Goal: Task Accomplishment & Management: Use online tool/utility

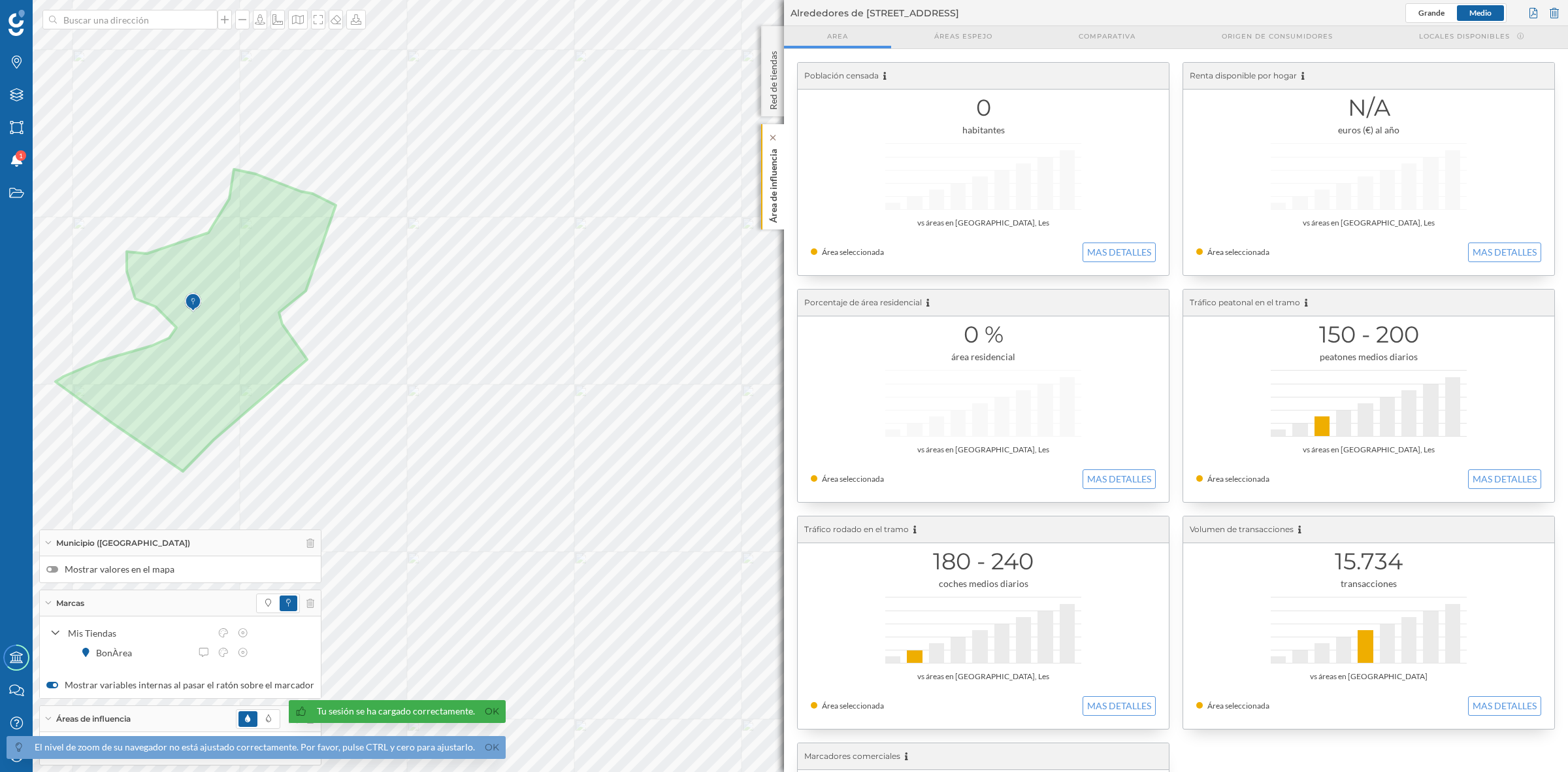
click at [776, 198] on p "Área de influencia" at bounding box center [773, 183] width 13 height 79
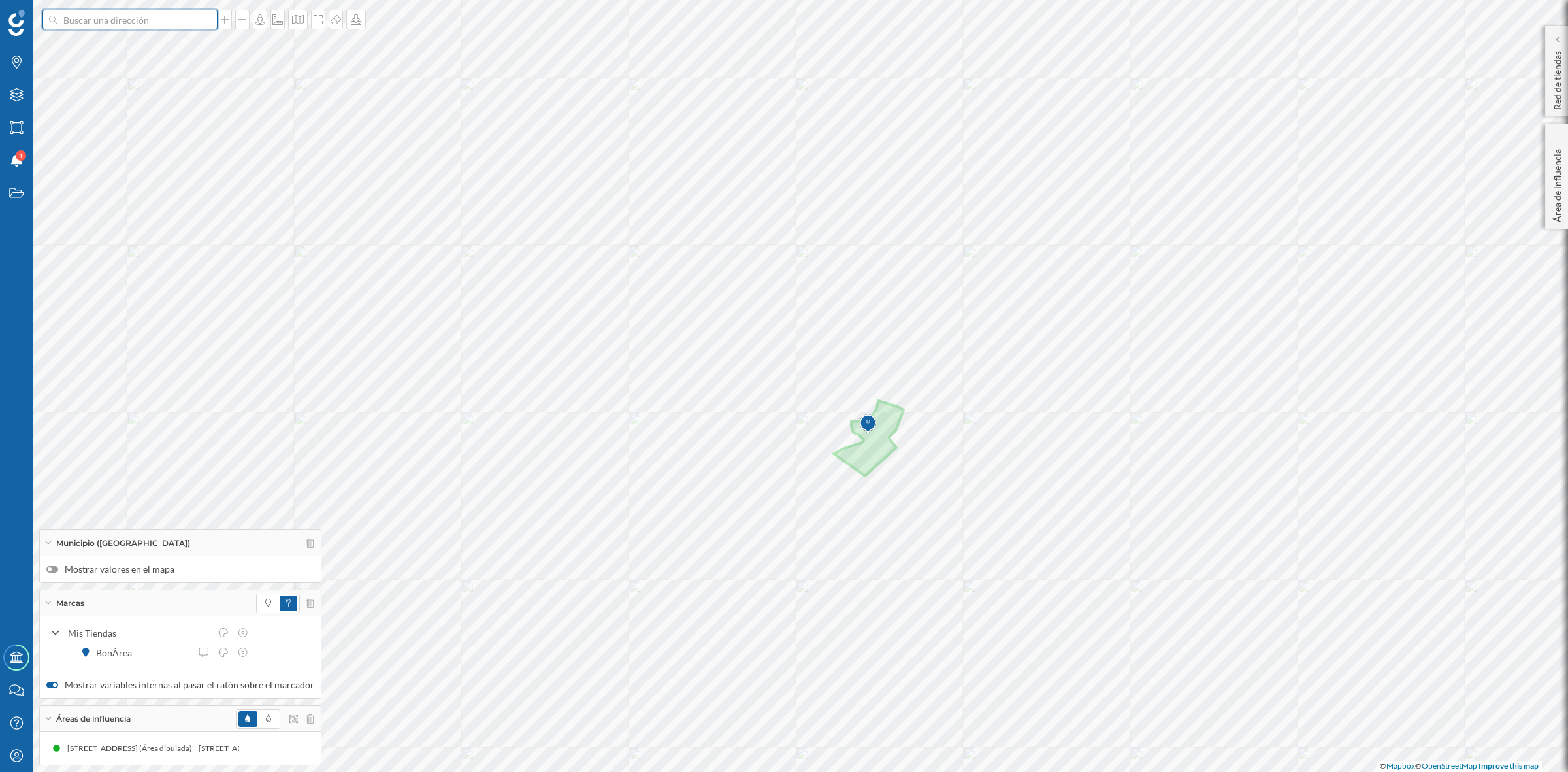
click at [153, 21] on input at bounding box center [130, 20] width 147 height 20
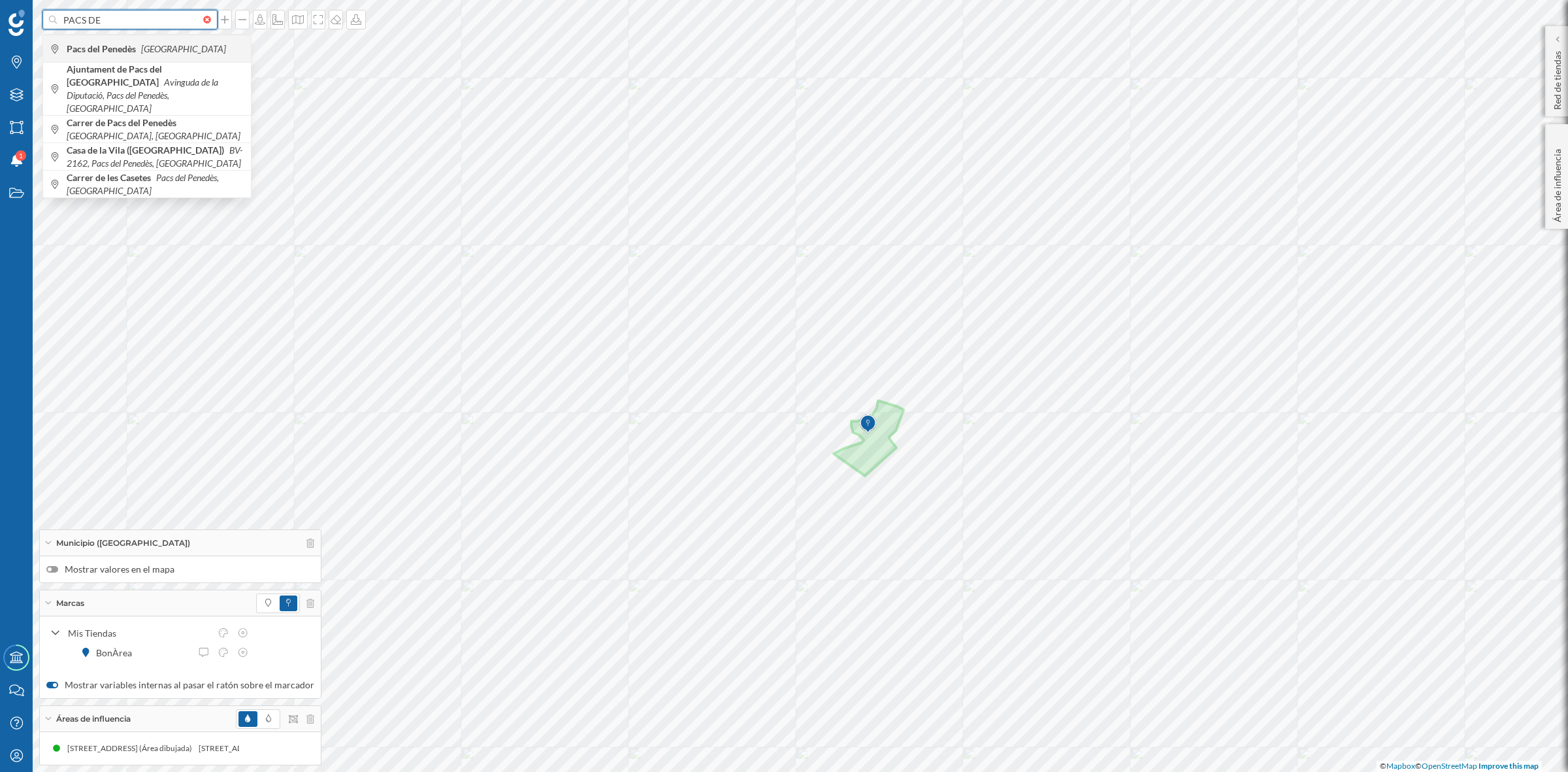
type input "PACS DE"
click at [149, 53] on icon "[GEOGRAPHIC_DATA]" at bounding box center [183, 48] width 85 height 11
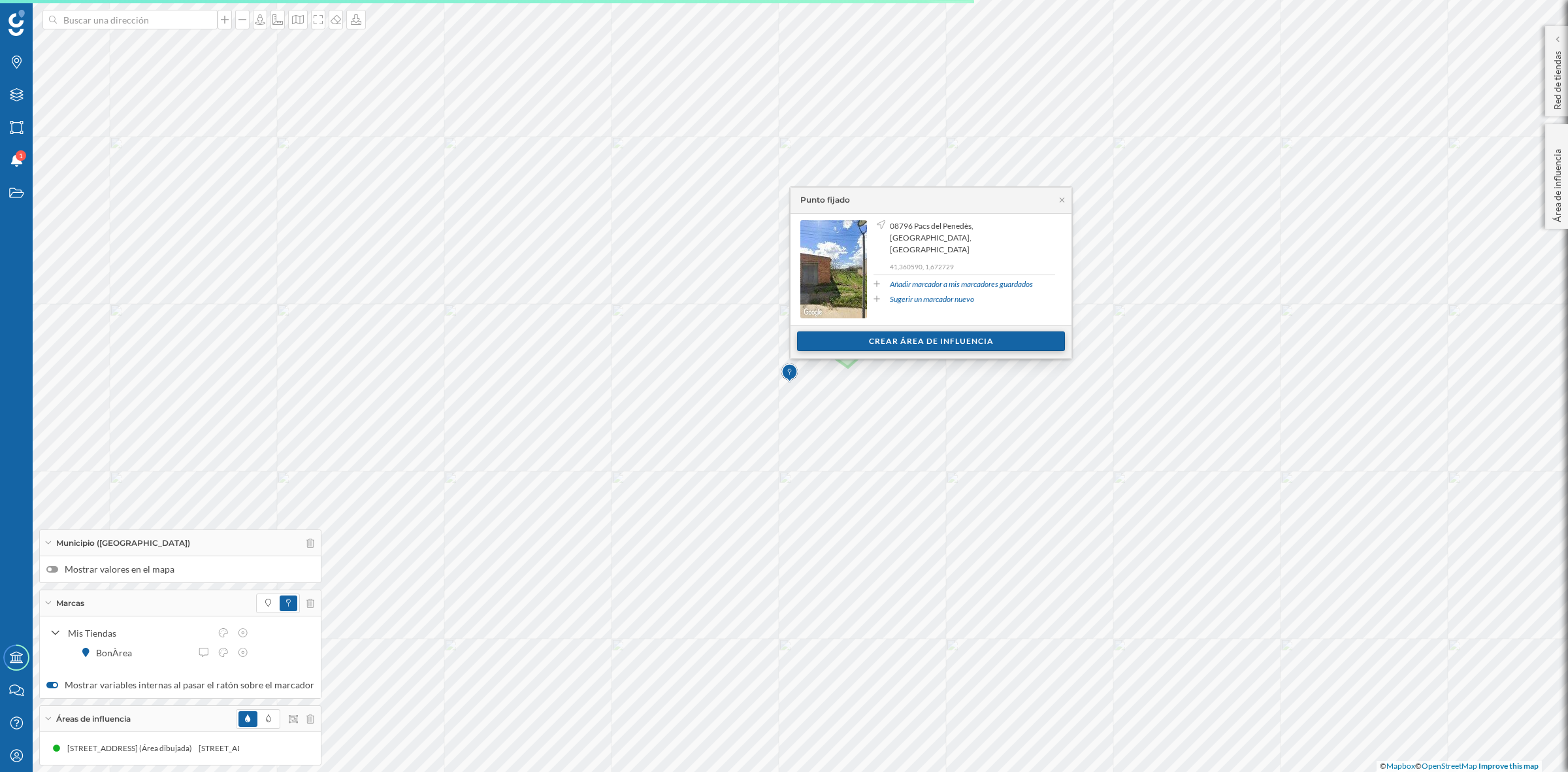
click at [945, 341] on div "Crear área de influencia" at bounding box center [931, 341] width 268 height 20
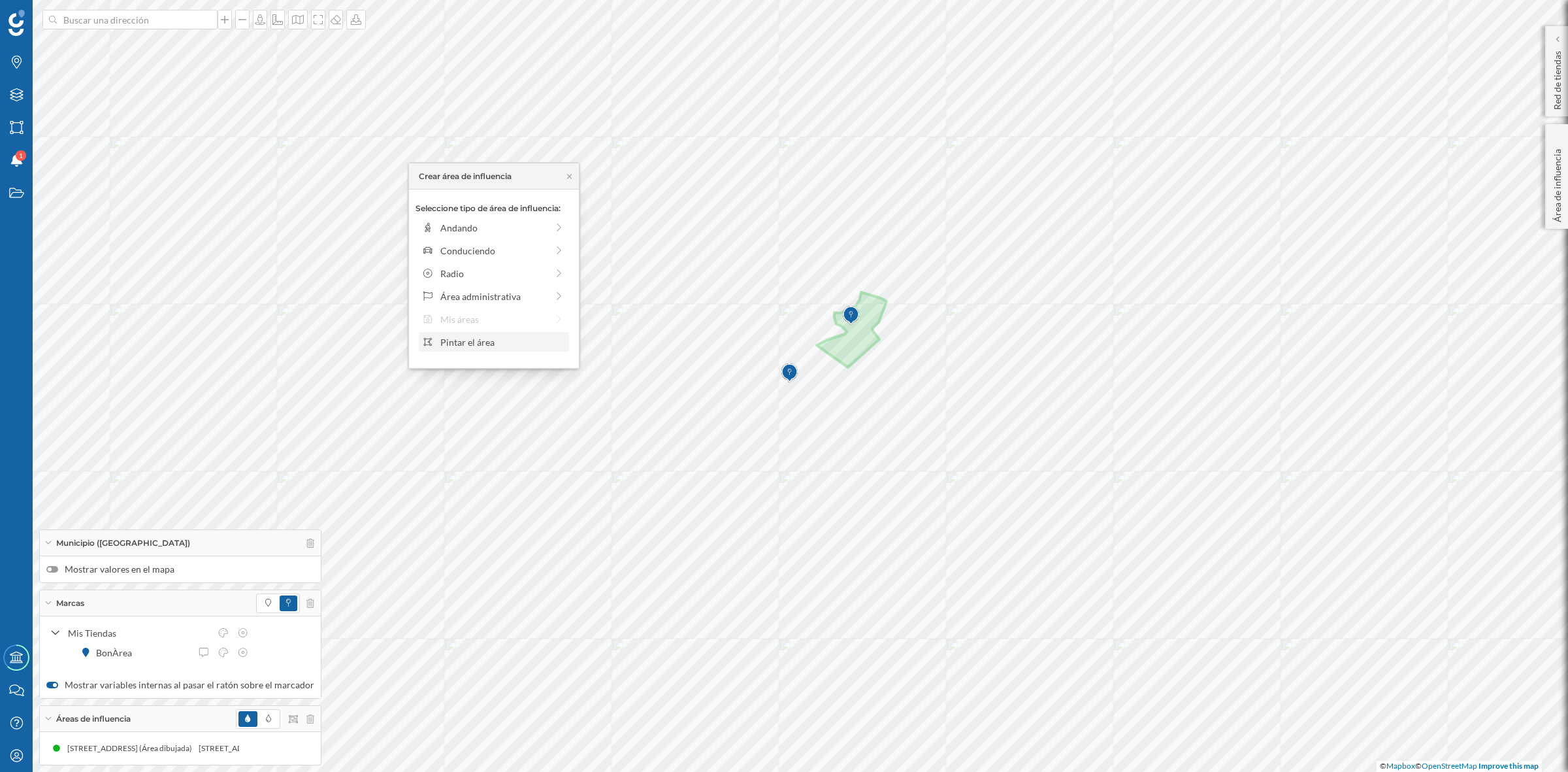
click at [501, 340] on div "Pintar el área" at bounding box center [503, 342] width 125 height 14
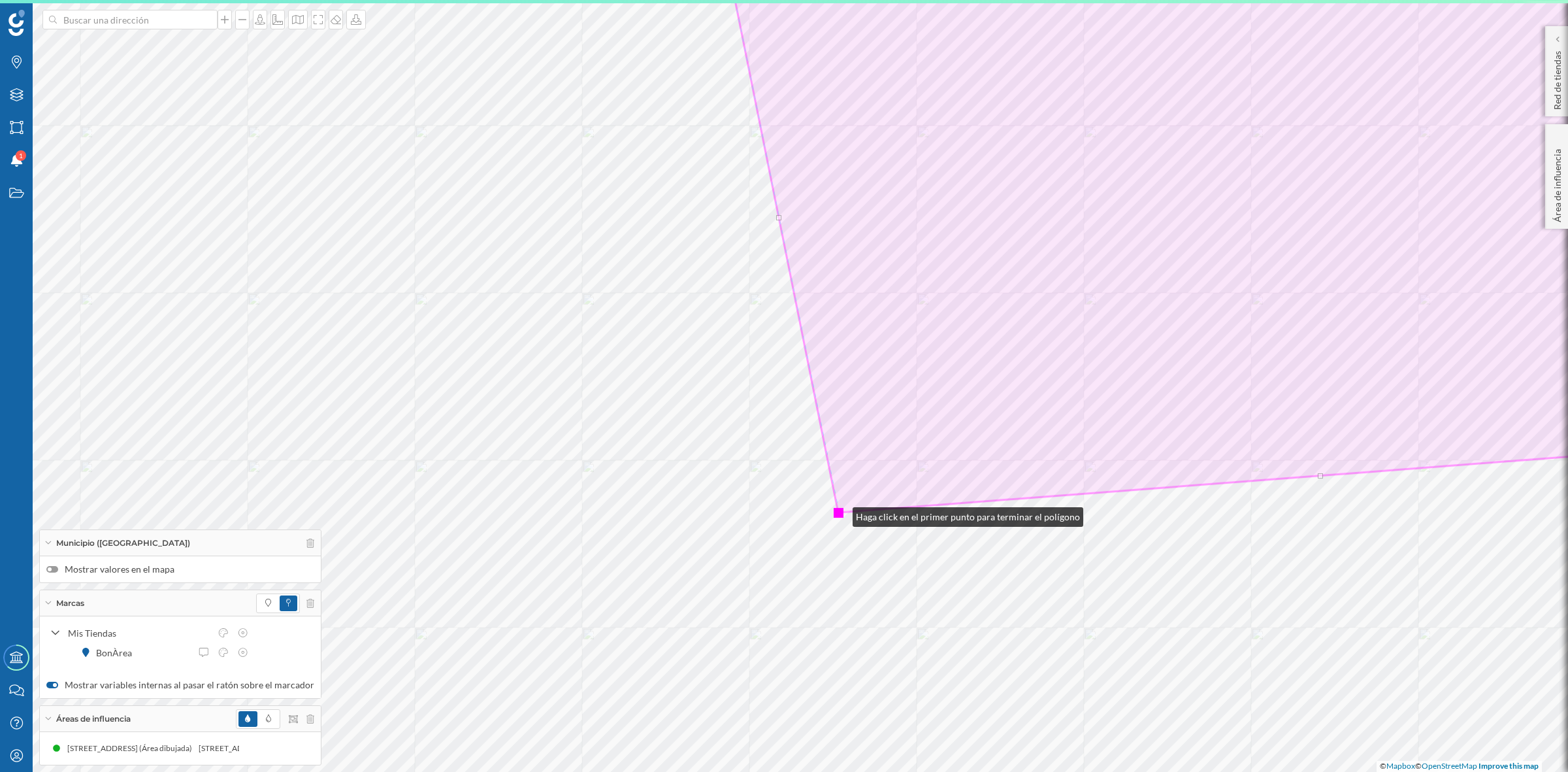
drag, startPoint x: 852, startPoint y: 521, endPoint x: 840, endPoint y: 513, distance: 14.4
click at [840, 513] on div at bounding box center [838, 512] width 10 height 10
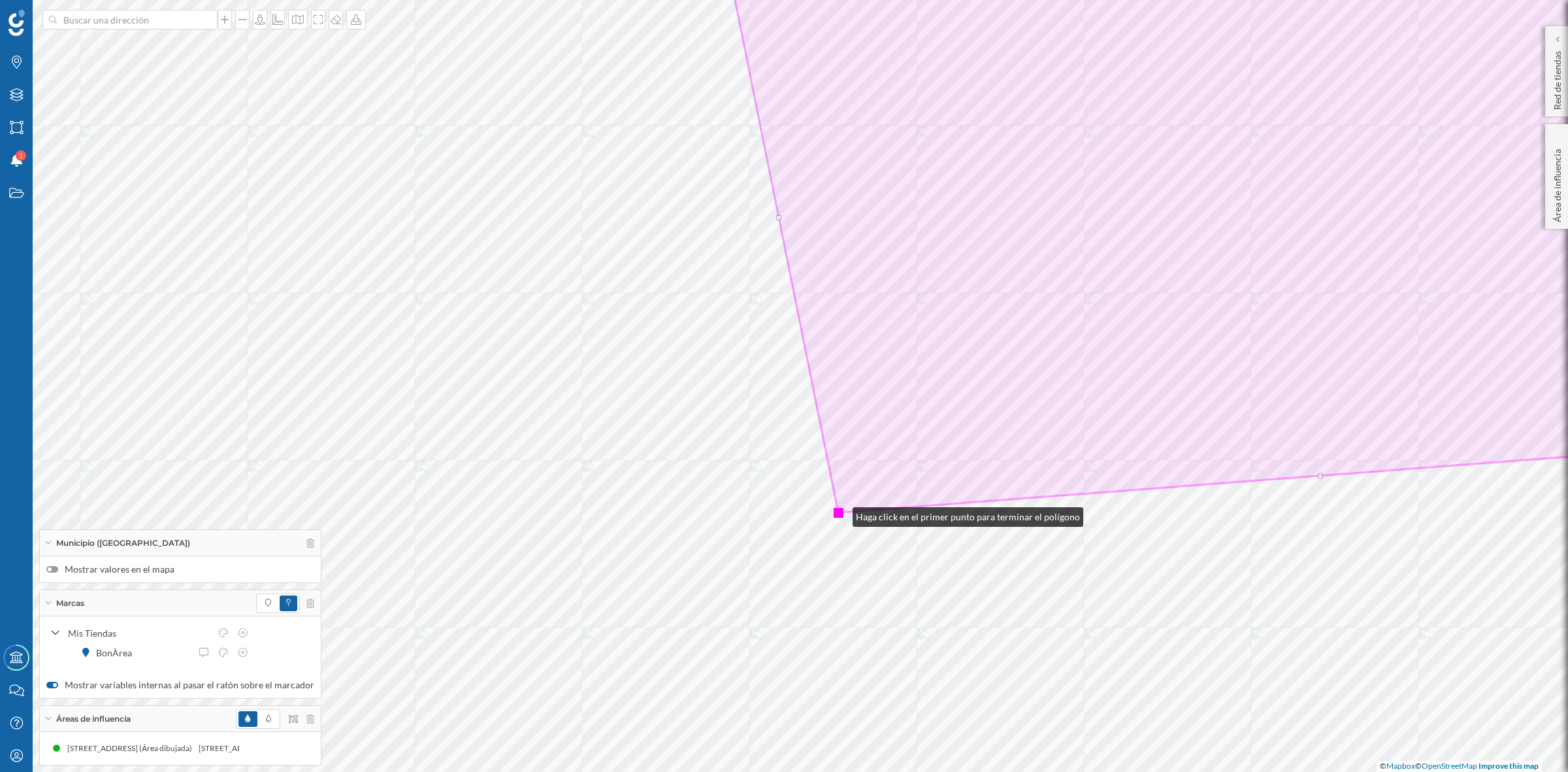
click at [840, 513] on div at bounding box center [838, 512] width 10 height 10
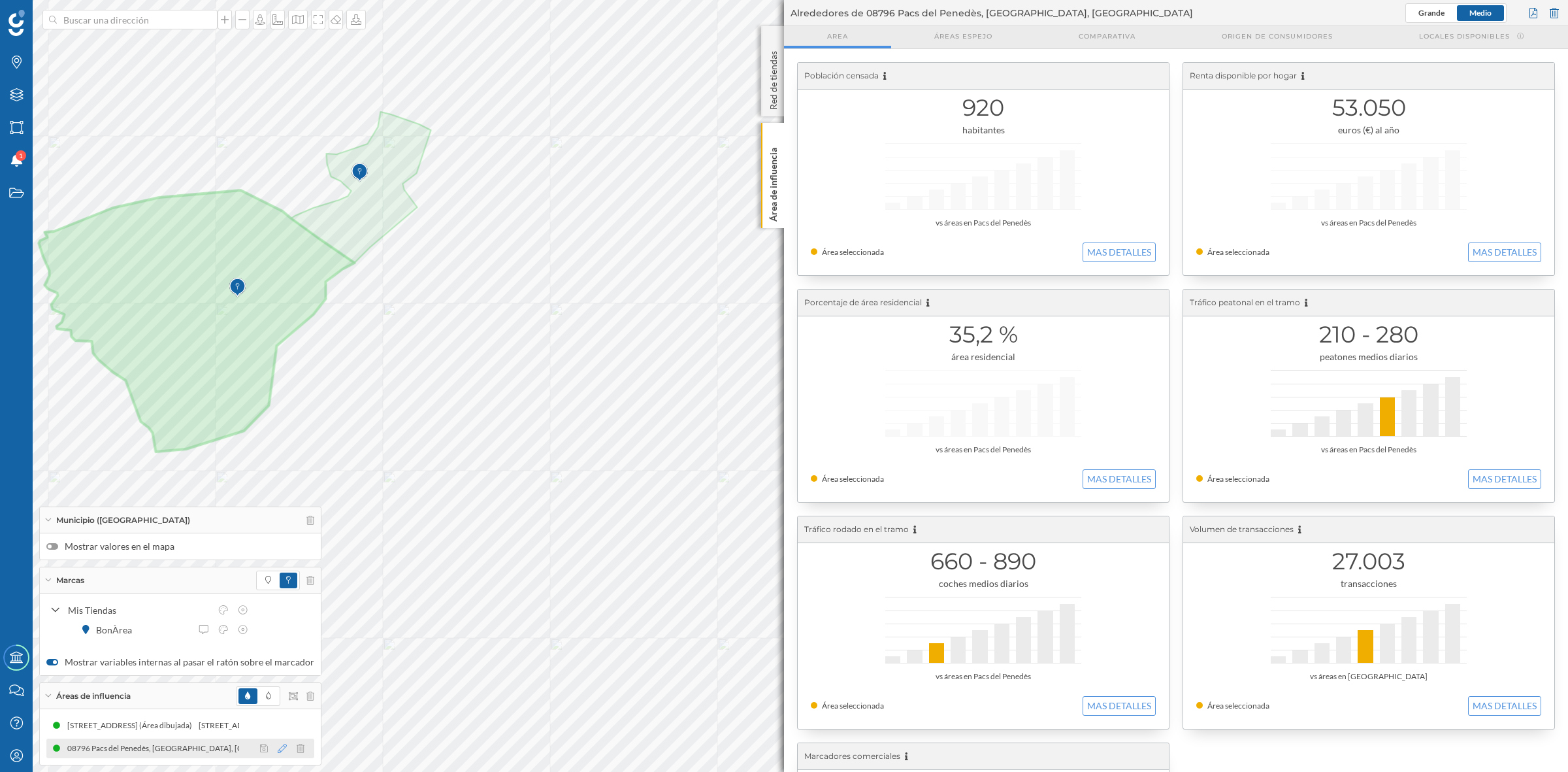
click at [277, 747] on icon at bounding box center [282, 748] width 9 height 9
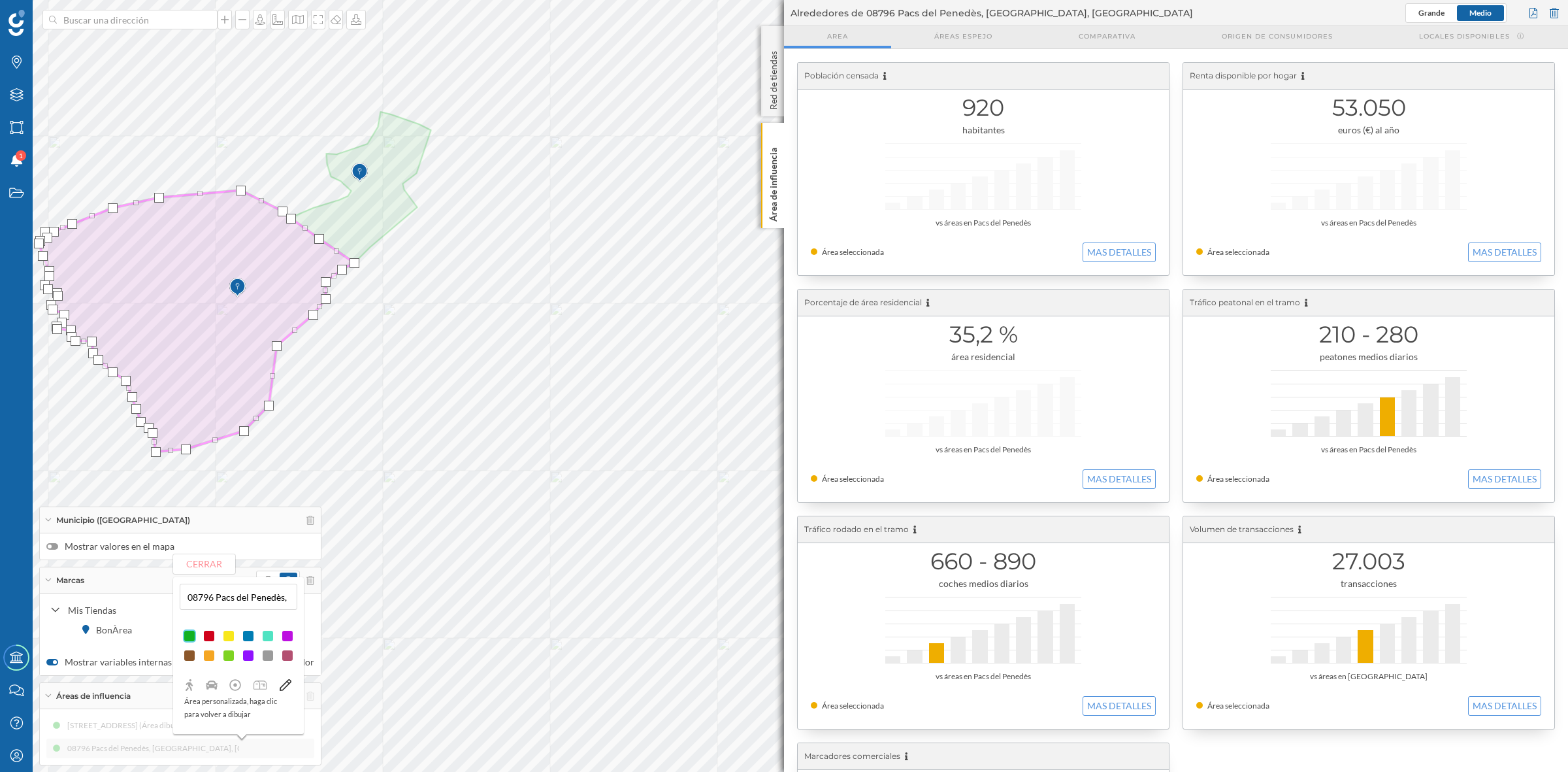
click at [246, 652] on div at bounding box center [248, 655] width 13 height 13
click at [209, 634] on div at bounding box center [208, 635] width 13 height 13
click at [198, 558] on button "Cerrar" at bounding box center [204, 564] width 62 height 20
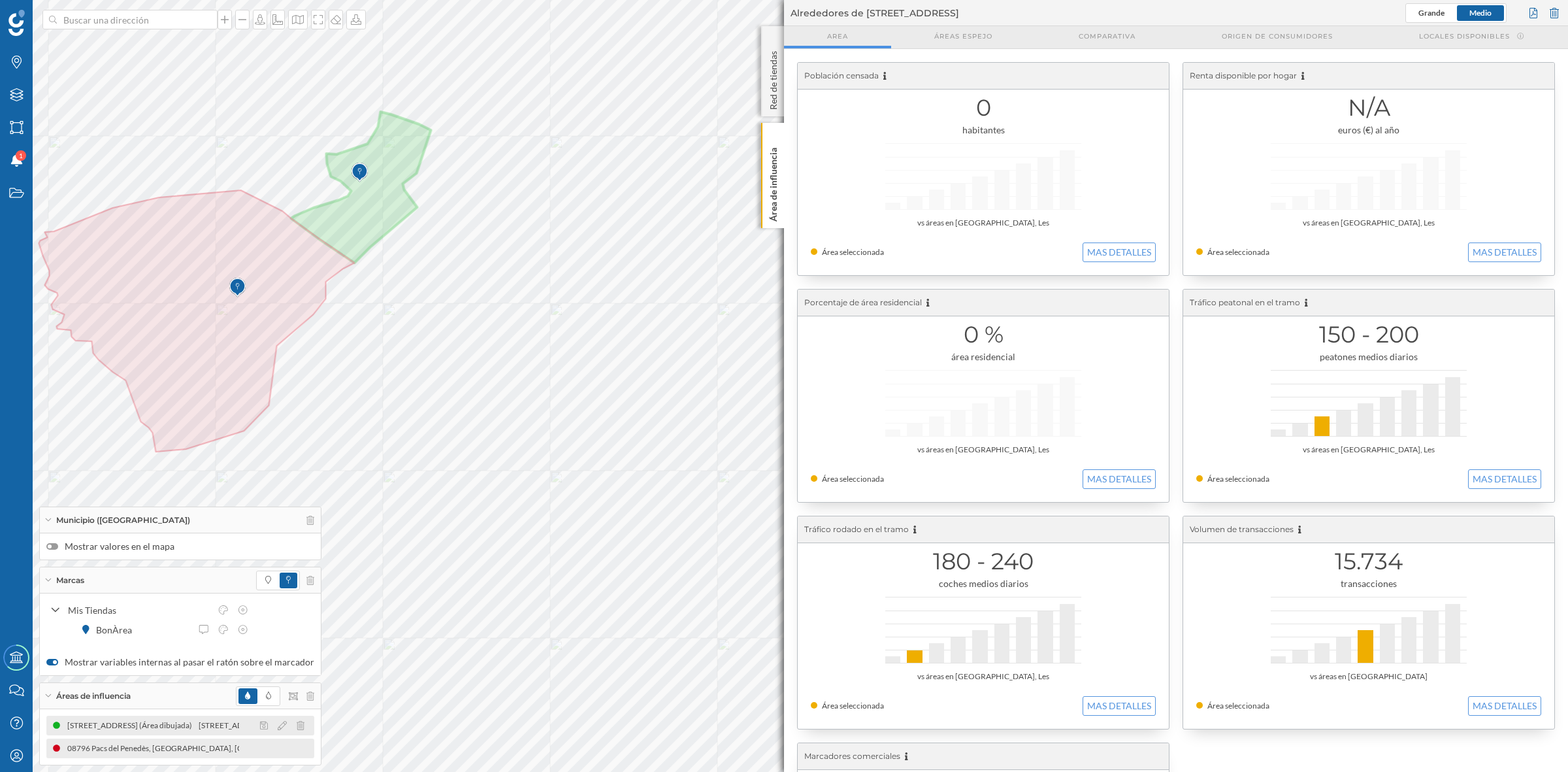
click at [187, 728] on div "[STREET_ADDRESS] (Área dibujada)" at bounding box center [132, 725] width 132 height 13
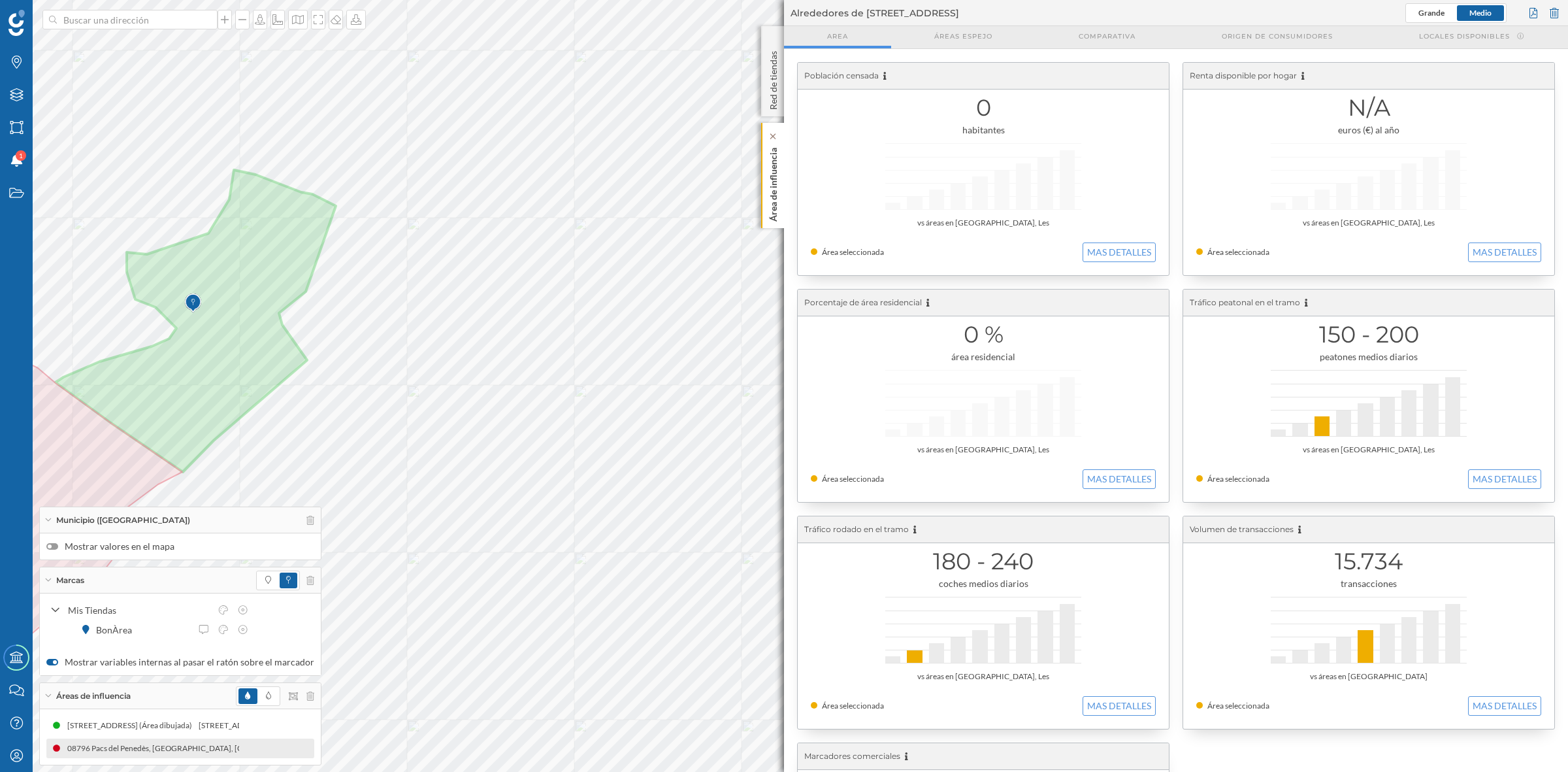
click at [767, 189] on p "Área de influencia" at bounding box center [773, 182] width 13 height 79
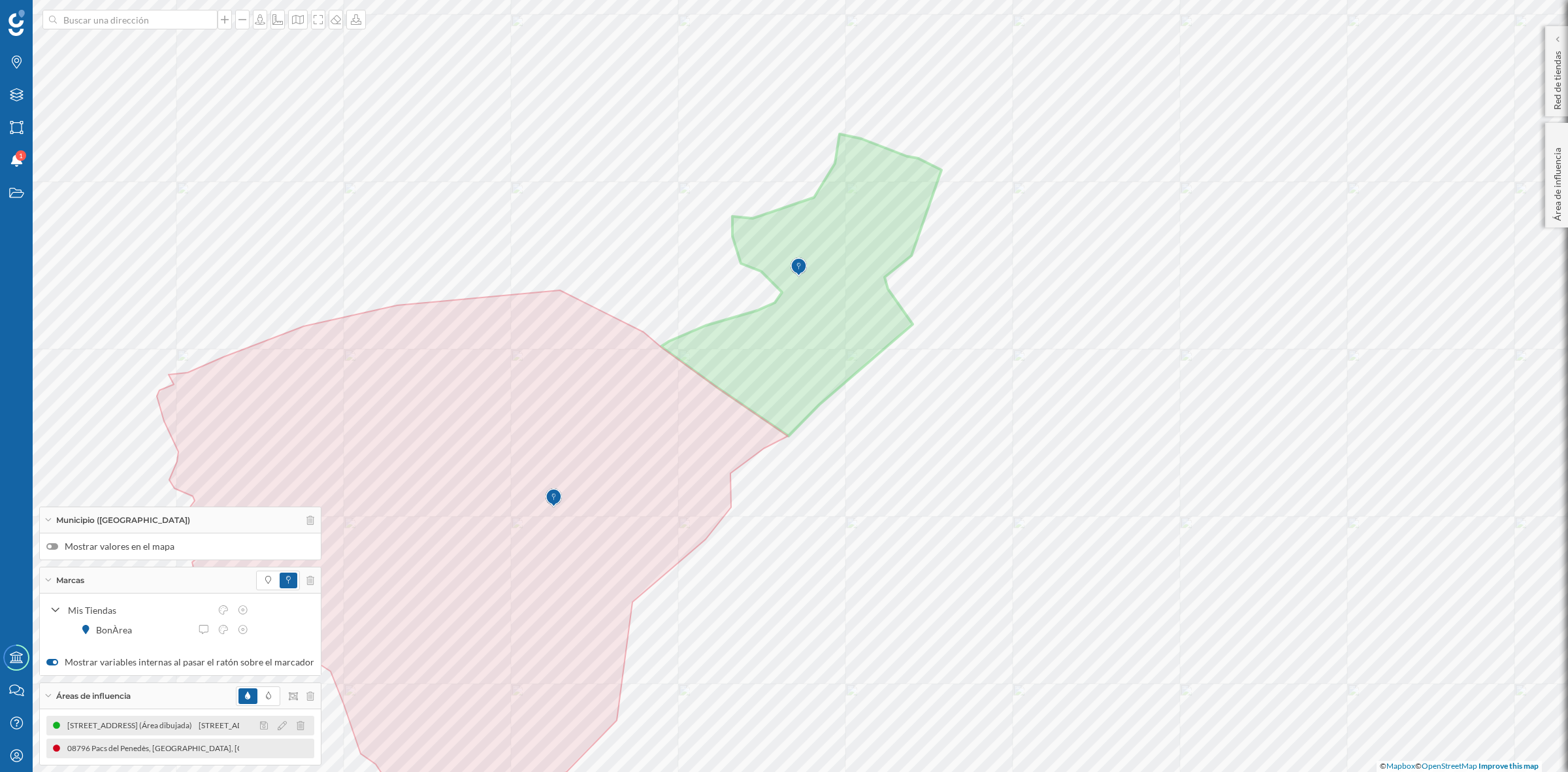
click at [216, 719] on div "[STREET_ADDRESS] (Área dibujada)" at bounding box center [264, 725] width 132 height 13
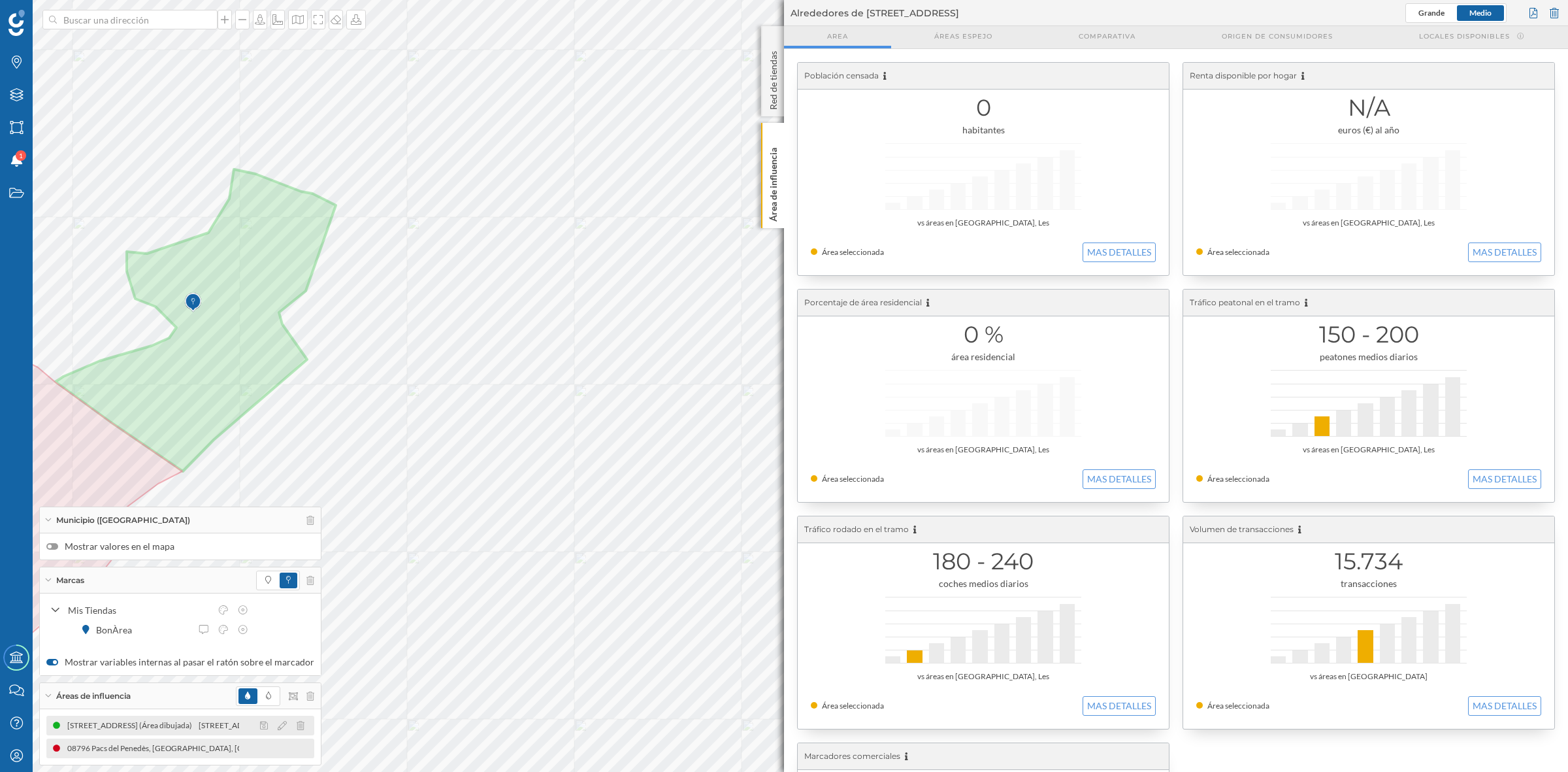
click at [138, 725] on div "[STREET_ADDRESS] (Área dibujada)" at bounding box center [133, 725] width 132 height 13
click at [298, 731] on div at bounding box center [286, 725] width 58 height 16
click at [297, 726] on icon at bounding box center [301, 725] width 8 height 9
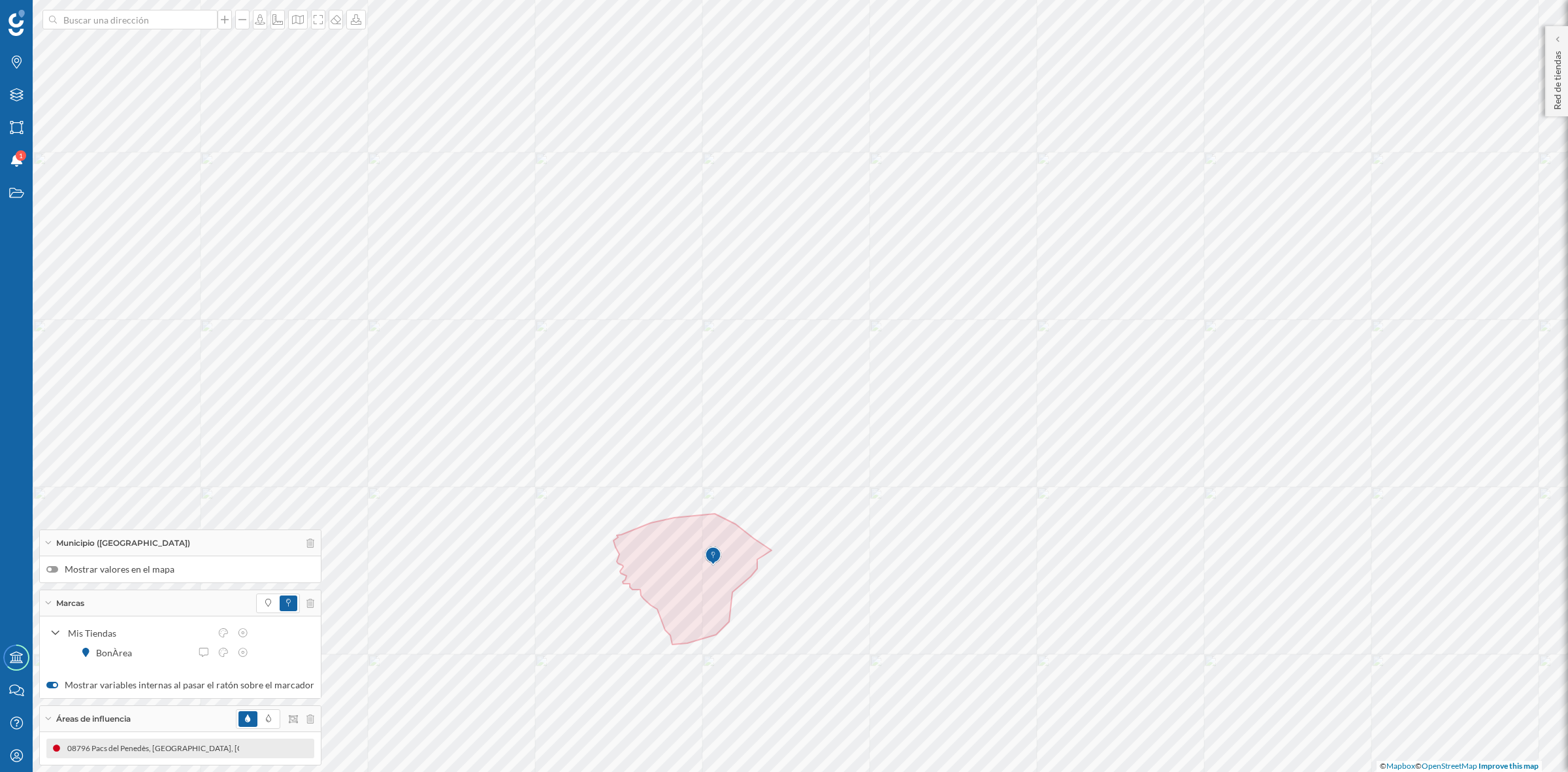
click at [57, 566] on div at bounding box center [53, 569] width 12 height 7
click at [0, 0] on input "Mostrar valores en el mapa" at bounding box center [0, 0] width 0 height 0
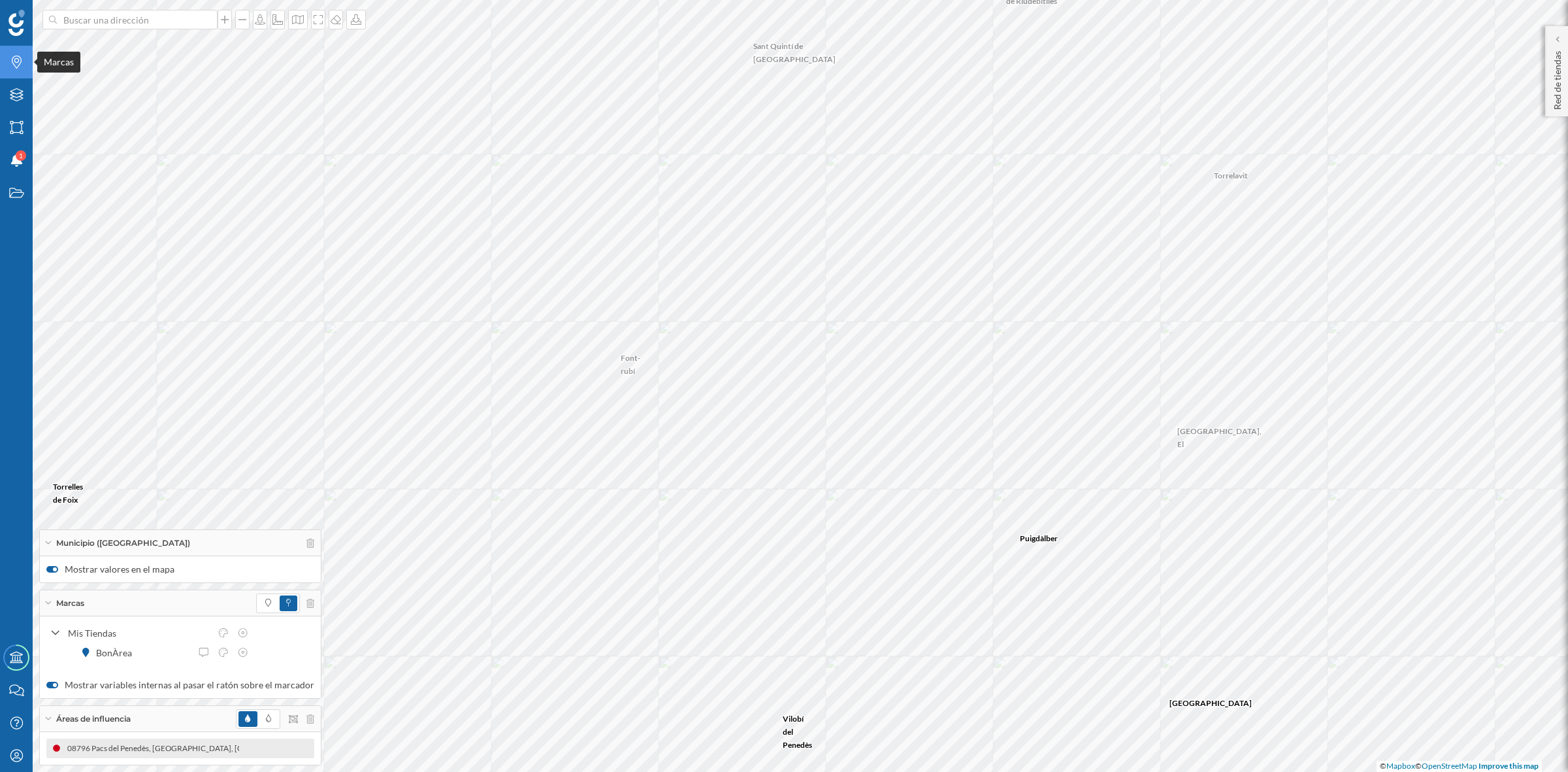
click at [20, 53] on div "Marcas" at bounding box center [16, 62] width 32 height 32
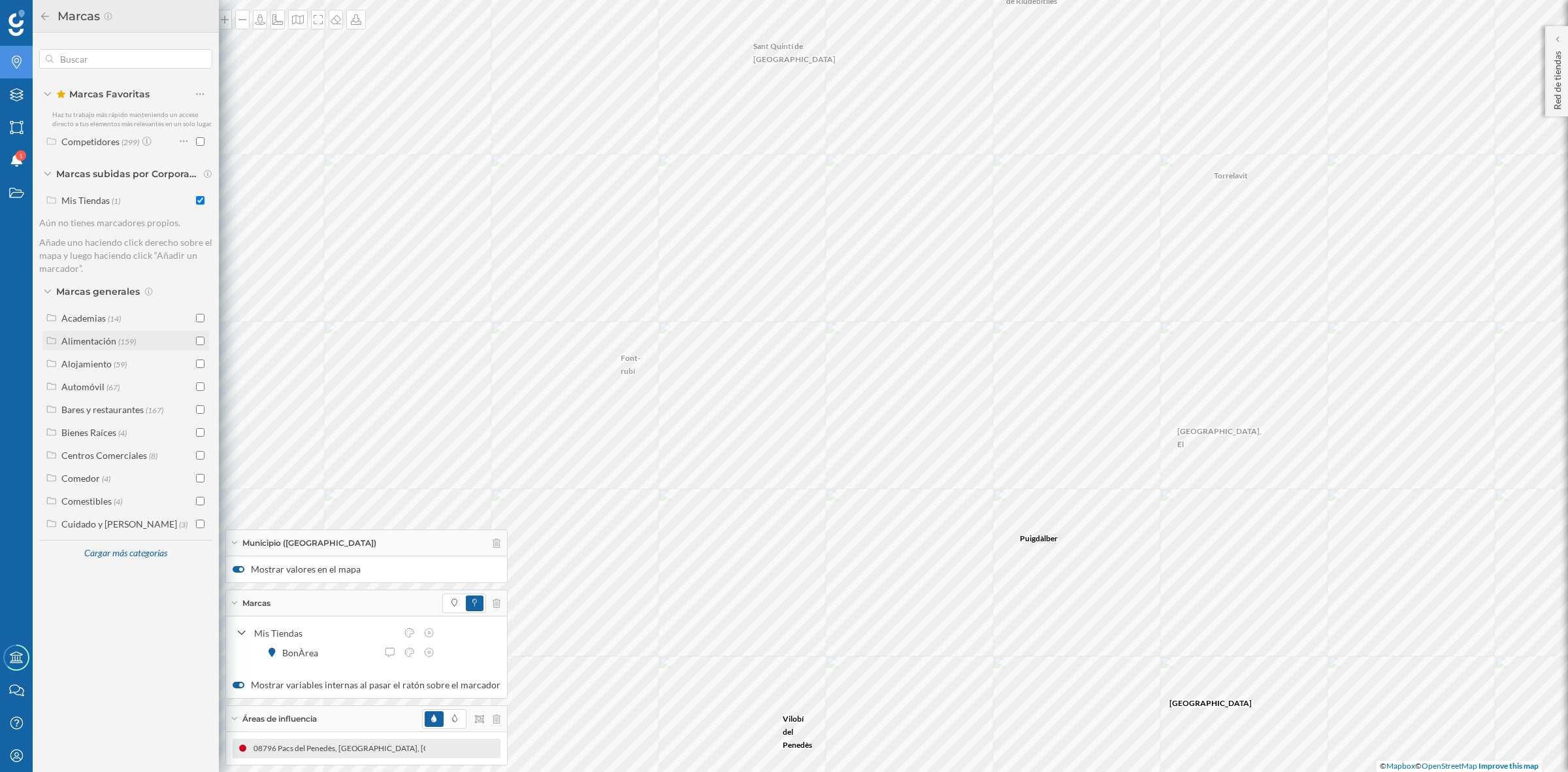
click at [198, 343] on input "checkbox" at bounding box center [200, 341] width 8 height 8
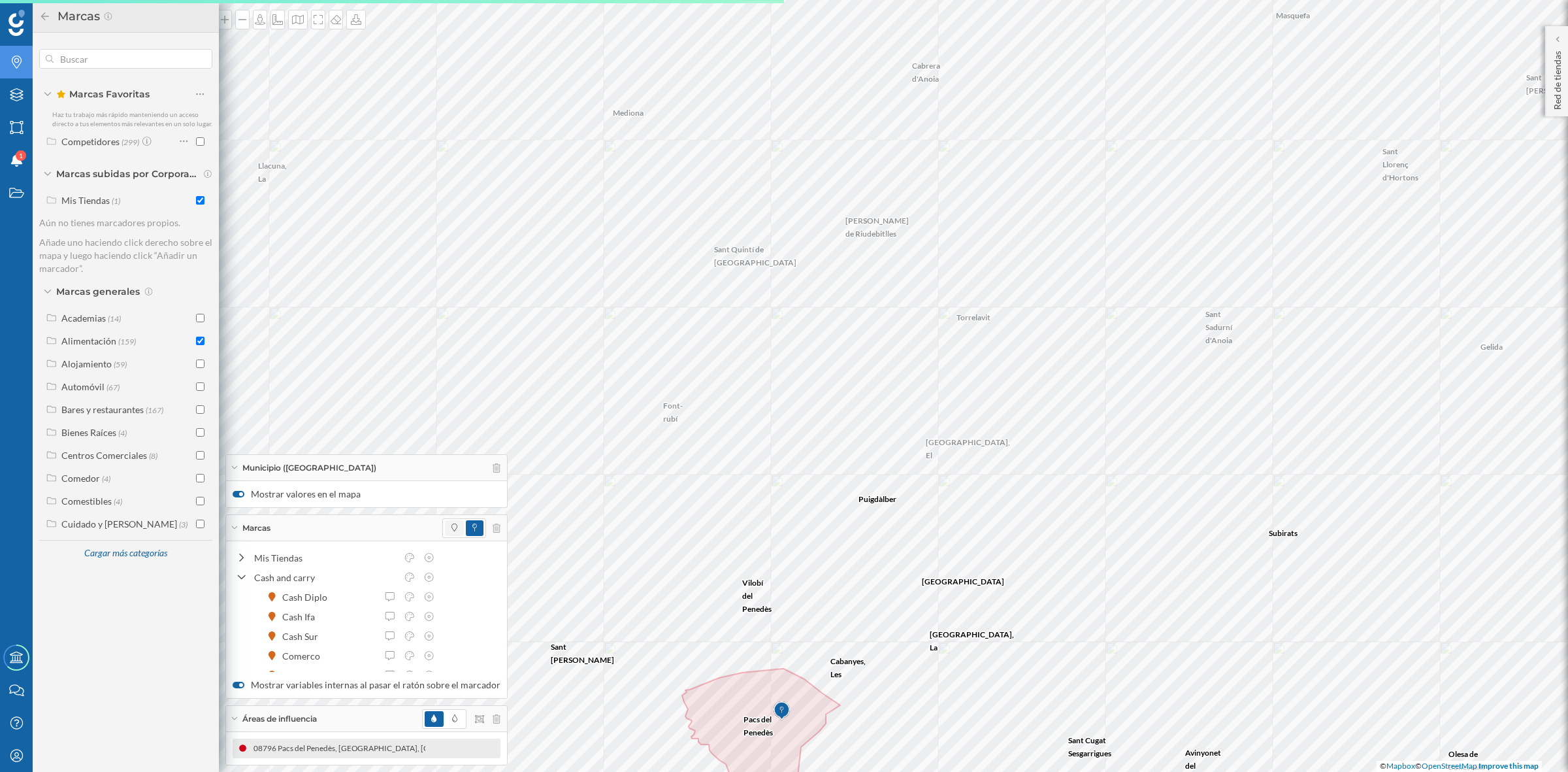
click at [452, 525] on icon at bounding box center [455, 527] width 6 height 8
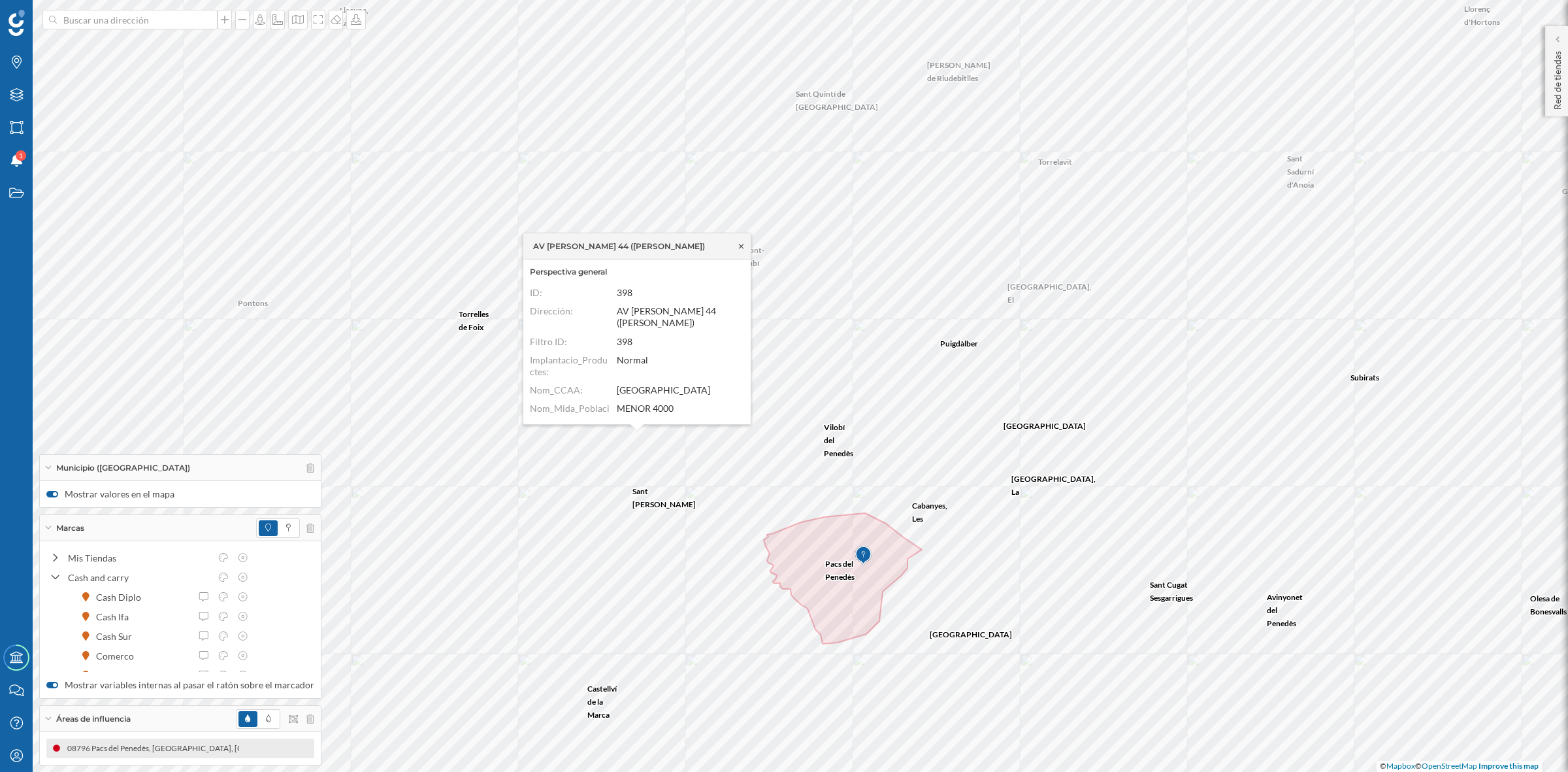
click at [740, 245] on icon at bounding box center [741, 246] width 5 height 5
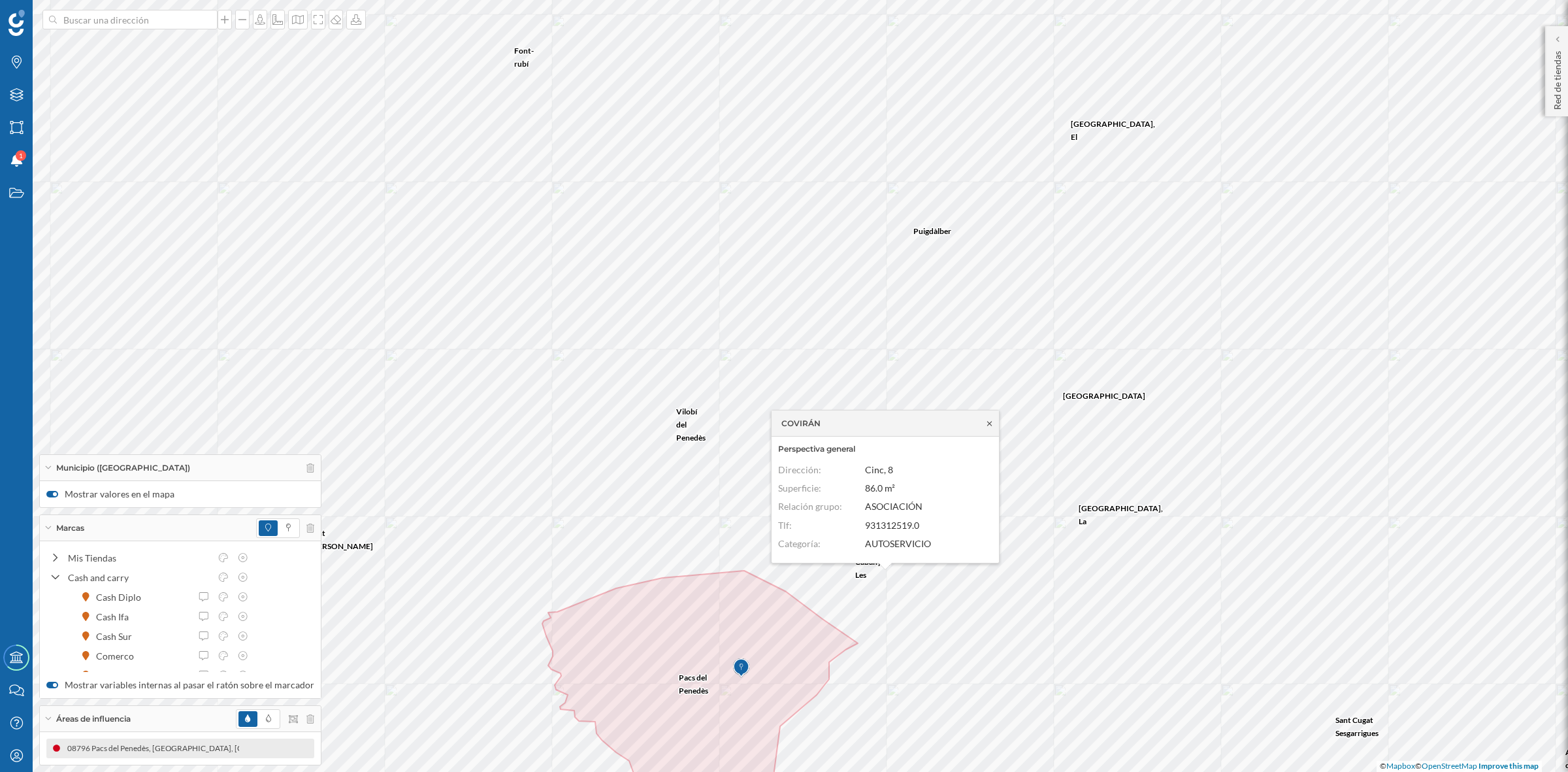
click at [991, 425] on icon at bounding box center [989, 423] width 10 height 8
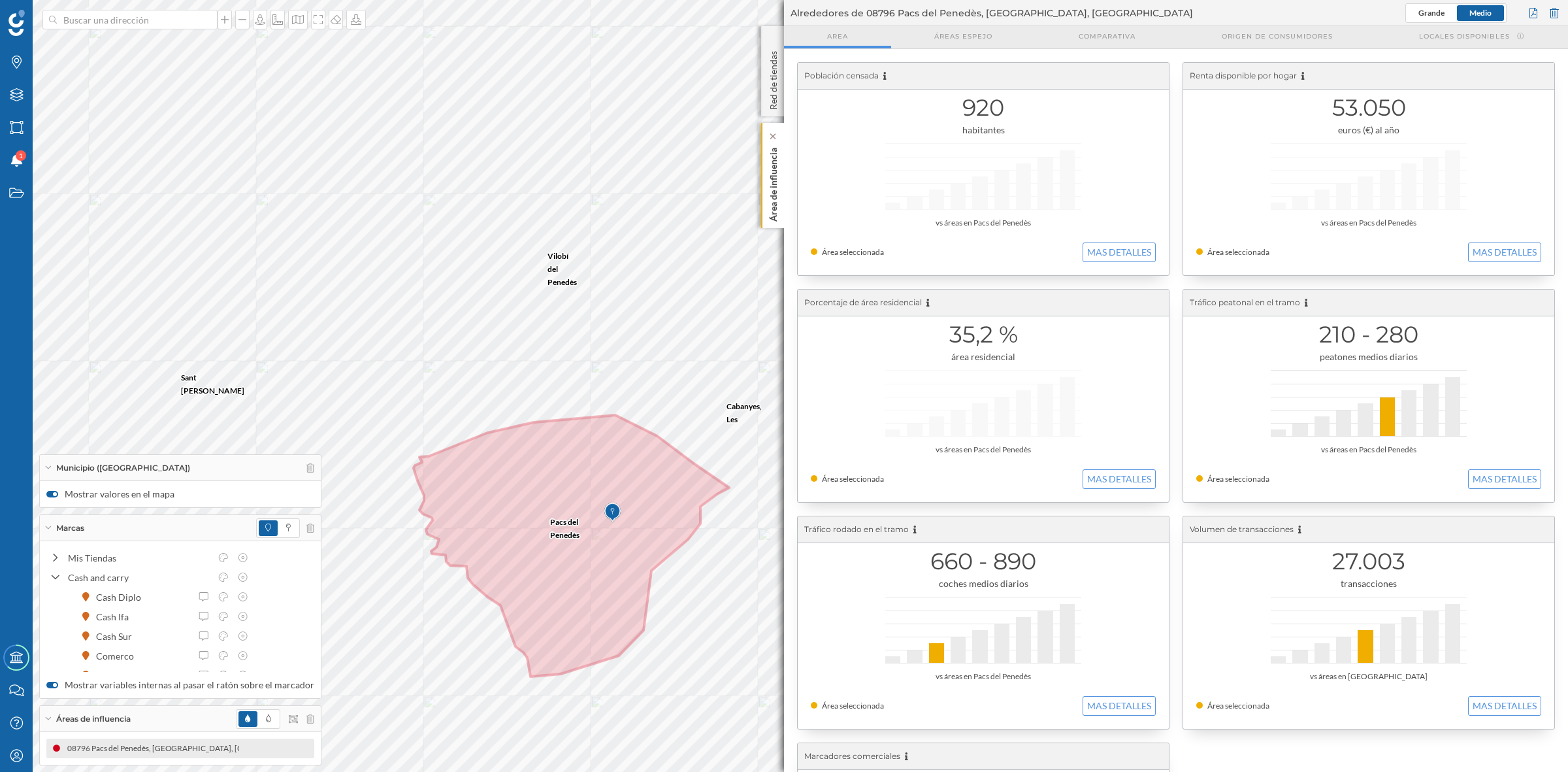
click at [782, 165] on div "Área de influencia" at bounding box center [773, 175] width 23 height 105
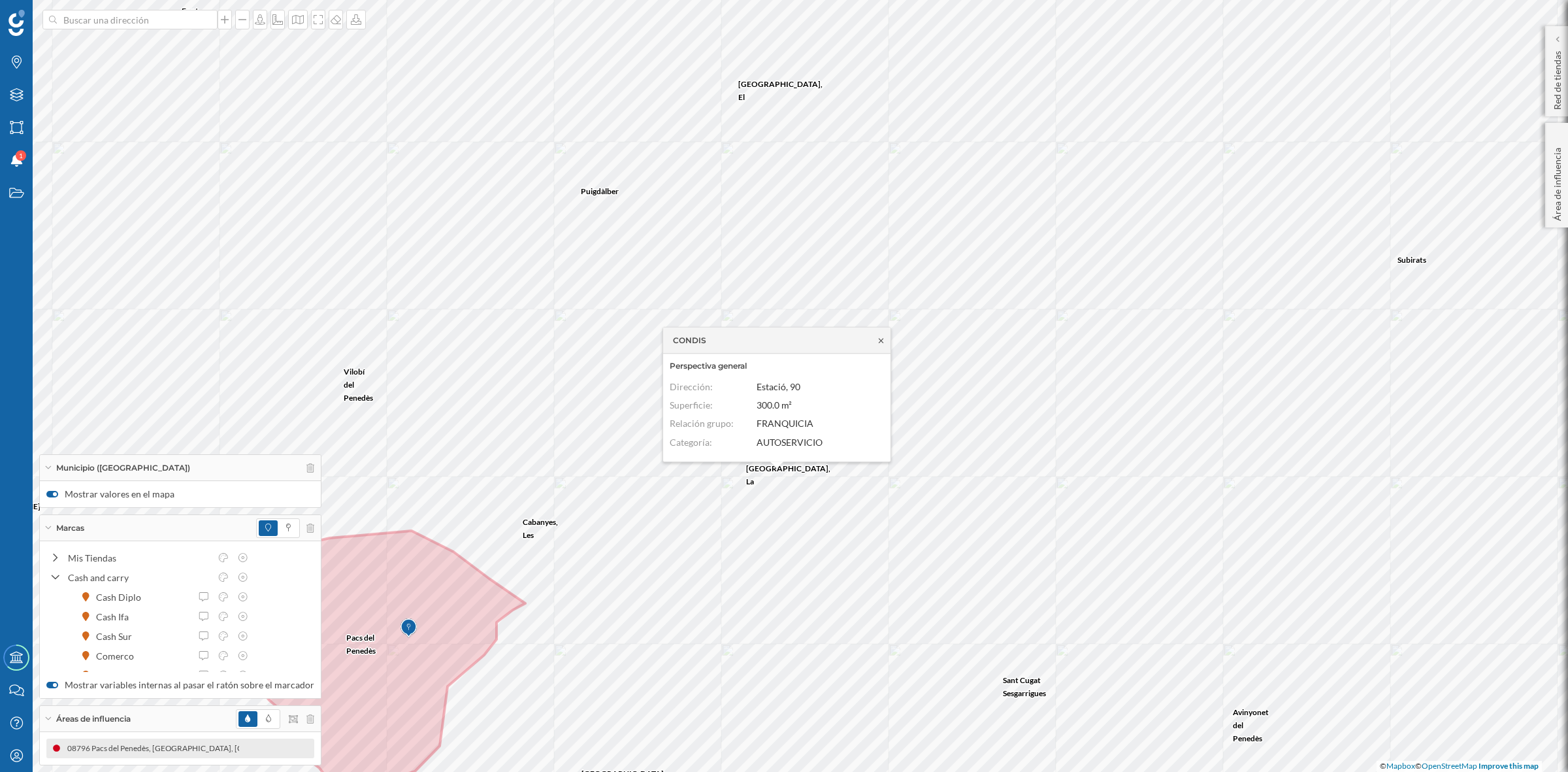
click at [880, 340] on icon at bounding box center [881, 340] width 5 height 5
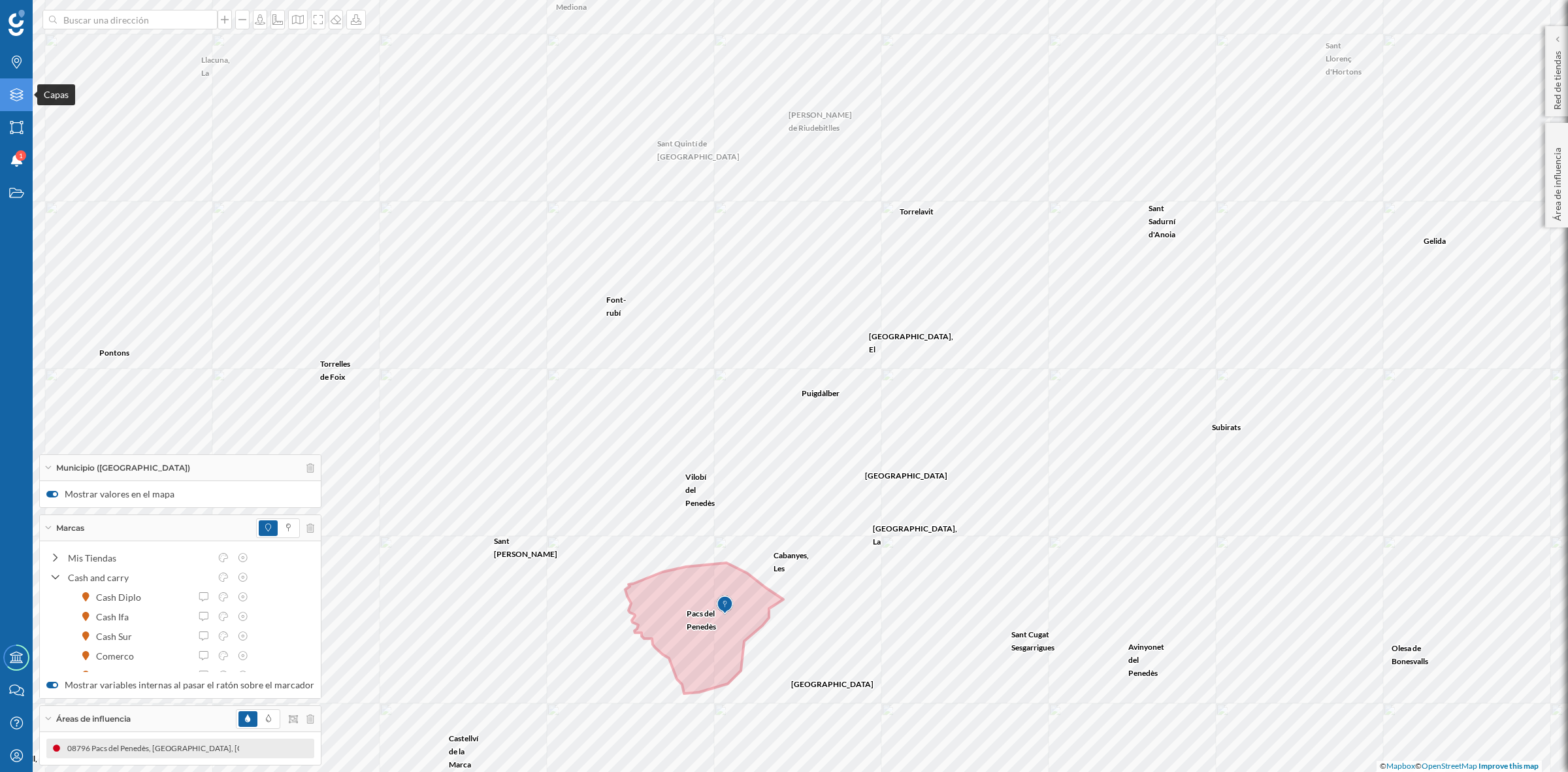
click at [18, 96] on icon at bounding box center [16, 94] width 13 height 13
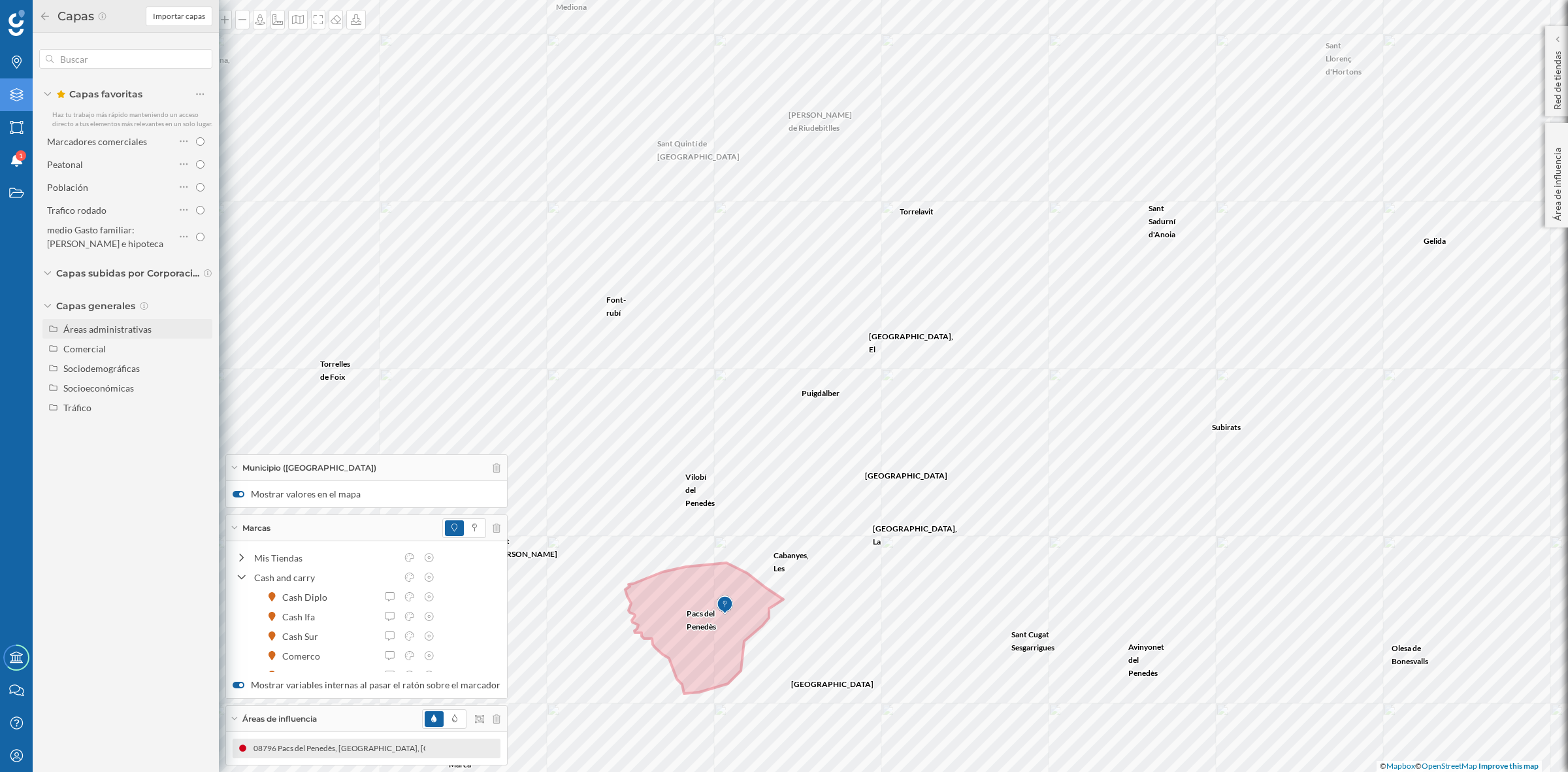
click at [87, 323] on div "Áreas administrativas" at bounding box center [107, 328] width 88 height 11
click at [201, 369] on input "Provincia" at bounding box center [203, 368] width 8 height 8
radio input "true"
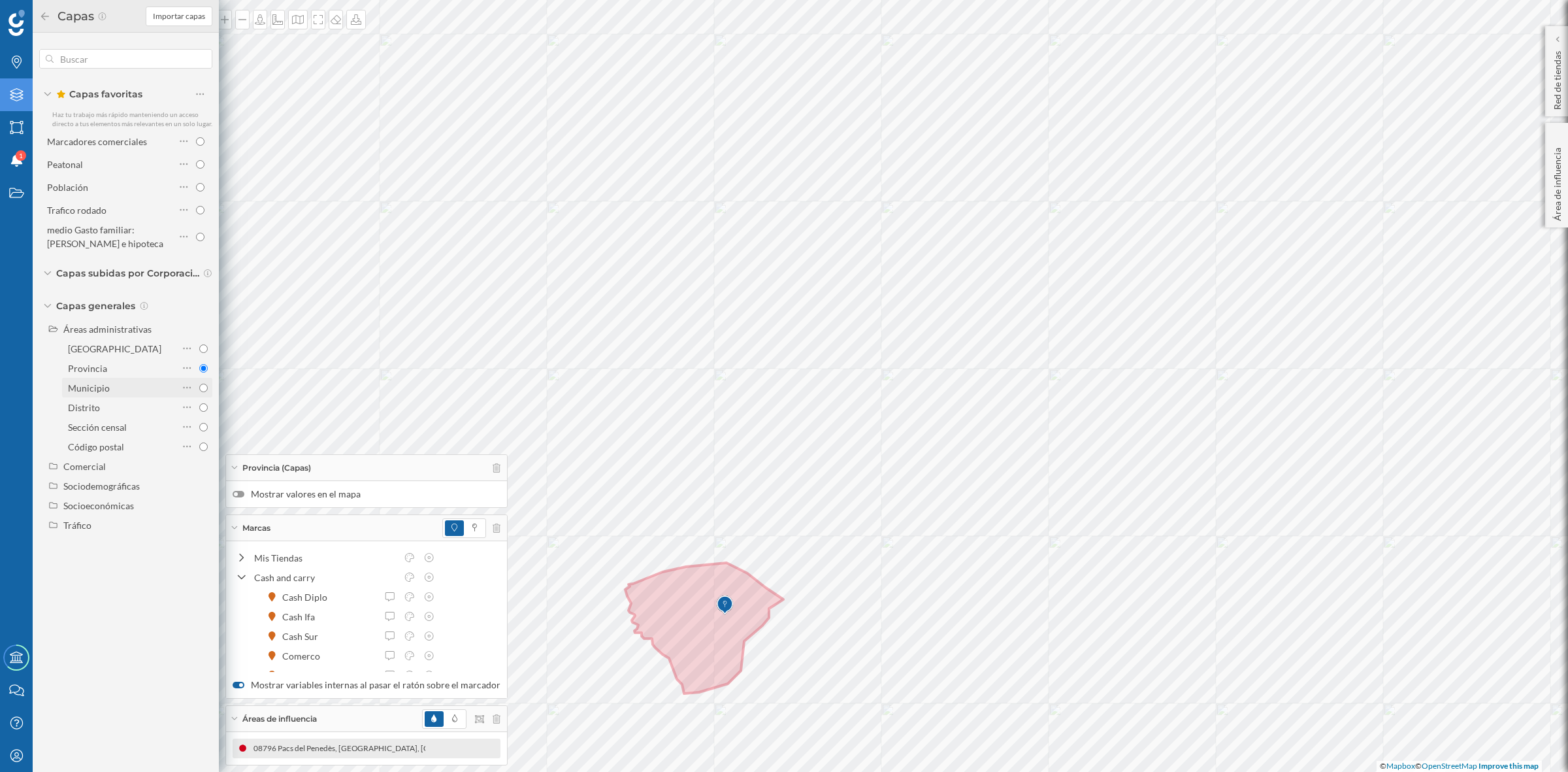
click at [203, 389] on input "Municipio" at bounding box center [203, 387] width 8 height 8
radio input "true"
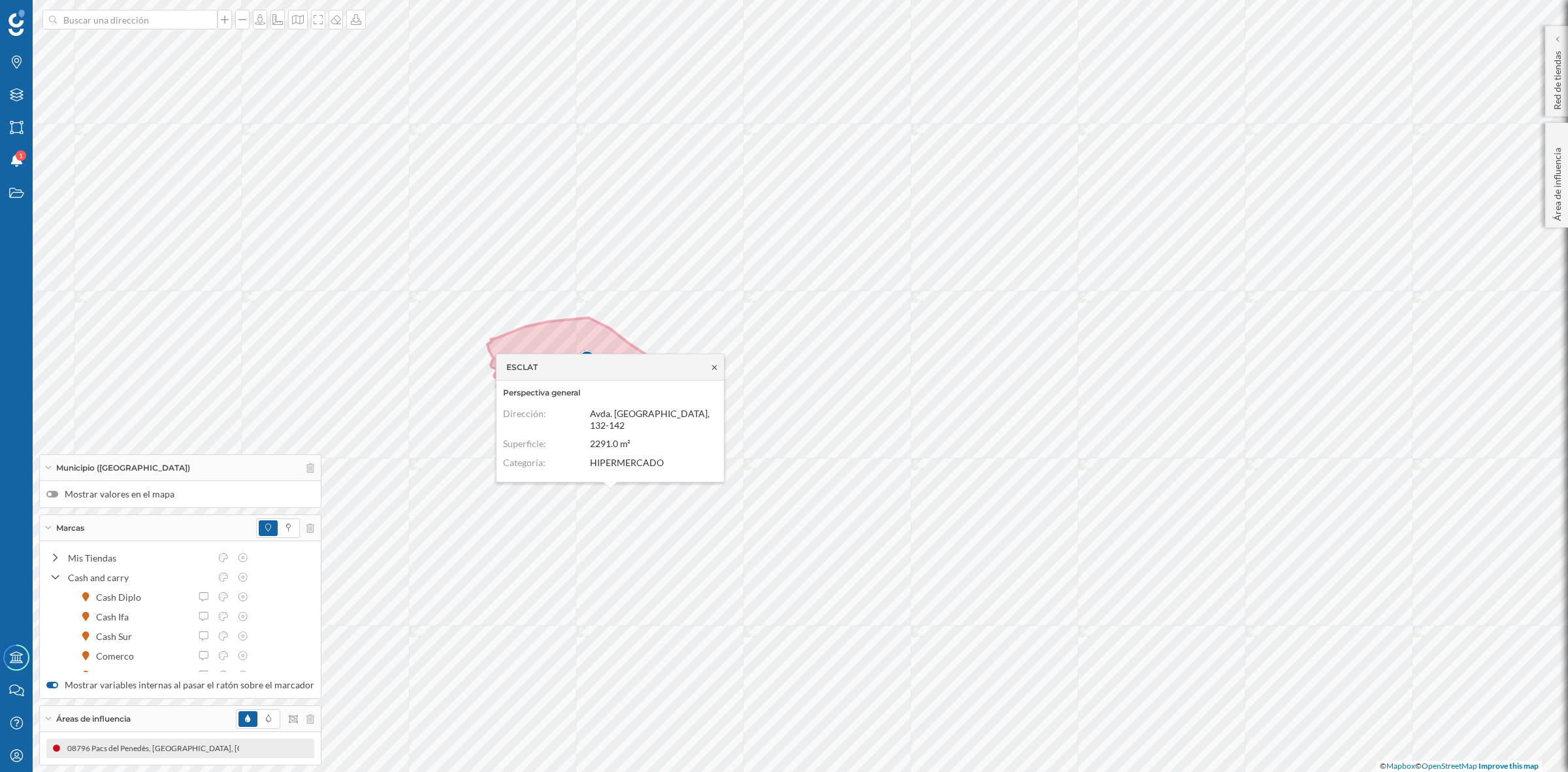
click at [714, 371] on icon at bounding box center [714, 367] width 10 height 8
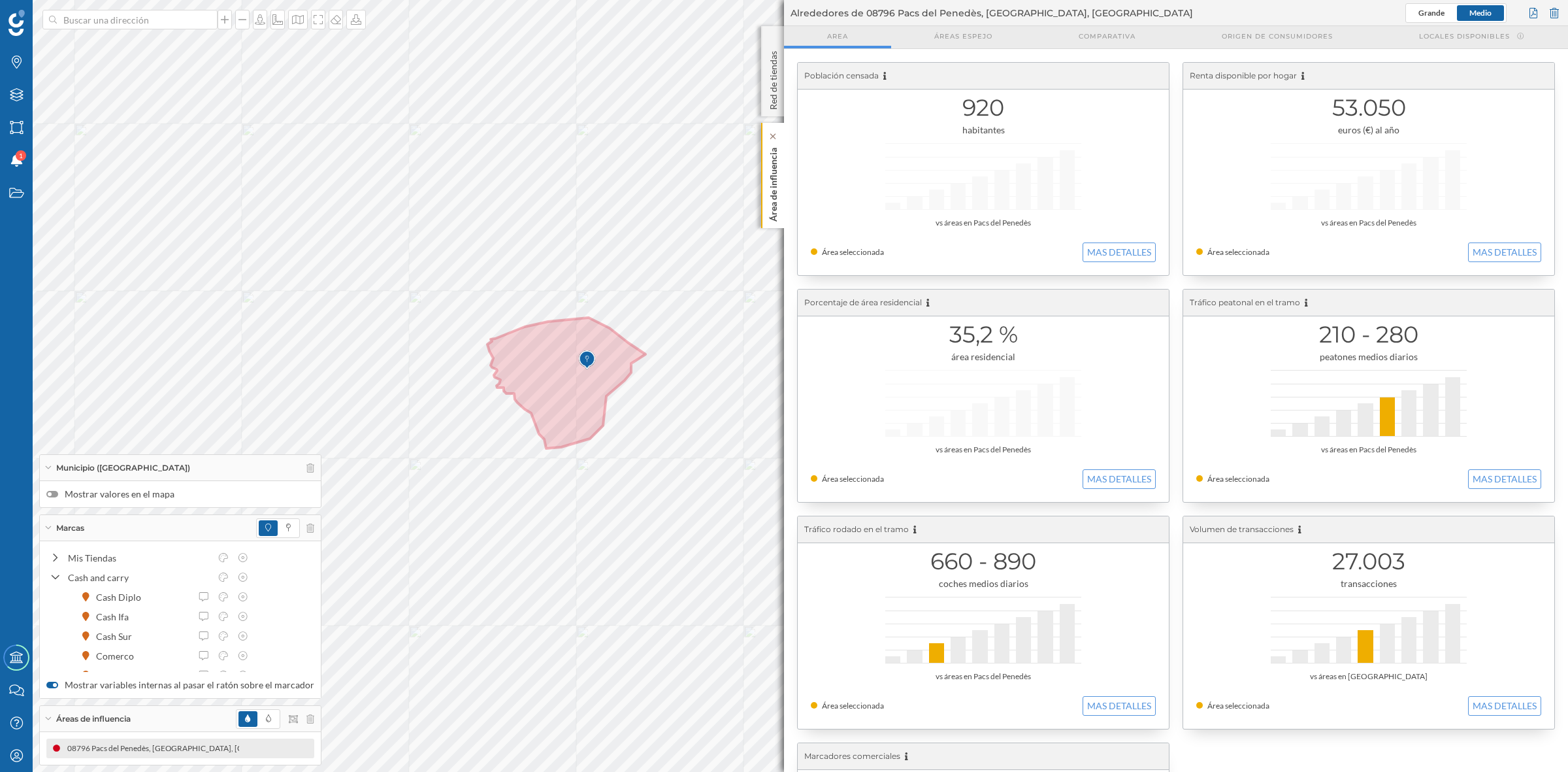
click at [773, 213] on p "Área de influencia" at bounding box center [773, 182] width 13 height 79
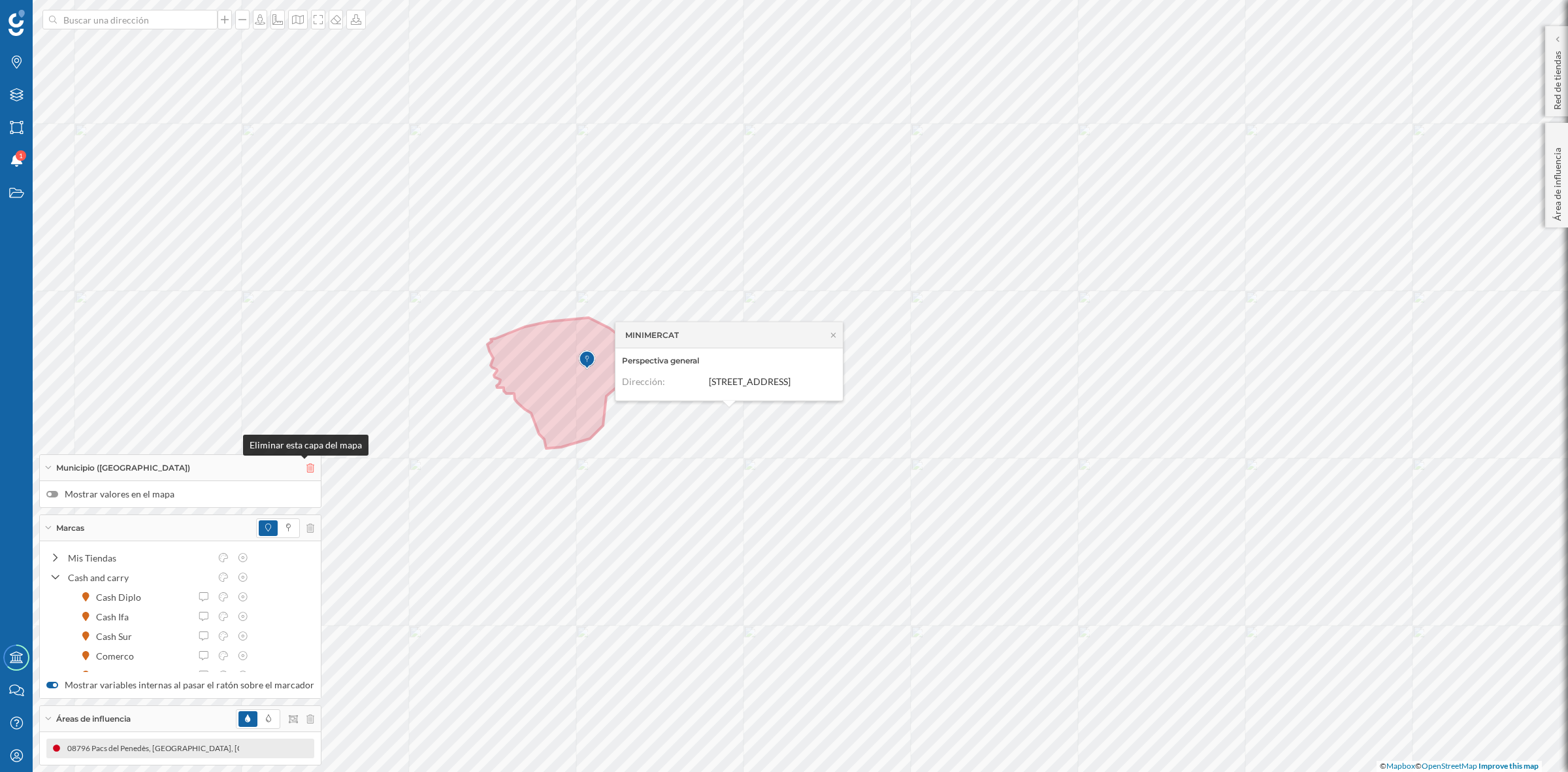
click at [307, 468] on icon at bounding box center [310, 468] width 8 height 9
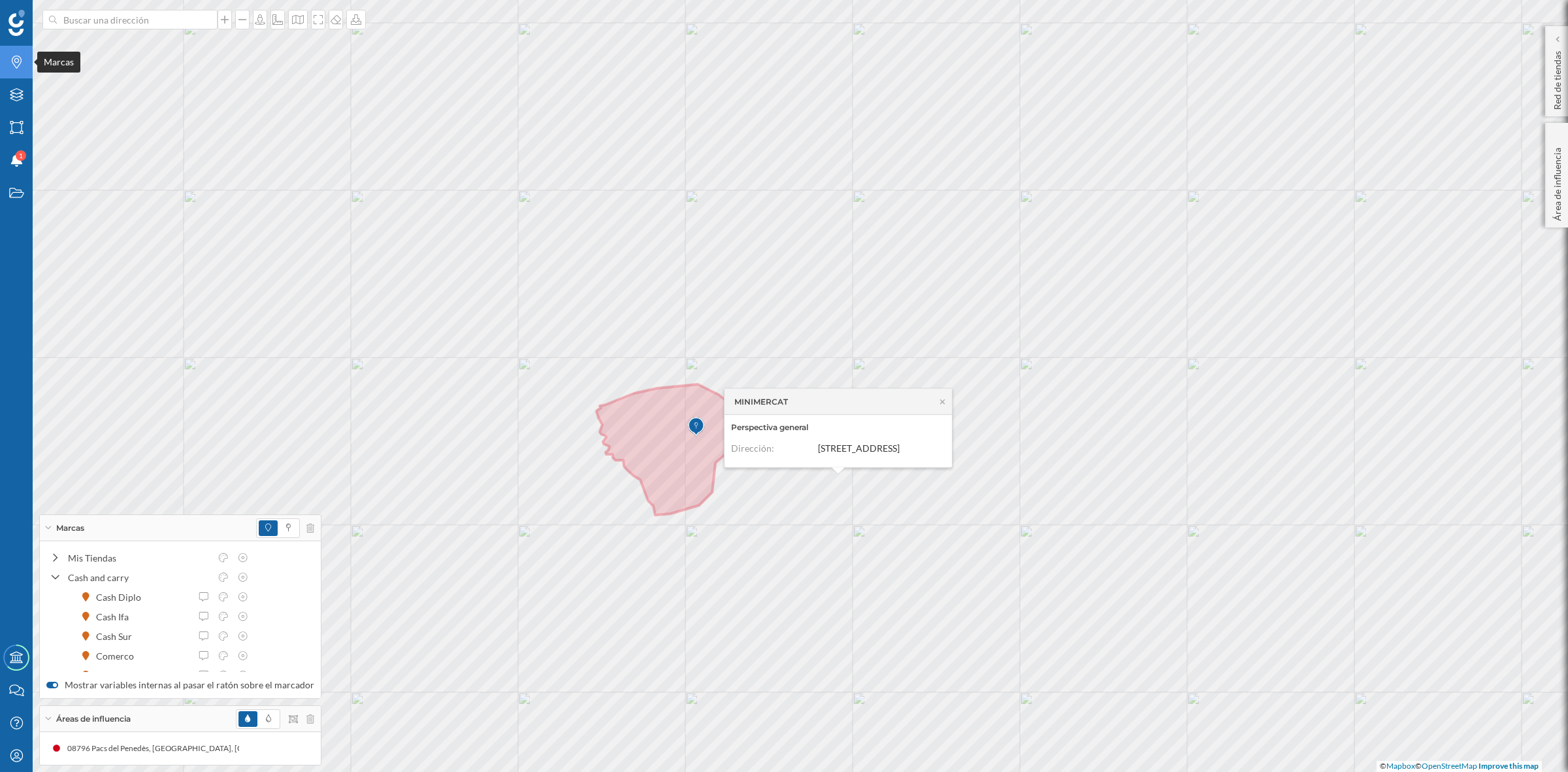
click at [20, 75] on div "Marcas" at bounding box center [16, 62] width 32 height 32
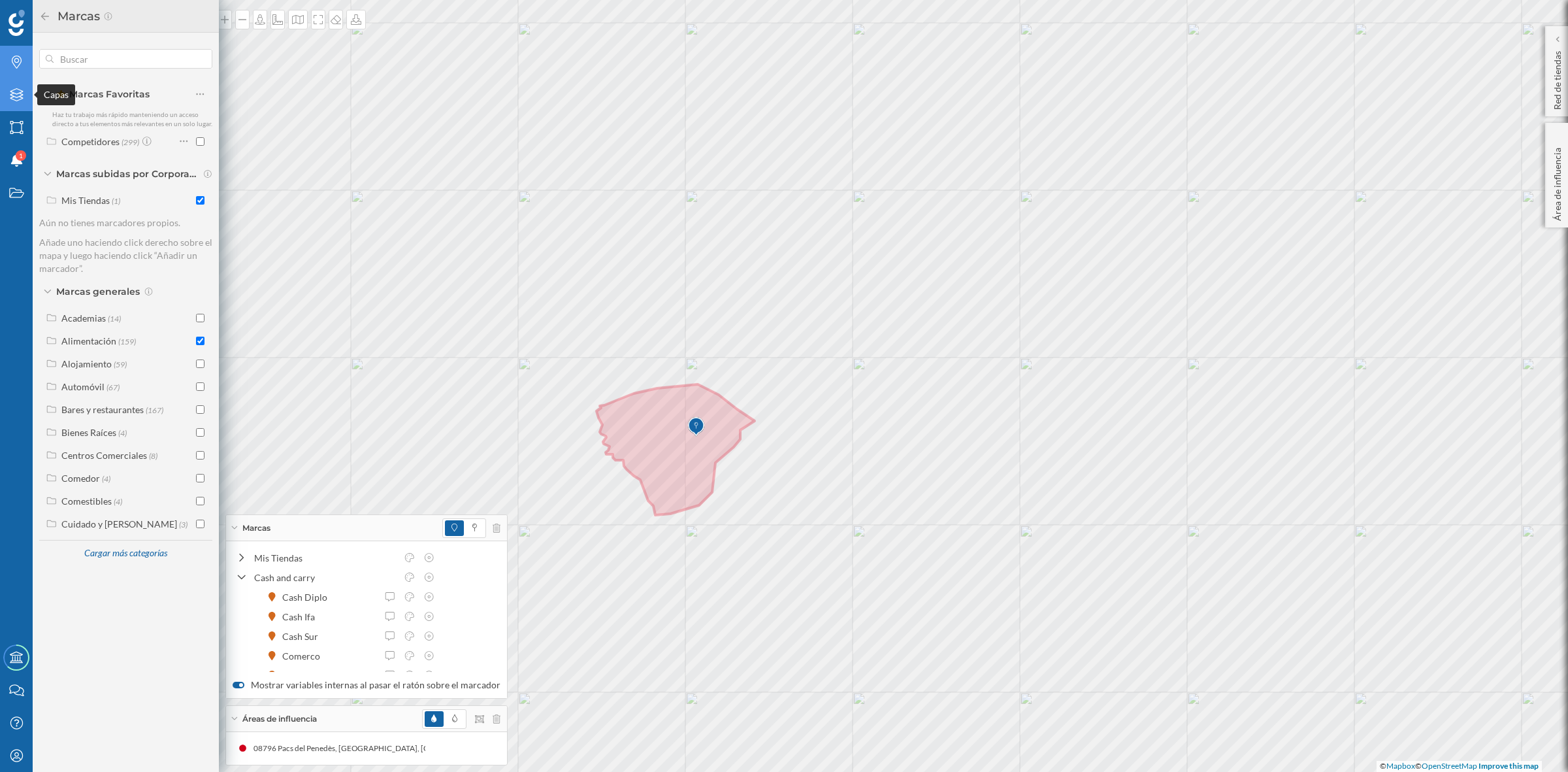
click at [14, 92] on icon "Capas" at bounding box center [17, 94] width 17 height 13
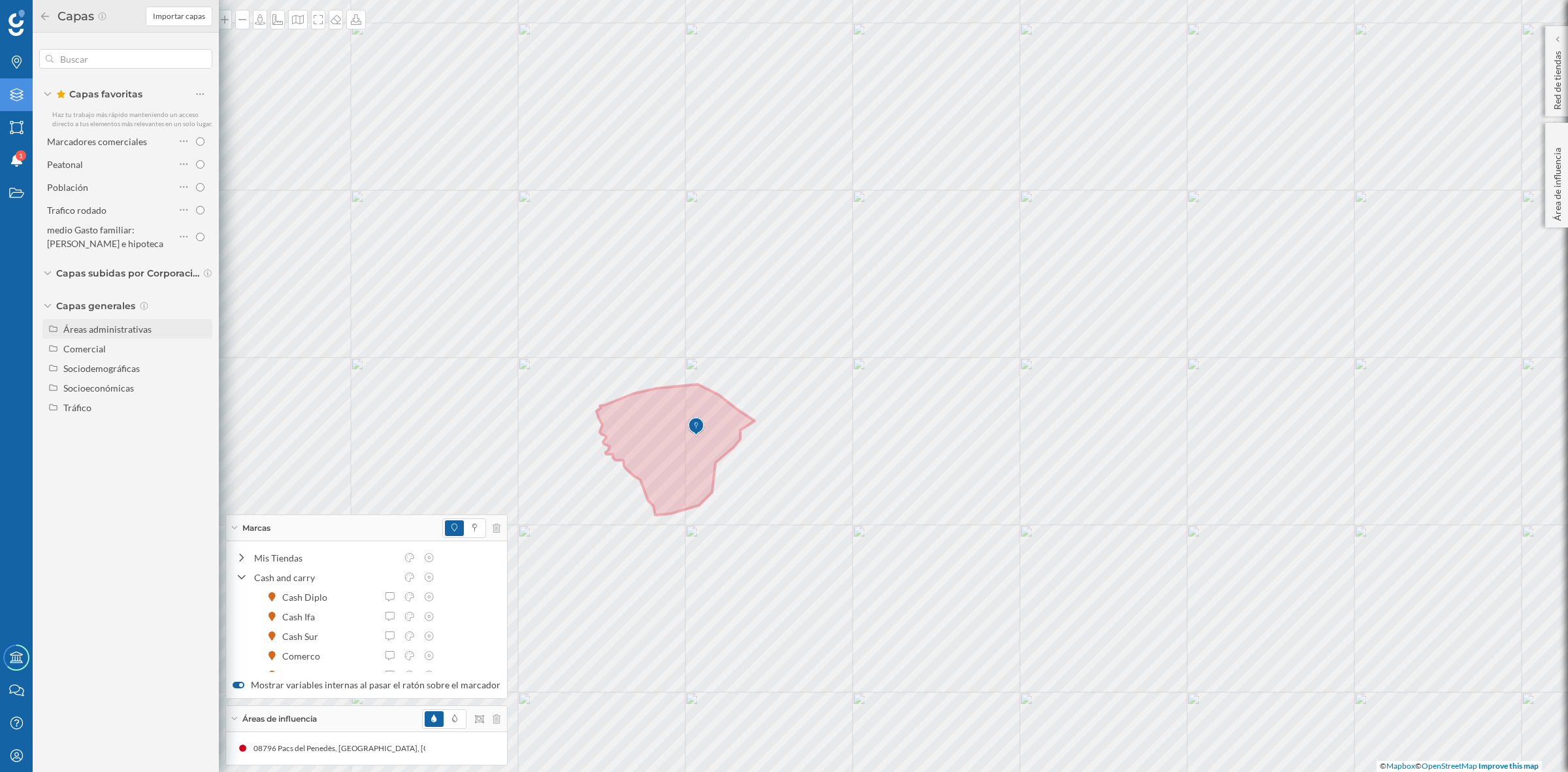
click at [146, 327] on div "Áreas administrativas" at bounding box center [107, 328] width 88 height 11
click at [201, 383] on input "Municipio" at bounding box center [203, 387] width 8 height 8
radio input "true"
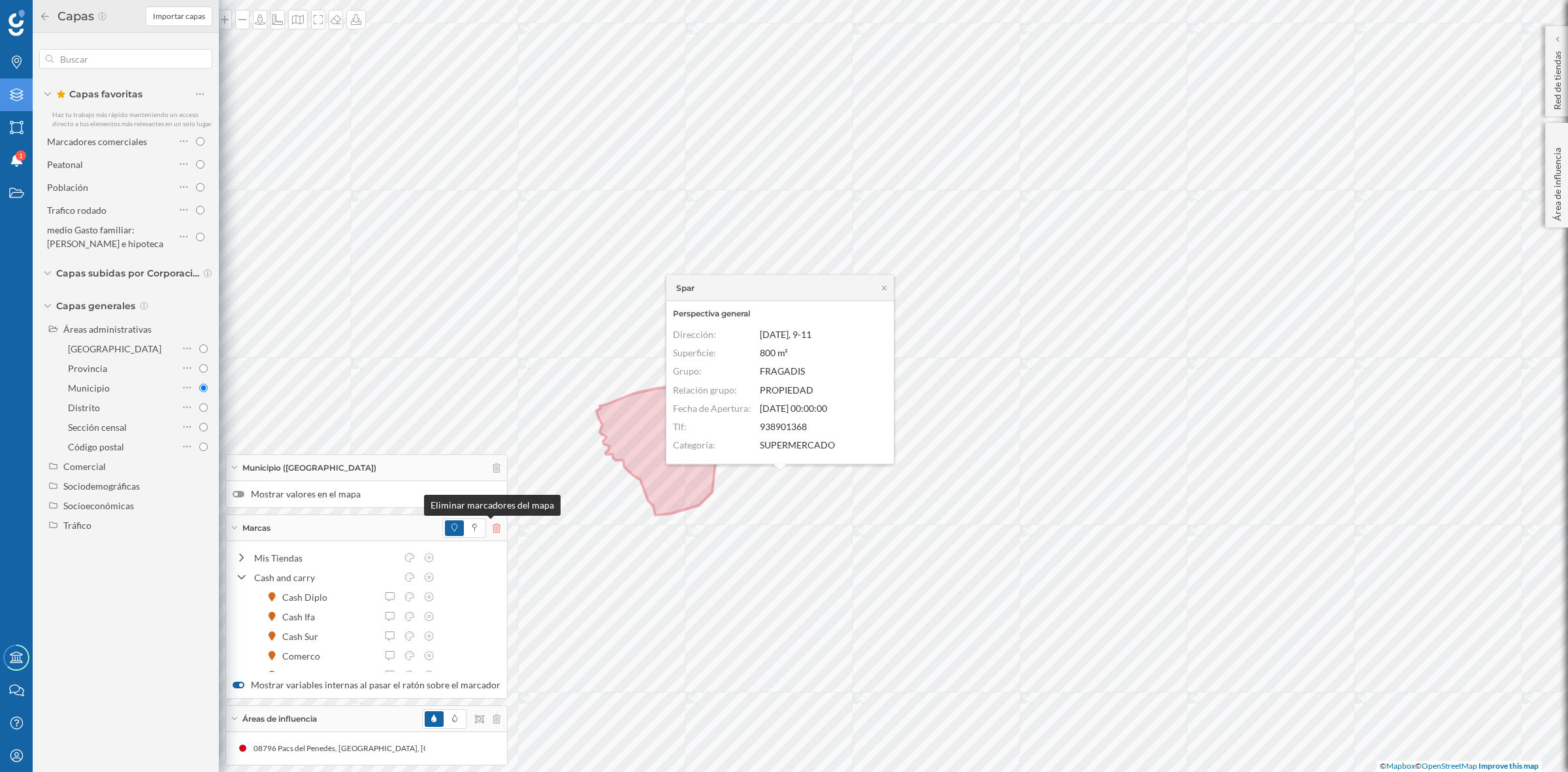
click at [492, 528] on icon at bounding box center [496, 528] width 8 height 9
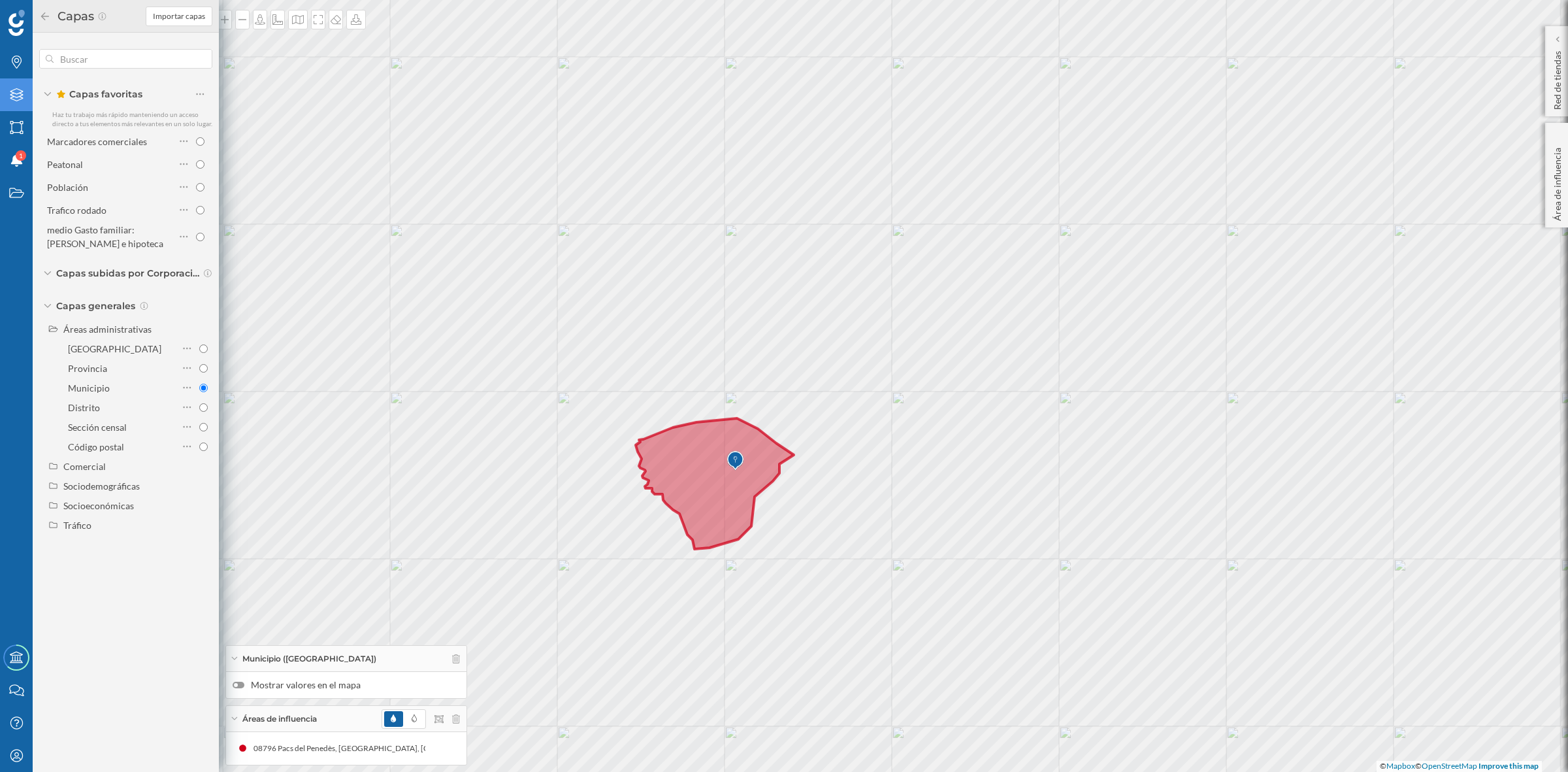
drag, startPoint x: 1020, startPoint y: 556, endPoint x: 1059, endPoint y: 589, distance: 51.1
click at [1059, 589] on div "© Mapbox © OpenStreetMap Improve this map" at bounding box center [784, 386] width 1568 height 772
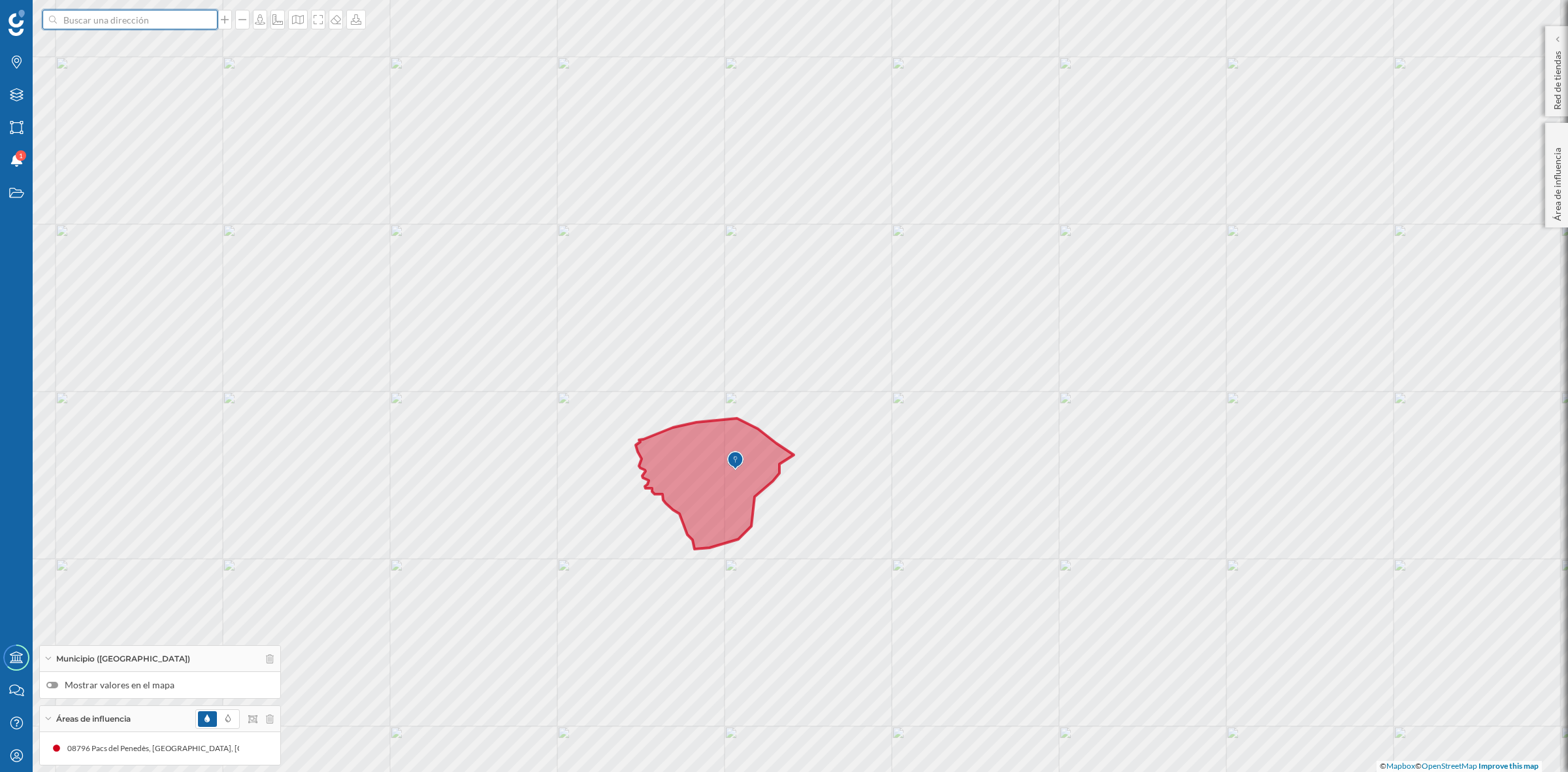
click at [74, 23] on input at bounding box center [130, 20] width 147 height 20
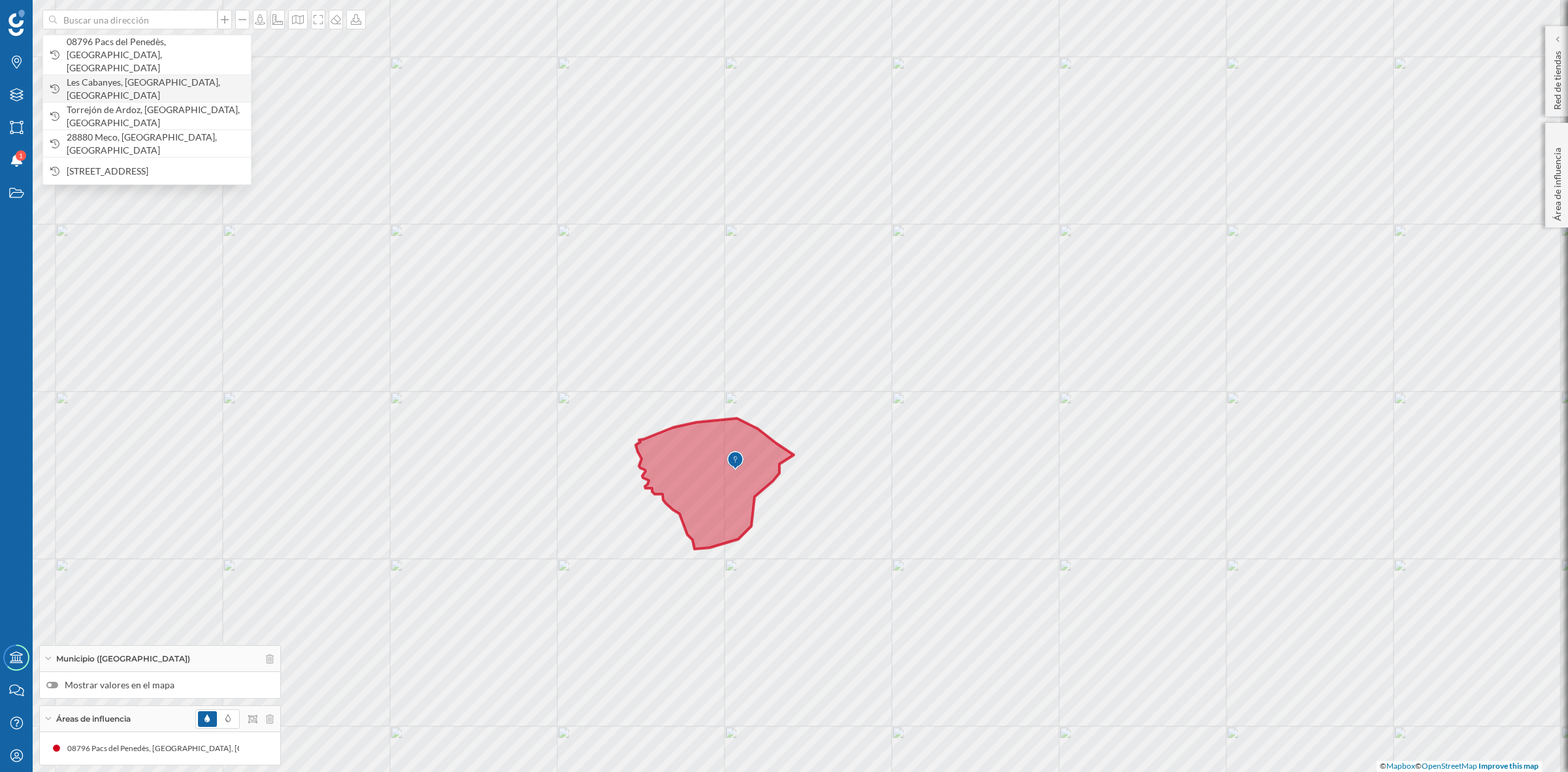
click at [93, 76] on span "Les Cabanyes, [GEOGRAPHIC_DATA], [GEOGRAPHIC_DATA]" at bounding box center [156, 89] width 177 height 26
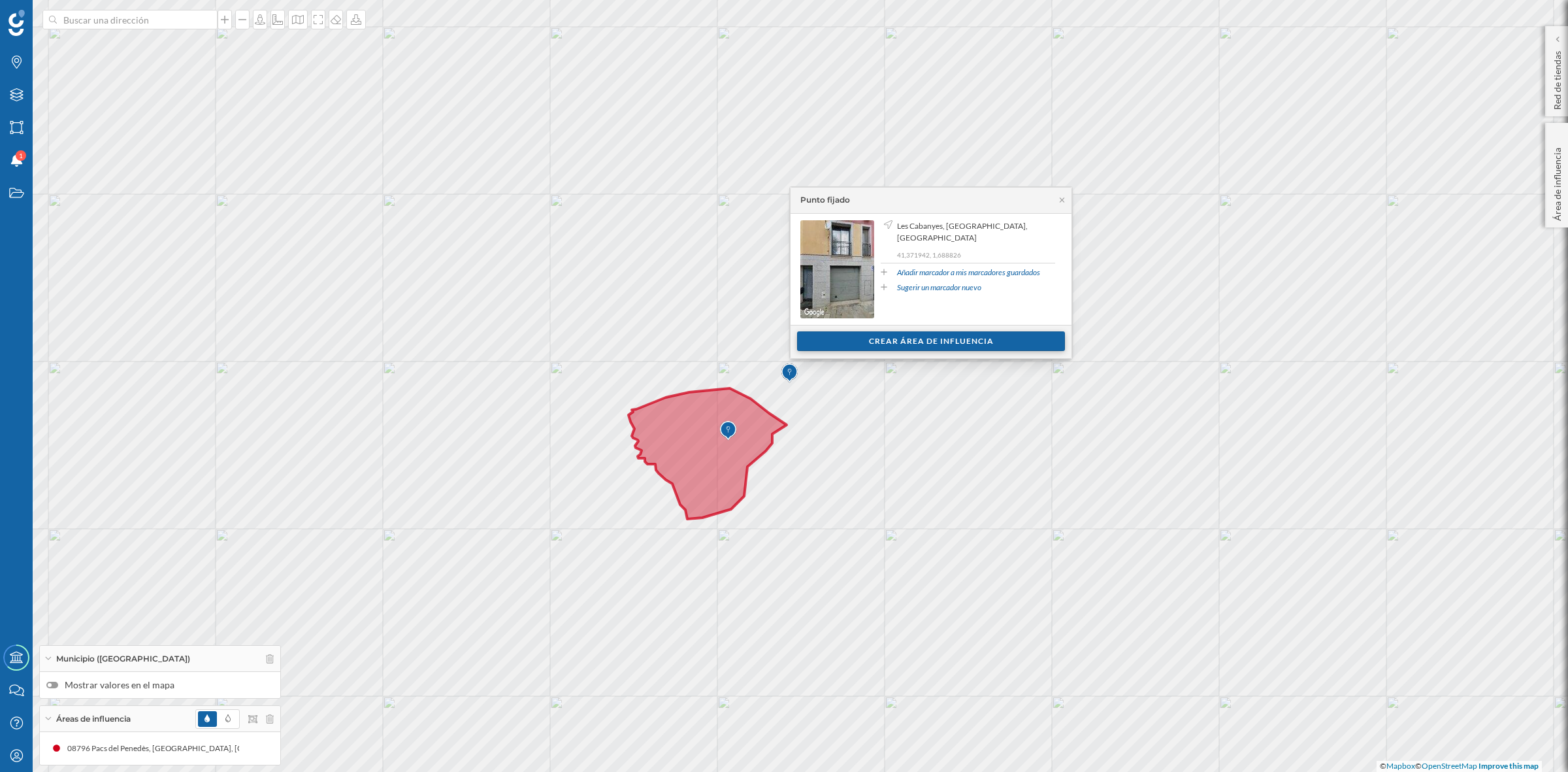
click at [968, 347] on div "Crear área de influencia" at bounding box center [931, 341] width 268 height 20
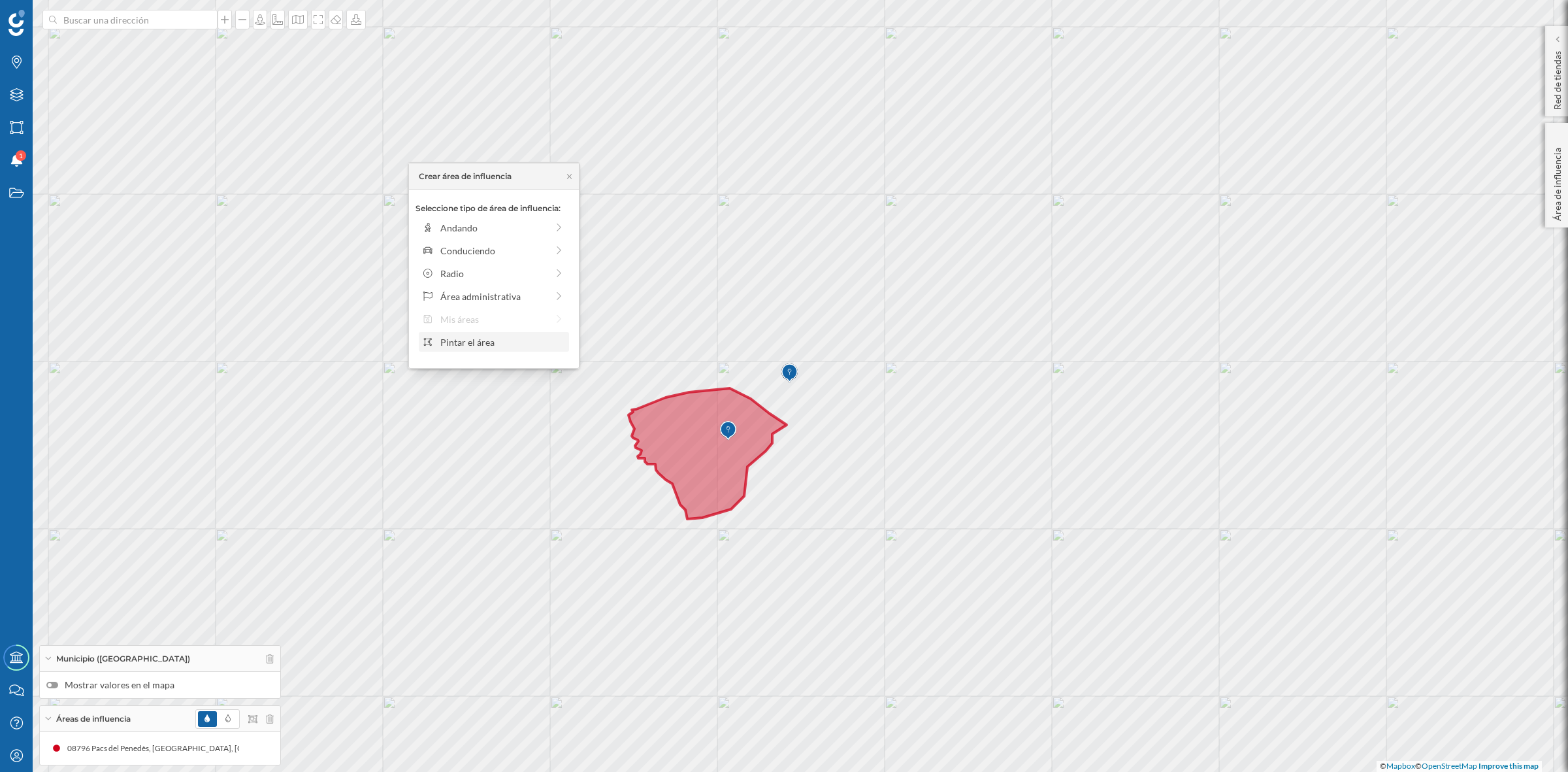
click at [472, 341] on div "Pintar el área" at bounding box center [503, 342] width 125 height 14
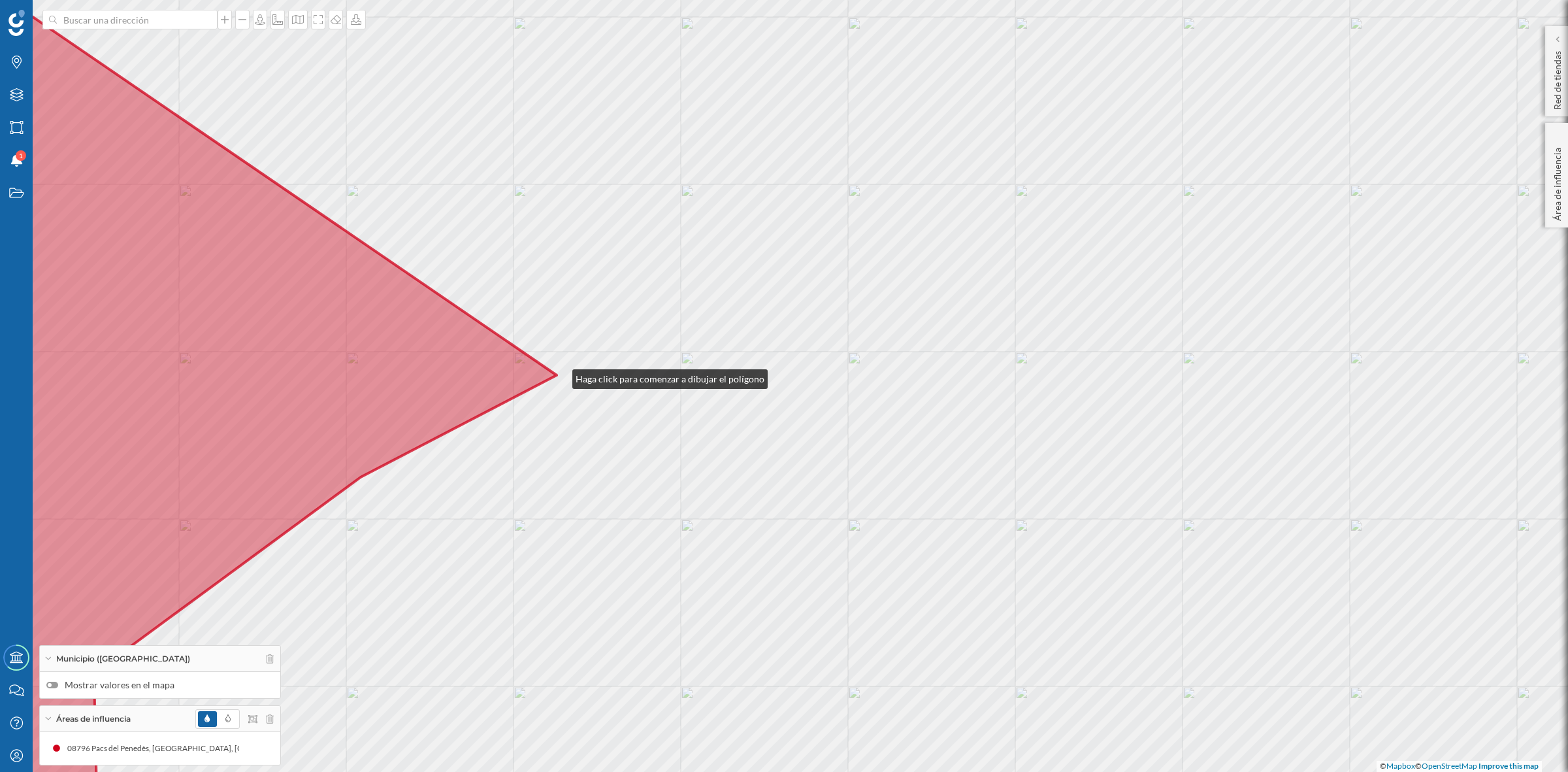
click at [559, 376] on div "© Mapbox © OpenStreetMap Improve this map" at bounding box center [784, 386] width 1568 height 772
click at [801, 132] on div "© Mapbox © OpenStreetMap Improve this map" at bounding box center [784, 386] width 1568 height 772
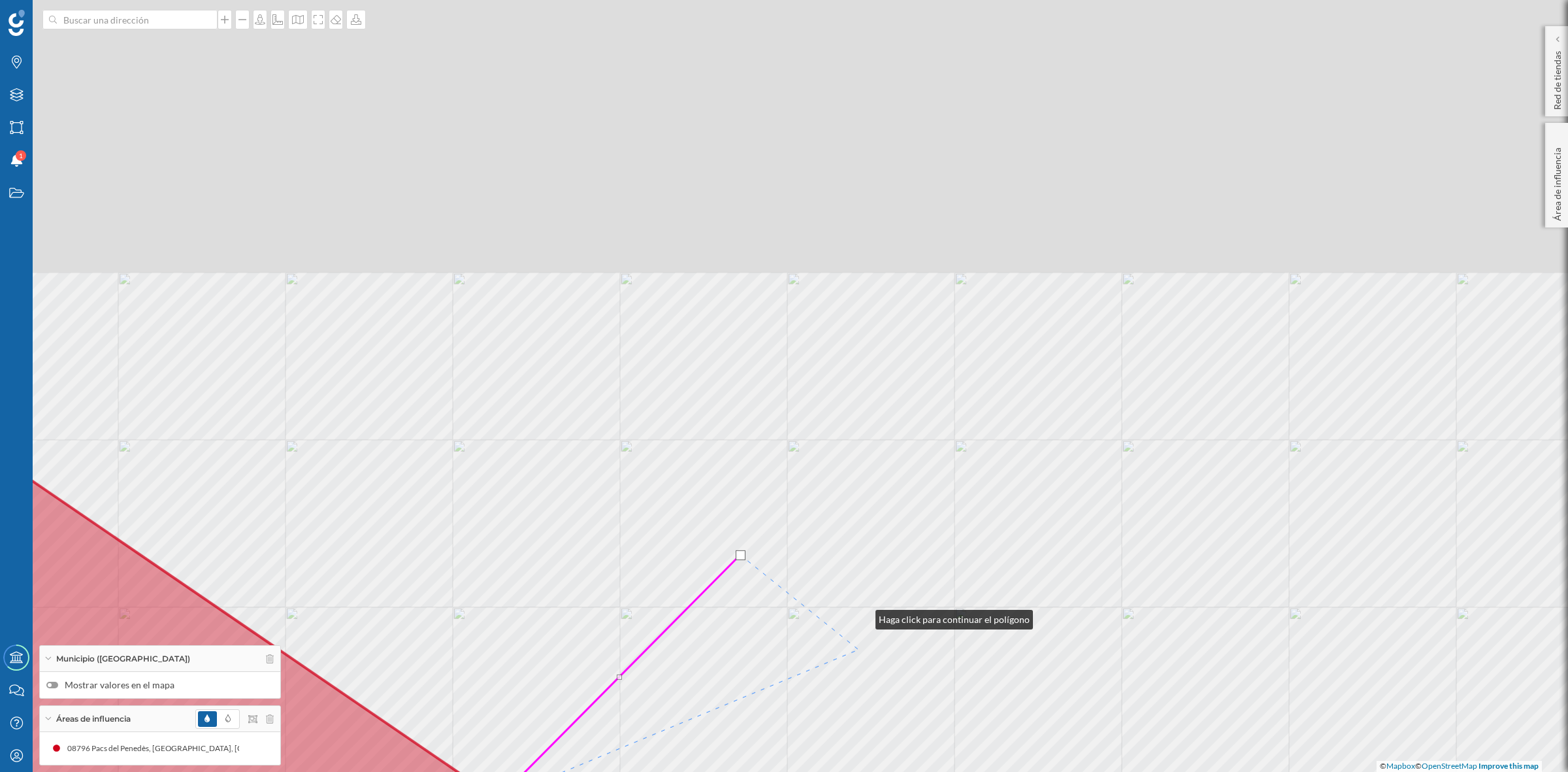
drag, startPoint x: 923, startPoint y: 193, endPoint x: 859, endPoint y: 636, distance: 447.6
click at [859, 636] on div "© Mapbox © OpenStreetMap Improve this map" at bounding box center [784, 386] width 1568 height 772
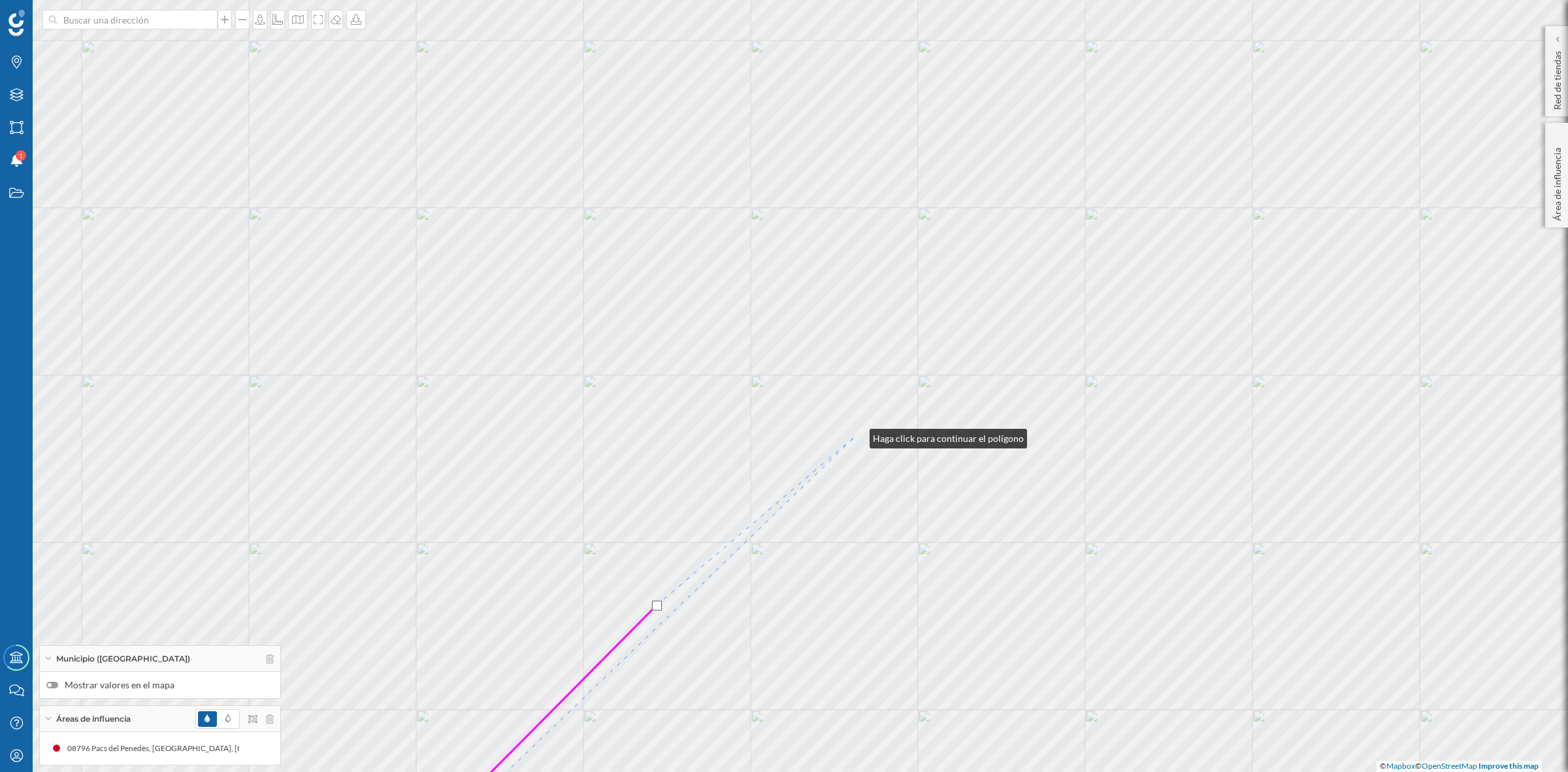
click at [857, 435] on div "© Mapbox © OpenStreetMap Improve this map" at bounding box center [784, 386] width 1568 height 772
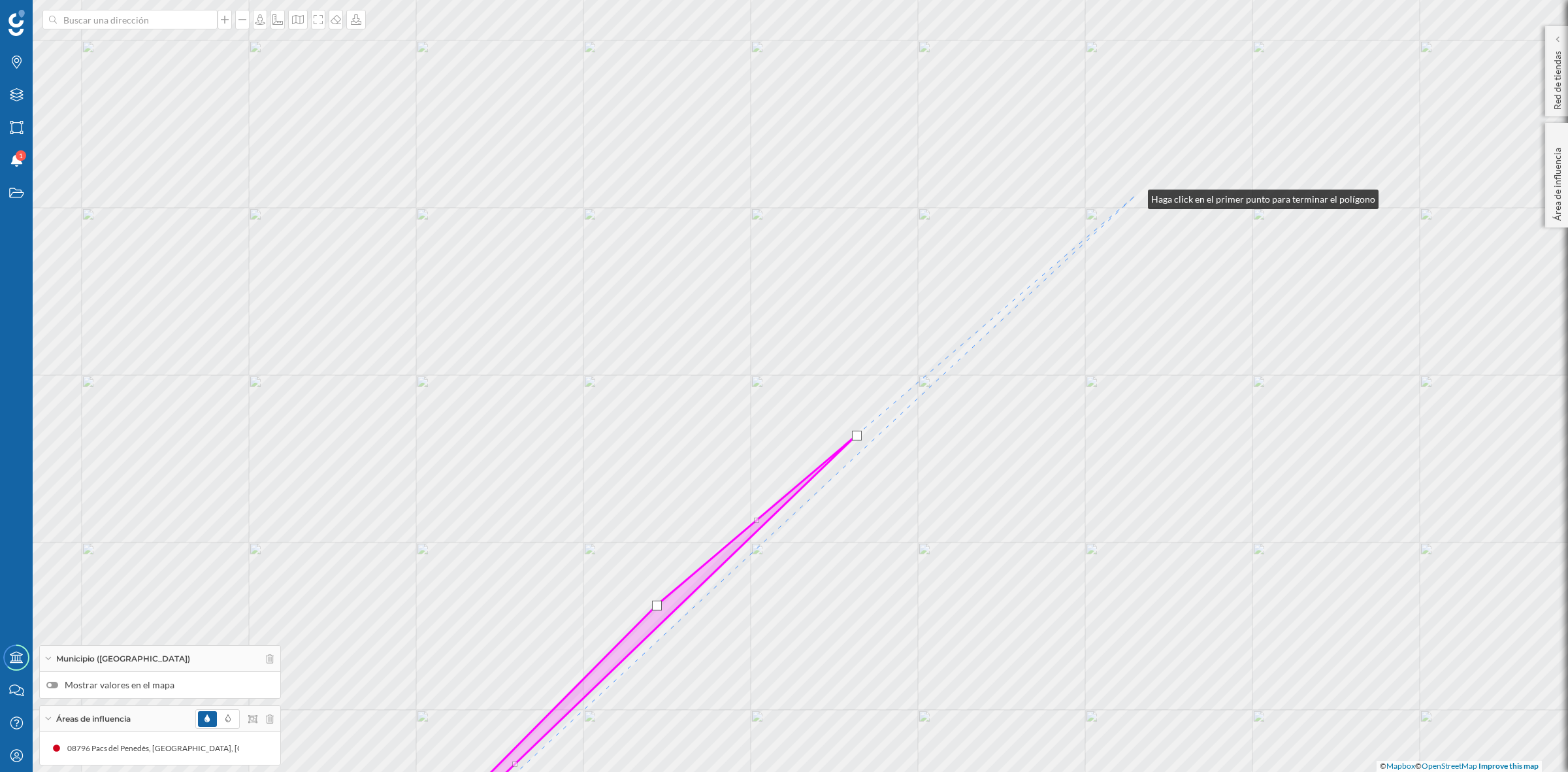
click at [1135, 196] on div "© Mapbox © OpenStreetMap Improve this map" at bounding box center [784, 386] width 1568 height 772
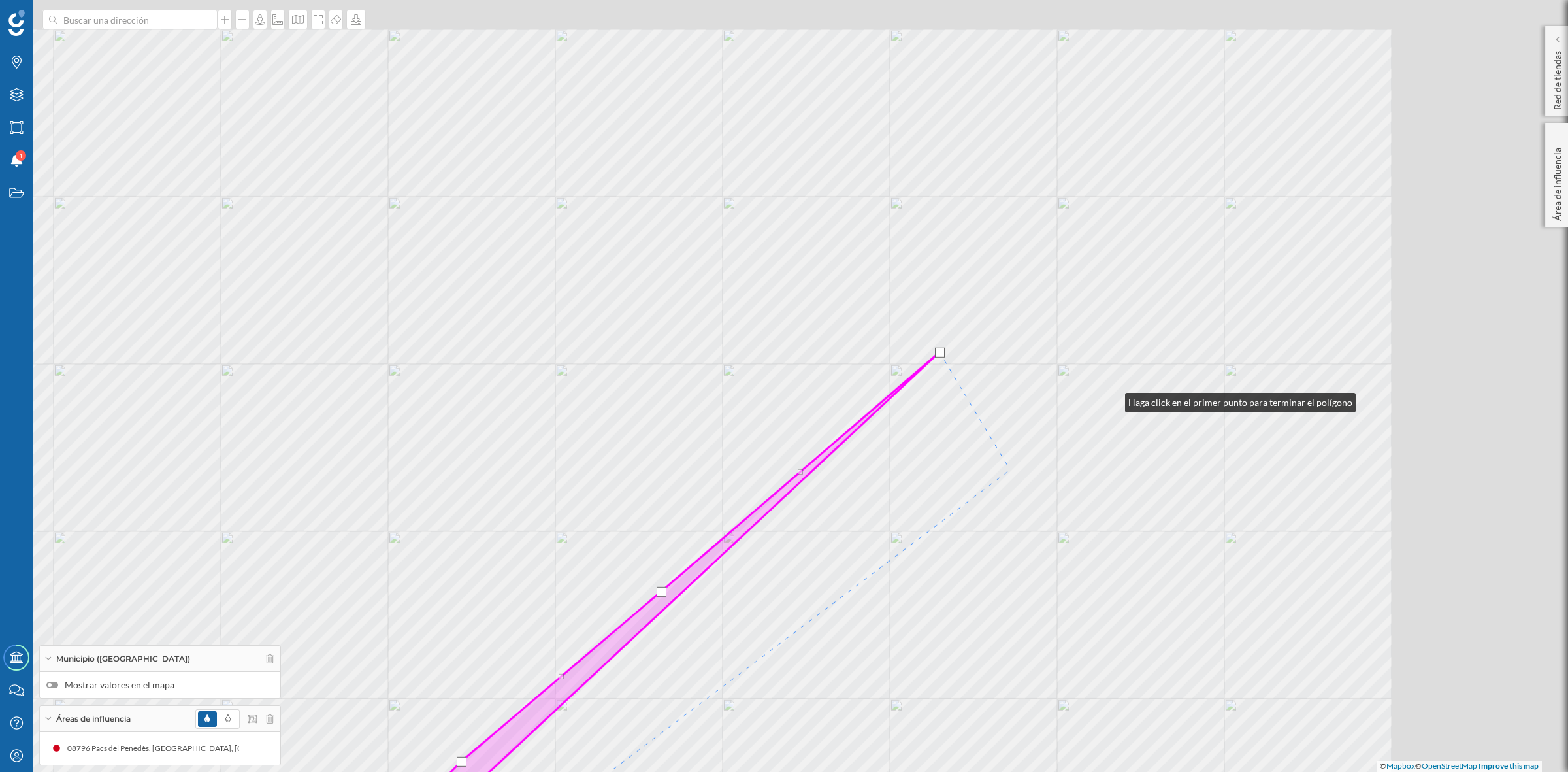
drag, startPoint x: 1112, startPoint y: 399, endPoint x: 851, endPoint y: 577, distance: 315.9
click at [852, 577] on div "© Mapbox © OpenStreetMap Improve this map" at bounding box center [784, 386] width 1568 height 772
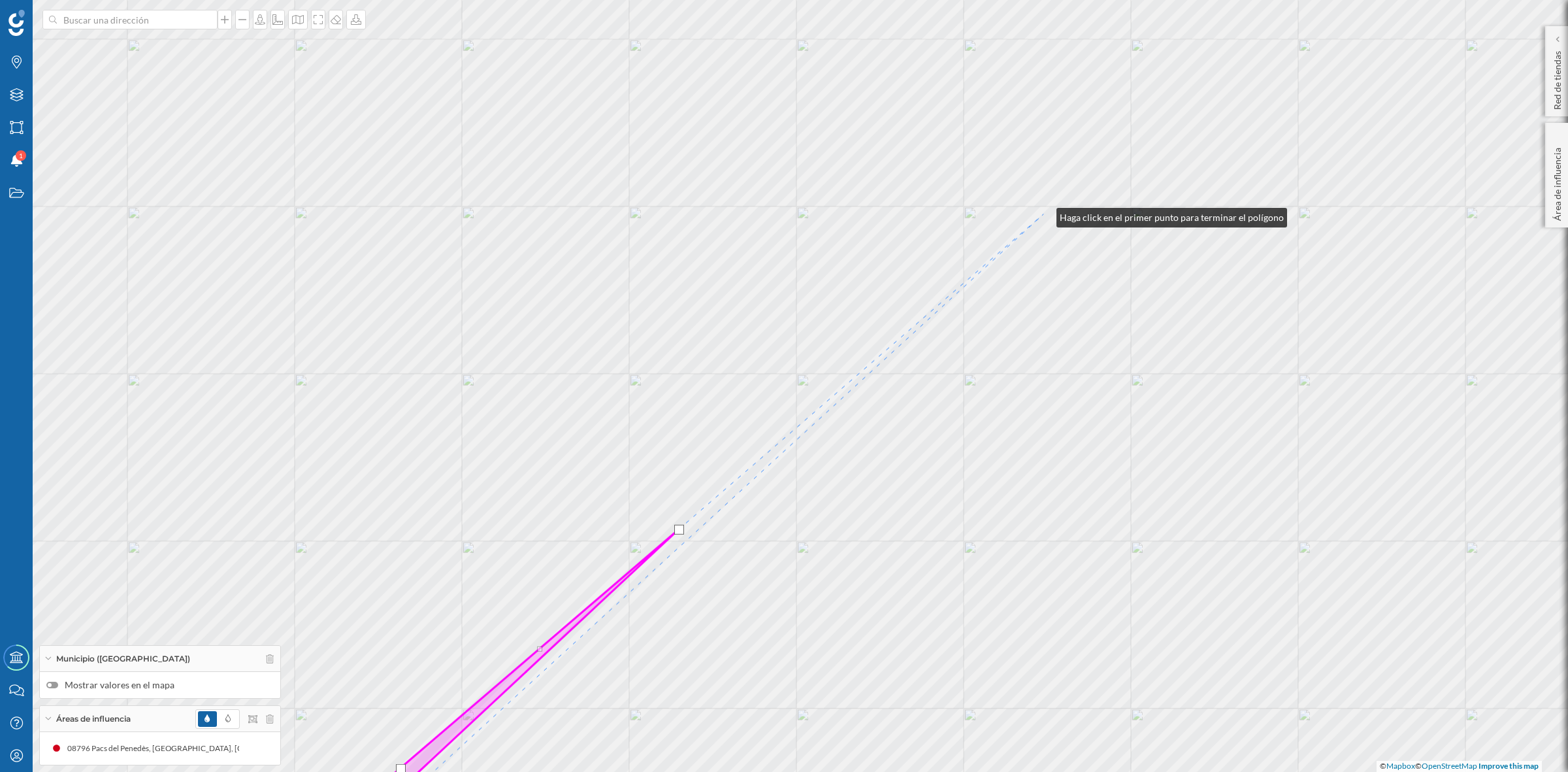
click at [1043, 214] on div "© Mapbox © OpenStreetMap Improve this map" at bounding box center [784, 386] width 1568 height 772
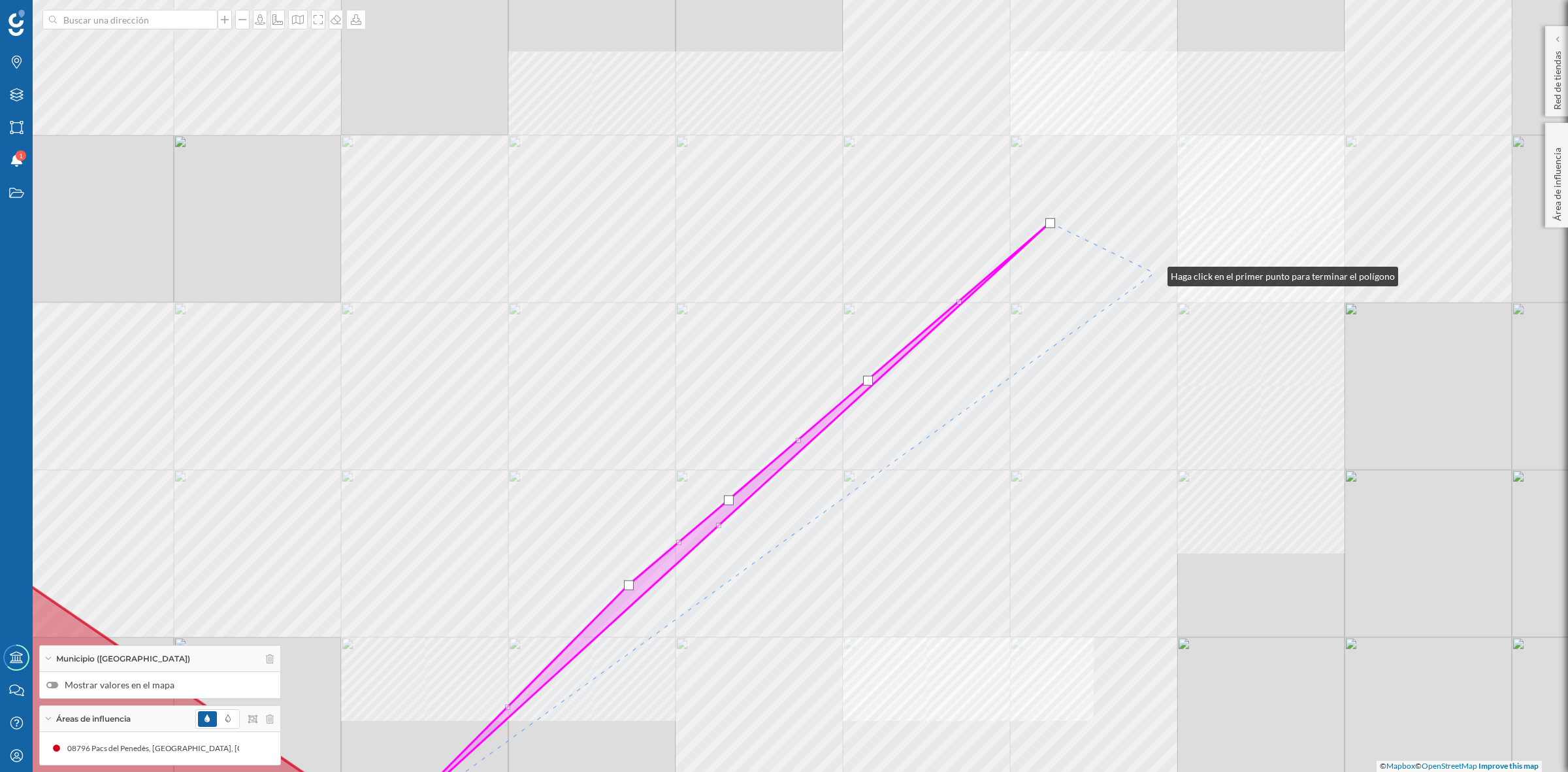
drag, startPoint x: 1155, startPoint y: 273, endPoint x: 913, endPoint y: 521, distance: 346.5
click at [913, 521] on div "© Mapbox © OpenStreetMap Improve this map" at bounding box center [784, 386] width 1568 height 772
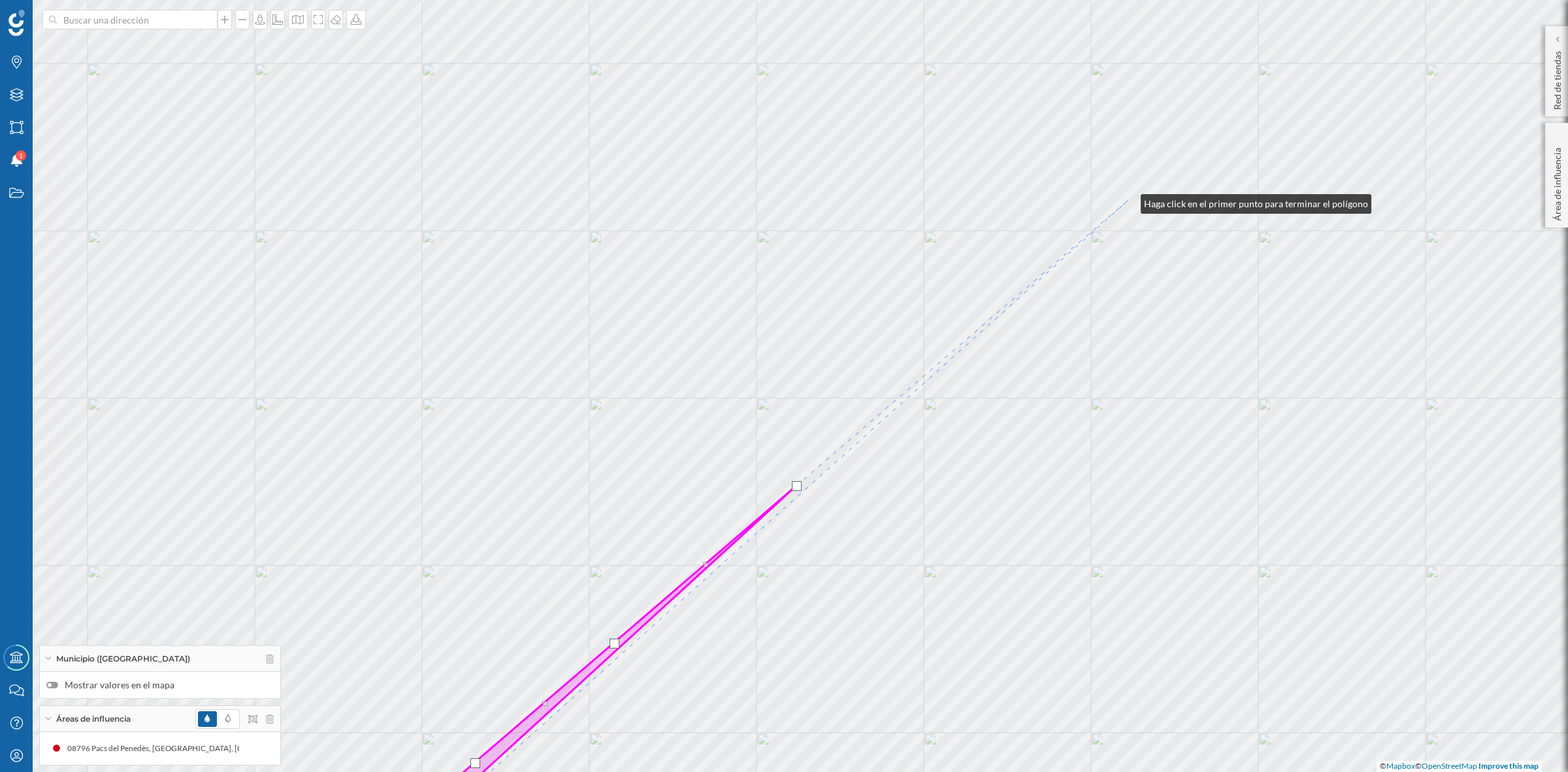
click at [1128, 201] on div "© Mapbox © OpenStreetMap Improve this map" at bounding box center [784, 386] width 1568 height 772
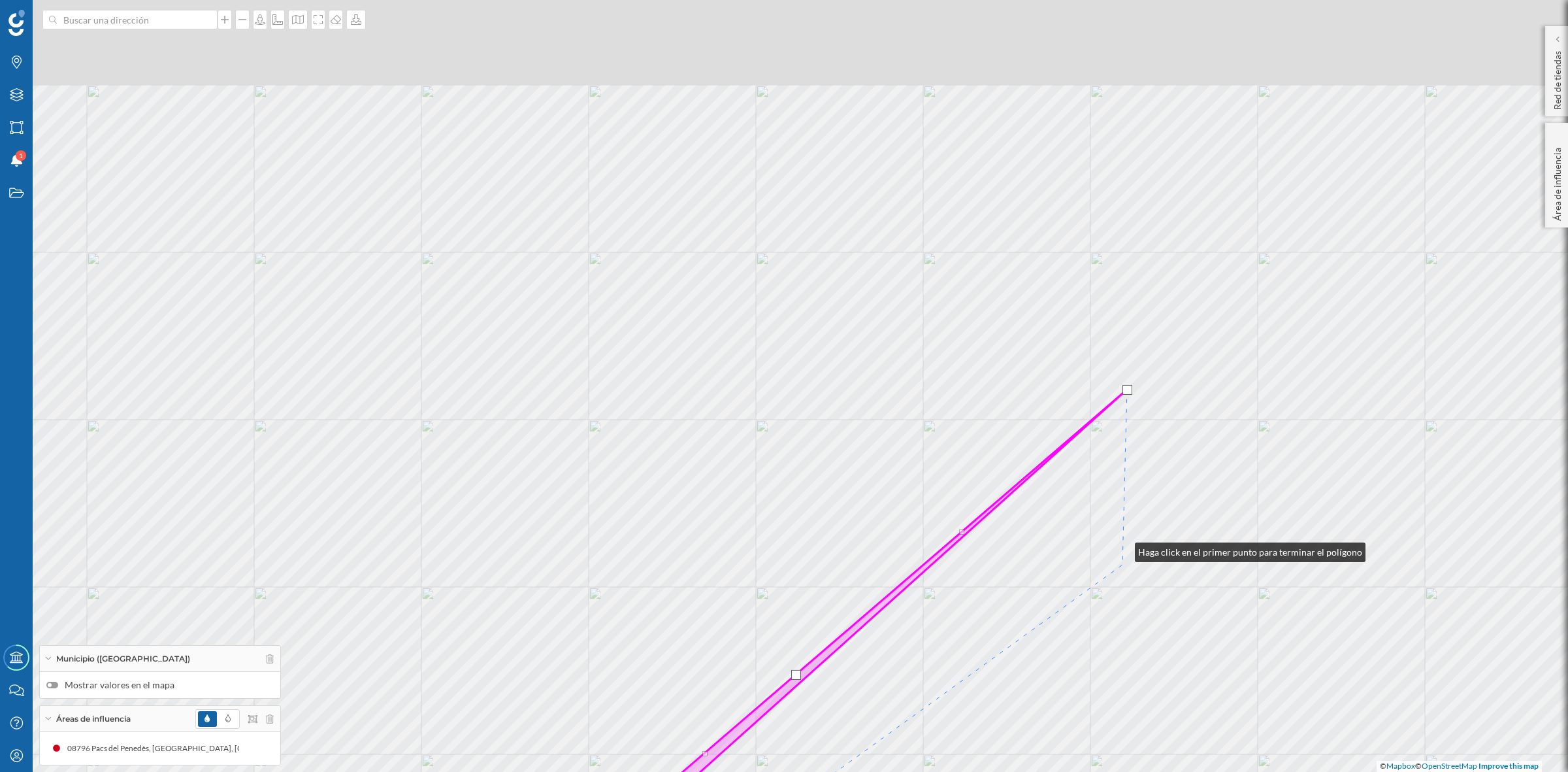
drag, startPoint x: 1122, startPoint y: 360, endPoint x: 1131, endPoint y: 583, distance: 223.2
click at [1131, 583] on div "© Mapbox © OpenStreetMap Improve this map" at bounding box center [784, 386] width 1568 height 772
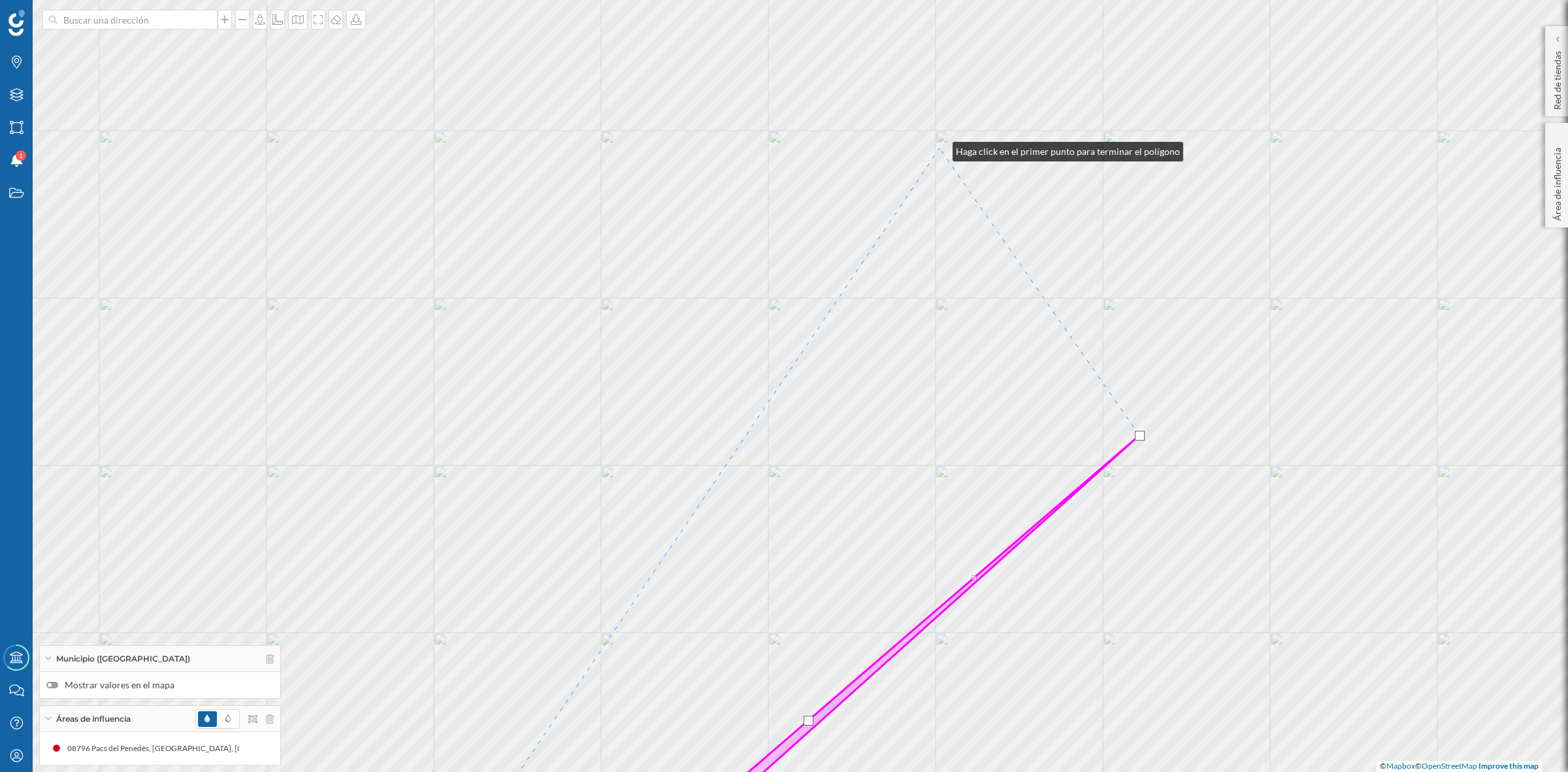
click at [940, 148] on div "© Mapbox © OpenStreetMap Improve this map" at bounding box center [784, 386] width 1568 height 772
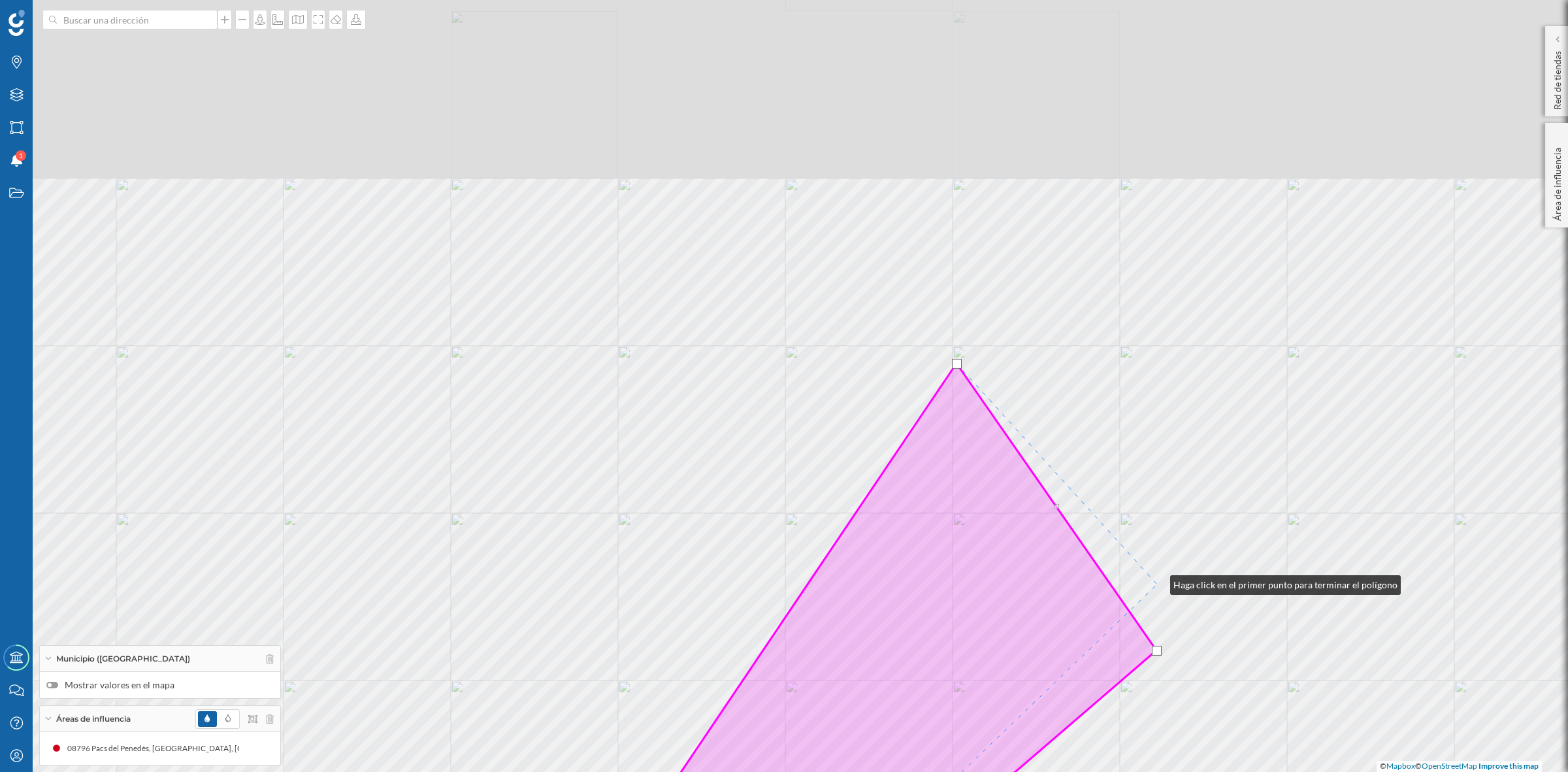
drag, startPoint x: 1145, startPoint y: 405, endPoint x: 1119, endPoint y: 580, distance: 176.9
click at [1158, 583] on div "© Mapbox © OpenStreetMap Improve this map" at bounding box center [784, 386] width 1568 height 772
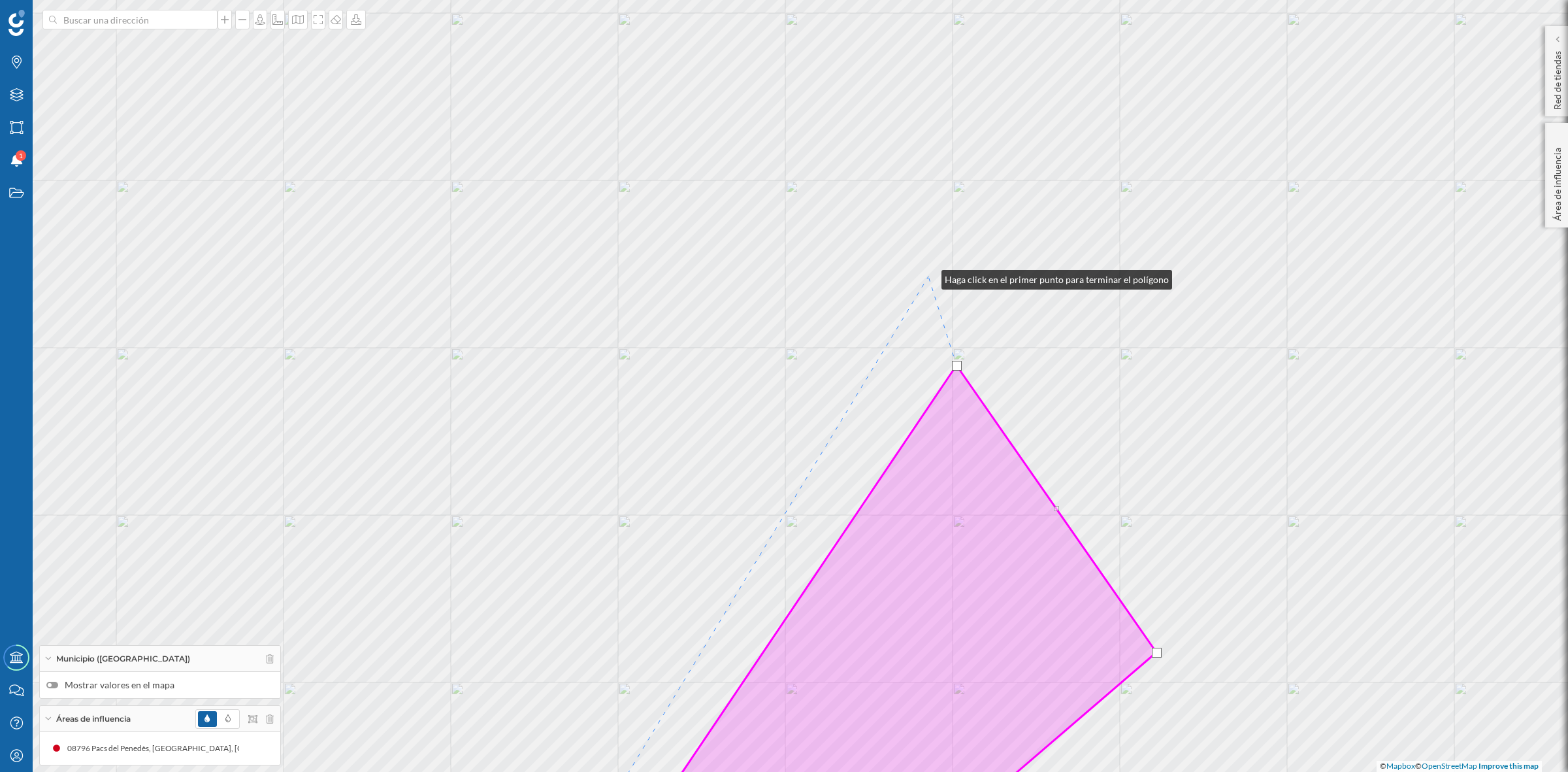
click at [928, 277] on div "© Mapbox © OpenStreetMap Improve this map" at bounding box center [784, 386] width 1568 height 772
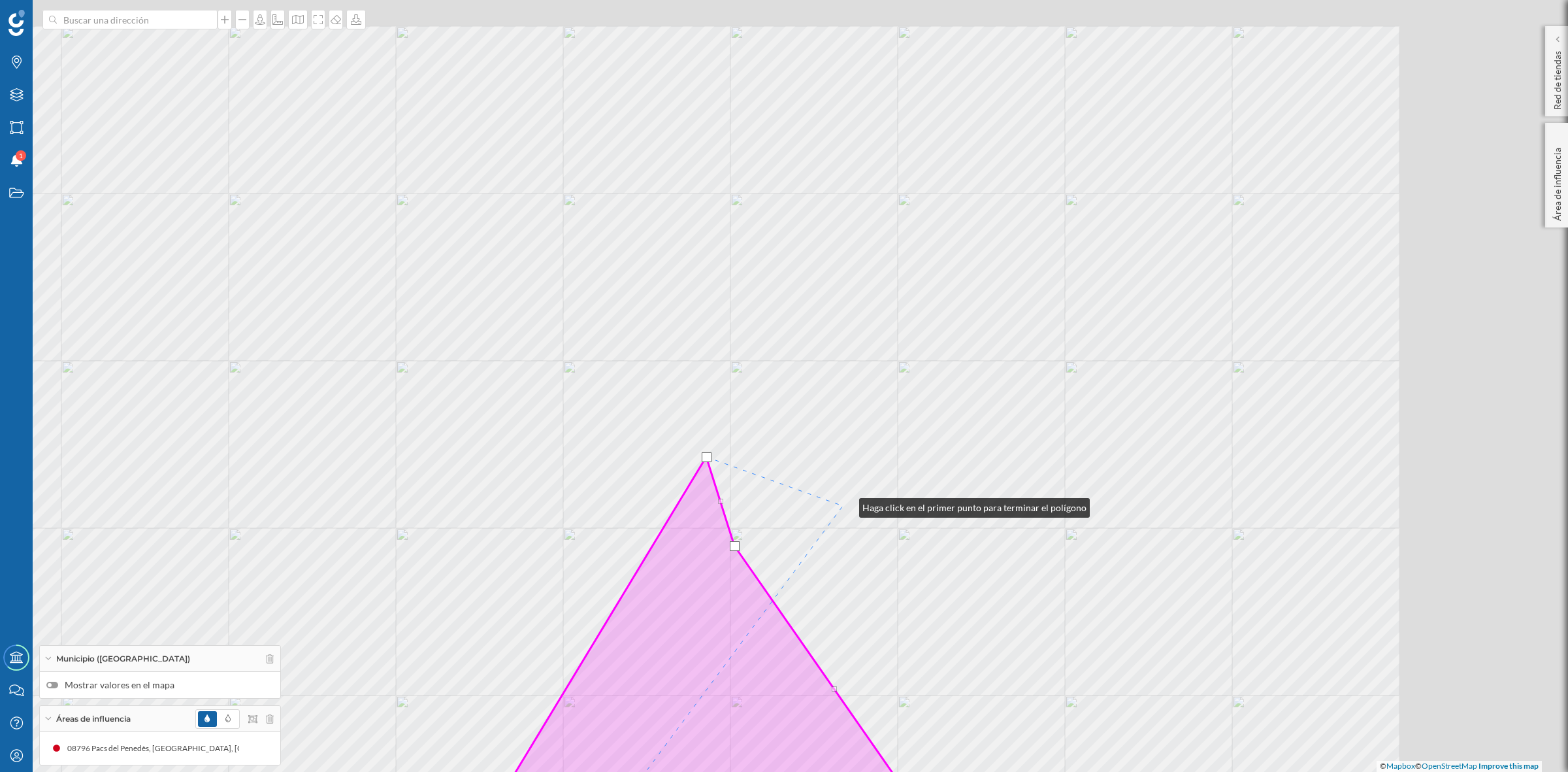
drag, startPoint x: 1068, startPoint y: 324, endPoint x: 846, endPoint y: 505, distance: 286.4
click at [846, 505] on div "© Mapbox © OpenStreetMap Improve this map" at bounding box center [784, 386] width 1568 height 772
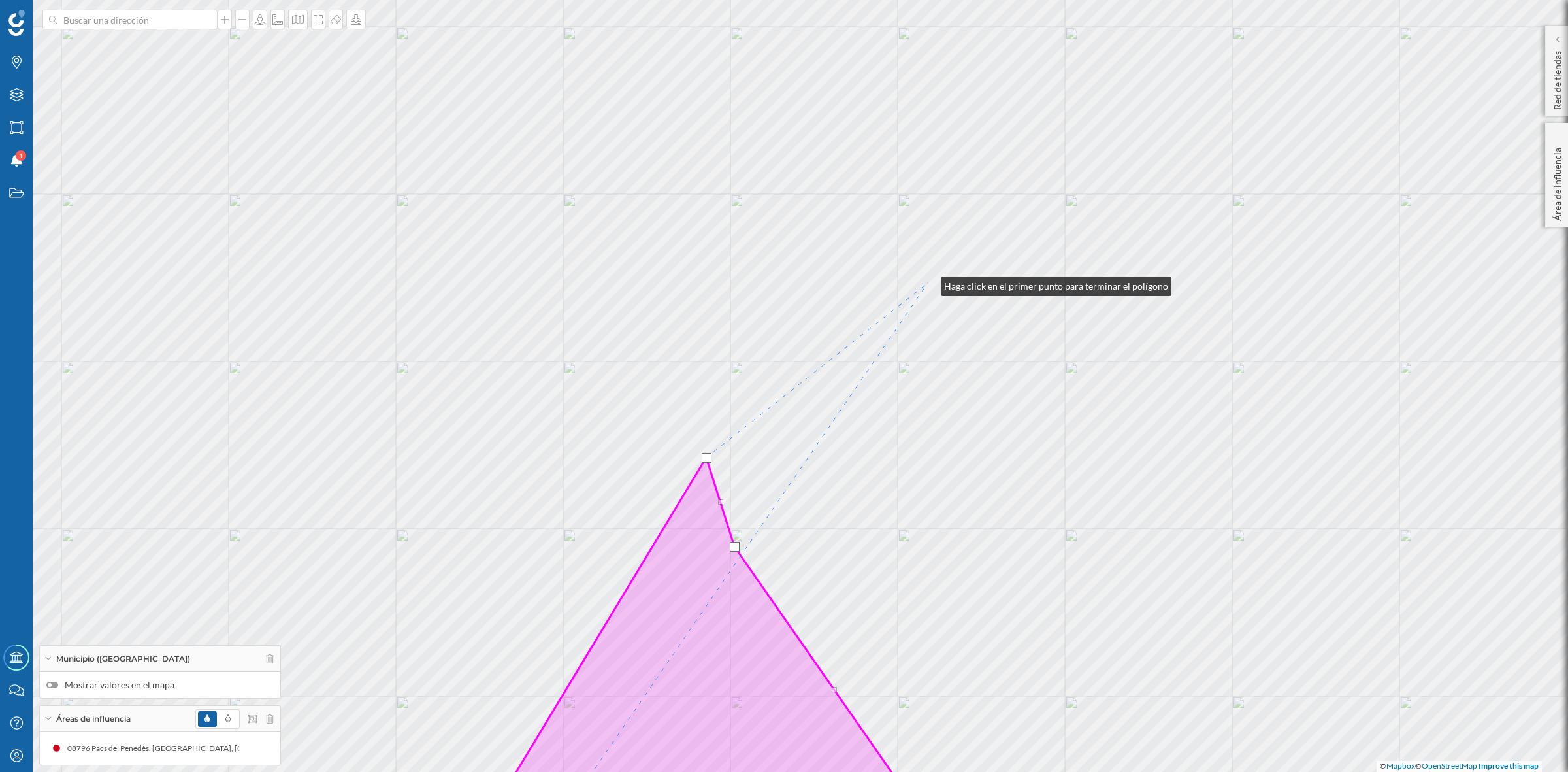
click at [928, 283] on div "© Mapbox © OpenStreetMap Improve this map" at bounding box center [784, 386] width 1568 height 772
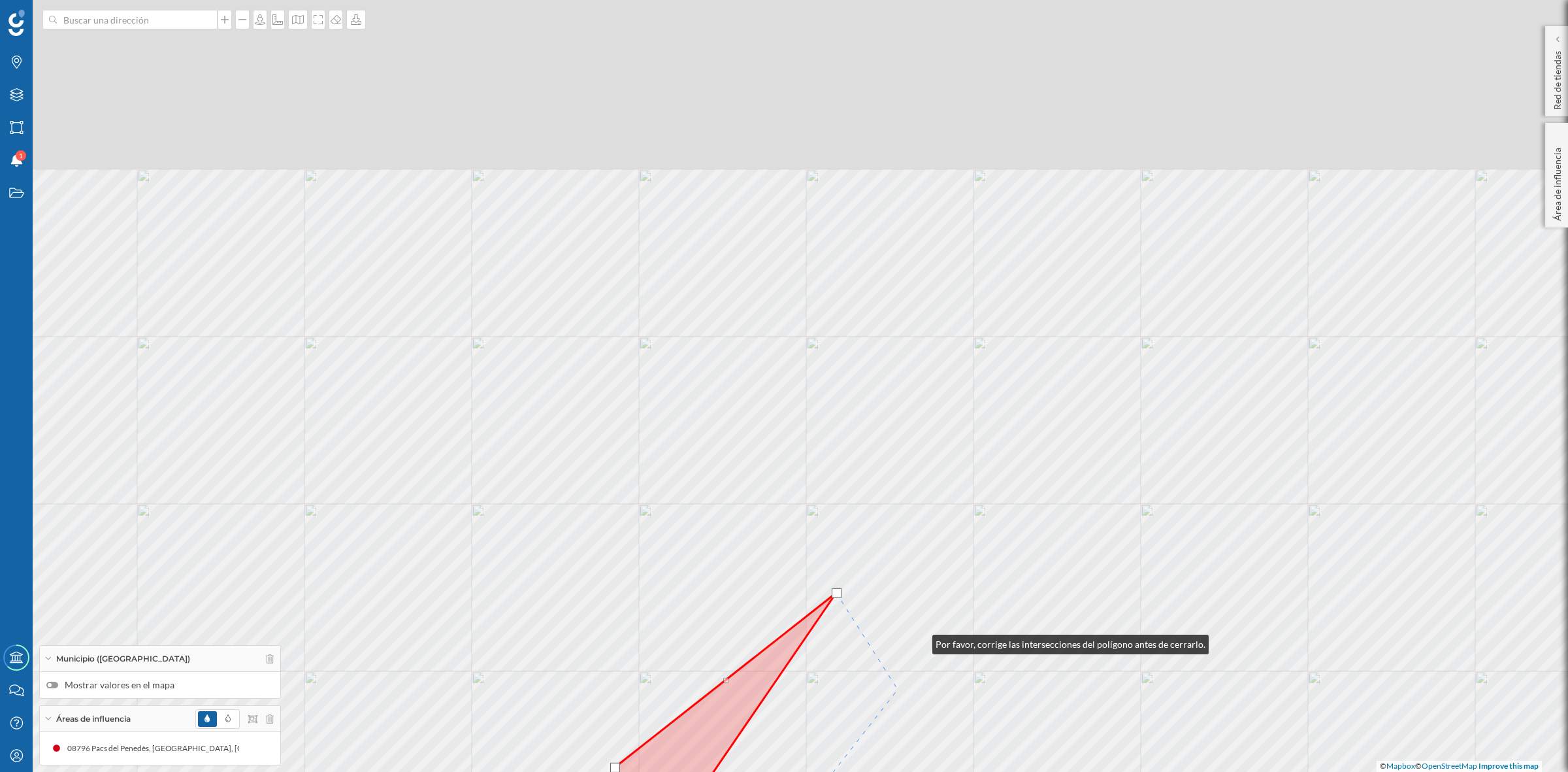
drag, startPoint x: 967, startPoint y: 507, endPoint x: 903, endPoint y: 688, distance: 192.0
click at [903, 688] on div "© Mapbox © OpenStreetMap Improve this map" at bounding box center [784, 386] width 1568 height 772
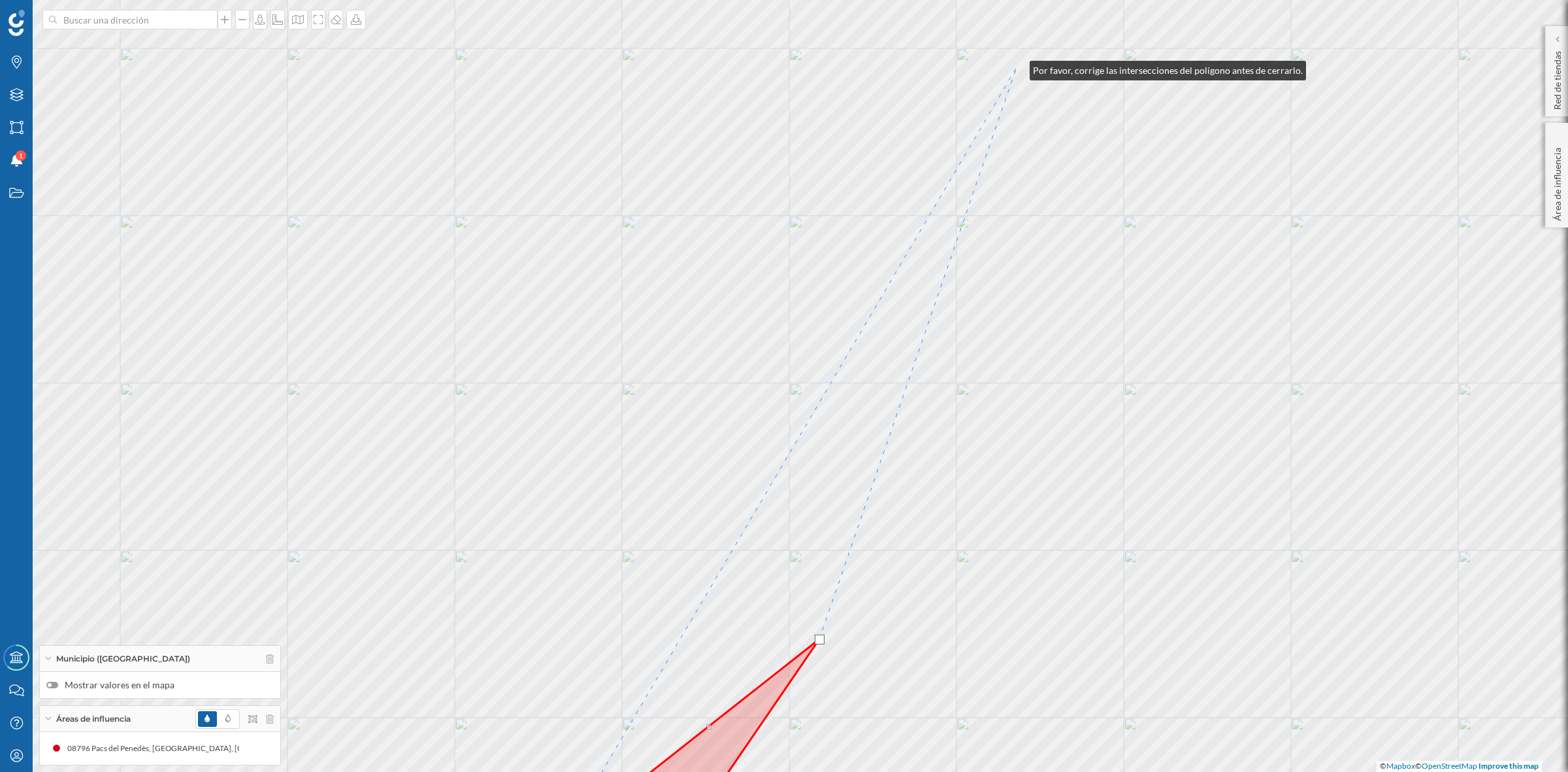
click at [1017, 68] on div "© Mapbox © OpenStreetMap Improve this map" at bounding box center [784, 386] width 1568 height 772
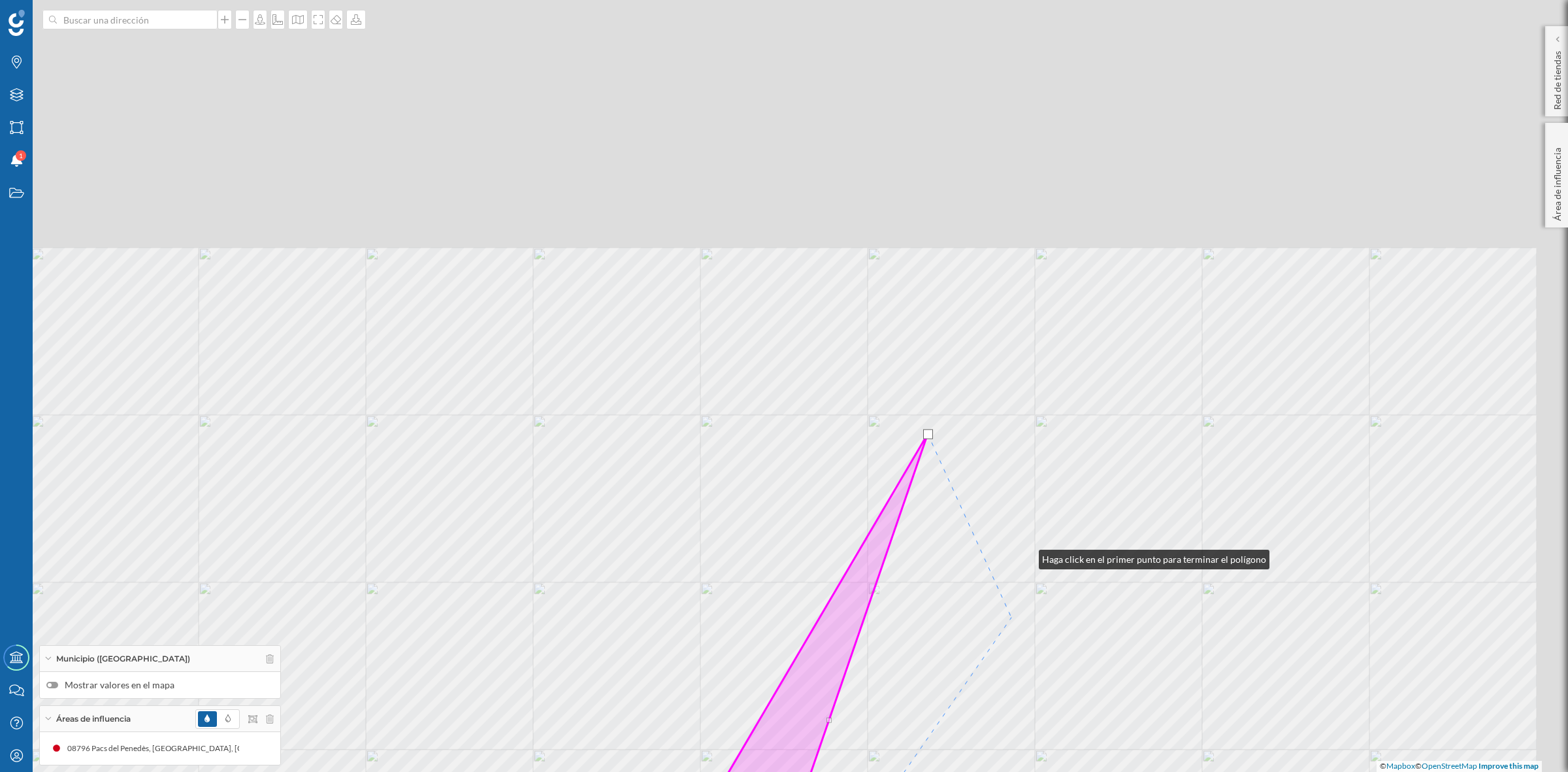
drag, startPoint x: 1115, startPoint y: 189, endPoint x: 1007, endPoint y: 683, distance: 505.7
click at [1007, 683] on div "© Mapbox © OpenStreetMap Improve this map" at bounding box center [784, 386] width 1568 height 772
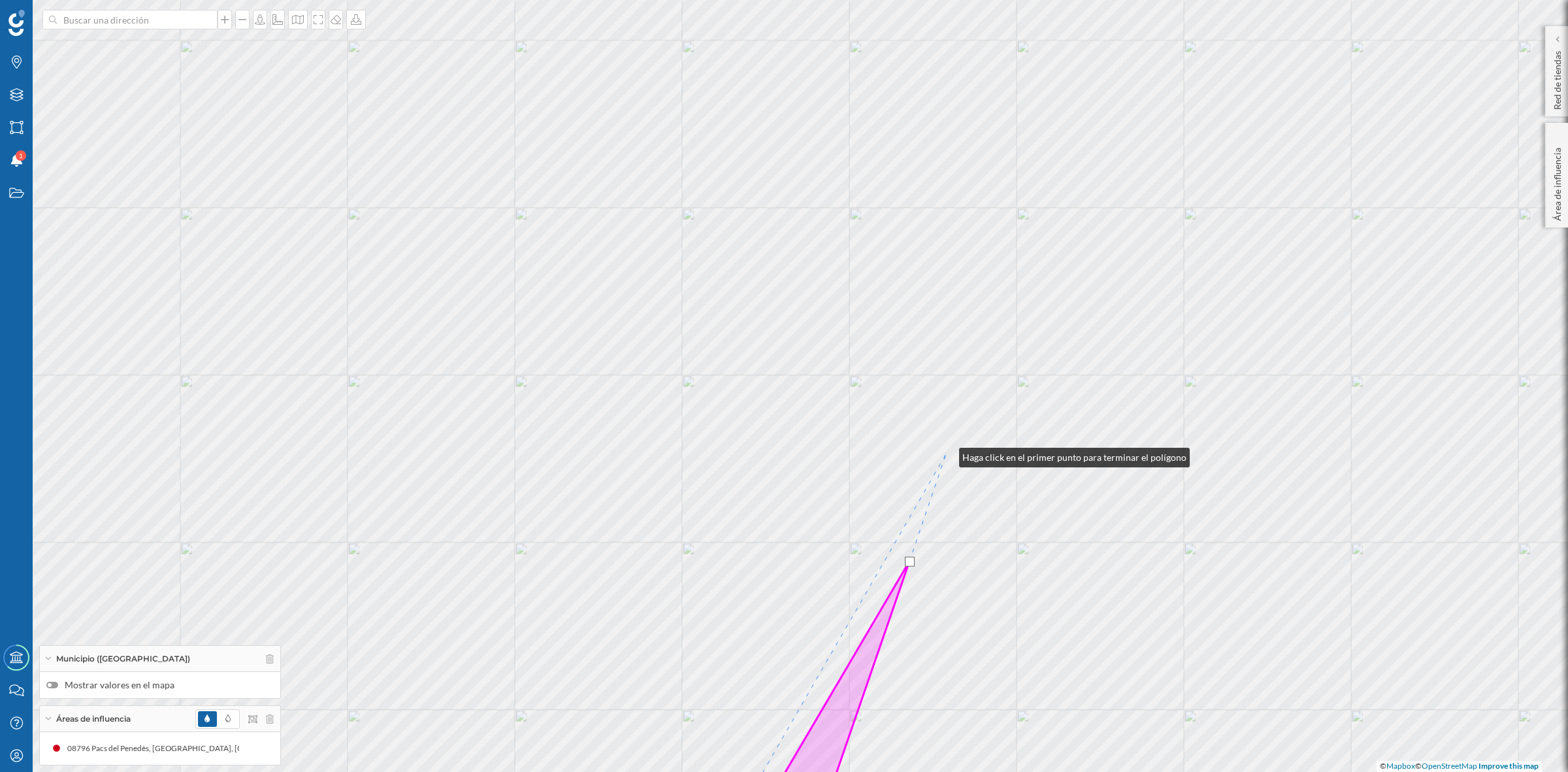
click at [946, 454] on div "© Mapbox © OpenStreetMap Improve this map" at bounding box center [784, 386] width 1568 height 772
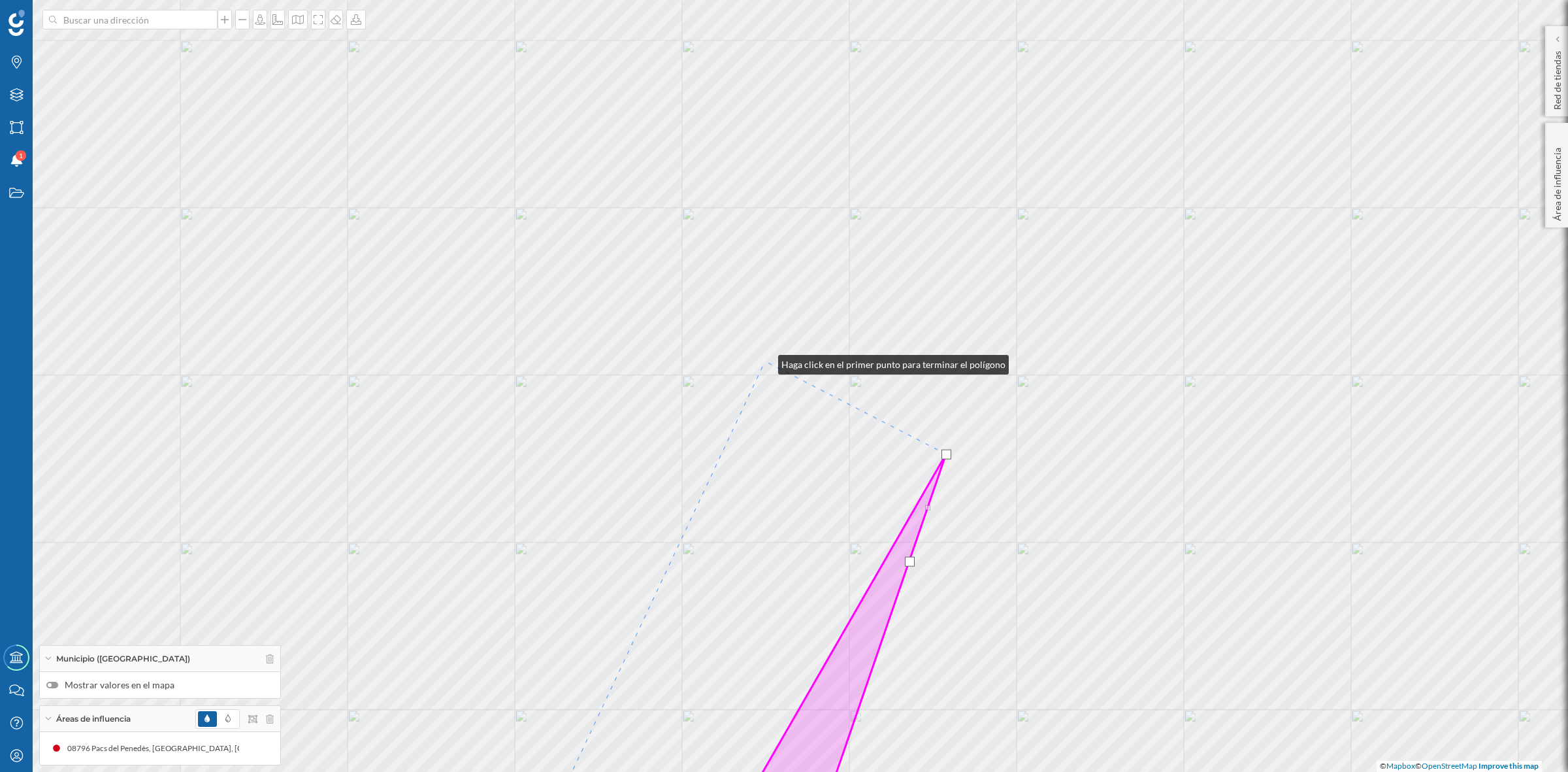
click at [765, 362] on div "© Mapbox © OpenStreetMap Improve this map" at bounding box center [784, 386] width 1568 height 772
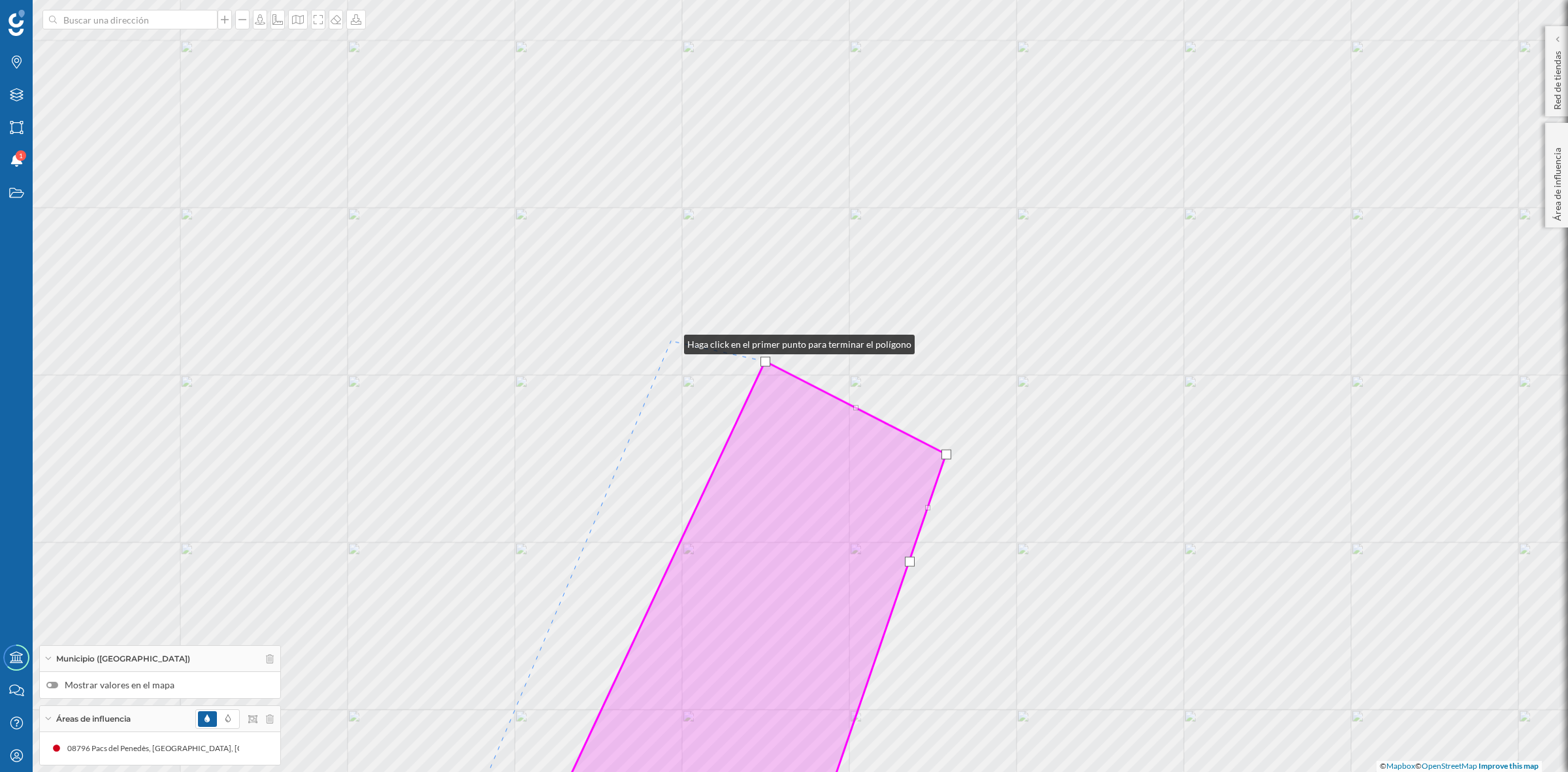
click at [671, 341] on div "© Mapbox © OpenStreetMap Improve this map" at bounding box center [784, 386] width 1568 height 772
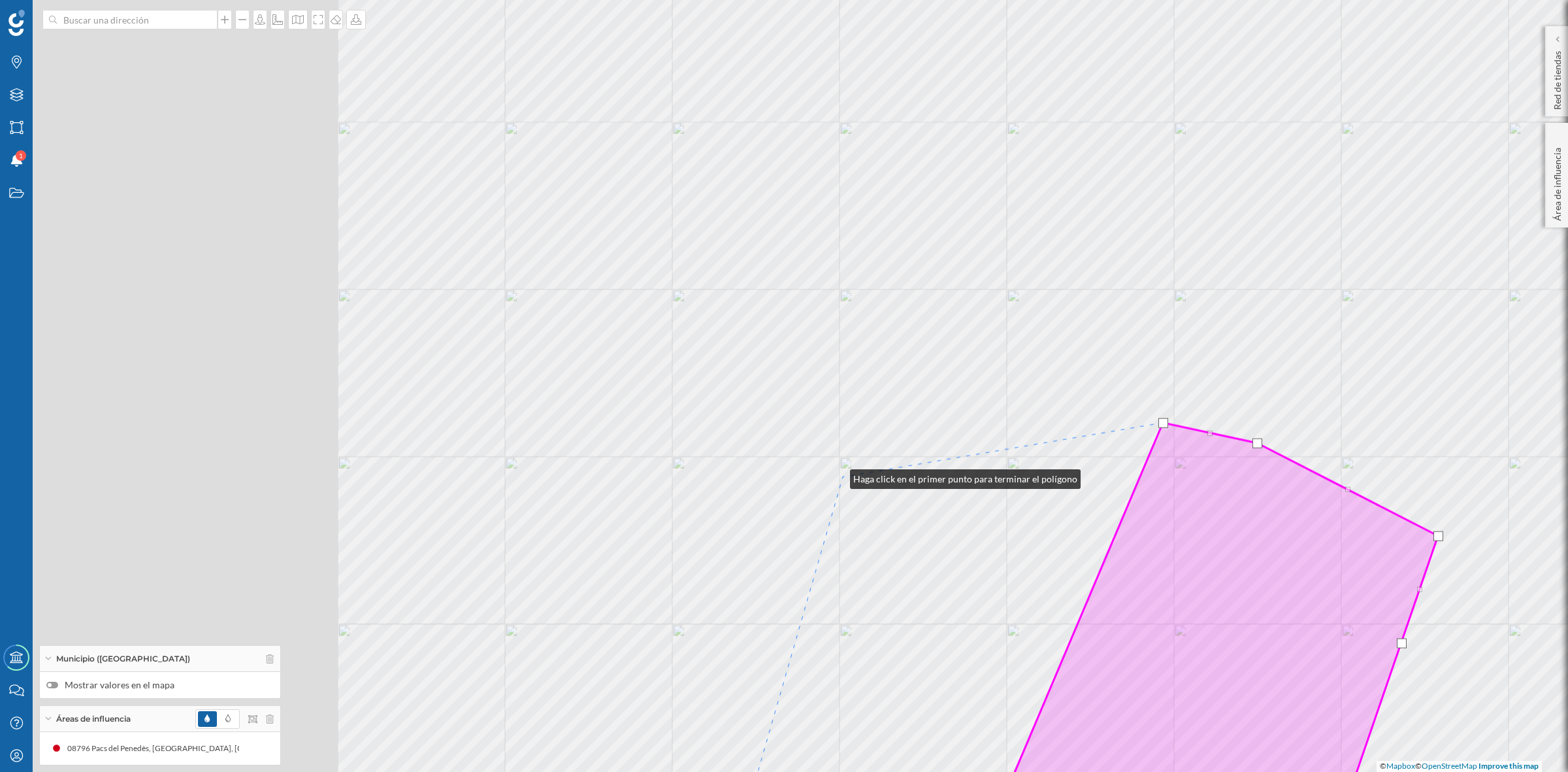
drag, startPoint x: 345, startPoint y: 394, endPoint x: 838, endPoint y: 477, distance: 499.9
click at [838, 477] on div "© Mapbox © OpenStreetMap Improve this map" at bounding box center [784, 386] width 1568 height 772
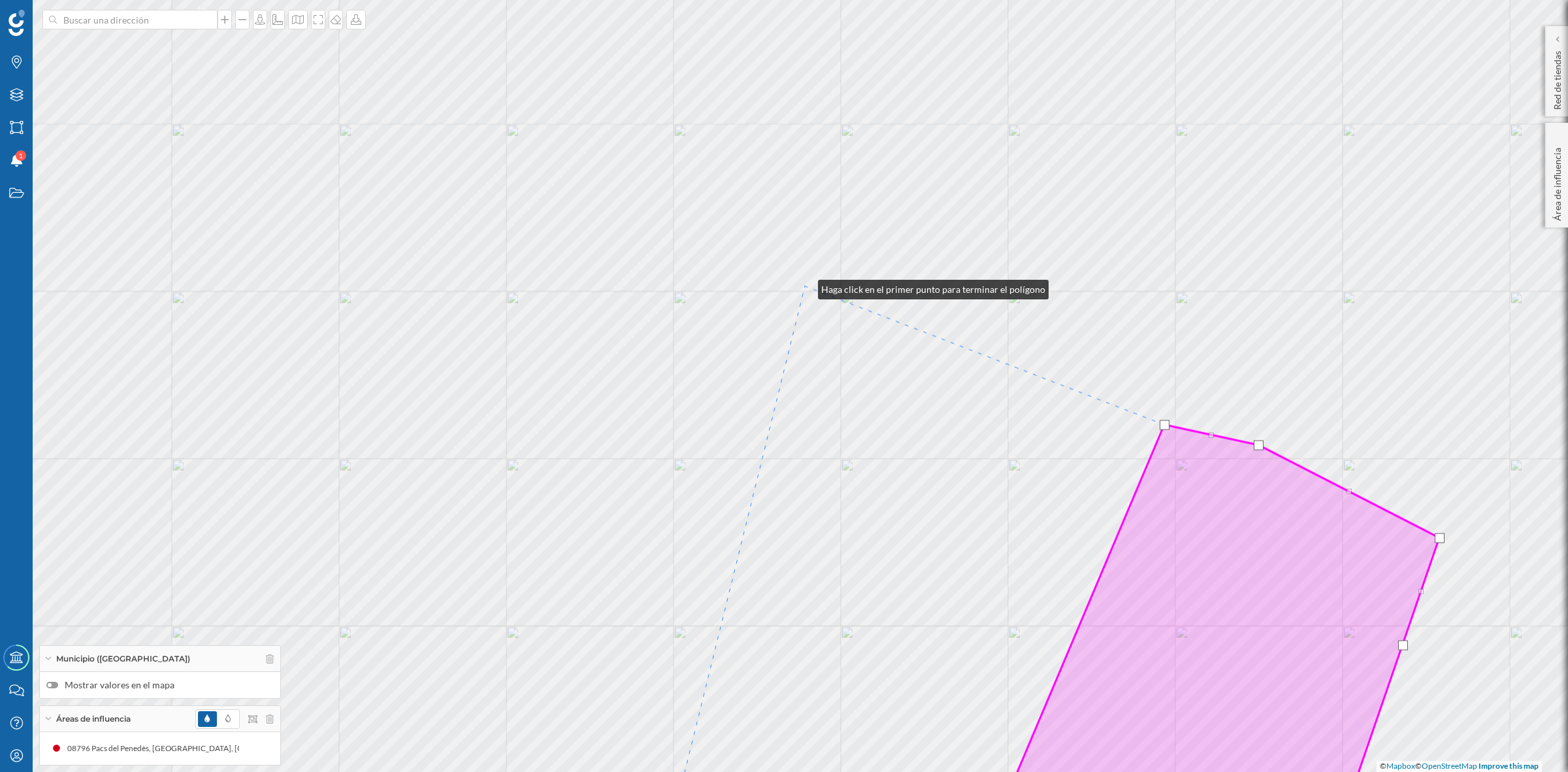
click at [805, 286] on div "© Mapbox © OpenStreetMap Improve this map" at bounding box center [784, 386] width 1568 height 772
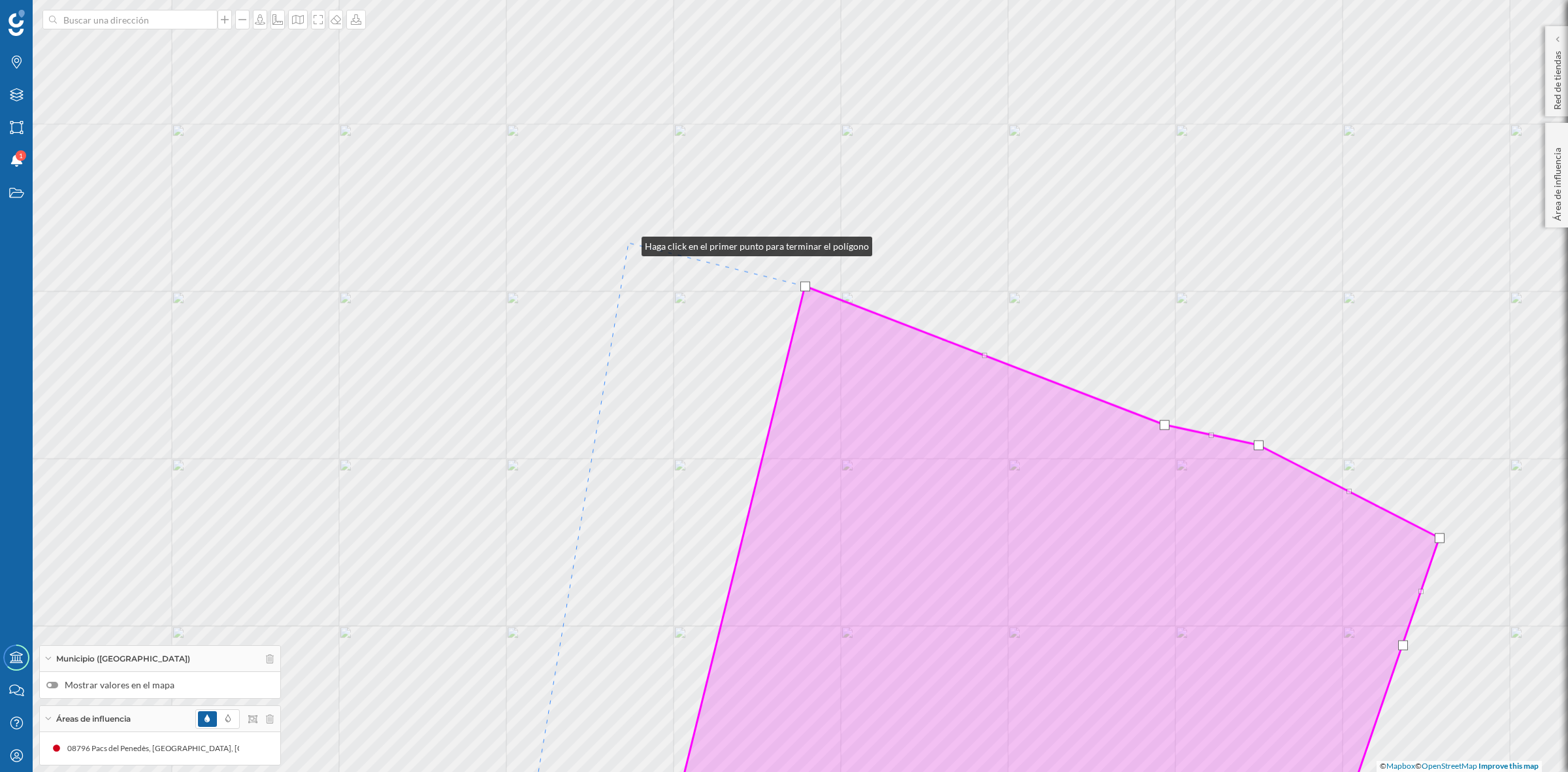
click at [628, 243] on div "© Mapbox © OpenStreetMap Improve this map" at bounding box center [784, 386] width 1568 height 772
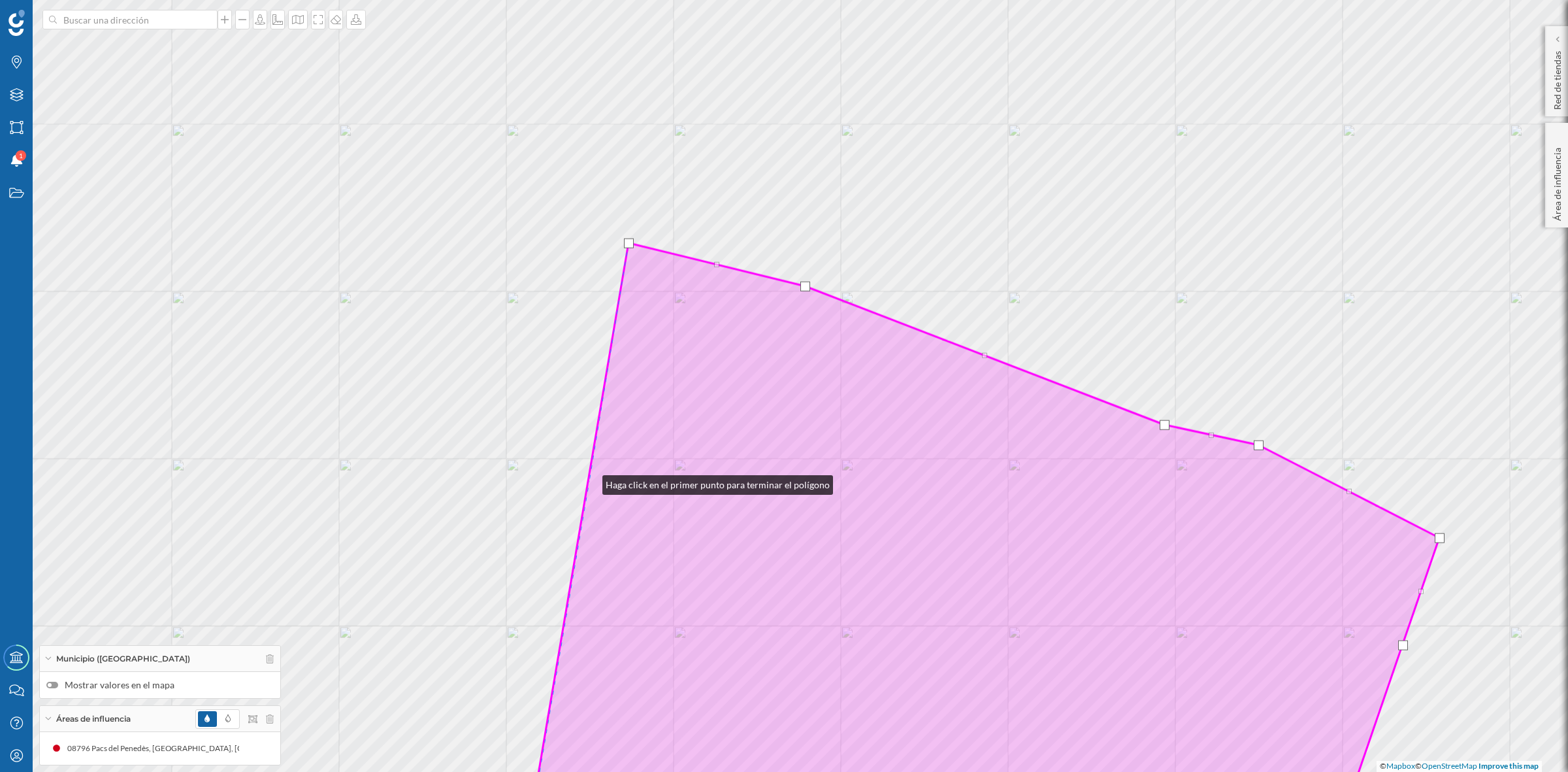
click at [589, 482] on icon at bounding box center [982, 546] width 914 height 607
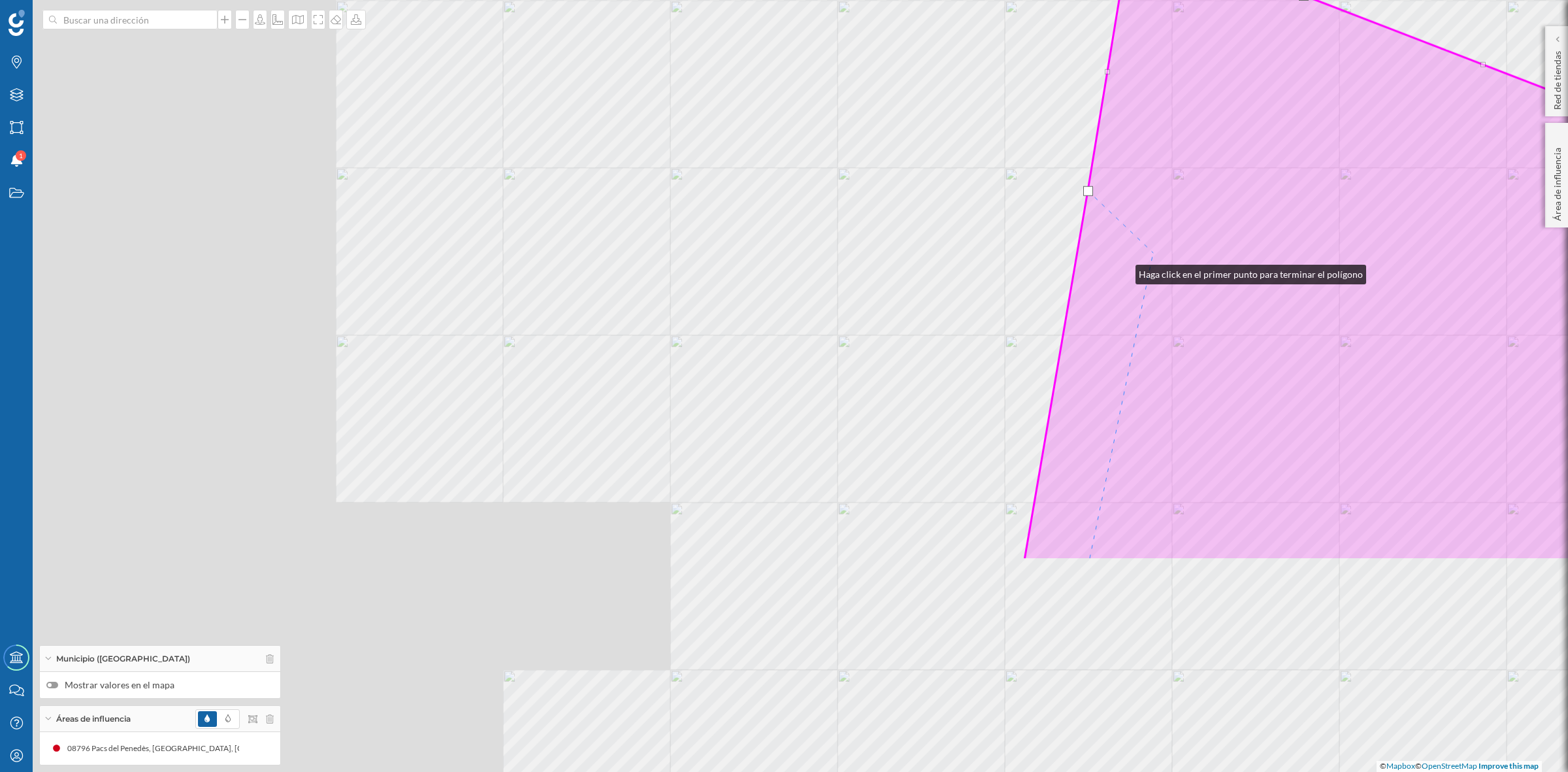
drag, startPoint x: 977, startPoint y: 347, endPoint x: 1128, endPoint y: 266, distance: 171.4
click at [1128, 266] on icon at bounding box center [1481, 256] width 913 height 607
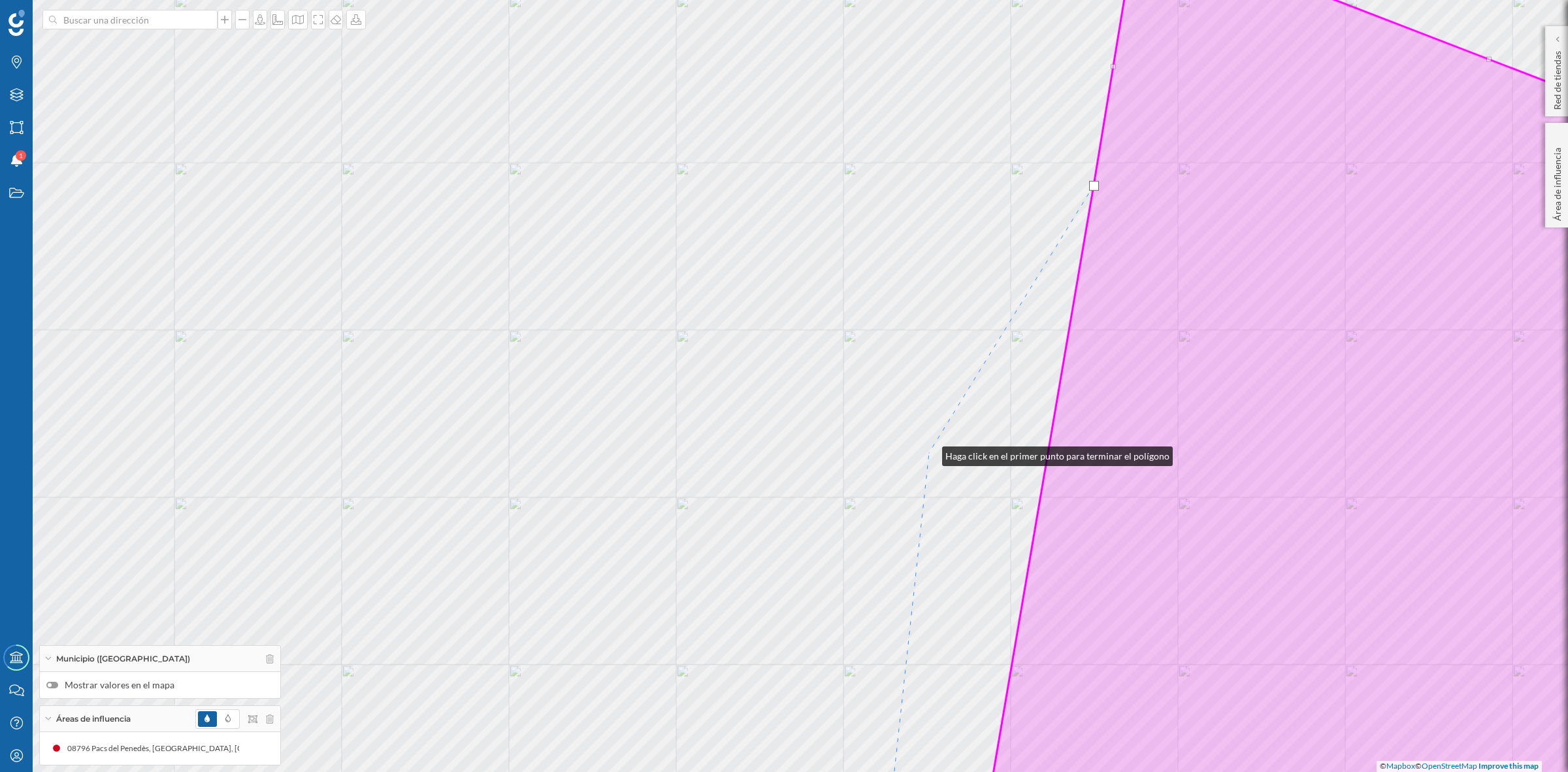
click at [929, 453] on div "© Mapbox © OpenStreetMap Improve this map" at bounding box center [784, 386] width 1568 height 772
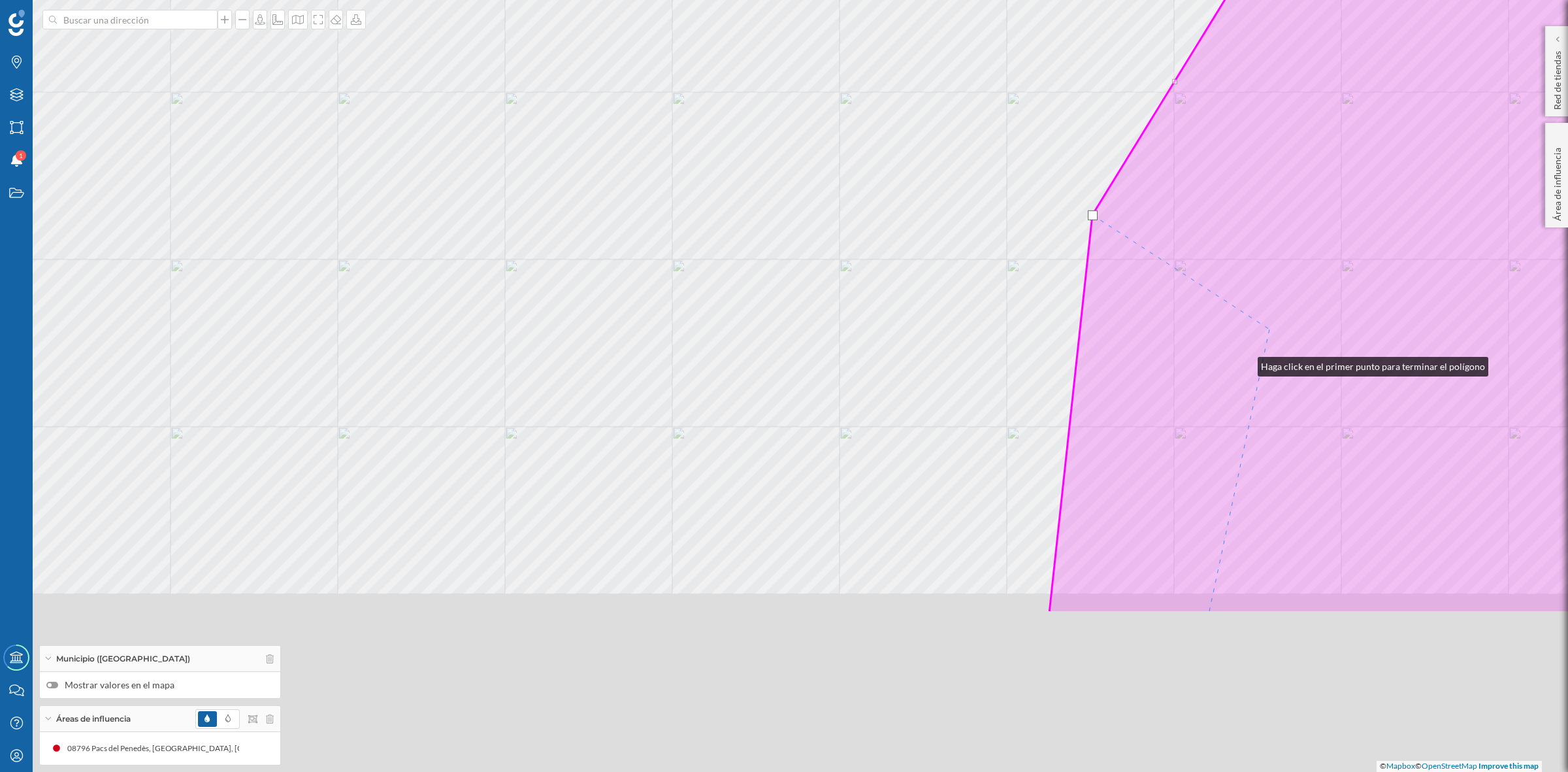
drag, startPoint x: 1082, startPoint y: 601, endPoint x: 1259, endPoint y: 342, distance: 313.7
click at [1259, 342] on icon at bounding box center [1470, 161] width 841 height 904
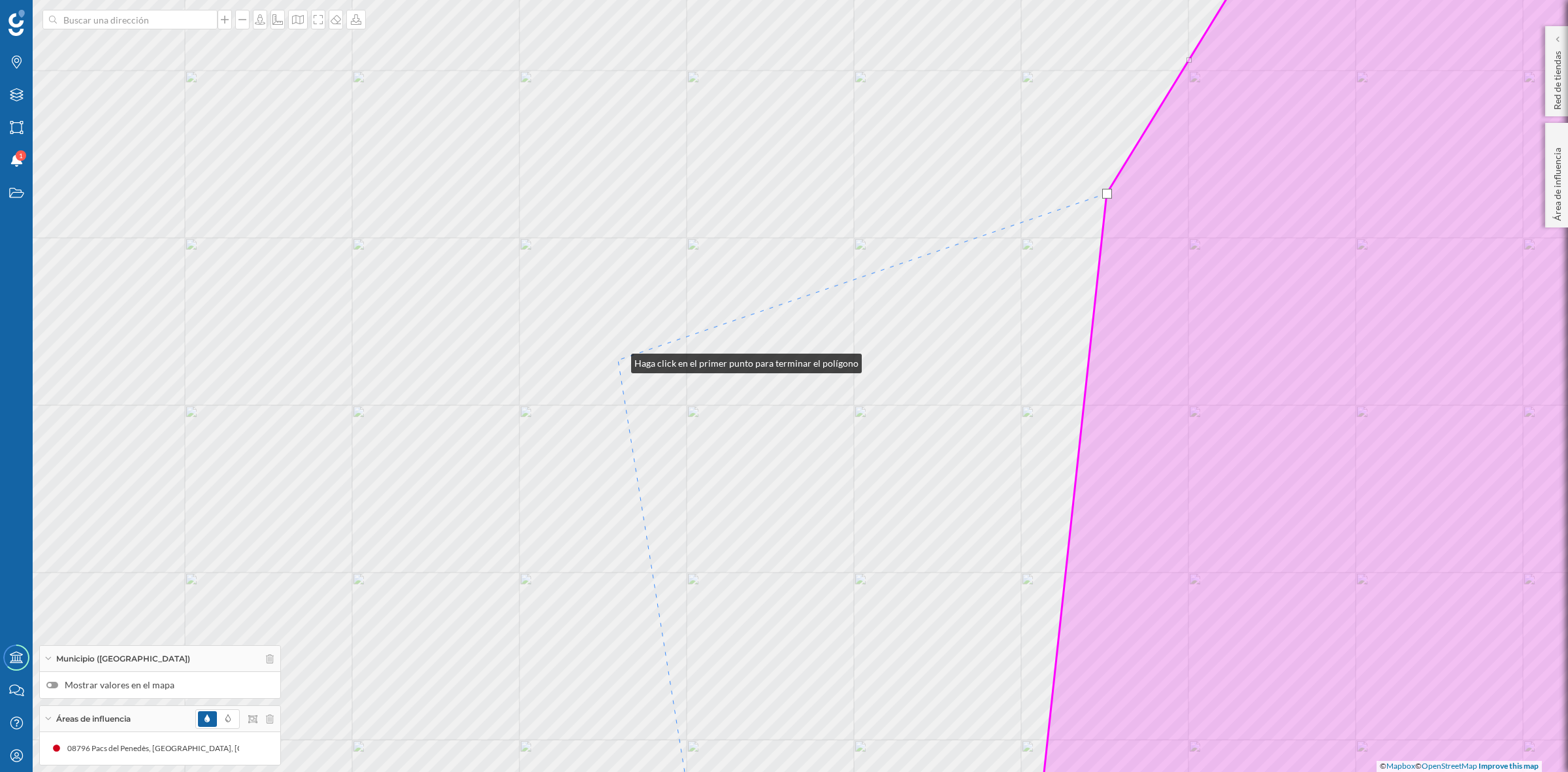
click at [618, 360] on div "© Mapbox © OpenStreetMap Improve this map" at bounding box center [784, 386] width 1568 height 772
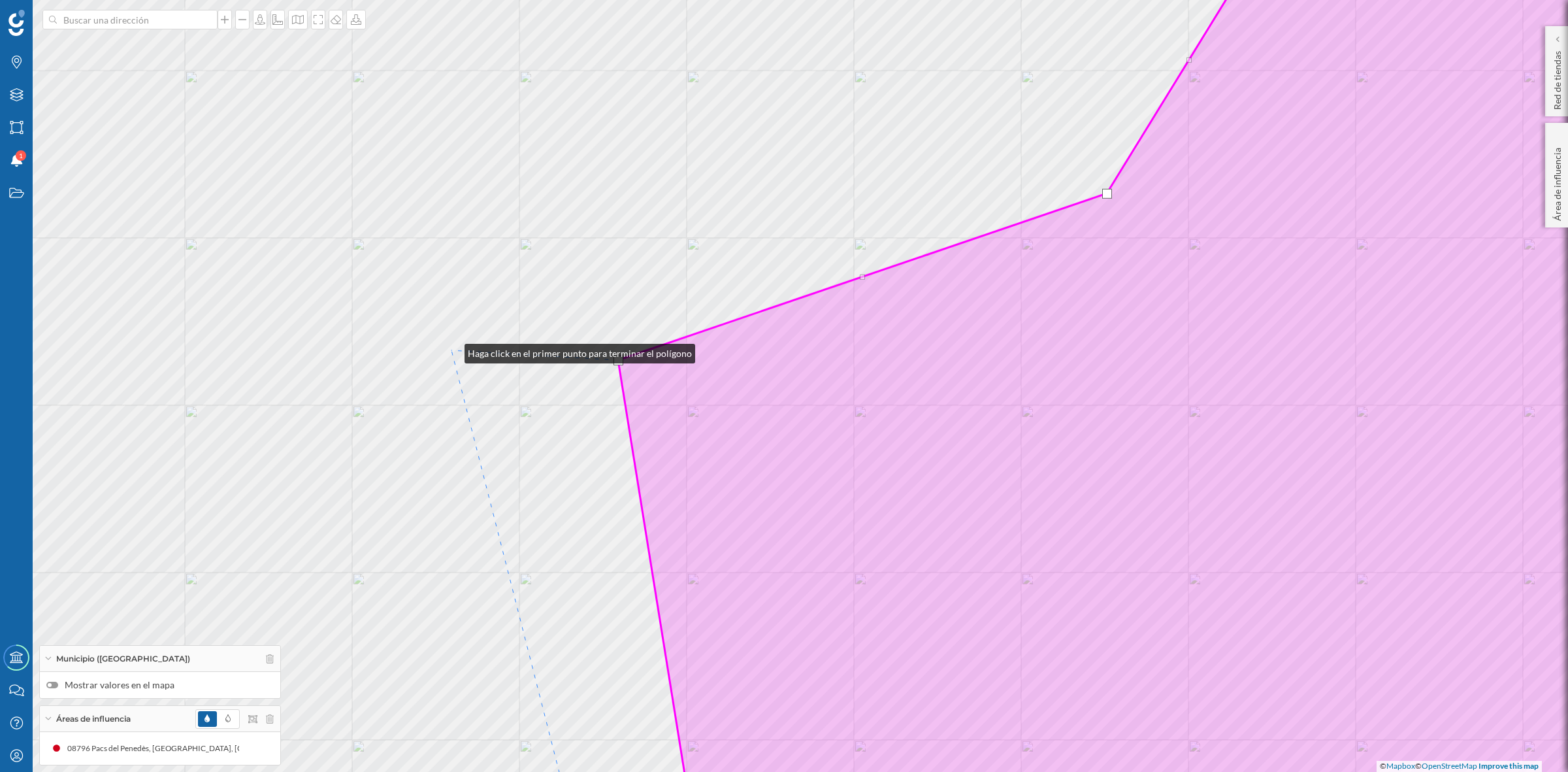
click at [452, 350] on div "© Mapbox © OpenStreetMap Improve this map" at bounding box center [784, 386] width 1568 height 772
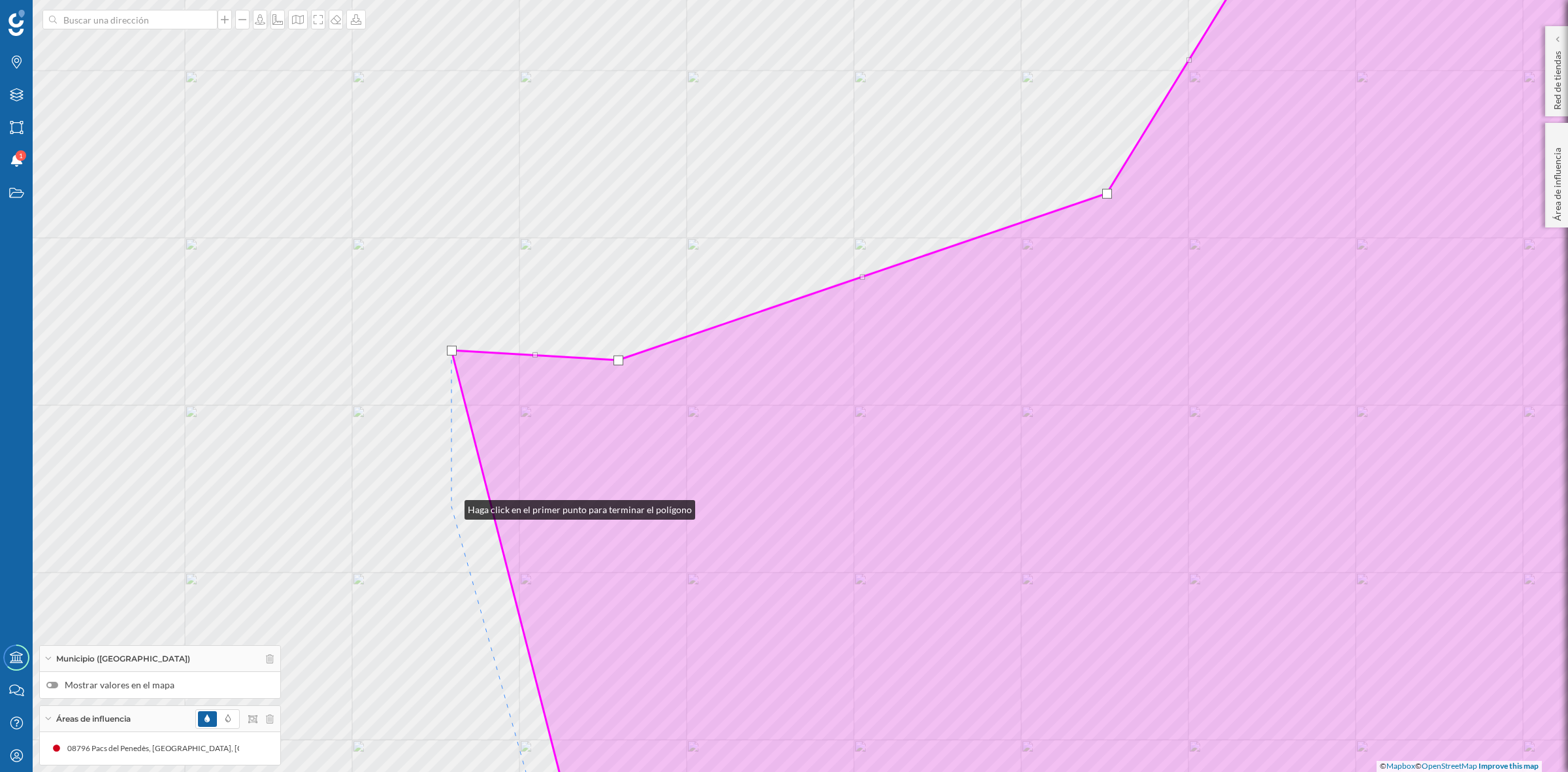
click at [452, 507] on div "© Mapbox © OpenStreetMap Improve this map" at bounding box center [784, 386] width 1568 height 772
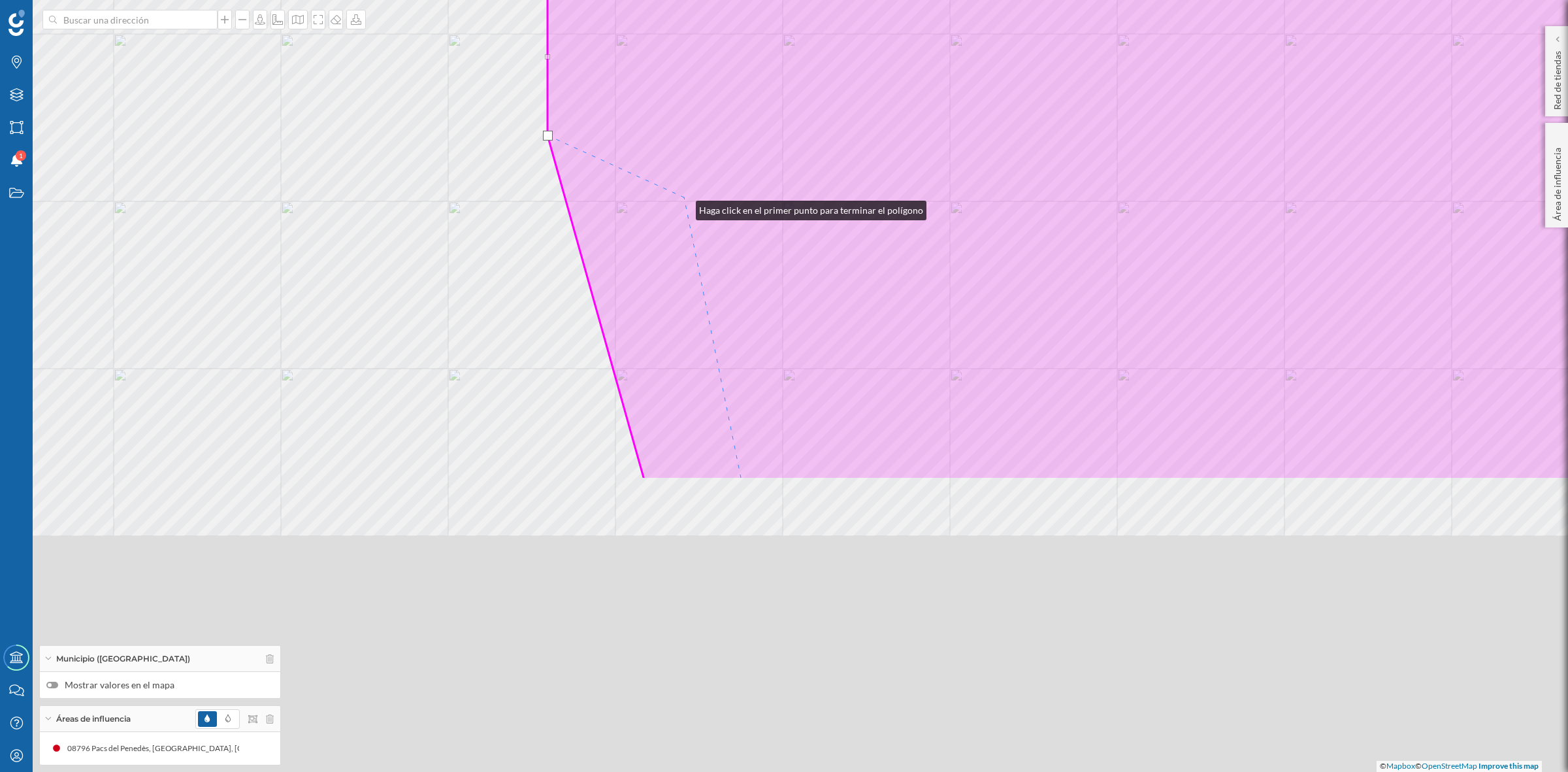
drag, startPoint x: 587, startPoint y: 578, endPoint x: 684, endPoint y: 204, distance: 386.4
click at [684, 204] on icon at bounding box center [1185, 14] width 1276 height 930
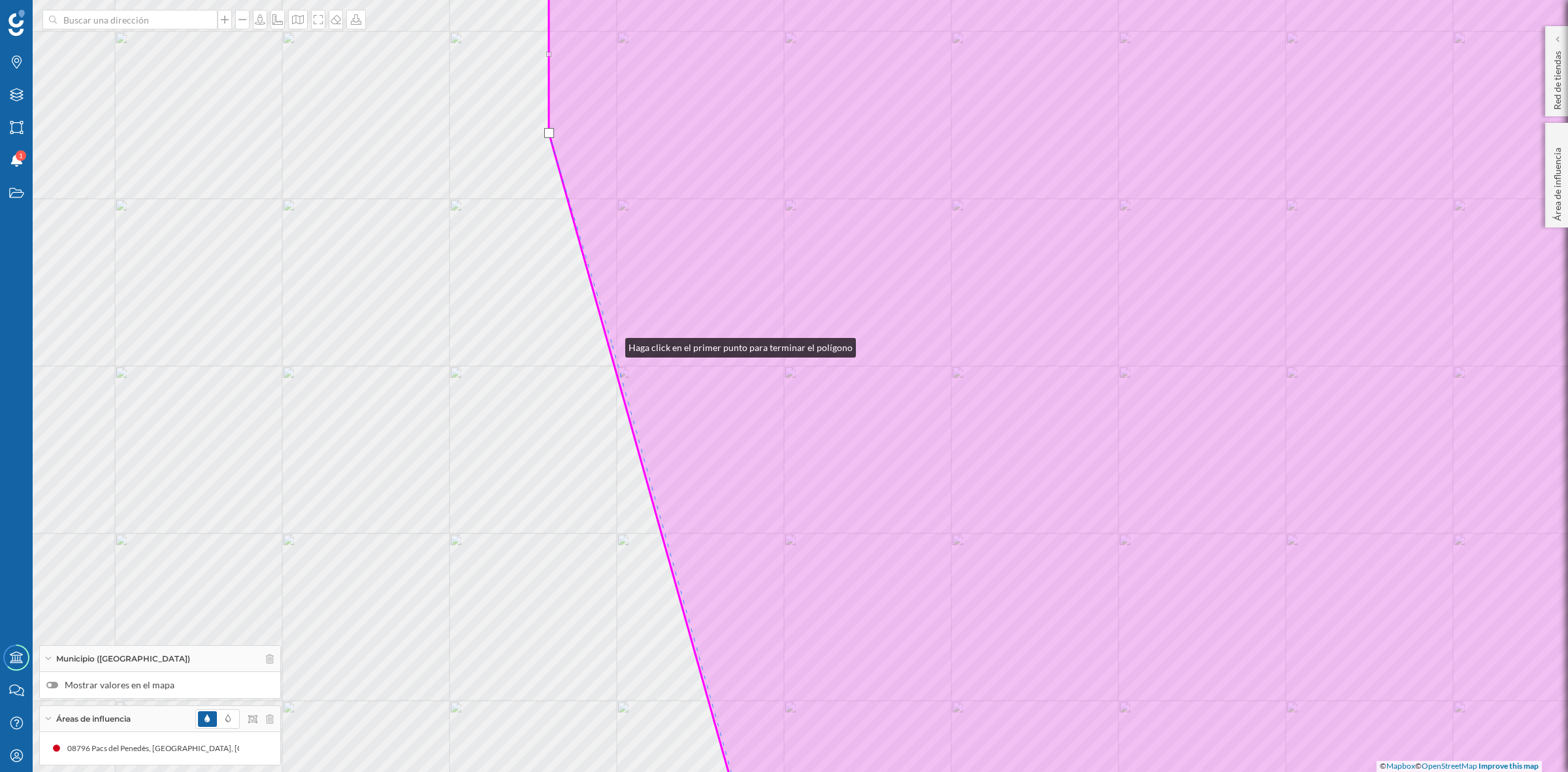
click at [613, 344] on icon at bounding box center [1137, 386] width 1178 height 930
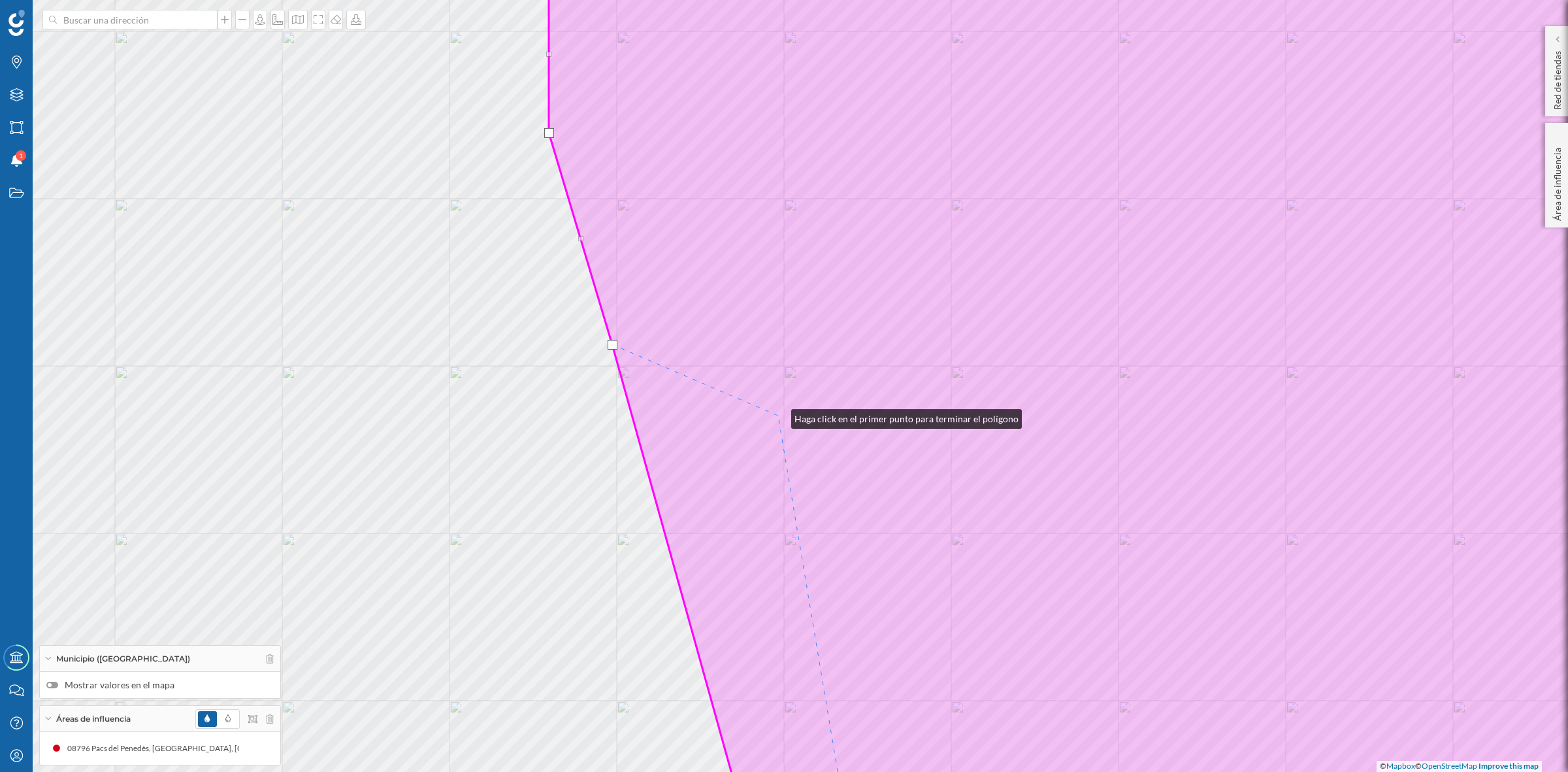
click at [778, 416] on icon at bounding box center [1137, 386] width 1178 height 930
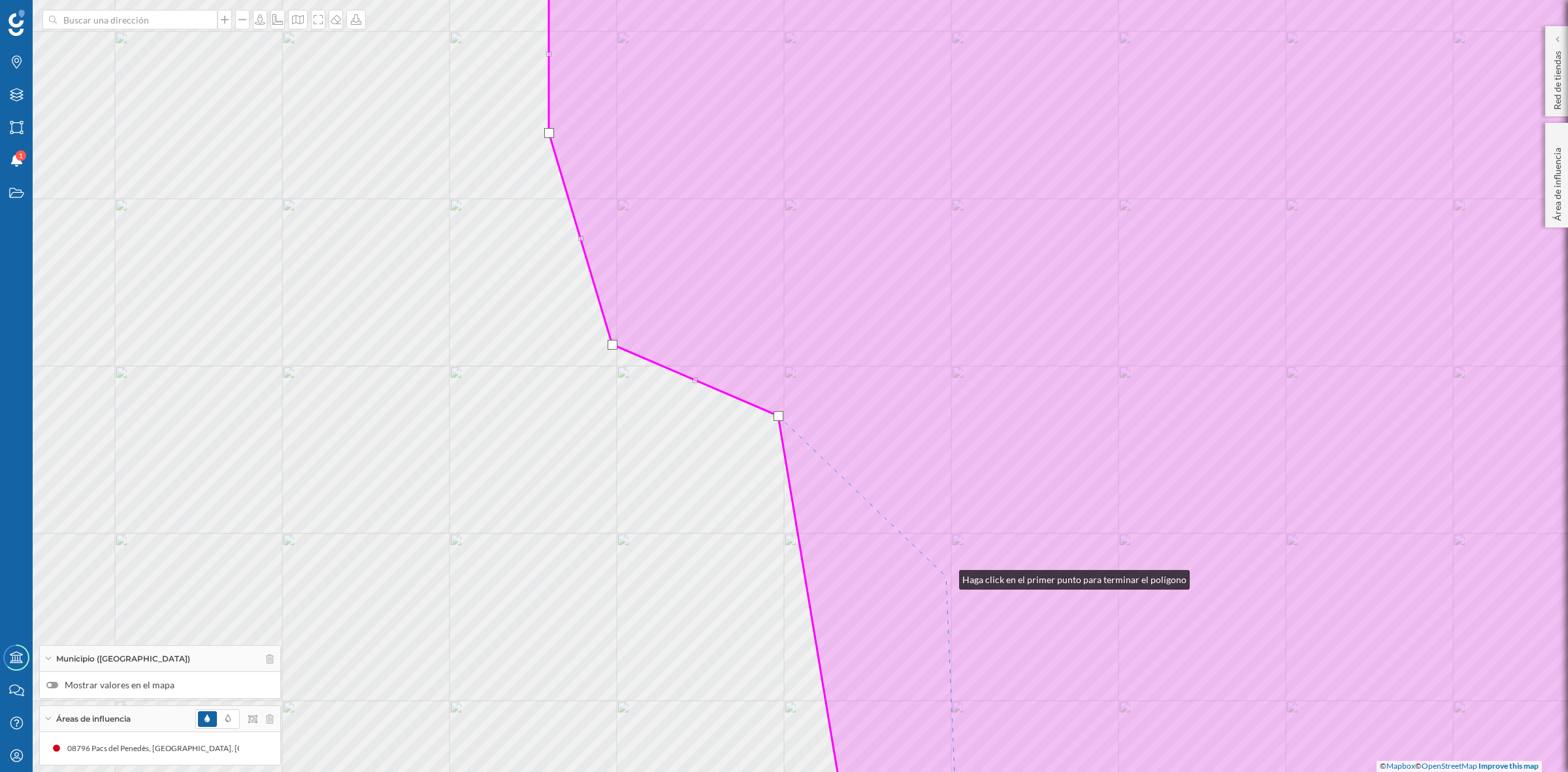
click at [946, 577] on icon at bounding box center [1137, 386] width 1178 height 930
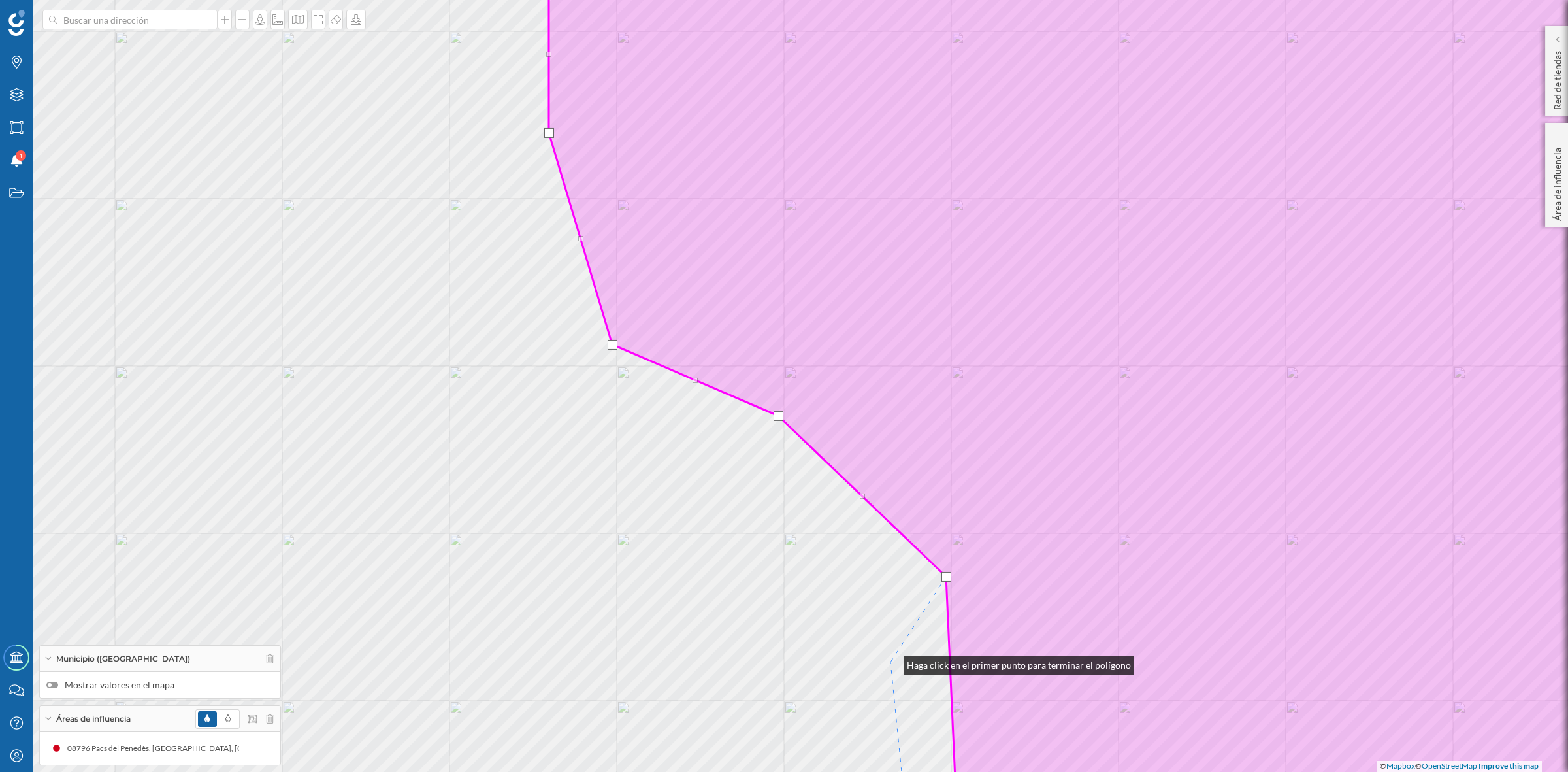
click at [891, 662] on div "© Mapbox © OpenStreetMap Improve this map" at bounding box center [784, 386] width 1568 height 772
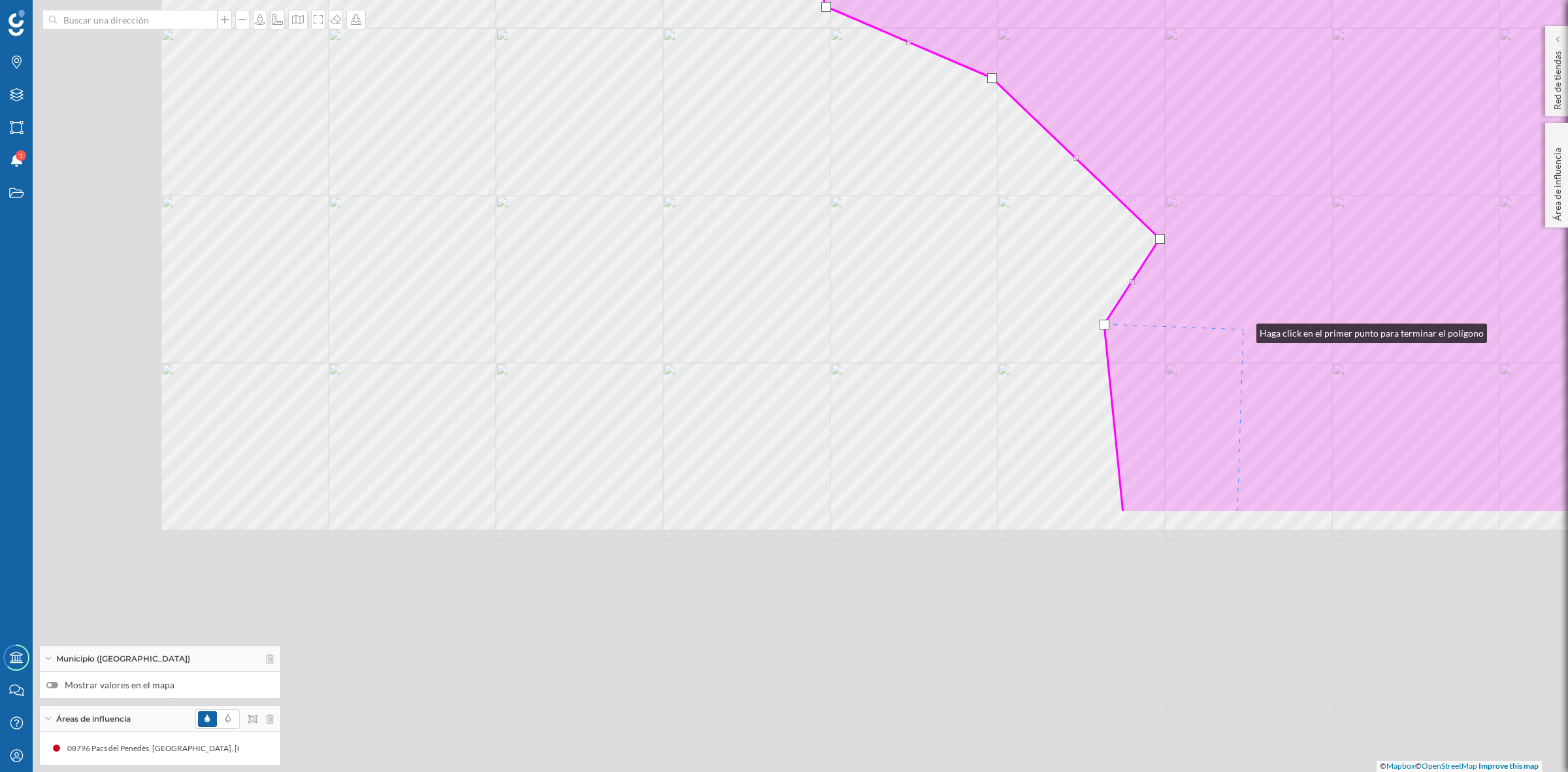
drag, startPoint x: 1030, startPoint y: 668, endPoint x: 1243, endPoint y: 330, distance: 399.5
click at [1243, 330] on icon at bounding box center [1351, 47] width 1178 height 930
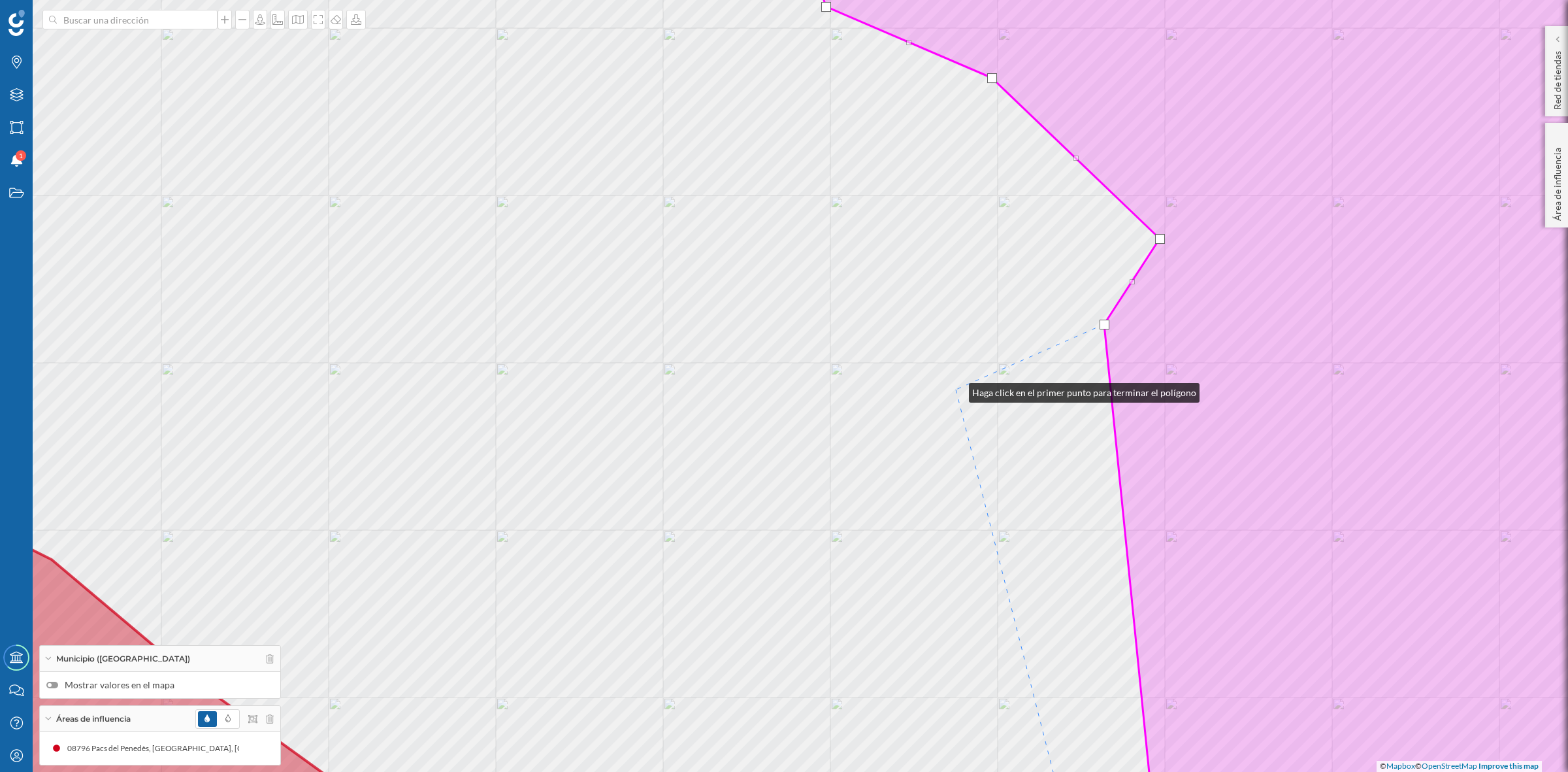
click at [956, 389] on div "© Mapbox © OpenStreetMap Improve this map" at bounding box center [784, 386] width 1568 height 772
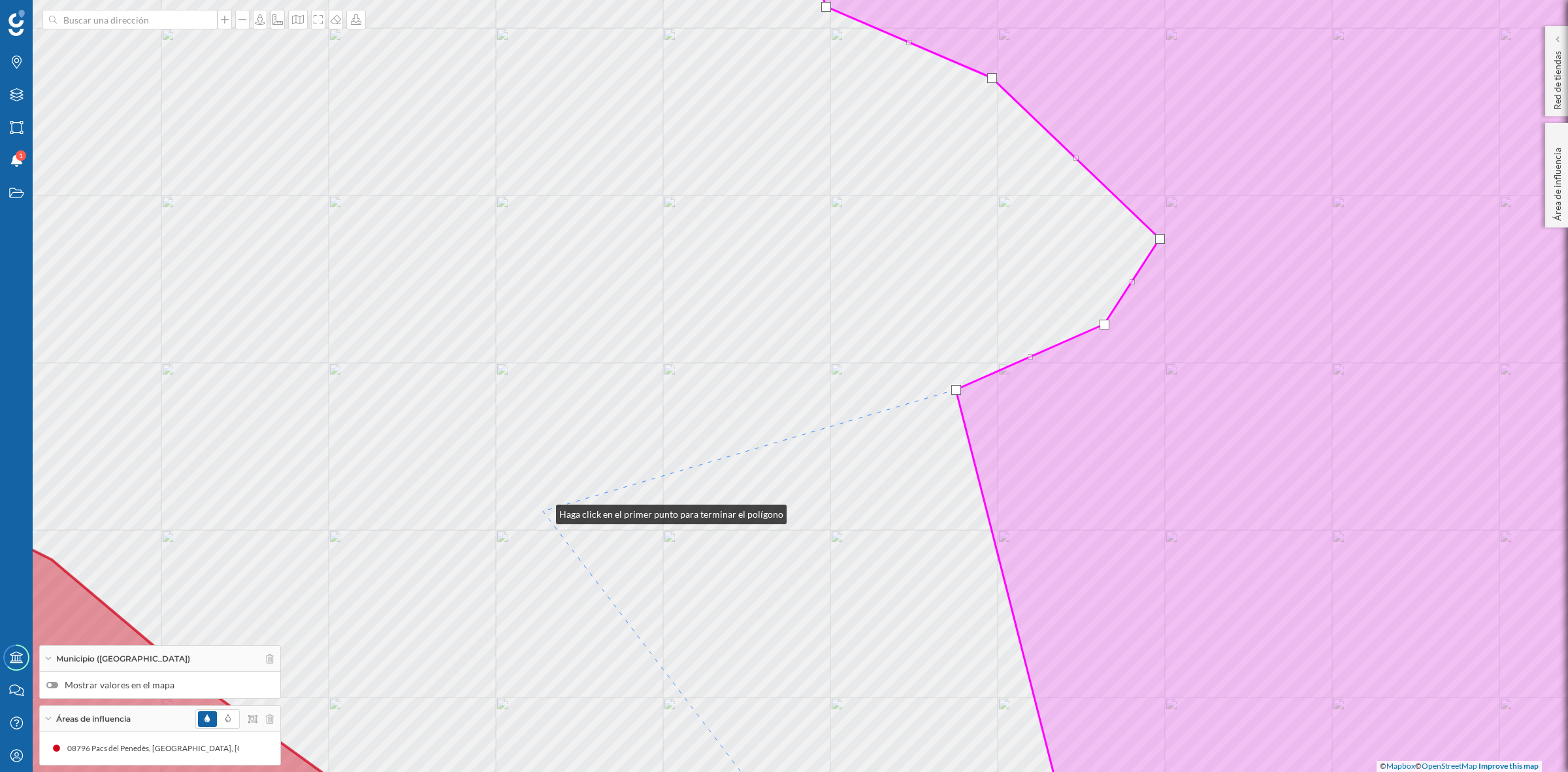
click at [543, 510] on div "© Mapbox © OpenStreetMap Improve this map" at bounding box center [784, 386] width 1568 height 772
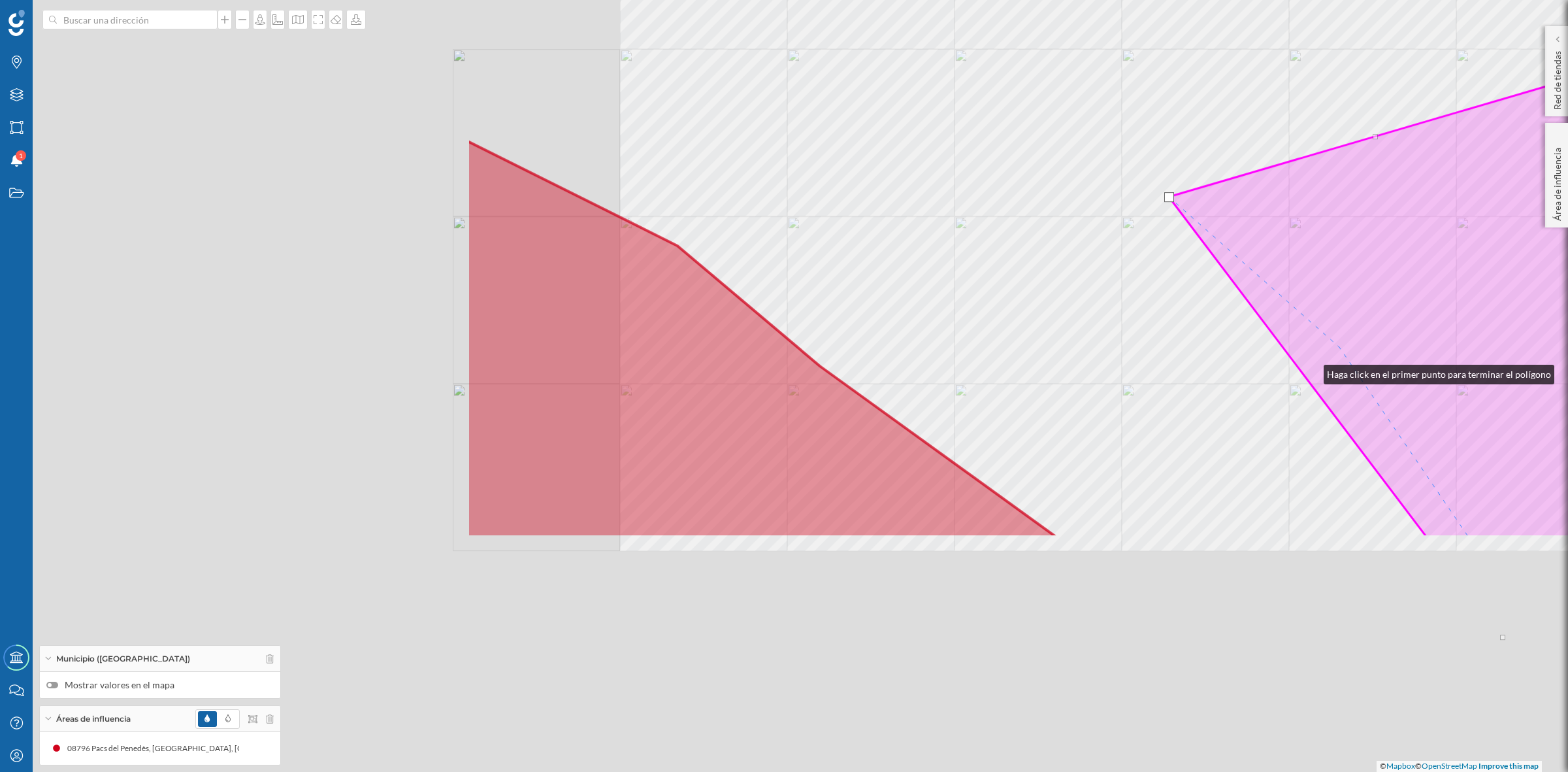
drag, startPoint x: 685, startPoint y: 685, endPoint x: 1330, endPoint y: 345, distance: 729.1
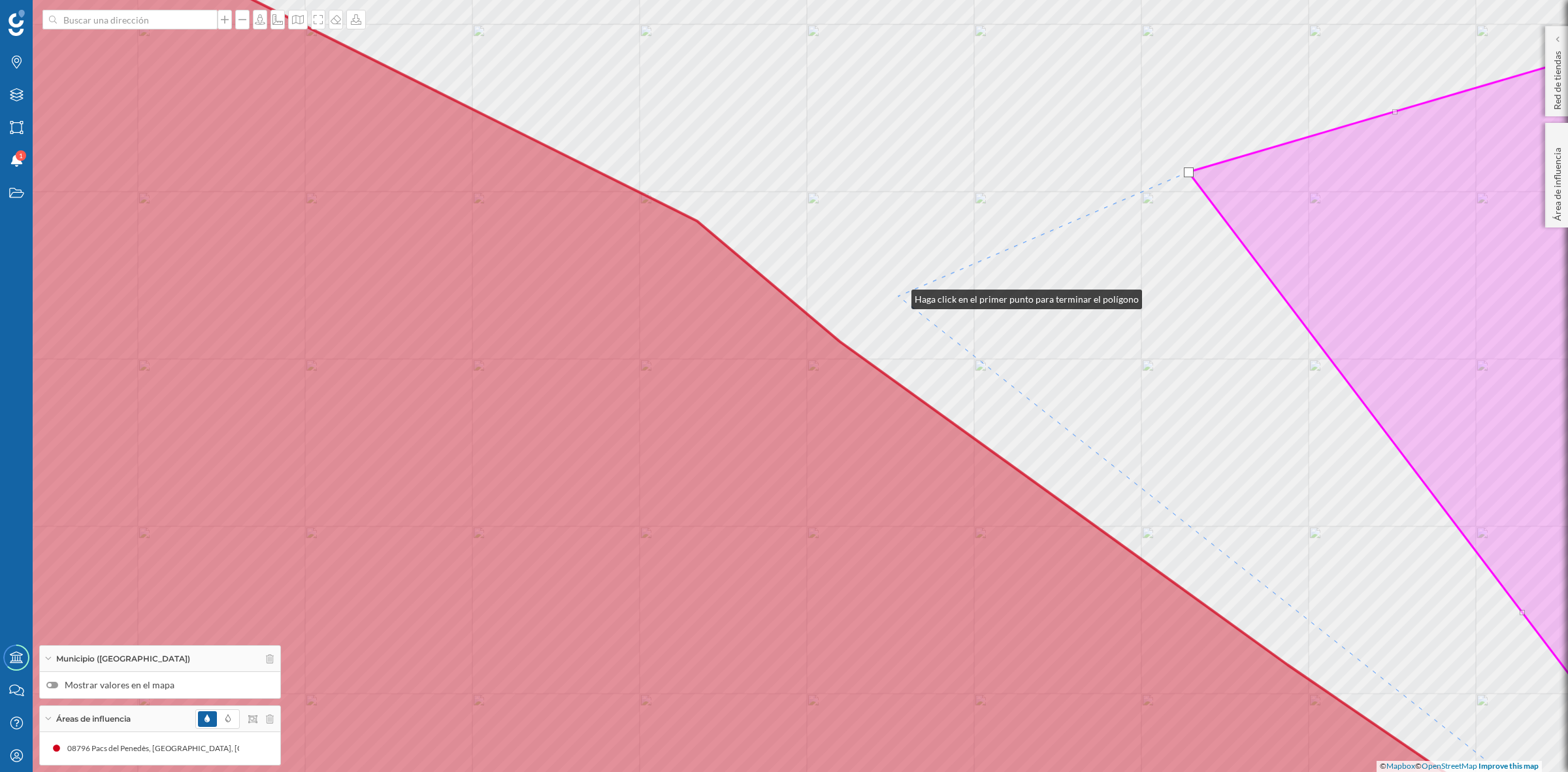
click at [898, 296] on div "© Mapbox © OpenStreetMap Improve this map" at bounding box center [784, 386] width 1568 height 772
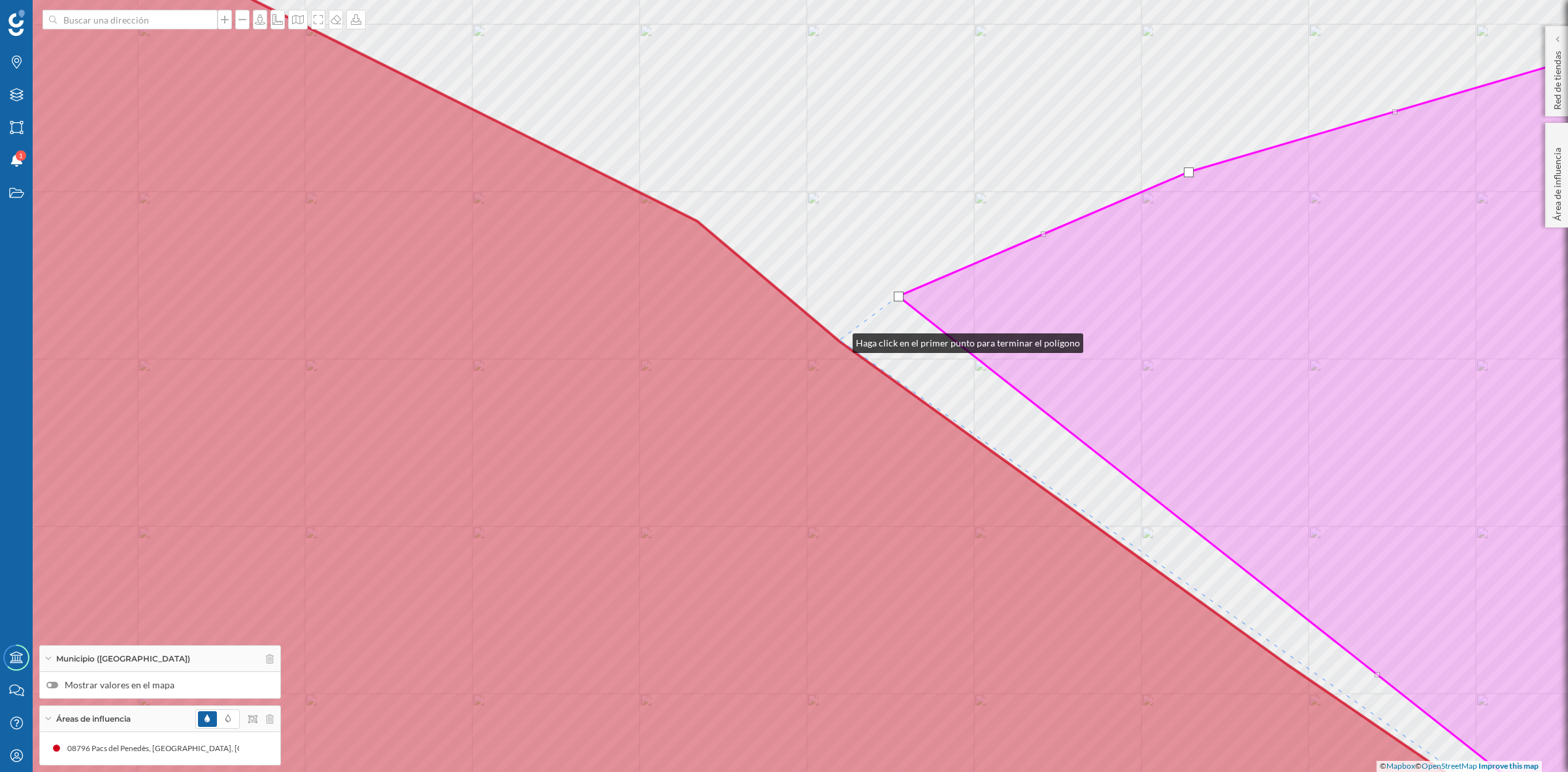
click at [840, 340] on icon at bounding box center [701, 386] width 1721 height 931
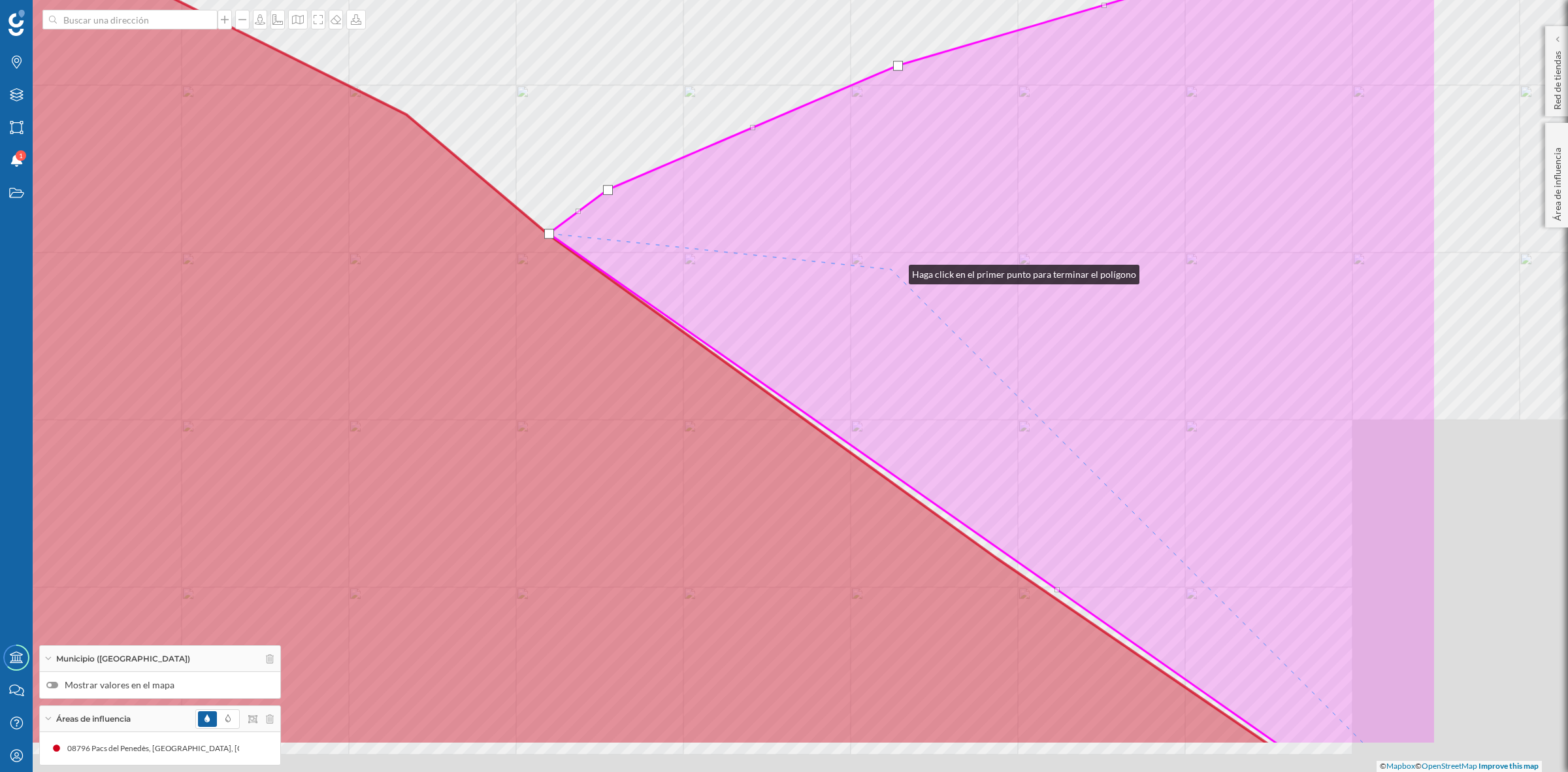
drag, startPoint x: 1187, startPoint y: 377, endPoint x: 896, endPoint y: 271, distance: 309.7
click at [896, 271] on icon at bounding box center [992, 316] width 888 height 855
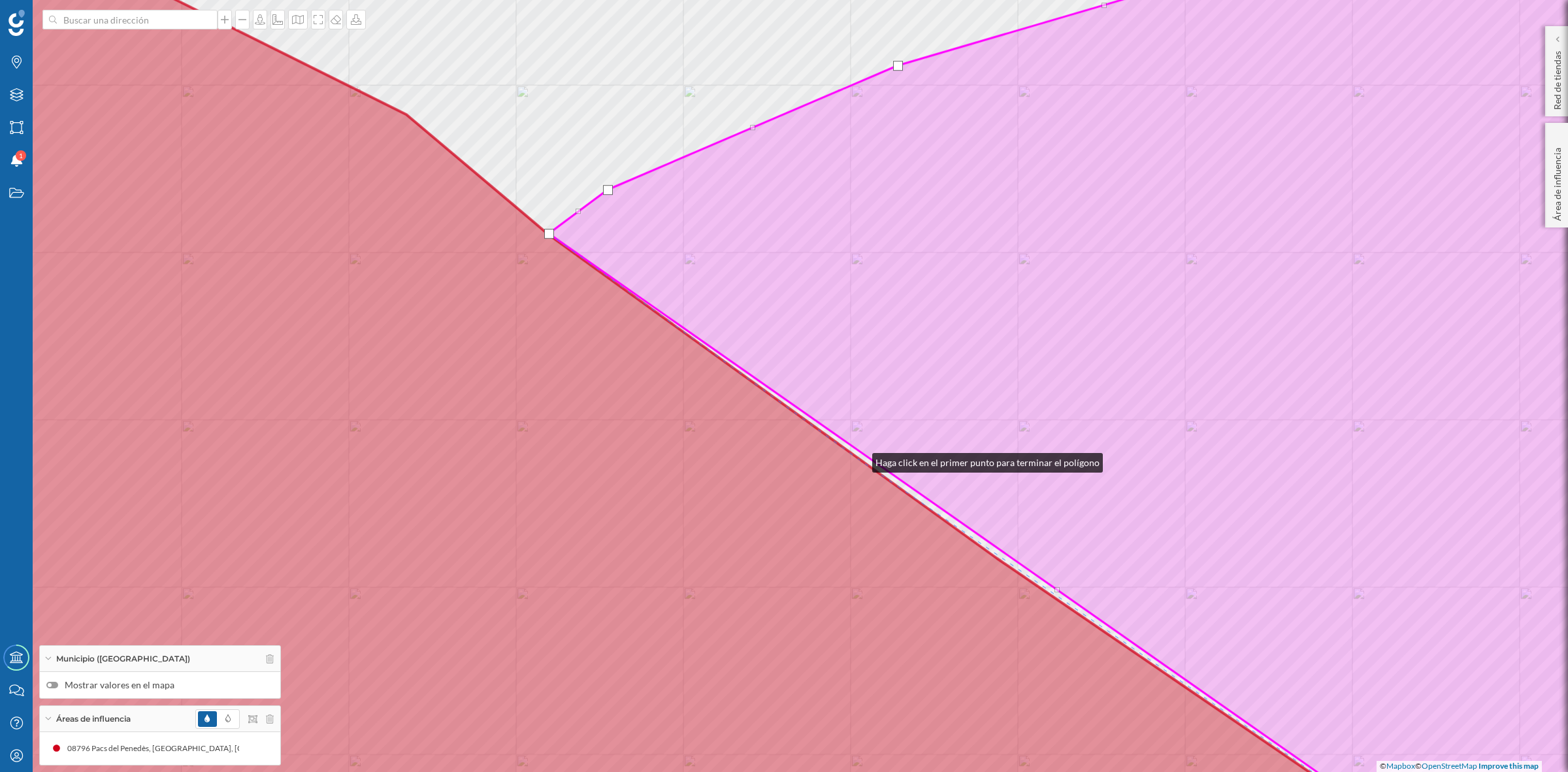
click at [860, 459] on icon at bounding box center [634, 386] width 1586 height 931
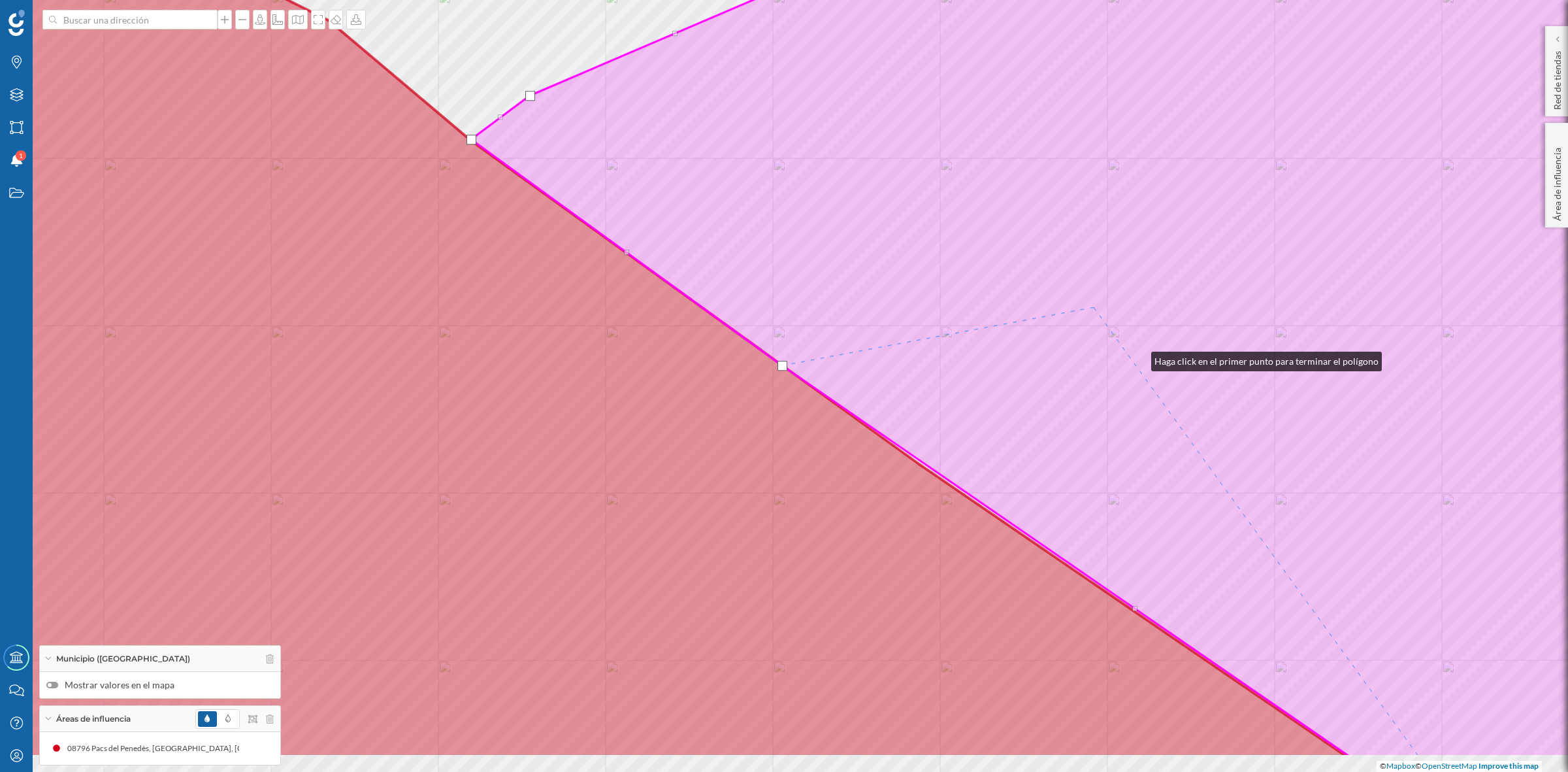
drag, startPoint x: 1216, startPoint y: 453, endPoint x: 893, endPoint y: 76, distance: 496.4
click at [893, 76] on icon at bounding box center [1060, 292] width 1178 height 930
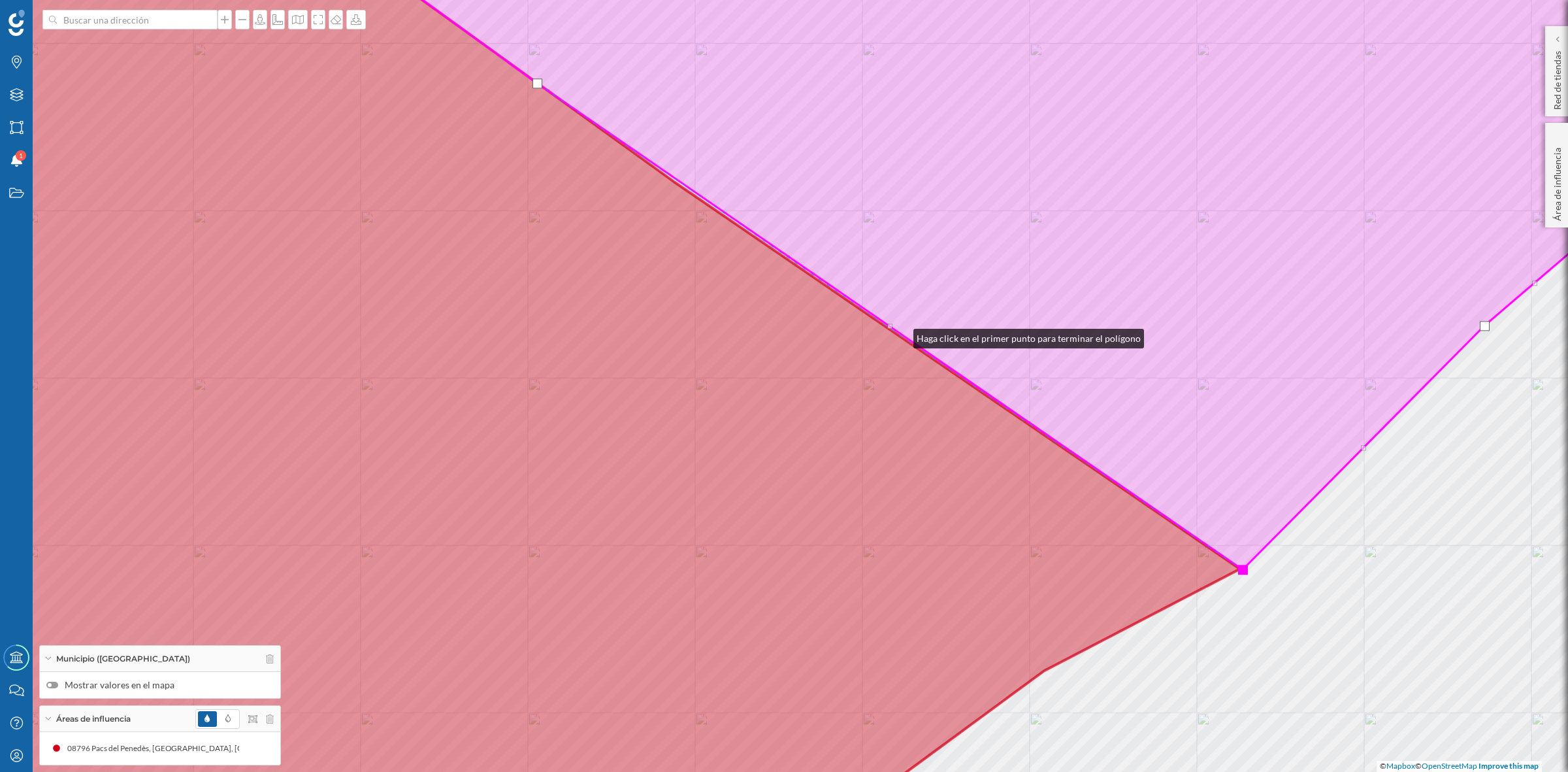
click at [901, 335] on icon at bounding box center [540, 386] width 1400 height 931
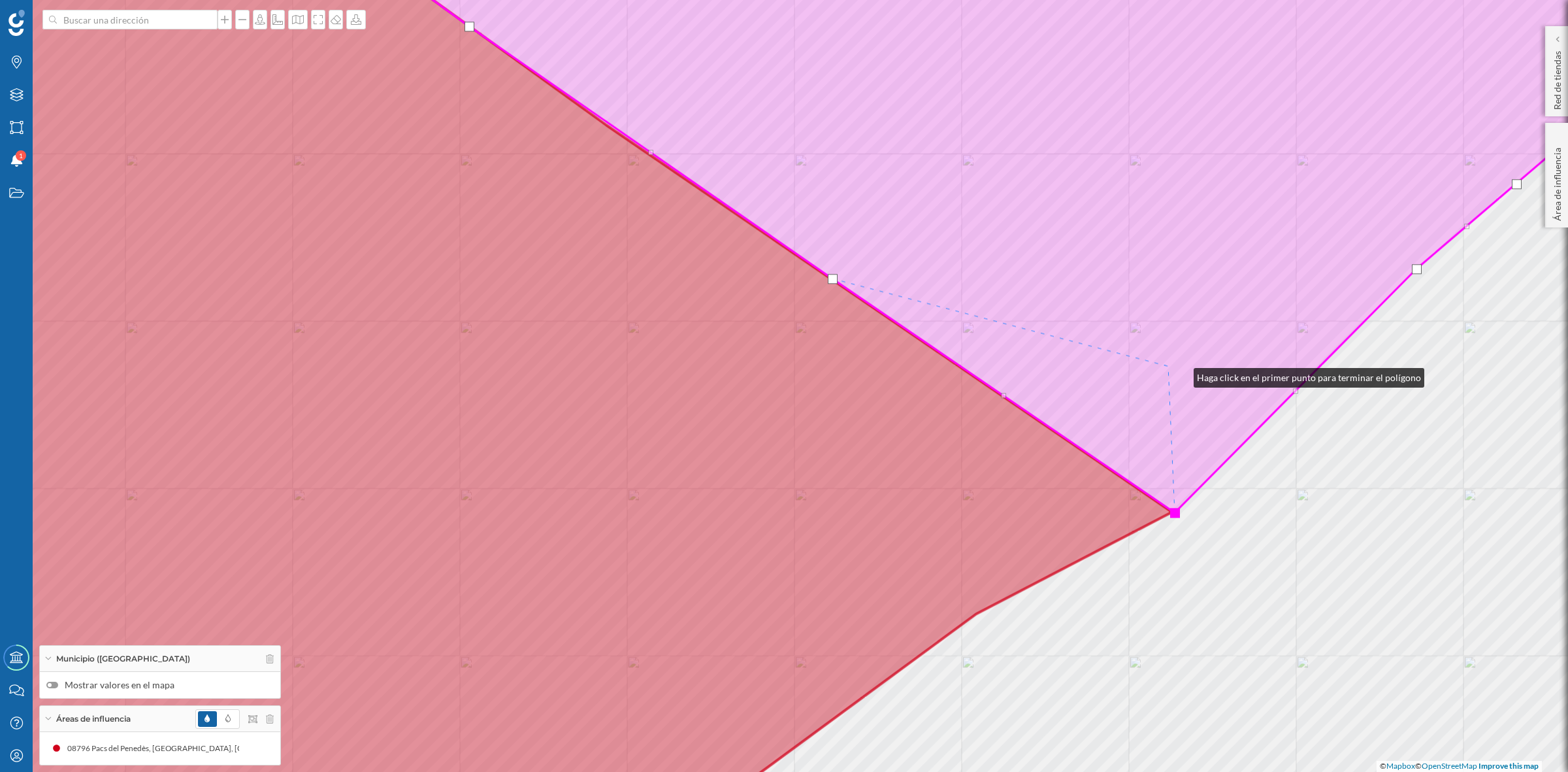
drag, startPoint x: 1249, startPoint y: 430, endPoint x: 1115, endPoint y: 330, distance: 167.2
click at [1128, 342] on icon at bounding box center [952, 188] width 1412 height 648
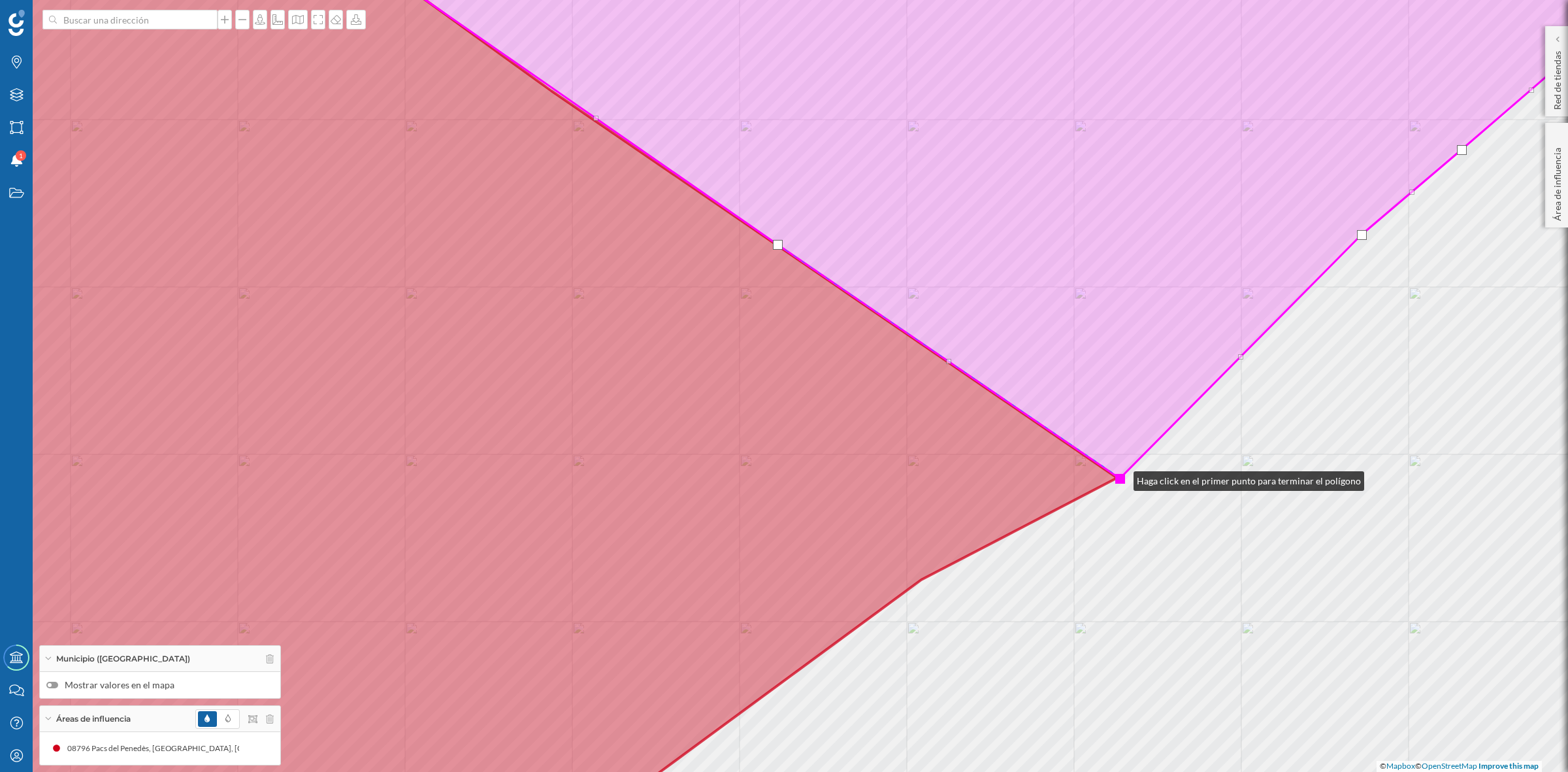
click at [1121, 477] on div at bounding box center [1120, 478] width 10 height 10
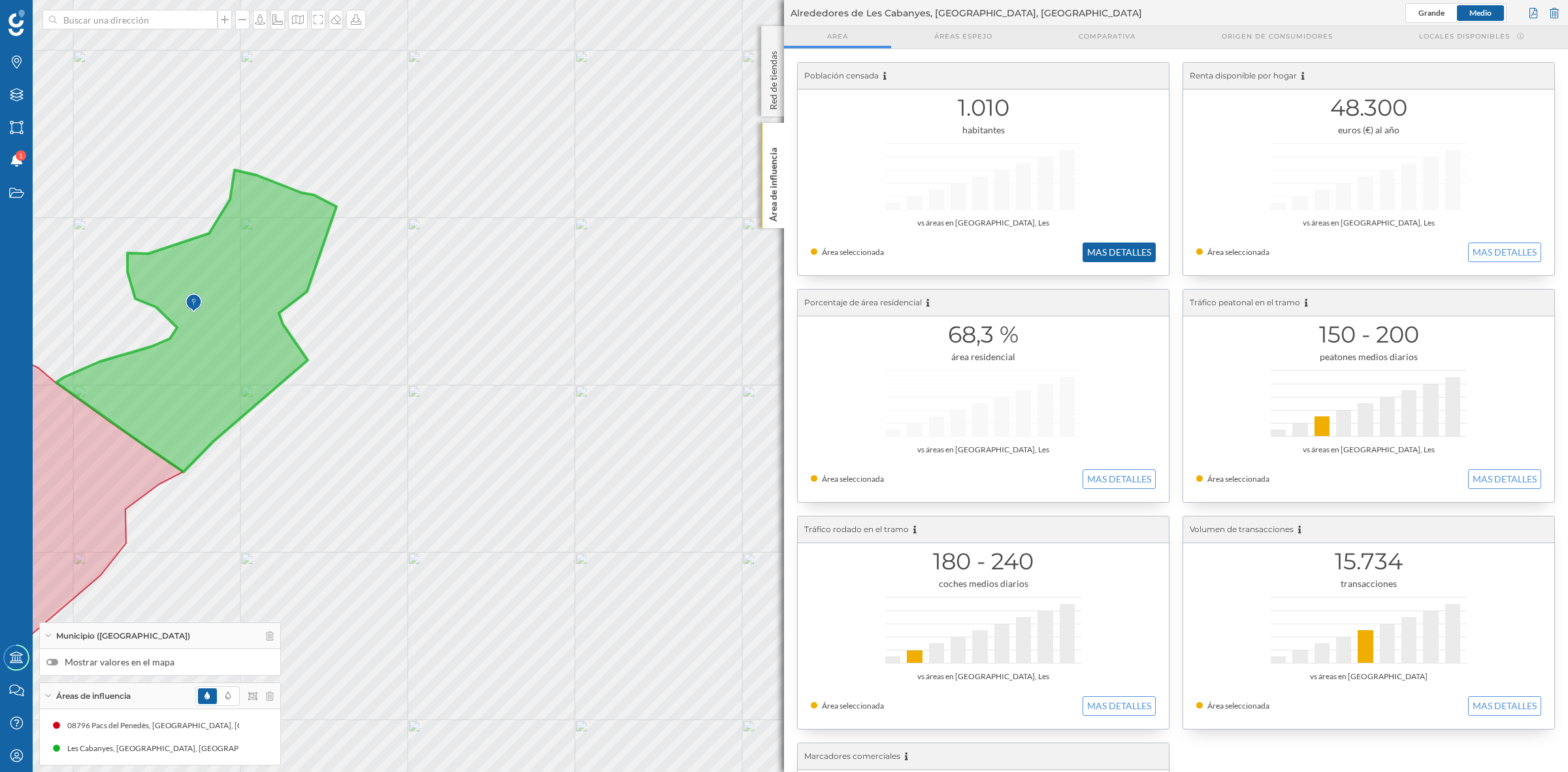
click at [1118, 250] on button "MAS DETALLES" at bounding box center [1118, 253] width 73 height 20
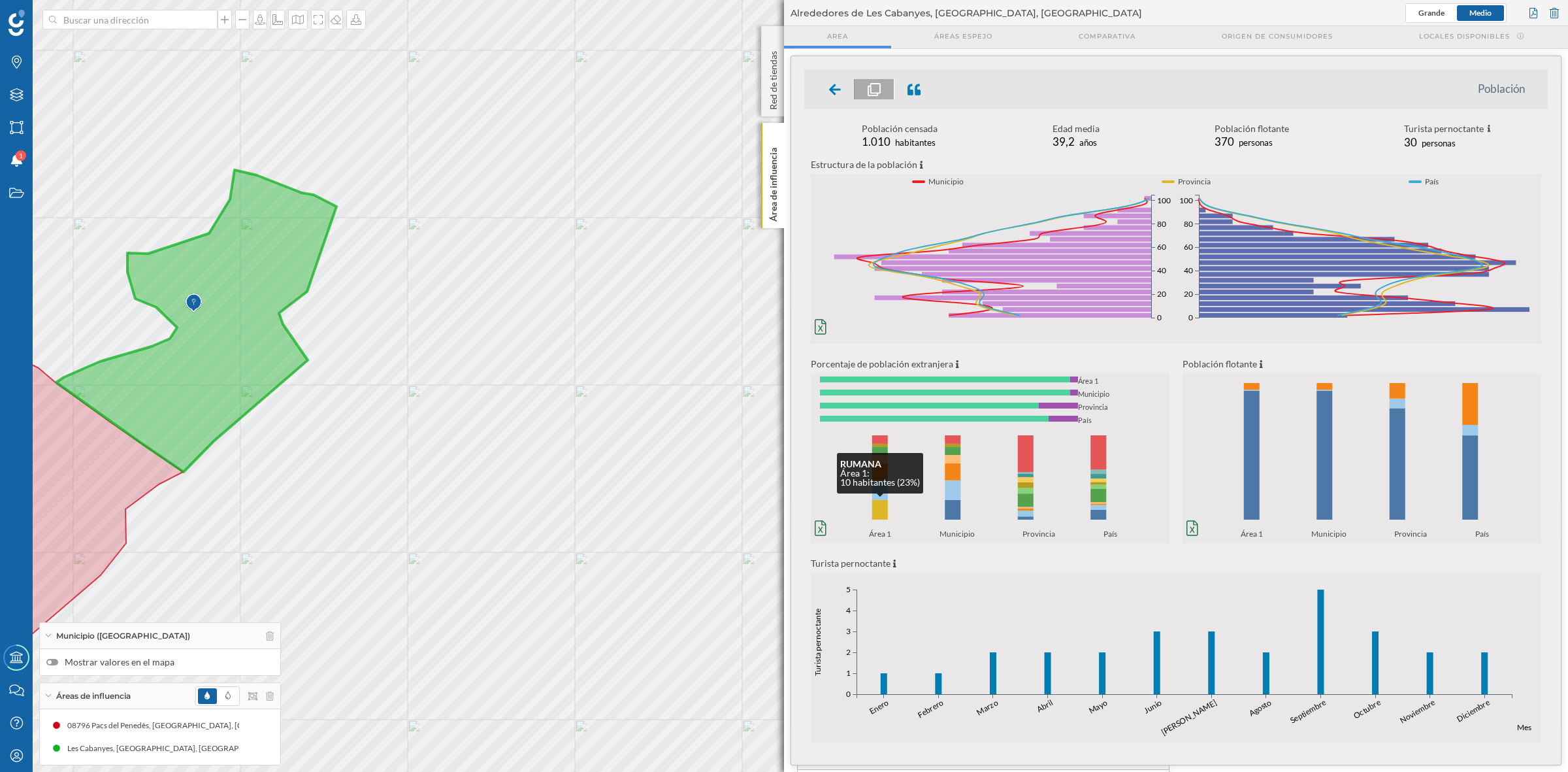
click at [880, 508] on rect at bounding box center [880, 510] width 16 height 20
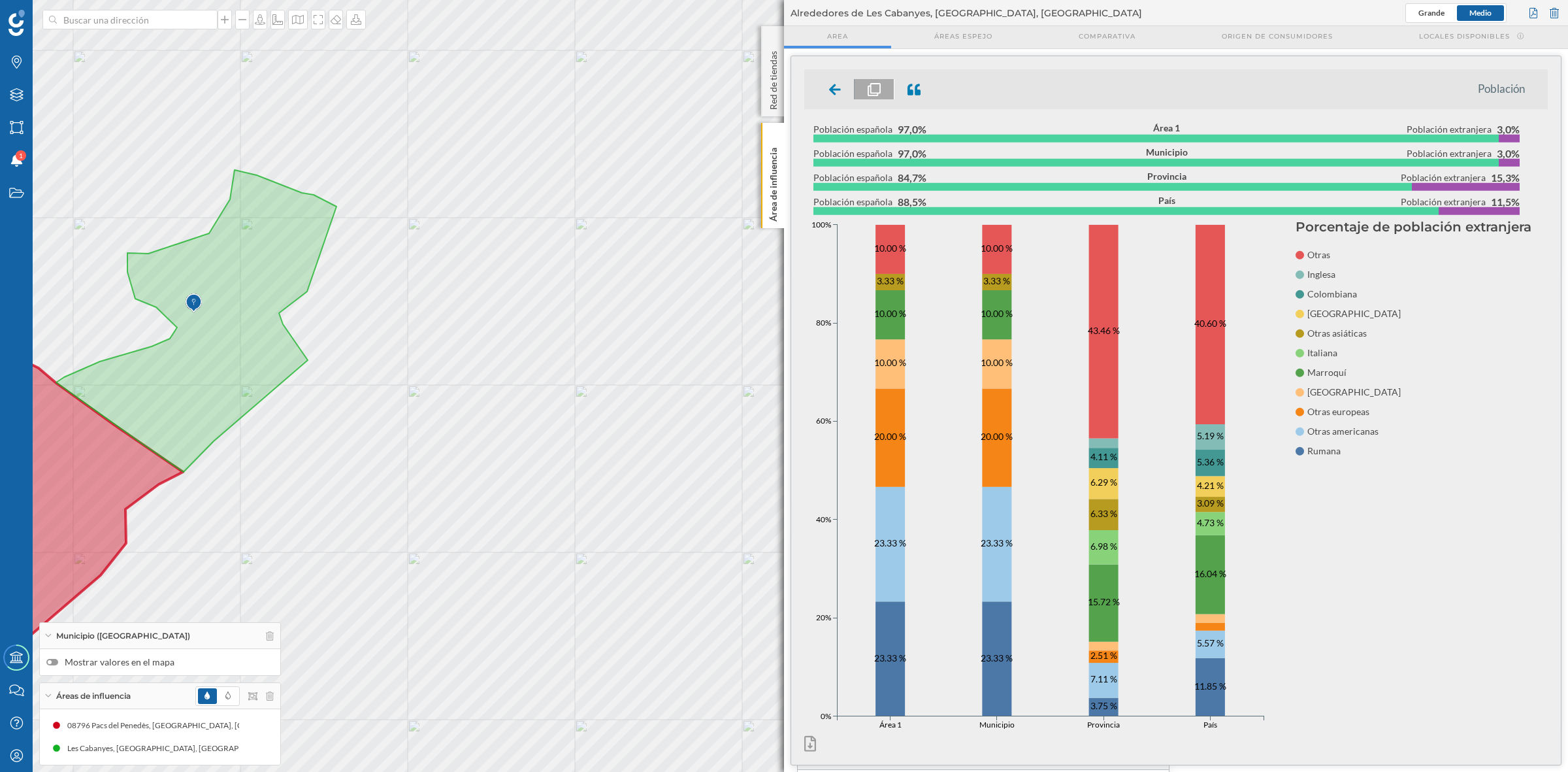
click at [61, 483] on icon at bounding box center [12, 585] width 343 height 518
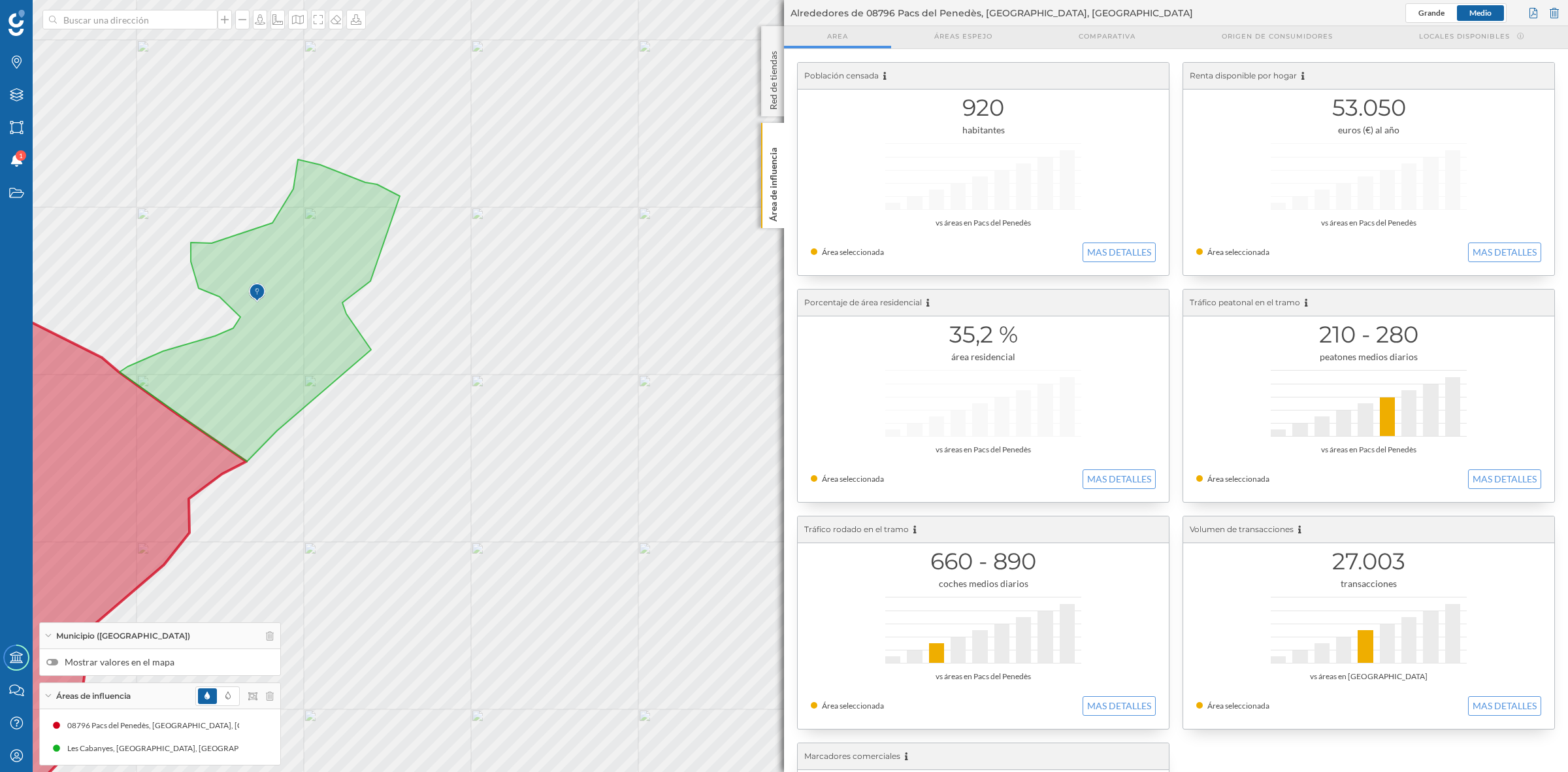
drag, startPoint x: 530, startPoint y: 475, endPoint x: 916, endPoint y: 404, distance: 392.5
click at [916, 404] on div "Marcas Capas Áreas Notificaciones 1 Estados Academy Contacta con nosotros Centr…" at bounding box center [784, 386] width 1568 height 772
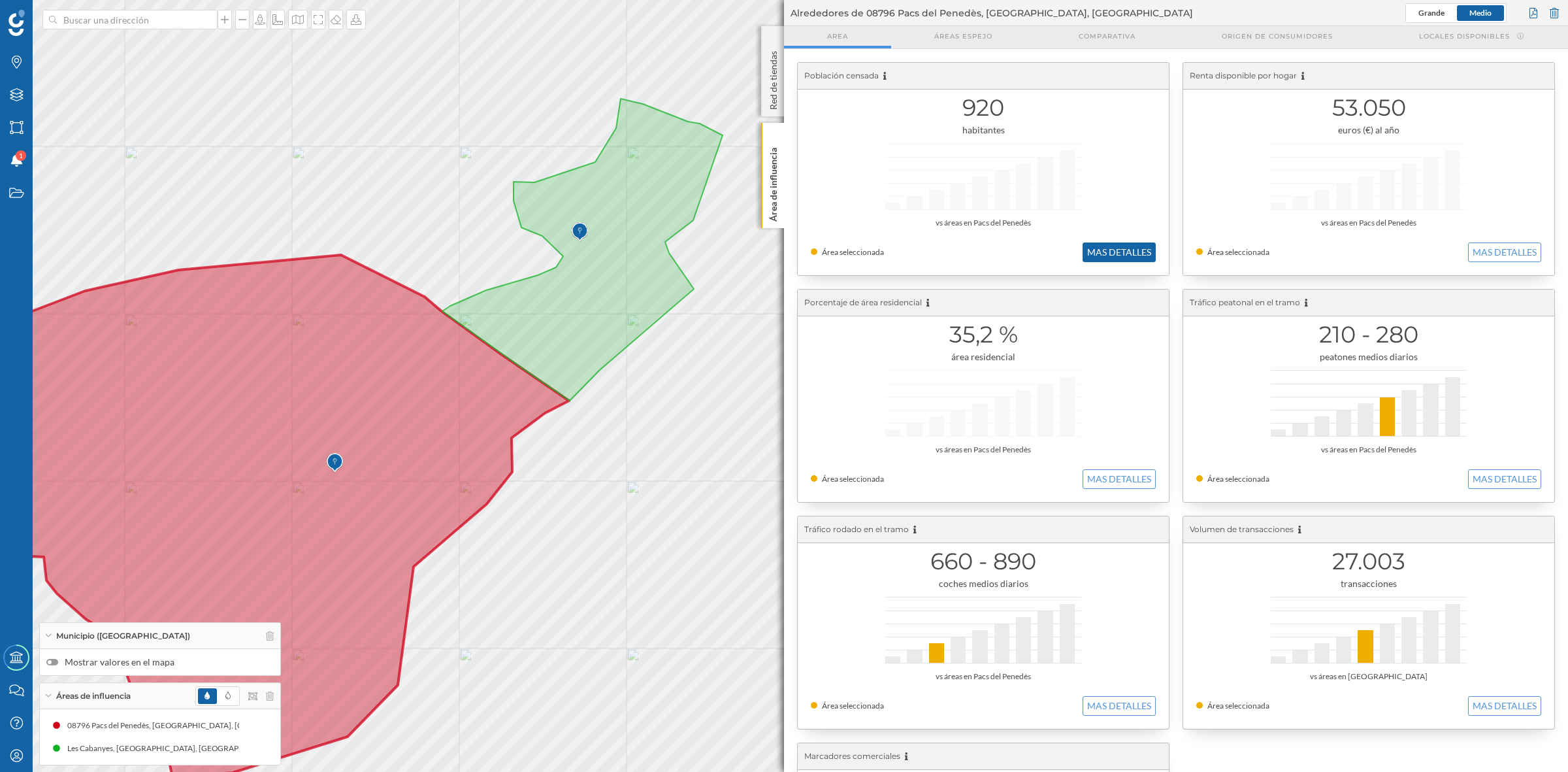
click at [1101, 249] on button "MAS DETALLES" at bounding box center [1118, 253] width 73 height 20
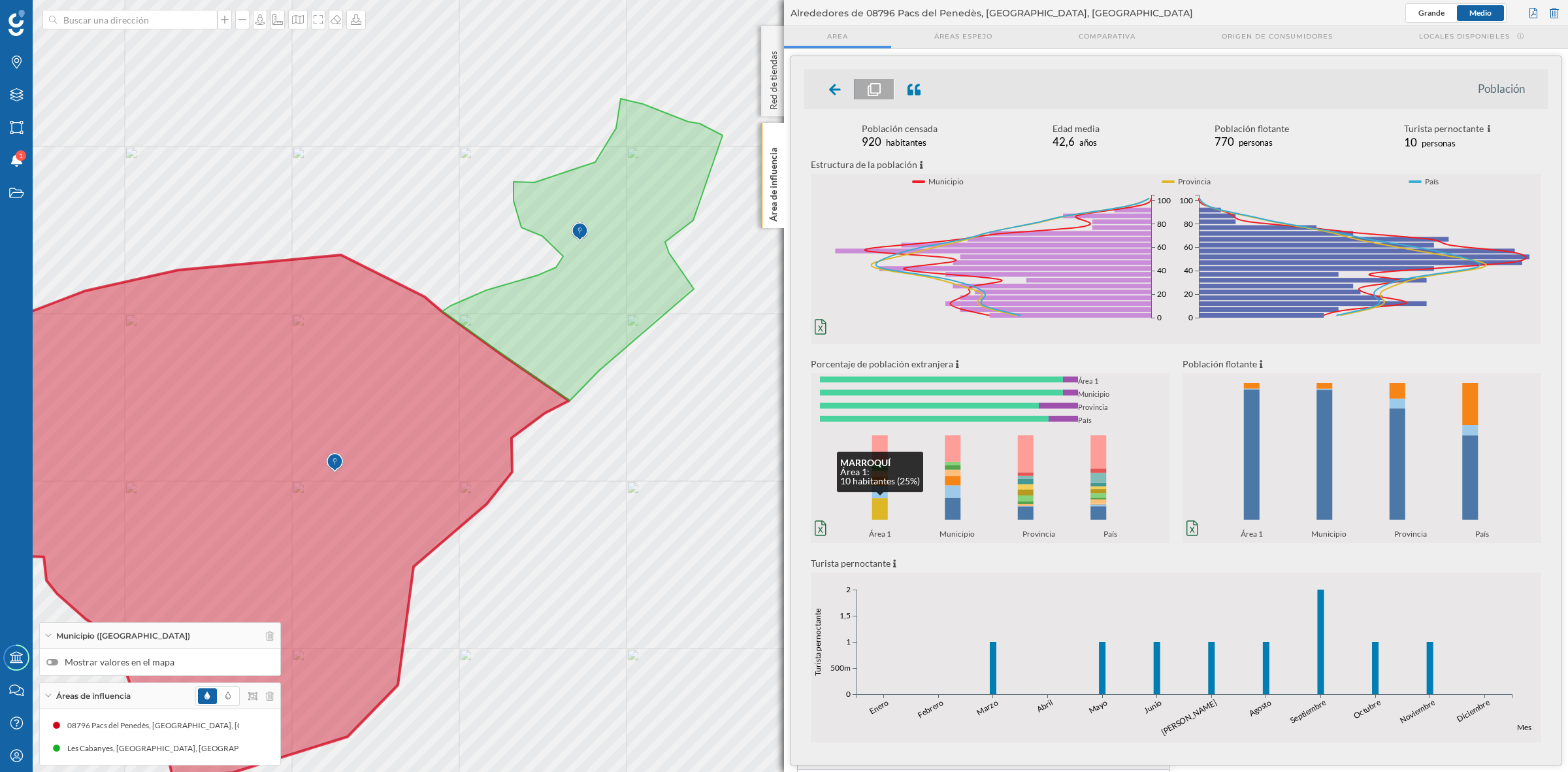
click at [876, 505] on rect at bounding box center [880, 508] width 16 height 22
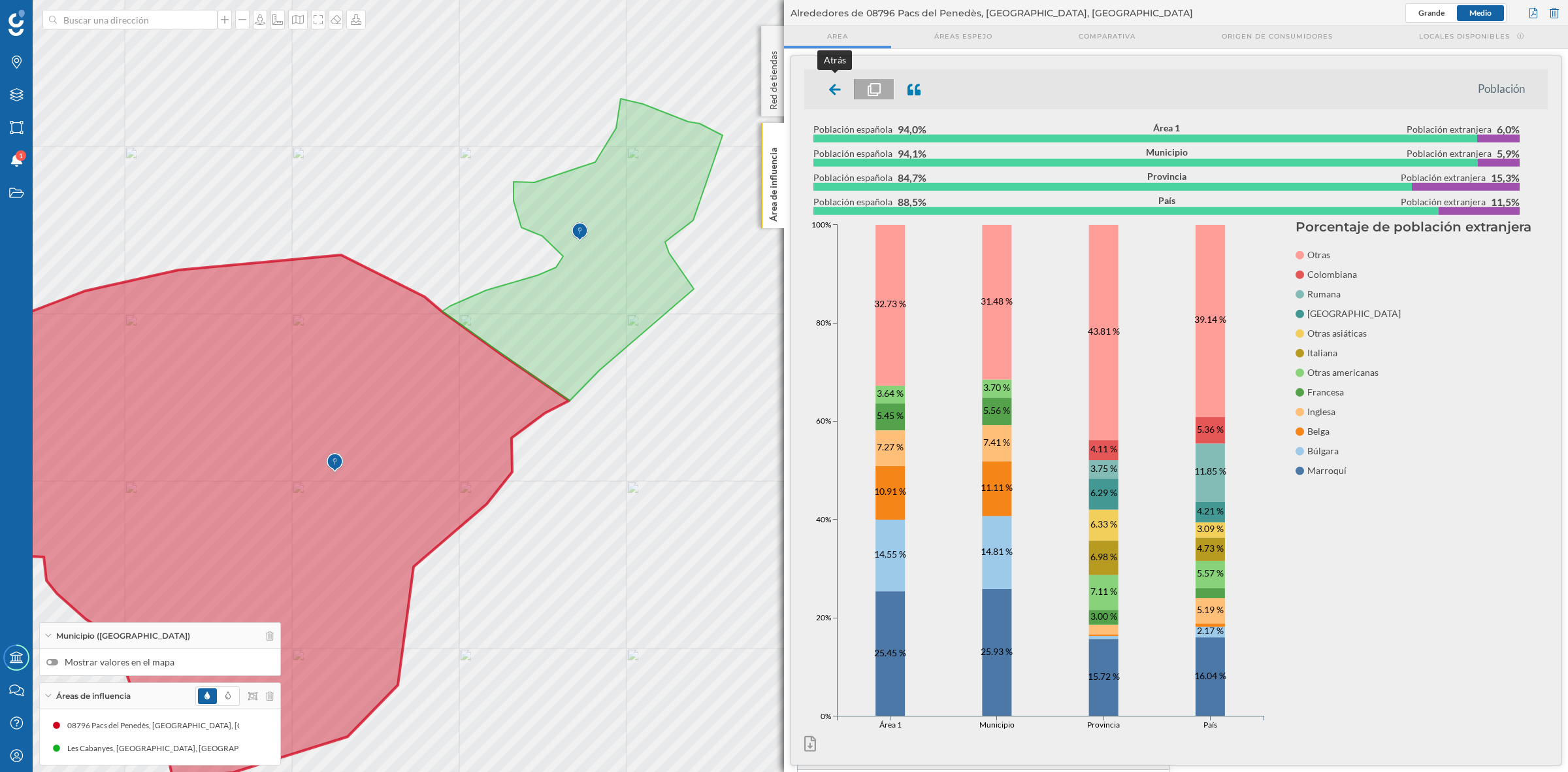
click at [834, 88] on icon at bounding box center [835, 89] width 12 height 11
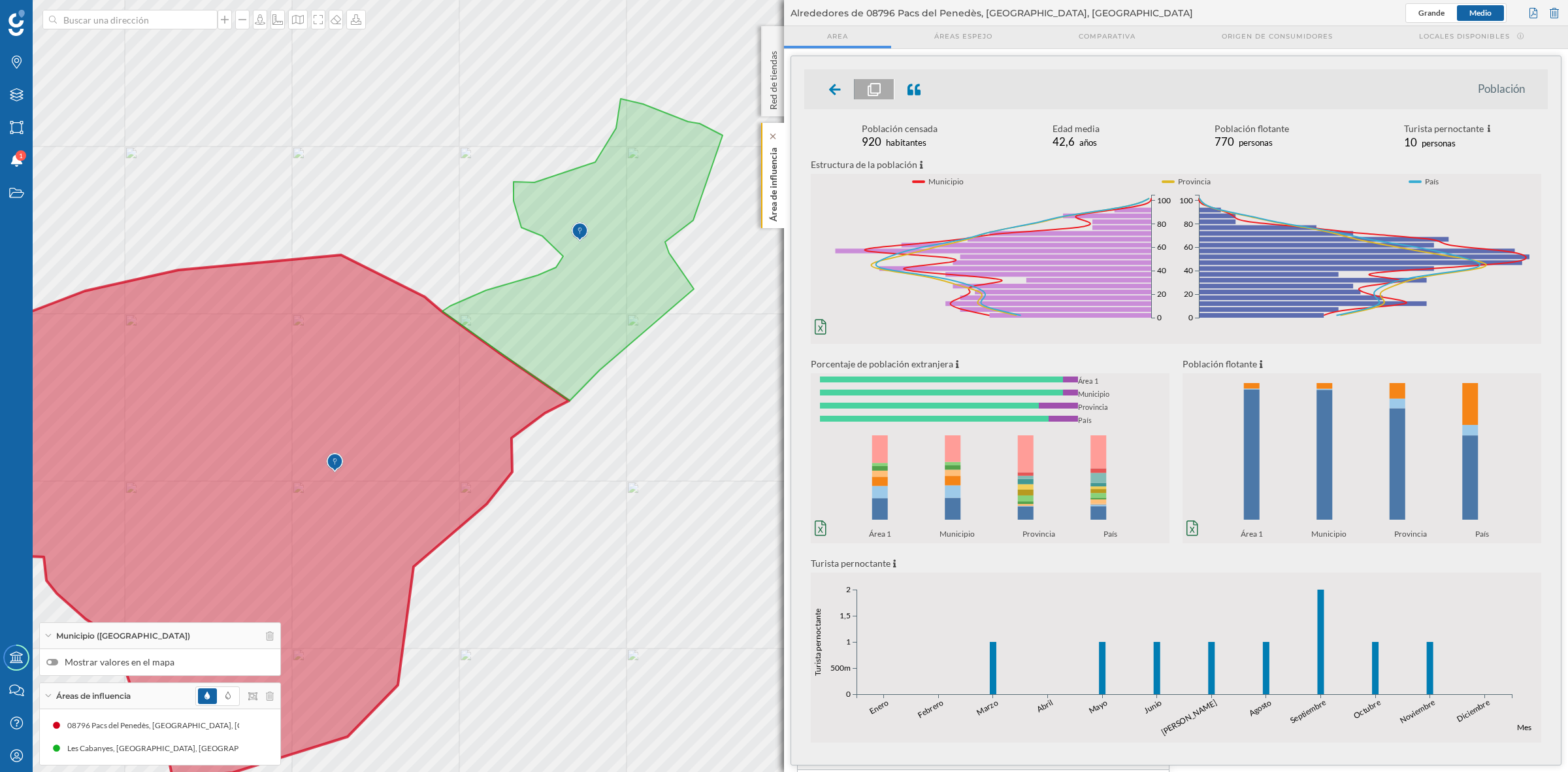
click at [776, 220] on p "Área de influencia" at bounding box center [773, 182] width 13 height 79
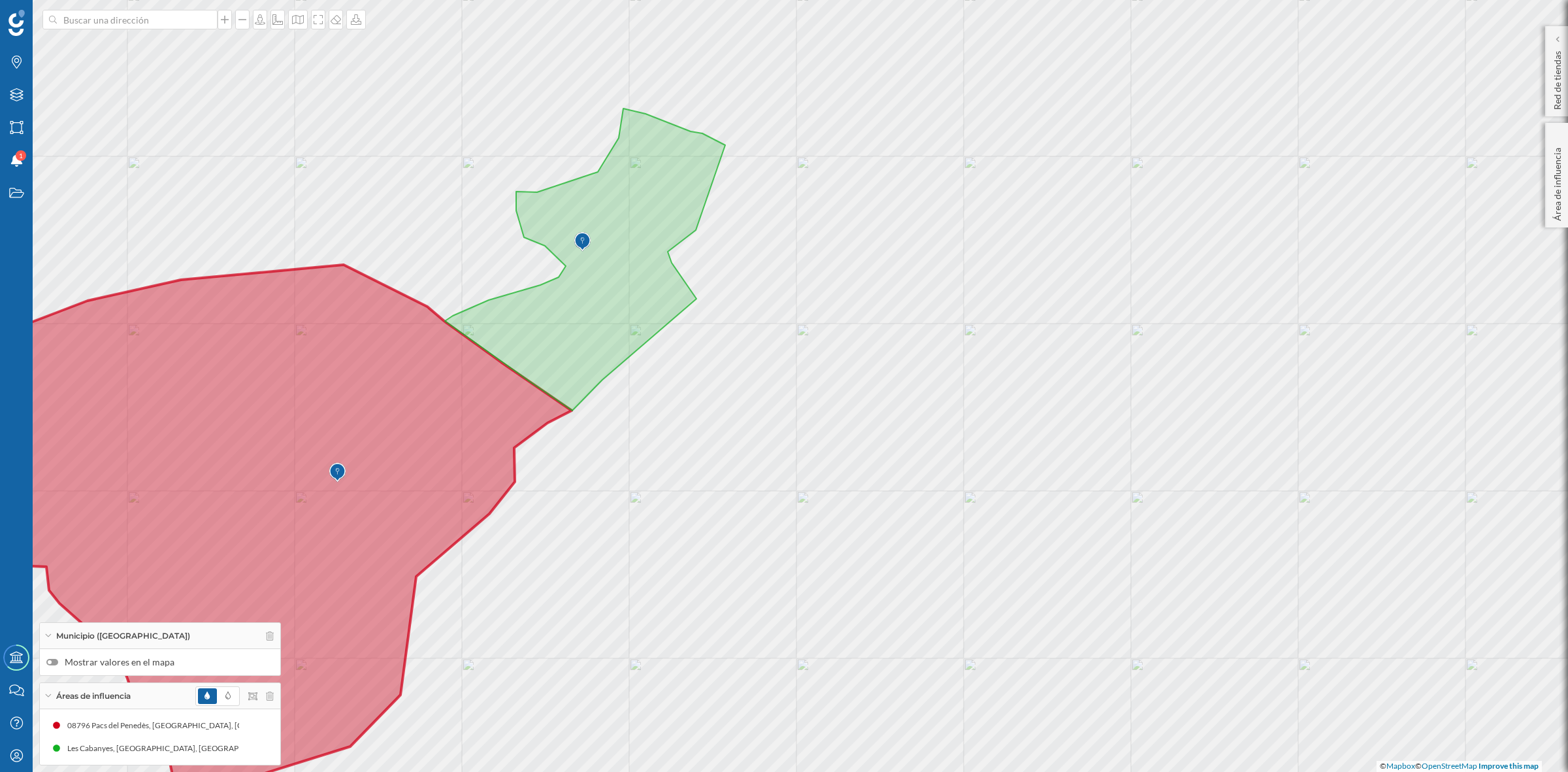
drag, startPoint x: 655, startPoint y: 502, endPoint x: 958, endPoint y: 643, distance: 334.2
click at [958, 643] on div "© Mapbox © OpenStreetMap Improve this map" at bounding box center [784, 386] width 1568 height 772
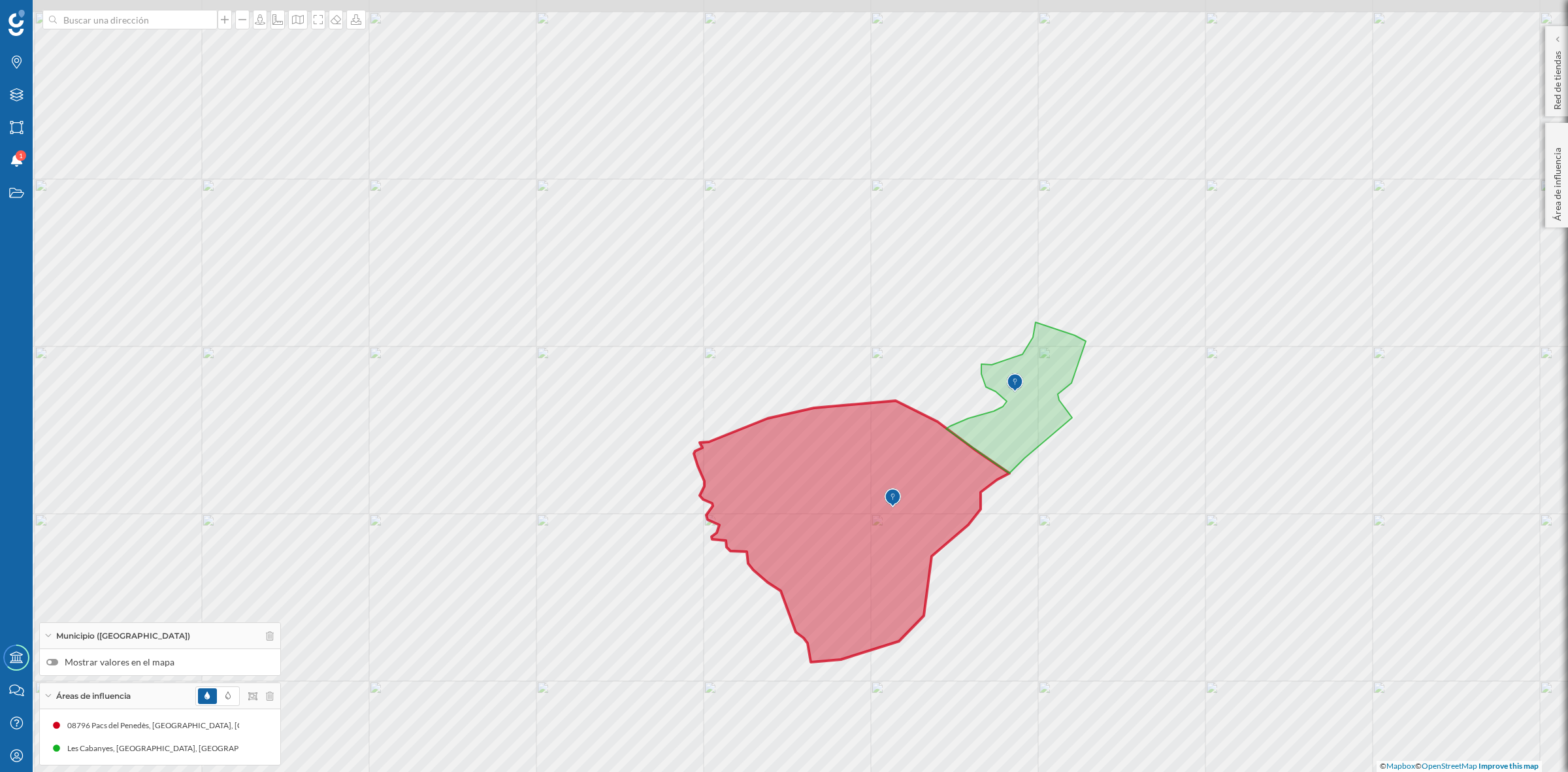
drag, startPoint x: 1142, startPoint y: 401, endPoint x: 1147, endPoint y: 492, distance: 91.1
click at [1147, 492] on div "© Mapbox © OpenStreetMap Improve this map" at bounding box center [784, 386] width 1568 height 772
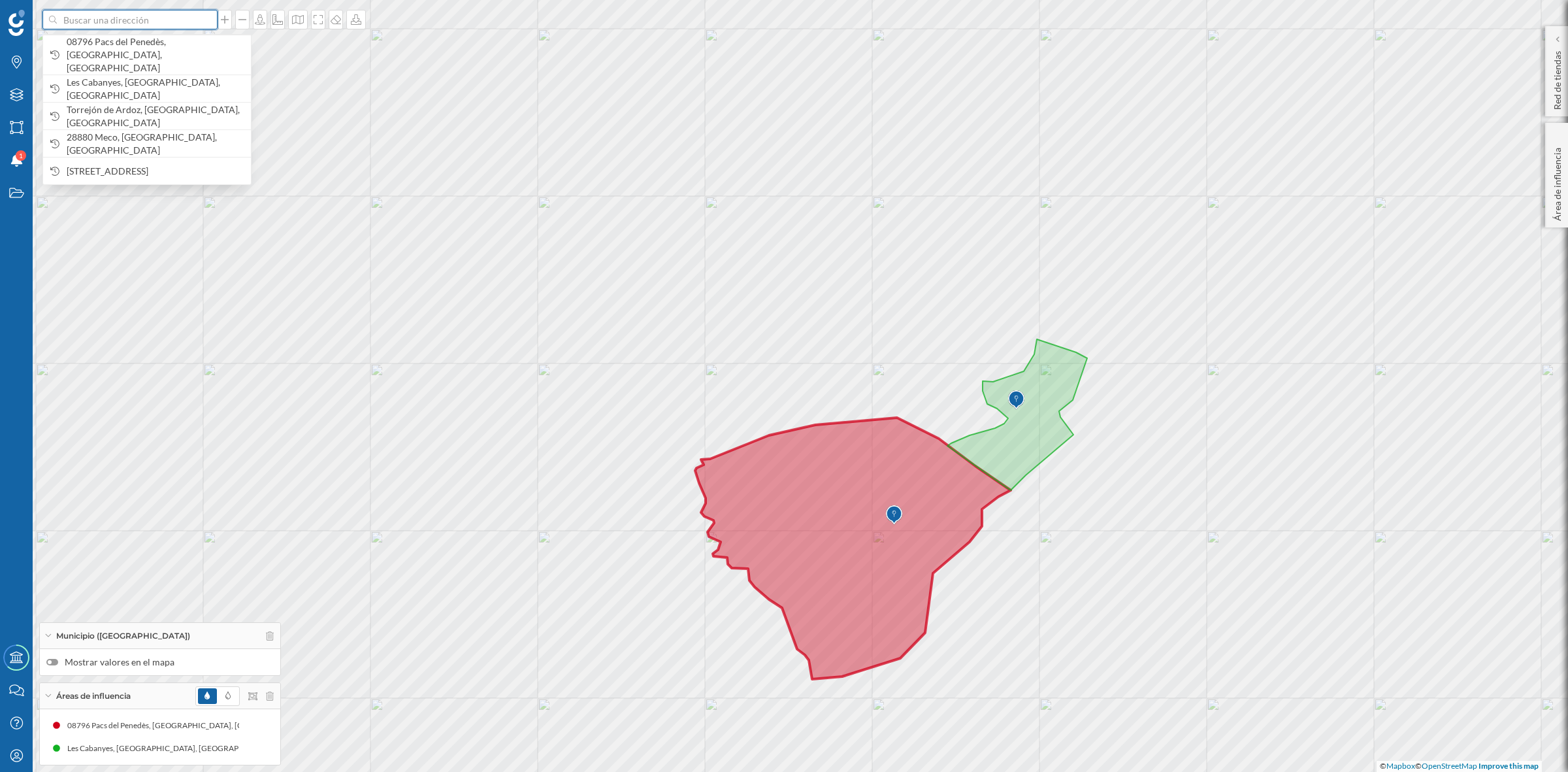
click at [138, 15] on input at bounding box center [130, 20] width 147 height 20
type input "la granada"
click at [129, 51] on icon "[GEOGRAPHIC_DATA]" at bounding box center [159, 48] width 85 height 11
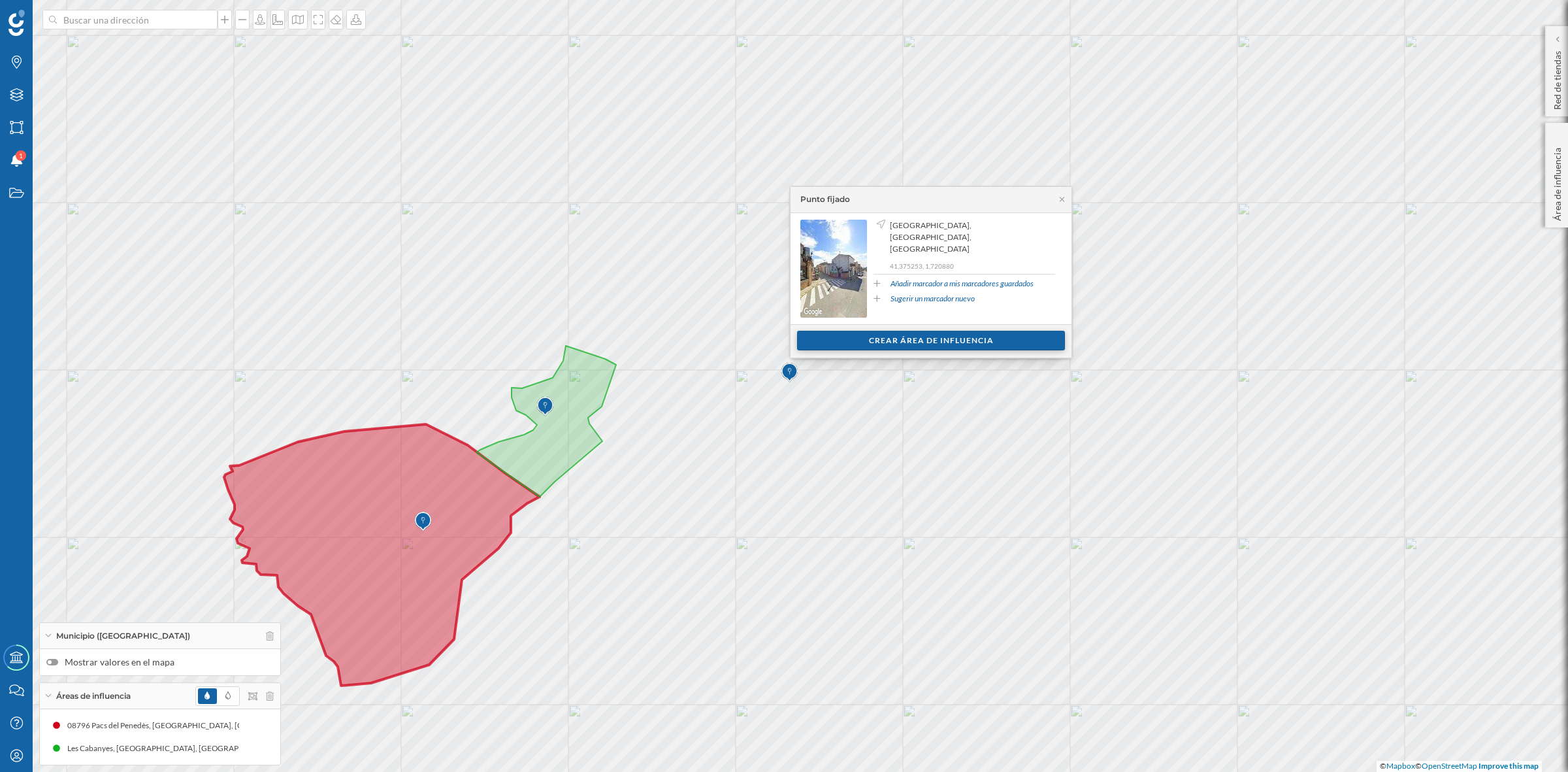
click at [897, 338] on div "Crear área de influencia" at bounding box center [931, 341] width 268 height 20
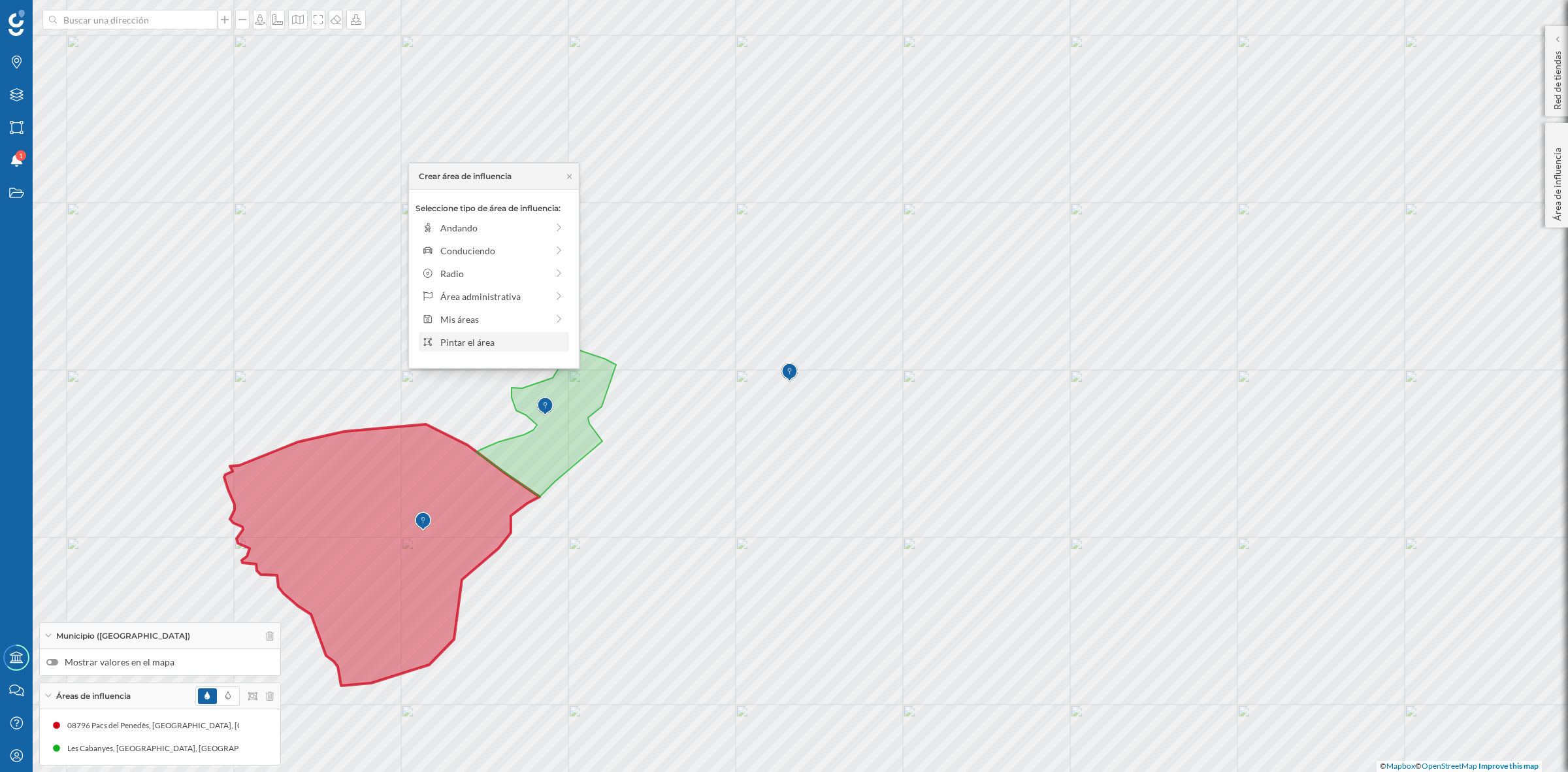
click at [481, 347] on div "Pintar el área" at bounding box center [503, 342] width 125 height 14
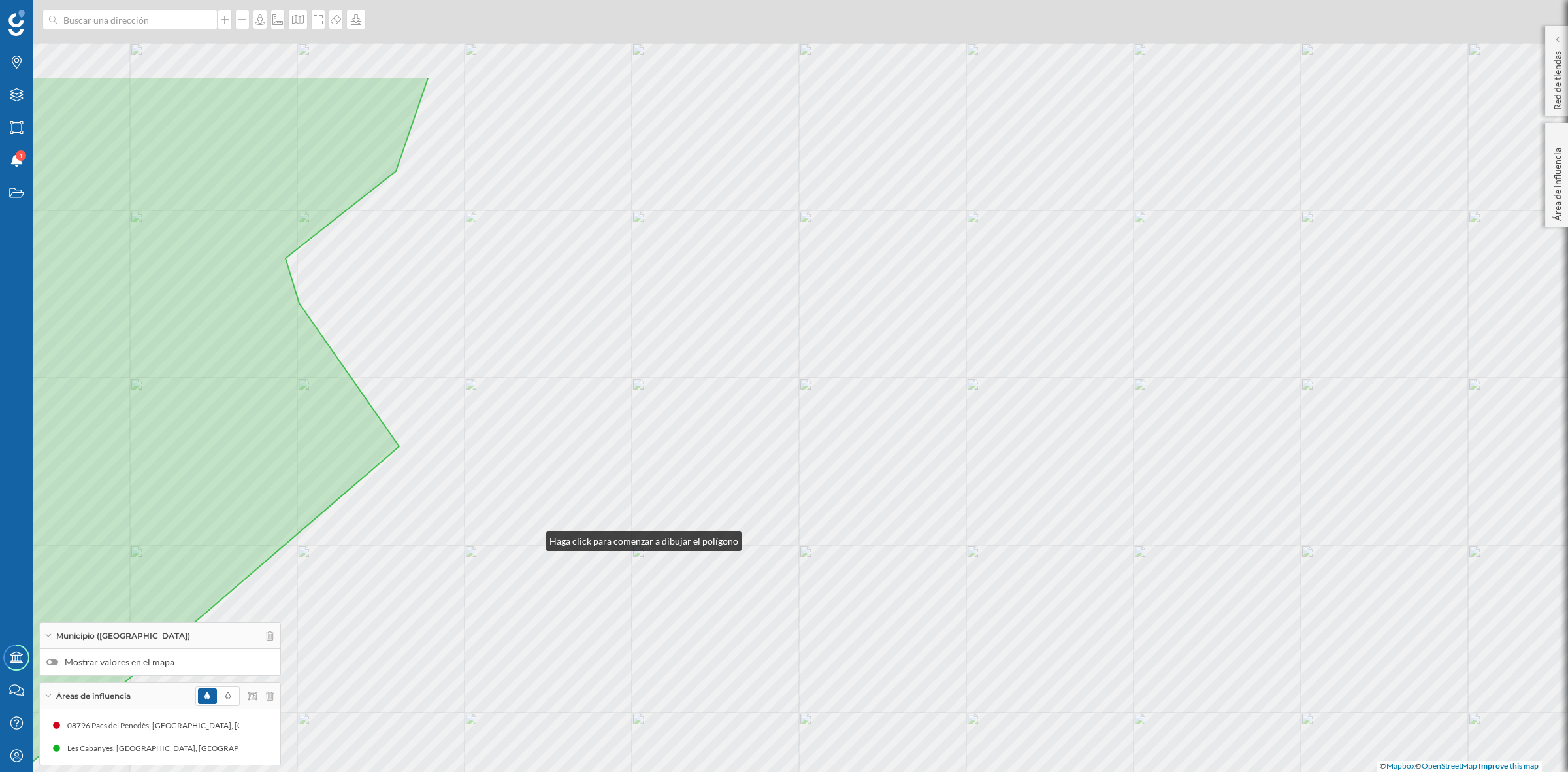
drag, startPoint x: 532, startPoint y: 383, endPoint x: 533, endPoint y: 541, distance: 158.0
click at [533, 541] on div "© Mapbox © OpenStreetMap Improve this map" at bounding box center [784, 386] width 1568 height 772
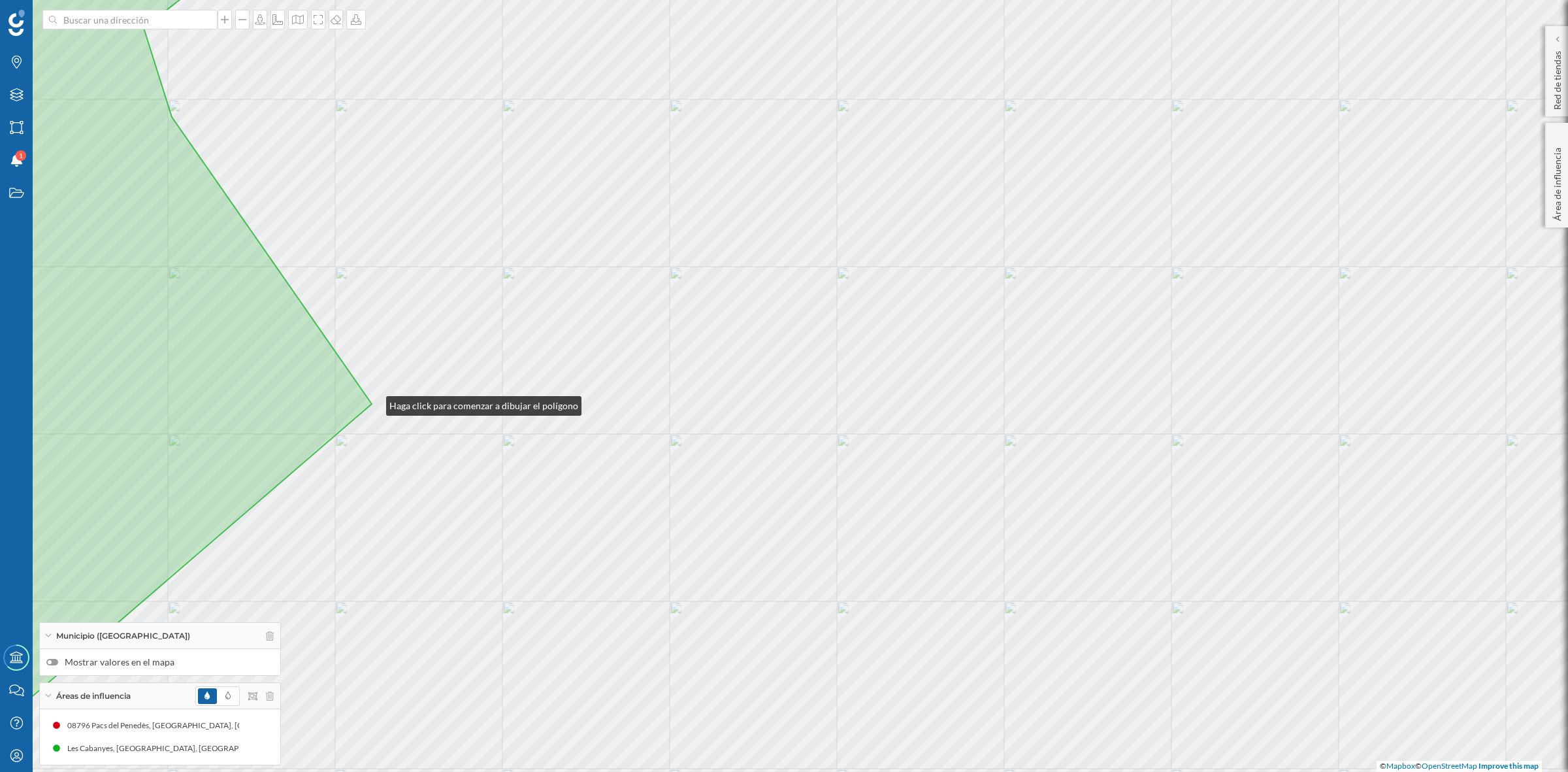
click at [373, 402] on div "© Mapbox © OpenStreetMap Improve this map" at bounding box center [784, 386] width 1568 height 772
click at [413, 359] on div "© Mapbox © OpenStreetMap Improve this map" at bounding box center [784, 386] width 1568 height 772
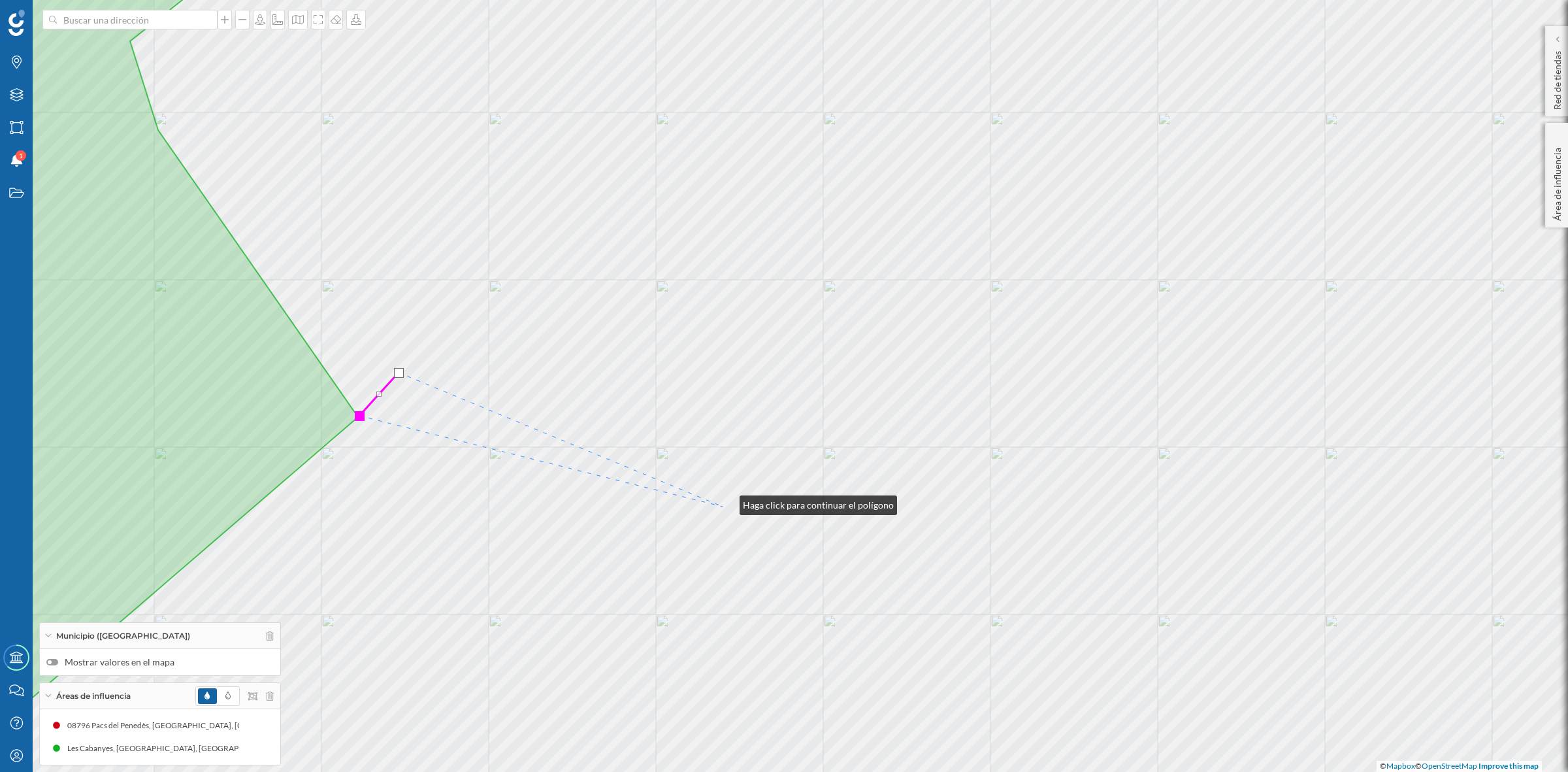
drag, startPoint x: 740, startPoint y: 489, endPoint x: 718, endPoint y: 540, distance: 55.5
click at [718, 540] on div "© Mapbox © OpenStreetMap Improve this map" at bounding box center [784, 386] width 1568 height 772
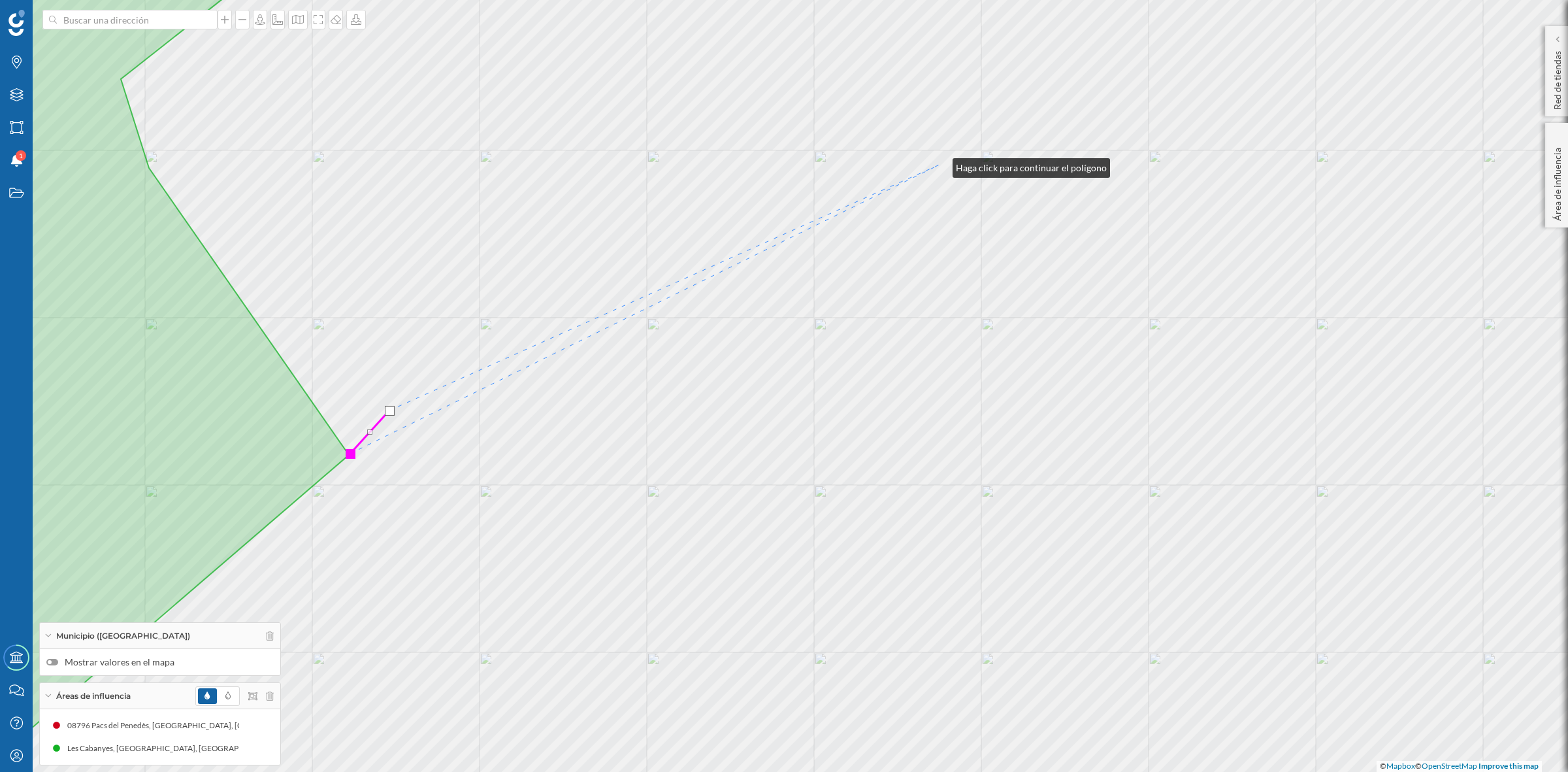
click at [940, 165] on div "© Mapbox © OpenStreetMap Improve this map" at bounding box center [784, 386] width 1568 height 772
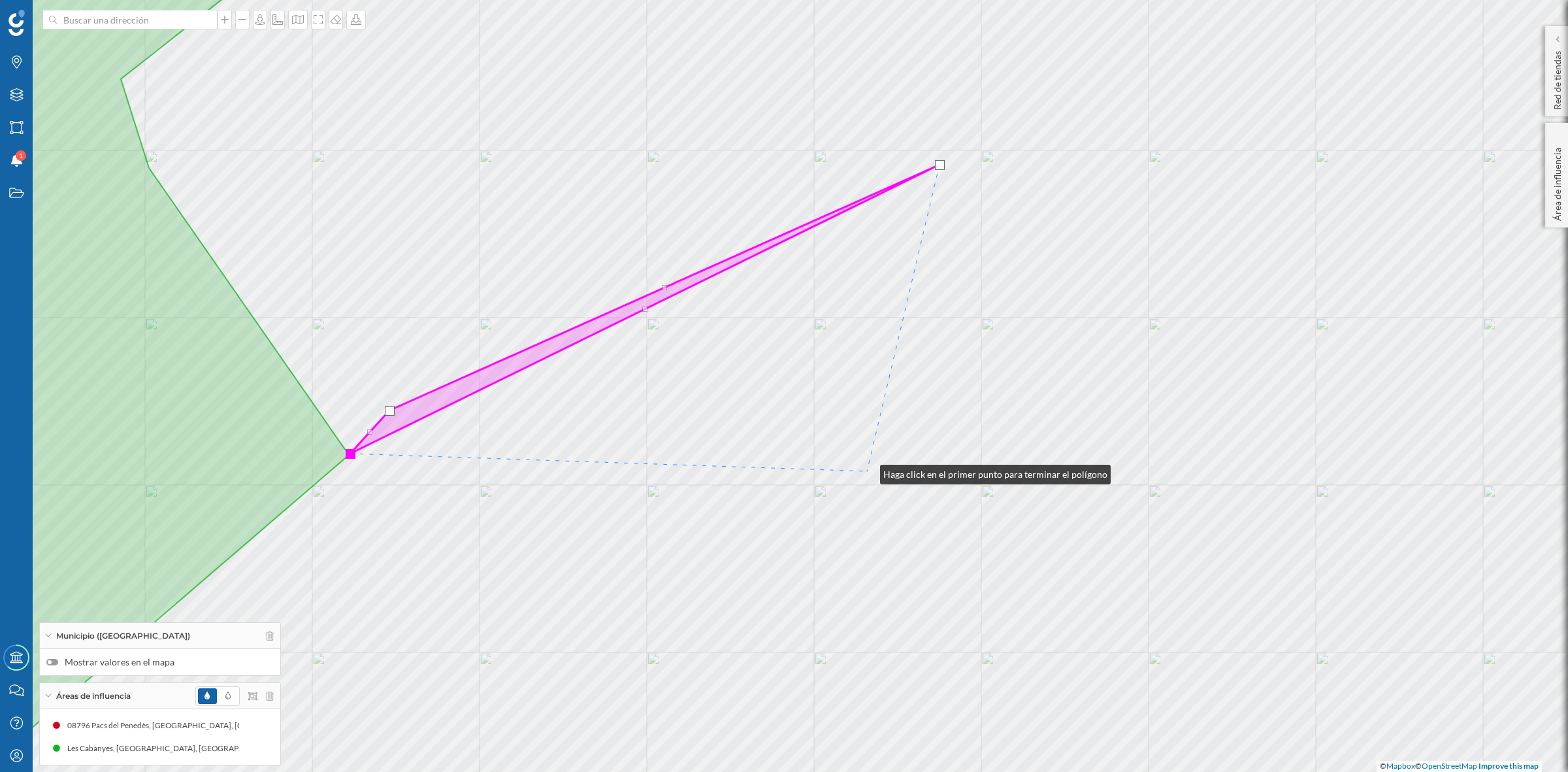
drag, startPoint x: 867, startPoint y: 471, endPoint x: 658, endPoint y: 443, distance: 210.9
click at [658, 443] on div "© Mapbox © OpenStreetMap Improve this map" at bounding box center [784, 386] width 1568 height 772
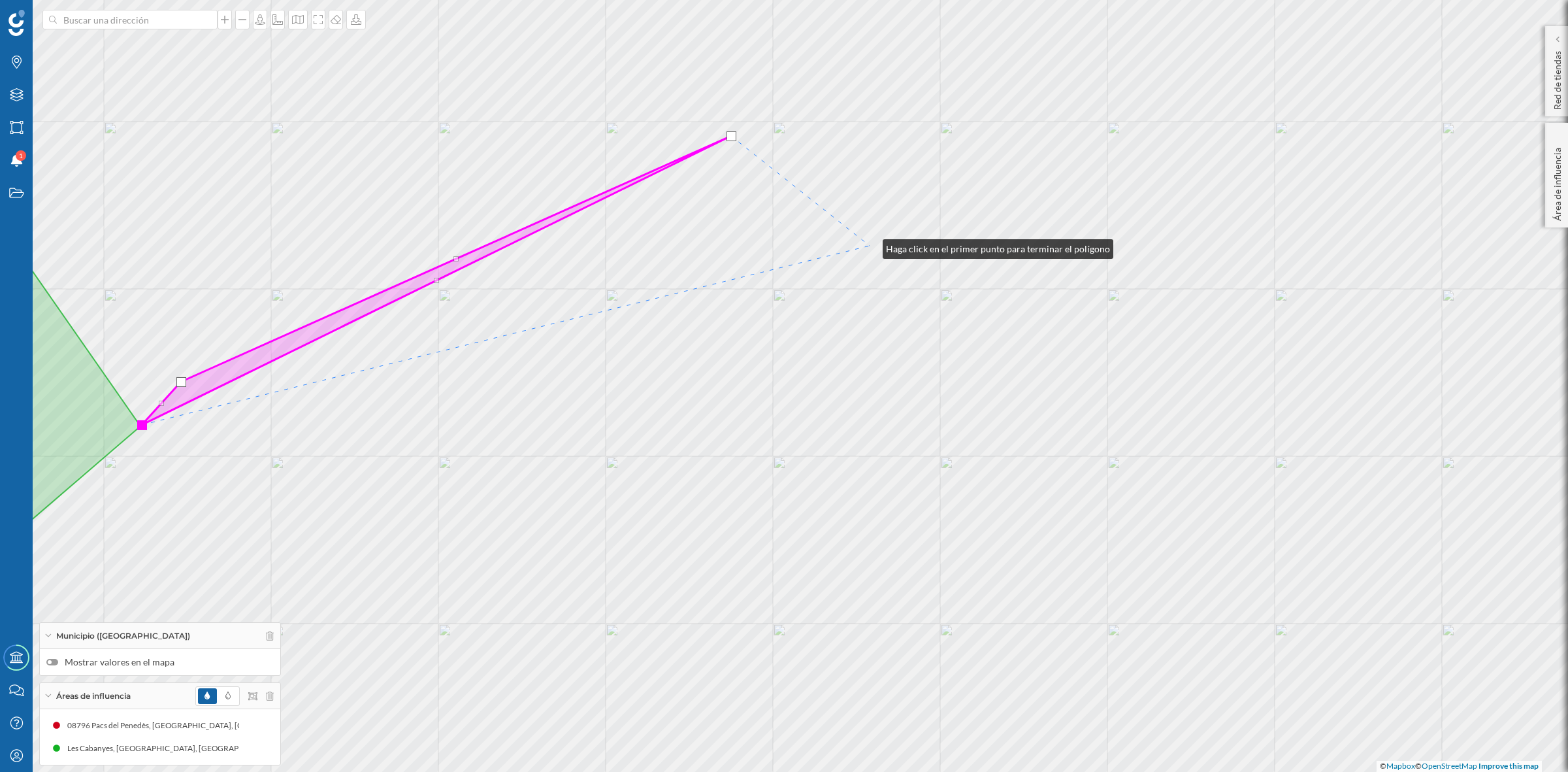
click at [870, 246] on div "© Mapbox © OpenStreetMap Improve this map" at bounding box center [784, 386] width 1568 height 772
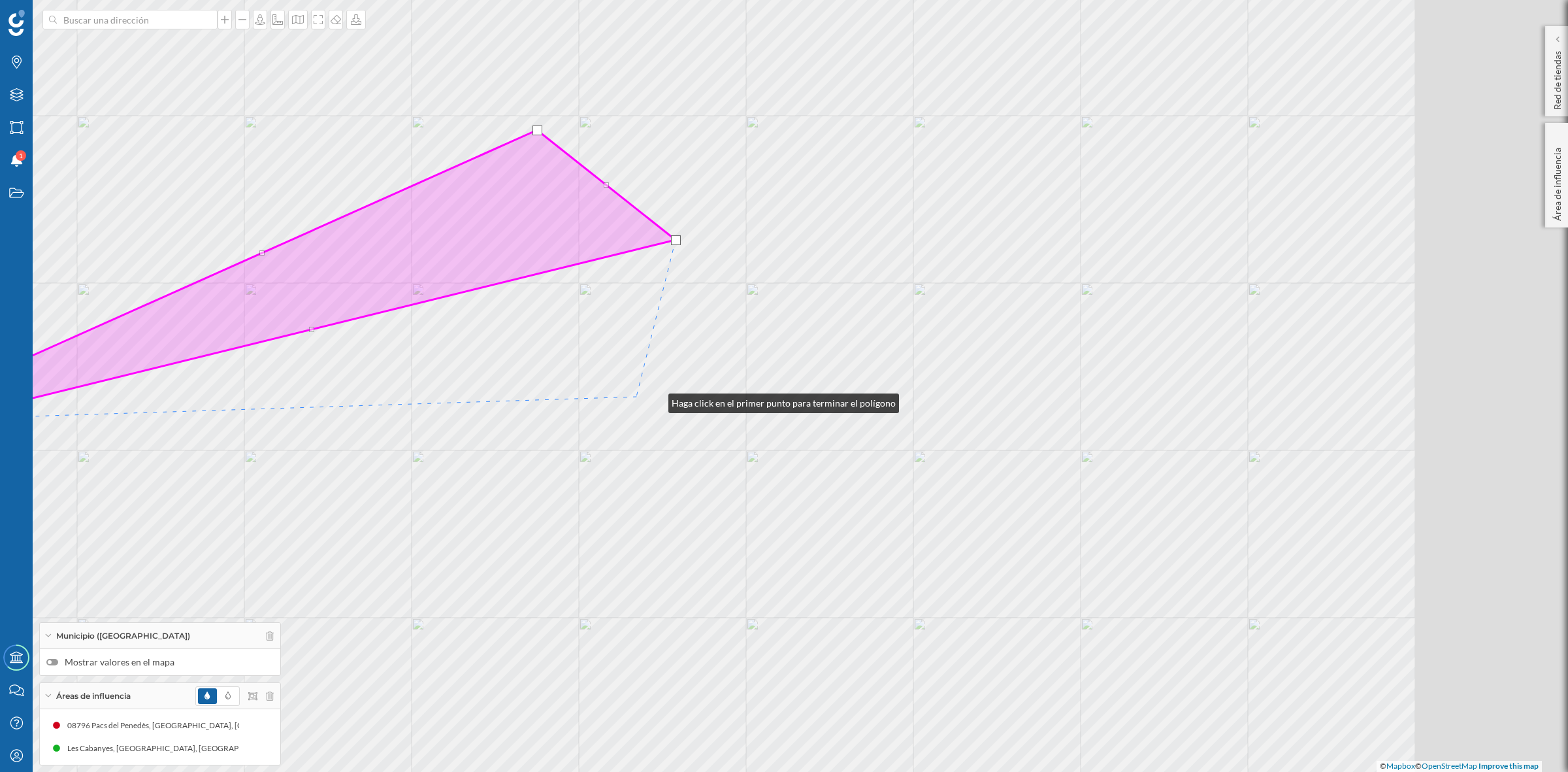
drag, startPoint x: 707, startPoint y: 407, endPoint x: 647, endPoint y: 398, distance: 60.7
click at [647, 398] on div "© Mapbox © OpenStreetMap Improve this map" at bounding box center [784, 386] width 1568 height 772
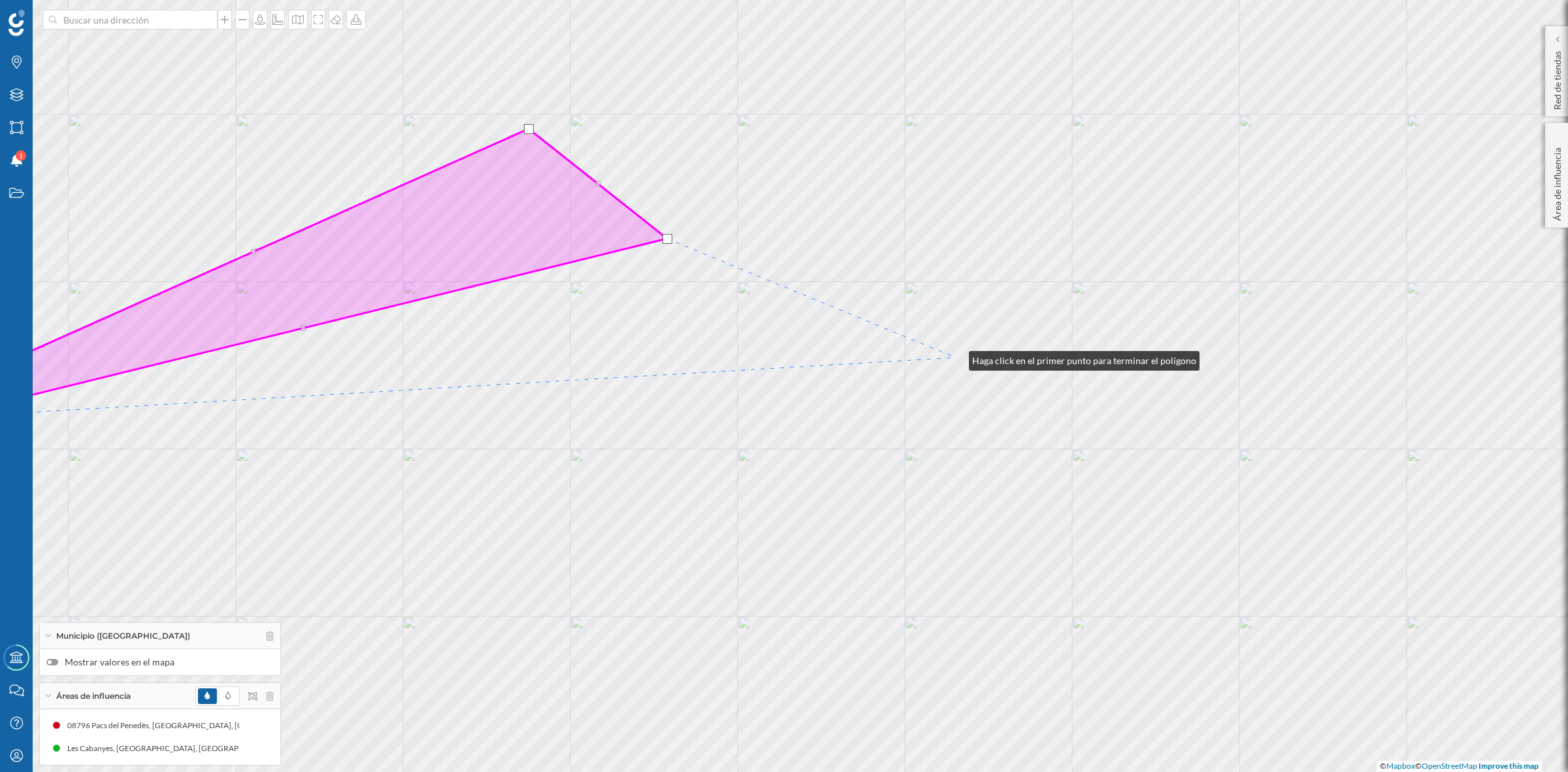
click at [956, 358] on div "© Mapbox © OpenStreetMap Improve this map" at bounding box center [784, 386] width 1568 height 772
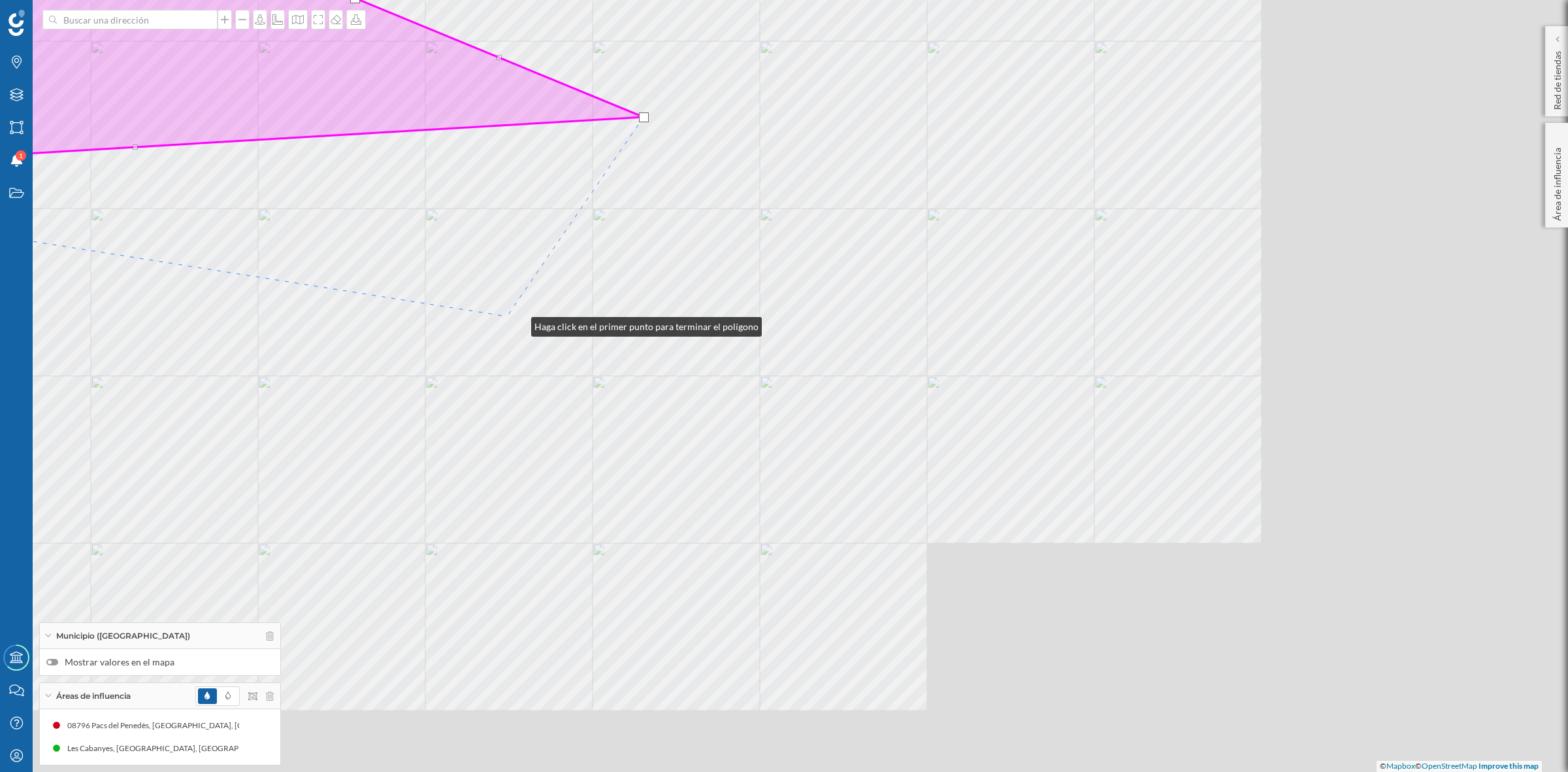
drag, startPoint x: 831, startPoint y: 564, endPoint x: 518, endPoint y: 323, distance: 395.0
click at [518, 323] on div "© Mapbox © OpenStreetMap Improve this map" at bounding box center [784, 386] width 1568 height 772
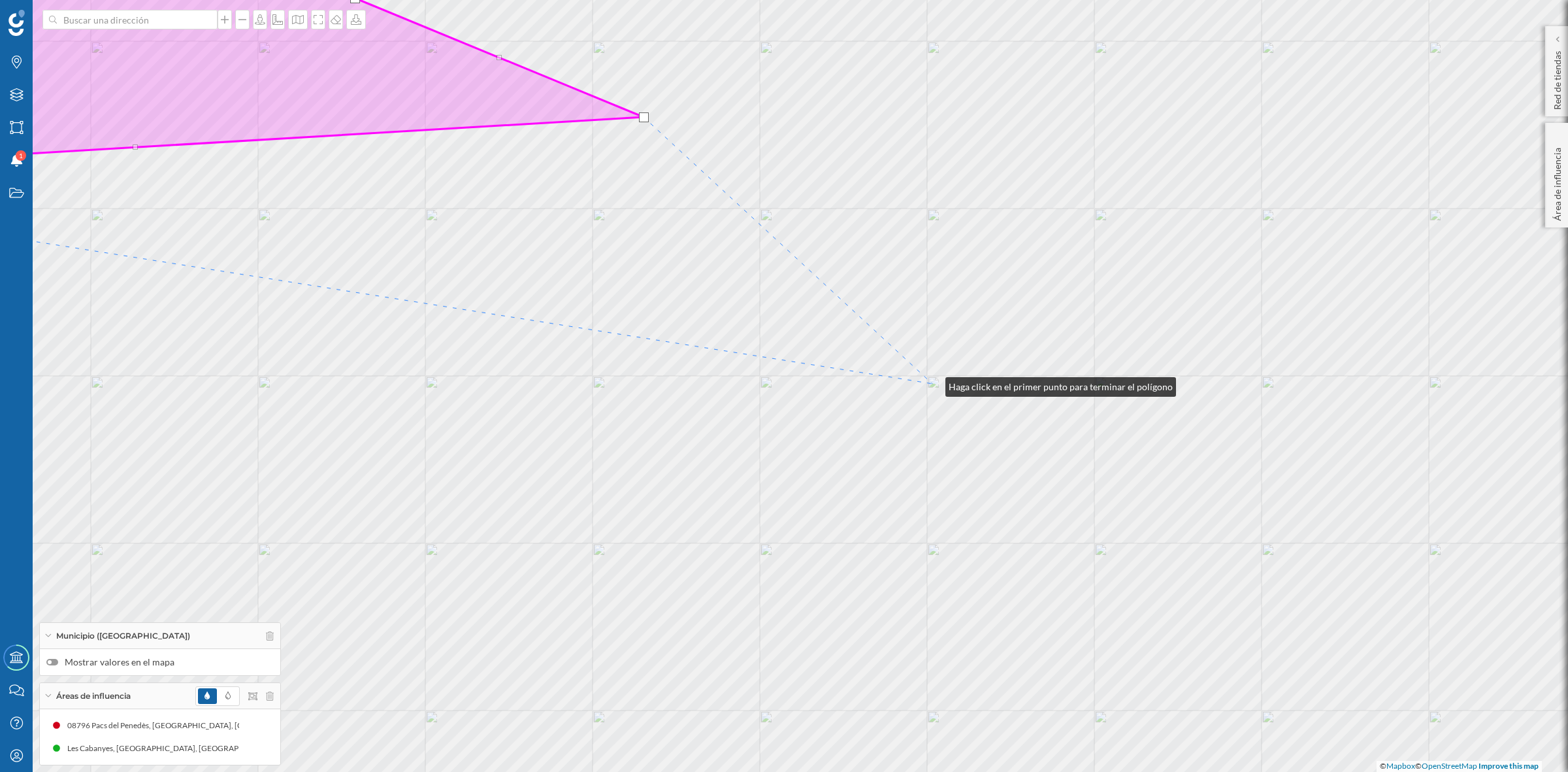
click at [933, 383] on div "© Mapbox © OpenStreetMap Improve this map" at bounding box center [784, 386] width 1568 height 772
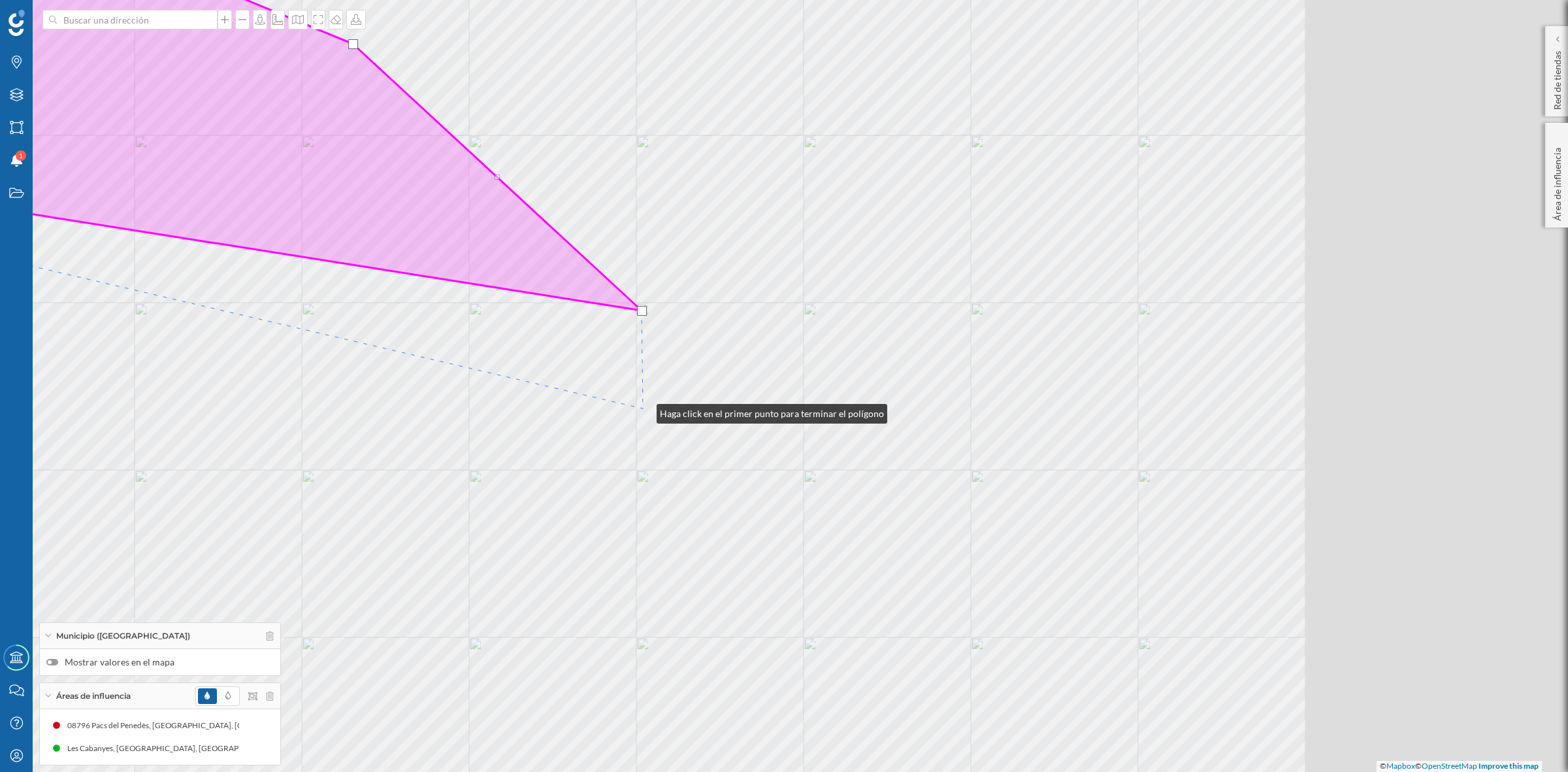
drag, startPoint x: 934, startPoint y: 483, endPoint x: 643, endPoint y: 410, distance: 300.0
click at [643, 410] on div "© Mapbox © OpenStreetMap Improve this map" at bounding box center [784, 386] width 1568 height 772
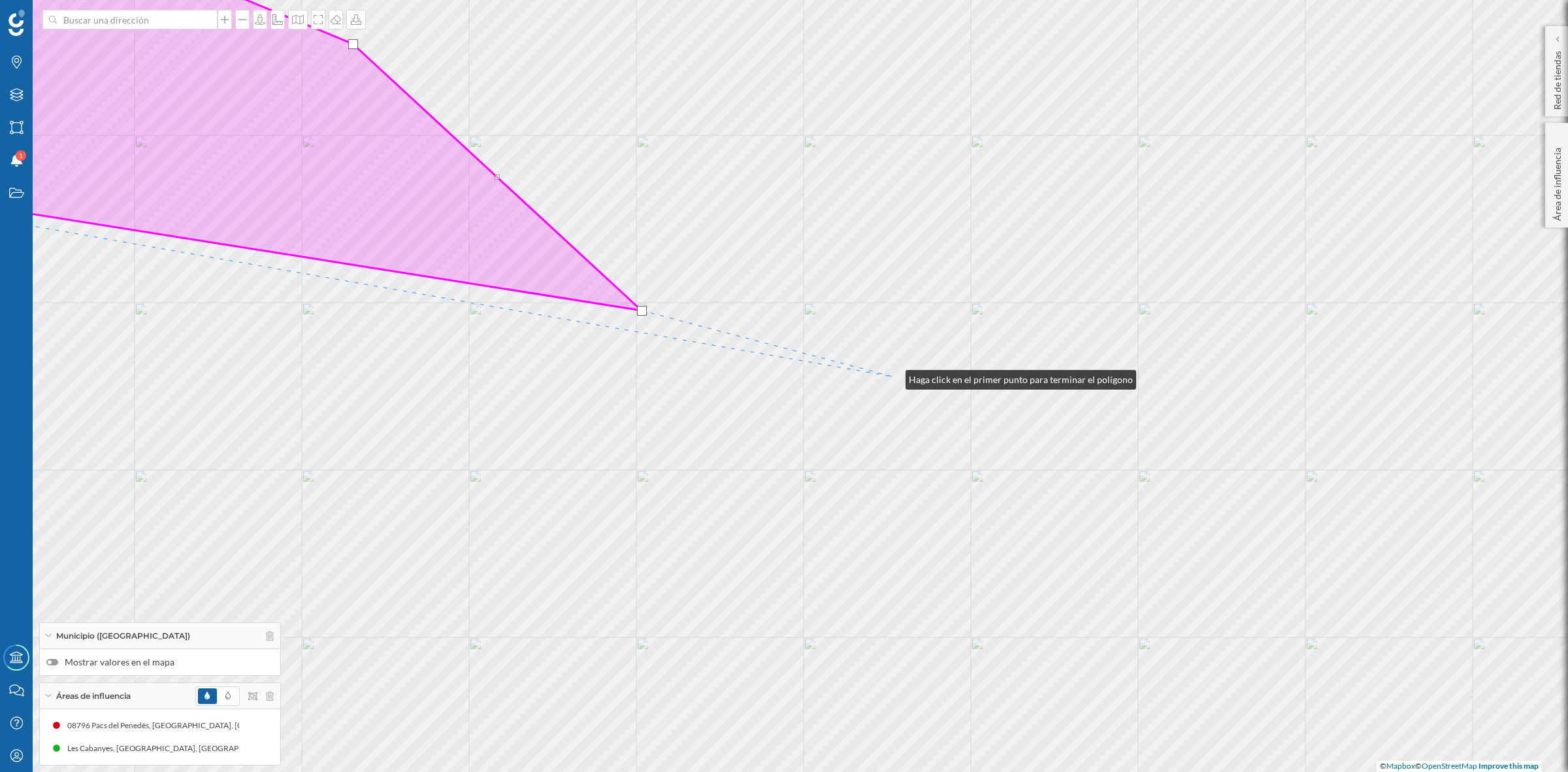
click at [892, 377] on div "© Mapbox © OpenStreetMap Improve this map" at bounding box center [784, 386] width 1568 height 772
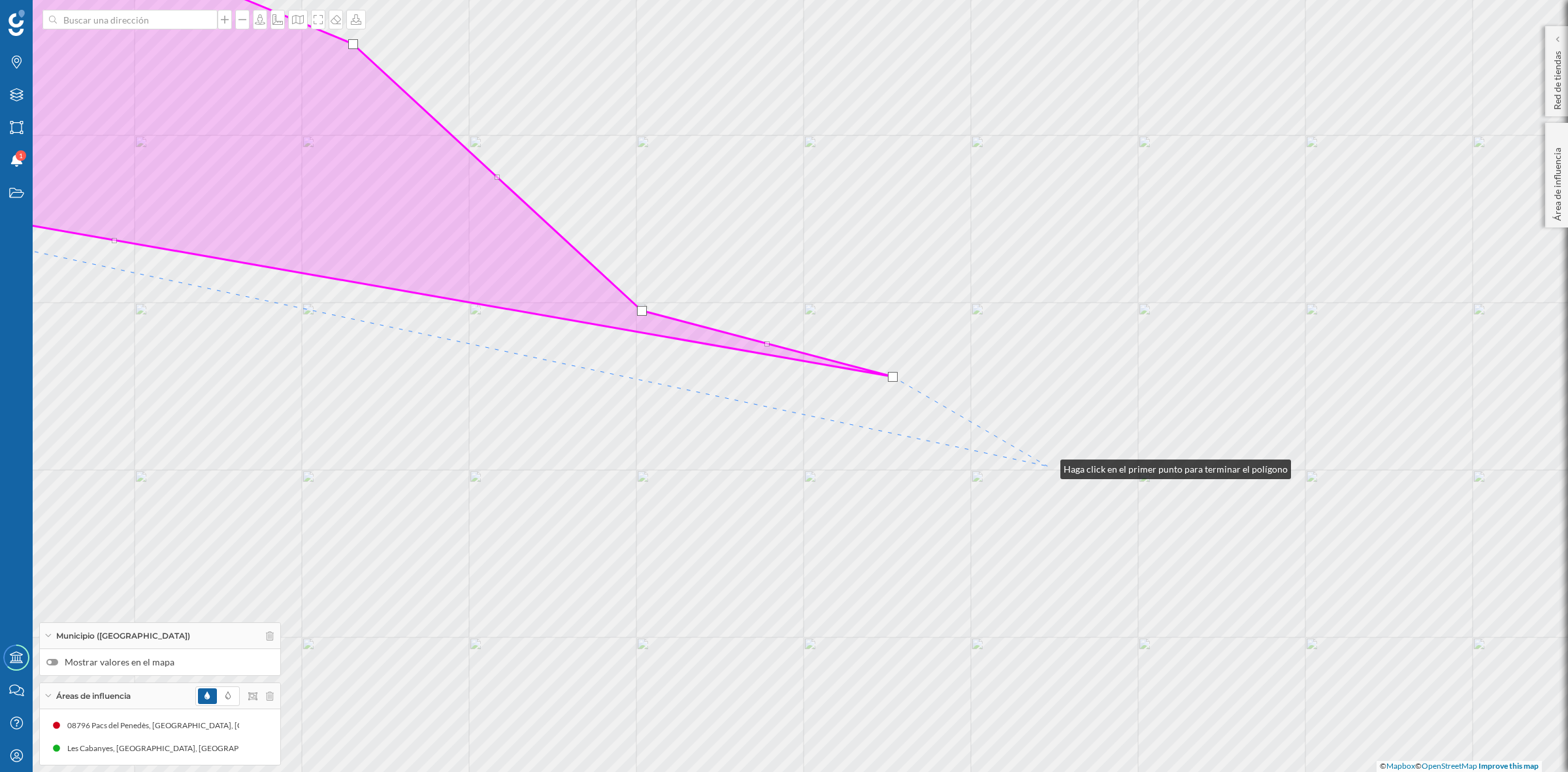
click at [1048, 466] on div "© Mapbox © OpenStreetMap Improve this map" at bounding box center [784, 386] width 1568 height 772
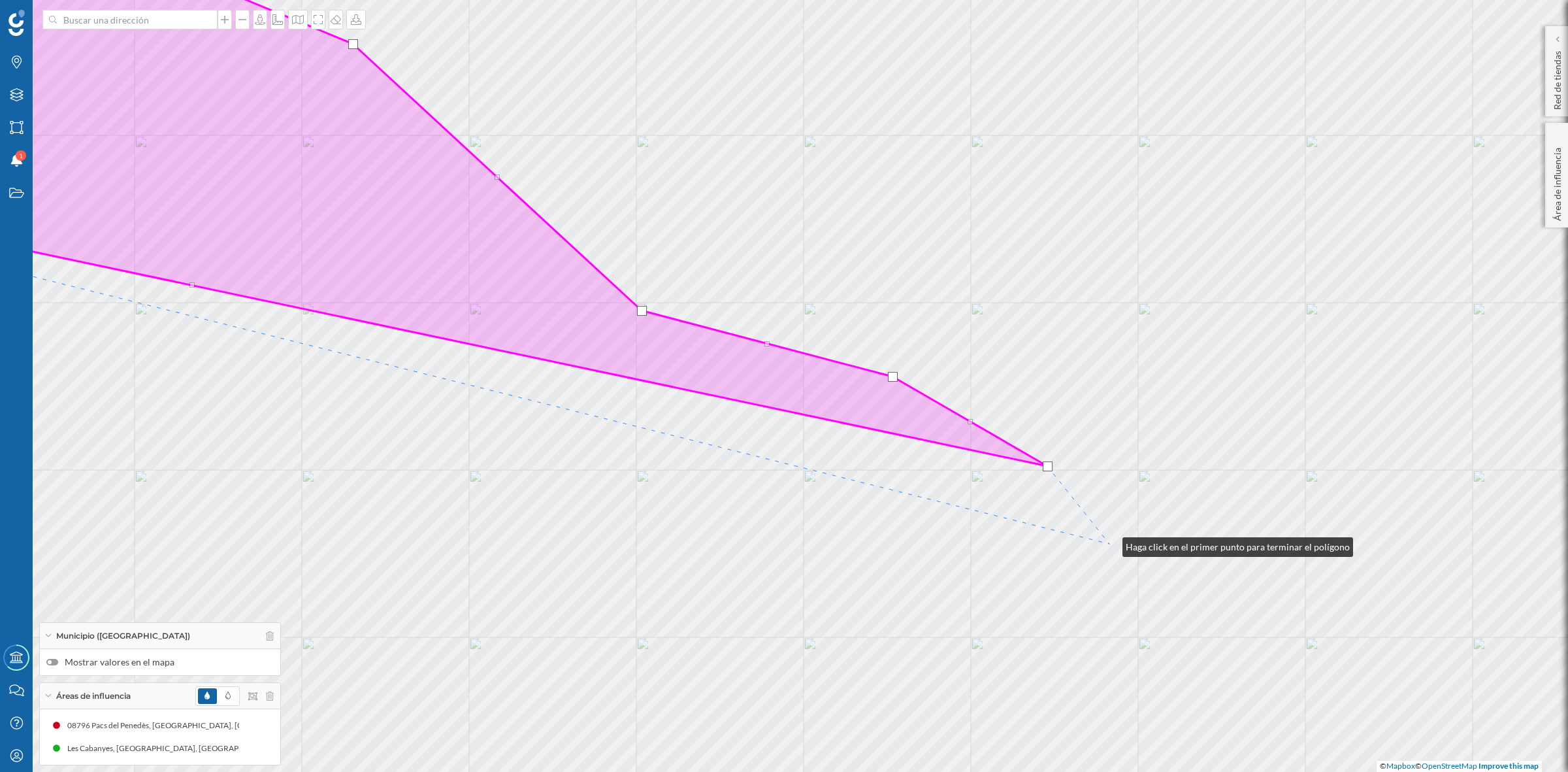
click at [1109, 543] on div "© Mapbox © OpenStreetMap Improve this map" at bounding box center [784, 386] width 1568 height 772
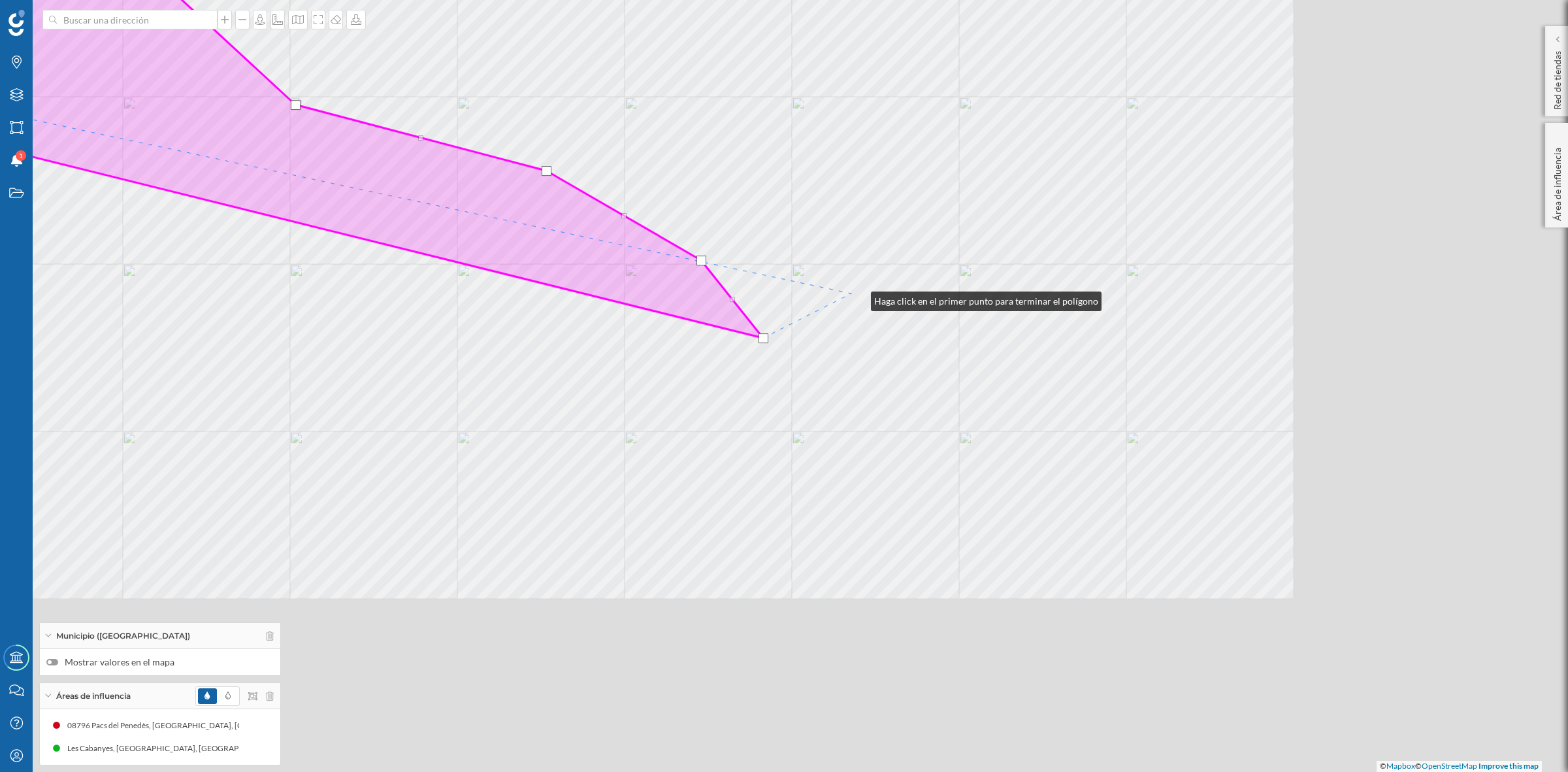
drag, startPoint x: 1204, startPoint y: 504, endPoint x: 858, endPoint y: 298, distance: 402.7
click at [858, 298] on div "© Mapbox © OpenStreetMap Improve this map" at bounding box center [784, 386] width 1568 height 772
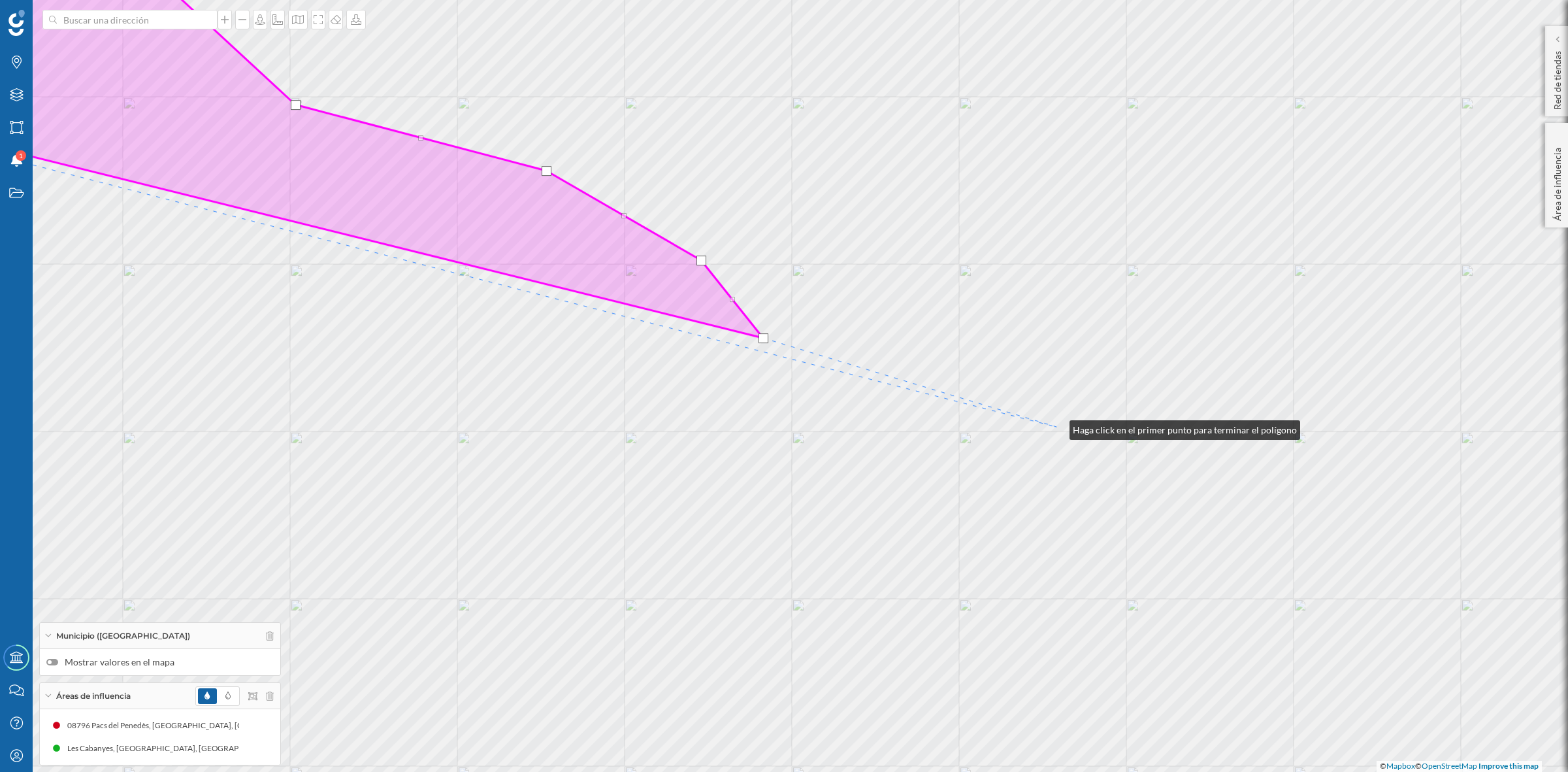
click at [1057, 427] on div "© Mapbox © OpenStreetMap Improve this map" at bounding box center [784, 386] width 1568 height 772
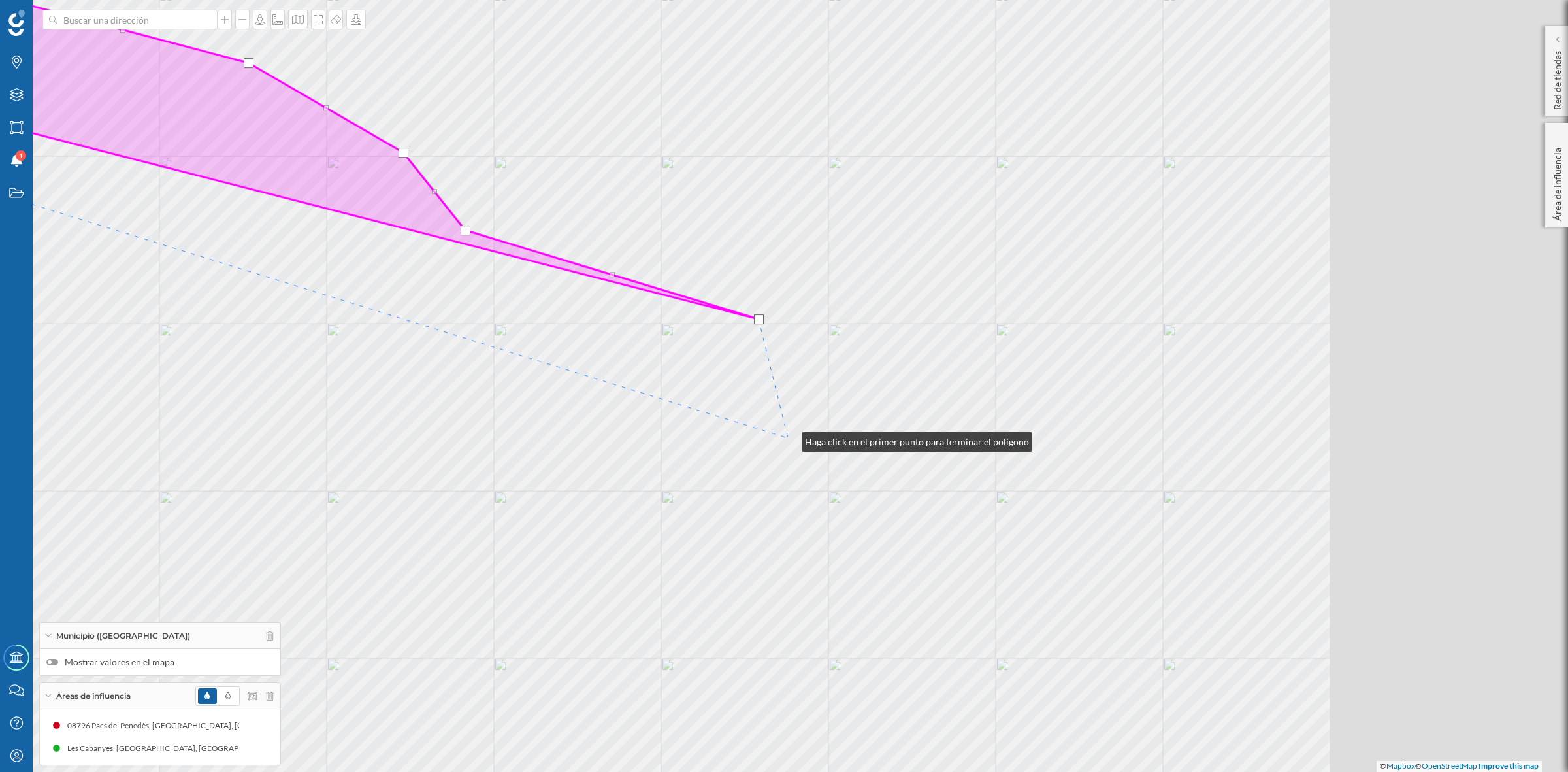
drag, startPoint x: 1087, startPoint y: 546, endPoint x: 789, endPoint y: 438, distance: 317.0
click at [789, 438] on div "© Mapbox © OpenStreetMap Improve this map" at bounding box center [784, 386] width 1568 height 772
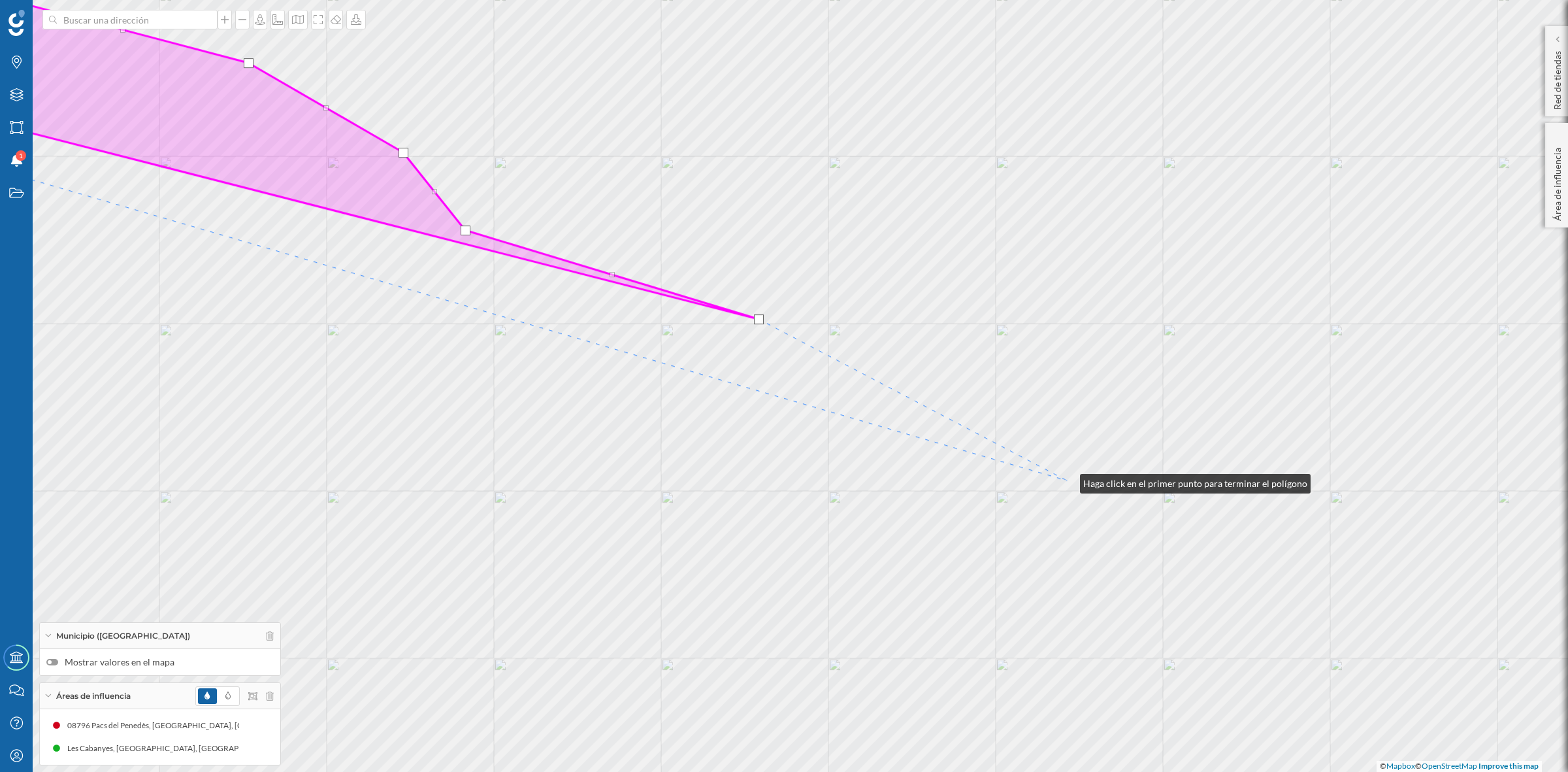
click at [1067, 480] on div "© Mapbox © OpenStreetMap Improve this map" at bounding box center [784, 386] width 1568 height 772
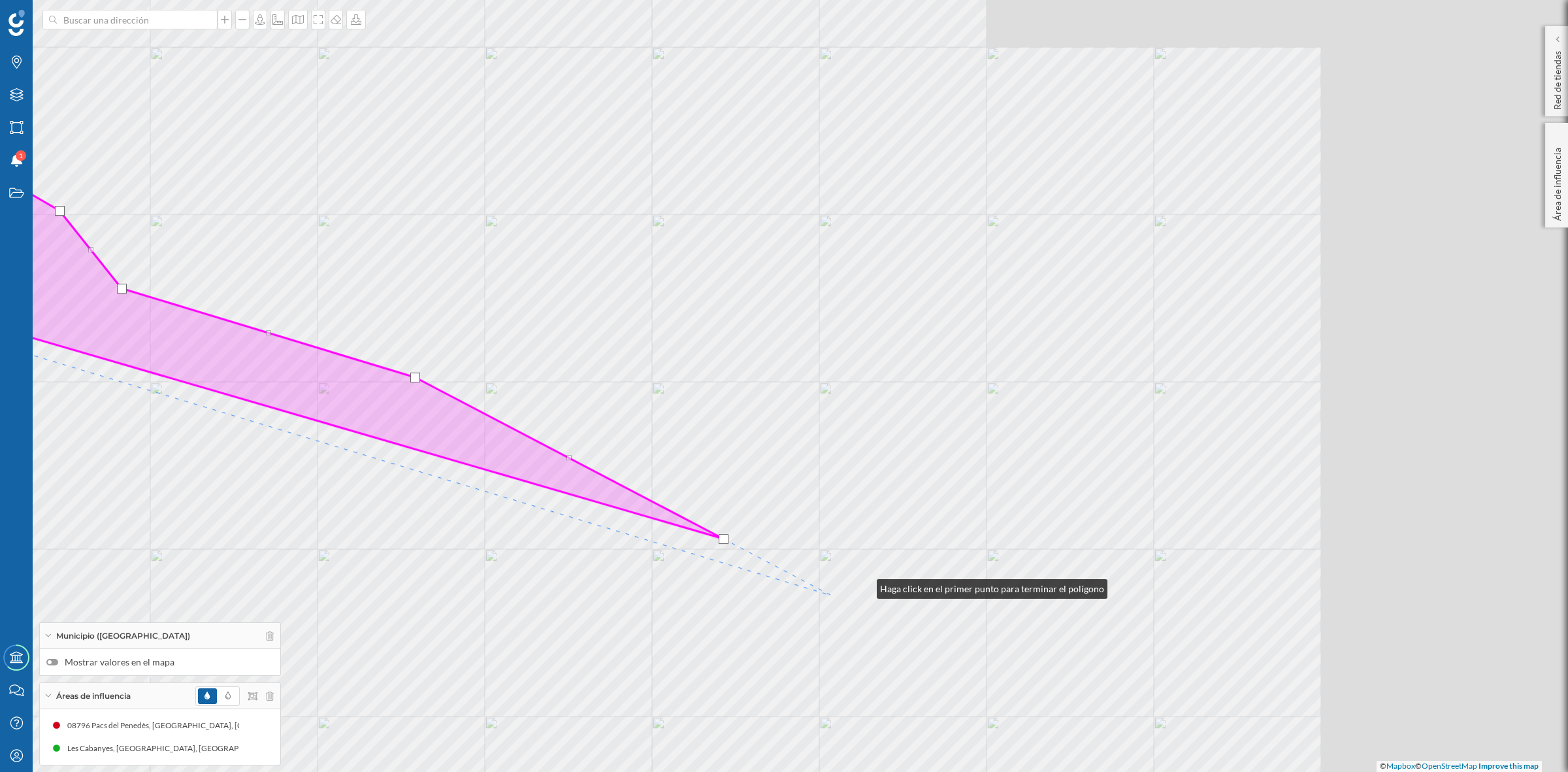
drag, startPoint x: 1207, startPoint y: 528, endPoint x: 768, endPoint y: 625, distance: 449.6
click at [770, 624] on div "© Mapbox © OpenStreetMap Improve this map" at bounding box center [784, 386] width 1568 height 772
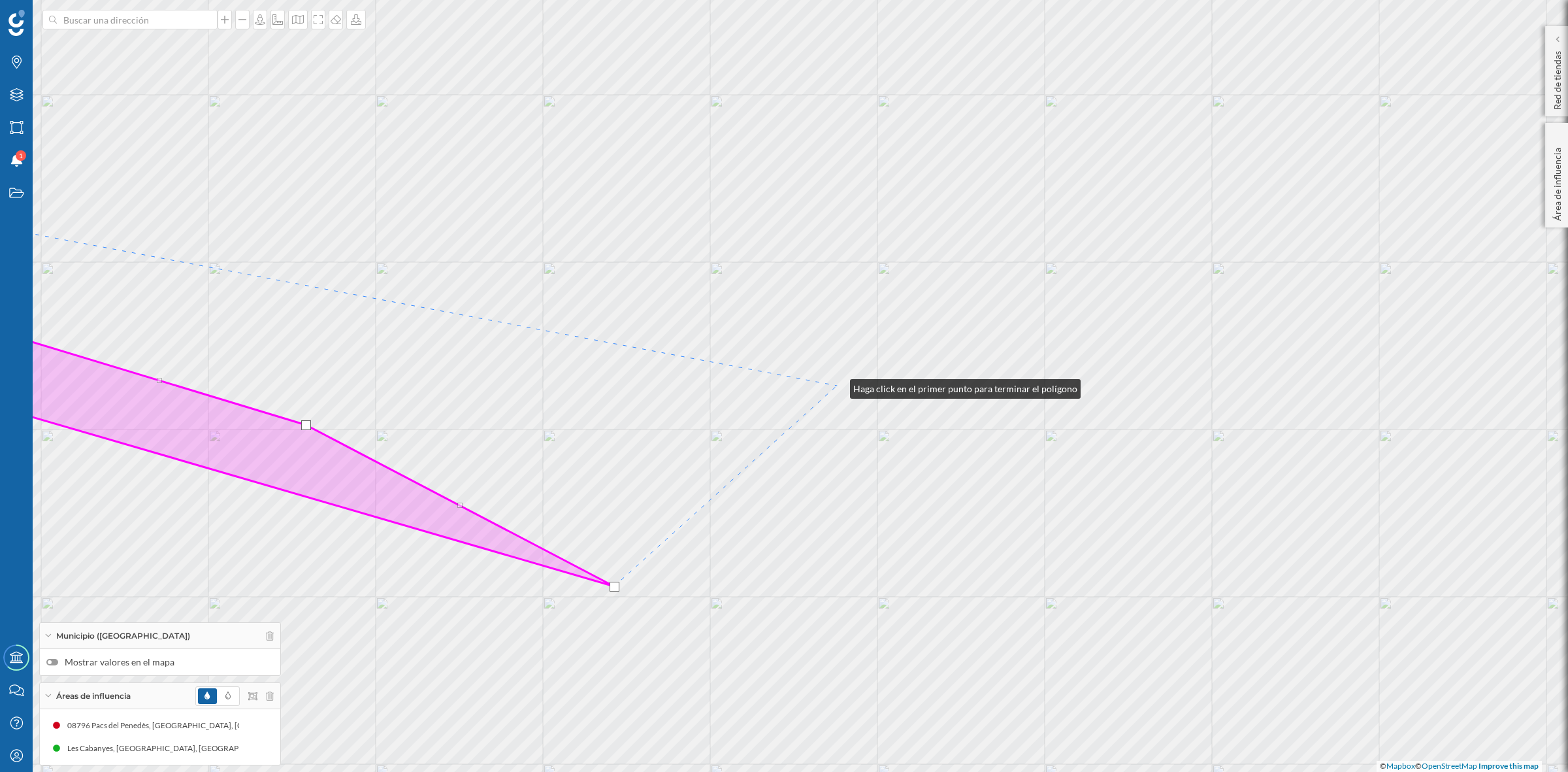
click at [837, 386] on div "© Mapbox © OpenStreetMap Improve this map" at bounding box center [784, 386] width 1568 height 772
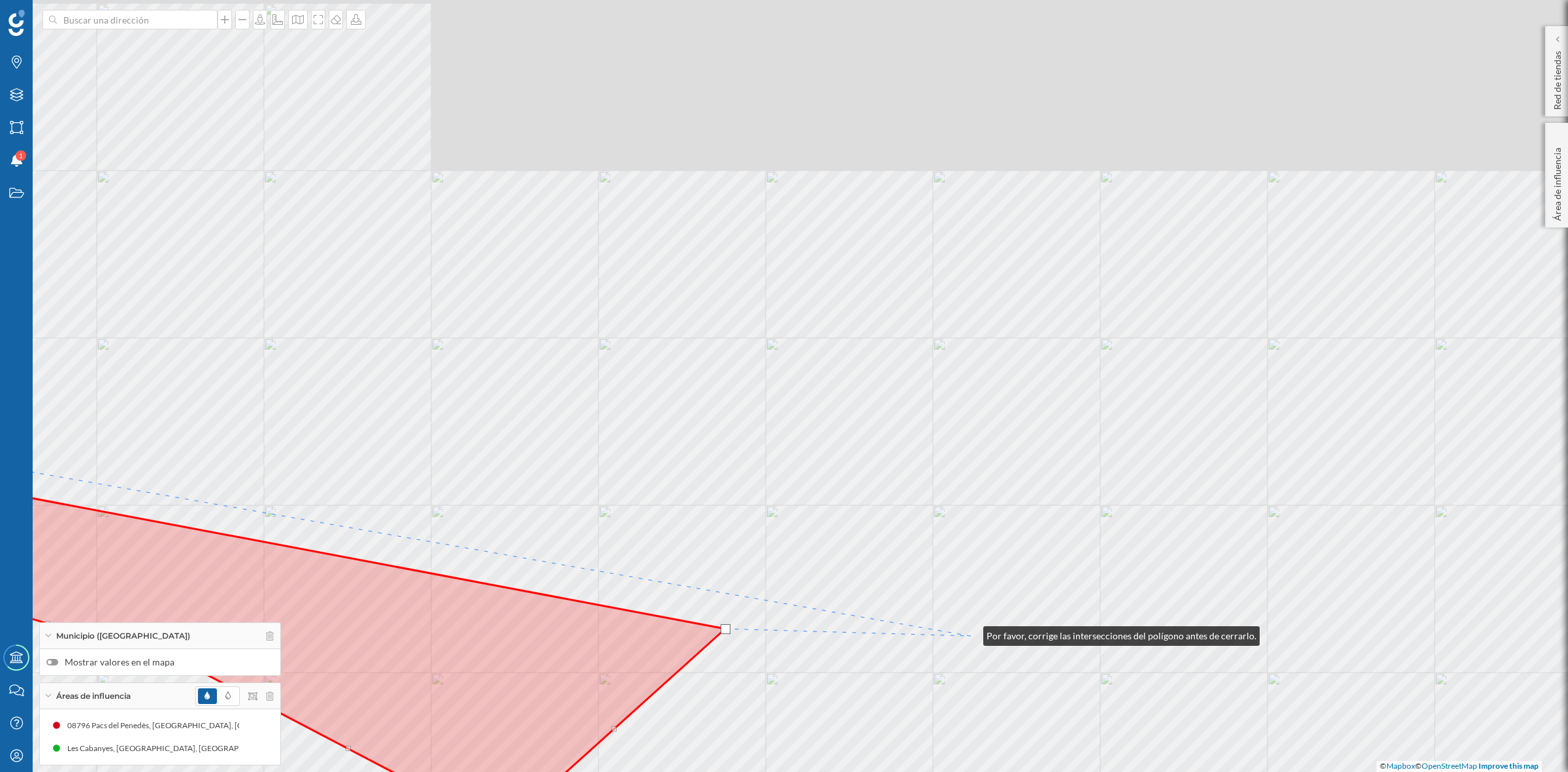
drag, startPoint x: 1082, startPoint y: 389, endPoint x: 965, endPoint y: 634, distance: 271.5
click at [969, 634] on div "© Mapbox © OpenStreetMap Improve this map" at bounding box center [784, 386] width 1568 height 772
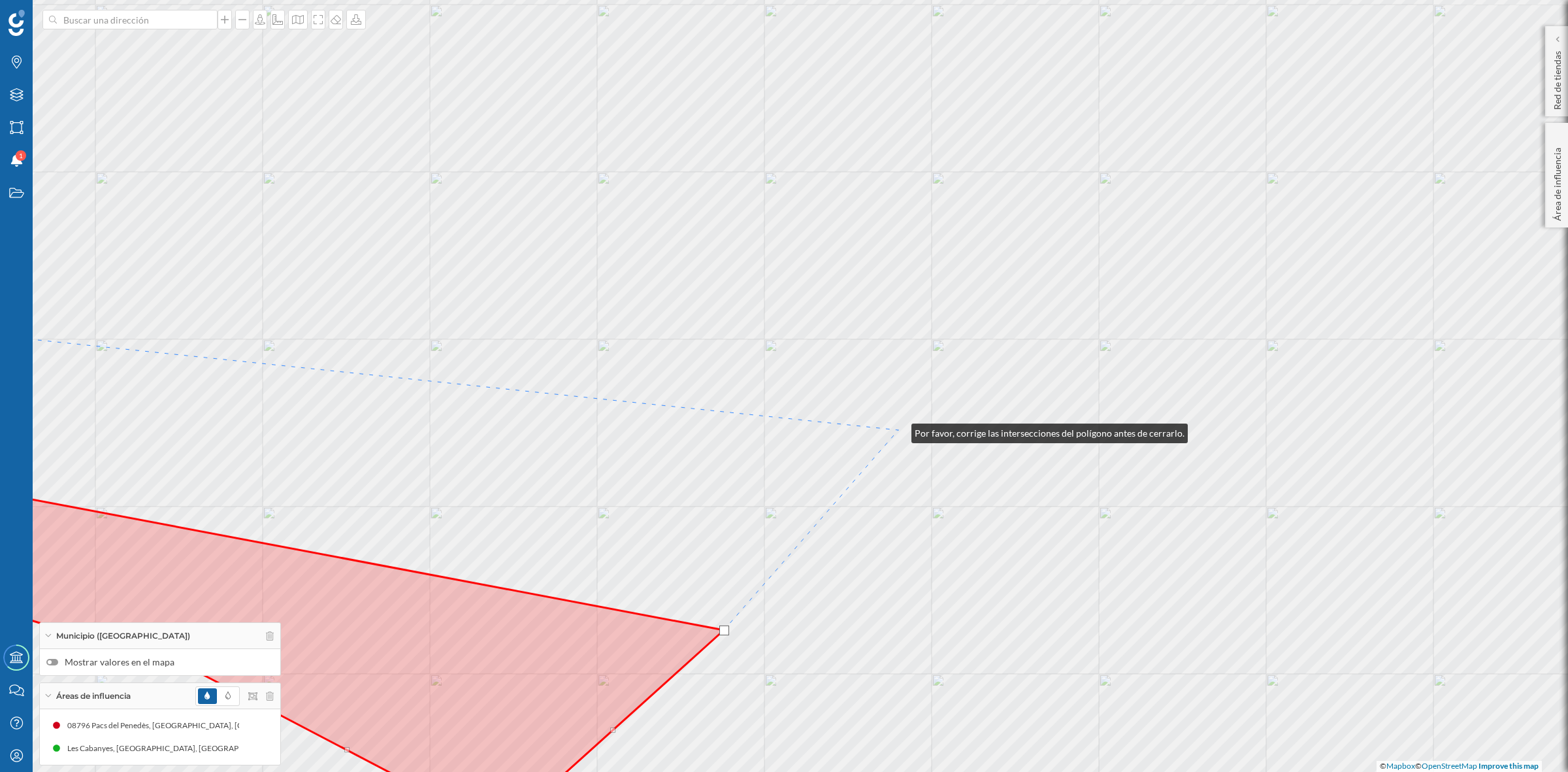
click at [898, 429] on div "© Mapbox © OpenStreetMap Improve this map" at bounding box center [784, 386] width 1568 height 772
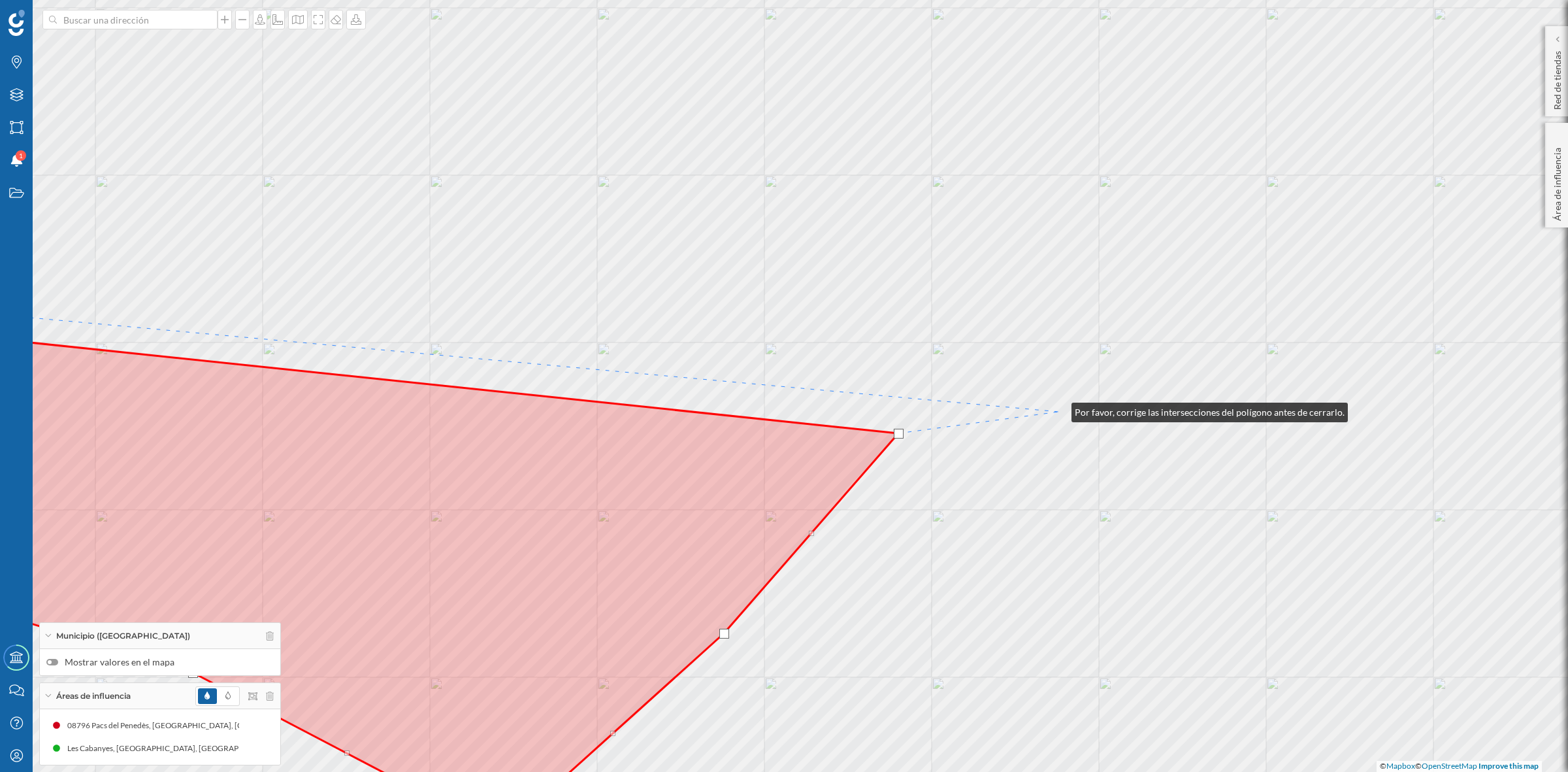
drag, startPoint x: 1058, startPoint y: 409, endPoint x: 991, endPoint y: 645, distance: 245.3
click at [991, 645] on div "© Mapbox © OpenStreetMap Improve this map" at bounding box center [784, 386] width 1568 height 772
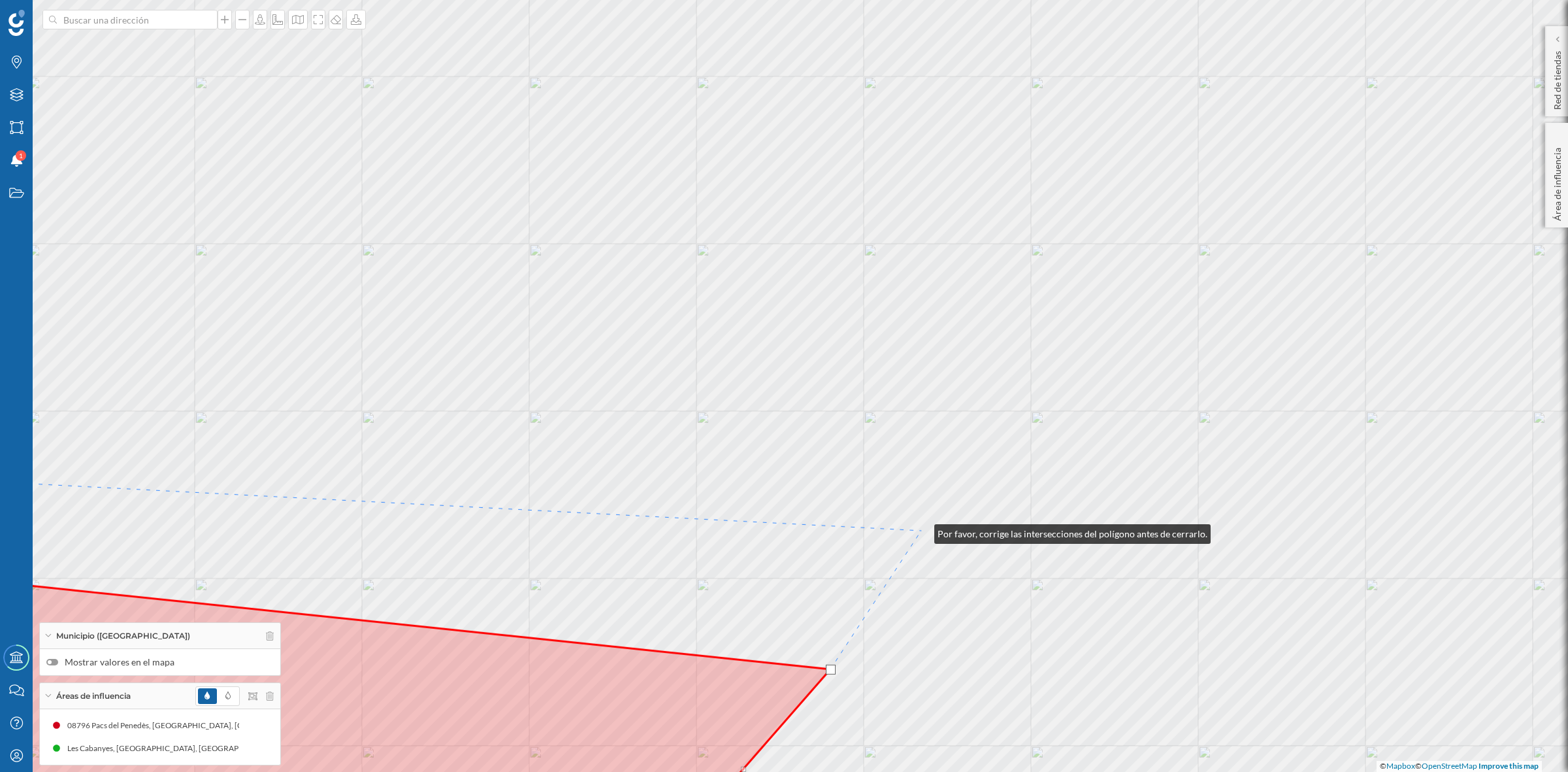
click at [922, 531] on div "© Mapbox © OpenStreetMap Improve this map" at bounding box center [784, 386] width 1568 height 772
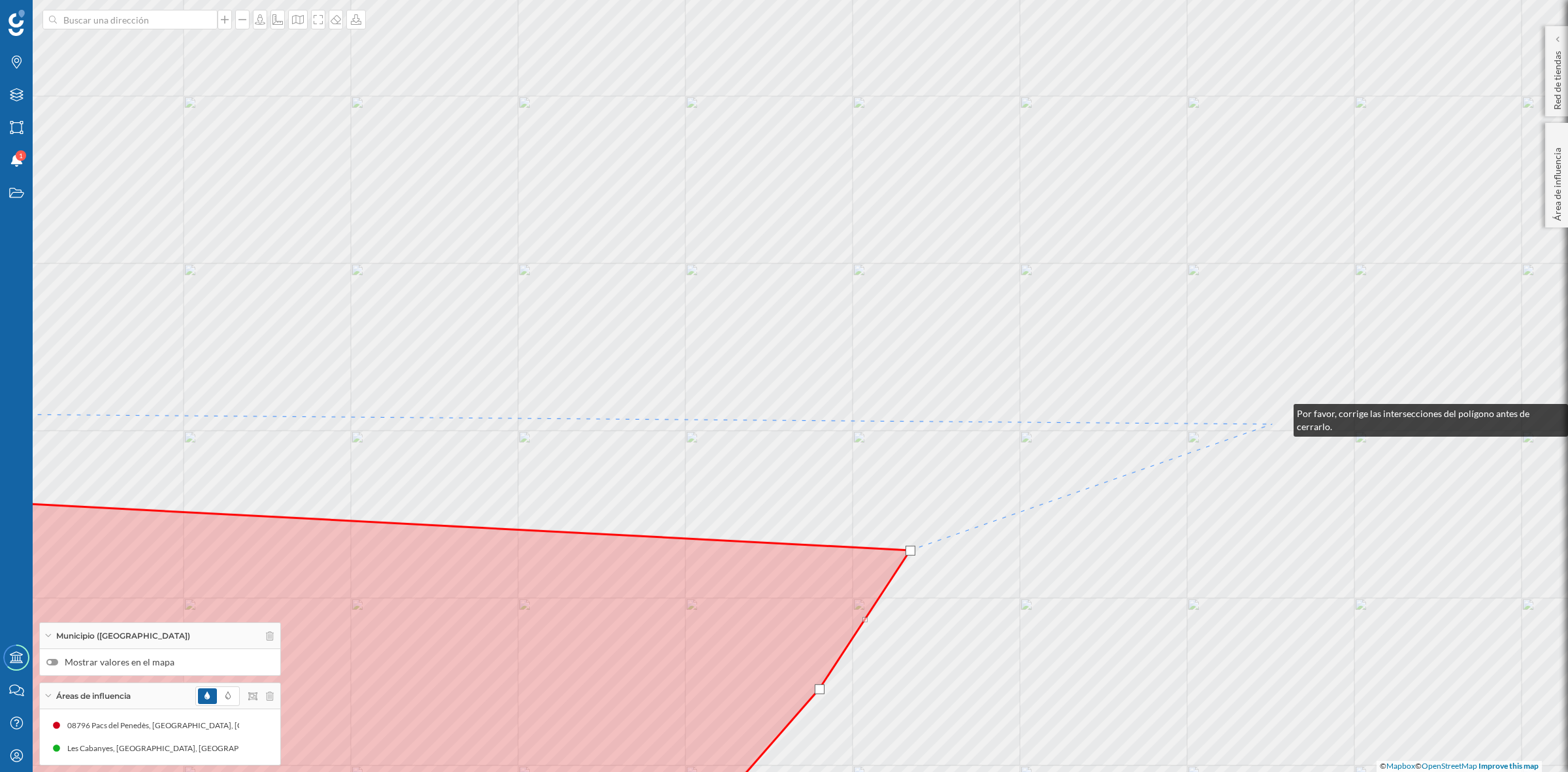
drag, startPoint x: 1292, startPoint y: 391, endPoint x: 1106, endPoint y: 568, distance: 256.8
click at [1116, 568] on div "© Mapbox © OpenStreetMap Improve this map" at bounding box center [784, 386] width 1568 height 772
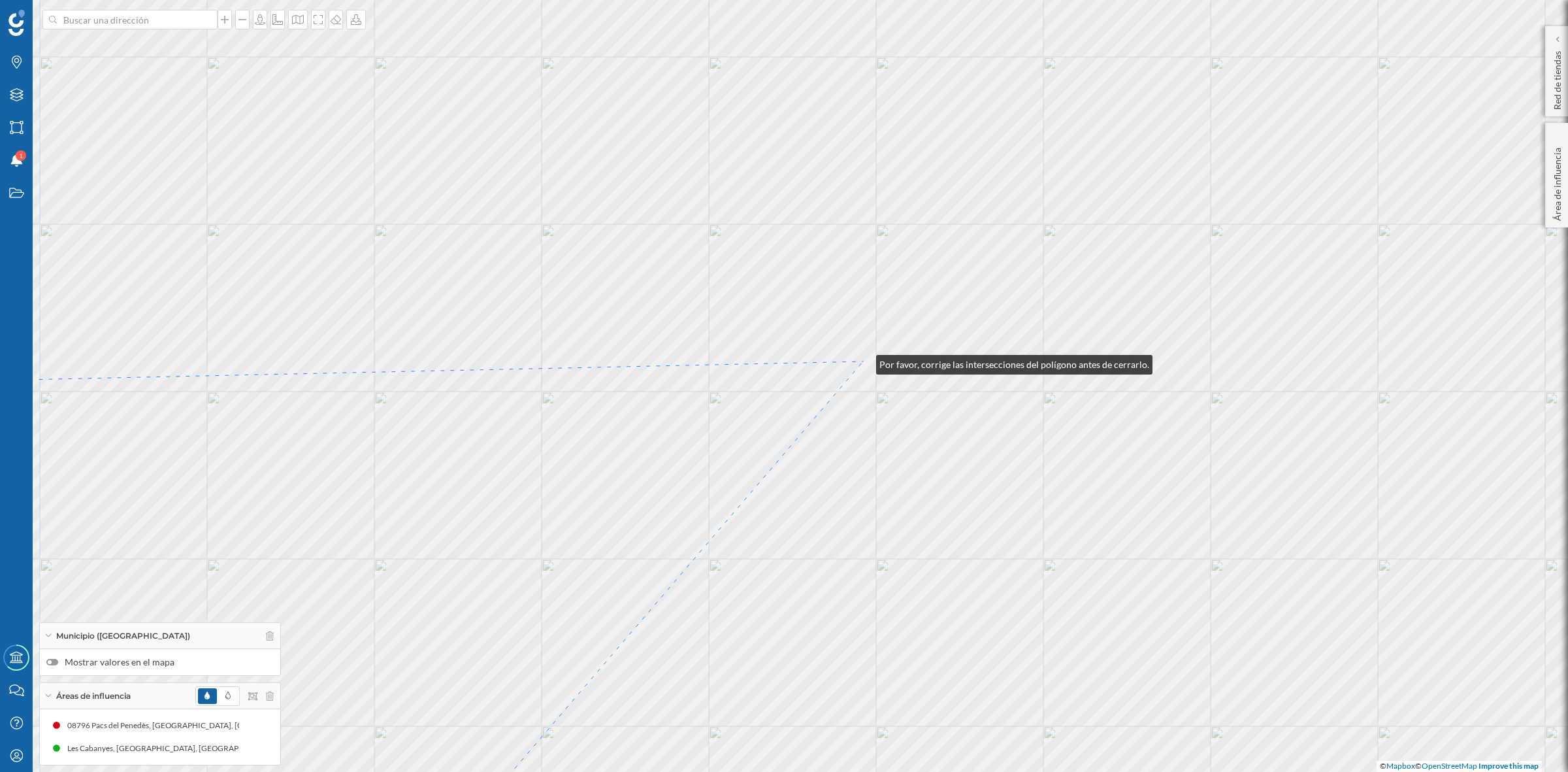
click at [864, 361] on div "© Mapbox © OpenStreetMap Improve this map" at bounding box center [784, 386] width 1568 height 772
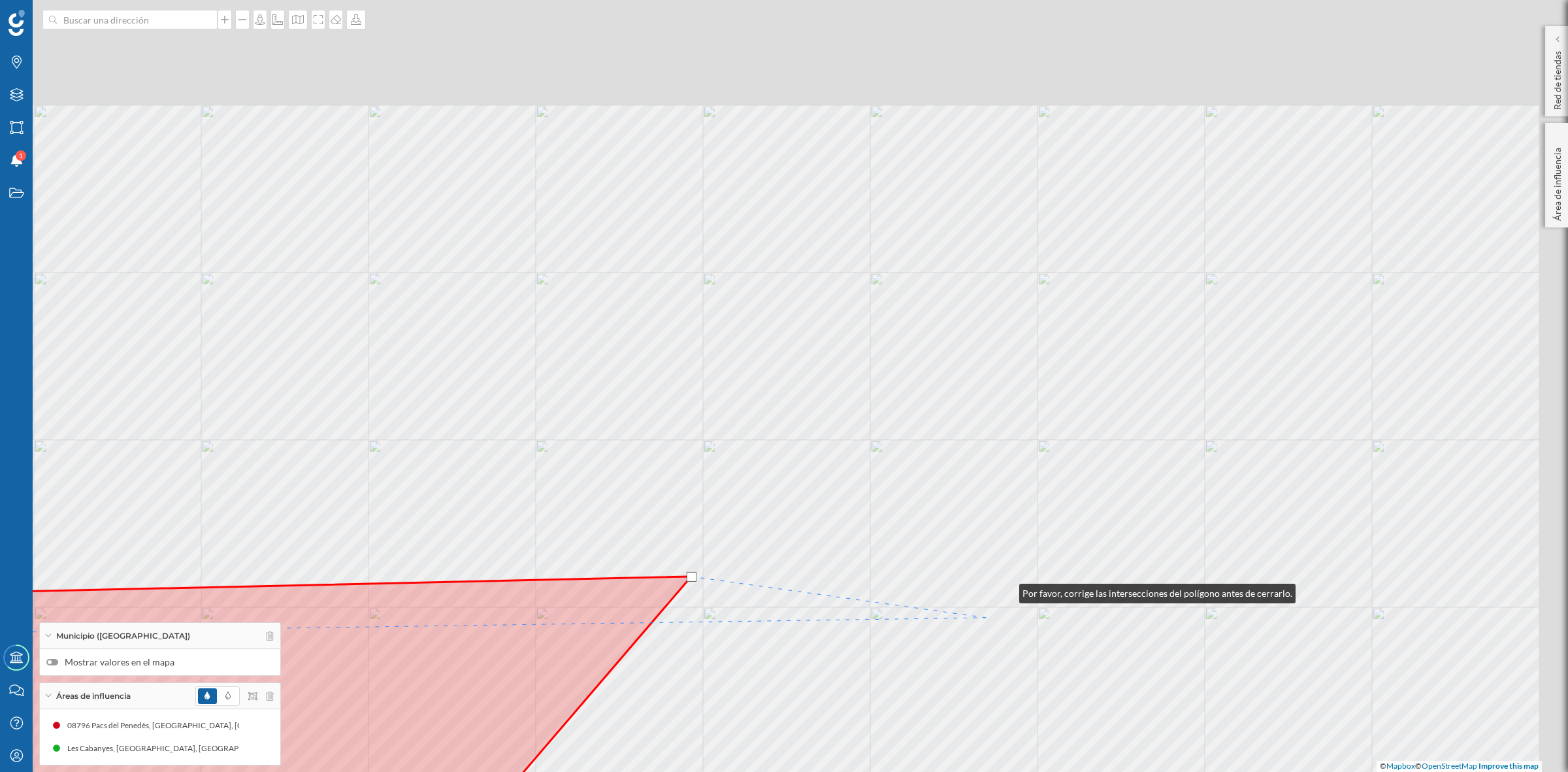
drag, startPoint x: 1027, startPoint y: 562, endPoint x: 977, endPoint y: 628, distance: 82.8
click at [977, 628] on div "© Mapbox © OpenStreetMap Improve this map" at bounding box center [784, 386] width 1568 height 772
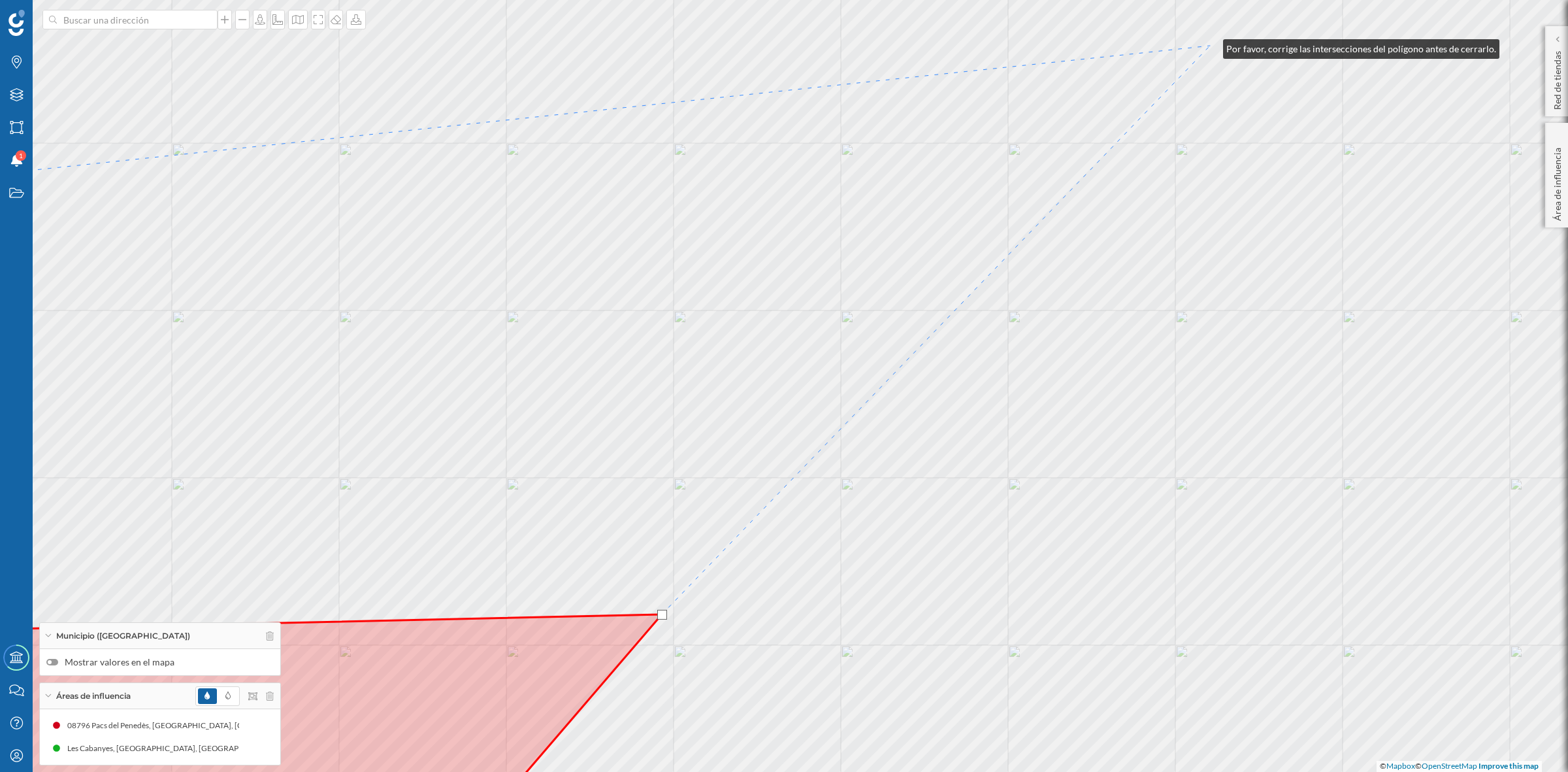
click at [1211, 46] on div "© Mapbox © OpenStreetMap Improve this map" at bounding box center [784, 386] width 1568 height 772
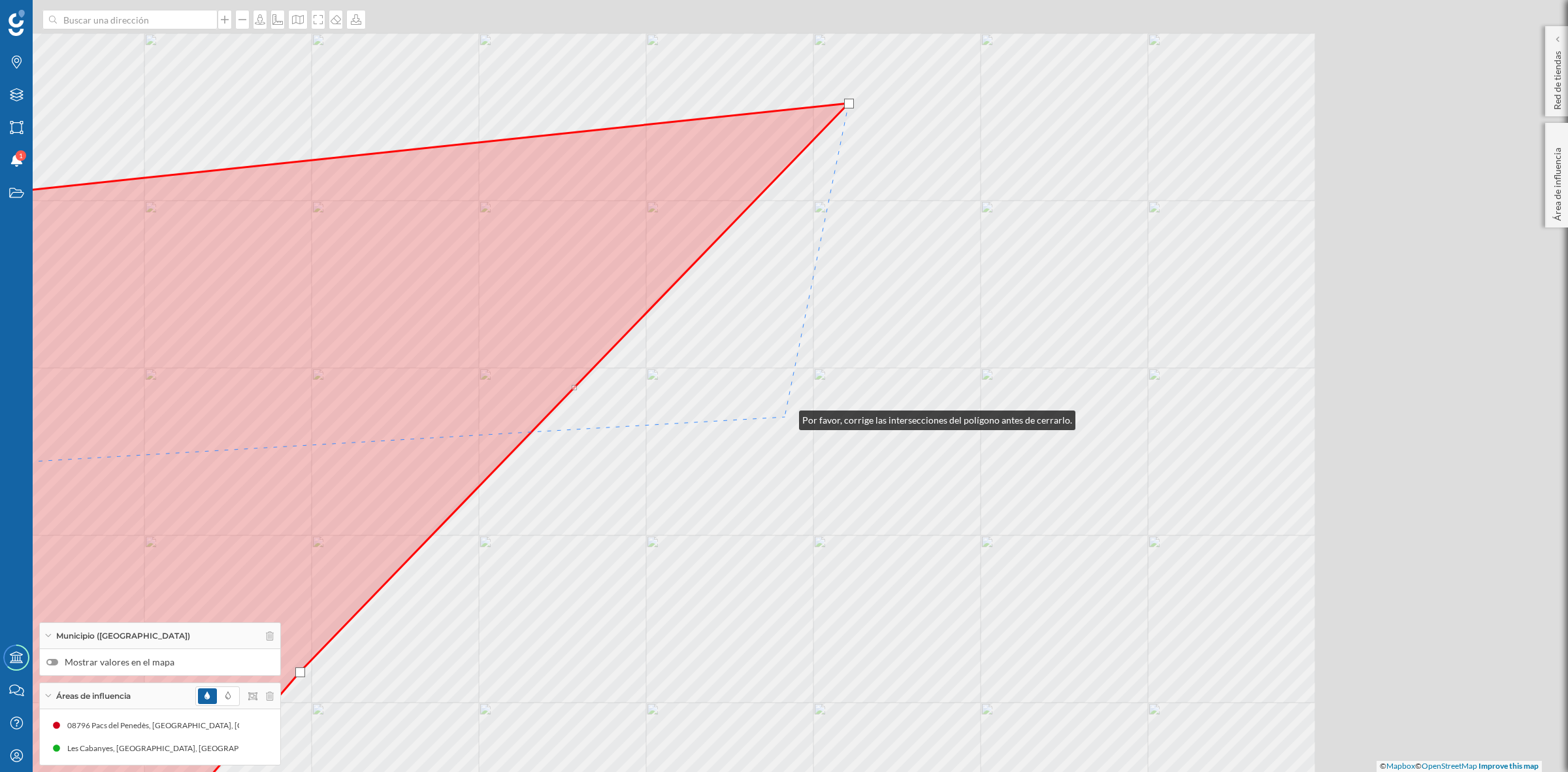
click at [786, 417] on div "© Mapbox © OpenStreetMap Improve this map" at bounding box center [784, 386] width 1568 height 772
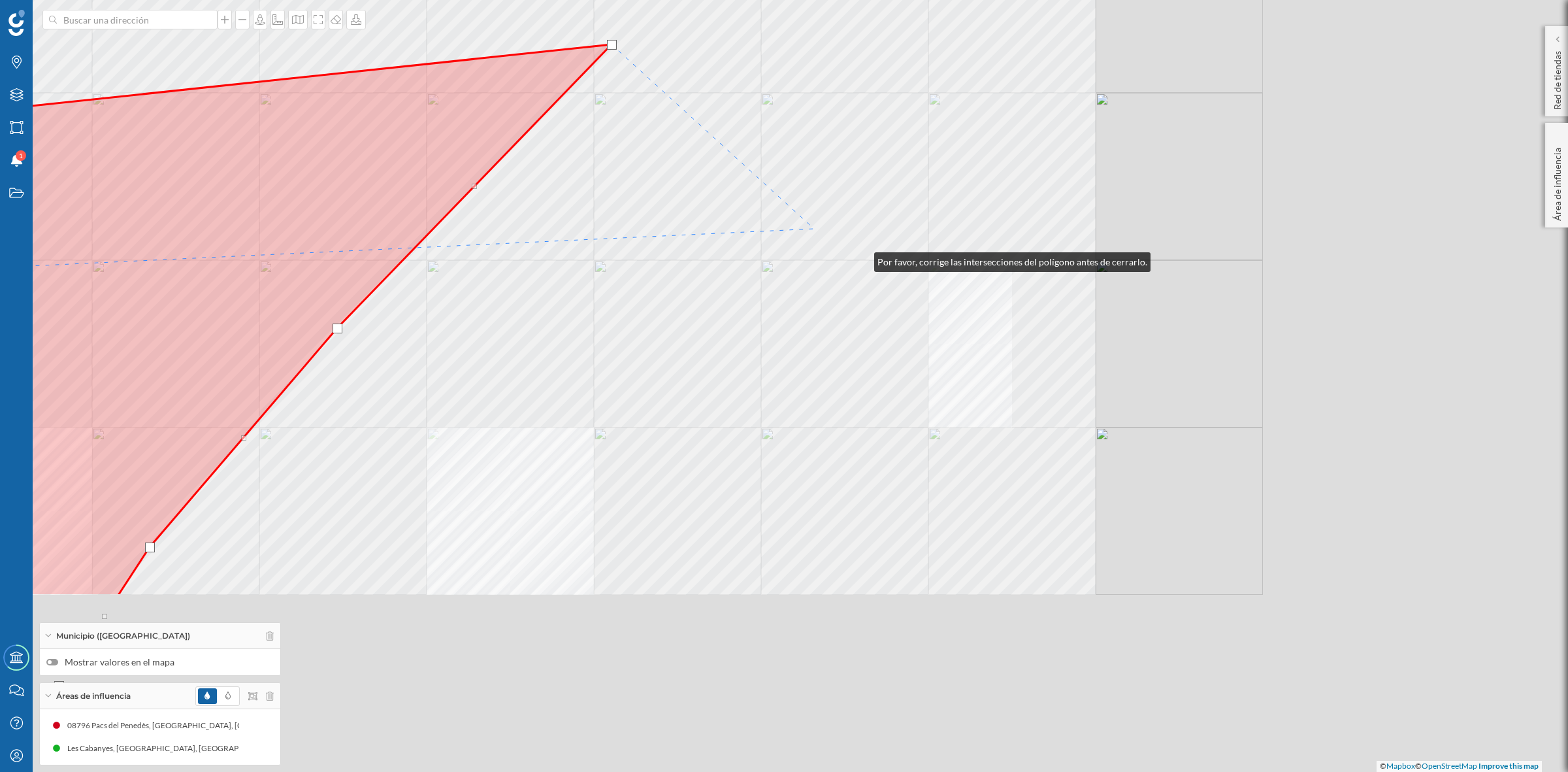
drag, startPoint x: 861, startPoint y: 259, endPoint x: 843, endPoint y: 246, distance: 22.2
click at [843, 246] on div "© Mapbox © OpenStreetMap Improve this map" at bounding box center [784, 386] width 1568 height 772
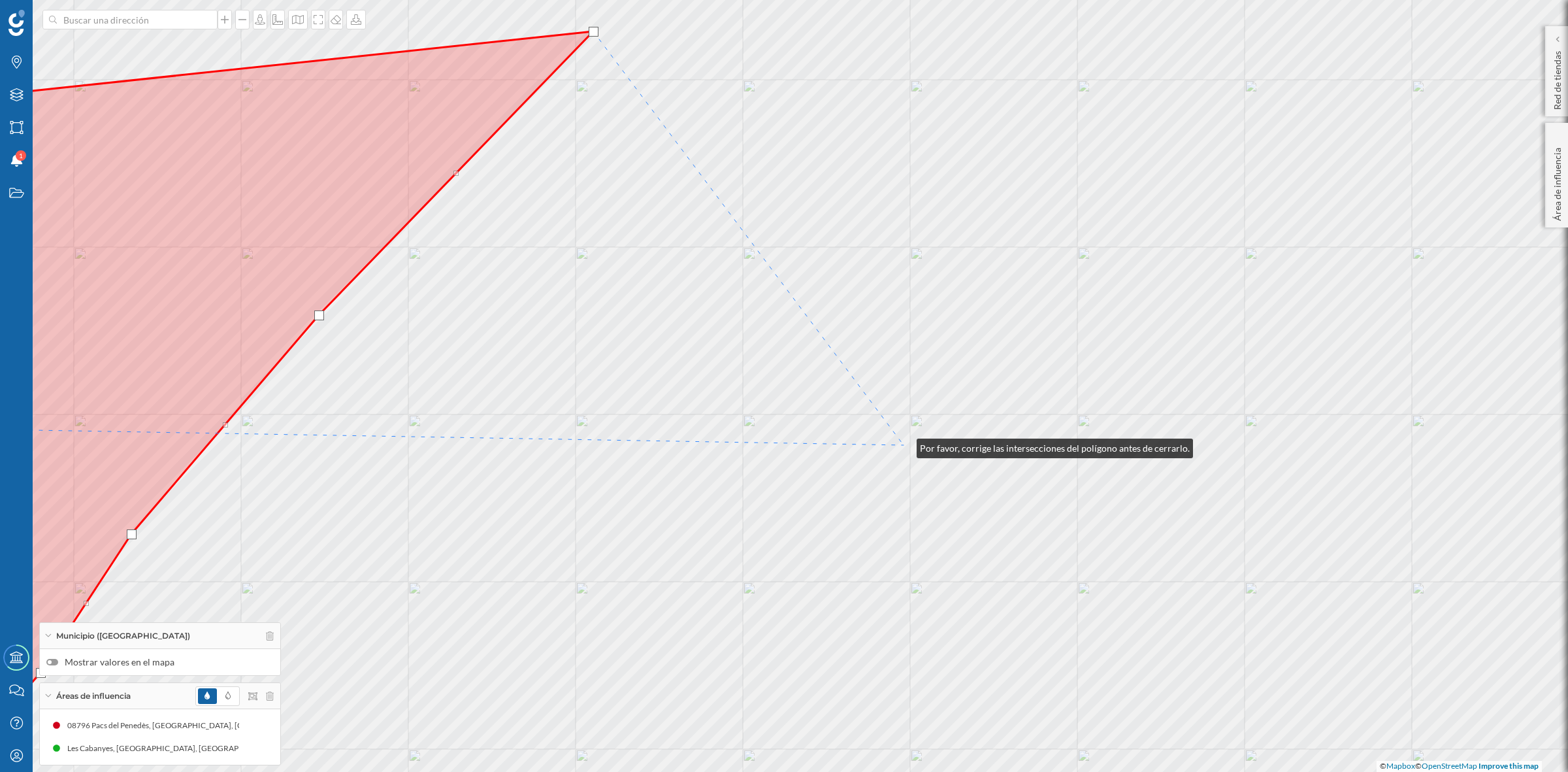
click at [904, 445] on div "© Mapbox © OpenStreetMap Improve this map" at bounding box center [784, 386] width 1568 height 772
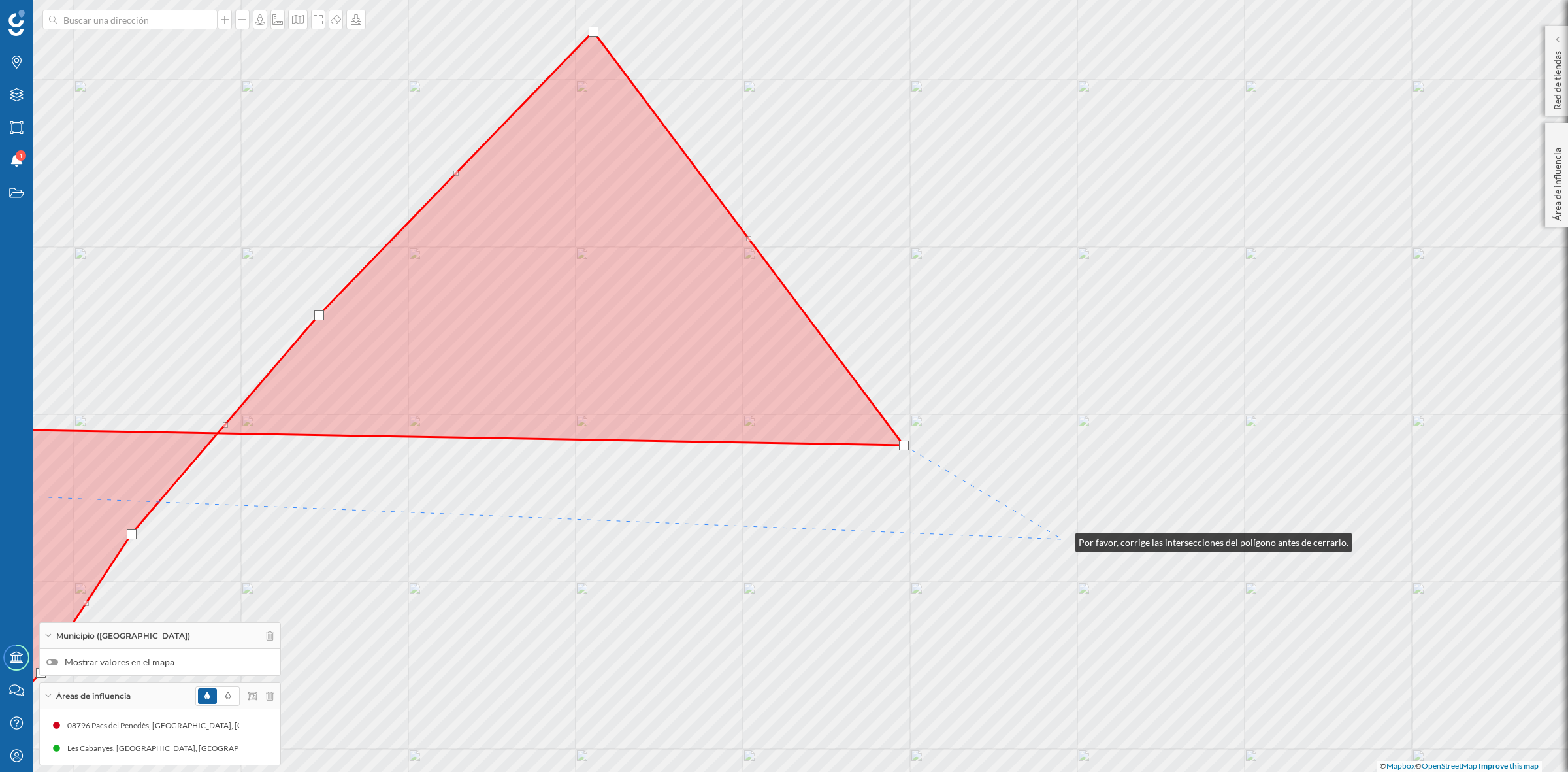
drag, startPoint x: 1063, startPoint y: 539, endPoint x: 1143, endPoint y: 259, distance: 291.2
click at [1143, 259] on div "© Mapbox © OpenStreetMap Improve this map" at bounding box center [784, 386] width 1568 height 772
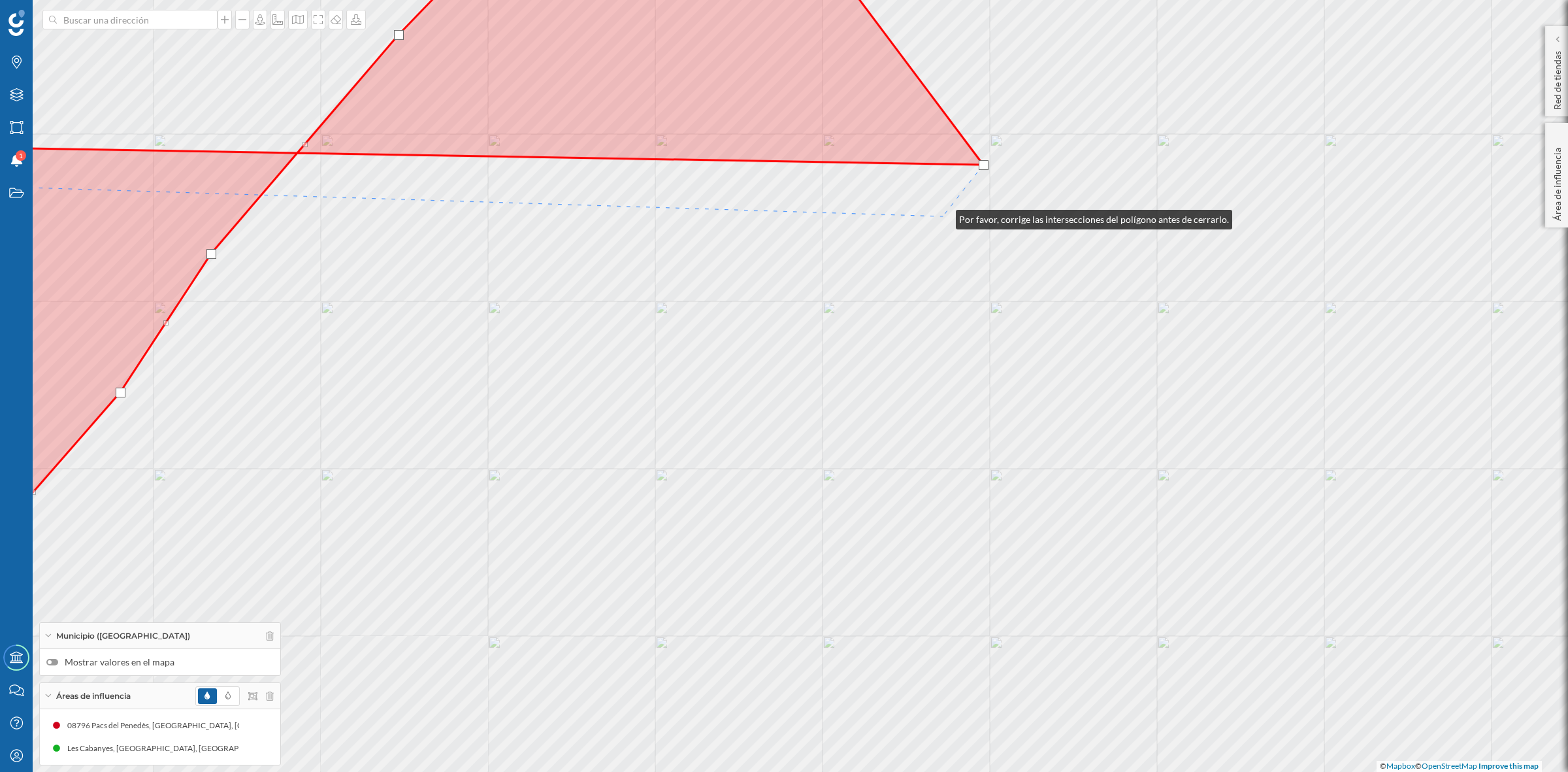
click at [943, 216] on div "© Mapbox © OpenStreetMap Improve this map" at bounding box center [784, 386] width 1568 height 772
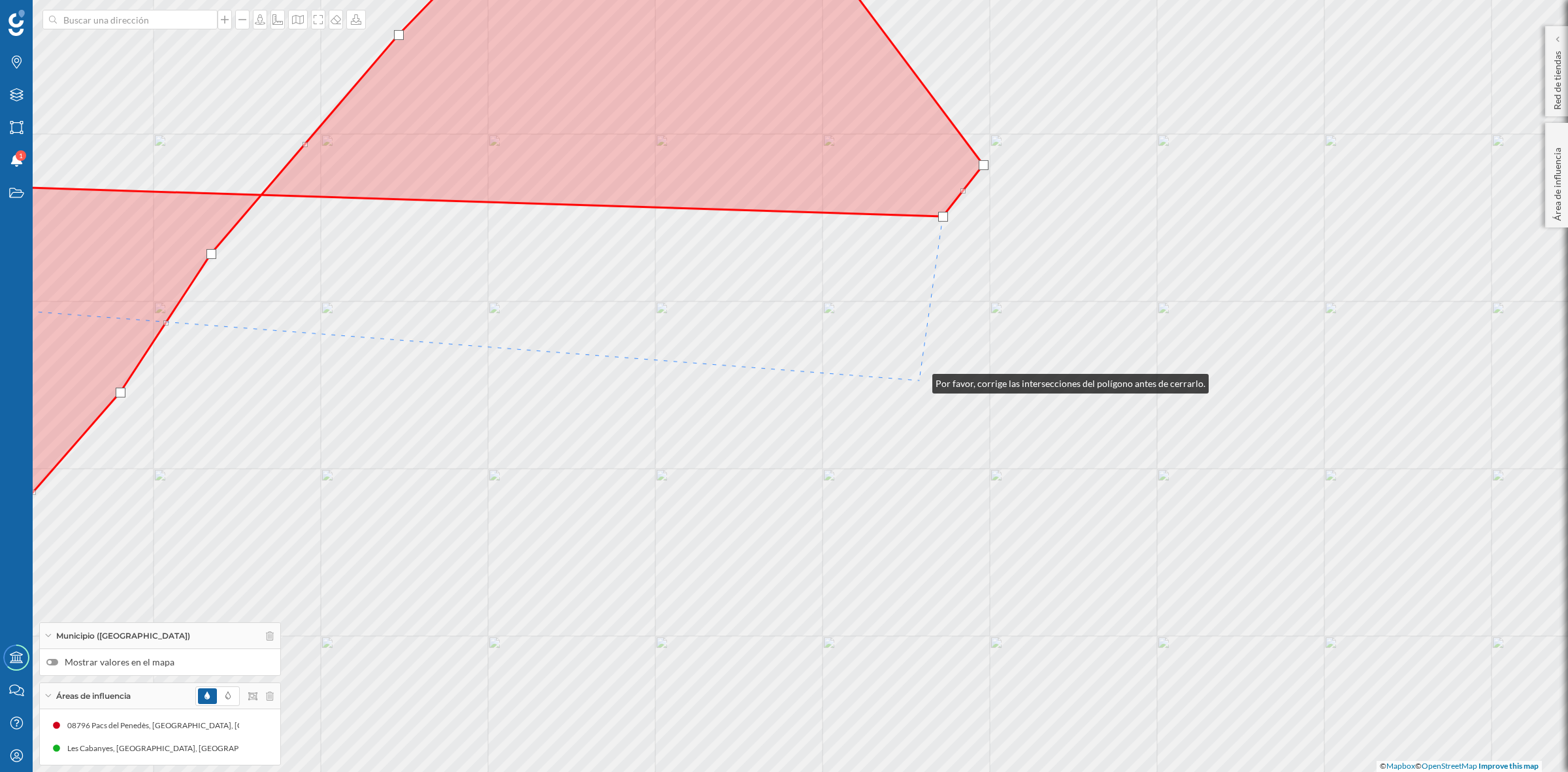
drag, startPoint x: 858, startPoint y: 377, endPoint x: 373, endPoint y: 194, distance: 518.4
click at [373, 194] on div "© Mapbox © OpenStreetMap Improve this map" at bounding box center [784, 386] width 1568 height 772
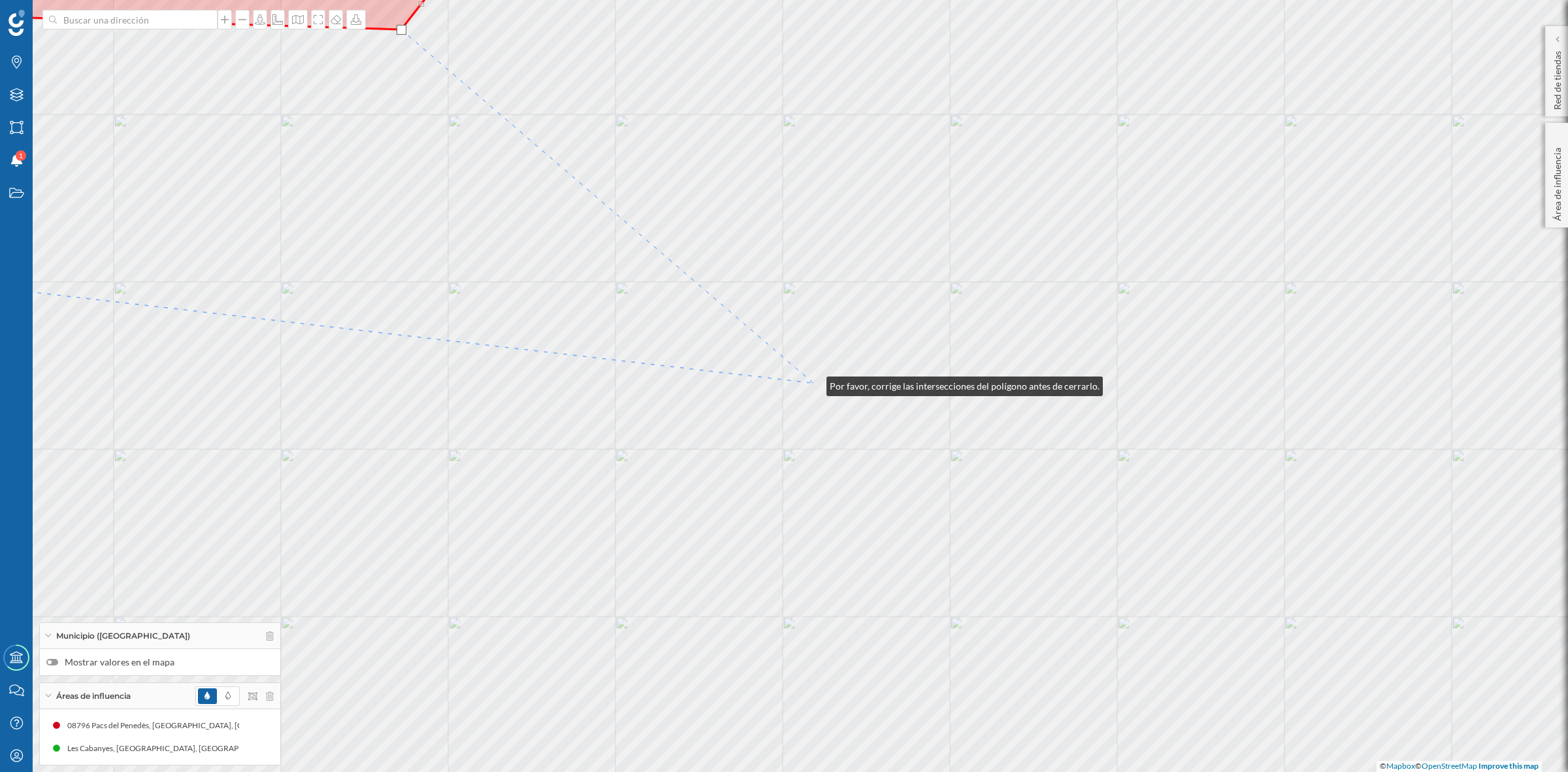
click at [813, 383] on div "© Mapbox © OpenStreetMap Improve this map" at bounding box center [784, 386] width 1568 height 772
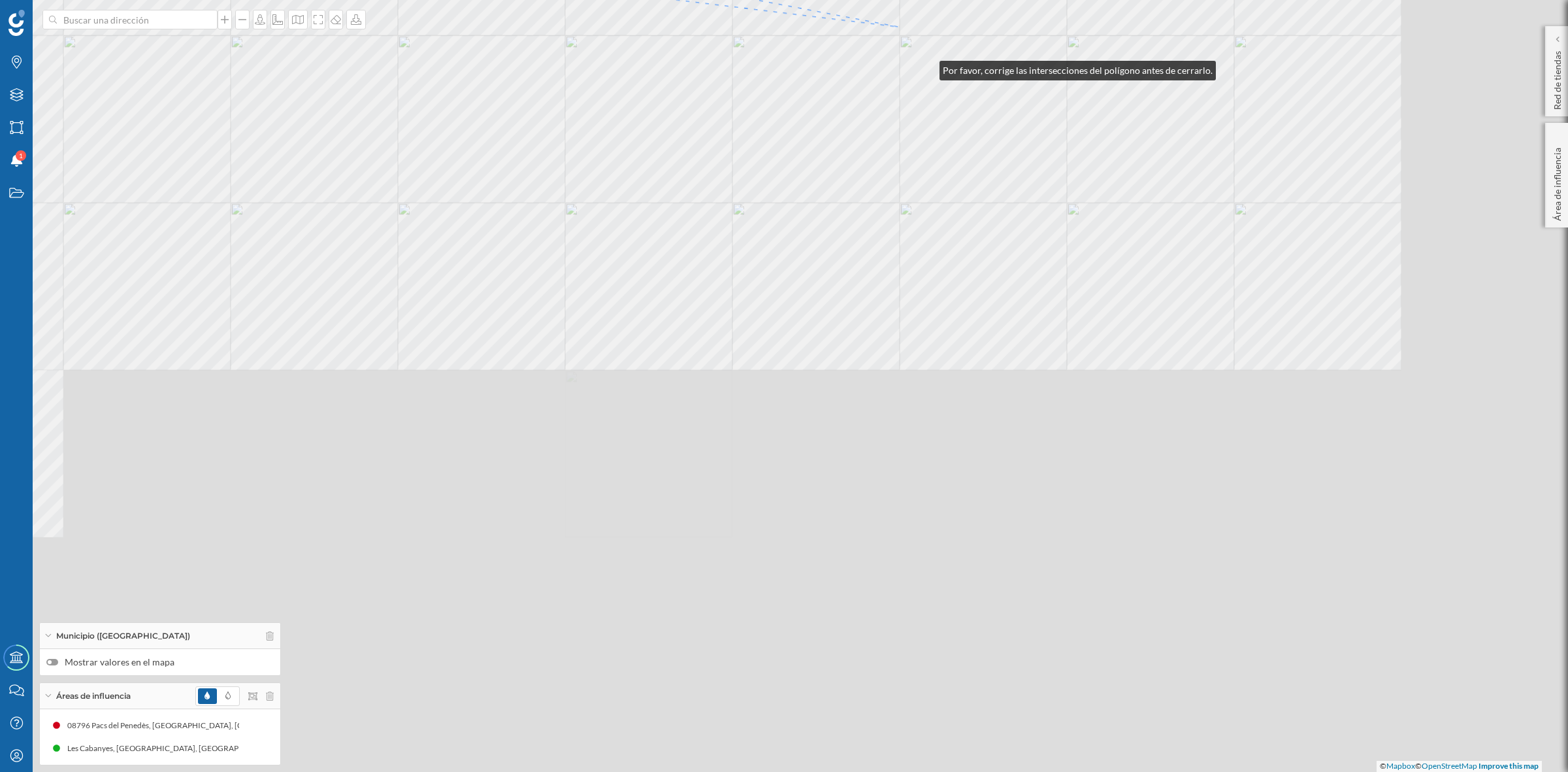
drag, startPoint x: 927, startPoint y: 68, endPoint x: 920, endPoint y: 54, distance: 15.7
click at [920, 54] on div "© Mapbox © OpenStreetMap Improve this map" at bounding box center [784, 386] width 1568 height 772
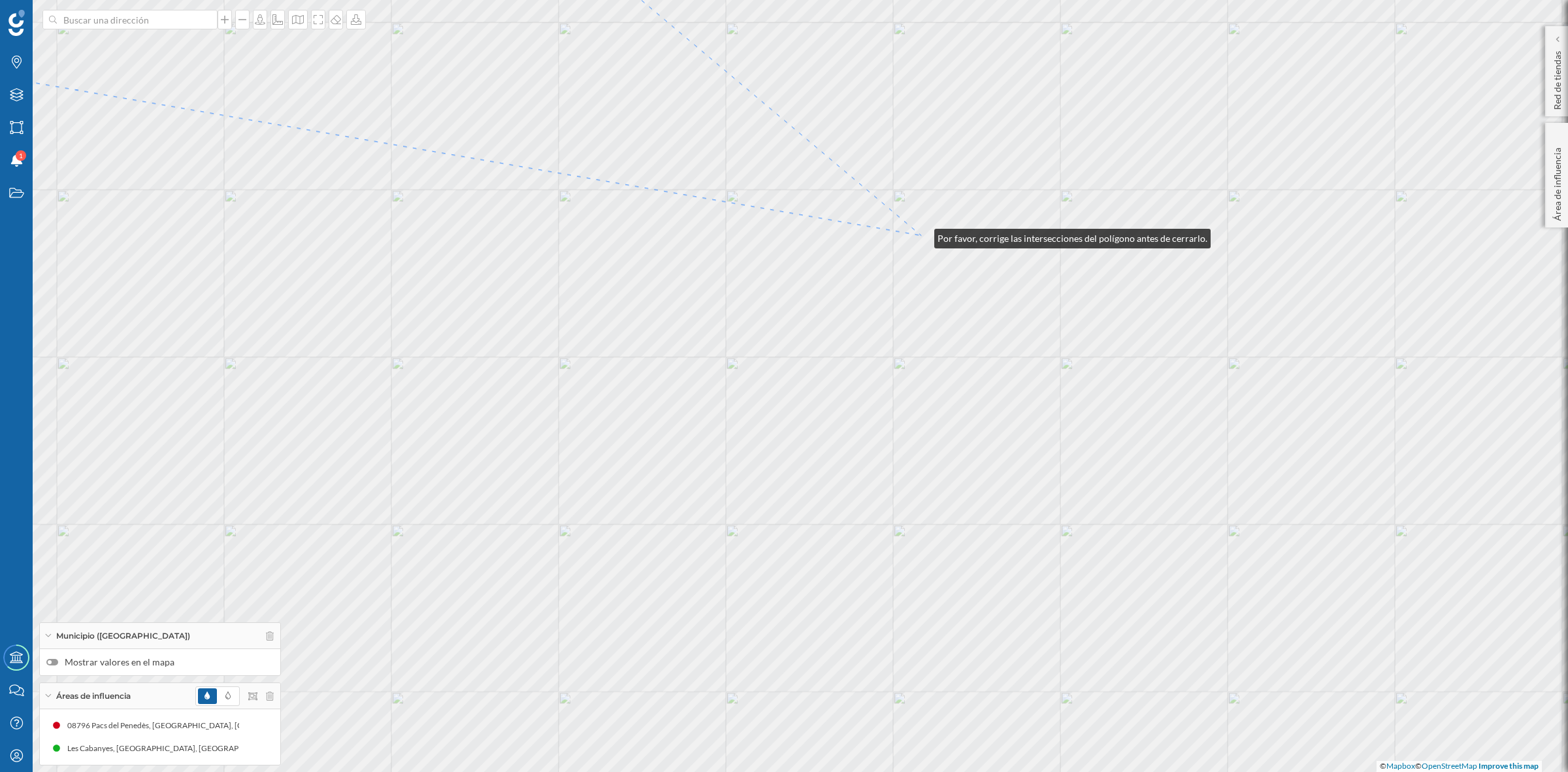
click at [922, 235] on div "© Mapbox © OpenStreetMap Improve this map" at bounding box center [784, 386] width 1568 height 772
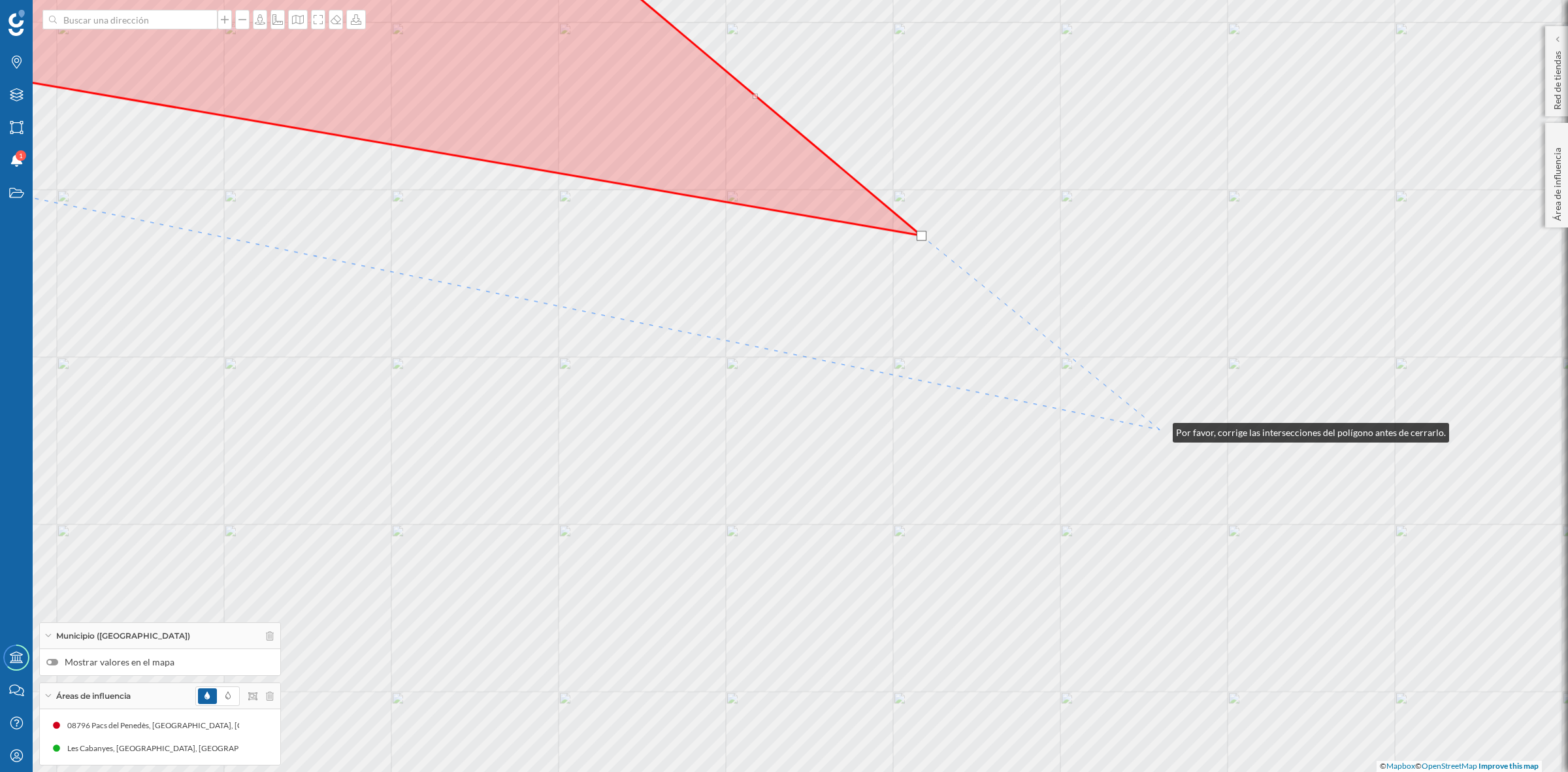
click at [1160, 429] on div "© Mapbox © OpenStreetMap Improve this map" at bounding box center [784, 386] width 1568 height 772
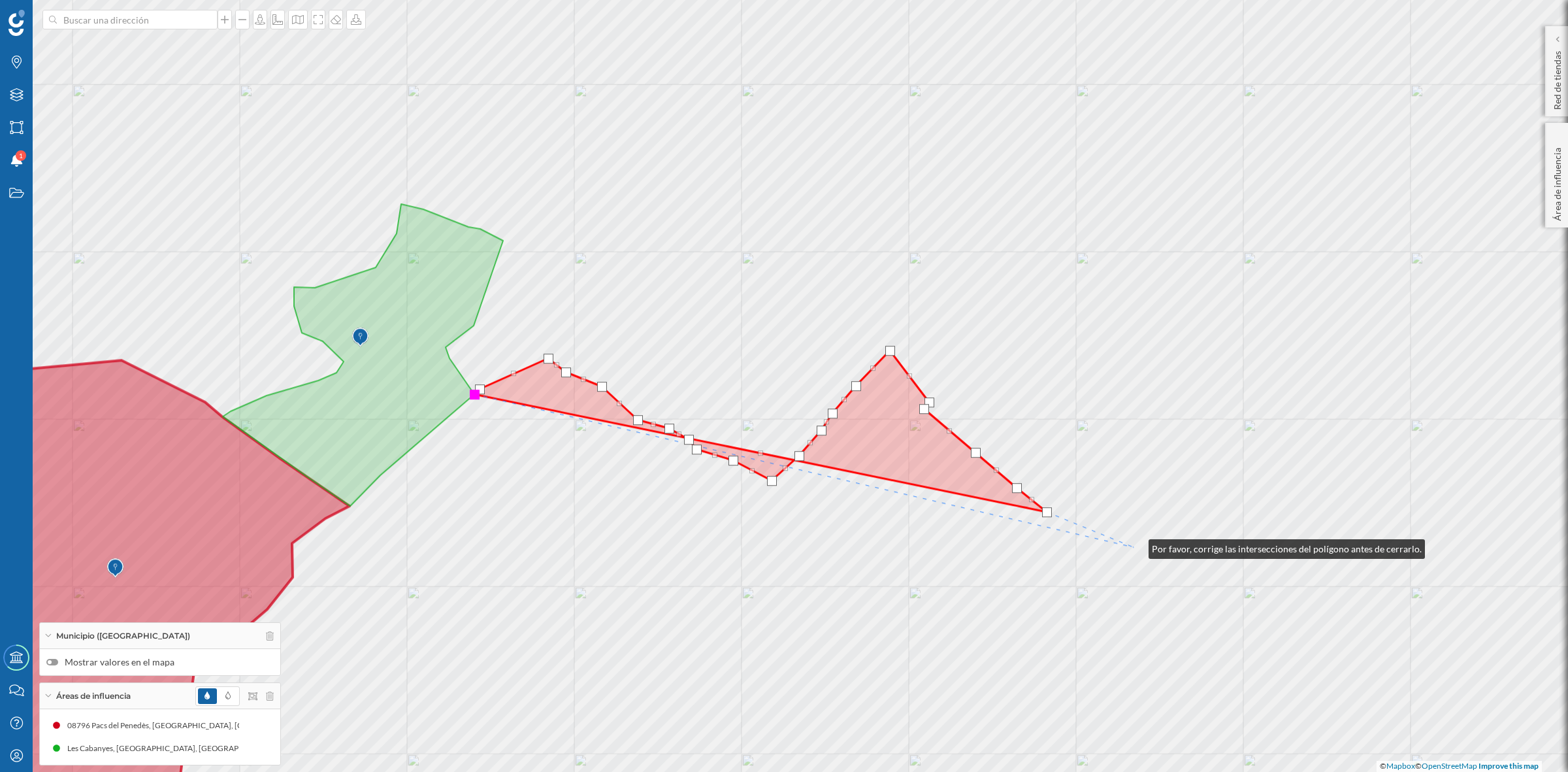
drag, startPoint x: 1249, startPoint y: 462, endPoint x: 1128, endPoint y: 565, distance: 158.9
click at [1131, 565] on div "© Mapbox © OpenStreetMap Improve this map" at bounding box center [784, 386] width 1568 height 772
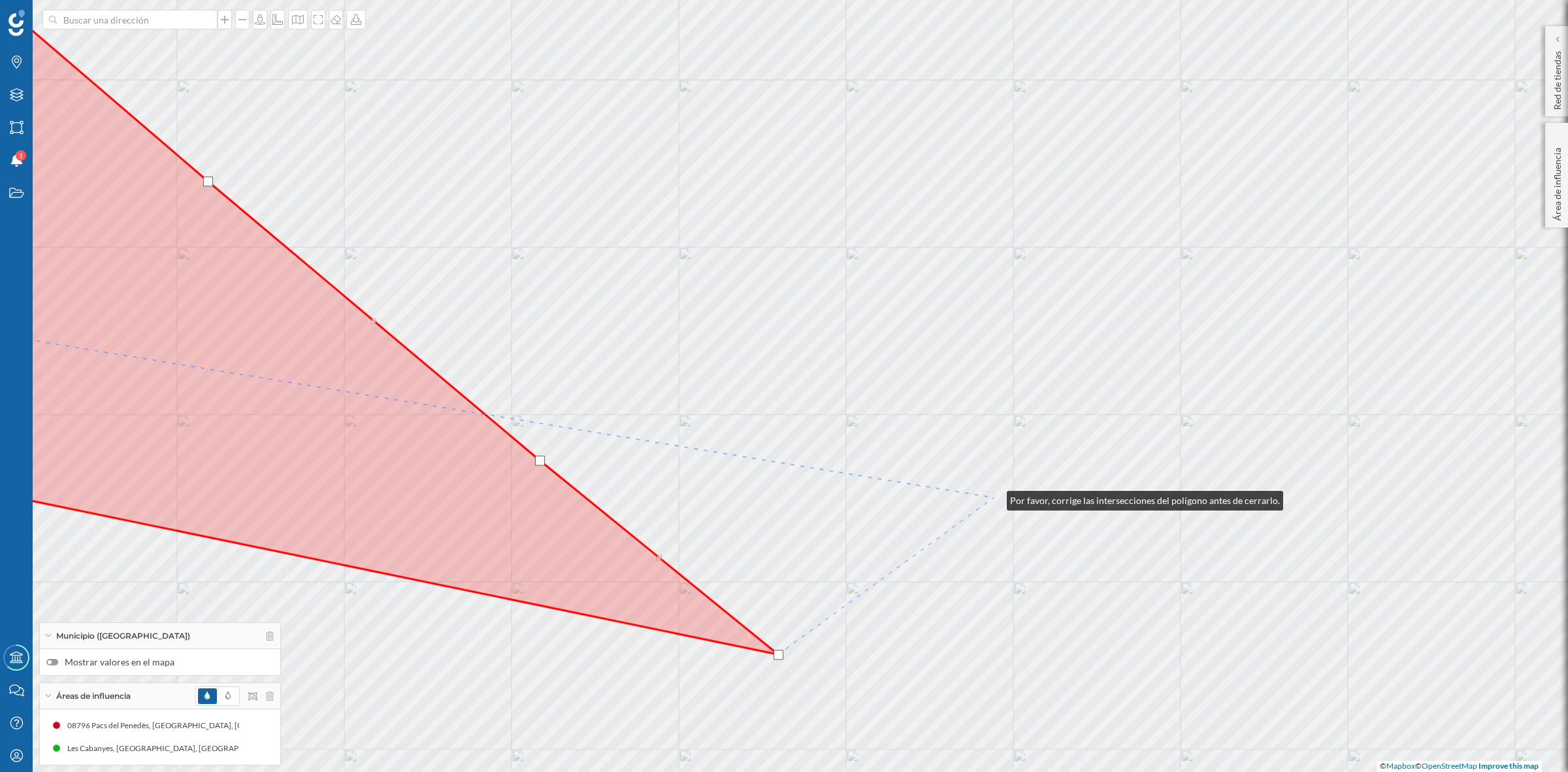
click at [994, 498] on div "© Mapbox © OpenStreetMap Improve this map" at bounding box center [784, 386] width 1568 height 772
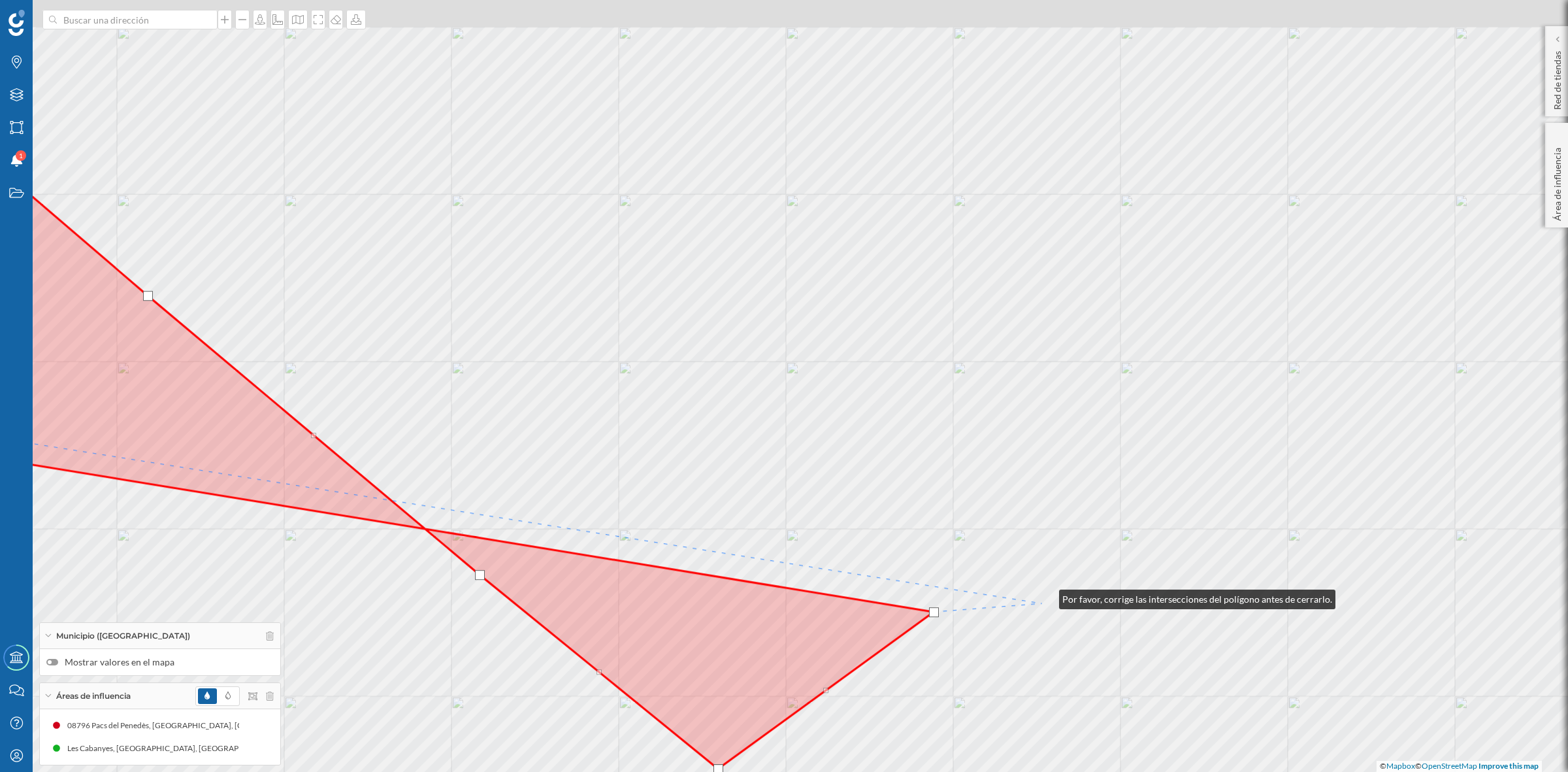
drag, startPoint x: 1106, startPoint y: 482, endPoint x: 993, endPoint y: 644, distance: 197.5
click at [993, 644] on div "© Mapbox © OpenStreetMap Improve this map" at bounding box center [784, 386] width 1568 height 772
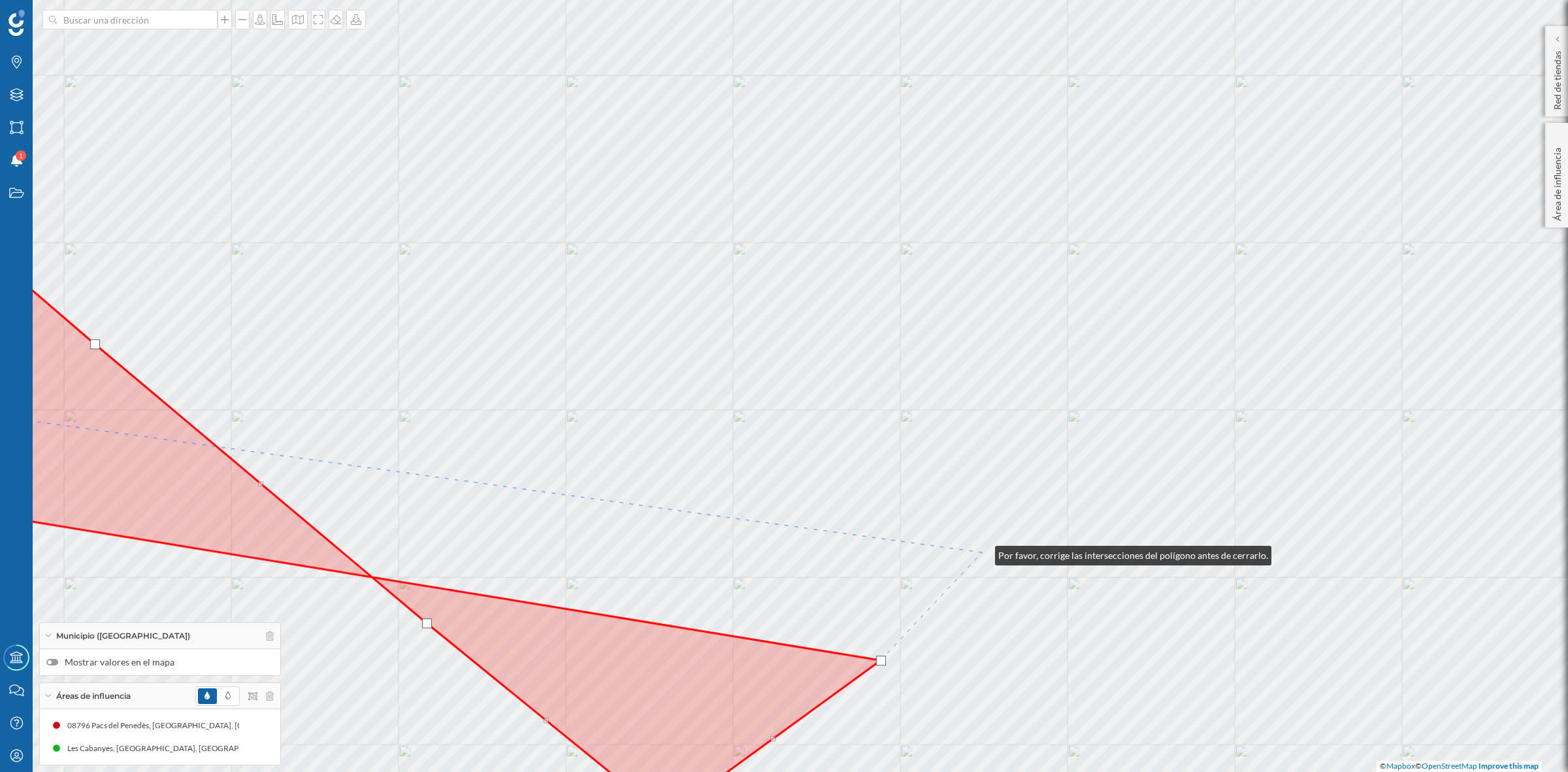
click at [982, 553] on div "© Mapbox © OpenStreetMap Improve this map" at bounding box center [784, 386] width 1568 height 772
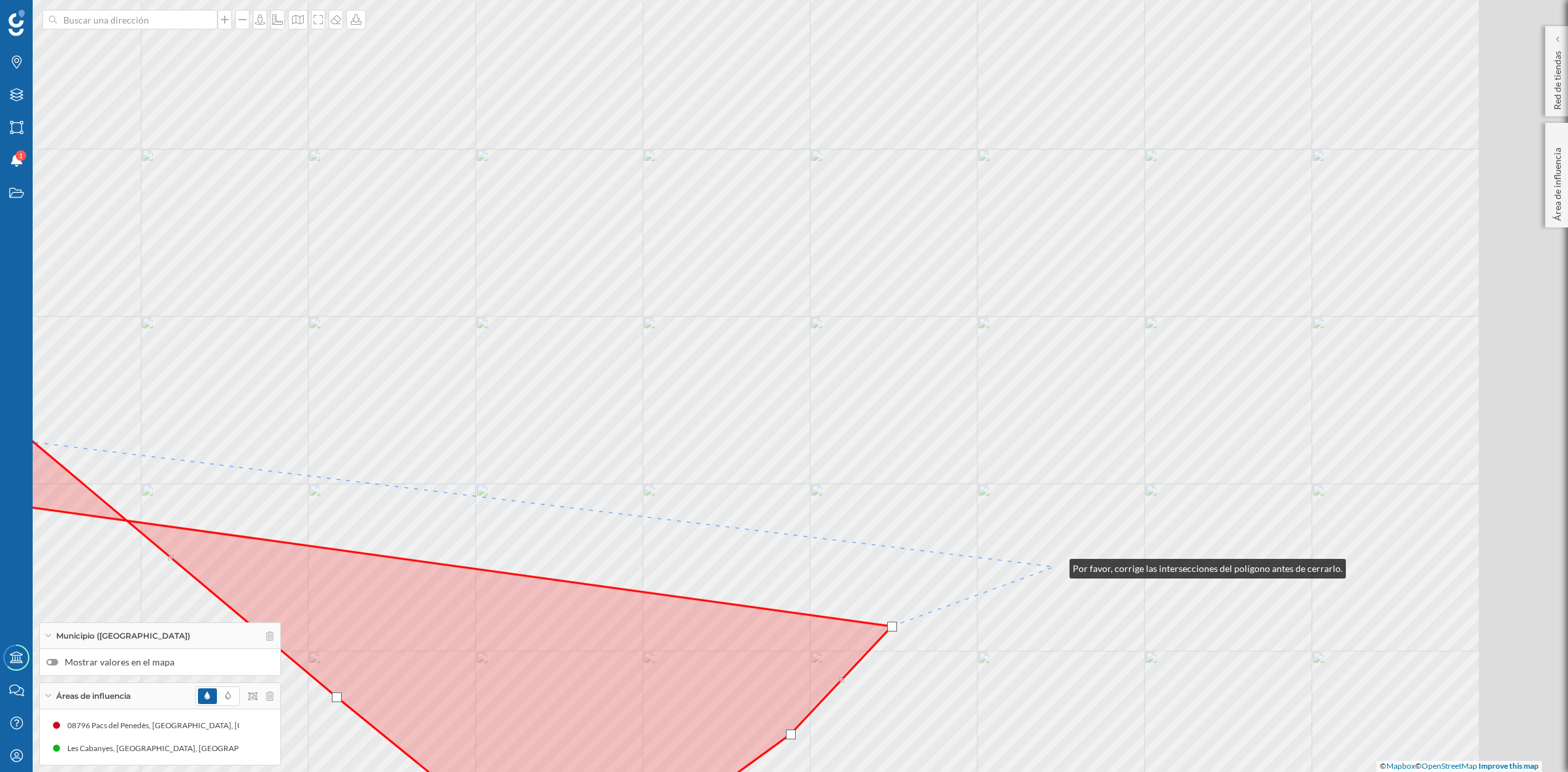
drag, startPoint x: 1147, startPoint y: 492, endPoint x: 1057, endPoint y: 565, distance: 115.9
click at [1057, 565] on div "© Mapbox © OpenStreetMap Improve this map" at bounding box center [784, 386] width 1568 height 772
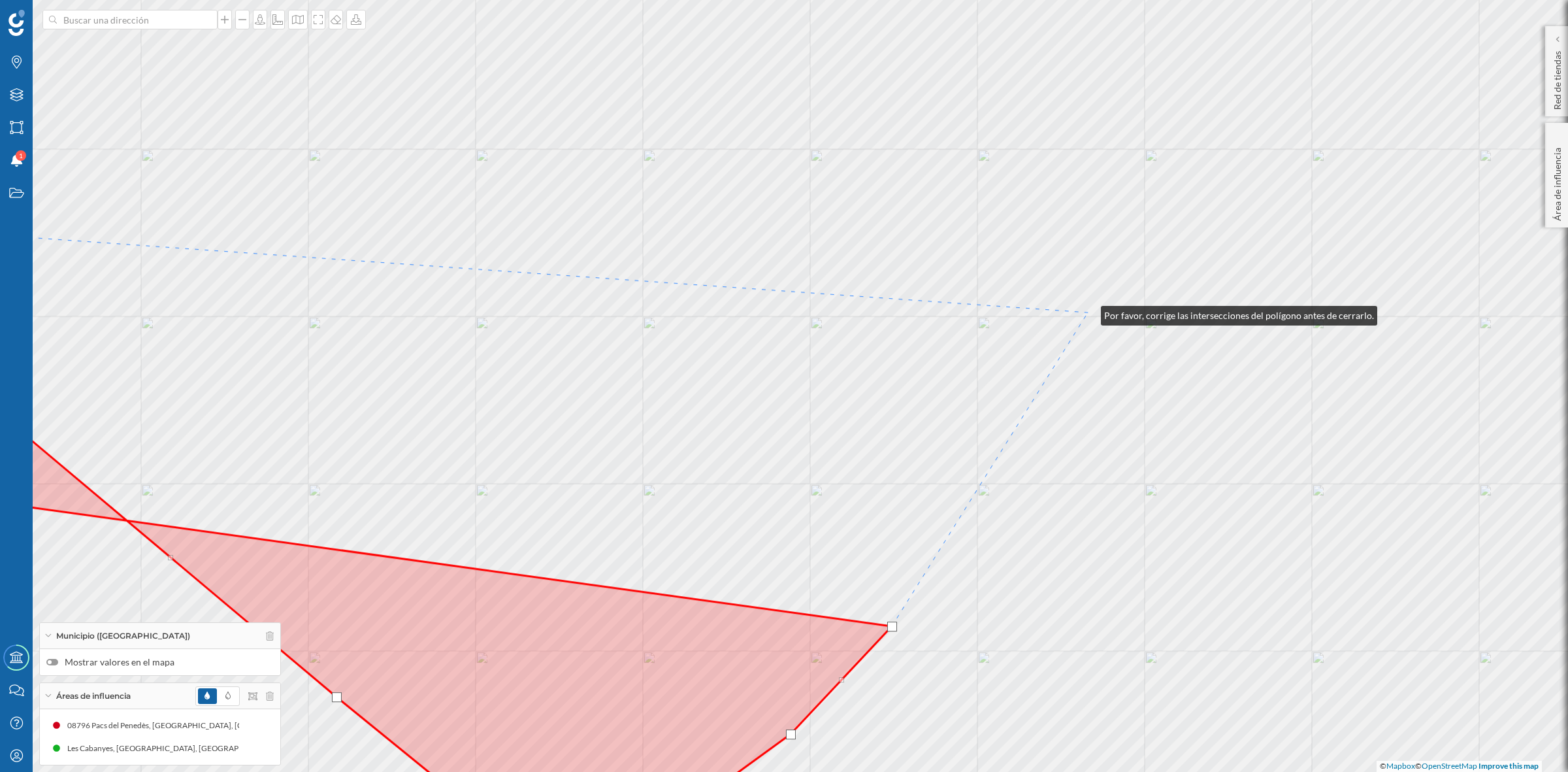
click at [1088, 313] on div "© Mapbox © OpenStreetMap Improve this map" at bounding box center [784, 386] width 1568 height 772
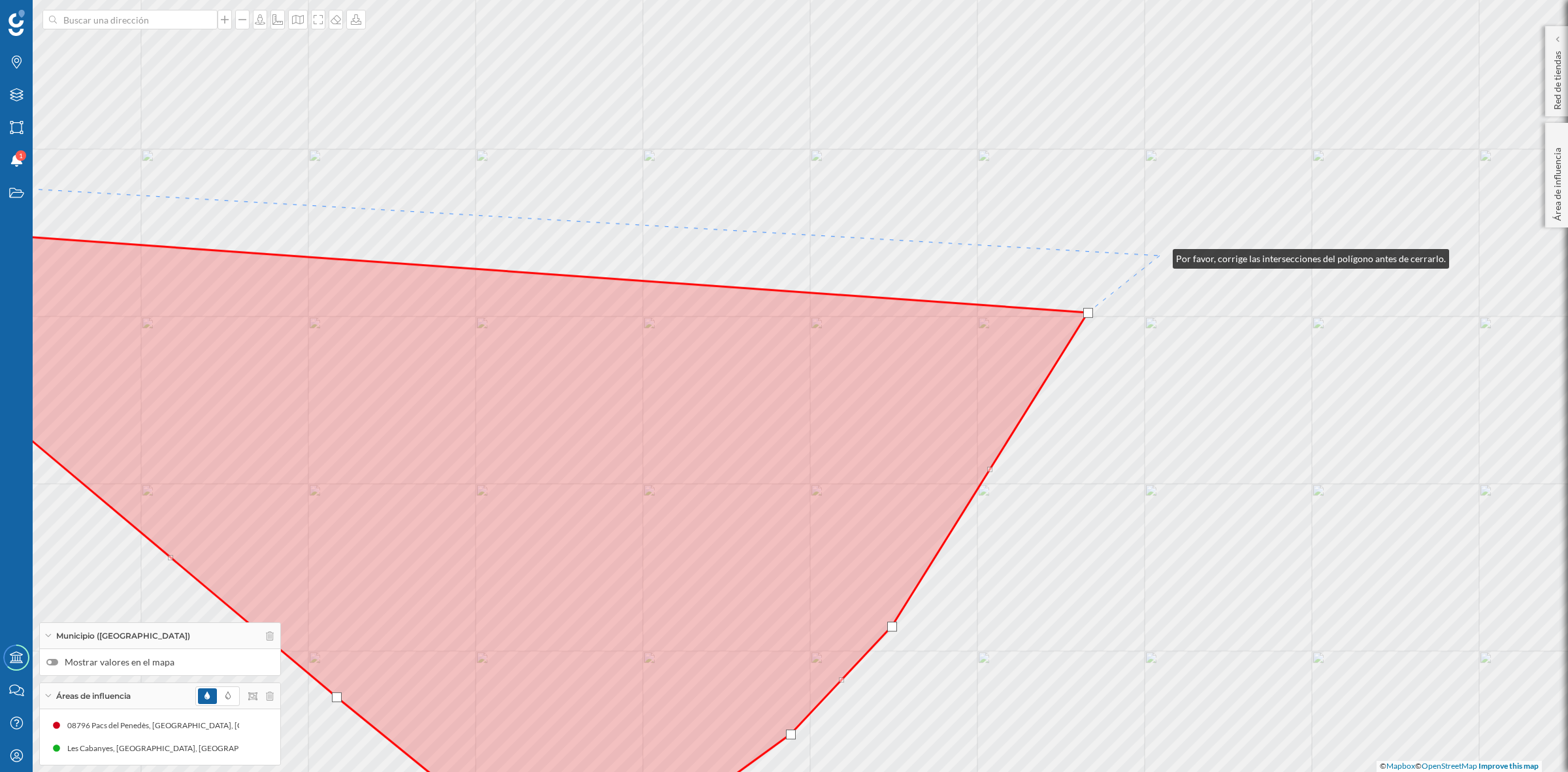
click at [1160, 256] on div "© Mapbox © OpenStreetMap Improve this map" at bounding box center [784, 386] width 1568 height 772
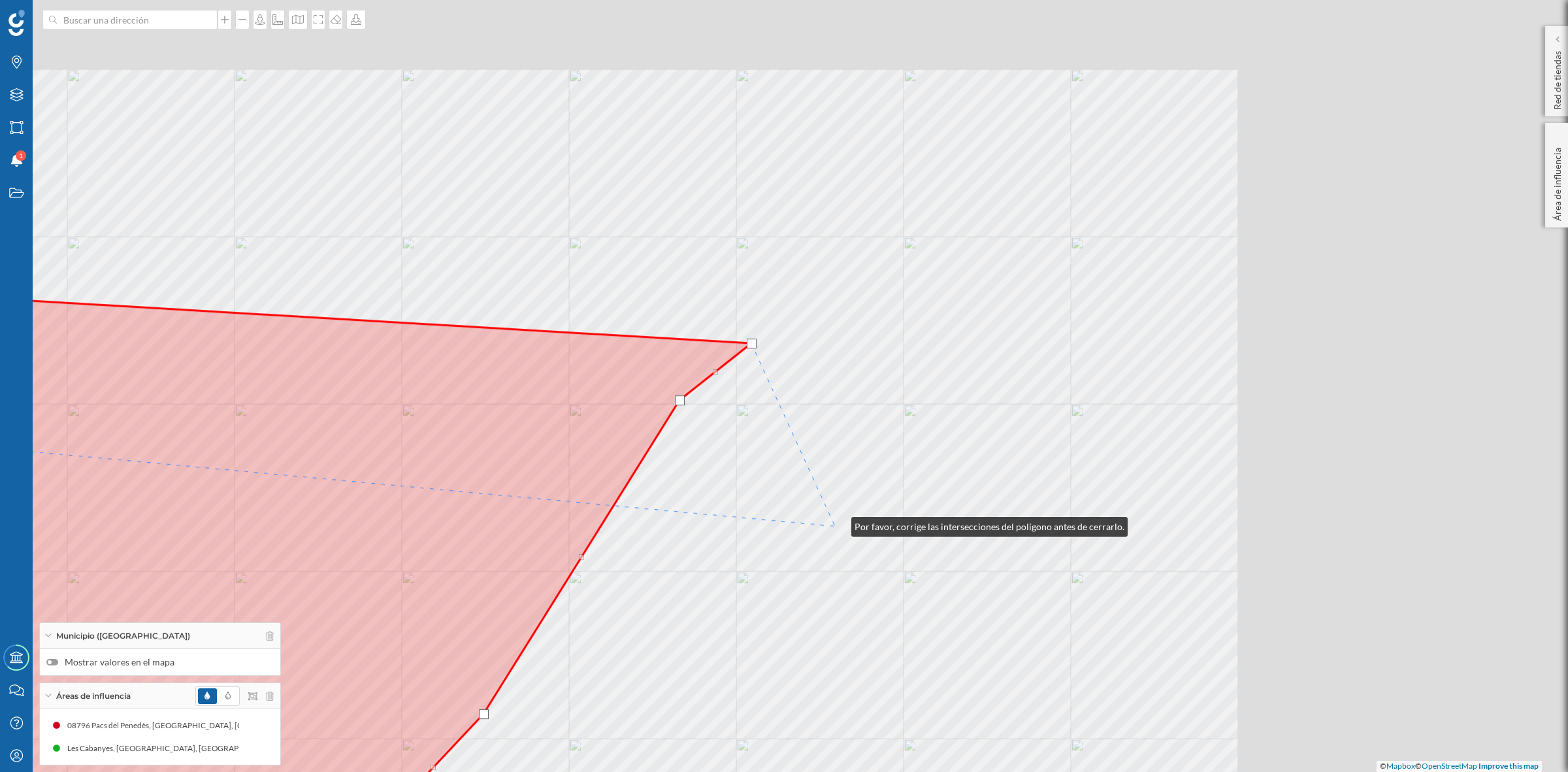
drag, startPoint x: 1247, startPoint y: 436, endPoint x: 781, endPoint y: 567, distance: 484.1
click at [789, 557] on div "© Mapbox © OpenStreetMap Improve this map" at bounding box center [784, 386] width 1568 height 772
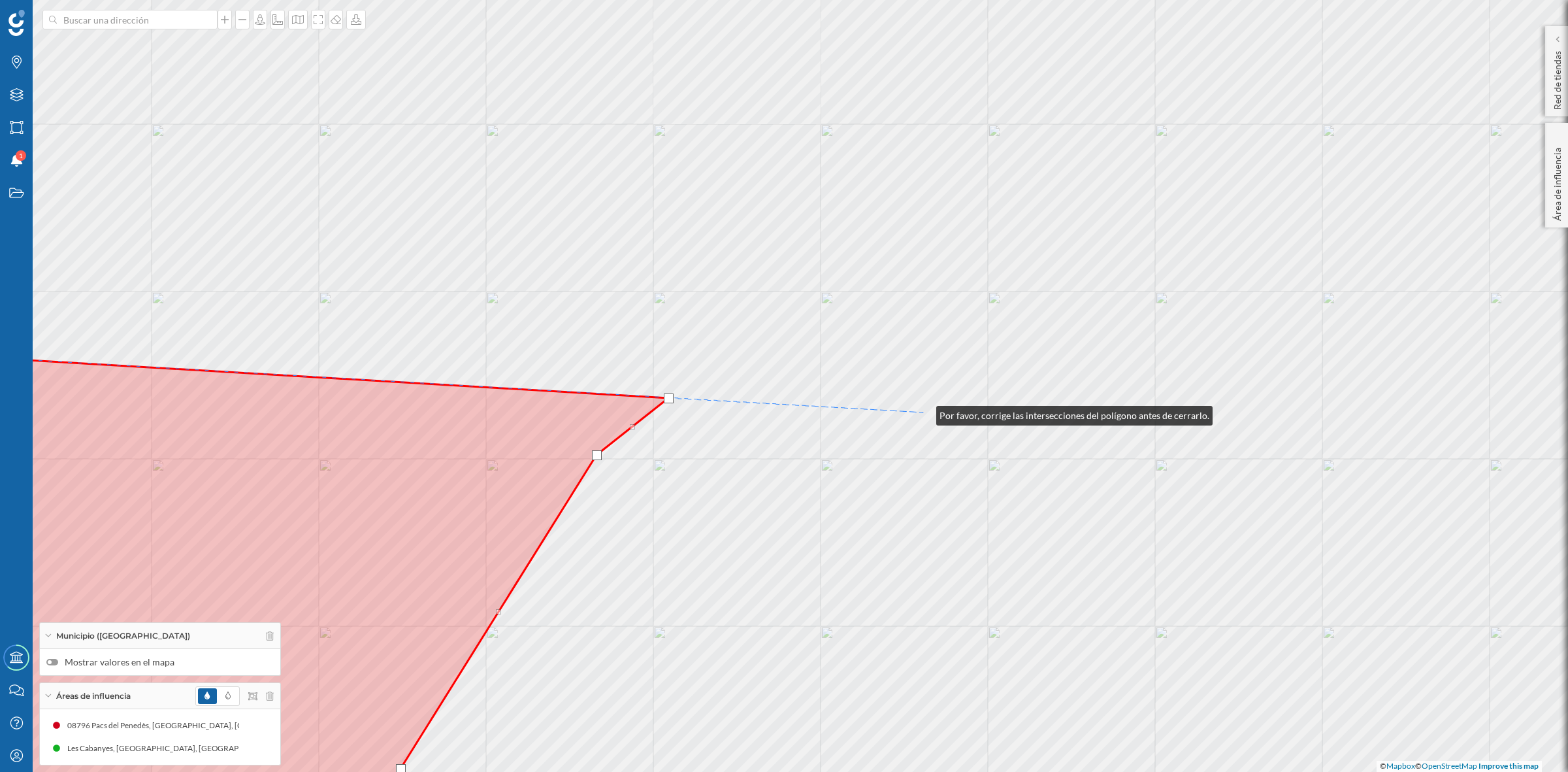
click at [923, 413] on div "© Mapbox © OpenStreetMap Improve this map" at bounding box center [784, 386] width 1568 height 772
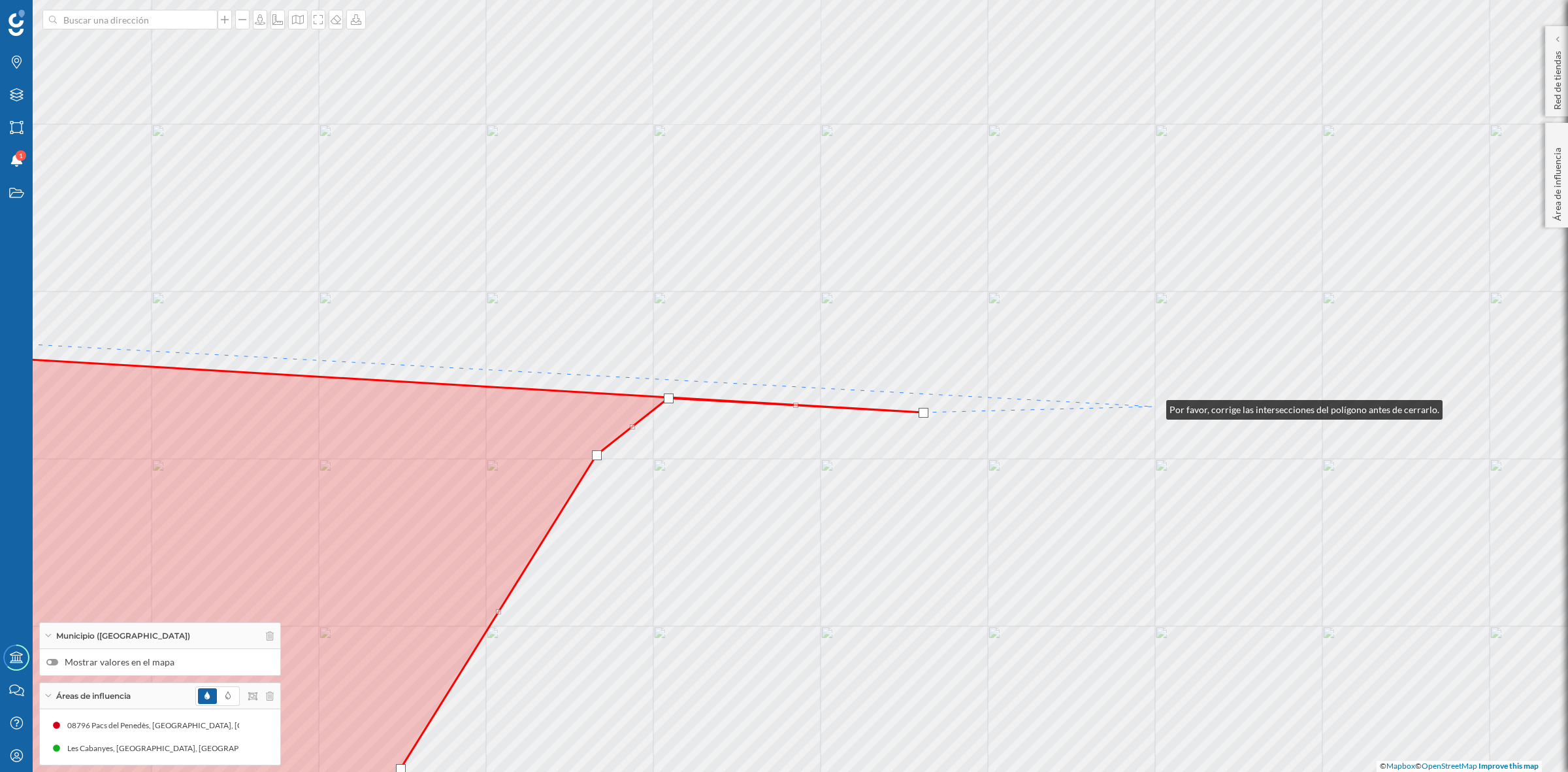
drag, startPoint x: 1153, startPoint y: 407, endPoint x: 1085, endPoint y: 639, distance: 241.8
click at [1085, 639] on div "© Mapbox © OpenStreetMap Improve this map" at bounding box center [784, 386] width 1568 height 772
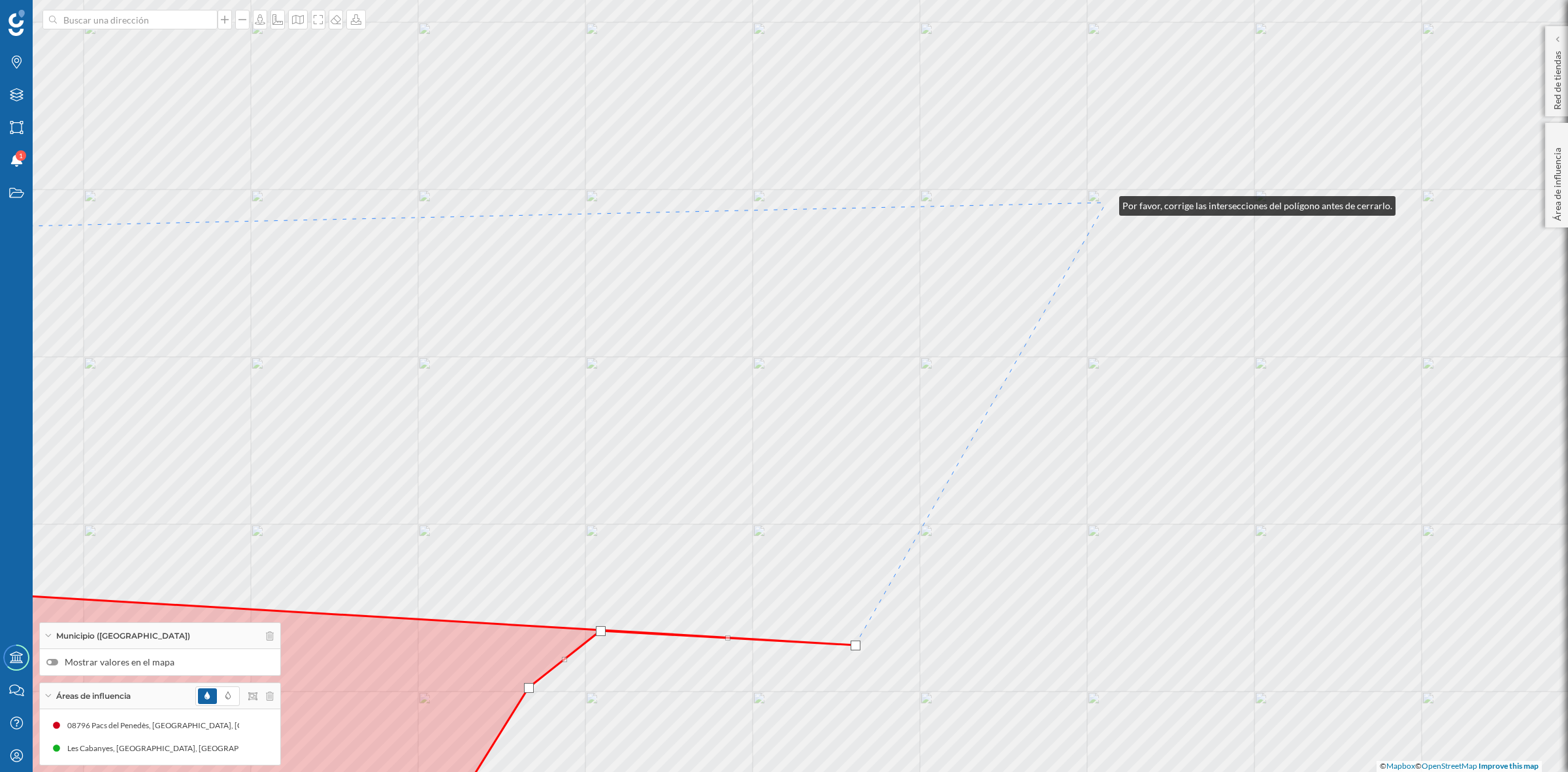
click at [1106, 202] on div "© Mapbox © OpenStreetMap Improve this map" at bounding box center [784, 386] width 1568 height 772
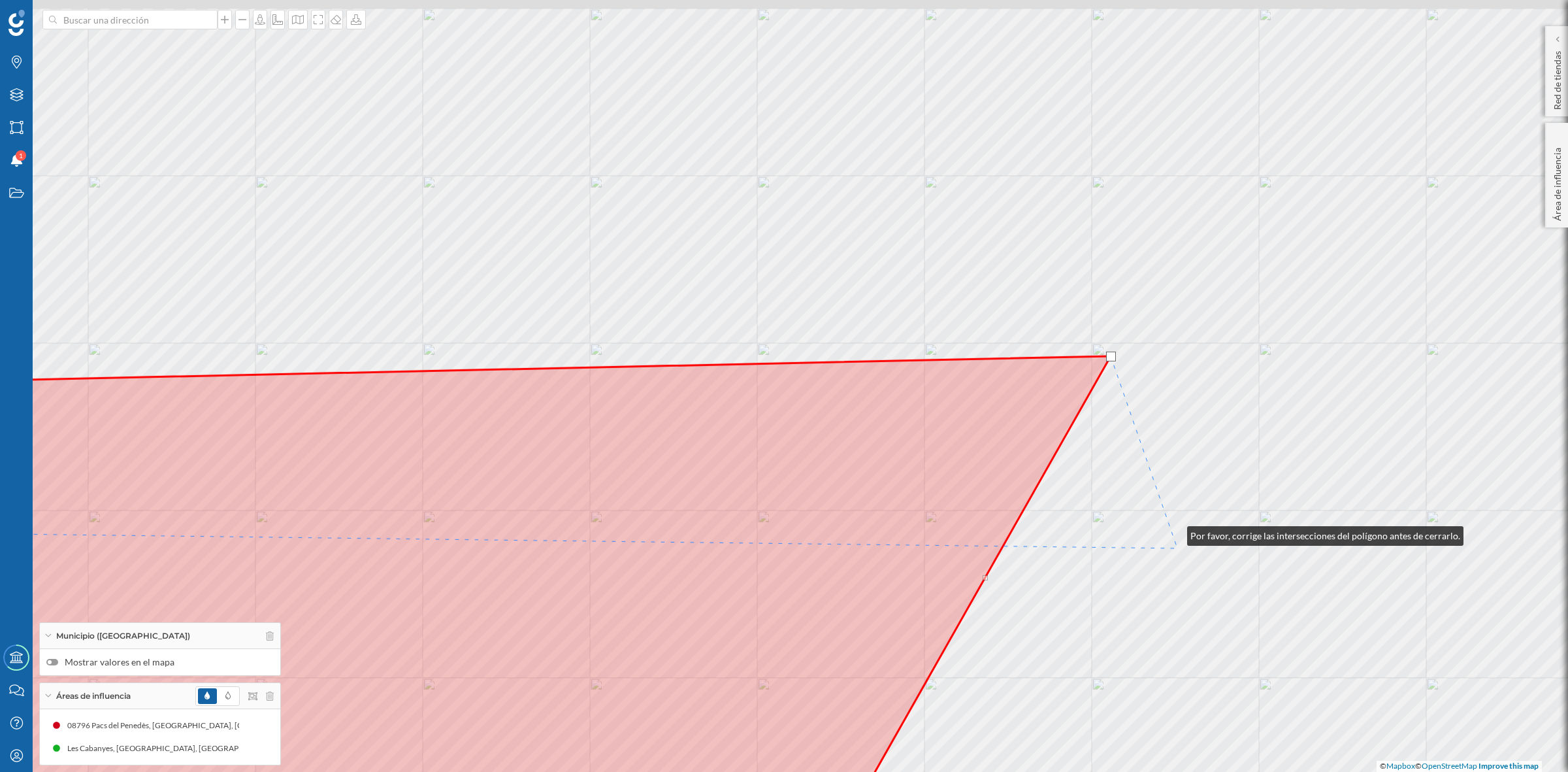
drag, startPoint x: 1170, startPoint y: 379, endPoint x: 1182, endPoint y: 616, distance: 237.3
click at [1182, 616] on div "© Mapbox © OpenStreetMap Improve this map" at bounding box center [784, 386] width 1568 height 772
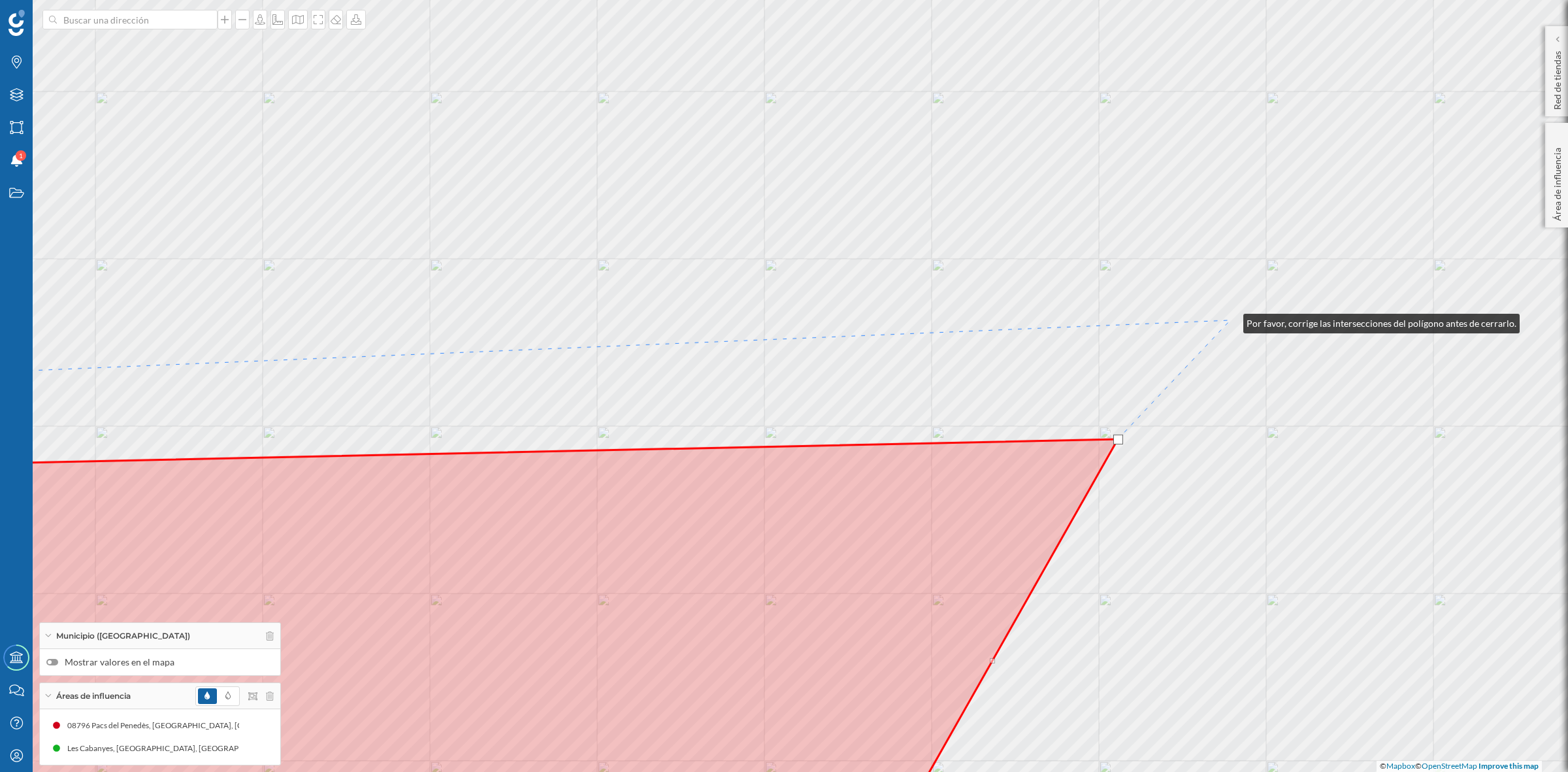
click at [1230, 320] on div "© Mapbox © OpenStreetMap Improve this map" at bounding box center [784, 386] width 1568 height 772
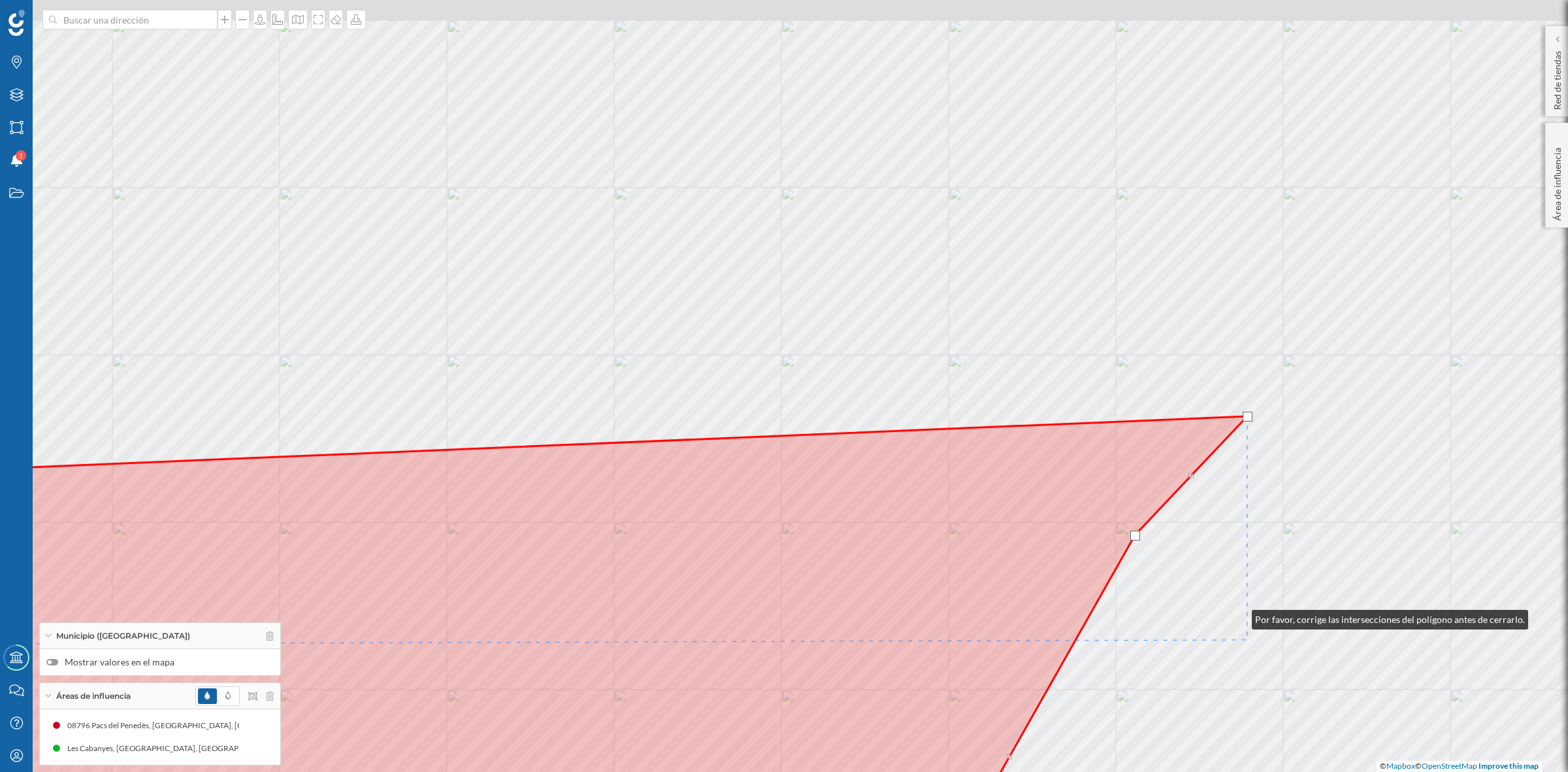
drag, startPoint x: 1222, startPoint y: 520, endPoint x: 1273, endPoint y: 692, distance: 179.4
click at [1273, 692] on div "© Mapbox © OpenStreetMap Improve this map" at bounding box center [784, 386] width 1568 height 772
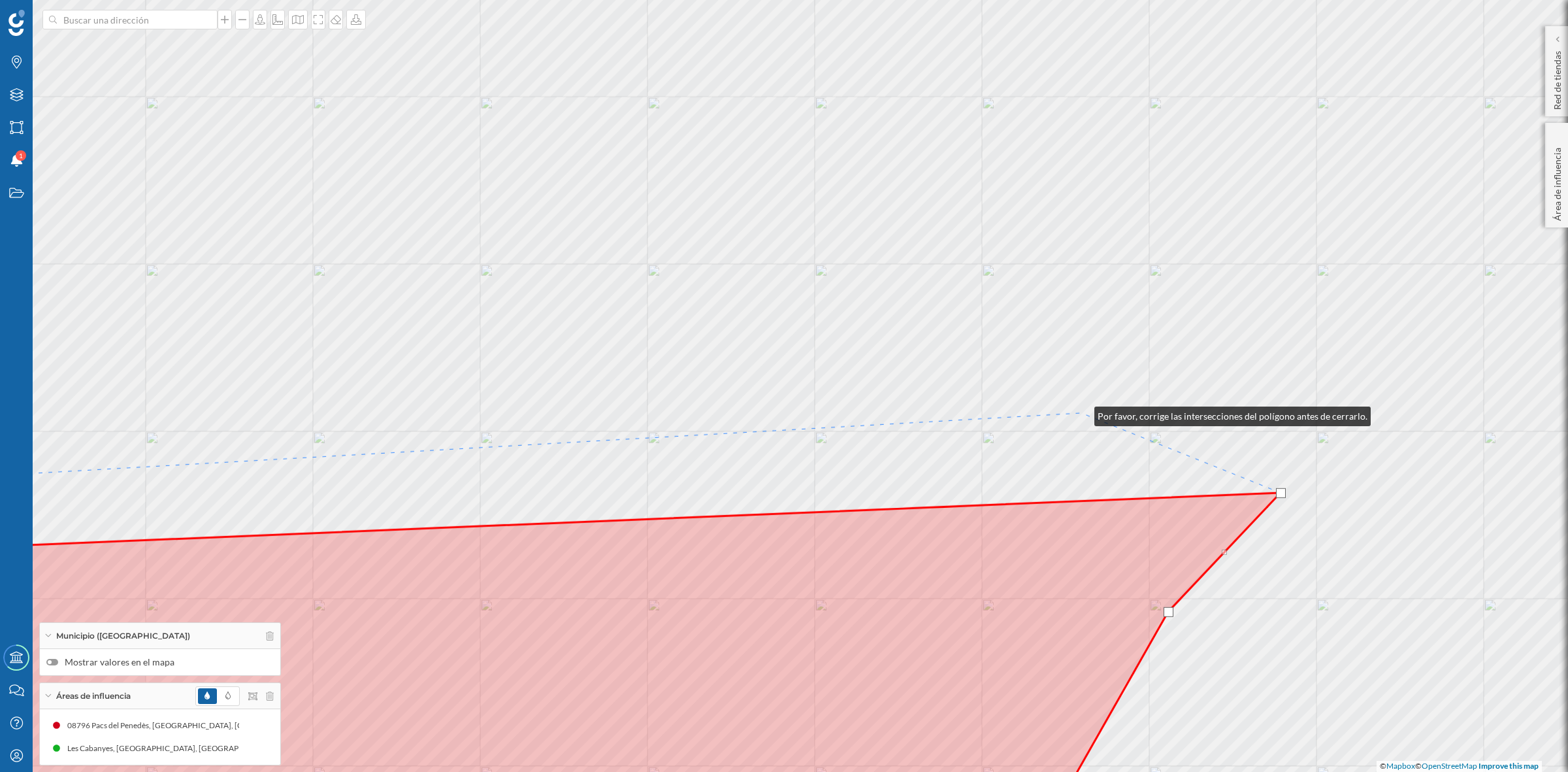
click at [1082, 413] on div "© Mapbox © OpenStreetMap Improve this map" at bounding box center [784, 386] width 1568 height 772
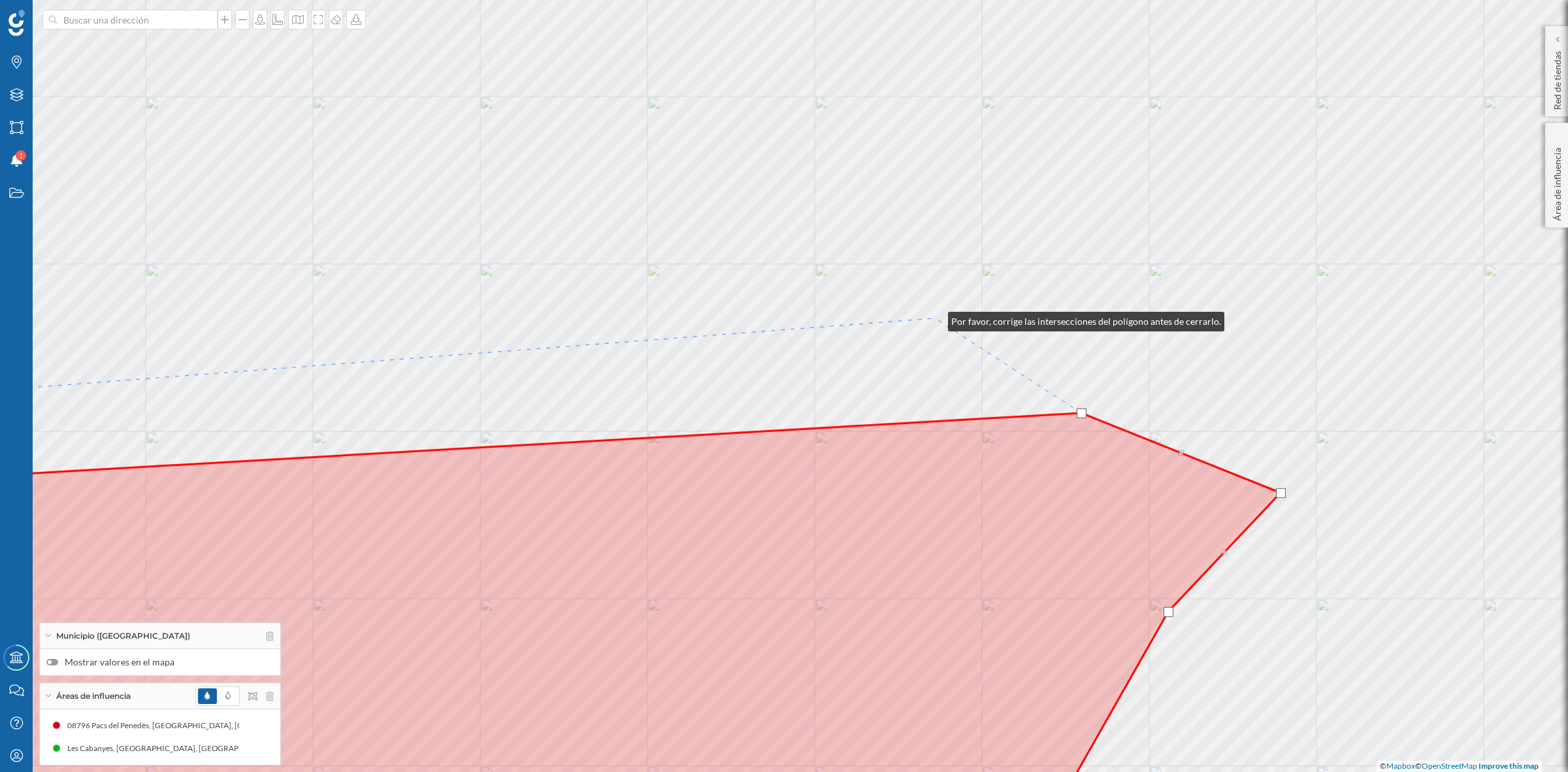
click at [935, 318] on div "© Mapbox © OpenStreetMap Improve this map" at bounding box center [784, 386] width 1568 height 772
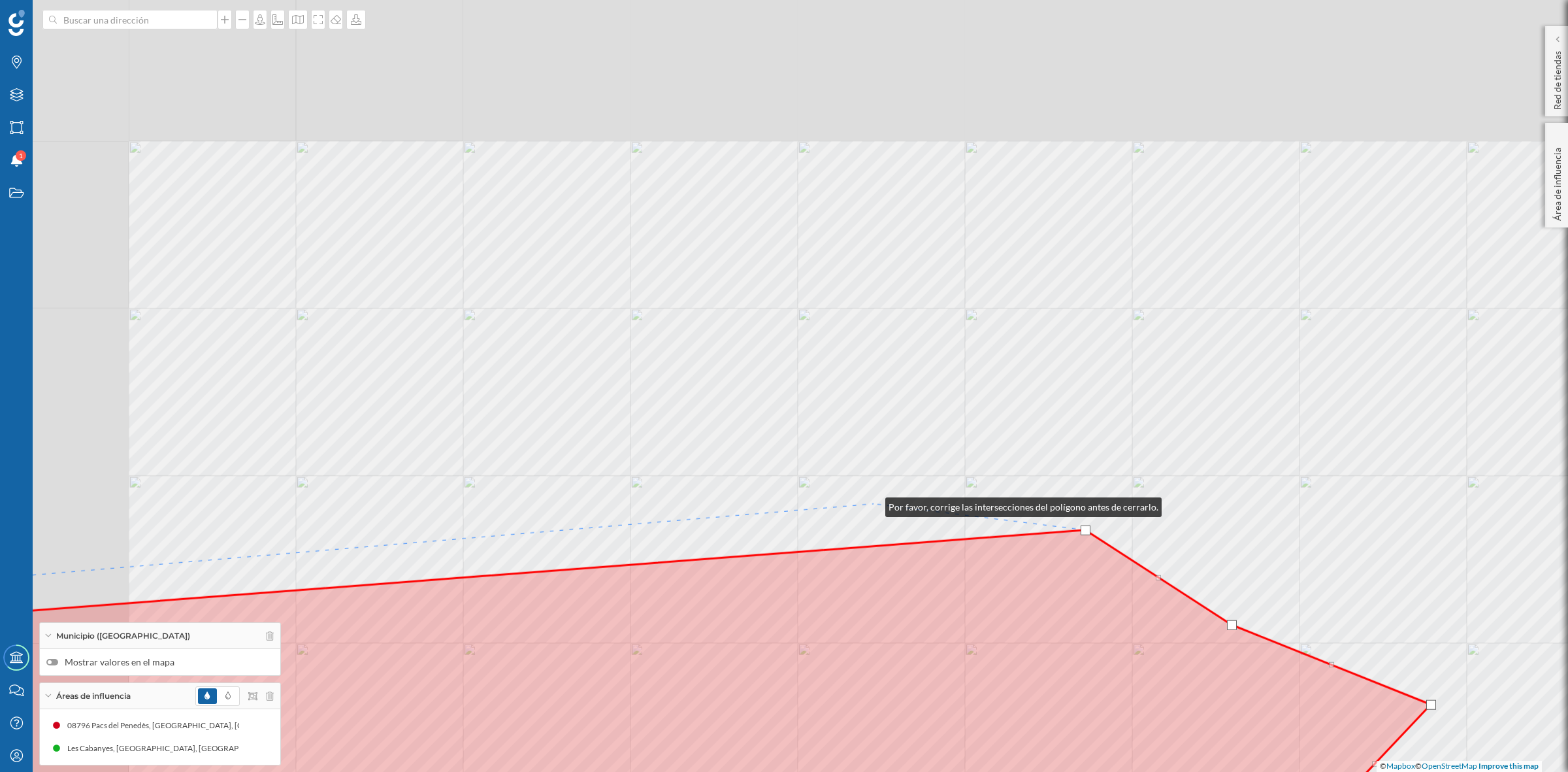
drag, startPoint x: 722, startPoint y: 292, endPoint x: 873, endPoint y: 504, distance: 260.3
click at [873, 504] on div "© Mapbox © OpenStreetMap Improve this map" at bounding box center [784, 386] width 1568 height 772
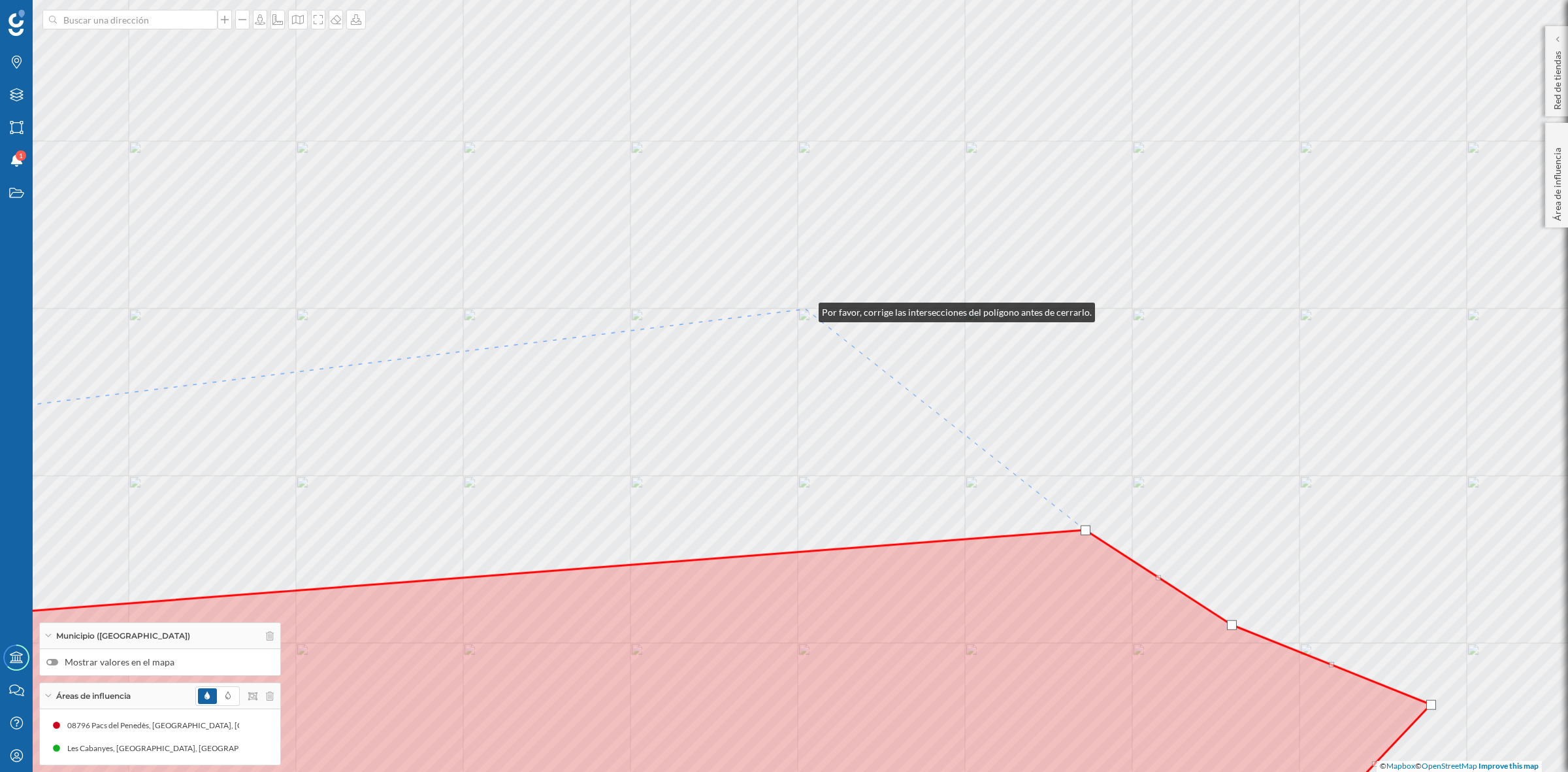
click at [806, 309] on div "© Mapbox © OpenStreetMap Improve this map" at bounding box center [784, 386] width 1568 height 772
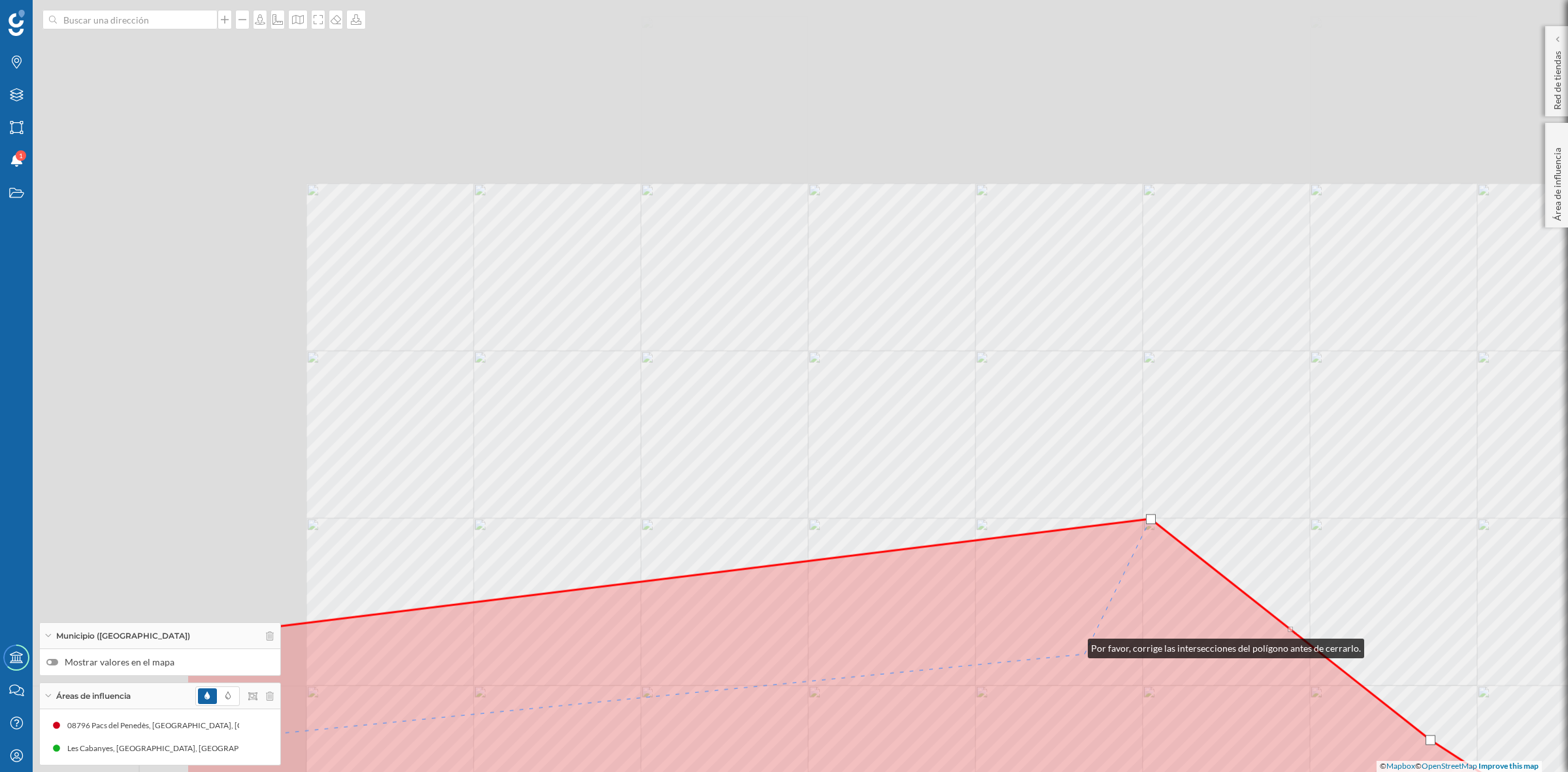
drag, startPoint x: 730, startPoint y: 435, endPoint x: 1036, endPoint y: 491, distance: 311.1
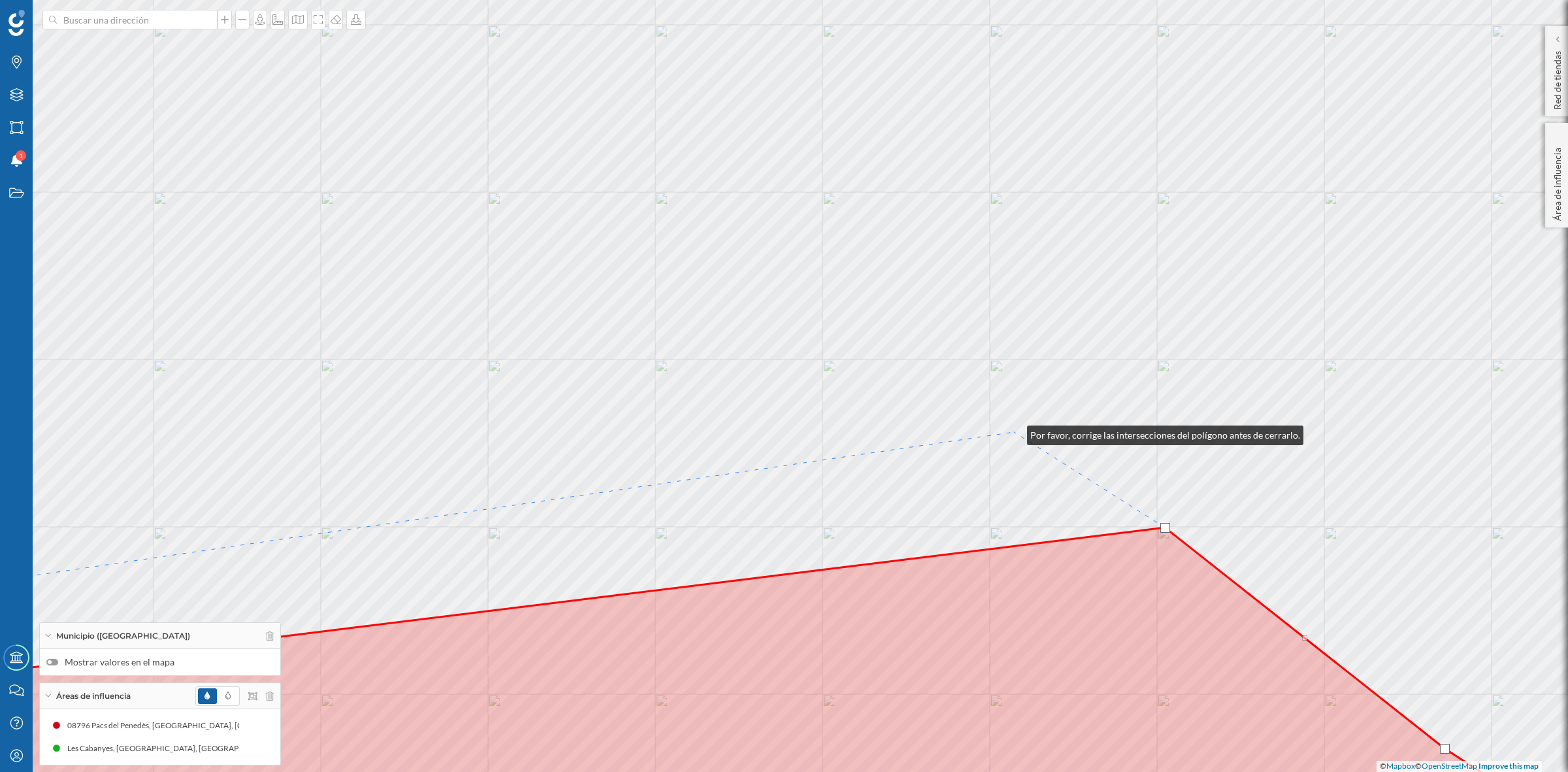
click at [1014, 432] on div "© Mapbox © OpenStreetMap Improve this map" at bounding box center [784, 386] width 1568 height 772
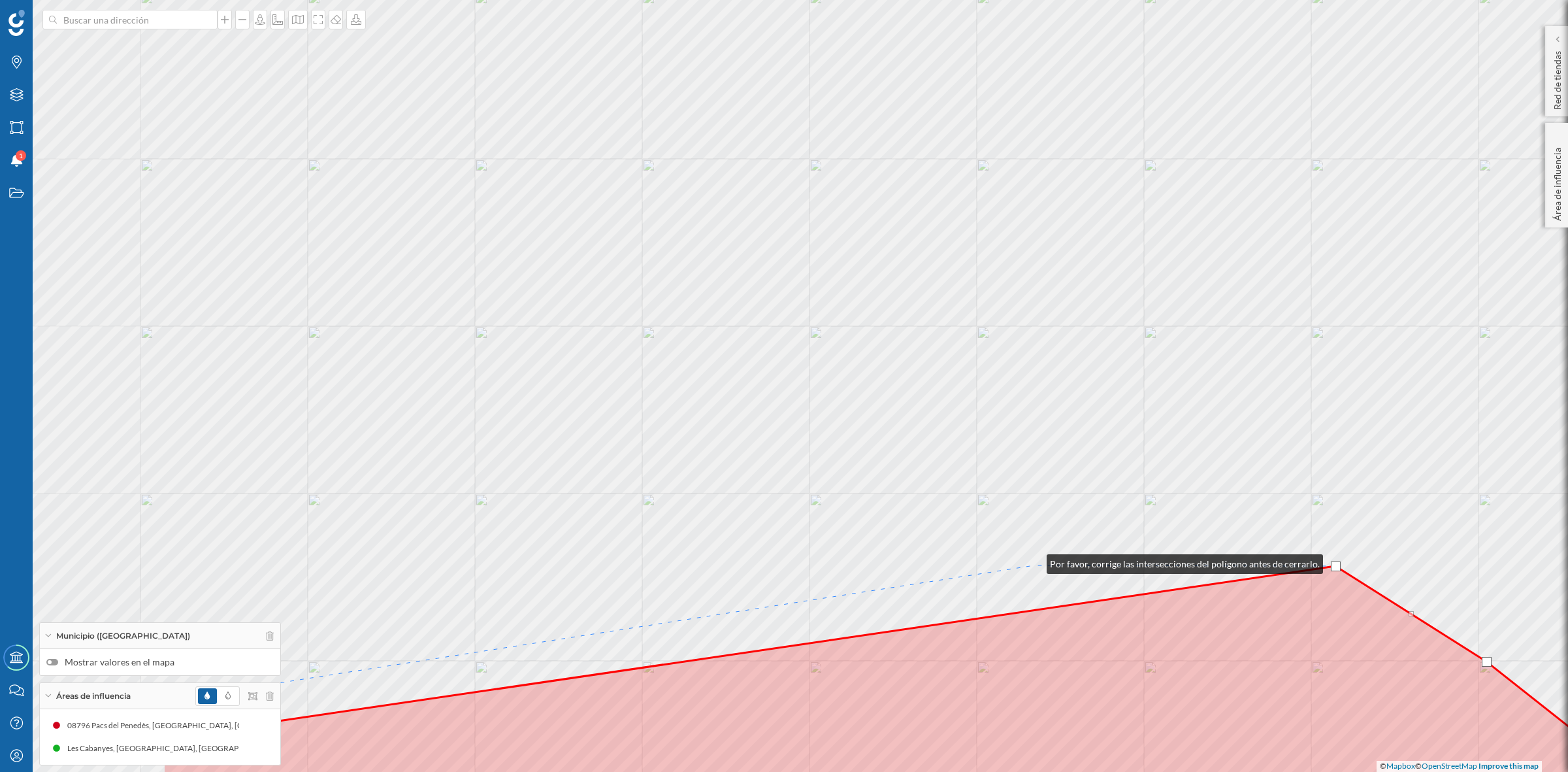
drag, startPoint x: 713, startPoint y: 427, endPoint x: 1034, endPoint y: 561, distance: 347.8
click at [1034, 561] on div "© Mapbox © OpenStreetMap Improve this map" at bounding box center [784, 386] width 1568 height 772
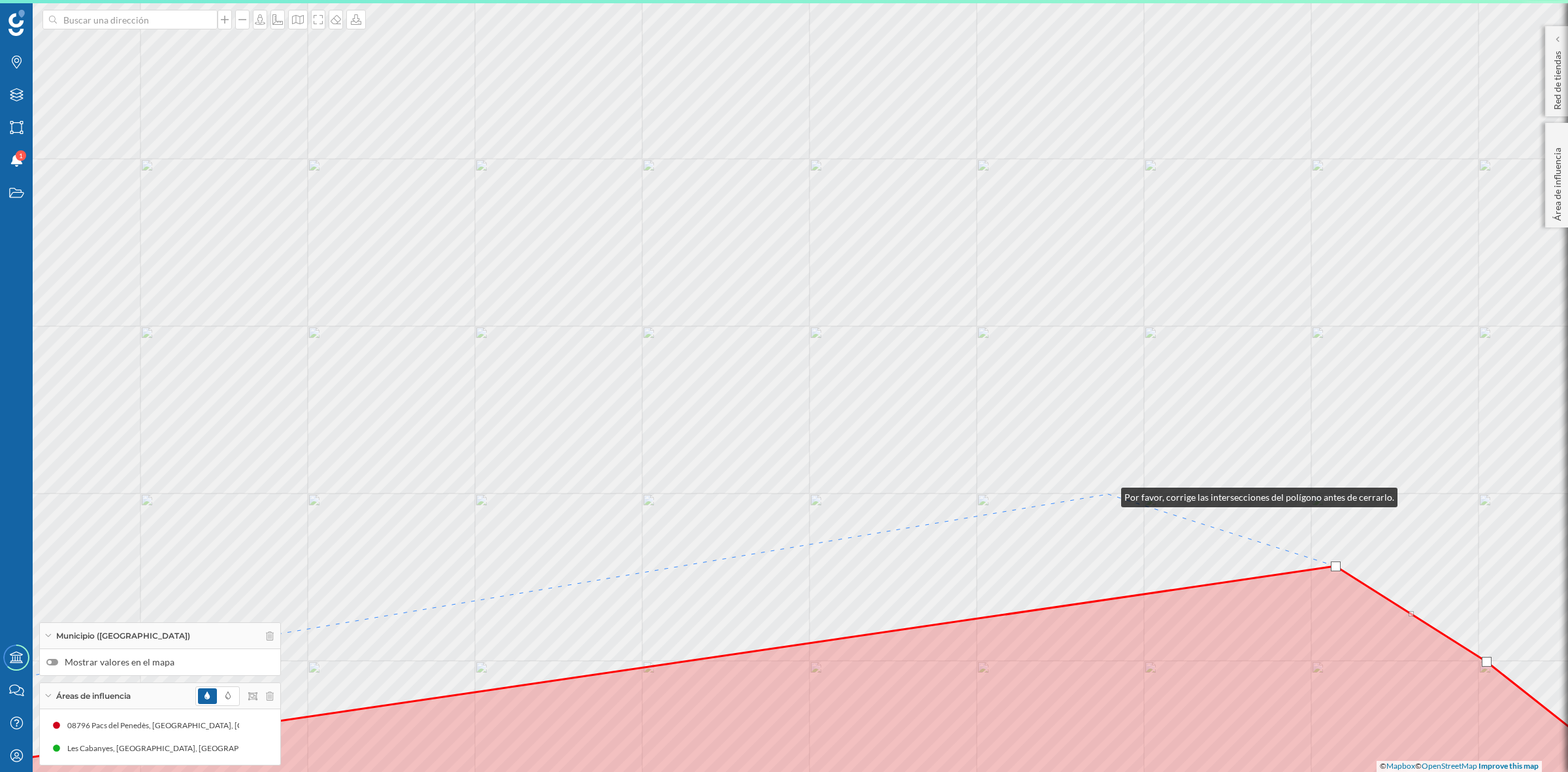
click at [1108, 494] on div "© Mapbox © OpenStreetMap Improve this map" at bounding box center [784, 386] width 1568 height 772
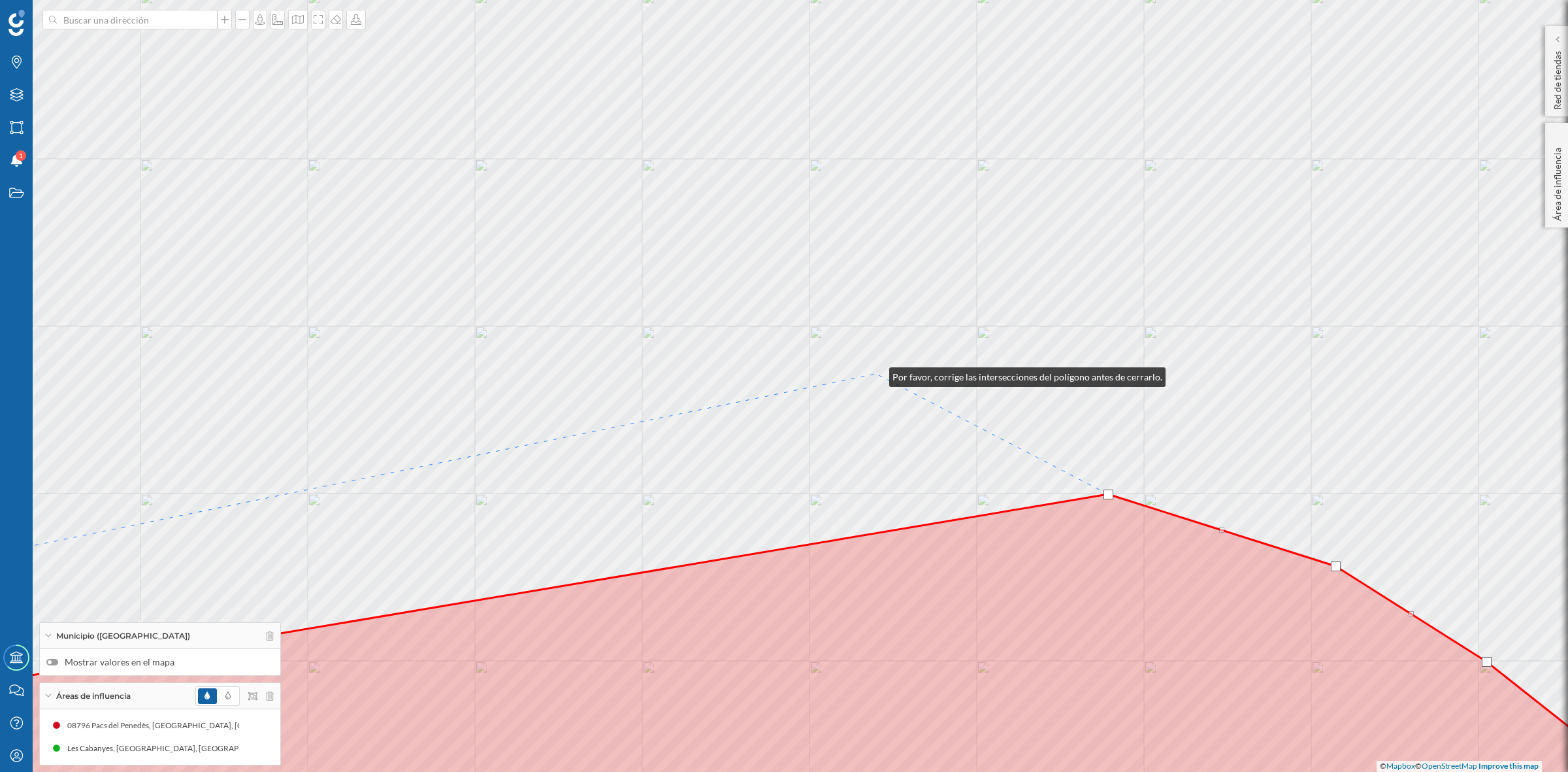
click at [876, 374] on div "© Mapbox © OpenStreetMap Improve this map" at bounding box center [784, 386] width 1568 height 772
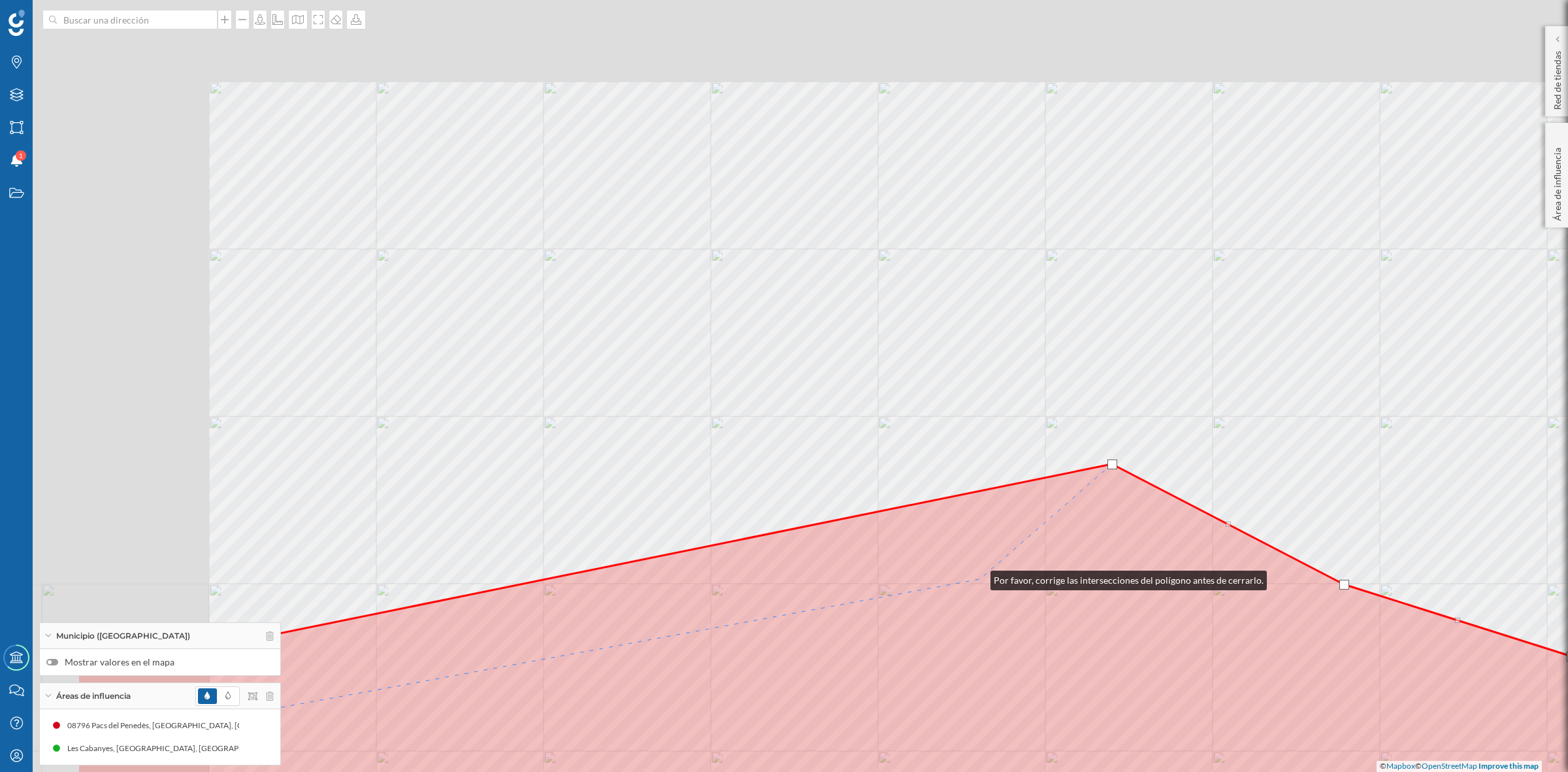
drag, startPoint x: 873, startPoint y: 520, endPoint x: 984, endPoint y: 583, distance: 127.6
click at [983, 583] on icon at bounding box center [1020, 702] width 1885 height 477
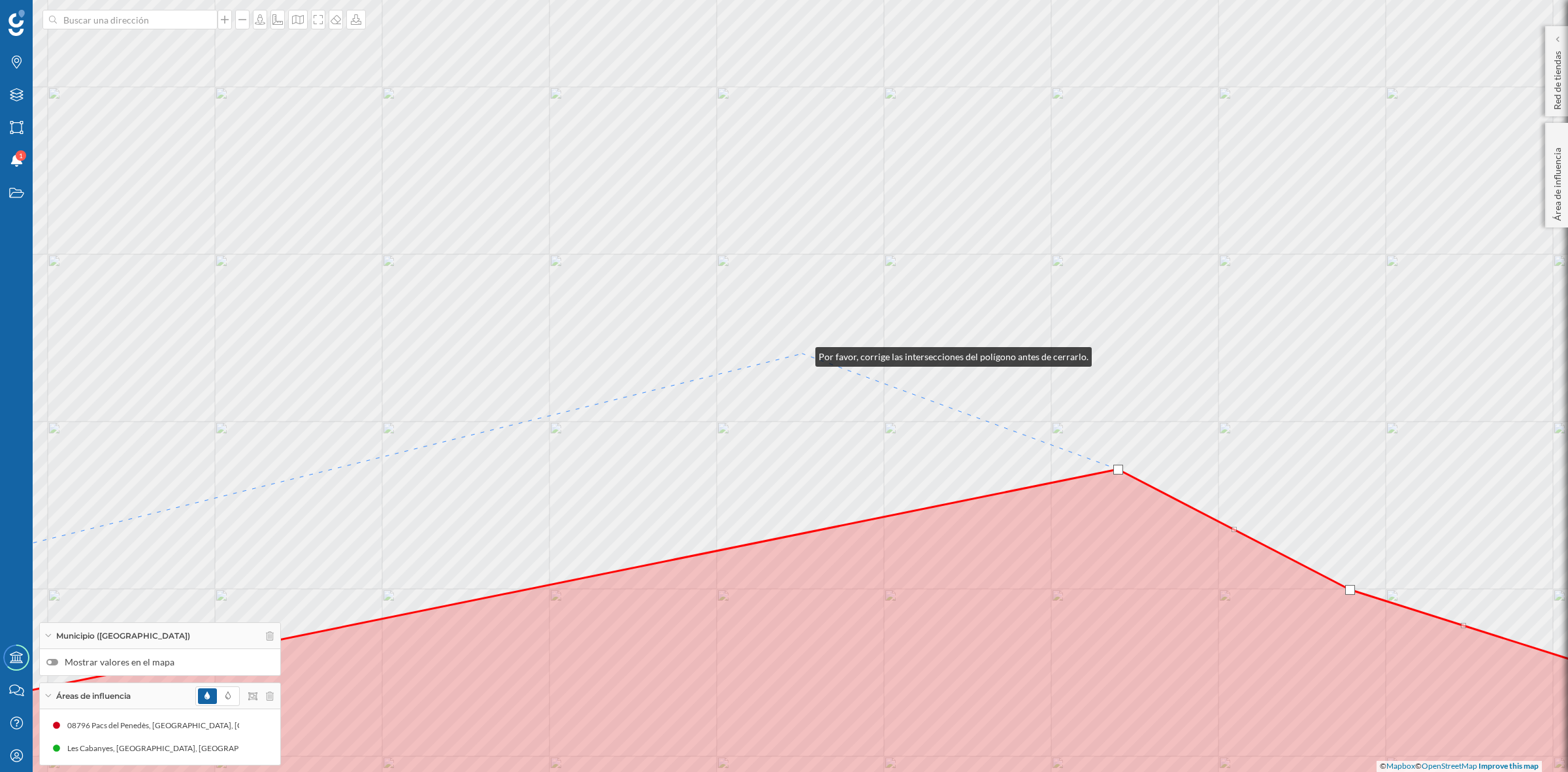
click at [803, 353] on div "© Mapbox © OpenStreetMap Improve this map" at bounding box center [784, 386] width 1568 height 772
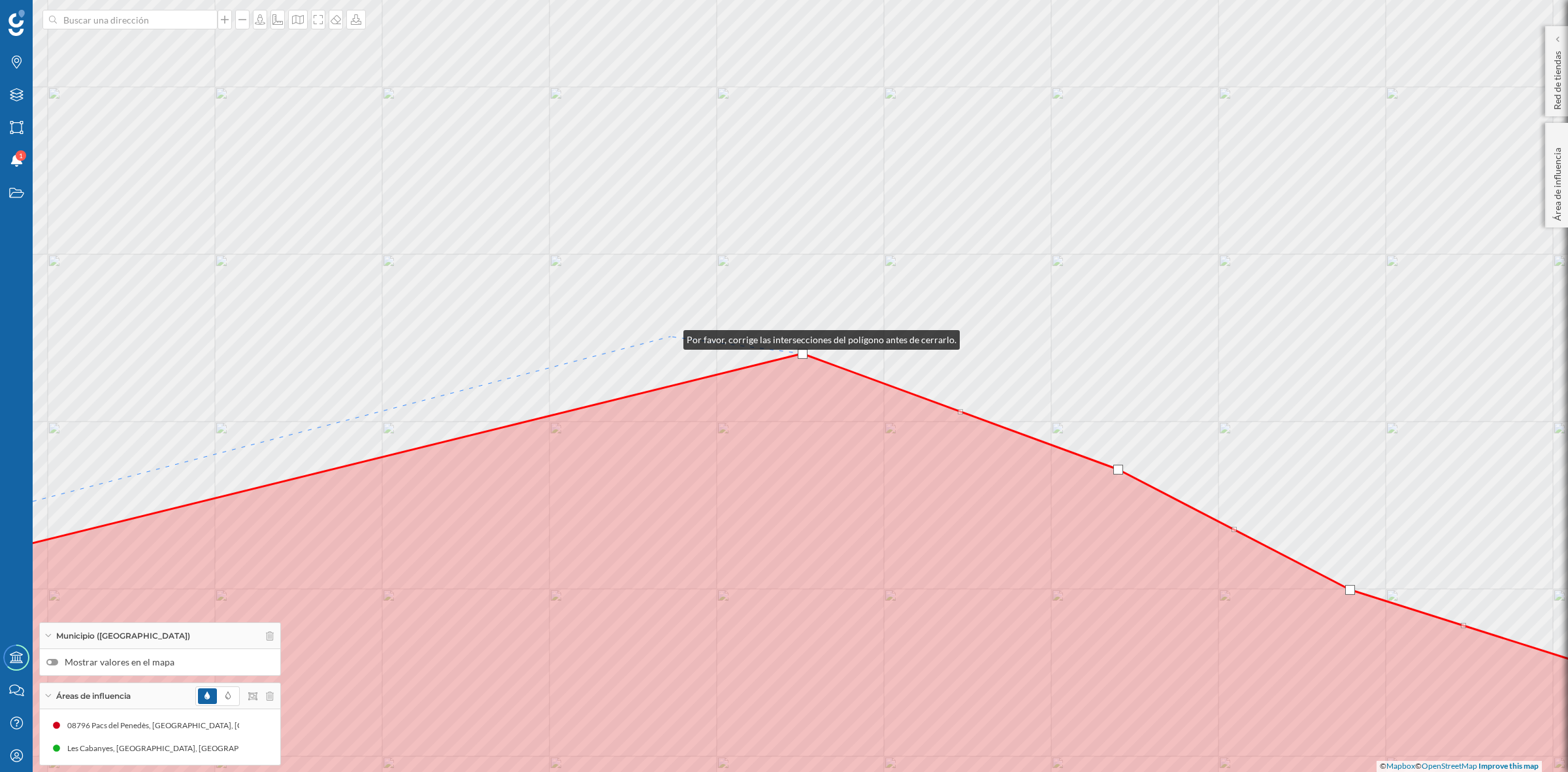
click at [670, 337] on div "© Mapbox © OpenStreetMap Improve this map" at bounding box center [784, 386] width 1568 height 772
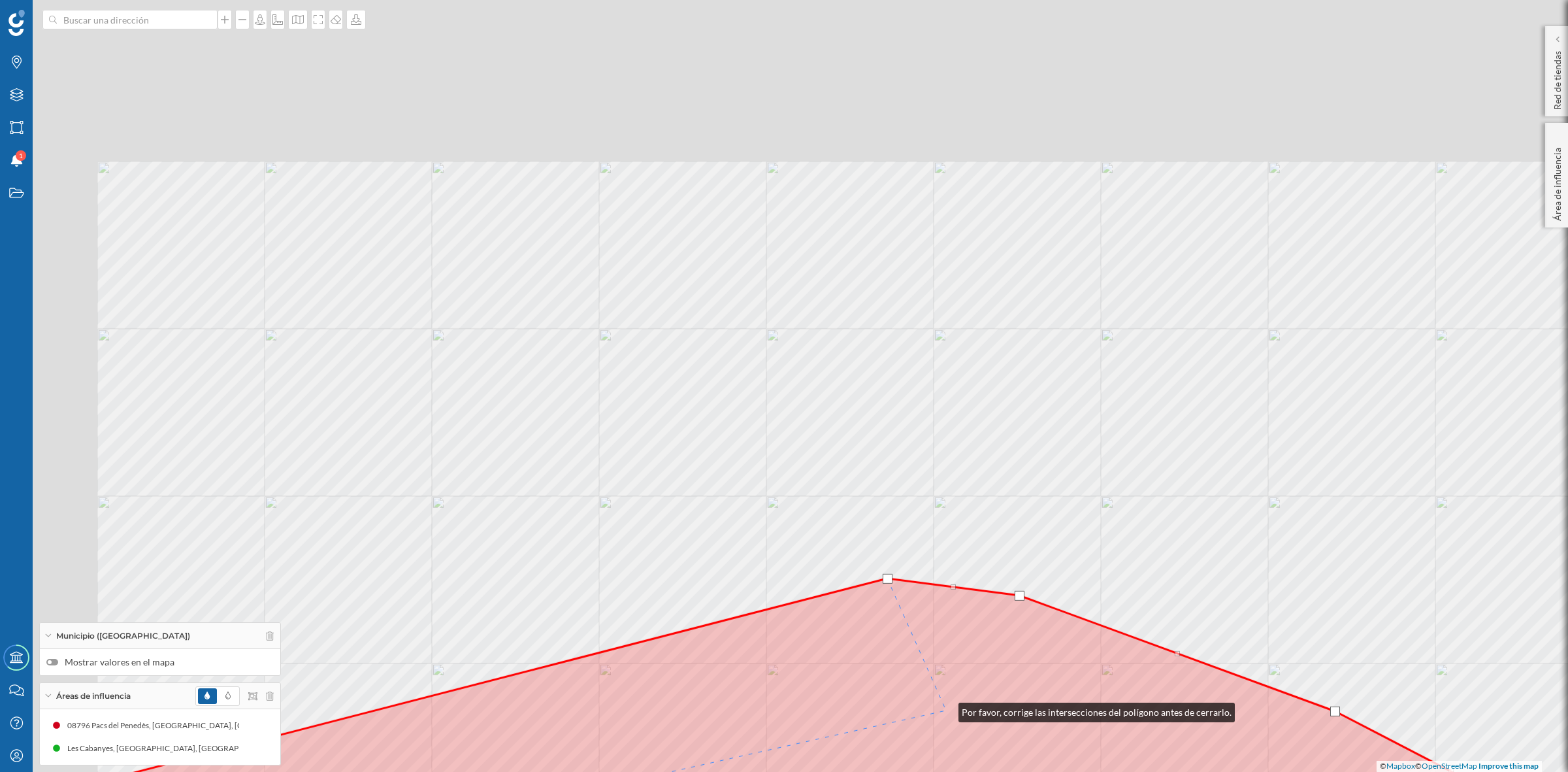
drag, startPoint x: 729, startPoint y: 468, endPoint x: 946, endPoint y: 709, distance: 324.3
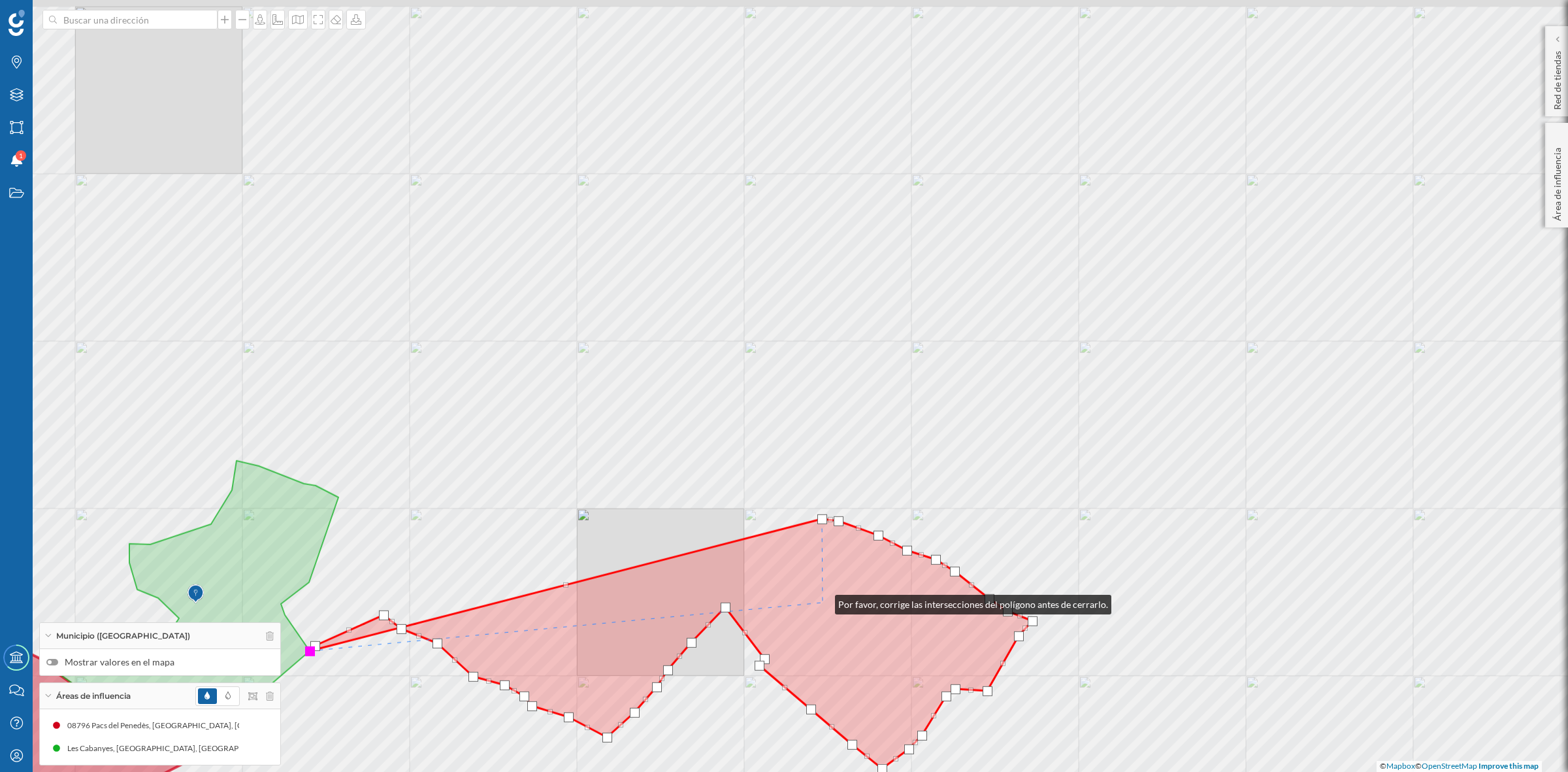
drag, startPoint x: 786, startPoint y: 484, endPoint x: 822, endPoint y: 601, distance: 122.4
click at [822, 601] on icon at bounding box center [670, 643] width 722 height 250
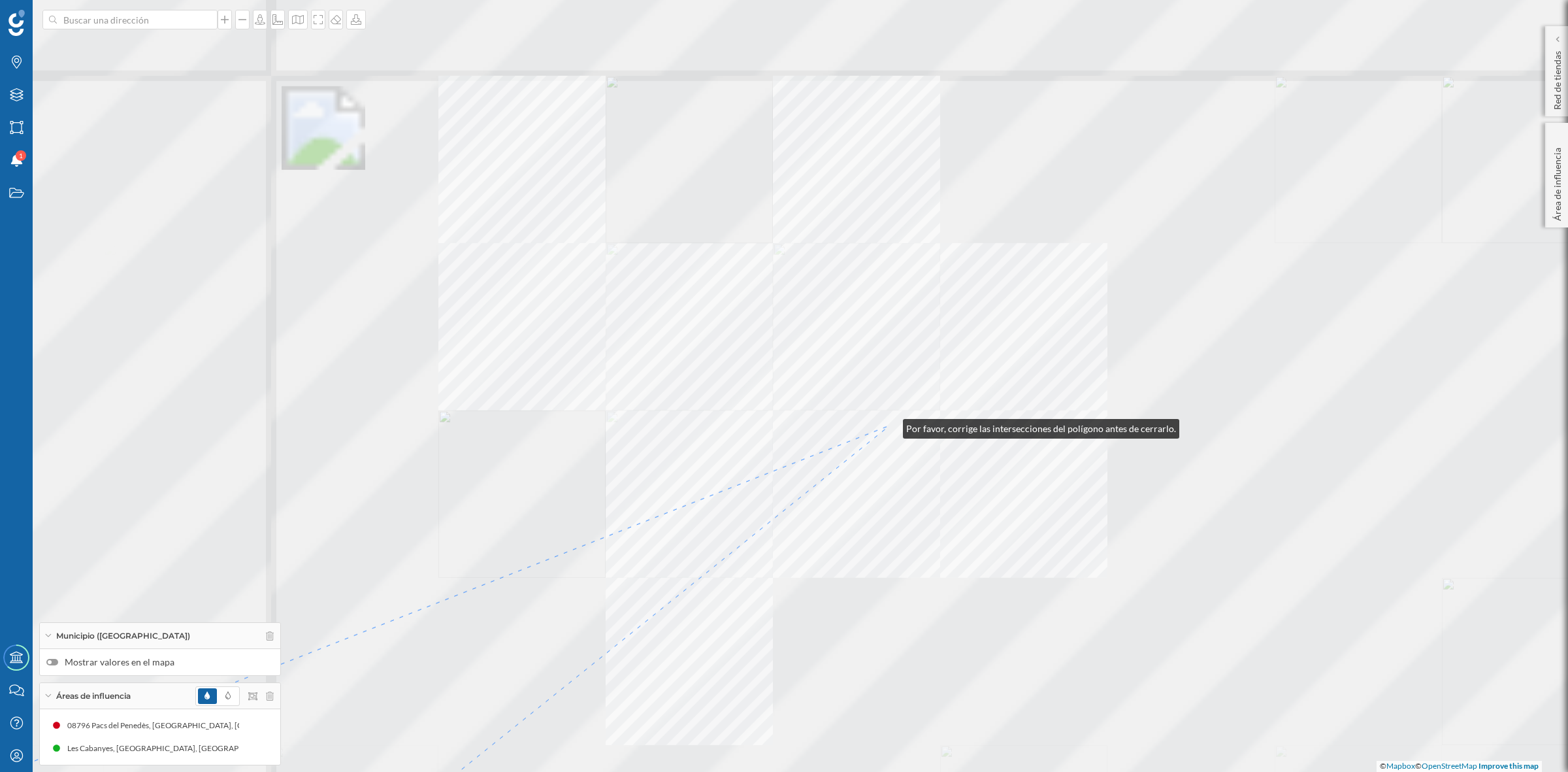
click at [888, 429] on div "© Mapbox © OpenStreetMap Improve this map" at bounding box center [784, 386] width 1568 height 772
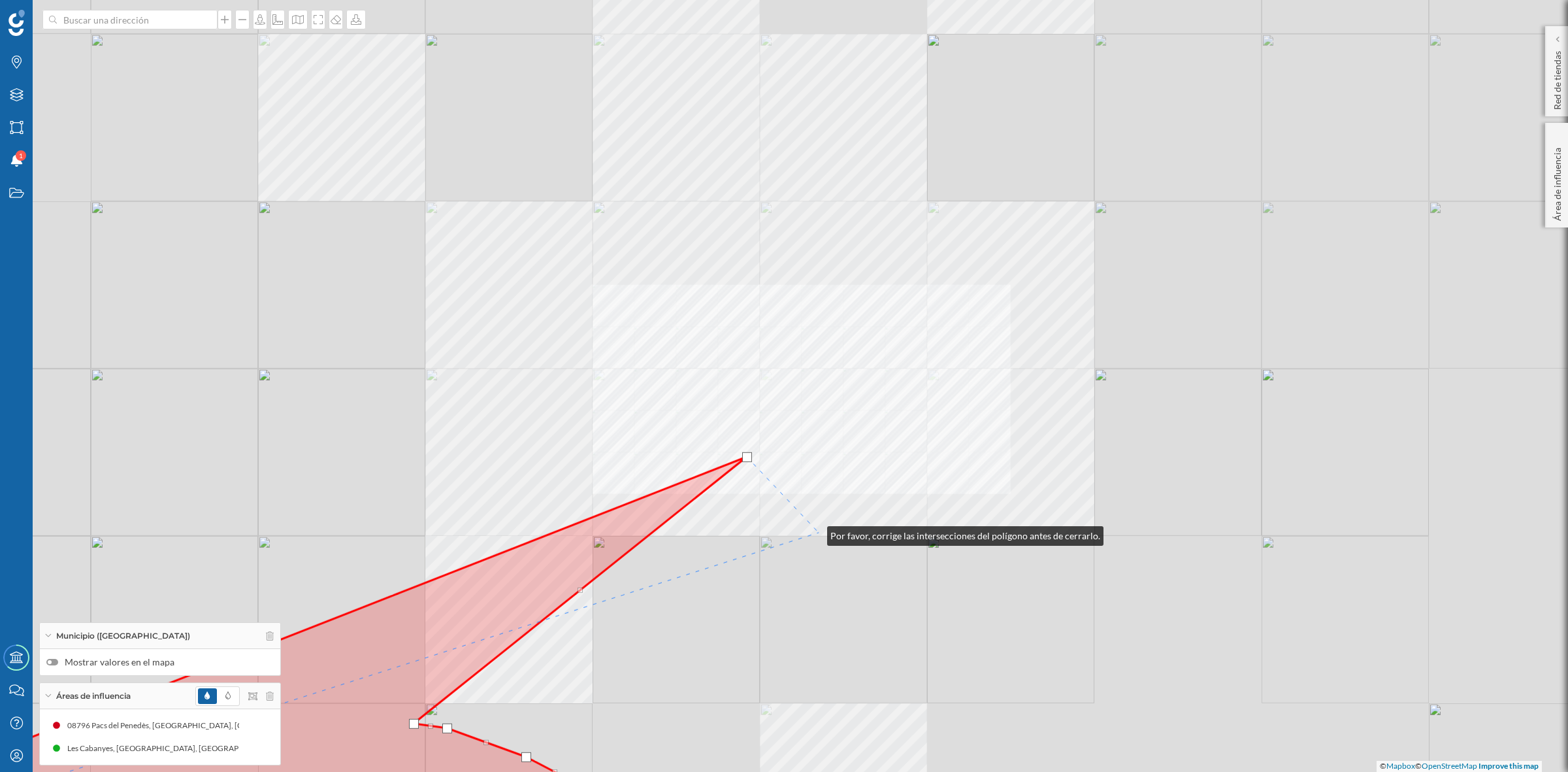
drag, startPoint x: 792, startPoint y: 529, endPoint x: 1253, endPoint y: 405, distance: 477.4
click at [1252, 406] on div "© Mapbox © OpenStreetMap Improve this map" at bounding box center [784, 386] width 1568 height 772
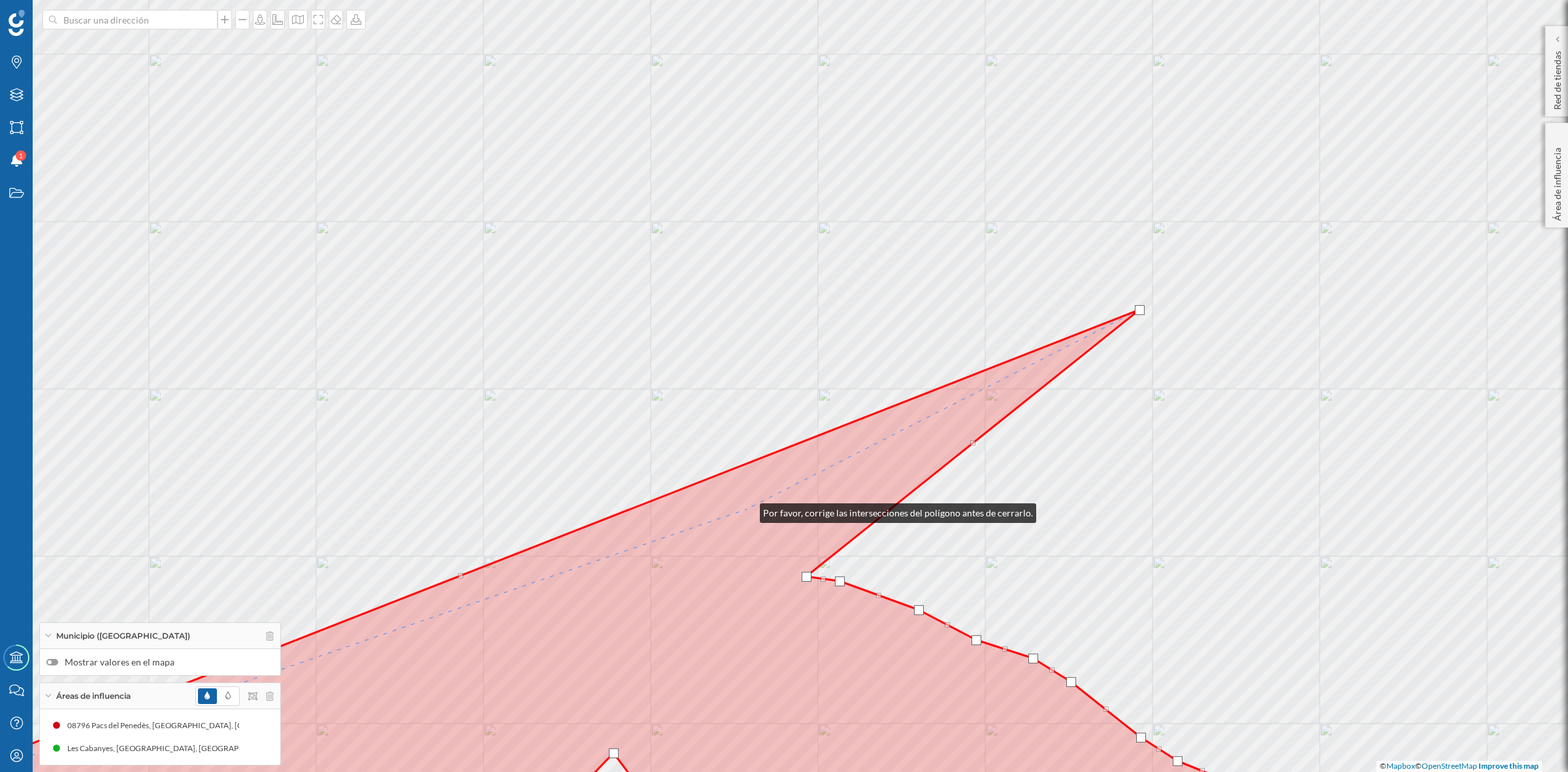
drag, startPoint x: 761, startPoint y: 523, endPoint x: 747, endPoint y: 507, distance: 21.3
click at [747, 507] on icon at bounding box center [512, 570] width 1431 height 521
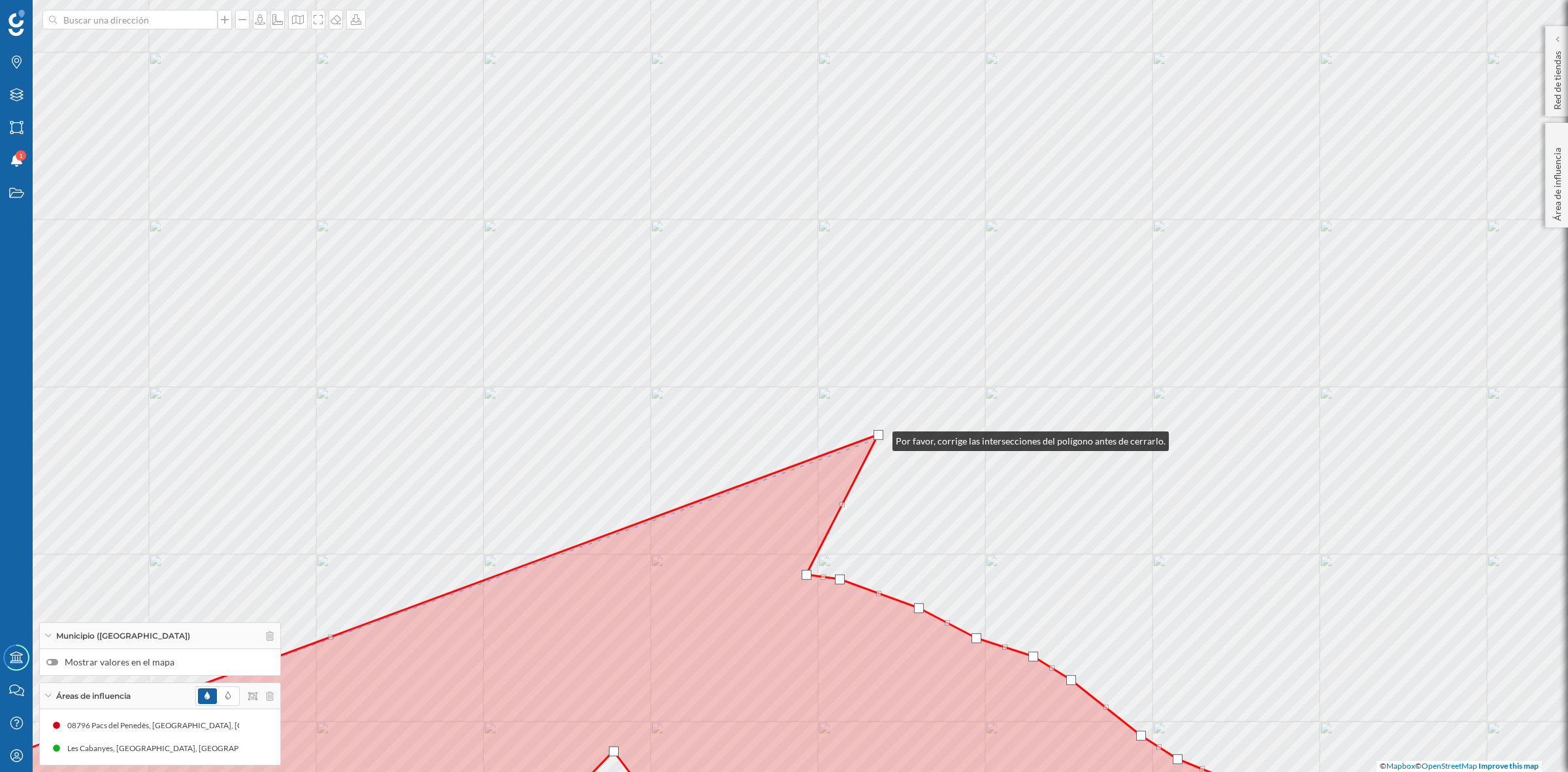
drag, startPoint x: 1141, startPoint y: 311, endPoint x: 879, endPoint y: 437, distance: 290.7
click at [879, 437] on div at bounding box center [878, 434] width 10 height 10
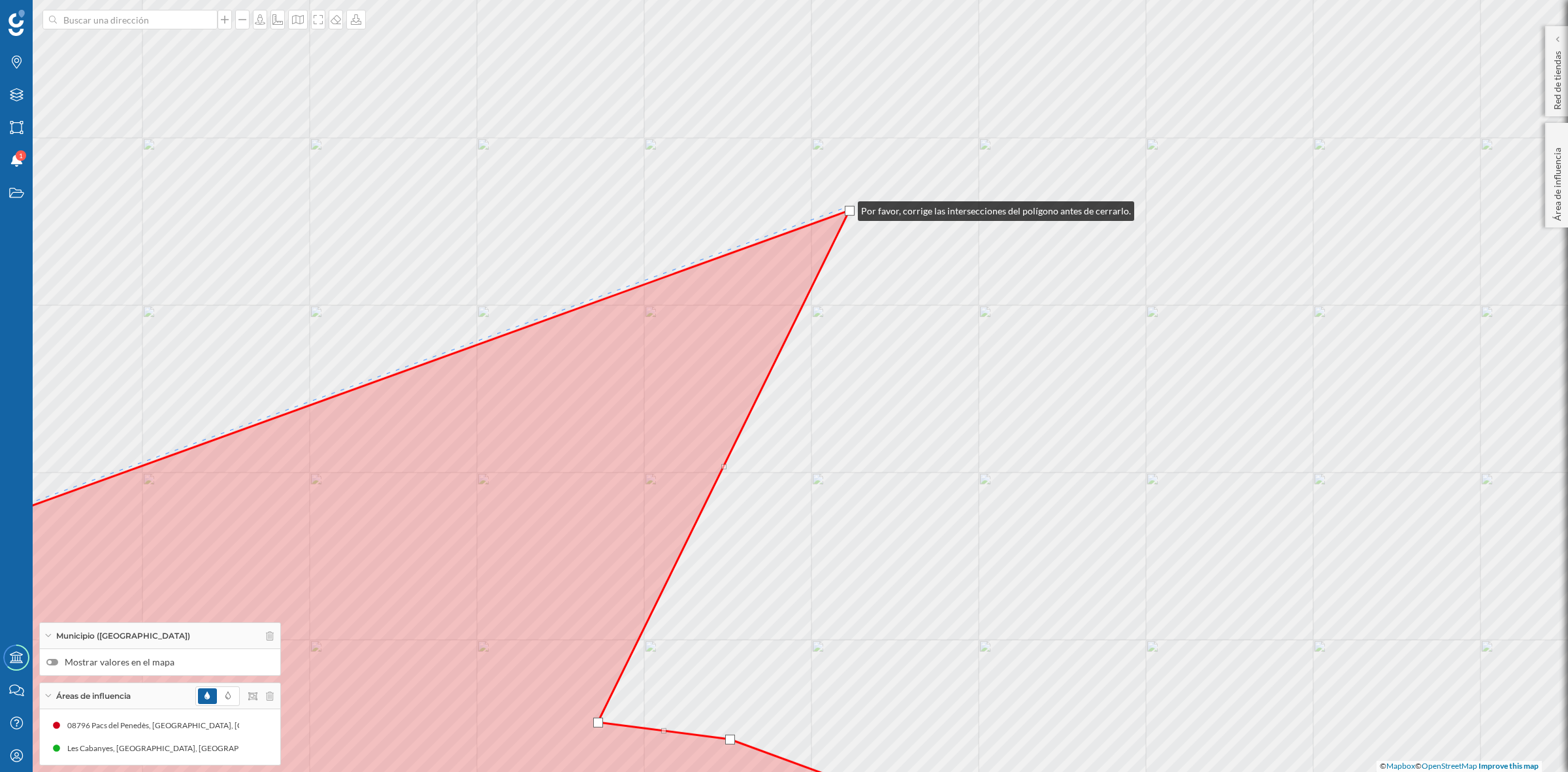
drag, startPoint x: 880, startPoint y: 159, endPoint x: 845, endPoint y: 207, distance: 59.4
click at [845, 207] on div at bounding box center [849, 210] width 10 height 10
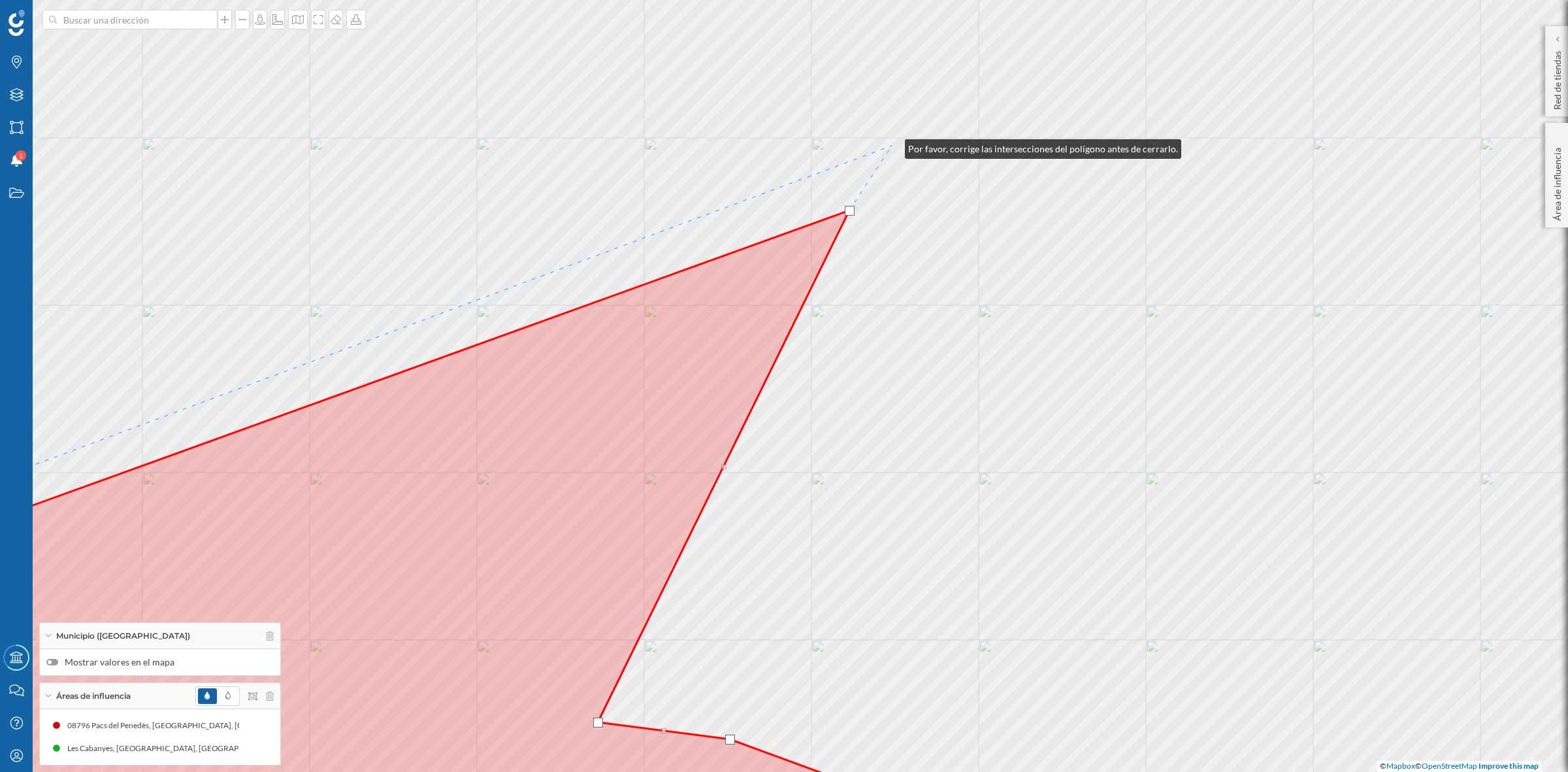
click at [892, 146] on div "© Mapbox © OpenStreetMap Improve this map" at bounding box center [784, 386] width 1568 height 772
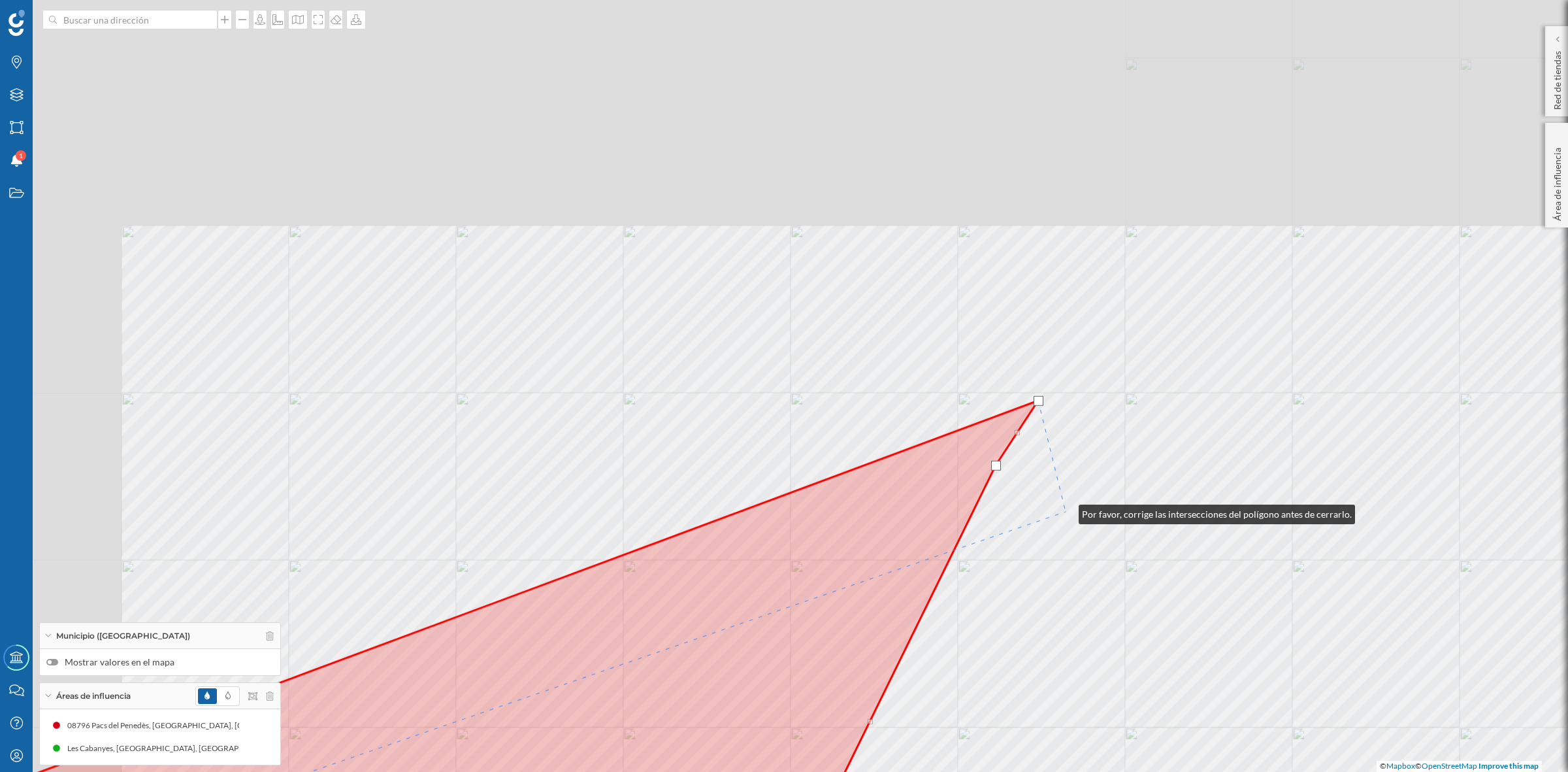
drag, startPoint x: 919, startPoint y: 256, endPoint x: 1066, endPoint y: 511, distance: 294.3
click at [1066, 511] on div "© Mapbox © OpenStreetMap Improve this map" at bounding box center [784, 386] width 1568 height 772
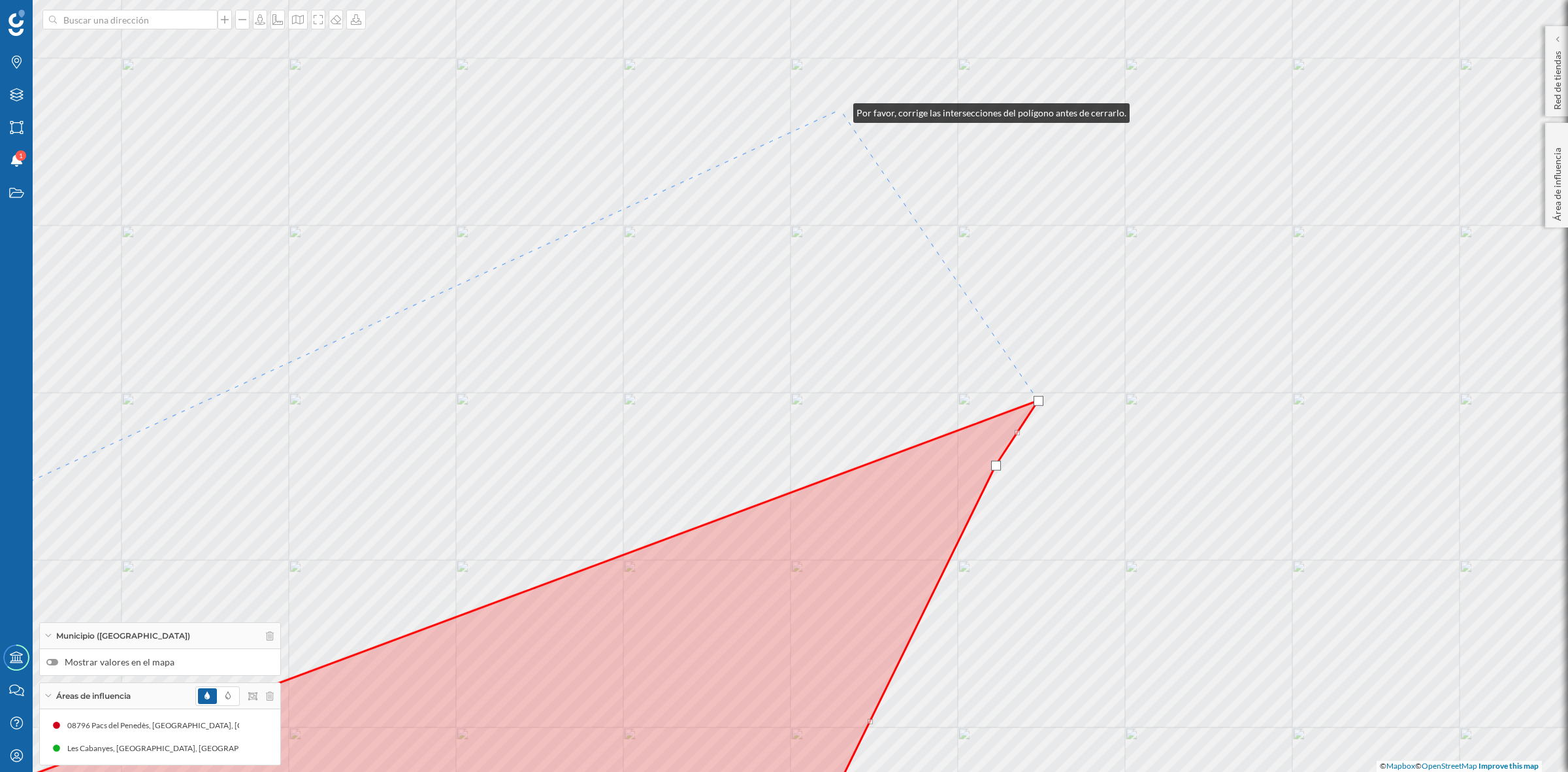
click at [840, 110] on div "© Mapbox © OpenStreetMap Improve this map" at bounding box center [784, 386] width 1568 height 772
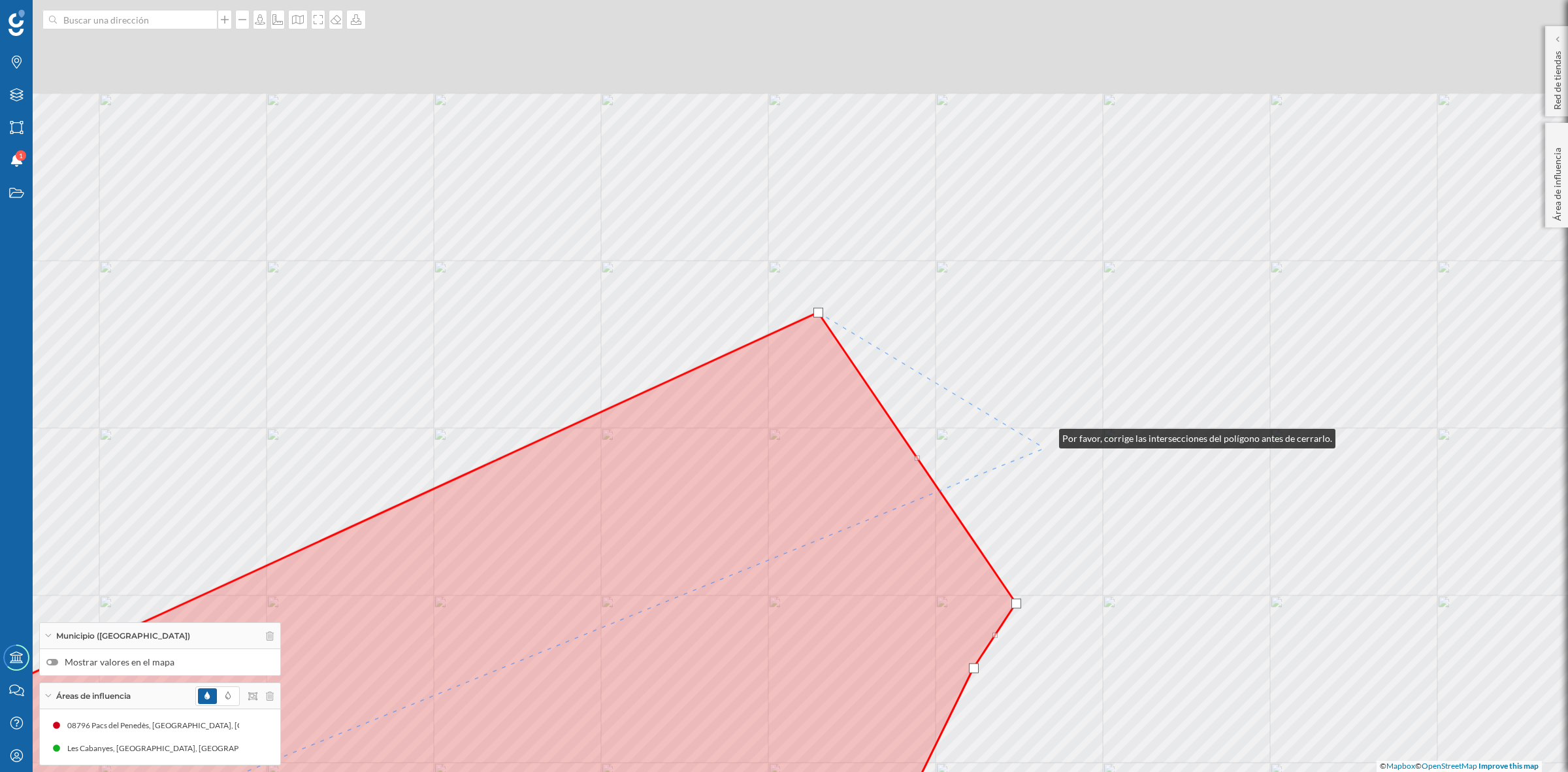
drag, startPoint x: 1068, startPoint y: 232, endPoint x: 1036, endPoint y: 528, distance: 297.7
click at [1036, 528] on div "© Mapbox © OpenStreetMap Improve this map" at bounding box center [784, 386] width 1568 height 772
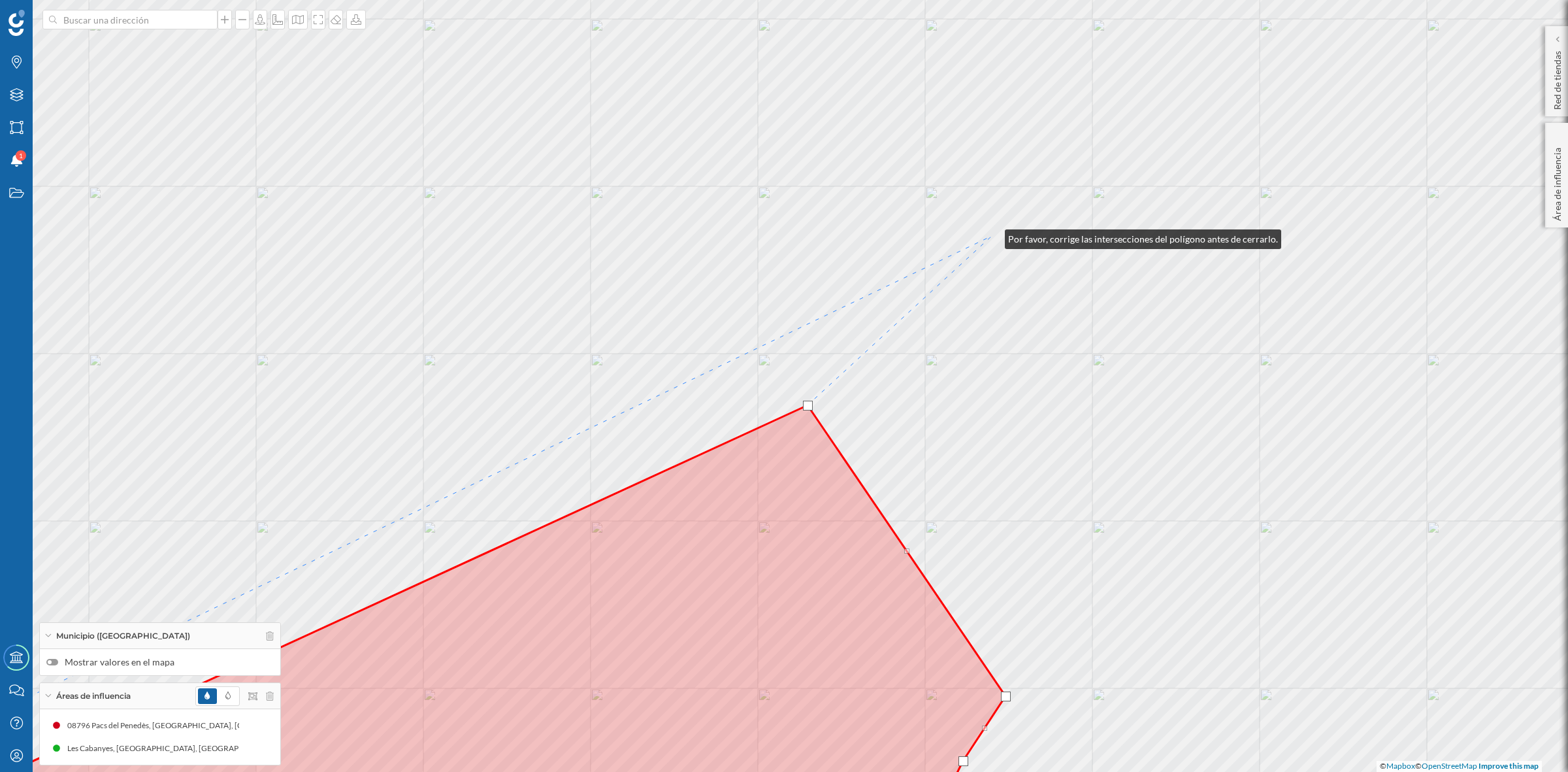
click at [992, 236] on div "© Mapbox © OpenStreetMap Improve this map" at bounding box center [784, 386] width 1568 height 772
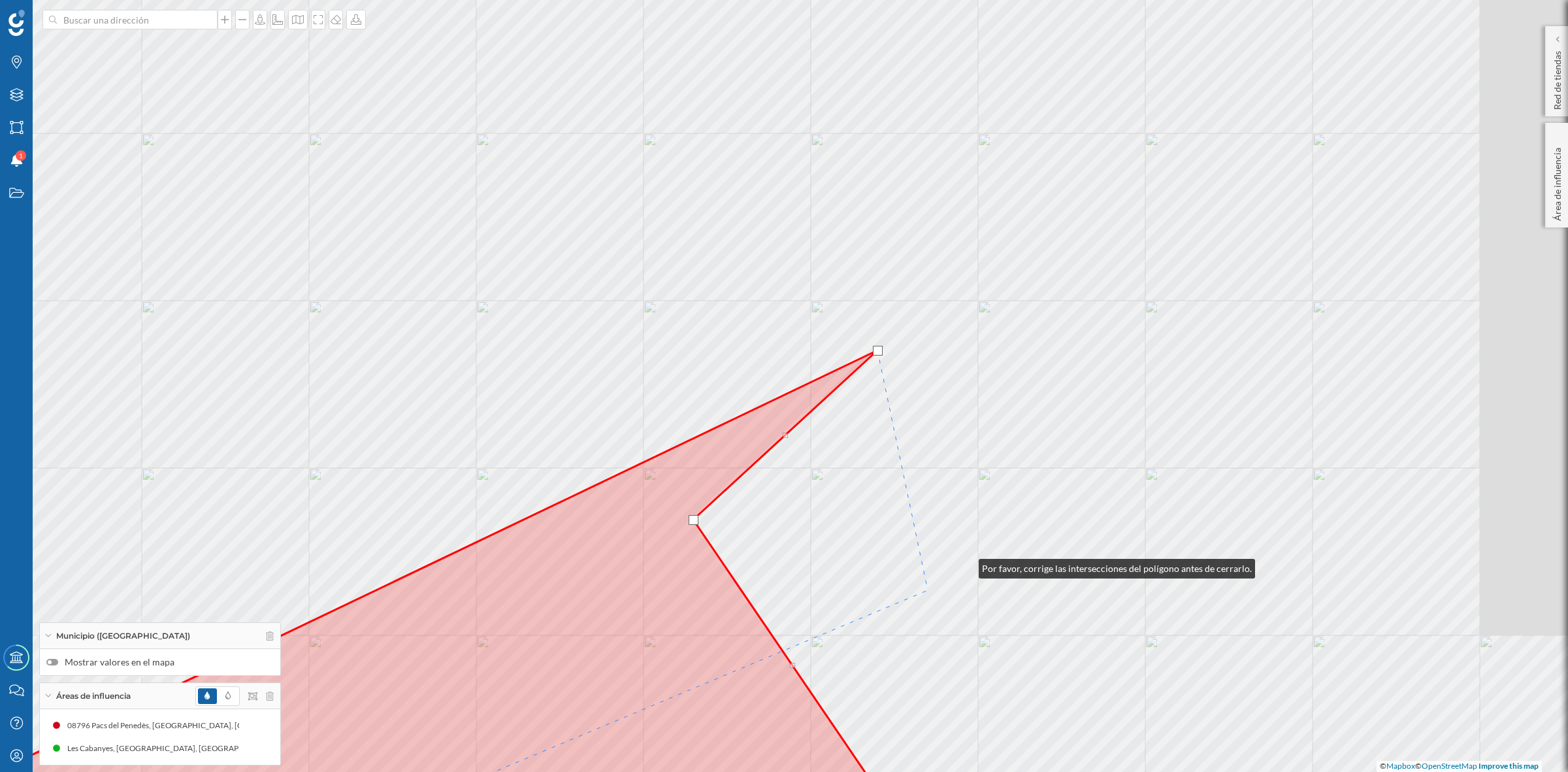
drag, startPoint x: 1080, startPoint y: 451, endPoint x: 942, endPoint y: 583, distance: 191.0
click at [942, 583] on div "© Mapbox © OpenStreetMap Improve this map" at bounding box center [784, 386] width 1568 height 772
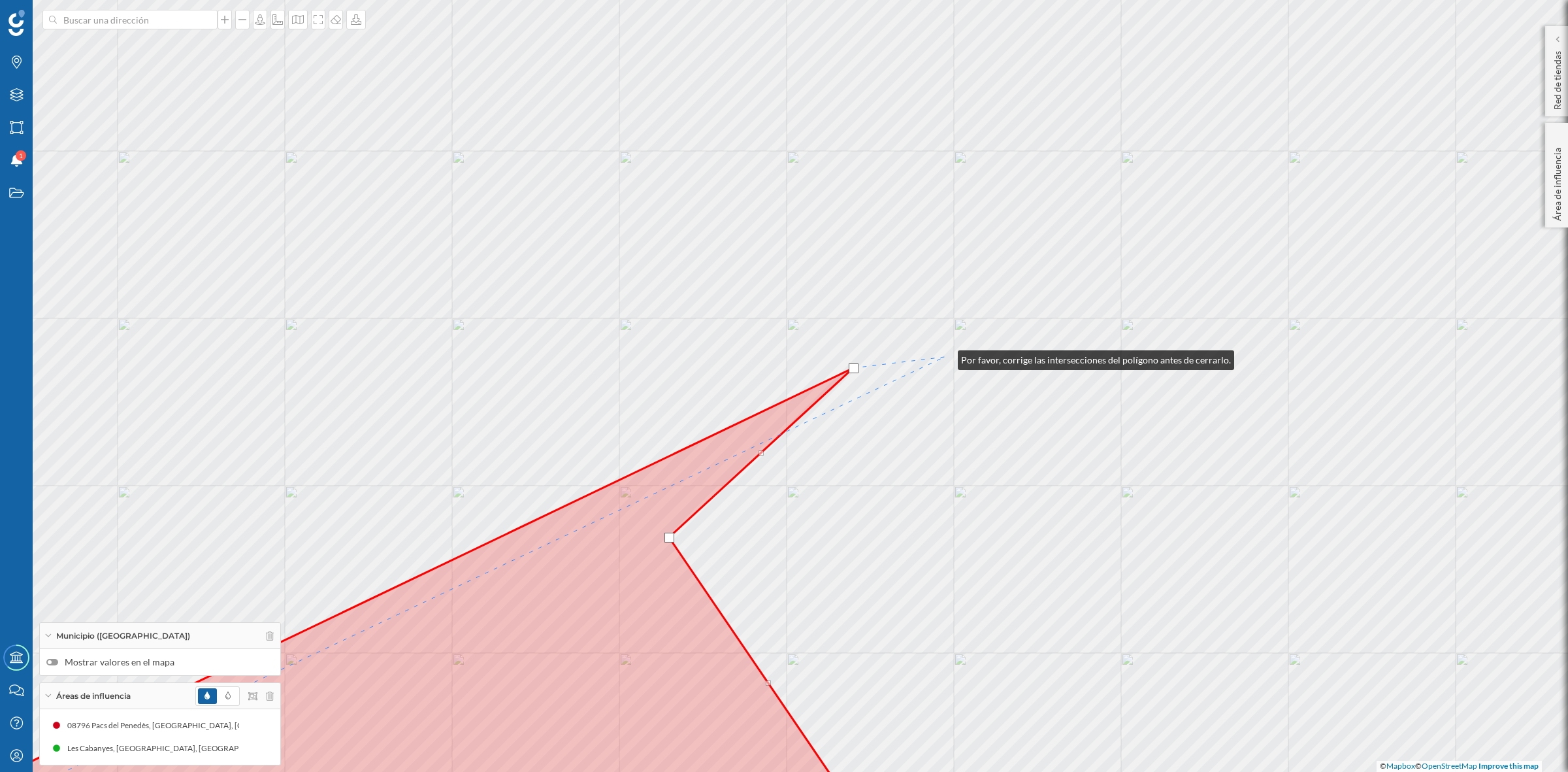
click at [945, 357] on div "© Mapbox © OpenStreetMap Improve this map" at bounding box center [784, 386] width 1568 height 772
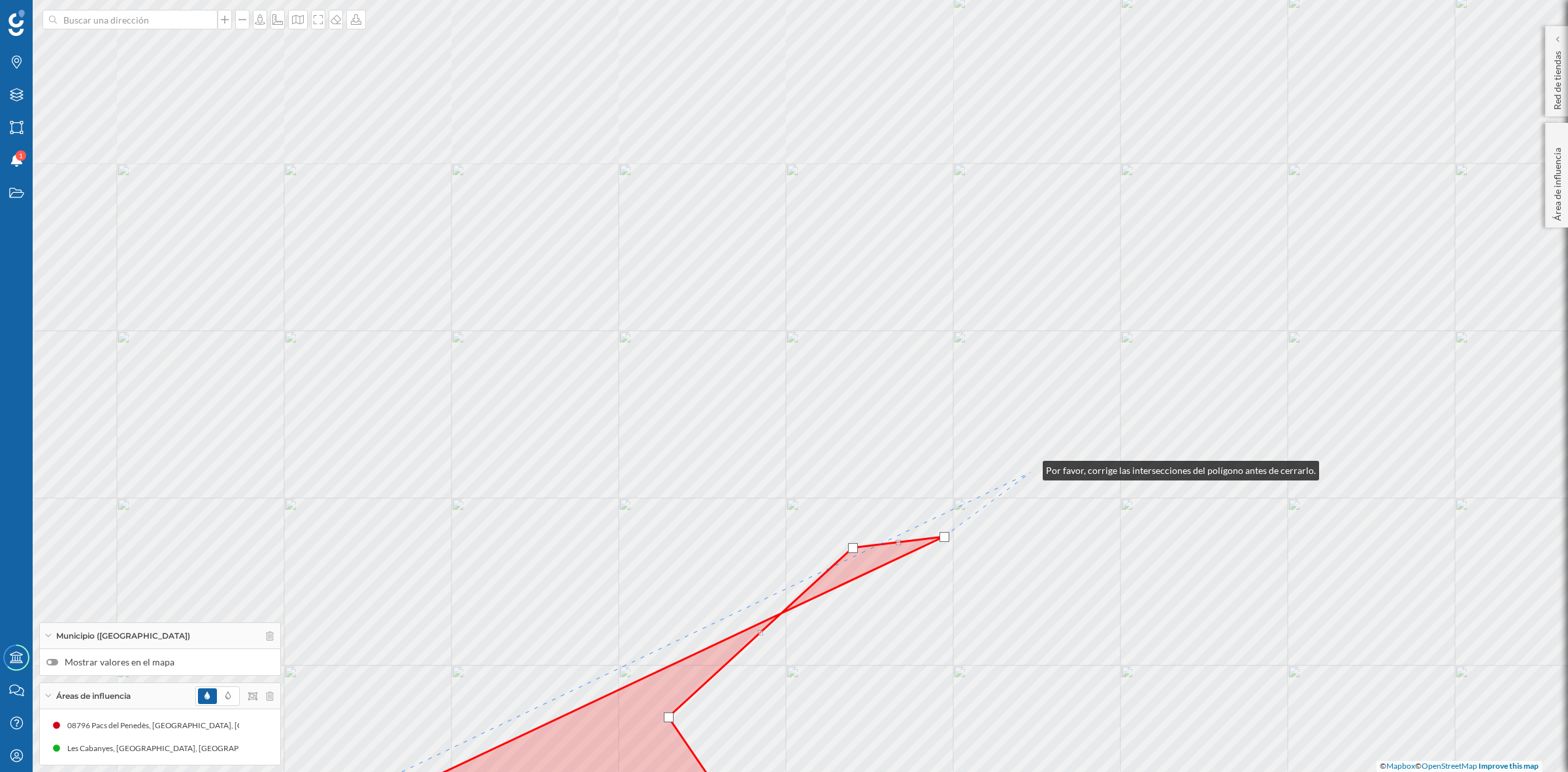
drag, startPoint x: 1031, startPoint y: 289, endPoint x: 1030, endPoint y: 468, distance: 179.0
click at [1030, 468] on div "© Mapbox © OpenStreetMap Improve this map" at bounding box center [784, 386] width 1568 height 772
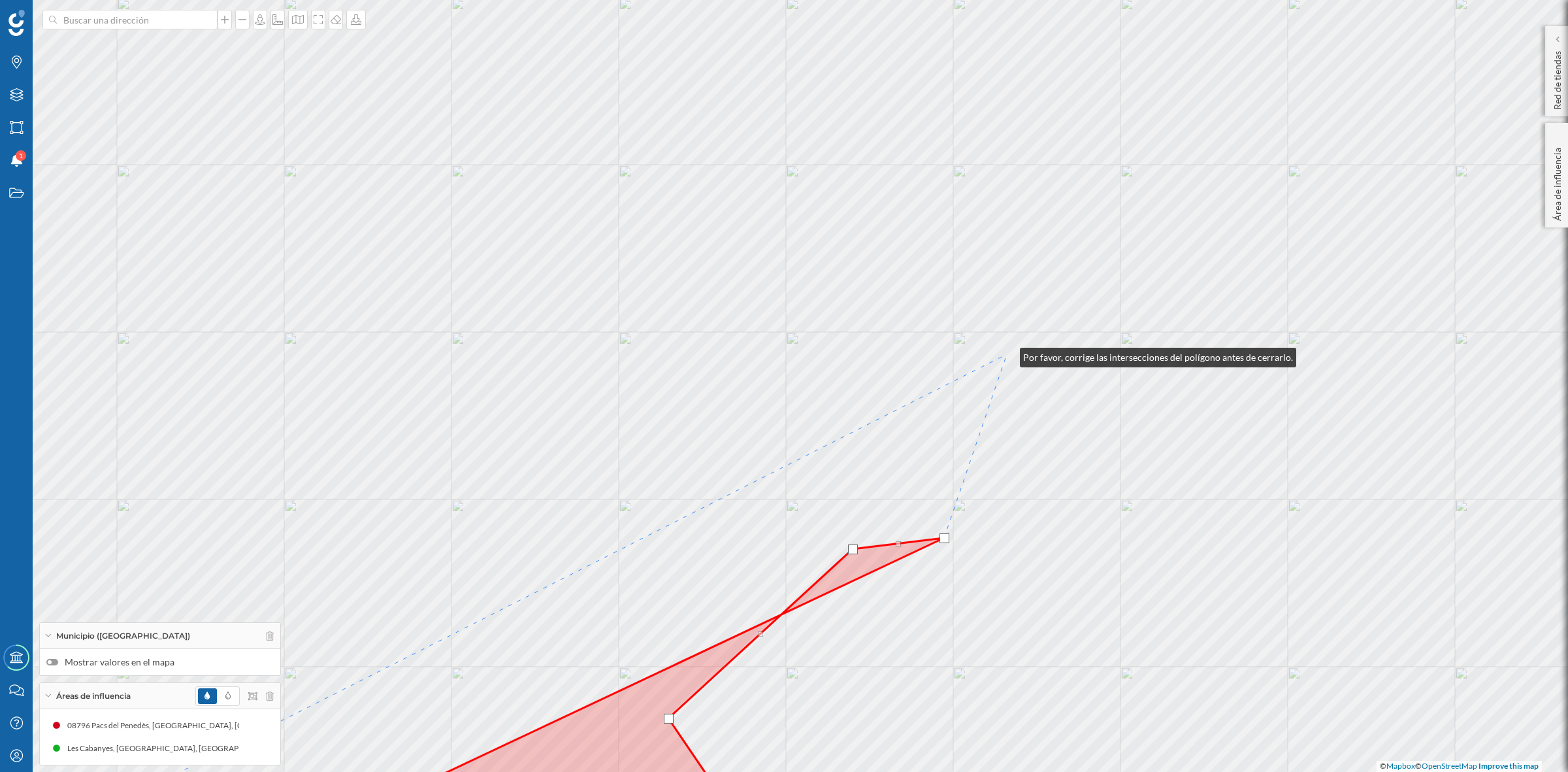
click at [1007, 354] on div "© Mapbox © OpenStreetMap Improve this map" at bounding box center [784, 386] width 1568 height 772
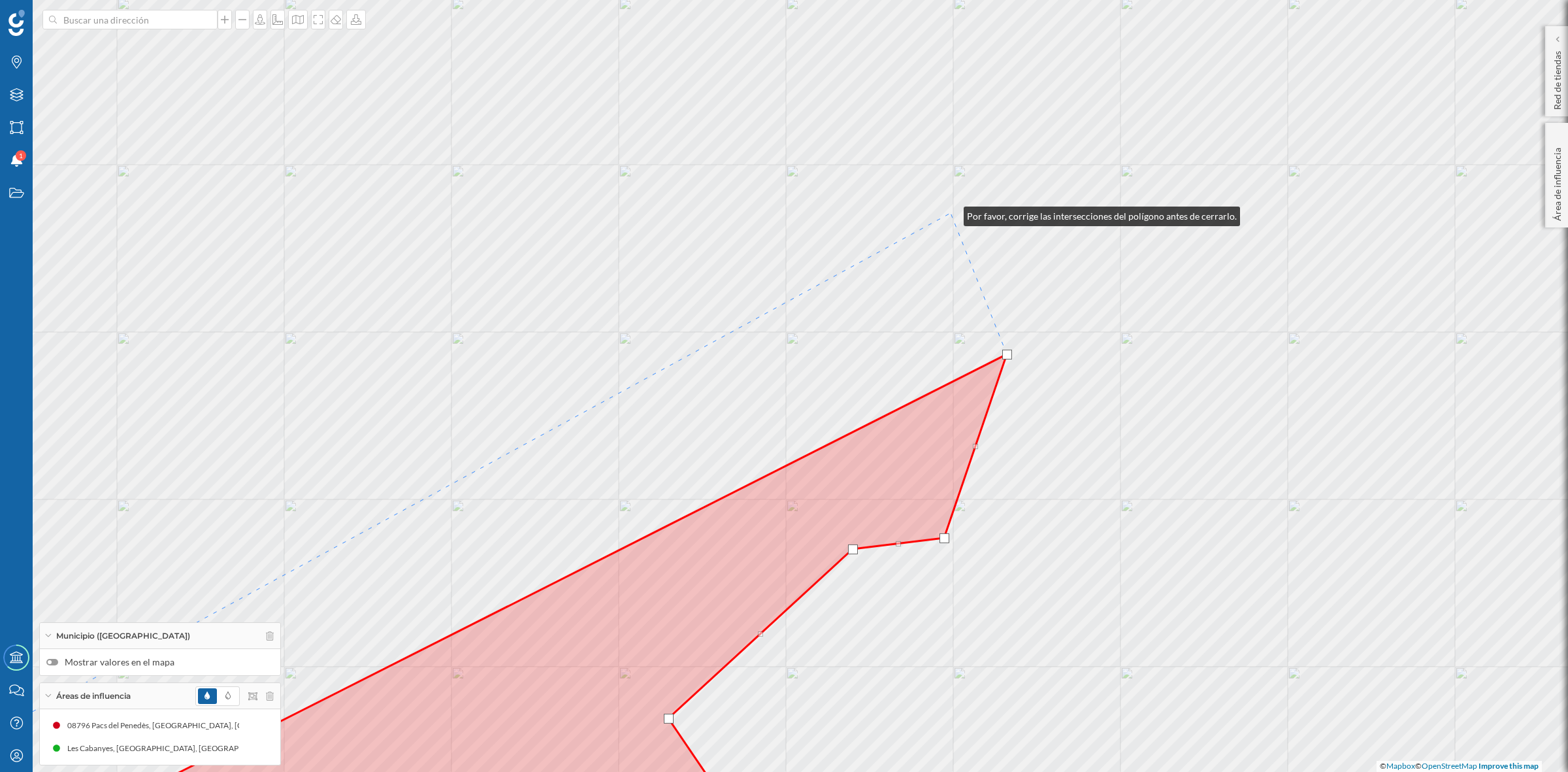
click at [951, 213] on div "© Mapbox © OpenStreetMap Improve this map" at bounding box center [784, 386] width 1568 height 772
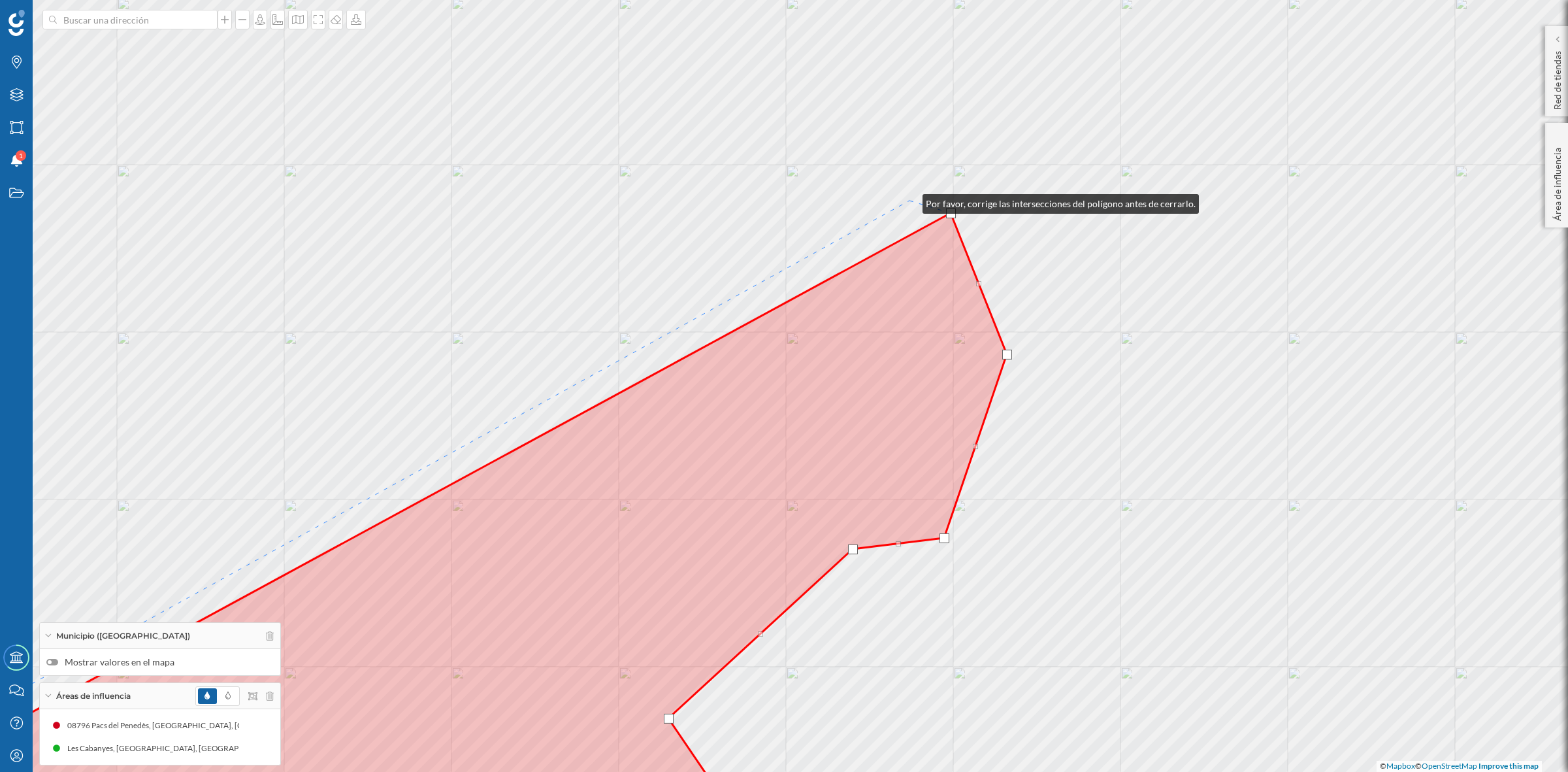
click at [910, 201] on div "© Mapbox © OpenStreetMap Improve this map" at bounding box center [784, 386] width 1568 height 772
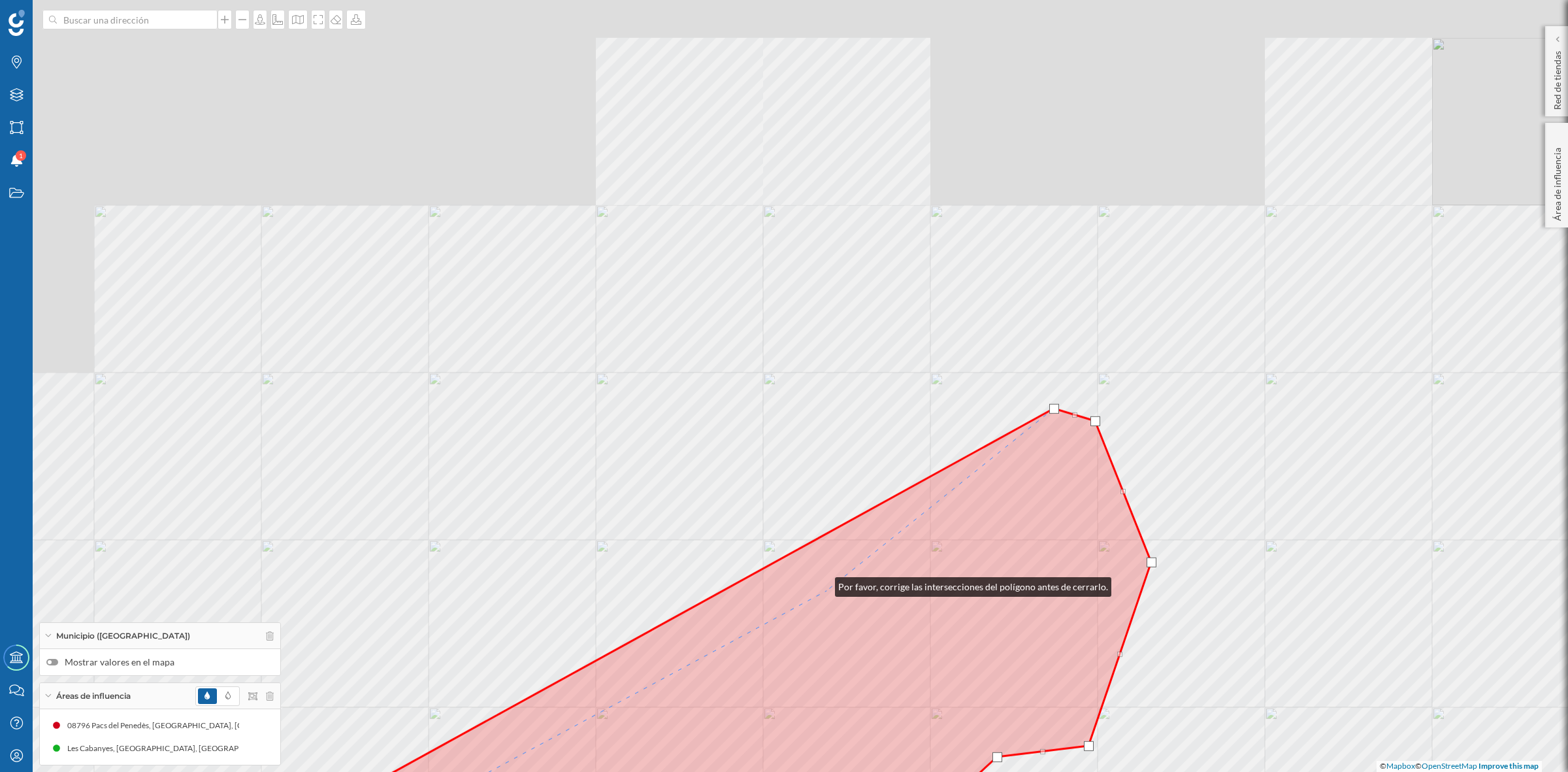
drag, startPoint x: 677, startPoint y: 376, endPoint x: 846, endPoint y: 582, distance: 266.5
click at [864, 640] on icon at bounding box center [568, 733] width 1166 height 650
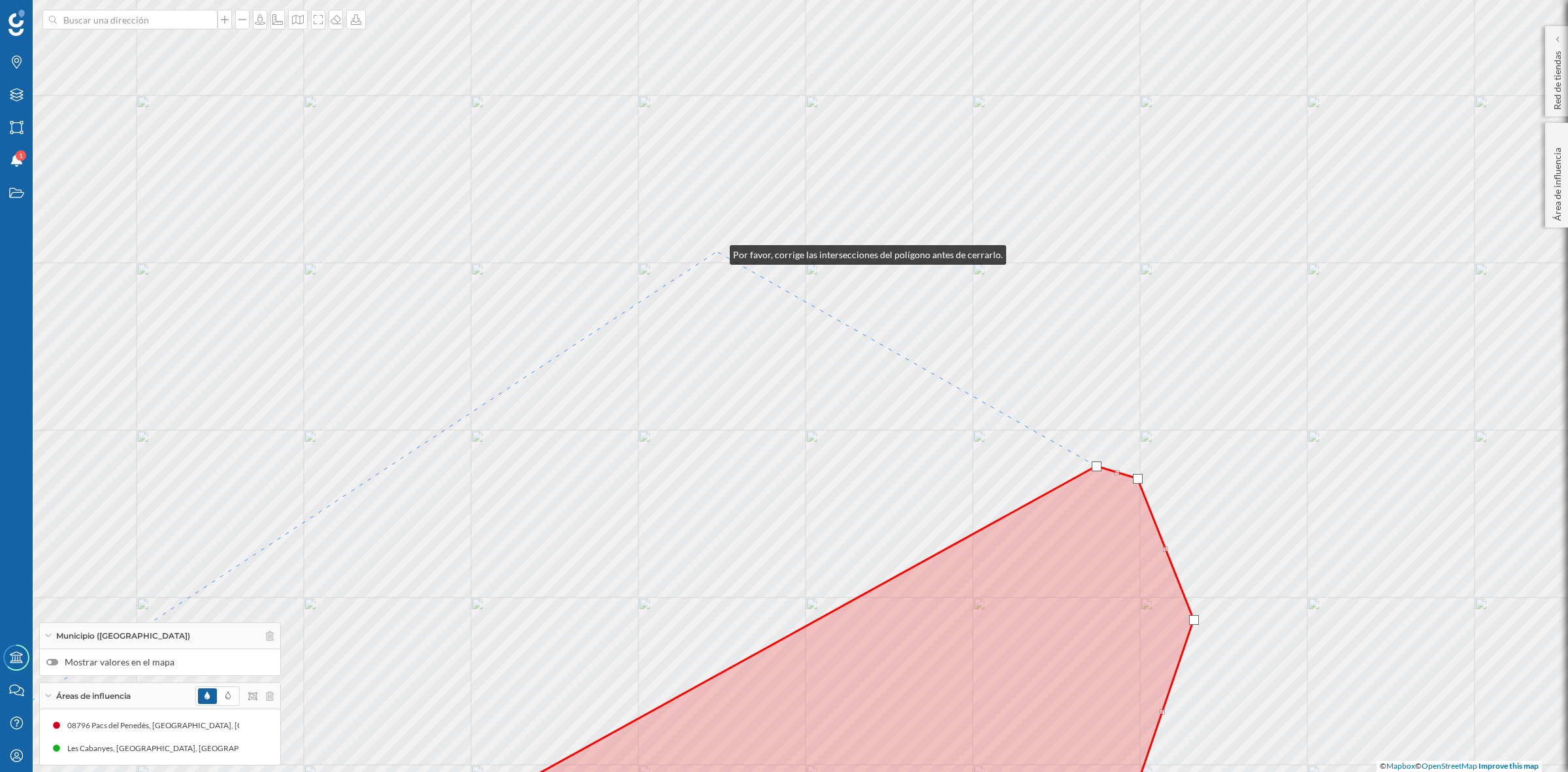
click at [717, 252] on div "© Mapbox © OpenStreetMap Improve this map" at bounding box center [784, 386] width 1568 height 772
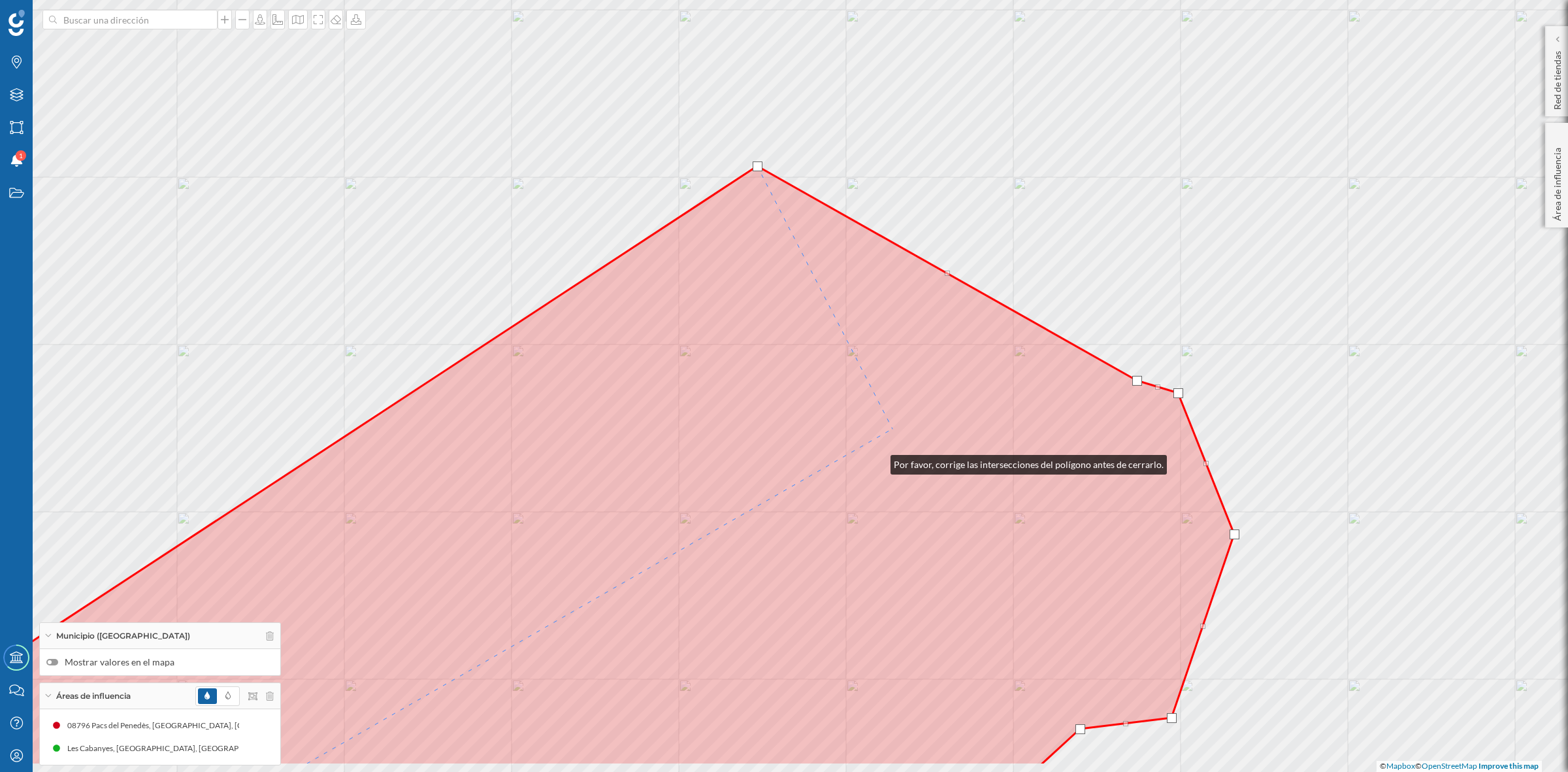
drag, startPoint x: 837, startPoint y: 547, endPoint x: 981, endPoint y: 249, distance: 331.0
click at [977, 273] on icon at bounding box center [558, 465] width 1352 height 599
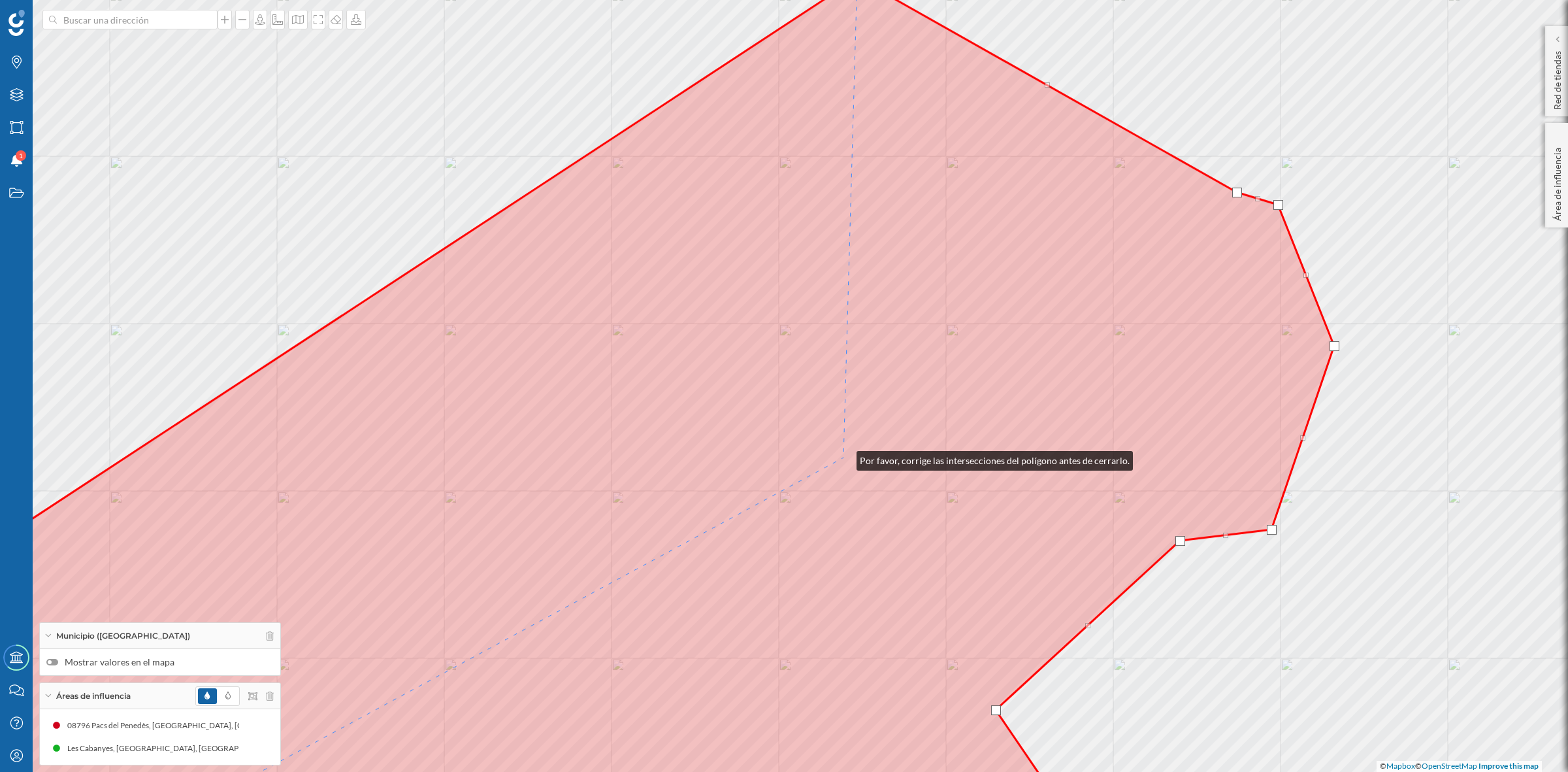
click at [843, 458] on icon at bounding box center [588, 413] width 1493 height 873
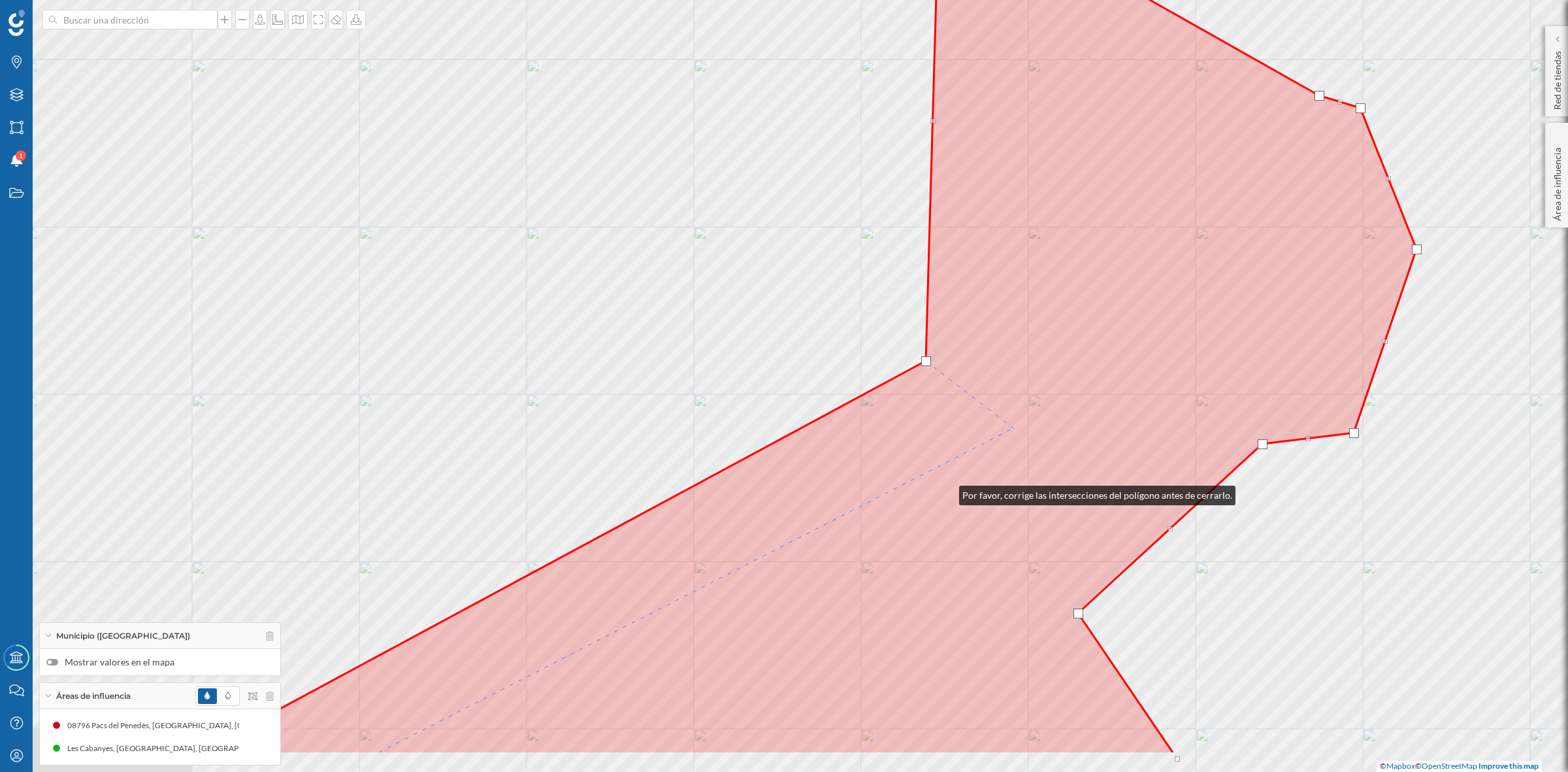
drag, startPoint x: 864, startPoint y: 589, endPoint x: 1230, endPoint y: 323, distance: 452.5
click at [1230, 323] on icon at bounding box center [806, 317] width 1221 height 873
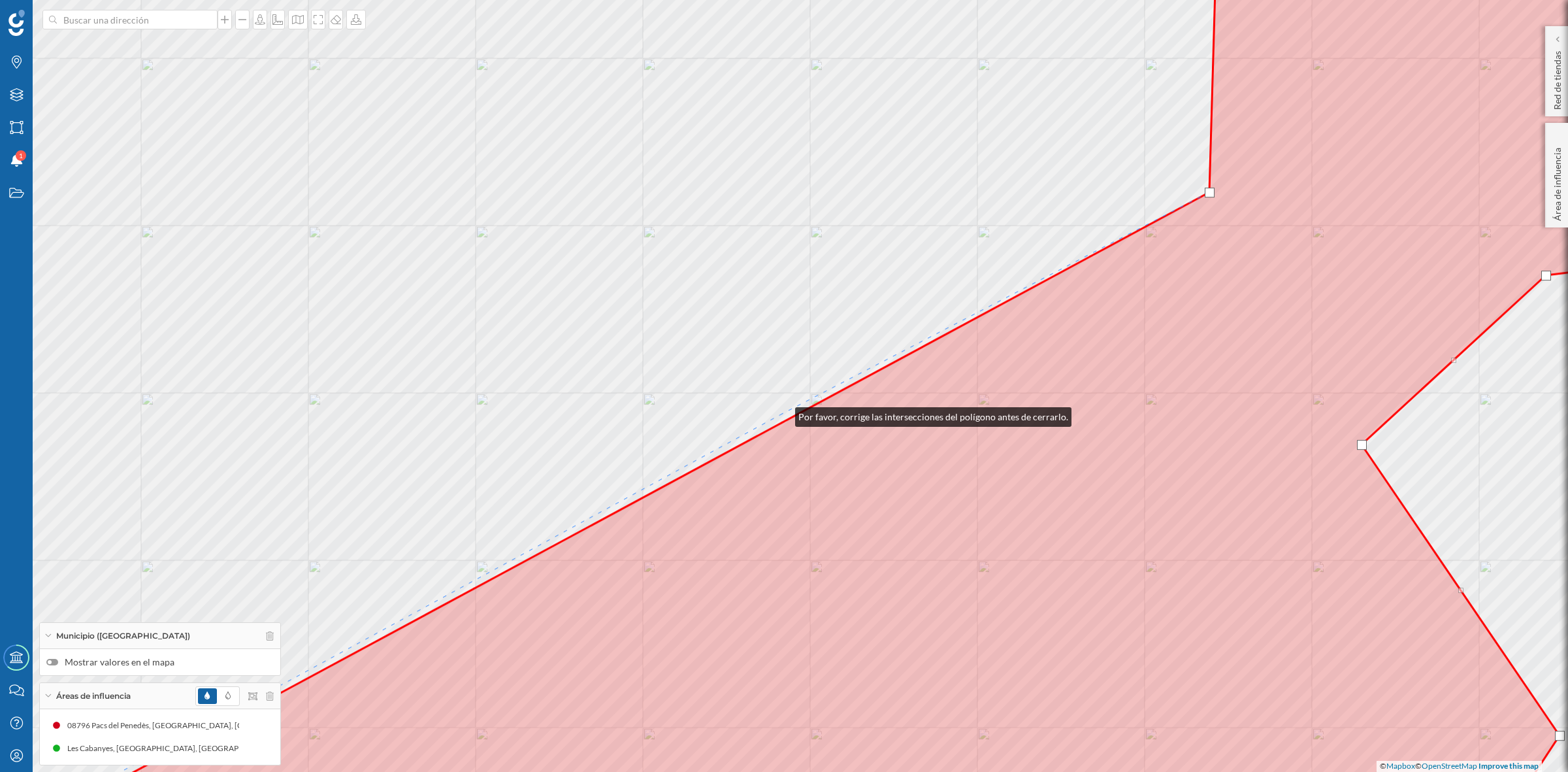
click at [782, 413] on div "© Mapbox © OpenStreetMap Improve this map" at bounding box center [784, 386] width 1568 height 772
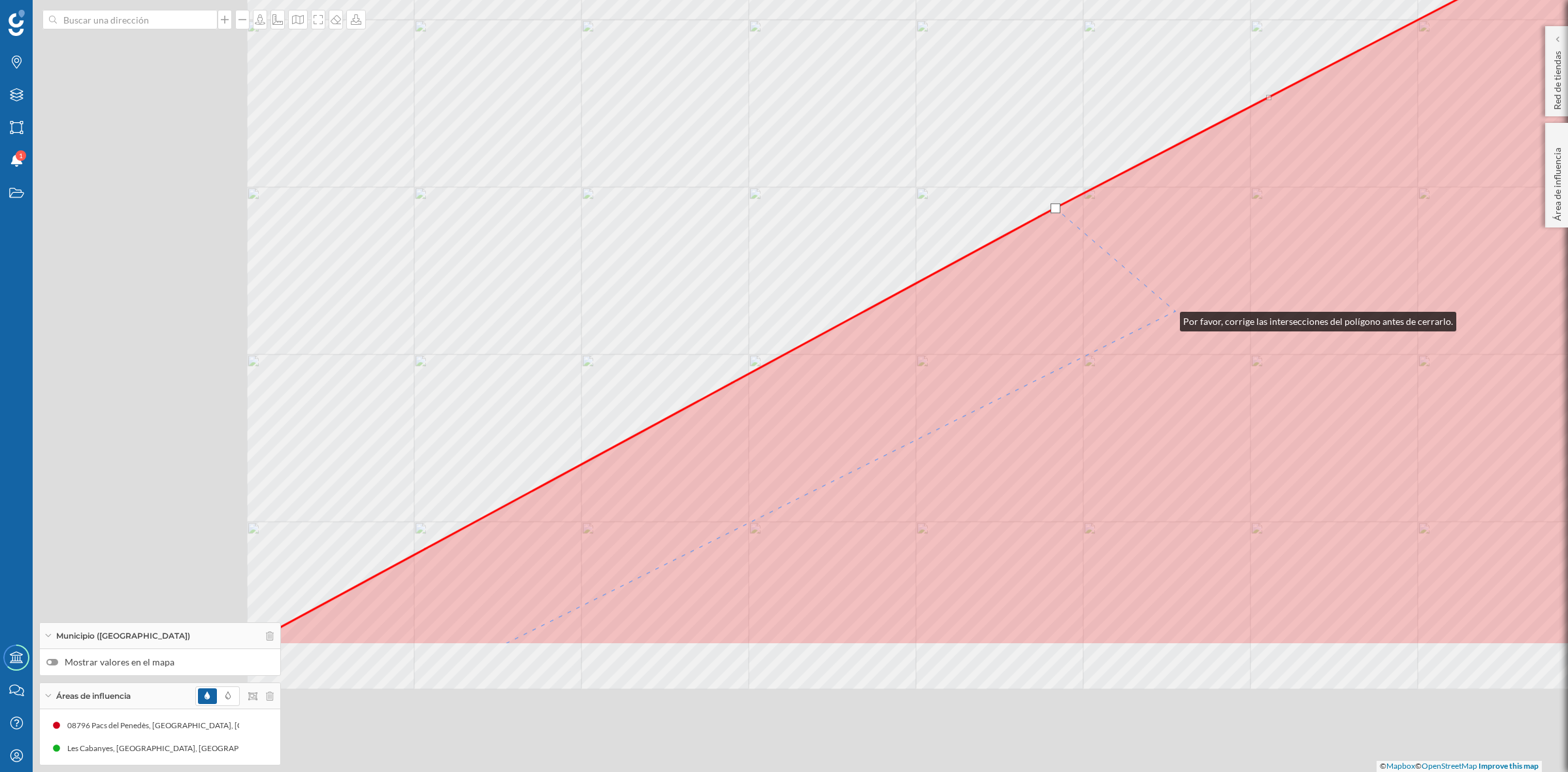
drag, startPoint x: 1158, startPoint y: 325, endPoint x: 1187, endPoint y: 302, distance: 37.0
click at [1179, 309] on icon at bounding box center [1110, 180] width 1727 height 930
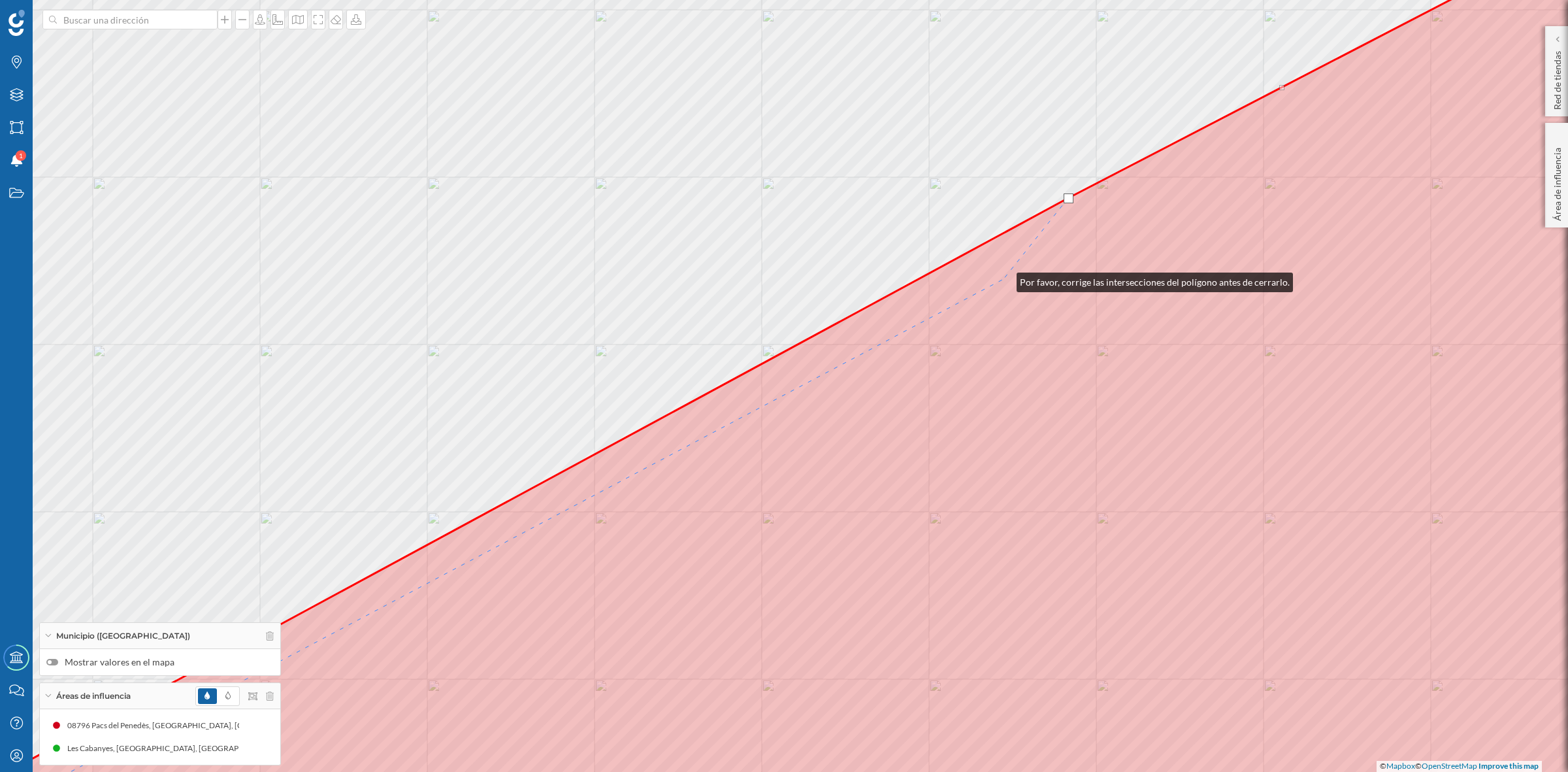
click at [1003, 279] on icon at bounding box center [795, 386] width 1866 height 930
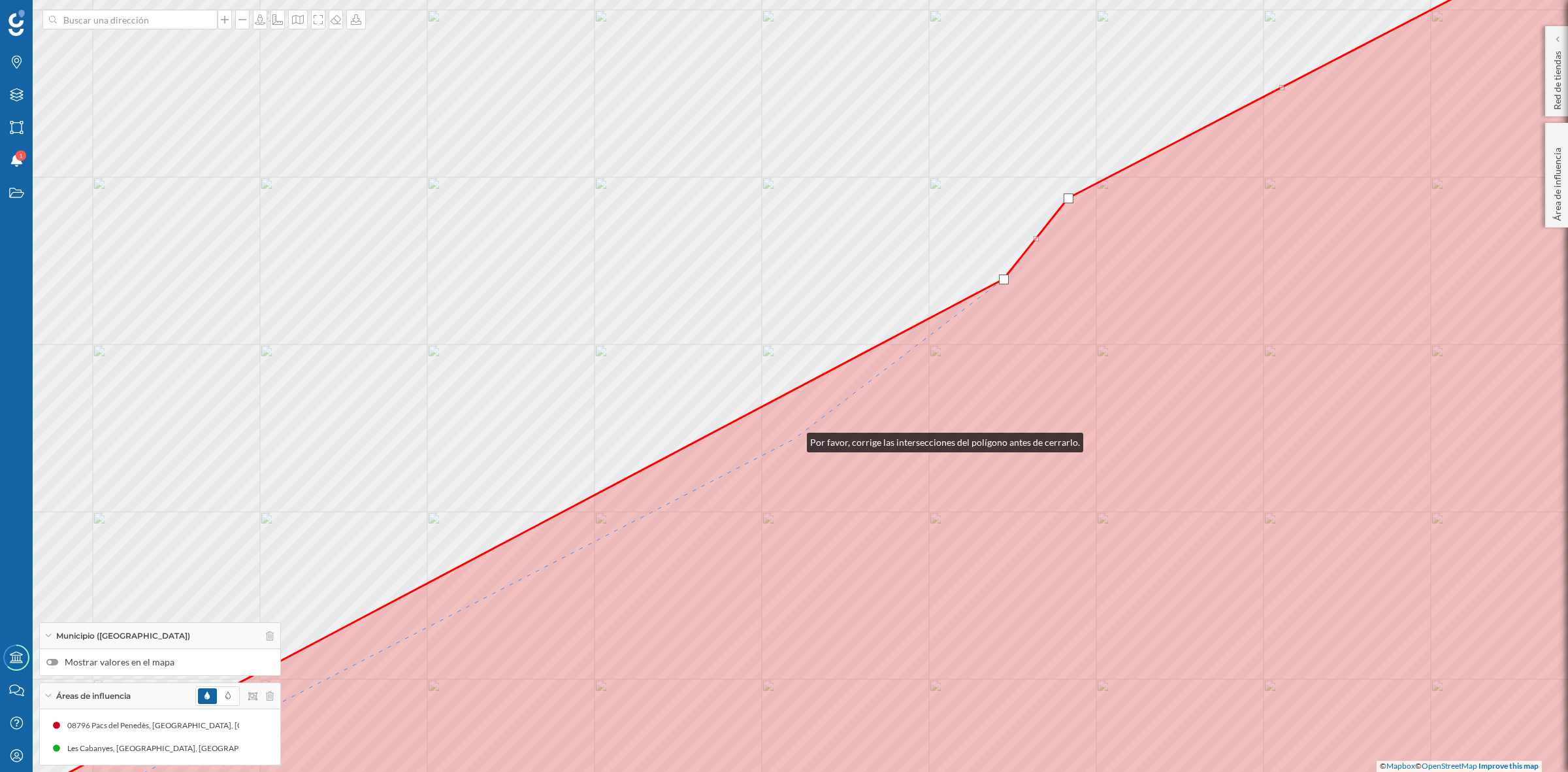
click at [794, 439] on icon at bounding box center [824, 386] width 1807 height 930
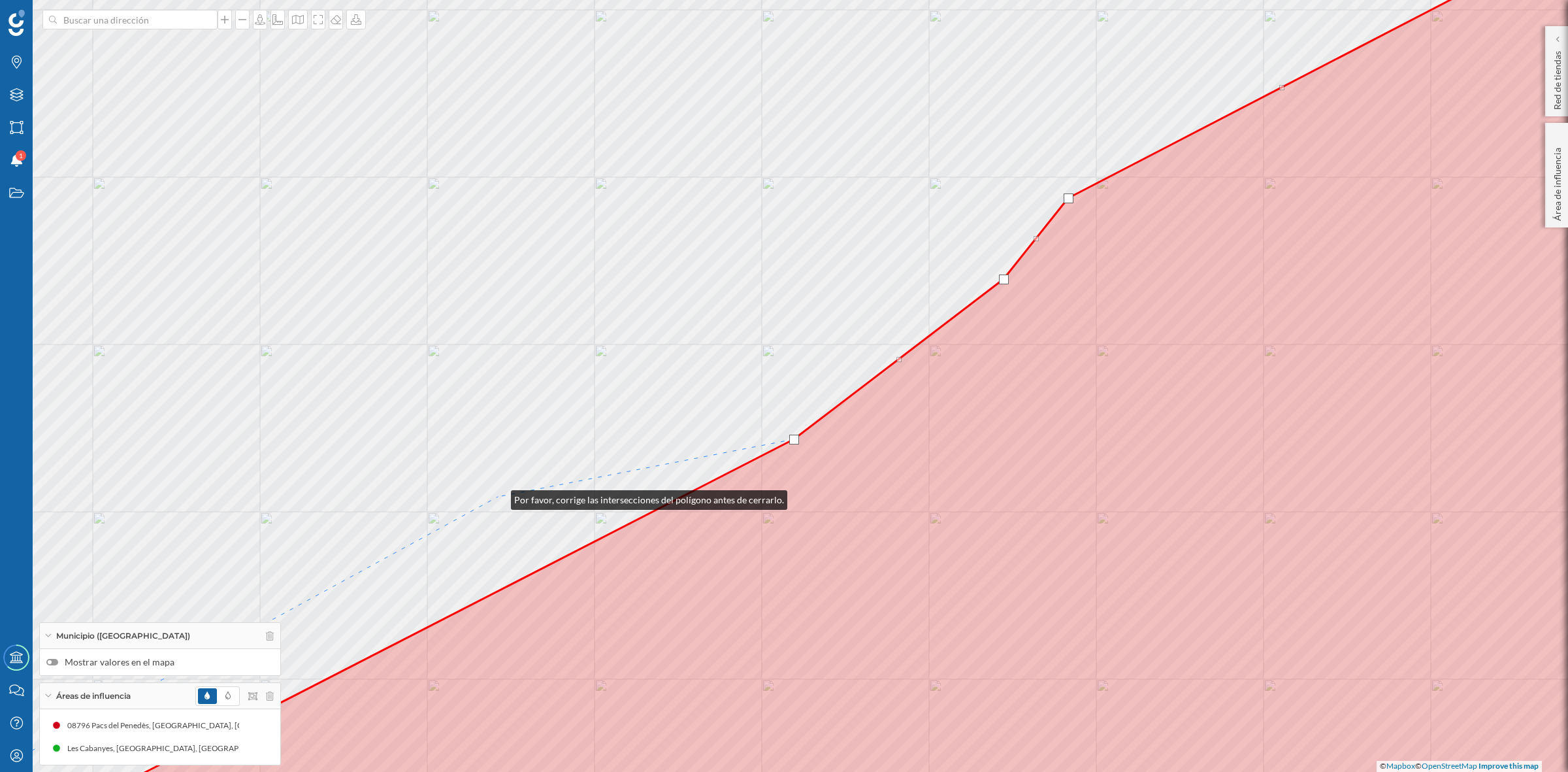
click at [498, 497] on div "© Mapbox © OpenStreetMap Improve this map" at bounding box center [784, 386] width 1568 height 772
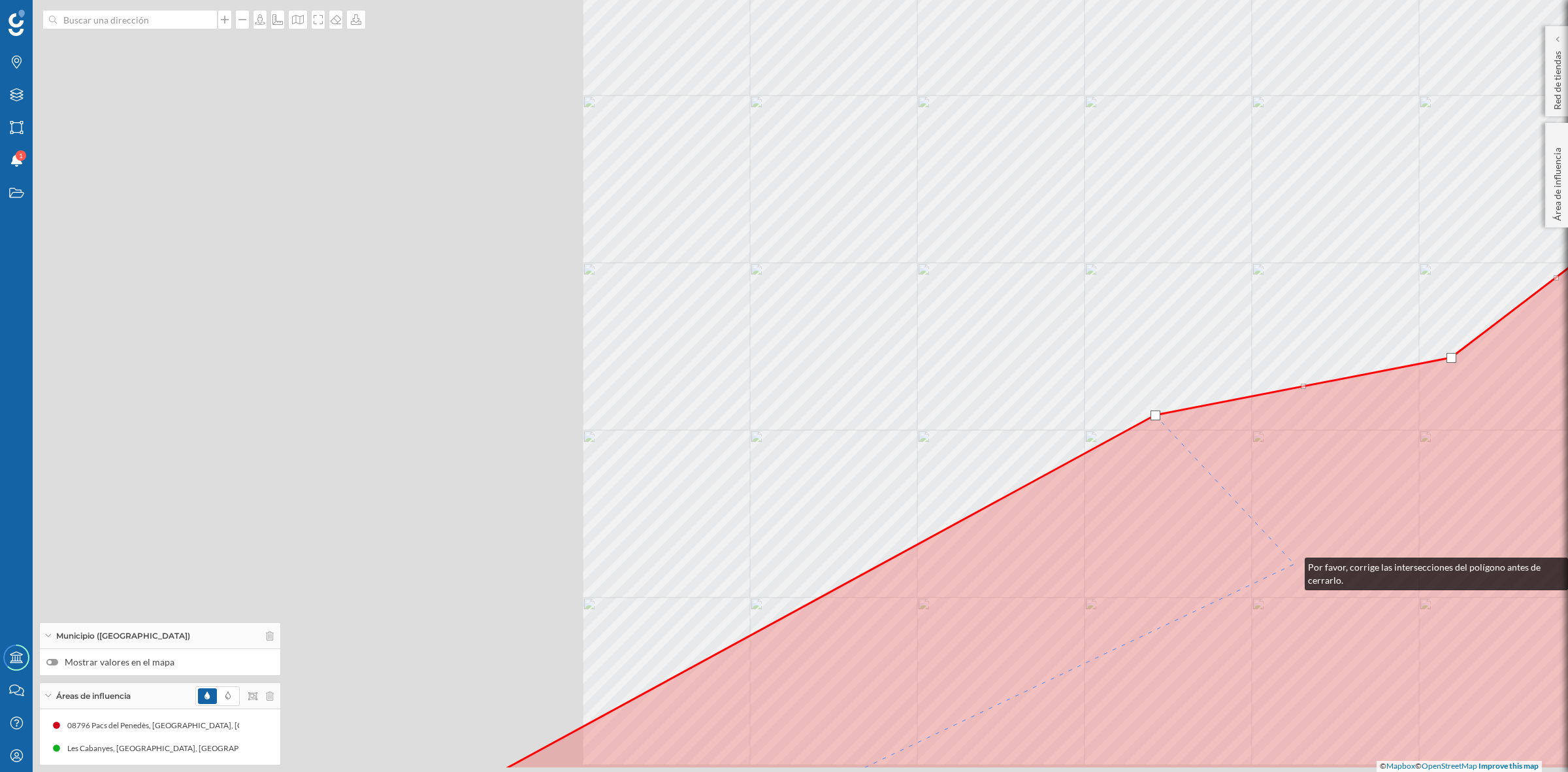
drag, startPoint x: 648, startPoint y: 639, endPoint x: 1292, endPoint y: 564, distance: 648.4
click at [1292, 564] on icon at bounding box center [1444, 304] width 1880 height 930
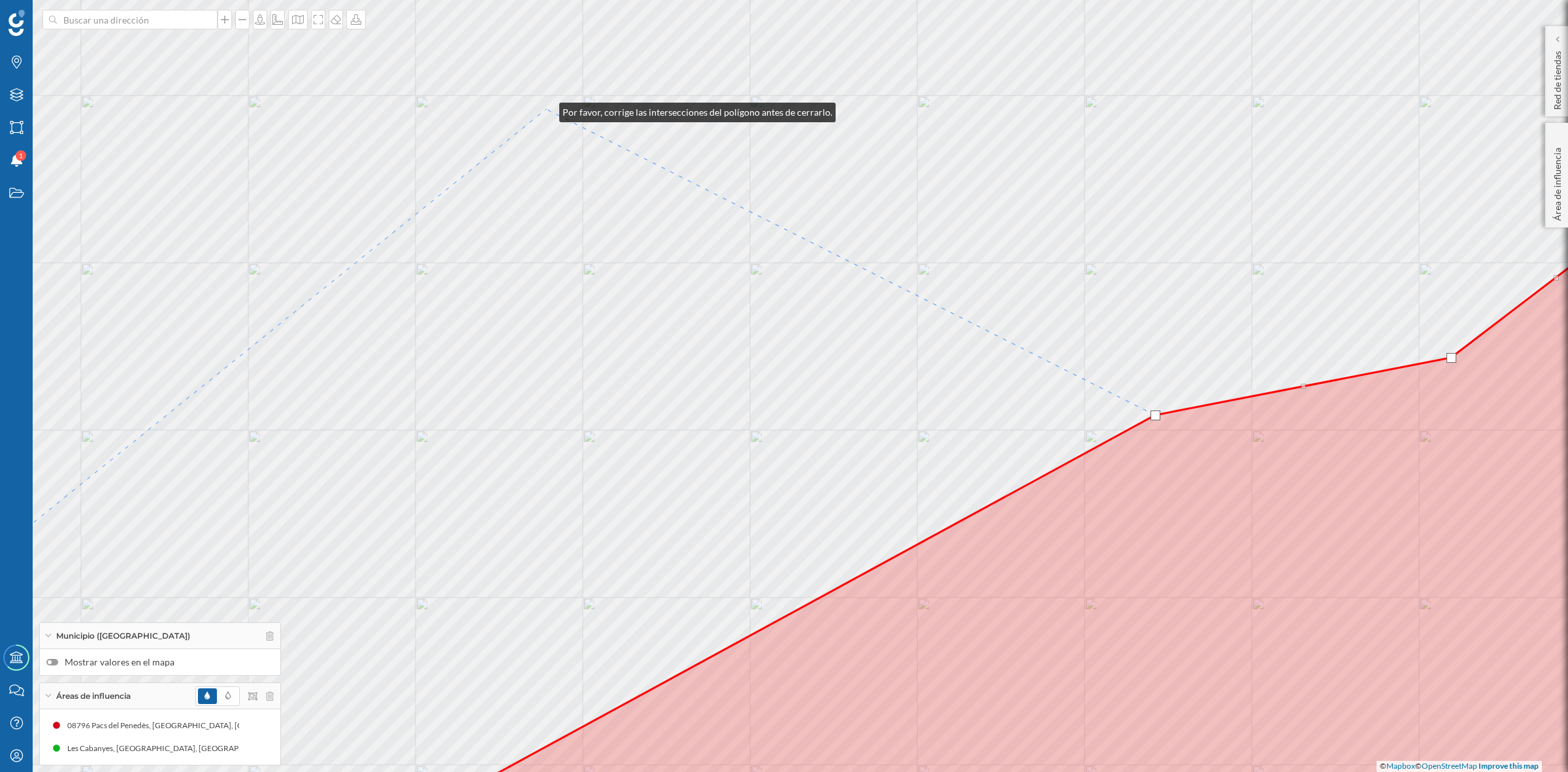
click at [546, 109] on div "© Mapbox © OpenStreetMap Improve this map" at bounding box center [784, 386] width 1568 height 772
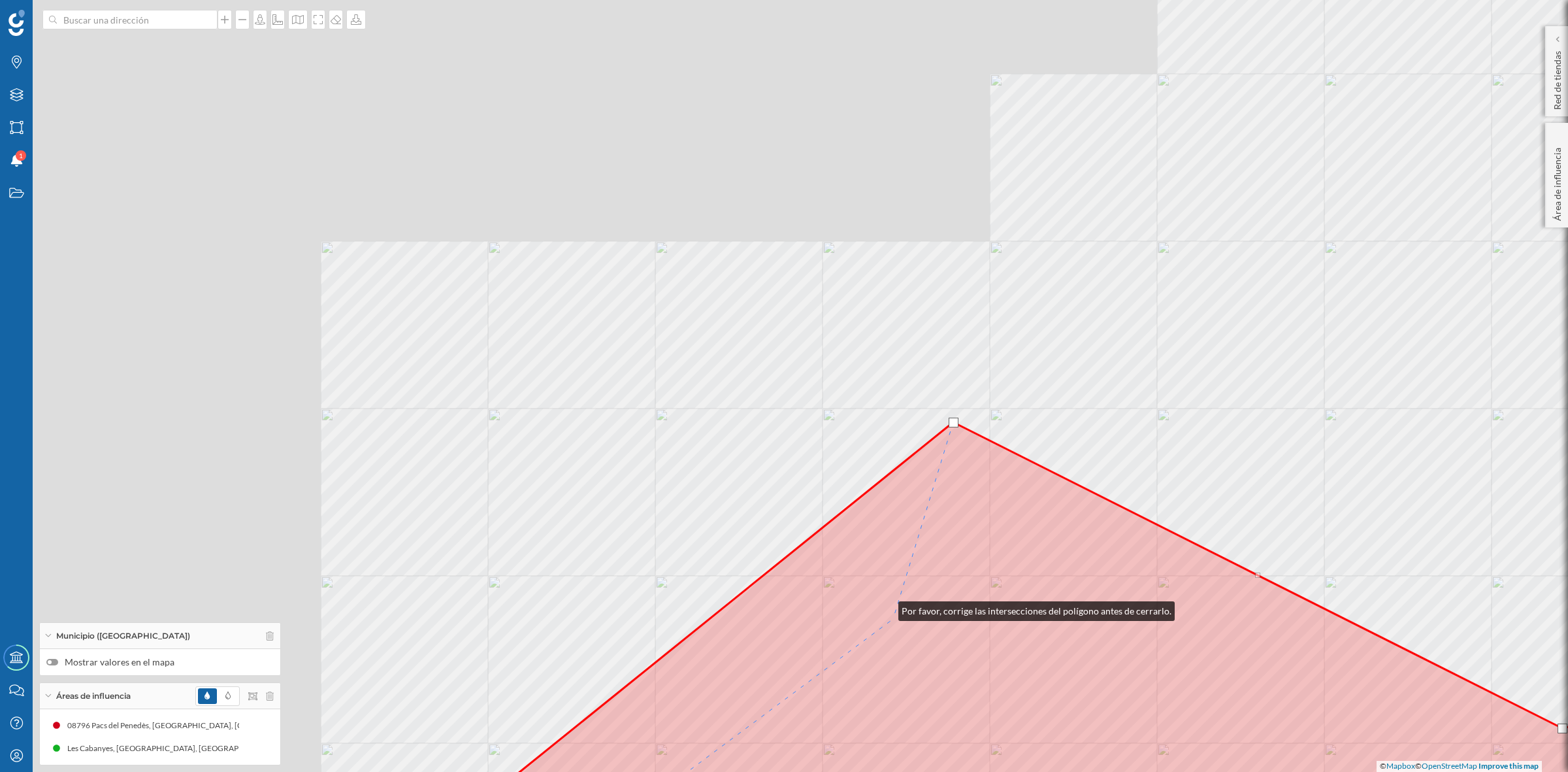
drag, startPoint x: 478, startPoint y: 295, endPoint x: 910, endPoint y: 642, distance: 554.1
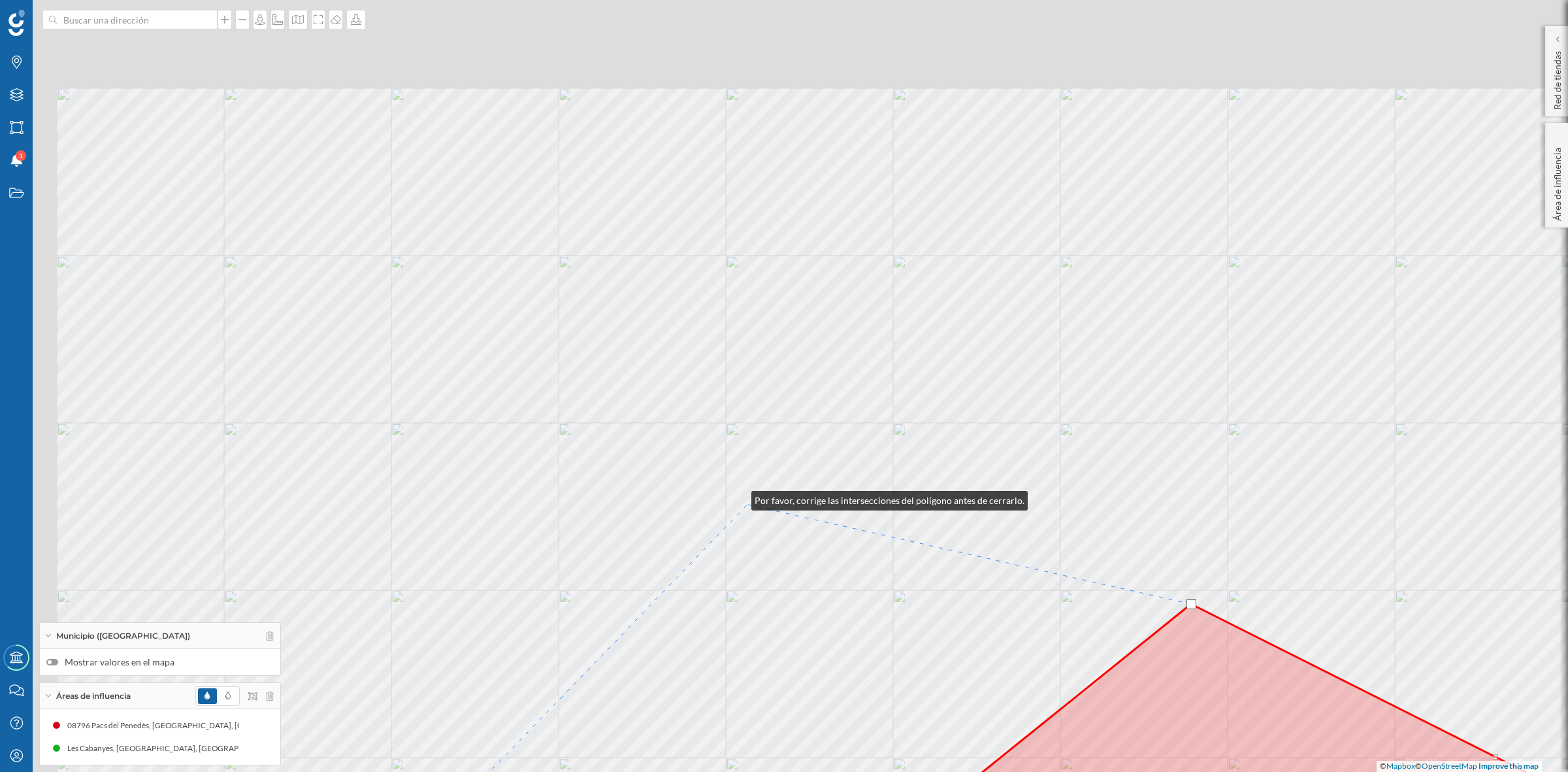
drag, startPoint x: 527, startPoint y: 352, endPoint x: 775, endPoint y: 532, distance: 306.4
click at [775, 532] on div "© Mapbox © OpenStreetMap Improve this map" at bounding box center [784, 386] width 1568 height 772
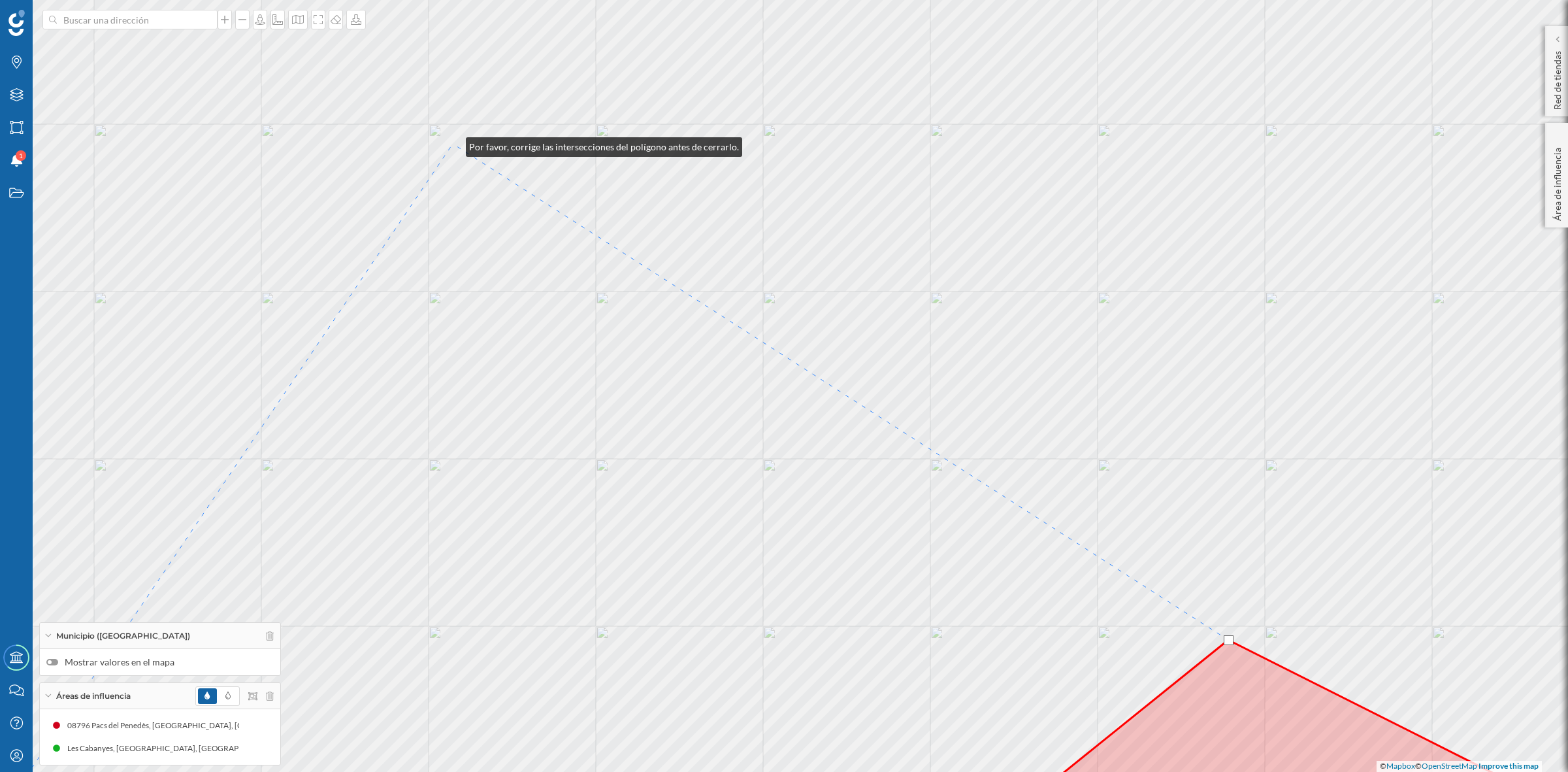
click at [454, 143] on div "© Mapbox © OpenStreetMap Improve this map" at bounding box center [784, 386] width 1568 height 772
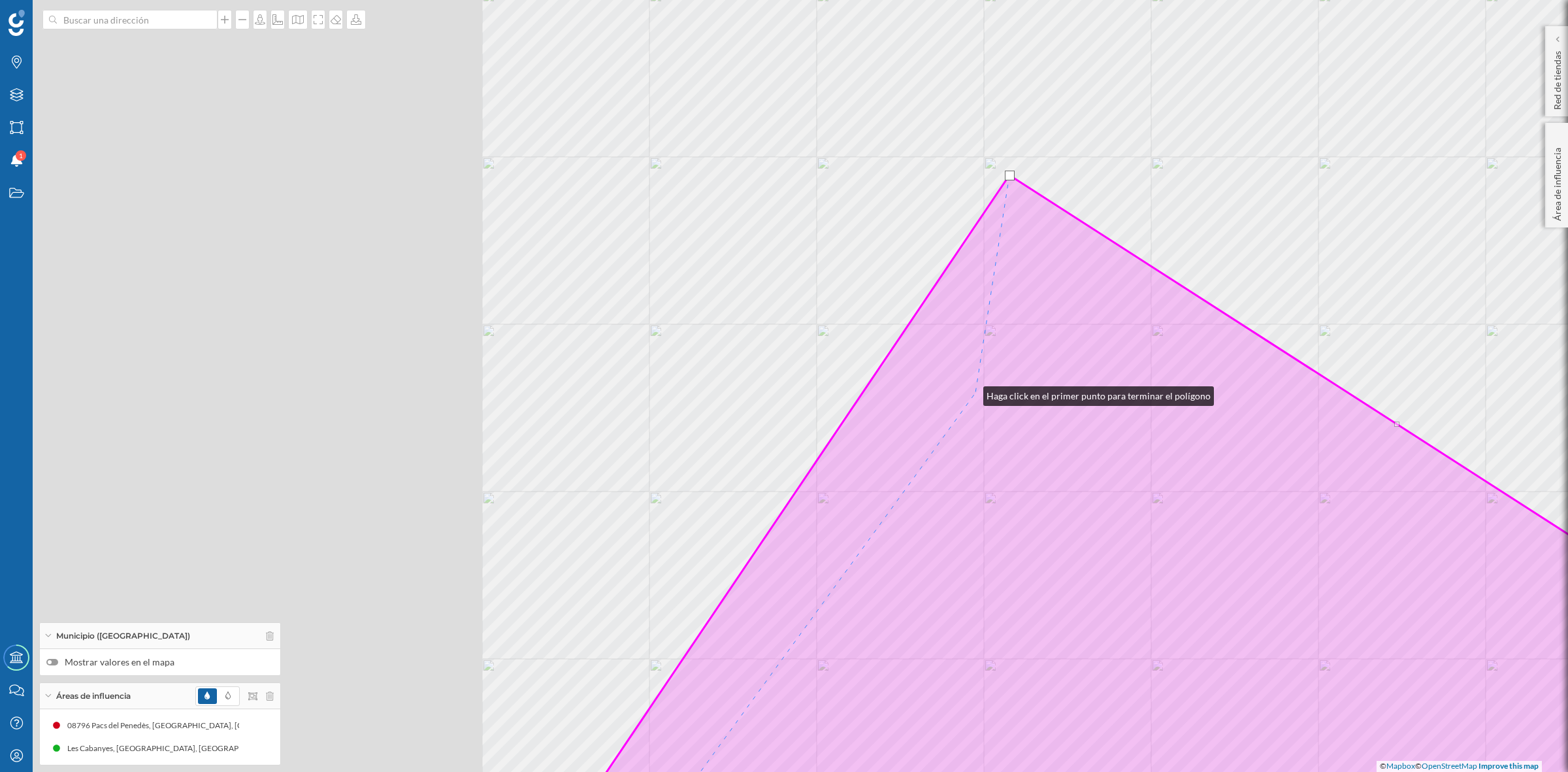
drag, startPoint x: 415, startPoint y: 360, endPoint x: 1031, endPoint y: 428, distance: 619.7
click at [1017, 419] on icon at bounding box center [1367, 529] width 1672 height 708
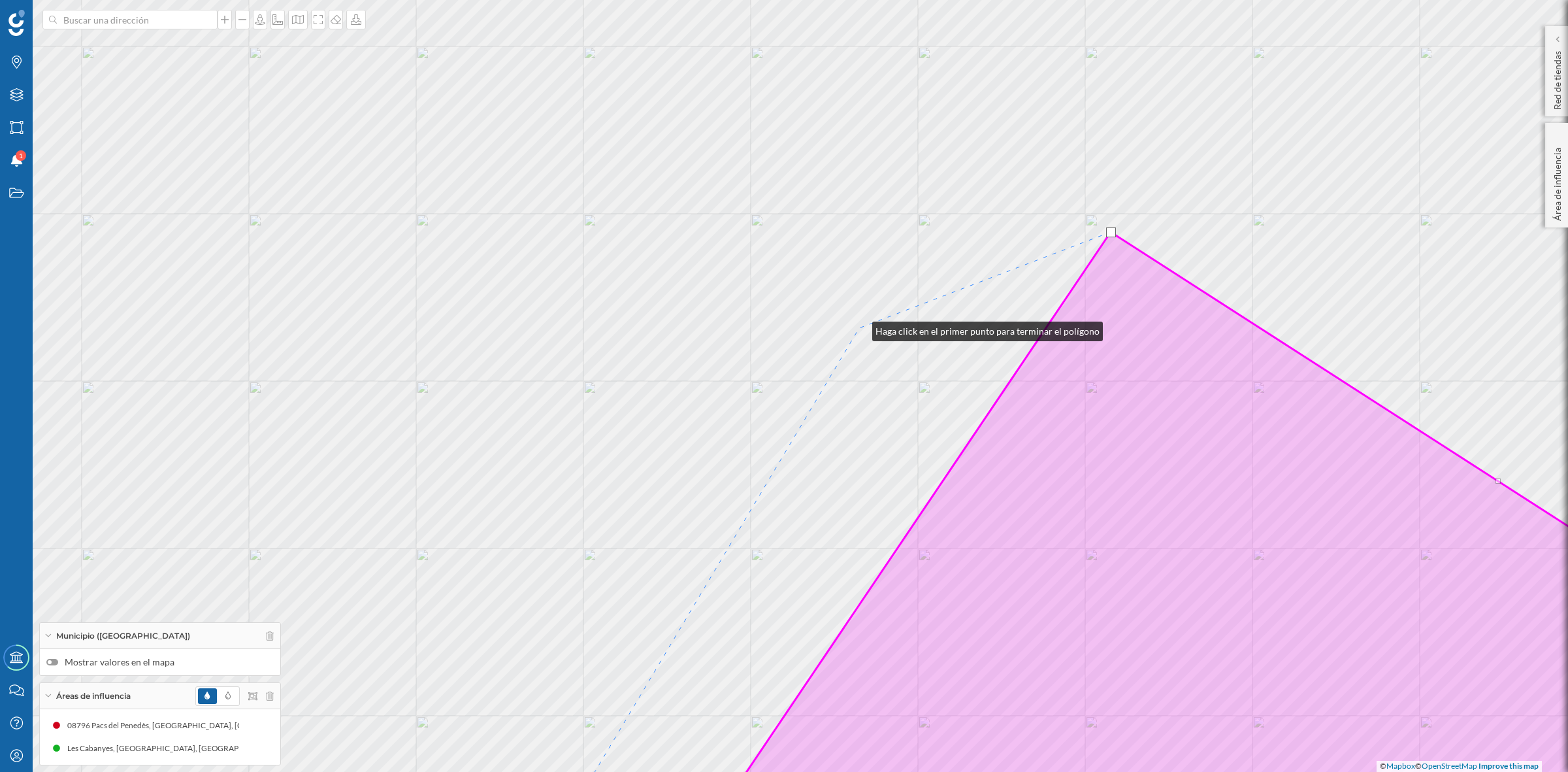
click at [859, 328] on div "© Mapbox © OpenStreetMap Improve this map" at bounding box center [784, 386] width 1568 height 772
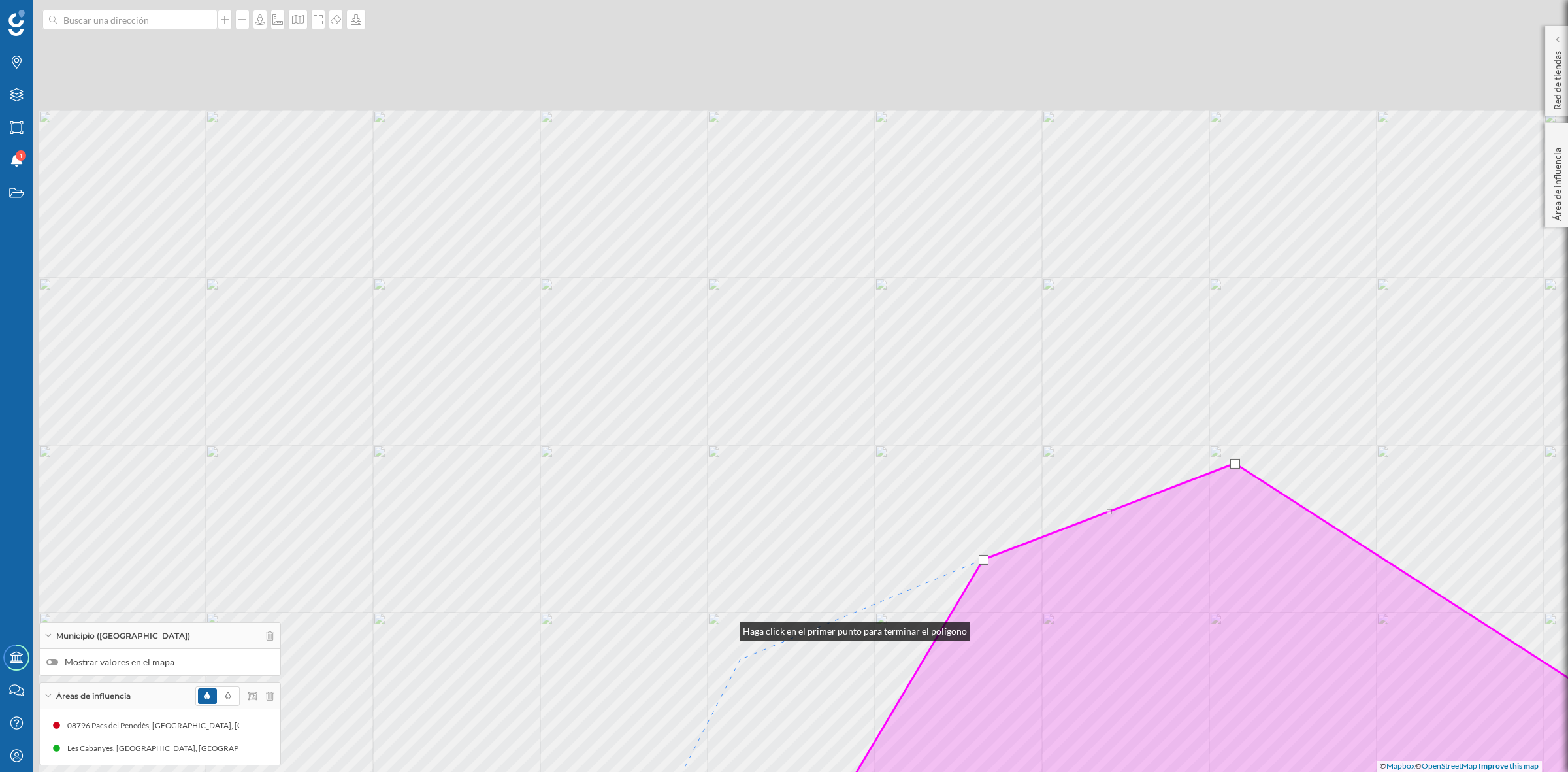
drag, startPoint x: 603, startPoint y: 397, endPoint x: 749, endPoint y: 667, distance: 306.9
click at [749, 665] on div "© Mapbox © OpenStreetMap Improve this map" at bounding box center [784, 386] width 1568 height 772
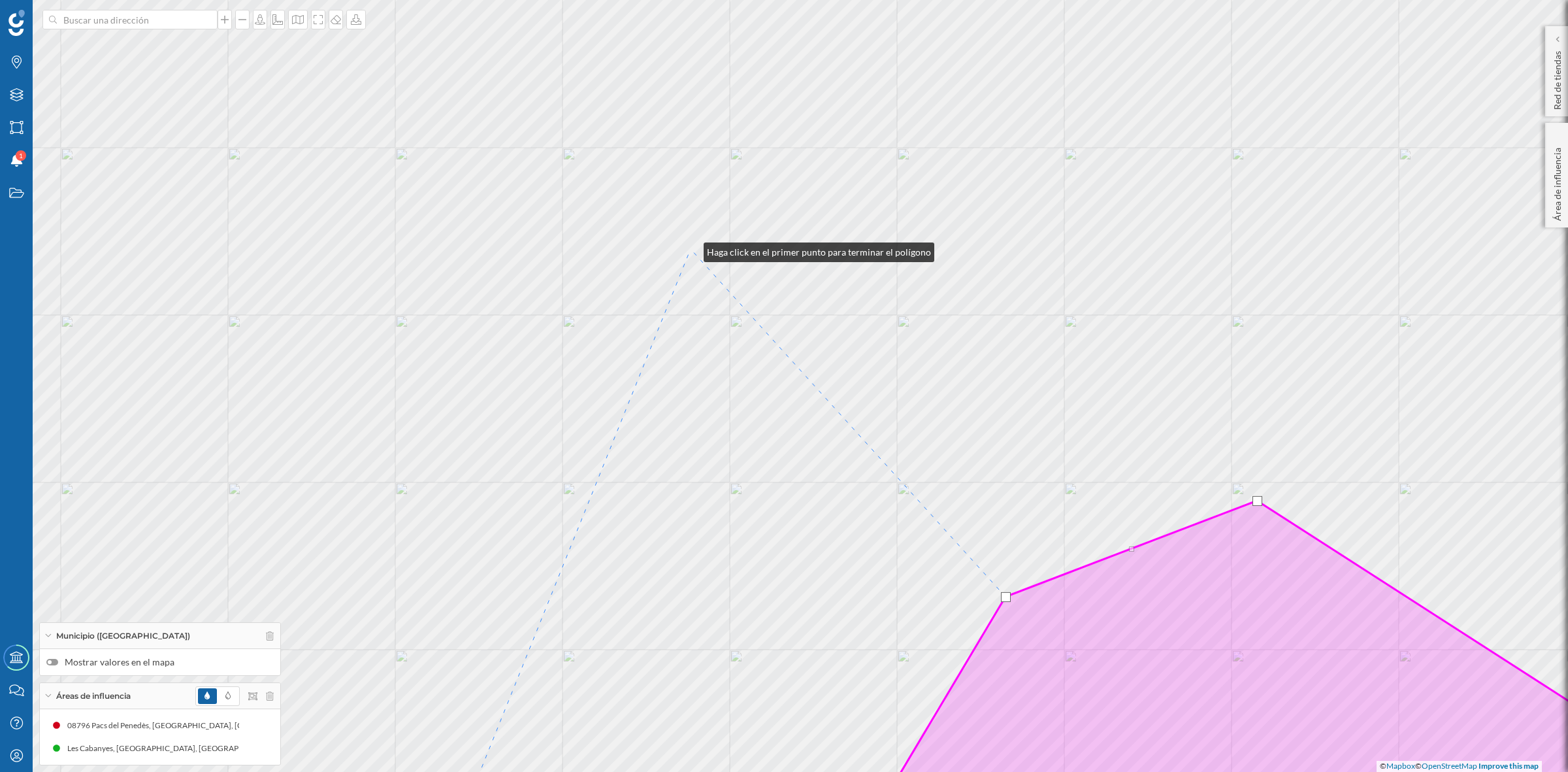
click at [691, 249] on div "© Mapbox © OpenStreetMap Improve this map" at bounding box center [784, 386] width 1568 height 772
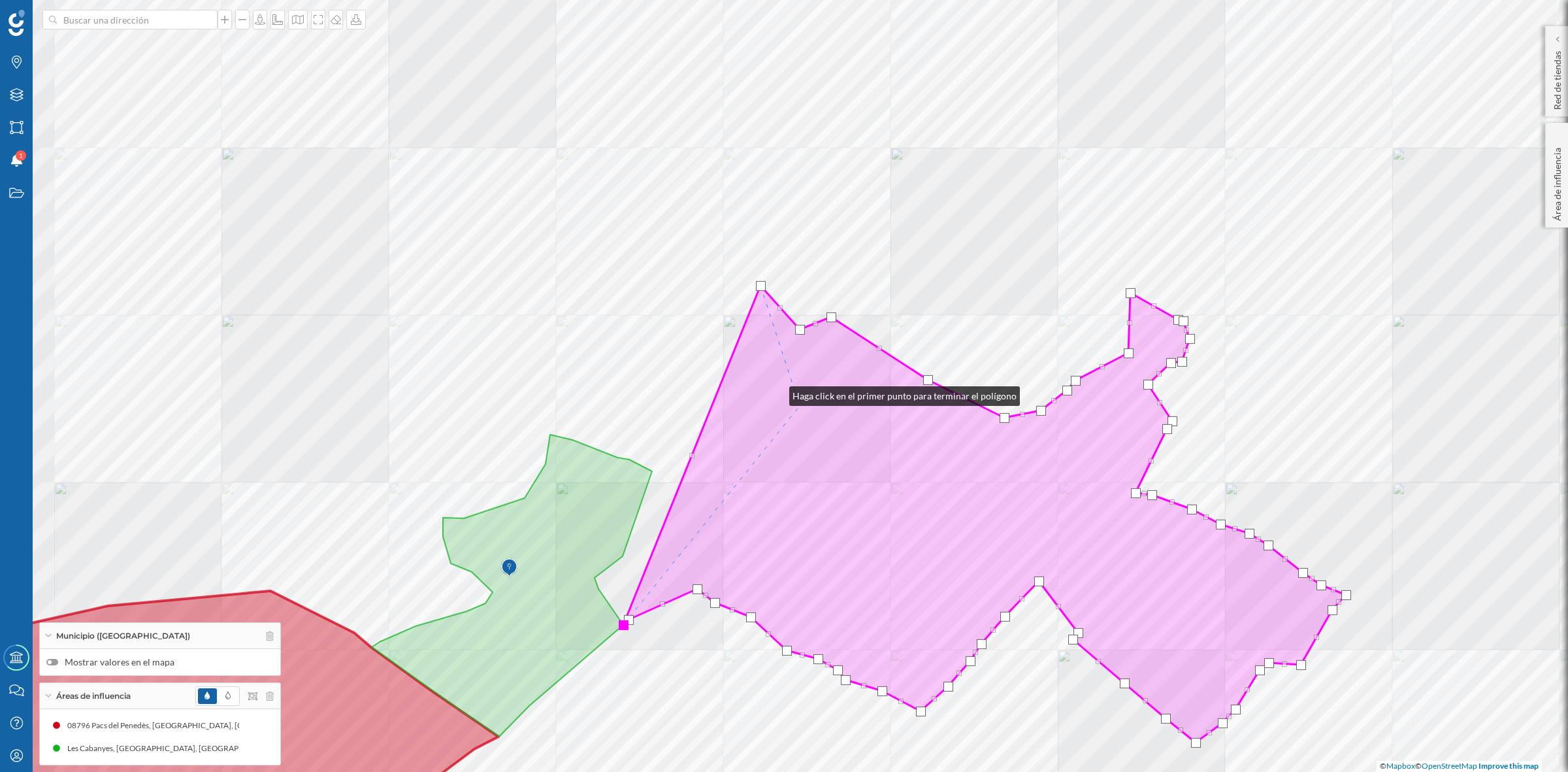
drag, startPoint x: 739, startPoint y: 373, endPoint x: 887, endPoint y: 439, distance: 162.0
click at [887, 439] on icon at bounding box center [984, 514] width 722 height 457
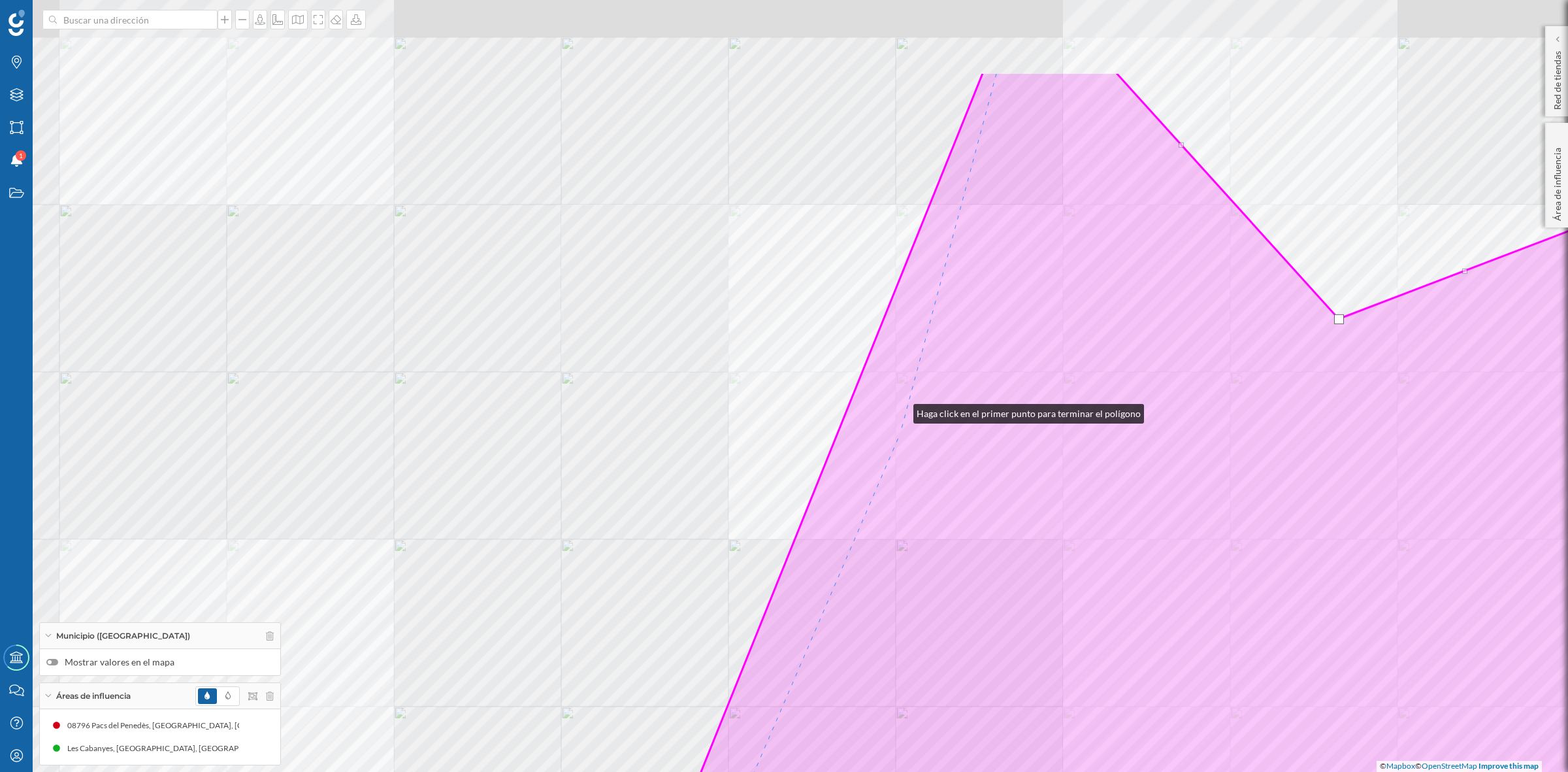
drag, startPoint x: 909, startPoint y: 259, endPoint x: 901, endPoint y: 471, distance: 212.2
click at [901, 471] on icon at bounding box center [1163, 537] width 1110 height 930
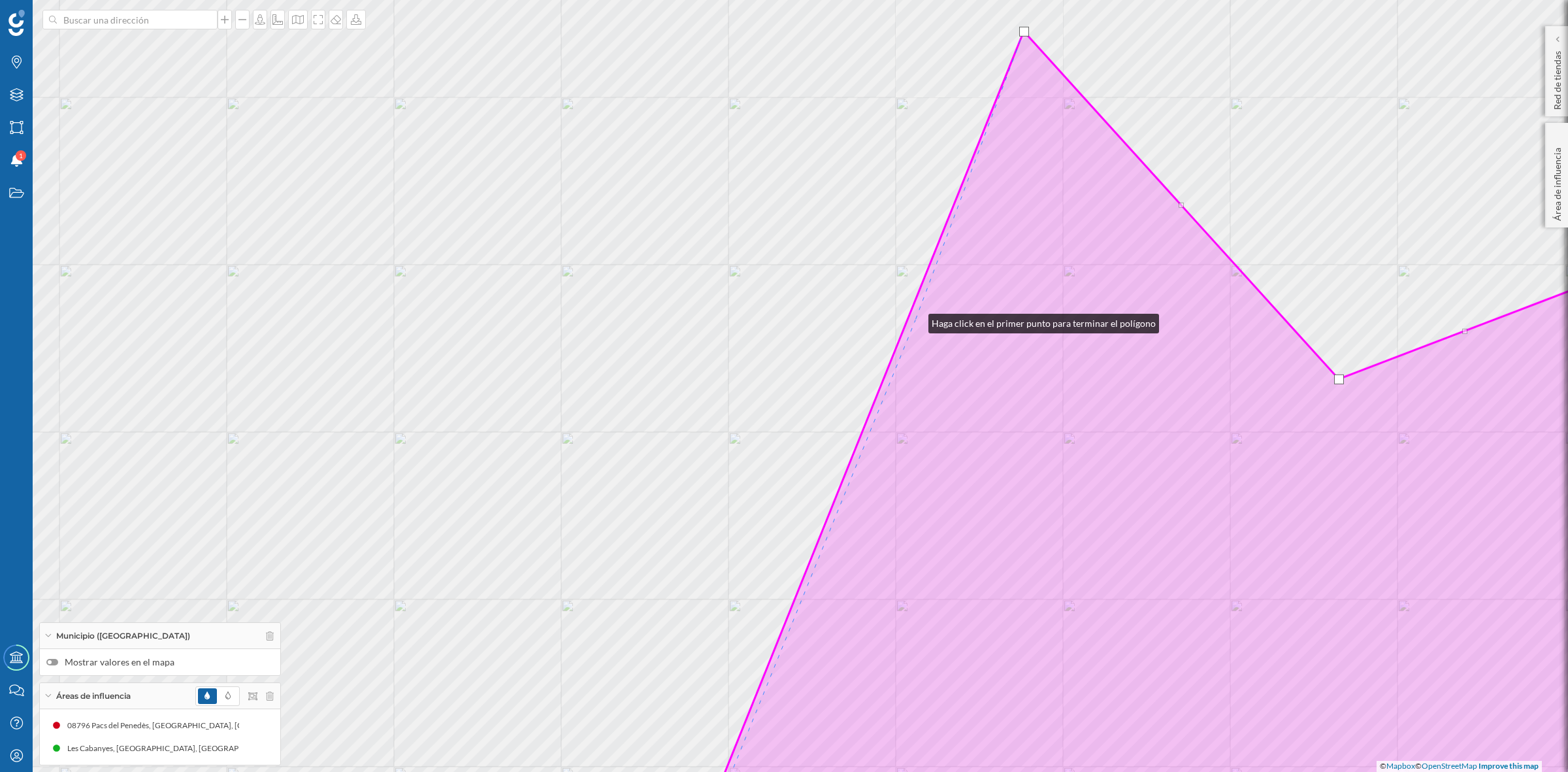
click at [916, 320] on icon at bounding box center [1209, 441] width 1034 height 819
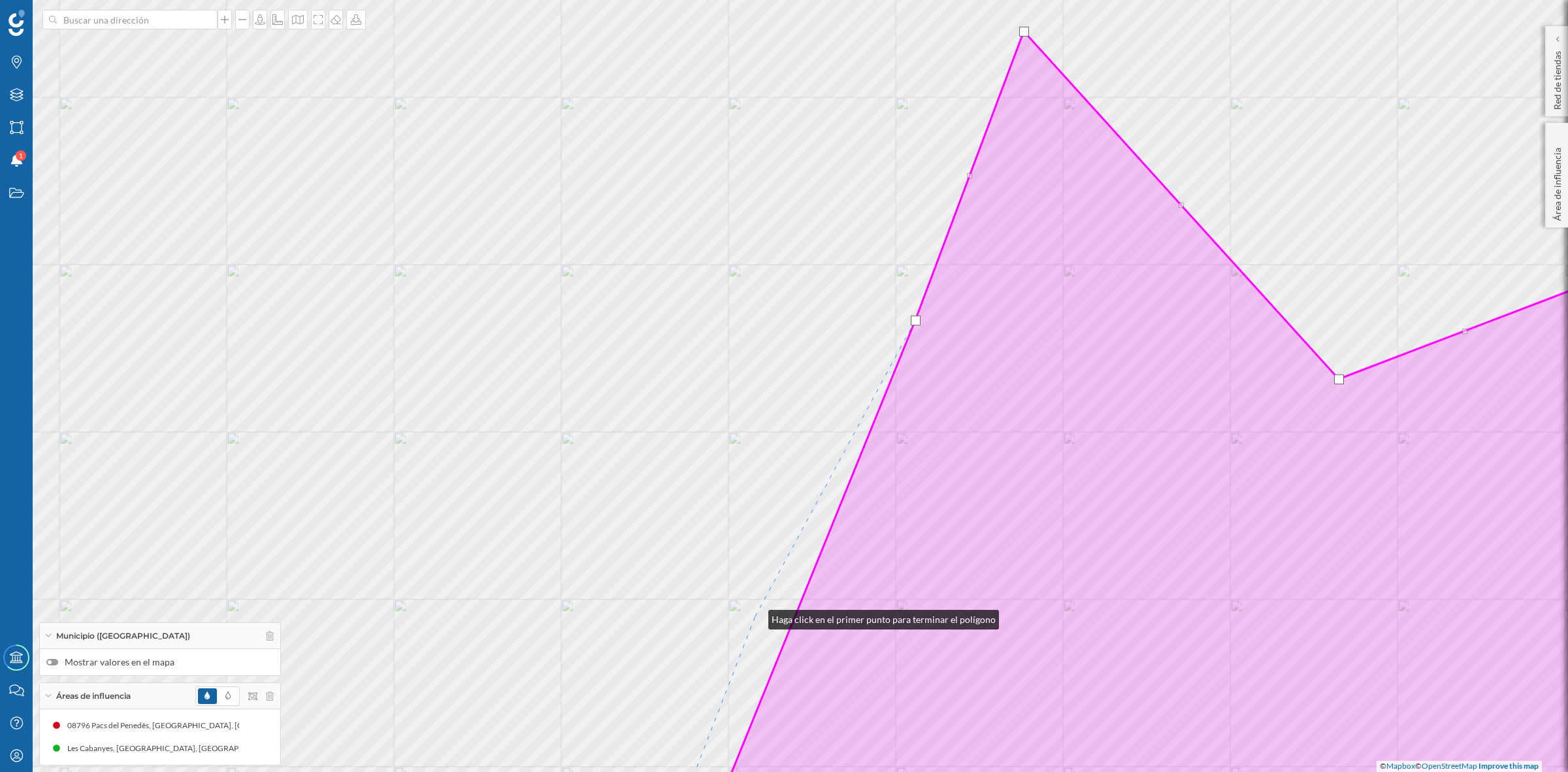
click at [755, 616] on div "© Mapbox © OpenStreetMap Improve this map" at bounding box center [784, 386] width 1568 height 772
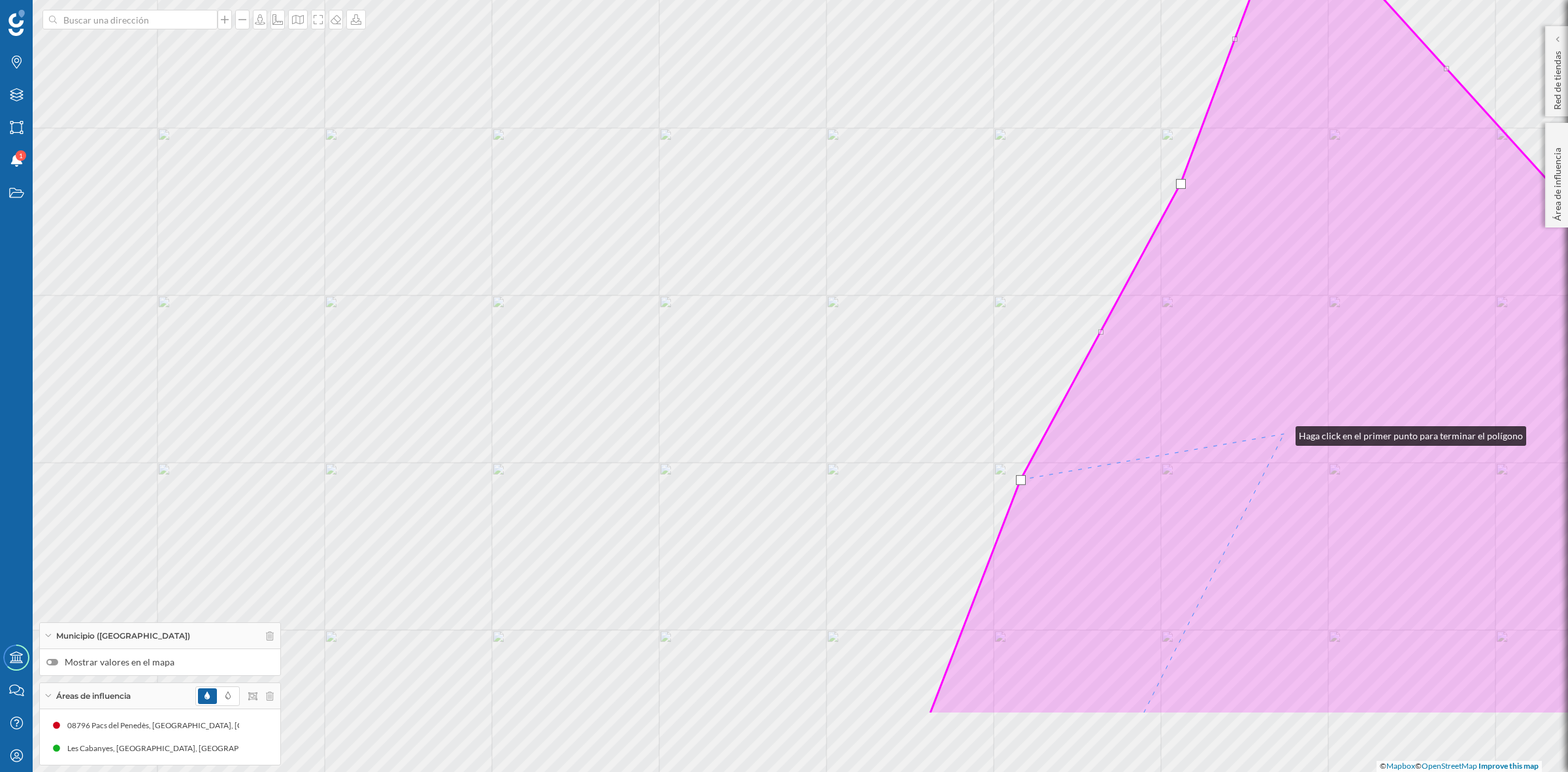
drag, startPoint x: 1018, startPoint y: 569, endPoint x: 1285, endPoint y: 437, distance: 297.8
click at [1285, 437] on icon at bounding box center [1461, 304] width 1063 height 819
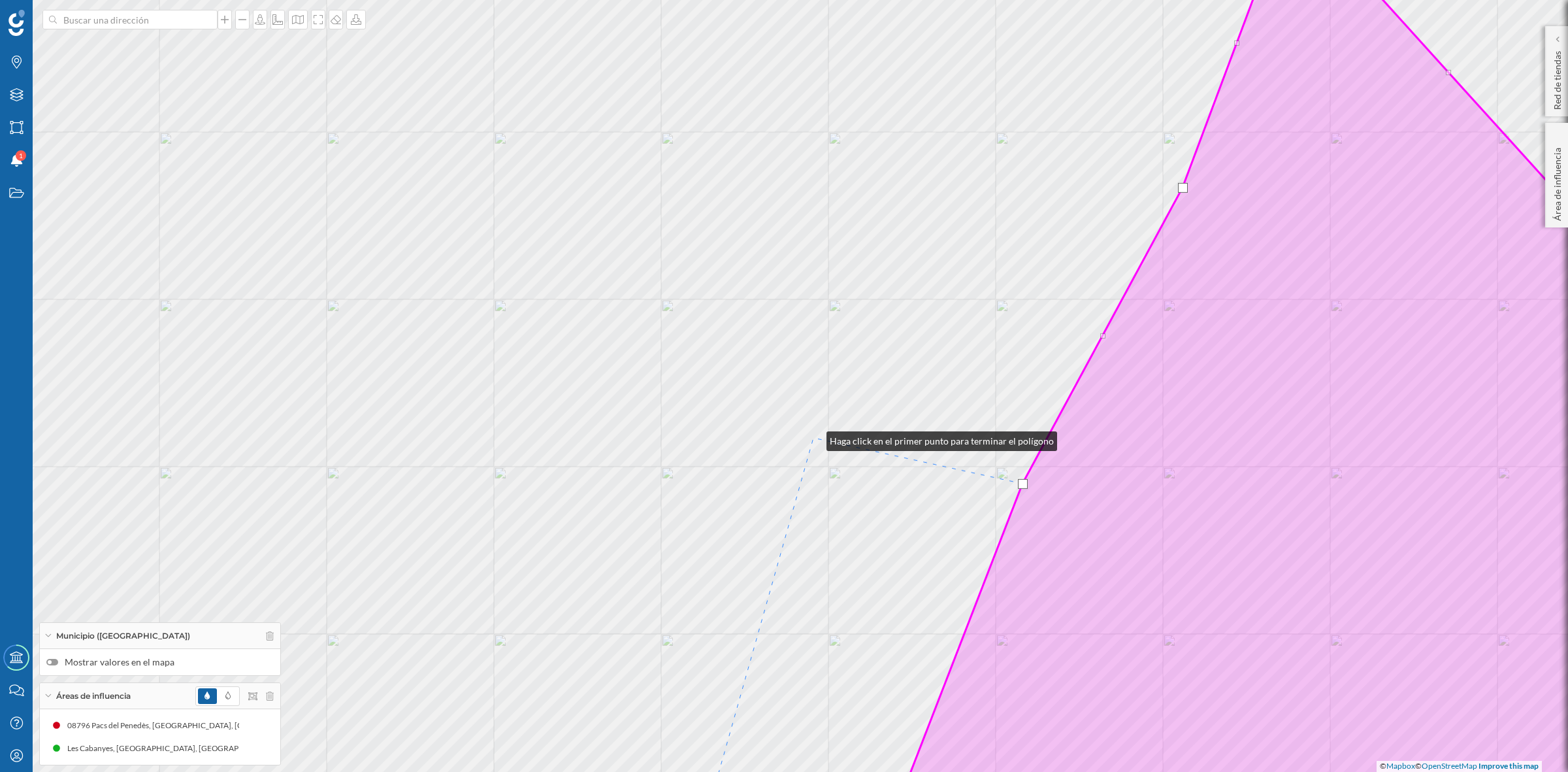
click at [813, 437] on div "© Mapbox © OpenStreetMap Improve this map" at bounding box center [784, 386] width 1568 height 772
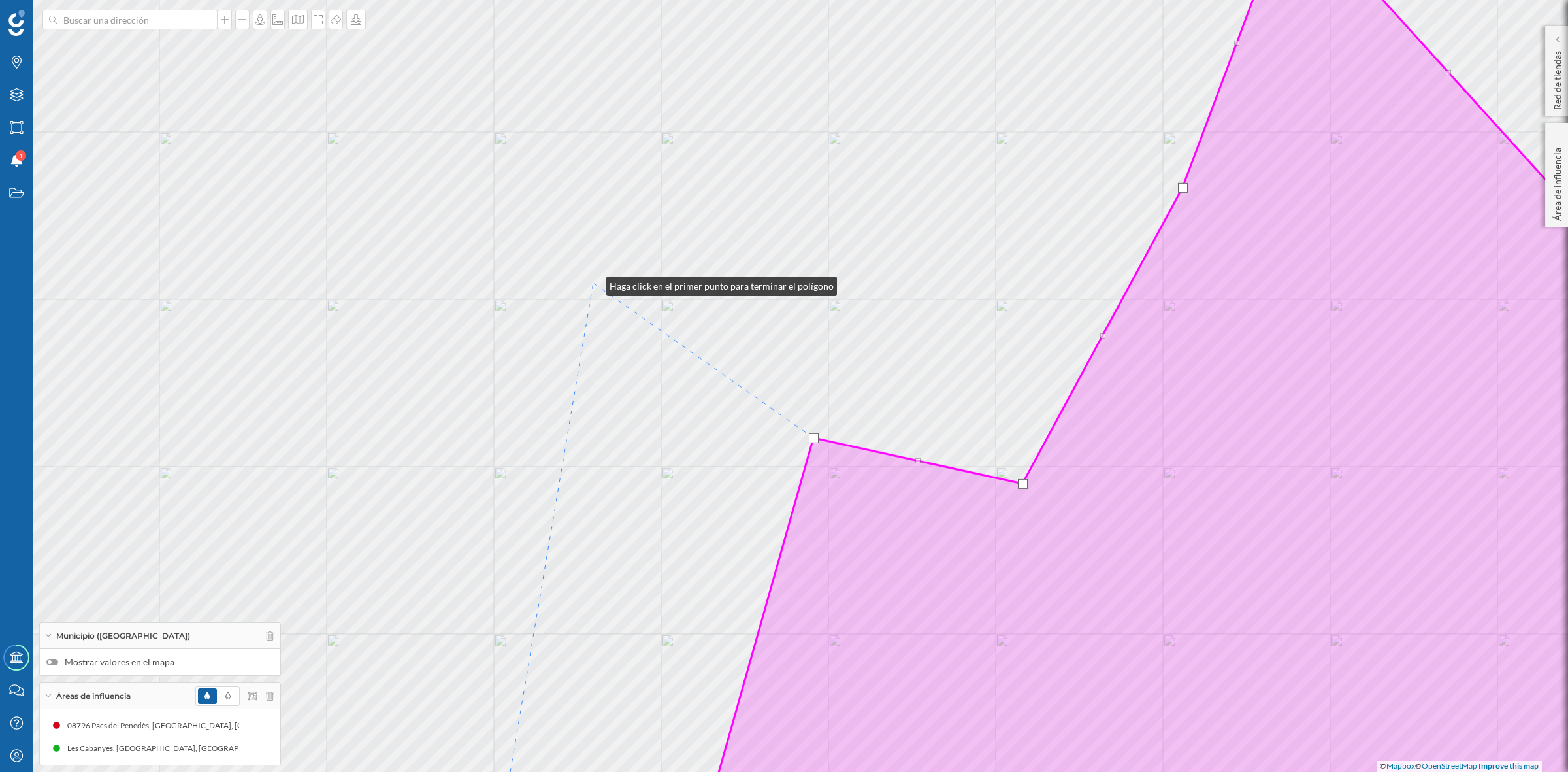
click at [593, 283] on div "© Mapbox © OpenStreetMap Improve this map" at bounding box center [784, 386] width 1568 height 772
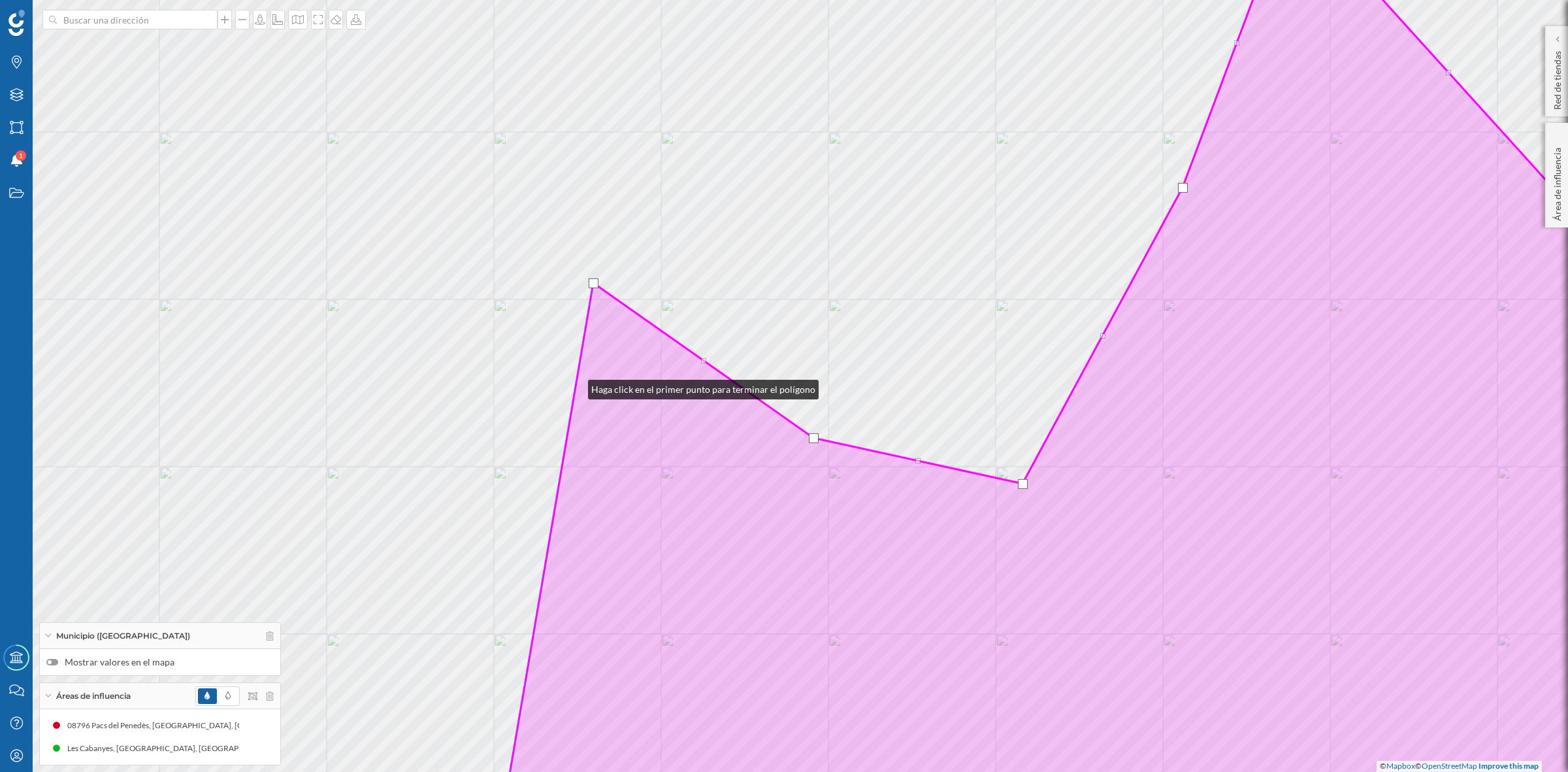
click at [575, 386] on icon at bounding box center [1112, 386] width 1230 height 930
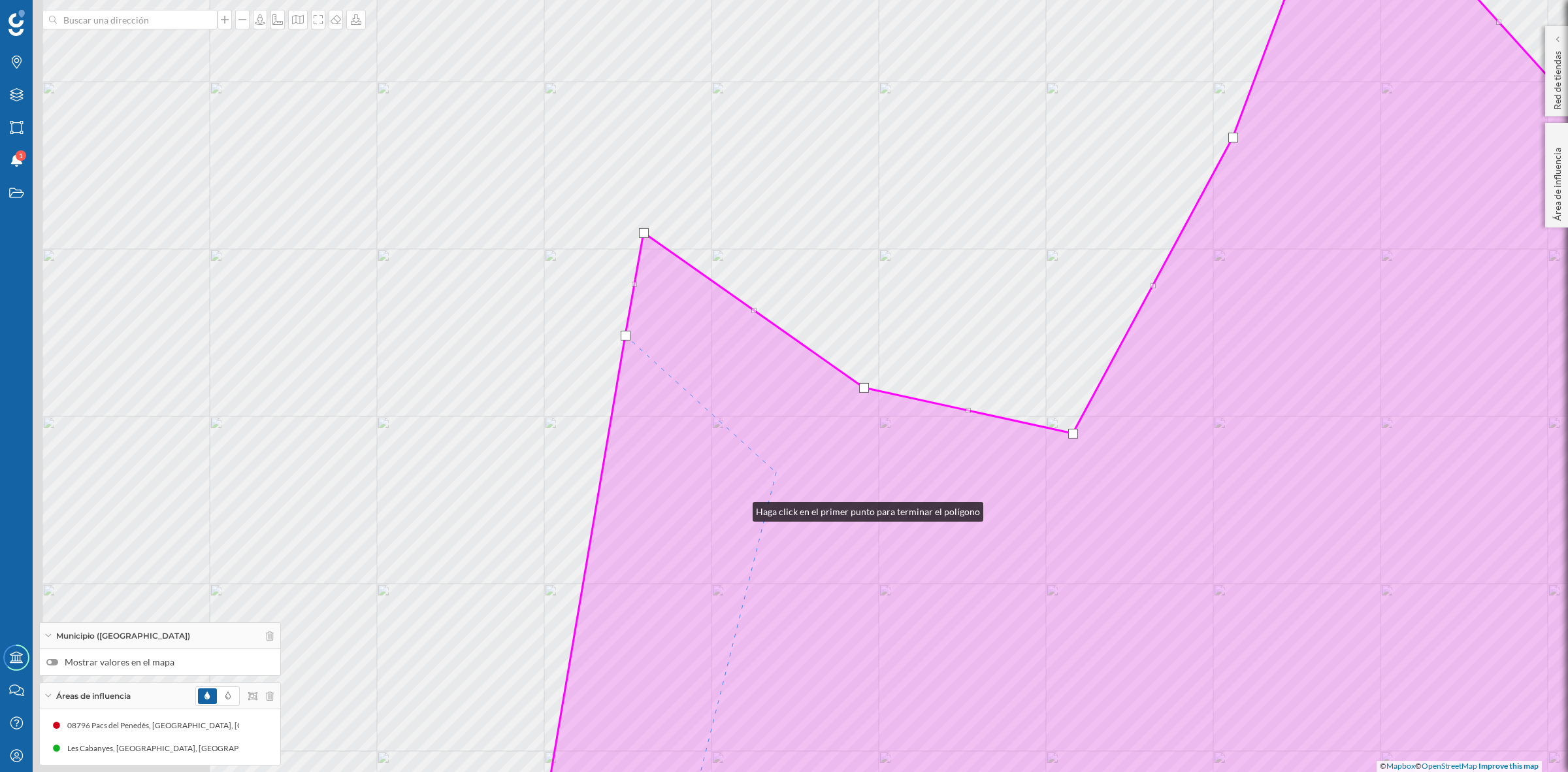
drag, startPoint x: 740, startPoint y: 508, endPoint x: 940, endPoint y: 338, distance: 262.5
click at [940, 338] on icon at bounding box center [1162, 335] width 1231 height 930
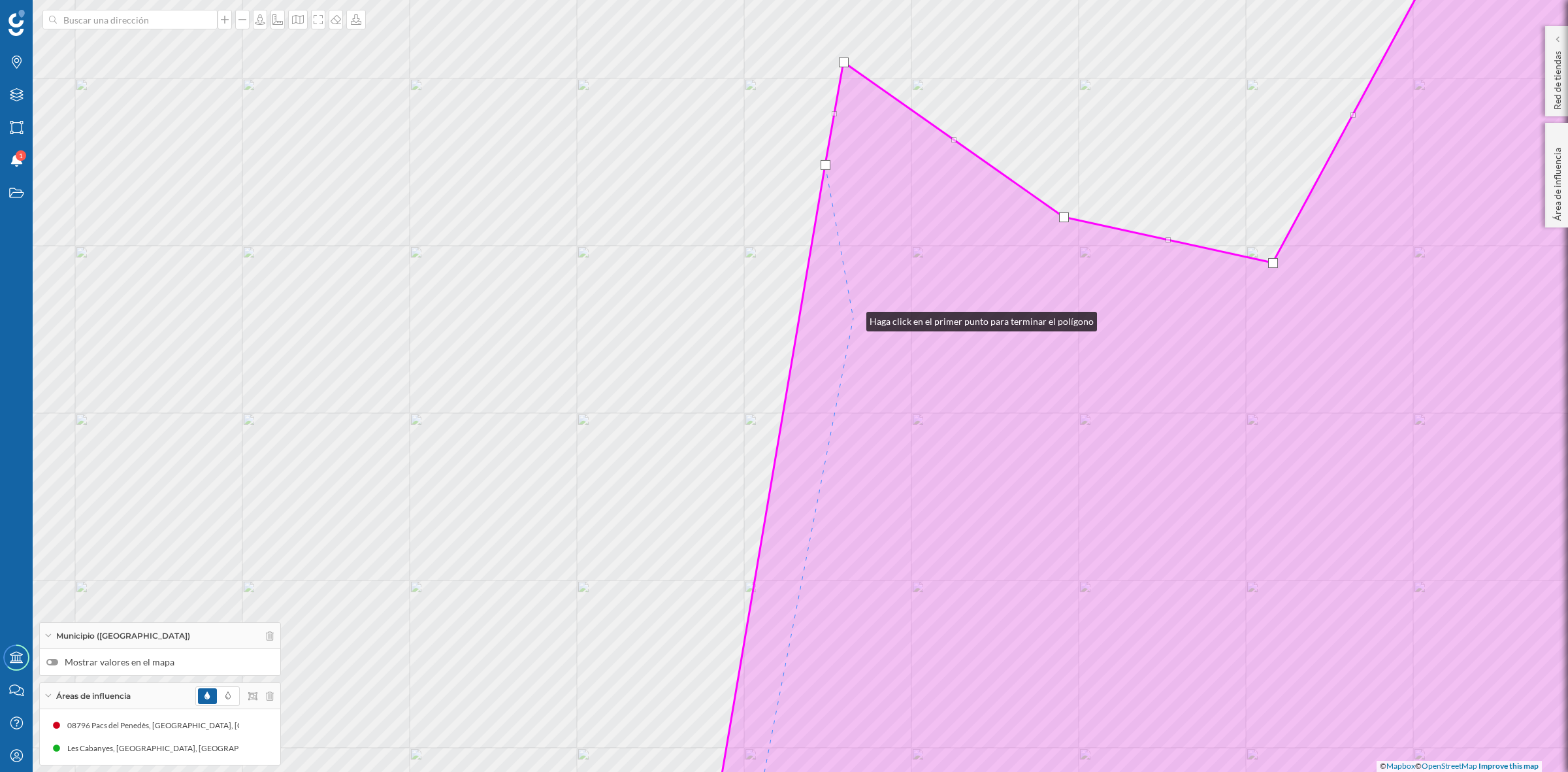
click at [853, 318] on icon at bounding box center [1218, 386] width 1018 height 930
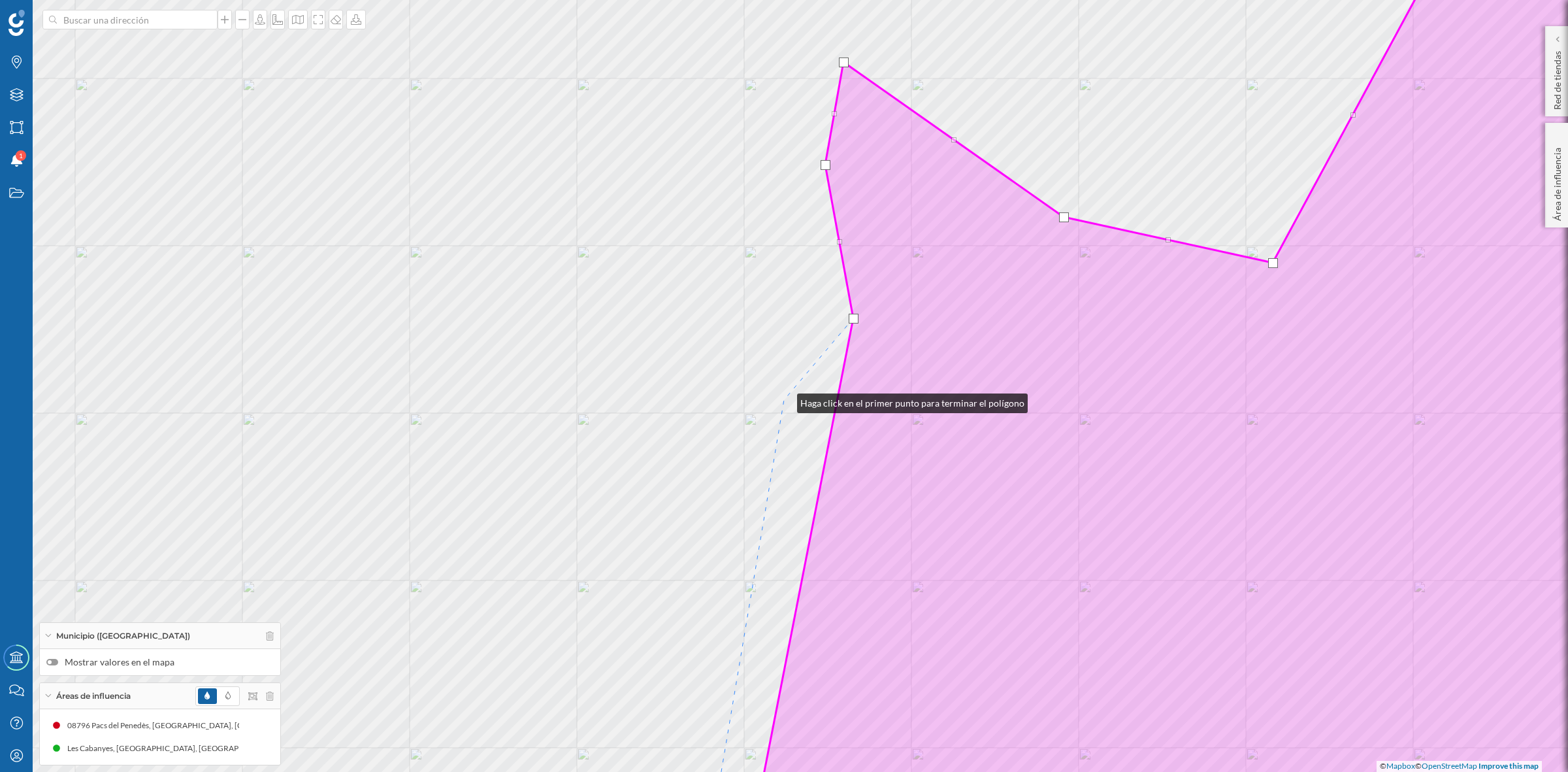
click at [784, 400] on div "© Mapbox © OpenStreetMap Improve this map" at bounding box center [784, 386] width 1568 height 772
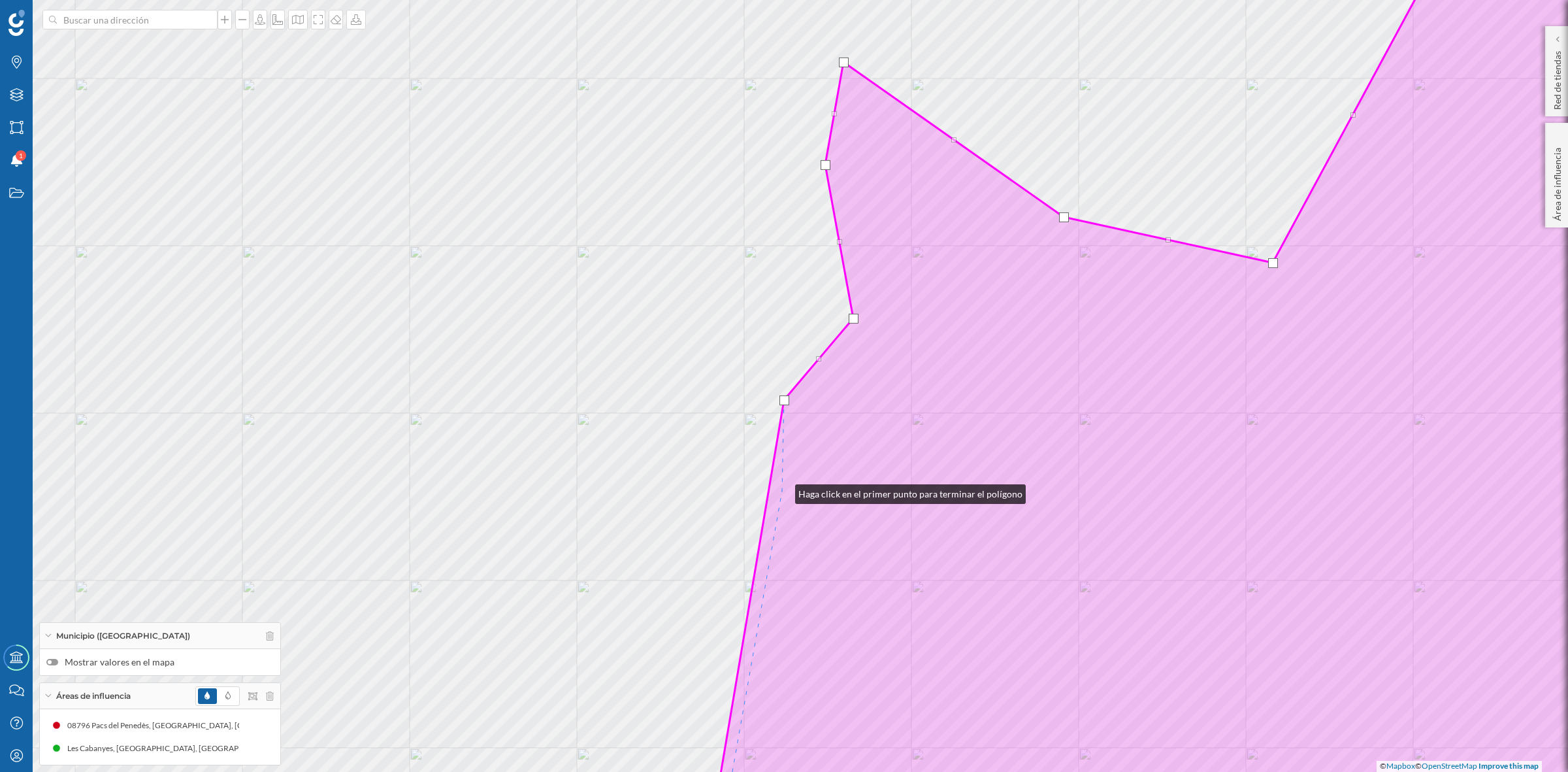
drag, startPoint x: 782, startPoint y: 491, endPoint x: 814, endPoint y: 546, distance: 63.6
click at [782, 491] on icon at bounding box center [1217, 386] width 1019 height 930
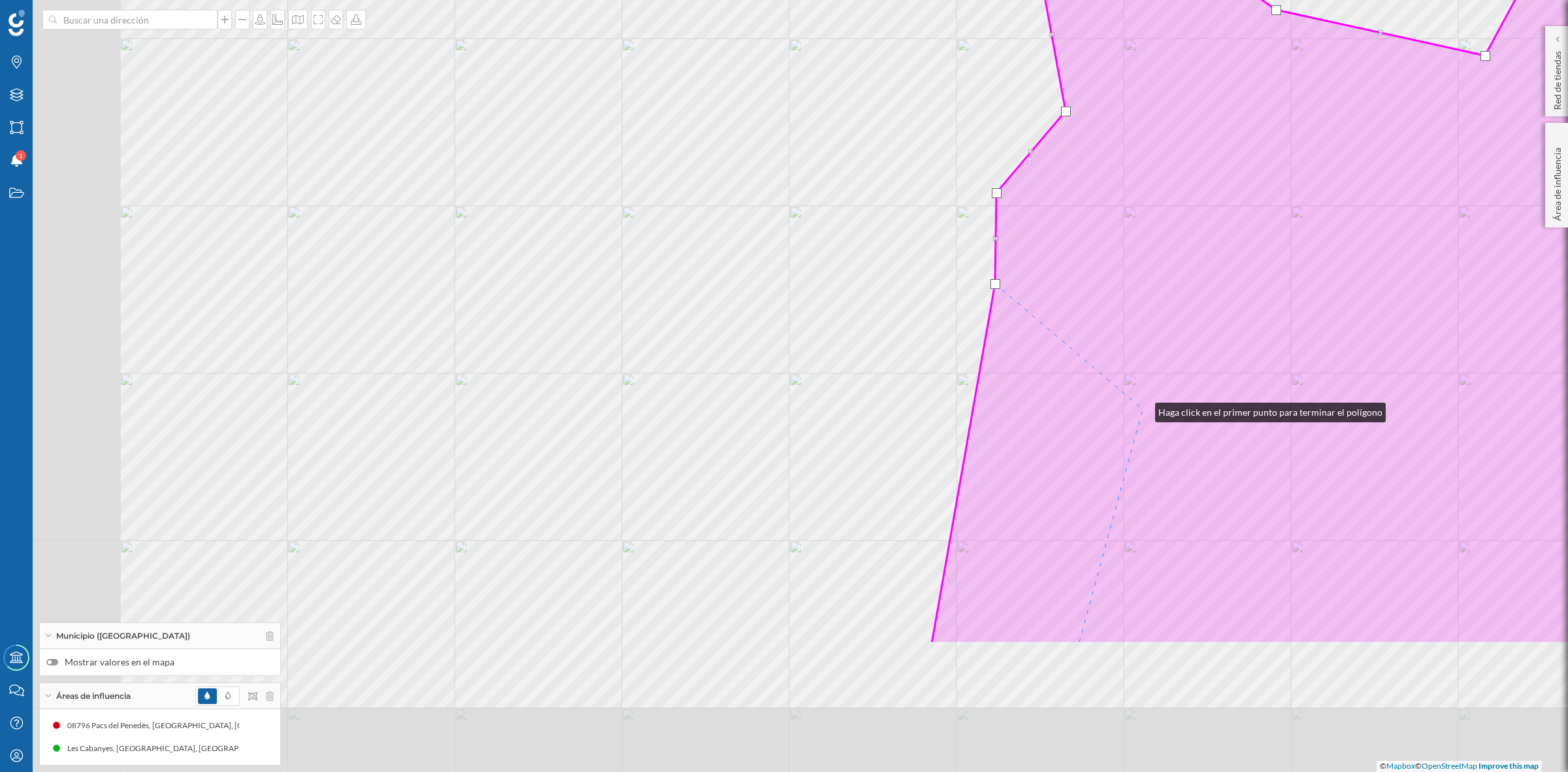
drag, startPoint x: 940, startPoint y: 601, endPoint x: 1143, endPoint y: 409, distance: 279.4
click at [1143, 409] on icon at bounding box center [1436, 178] width 1007 height 930
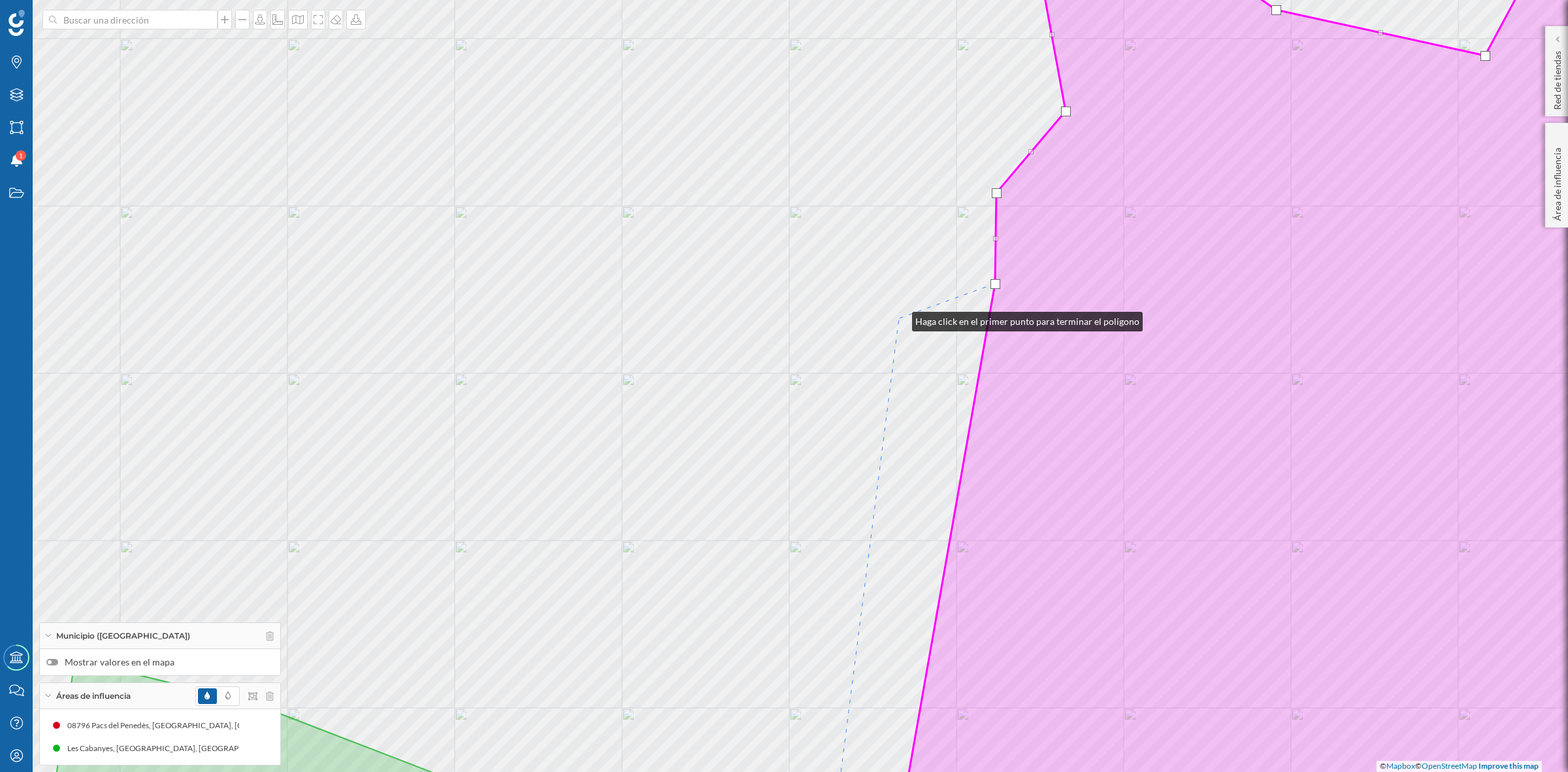
click at [899, 318] on div "© Mapbox © OpenStreetMap Improve this map" at bounding box center [784, 386] width 1568 height 772
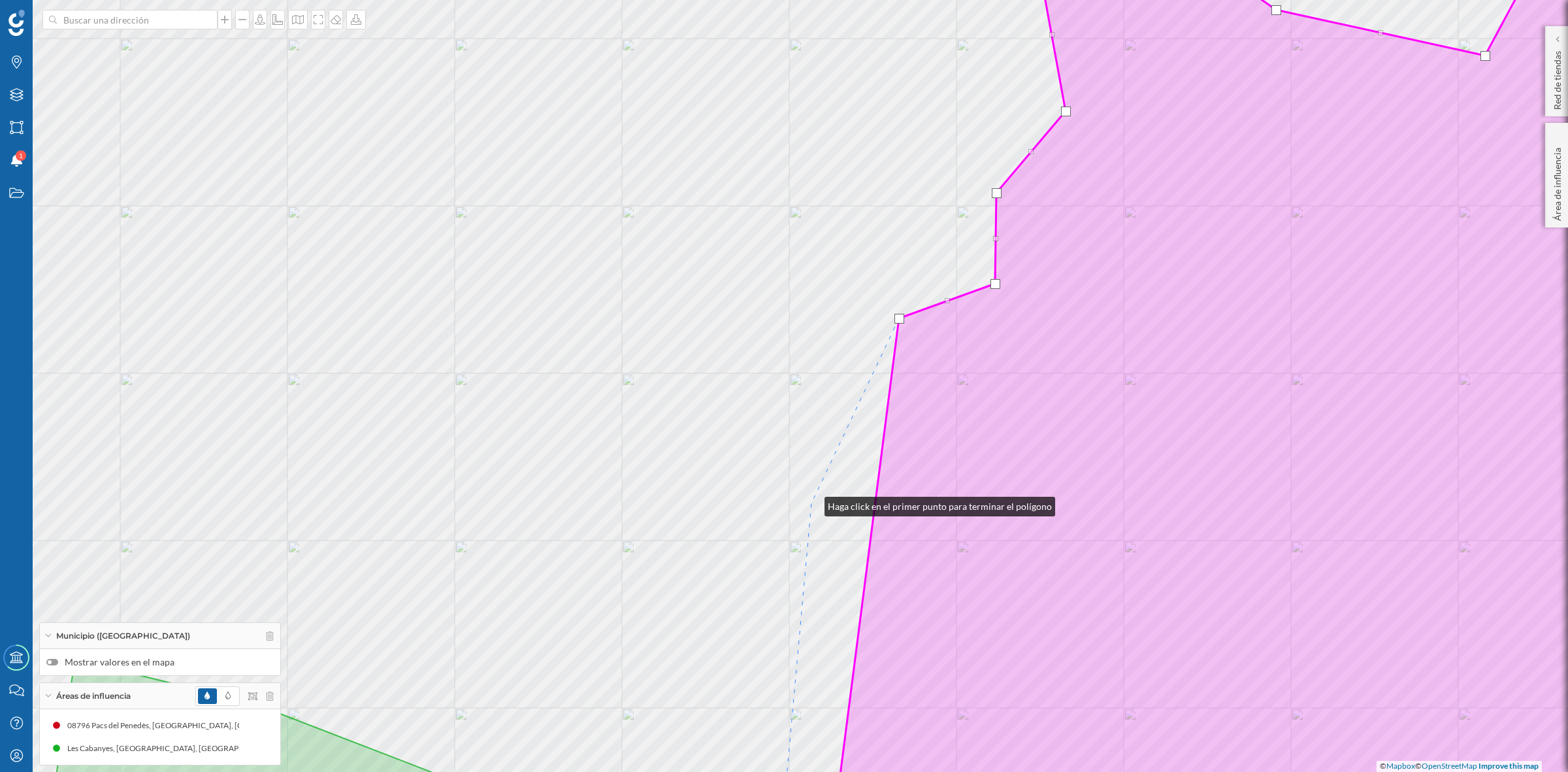
click at [812, 503] on div "© Mapbox © OpenStreetMap Improve this map" at bounding box center [784, 386] width 1568 height 772
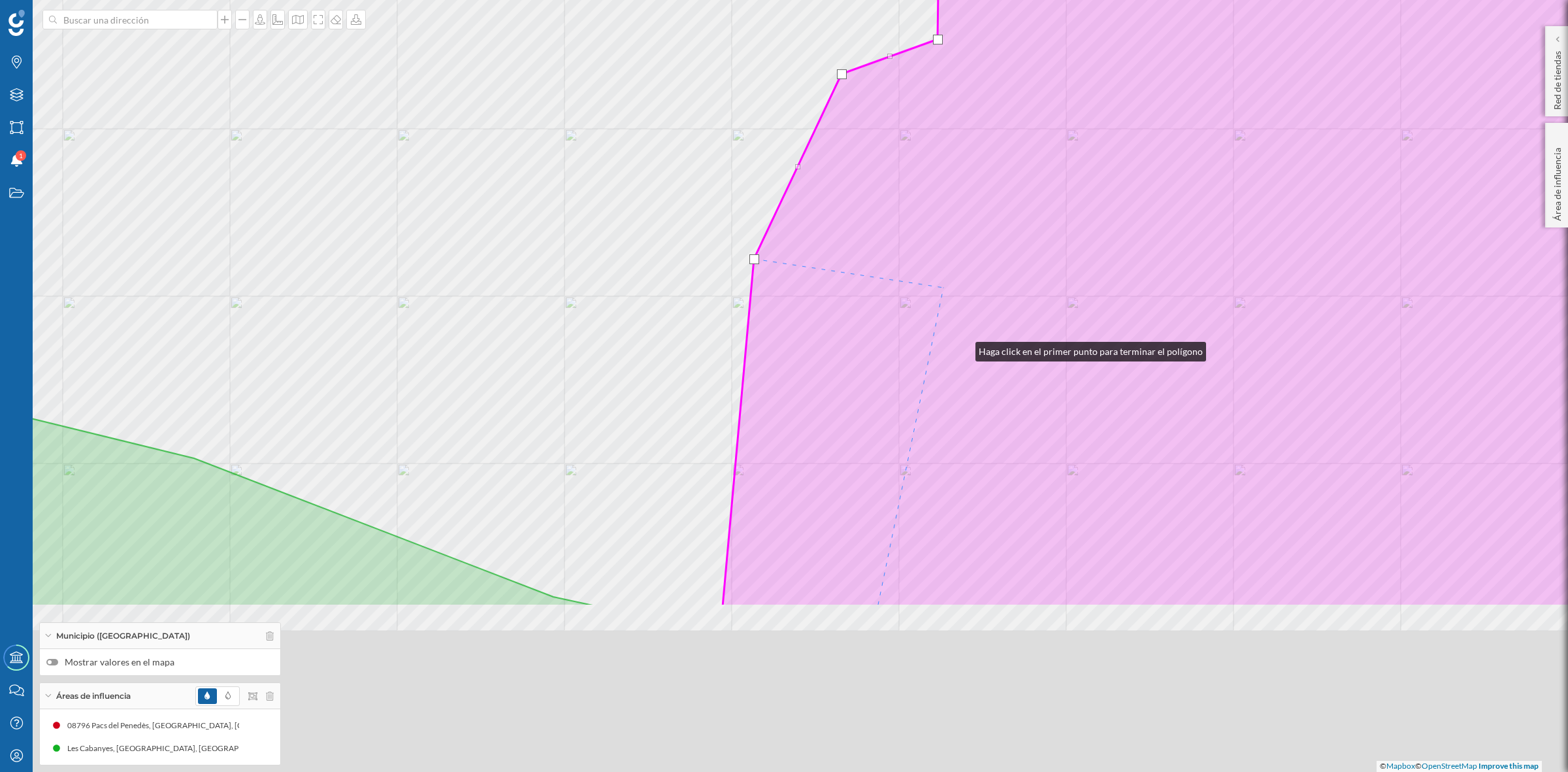
drag, startPoint x: 1020, startPoint y: 592, endPoint x: 887, endPoint y: 152, distance: 459.7
click at [888, 153] on icon at bounding box center [1196, 141] width 947 height 930
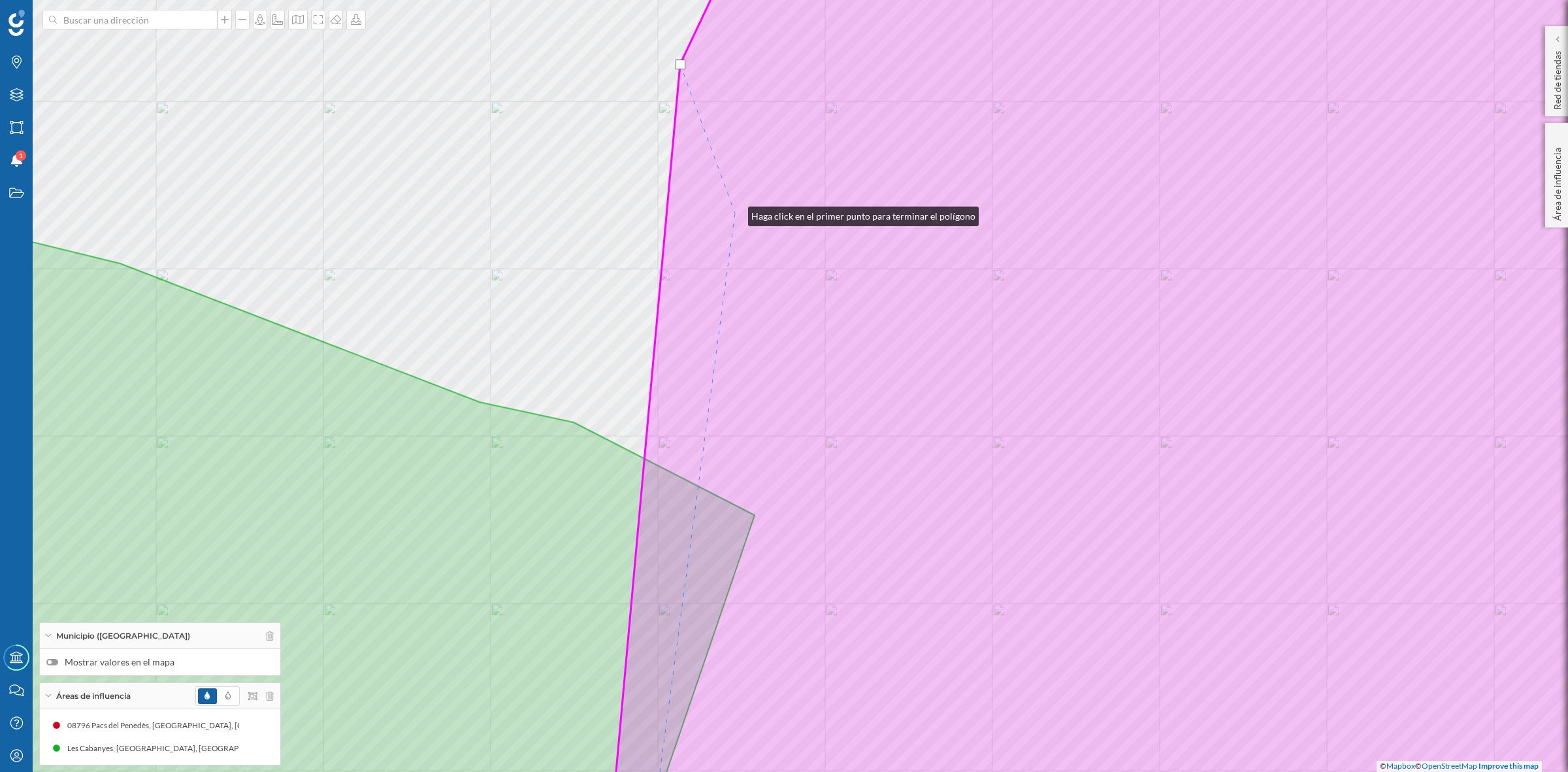
click at [735, 213] on icon at bounding box center [1167, 386] width 1118 height 930
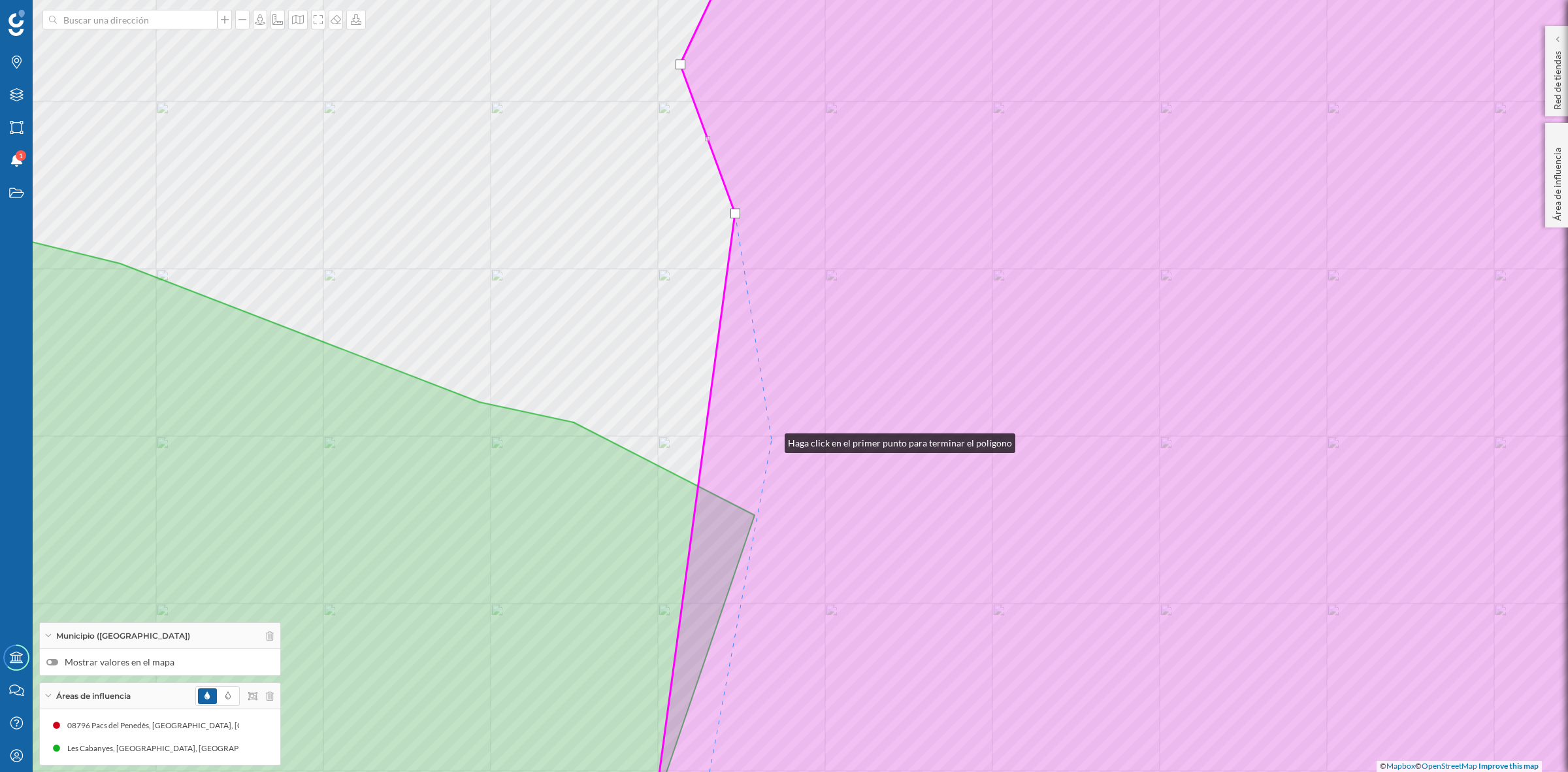
click at [772, 440] on icon at bounding box center [1188, 386] width 1078 height 930
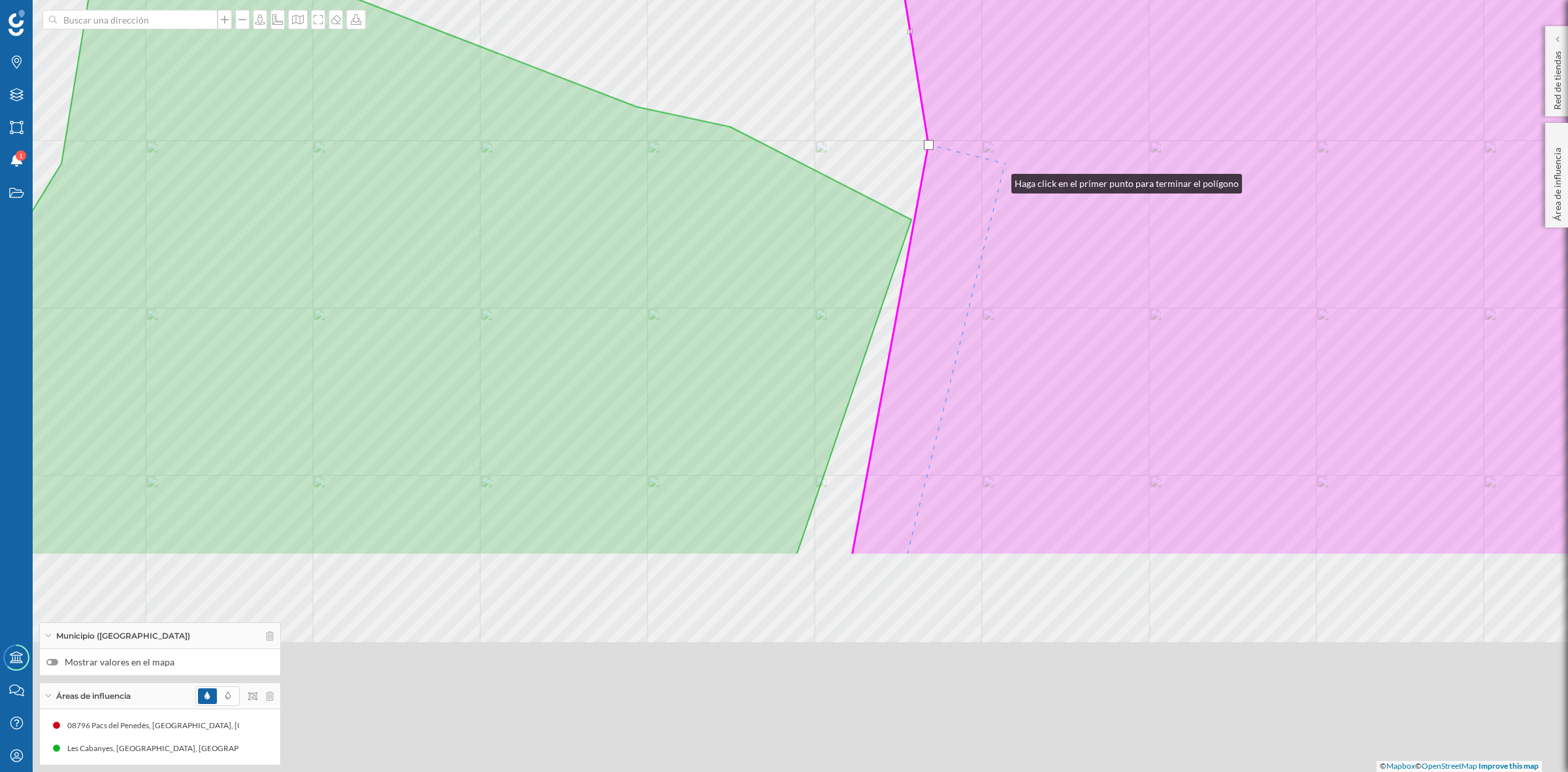
drag, startPoint x: 962, startPoint y: 248, endPoint x: 1005, endPoint y: 156, distance: 101.6
click at [1003, 165] on icon at bounding box center [1361, 90] width 1047 height 930
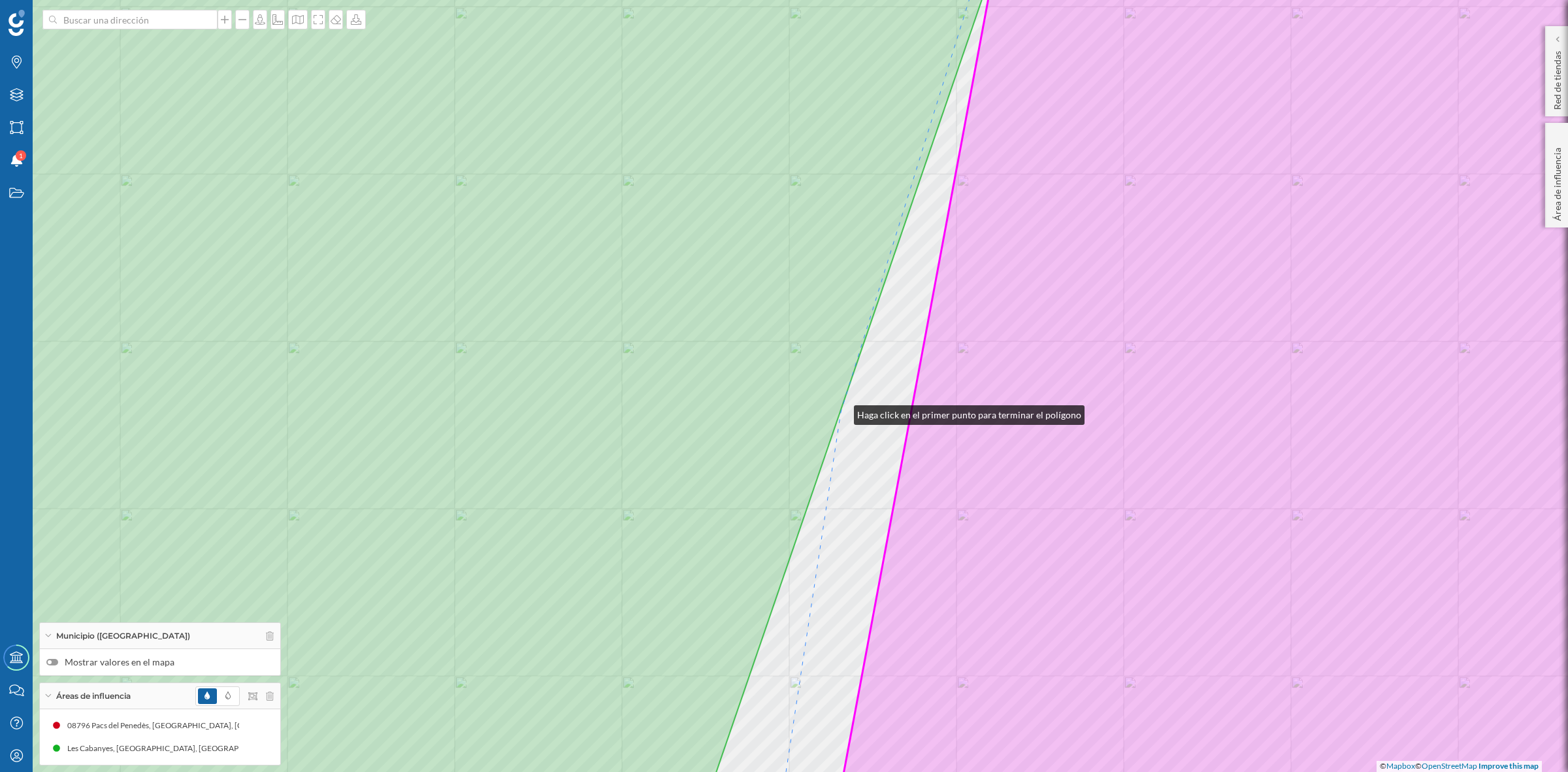
click at [841, 410] on div "© Mapbox © OpenStreetMap Improve this map" at bounding box center [784, 386] width 1568 height 772
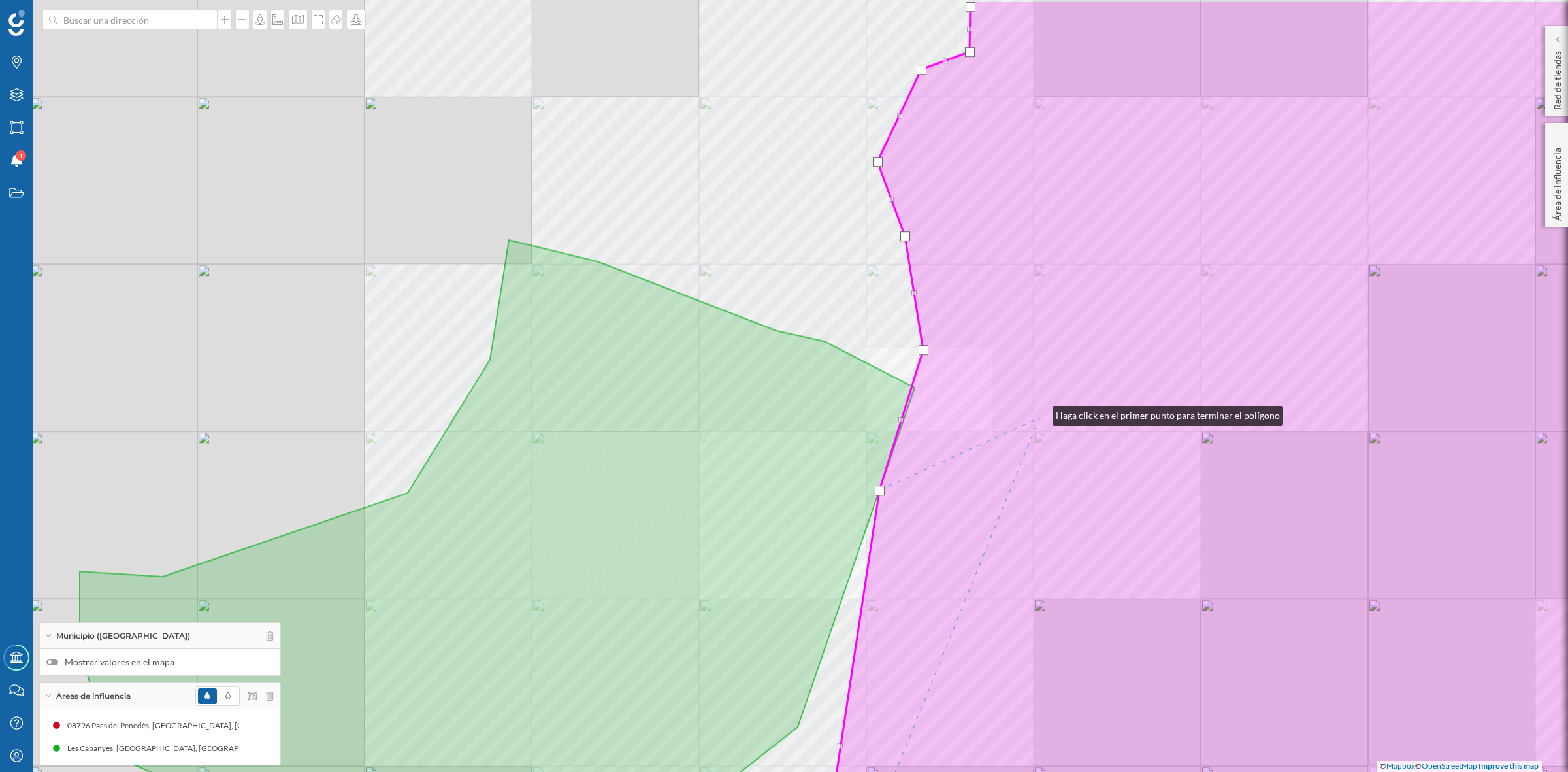
drag, startPoint x: 1058, startPoint y: 333, endPoint x: 1014, endPoint y: 432, distance: 108.3
click at [1036, 429] on icon at bounding box center [1261, 465] width 897 height 930
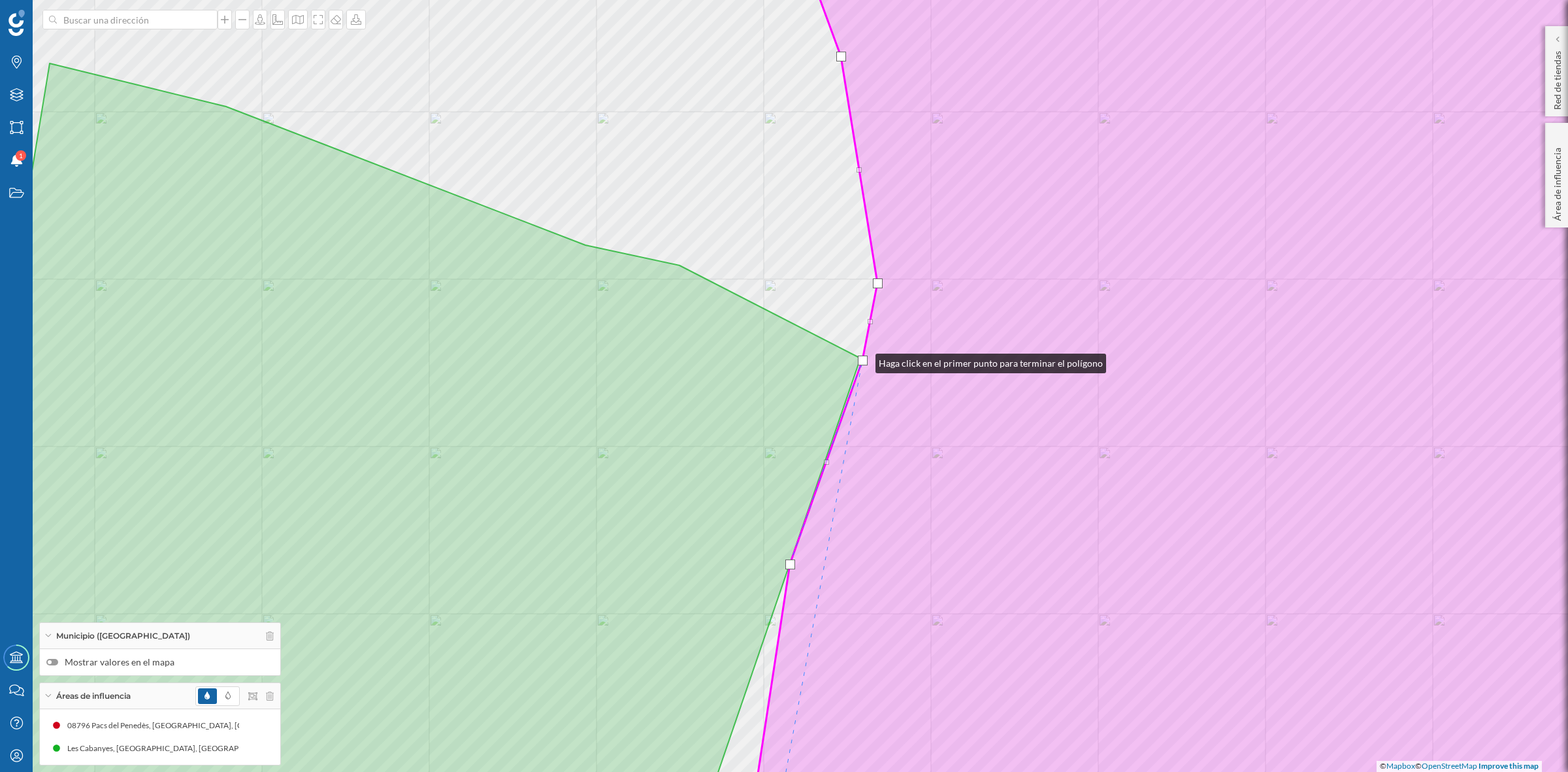
drag, startPoint x: 834, startPoint y: 423, endPoint x: 862, endPoint y: 360, distance: 68.9
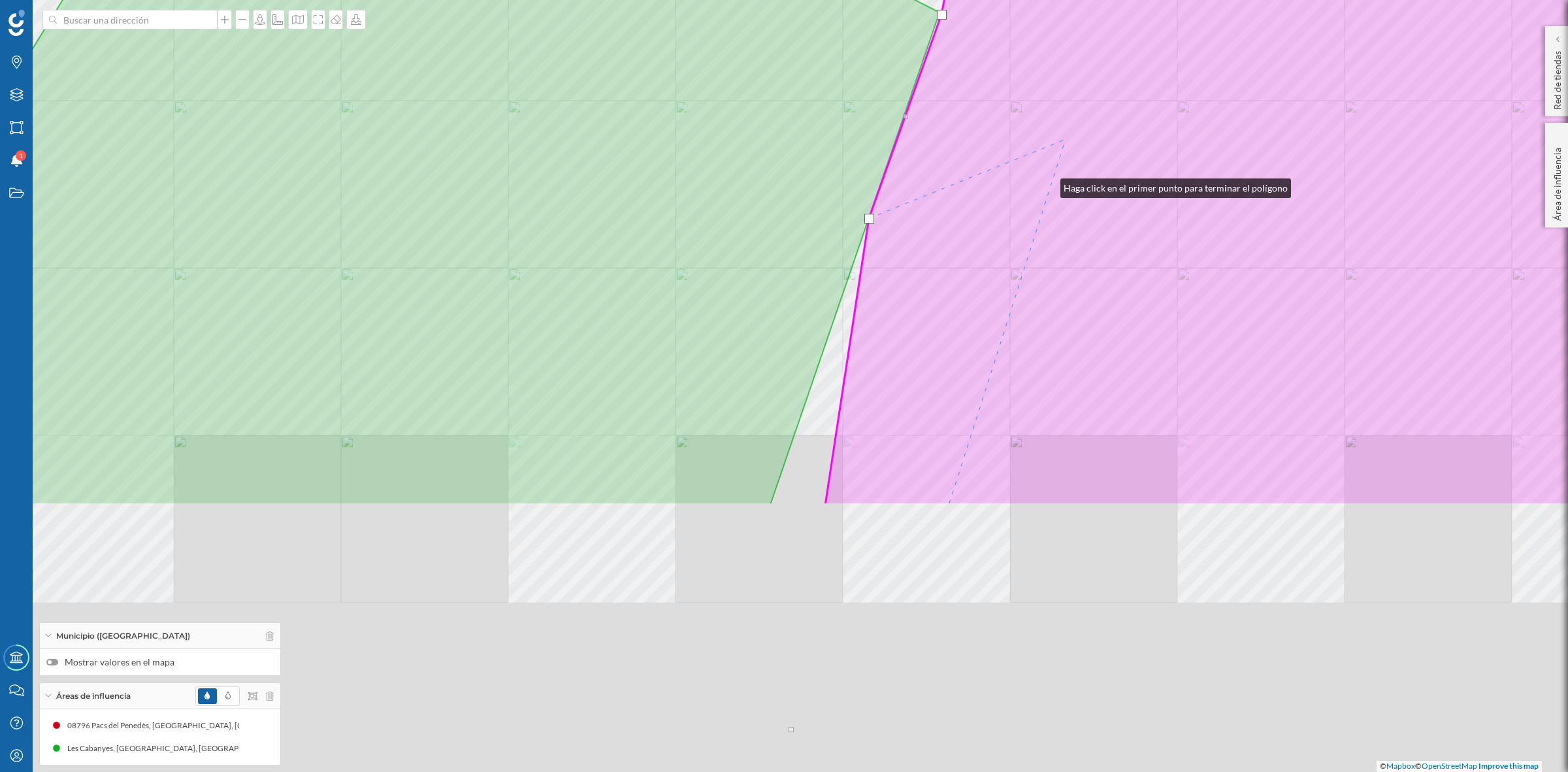
drag, startPoint x: 1011, startPoint y: 294, endPoint x: 1088, endPoint y: 78, distance: 229.3
click at [1088, 78] on icon at bounding box center [1315, 40] width 981 height 930
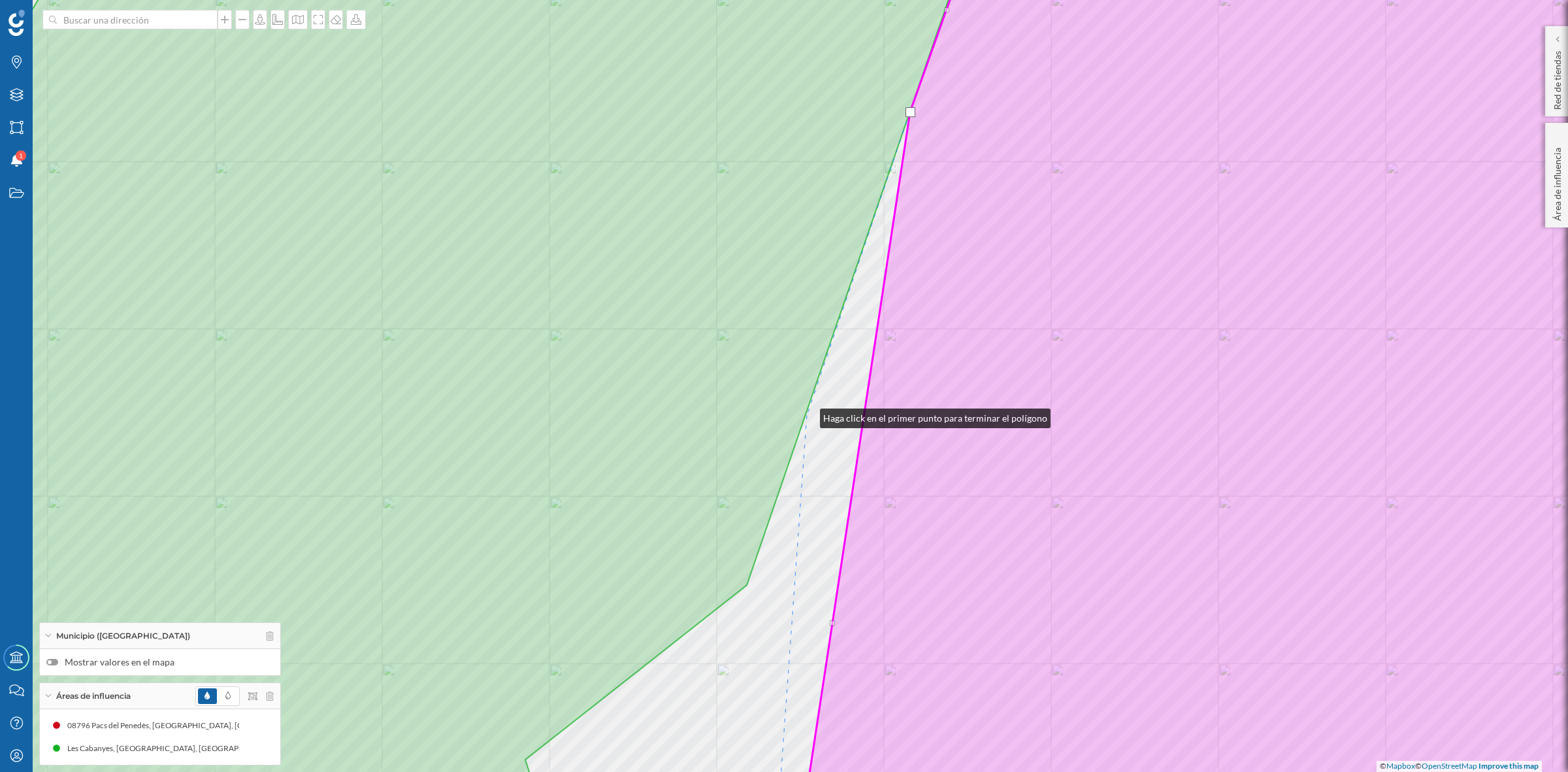
click at [807, 415] on div "© Mapbox © OpenStreetMap Improve this map" at bounding box center [784, 386] width 1568 height 772
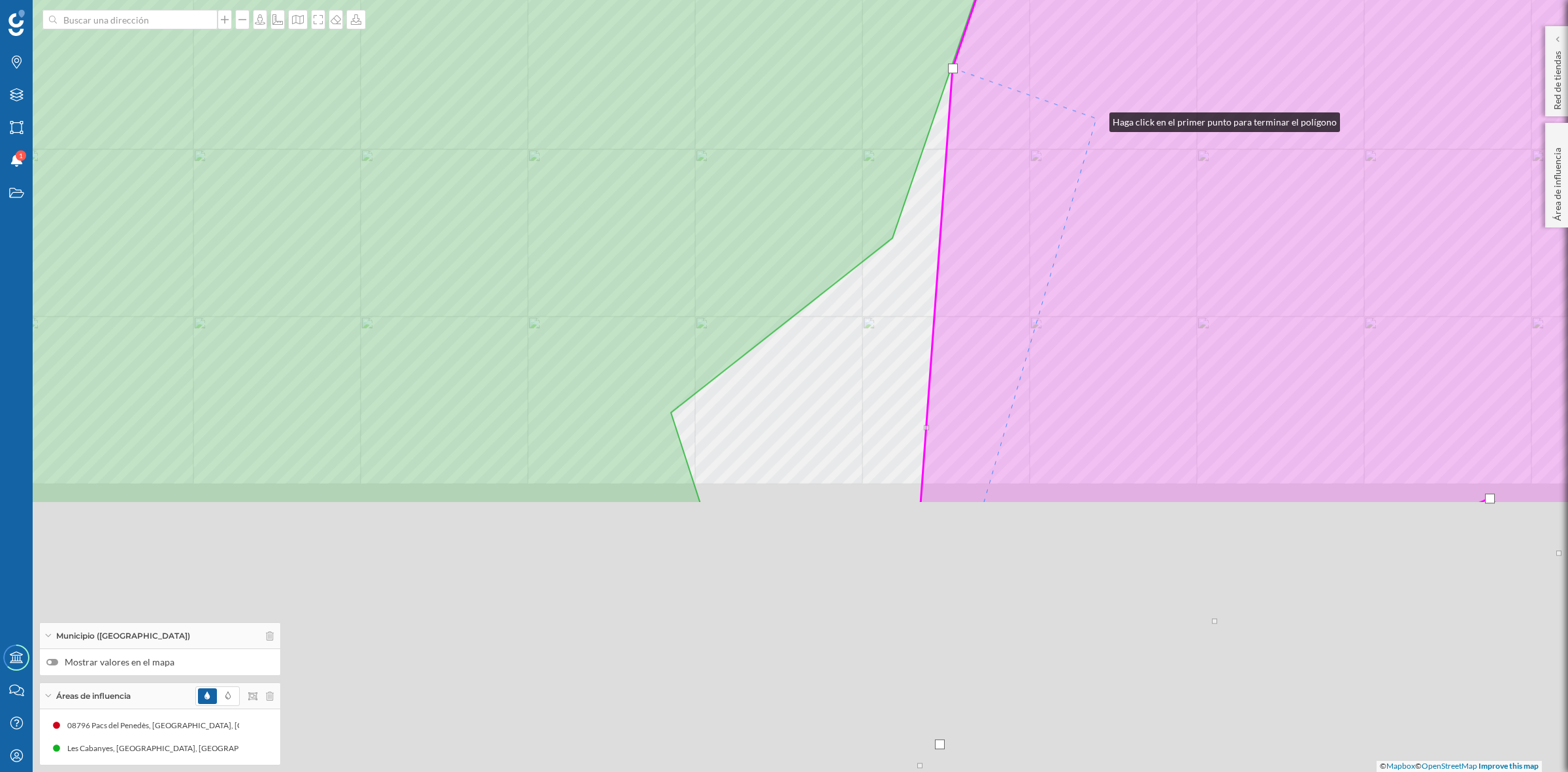
drag, startPoint x: 955, startPoint y: 456, endPoint x: 1097, endPoint y: 119, distance: 365.7
click at [1097, 119] on icon at bounding box center [1397, 38] width 952 height 930
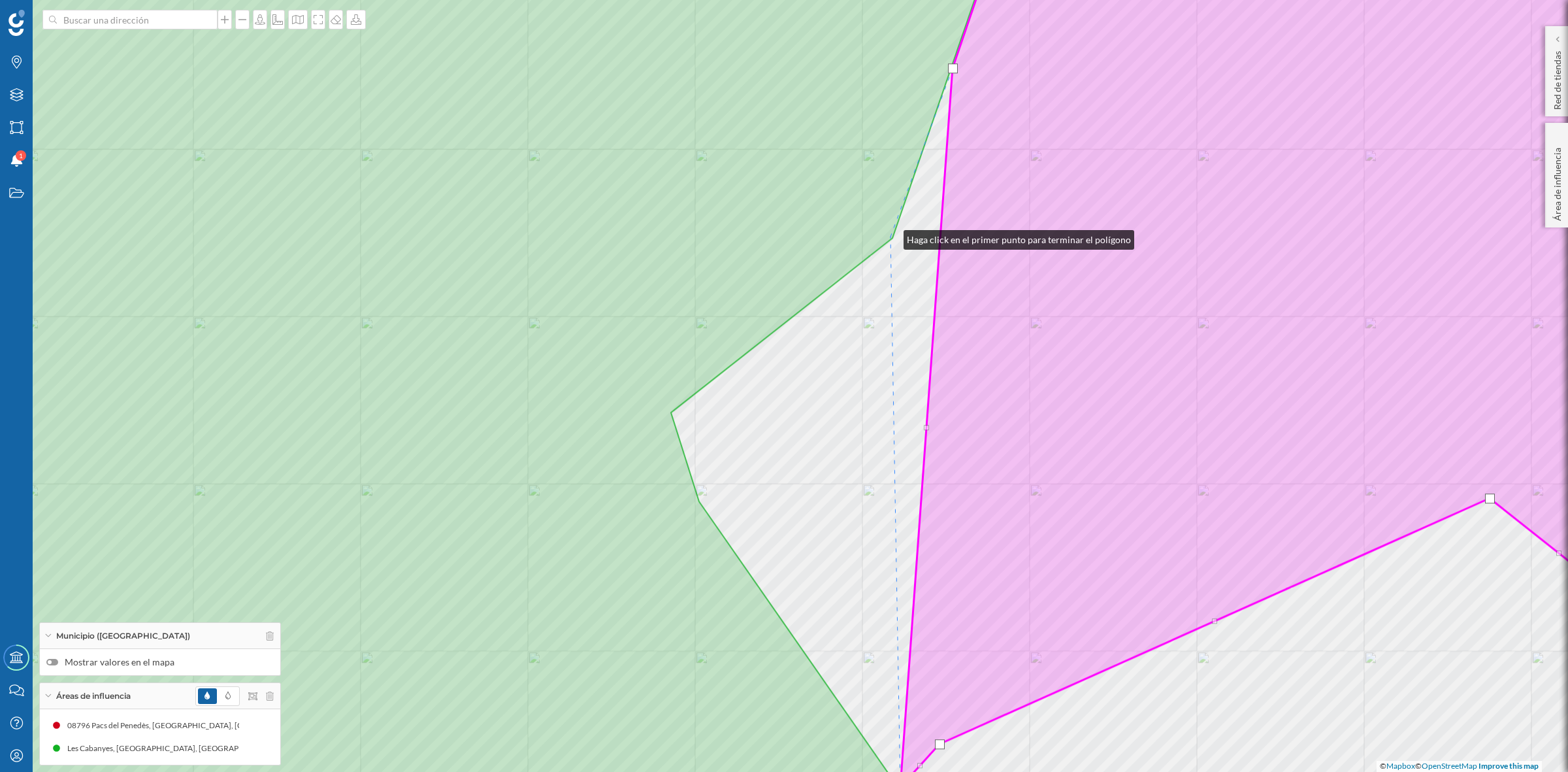
click at [891, 237] on icon at bounding box center [422, 386] width 1160 height 928
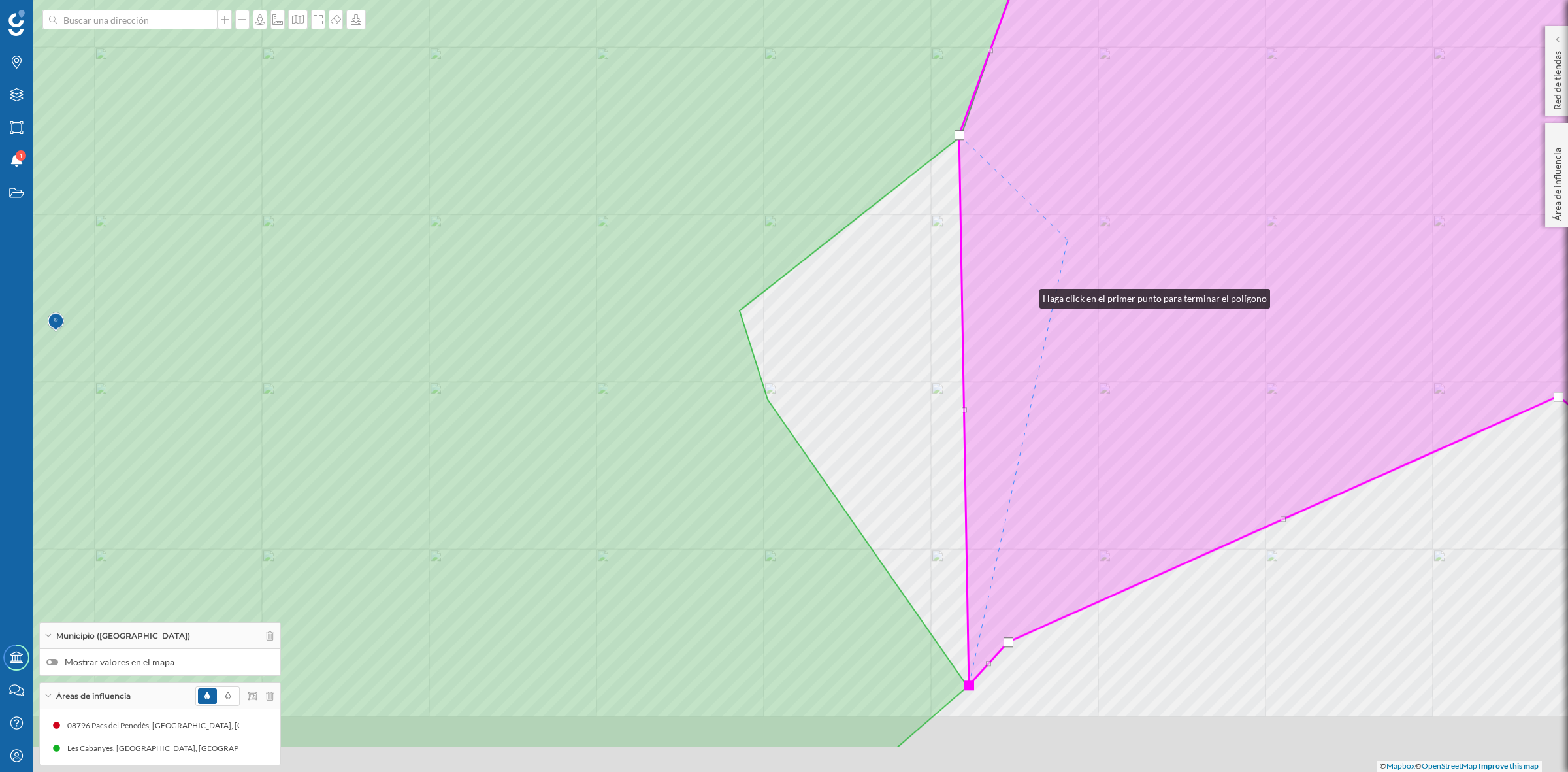
drag, startPoint x: 958, startPoint y: 398, endPoint x: 1142, endPoint y: 152, distance: 307.2
click at [1142, 152] on icon at bounding box center [1377, 252] width 837 height 866
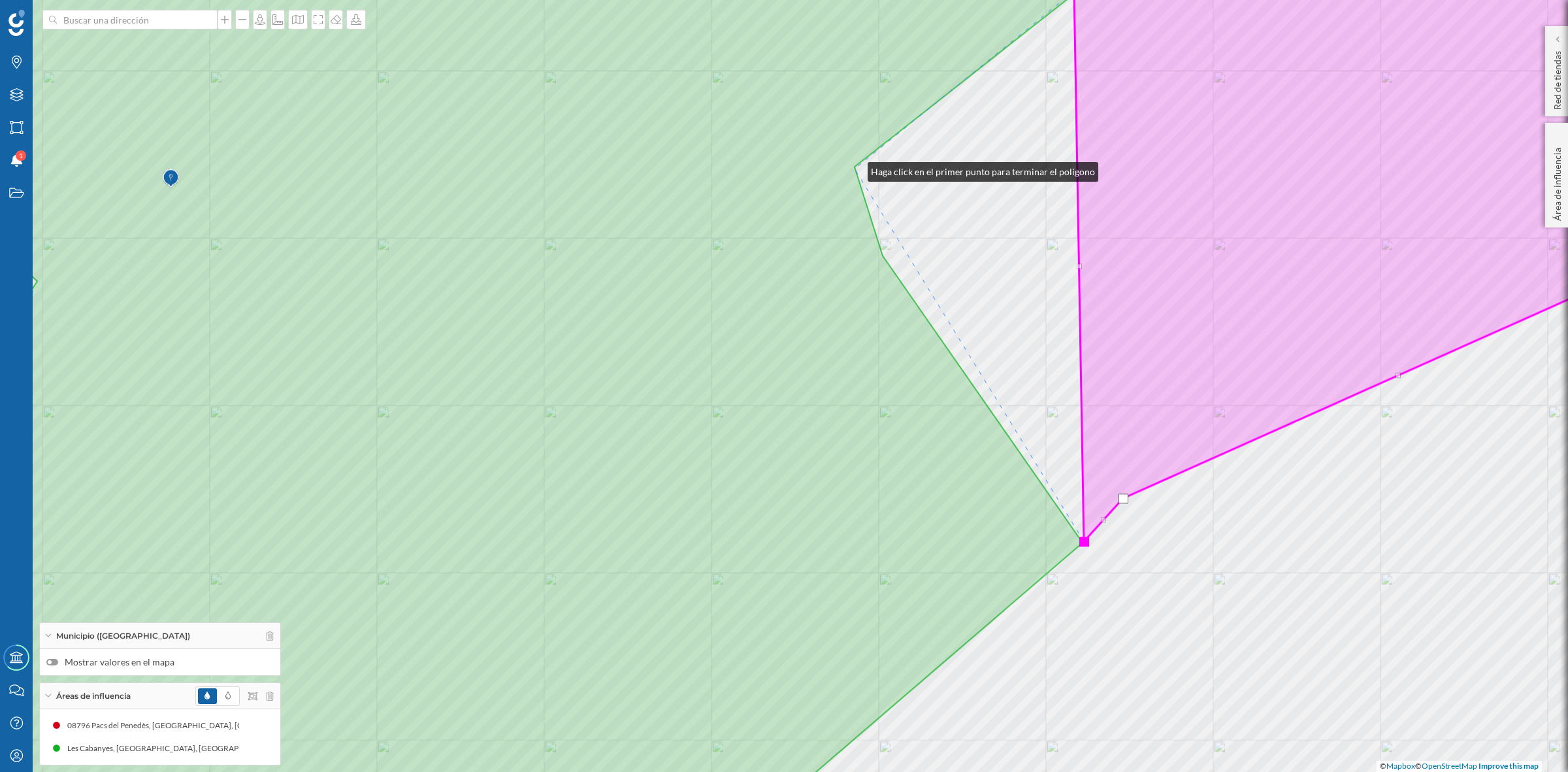
click at [855, 168] on icon at bounding box center [471, 386] width 1258 height 928
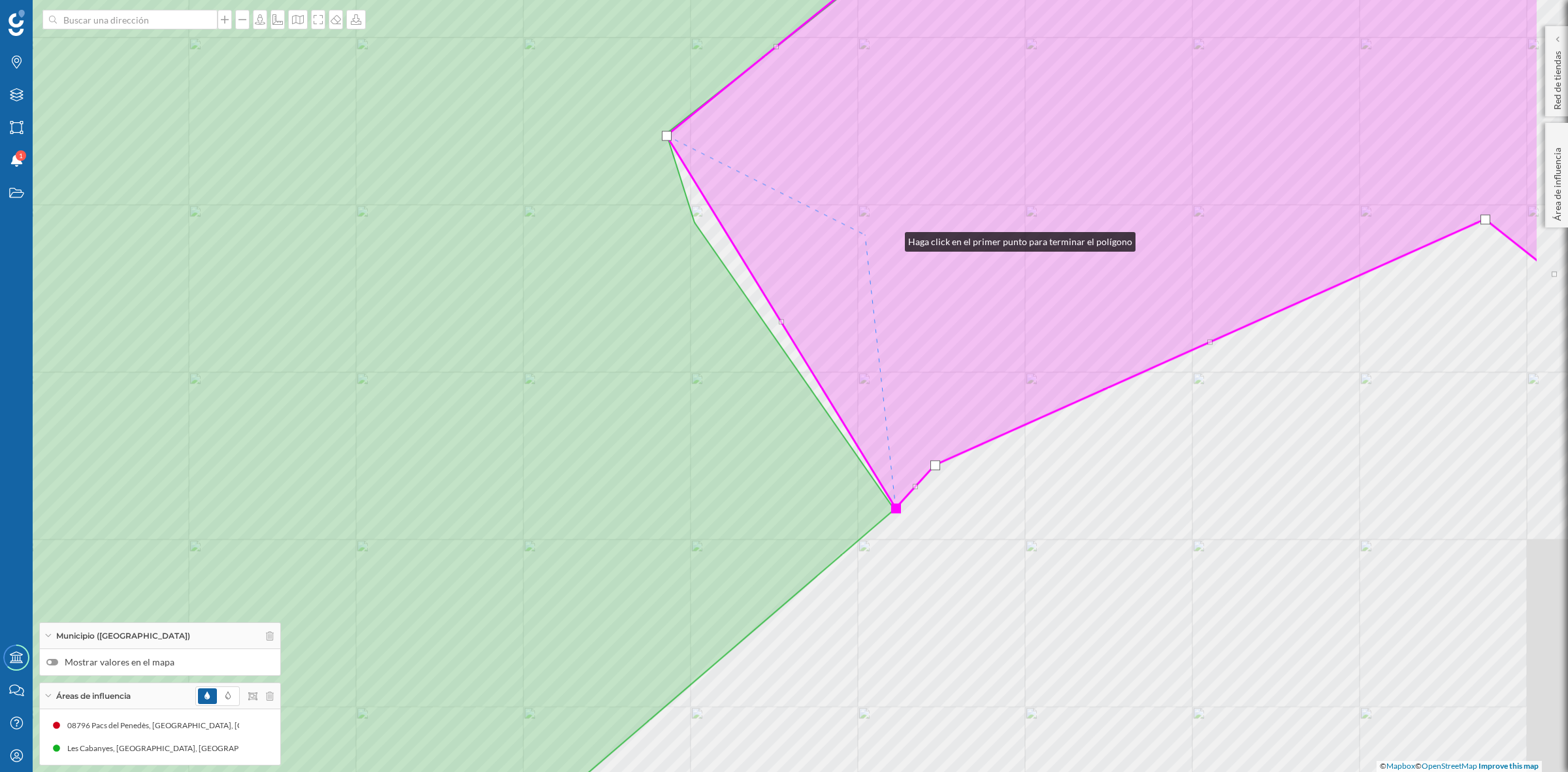
drag, startPoint x: 1080, startPoint y: 272, endPoint x: 882, endPoint y: 238, distance: 200.9
click at [882, 238] on icon at bounding box center [1103, 197] width 873 height 620
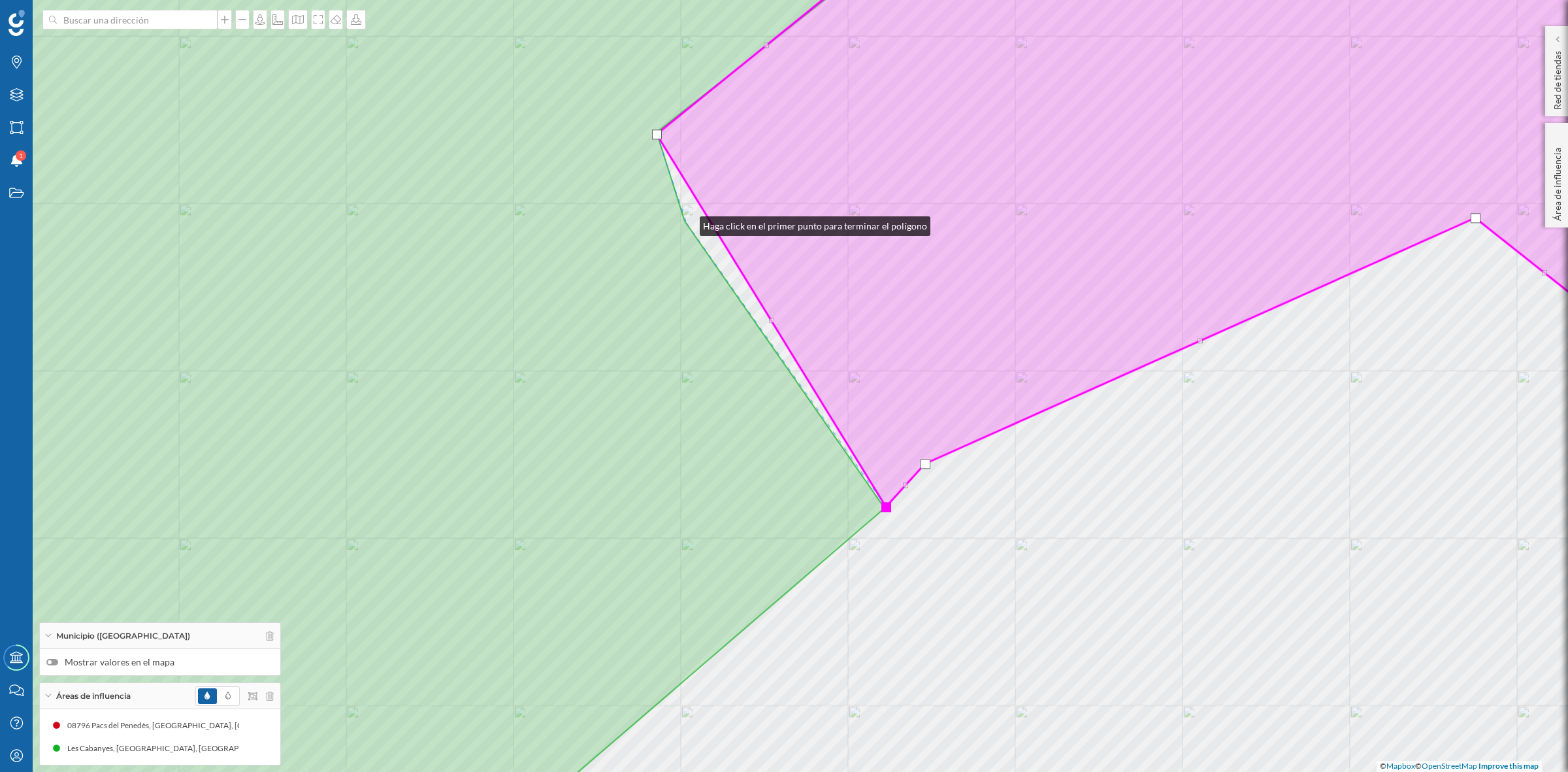
click at [687, 223] on div "© Mapbox © OpenStreetMap Improve this map" at bounding box center [784, 386] width 1568 height 772
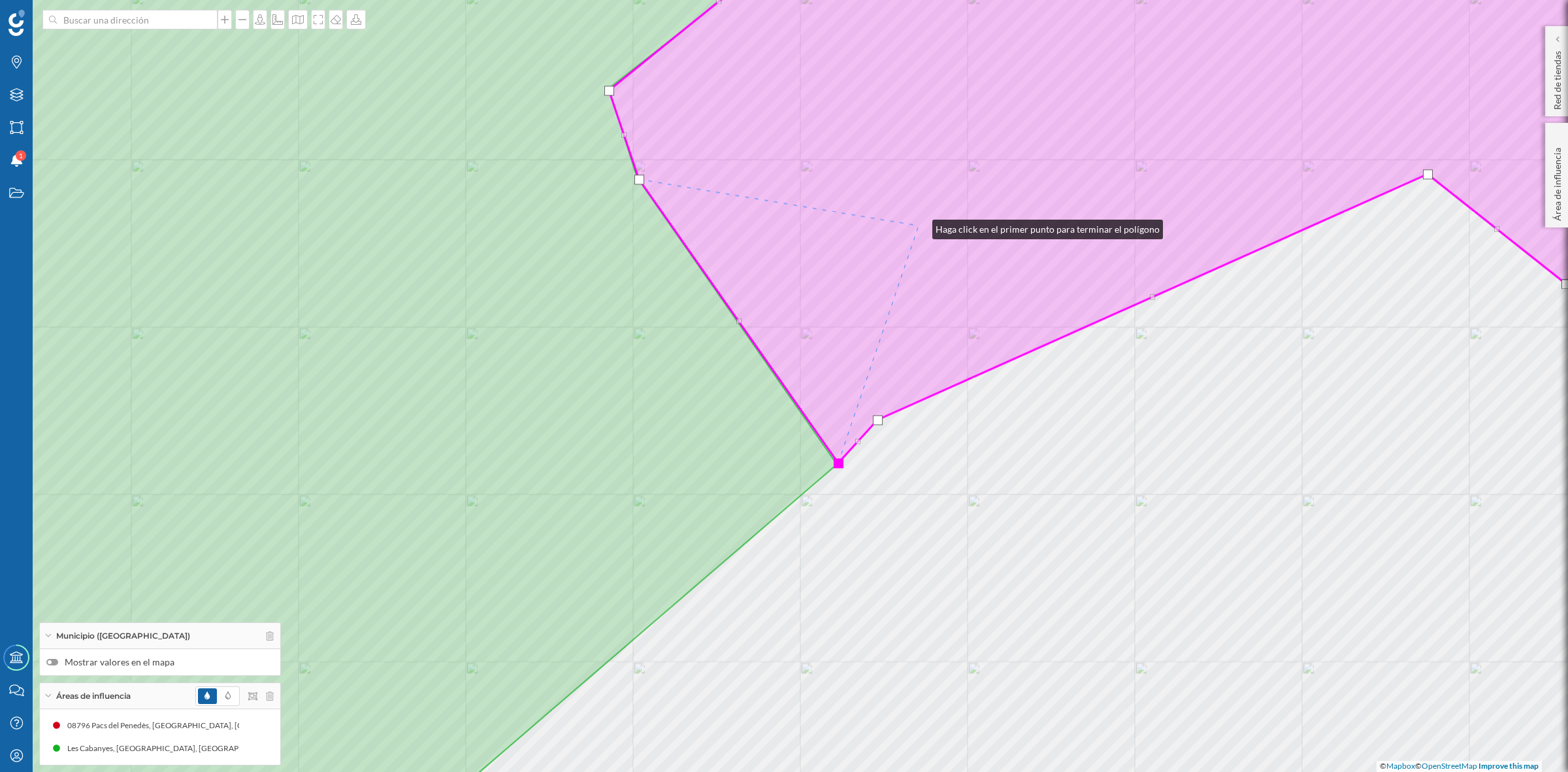
drag, startPoint x: 967, startPoint y: 270, endPoint x: 919, endPoint y: 226, distance: 65.1
click at [919, 226] on icon at bounding box center [1144, 170] width 1070 height 586
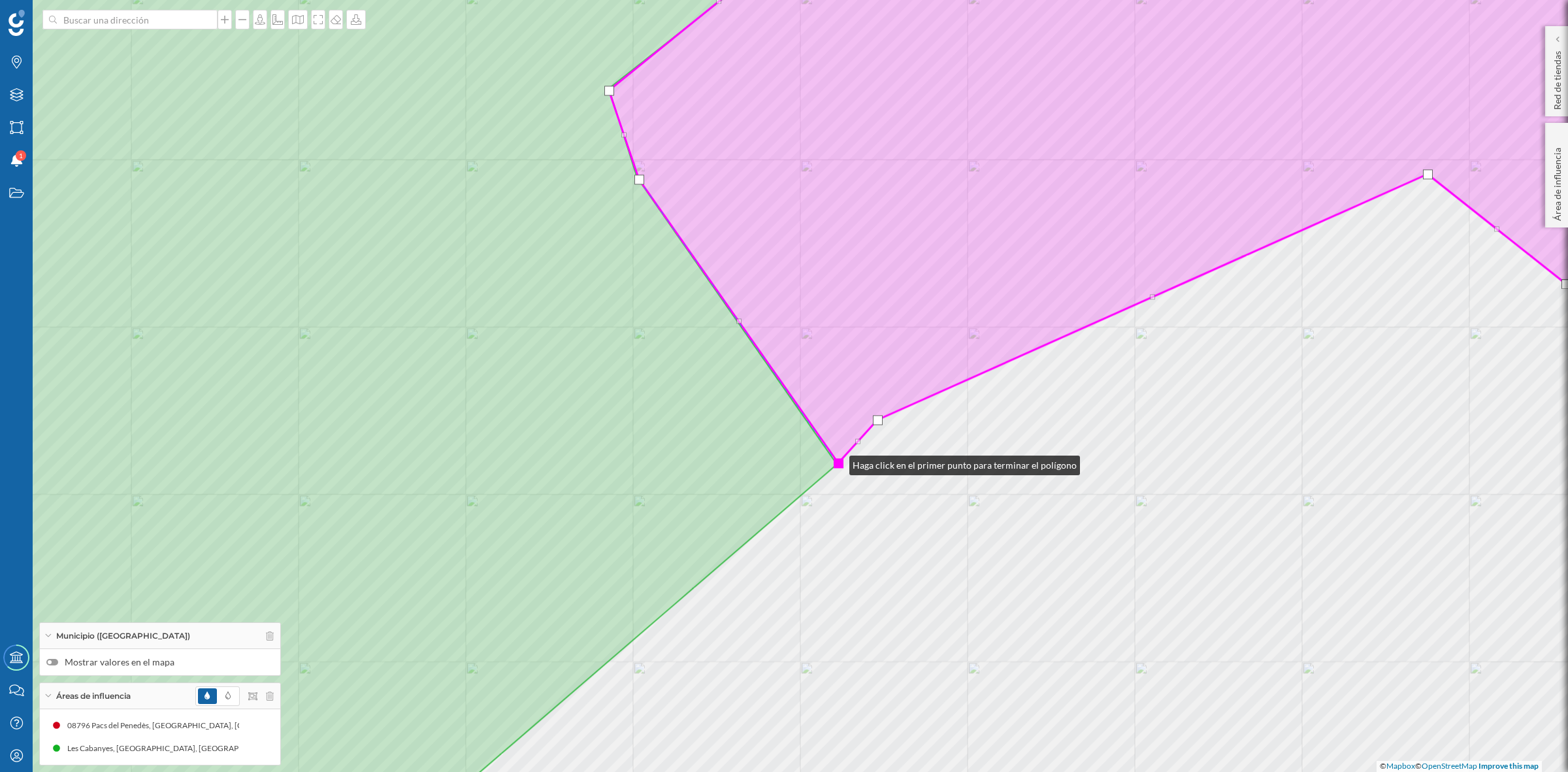
click at [837, 462] on div at bounding box center [838, 462] width 10 height 10
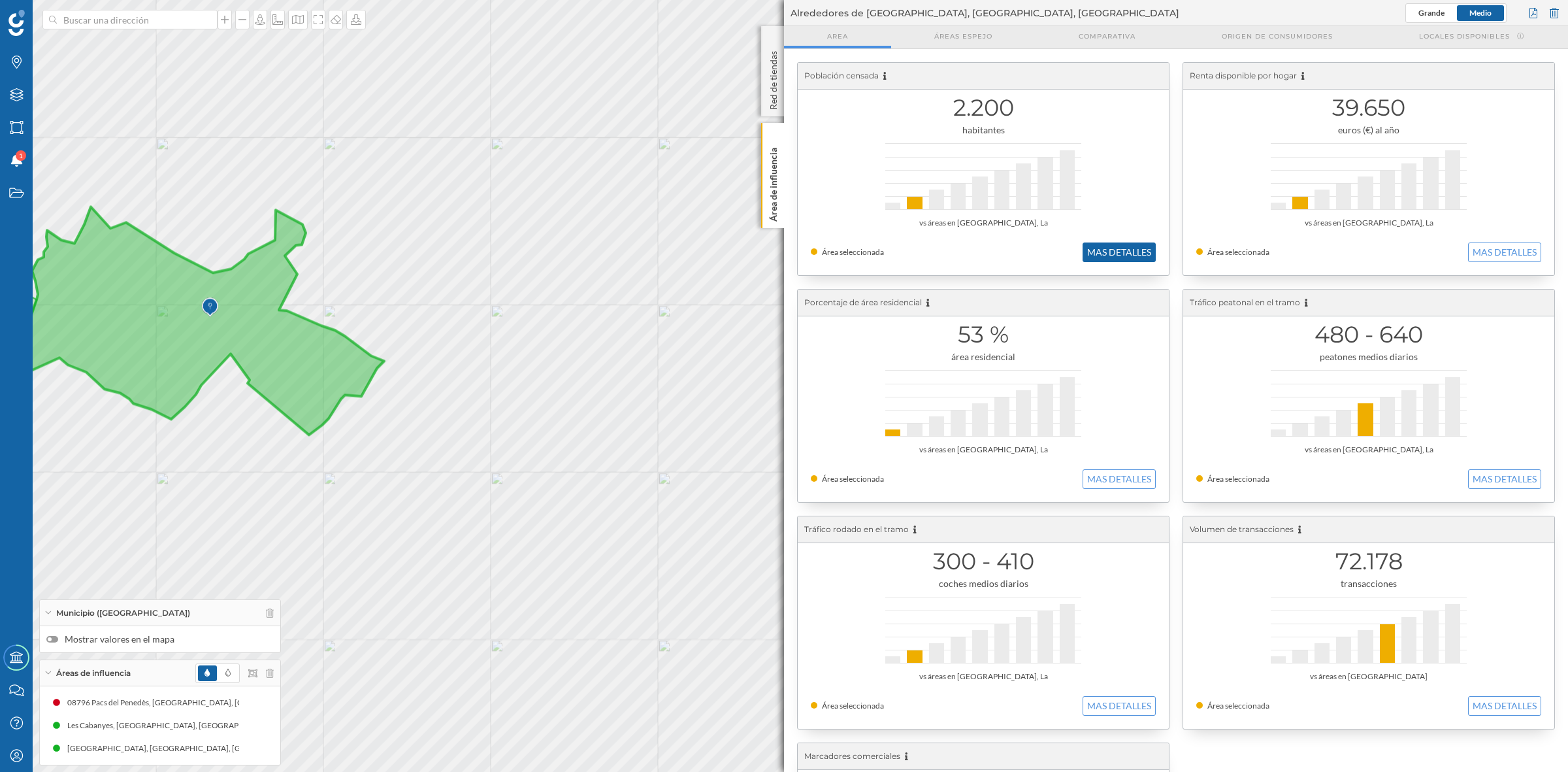
click at [1128, 253] on button "MAS DETALLES" at bounding box center [1118, 253] width 73 height 20
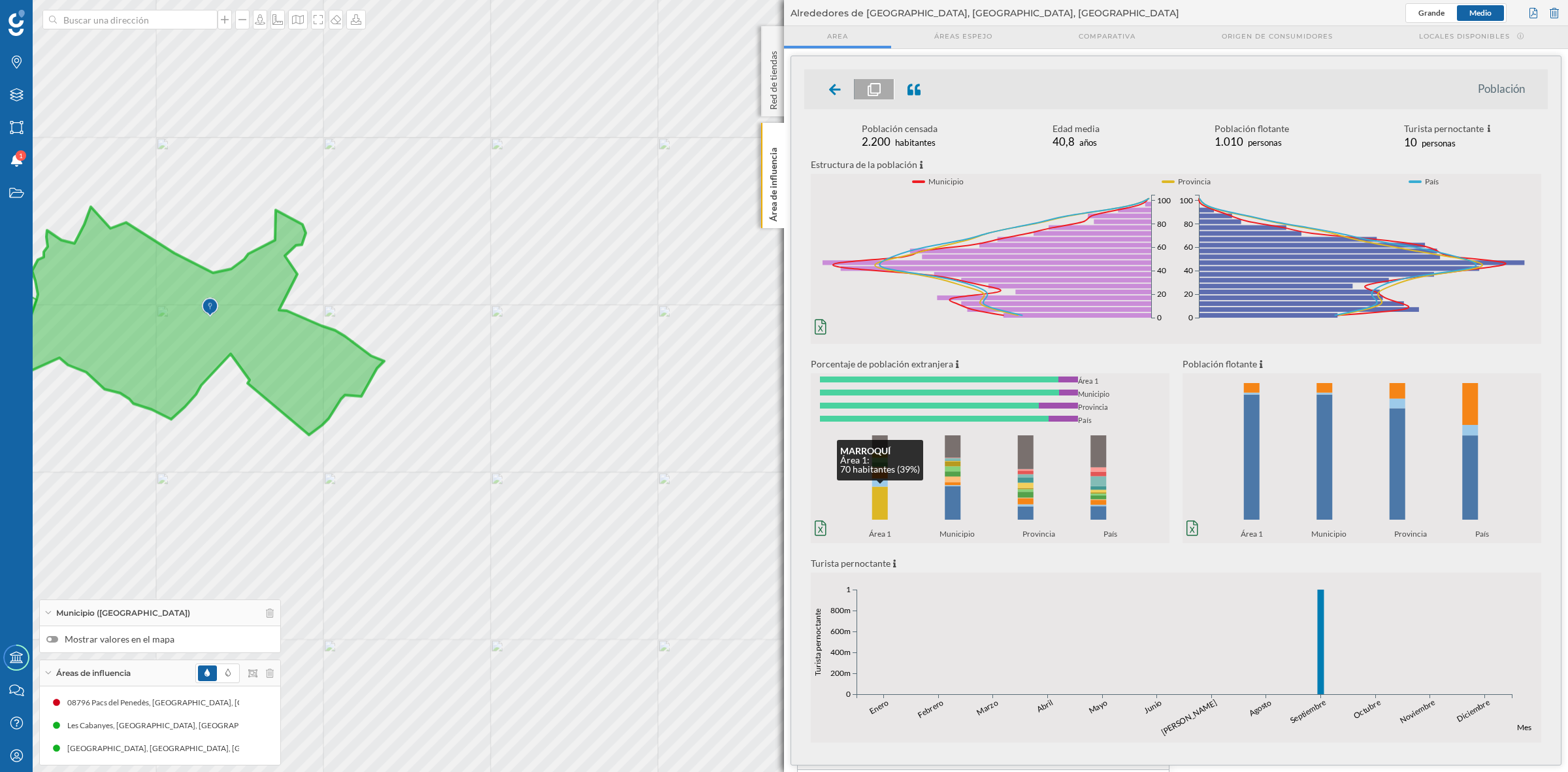
click at [882, 511] on rect at bounding box center [880, 504] width 16 height 33
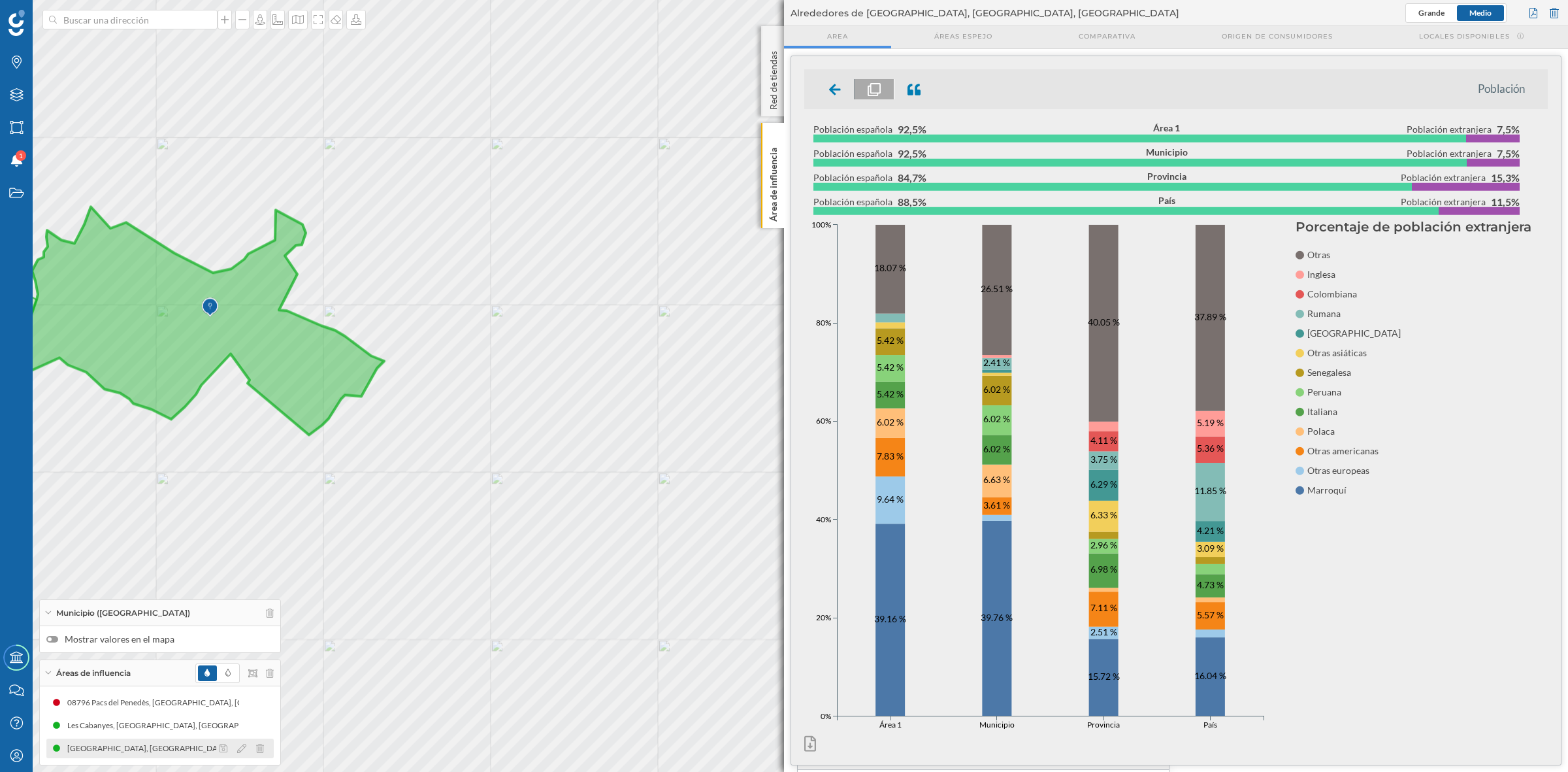
click at [247, 748] on div at bounding box center [245, 748] width 58 height 16
click at [243, 748] on icon at bounding box center [242, 748] width 9 height 9
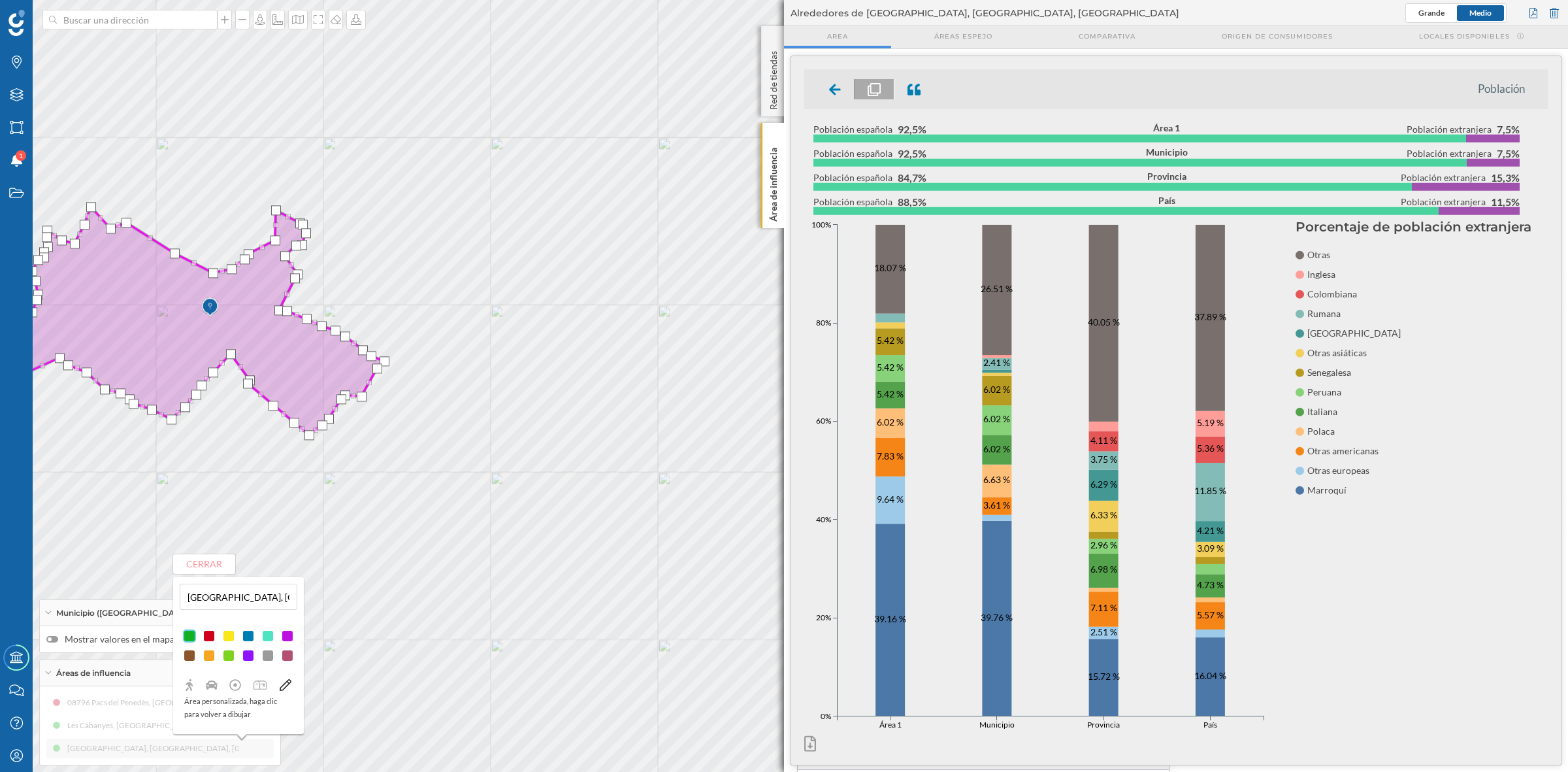
click at [250, 635] on div at bounding box center [248, 635] width 13 height 13
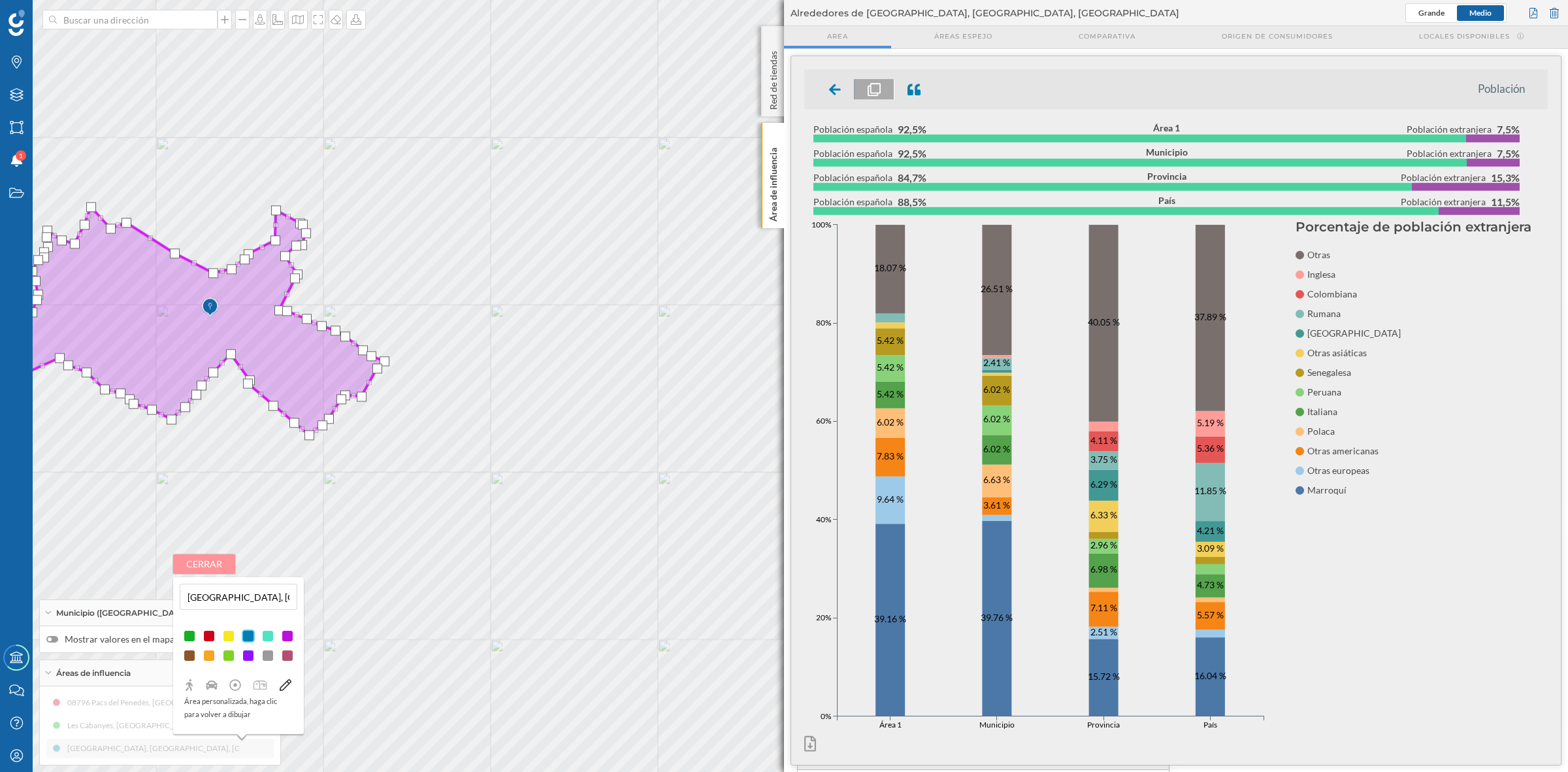
click at [221, 562] on button "Cerrar" at bounding box center [204, 564] width 62 height 20
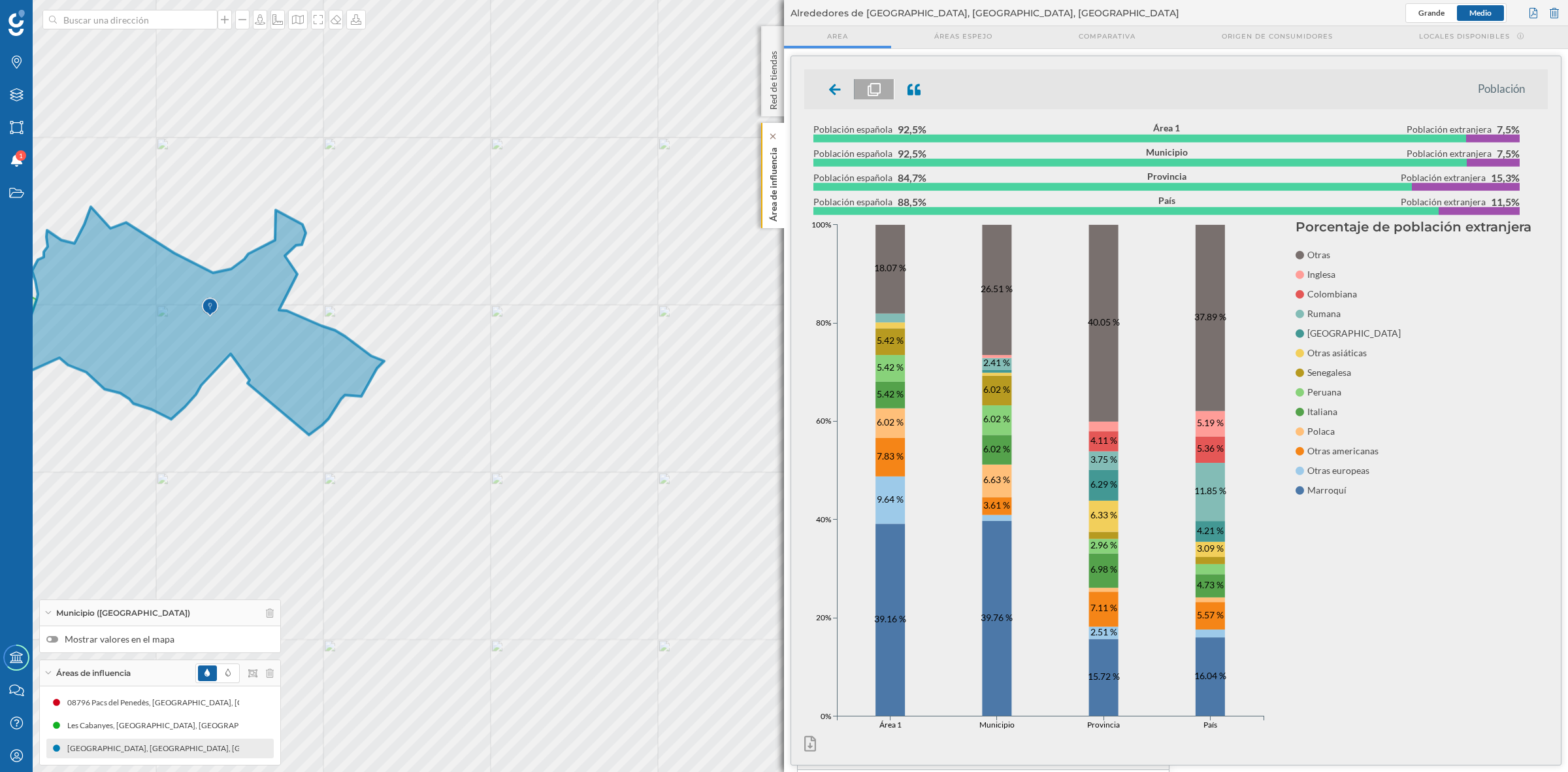
click at [773, 202] on p "Área de influencia" at bounding box center [773, 182] width 13 height 79
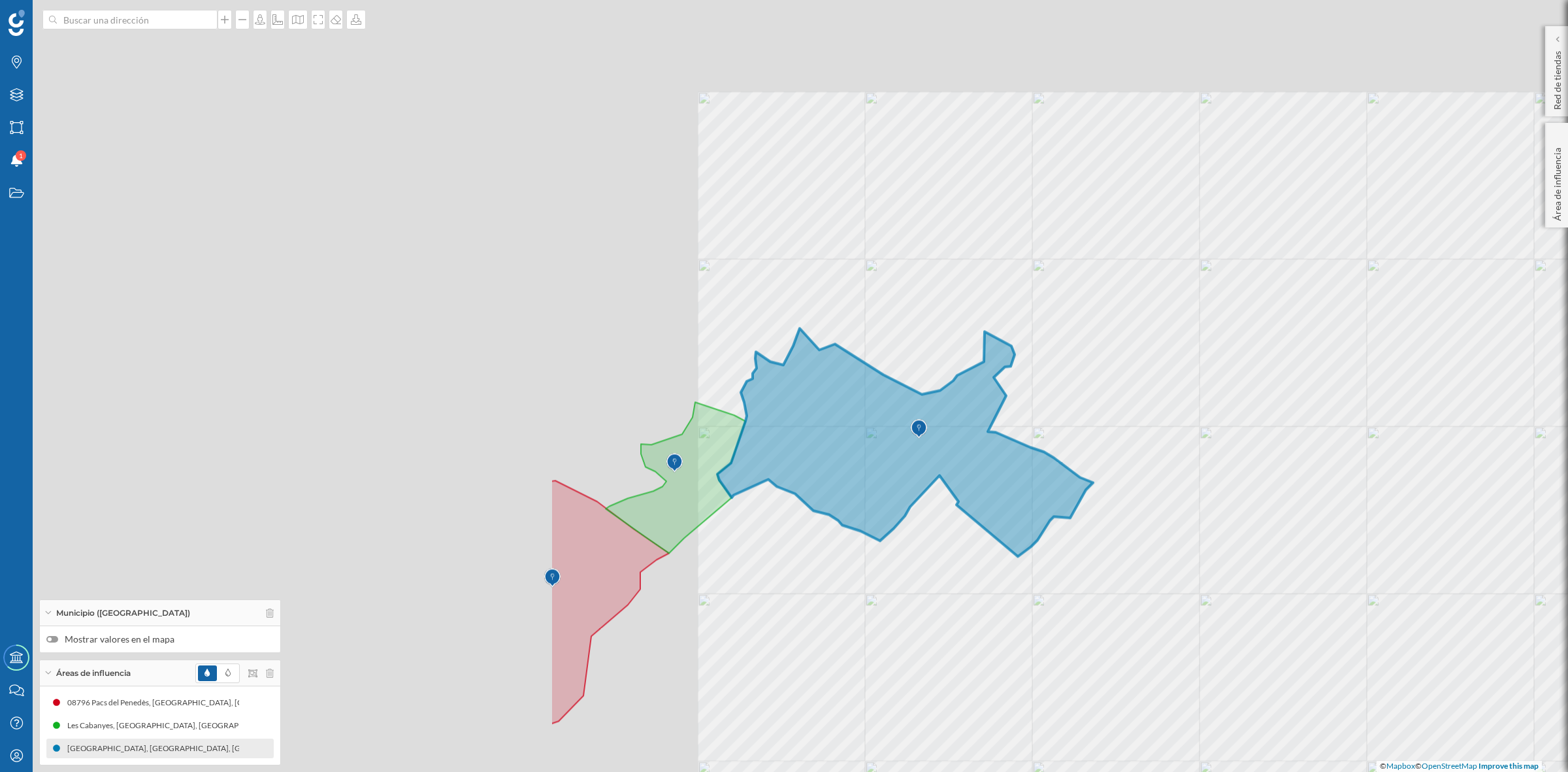
drag, startPoint x: 586, startPoint y: 422, endPoint x: 1358, endPoint y: 539, distance: 780.8
click at [1356, 540] on div "© Mapbox © OpenStreetMap Improve this map" at bounding box center [784, 386] width 1568 height 772
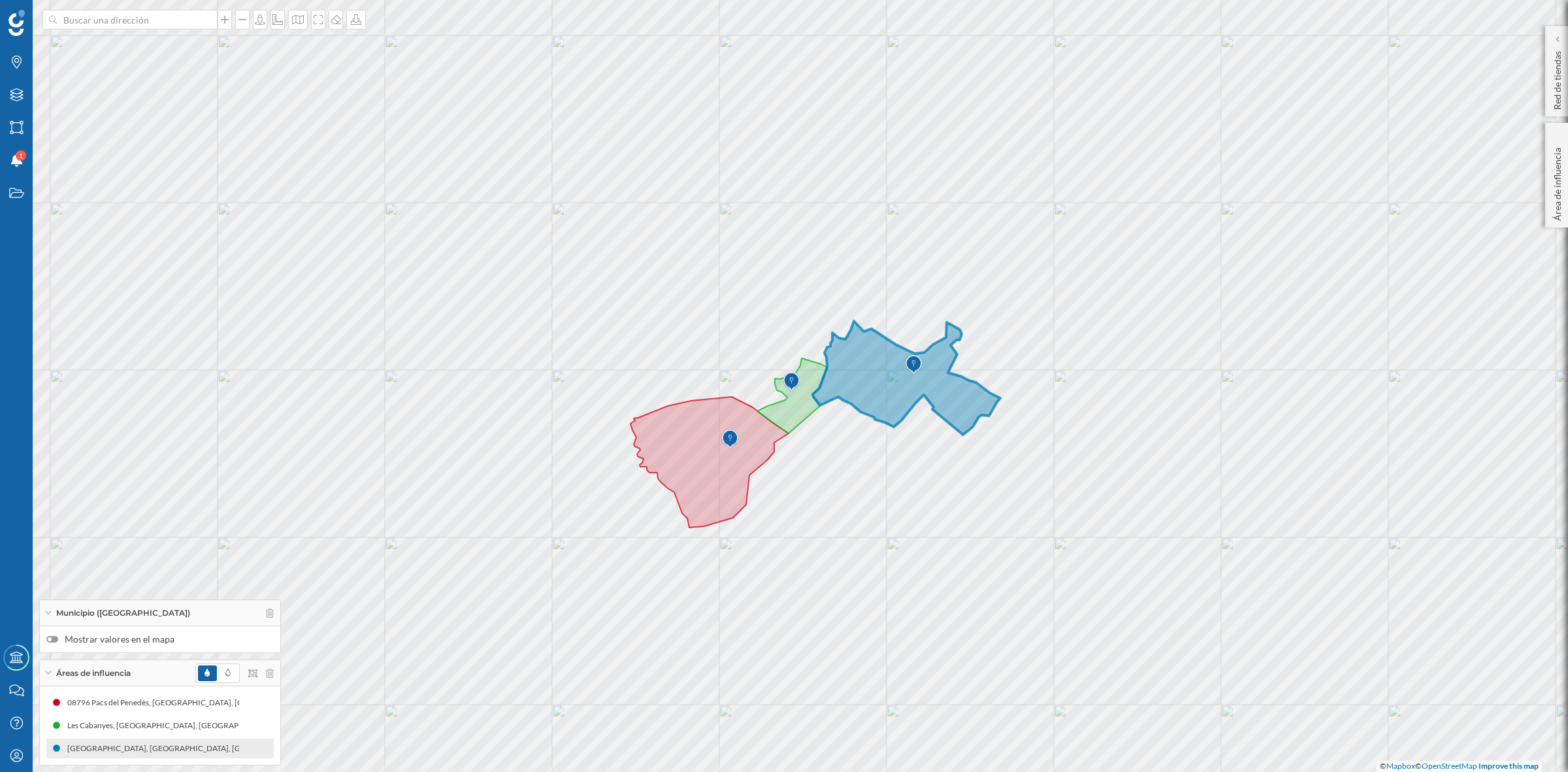
drag, startPoint x: 1225, startPoint y: 609, endPoint x: 965, endPoint y: 523, distance: 273.9
click at [965, 523] on div "© Mapbox © OpenStreetMap Improve this map" at bounding box center [784, 386] width 1568 height 772
click at [108, 26] on input at bounding box center [130, 20] width 147 height 20
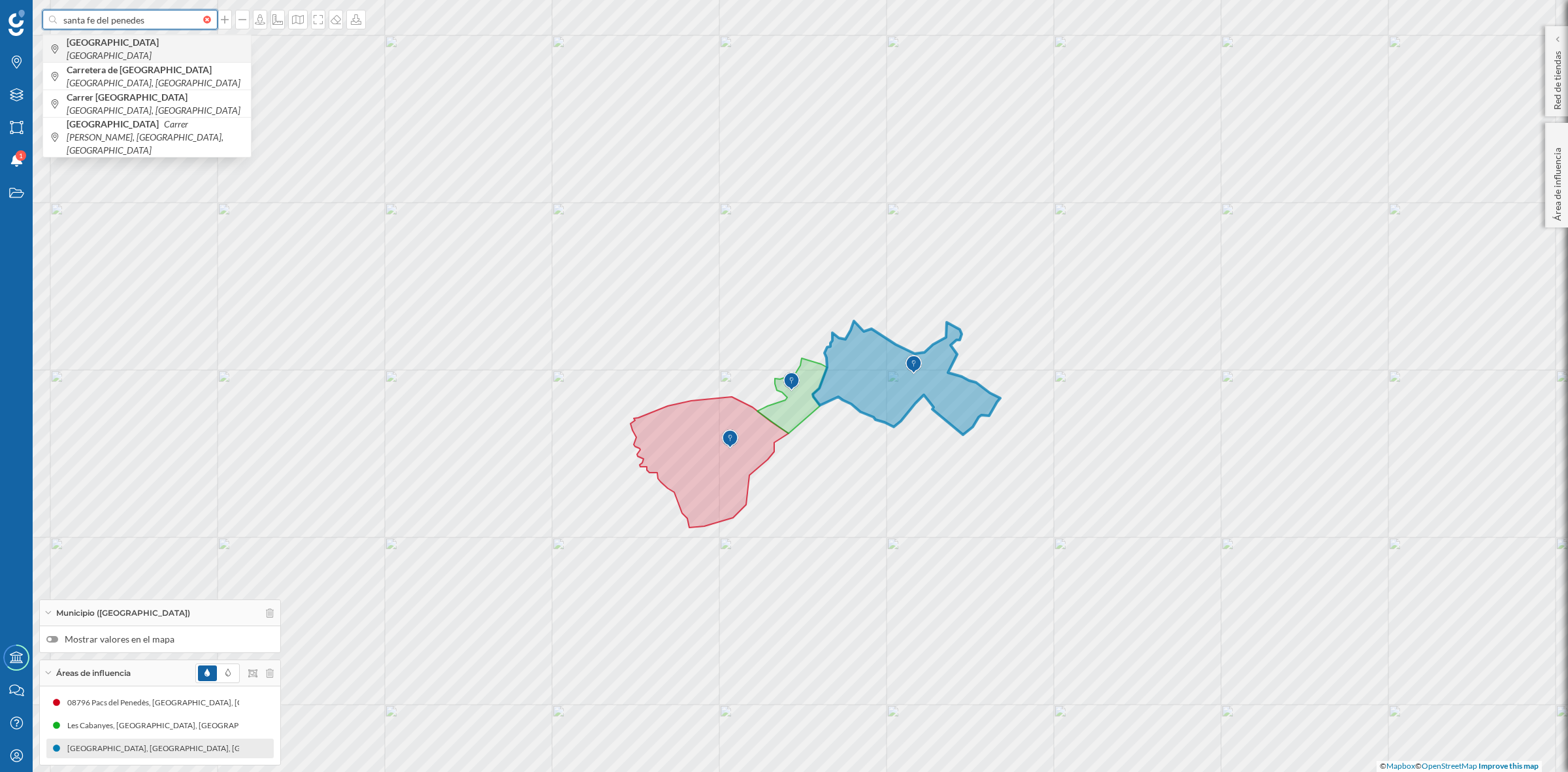
type input "santa fe del penedes"
click at [111, 47] on b "[GEOGRAPHIC_DATA]" at bounding box center [114, 42] width 95 height 11
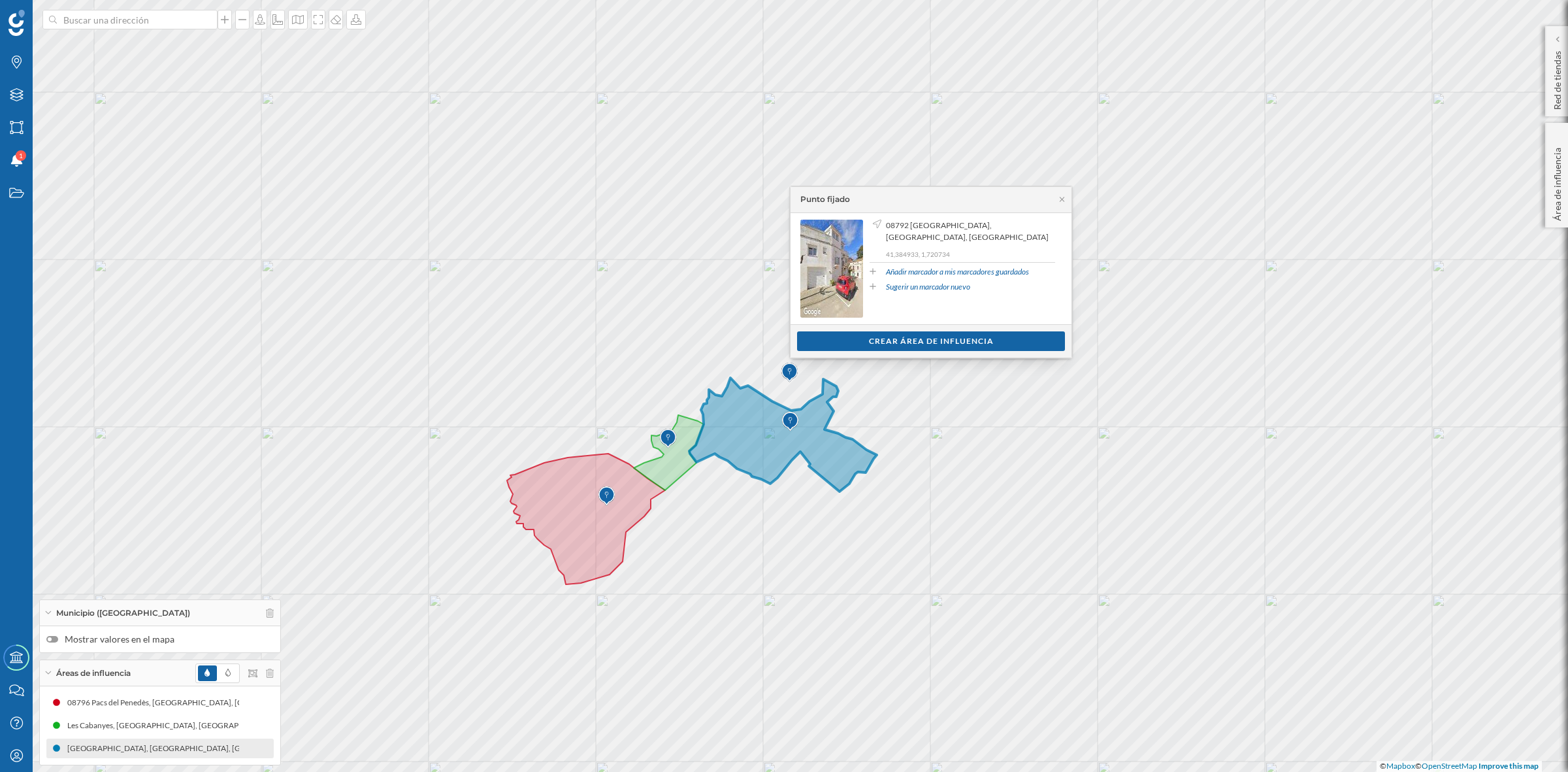
click at [945, 338] on div "Crear área de influencia" at bounding box center [931, 341] width 268 height 20
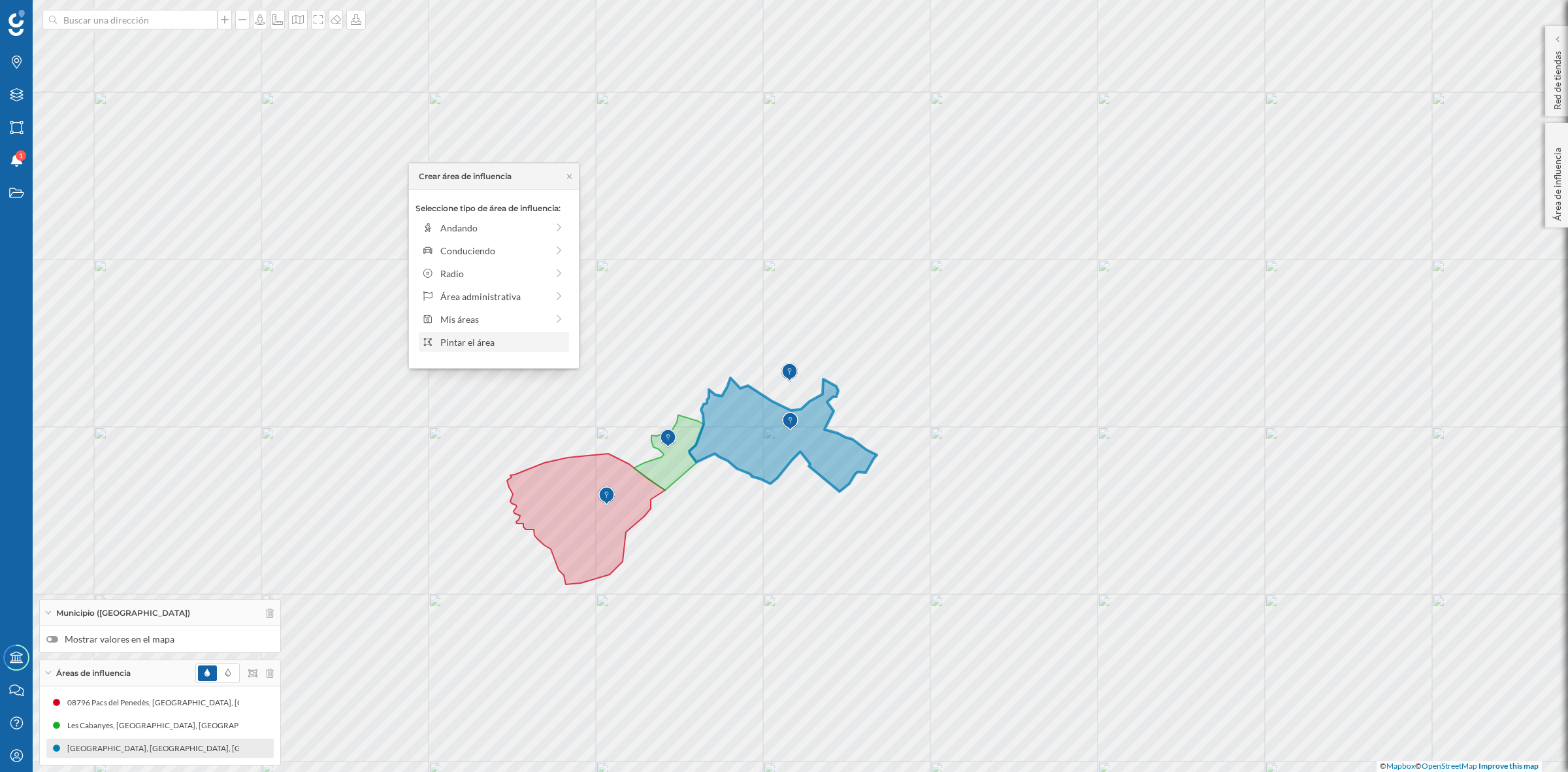
click at [477, 347] on div "Pintar el área" at bounding box center [503, 342] width 125 height 14
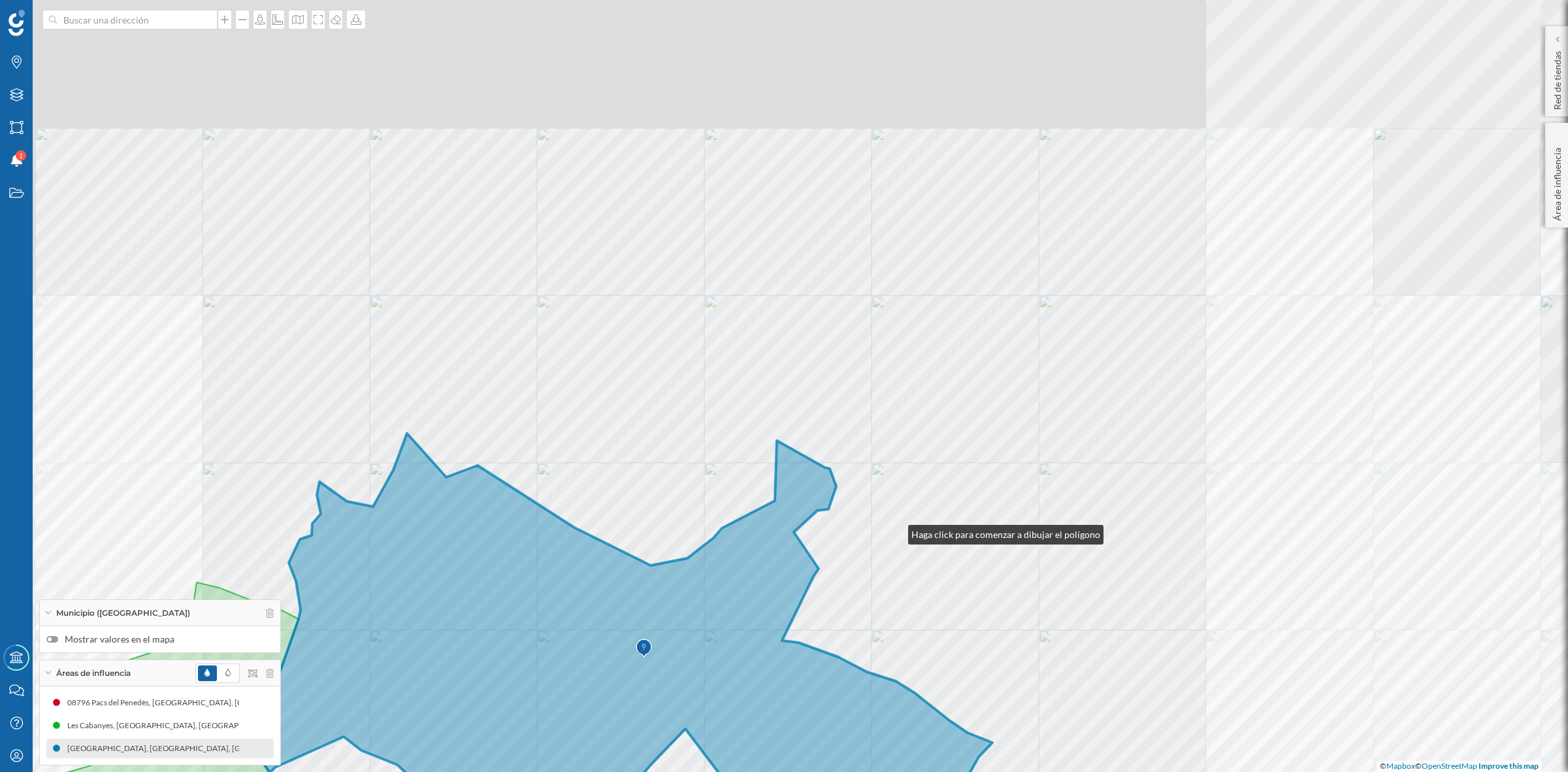
drag, startPoint x: 813, startPoint y: 332, endPoint x: 894, endPoint y: 533, distance: 216.7
click at [895, 533] on div "© Mapbox © OpenStreetMap Improve this map" at bounding box center [784, 386] width 1568 height 772
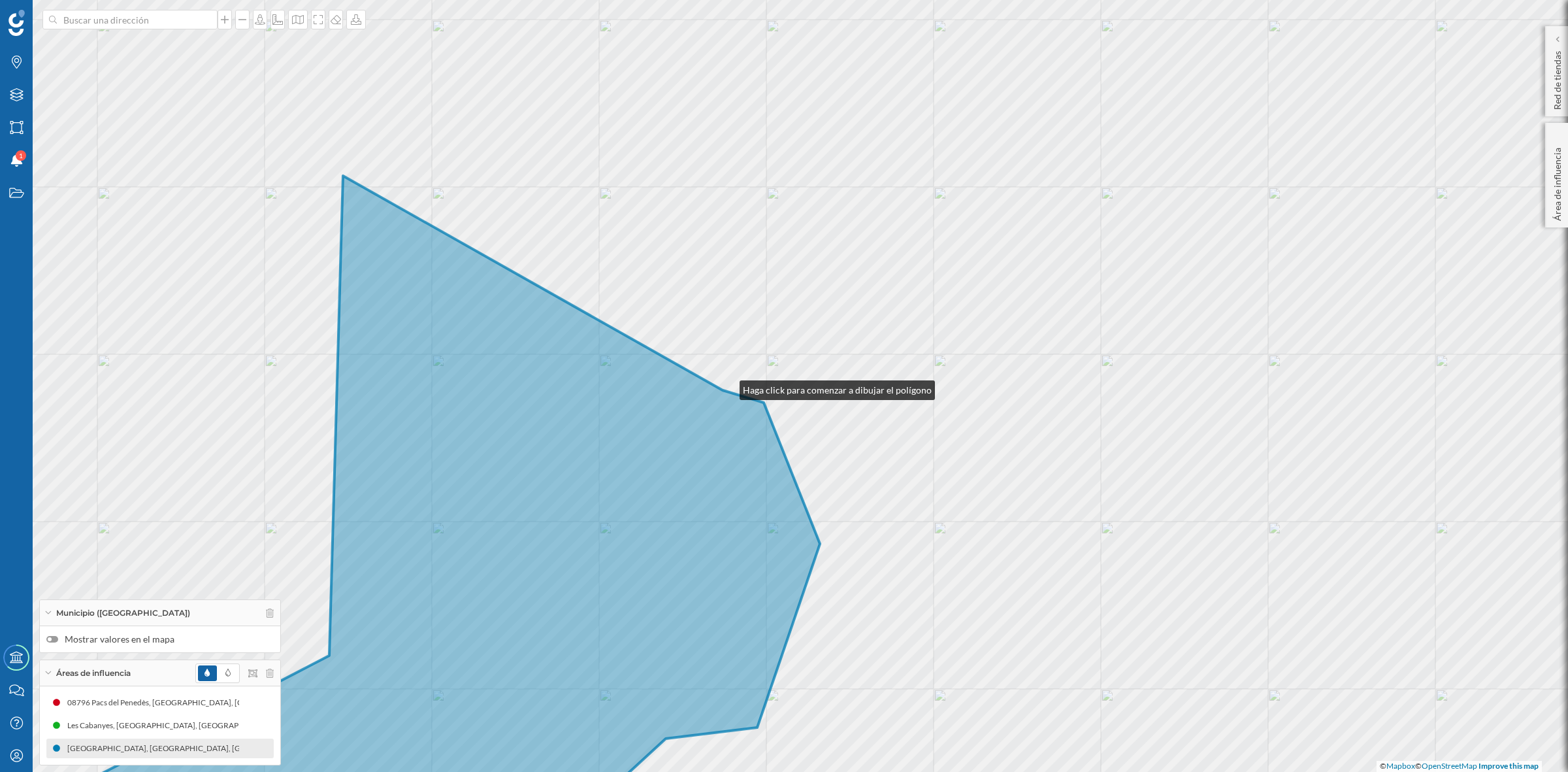
click at [727, 387] on div "© Mapbox © OpenStreetMap Improve this map" at bounding box center [784, 386] width 1568 height 772
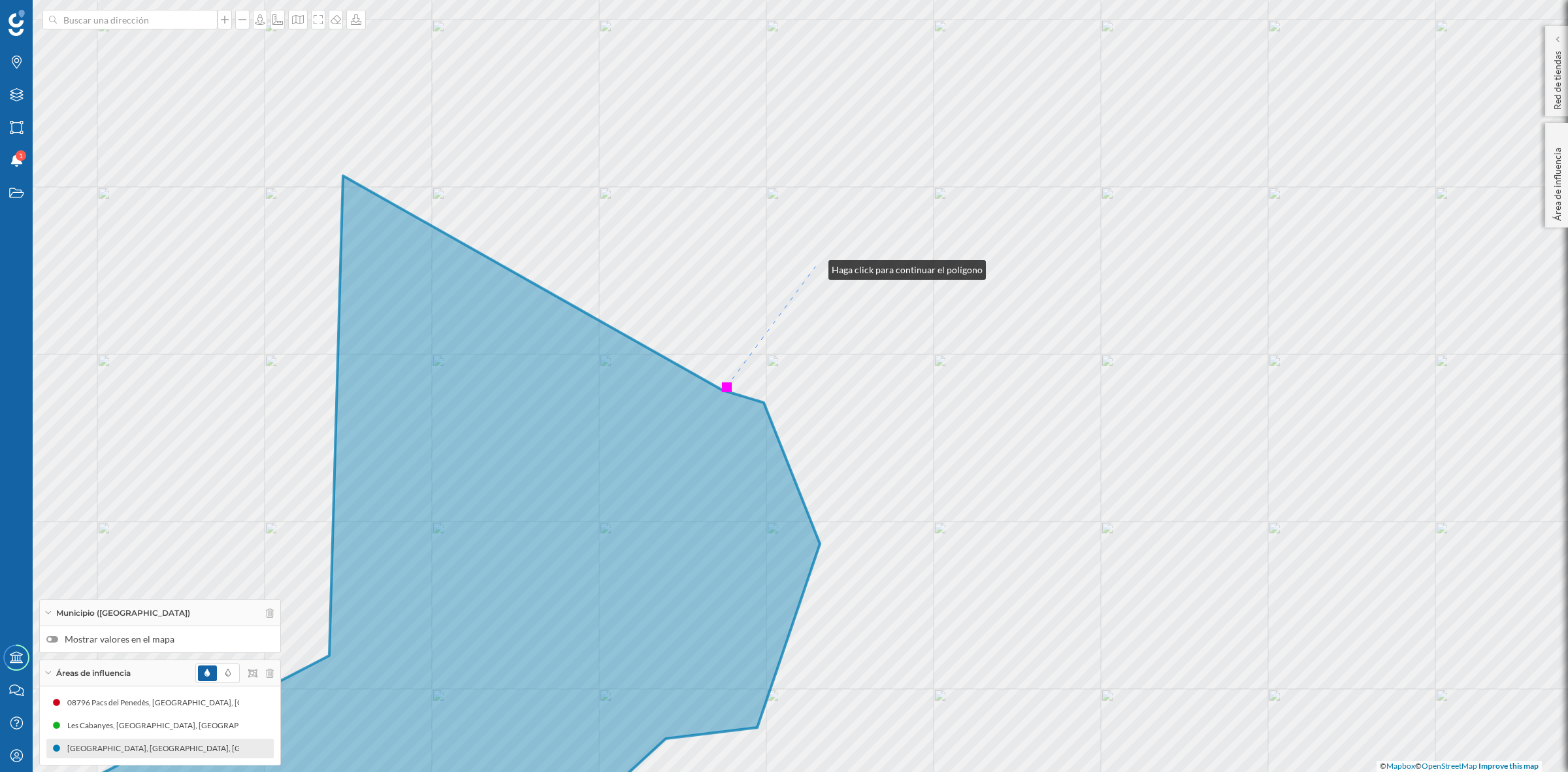
click at [816, 267] on div "© Mapbox © OpenStreetMap Improve this map" at bounding box center [784, 386] width 1568 height 772
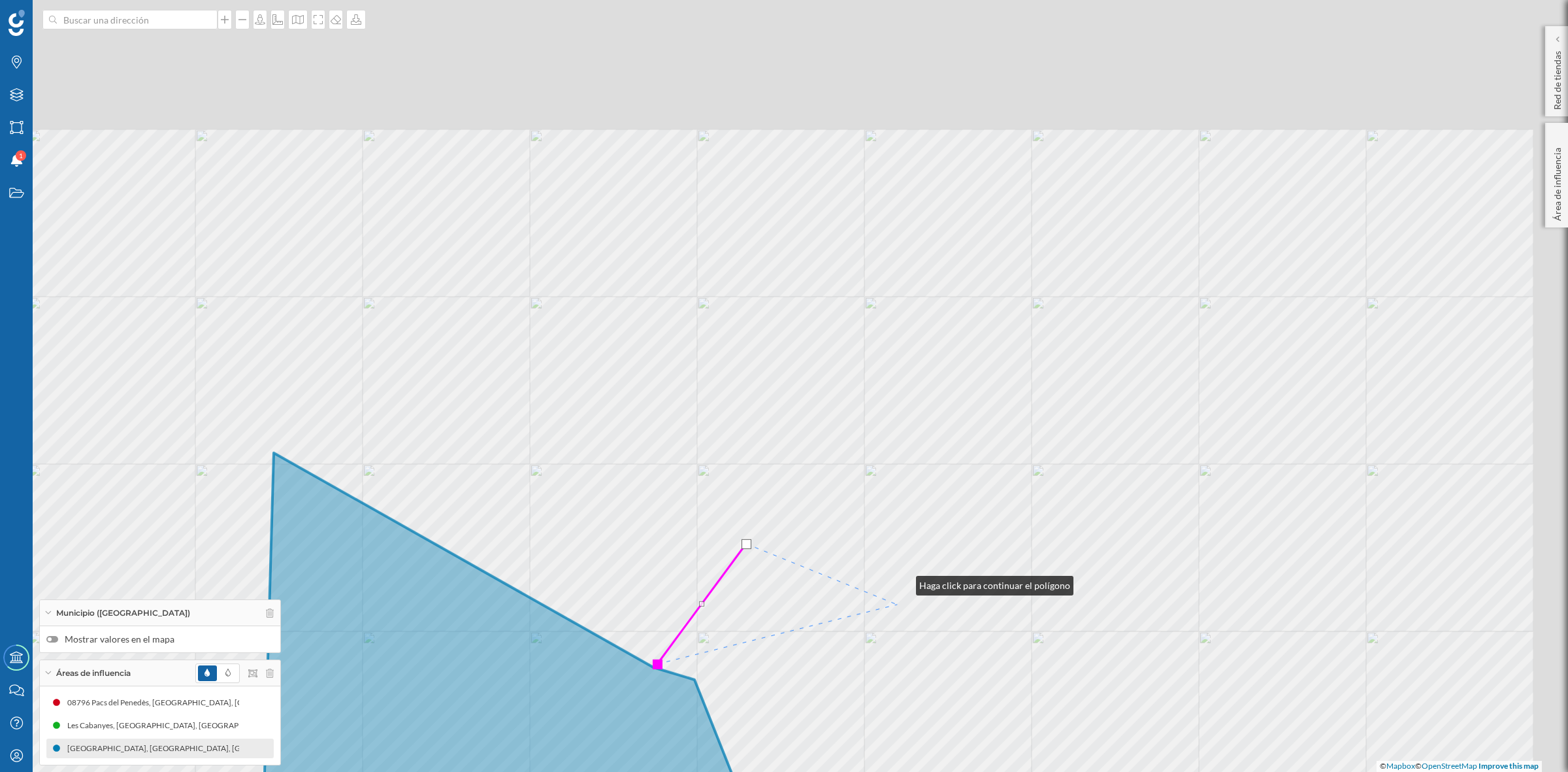
drag, startPoint x: 973, startPoint y: 305, endPoint x: 901, endPoint y: 580, distance: 284.3
click at [902, 587] on div "© Mapbox © OpenStreetMap Improve this map" at bounding box center [784, 386] width 1568 height 772
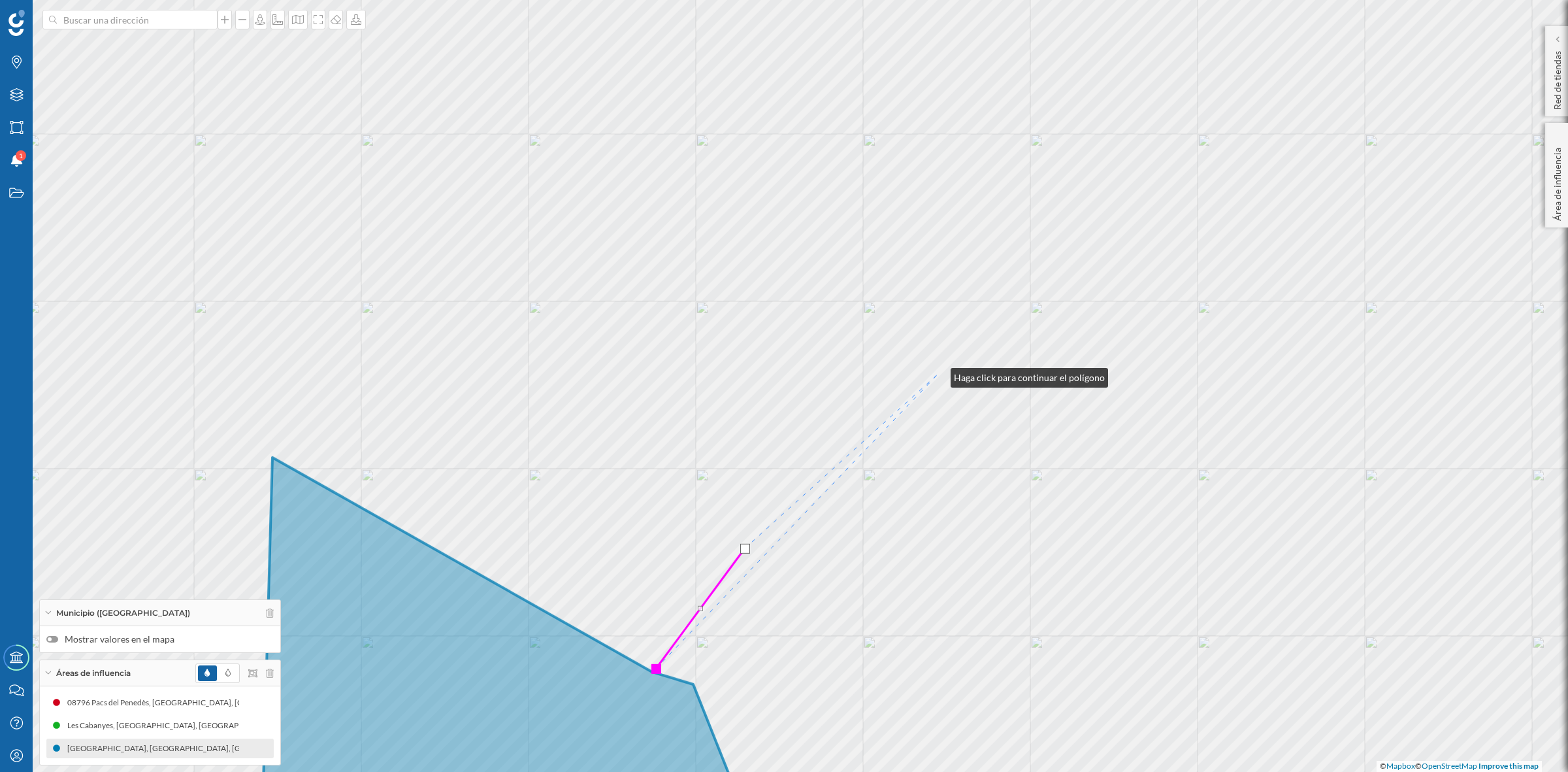
click at [937, 374] on div "© Mapbox © OpenStreetMap Improve this map" at bounding box center [784, 386] width 1568 height 772
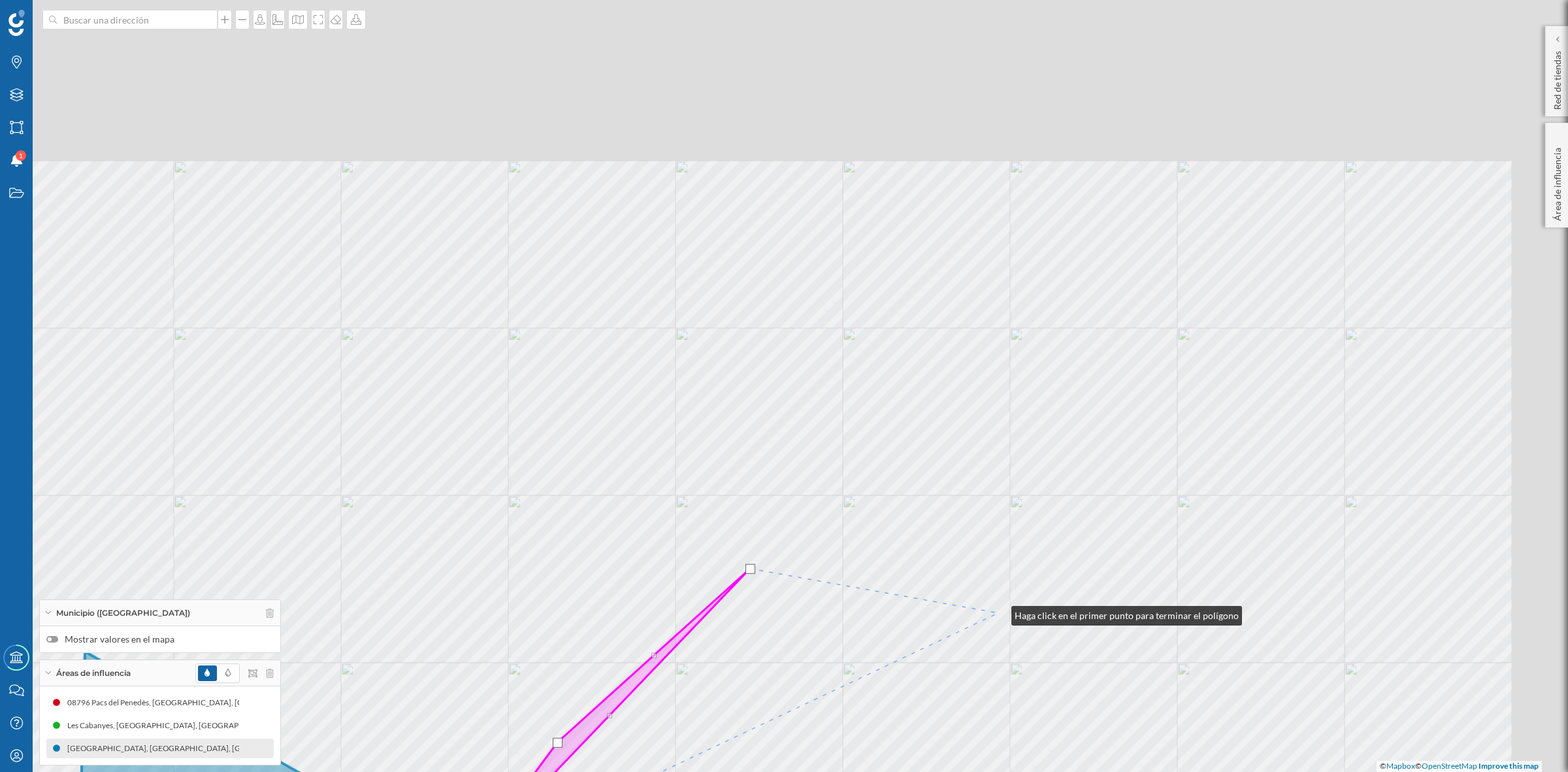
drag, startPoint x: 1186, startPoint y: 418, endPoint x: 997, endPoint y: 613, distance: 271.6
click at [997, 613] on div "© Mapbox © OpenStreetMap Improve this map" at bounding box center [784, 386] width 1568 height 772
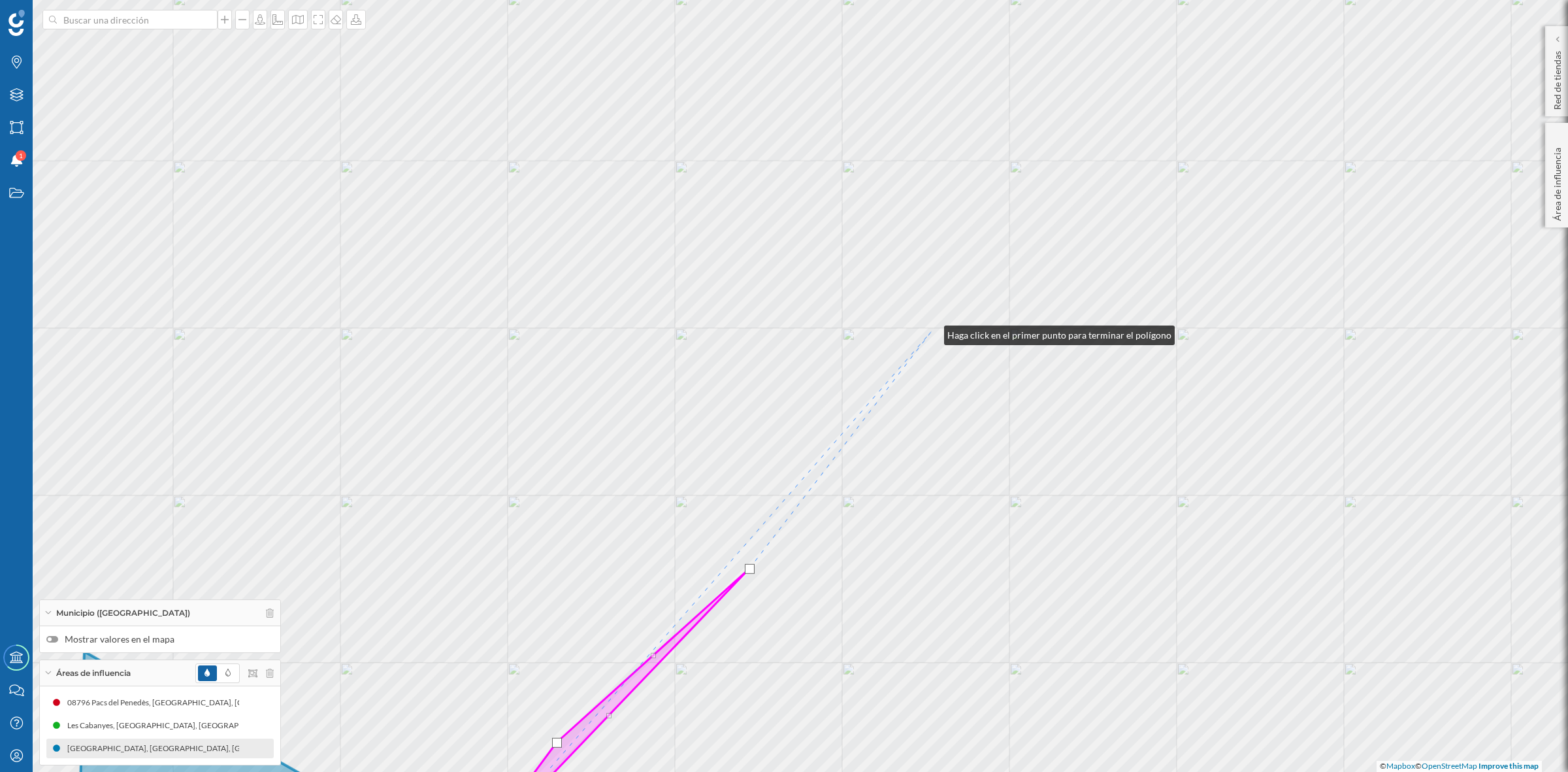
click at [931, 332] on div "© Mapbox © OpenStreetMap Improve this map" at bounding box center [784, 386] width 1568 height 772
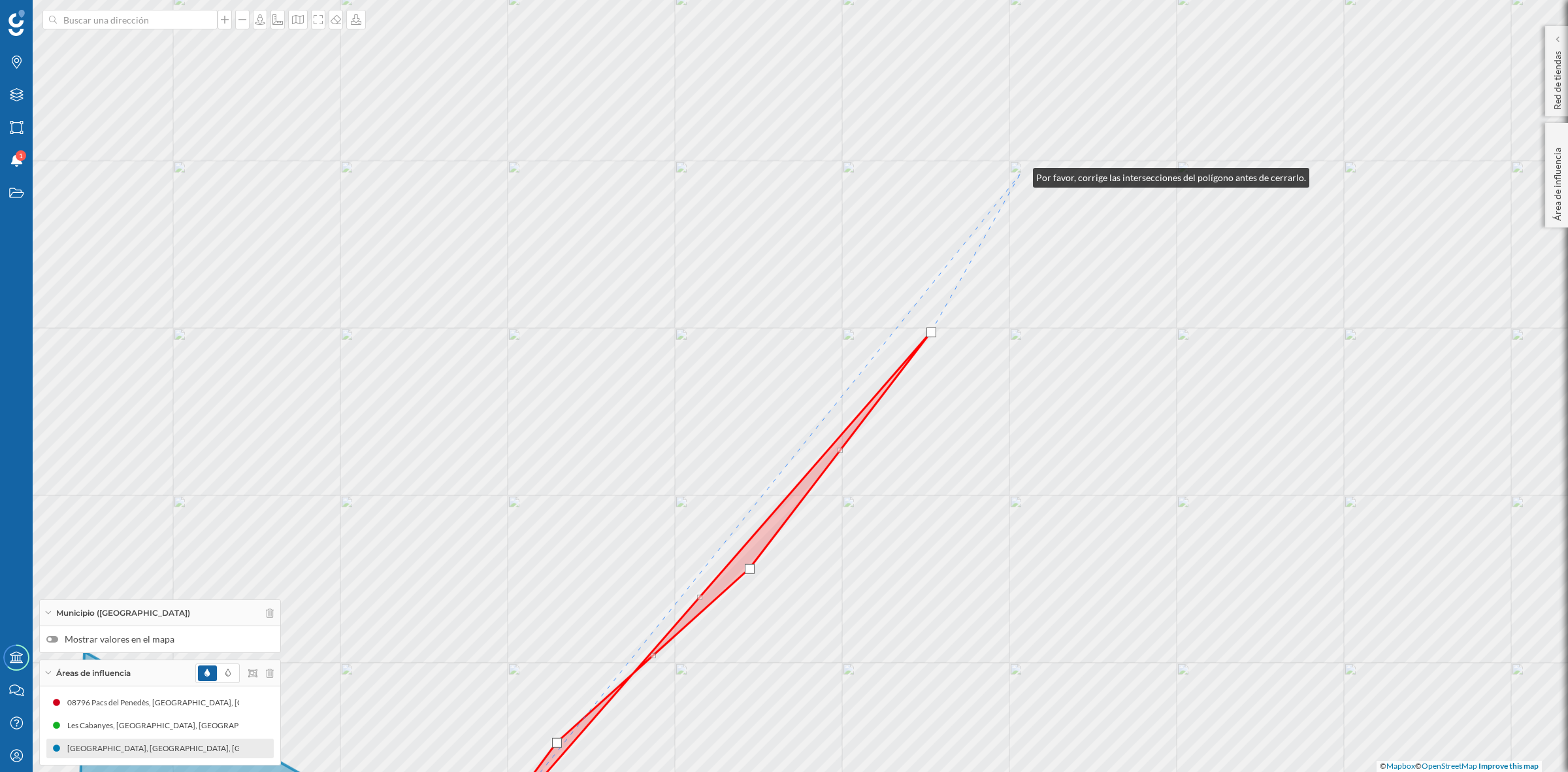
click at [1020, 174] on div "© Mapbox © OpenStreetMap Improve this map" at bounding box center [784, 386] width 1568 height 772
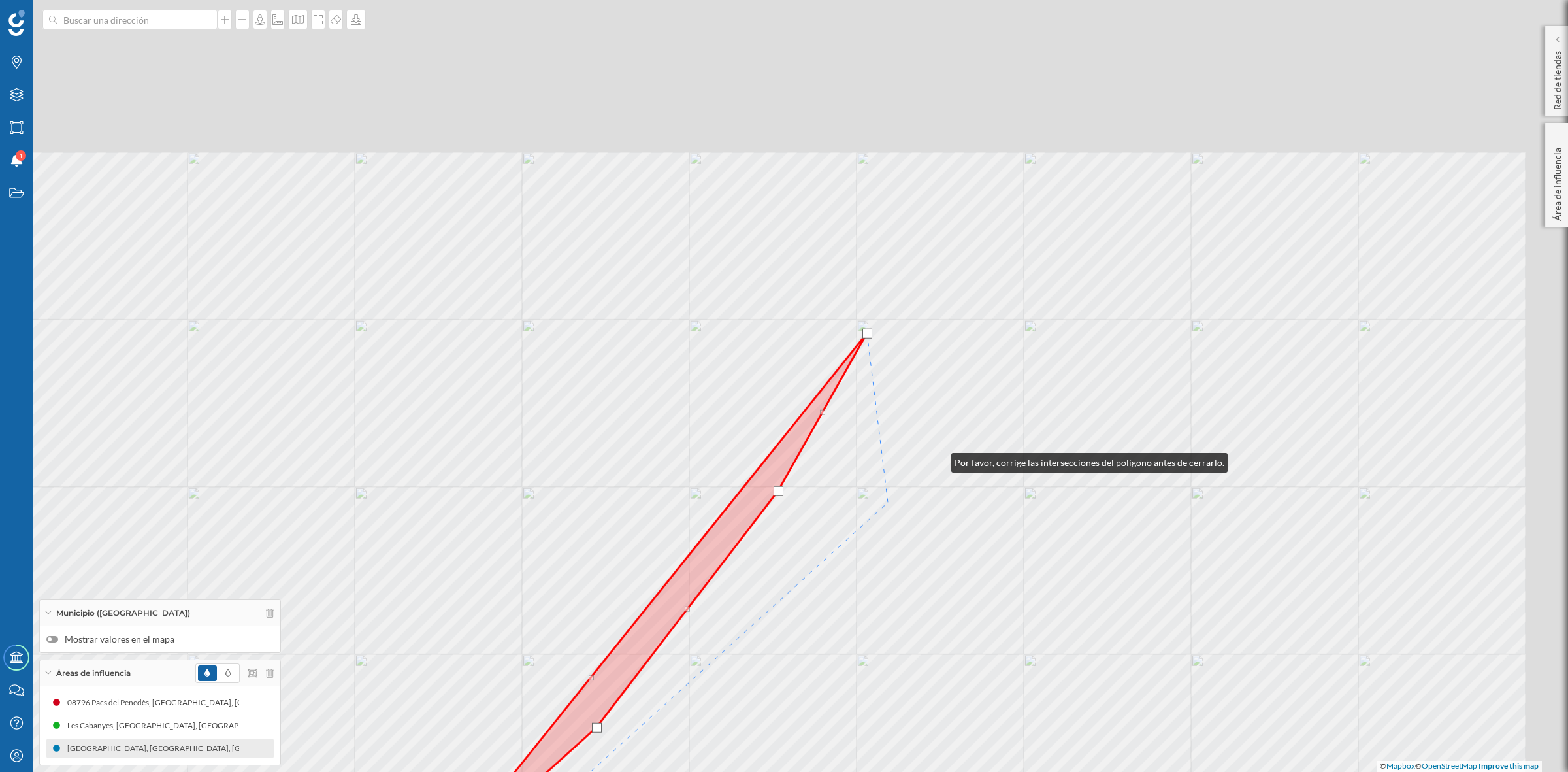
drag, startPoint x: 1091, startPoint y: 301, endPoint x: 755, endPoint y: 592, distance: 444.5
click at [755, 592] on div "© Mapbox © OpenStreetMap Improve this map" at bounding box center [784, 386] width 1568 height 772
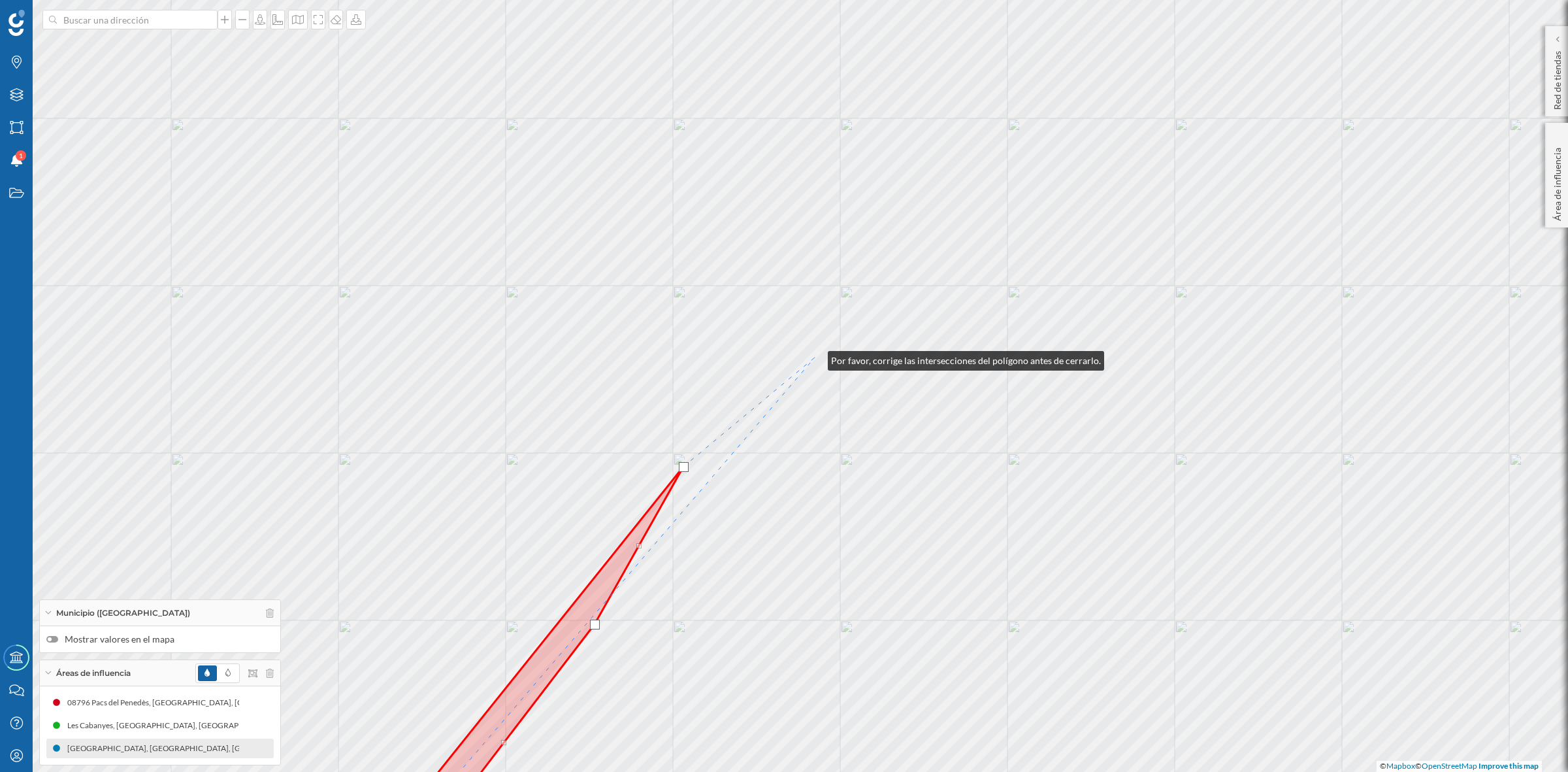
click at [815, 358] on div "© Mapbox © OpenStreetMap Improve this map" at bounding box center [784, 386] width 1568 height 772
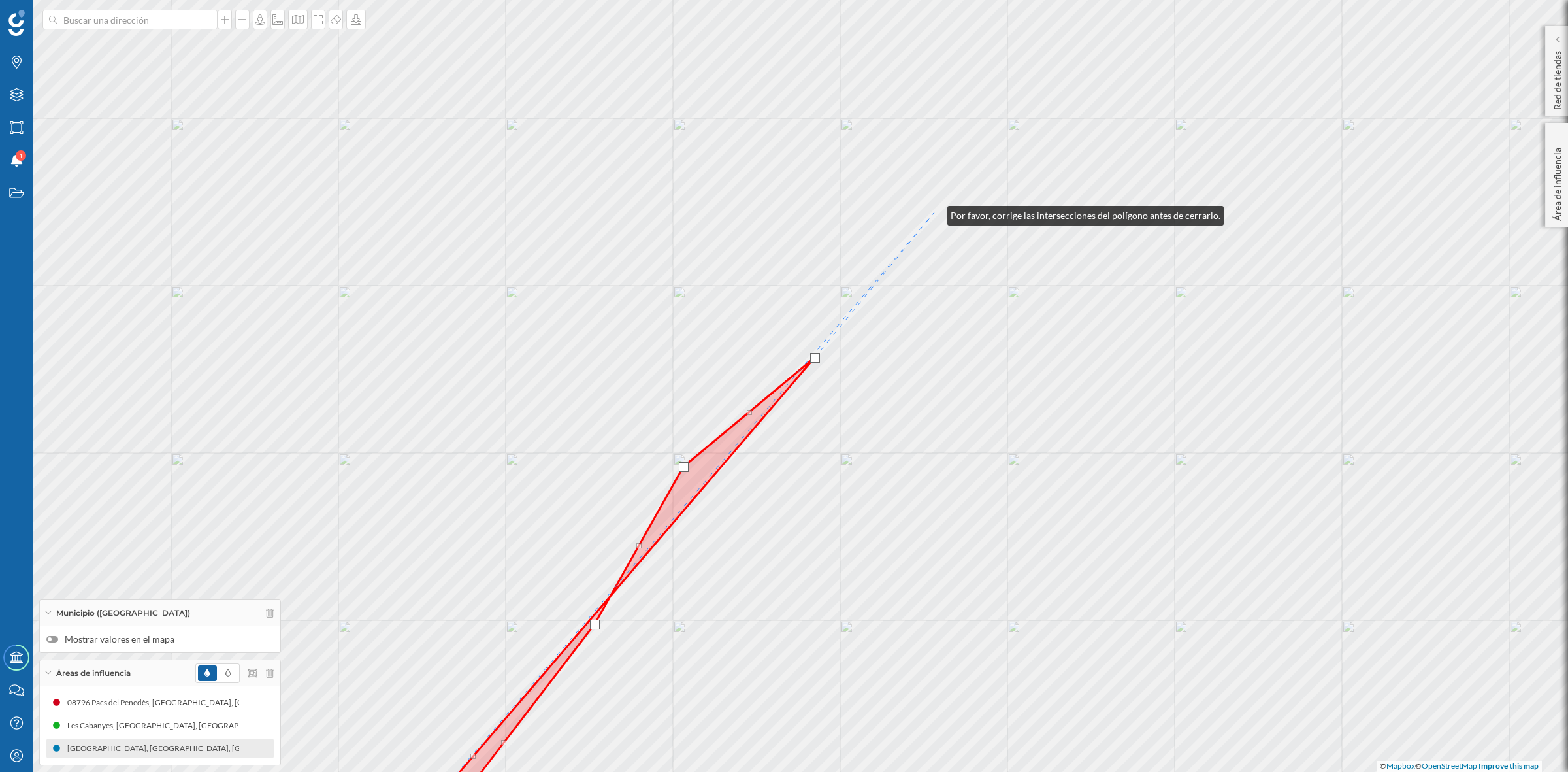
click at [934, 213] on div "© Mapbox © OpenStreetMap Improve this map" at bounding box center [784, 386] width 1568 height 772
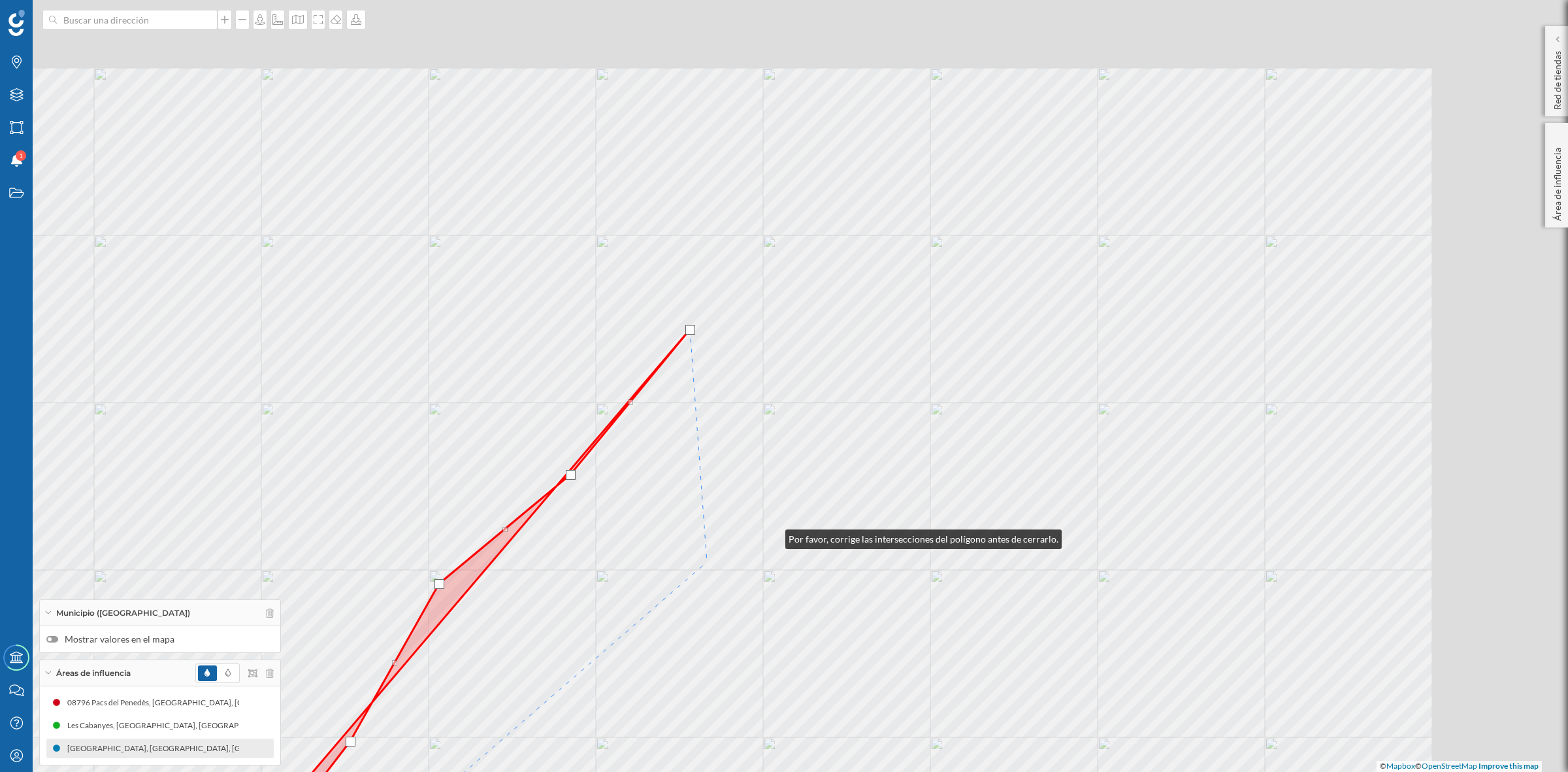
drag, startPoint x: 1017, startPoint y: 419, endPoint x: 690, endPoint y: 572, distance: 361.0
click at [710, 574] on div "© Mapbox © OpenStreetMap Improve this map" at bounding box center [784, 386] width 1568 height 772
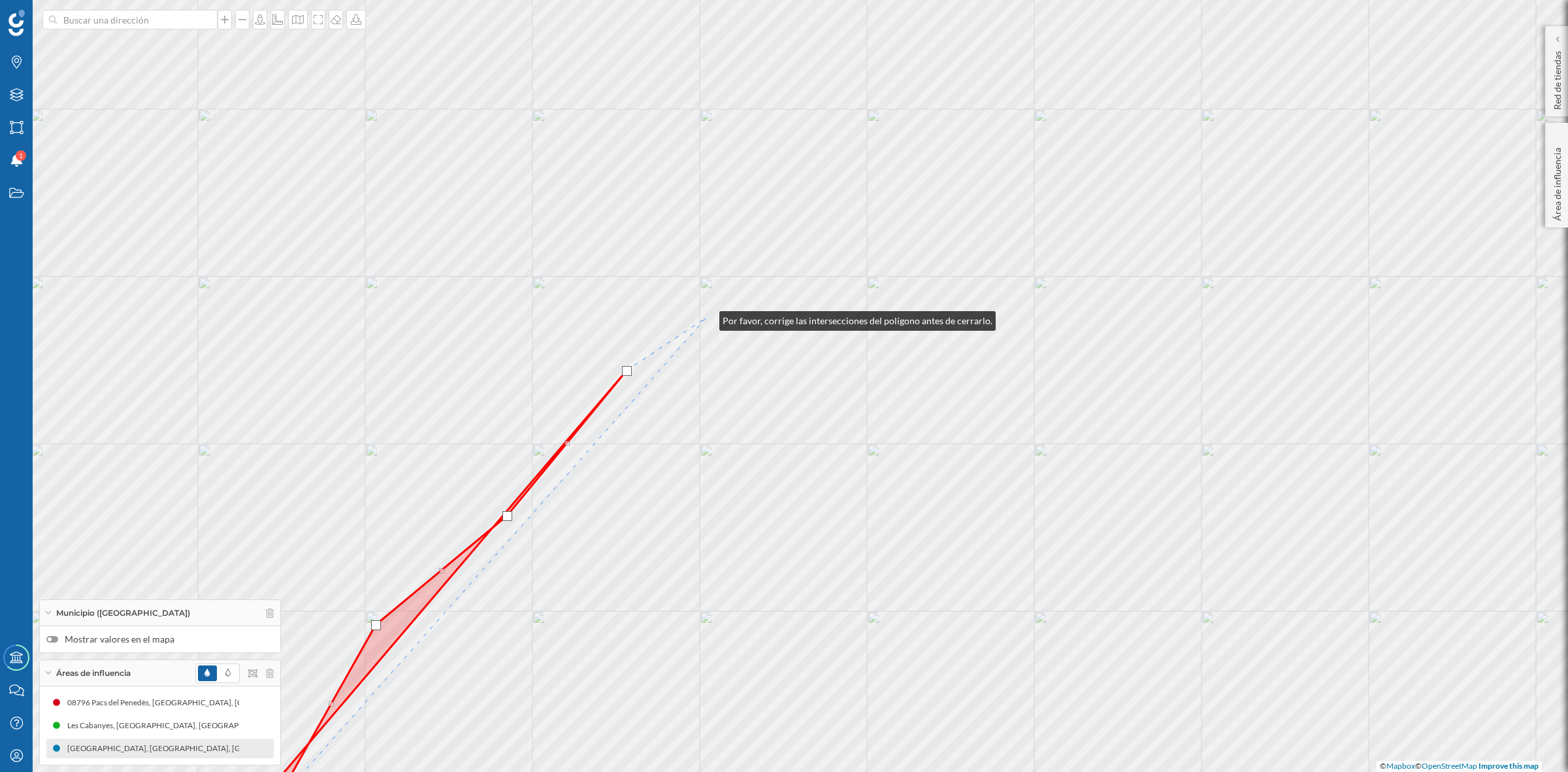
click at [707, 317] on div "© Mapbox © OpenStreetMap Improve this map" at bounding box center [784, 386] width 1568 height 772
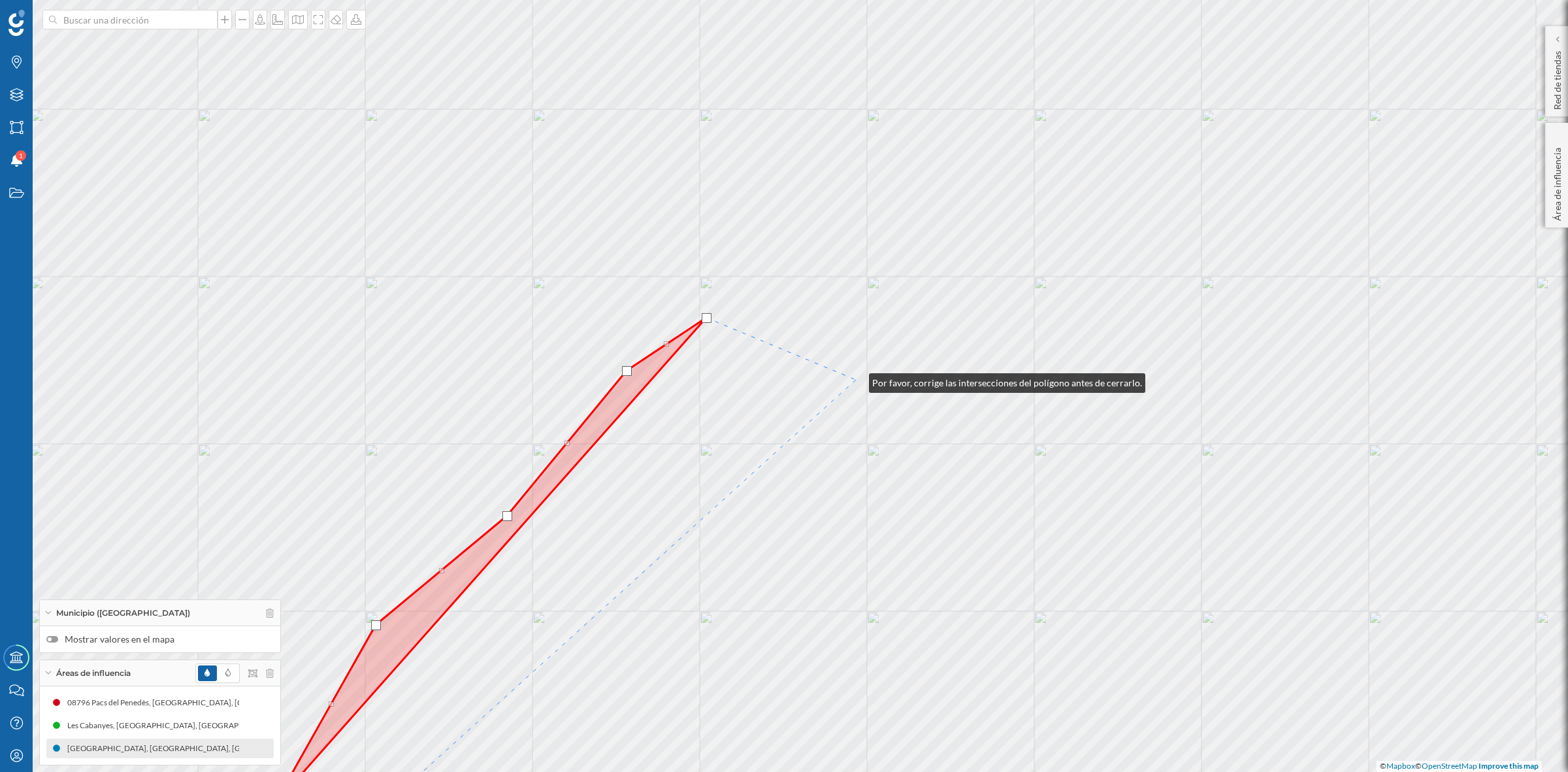
drag, startPoint x: 856, startPoint y: 380, endPoint x: 828, endPoint y: 651, distance: 272.4
click at [828, 651] on div "© Mapbox © OpenStreetMap Improve this map" at bounding box center [784, 386] width 1568 height 772
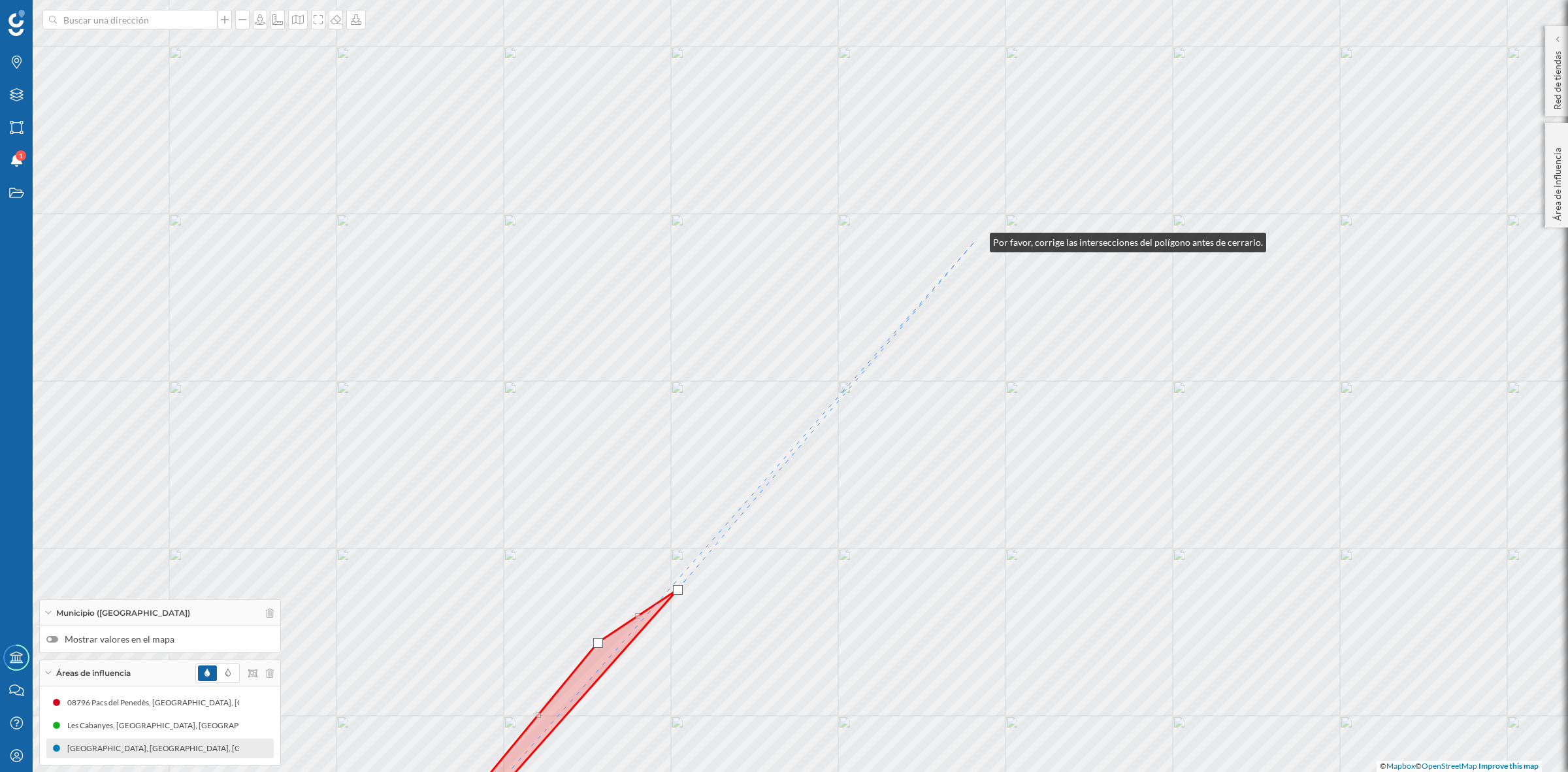
click at [977, 239] on div "© Mapbox © OpenStreetMap Improve this map" at bounding box center [784, 386] width 1568 height 772
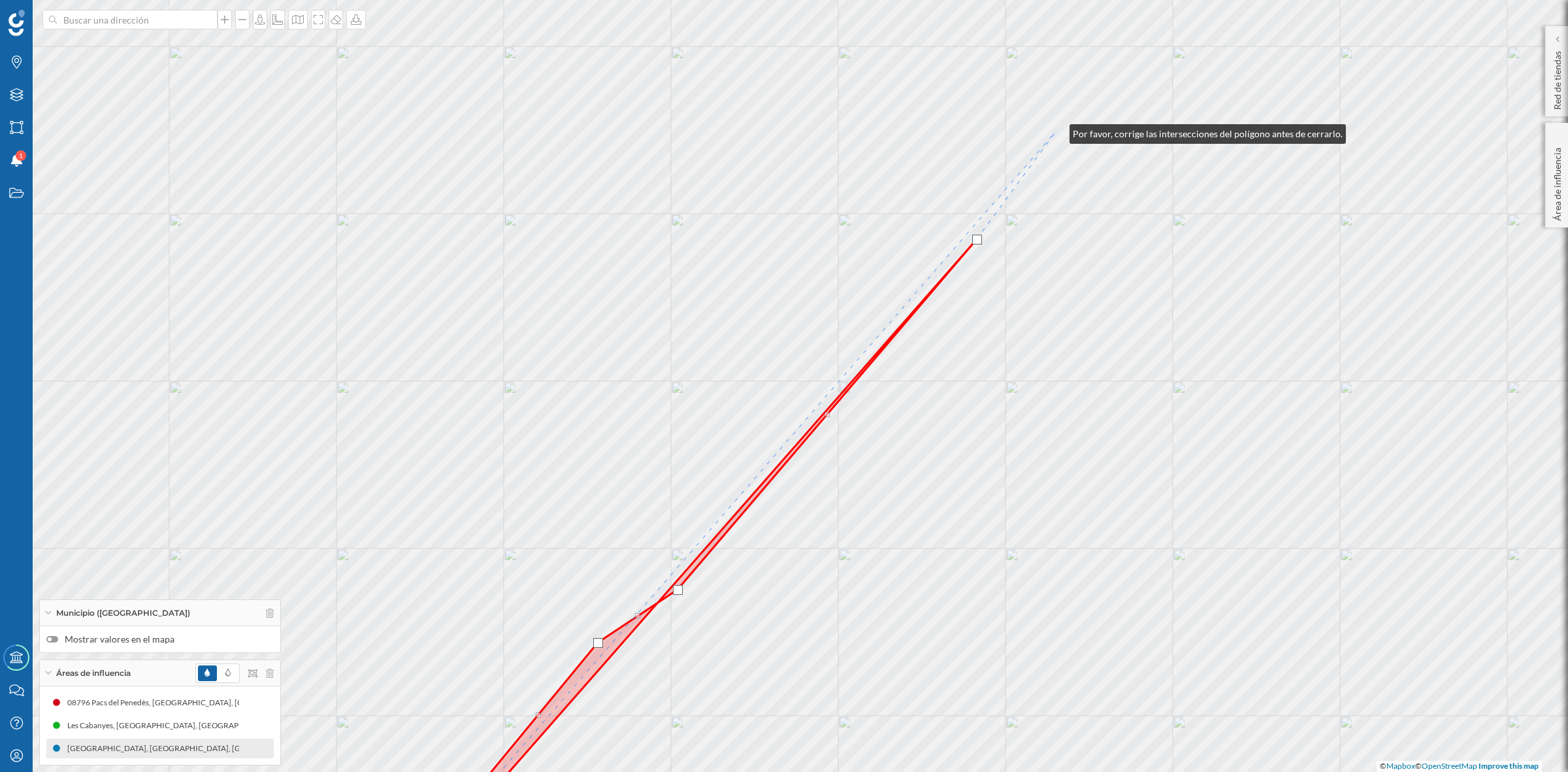
click at [1057, 131] on div "© Mapbox © OpenStreetMap Improve this map" at bounding box center [784, 386] width 1568 height 772
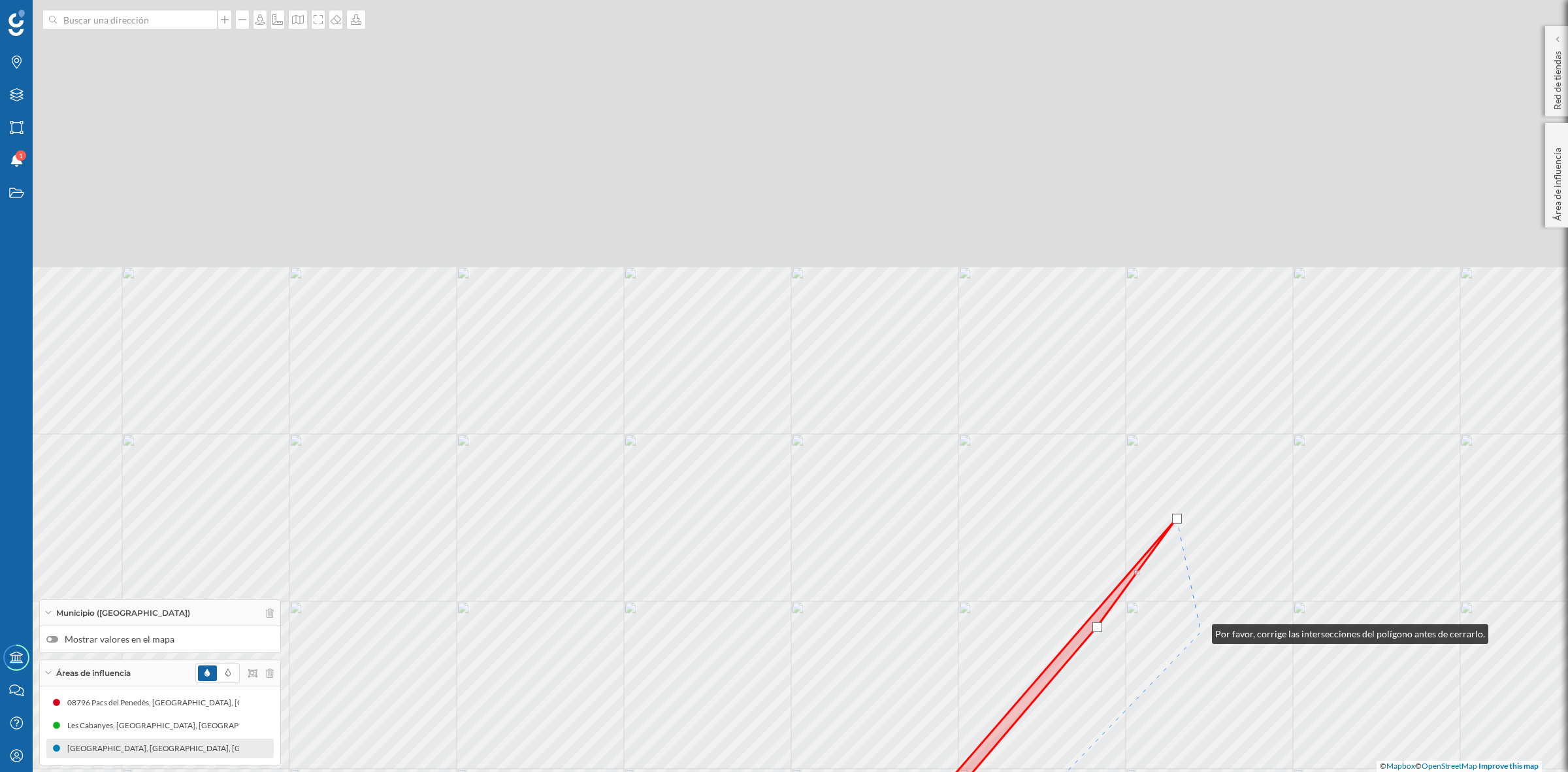
drag, startPoint x: 1079, startPoint y: 243, endPoint x: 1199, endPoint y: 631, distance: 406.1
click at [1199, 631] on div "© Mapbox © OpenStreetMap Improve this map" at bounding box center [784, 386] width 1568 height 772
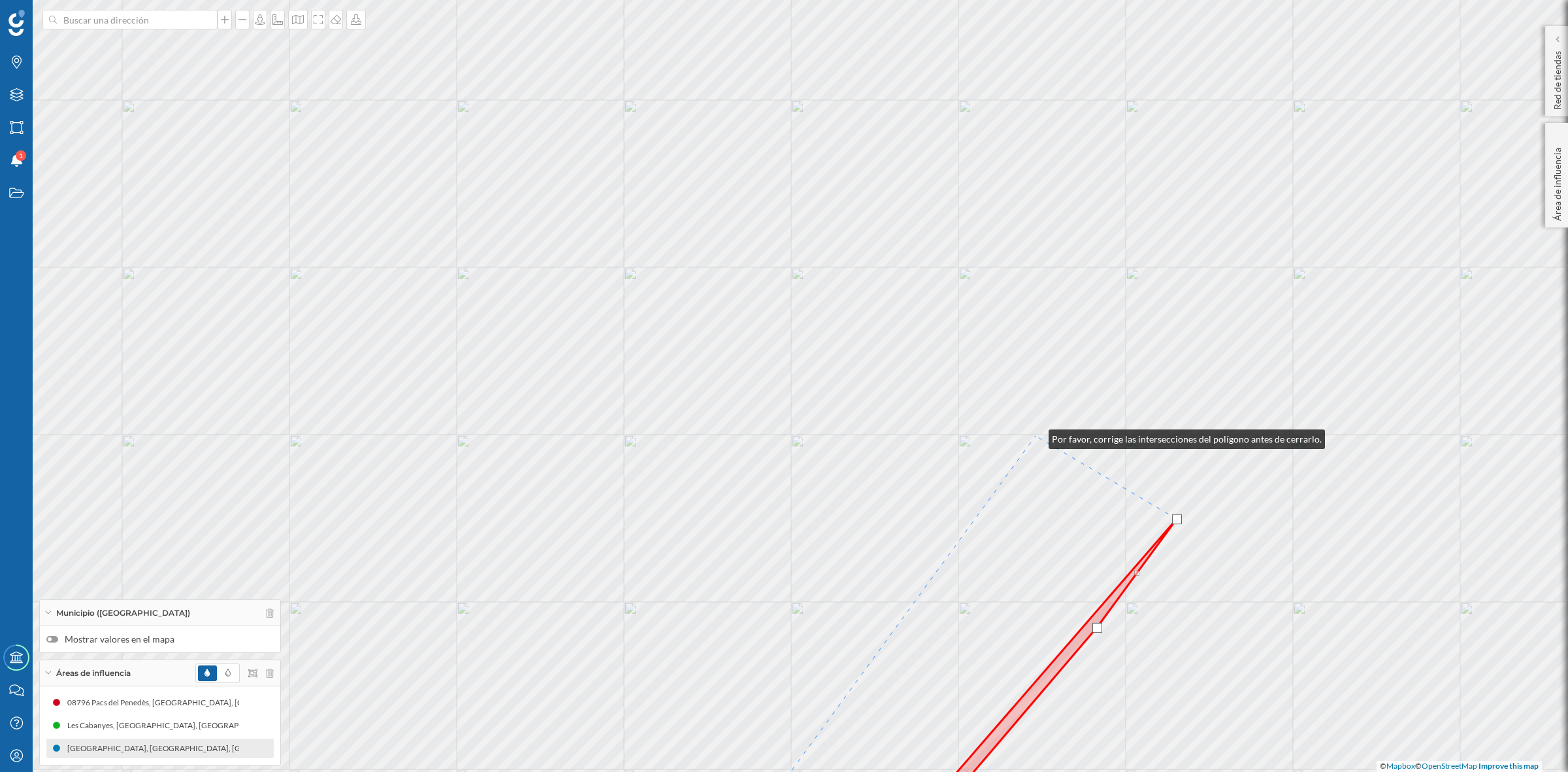
click at [1036, 436] on div "© Mapbox © OpenStreetMap Improve this map" at bounding box center [784, 386] width 1568 height 772
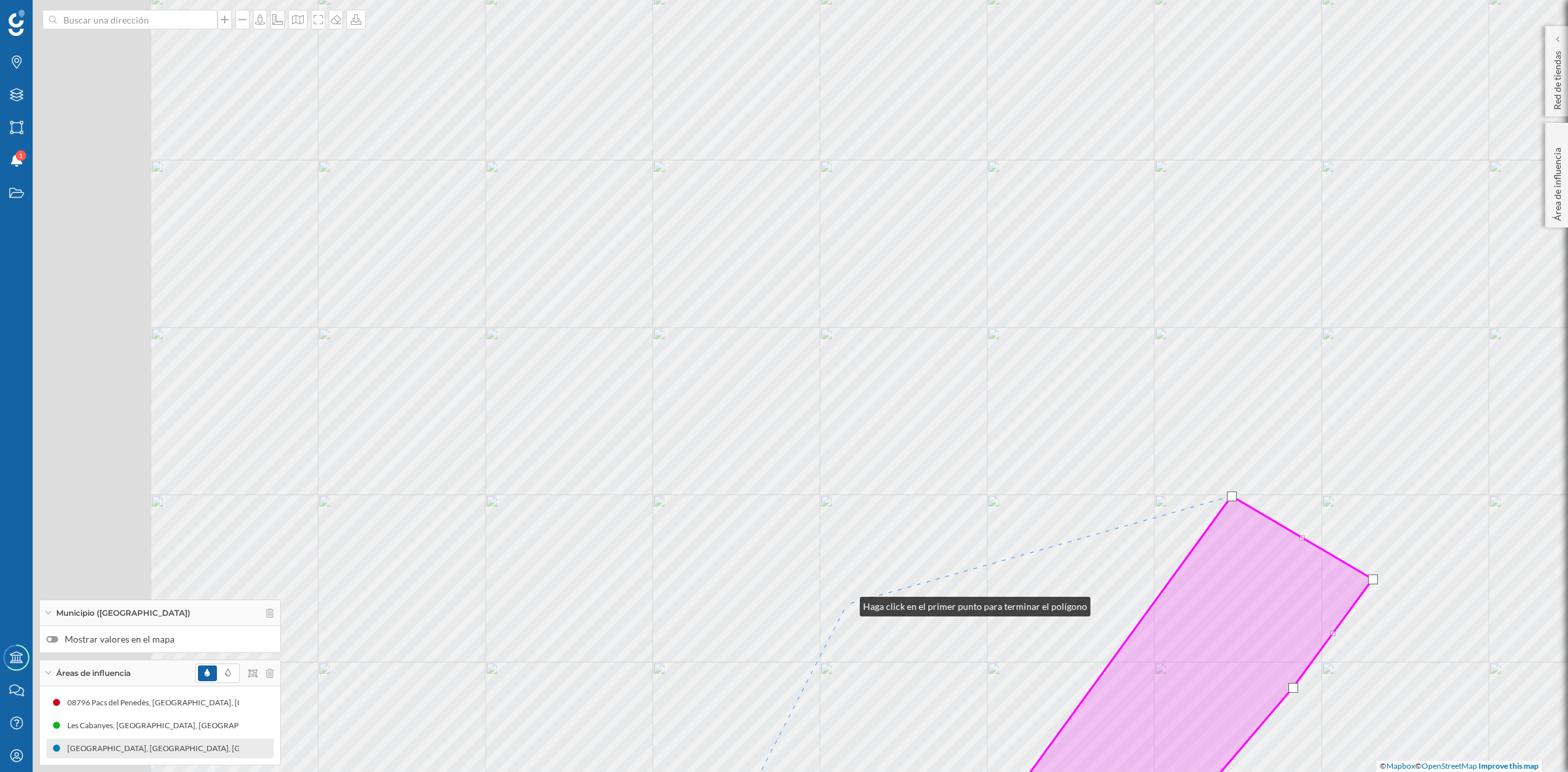
drag, startPoint x: 651, startPoint y: 543, endPoint x: 847, endPoint y: 605, distance: 205.6
click at [847, 605] on div "© Mapbox © OpenStreetMap Improve this map" at bounding box center [784, 386] width 1568 height 772
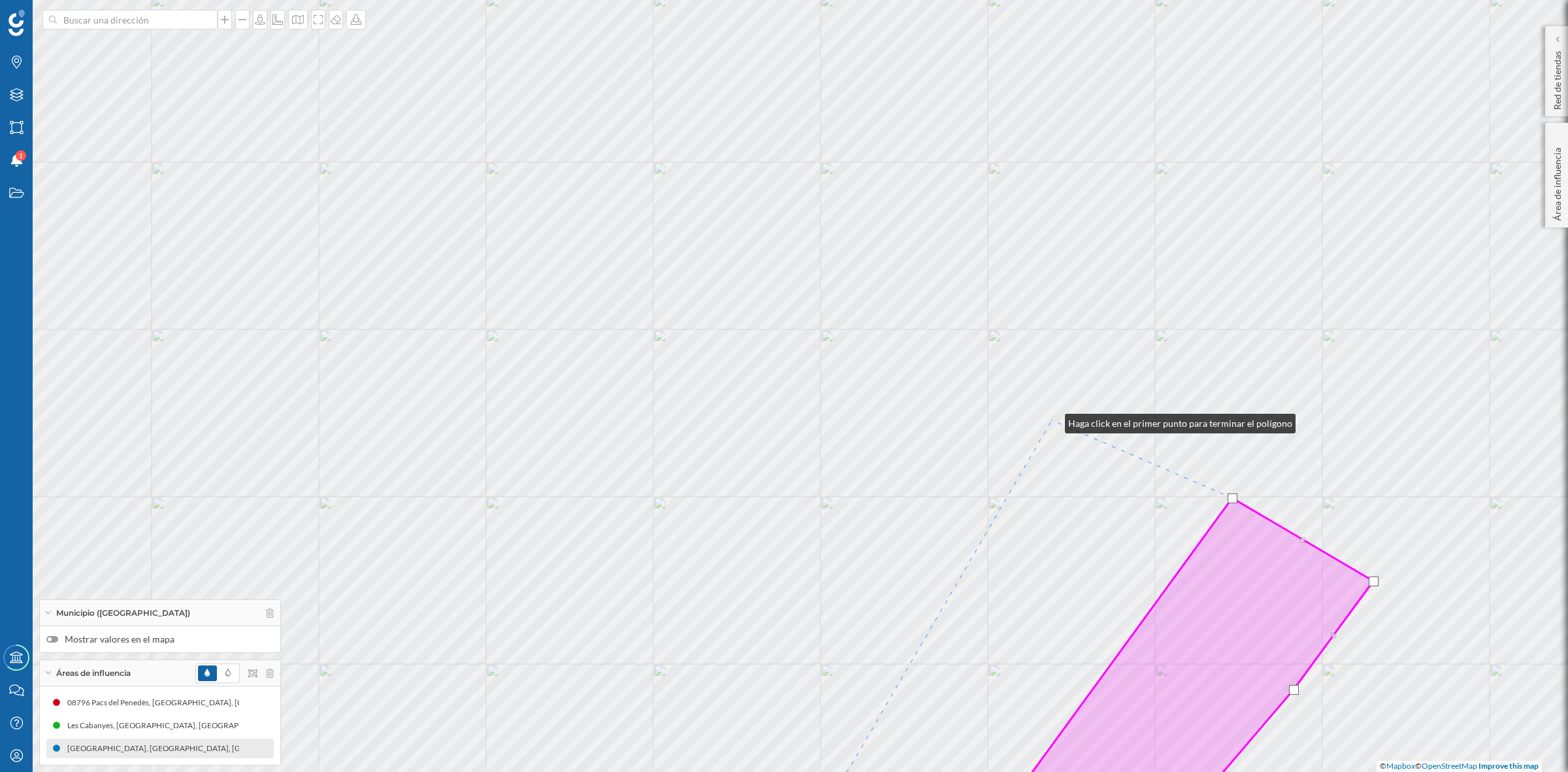
click at [1052, 420] on div "© Mapbox © OpenStreetMap Improve this map" at bounding box center [784, 386] width 1568 height 772
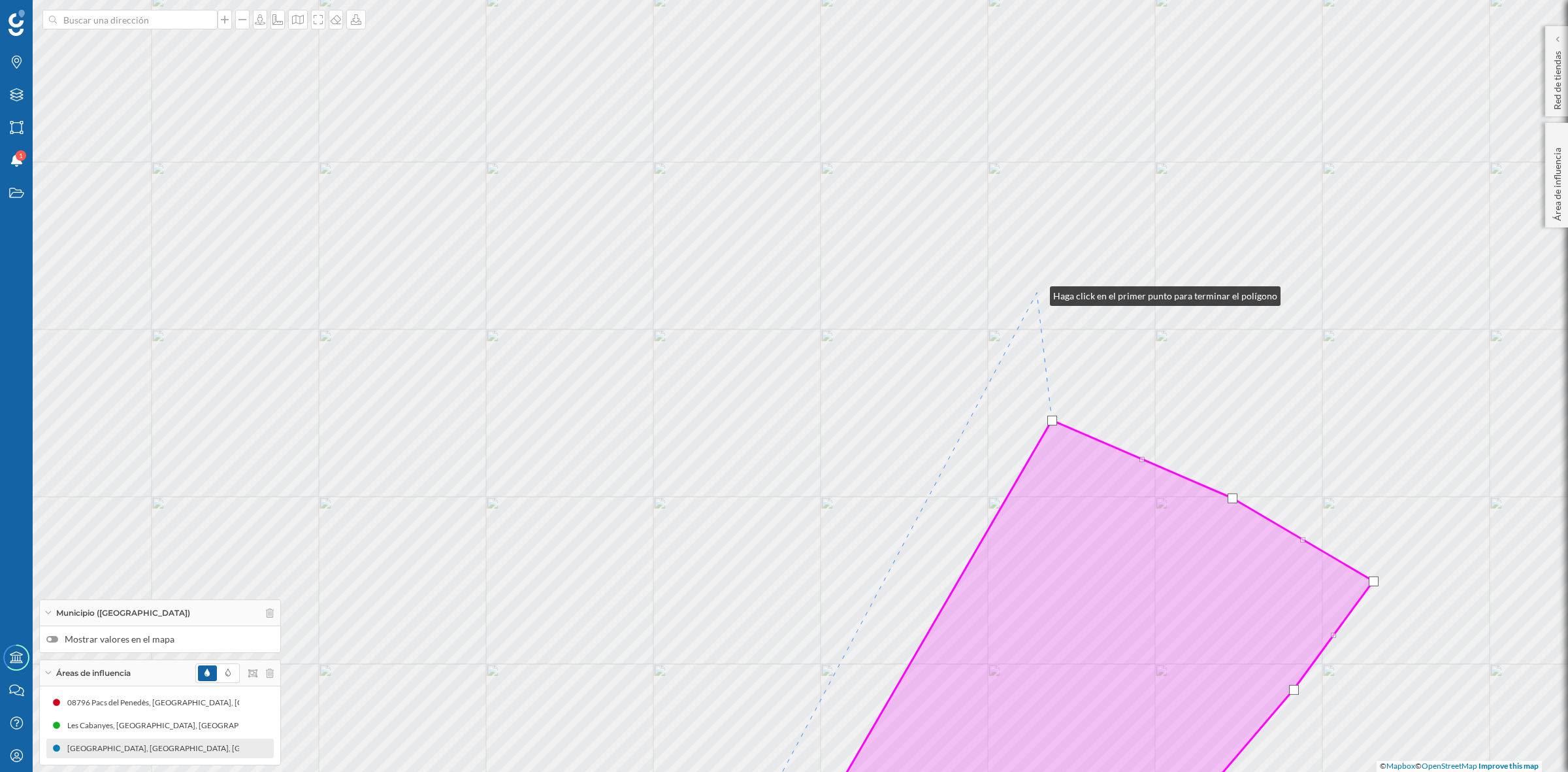
click at [1037, 292] on div "© Mapbox © OpenStreetMap Improve this map" at bounding box center [784, 386] width 1568 height 772
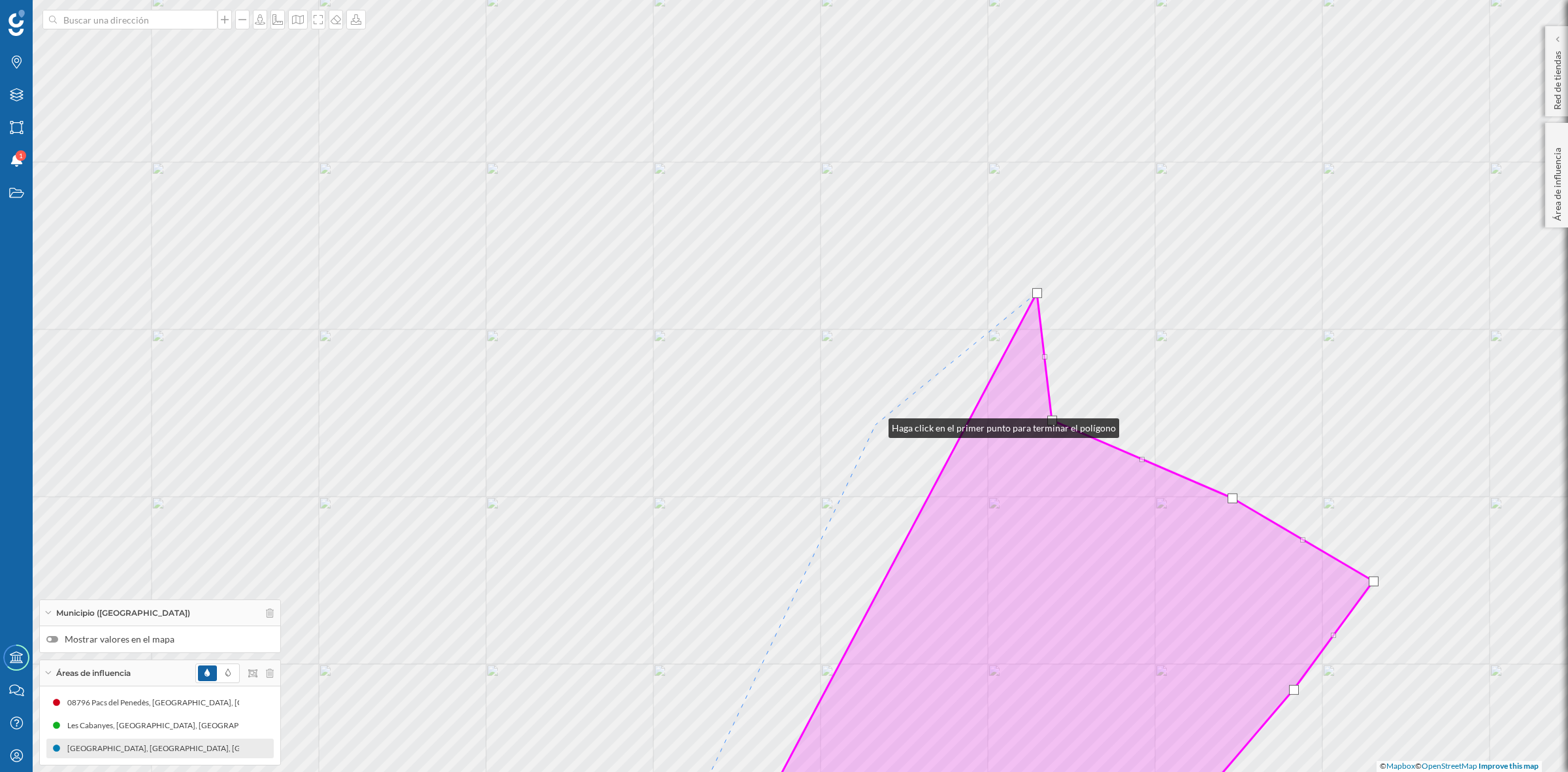
click at [876, 425] on div "© Mapbox © OpenStreetMap Improve this map" at bounding box center [784, 386] width 1568 height 772
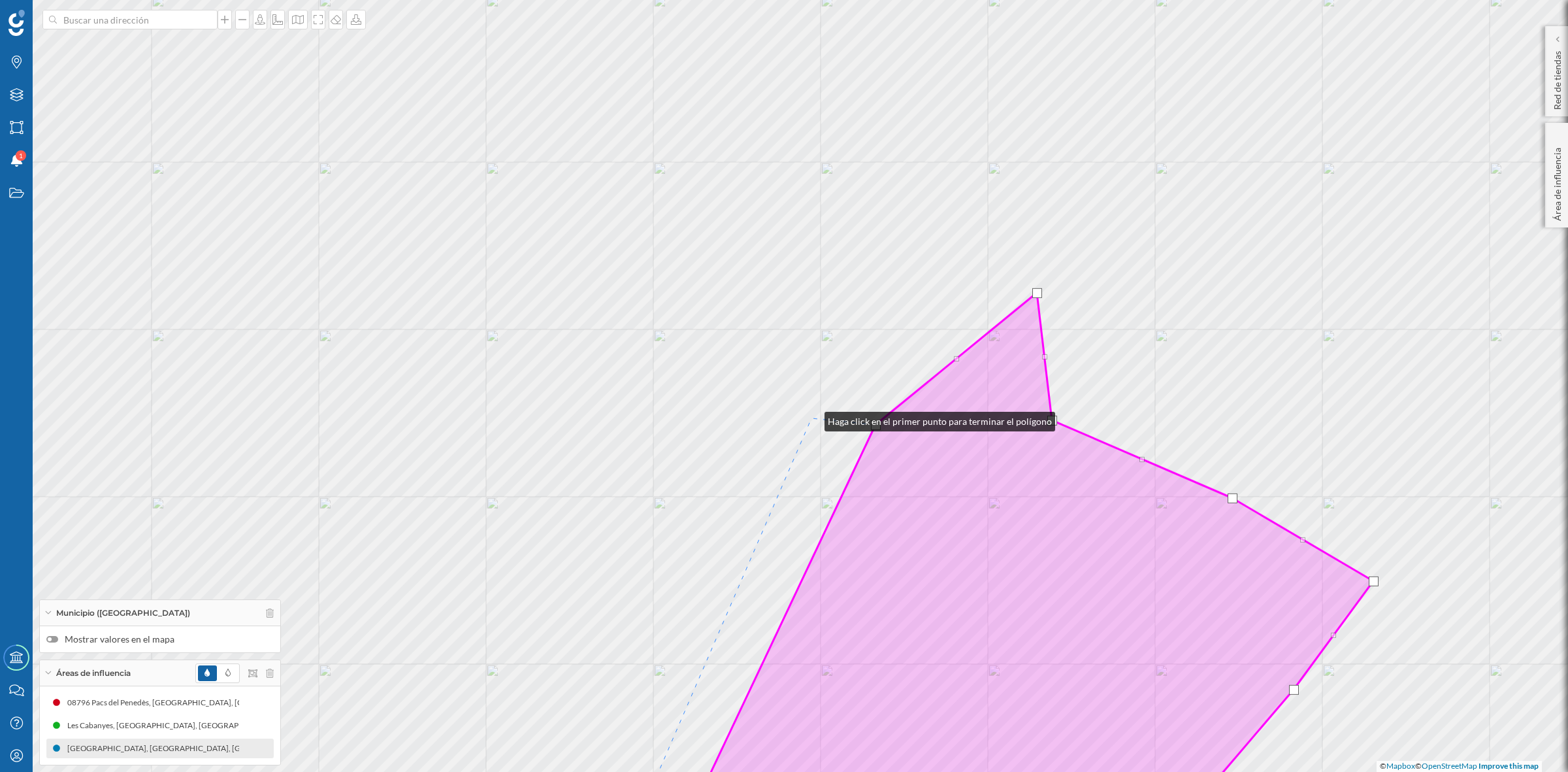
click at [812, 418] on div "© Mapbox © OpenStreetMap Improve this map" at bounding box center [784, 386] width 1568 height 772
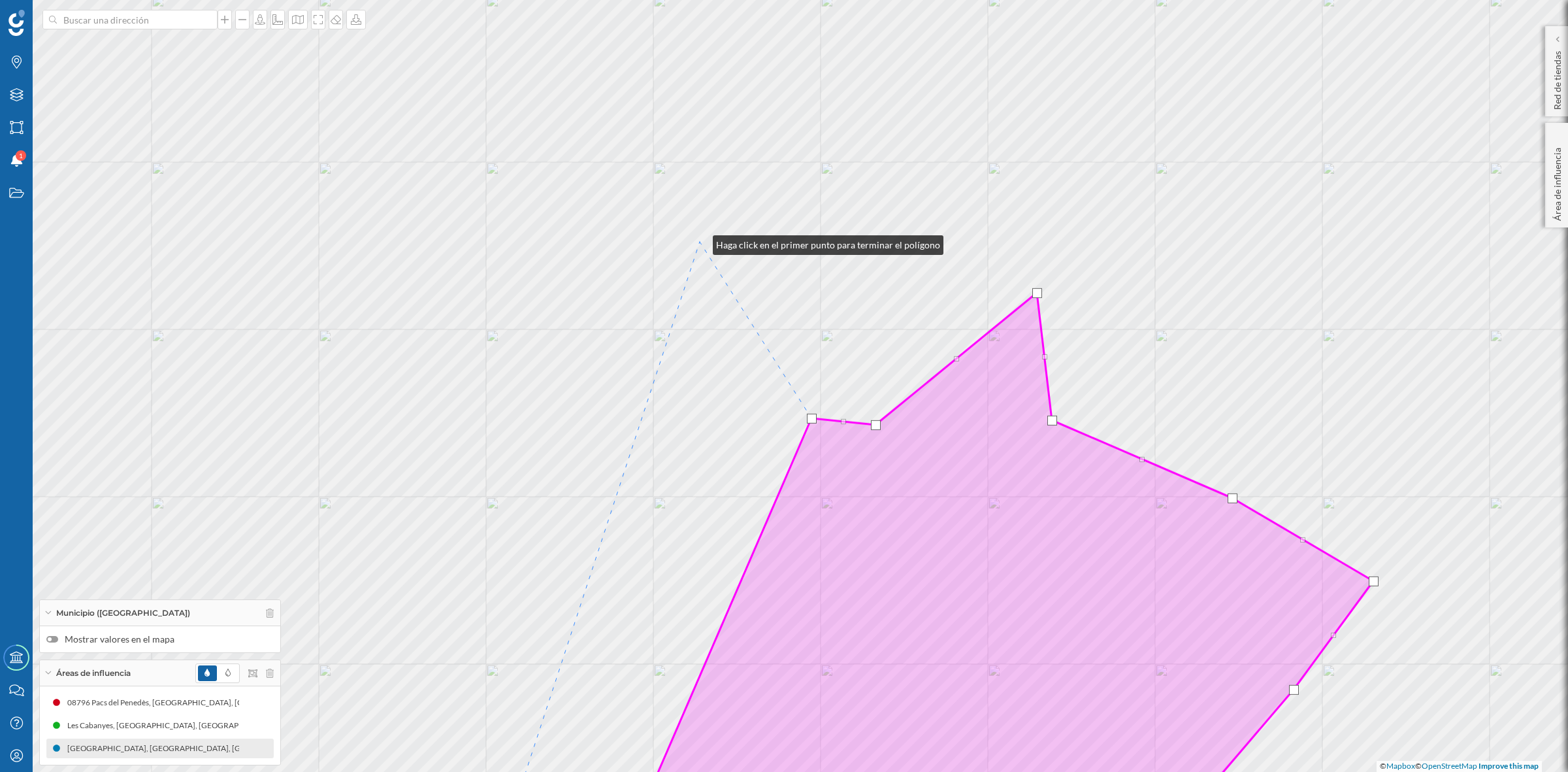
click at [700, 242] on div "© Mapbox © OpenStreetMap Improve this map" at bounding box center [784, 386] width 1568 height 772
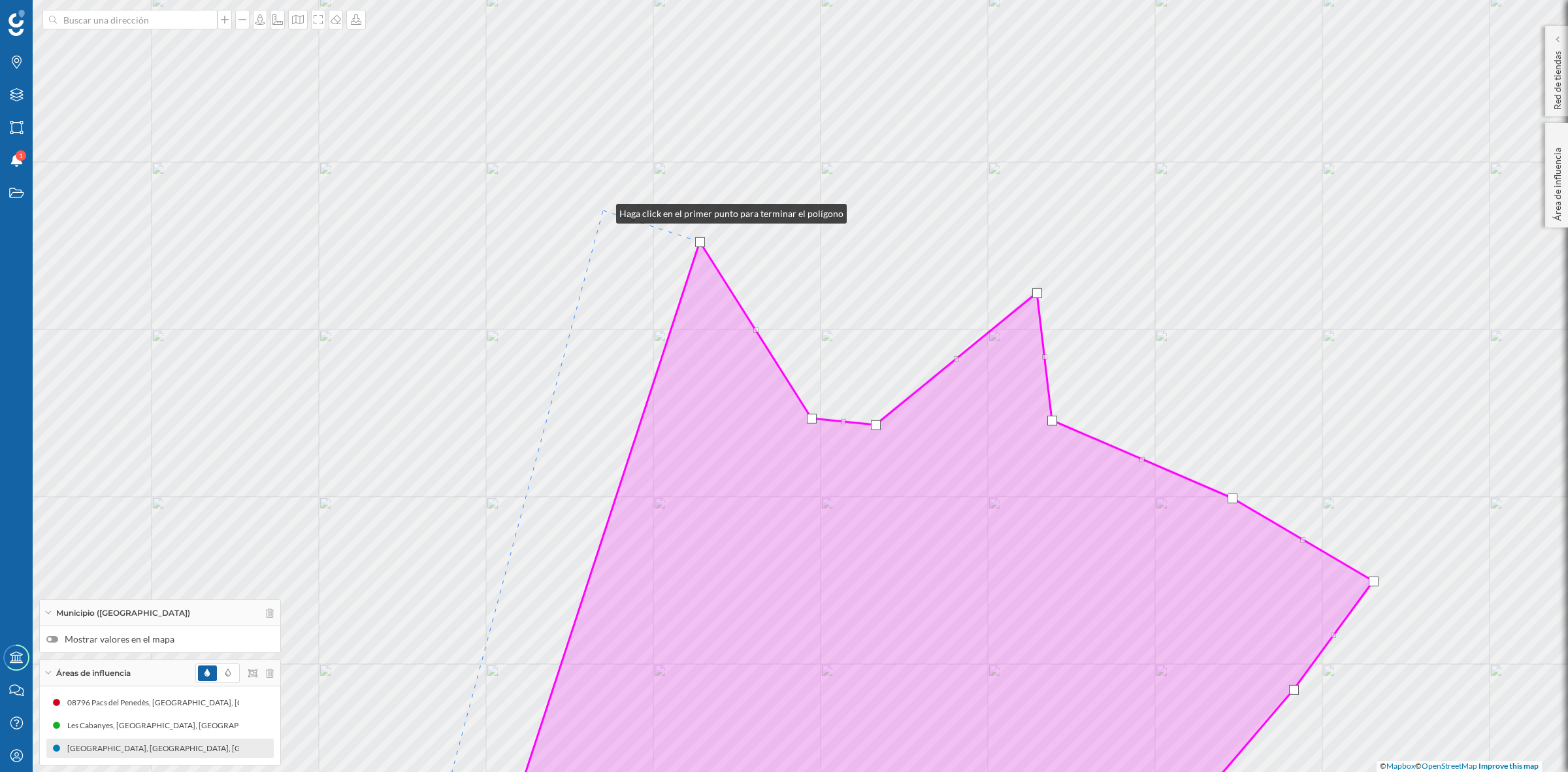
click at [603, 210] on div "© Mapbox © OpenStreetMap Improve this map" at bounding box center [784, 386] width 1568 height 772
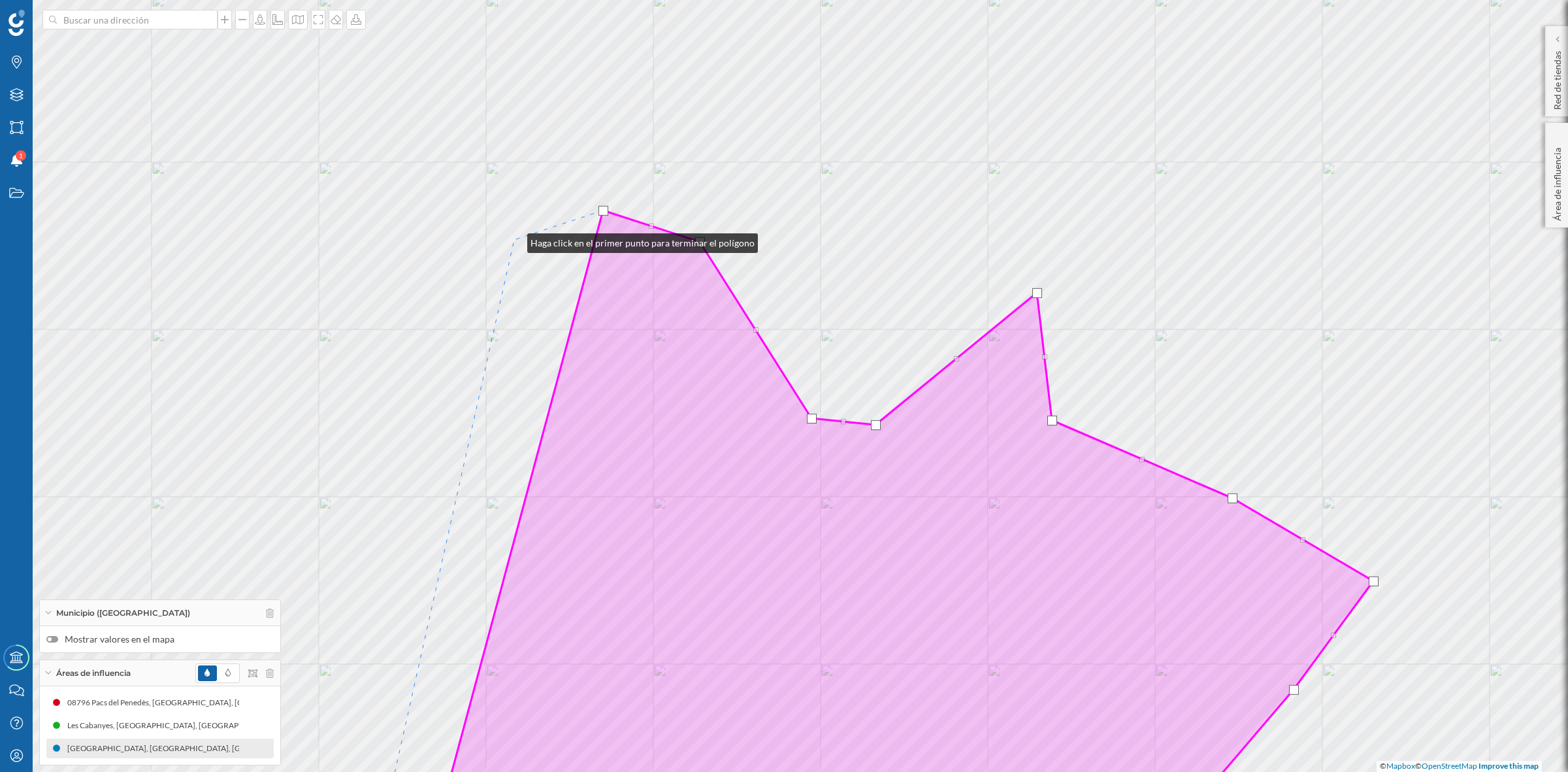
click at [514, 240] on div "© Mapbox © OpenStreetMap Improve this map" at bounding box center [784, 386] width 1568 height 772
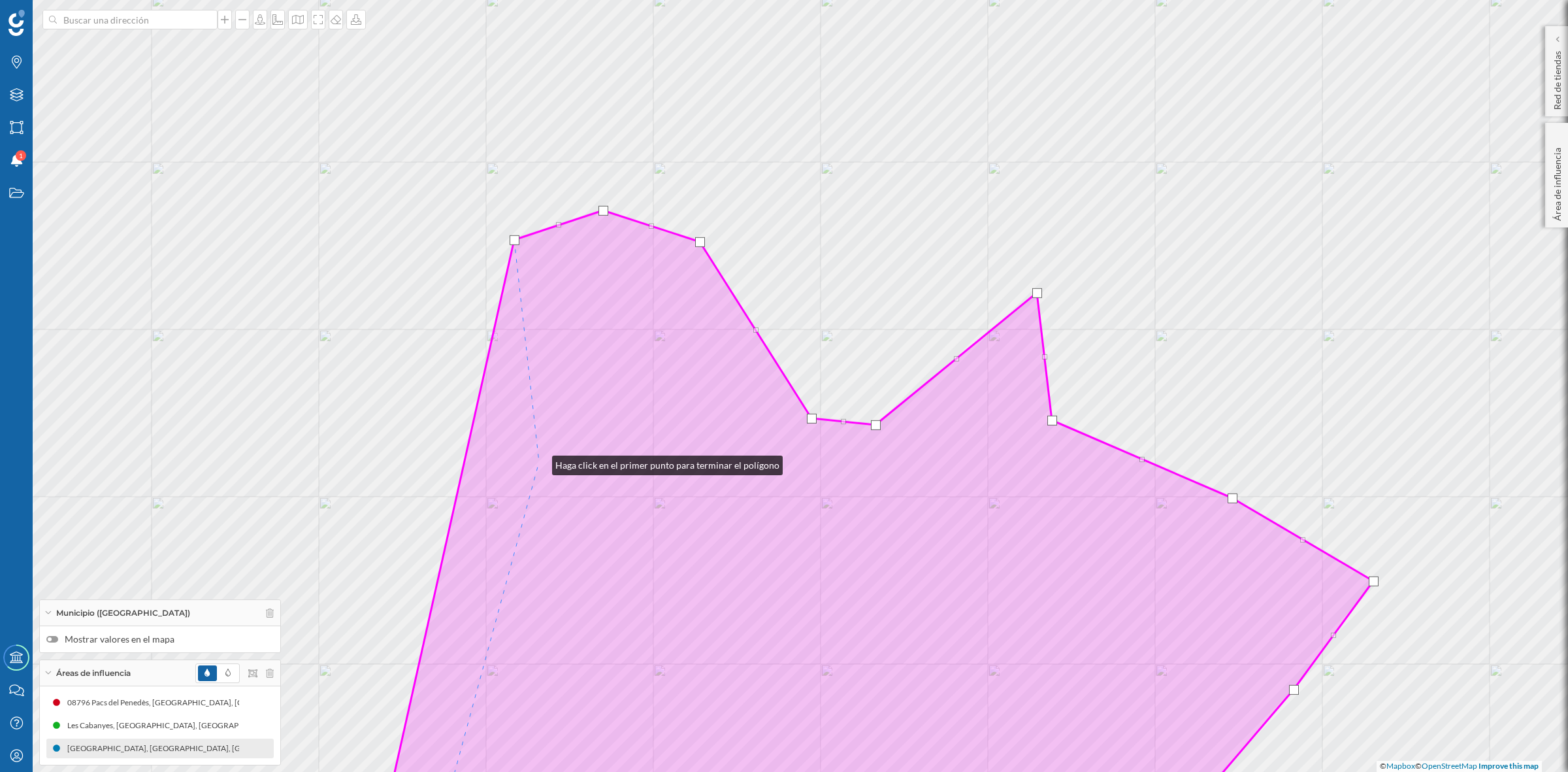
click at [539, 462] on icon at bounding box center [876, 531] width 997 height 640
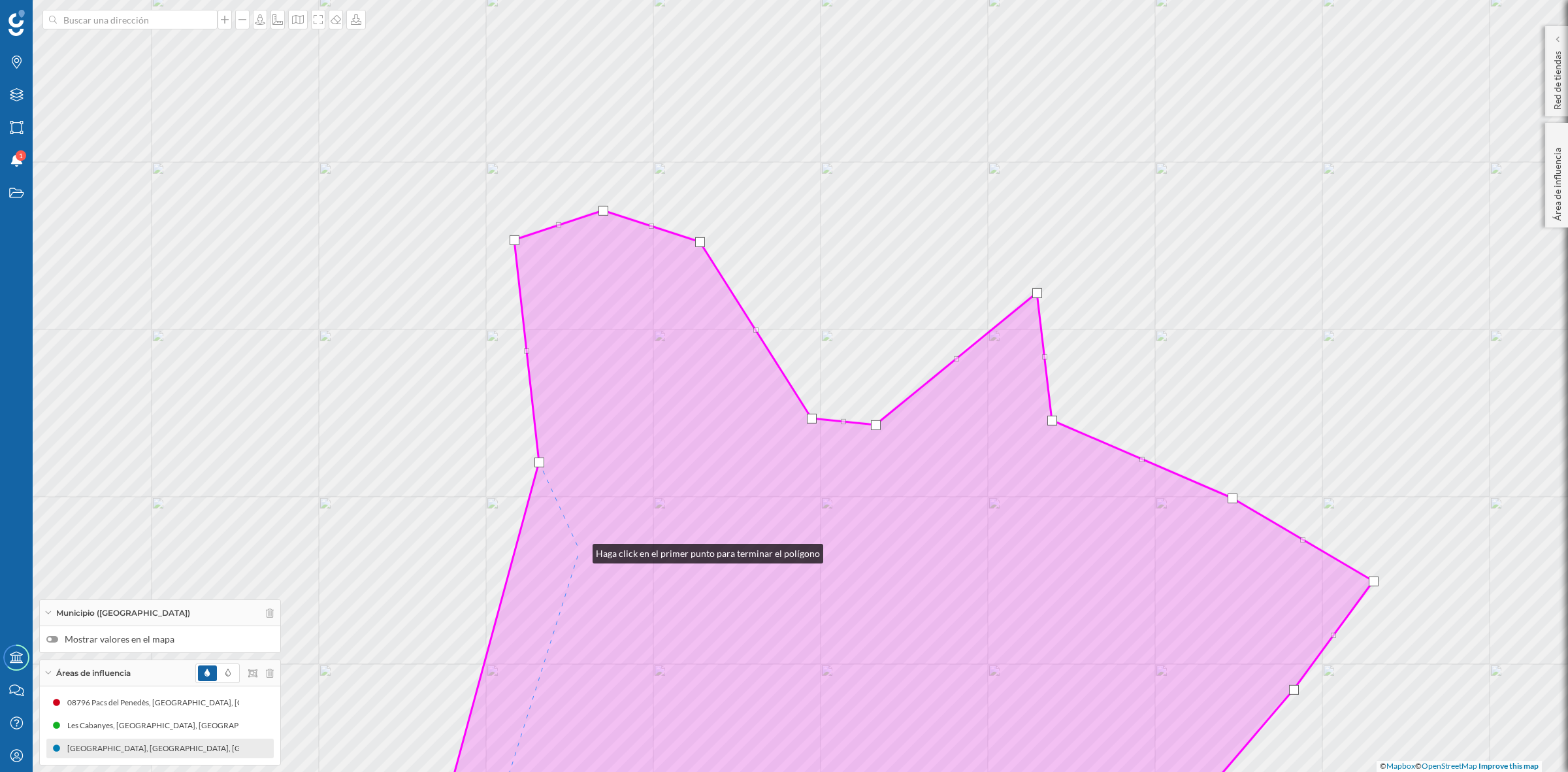
click at [580, 550] on icon at bounding box center [903, 531] width 940 height 640
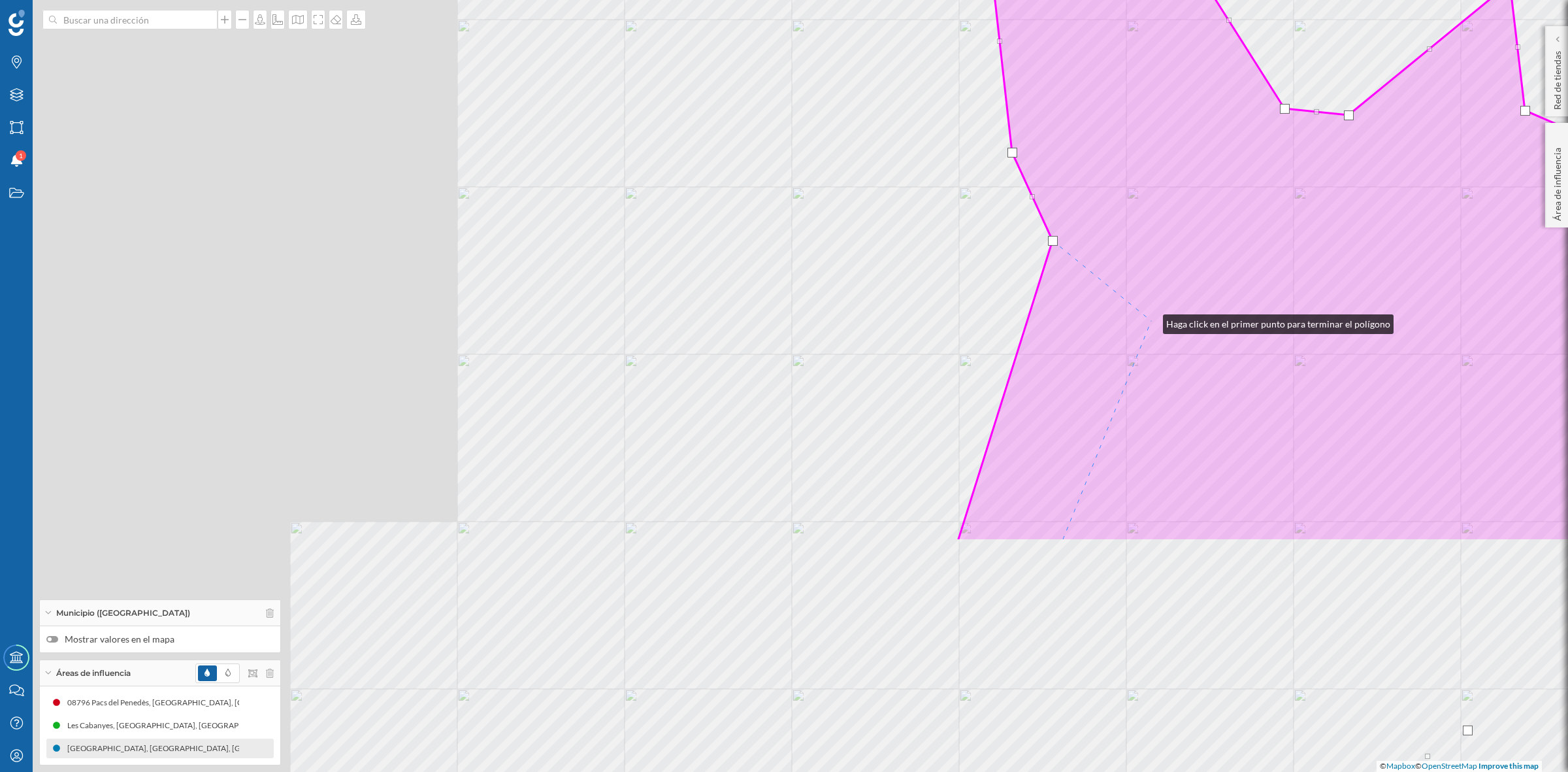
drag, startPoint x: 788, startPoint y: 549, endPoint x: 1150, endPoint y: 321, distance: 427.8
click at [1150, 321] on icon at bounding box center [1402, 221] width 888 height 640
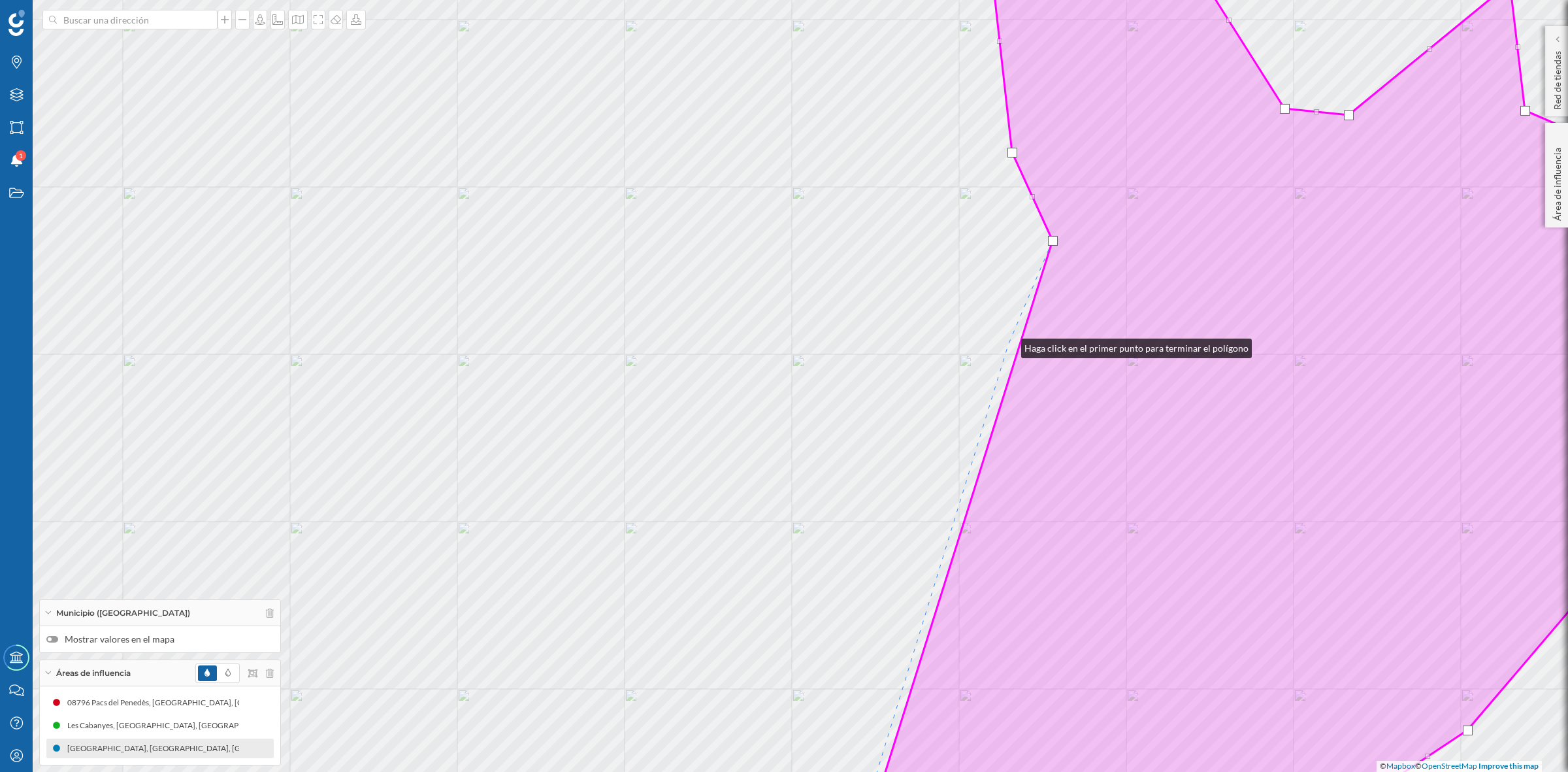
click at [1008, 345] on div "© Mapbox © OpenStreetMap Improve this map" at bounding box center [784, 386] width 1568 height 772
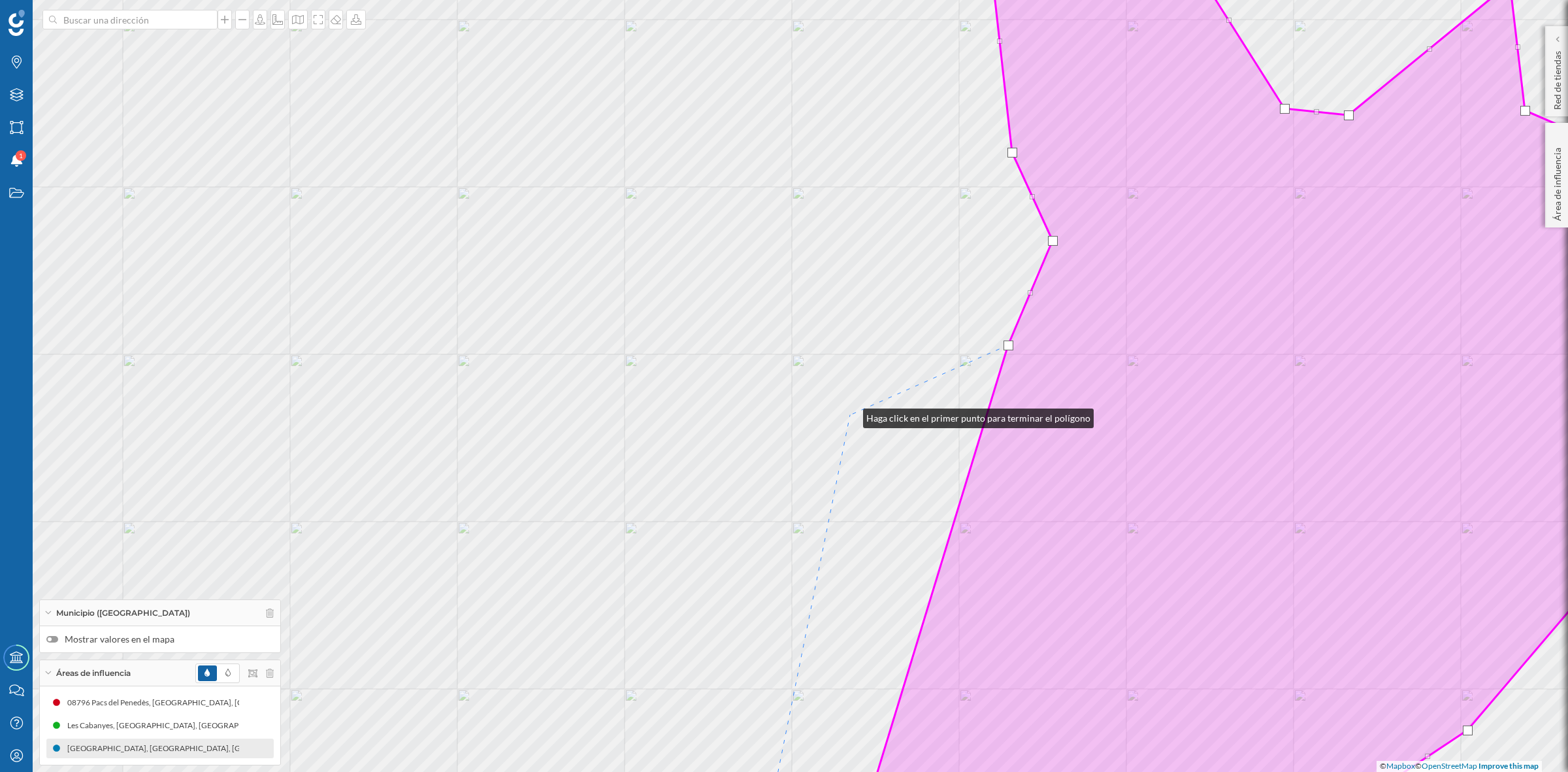
click at [850, 415] on div "© Mapbox © OpenStreetMap Improve this map" at bounding box center [784, 386] width 1568 height 772
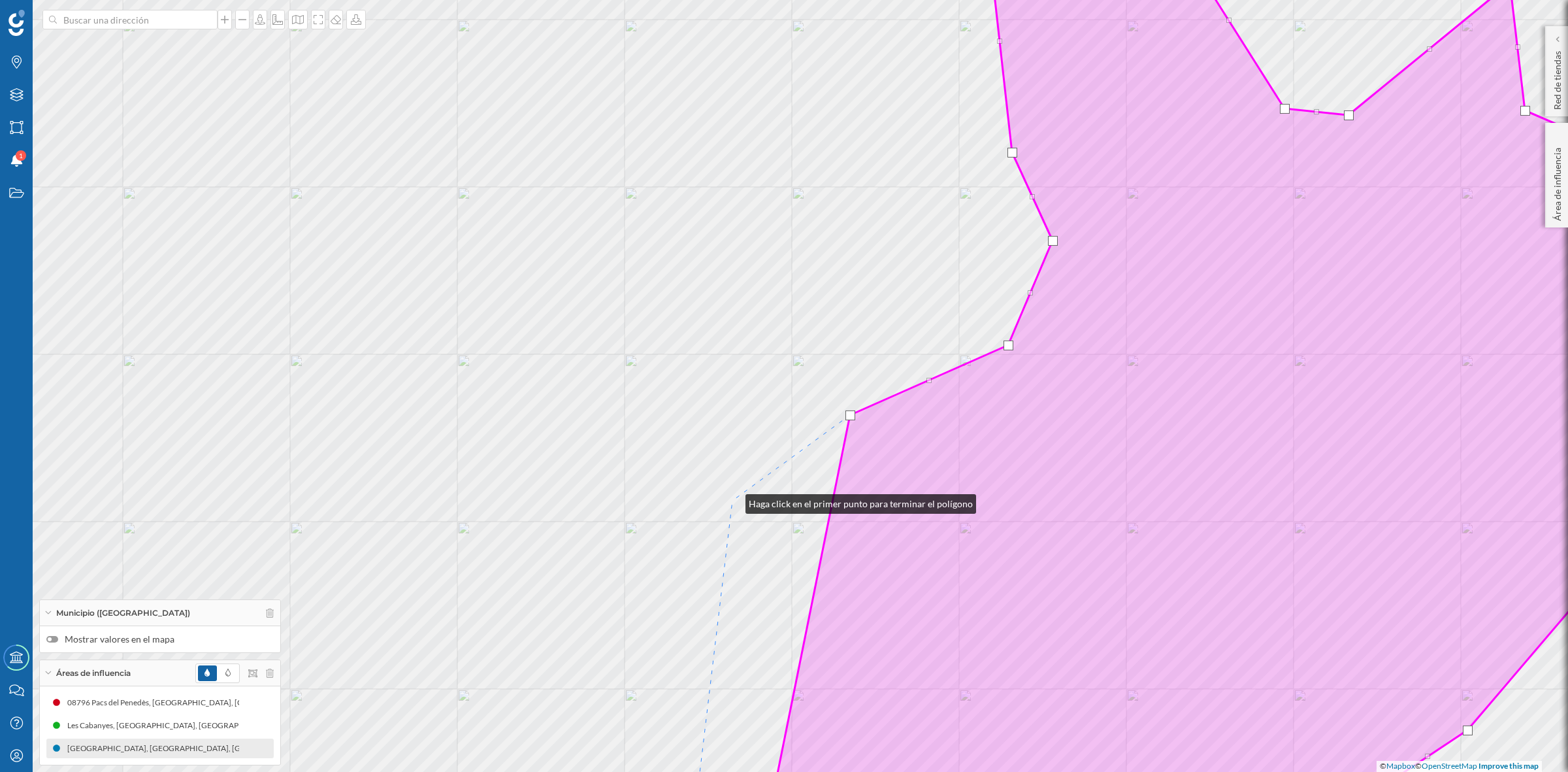
click at [732, 501] on div "© Mapbox © OpenStreetMap Improve this map" at bounding box center [784, 386] width 1568 height 772
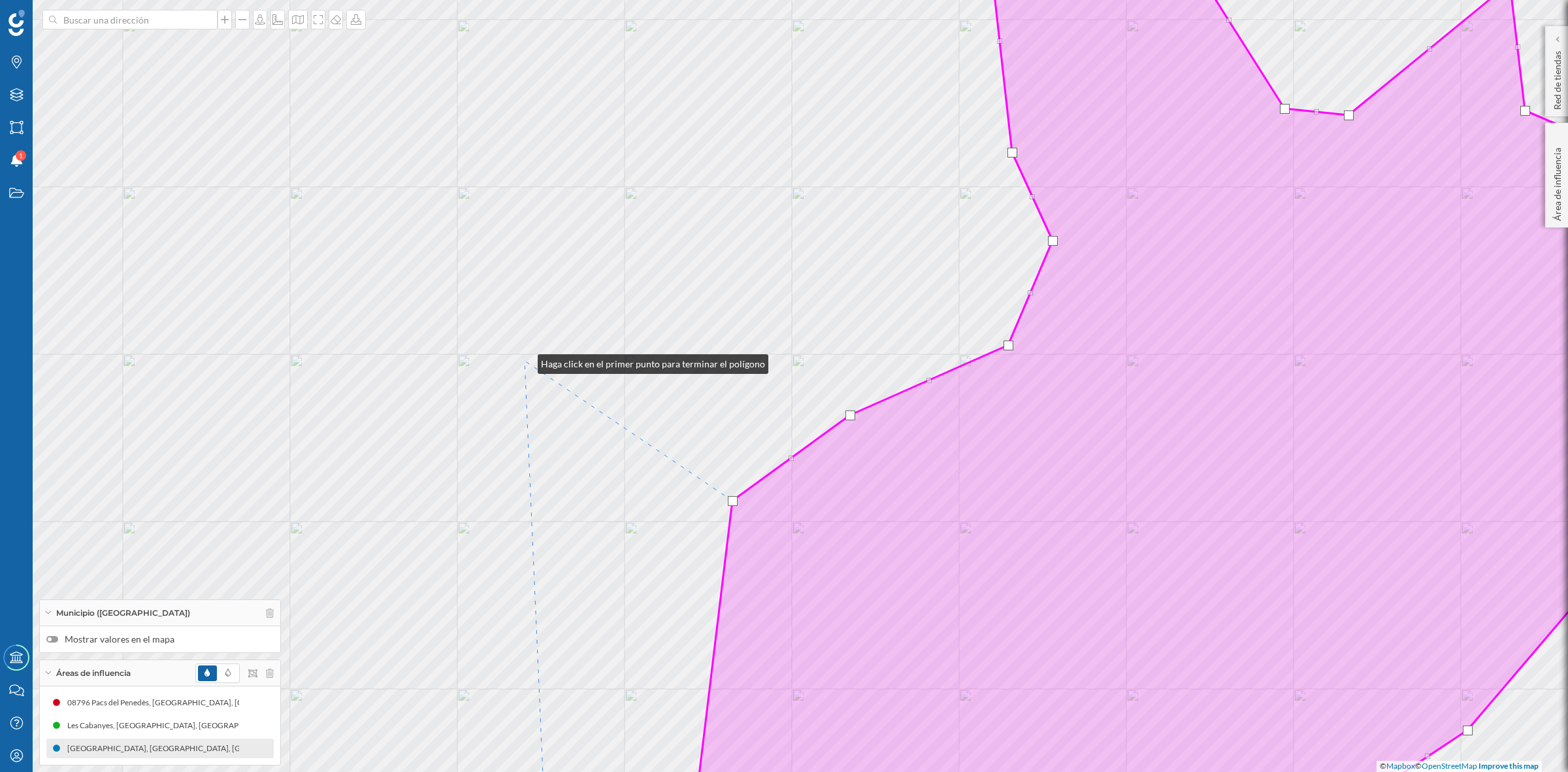
click at [525, 361] on div "© Mapbox © OpenStreetMap Improve this map" at bounding box center [784, 386] width 1568 height 772
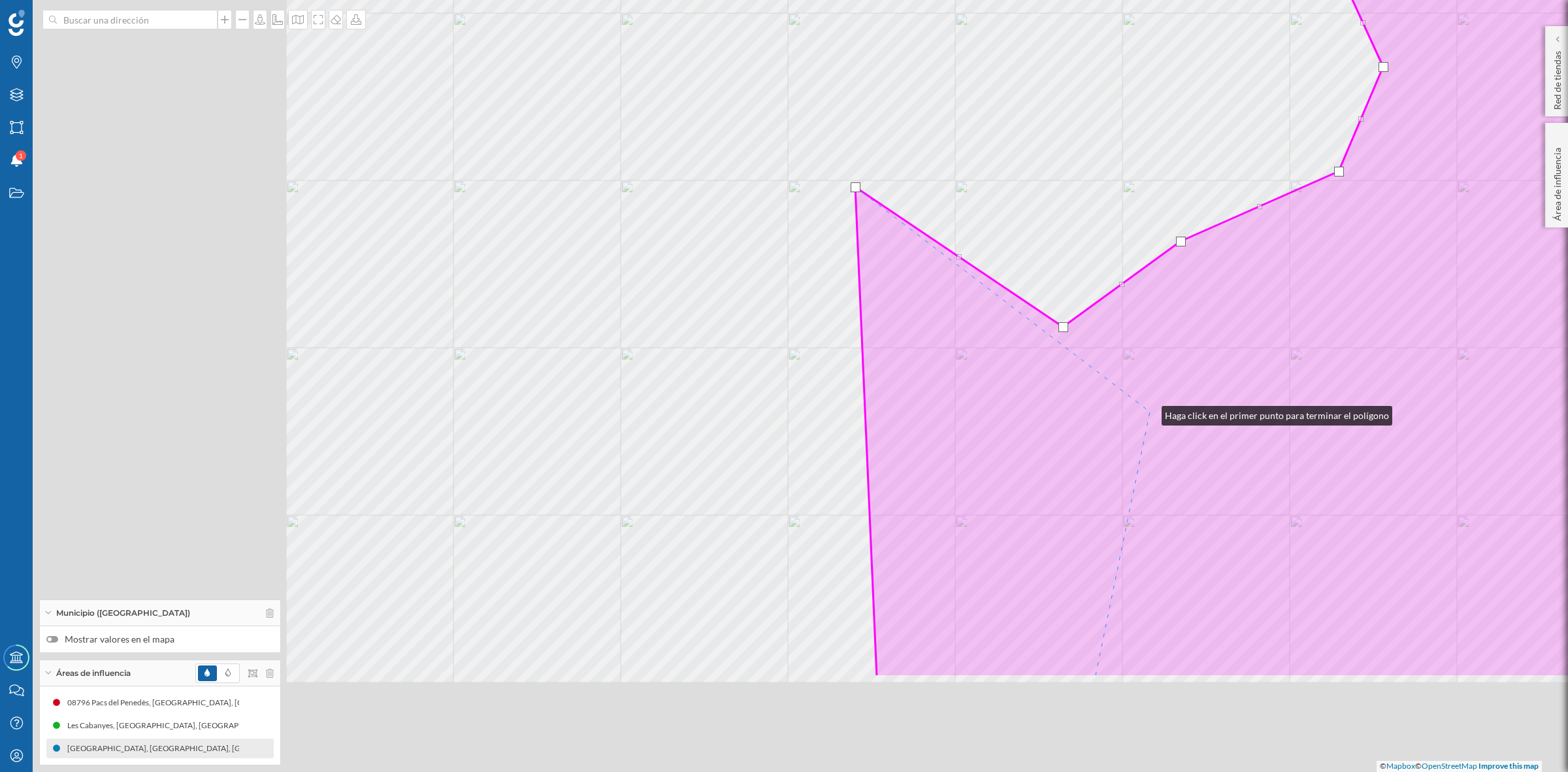
drag, startPoint x: 959, startPoint y: 492, endPoint x: 1150, endPoint y: 413, distance: 206.7
click at [1150, 413] on icon at bounding box center [1457, 212] width 1203 height 930
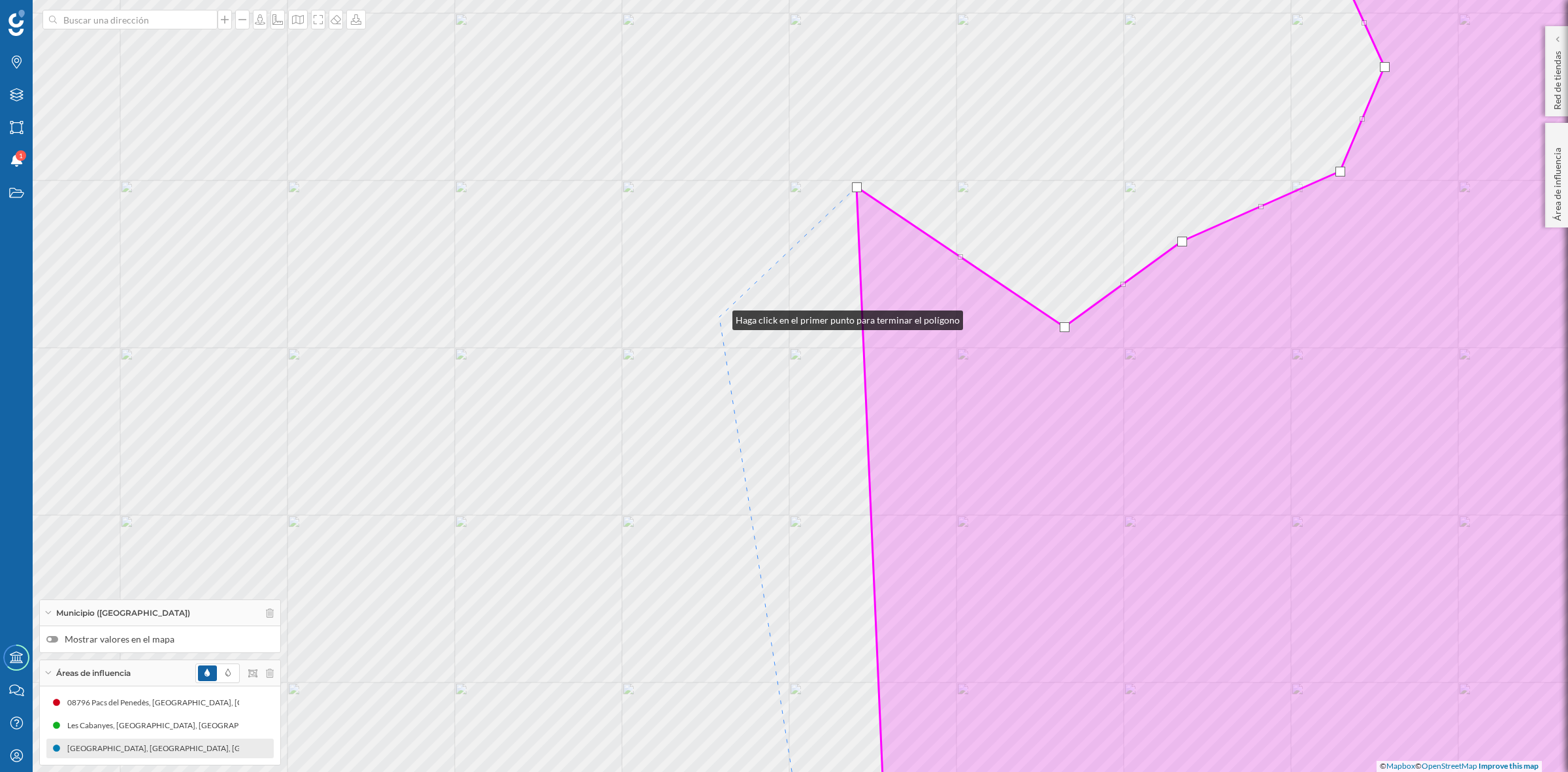
click at [719, 317] on div "© Mapbox © OpenStreetMap Improve this map" at bounding box center [784, 386] width 1568 height 772
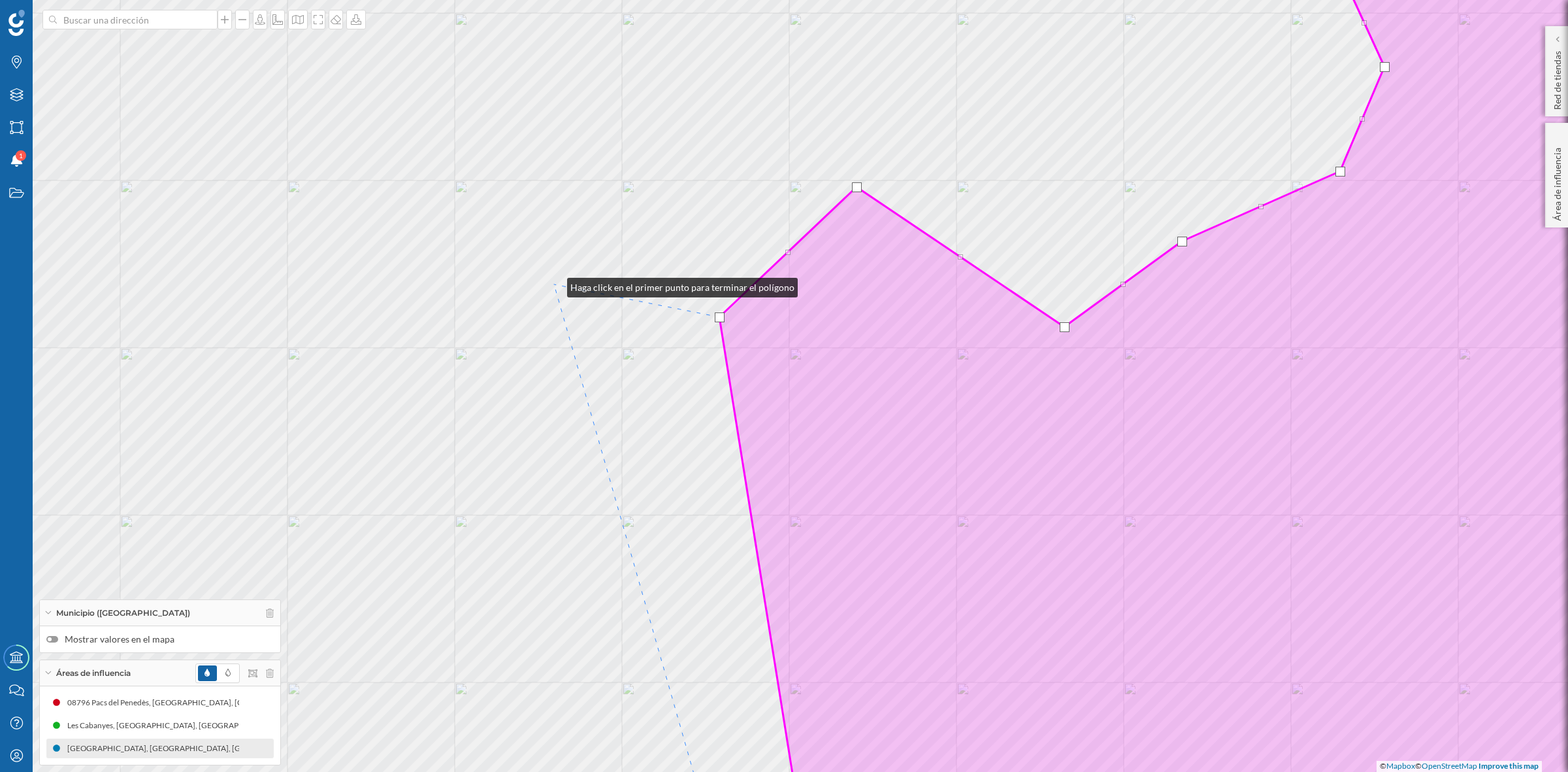
click at [554, 284] on div "© Mapbox © OpenStreetMap Improve this map" at bounding box center [784, 386] width 1568 height 772
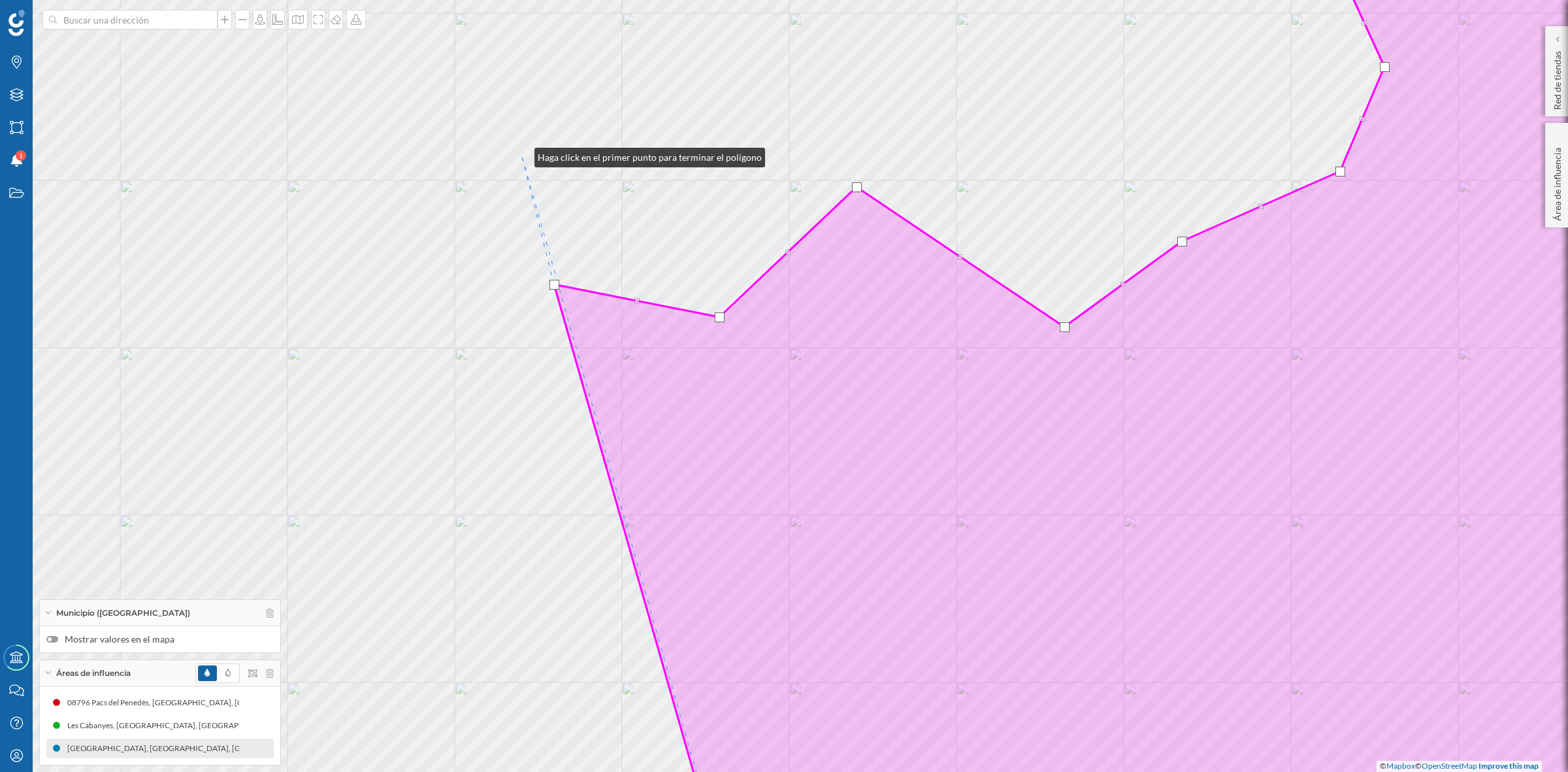
click at [522, 154] on div "© Mapbox © OpenStreetMap Improve this map" at bounding box center [784, 386] width 1568 height 772
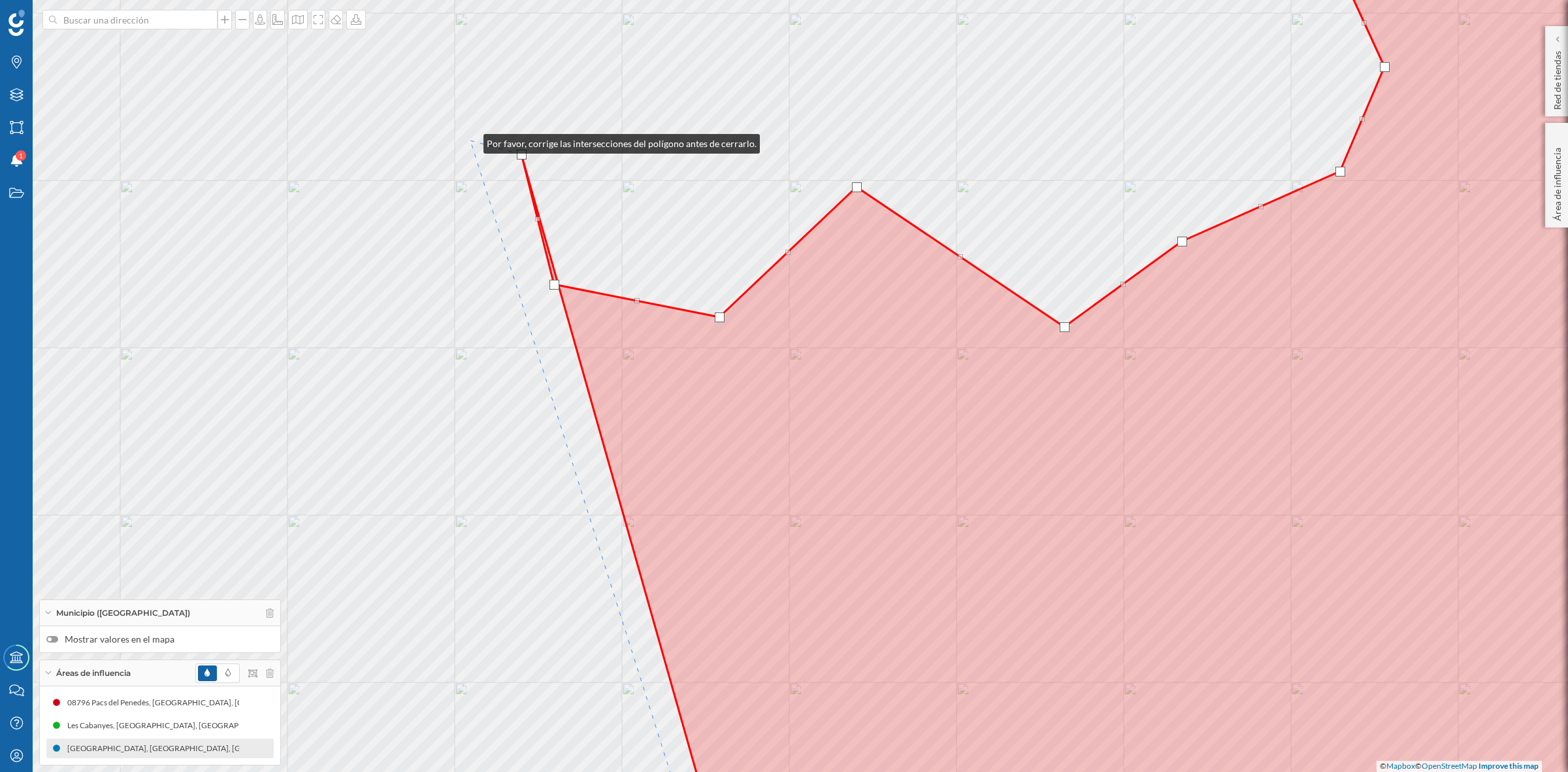
click at [471, 141] on div "© Mapbox © OpenStreetMap Improve this map" at bounding box center [784, 386] width 1568 height 772
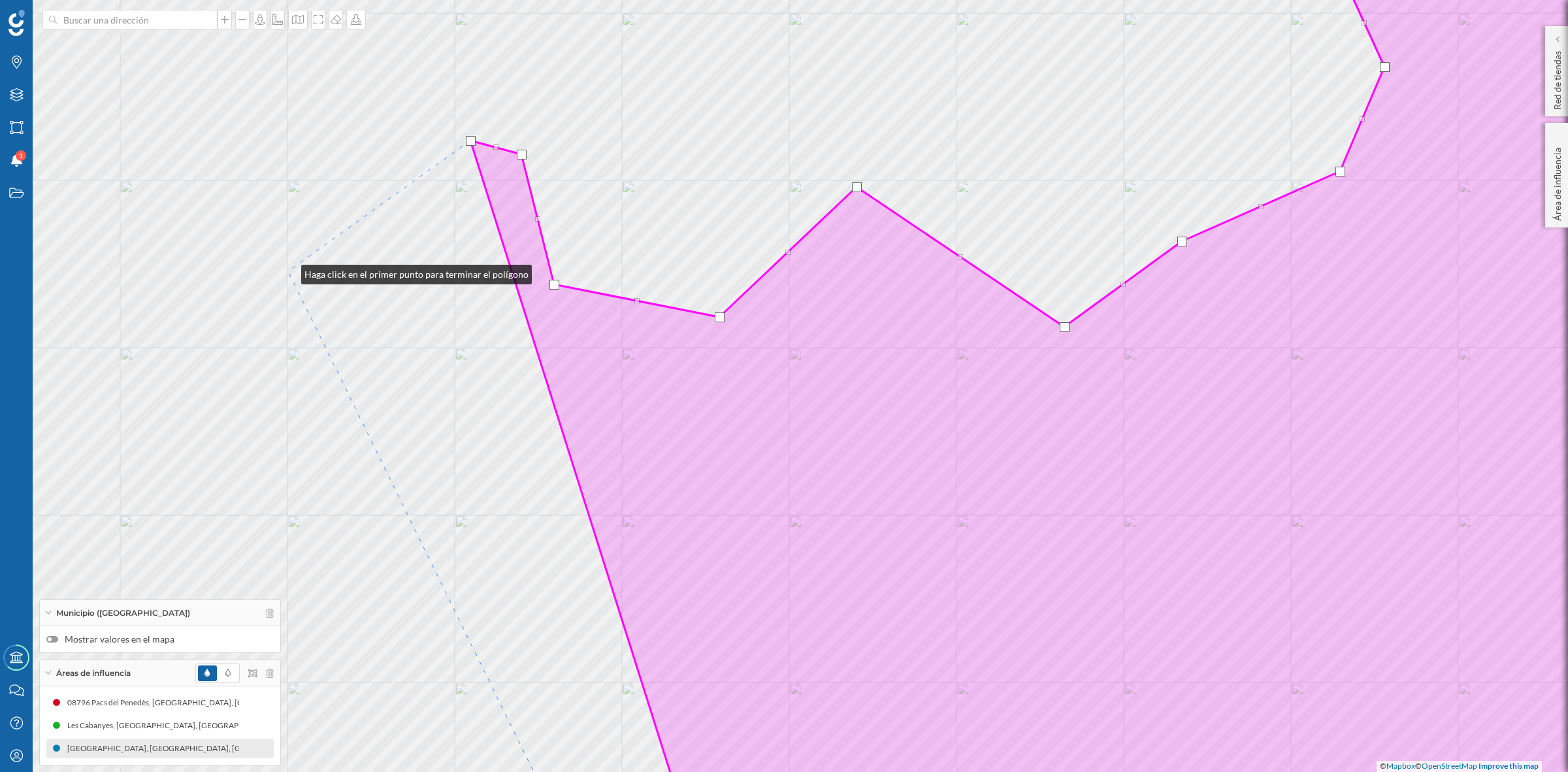
click at [288, 271] on div "© Mapbox © OpenStreetMap Improve this map" at bounding box center [784, 386] width 1568 height 772
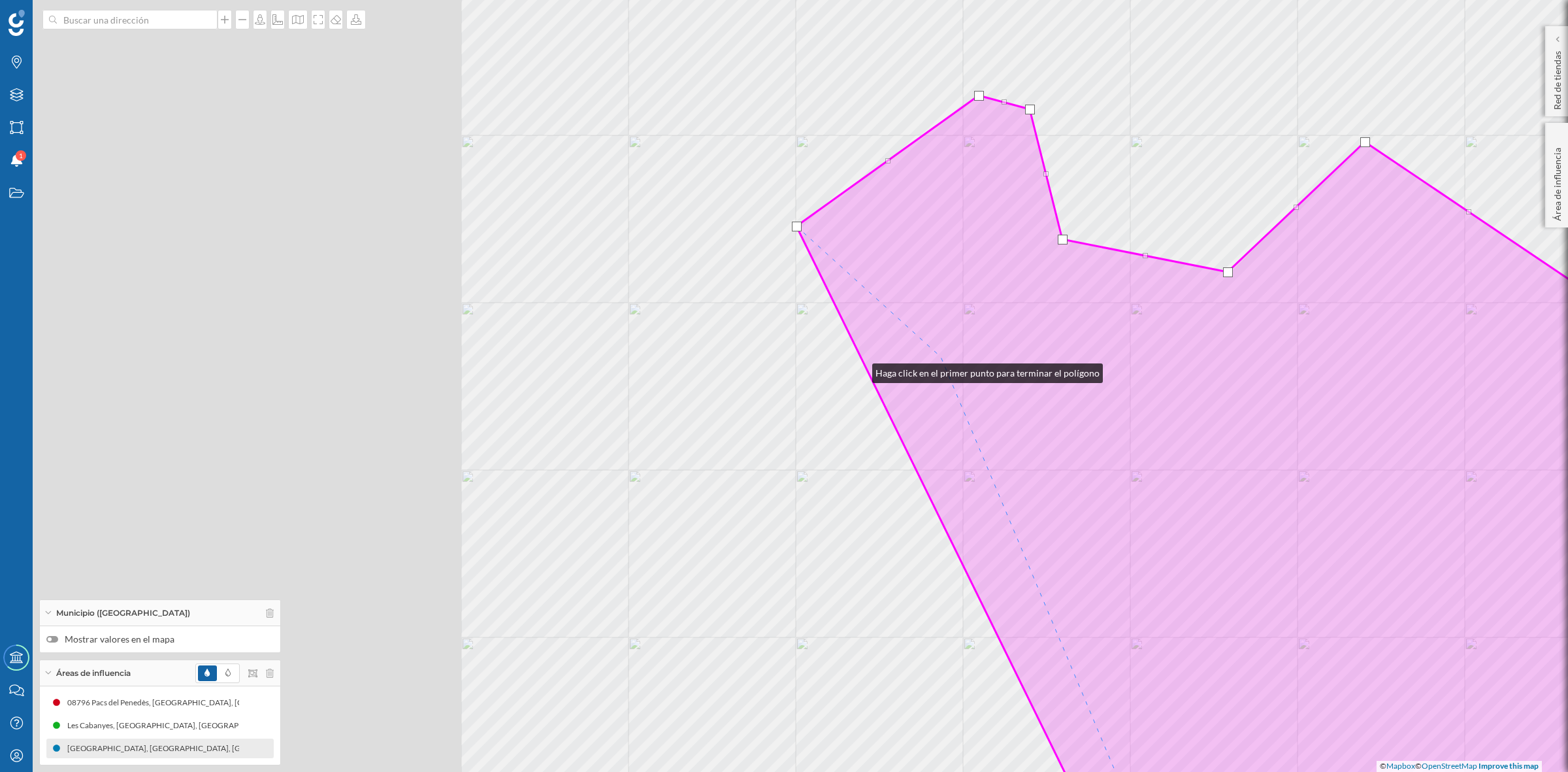
drag, startPoint x: 576, startPoint y: 362, endPoint x: 965, endPoint y: 381, distance: 389.5
click at [965, 381] on div "© Mapbox © OpenStreetMap Improve this map" at bounding box center [784, 386] width 1568 height 772
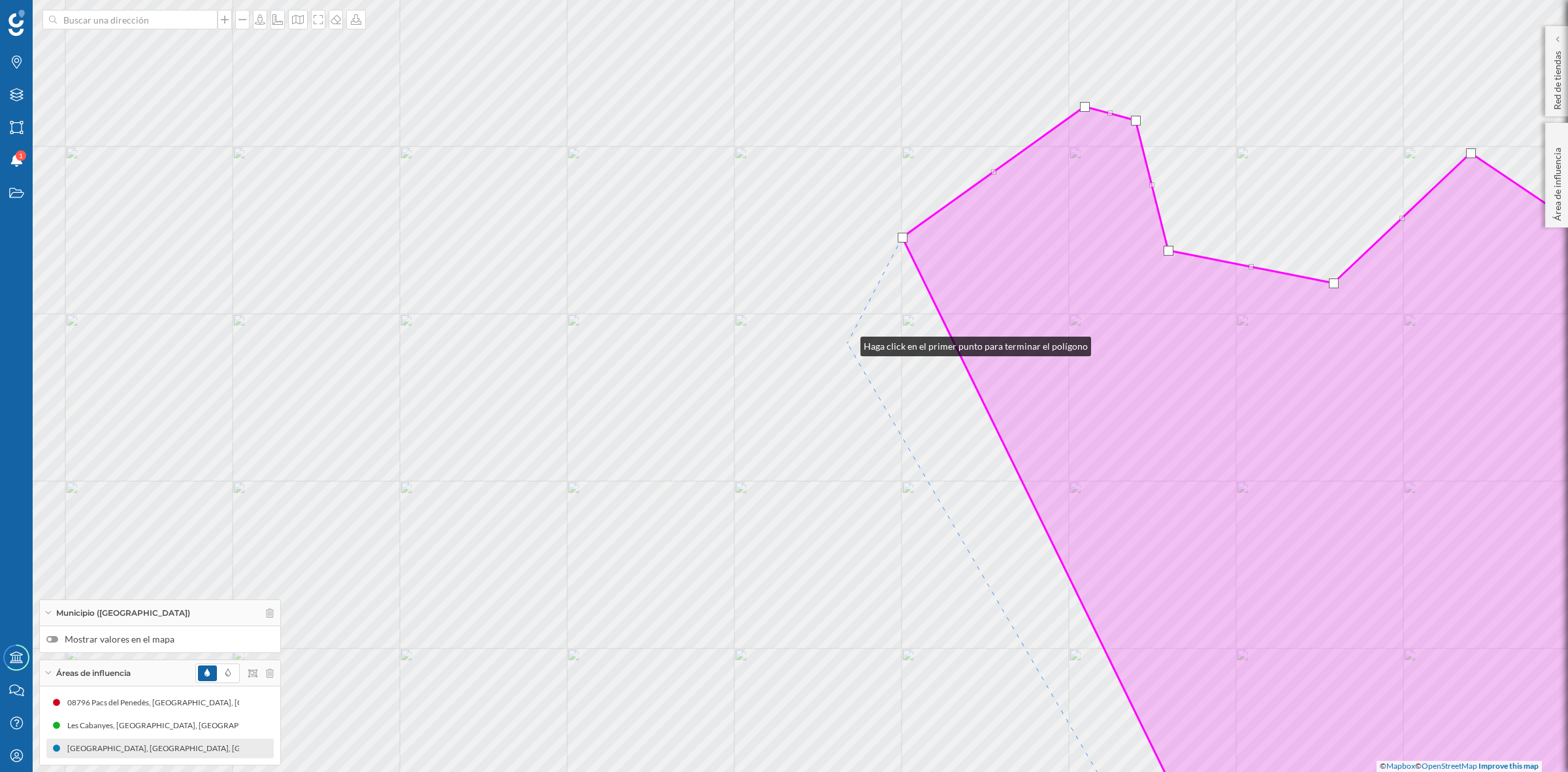
click at [847, 343] on div "© Mapbox © OpenStreetMap Improve this map" at bounding box center [784, 386] width 1568 height 772
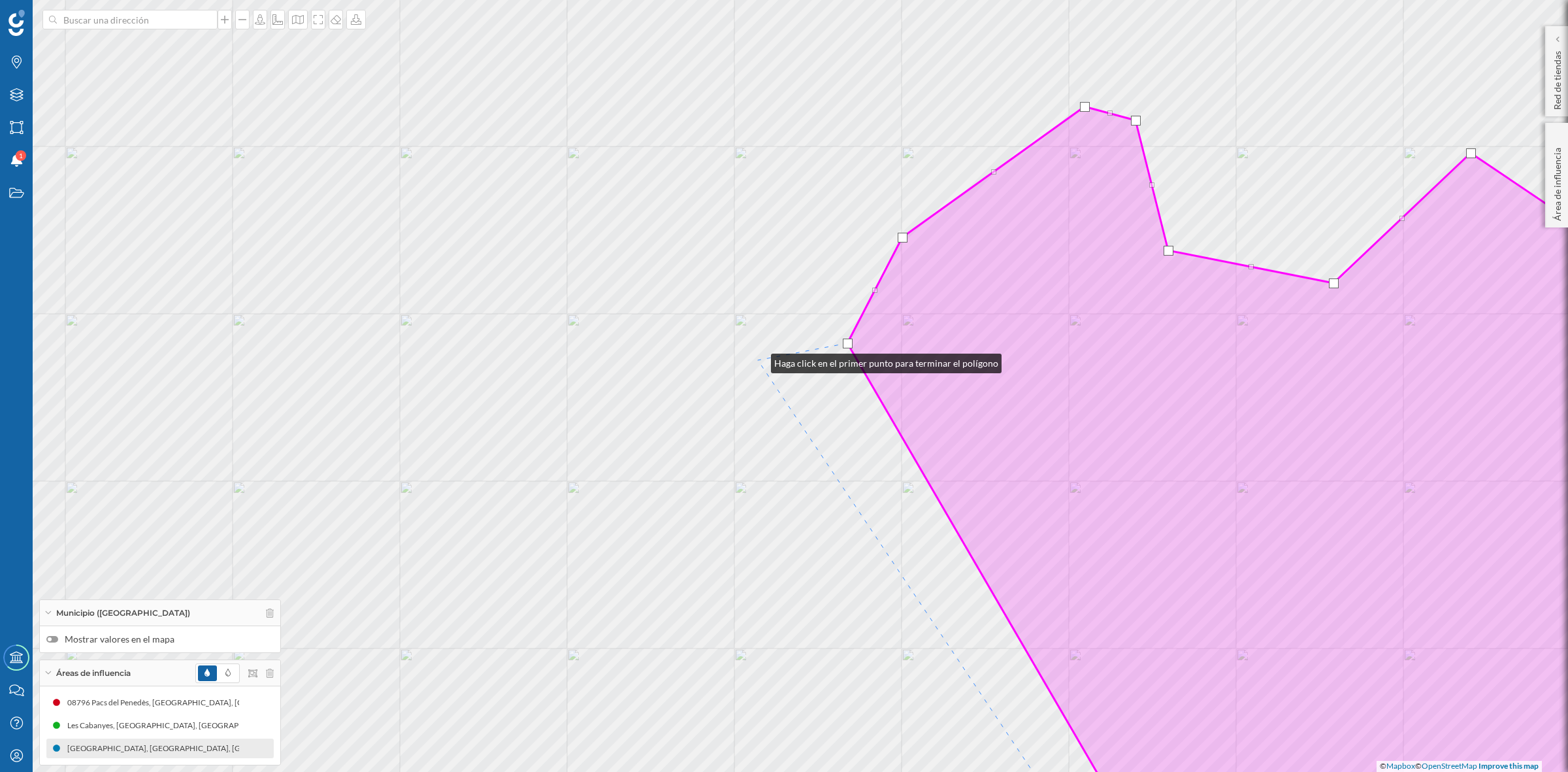
click at [758, 360] on div "© Mapbox © OpenStreetMap Improve this map" at bounding box center [784, 386] width 1568 height 772
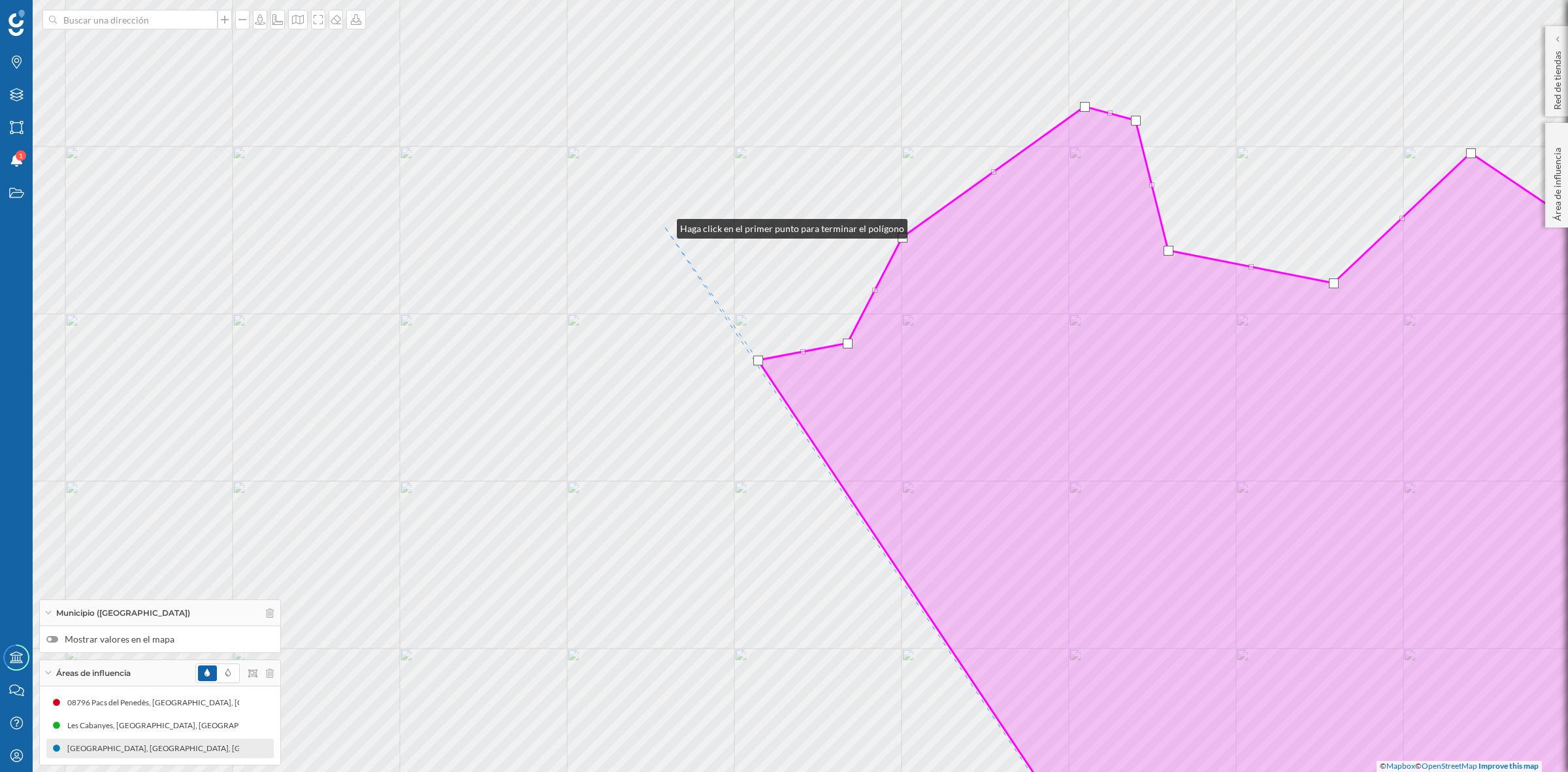
click at [664, 226] on div "© Mapbox © OpenStreetMap Improve this map" at bounding box center [784, 386] width 1568 height 772
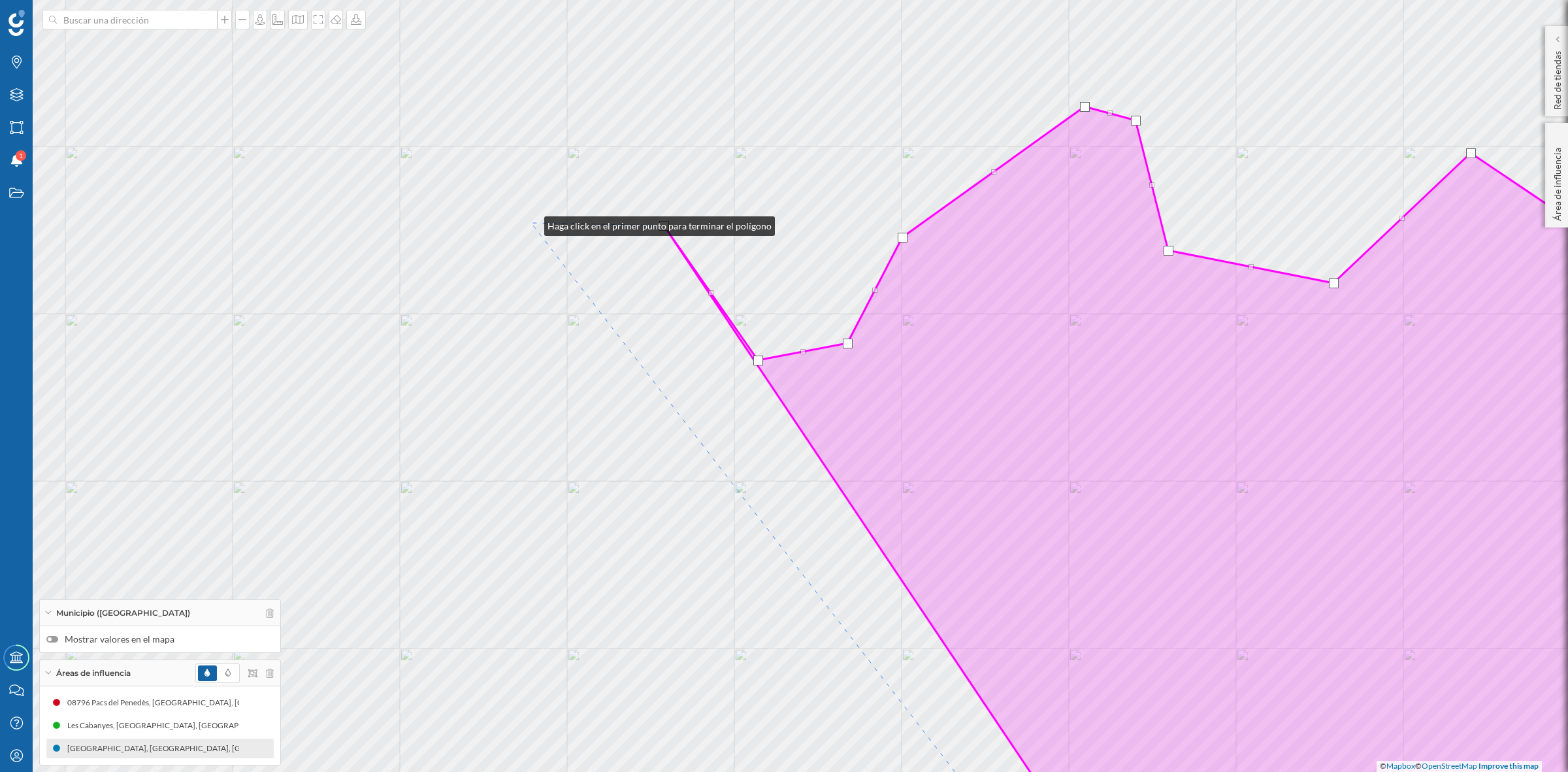
click at [531, 223] on div "© Mapbox © OpenStreetMap Improve this map" at bounding box center [784, 386] width 1568 height 772
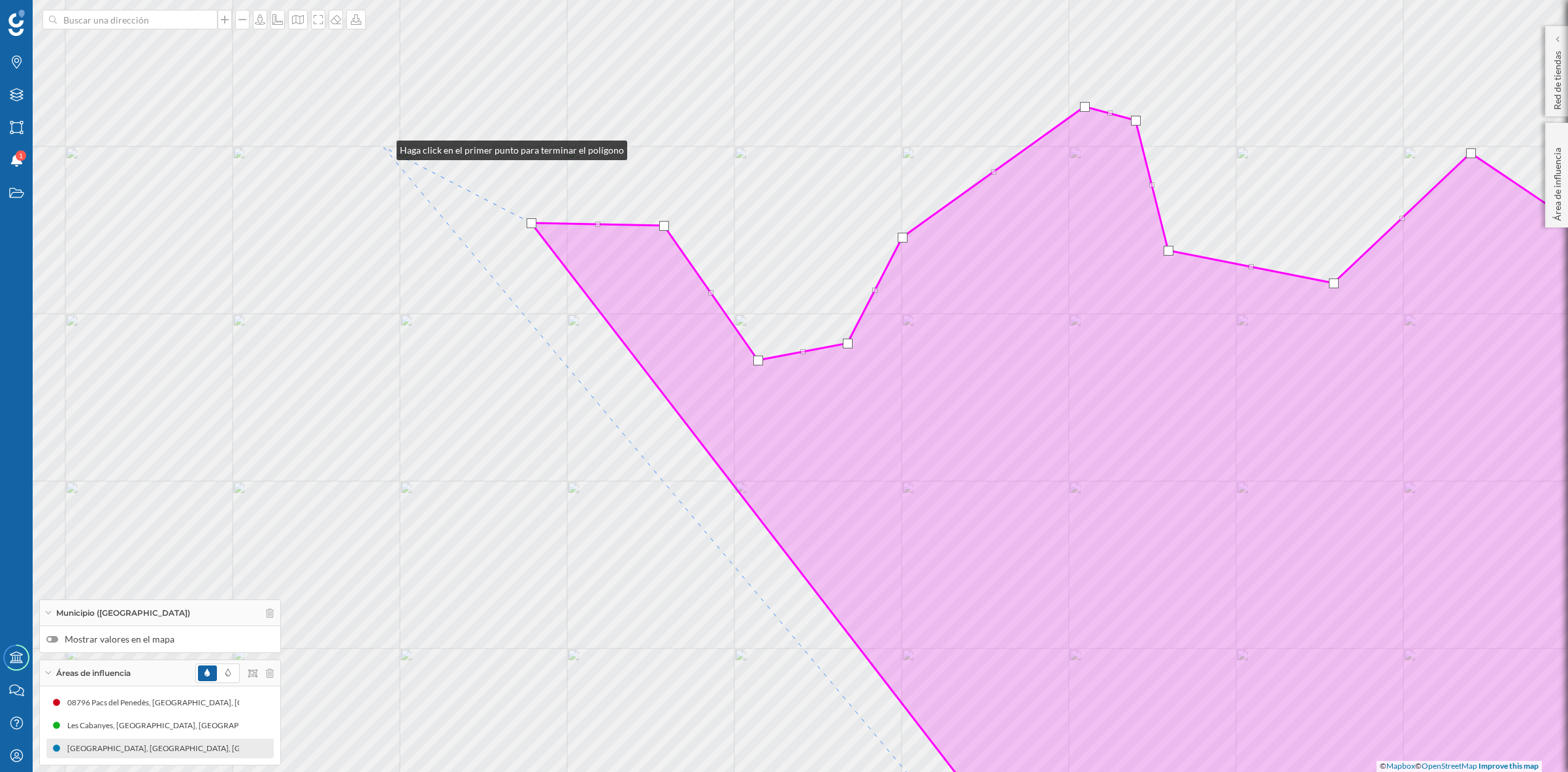
click at [383, 147] on div "© Mapbox © OpenStreetMap Improve this map" at bounding box center [784, 386] width 1568 height 772
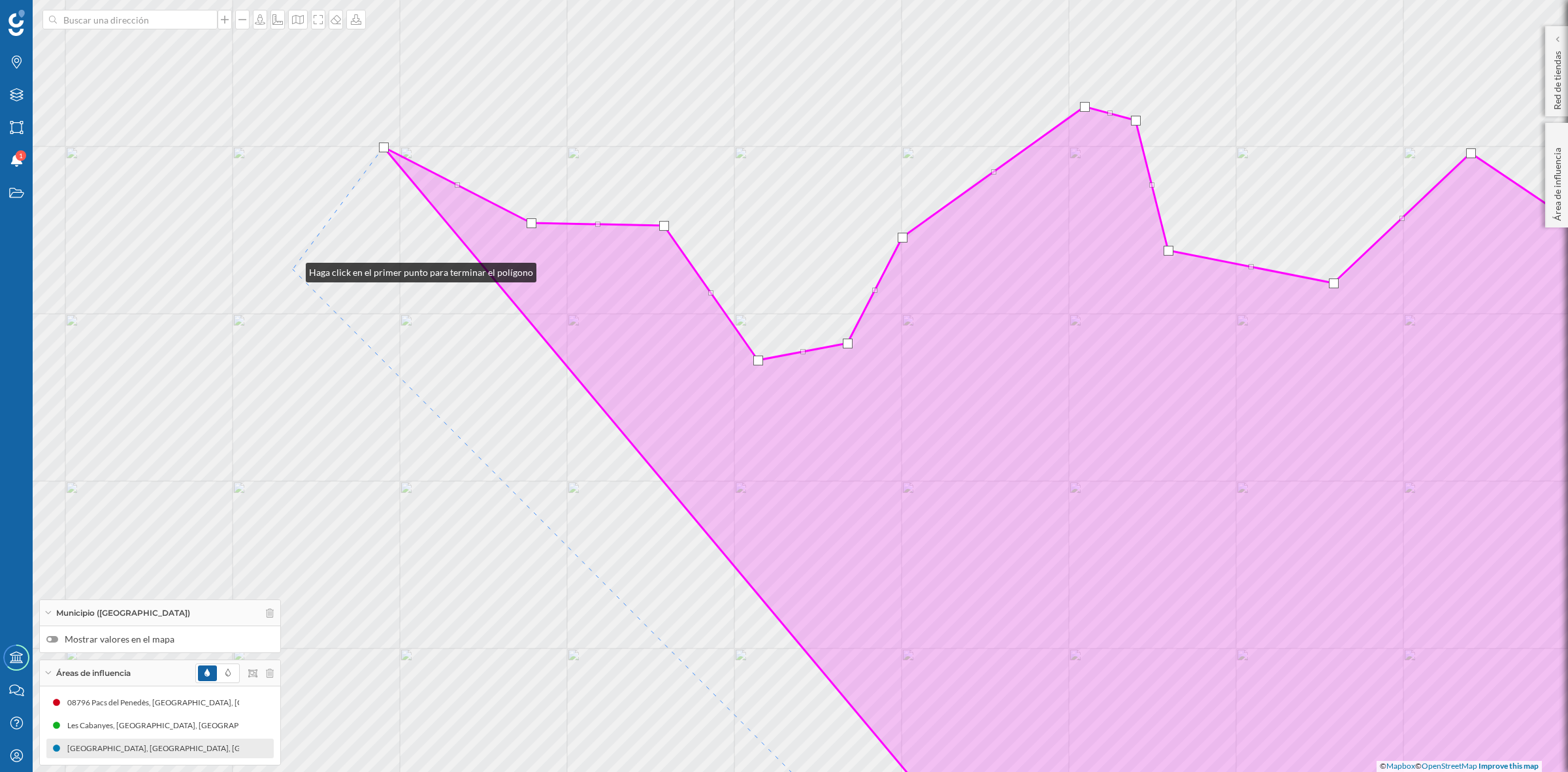
click at [292, 269] on div "© Mapbox © OpenStreetMap Improve this map" at bounding box center [784, 386] width 1568 height 772
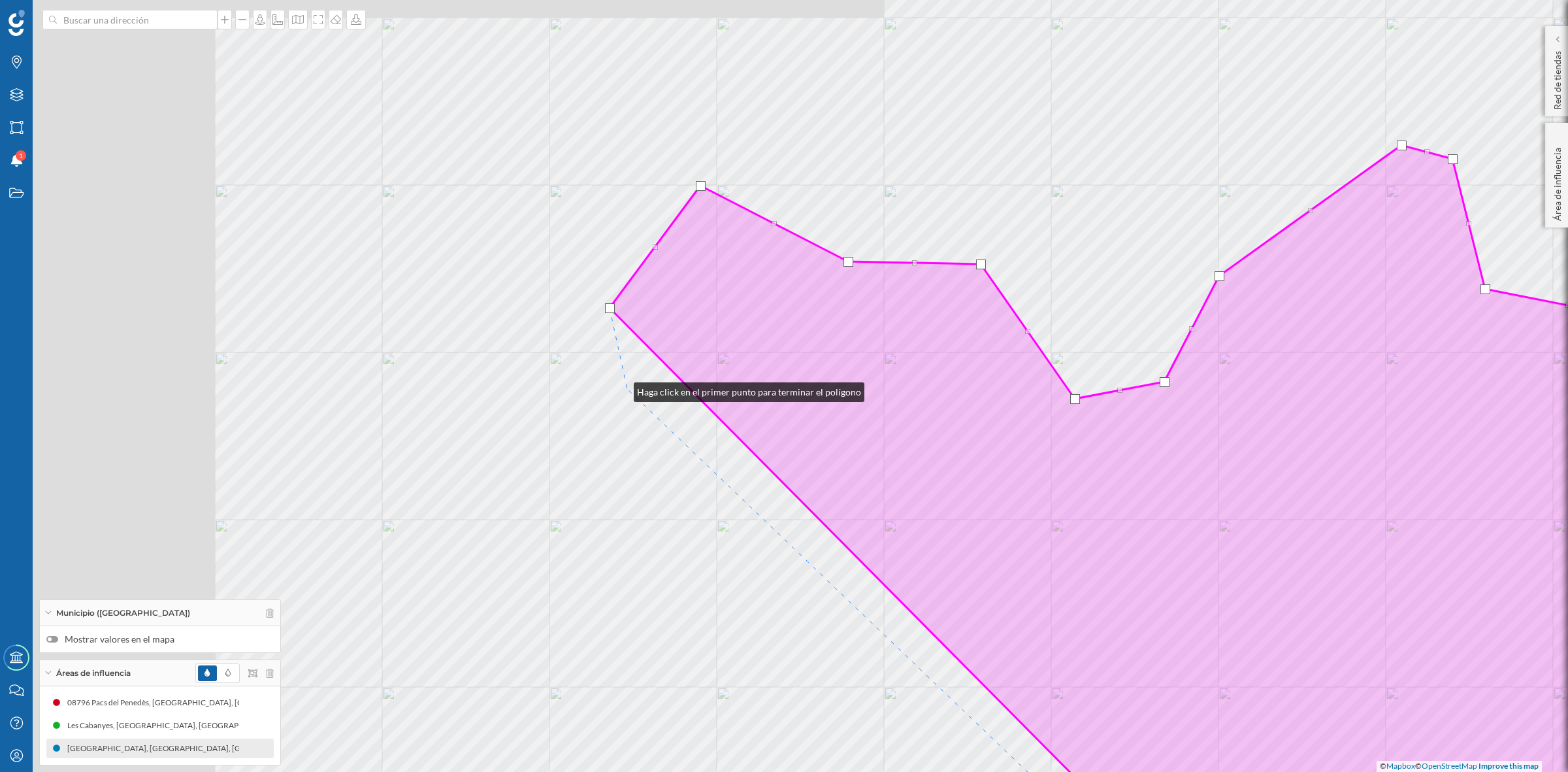
drag, startPoint x: 304, startPoint y: 350, endPoint x: 621, endPoint y: 389, distance: 319.4
click at [621, 389] on div "© Mapbox © OpenStreetMap Improve this map" at bounding box center [784, 386] width 1568 height 772
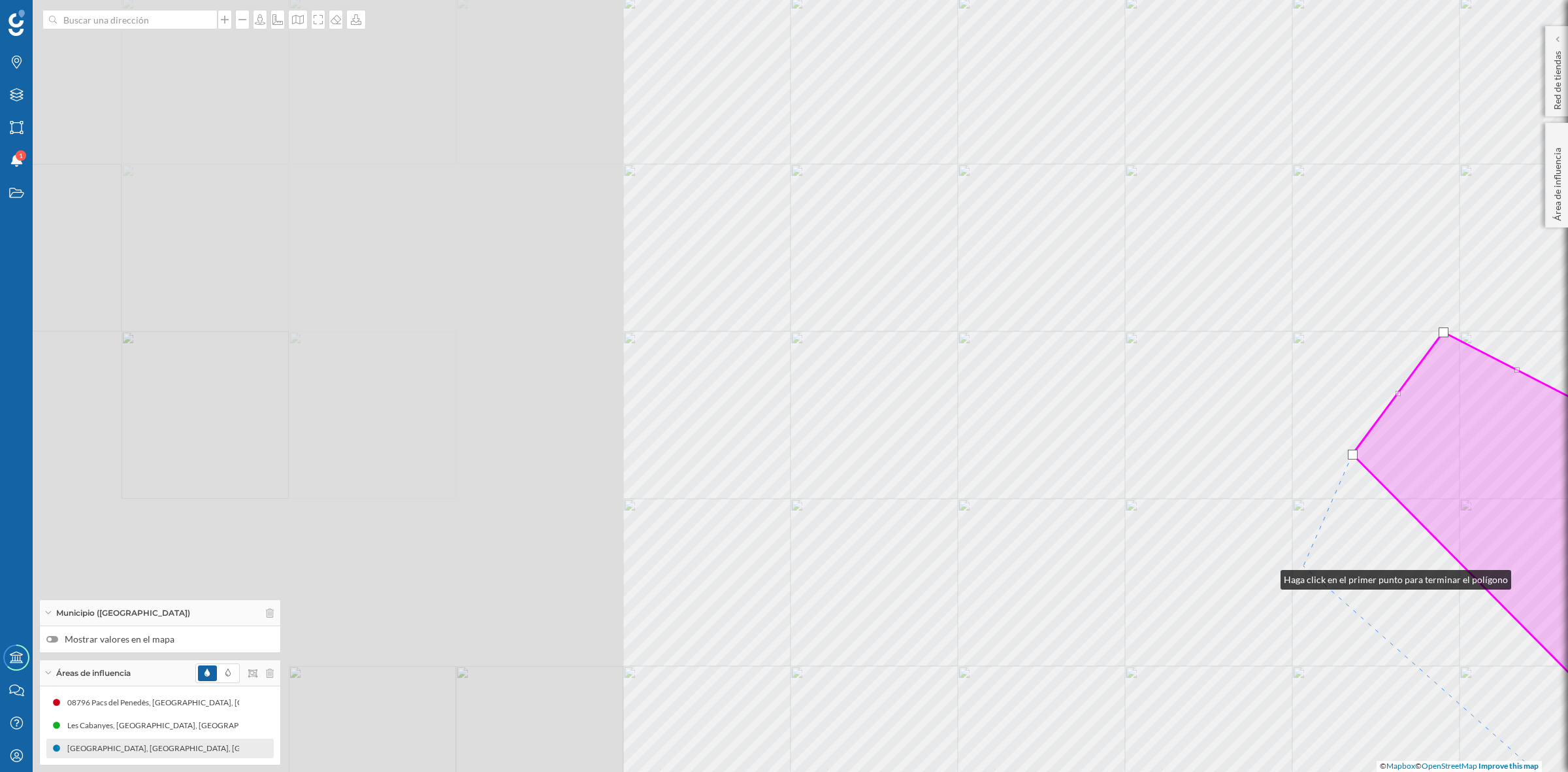
drag, startPoint x: 525, startPoint y: 430, endPoint x: 1267, endPoint y: 577, distance: 756.4
click at [1267, 577] on div "© Mapbox © OpenStreetMap Improve this map" at bounding box center [784, 386] width 1568 height 772
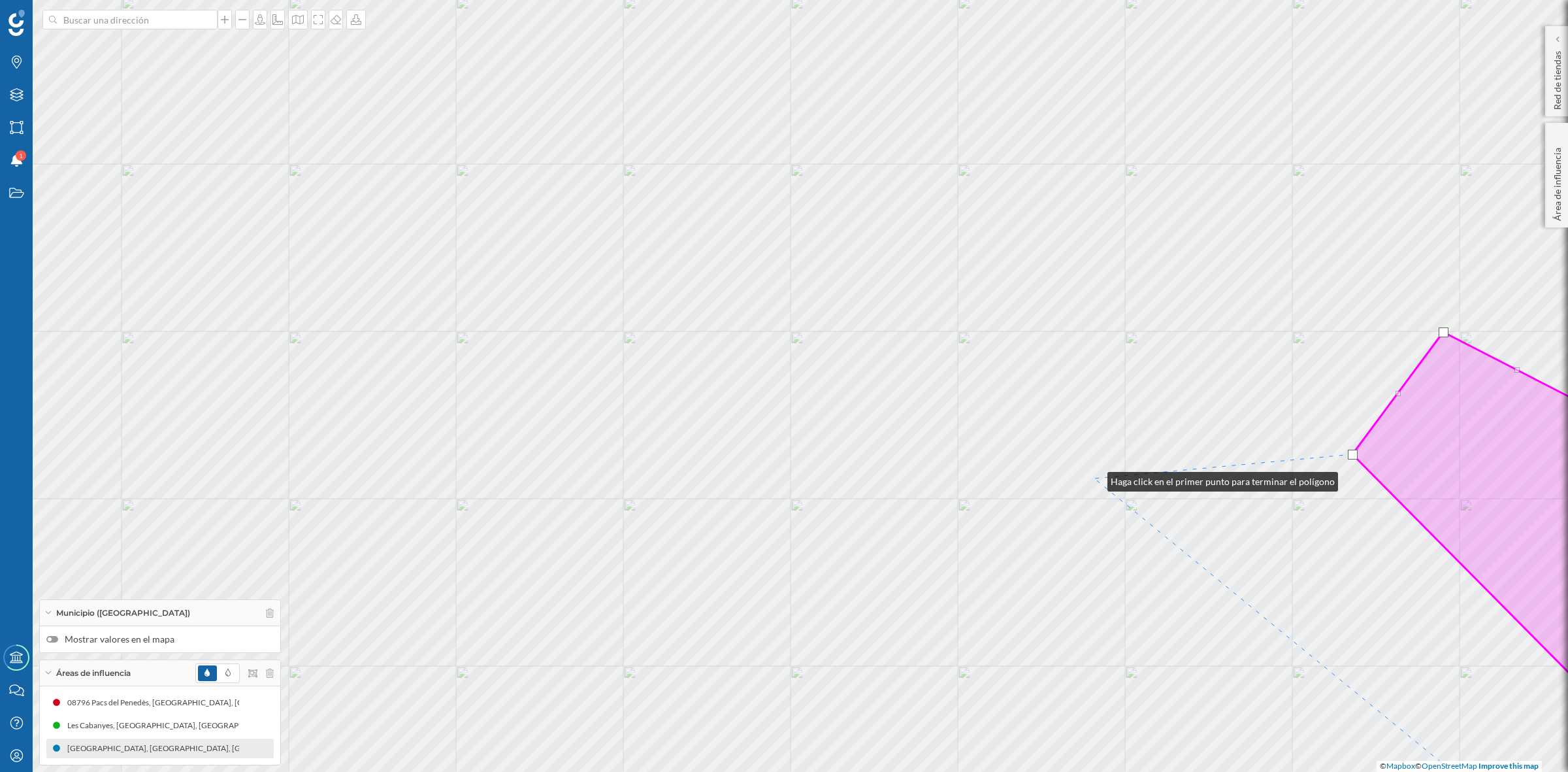
click at [1094, 478] on div "© Mapbox © OpenStreetMap Improve this map" at bounding box center [784, 386] width 1568 height 772
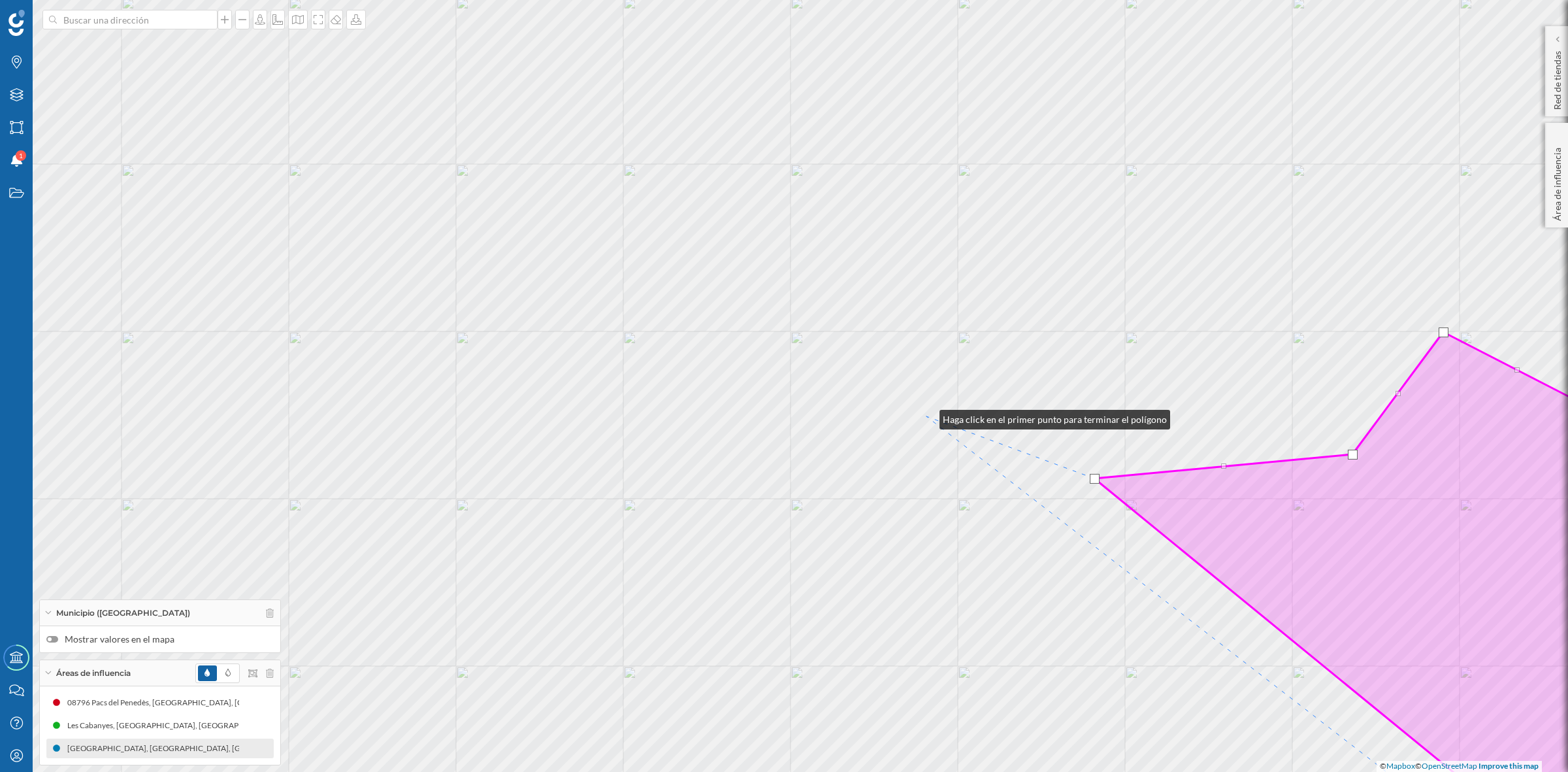
click at [927, 416] on div "© Mapbox © OpenStreetMap Improve this map" at bounding box center [784, 386] width 1568 height 772
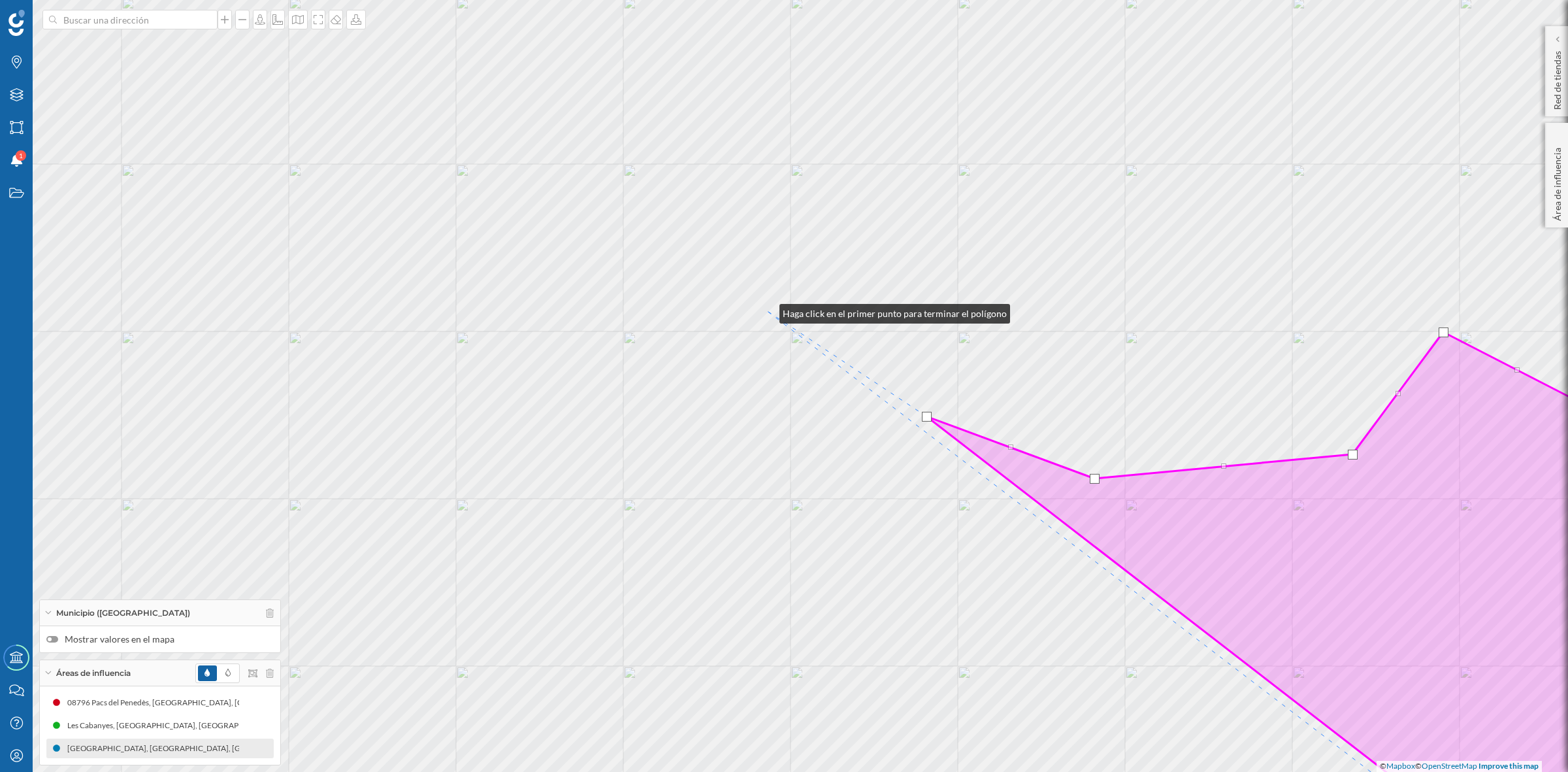
click at [767, 310] on div "© Mapbox © OpenStreetMap Improve this map" at bounding box center [784, 386] width 1568 height 772
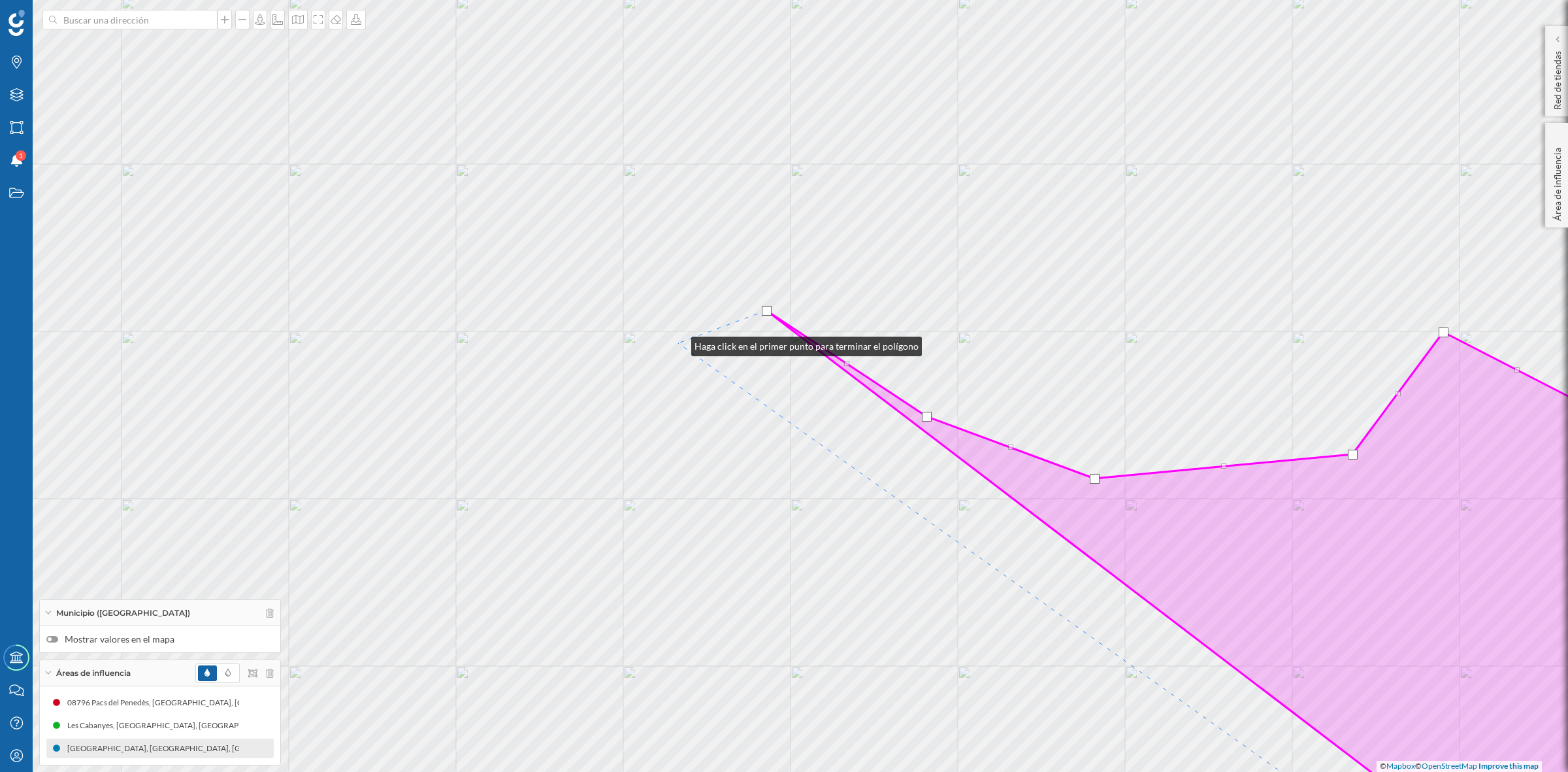
click at [678, 343] on div "© Mapbox © OpenStreetMap Improve this map" at bounding box center [784, 386] width 1568 height 772
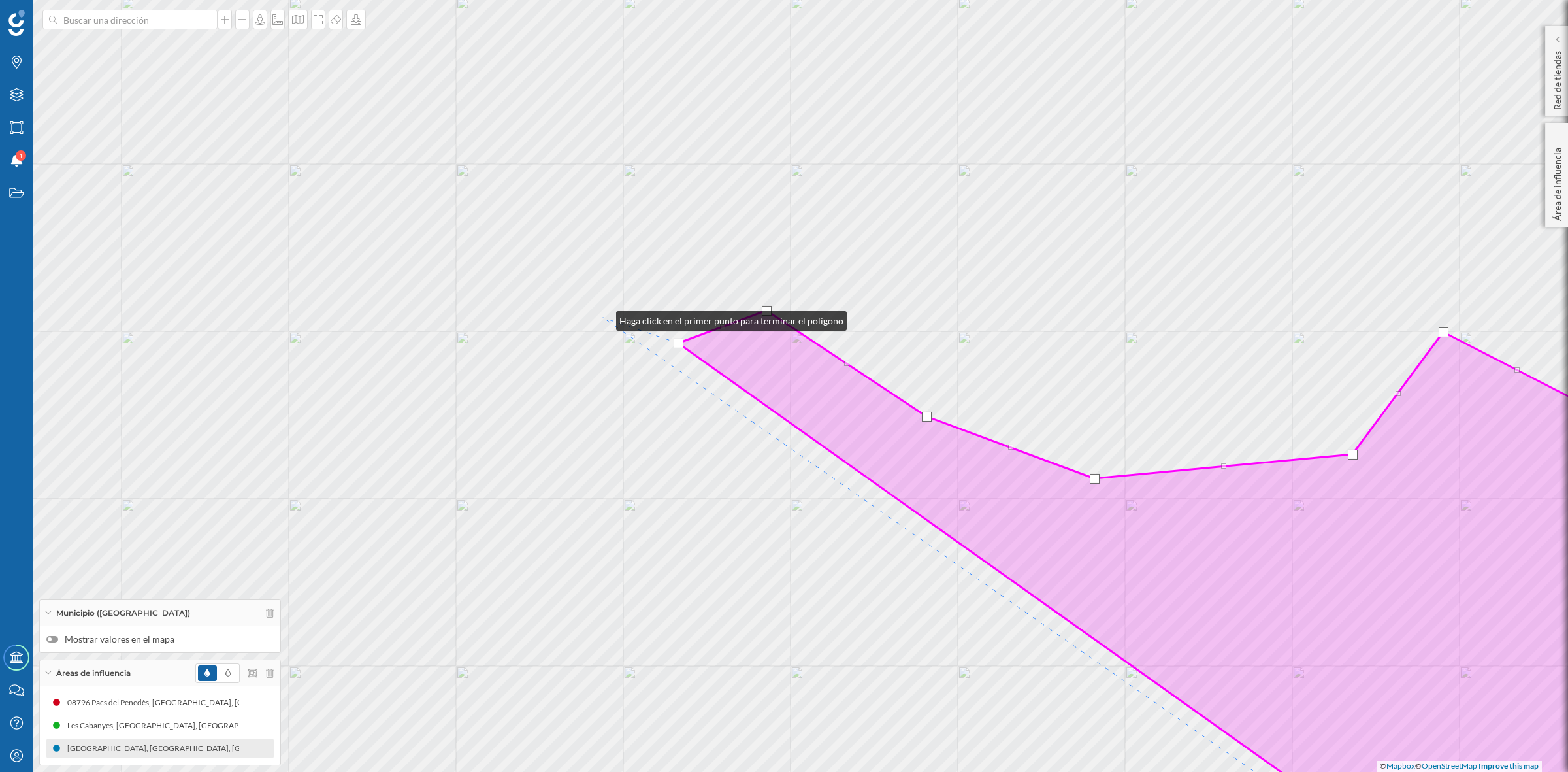
click at [603, 317] on div "© Mapbox © OpenStreetMap Improve this map" at bounding box center [784, 386] width 1568 height 772
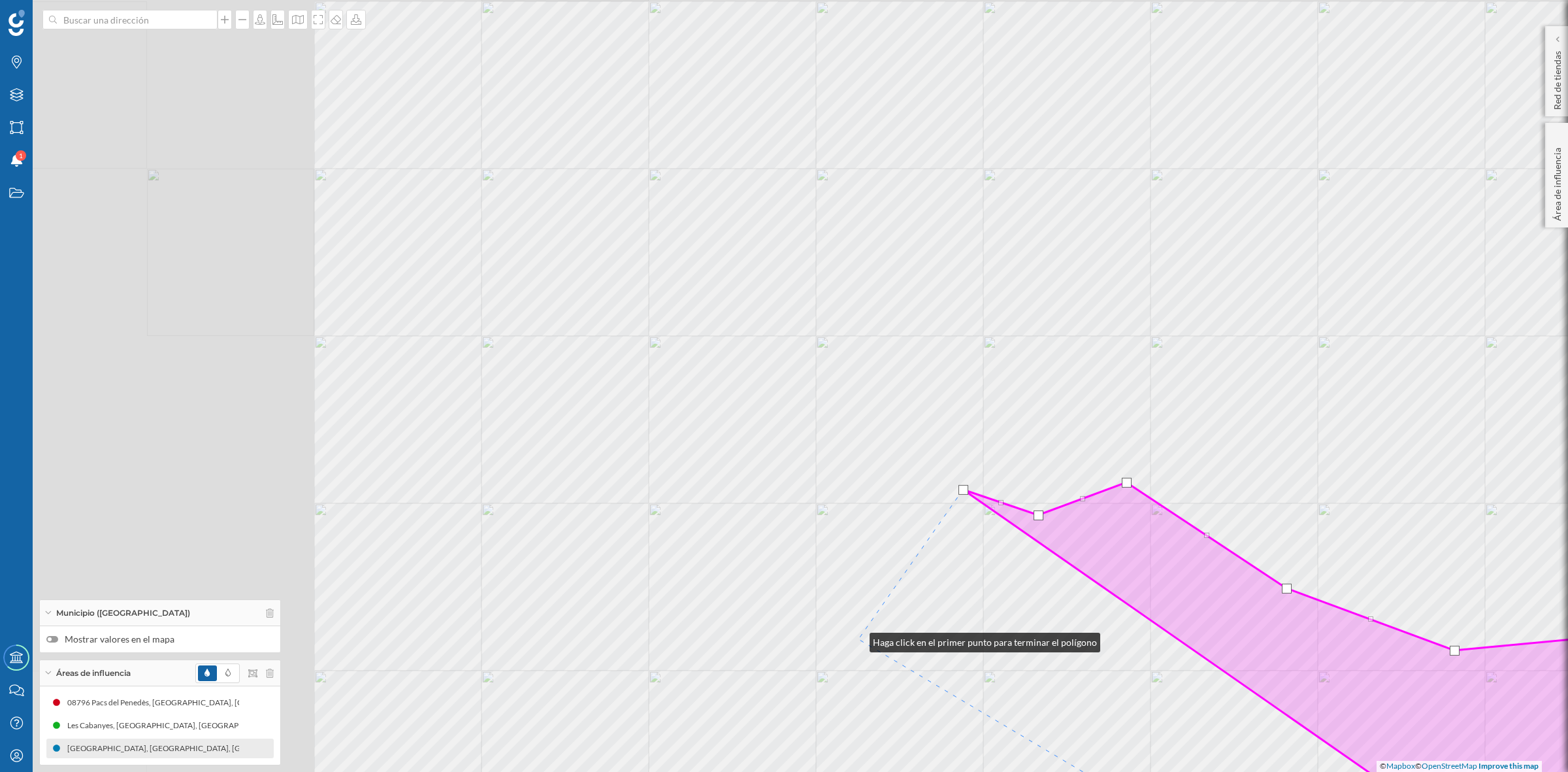
drag, startPoint x: 497, startPoint y: 468, endPoint x: 857, endPoint y: 639, distance: 398.5
click at [857, 639] on div "© Mapbox © OpenStreetMap Improve this map" at bounding box center [784, 386] width 1568 height 772
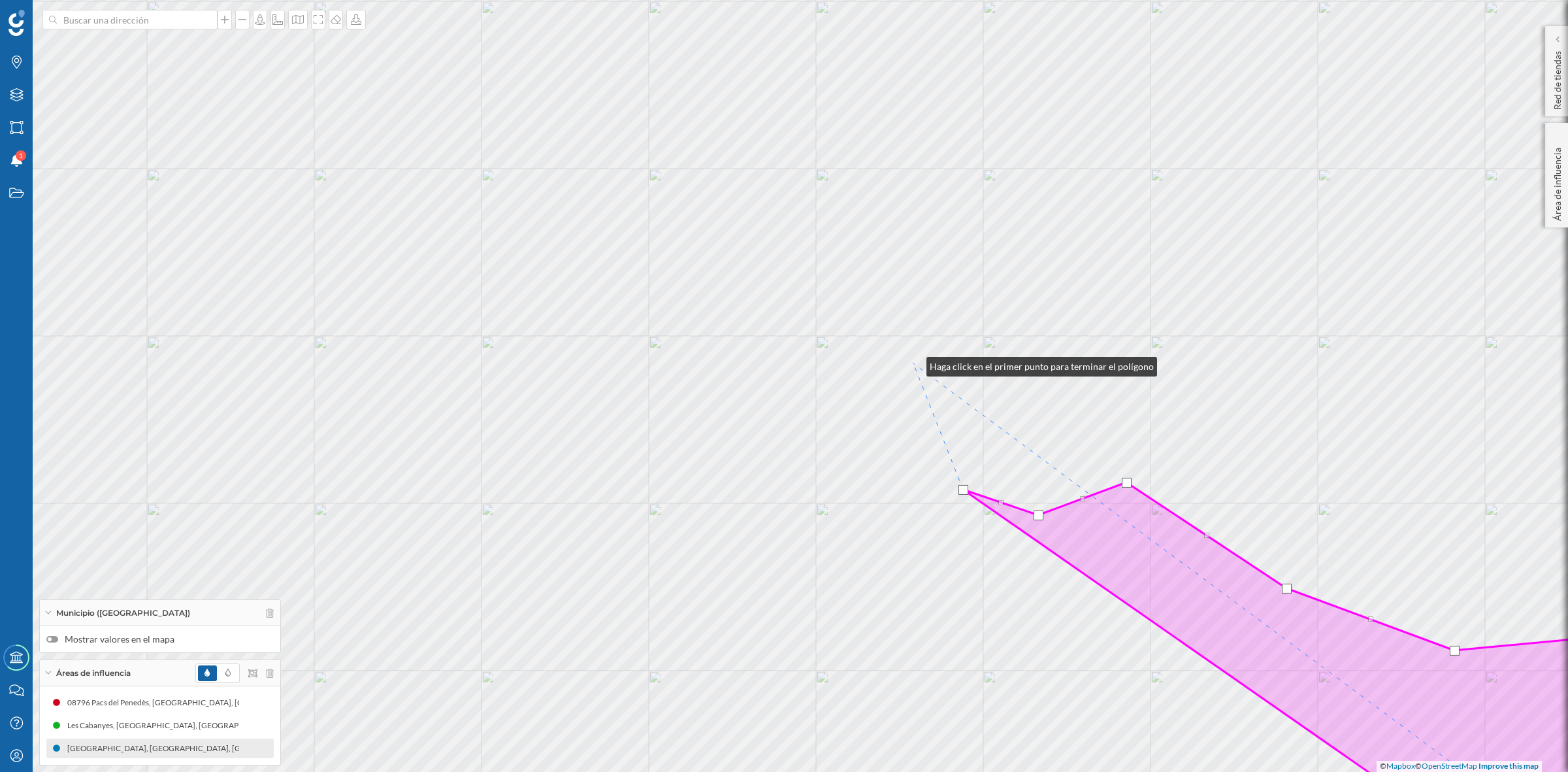
click at [913, 363] on div "© Mapbox © OpenStreetMap Improve this map" at bounding box center [784, 386] width 1568 height 772
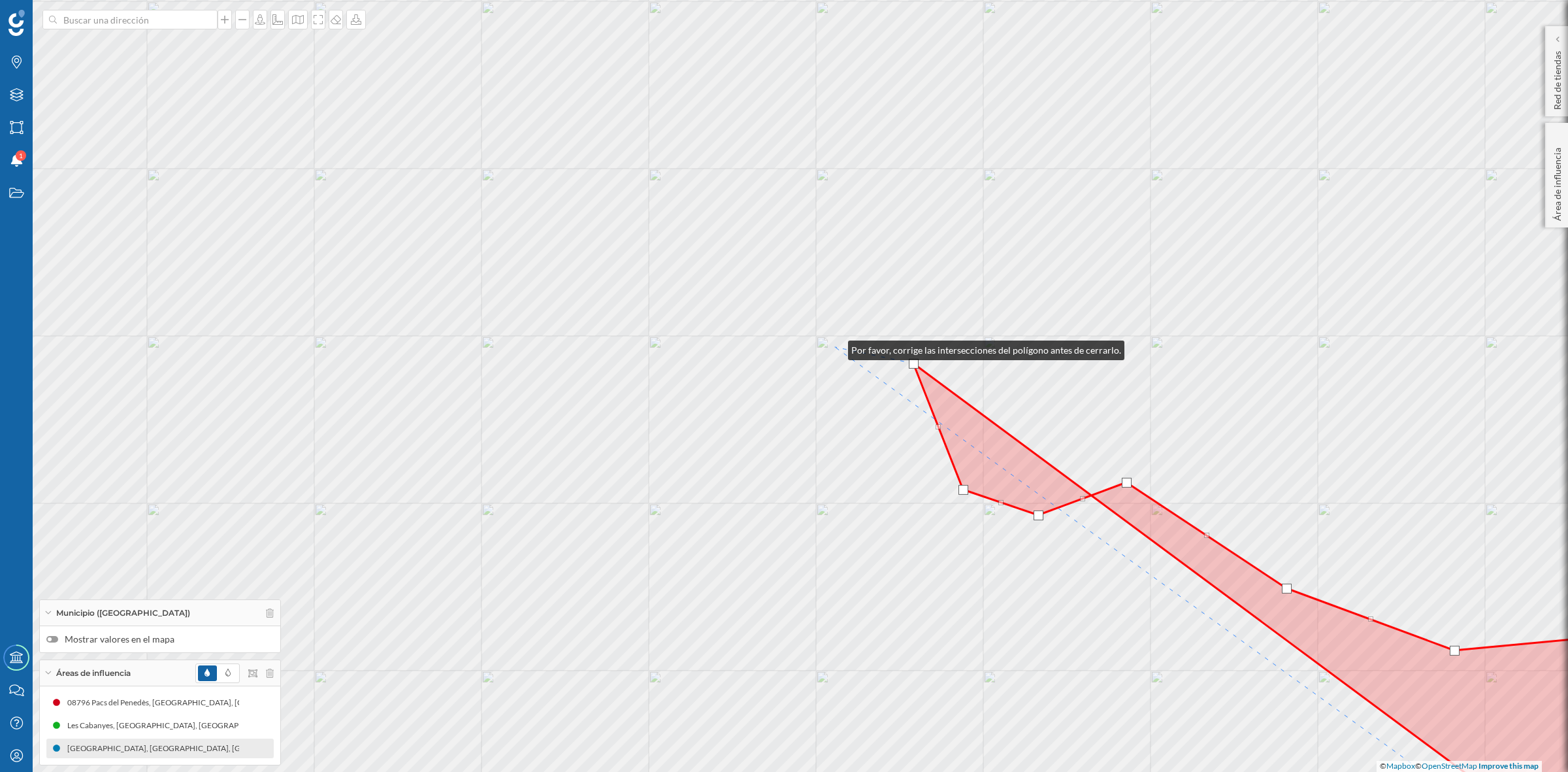
click at [835, 347] on div "© Mapbox © OpenStreetMap Improve this map" at bounding box center [784, 386] width 1568 height 772
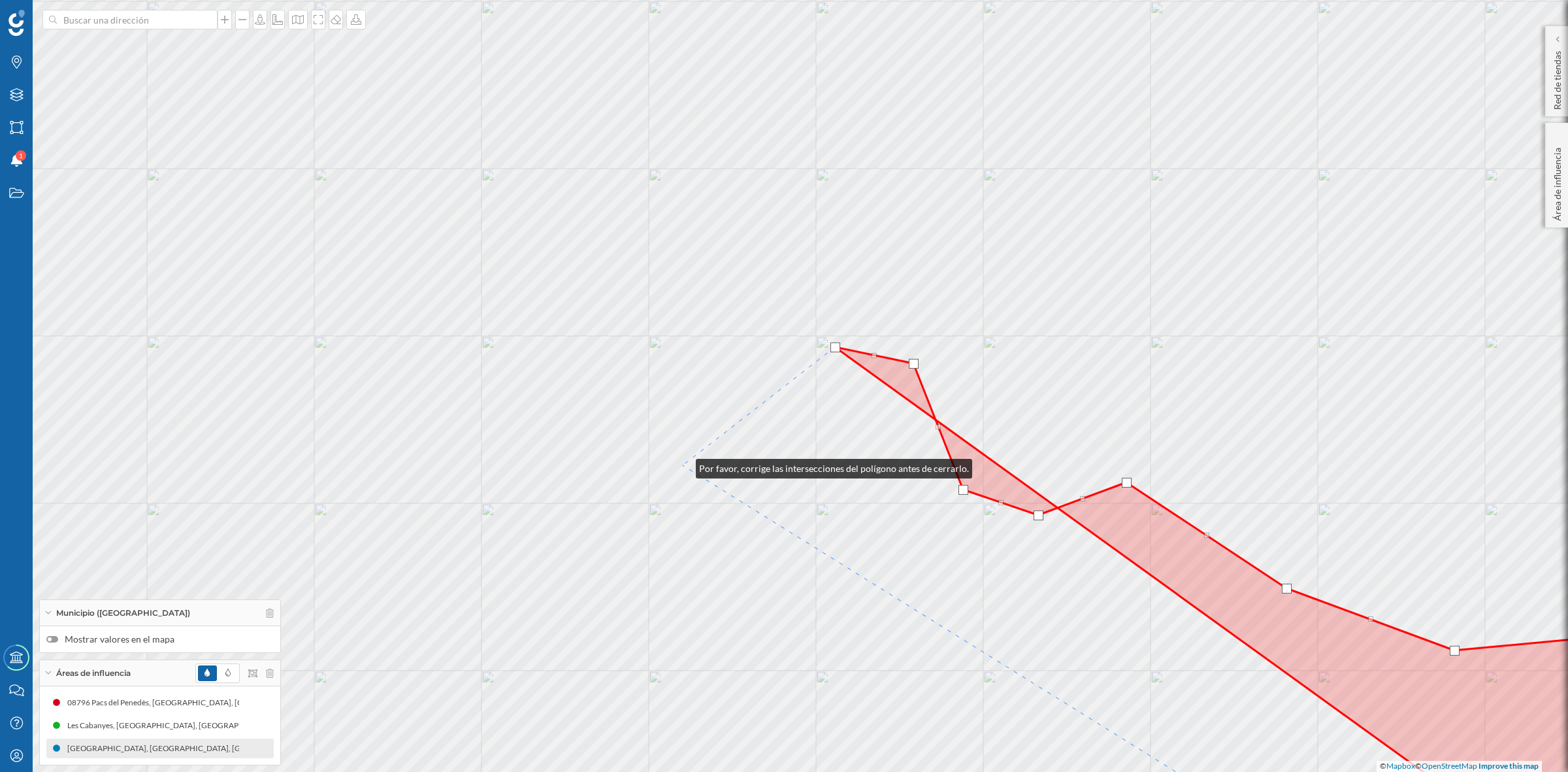
click at [683, 465] on div "© Mapbox © OpenStreetMap Improve this map" at bounding box center [784, 386] width 1568 height 772
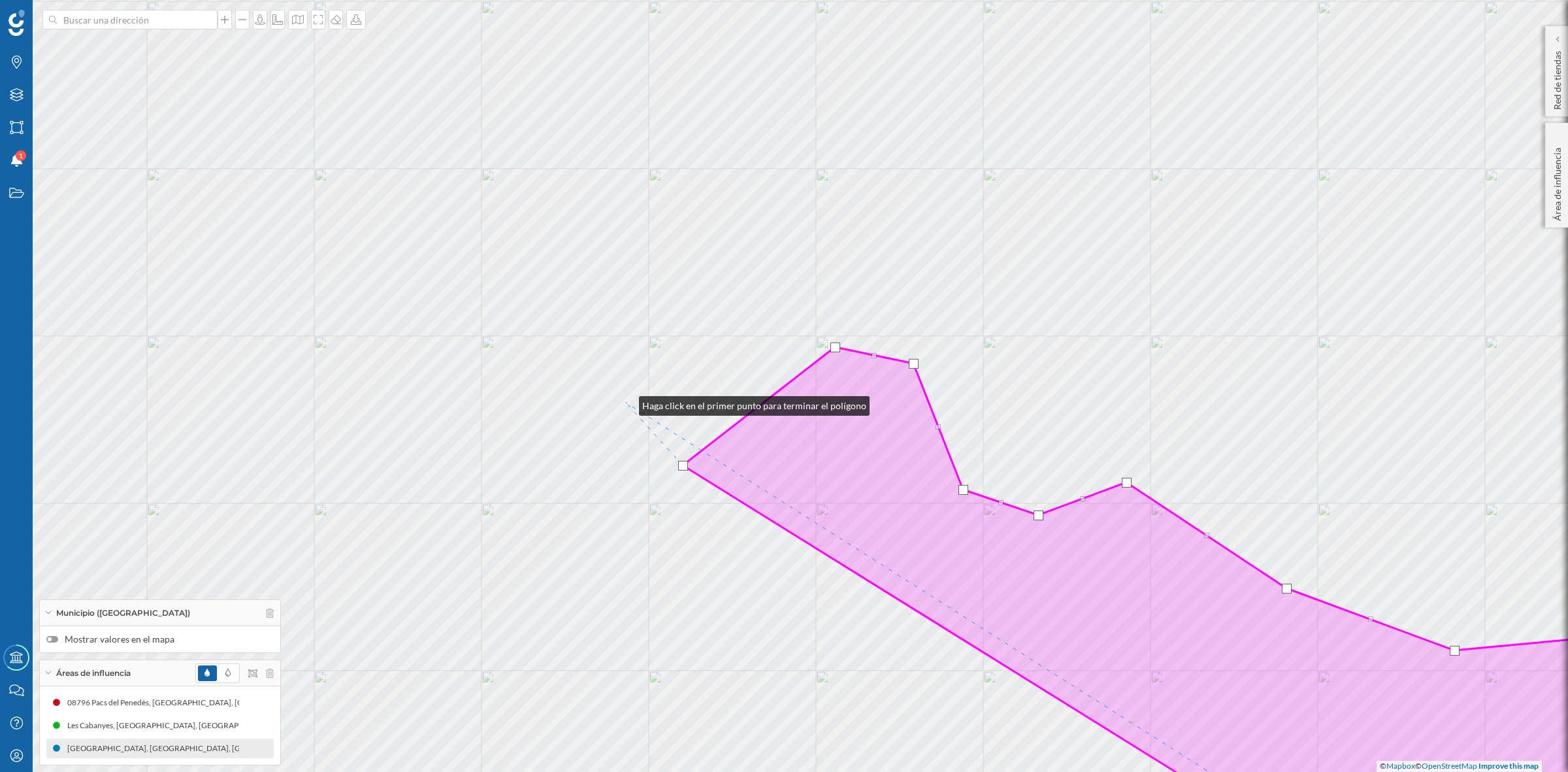
click at [626, 402] on div "© Mapbox © OpenStreetMap Improve this map" at bounding box center [784, 386] width 1568 height 772
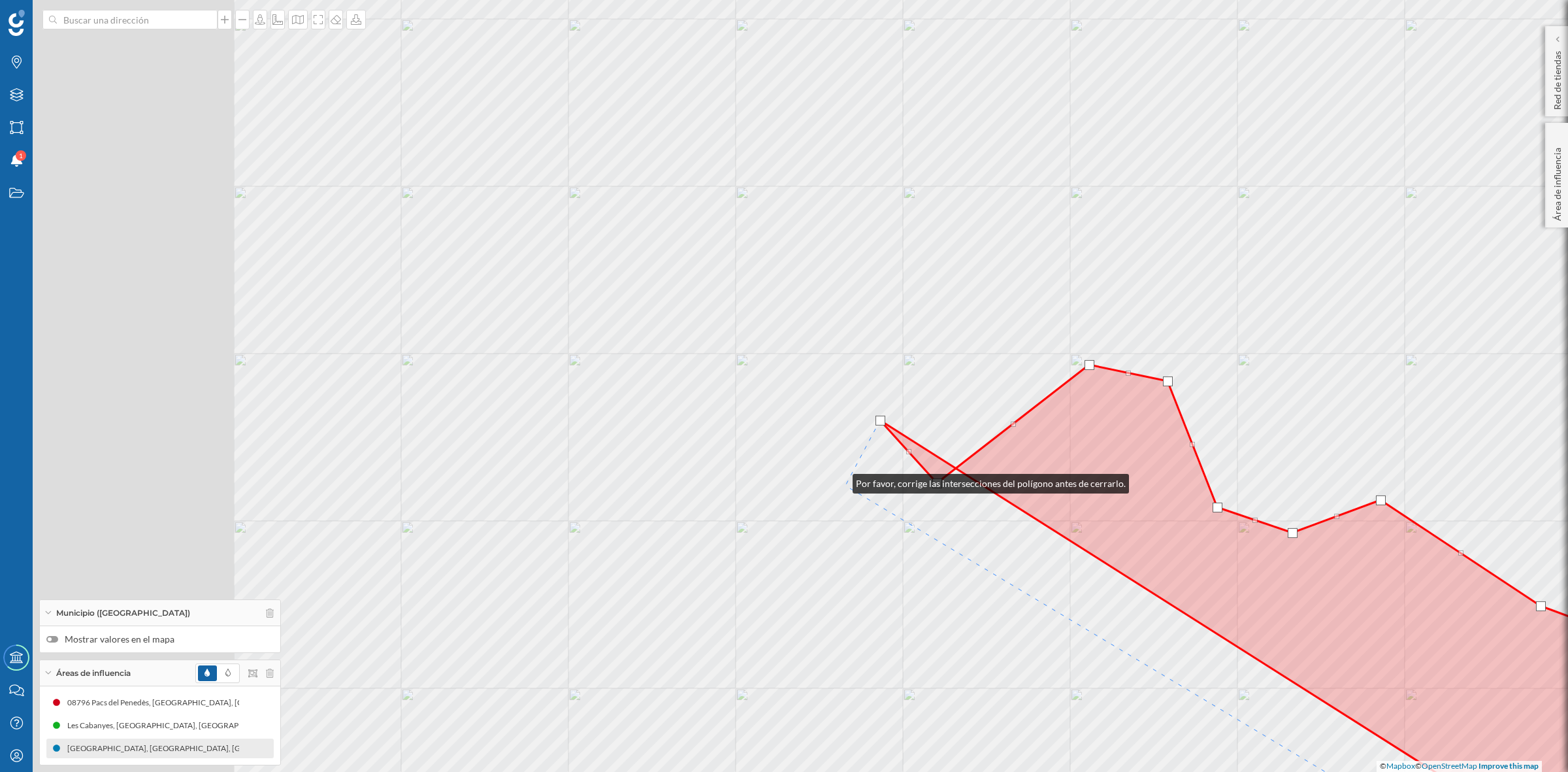
drag, startPoint x: 586, startPoint y: 462, endPoint x: 1249, endPoint y: 529, distance: 666.4
click at [1249, 529] on div "© Mapbox © OpenStreetMap Improve this map" at bounding box center [784, 386] width 1568 height 772
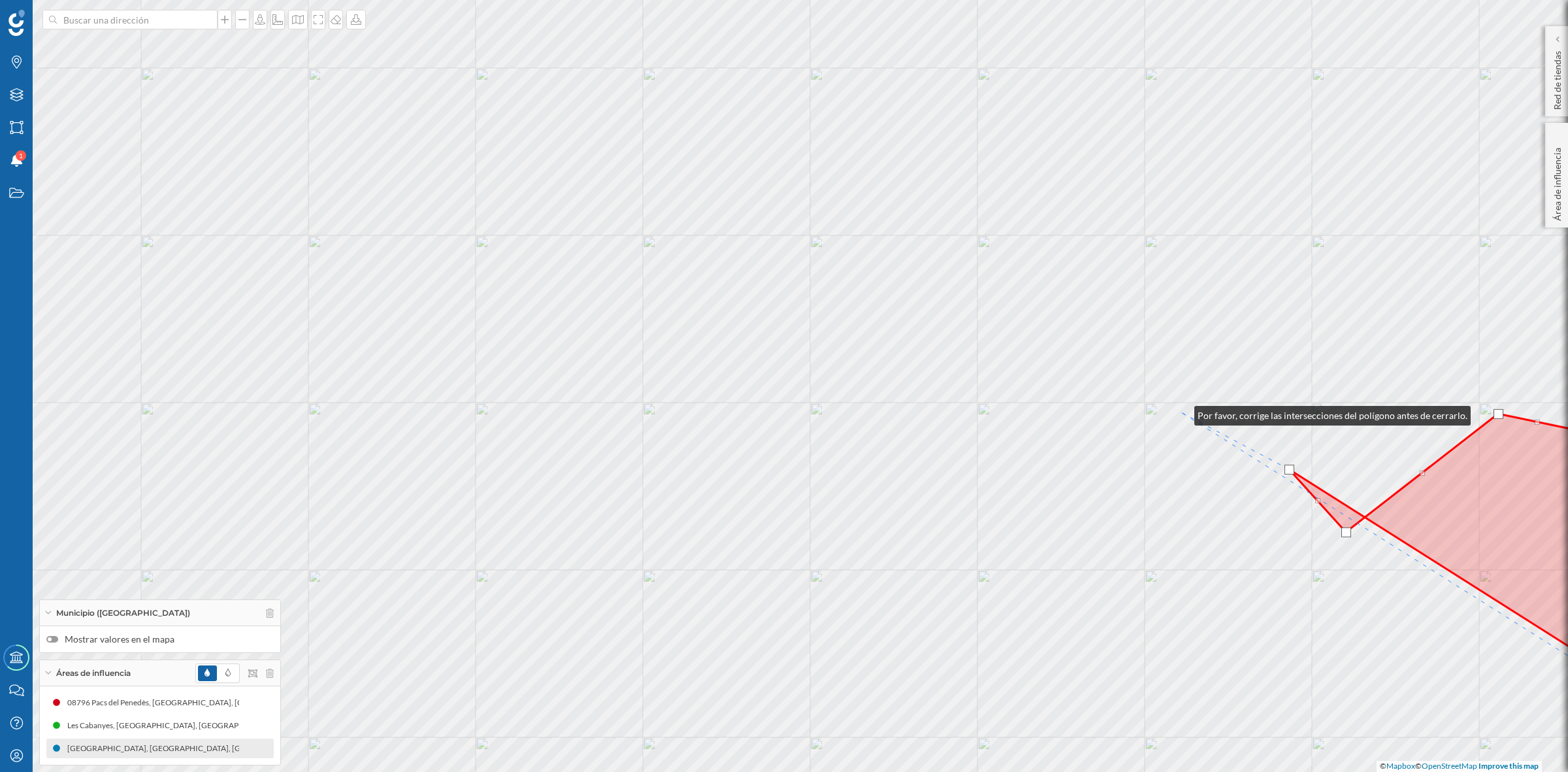
click at [1182, 413] on div "© Mapbox © OpenStreetMap Improve this map" at bounding box center [784, 386] width 1568 height 772
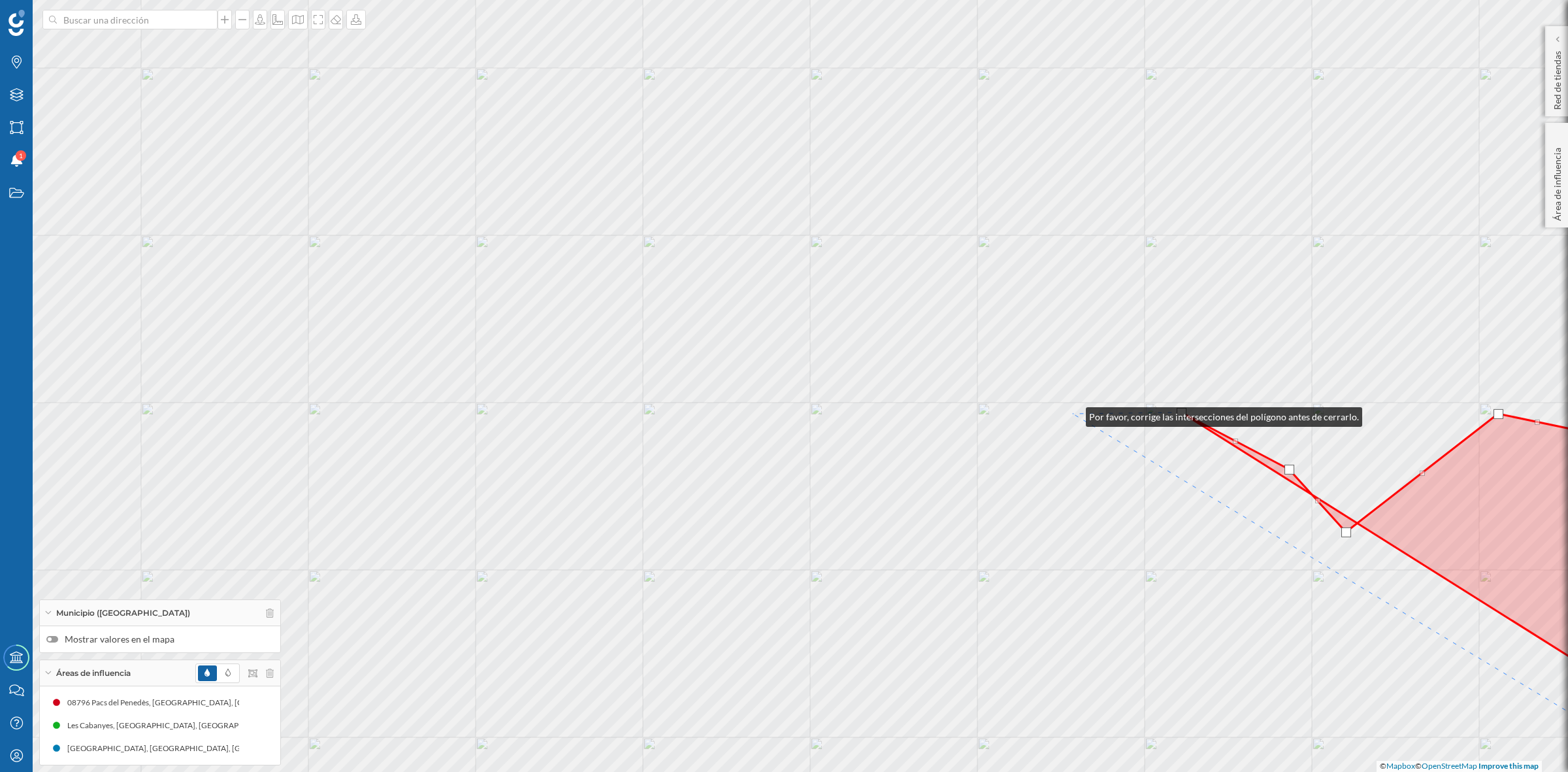
click at [1073, 413] on div "© Mapbox © OpenStreetMap Improve this map" at bounding box center [784, 386] width 1568 height 772
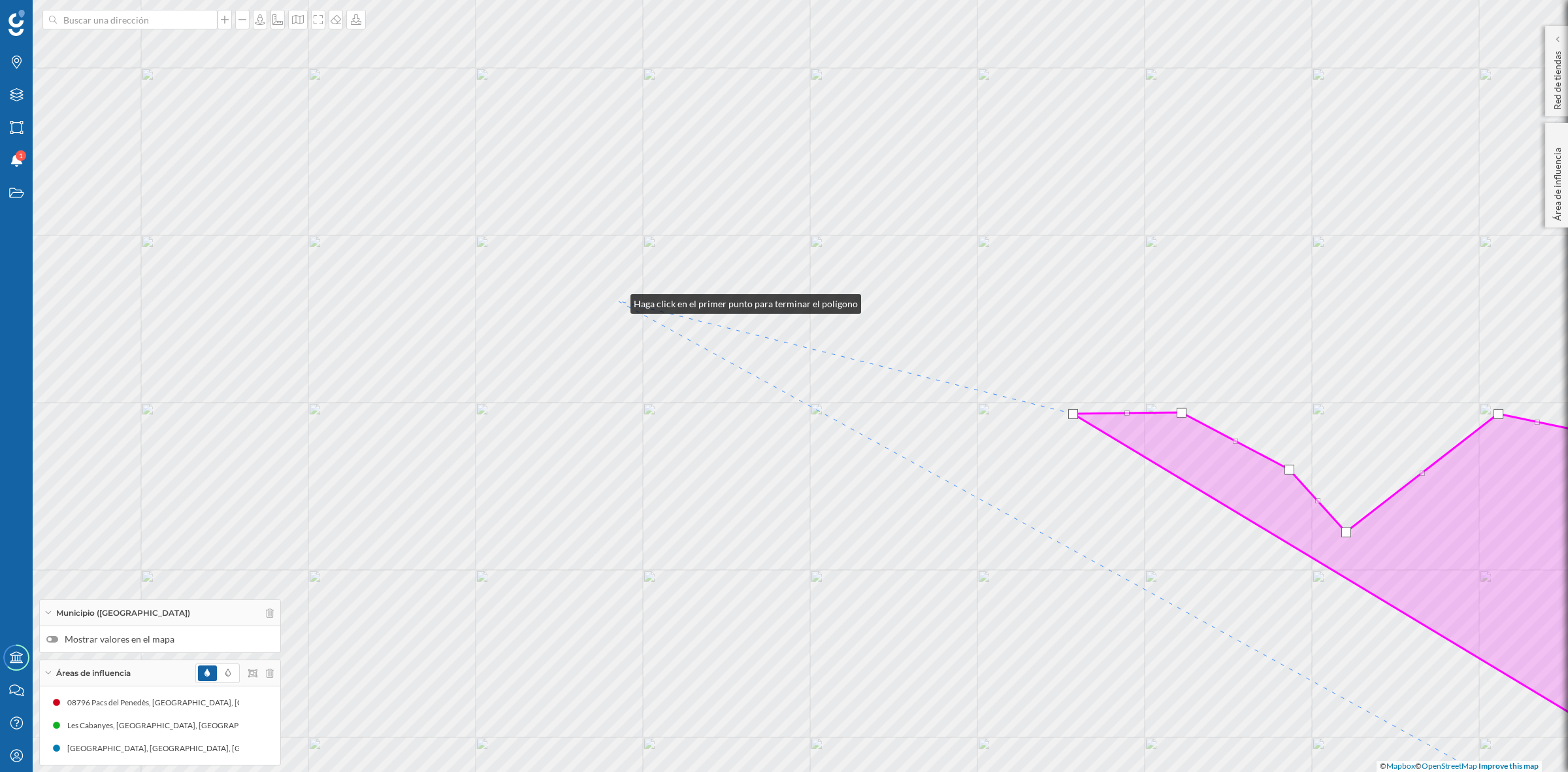
click at [617, 301] on div "© Mapbox © OpenStreetMap Improve this map" at bounding box center [784, 386] width 1568 height 772
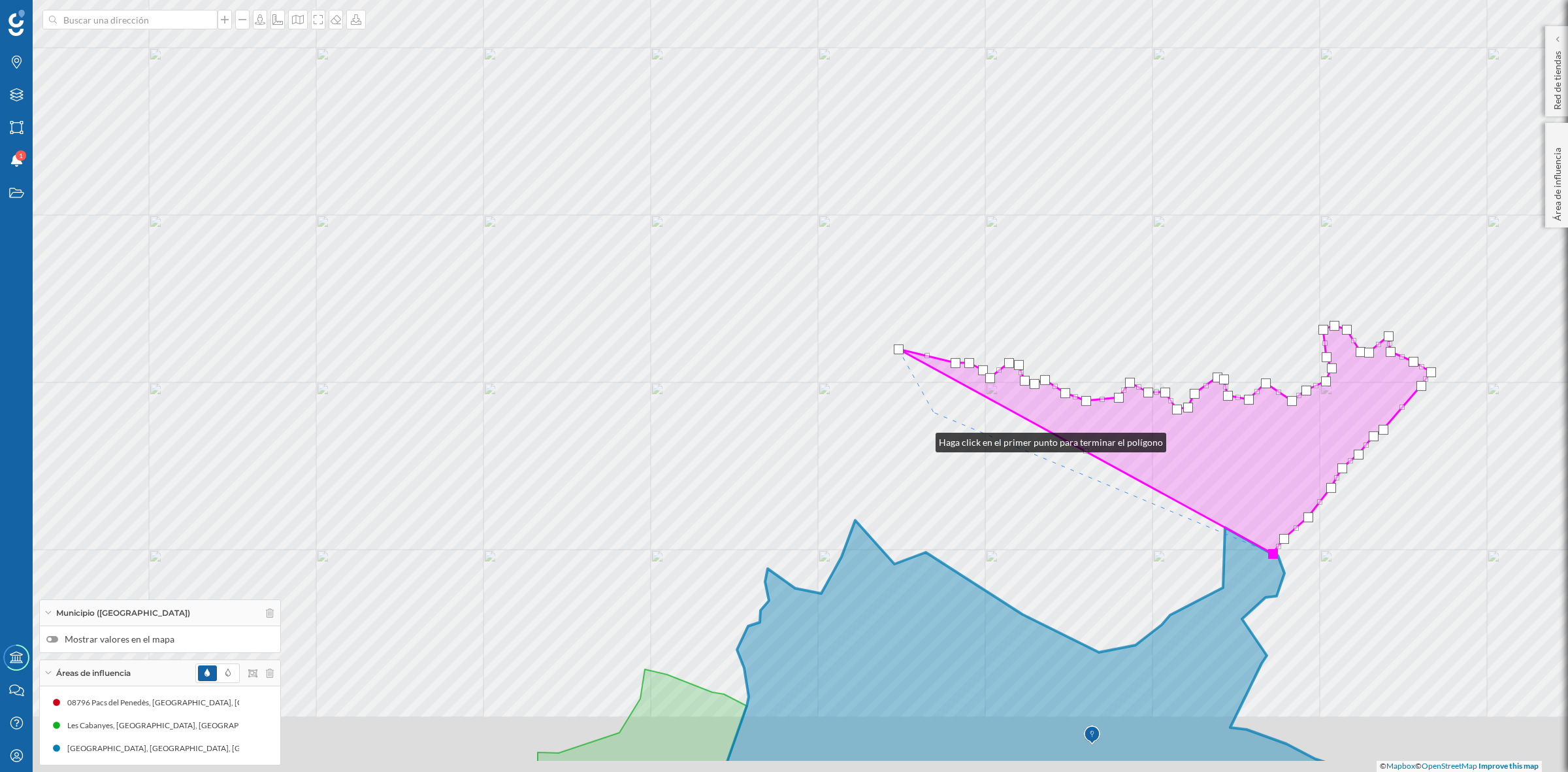
drag, startPoint x: 853, startPoint y: 528, endPoint x: 939, endPoint y: 410, distance: 146.0
click at [939, 410] on div "© Mapbox © OpenStreetMap Improve this map" at bounding box center [784, 386] width 1568 height 772
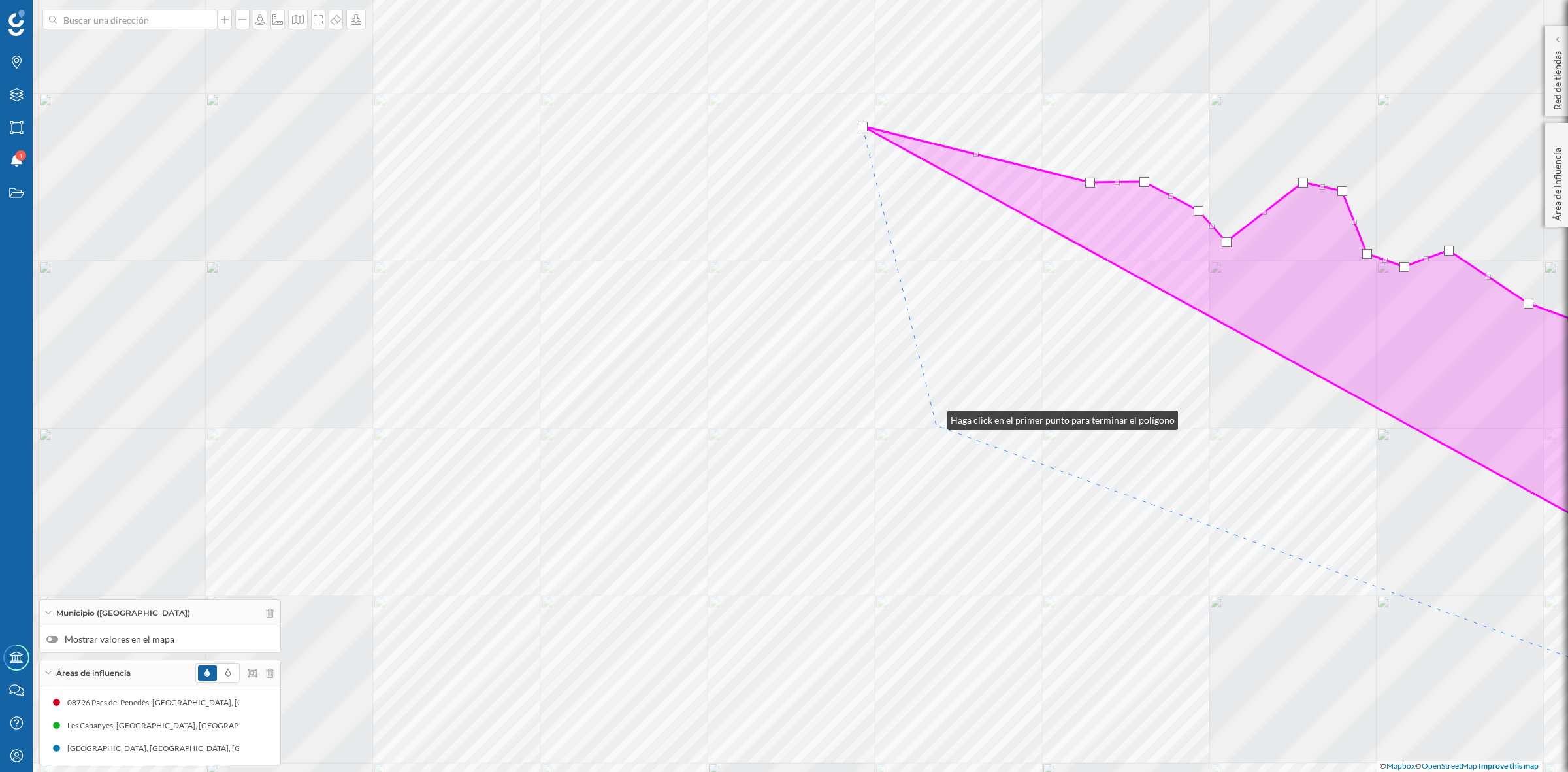
drag, startPoint x: 925, startPoint y: 371, endPoint x: 938, endPoint y: 440, distance: 70.2
click at [938, 440] on div "© Mapbox © OpenStreetMap Improve this map" at bounding box center [784, 386] width 1568 height 772
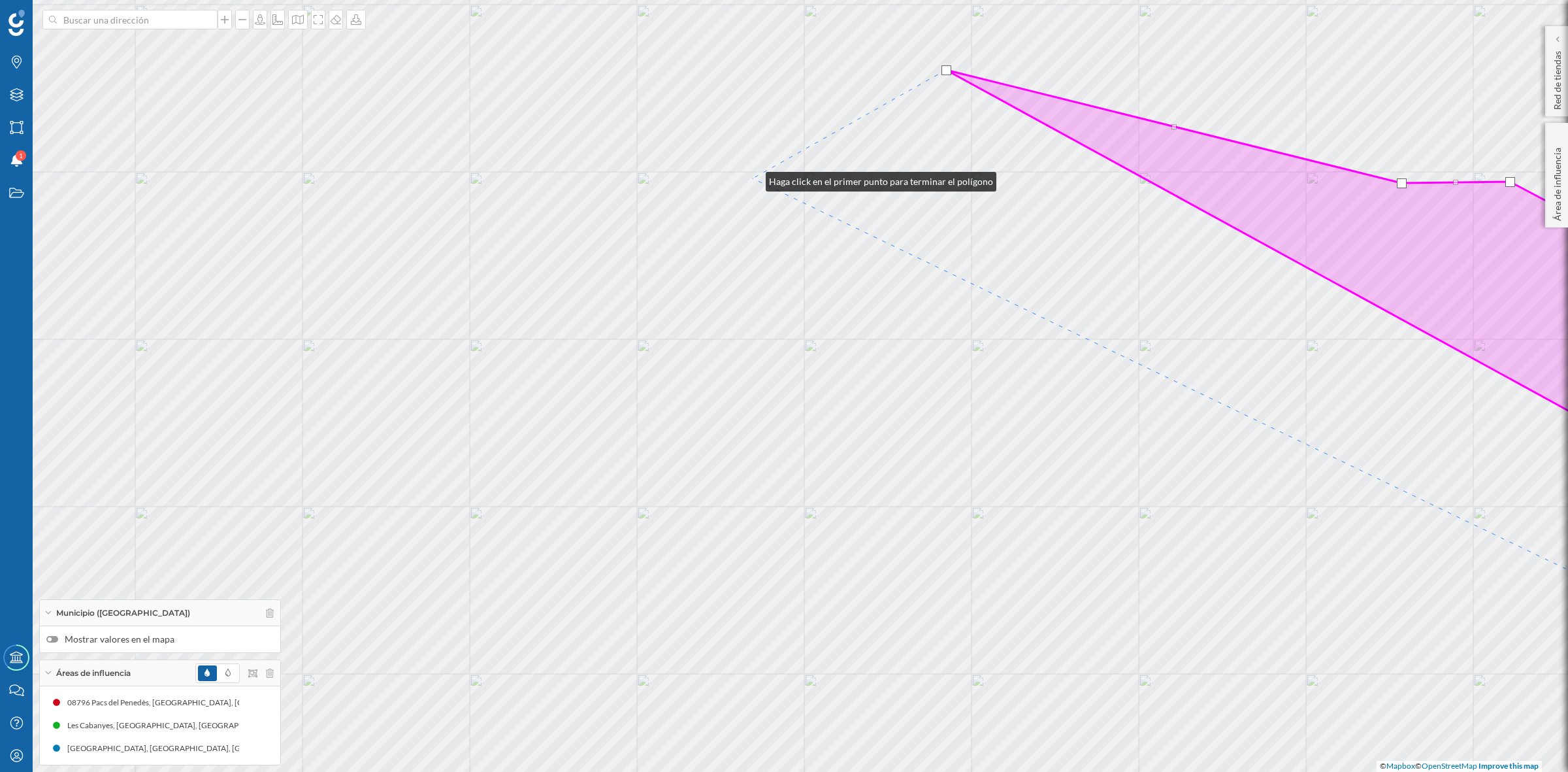
click at [752, 178] on div "© Mapbox © OpenStreetMap Improve this map" at bounding box center [784, 386] width 1568 height 772
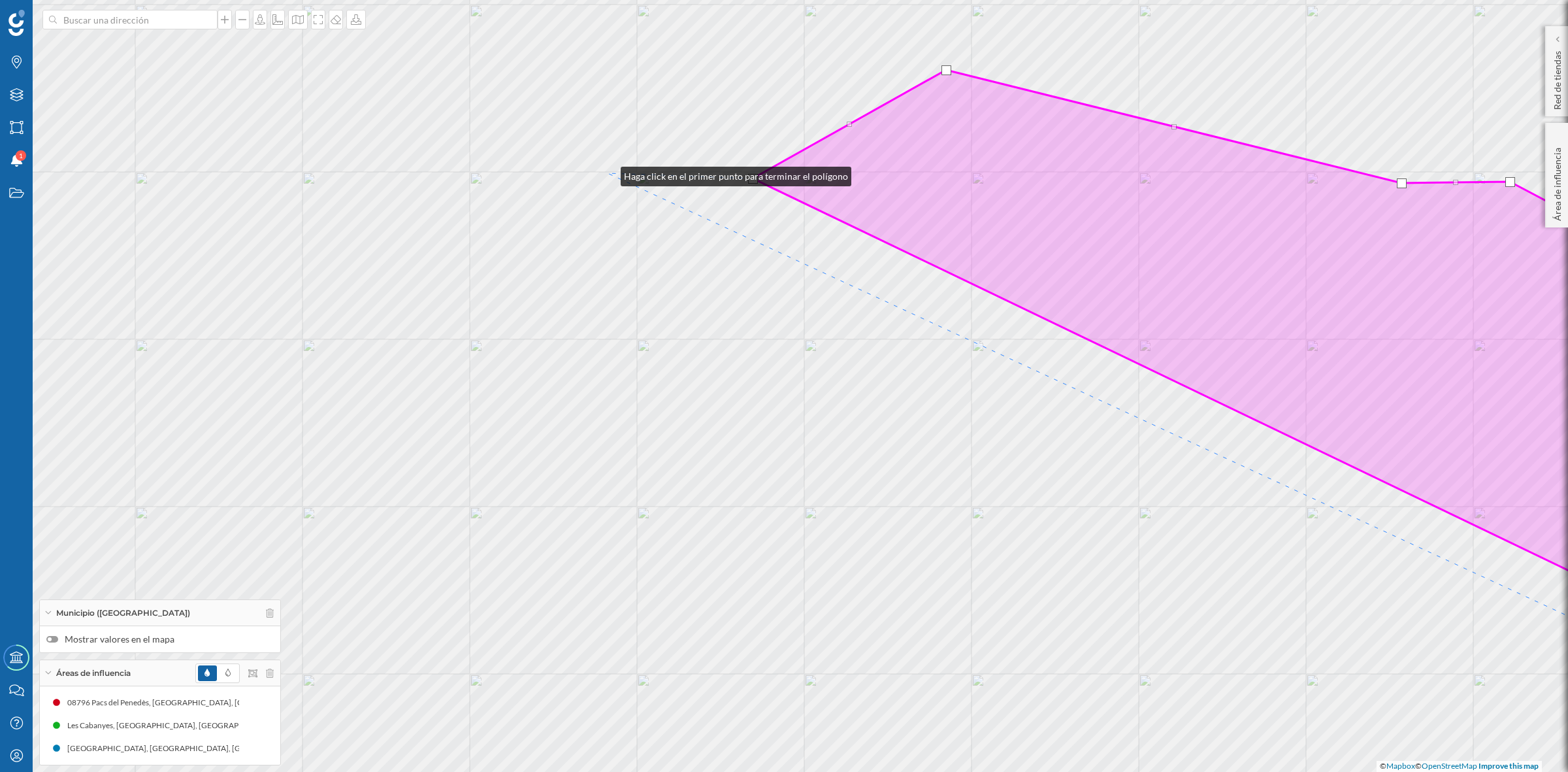
click at [607, 173] on div "© Mapbox © OpenStreetMap Improve this map" at bounding box center [784, 386] width 1568 height 772
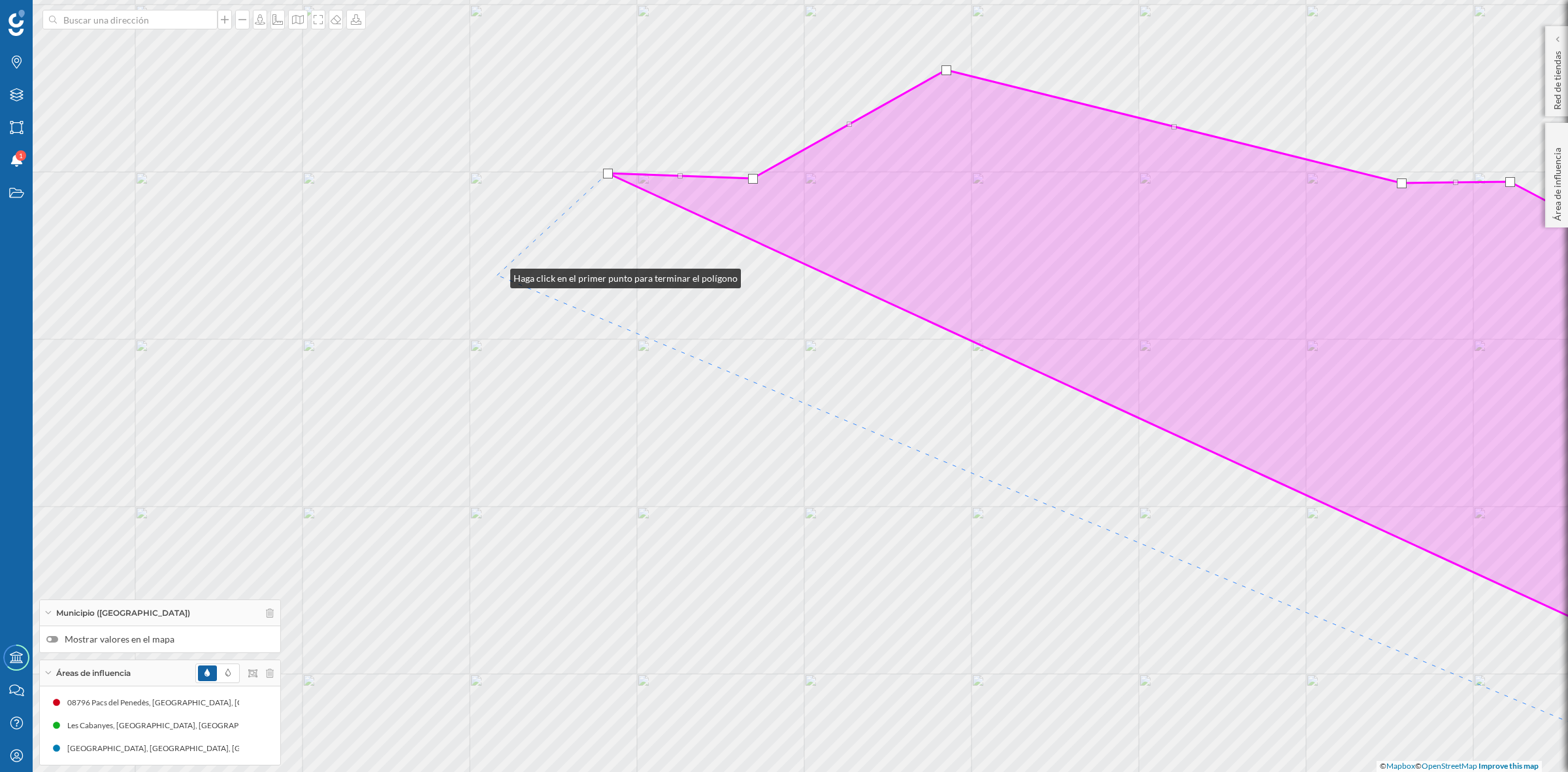
click at [498, 275] on div "© Mapbox © OpenStreetMap Improve this map" at bounding box center [784, 386] width 1568 height 772
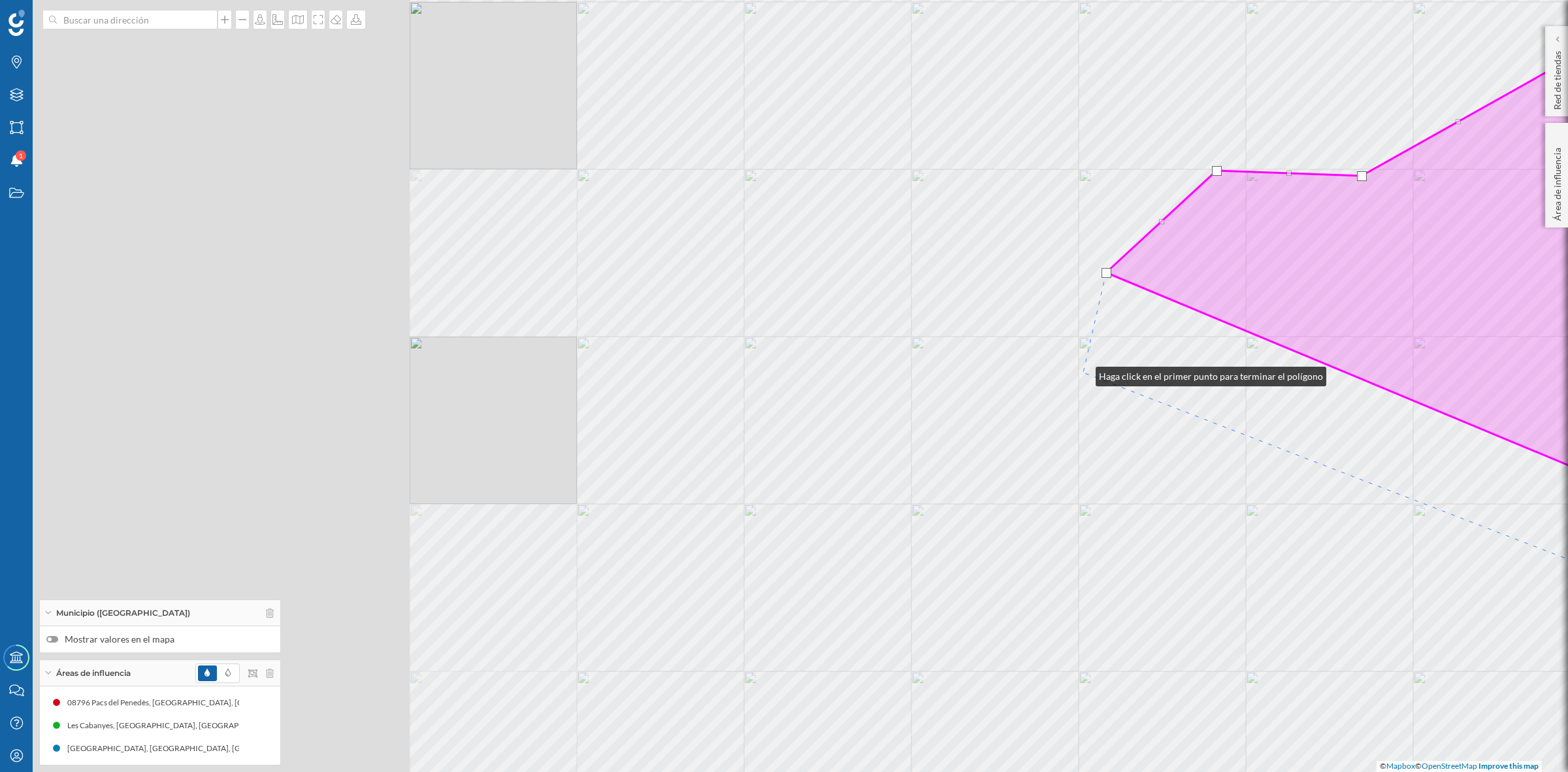
drag, startPoint x: 474, startPoint y: 376, endPoint x: 1082, endPoint y: 373, distance: 608.0
click at [1082, 373] on div "© Mapbox © OpenStreetMap Improve this map" at bounding box center [784, 386] width 1568 height 772
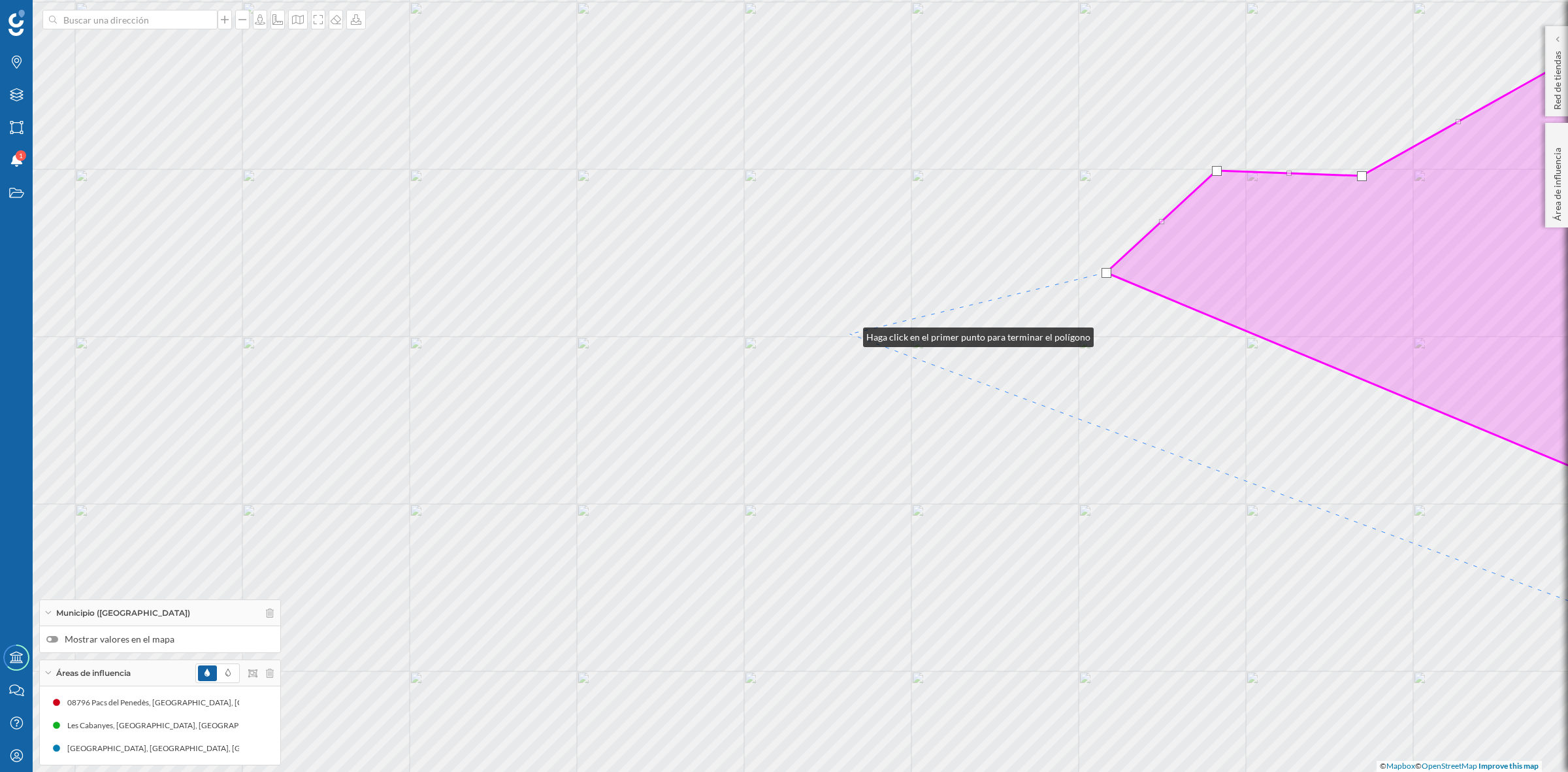
click at [850, 334] on div "© Mapbox © OpenStreetMap Improve this map" at bounding box center [784, 386] width 1568 height 772
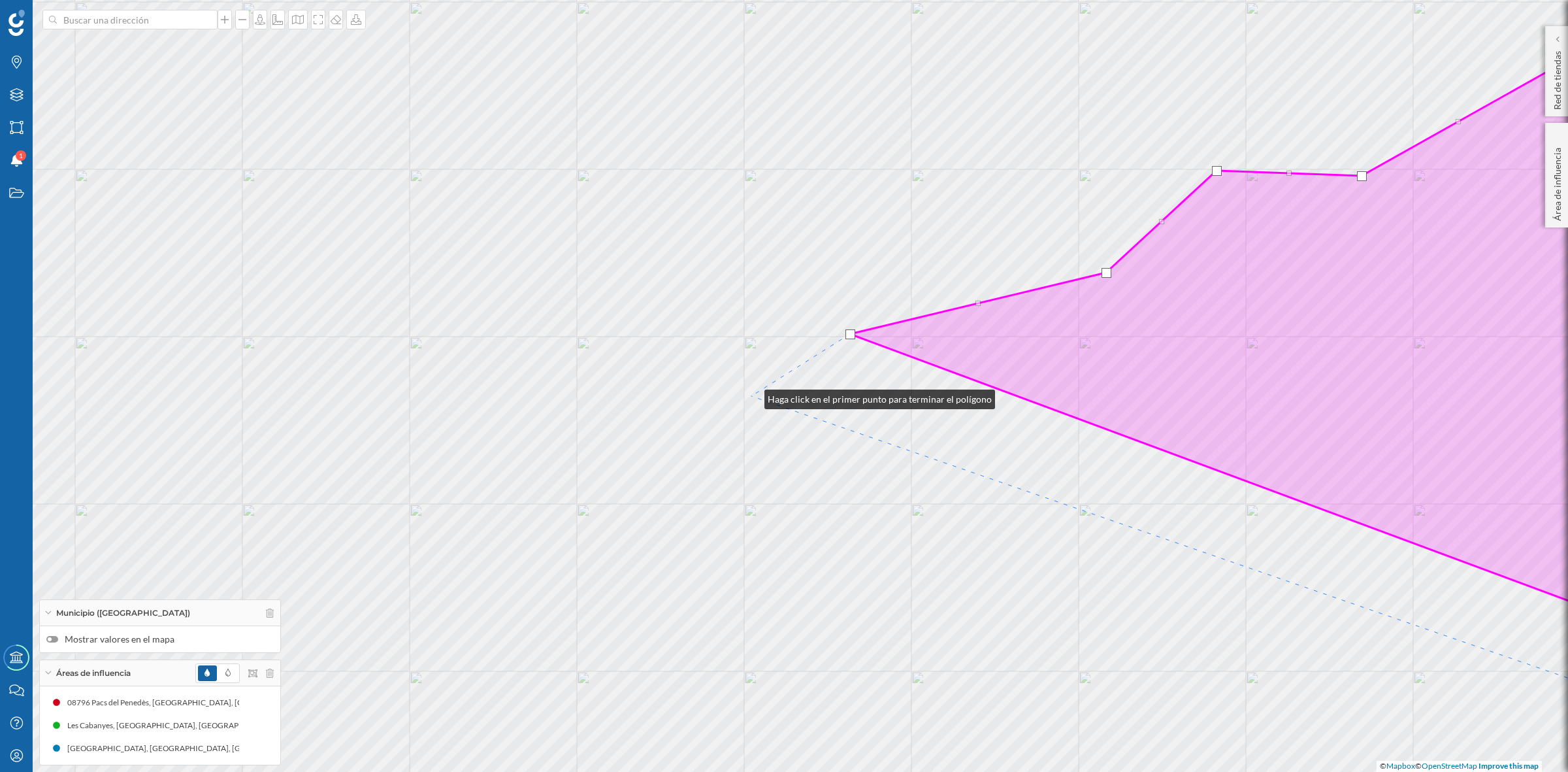
click at [752, 396] on div "© Mapbox © OpenStreetMap Improve this map" at bounding box center [784, 386] width 1568 height 772
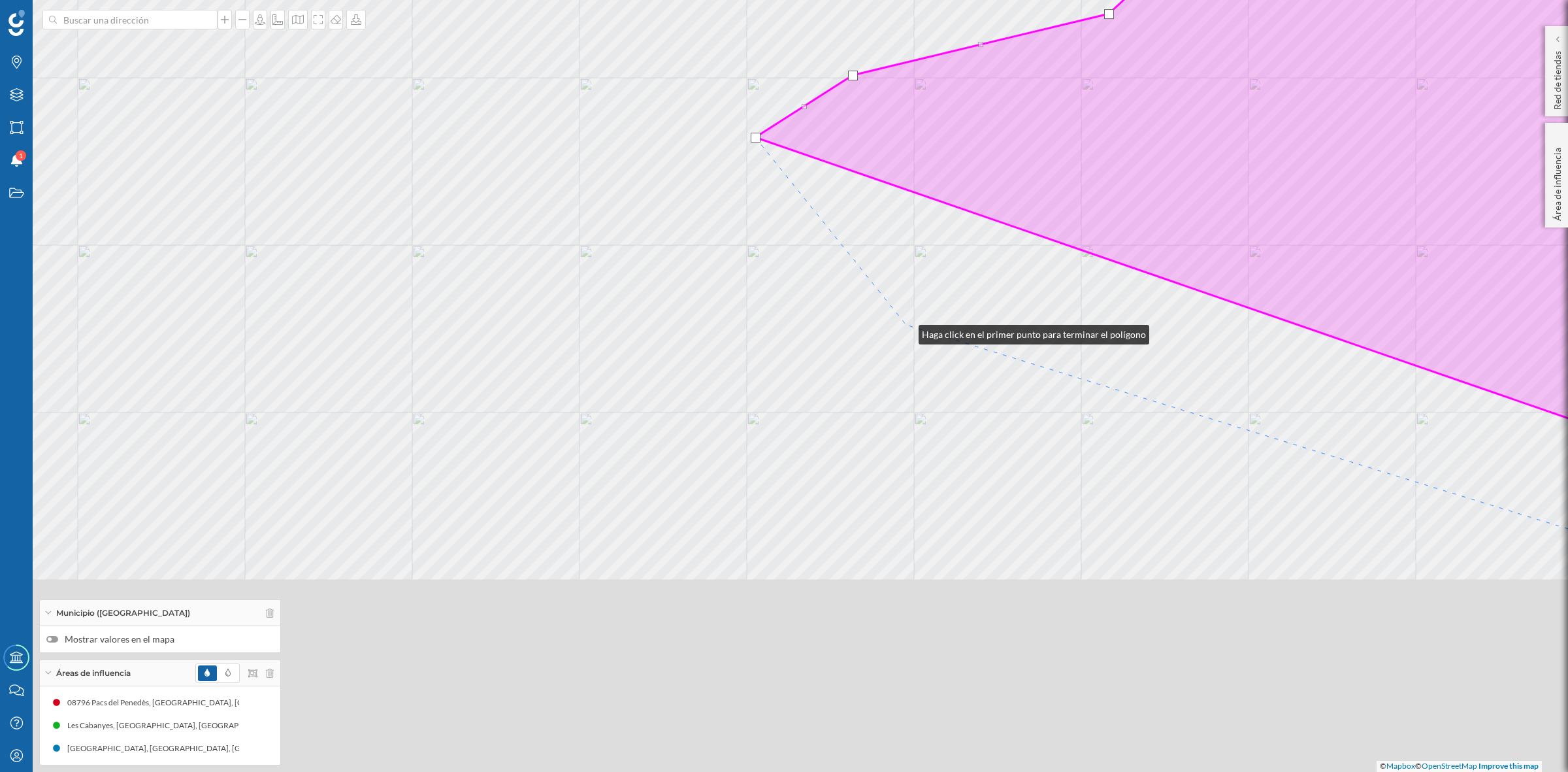
drag, startPoint x: 903, startPoint y: 590, endPoint x: 906, endPoint y: 328, distance: 262.0
click at [906, 331] on div "© Mapbox © OpenStreetMap Improve this map" at bounding box center [784, 386] width 1568 height 772
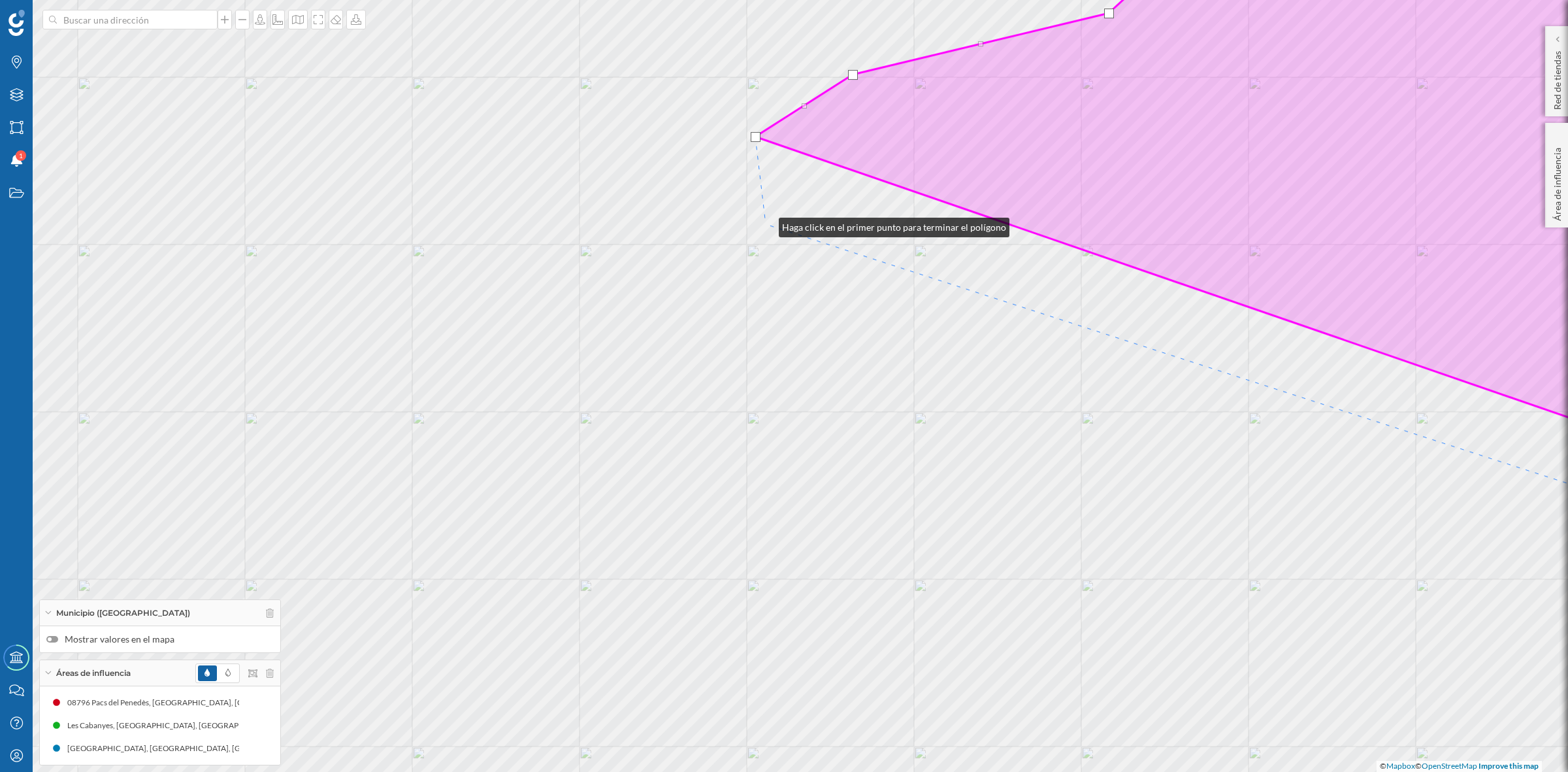
click at [766, 224] on div "© Mapbox © OpenStreetMap Improve this map" at bounding box center [784, 386] width 1568 height 772
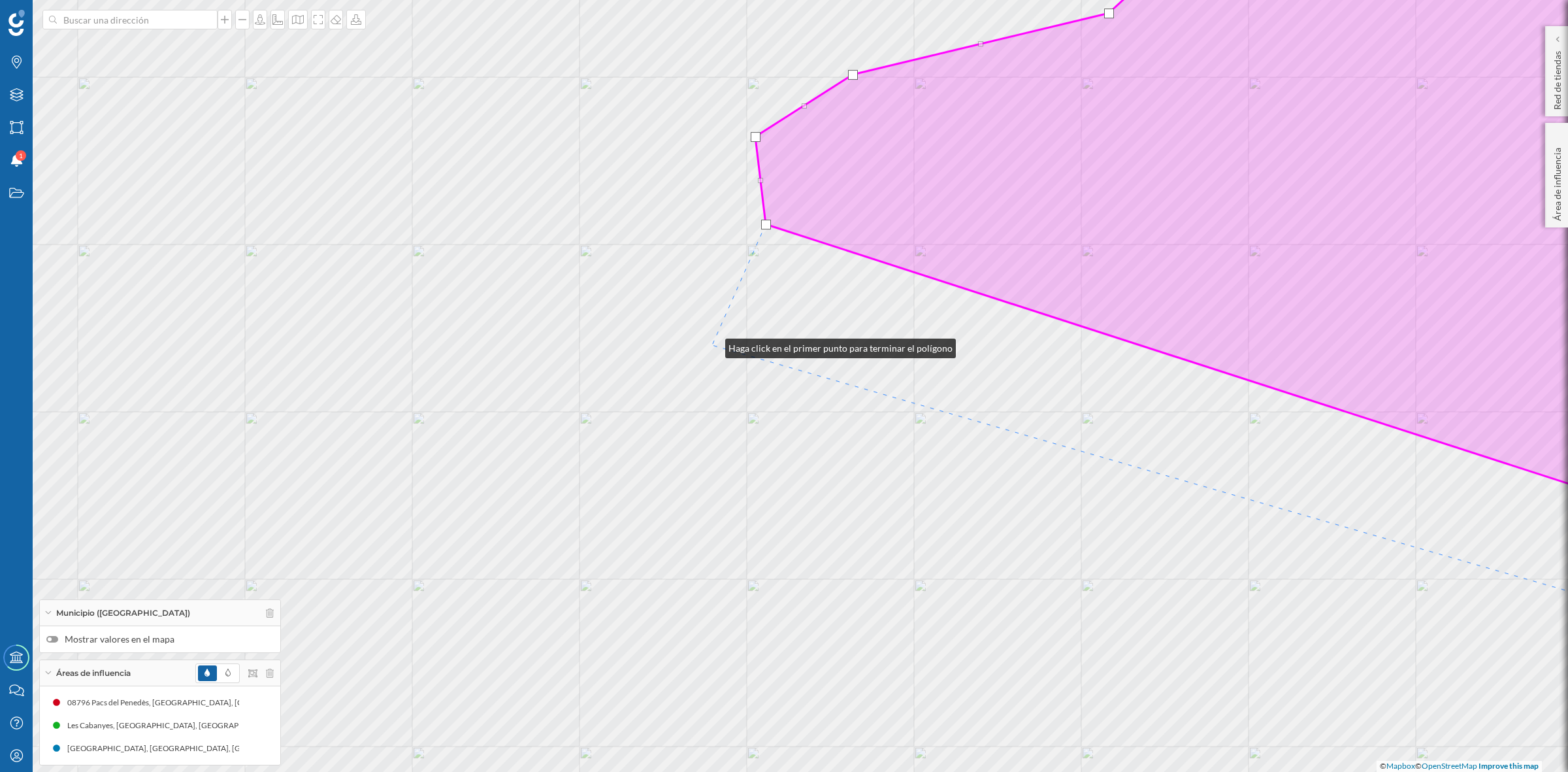
click at [713, 345] on div "© Mapbox © OpenStreetMap Improve this map" at bounding box center [784, 386] width 1568 height 772
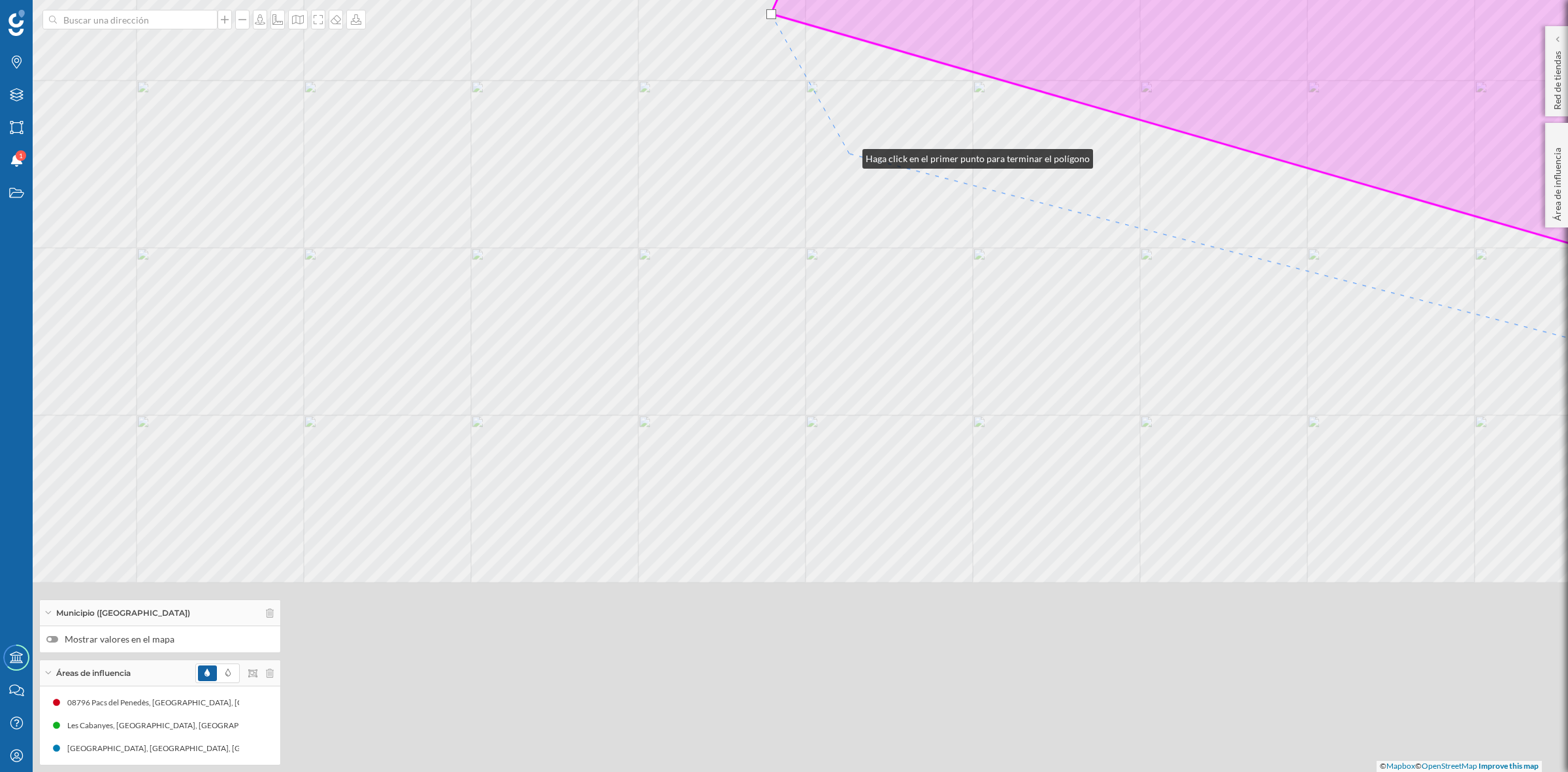
drag, startPoint x: 791, startPoint y: 487, endPoint x: 849, endPoint y: 155, distance: 337.0
click at [849, 155] on div "© Mapbox © OpenStreetMap Improve this map" at bounding box center [784, 386] width 1568 height 772
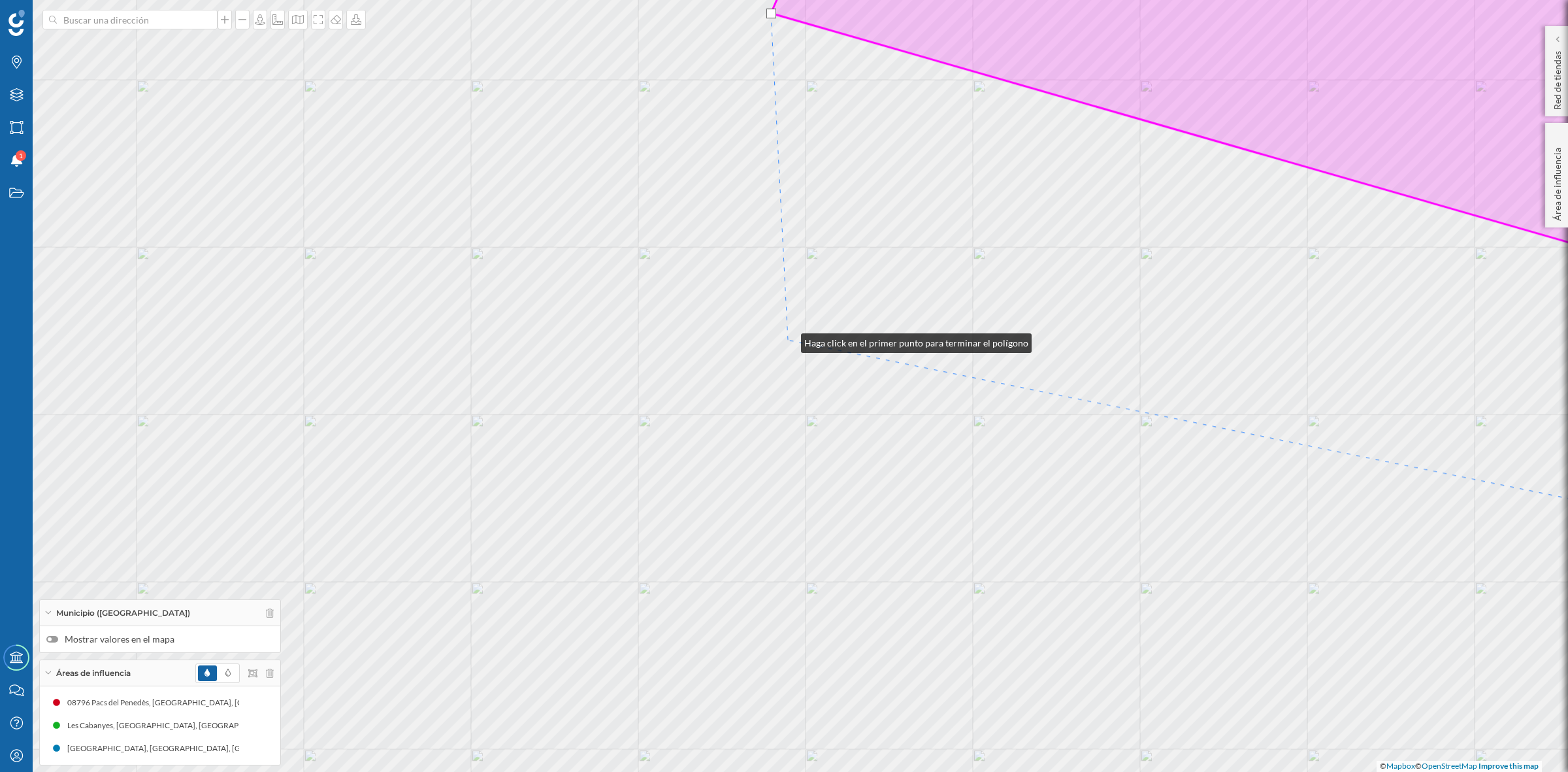
click at [788, 340] on div "© Mapbox © OpenStreetMap Improve this map" at bounding box center [784, 386] width 1568 height 772
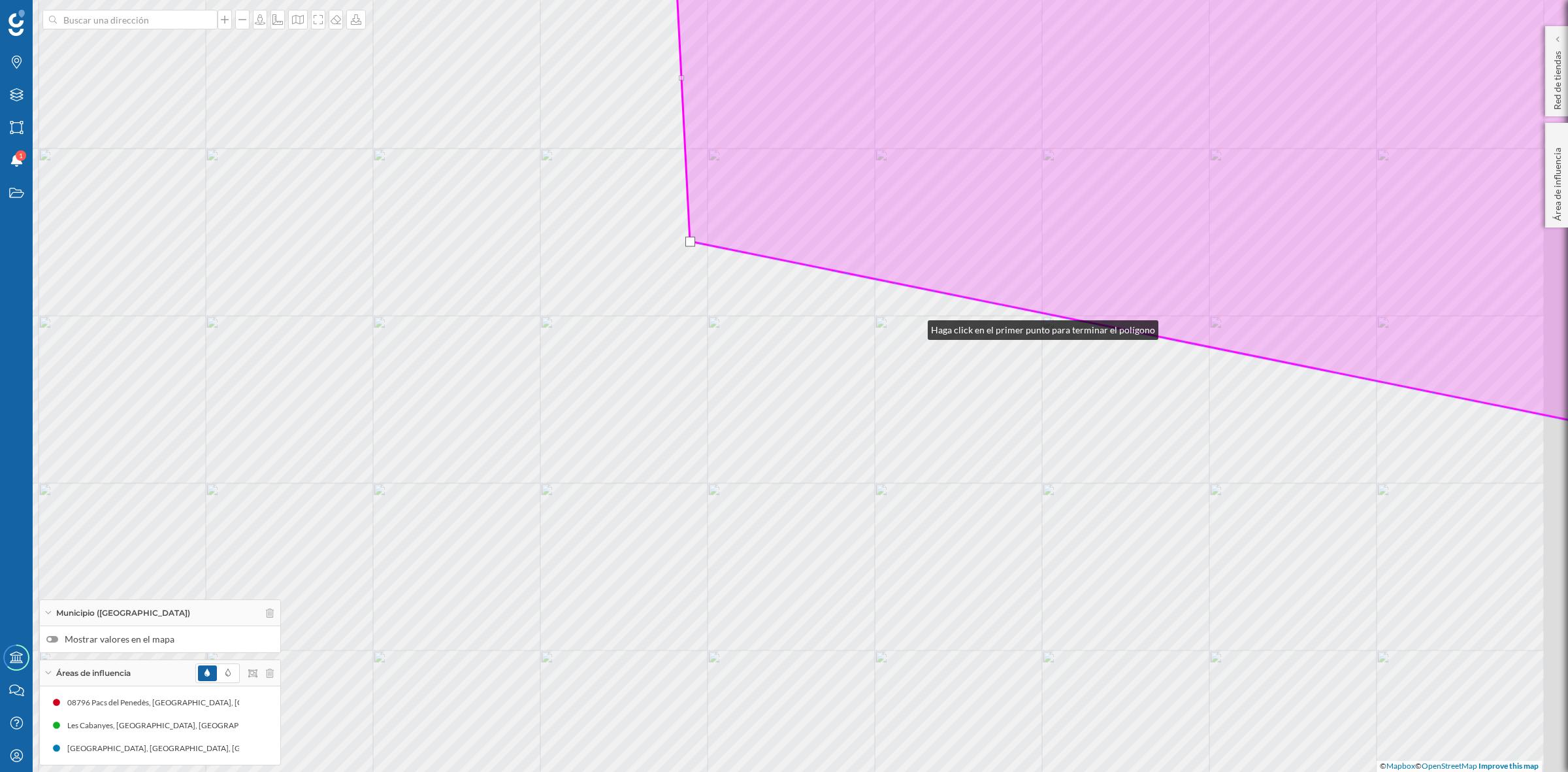
drag, startPoint x: 984, startPoint y: 380, endPoint x: 710, endPoint y: 168, distance: 346.4
click at [710, 168] on div "© Mapbox © OpenStreetMap Improve this map" at bounding box center [784, 386] width 1568 height 772
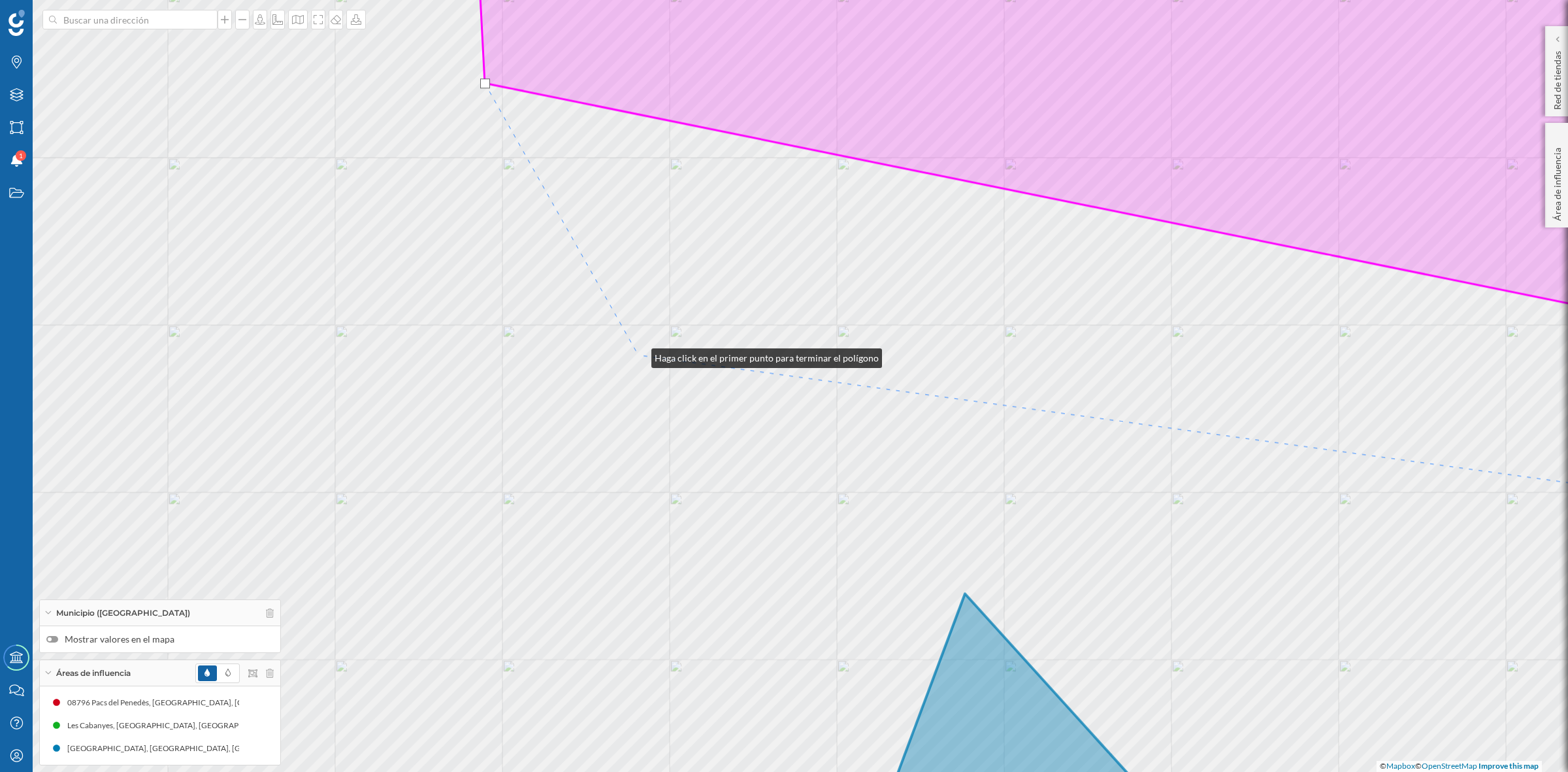
click at [638, 355] on div "© Mapbox © OpenStreetMap Improve this map" at bounding box center [784, 386] width 1568 height 772
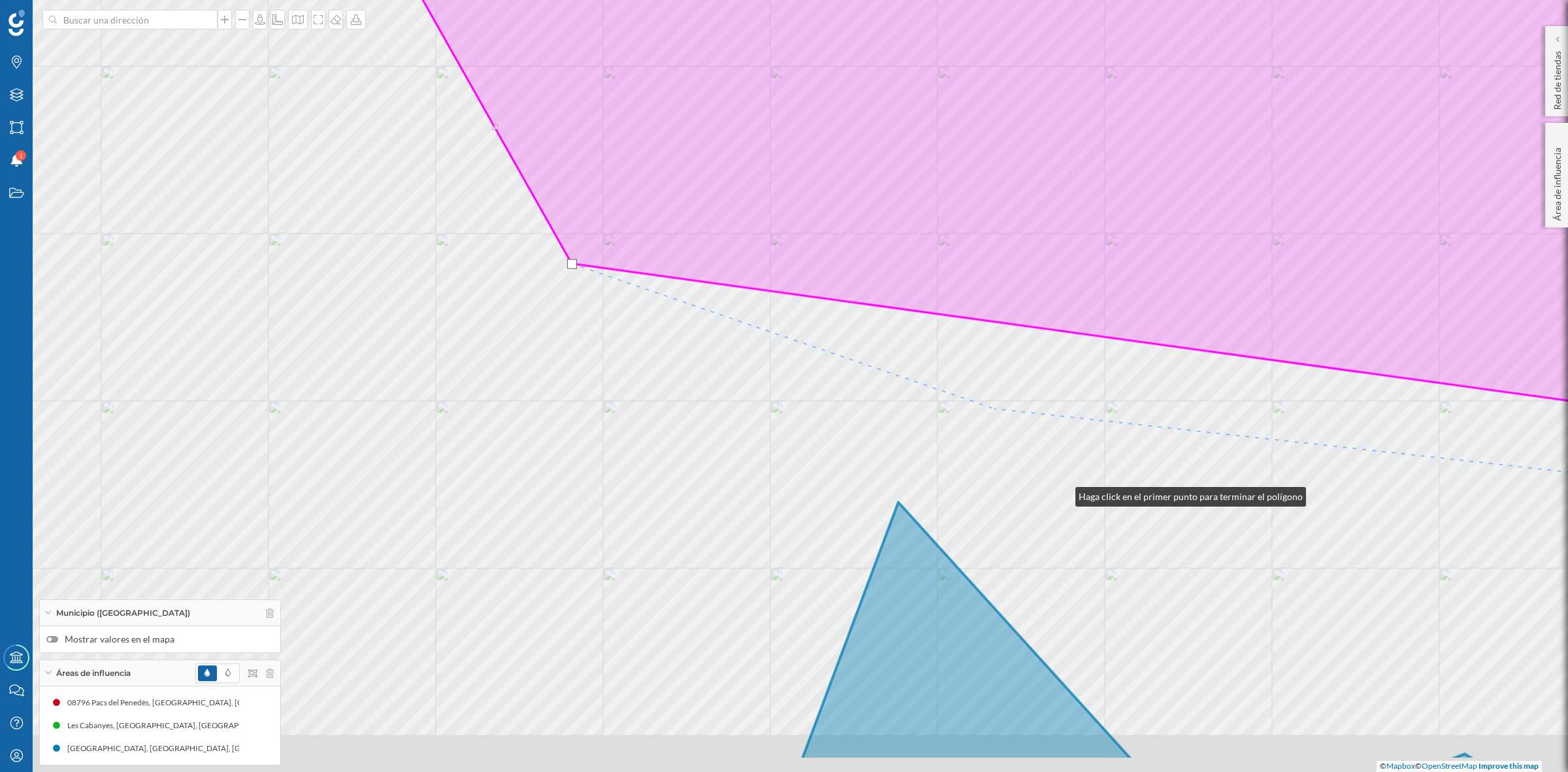
drag, startPoint x: 1129, startPoint y: 585, endPoint x: 840, endPoint y: 295, distance: 409.4
click at [841, 295] on div "© Mapbox © OpenStreetMap Improve this map" at bounding box center [784, 386] width 1568 height 772
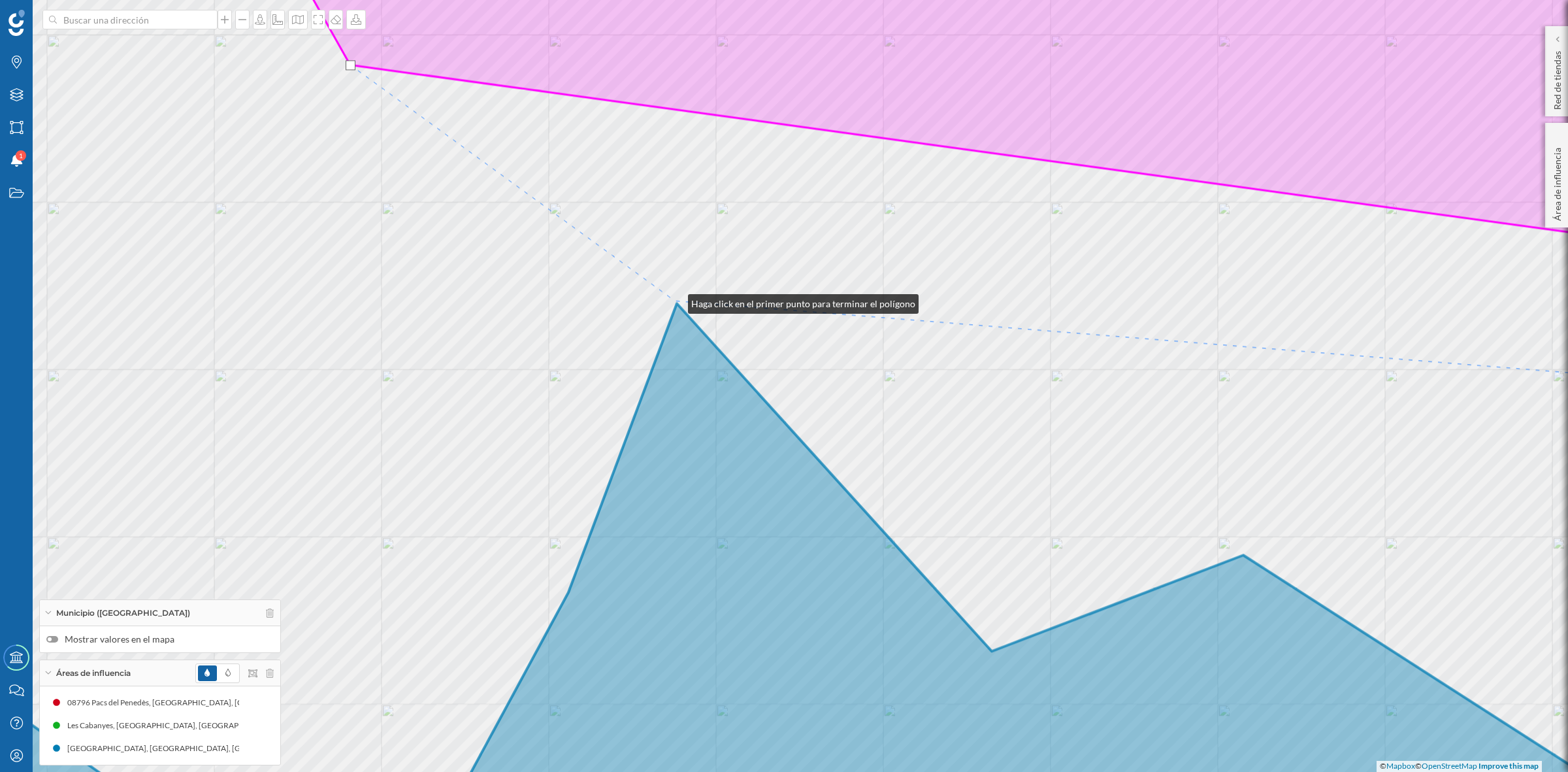
click at [675, 301] on div "© Mapbox © OpenStreetMap Improve this map" at bounding box center [784, 386] width 1568 height 772
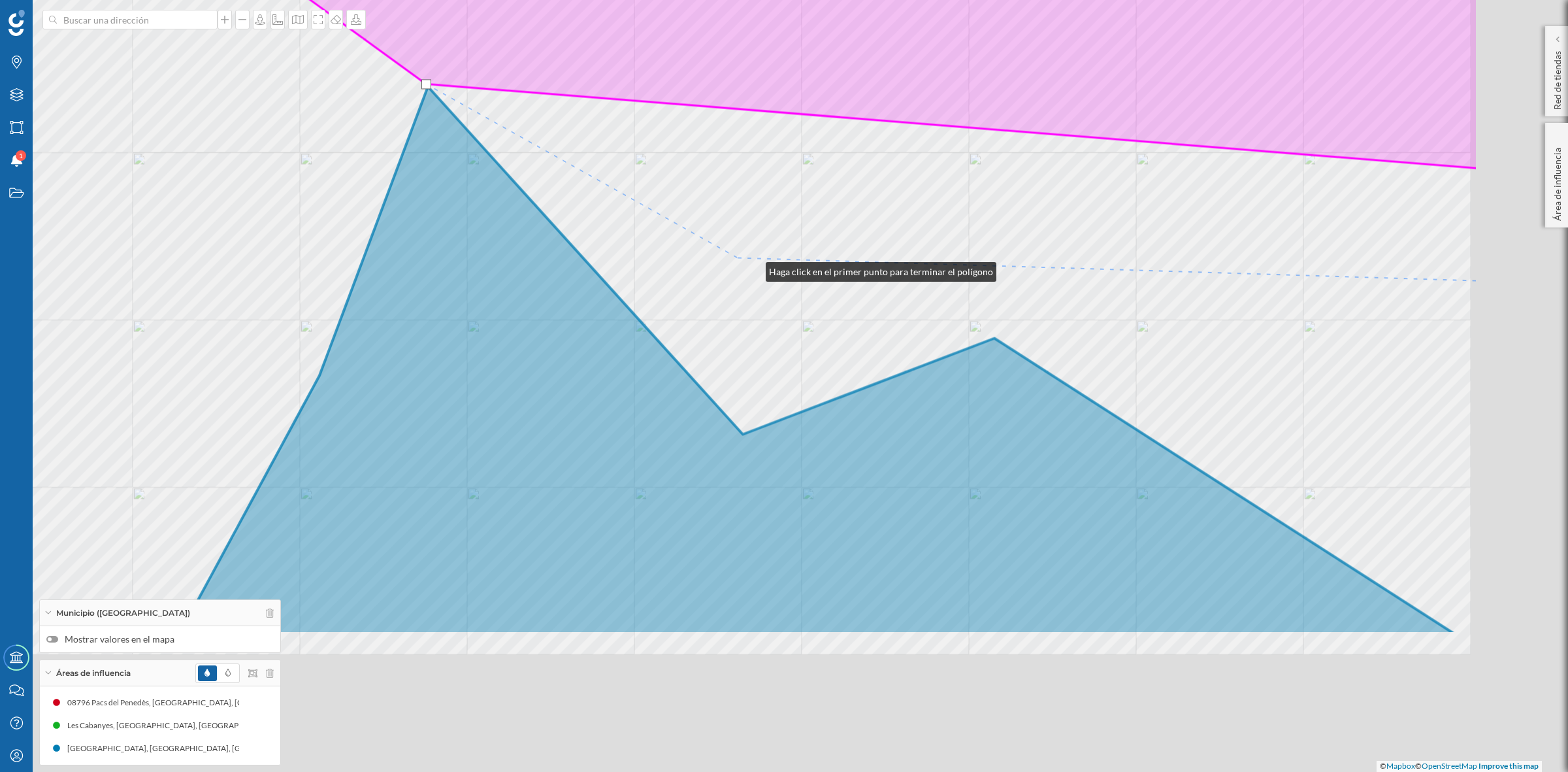
drag, startPoint x: 1002, startPoint y: 486, endPoint x: 737, endPoint y: 250, distance: 354.9
click at [737, 250] on div "© Mapbox © OpenStreetMap Improve this map" at bounding box center [784, 386] width 1568 height 772
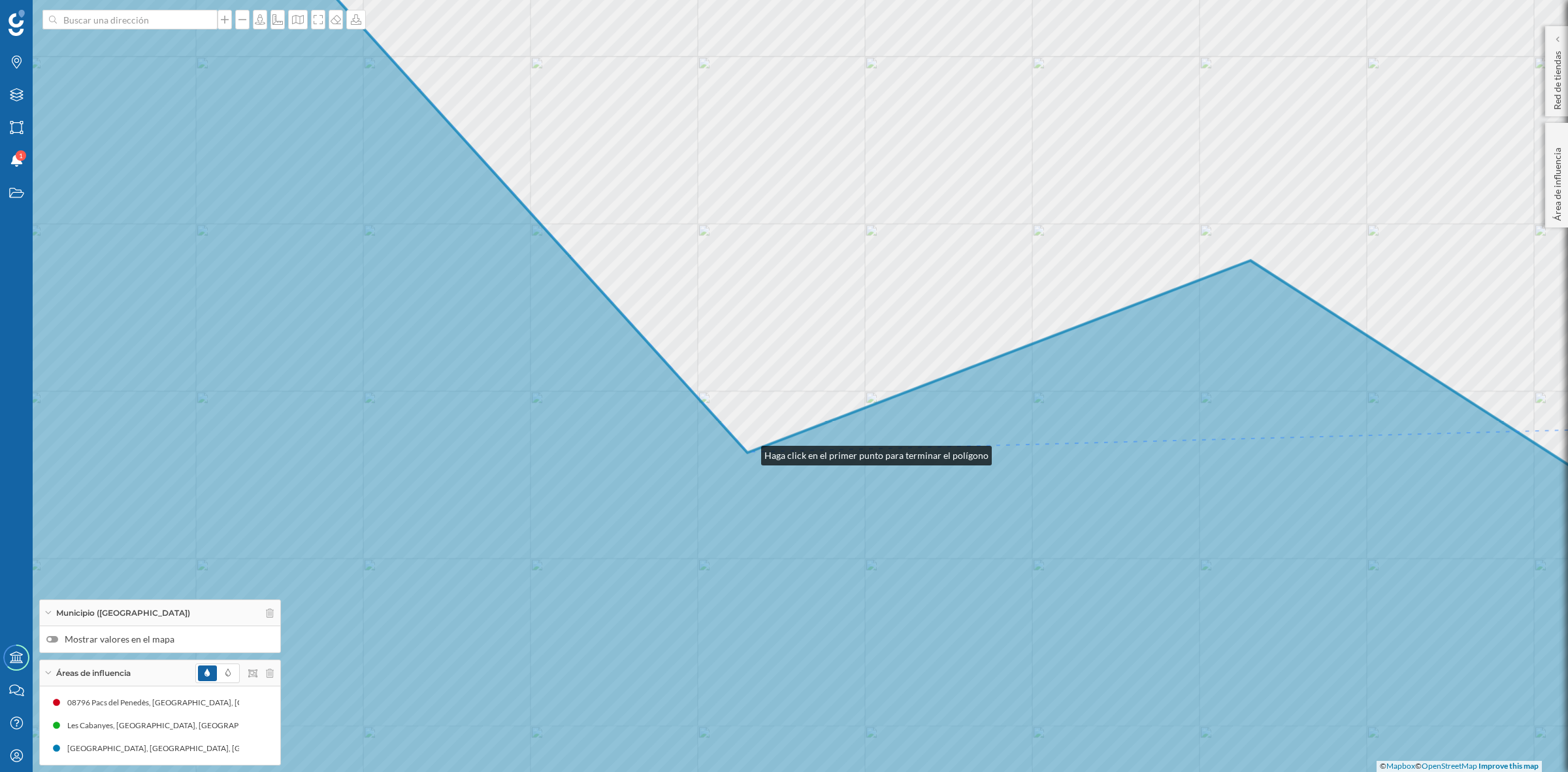
click at [748, 453] on icon at bounding box center [784, 385] width 1887 height 931
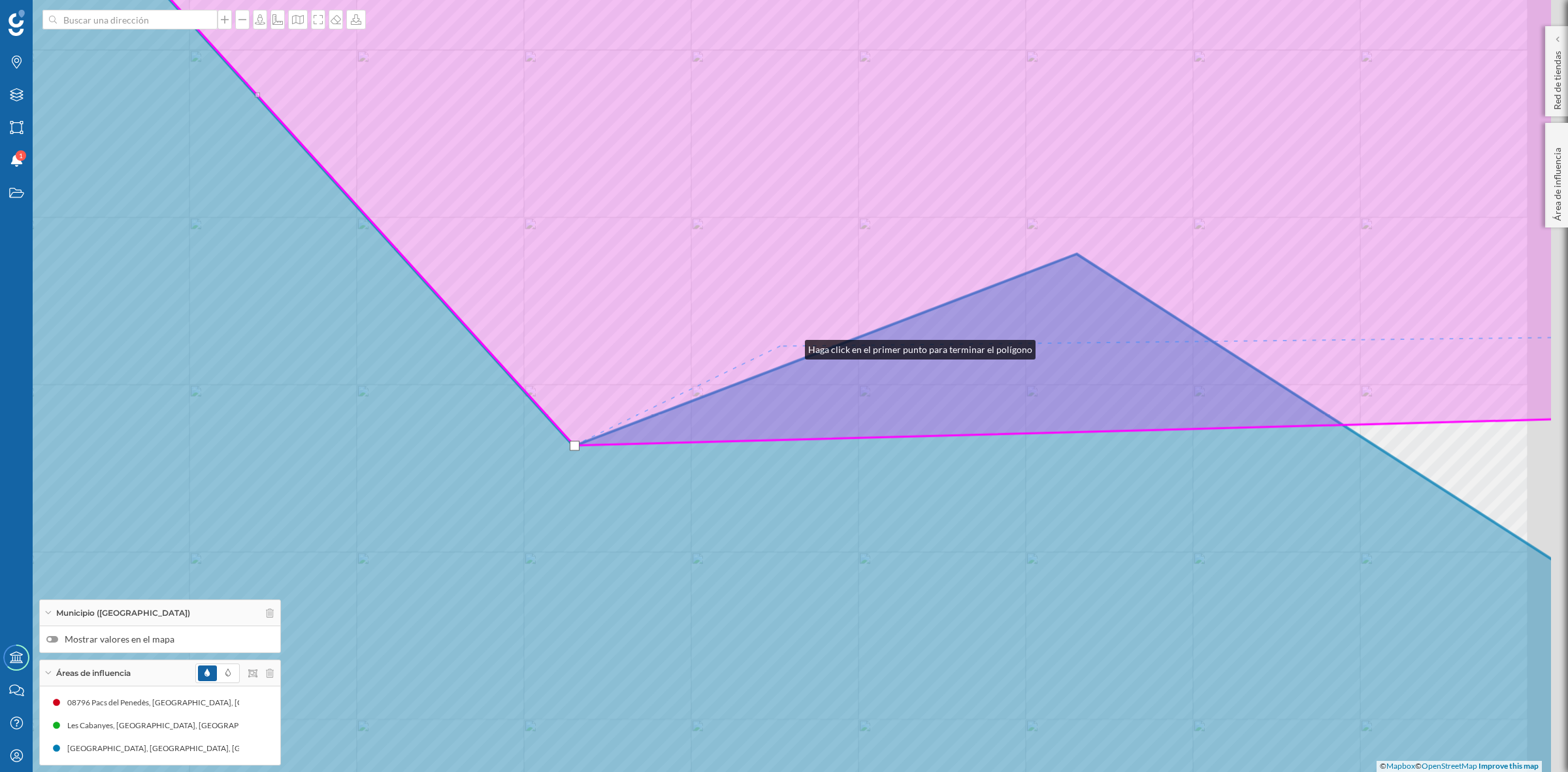
drag, startPoint x: 966, startPoint y: 353, endPoint x: 727, endPoint y: 361, distance: 239.1
click at [734, 357] on icon at bounding box center [823, 179] width 1460 height 531
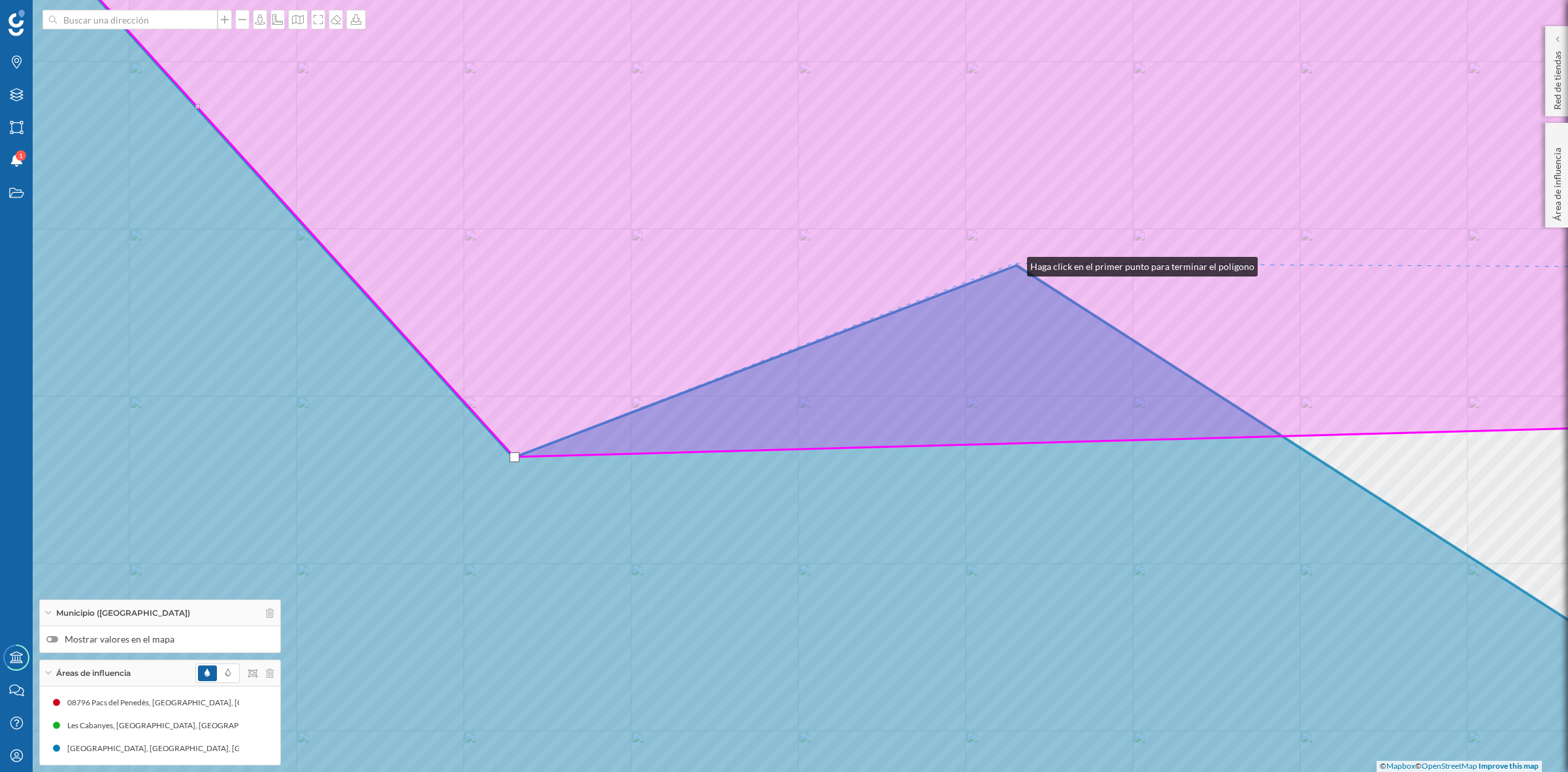
click at [1014, 263] on icon at bounding box center [877, 189] width 1698 height 536
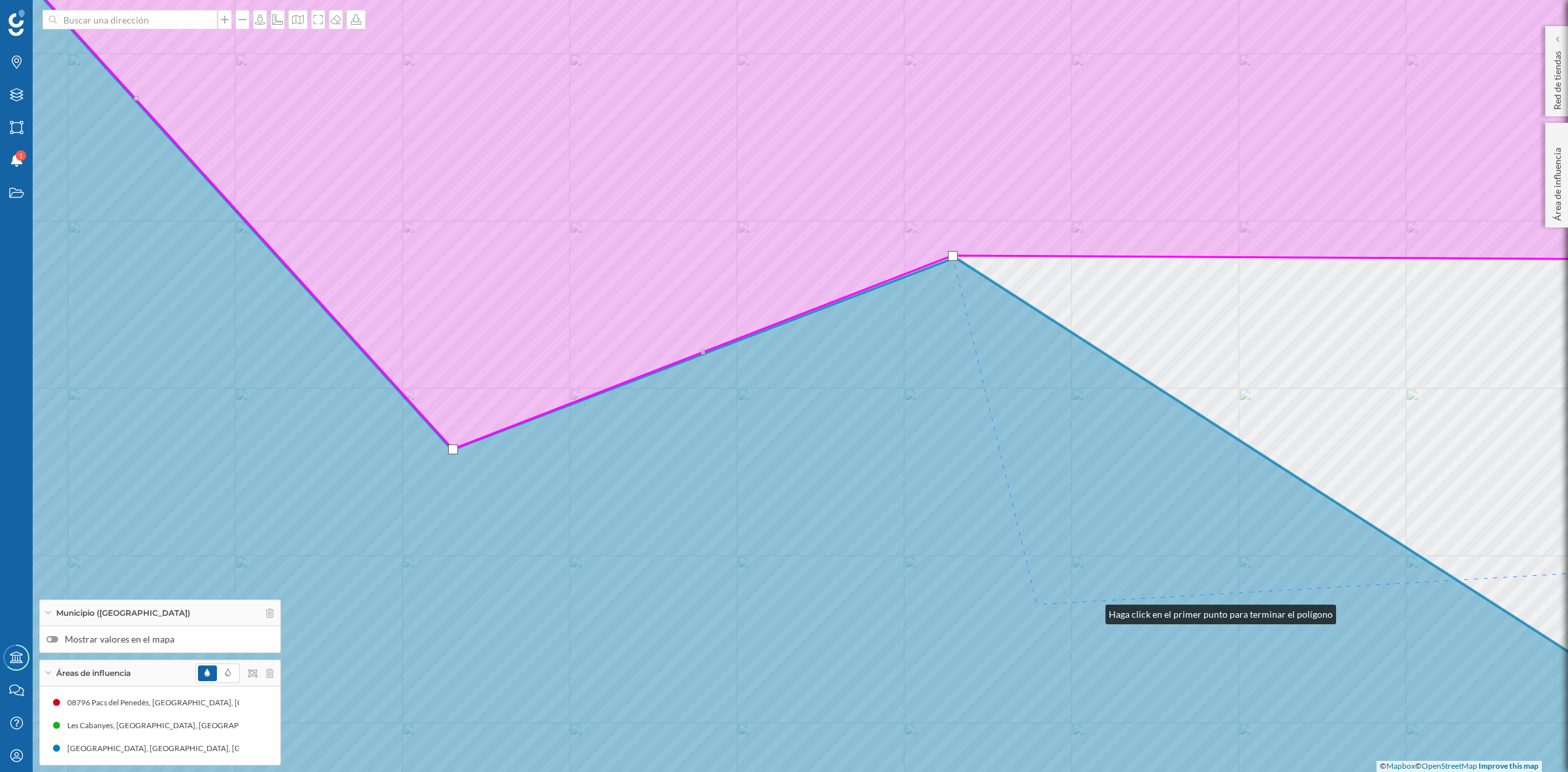
drag, startPoint x: 1092, startPoint y: 611, endPoint x: 747, endPoint y: 544, distance: 351.4
click at [747, 544] on icon at bounding box center [722, 378] width 1887 height 931
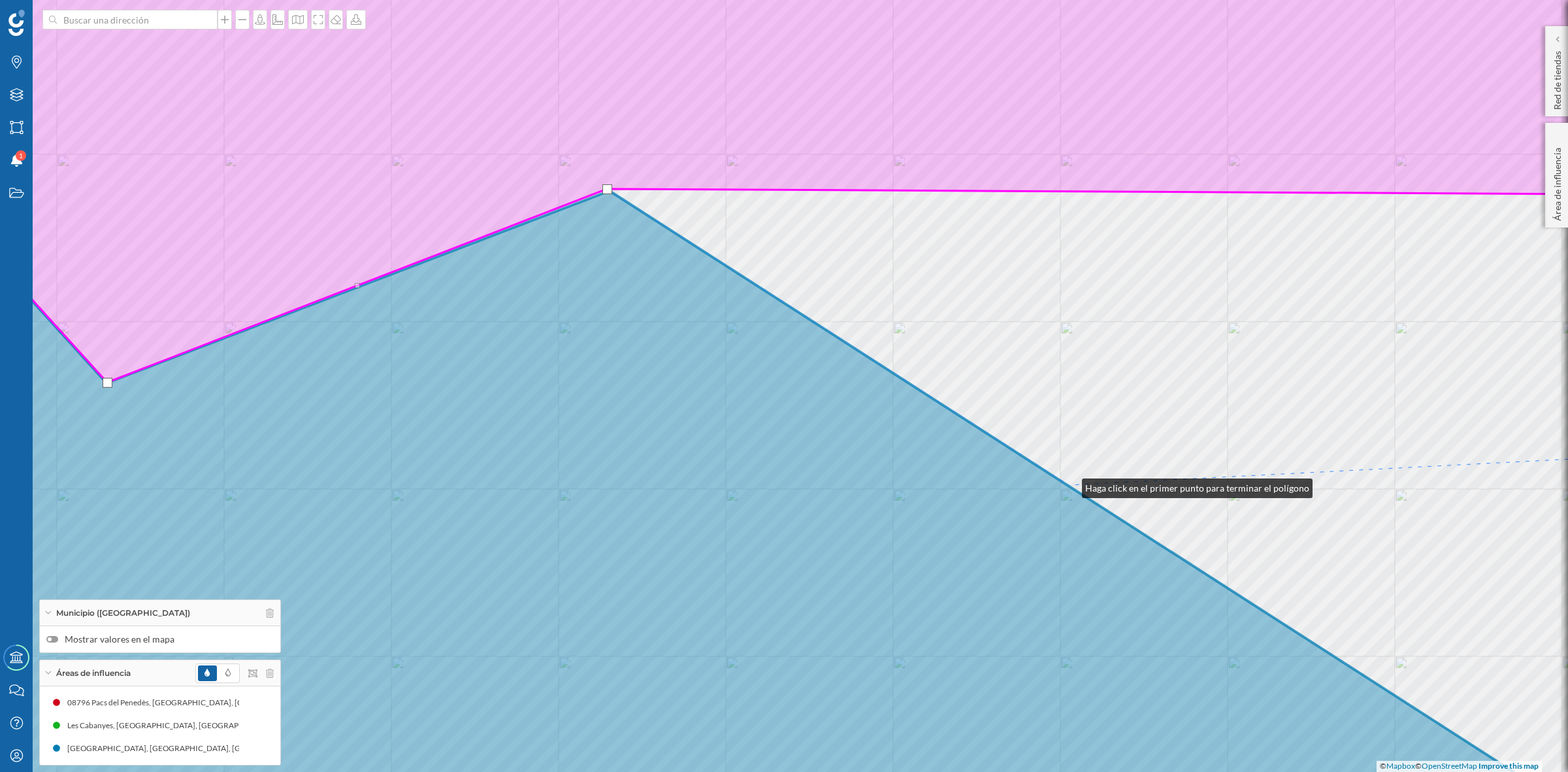
click at [1069, 485] on icon at bounding box center [739, 471] width 1797 height 762
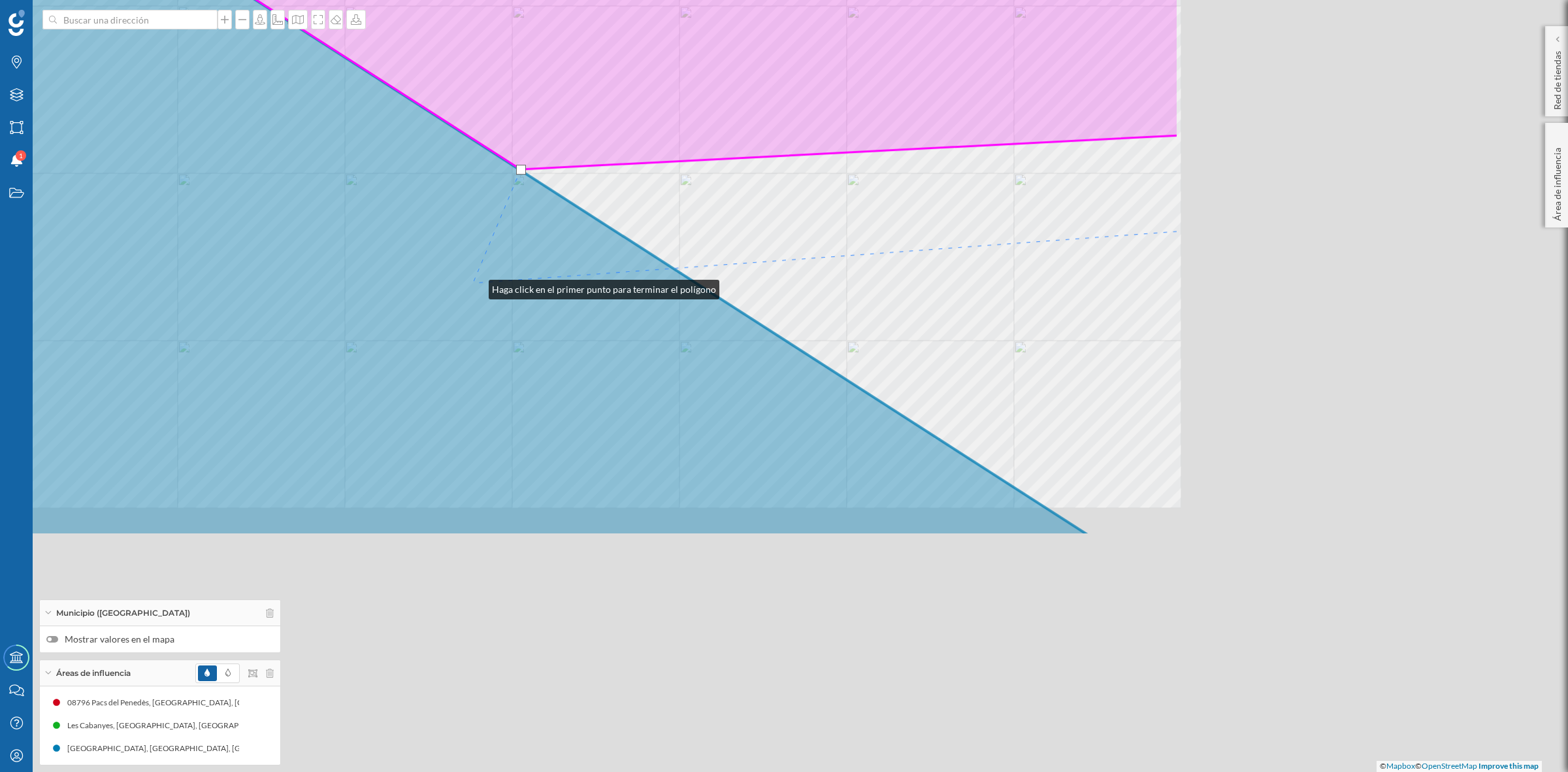
click at [476, 286] on icon at bounding box center [191, 155] width 1797 height 762
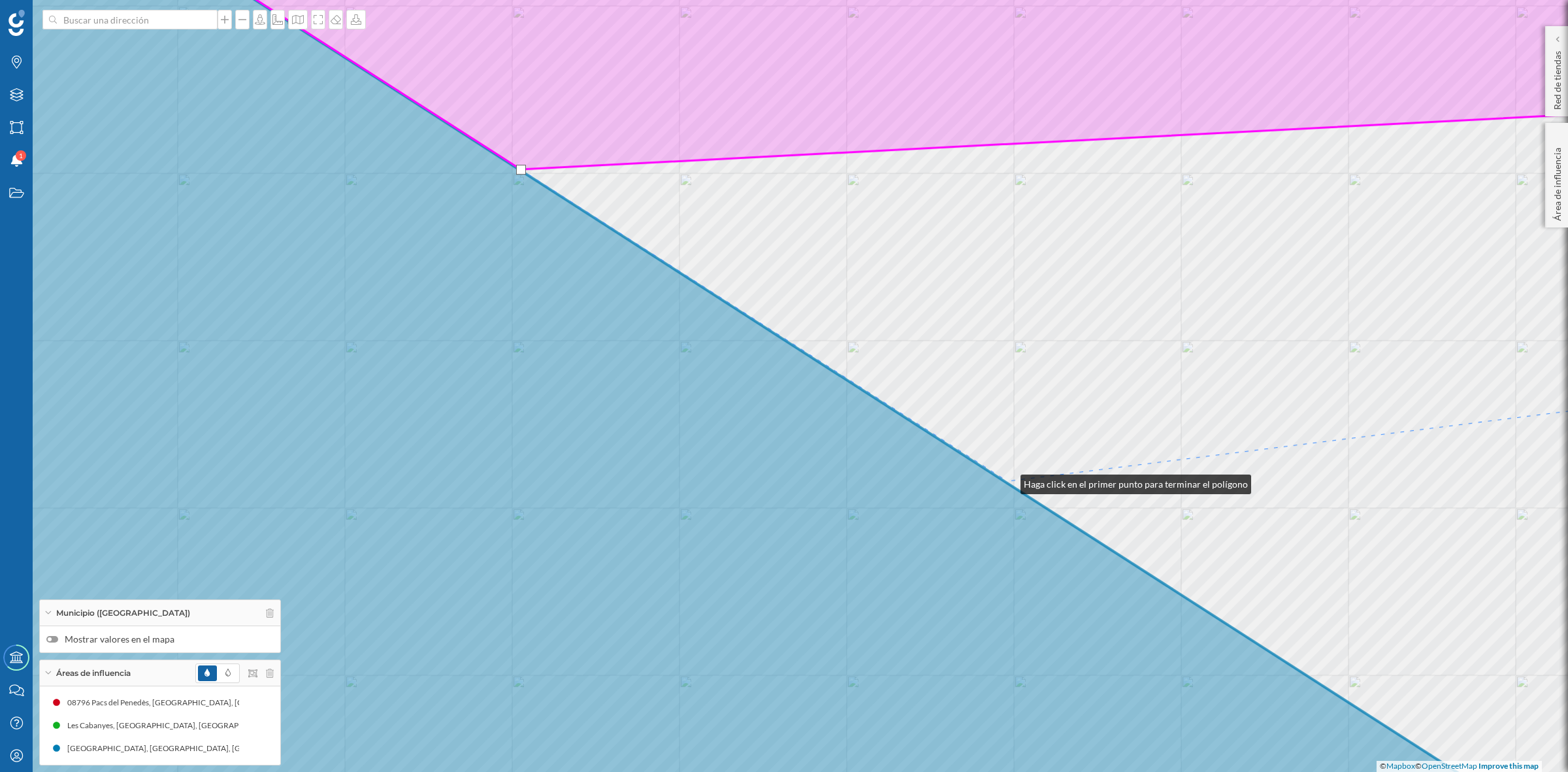
click at [1007, 481] on div "© Mapbox © OpenStreetMap Improve this map" at bounding box center [784, 386] width 1568 height 772
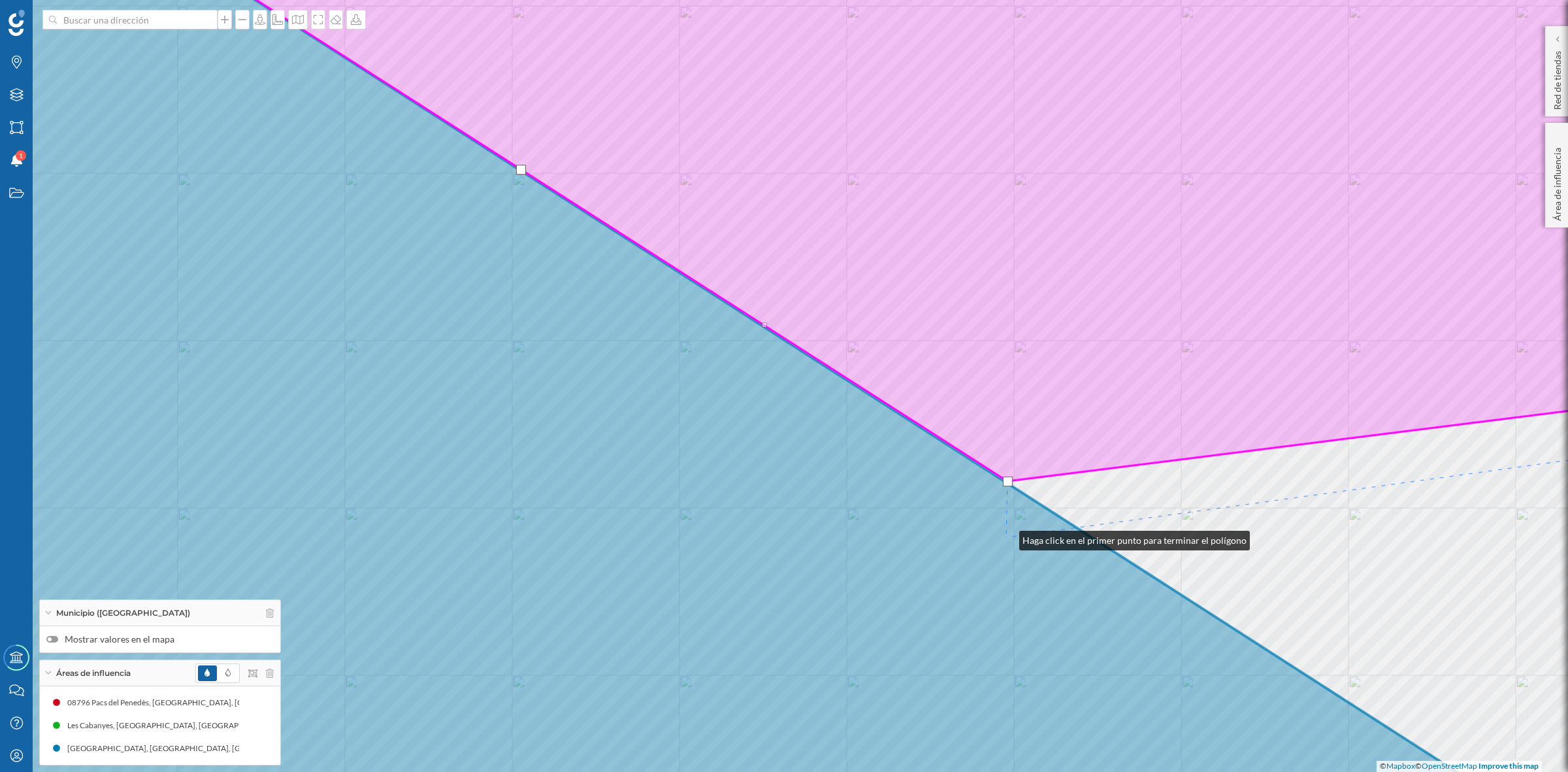
click at [474, 248] on icon at bounding box center [711, 386] width 1741 height 931
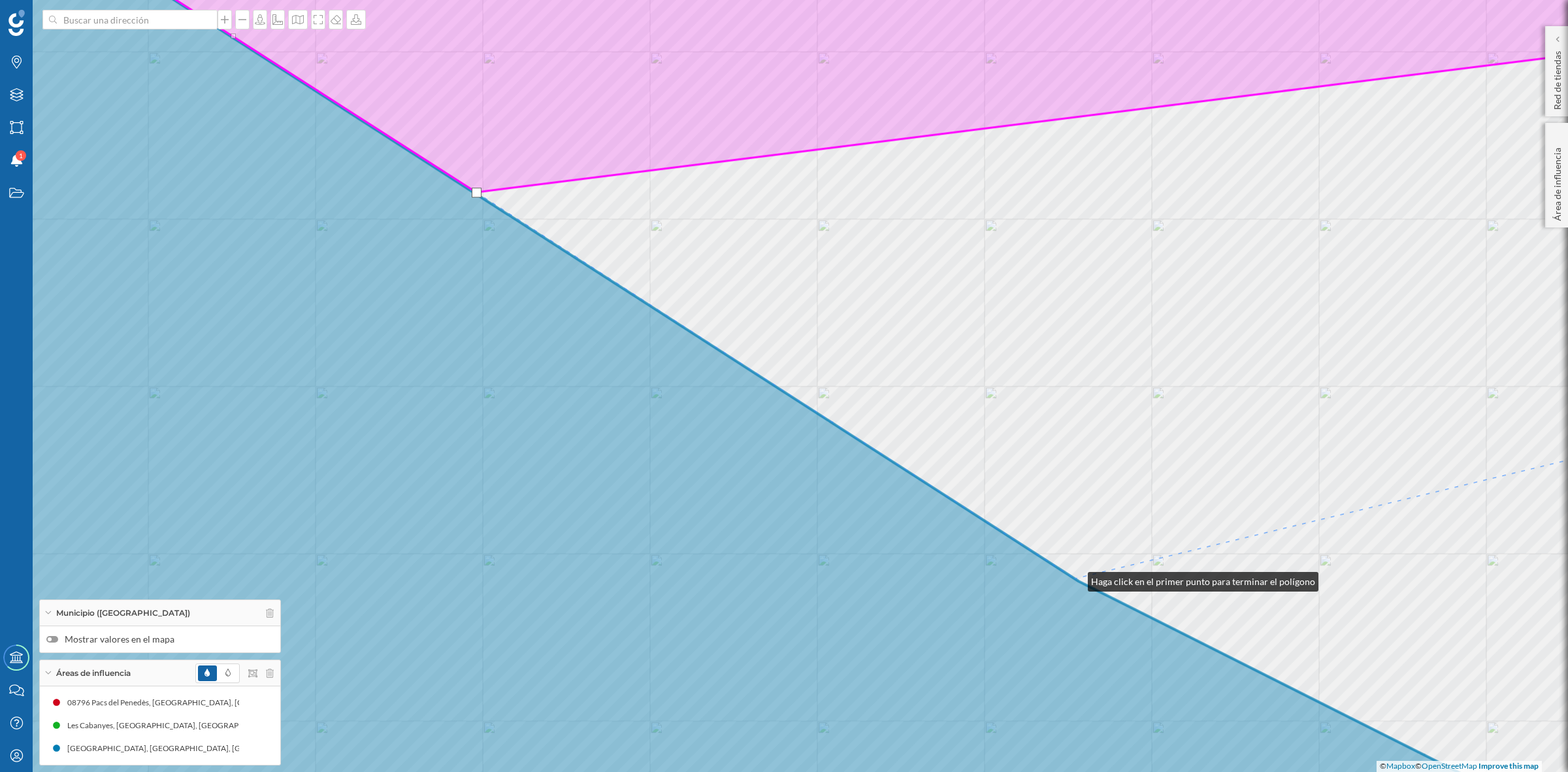
click at [1075, 578] on icon at bounding box center [729, 386] width 1777 height 931
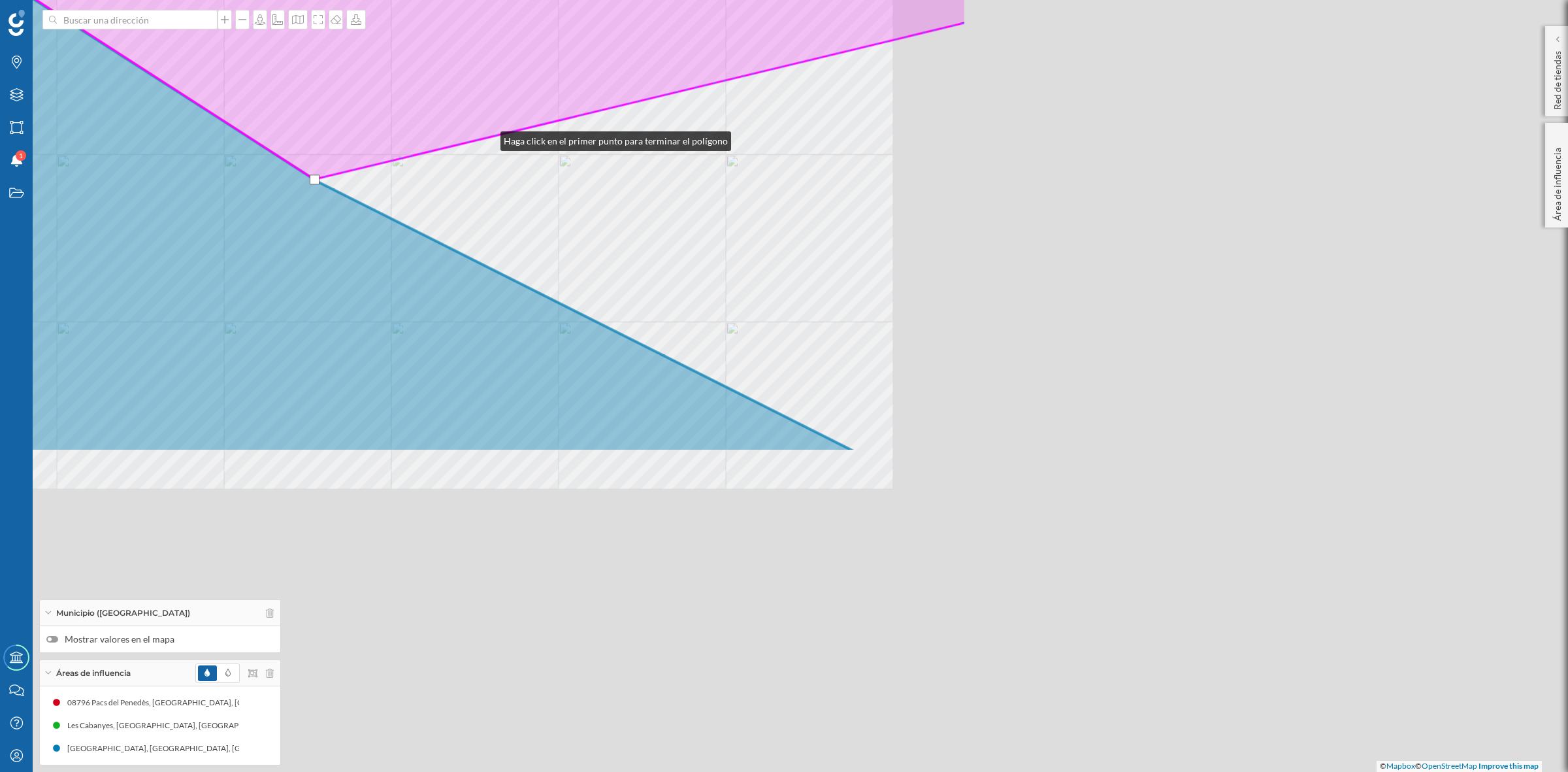
drag, startPoint x: 1248, startPoint y: 537, endPoint x: 488, endPoint y: 138, distance: 858.4
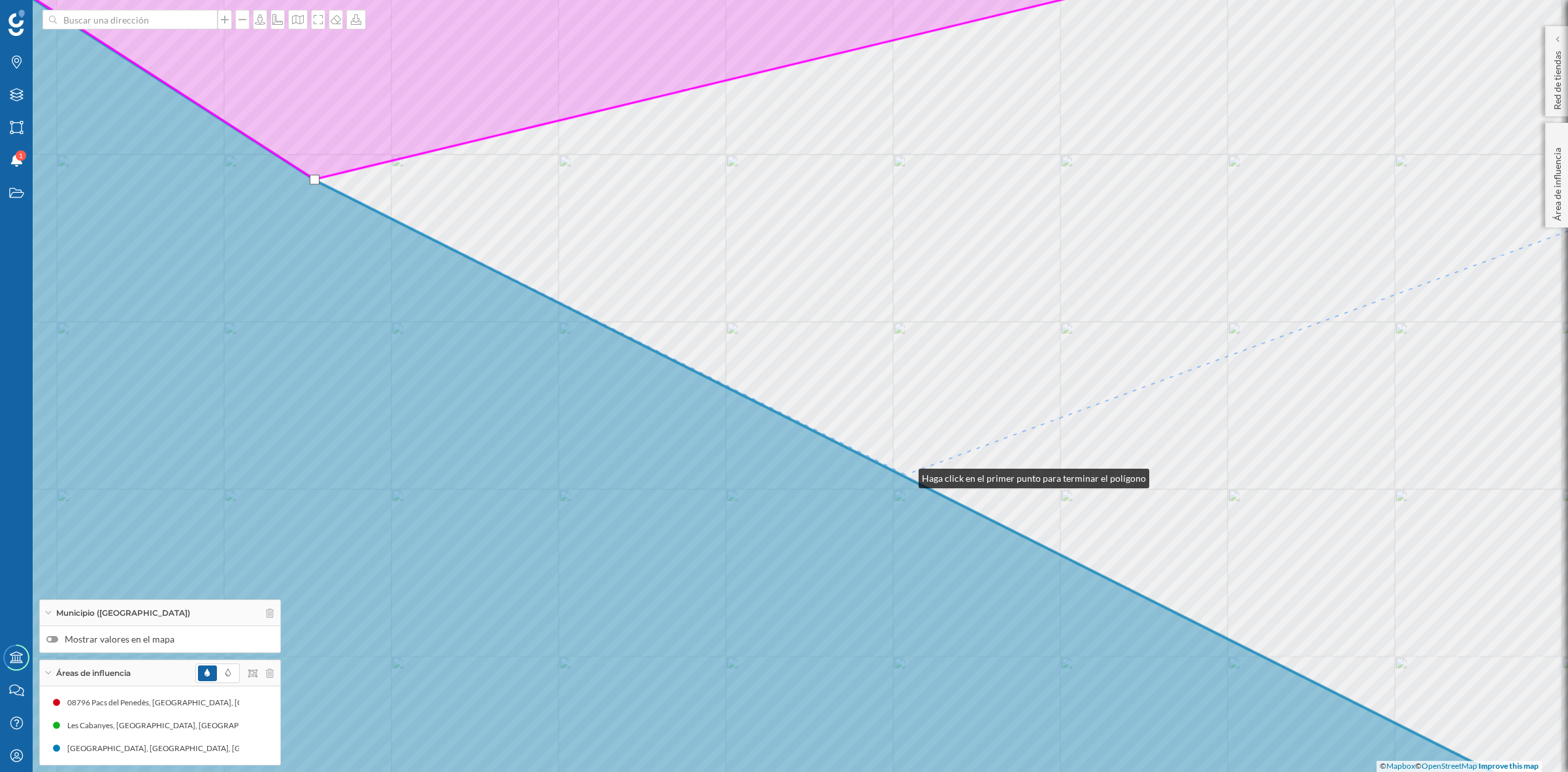
click at [906, 475] on div "© Mapbox © OpenStreetMap Improve this map" at bounding box center [784, 386] width 1568 height 772
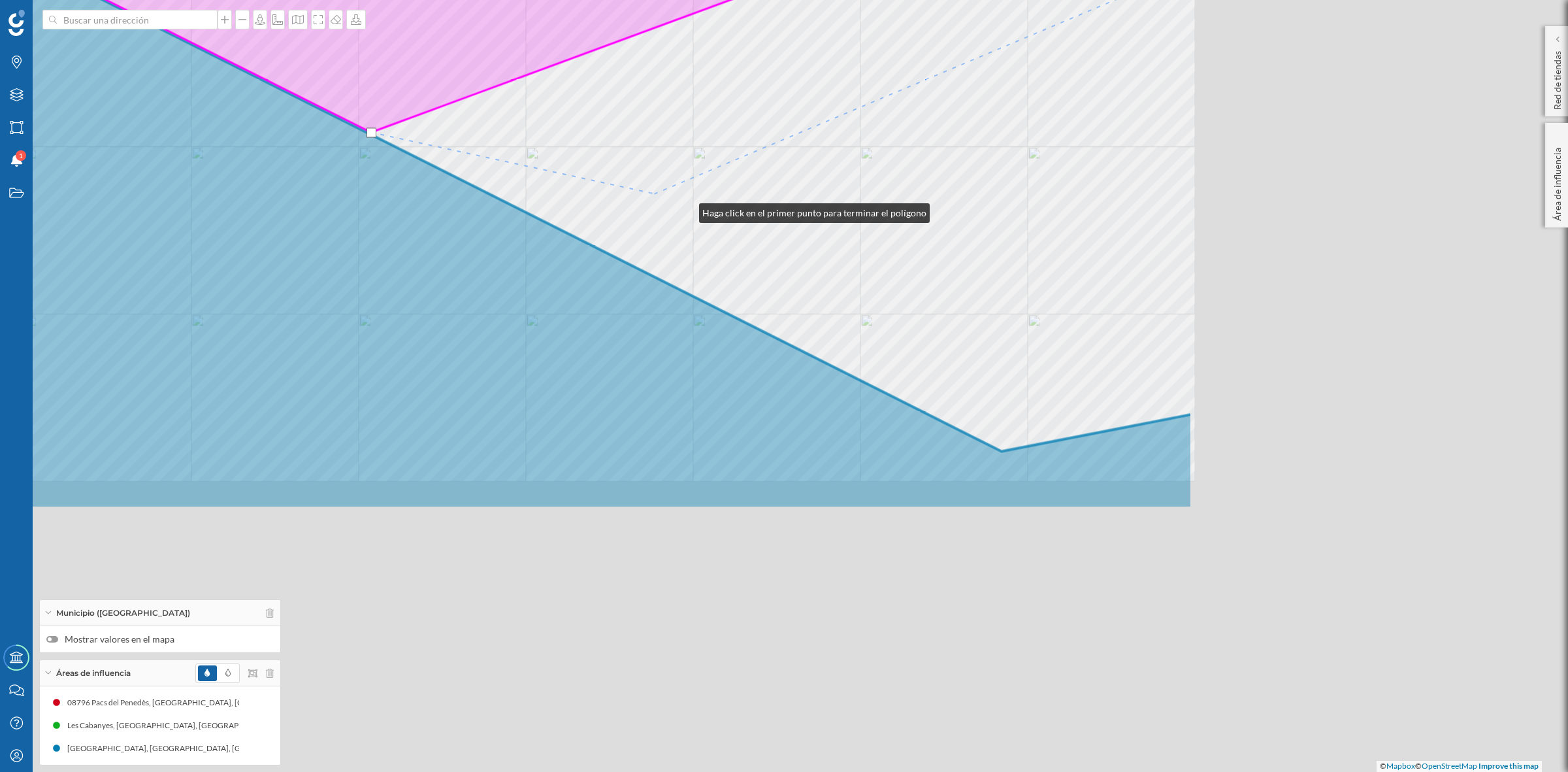
drag, startPoint x: 1221, startPoint y: 553, endPoint x: 684, endPoint y: 209, distance: 637.7
click at [684, 209] on div "© Mapbox © OpenStreetMap Improve this map" at bounding box center [784, 386] width 1568 height 772
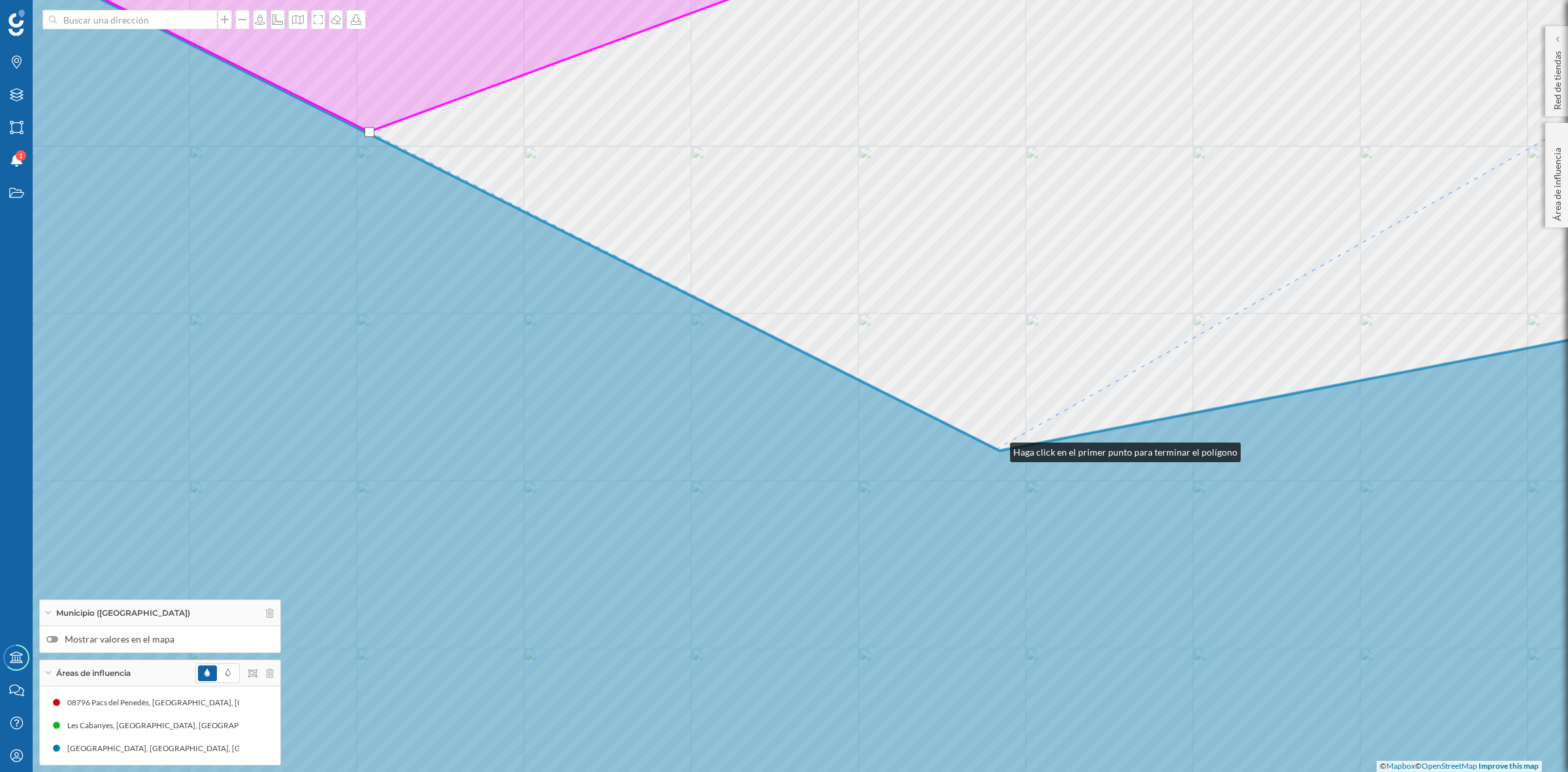
click at [997, 448] on icon at bounding box center [784, 385] width 1887 height 931
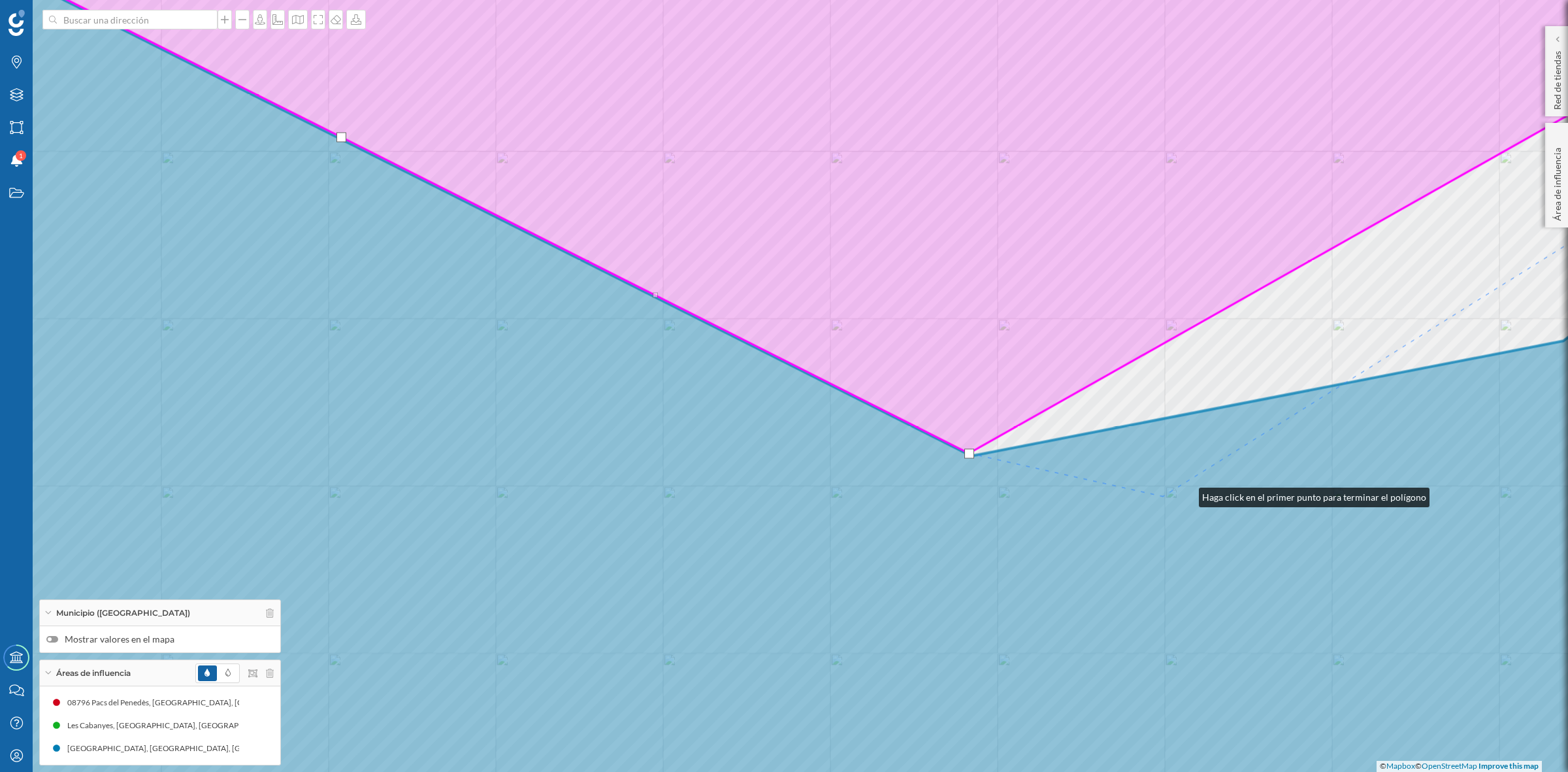
drag, startPoint x: 1214, startPoint y: 489, endPoint x: 611, endPoint y: 622, distance: 617.5
click at [611, 622] on icon at bounding box center [756, 390] width 1887 height 931
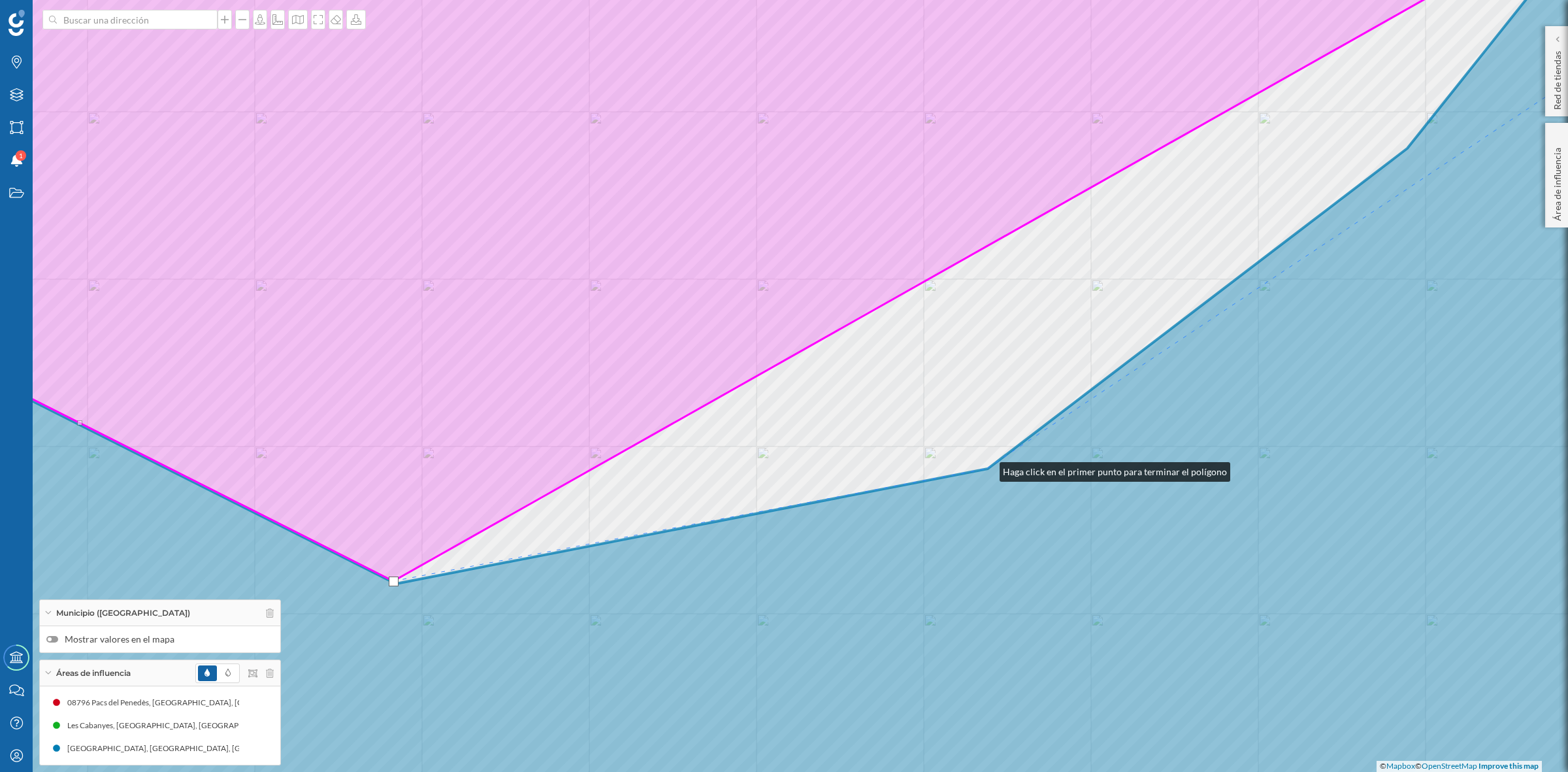
click at [987, 468] on icon at bounding box center [784, 386] width 1887 height 931
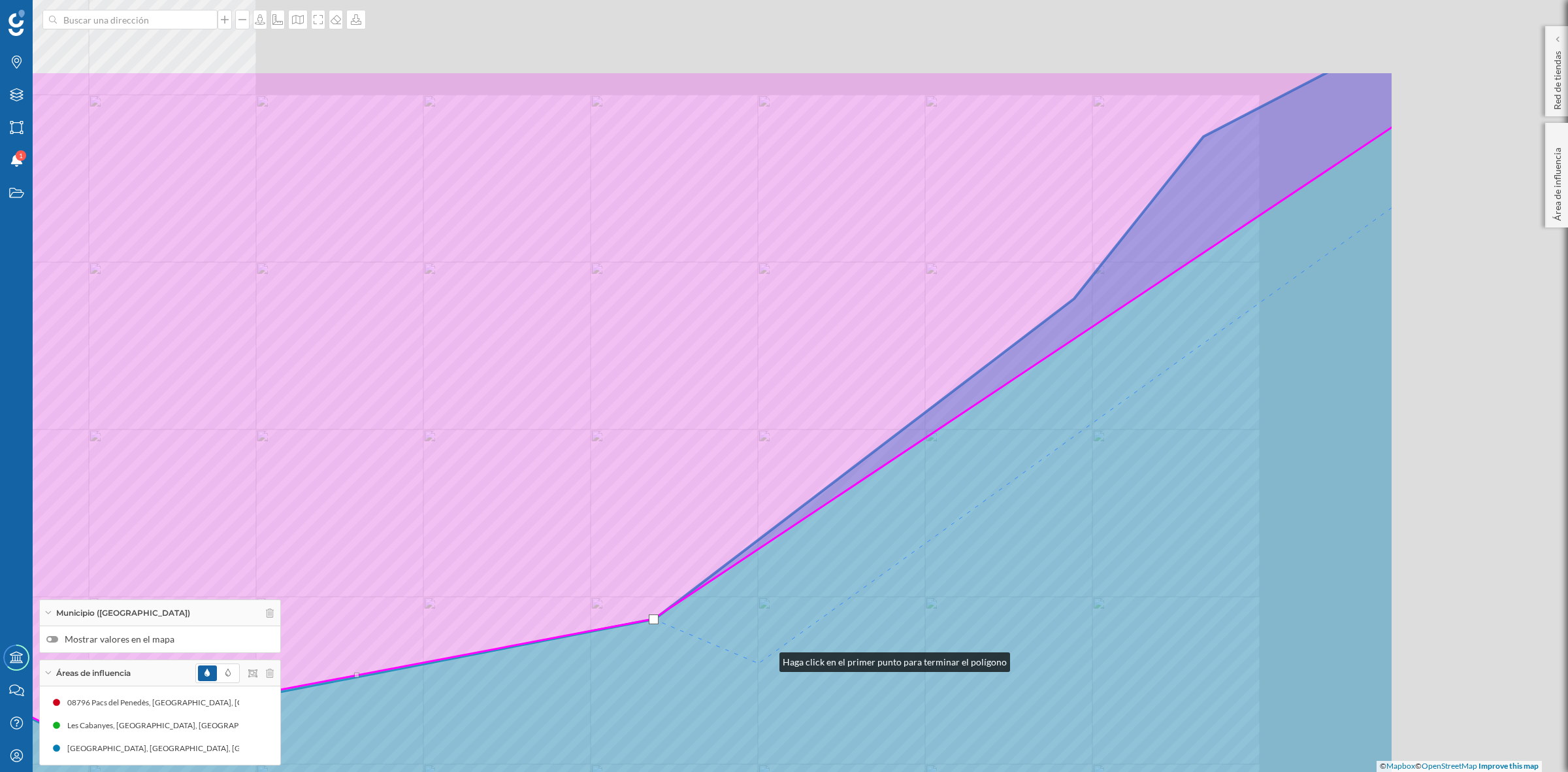
drag, startPoint x: 1100, startPoint y: 508, endPoint x: 750, endPoint y: 671, distance: 386.1
click at [761, 663] on icon at bounding box center [451, 536] width 1887 height 931
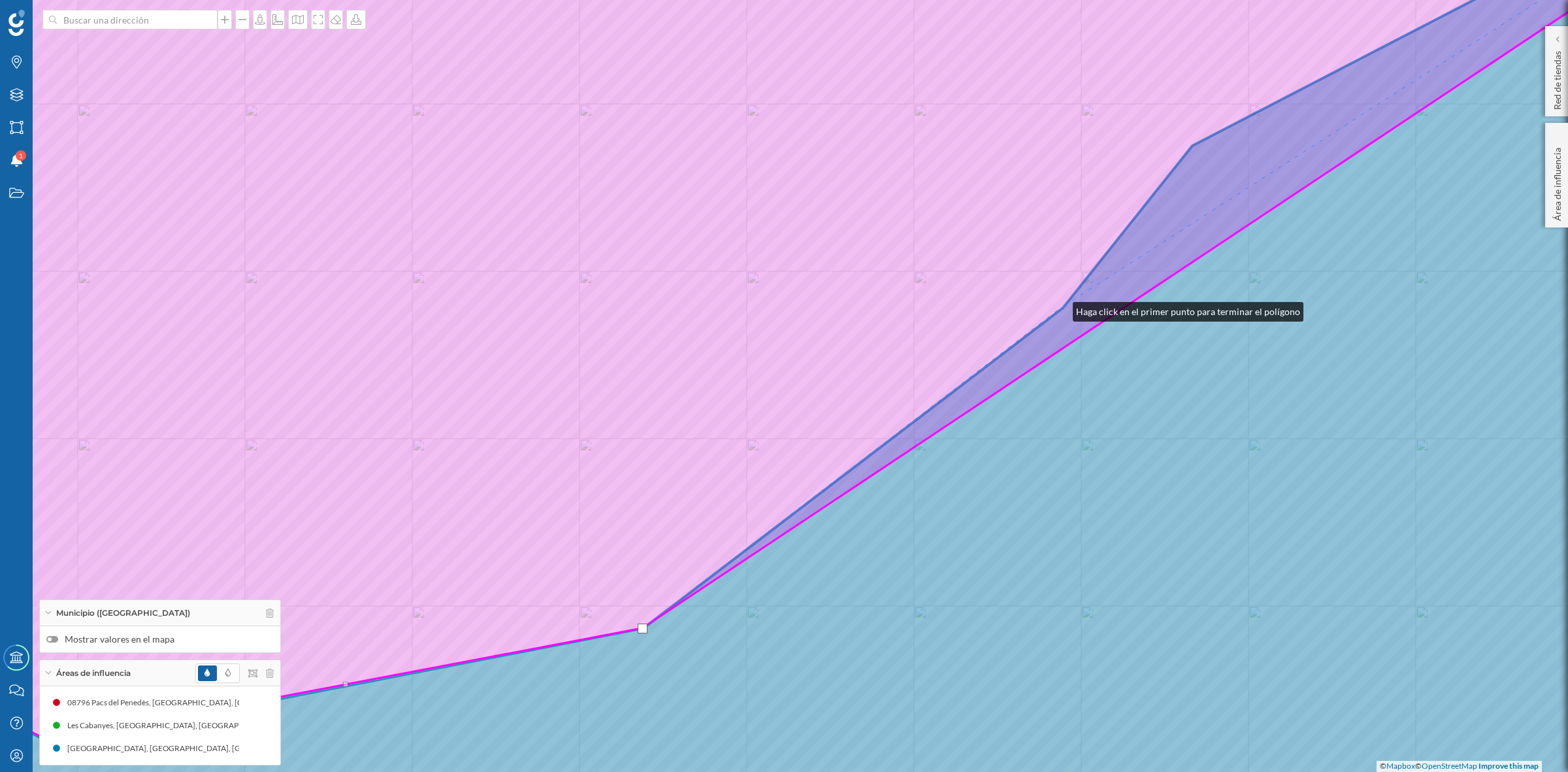
click at [1060, 308] on icon at bounding box center [773, 331] width 1864 height 819
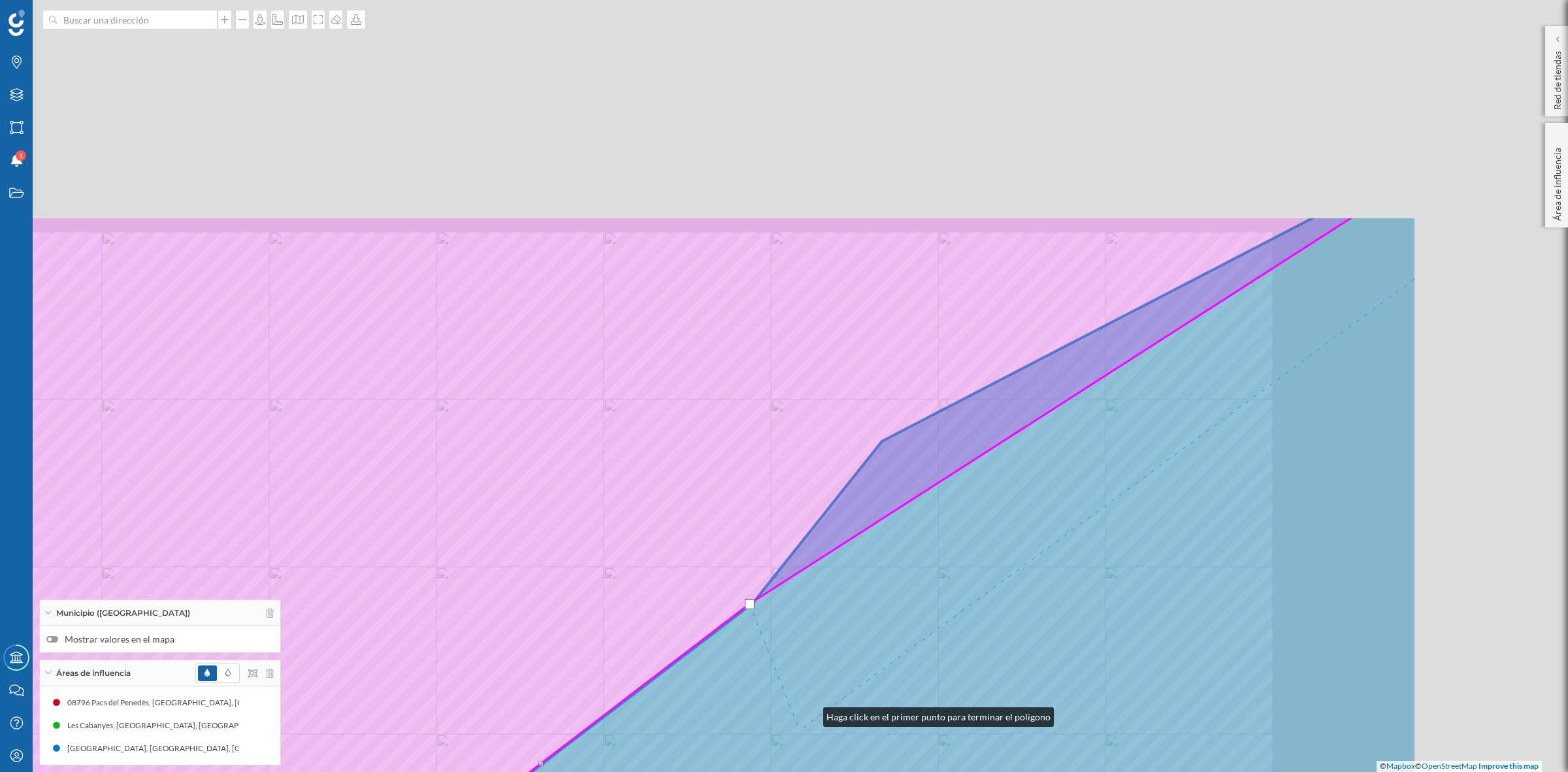
drag, startPoint x: 1121, startPoint y: 418, endPoint x: 786, endPoint y: 737, distance: 462.6
click at [788, 749] on icon at bounding box center [474, 681] width 1887 height 931
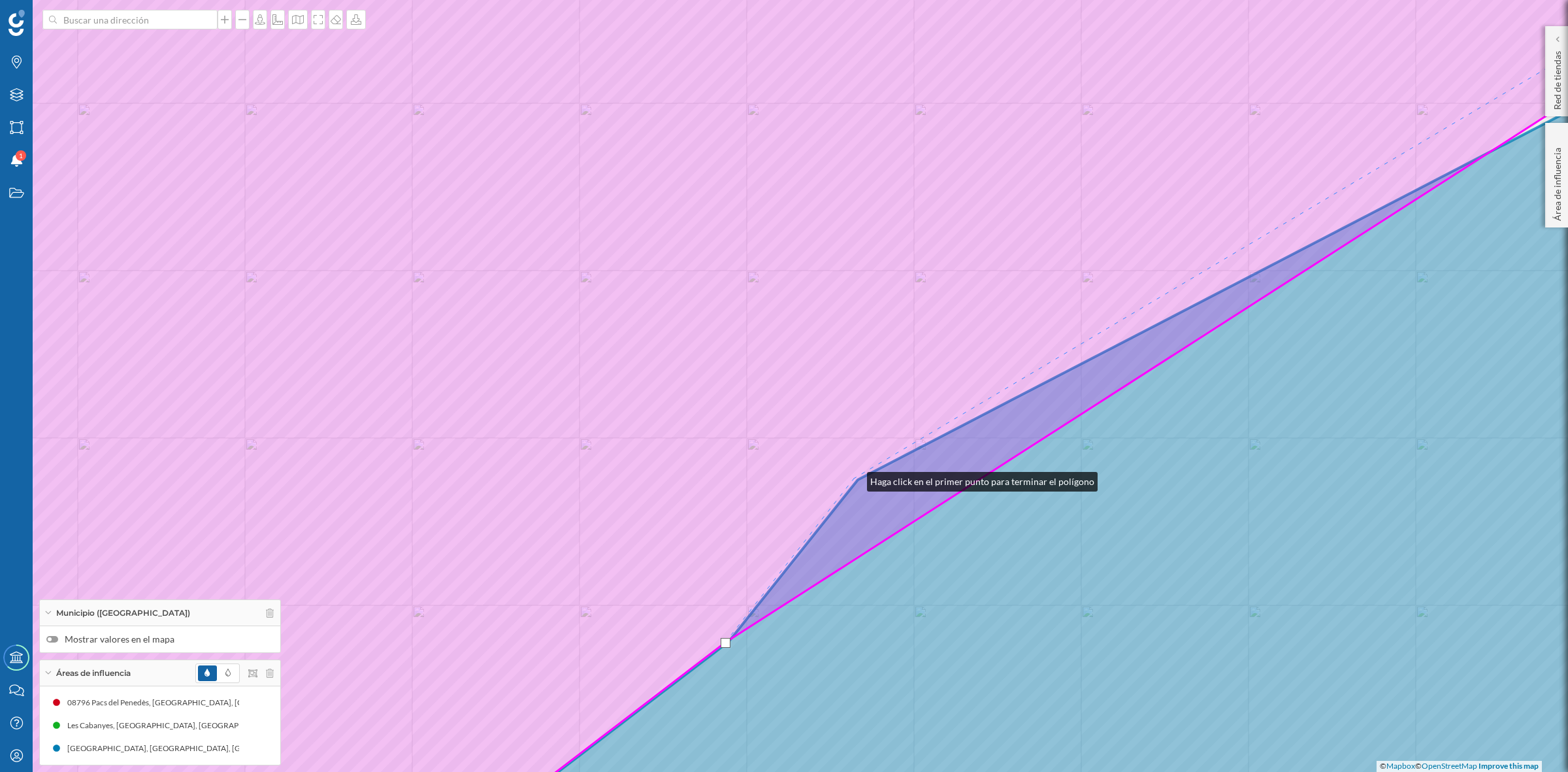
click at [854, 478] on icon at bounding box center [784, 386] width 1886 height 930
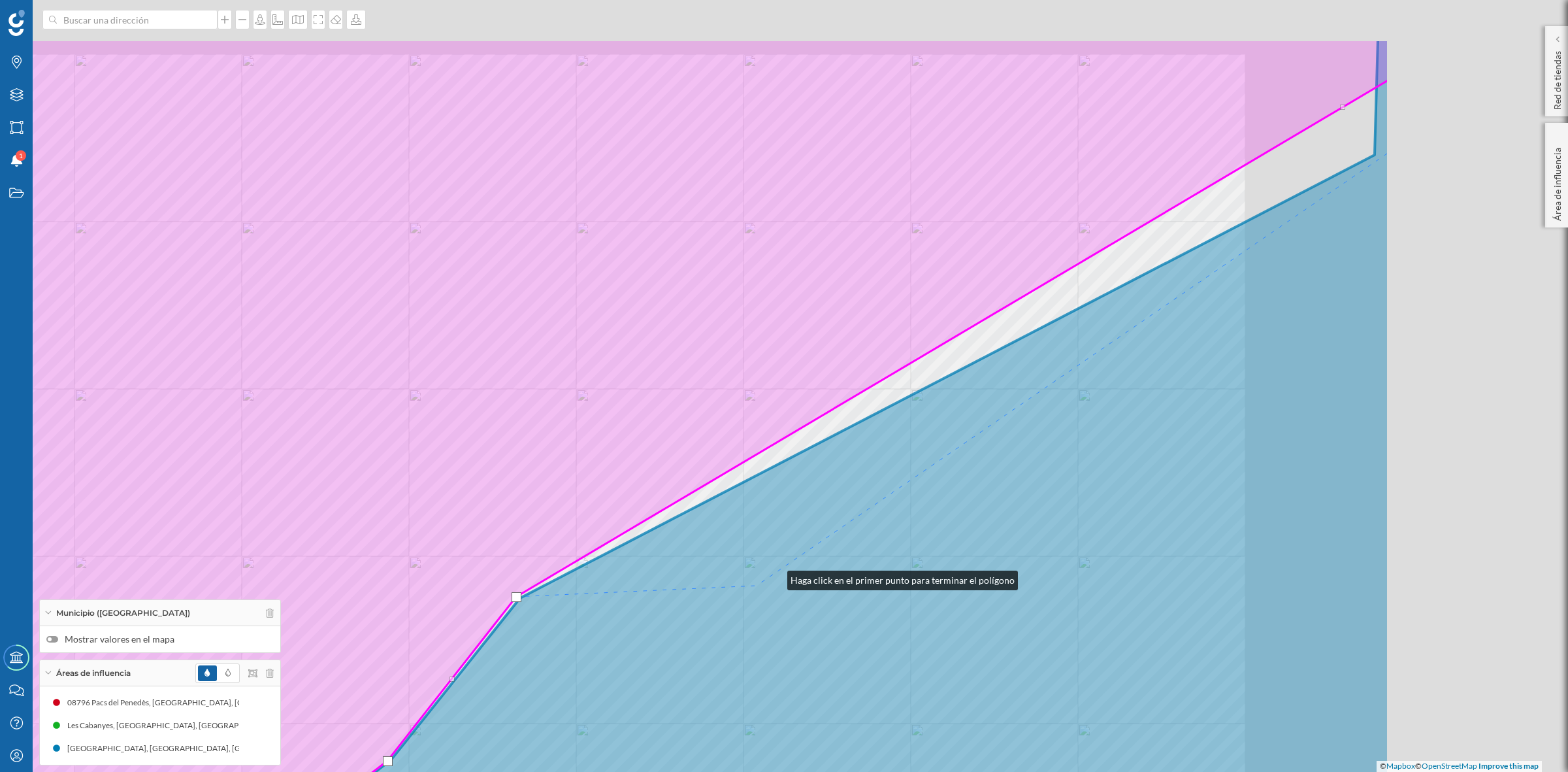
drag, startPoint x: 1112, startPoint y: 459, endPoint x: 699, endPoint y: 628, distance: 446.2
click at [700, 628] on icon at bounding box center [752, 504] width 1274 height 931
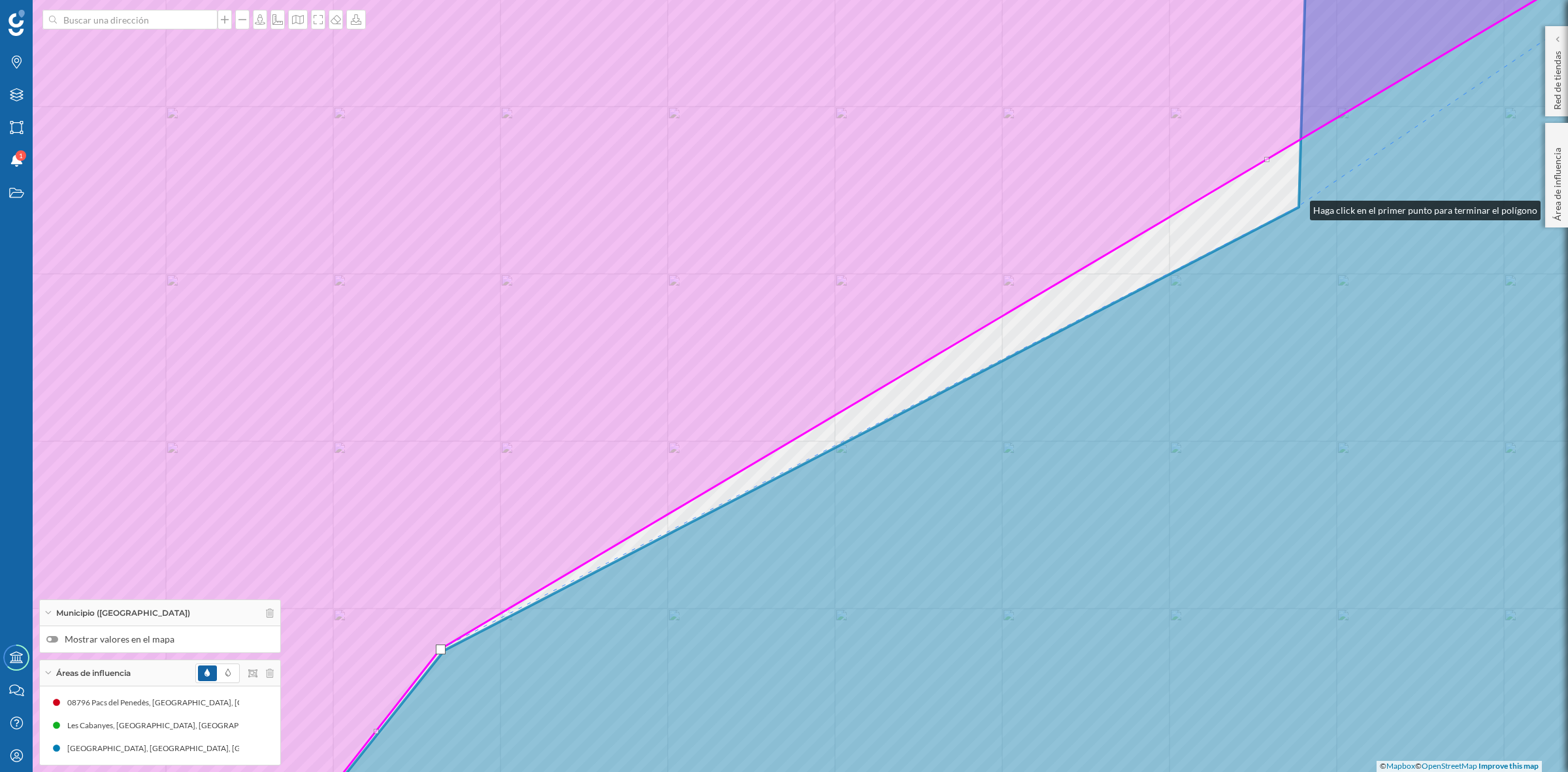
click at [1297, 207] on icon at bounding box center [995, 386] width 1464 height 931
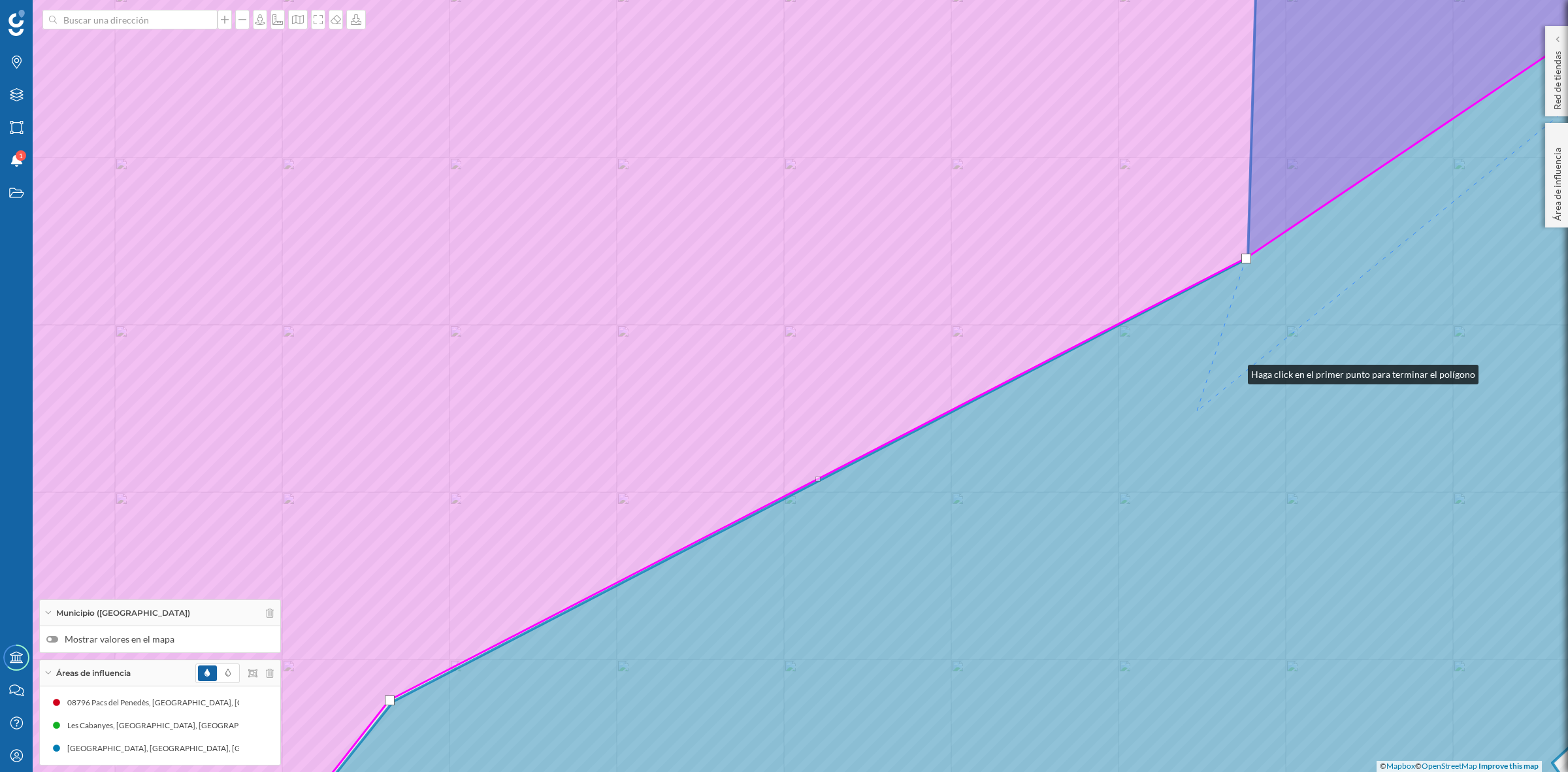
drag, startPoint x: 1273, startPoint y: 332, endPoint x: 847, endPoint y: 765, distance: 607.4
click at [847, 765] on icon at bounding box center [945, 437] width 1464 height 931
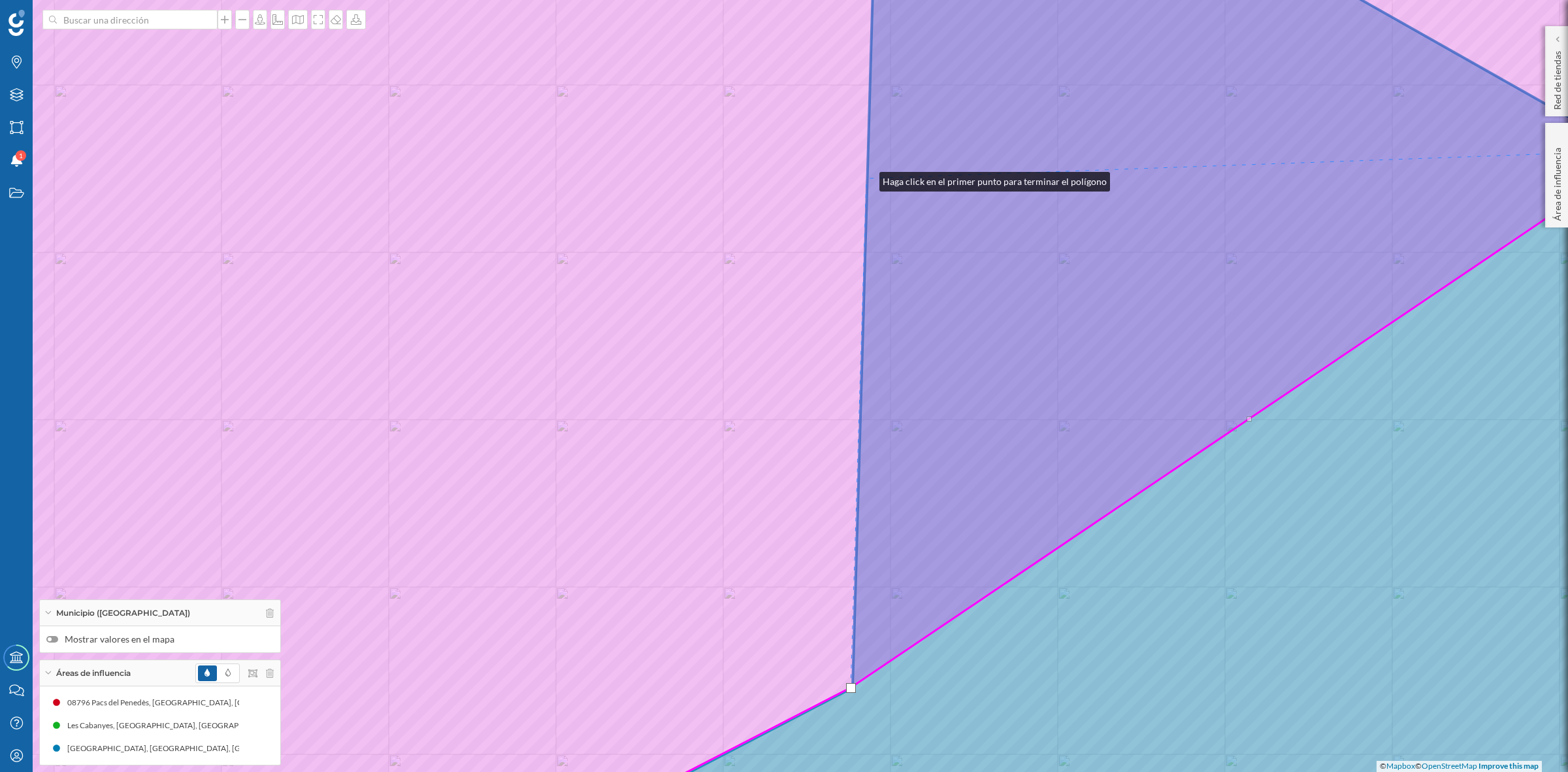
click at [867, 178] on icon at bounding box center [784, 386] width 1886 height 930
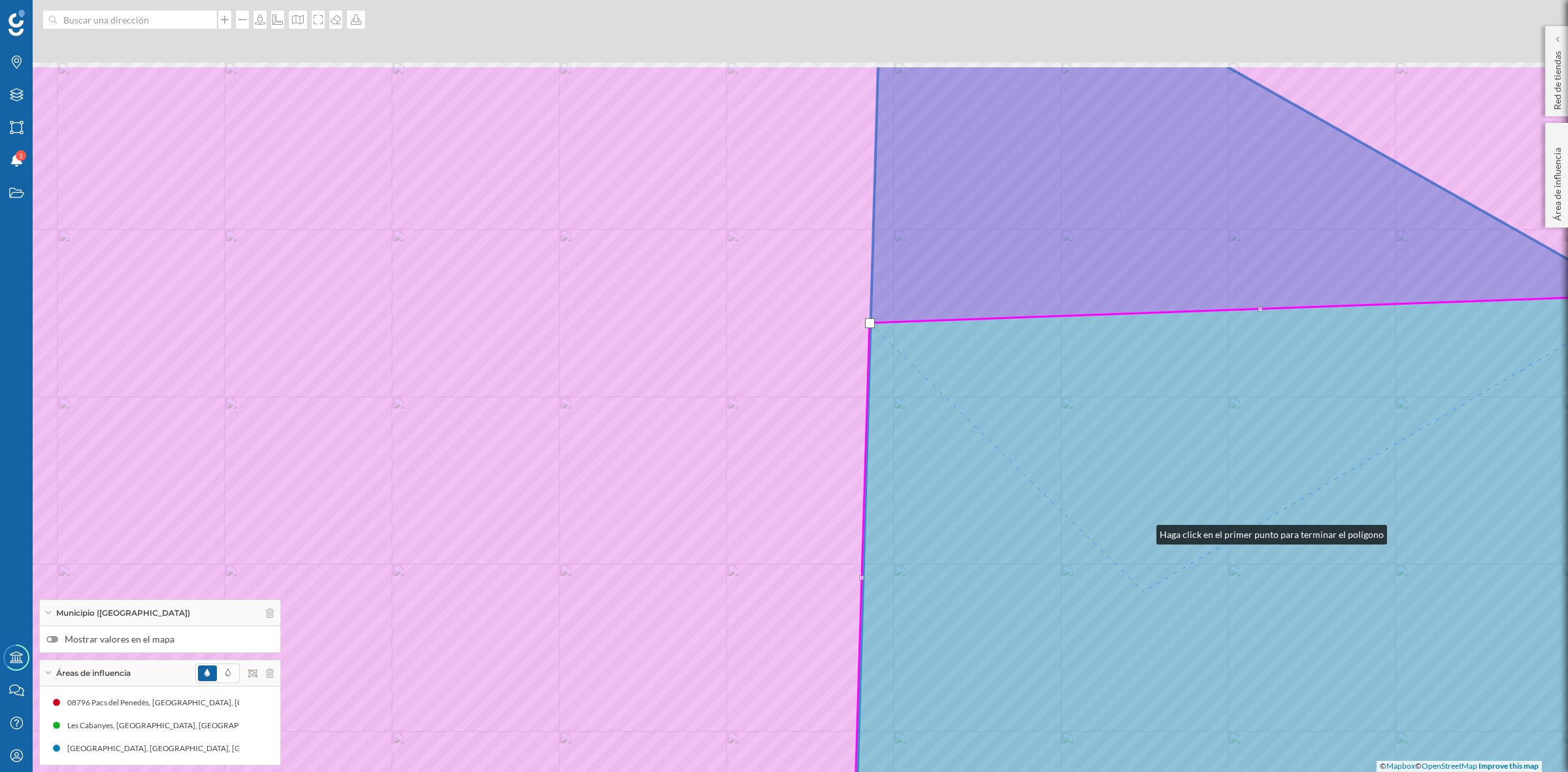
drag, startPoint x: 1140, startPoint y: 387, endPoint x: 1118, endPoint y: 784, distance: 397.6
click at [1118, 771] on html "Marcas Capas Áreas Notificaciones 1 Estados Academy Contacta con nosotros Centr…" at bounding box center [784, 386] width 1568 height 772
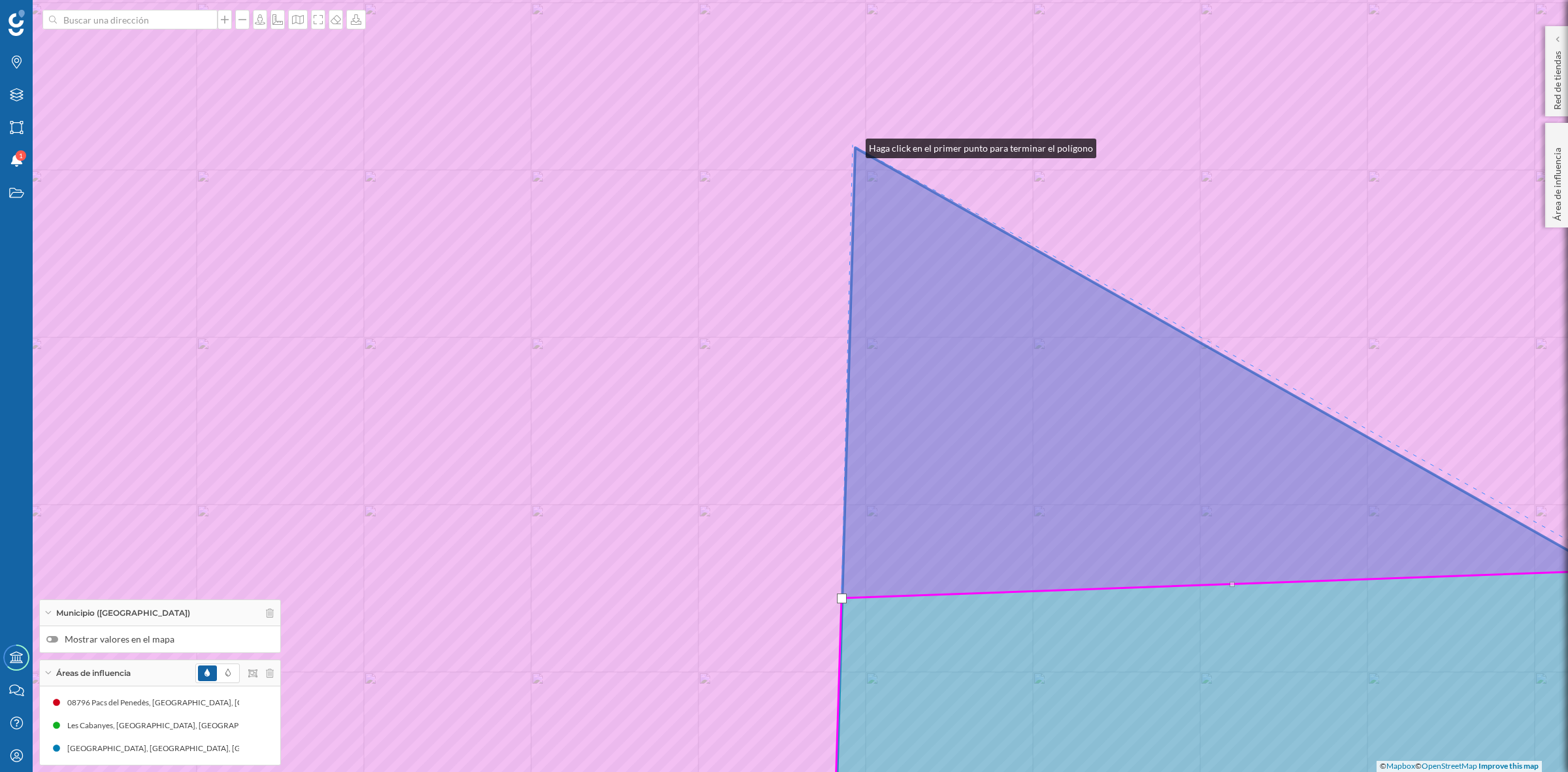
click at [852, 145] on icon at bounding box center [784, 386] width 1886 height 930
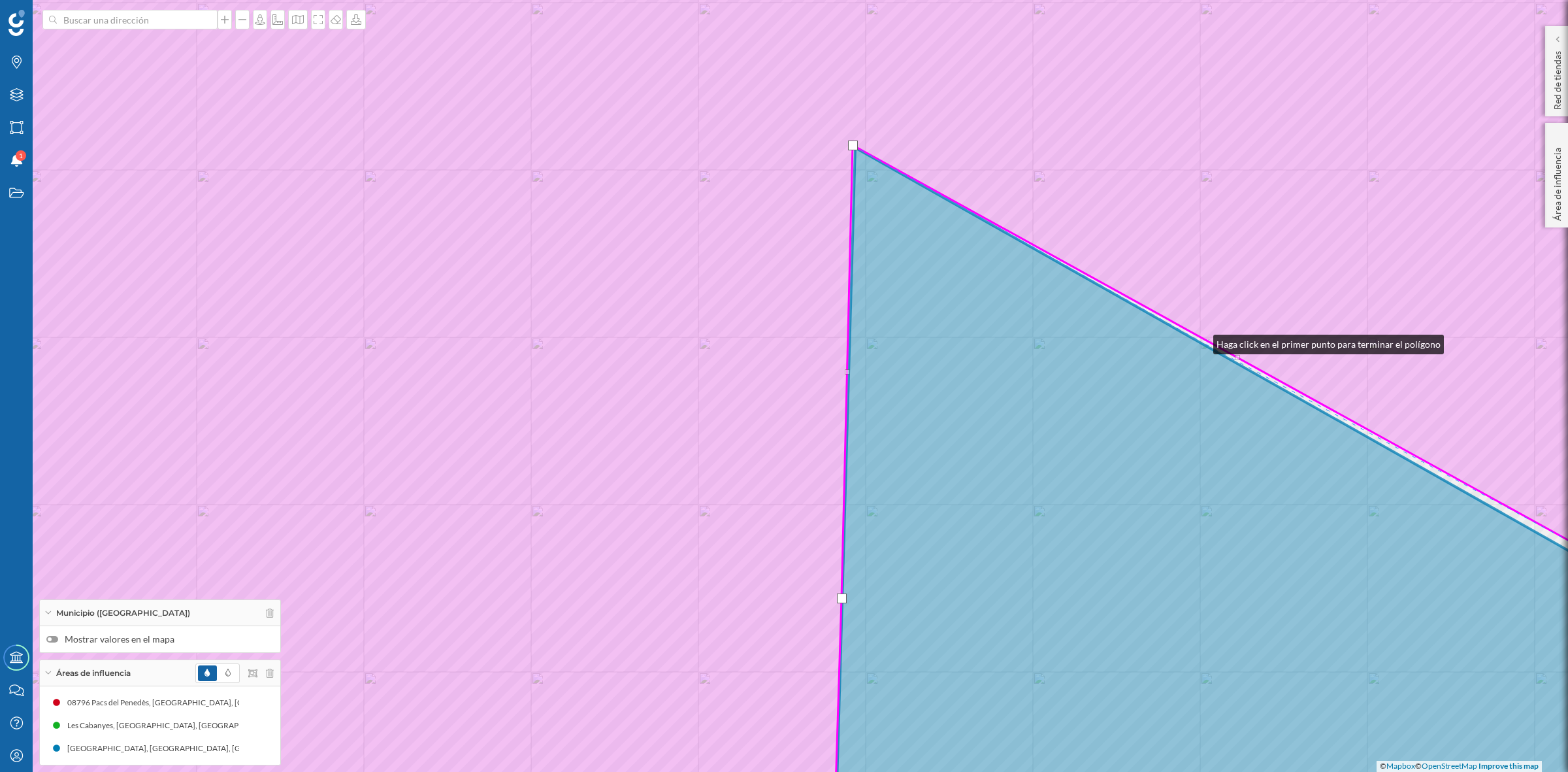
click at [1200, 341] on icon at bounding box center [1281, 499] width 892 height 704
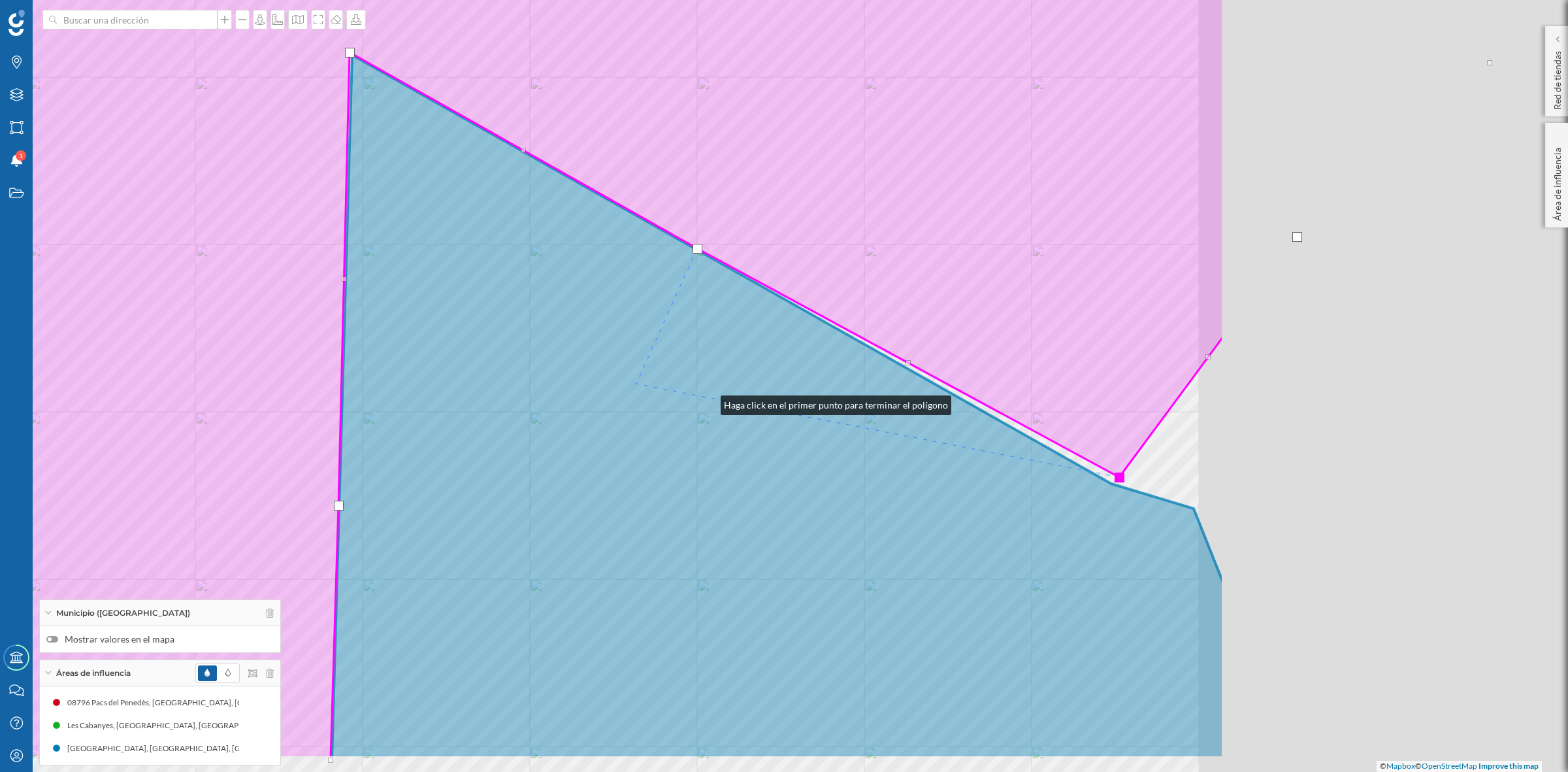
drag, startPoint x: 1211, startPoint y: 495, endPoint x: 400, endPoint y: 347, distance: 824.4
click at [403, 345] on icon at bounding box center [778, 407] width 892 height 704
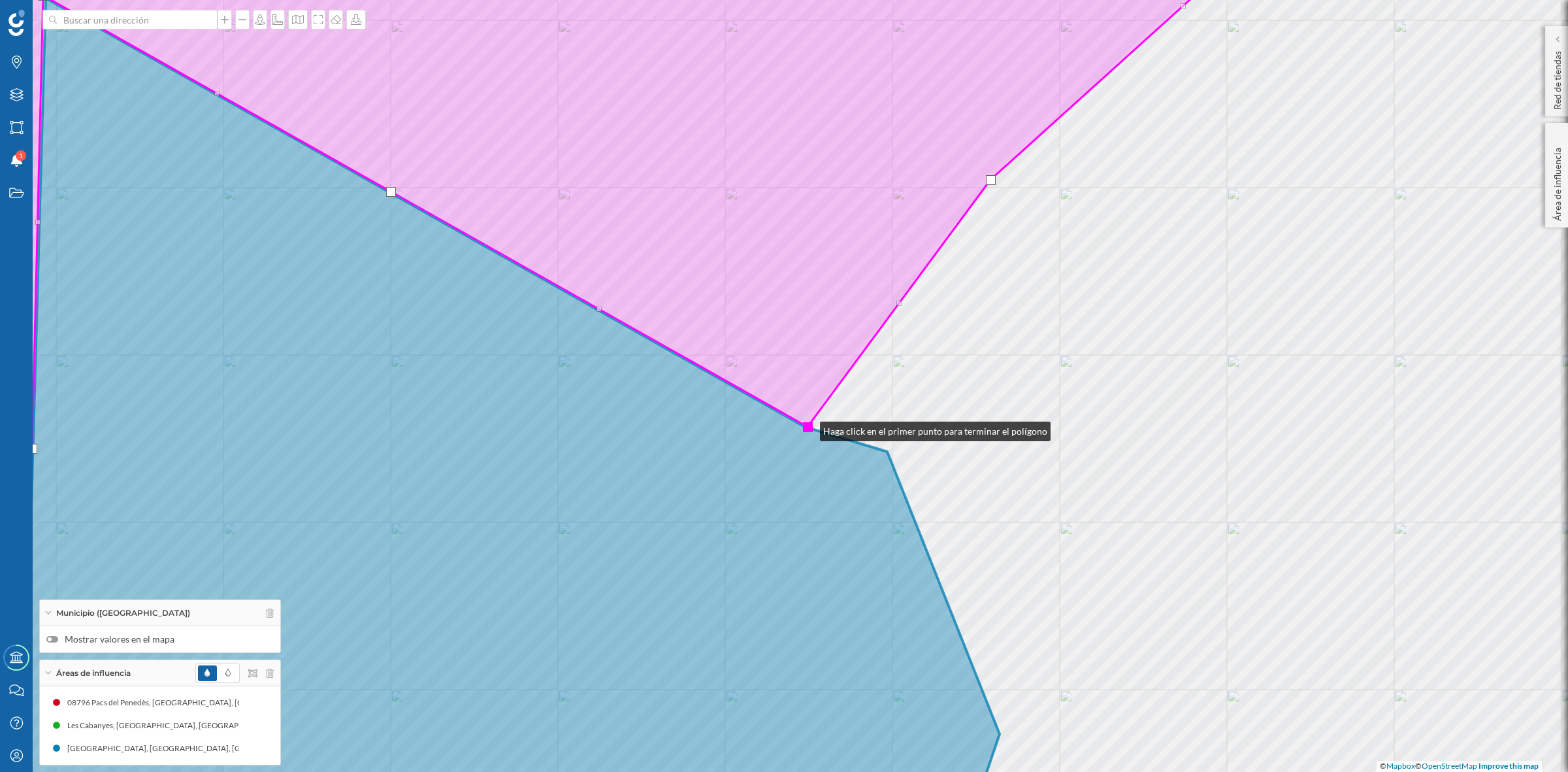
drag, startPoint x: 813, startPoint y: 422, endPoint x: 807, endPoint y: 428, distance: 8.5
click at [807, 428] on div at bounding box center [807, 427] width 10 height 10
click at [806, 428] on div at bounding box center [807, 427] width 10 height 10
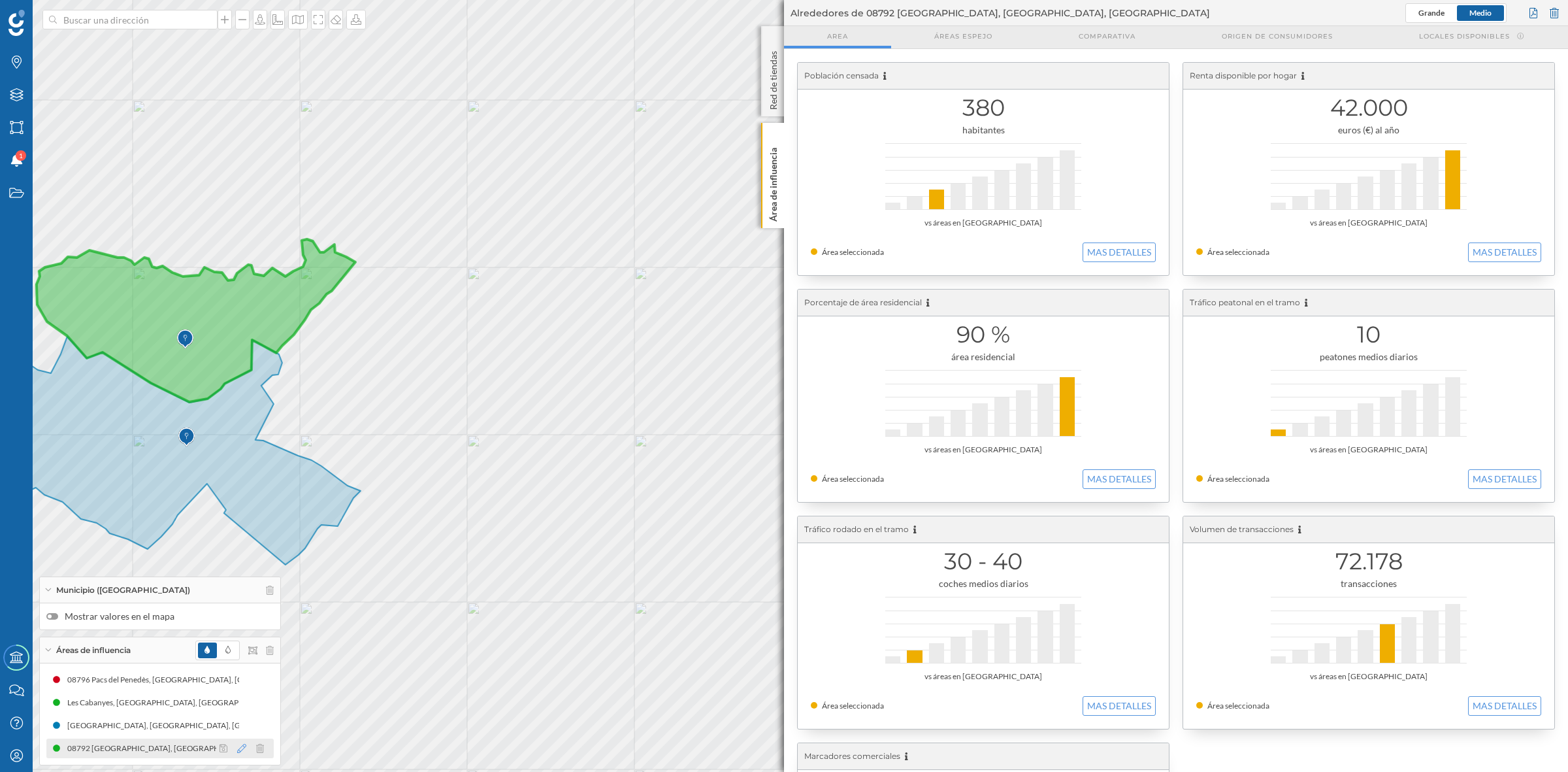
click at [243, 748] on icon at bounding box center [242, 748] width 9 height 9
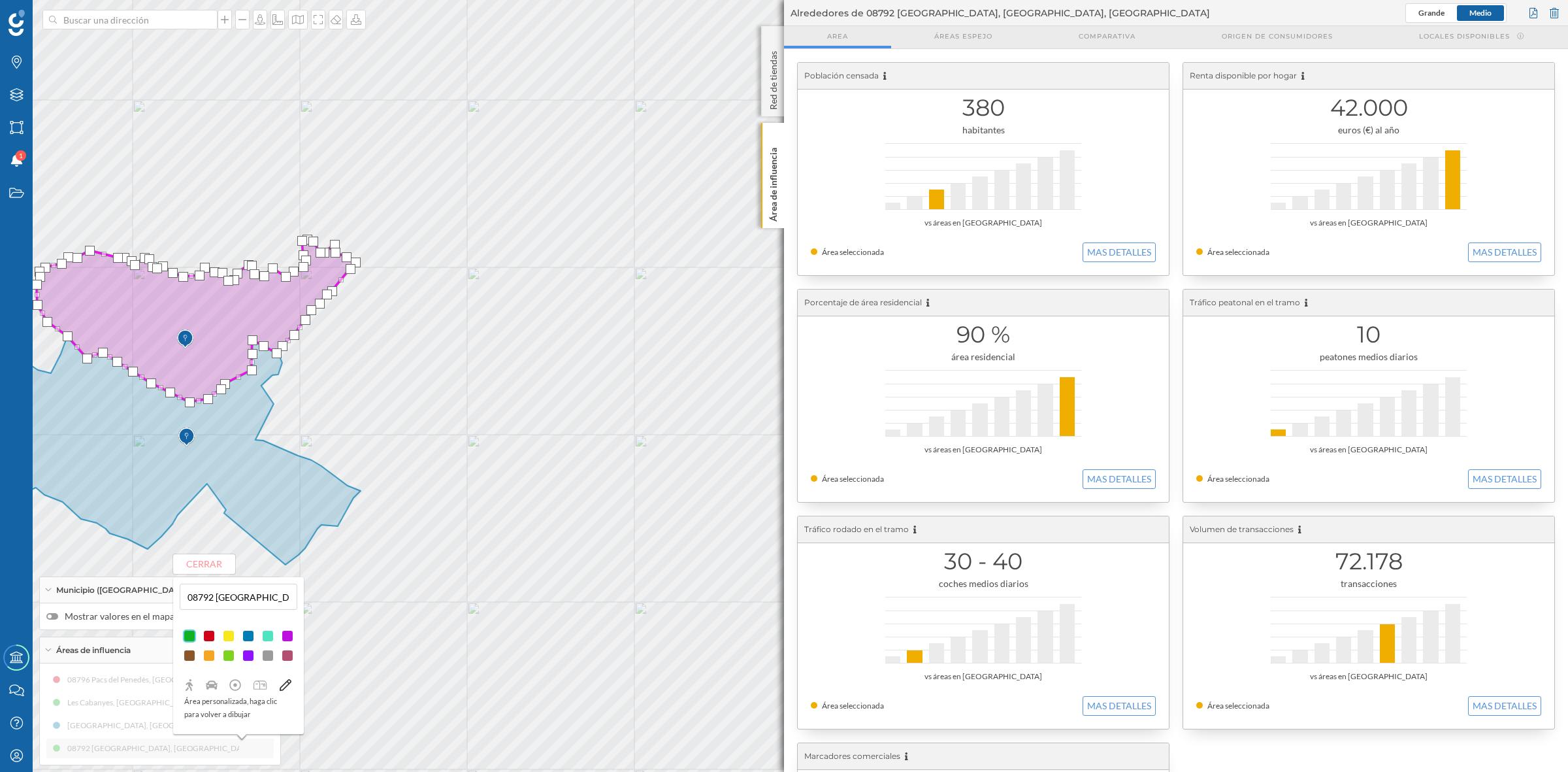
click at [287, 634] on div at bounding box center [287, 635] width 13 height 13
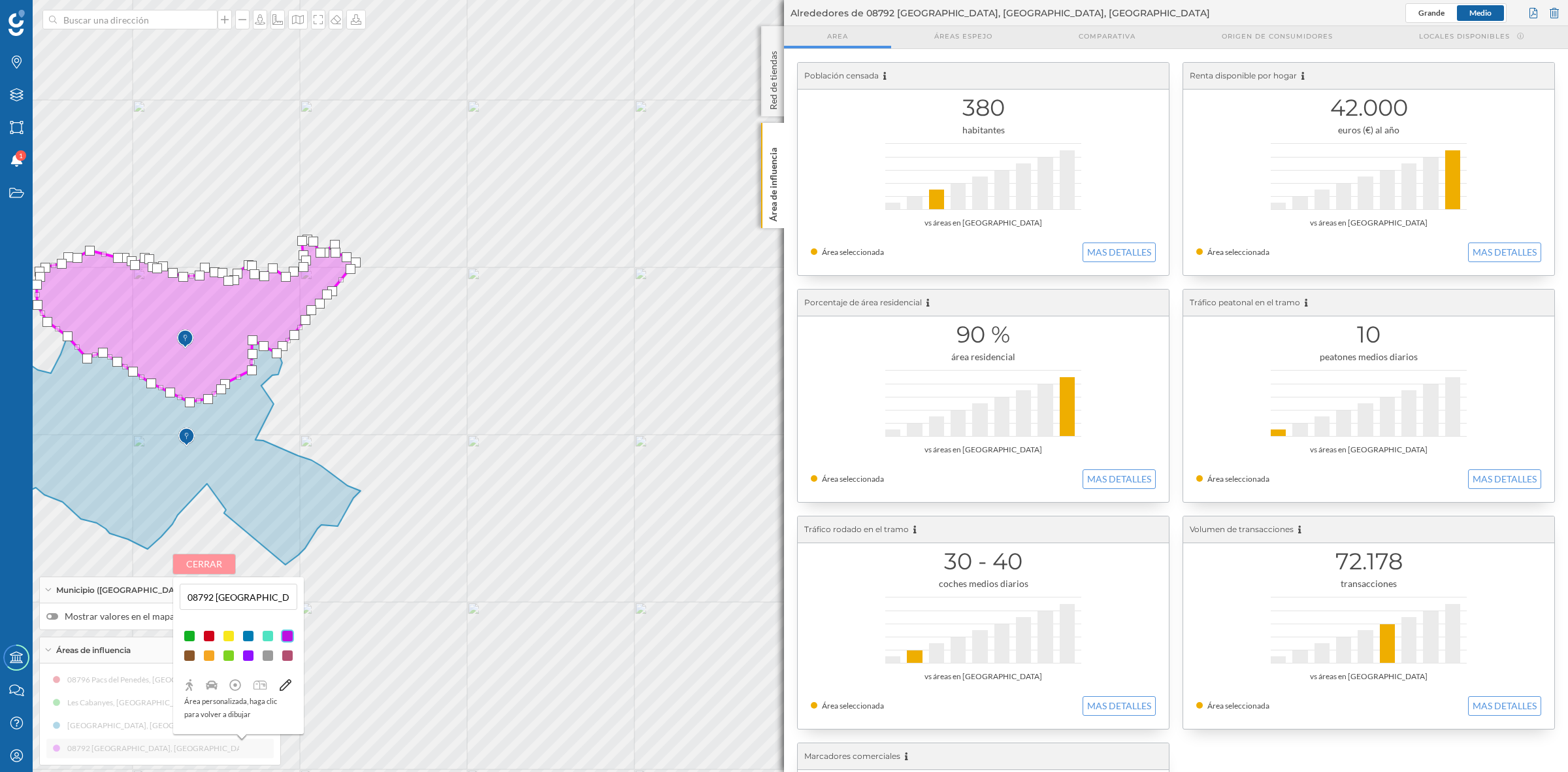
click at [219, 560] on button "Cerrar" at bounding box center [204, 564] width 62 height 20
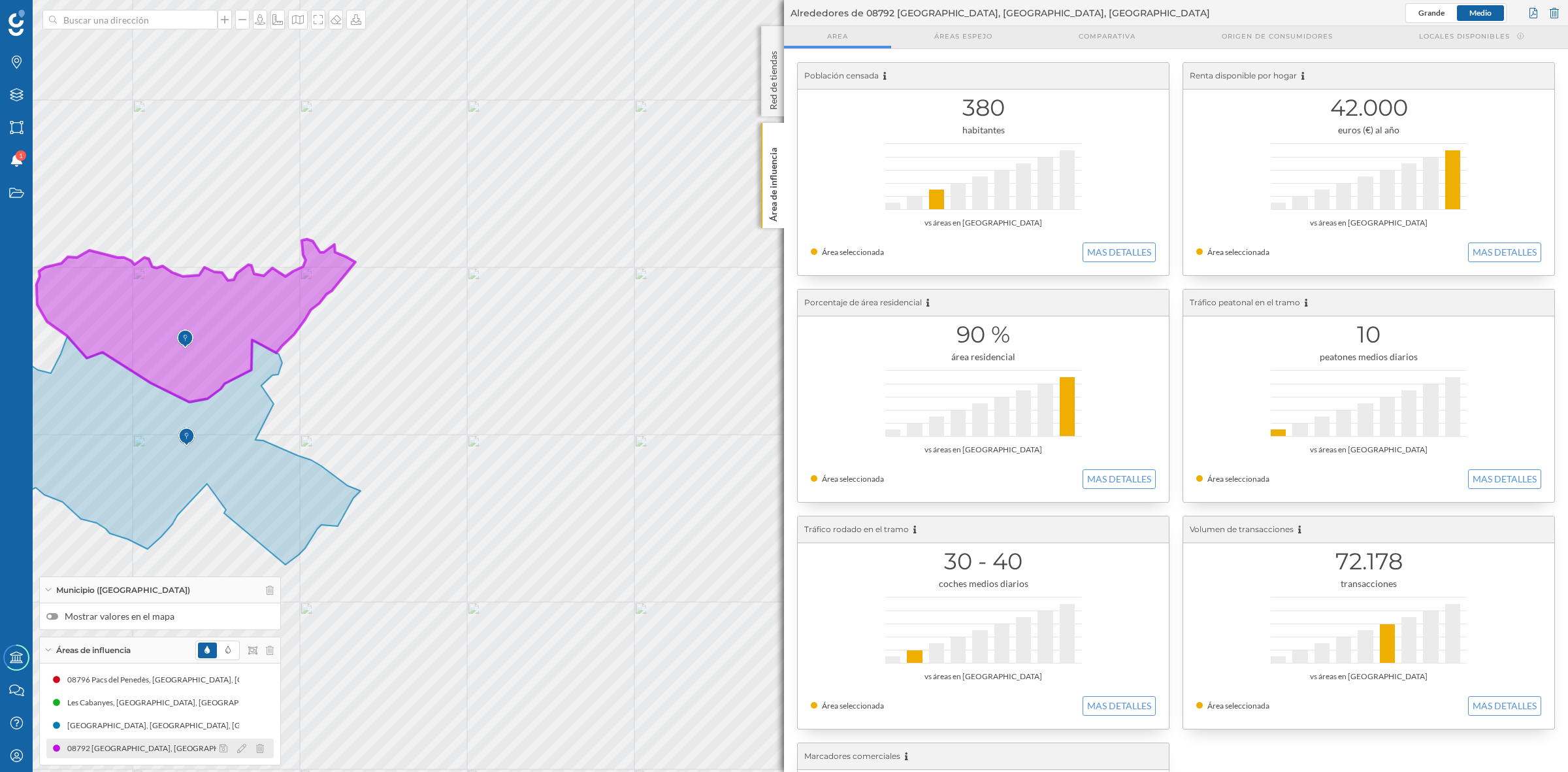
click at [183, 749] on div "08792 Santa Fe del Penedès, Barcelona, España (Área dibujada)" at bounding box center [232, 748] width 328 height 13
click at [1109, 250] on button "MAS DETALLES" at bounding box center [1118, 253] width 73 height 20
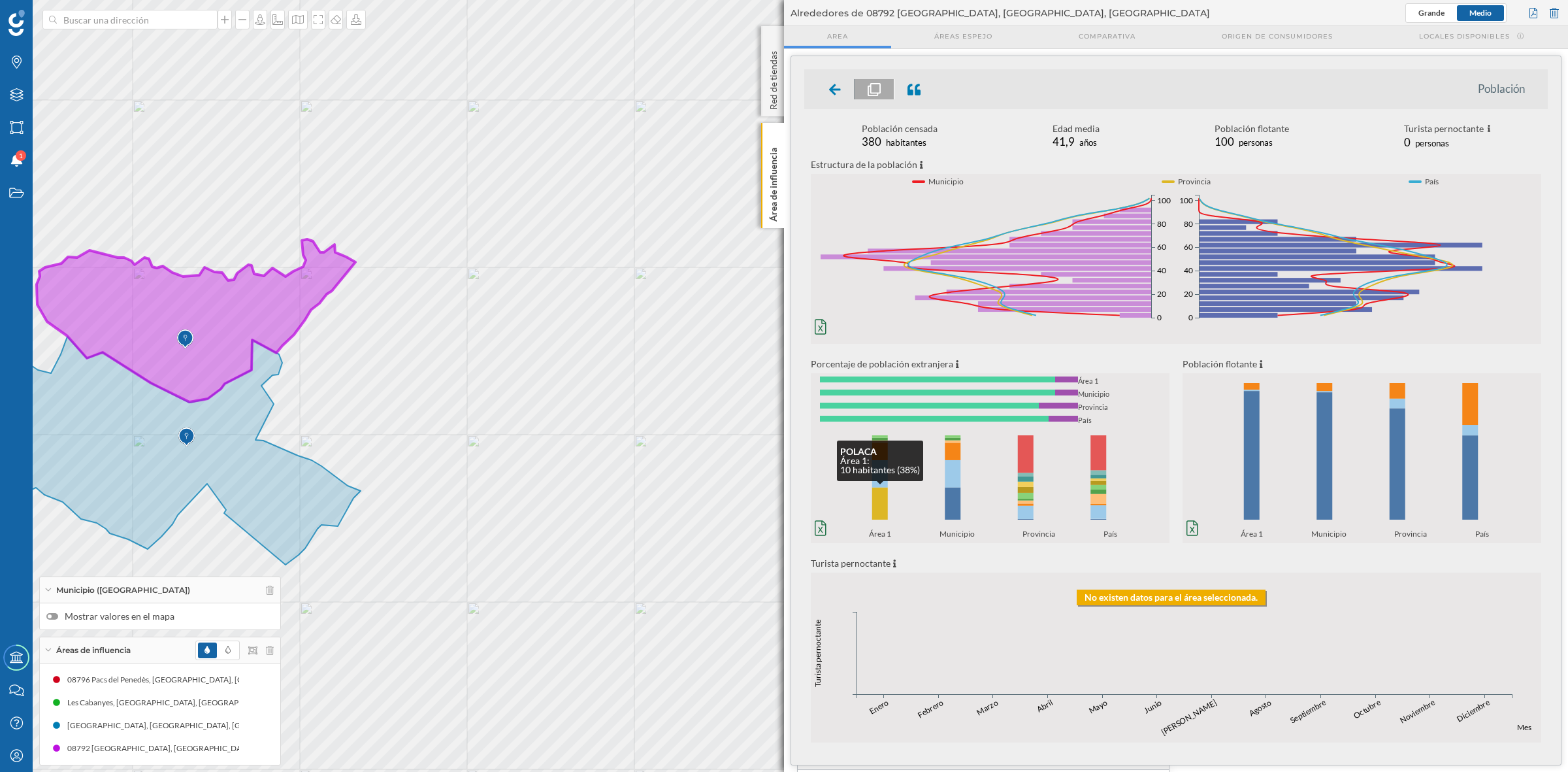
click at [888, 498] on rect at bounding box center [880, 504] width 16 height 32
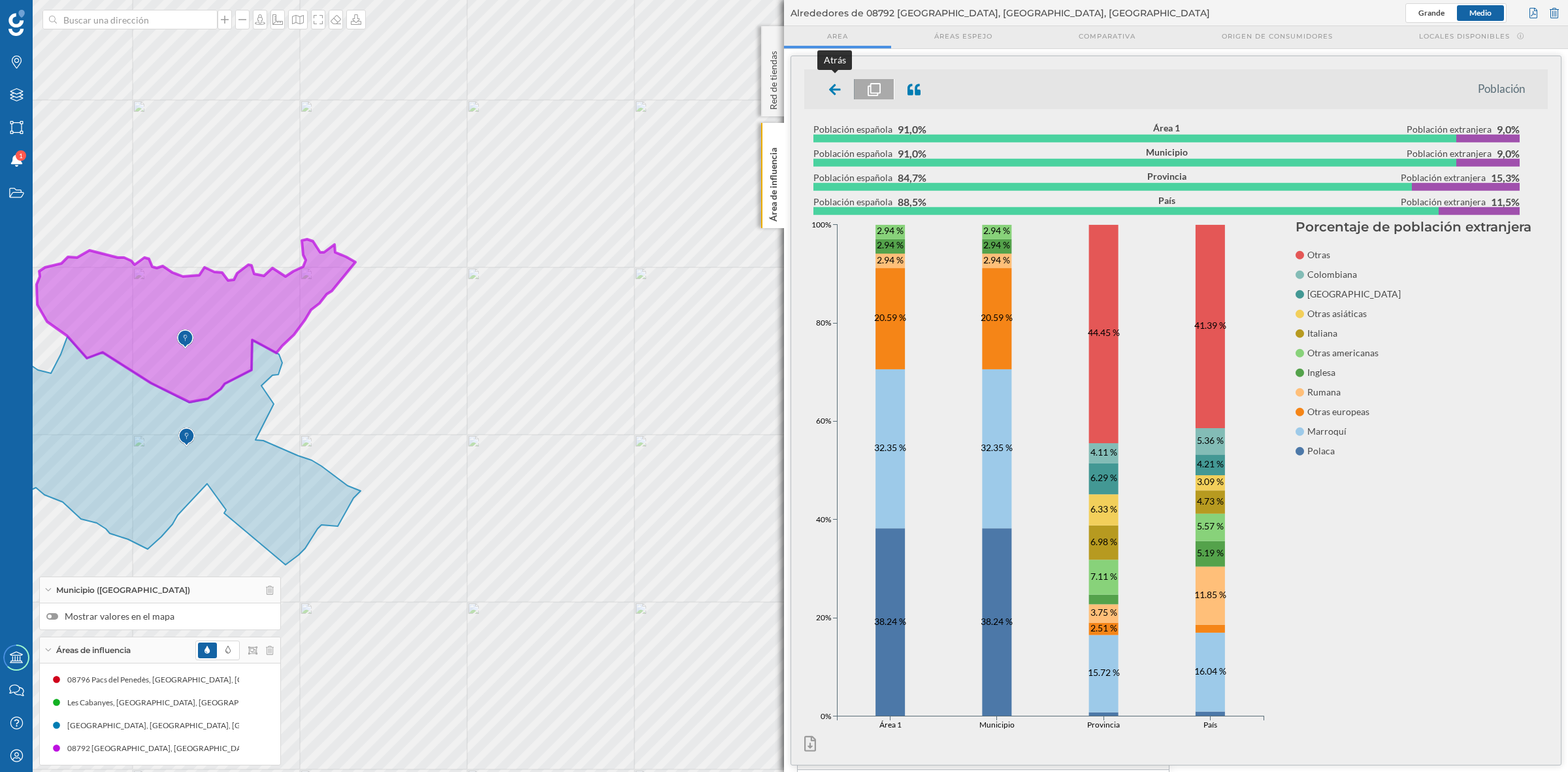
click at [831, 80] on div at bounding box center [835, 89] width 38 height 20
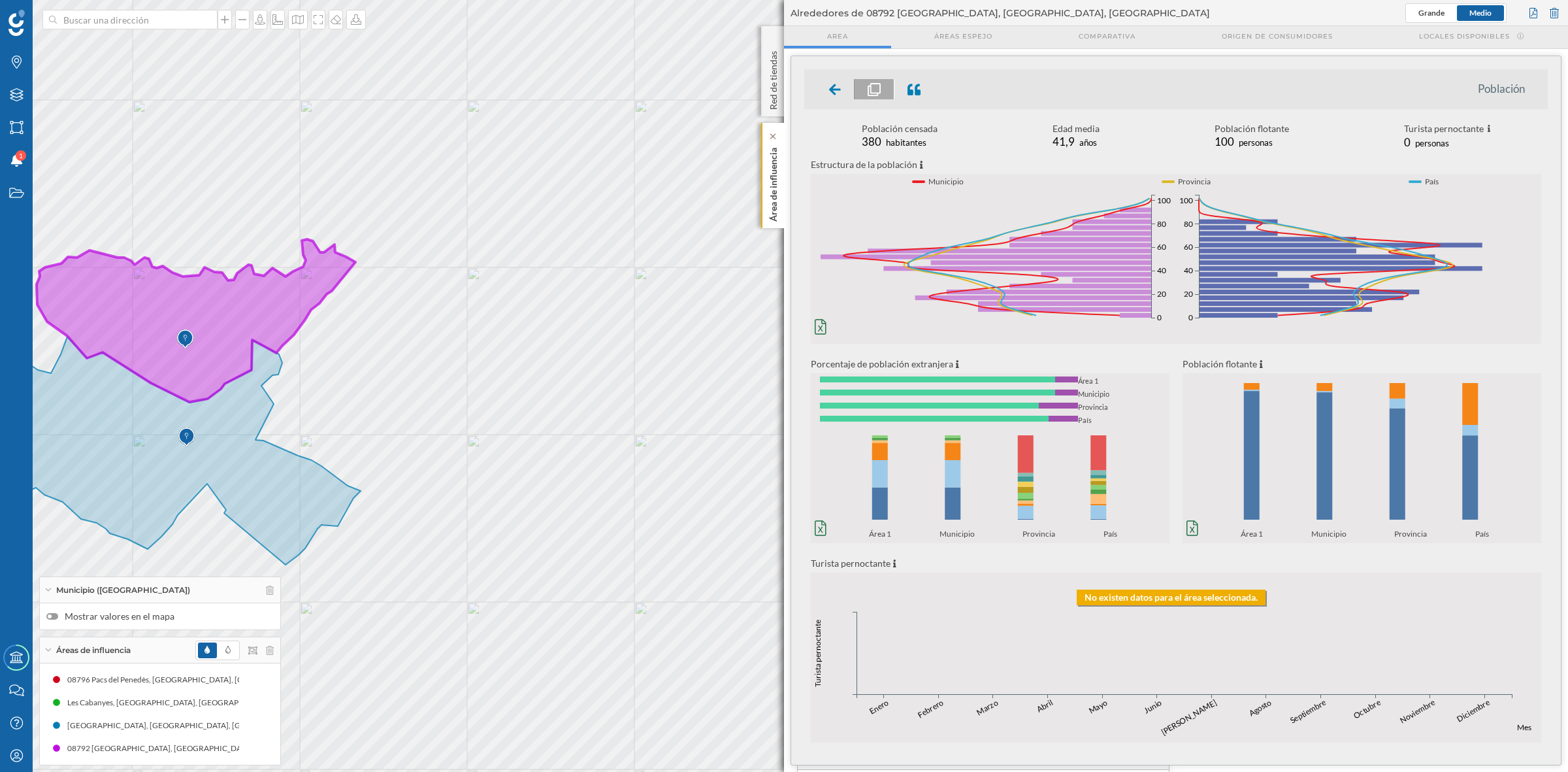
click at [774, 171] on p "Área de influencia" at bounding box center [773, 182] width 13 height 79
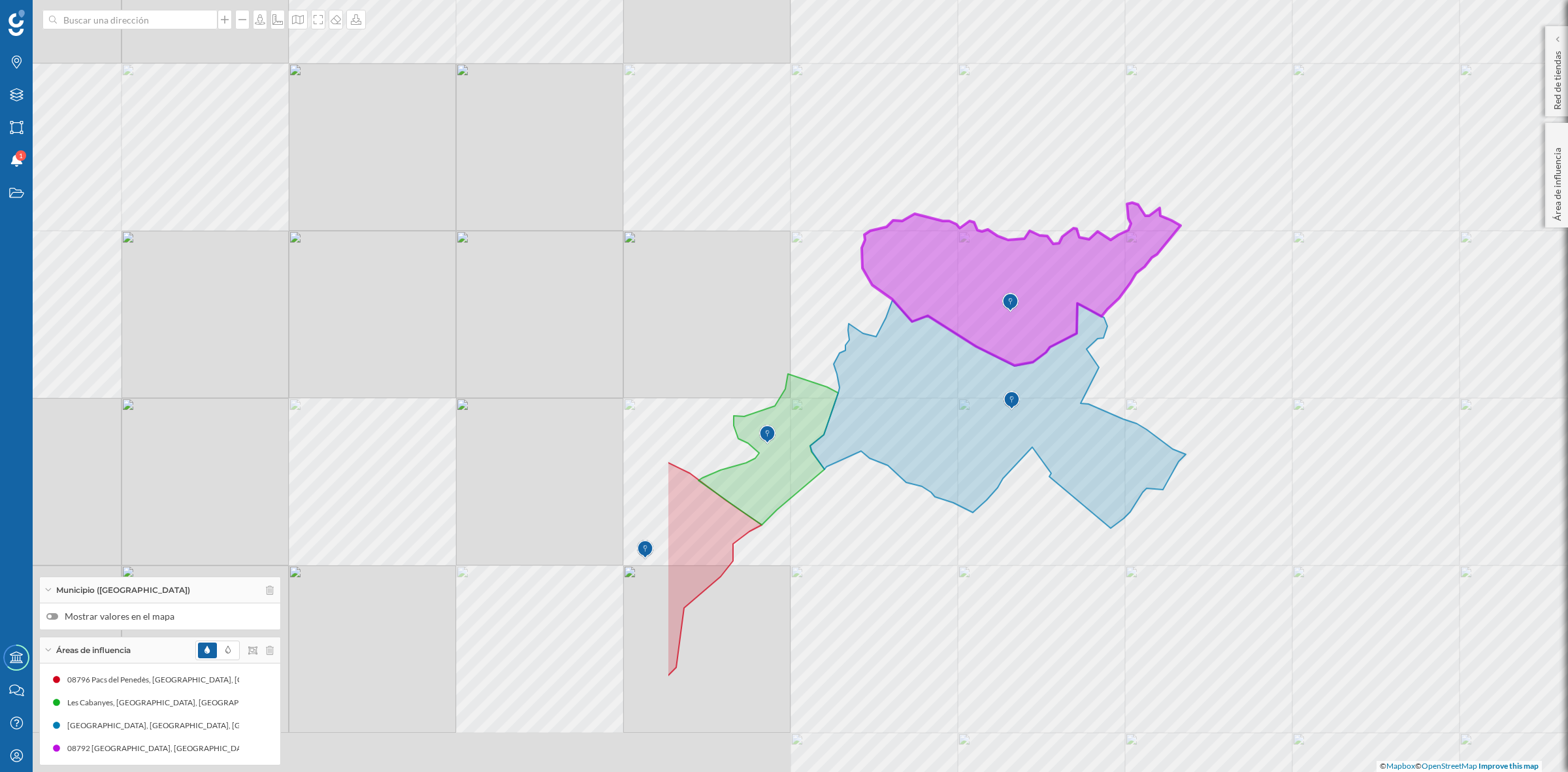
drag, startPoint x: 622, startPoint y: 389, endPoint x: 1448, endPoint y: 353, distance: 826.8
click at [1448, 353] on div "© Mapbox © OpenStreetMap Improve this map" at bounding box center [784, 386] width 1568 height 772
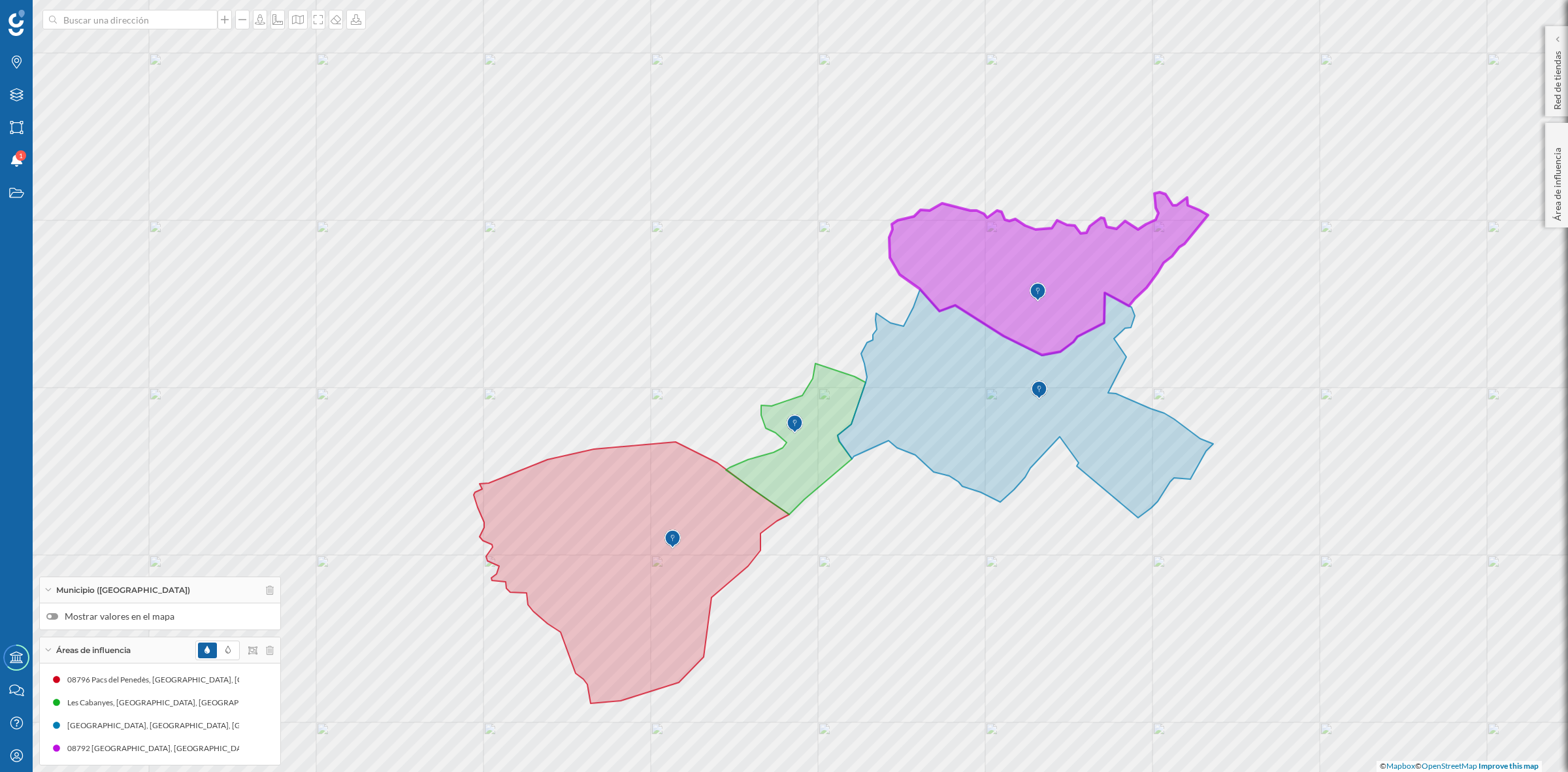
drag, startPoint x: 935, startPoint y: 563, endPoint x: 962, endPoint y: 553, distance: 28.8
click at [962, 553] on div "© Mapbox © OpenStreetMap Improve this map" at bounding box center [784, 386] width 1568 height 772
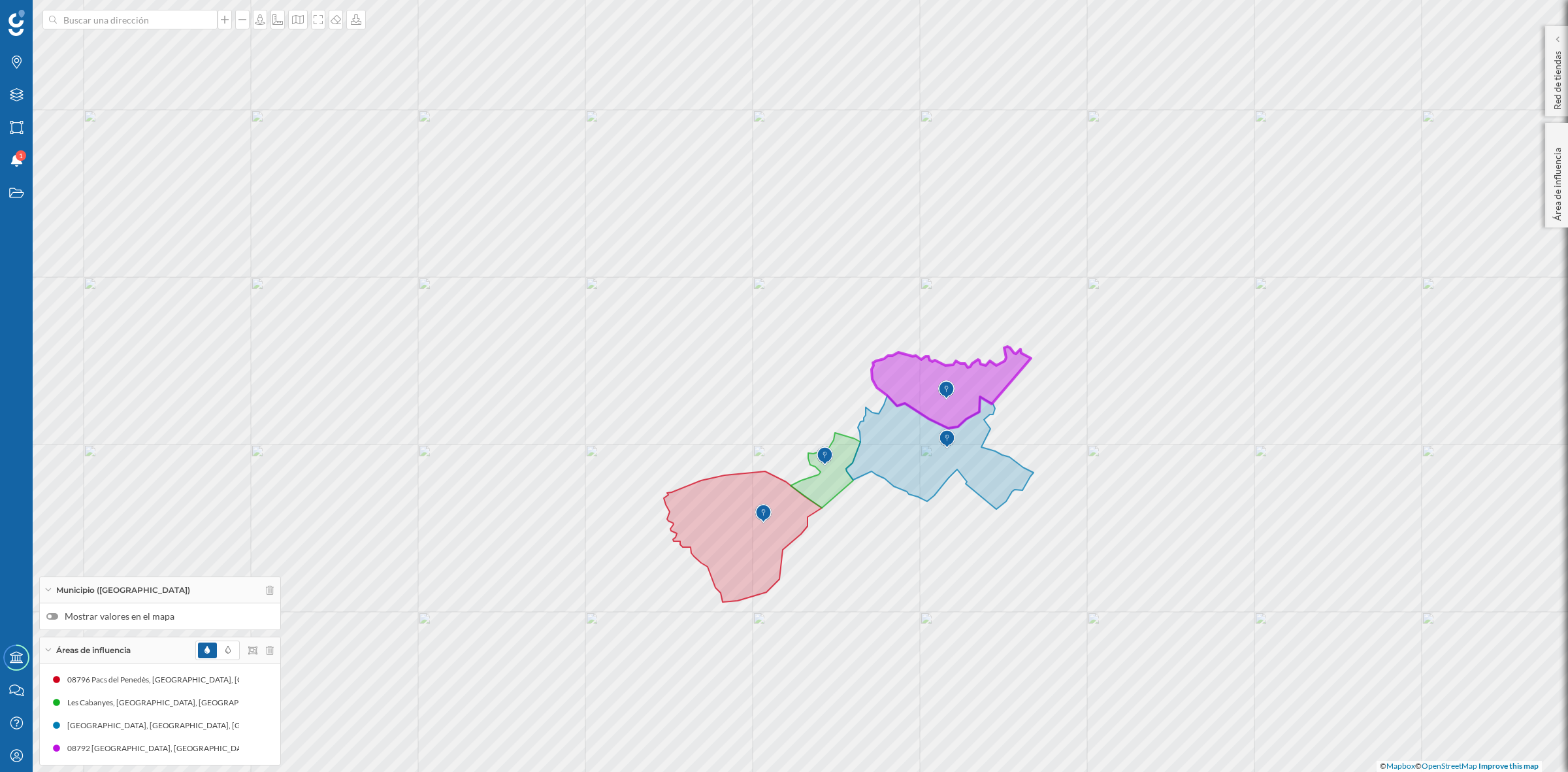
drag, startPoint x: 719, startPoint y: 246, endPoint x: 717, endPoint y: 228, distance: 18.1
click at [717, 228] on div "© Mapbox © OpenStreetMap Improve this map" at bounding box center [784, 386] width 1568 height 772
click at [550, 425] on div "© Mapbox © OpenStreetMap Improve this map" at bounding box center [784, 386] width 1568 height 772
drag, startPoint x: 550, startPoint y: 425, endPoint x: 536, endPoint y: 473, distance: 50.0
click at [536, 473] on div "© Mapbox © OpenStreetMap Improve this map" at bounding box center [784, 386] width 1568 height 772
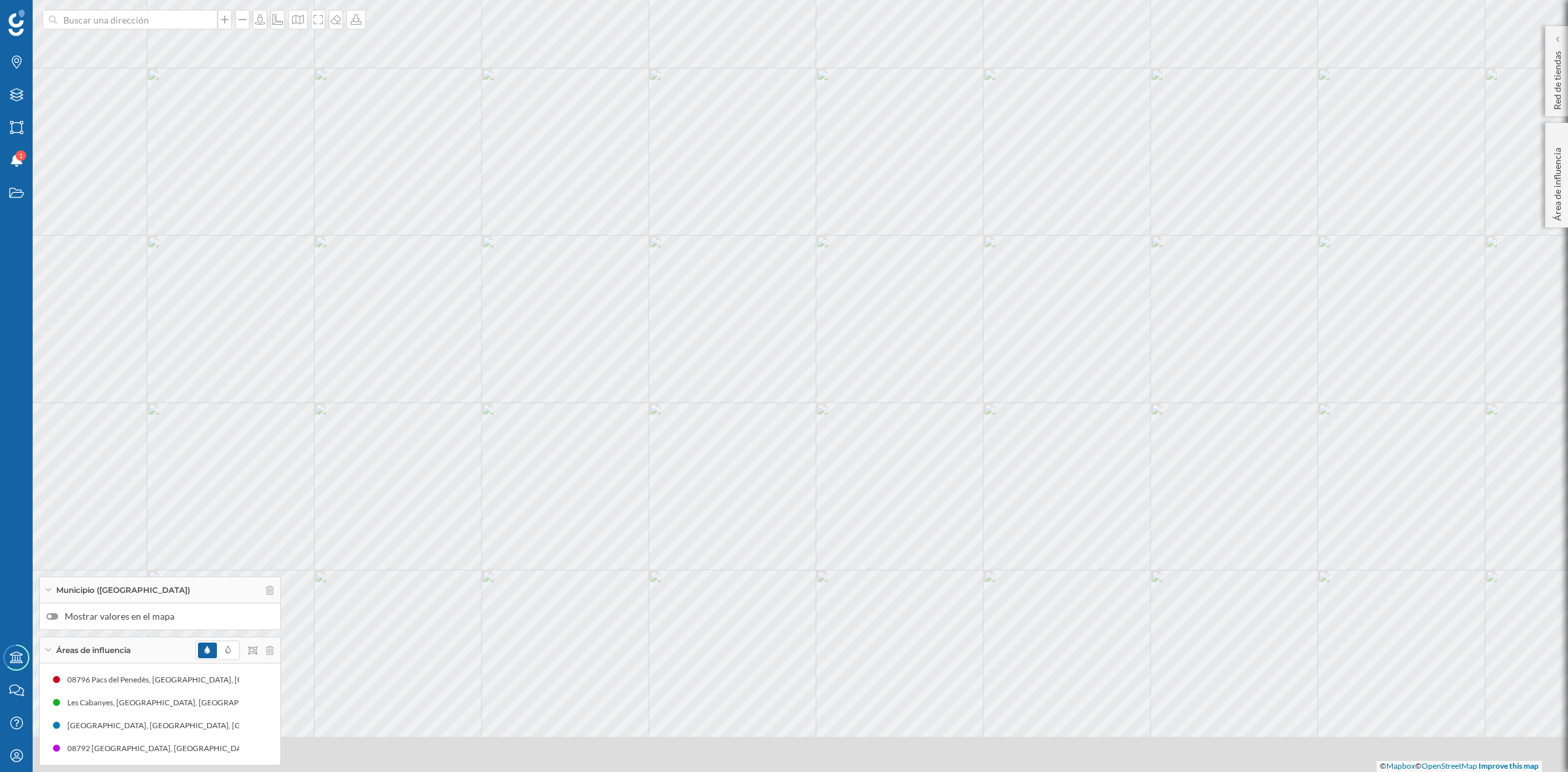
drag, startPoint x: 587, startPoint y: 284, endPoint x: 625, endPoint y: 247, distance: 53.0
click at [625, 247] on div "© Mapbox © OpenStreetMap Improve this map" at bounding box center [784, 386] width 1568 height 772
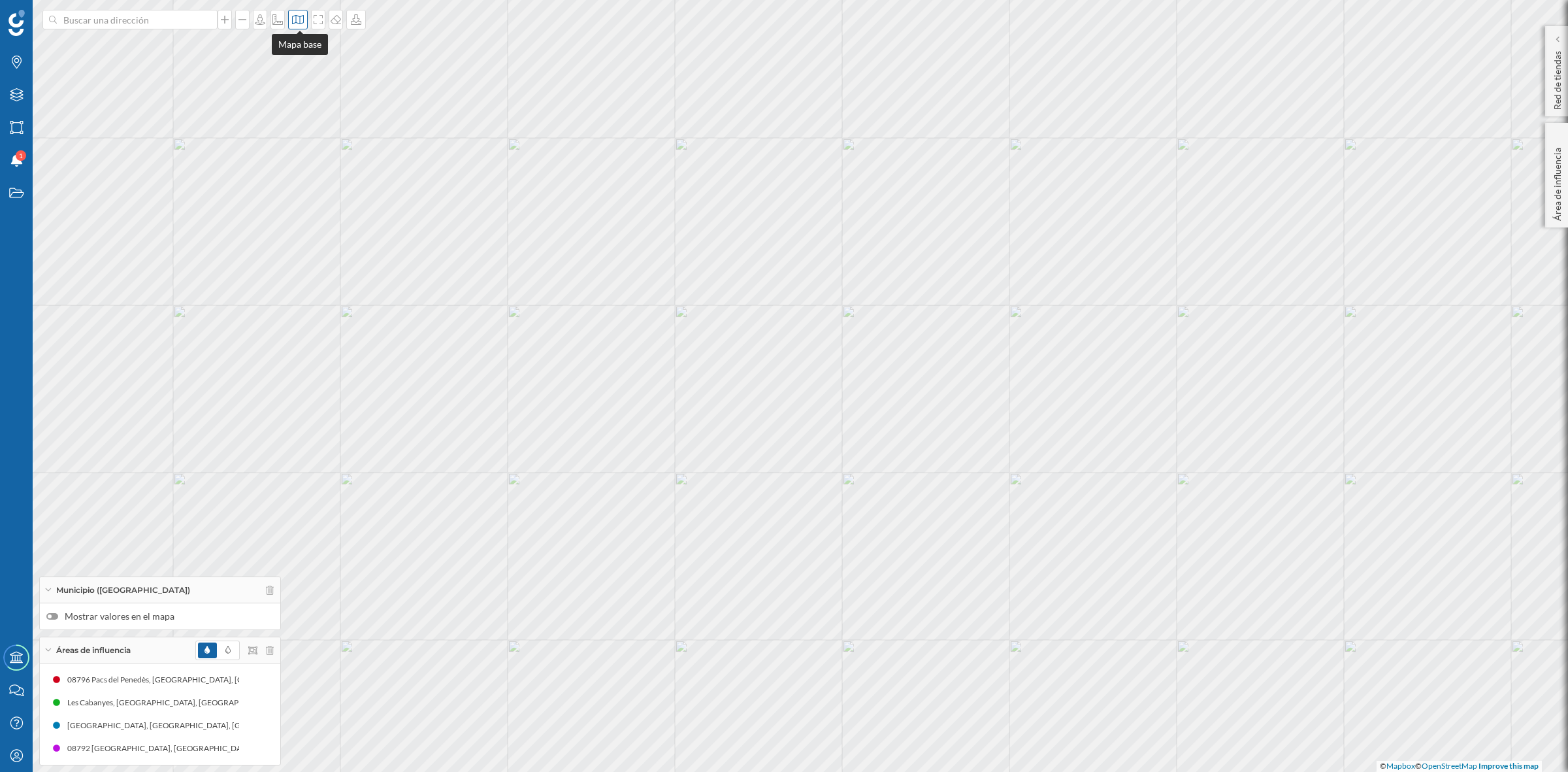
click at [304, 24] on icon at bounding box center [298, 20] width 13 height 11
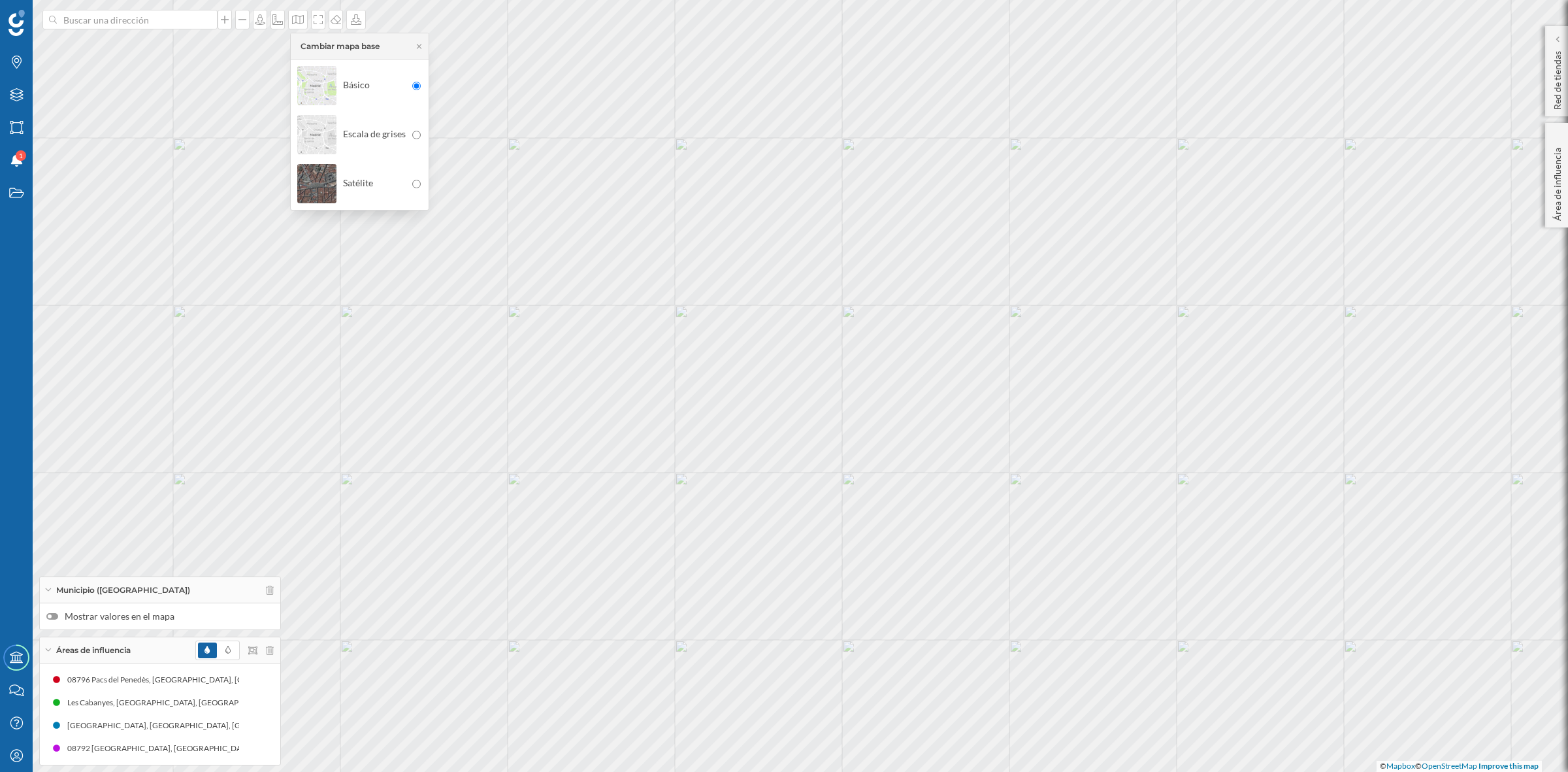
click at [323, 183] on img at bounding box center [317, 183] width 39 height 46
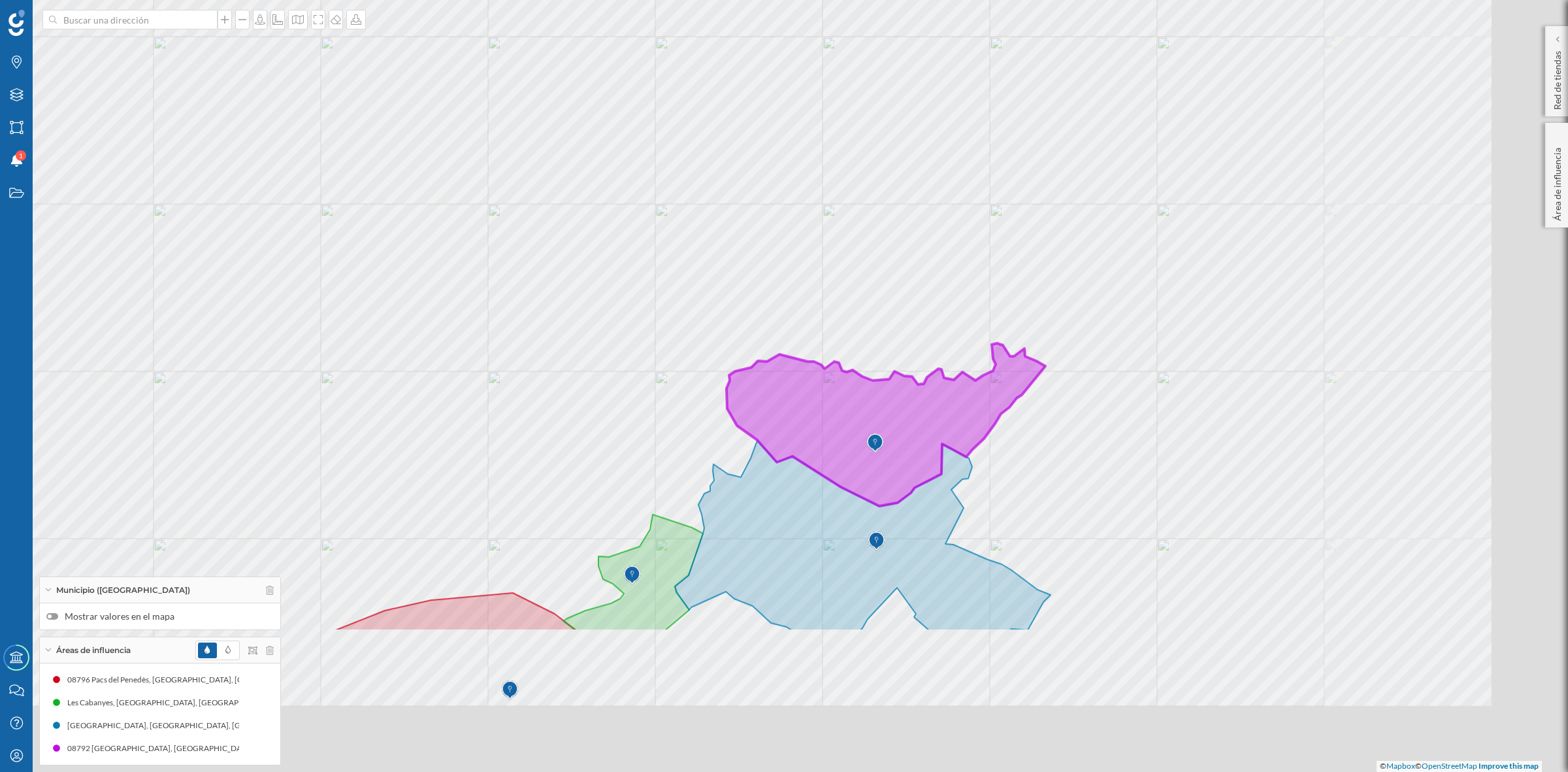
drag, startPoint x: 902, startPoint y: 429, endPoint x: 658, endPoint y: 210, distance: 327.9
click at [658, 210] on div "© Mapbox © OpenStreetMap Improve this map" at bounding box center [784, 386] width 1568 height 772
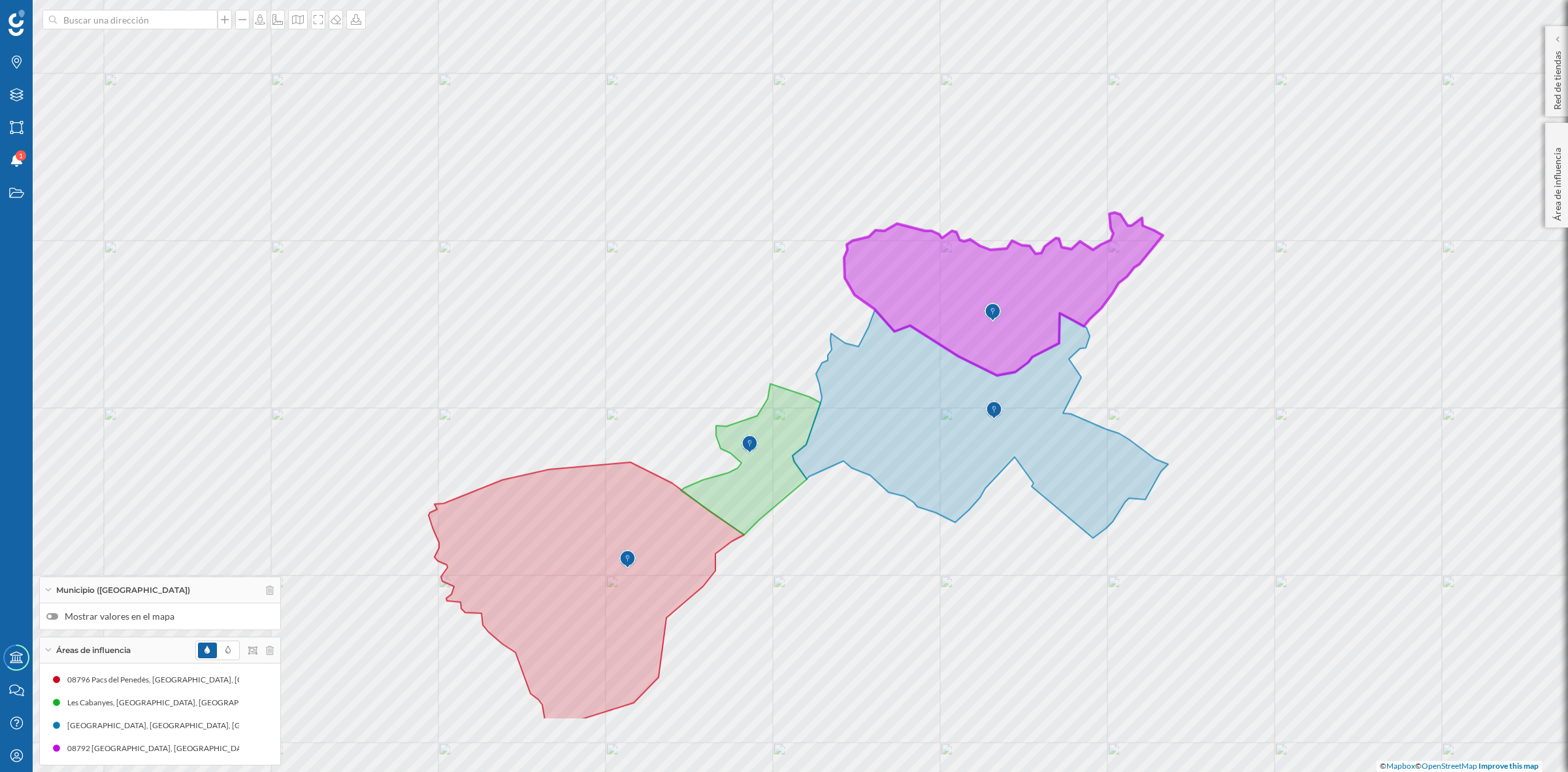
drag, startPoint x: 664, startPoint y: 344, endPoint x: 782, endPoint y: 213, distance: 176.3
click at [782, 213] on div "© Mapbox © OpenStreetMap Improve this map" at bounding box center [784, 386] width 1568 height 772
click at [302, 20] on icon at bounding box center [298, 20] width 13 height 11
click at [317, 92] on img at bounding box center [317, 85] width 39 height 46
click at [153, 17] on input at bounding box center [130, 20] width 147 height 20
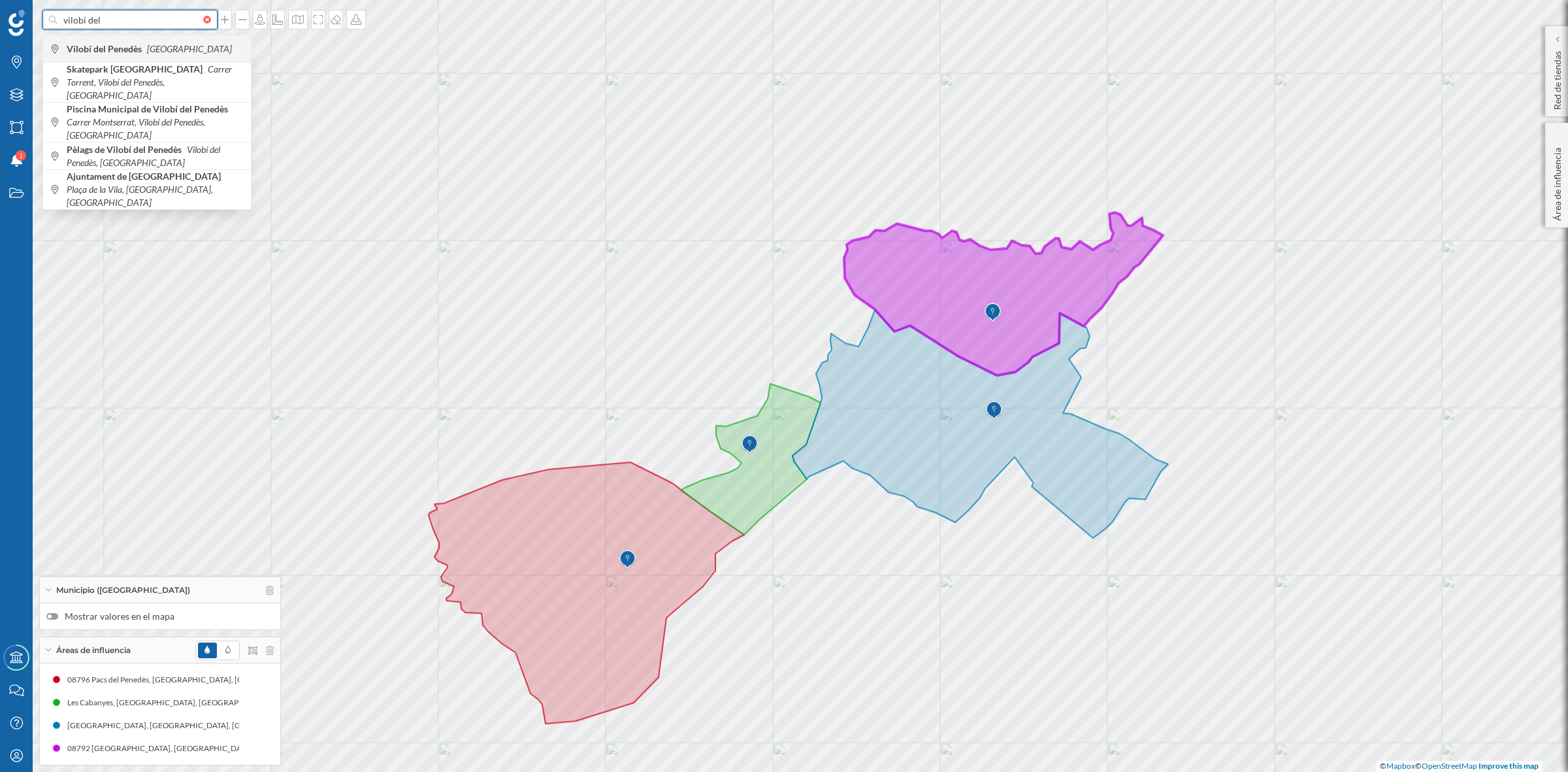
type input "vilobi del"
click at [85, 43] on b "Vilobí del Penedès" at bounding box center [106, 48] width 78 height 11
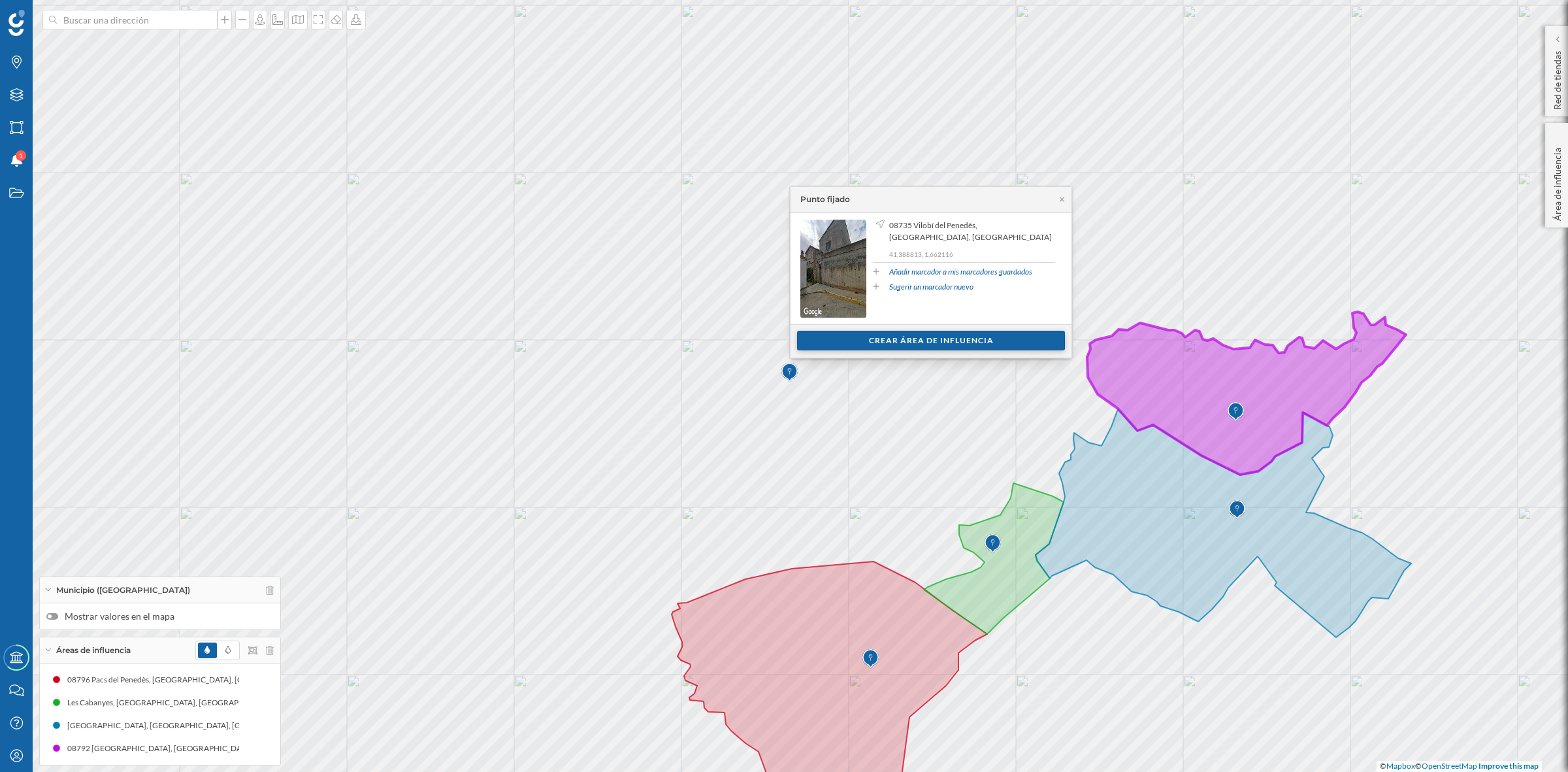
click at [954, 340] on div "Crear área de influencia" at bounding box center [931, 341] width 268 height 20
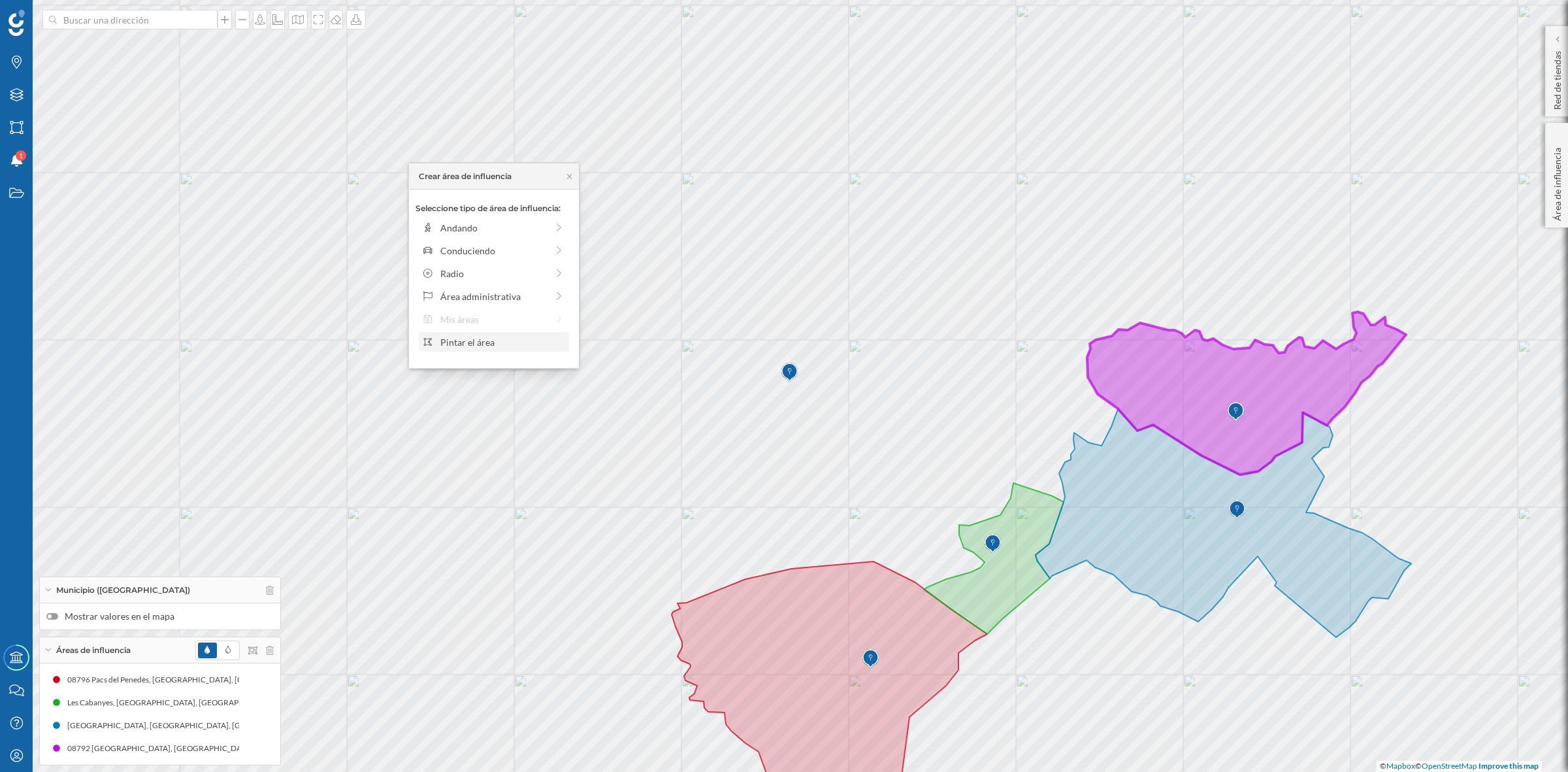
click at [474, 343] on div "Pintar el área" at bounding box center [503, 342] width 125 height 14
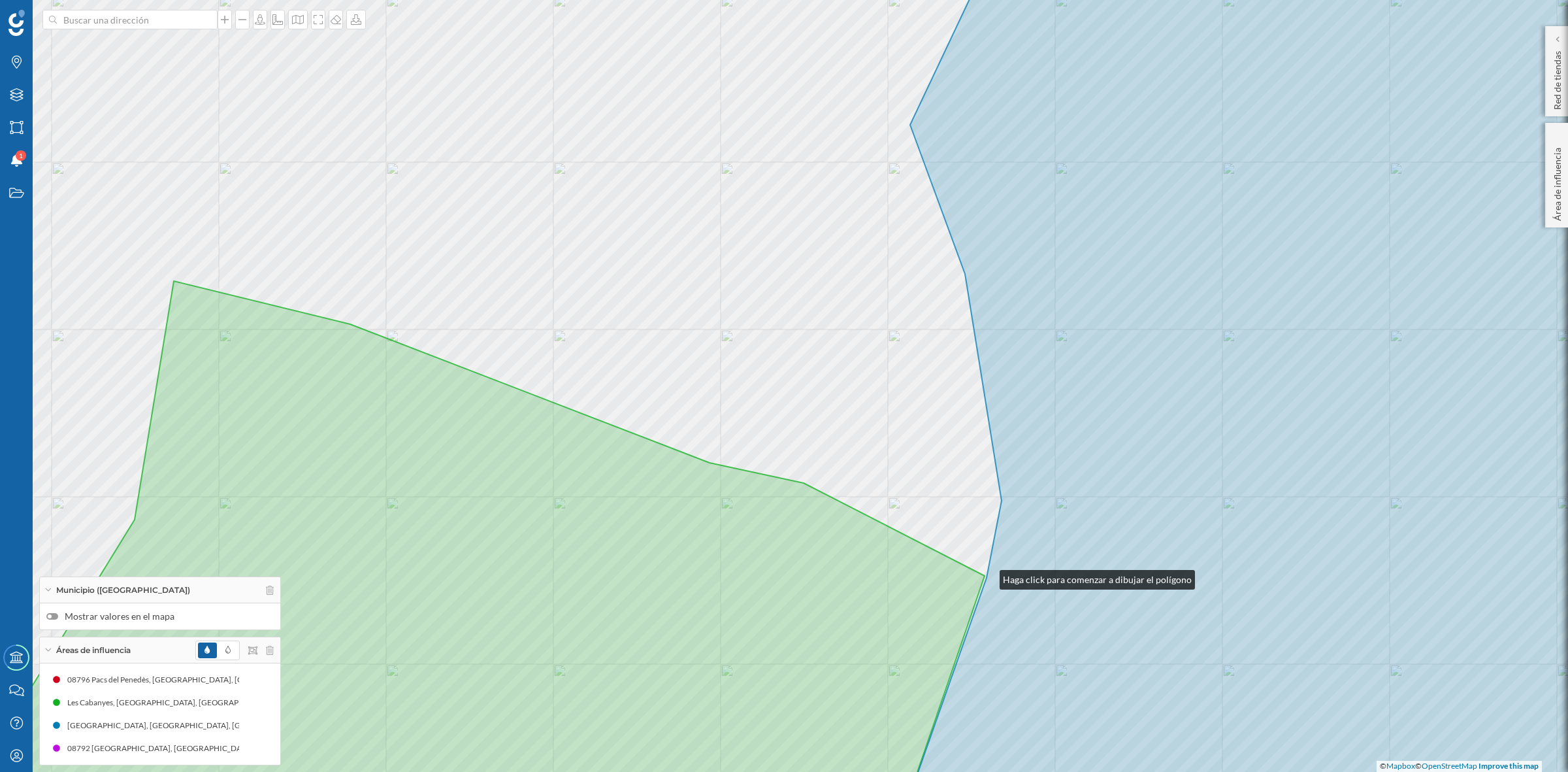
click at [987, 577] on icon at bounding box center [1309, 386] width 836 height 928
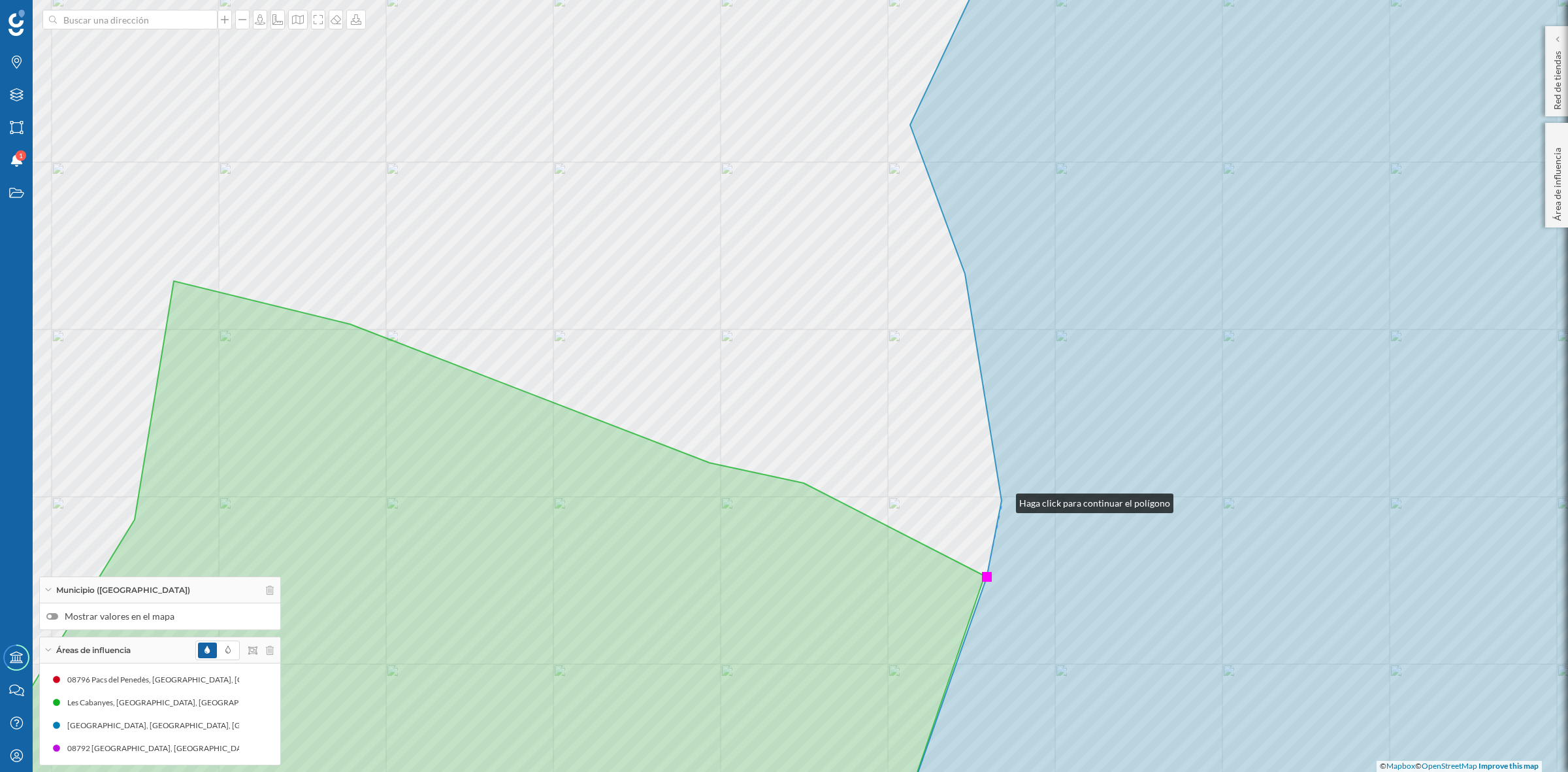
click at [1003, 500] on icon at bounding box center [1309, 386] width 836 height 928
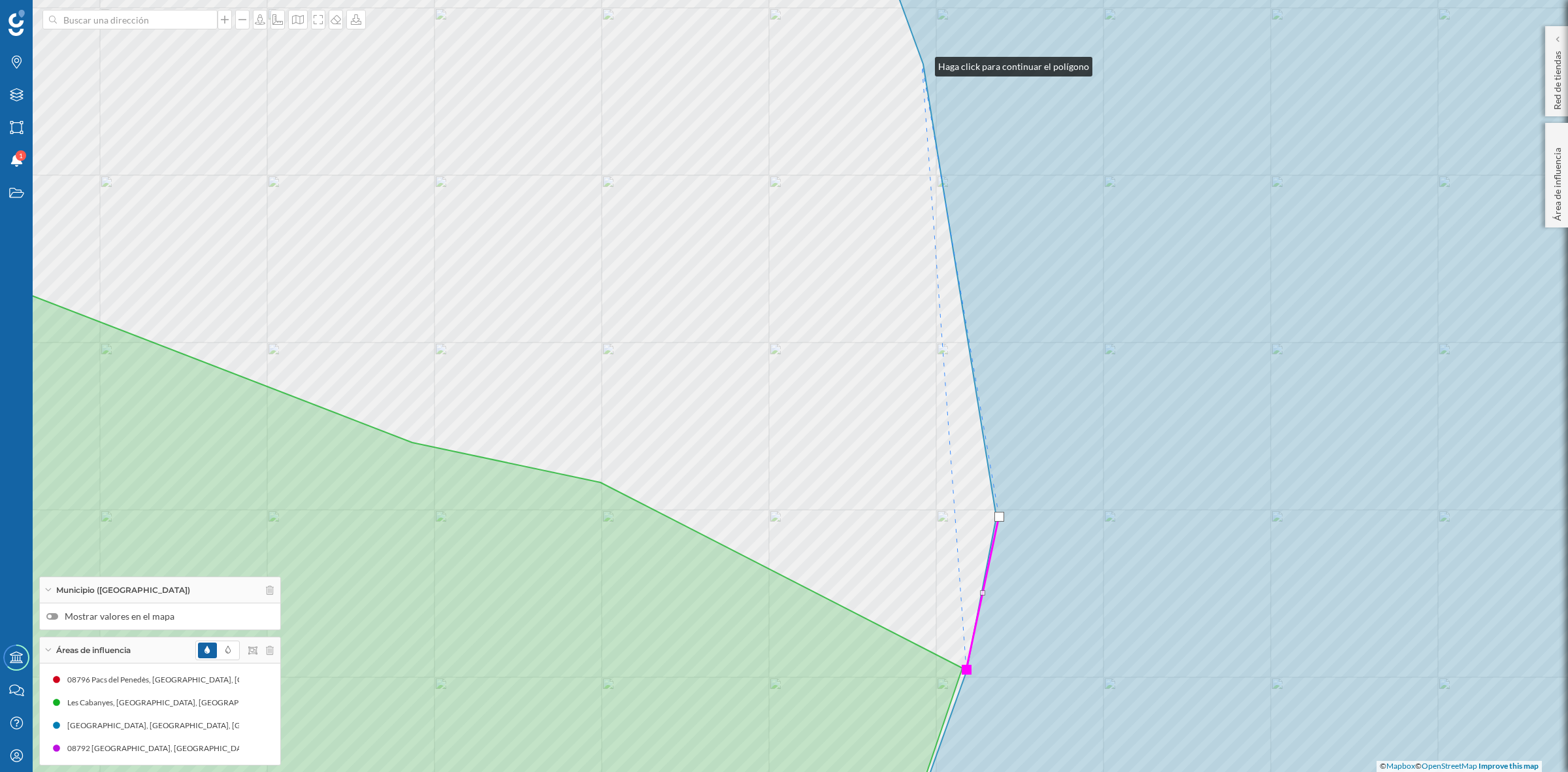
click at [922, 63] on div "© Mapbox © OpenStreetMap Improve this map" at bounding box center [784, 386] width 1568 height 772
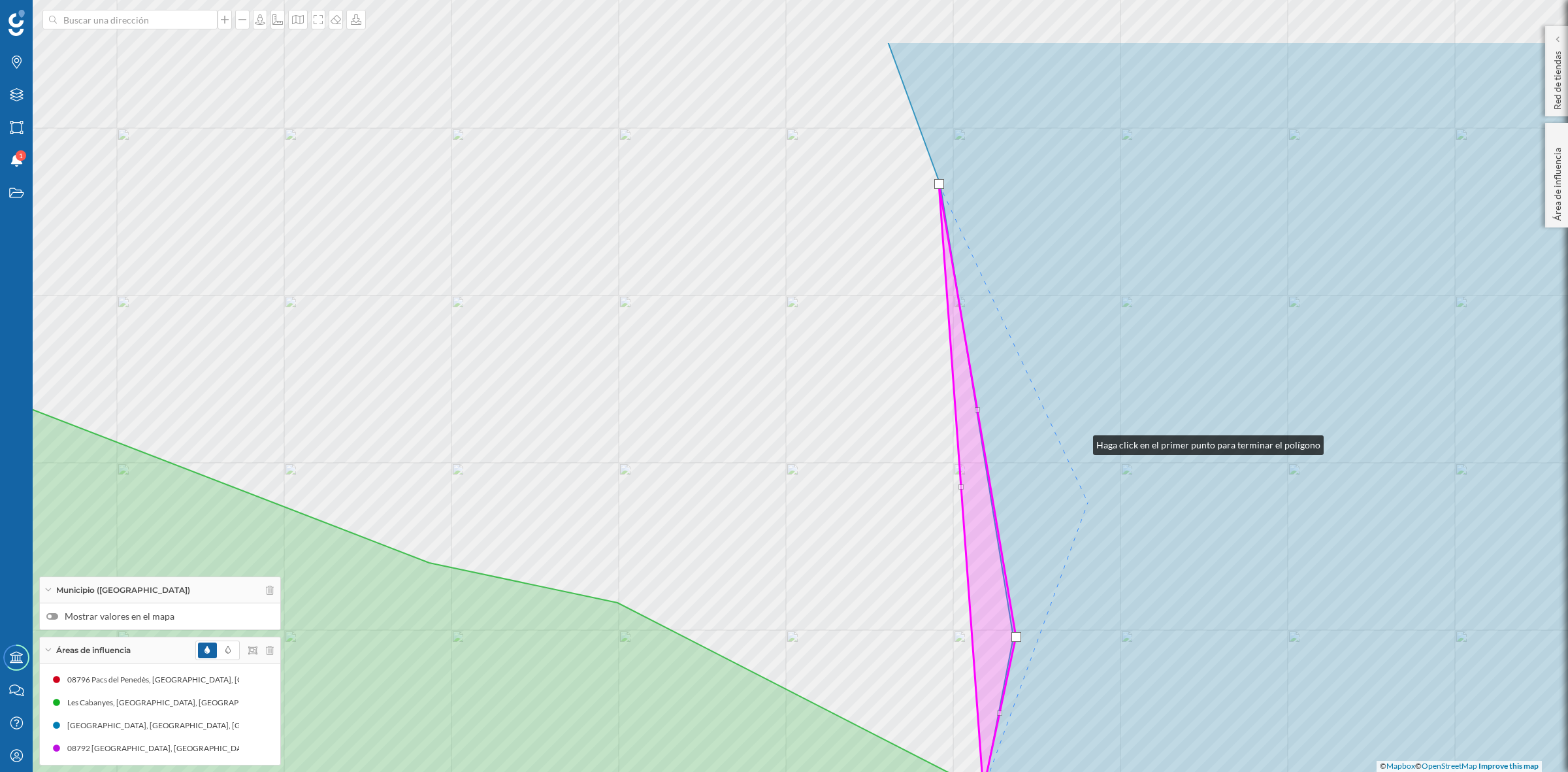
drag, startPoint x: 1063, startPoint y: 322, endPoint x: 1091, endPoint y: 611, distance: 290.4
click at [1091, 611] on icon at bounding box center [1315, 506] width 855 height 928
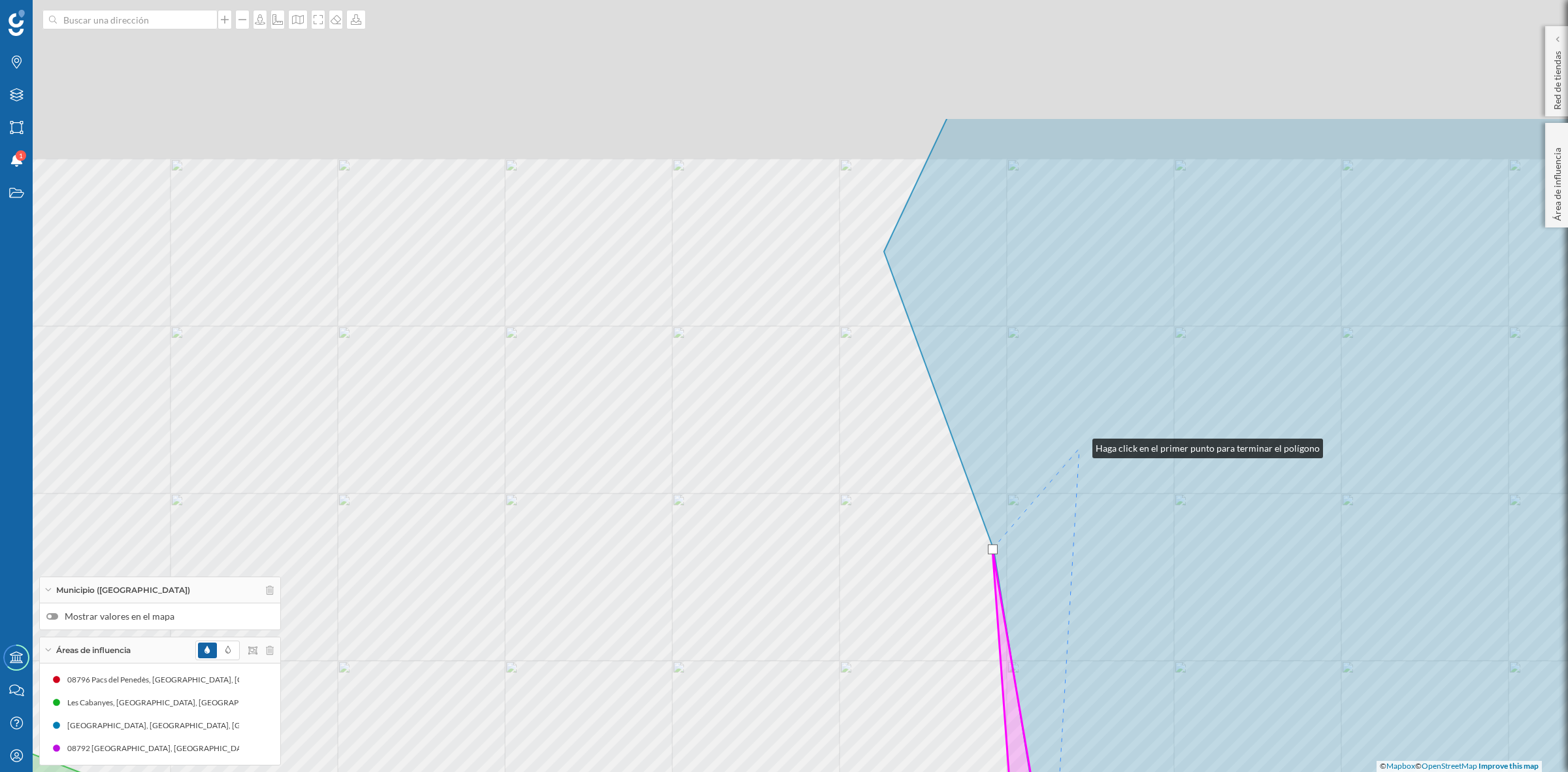
drag, startPoint x: 1037, startPoint y: 249, endPoint x: 1073, endPoint y: 450, distance: 204.2
click at [1079, 447] on icon at bounding box center [1326, 581] width 885 height 928
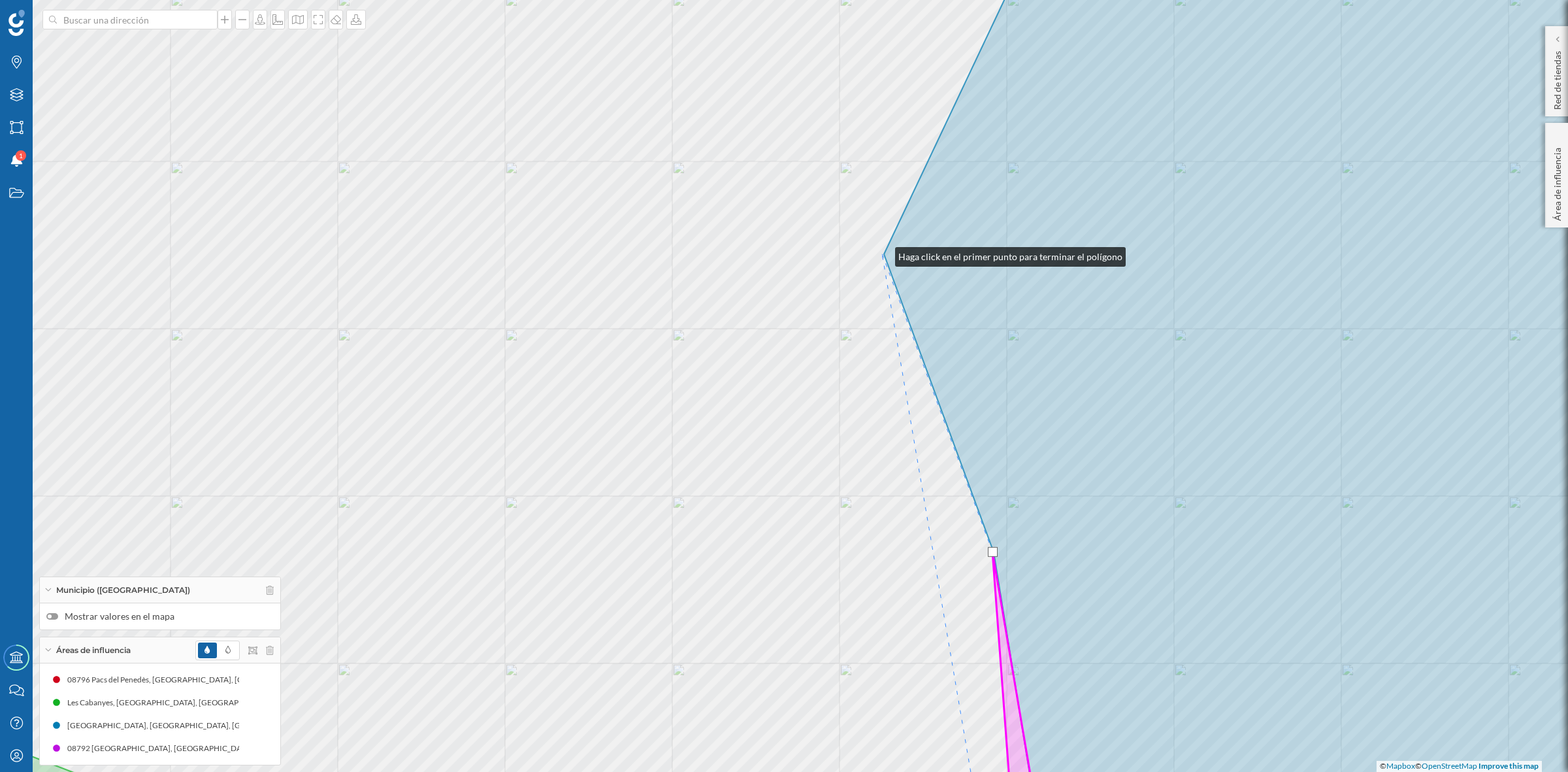
click at [882, 253] on div "© Mapbox © OpenStreetMap Improve this map" at bounding box center [784, 386] width 1568 height 772
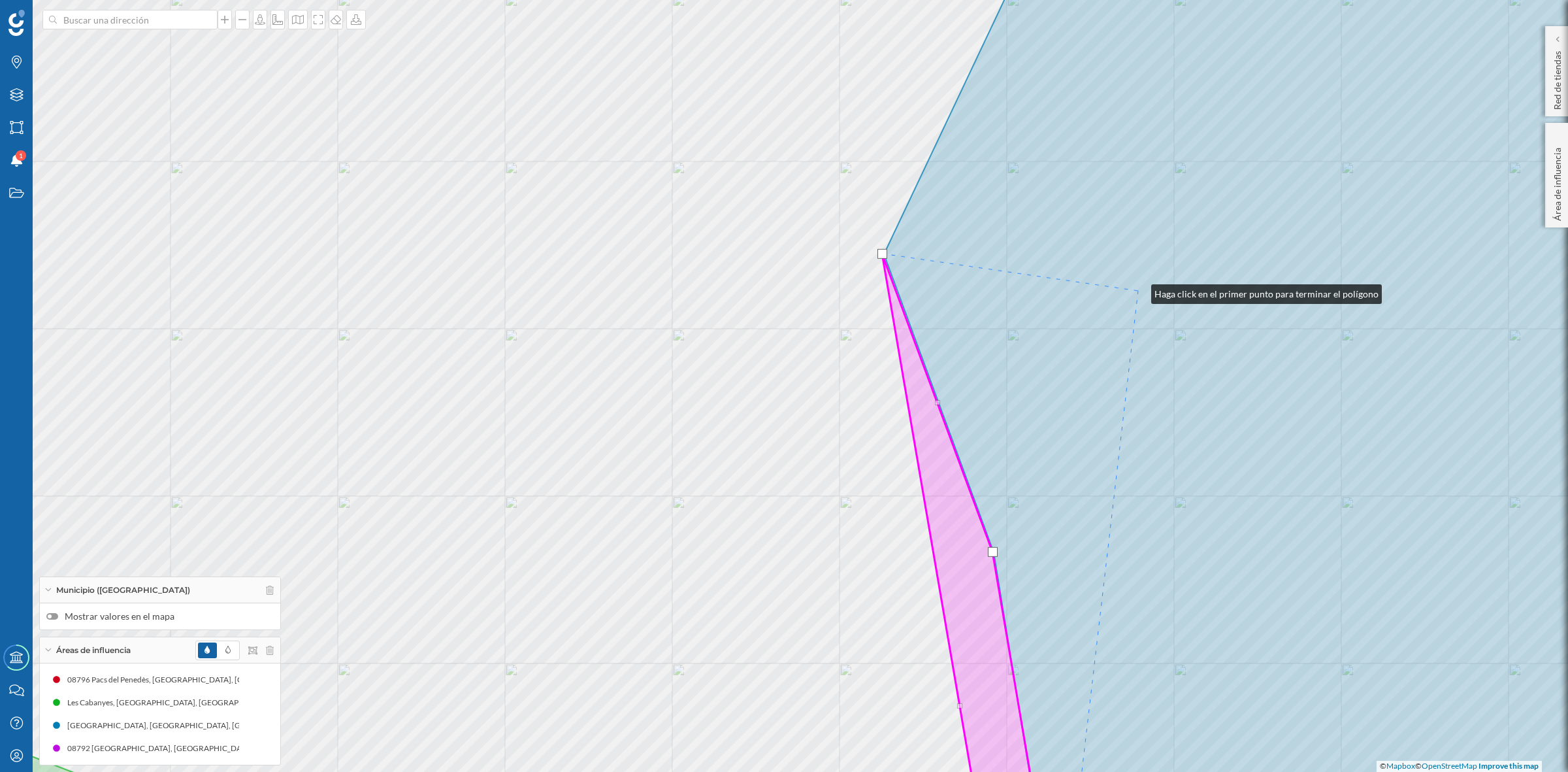
drag, startPoint x: 1138, startPoint y: 291, endPoint x: 928, endPoint y: 810, distance: 559.9
click at [928, 771] on html "Marcas Capas Áreas Notificaciones 1 Estados Academy Contacta con nosotros Centr…" at bounding box center [784, 386] width 1568 height 772
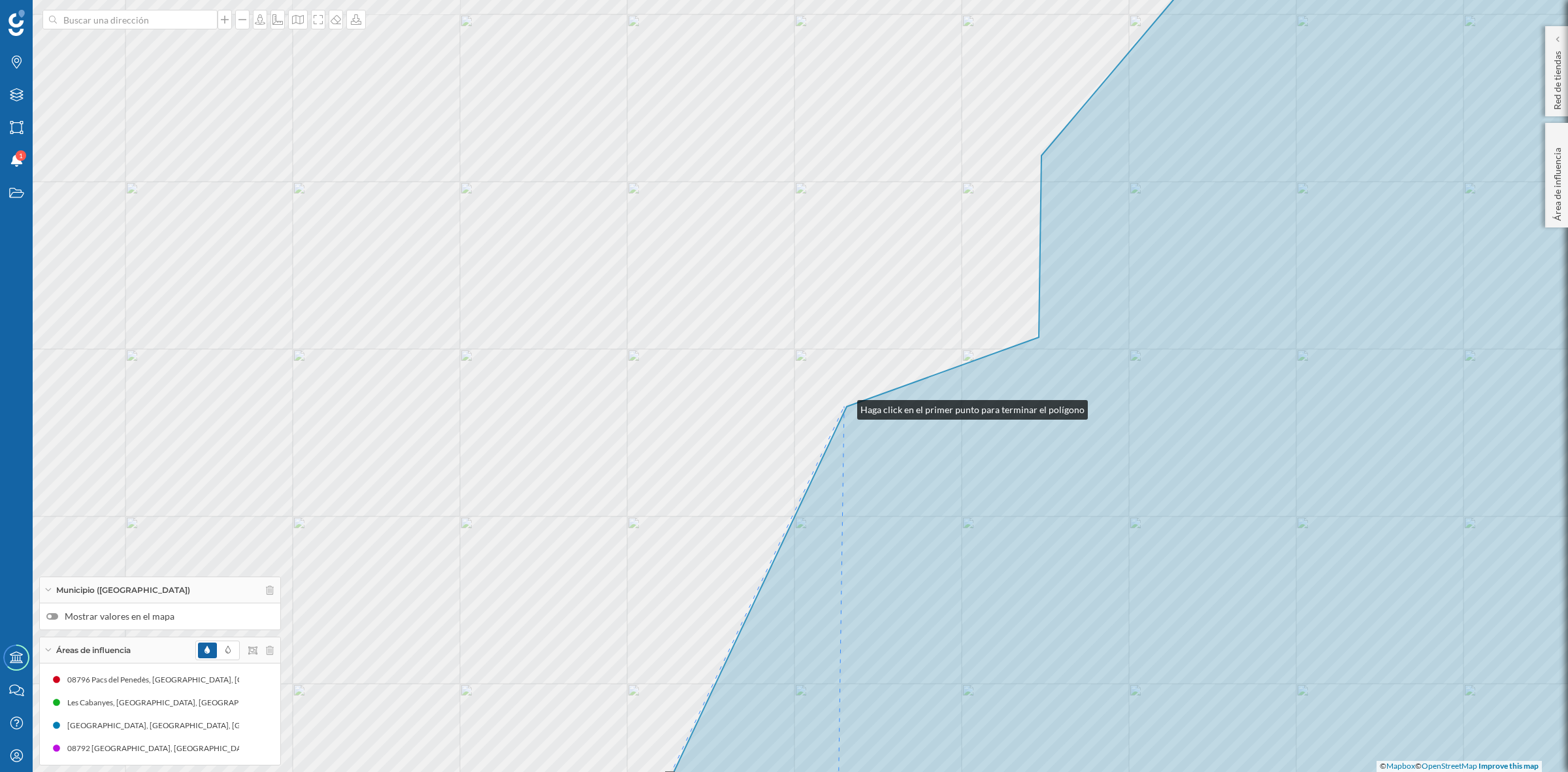
click at [844, 407] on div "© Mapbox © OpenStreetMap Improve this map" at bounding box center [784, 386] width 1568 height 772
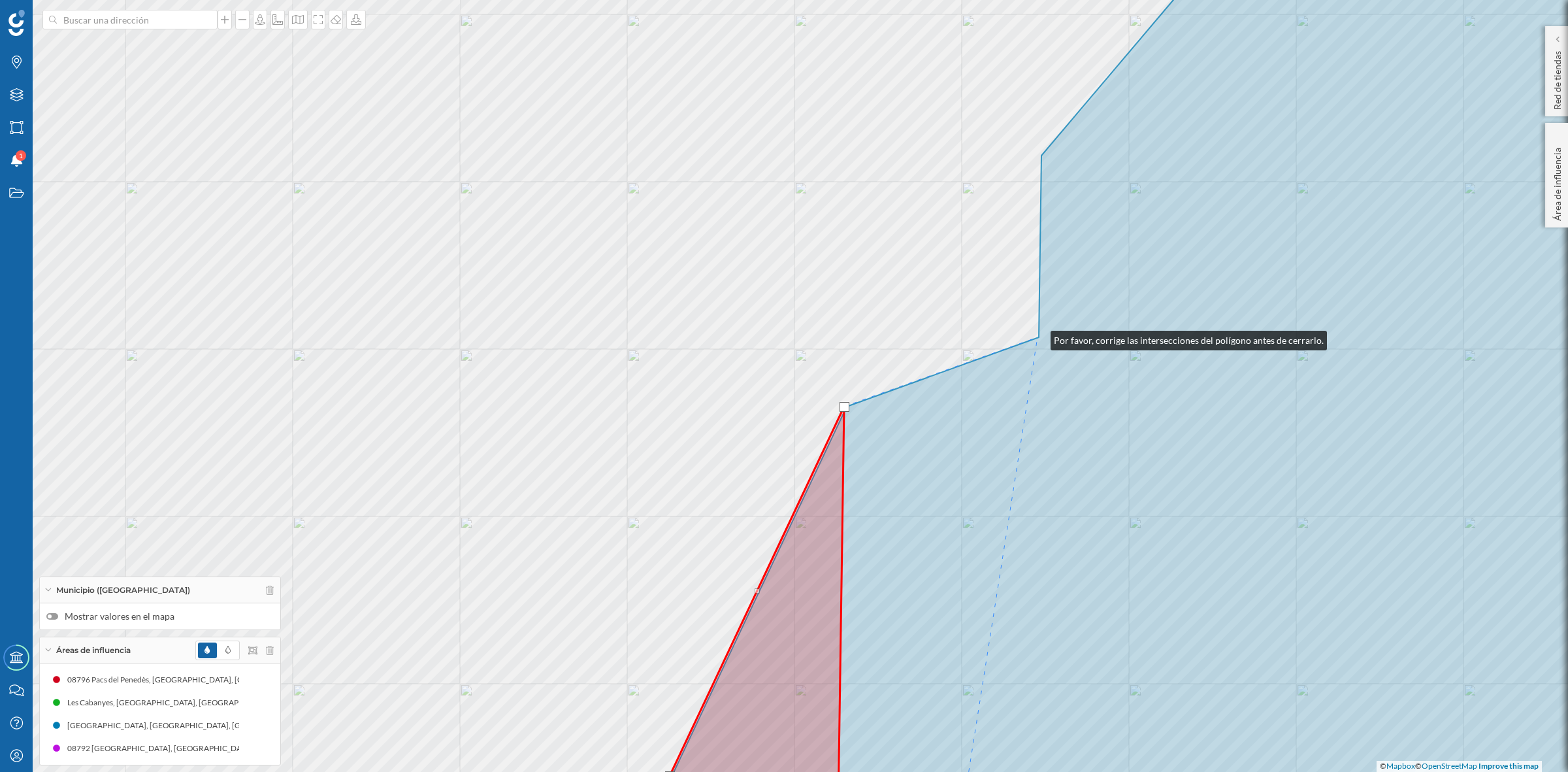
click at [1037, 338] on icon at bounding box center [1199, 386] width 1055 height 928
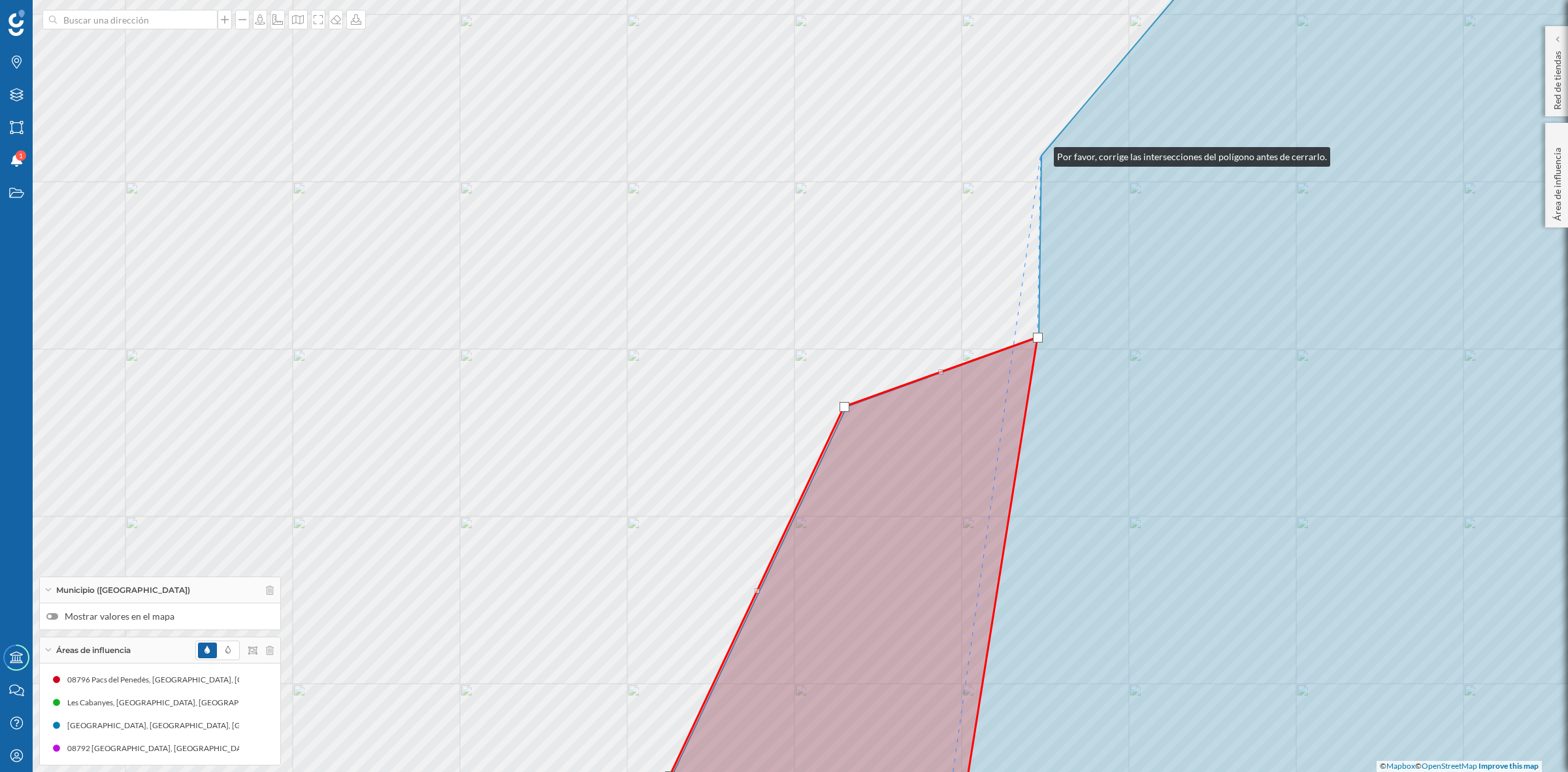
click at [1041, 153] on div "© Mapbox © OpenStreetMap Improve this map" at bounding box center [784, 386] width 1568 height 772
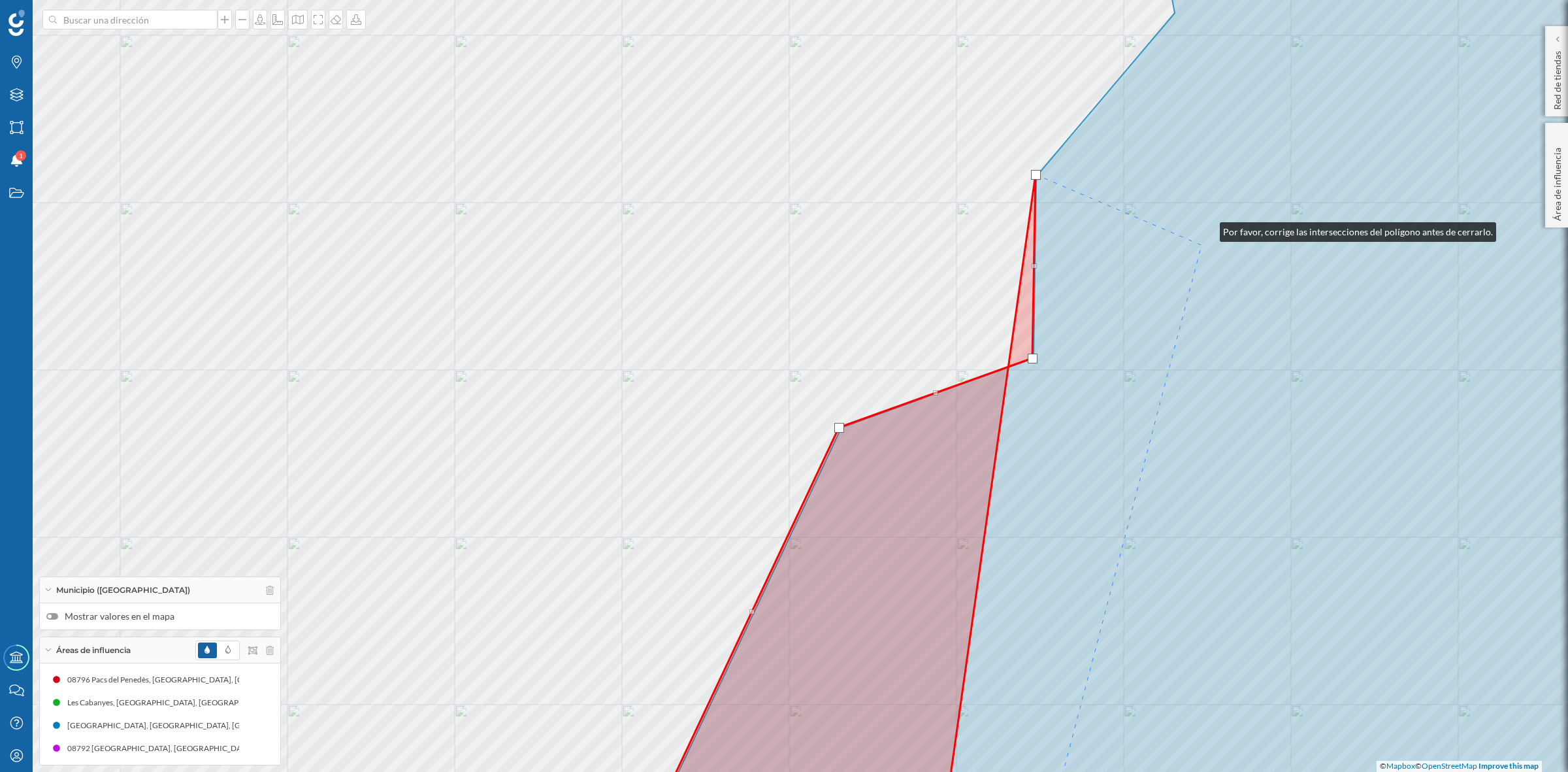
drag, startPoint x: 1212, startPoint y: 210, endPoint x: 940, endPoint y: 589, distance: 466.5
click at [940, 589] on icon at bounding box center [1194, 407] width 1055 height 928
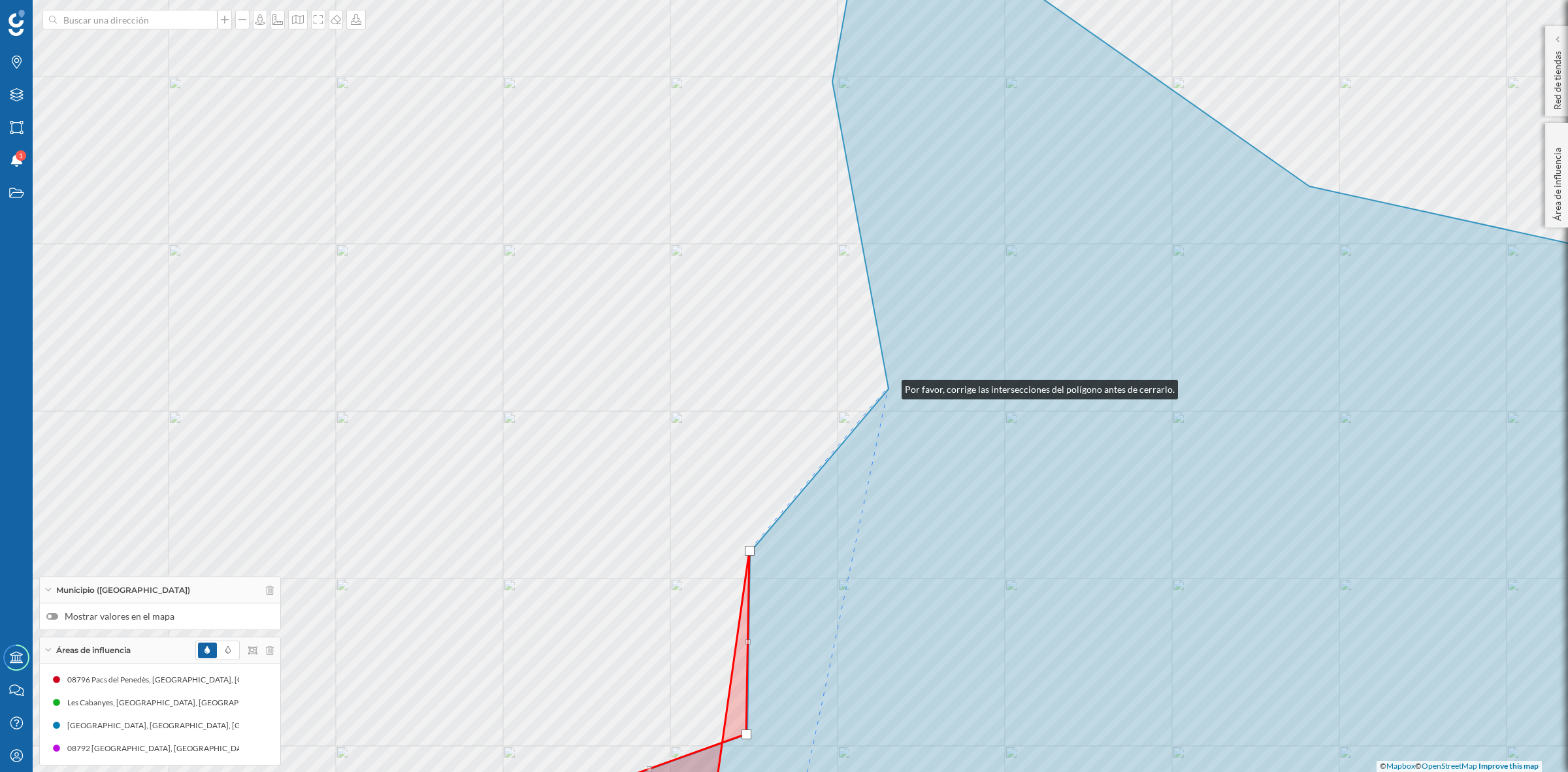
click at [888, 386] on icon at bounding box center [1129, 386] width 1193 height 928
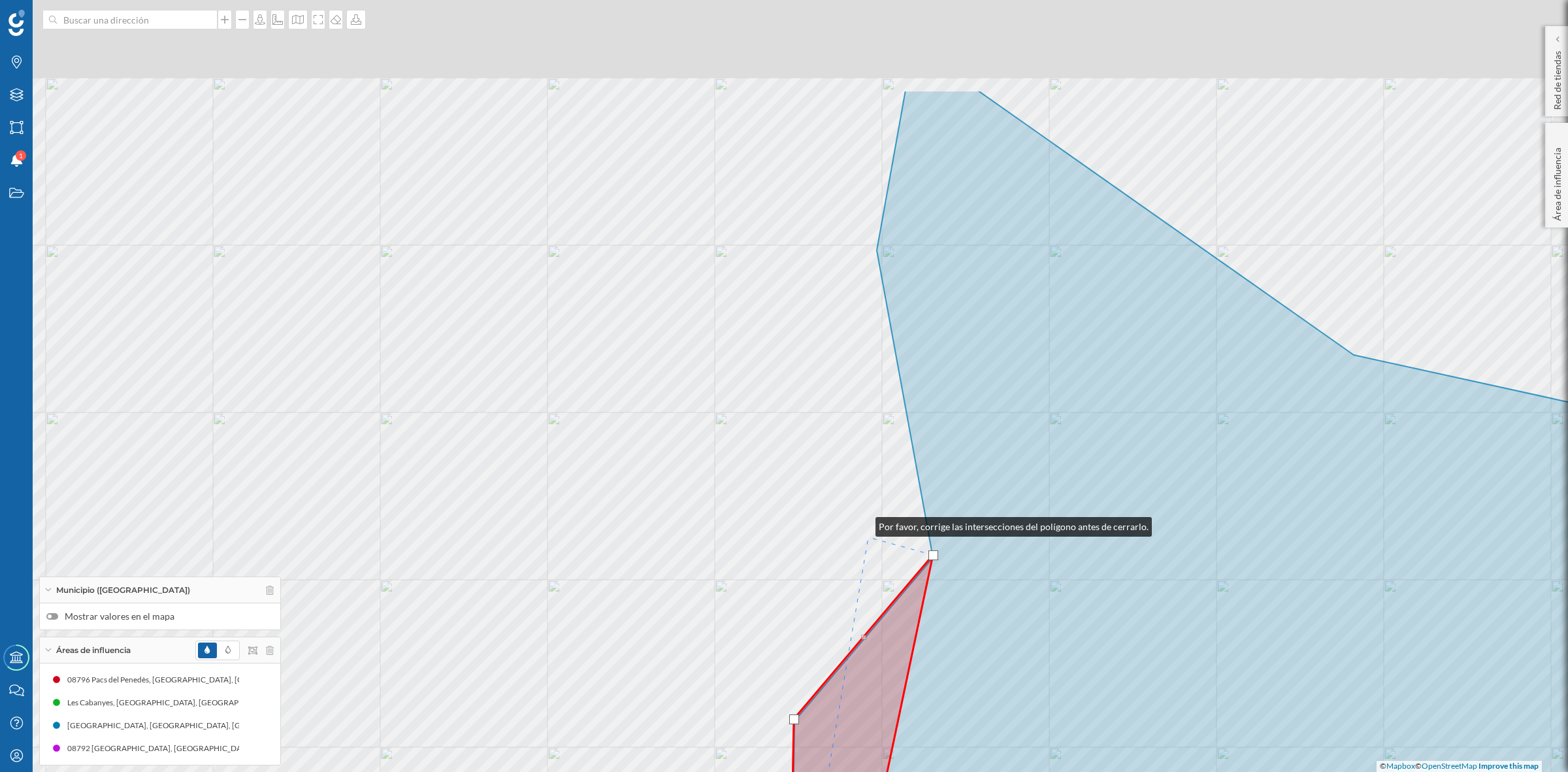
drag, startPoint x: 818, startPoint y: 355, endPoint x: 867, endPoint y: 534, distance: 185.6
click at [867, 534] on div "© Mapbox © OpenStreetMap Improve this map" at bounding box center [784, 386] width 1568 height 772
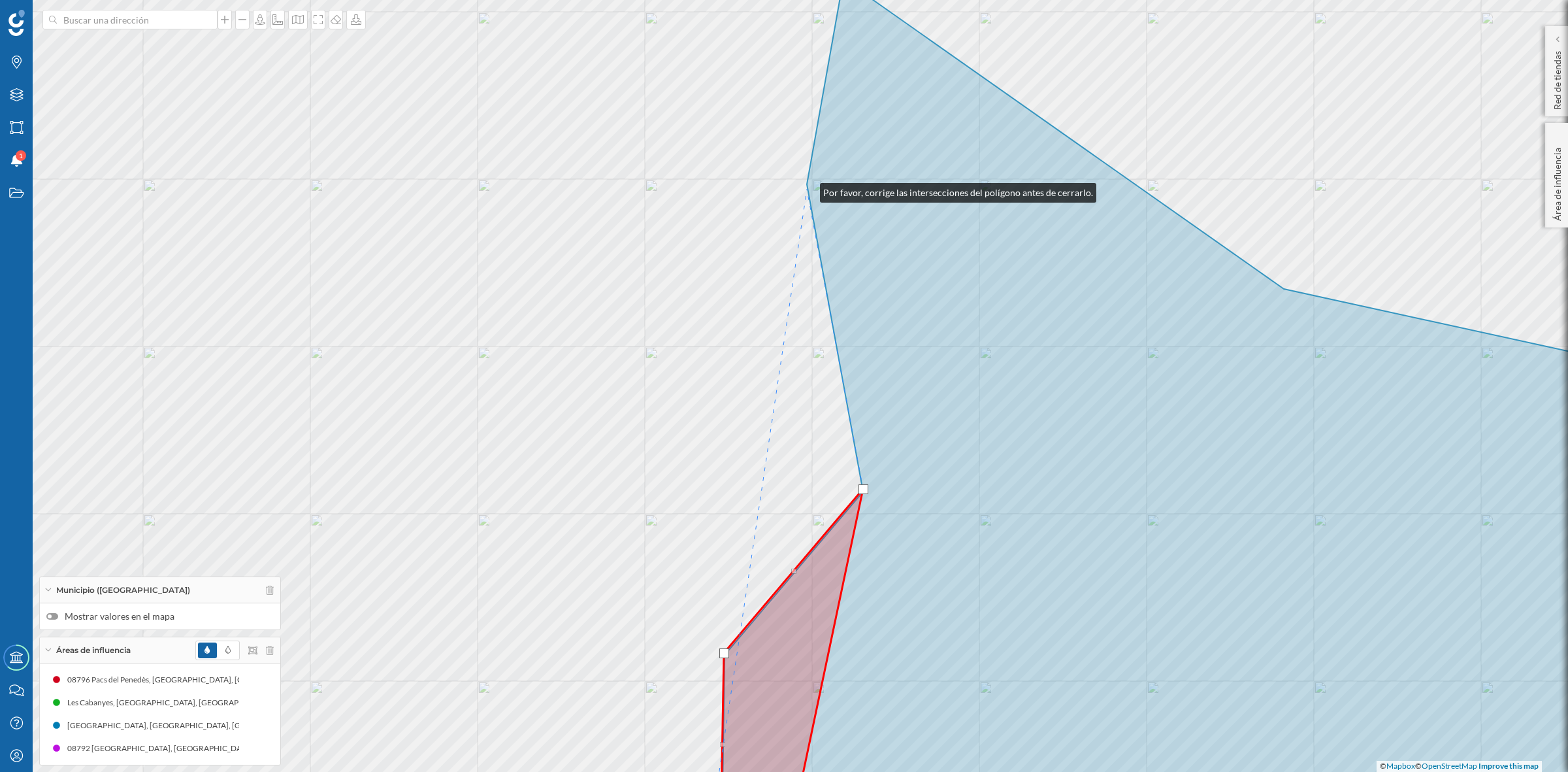
click at [807, 189] on div "© Mapbox © OpenStreetMap Improve this map" at bounding box center [784, 386] width 1568 height 772
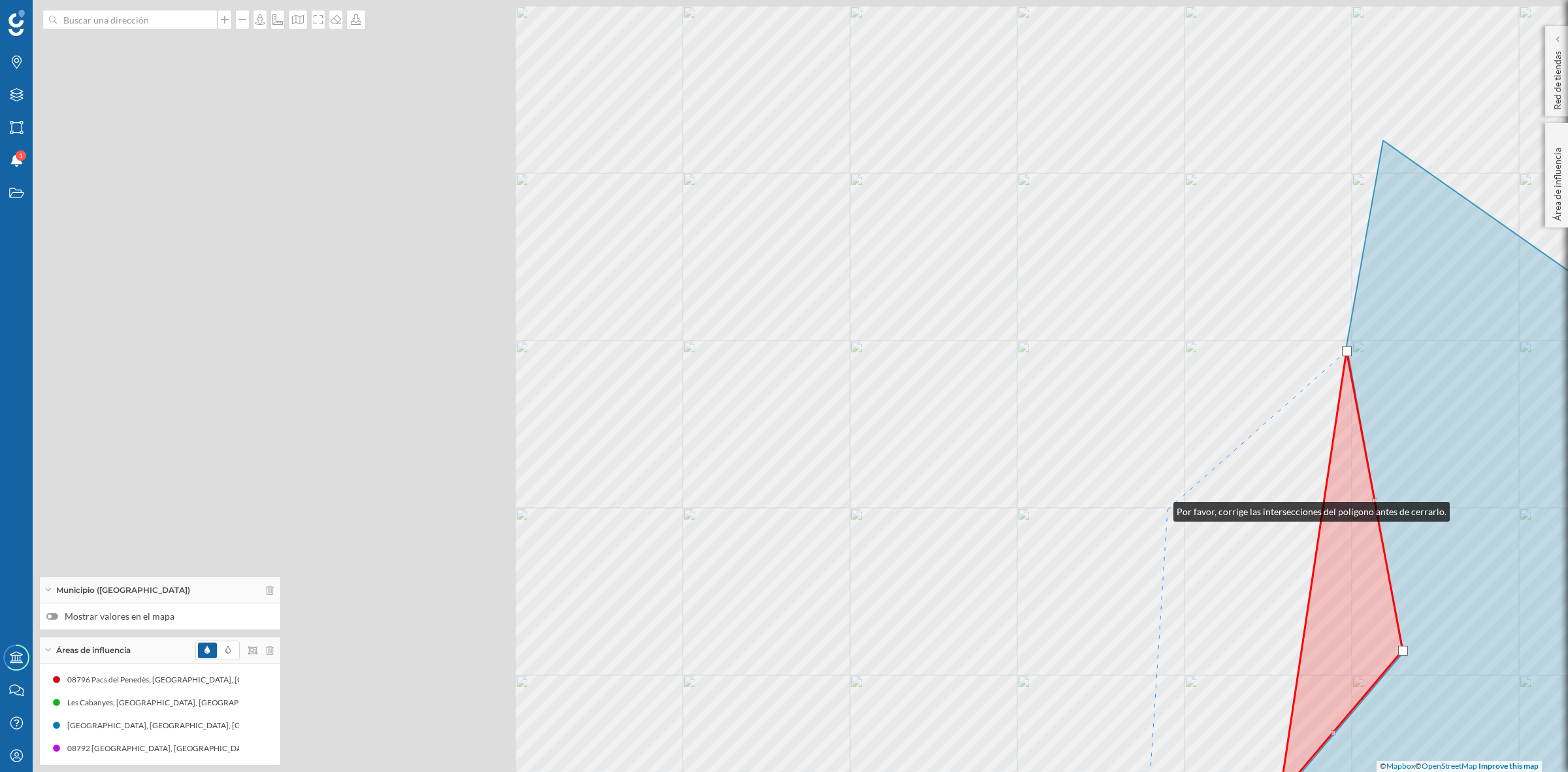
drag, startPoint x: 621, startPoint y: 347, endPoint x: 1164, endPoint y: 510, distance: 566.9
click at [1164, 510] on div "© Mapbox © OpenStreetMap Improve this map" at bounding box center [784, 386] width 1568 height 772
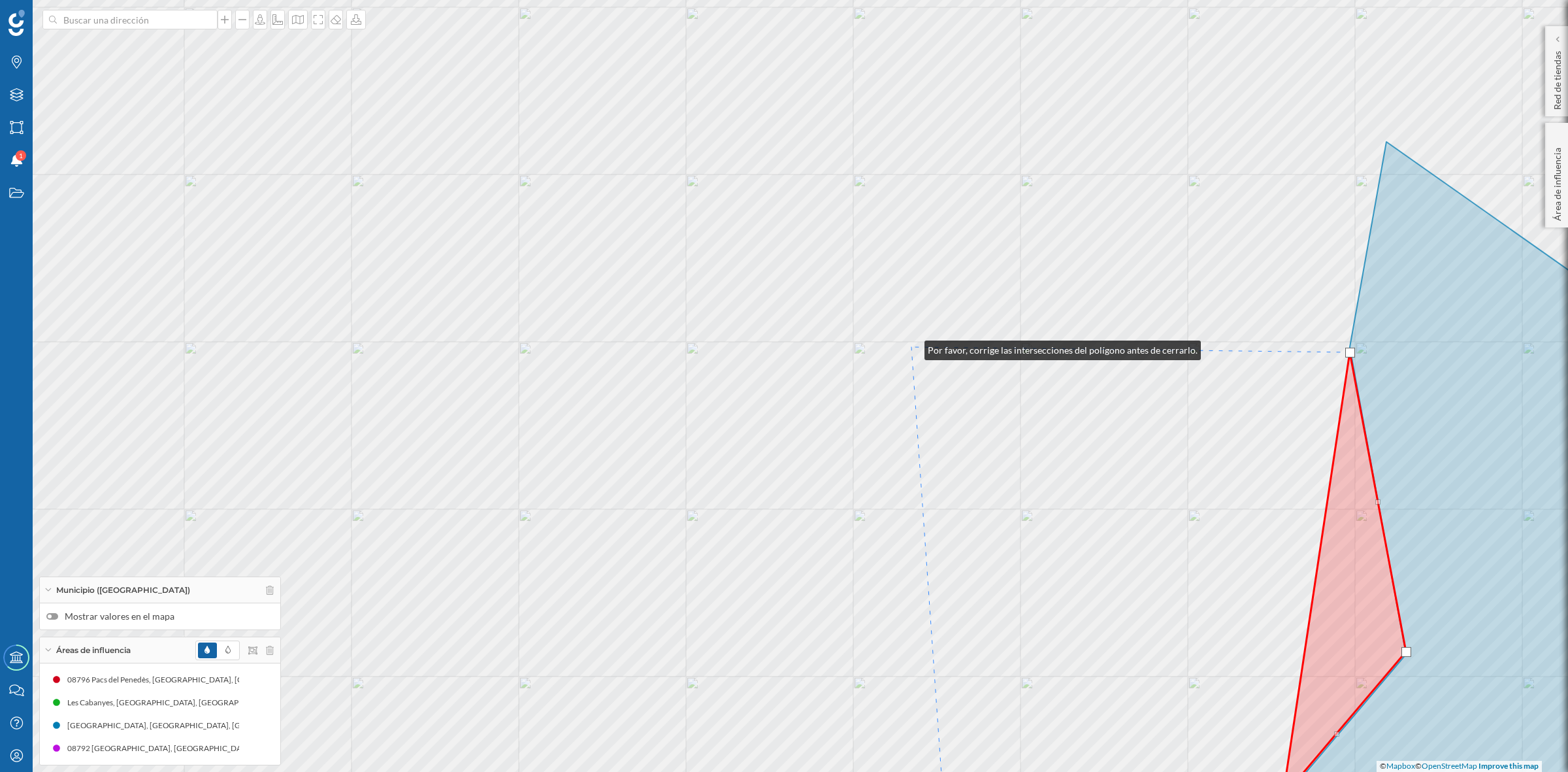
click at [912, 347] on div "© Mapbox © OpenStreetMap Improve this map" at bounding box center [784, 386] width 1568 height 772
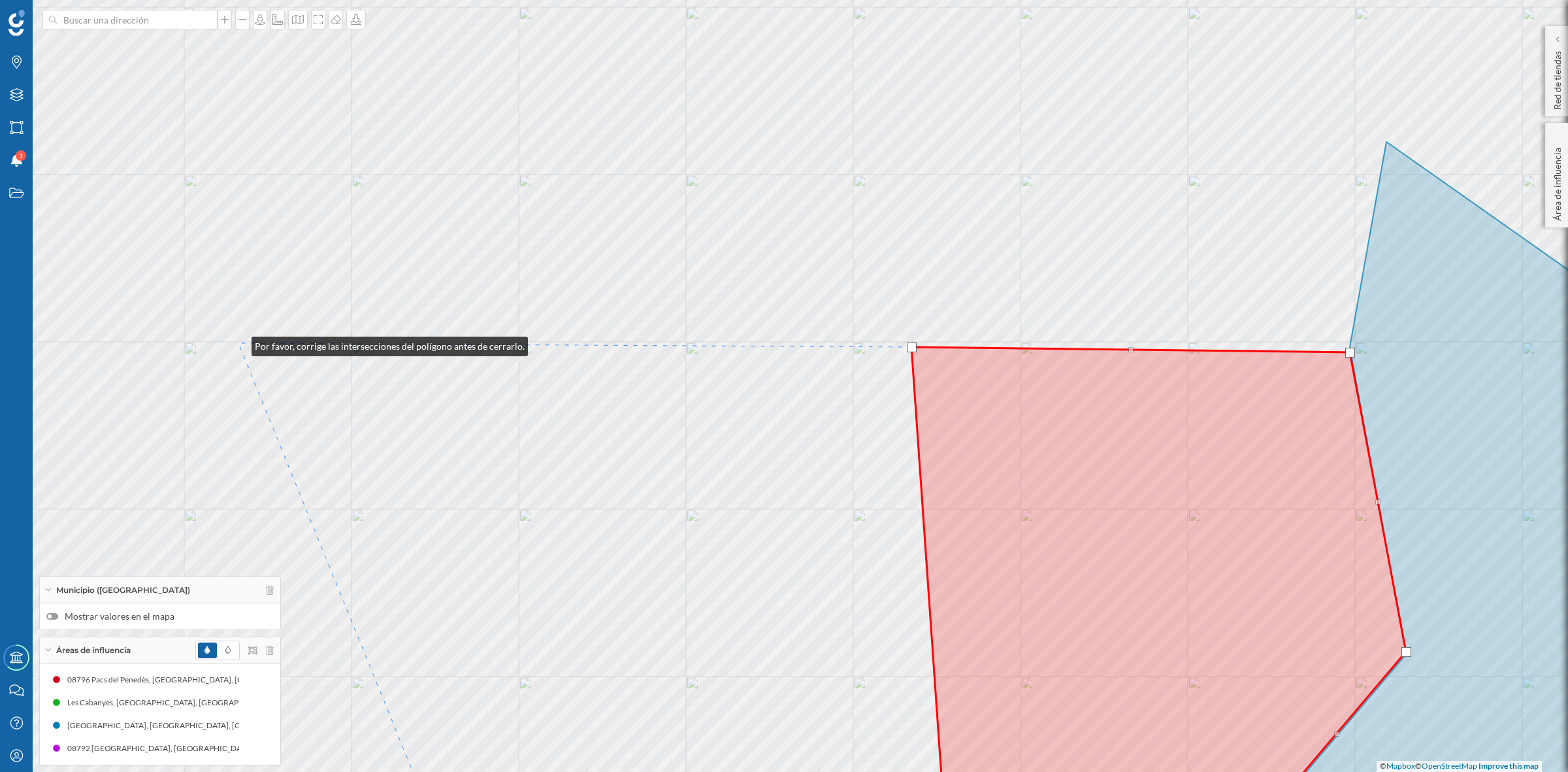
click at [238, 343] on div "© Mapbox © OpenStreetMap Improve this map" at bounding box center [784, 386] width 1568 height 772
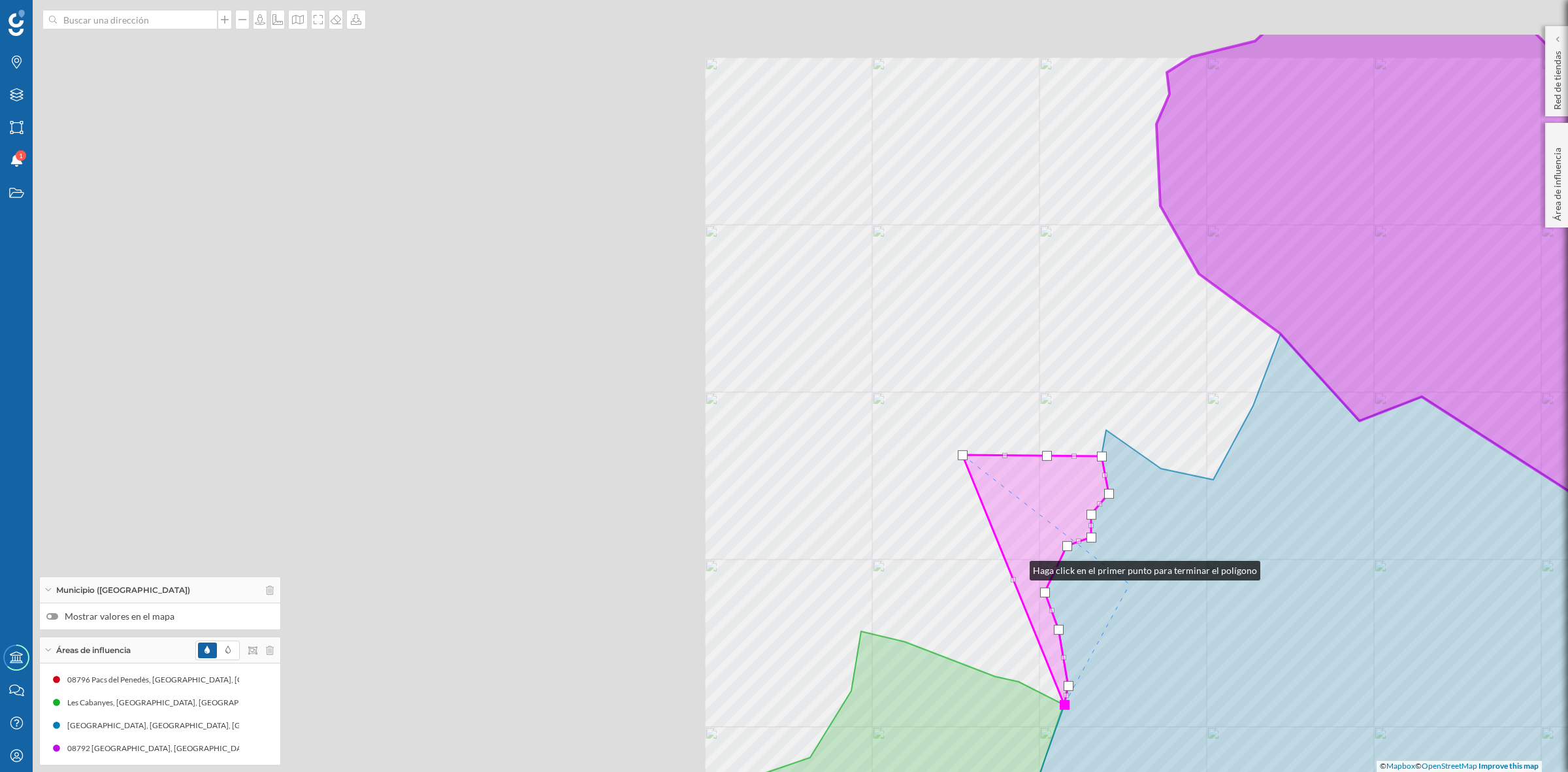
drag, startPoint x: 292, startPoint y: 456, endPoint x: 1017, endPoint y: 568, distance: 733.6
click at [1017, 568] on icon at bounding box center [1035, 580] width 147 height 250
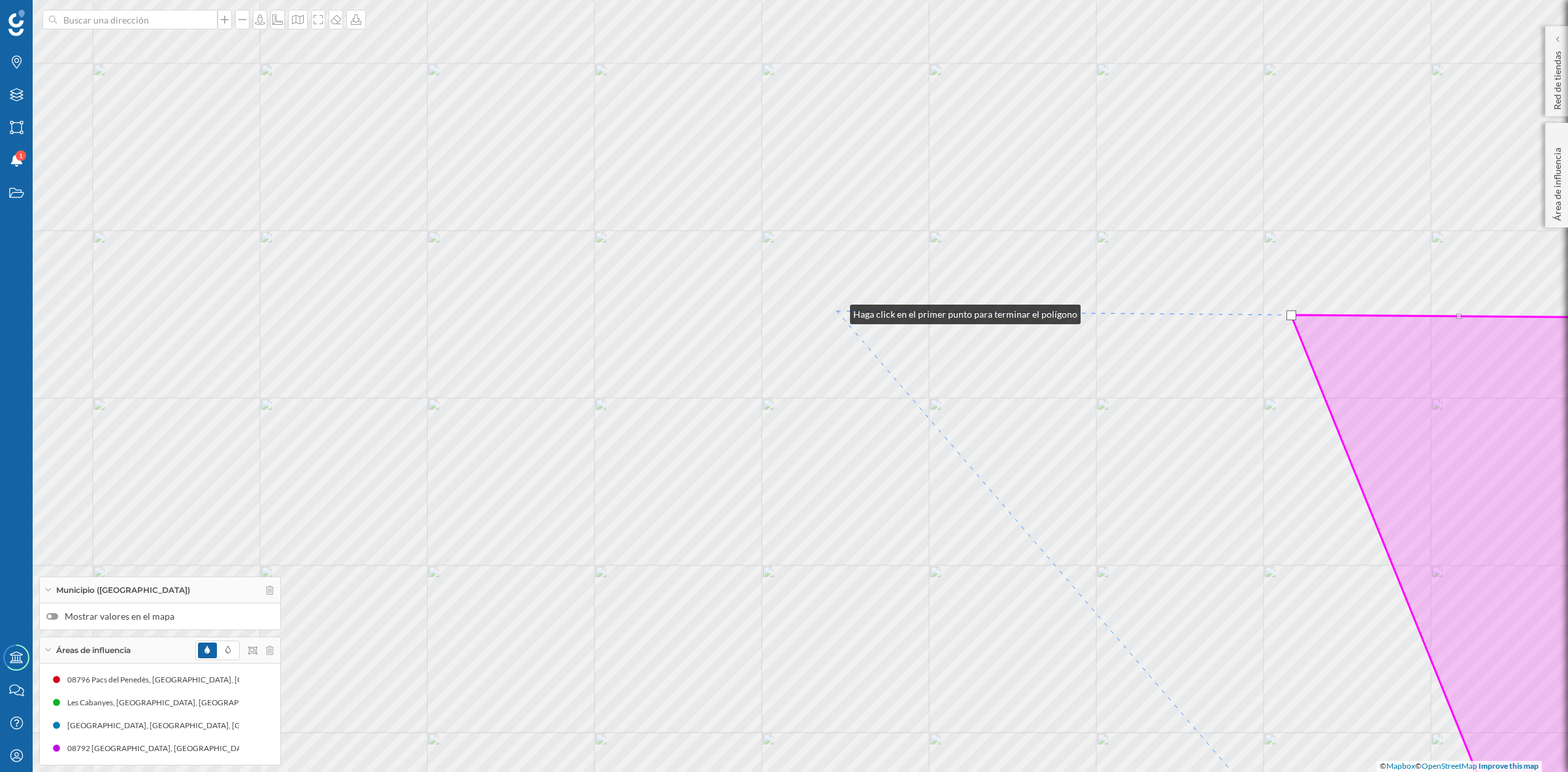
click at [837, 311] on div "© Mapbox © OpenStreetMap Improve this map" at bounding box center [784, 386] width 1568 height 772
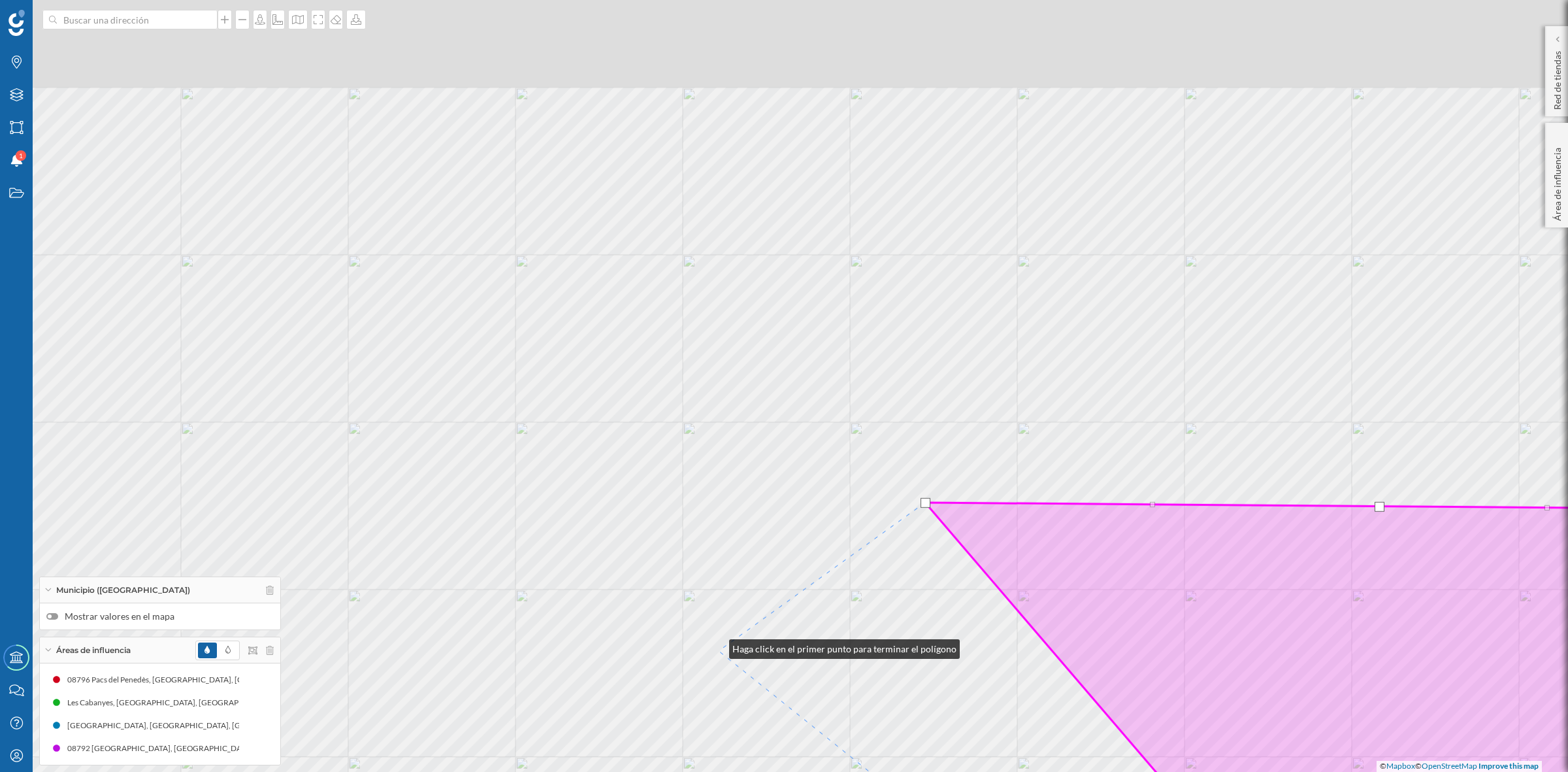
drag, startPoint x: 628, startPoint y: 454, endPoint x: 663, endPoint y: 628, distance: 177.5
click at [724, 658] on div "© Mapbox © OpenStreetMap Improve this map" at bounding box center [784, 386] width 1568 height 772
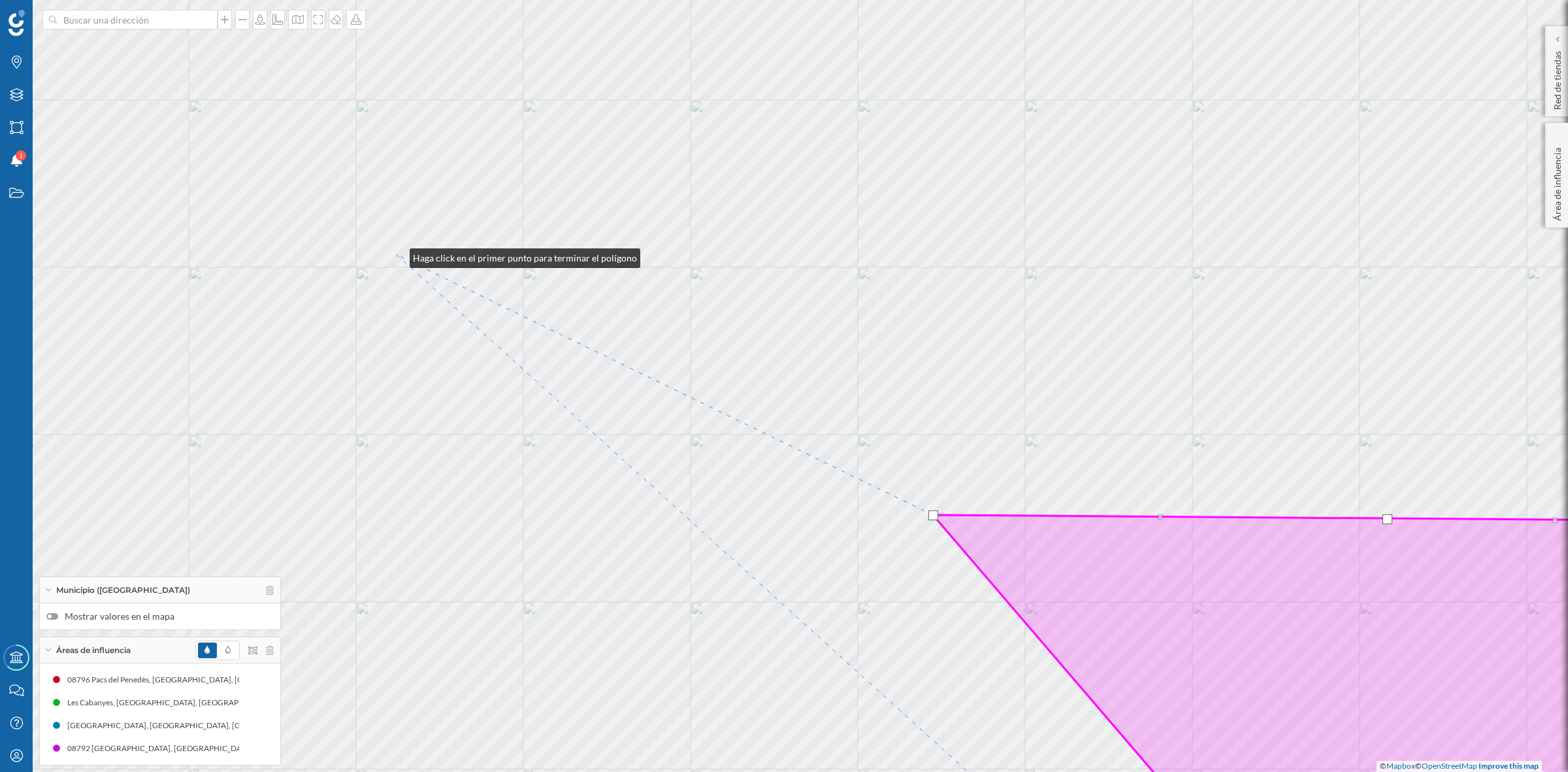
click at [397, 255] on div "© Mapbox © OpenStreetMap Improve this map" at bounding box center [784, 386] width 1568 height 772
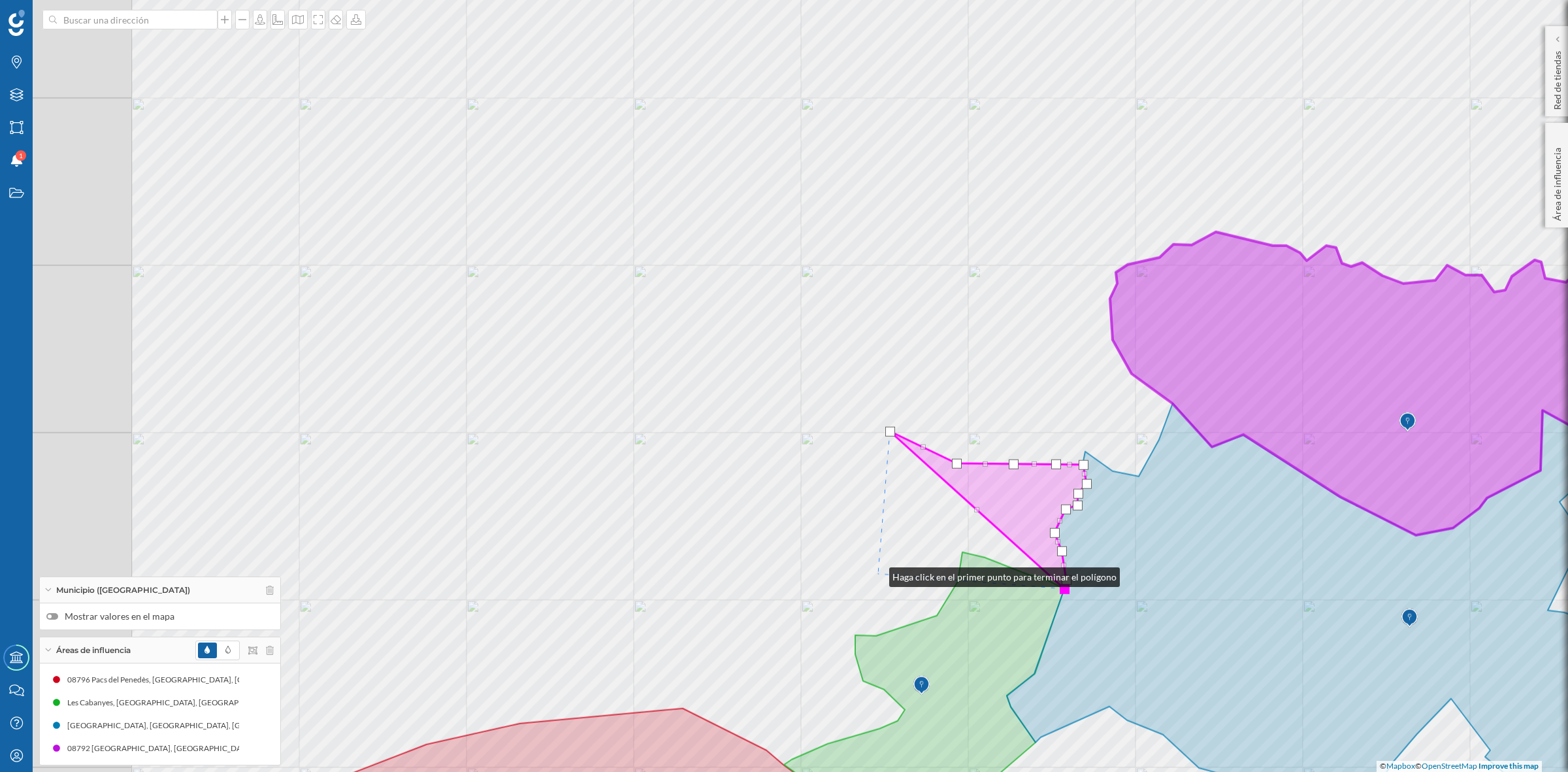
drag, startPoint x: 383, startPoint y: 407, endPoint x: 876, endPoint y: 574, distance: 520.5
click at [876, 574] on div "© Mapbox © OpenStreetMap Improve this map" at bounding box center [784, 386] width 1568 height 772
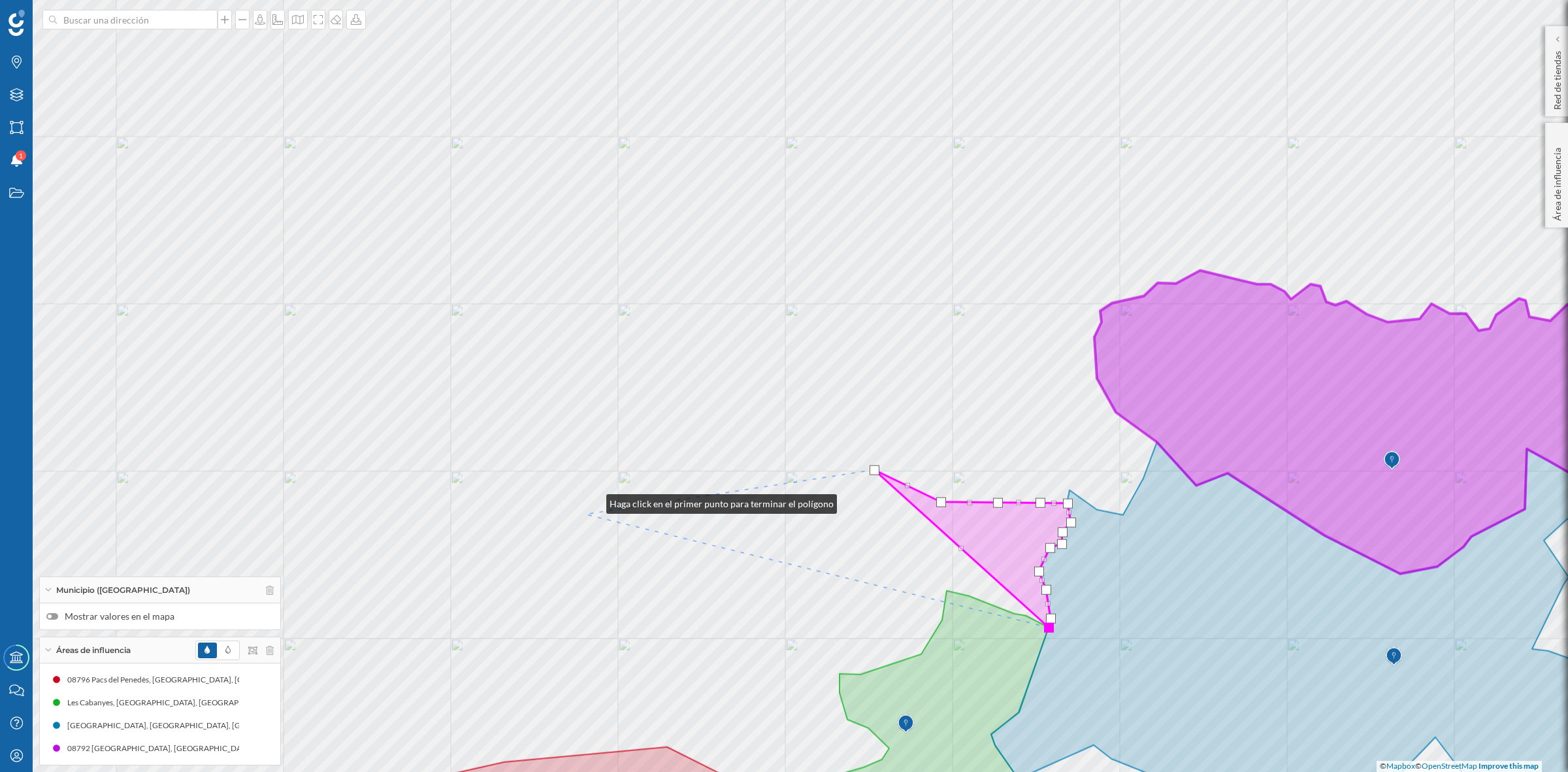
drag, startPoint x: 609, startPoint y: 462, endPoint x: 739, endPoint y: 494, distance: 133.9
click at [573, 537] on div "© Mapbox © OpenStreetMap Improve this map" at bounding box center [784, 386] width 1568 height 772
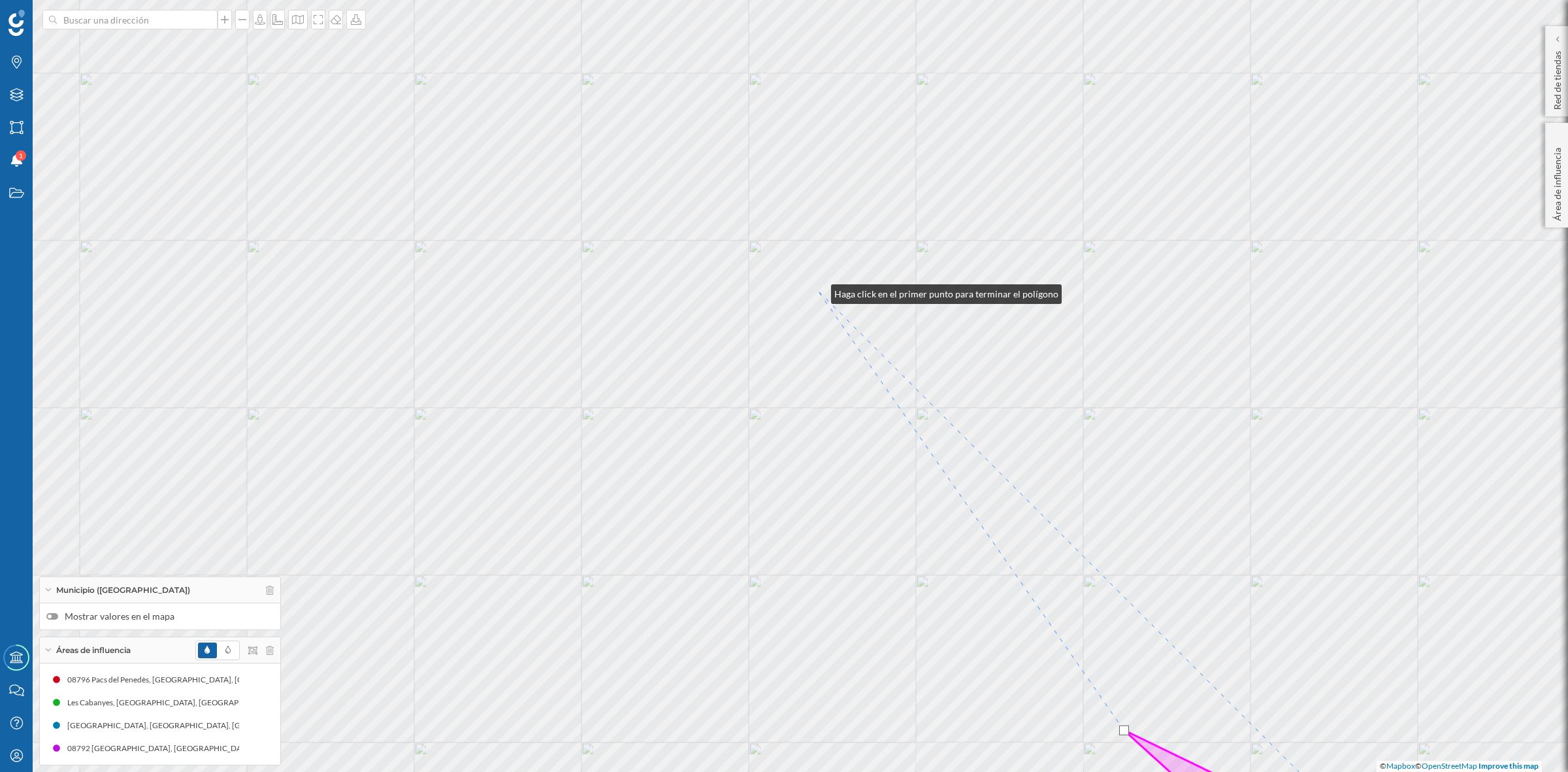
click at [818, 291] on div "© Mapbox © OpenStreetMap Improve this map" at bounding box center [784, 386] width 1568 height 772
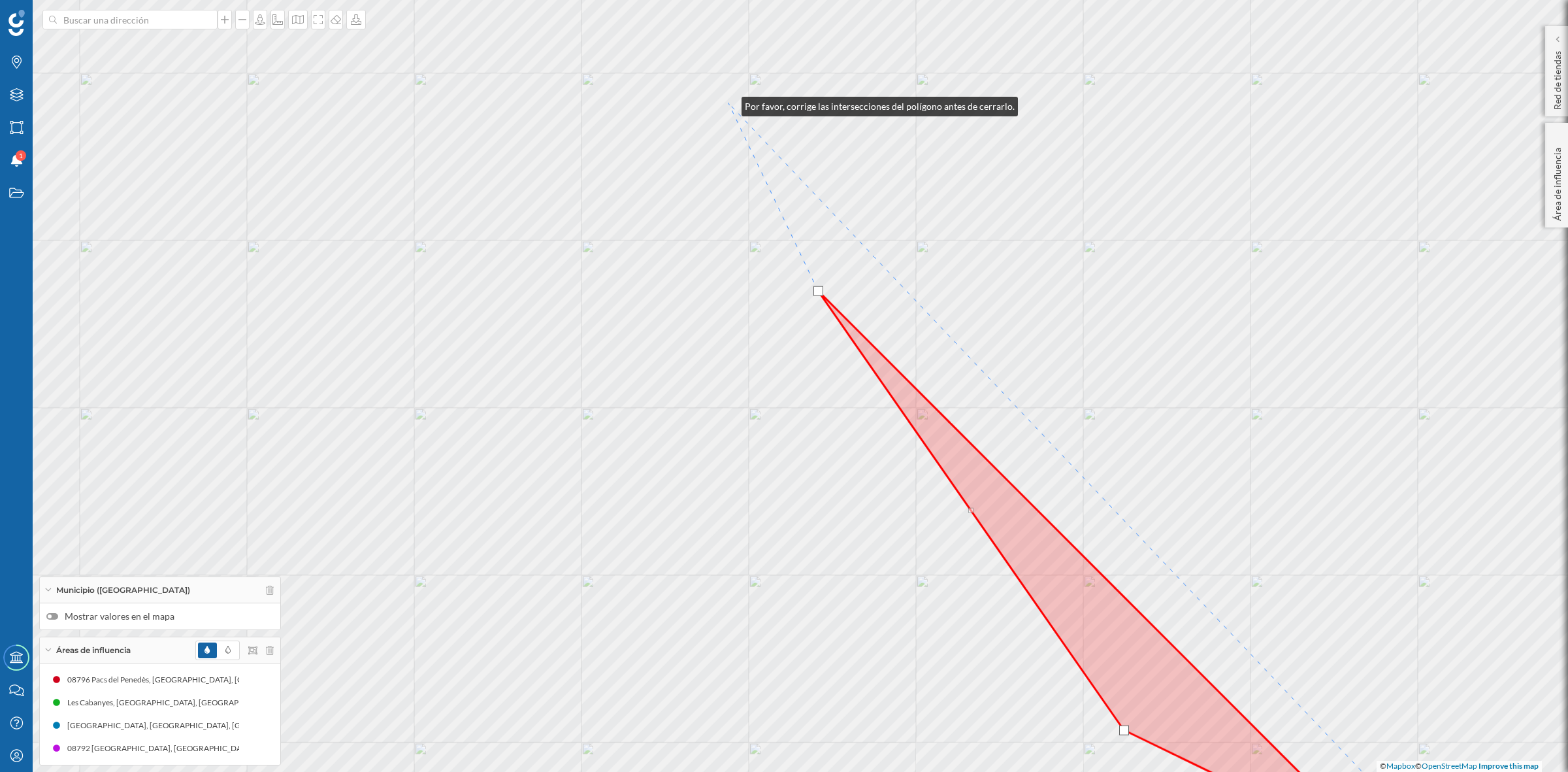
click at [728, 103] on div "© Mapbox © OpenStreetMap Improve this map" at bounding box center [784, 386] width 1568 height 772
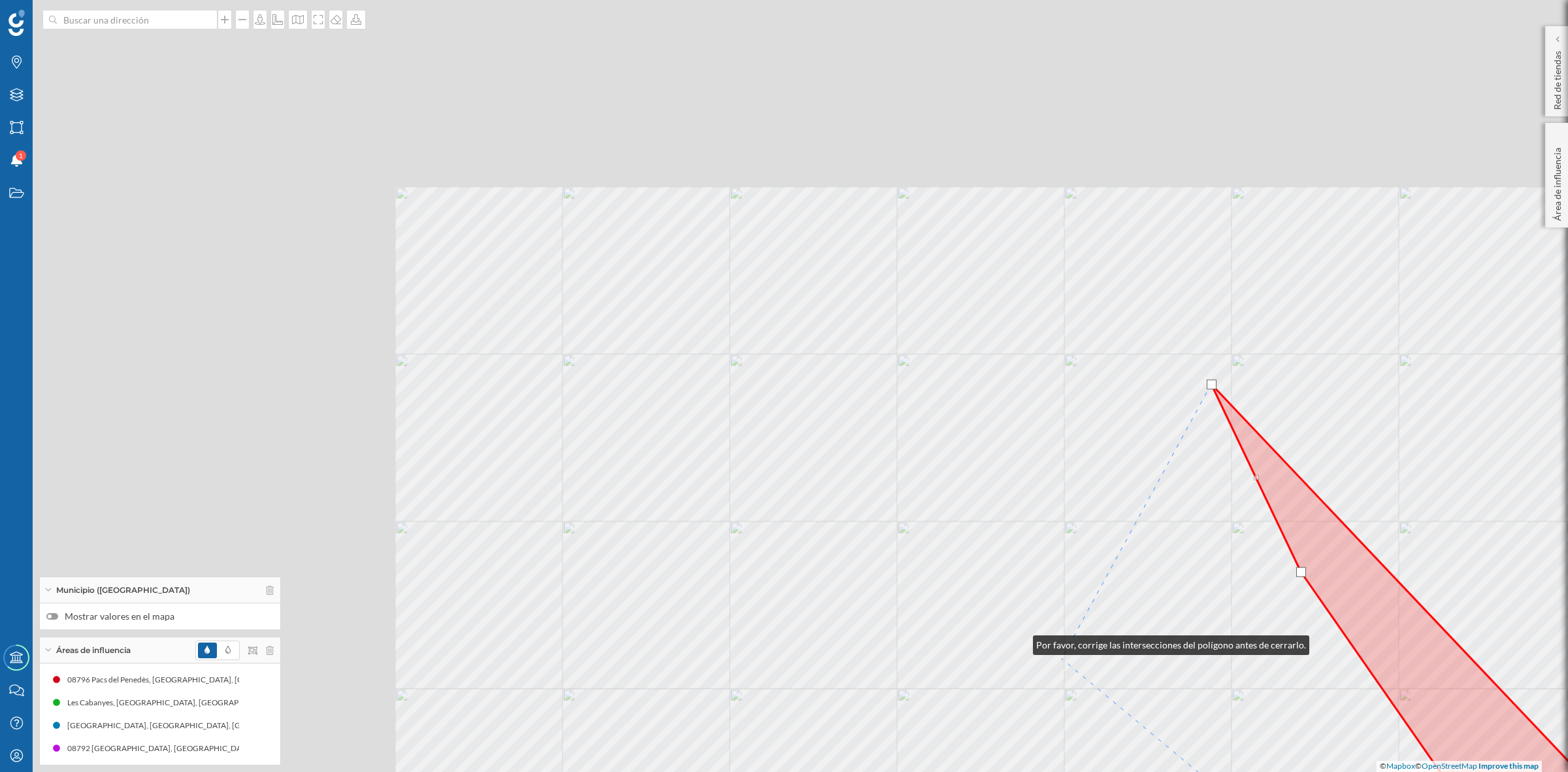
drag, startPoint x: 537, startPoint y: 361, endPoint x: 1033, endPoint y: 647, distance: 572.5
click at [1033, 647] on div "© Mapbox © OpenStreetMap Improve this map" at bounding box center [784, 386] width 1568 height 772
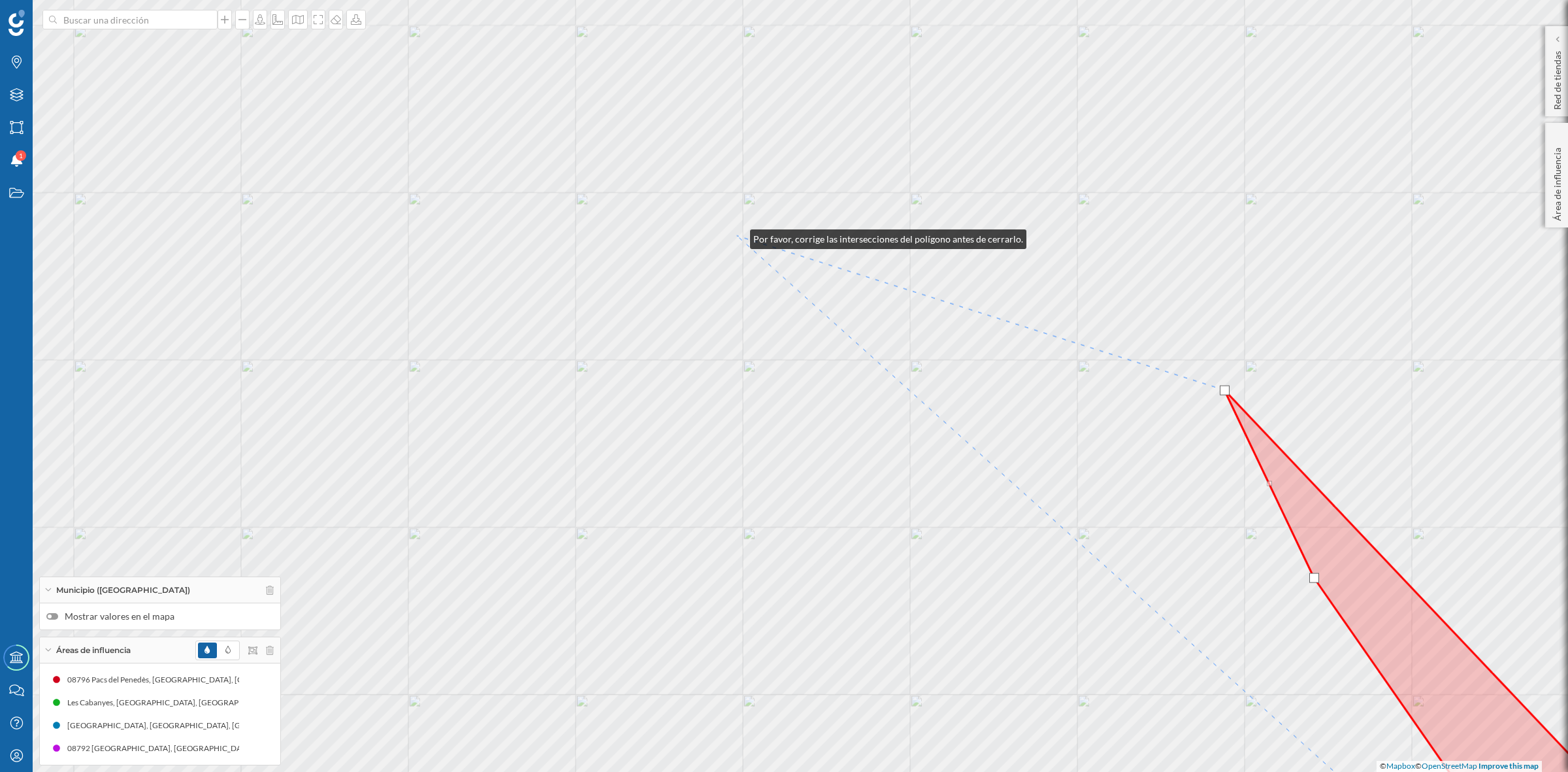
click at [737, 236] on div "© Mapbox © OpenStreetMap Improve this map" at bounding box center [784, 386] width 1568 height 772
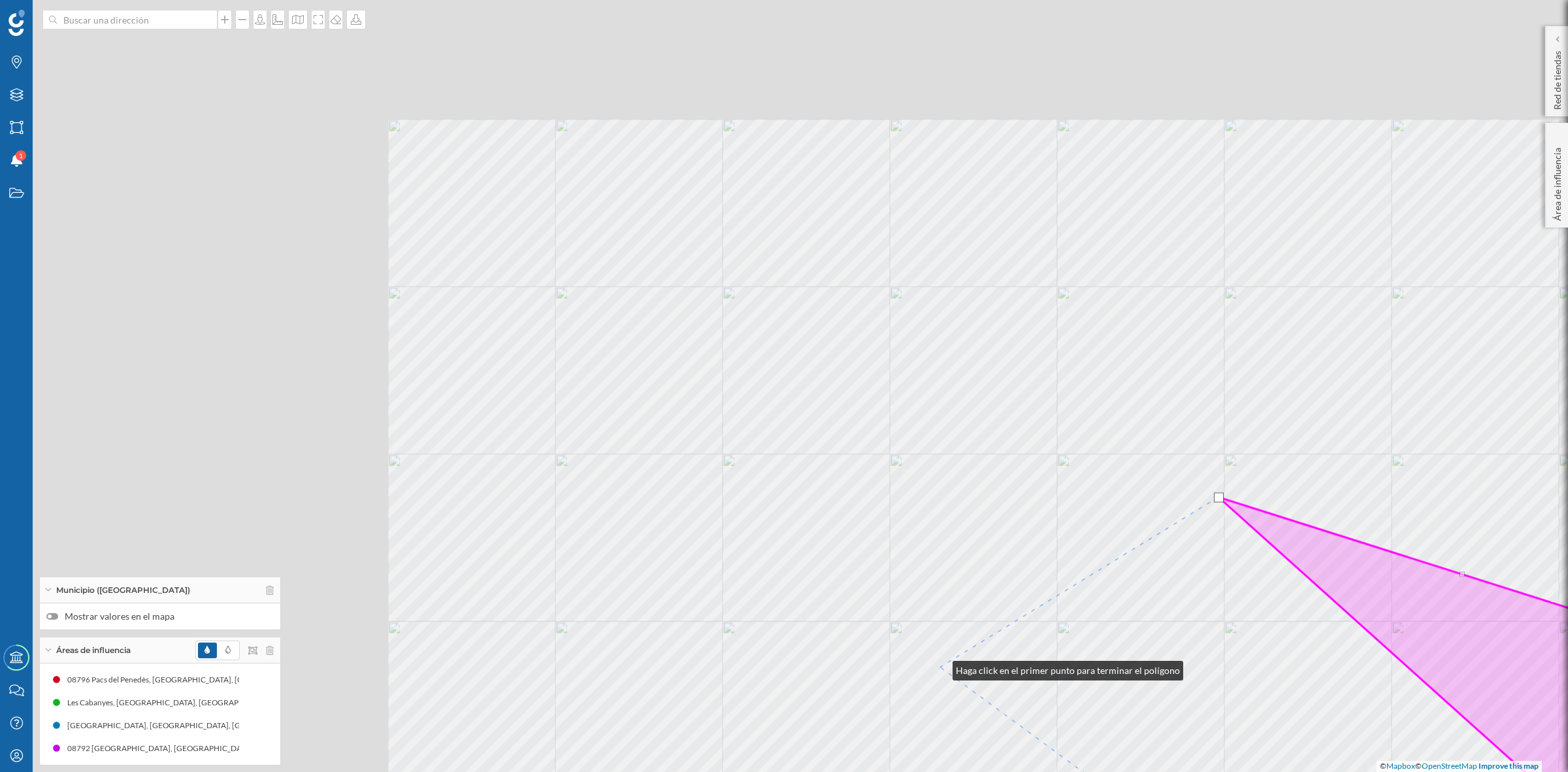
drag, startPoint x: 458, startPoint y: 407, endPoint x: 940, endPoint y: 668, distance: 548.1
click at [940, 668] on div "© Mapbox © OpenStreetMap Improve this map" at bounding box center [784, 386] width 1568 height 772
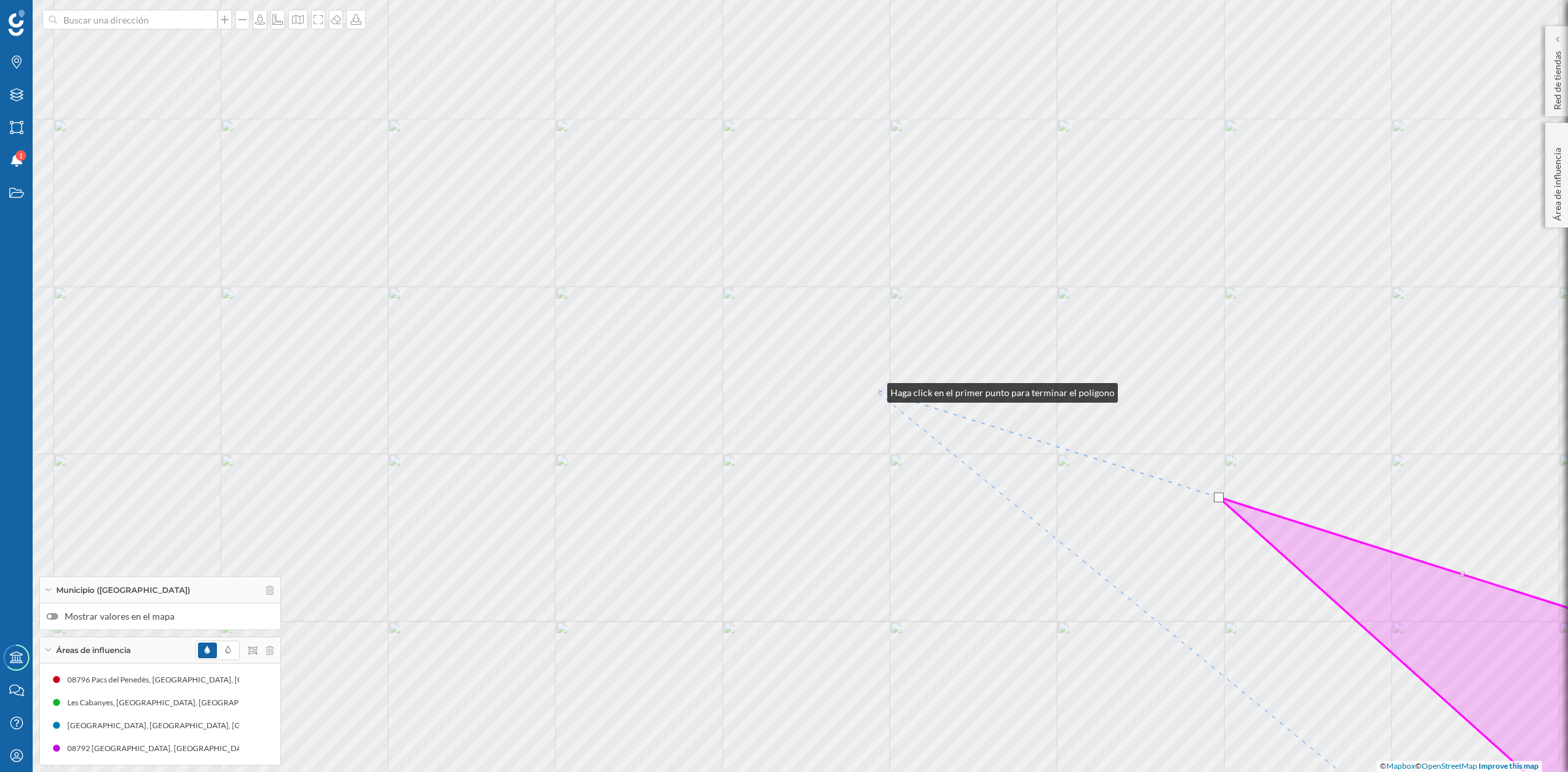
click at [874, 389] on div "© Mapbox © OpenStreetMap Improve this map" at bounding box center [784, 386] width 1568 height 772
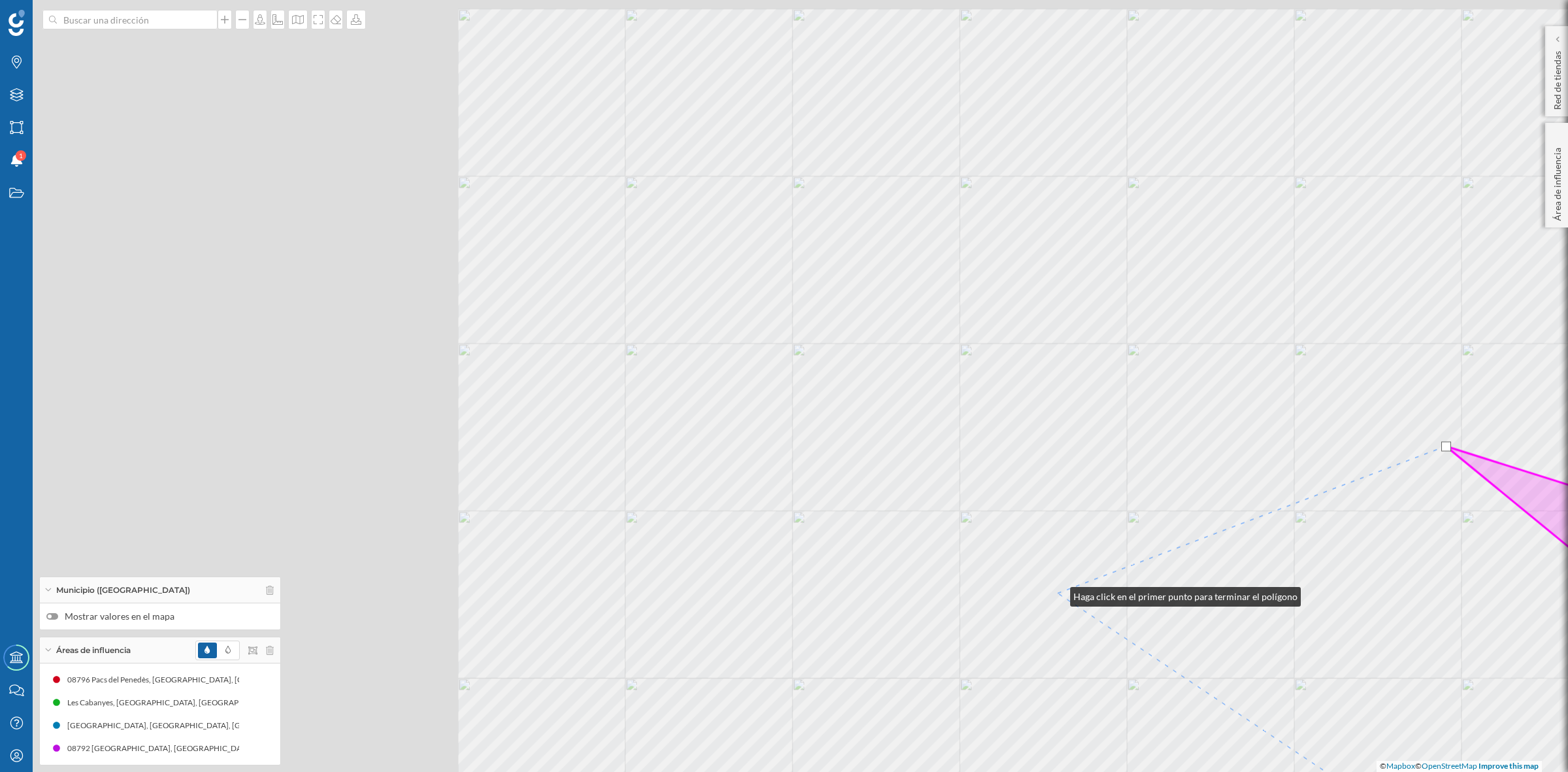
drag, startPoint x: 486, startPoint y: 537, endPoint x: 1058, endPoint y: 593, distance: 574.7
click at [1058, 593] on div "© Mapbox © OpenStreetMap Improve this map" at bounding box center [784, 386] width 1568 height 772
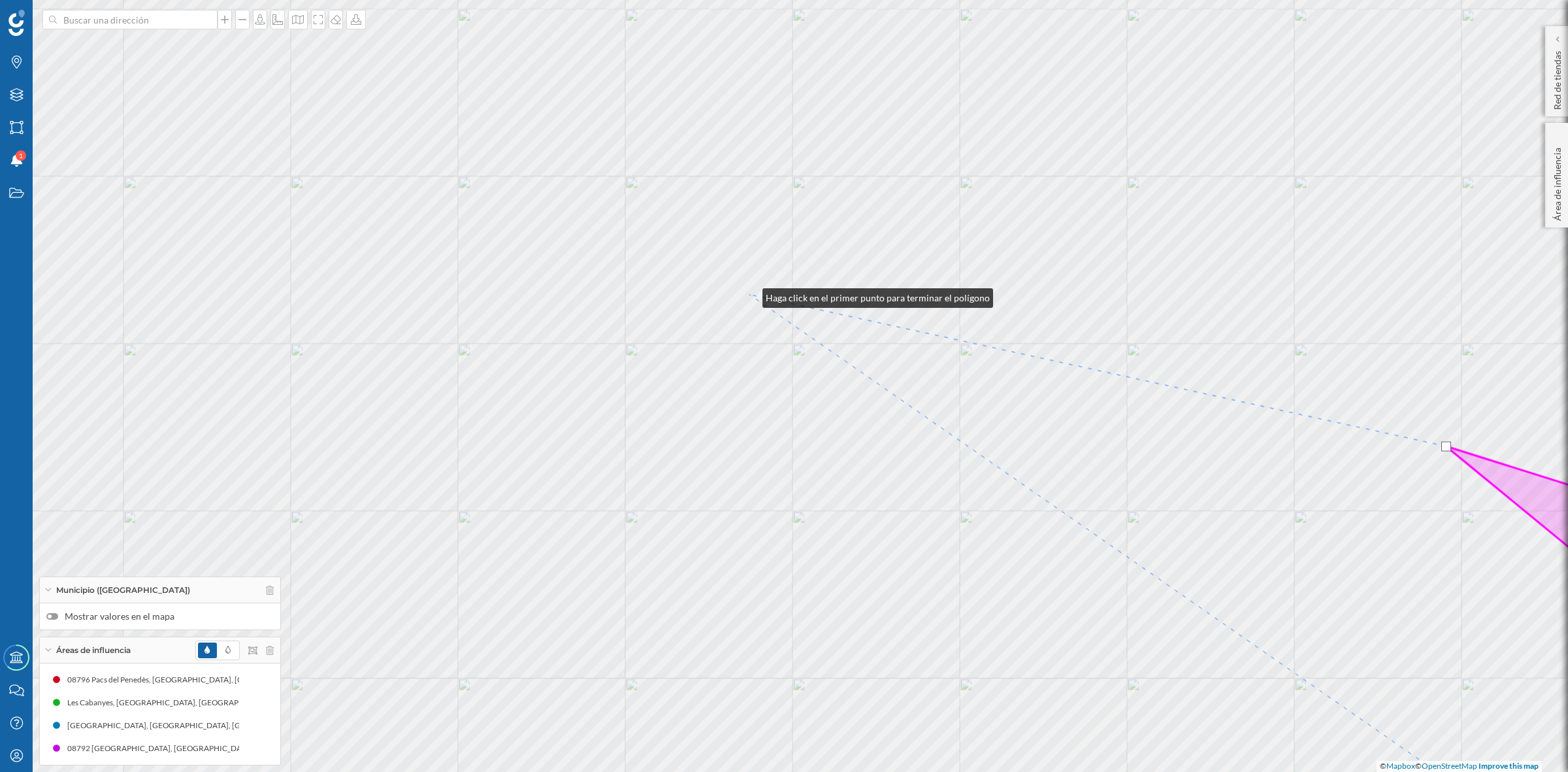
click at [750, 295] on div "© Mapbox © OpenStreetMap Improve this map" at bounding box center [784, 386] width 1568 height 772
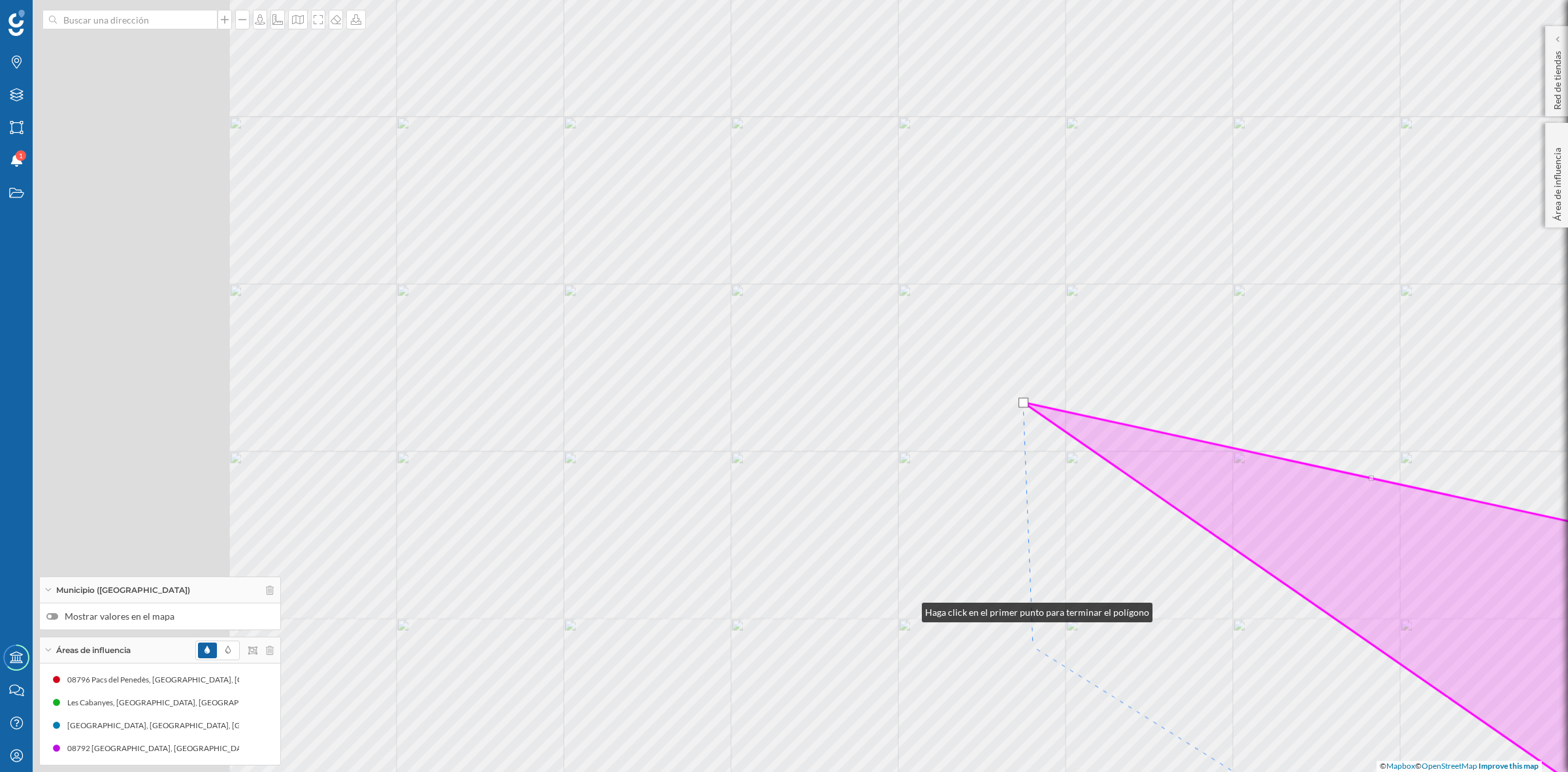
drag, startPoint x: 636, startPoint y: 501, endPoint x: 917, endPoint y: 614, distance: 302.9
click at [916, 621] on div "© Mapbox © OpenStreetMap Improve this map" at bounding box center [784, 386] width 1568 height 772
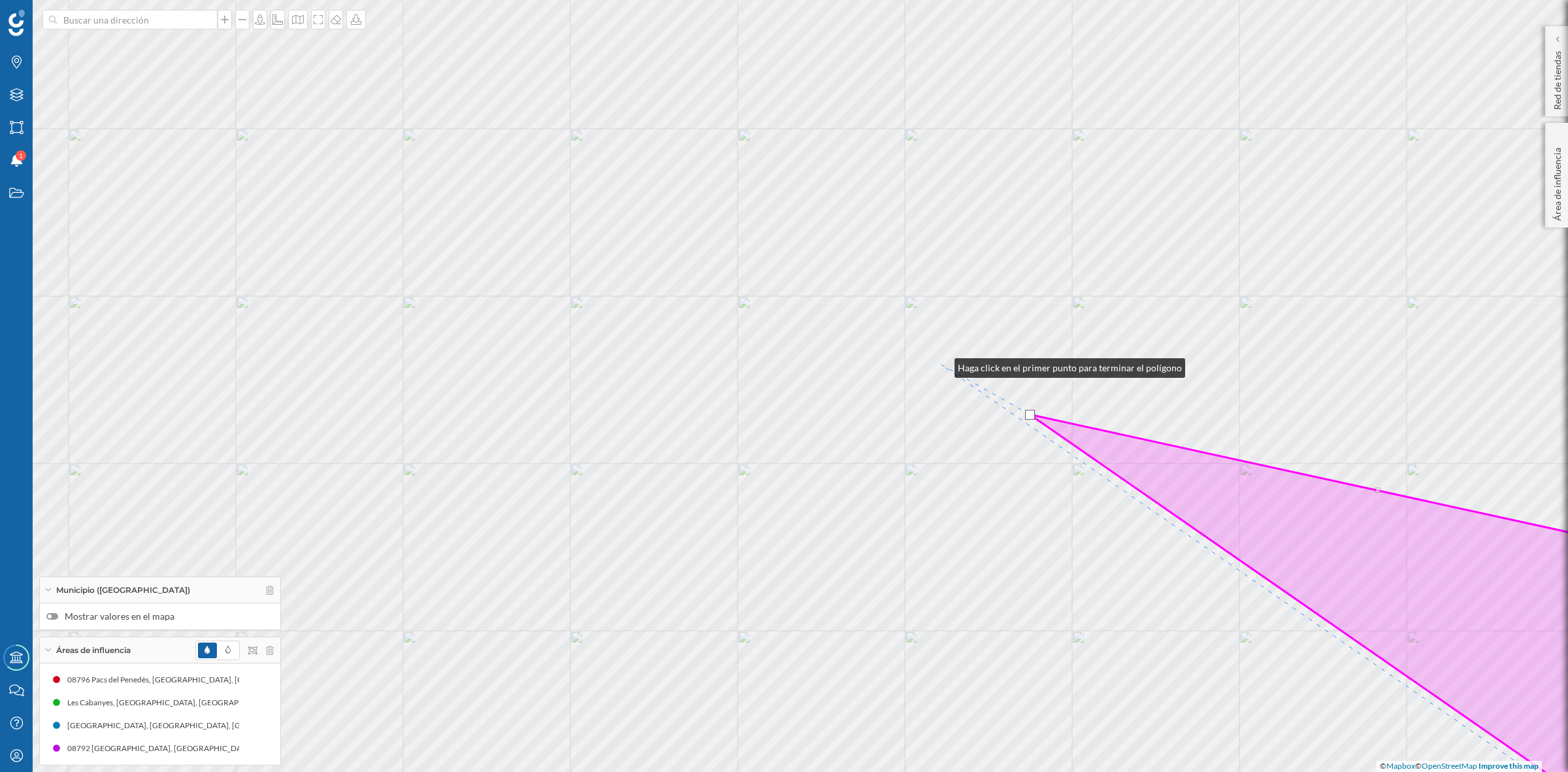
click at [942, 365] on div "© Mapbox © OpenStreetMap Improve this map" at bounding box center [784, 386] width 1568 height 772
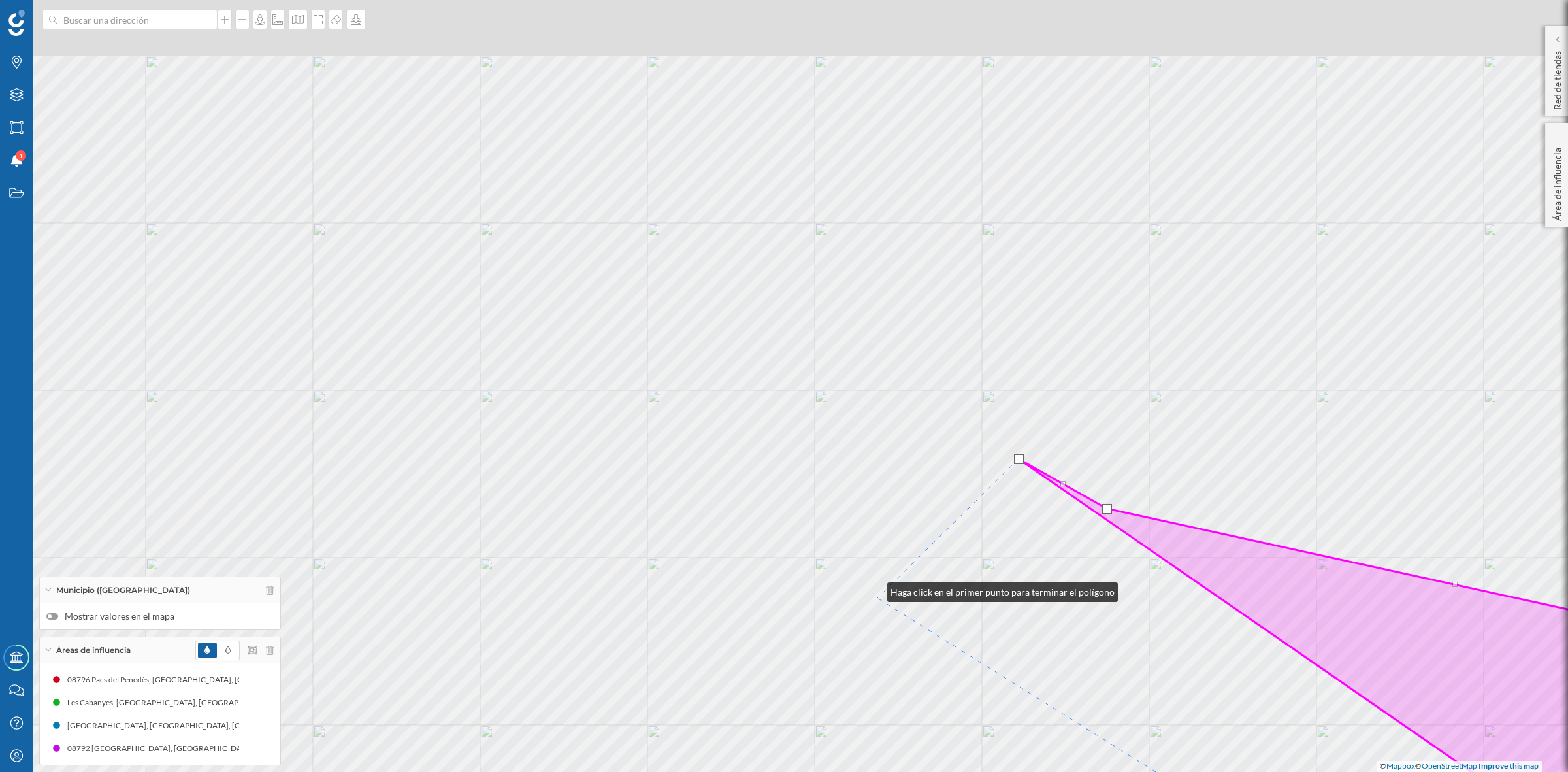
drag, startPoint x: 798, startPoint y: 495, endPoint x: 888, endPoint y: 628, distance: 160.6
click at [888, 628] on div "© Mapbox © OpenStreetMap Improve this map" at bounding box center [784, 386] width 1568 height 772
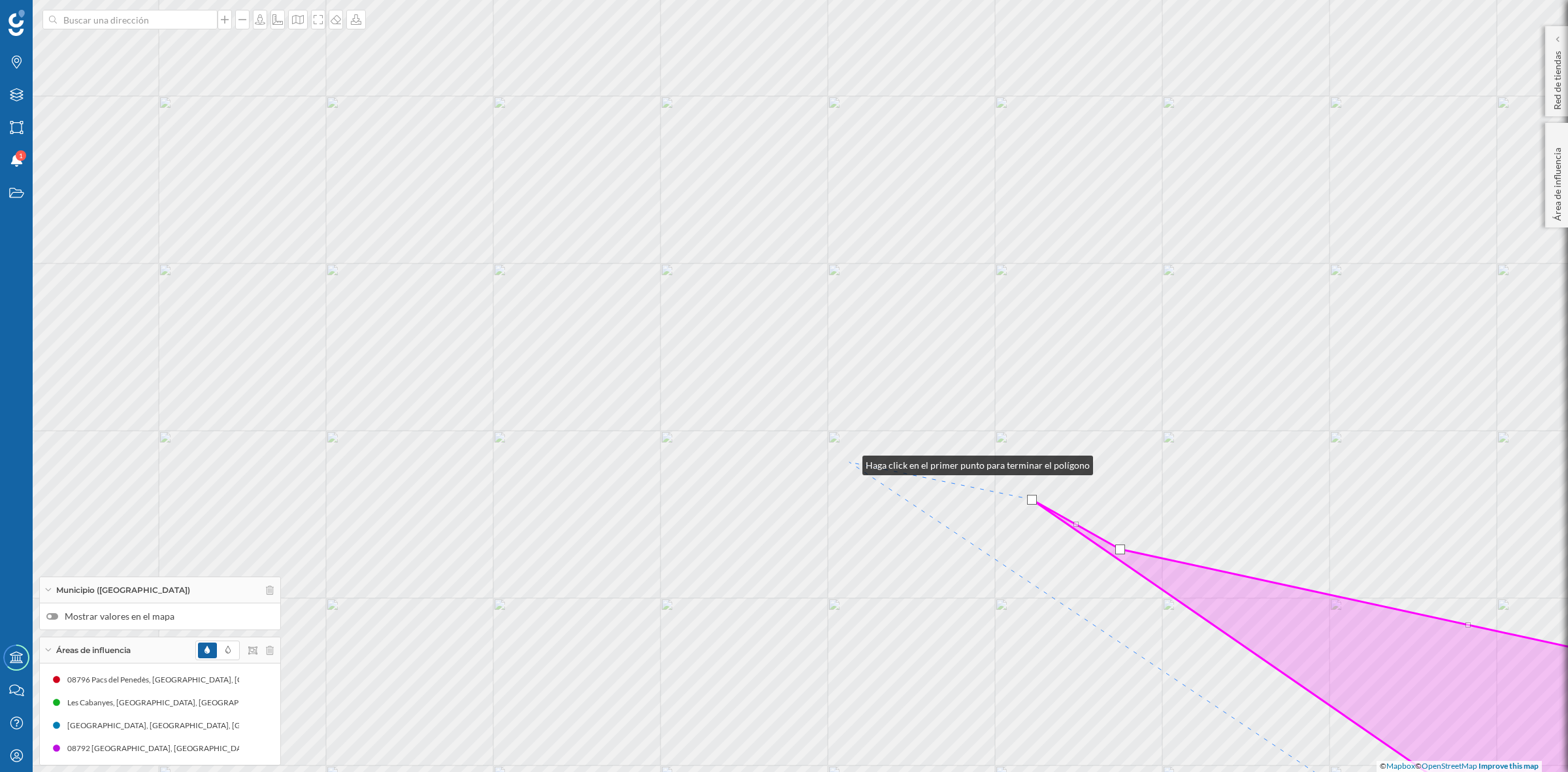
click at [849, 462] on div "© Mapbox © OpenStreetMap Improve this map" at bounding box center [784, 386] width 1568 height 772
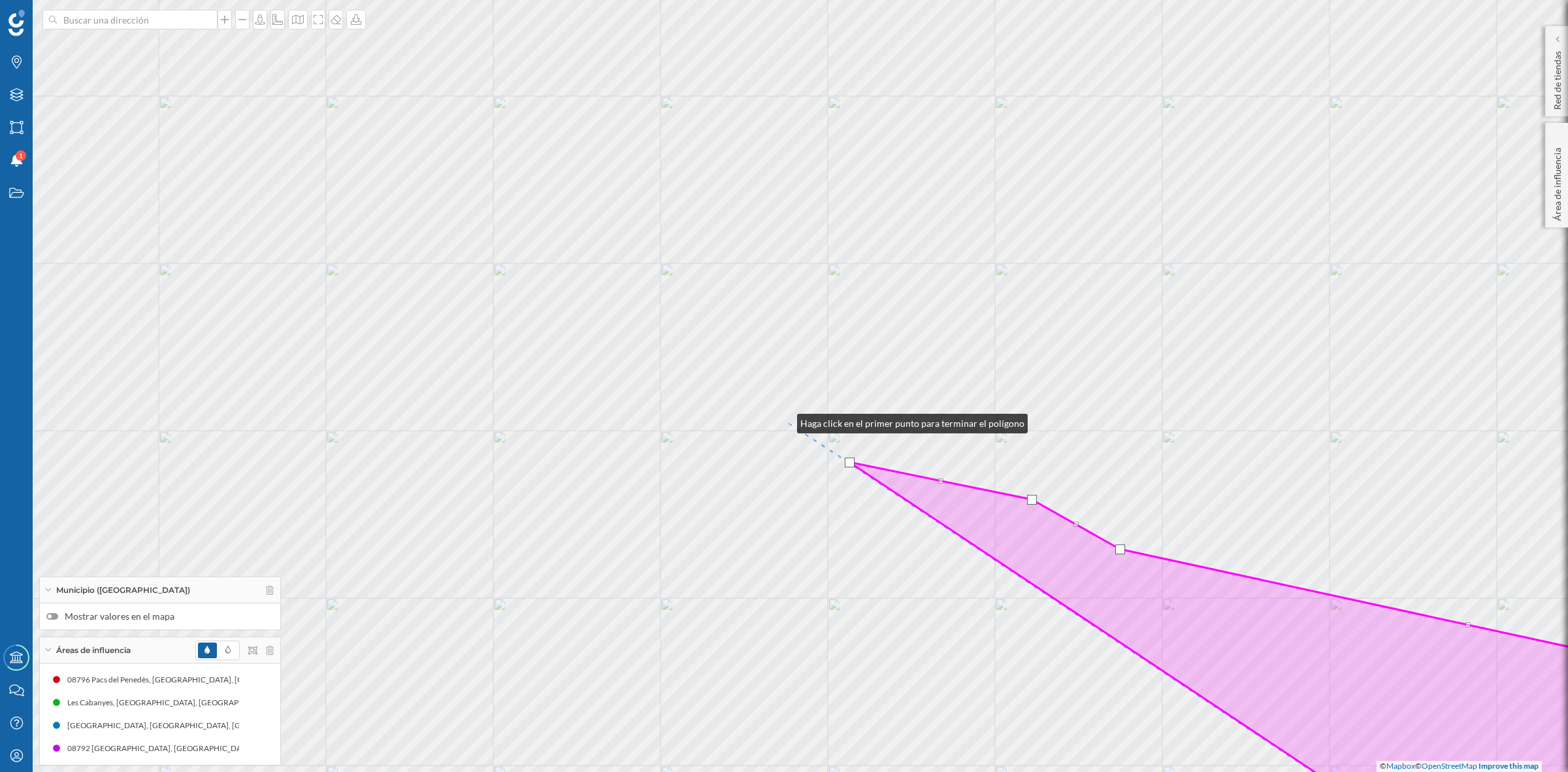
click at [784, 420] on div "© Mapbox © OpenStreetMap Improve this map" at bounding box center [784, 386] width 1568 height 772
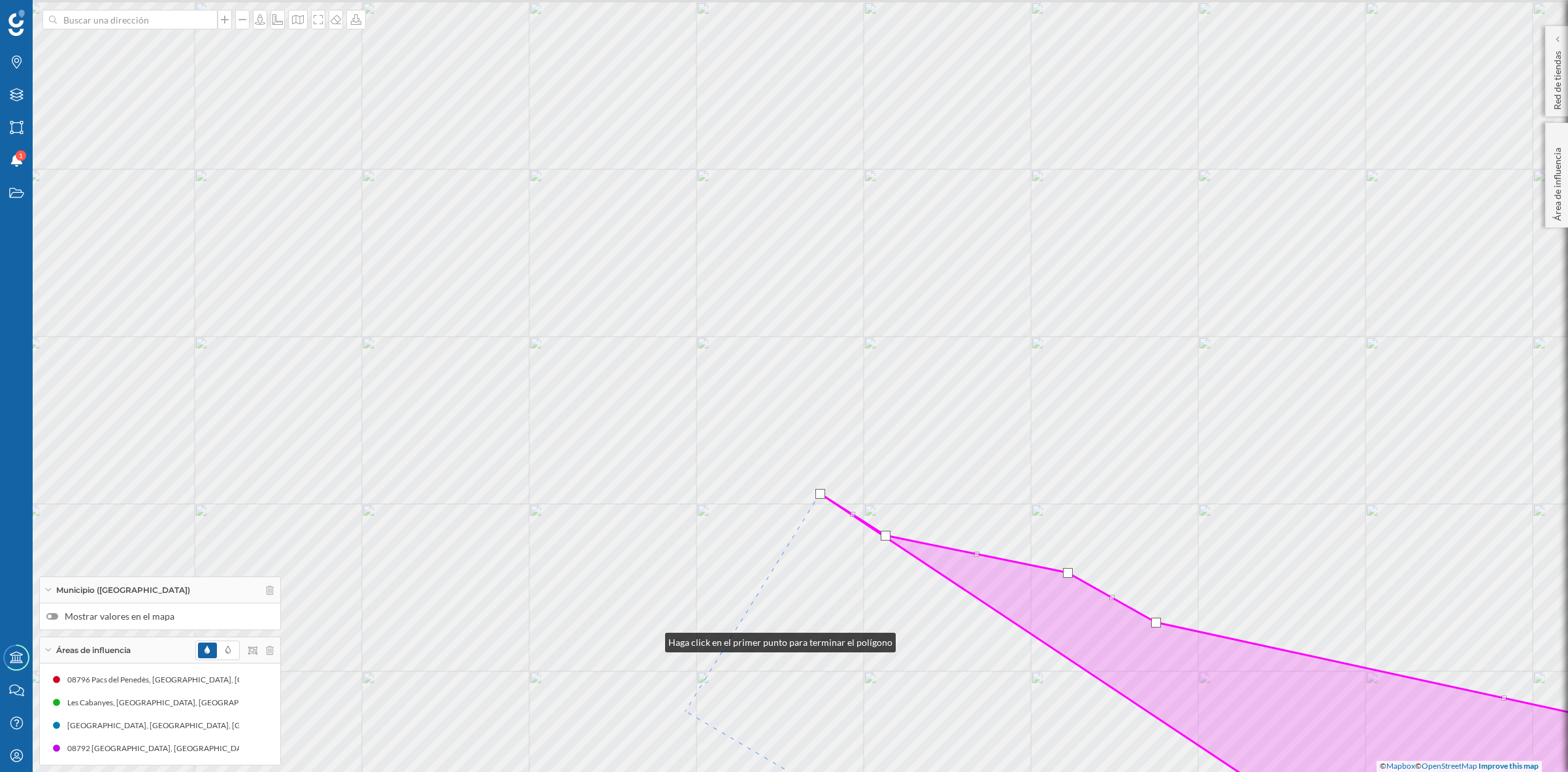
drag, startPoint x: 616, startPoint y: 566, endPoint x: 758, endPoint y: 788, distance: 263.5
click at [758, 771] on html "Marcas Capas Áreas Notificaciones 1 Estados Academy Contacta con nosotros Centr…" at bounding box center [784, 386] width 1568 height 772
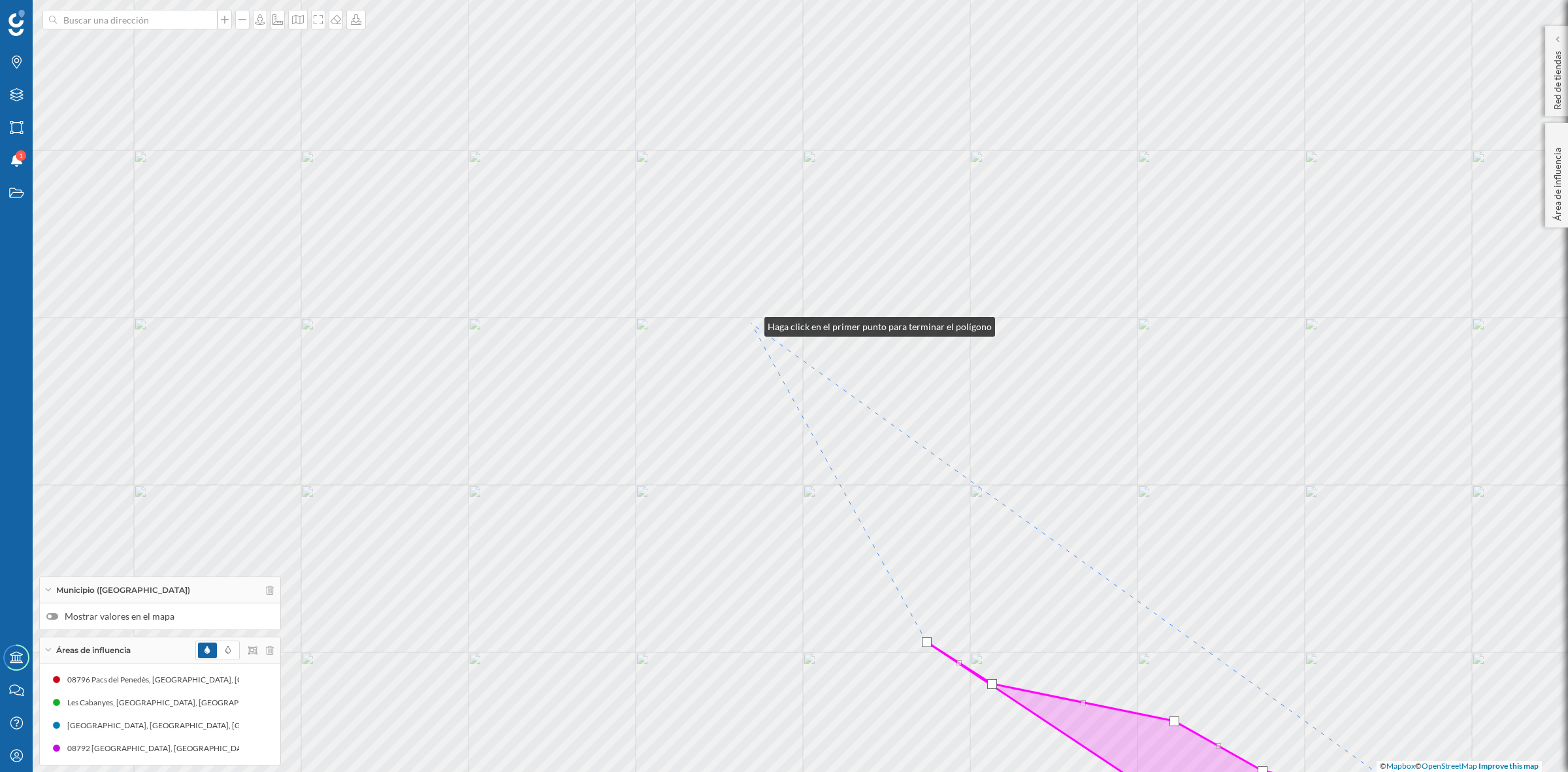
click at [752, 323] on div "© Mapbox © OpenStreetMap Improve this map" at bounding box center [784, 386] width 1568 height 772
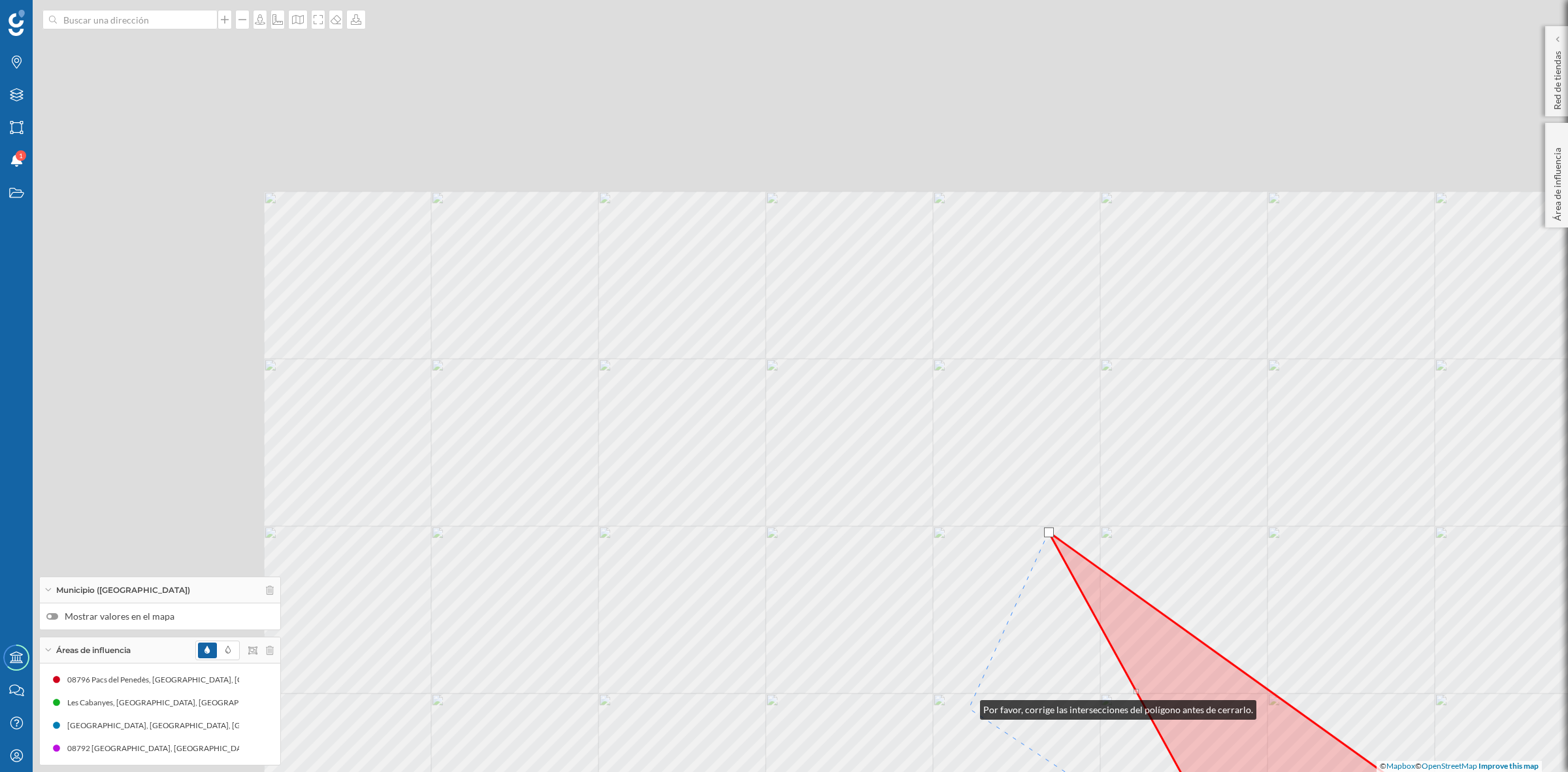
drag, startPoint x: 670, startPoint y: 498, endPoint x: 967, endPoint y: 707, distance: 363.2
click at [967, 707] on div "© Mapbox © OpenStreetMap Improve this map" at bounding box center [784, 386] width 1568 height 772
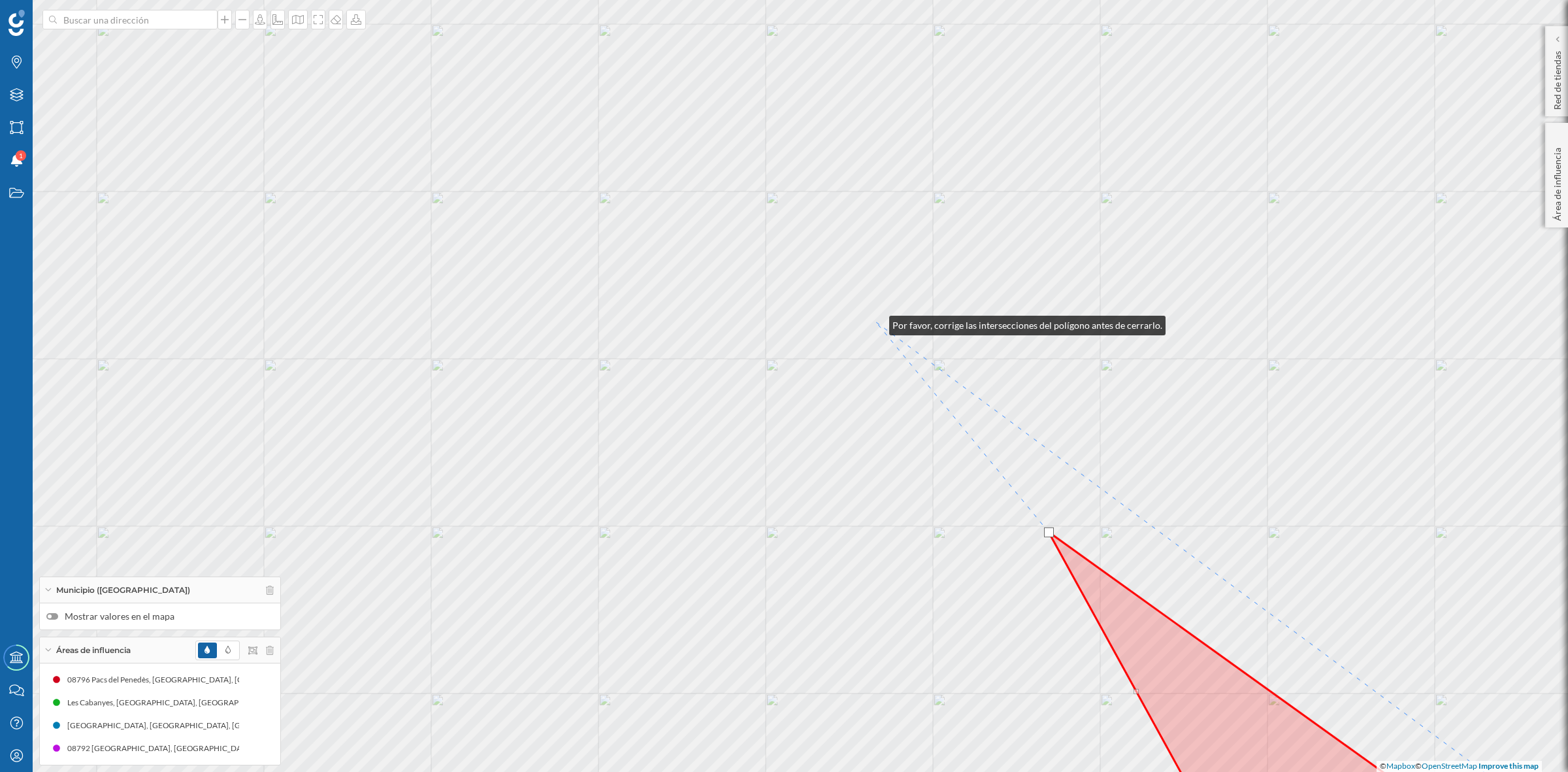
click at [876, 322] on div "© Mapbox © OpenStreetMap Improve this map" at bounding box center [784, 386] width 1568 height 772
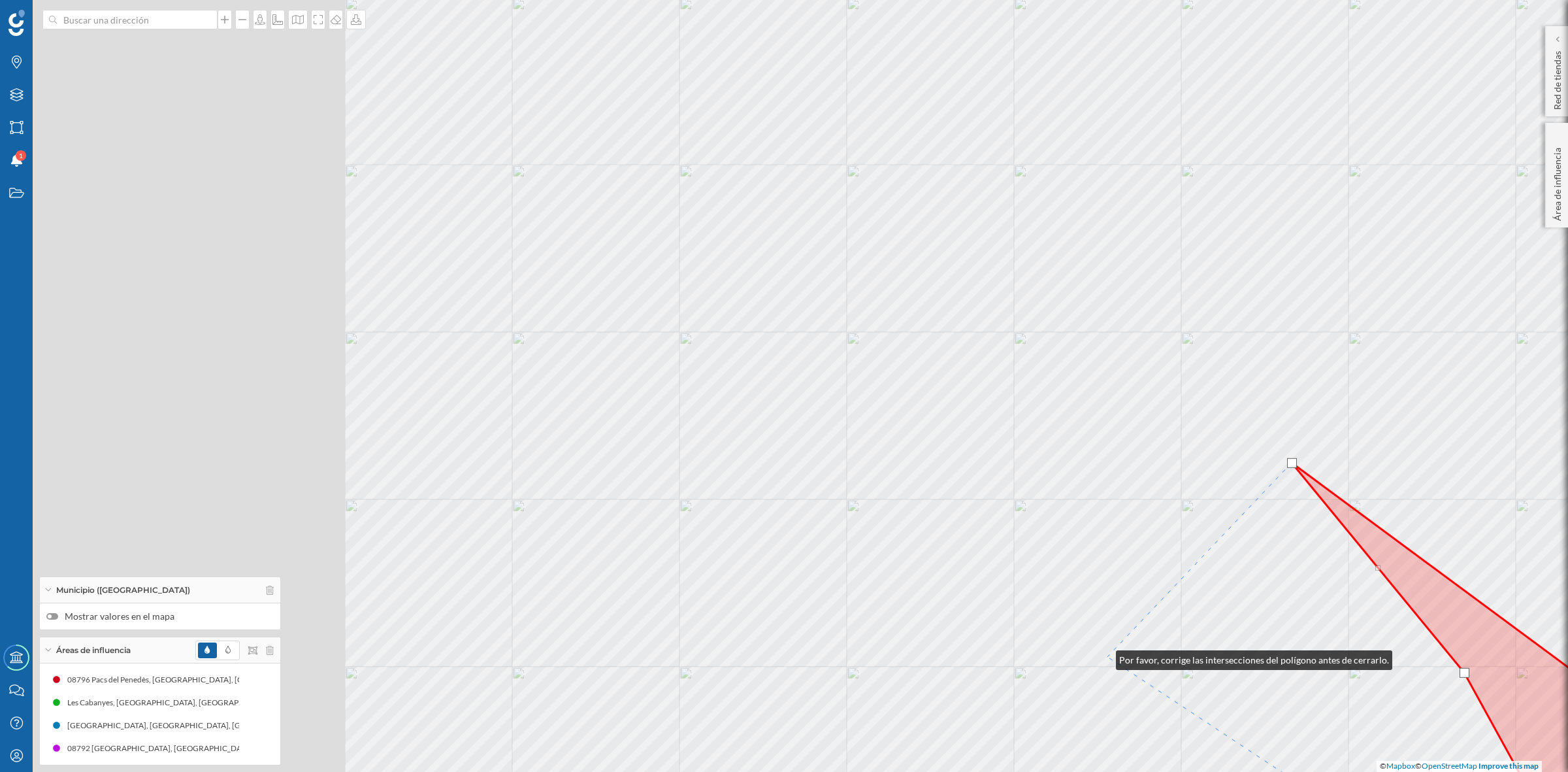
drag, startPoint x: 688, startPoint y: 516, endPoint x: 1103, endPoint y: 658, distance: 438.6
click at [1103, 658] on div "© Mapbox © OpenStreetMap Improve this map" at bounding box center [784, 386] width 1568 height 772
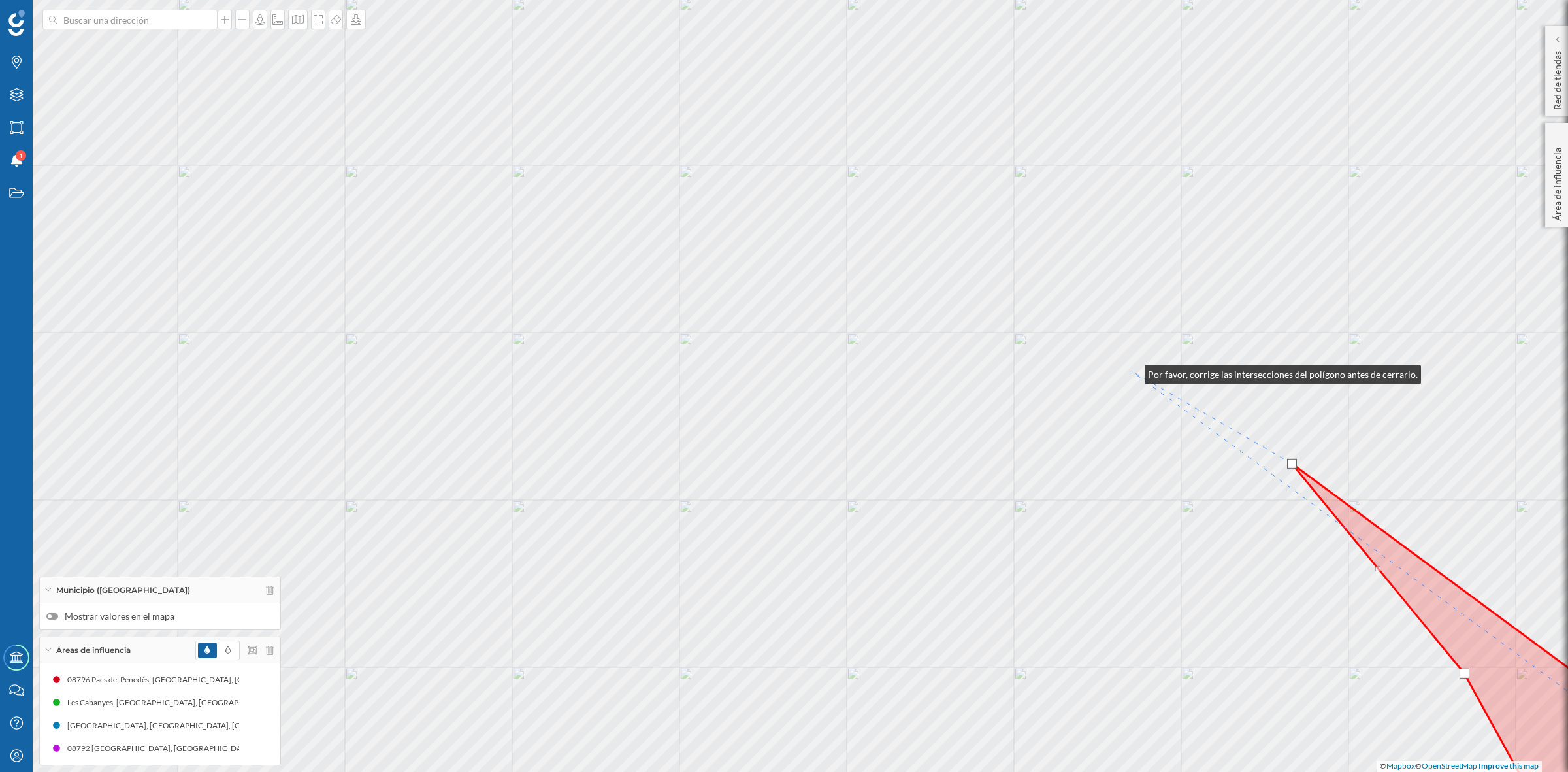
click at [1132, 371] on div "© Mapbox © OpenStreetMap Improve this map" at bounding box center [784, 386] width 1568 height 772
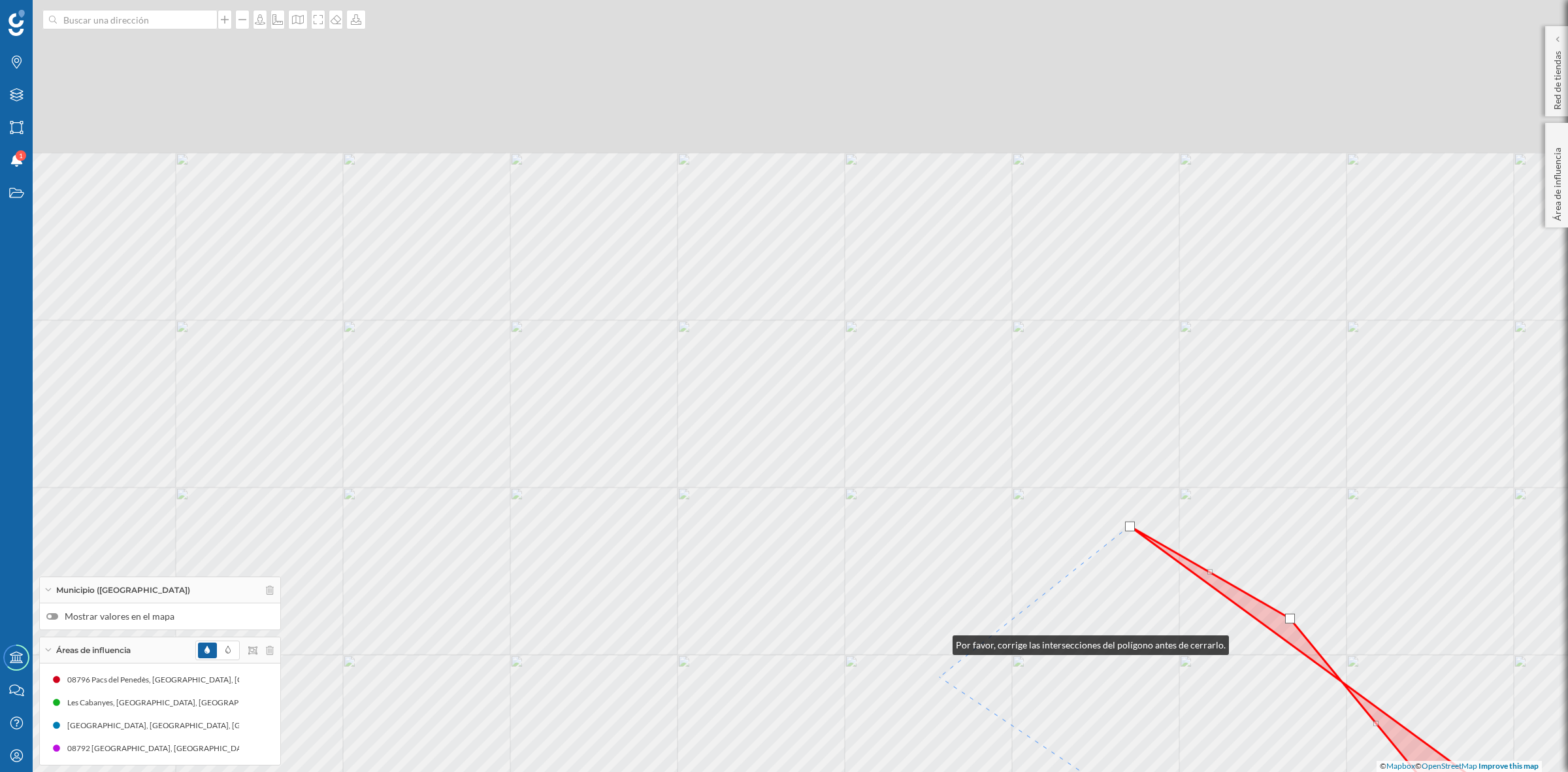
drag, startPoint x: 941, startPoint y: 487, endPoint x: 939, endPoint y: 680, distance: 193.0
click at [941, 704] on div "© Mapbox © OpenStreetMap Improve this map" at bounding box center [784, 386] width 1568 height 772
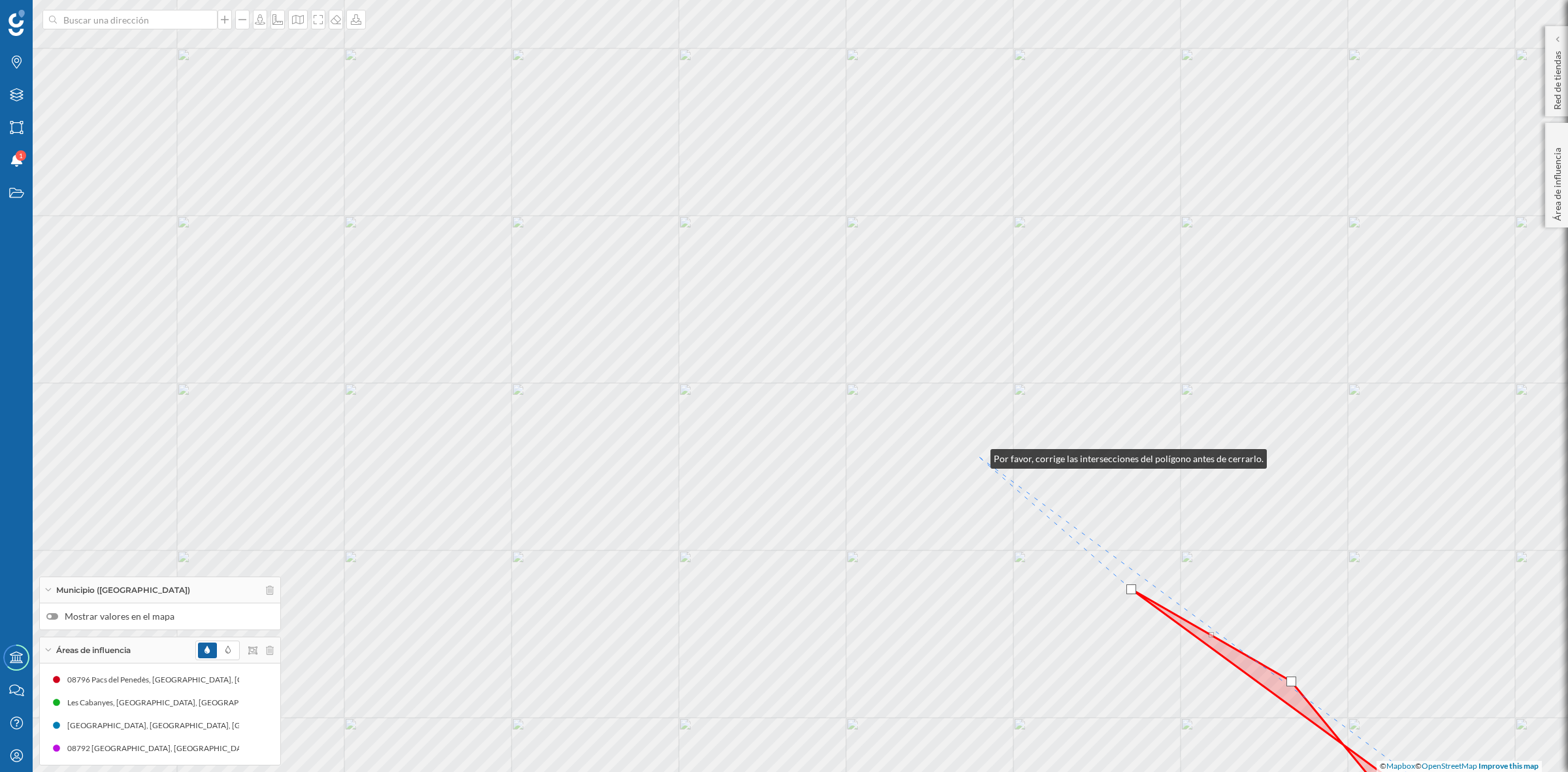
click at [977, 456] on div "© Mapbox © OpenStreetMap Improve this map" at bounding box center [784, 386] width 1568 height 772
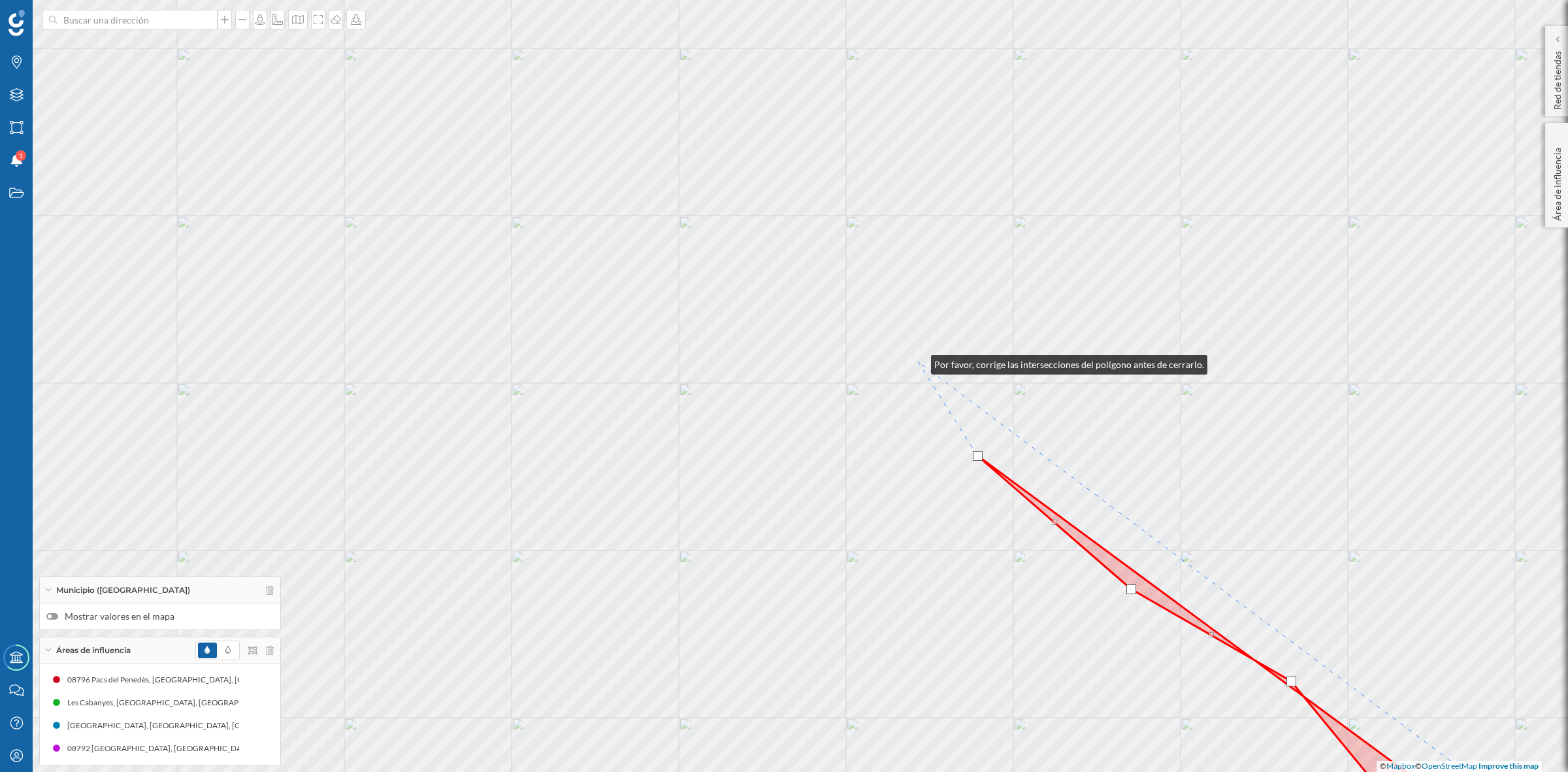
click at [918, 362] on div "© Mapbox © OpenStreetMap Improve this map" at bounding box center [784, 386] width 1568 height 772
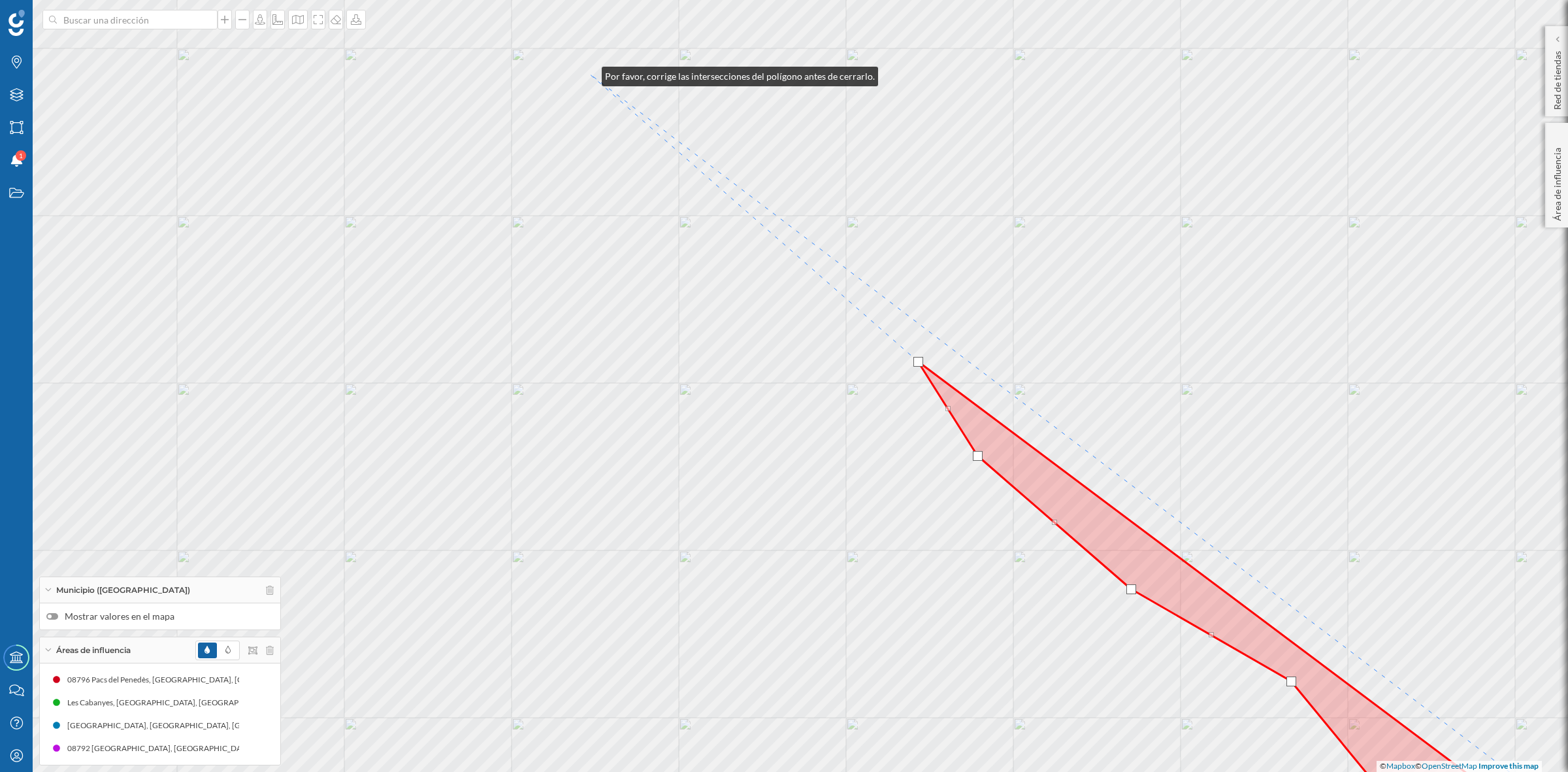
click at [589, 73] on div "© Mapbox © OpenStreetMap Improve this map" at bounding box center [784, 386] width 1568 height 772
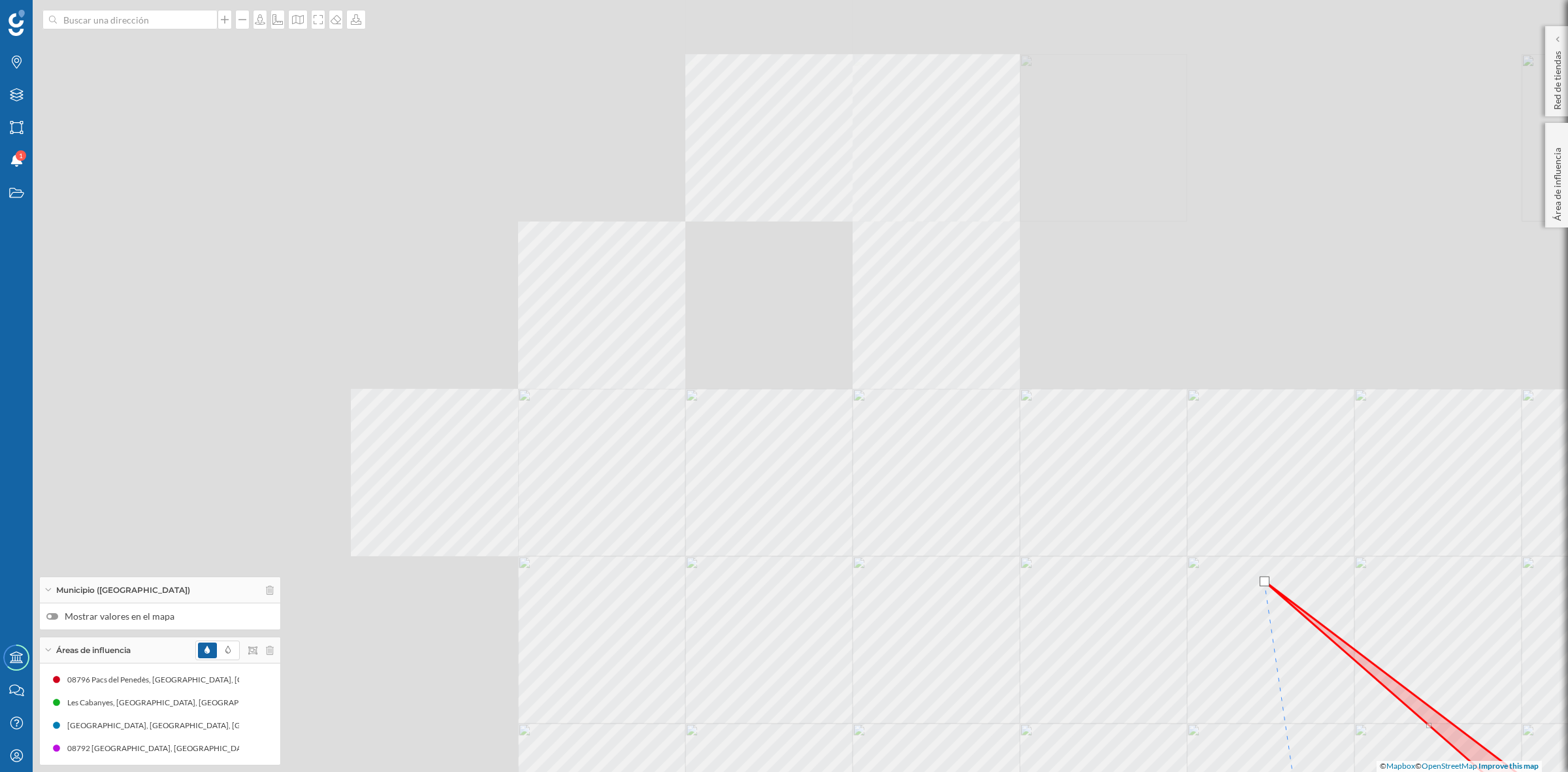
drag, startPoint x: 486, startPoint y: 289, endPoint x: 1161, endPoint y: 798, distance: 845.4
click at [1161, 771] on html "Marcas Capas Áreas Notificaciones 1 Estados Academy Contacta con nosotros Centr…" at bounding box center [784, 386] width 1568 height 772
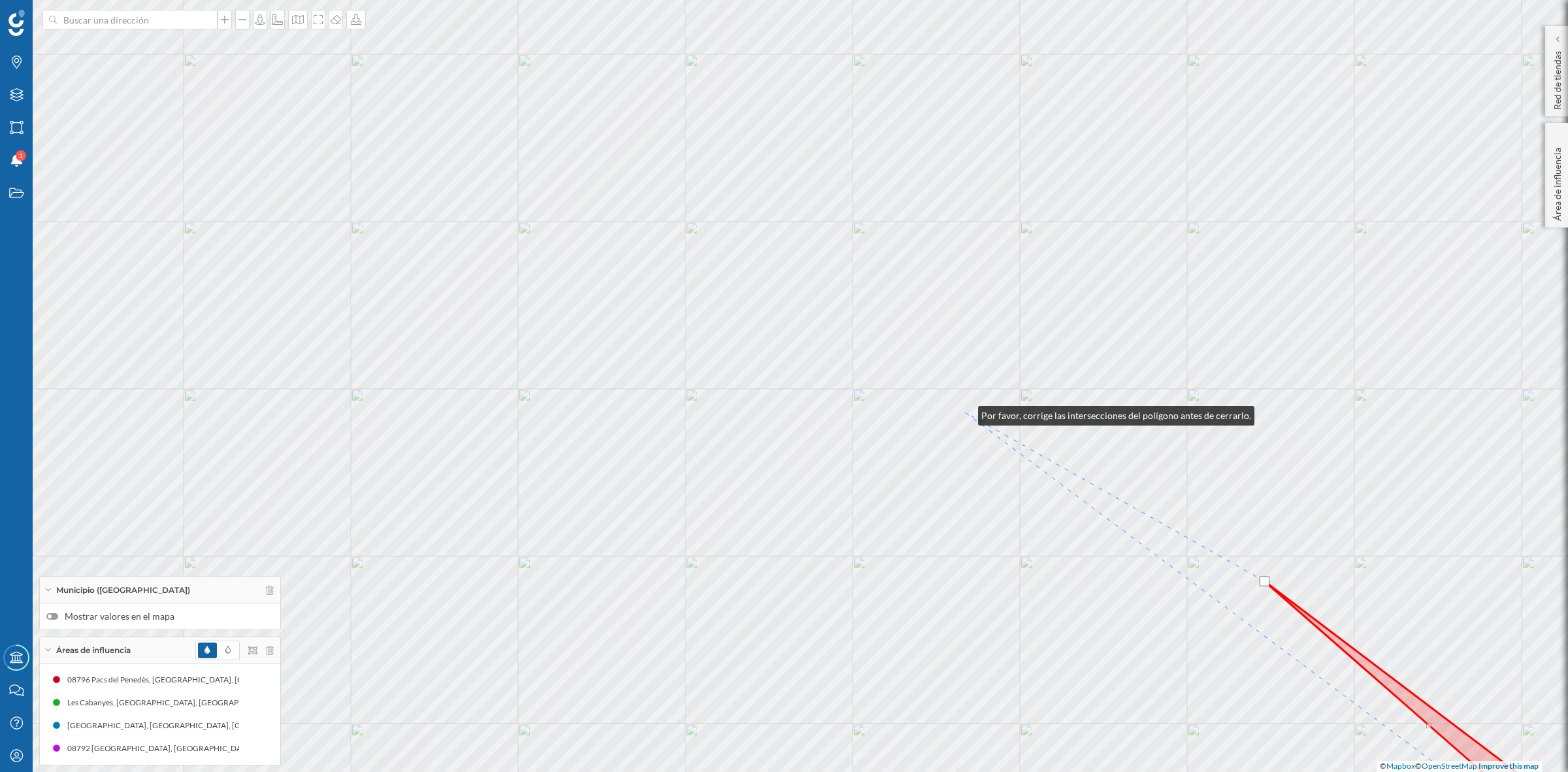
click at [965, 413] on div "© Mapbox © OpenStreetMap Improve this map" at bounding box center [784, 386] width 1568 height 772
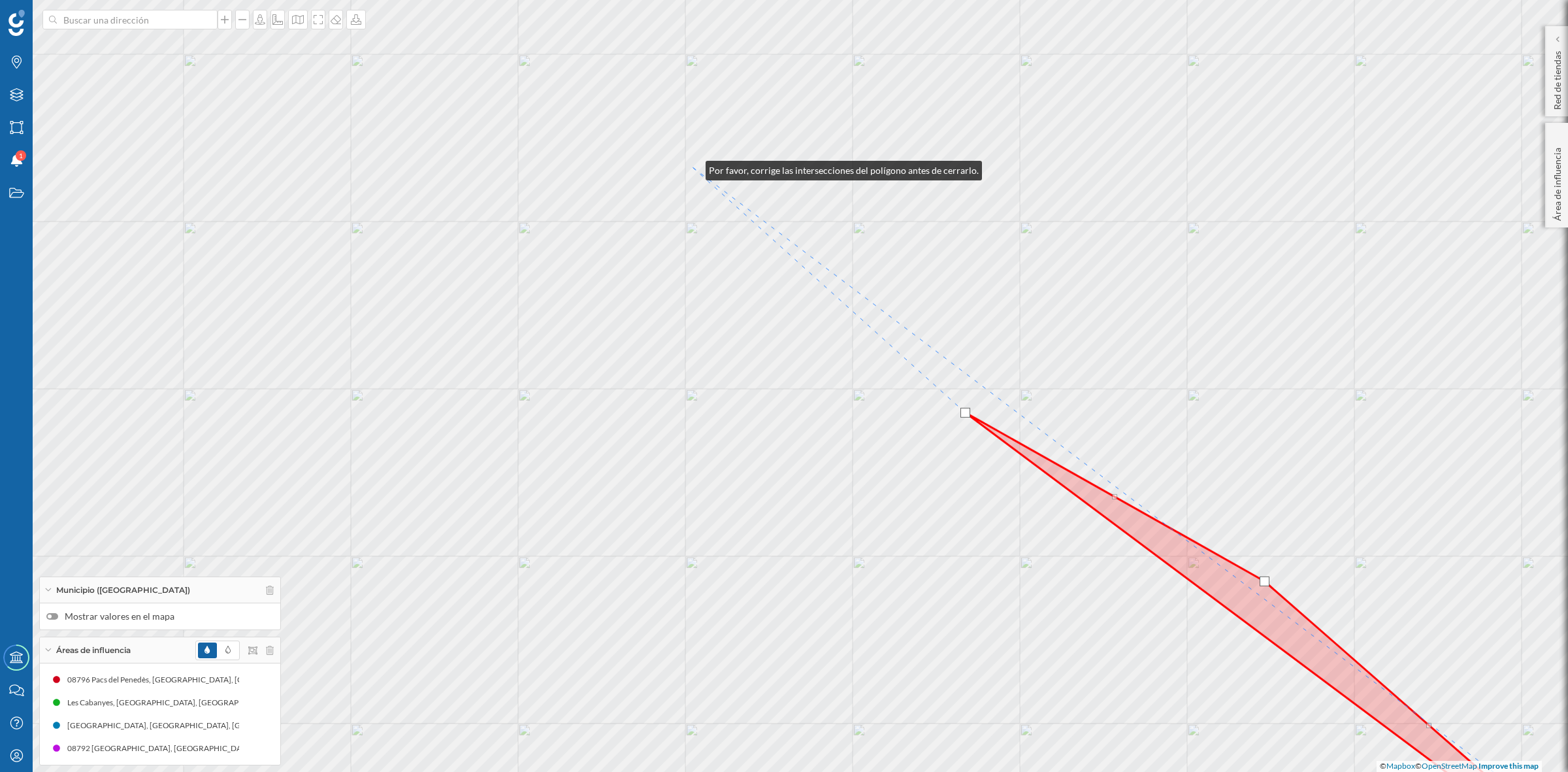
click at [692, 168] on div "© Mapbox © OpenStreetMap Improve this map" at bounding box center [784, 386] width 1568 height 772
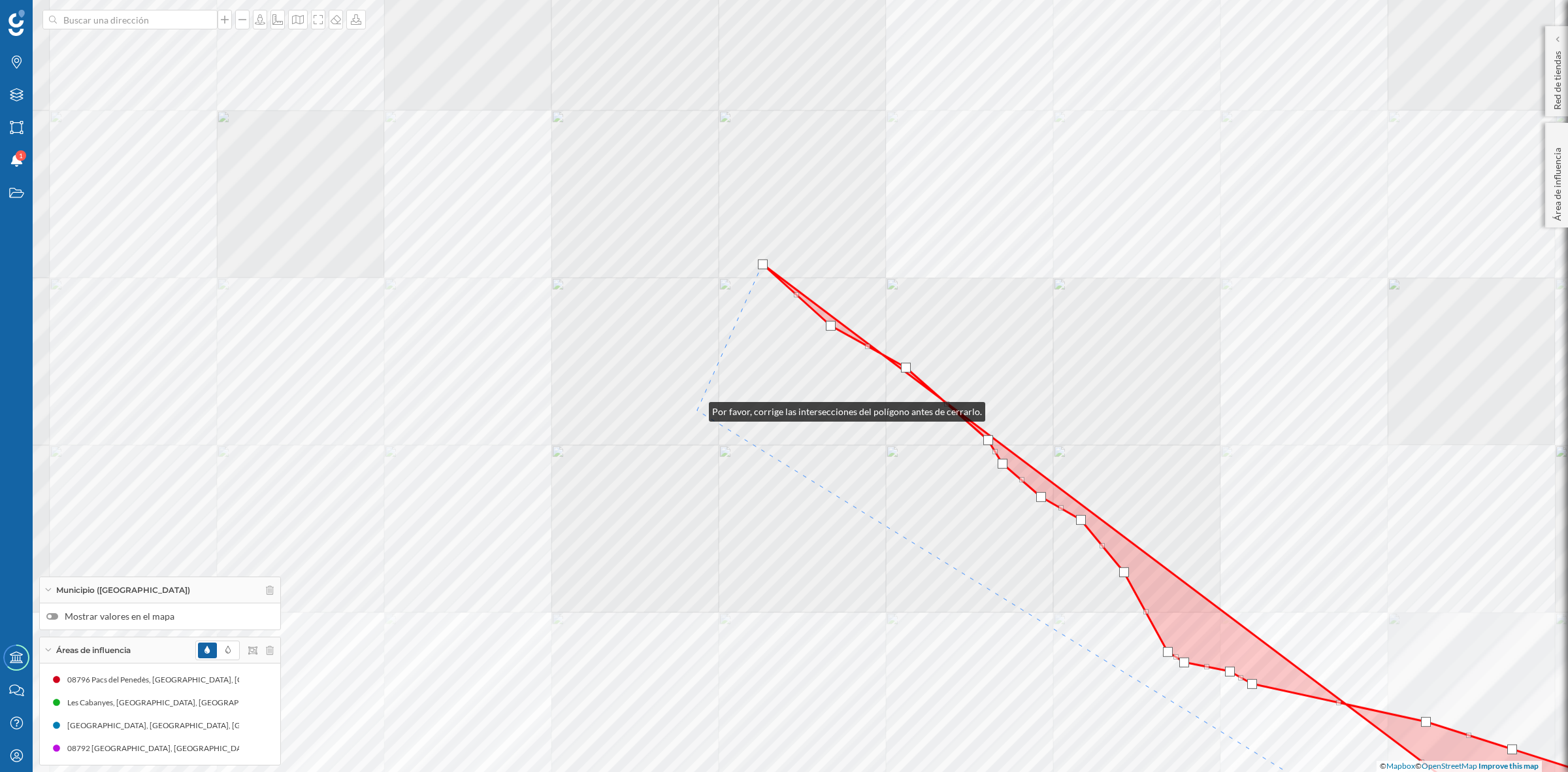
drag, startPoint x: 692, startPoint y: 396, endPoint x: 699, endPoint y: 465, distance: 69.4
click at [699, 465] on div "© Mapbox © OpenStreetMap Improve this map" at bounding box center [784, 386] width 1568 height 772
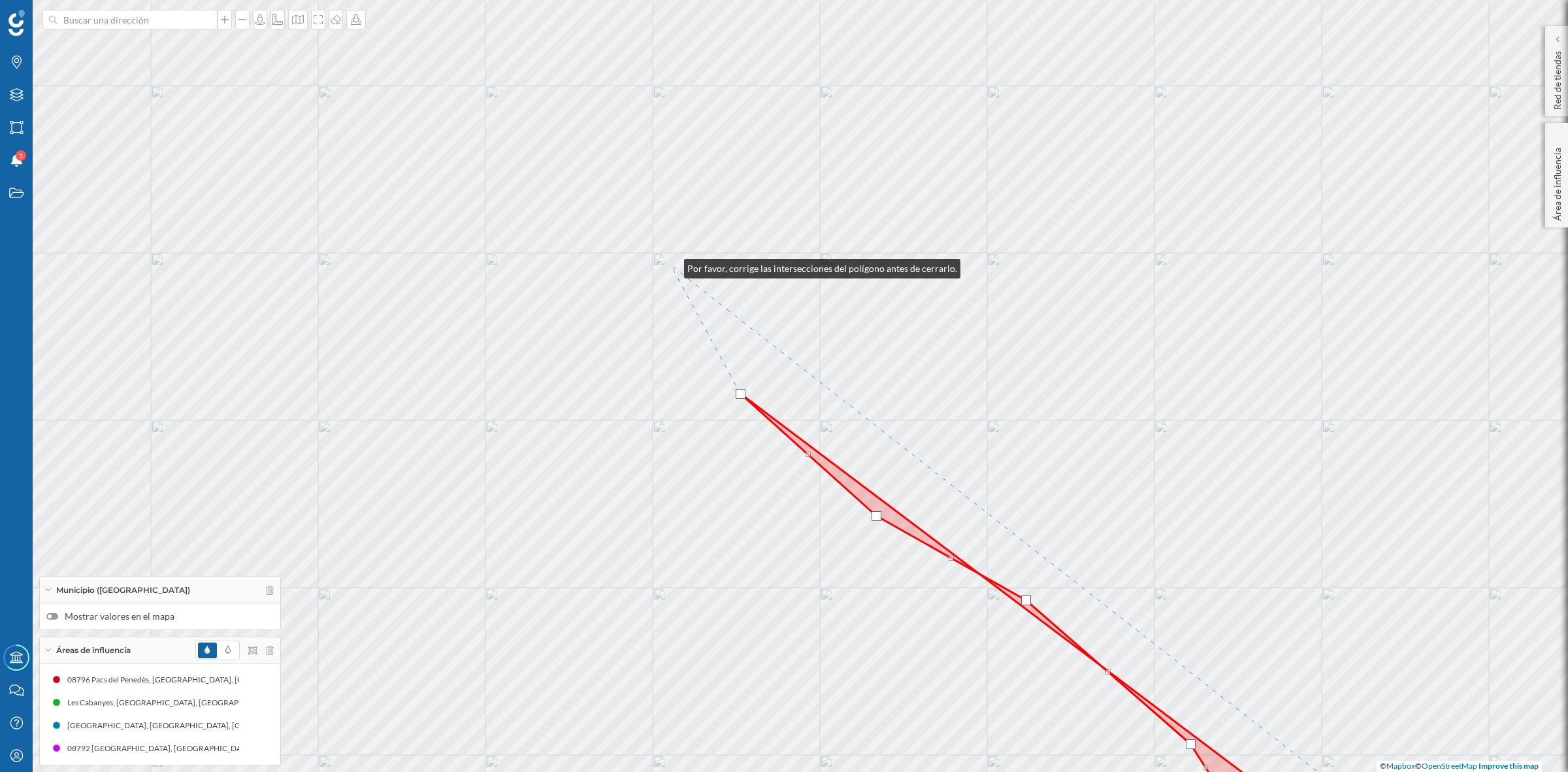
click at [671, 265] on div "© Mapbox © OpenStreetMap Improve this map" at bounding box center [784, 386] width 1568 height 772
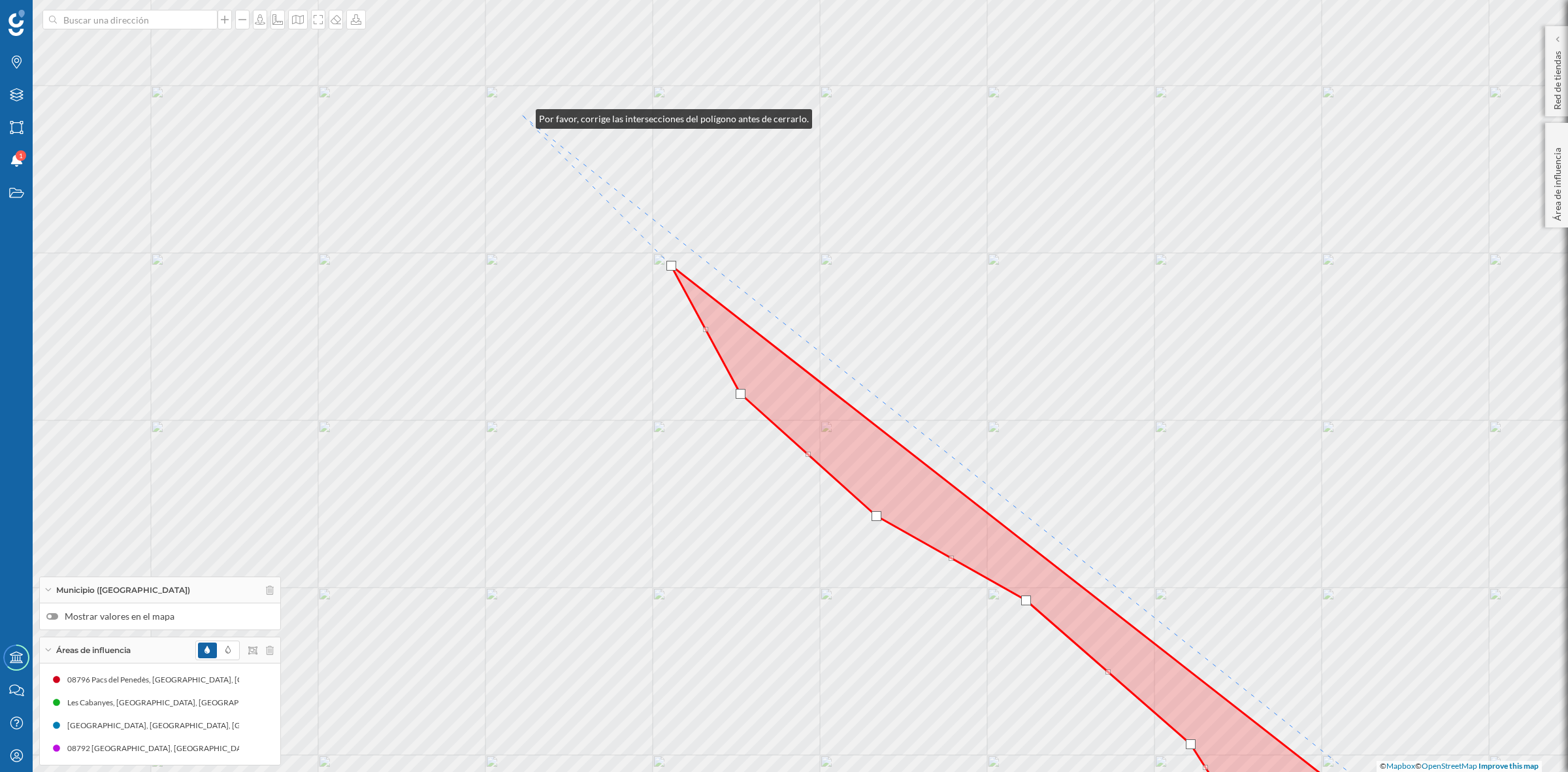
click at [522, 116] on div "© Mapbox © OpenStreetMap Improve this map" at bounding box center [784, 386] width 1568 height 772
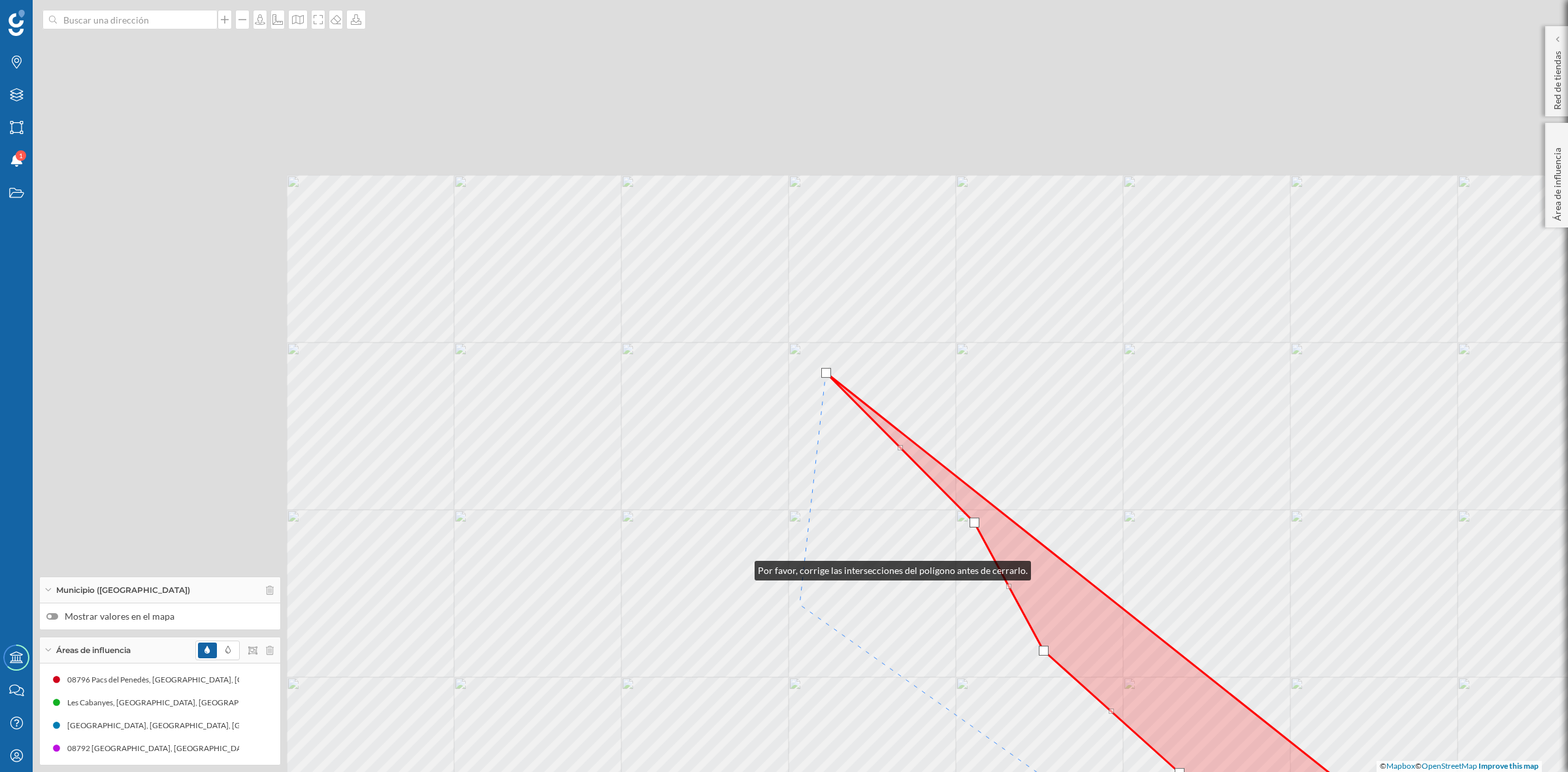
drag, startPoint x: 438, startPoint y: 310, endPoint x: 789, endPoint y: 598, distance: 454.0
click at [789, 598] on div "© Mapbox © OpenStreetMap Improve this map" at bounding box center [784, 386] width 1568 height 772
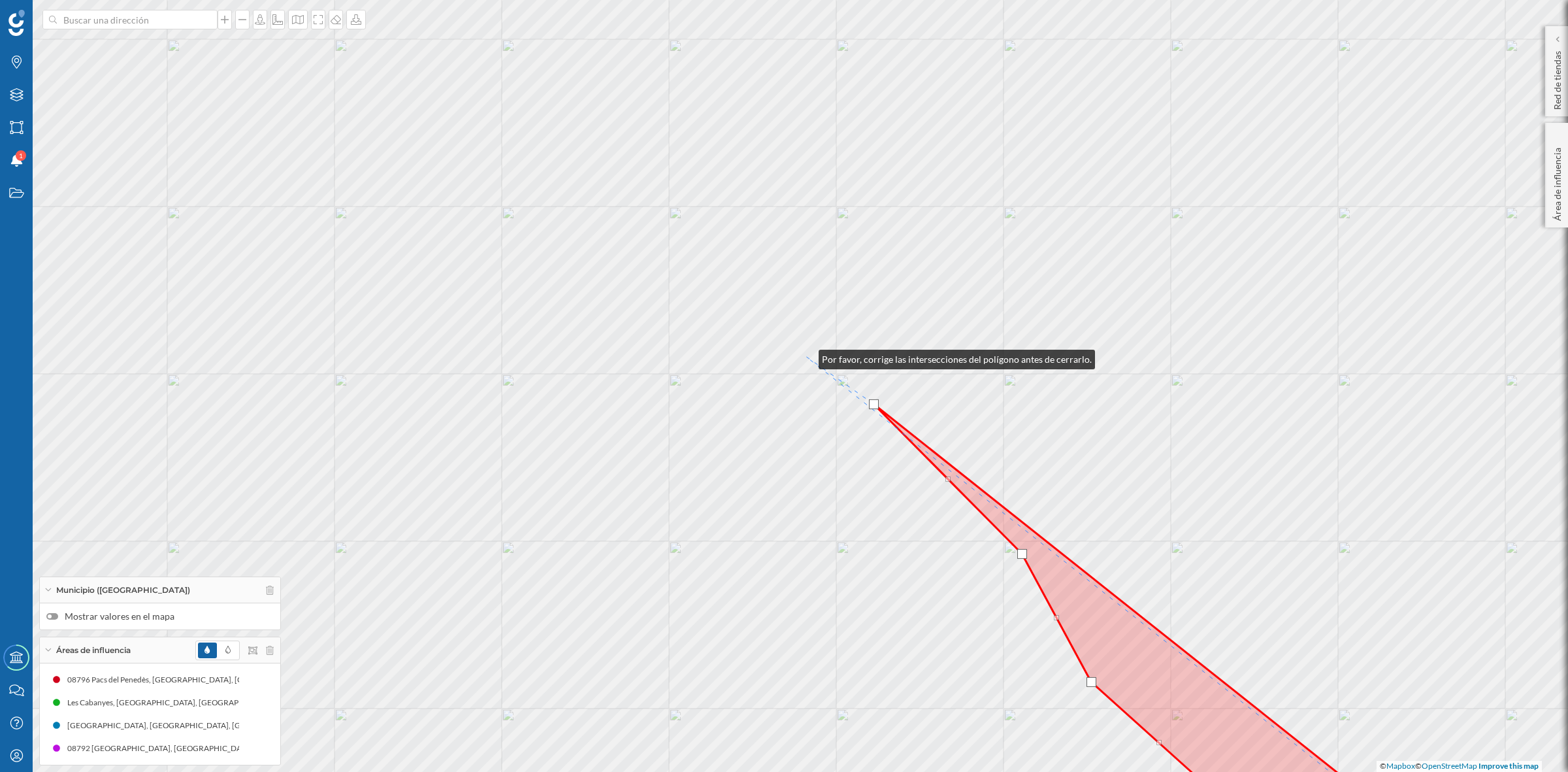
click at [806, 356] on div "© Mapbox © OpenStreetMap Improve this map" at bounding box center [784, 386] width 1568 height 772
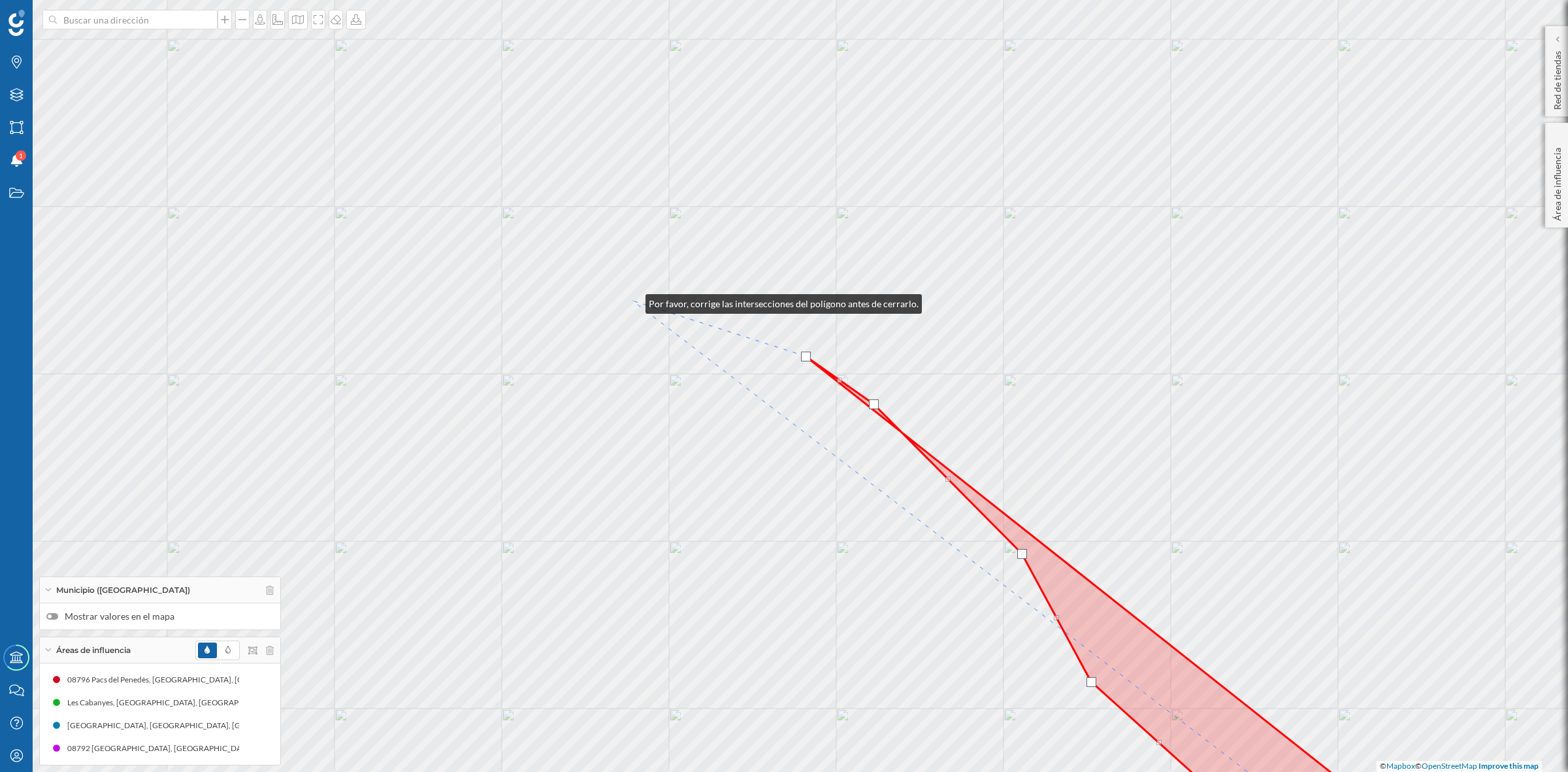
click at [632, 301] on div "© Mapbox © OpenStreetMap Improve this map" at bounding box center [784, 386] width 1568 height 772
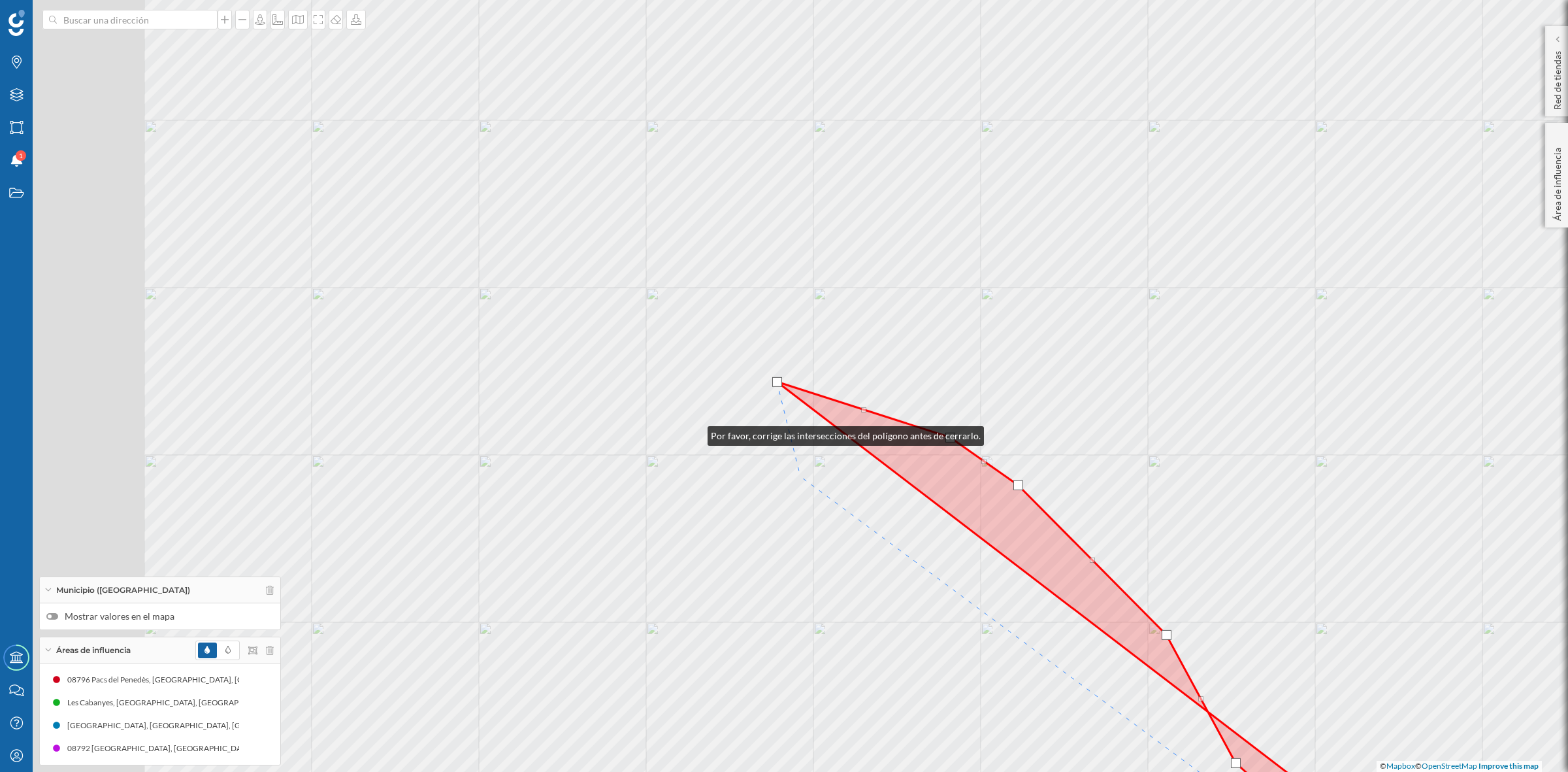
drag, startPoint x: 550, startPoint y: 352, endPoint x: 828, endPoint y: 471, distance: 302.4
click at [828, 471] on div "© Mapbox © OpenStreetMap Improve this map" at bounding box center [784, 386] width 1568 height 772
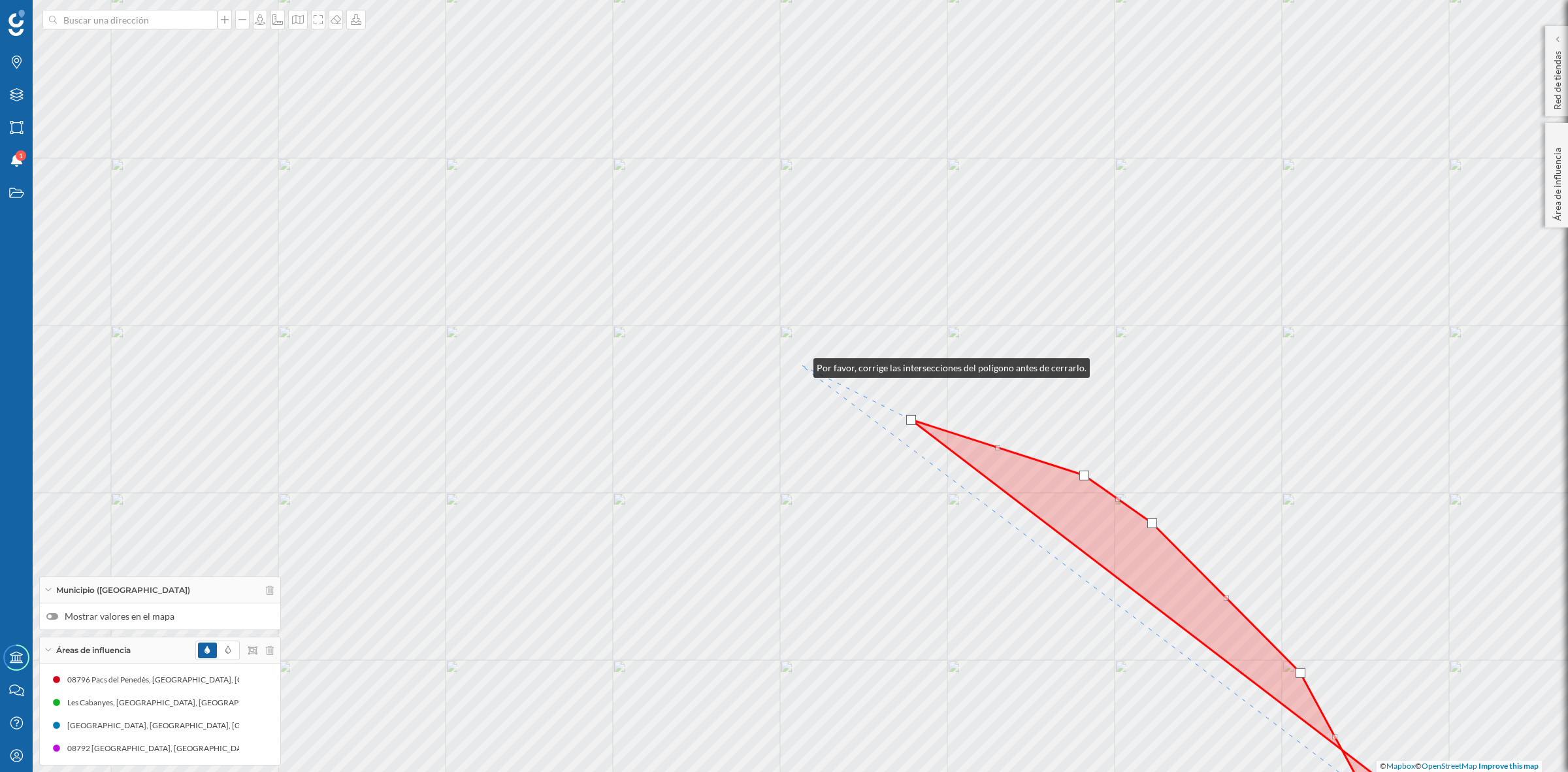
click at [801, 365] on div "© Mapbox © OpenStreetMap Improve this map" at bounding box center [784, 386] width 1568 height 772
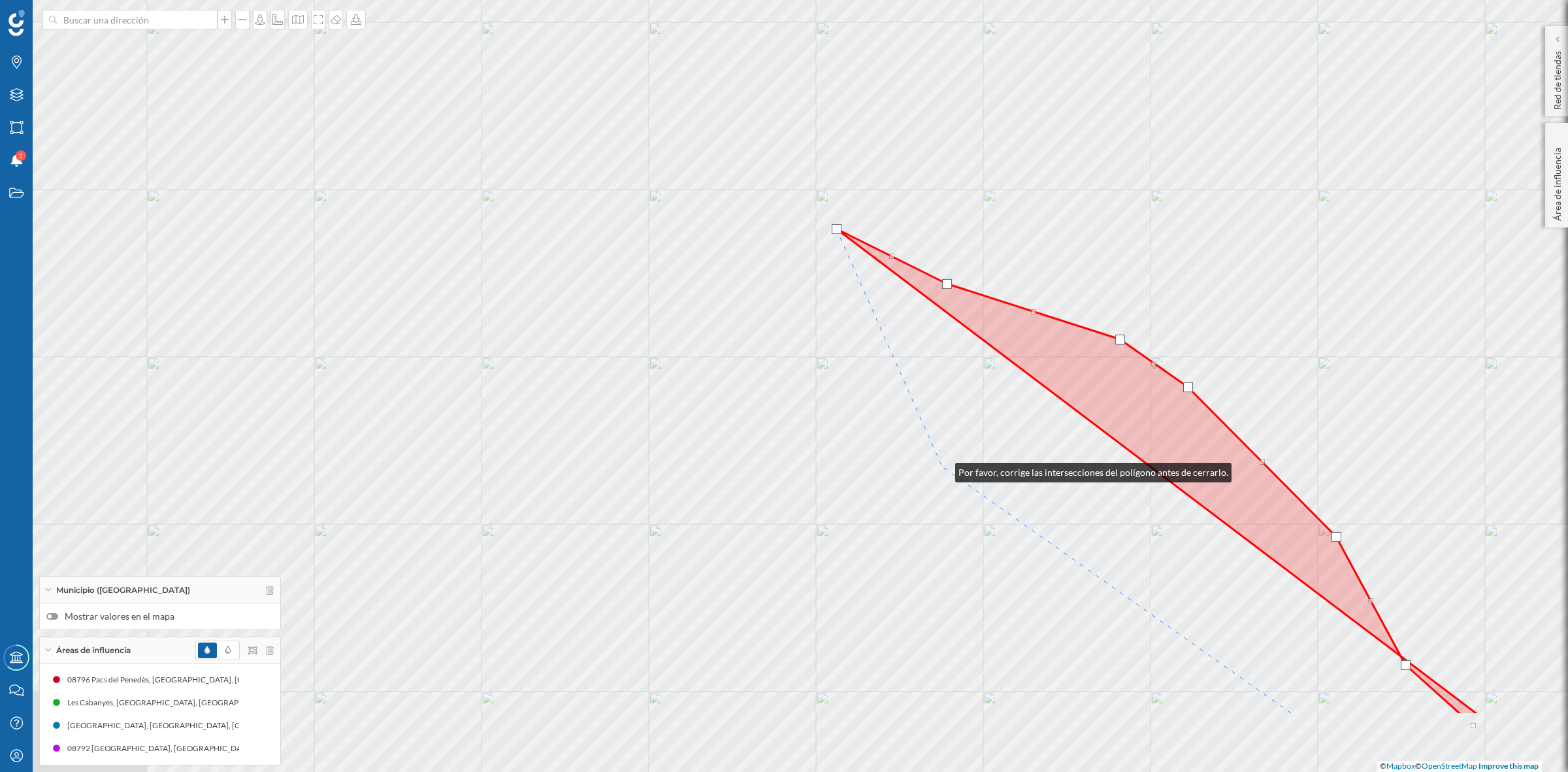
drag, startPoint x: 907, startPoint y: 605, endPoint x: 943, endPoint y: 469, distance: 140.7
click at [943, 469] on div "© Mapbox © OpenStreetMap Improve this map" at bounding box center [784, 386] width 1568 height 772
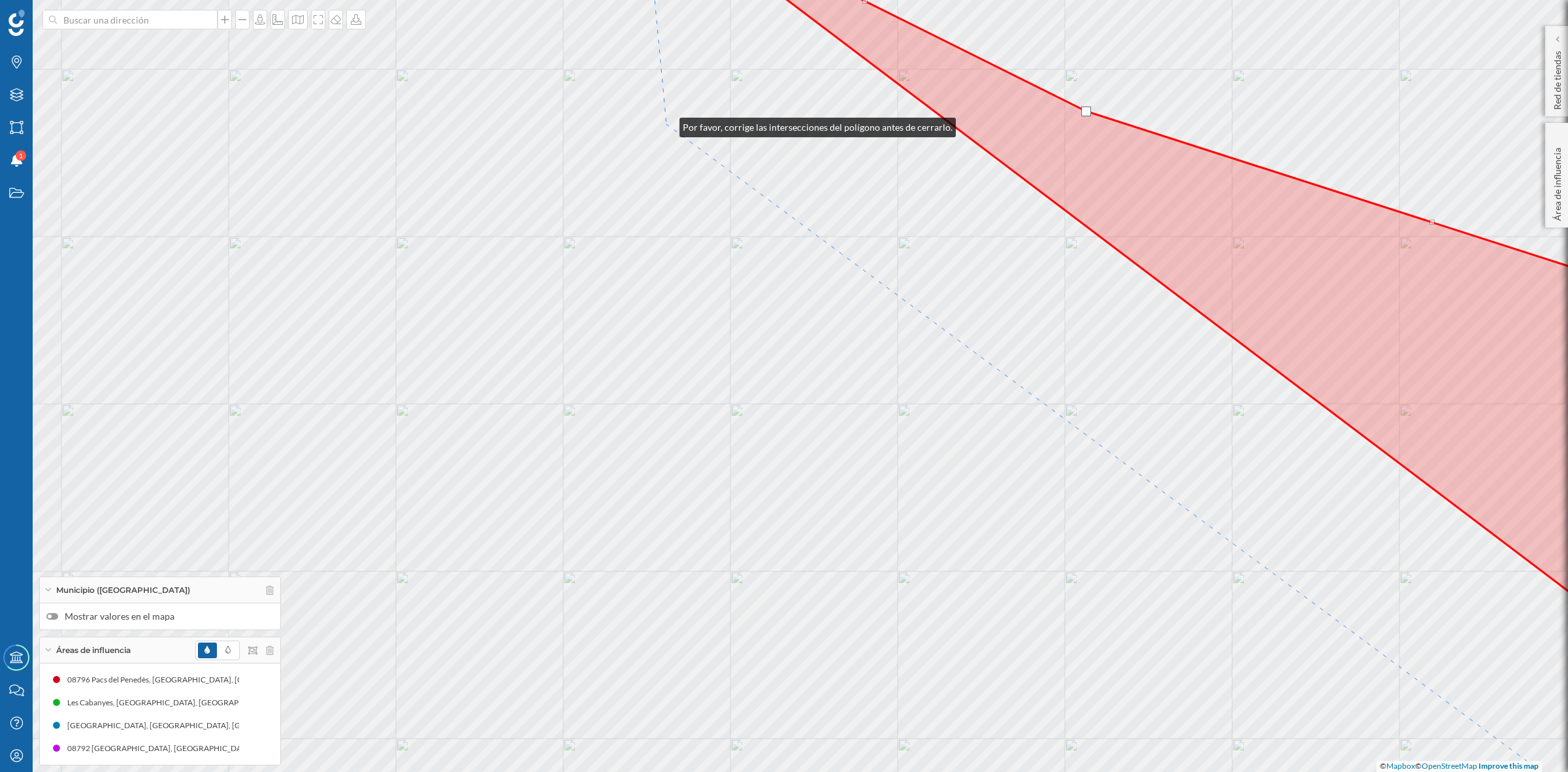
click at [667, 124] on div "© Mapbox © OpenStreetMap Improve this map" at bounding box center [784, 386] width 1568 height 772
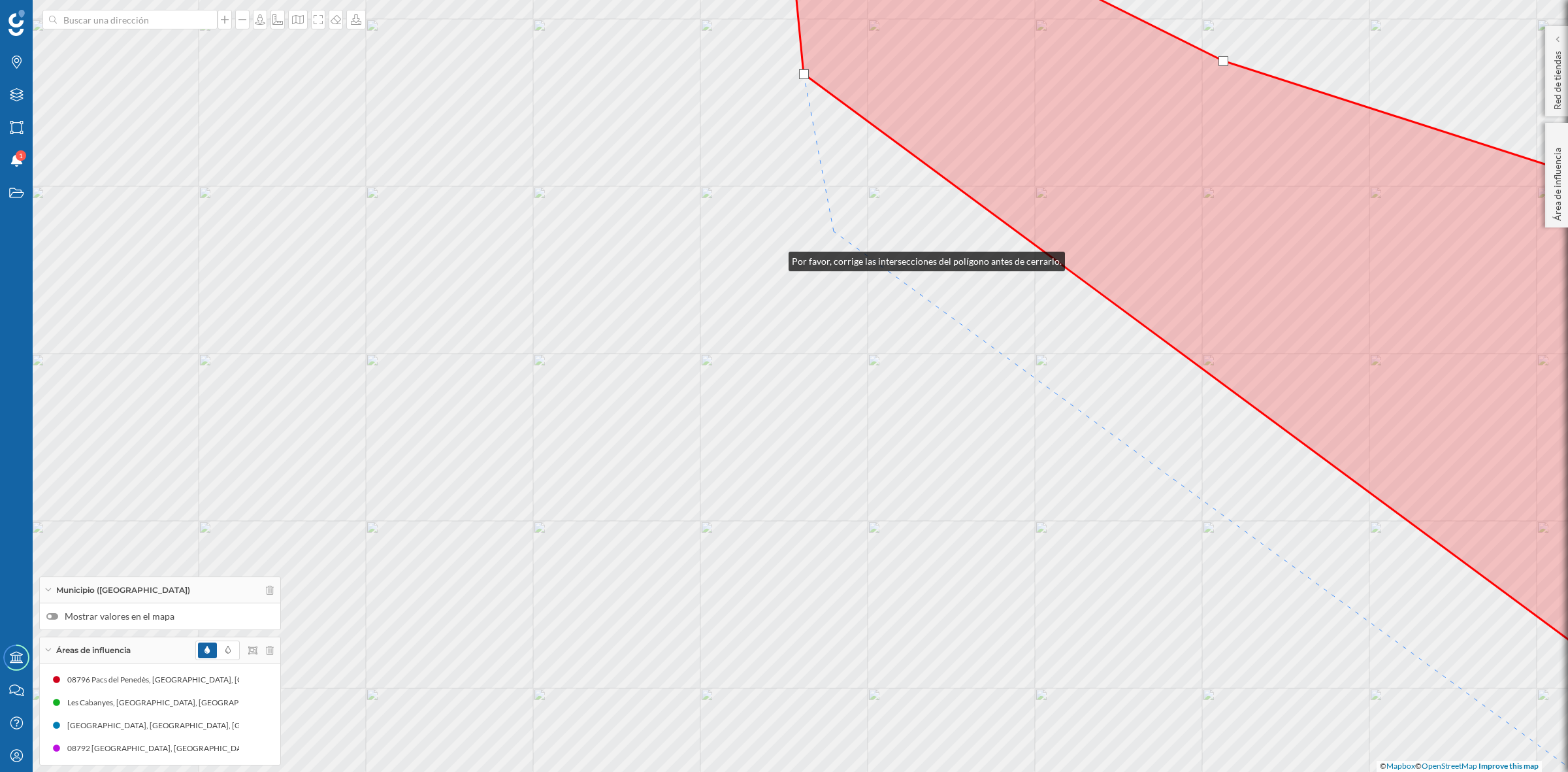
drag, startPoint x: 638, startPoint y: 308, endPoint x: 952, endPoint y: 187, distance: 336.5
click at [952, 187] on div "© Mapbox © OpenStreetMap Improve this map" at bounding box center [784, 386] width 1568 height 772
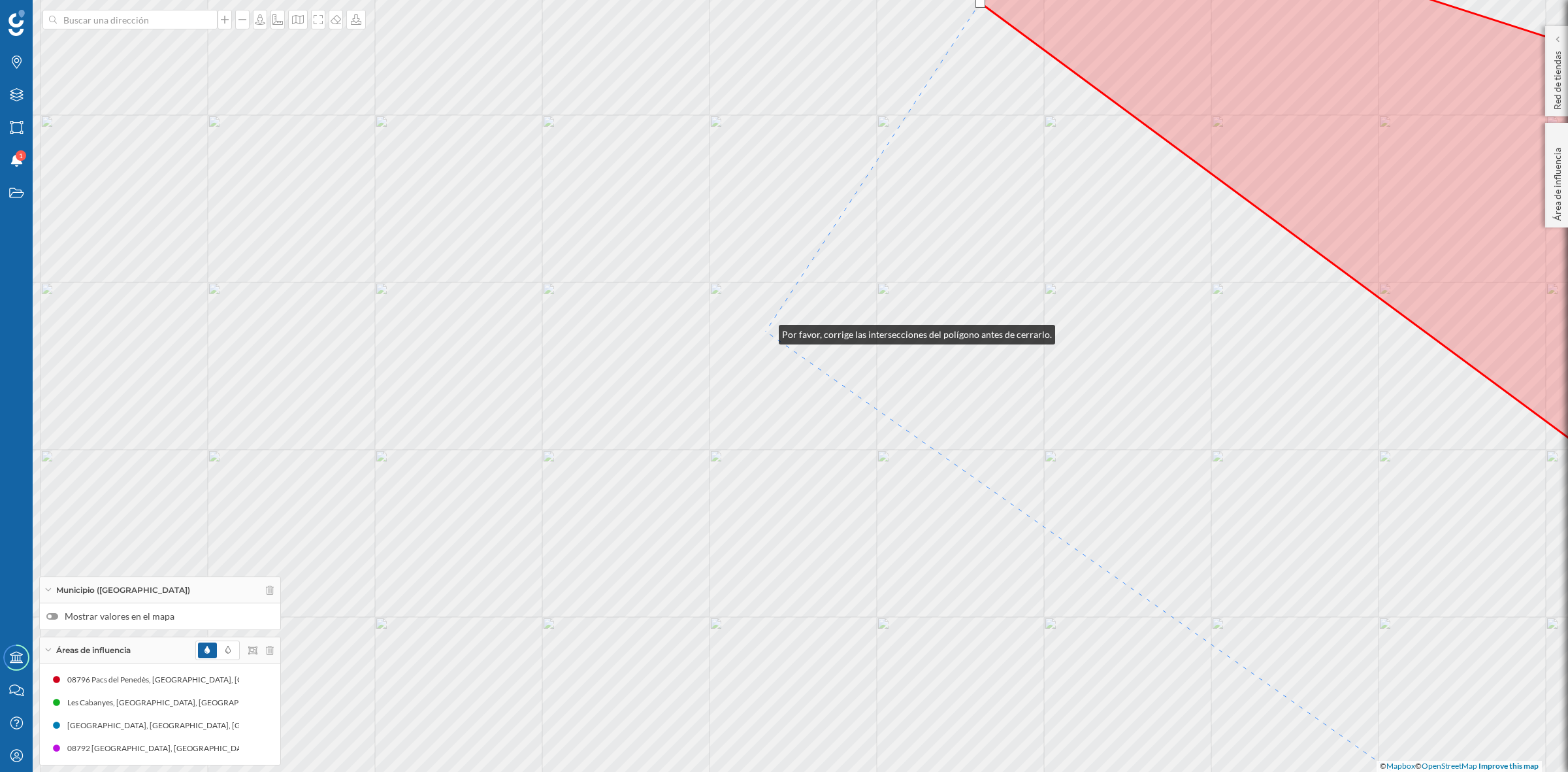
click at [766, 332] on div "© Mapbox © OpenStreetMap Improve this map" at bounding box center [784, 386] width 1568 height 772
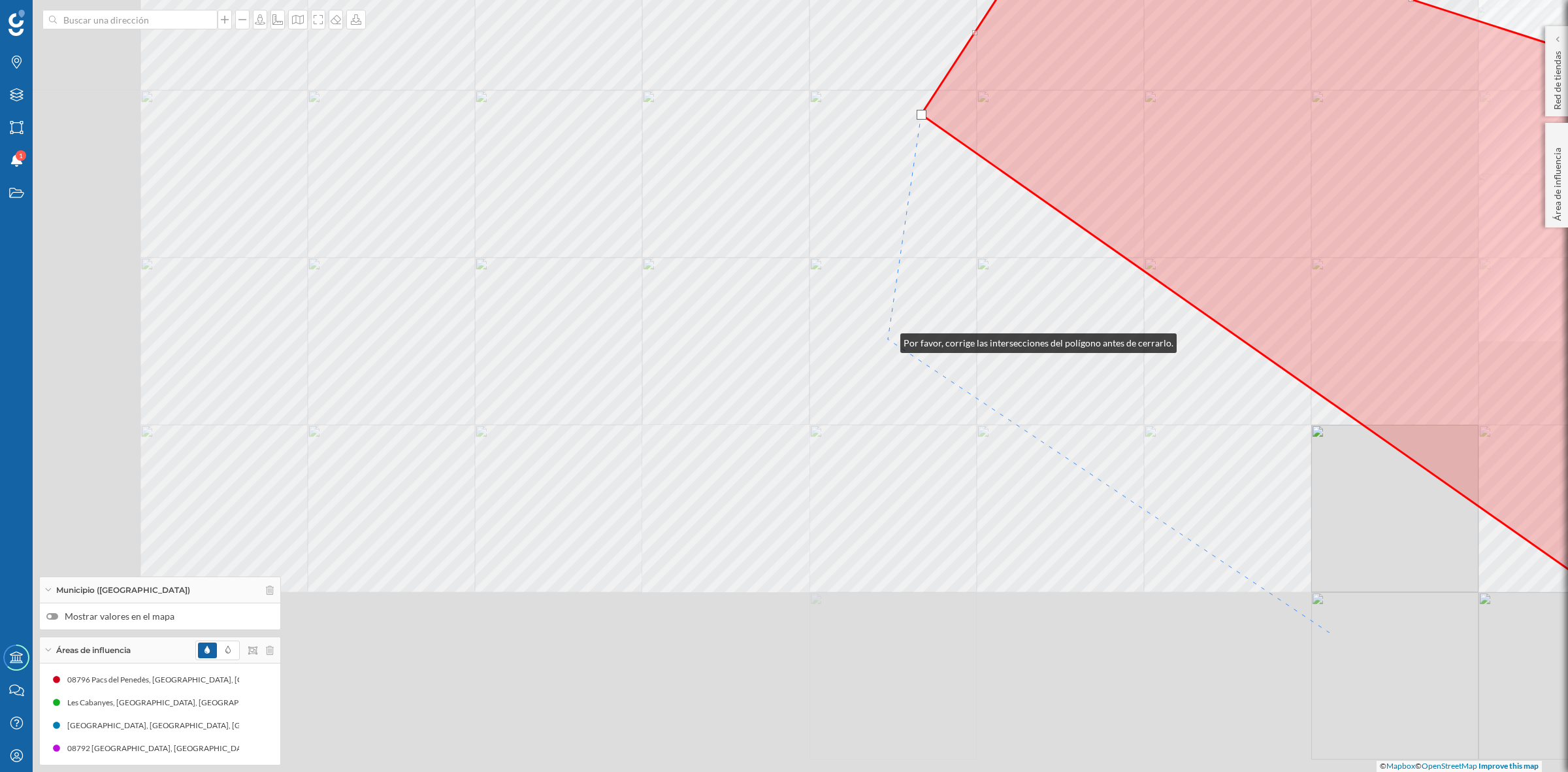
drag, startPoint x: 733, startPoint y: 556, endPoint x: 888, endPoint y: 337, distance: 268.3
click at [888, 338] on div "© Mapbox © OpenStreetMap Improve this map" at bounding box center [784, 386] width 1568 height 772
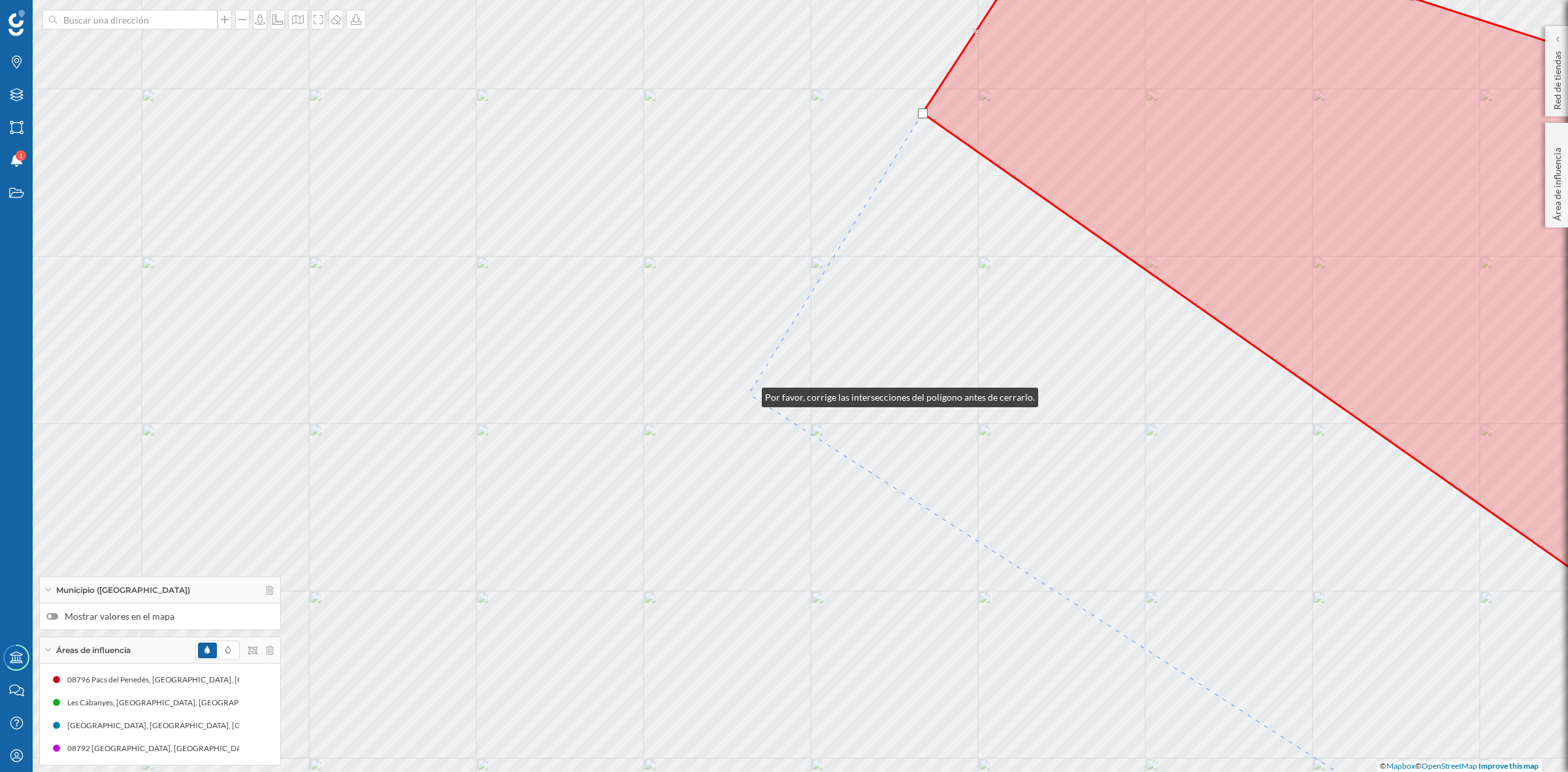
click at [749, 394] on div "© Mapbox © OpenStreetMap Improve this map" at bounding box center [784, 386] width 1568 height 772
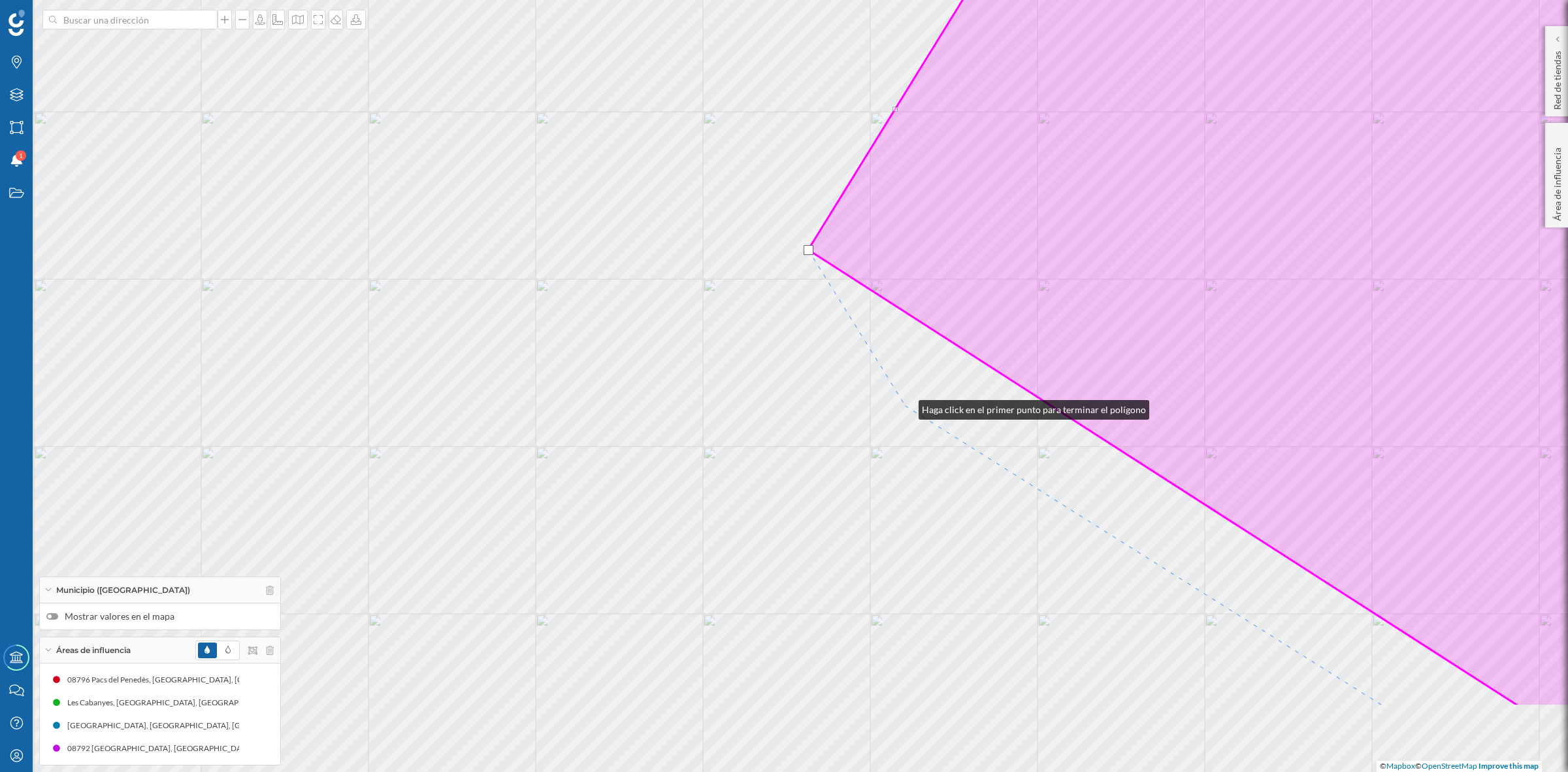
drag, startPoint x: 846, startPoint y: 551, endPoint x: 906, endPoint y: 407, distance: 156.0
click at [906, 407] on div "© Mapbox © OpenStreetMap Improve this map" at bounding box center [784, 386] width 1568 height 772
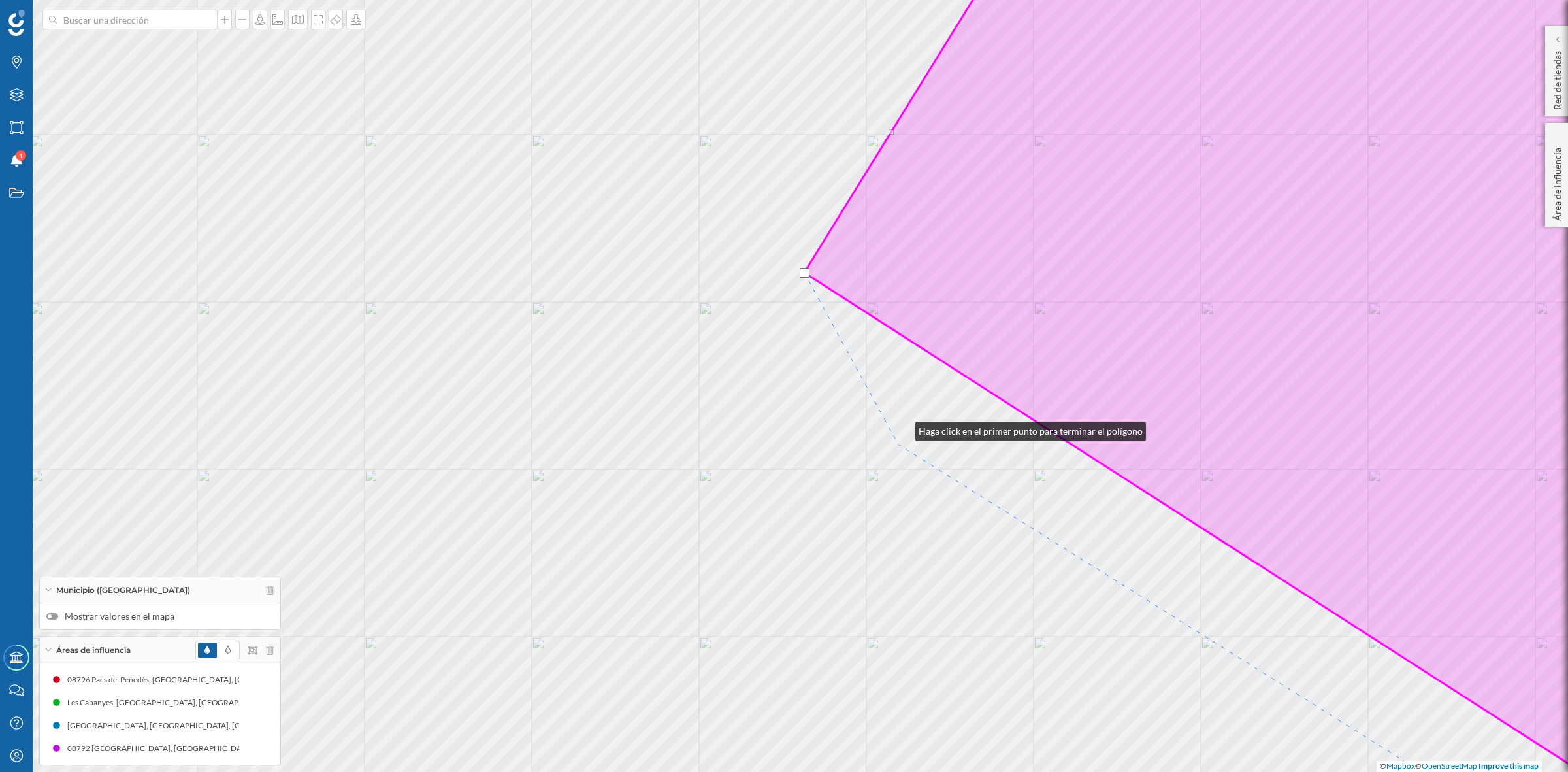
drag, startPoint x: 907, startPoint y: 405, endPoint x: 825, endPoint y: 566, distance: 180.7
click at [825, 565] on div "© Mapbox © OpenStreetMap Improve this map" at bounding box center [784, 386] width 1568 height 772
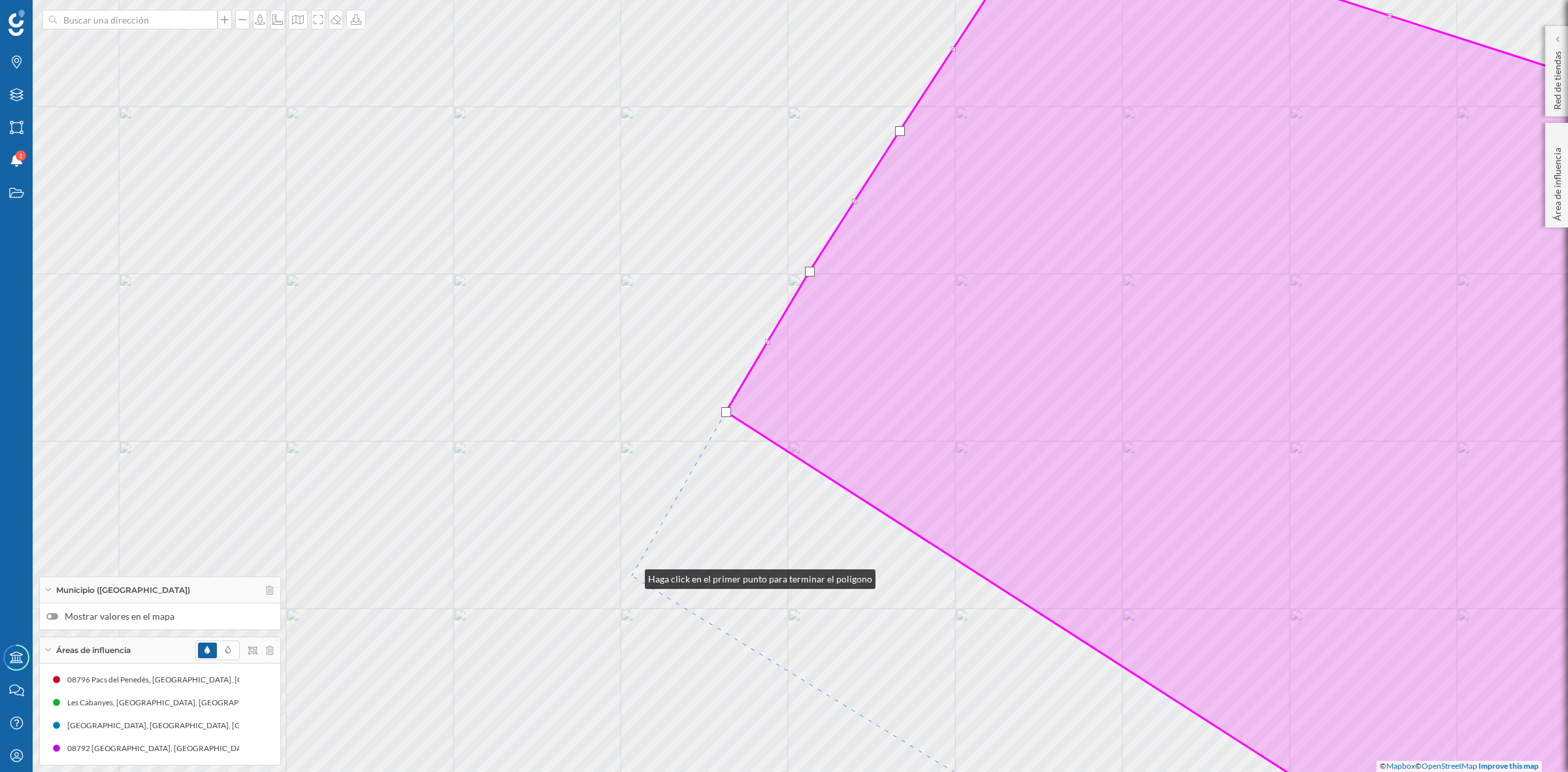
click at [632, 576] on div "© Mapbox © OpenStreetMap Improve this map" at bounding box center [784, 386] width 1568 height 772
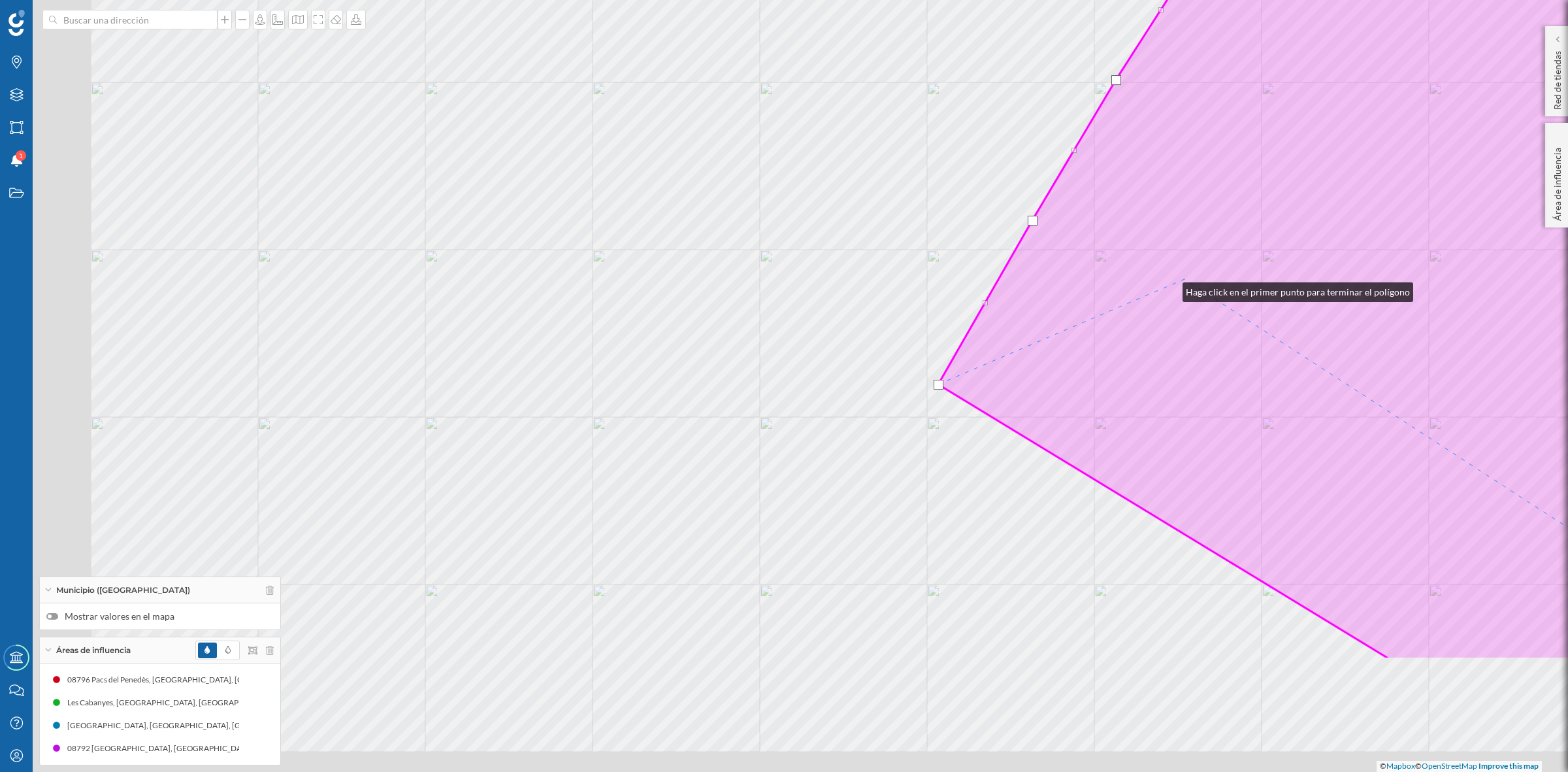
drag, startPoint x: 863, startPoint y: 480, endPoint x: 1173, endPoint y: 286, distance: 365.7
click at [1173, 286] on icon at bounding box center [1485, 194] width 1095 height 930
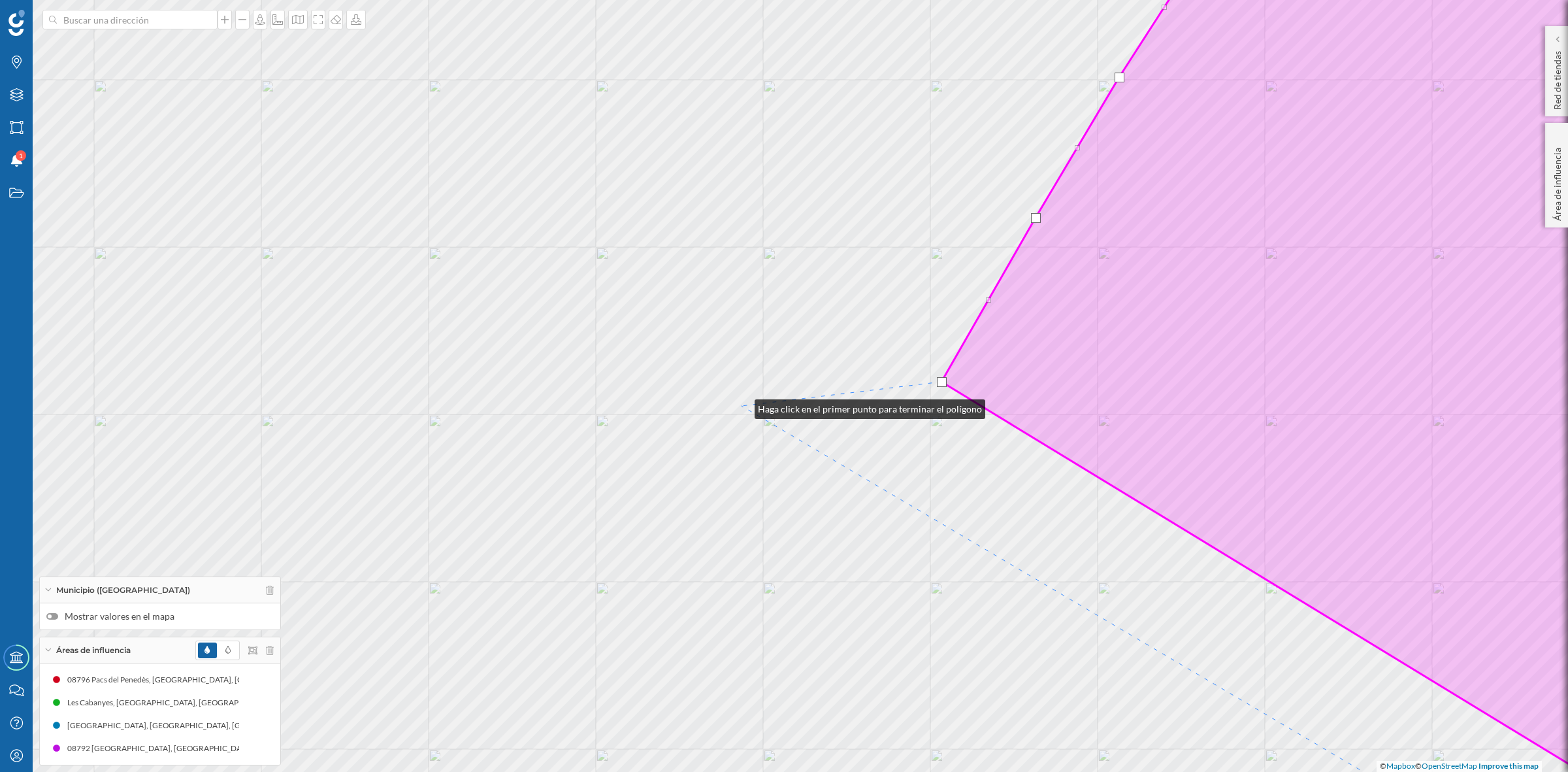
click at [742, 406] on div "© Mapbox © OpenStreetMap Improve this map" at bounding box center [784, 386] width 1568 height 772
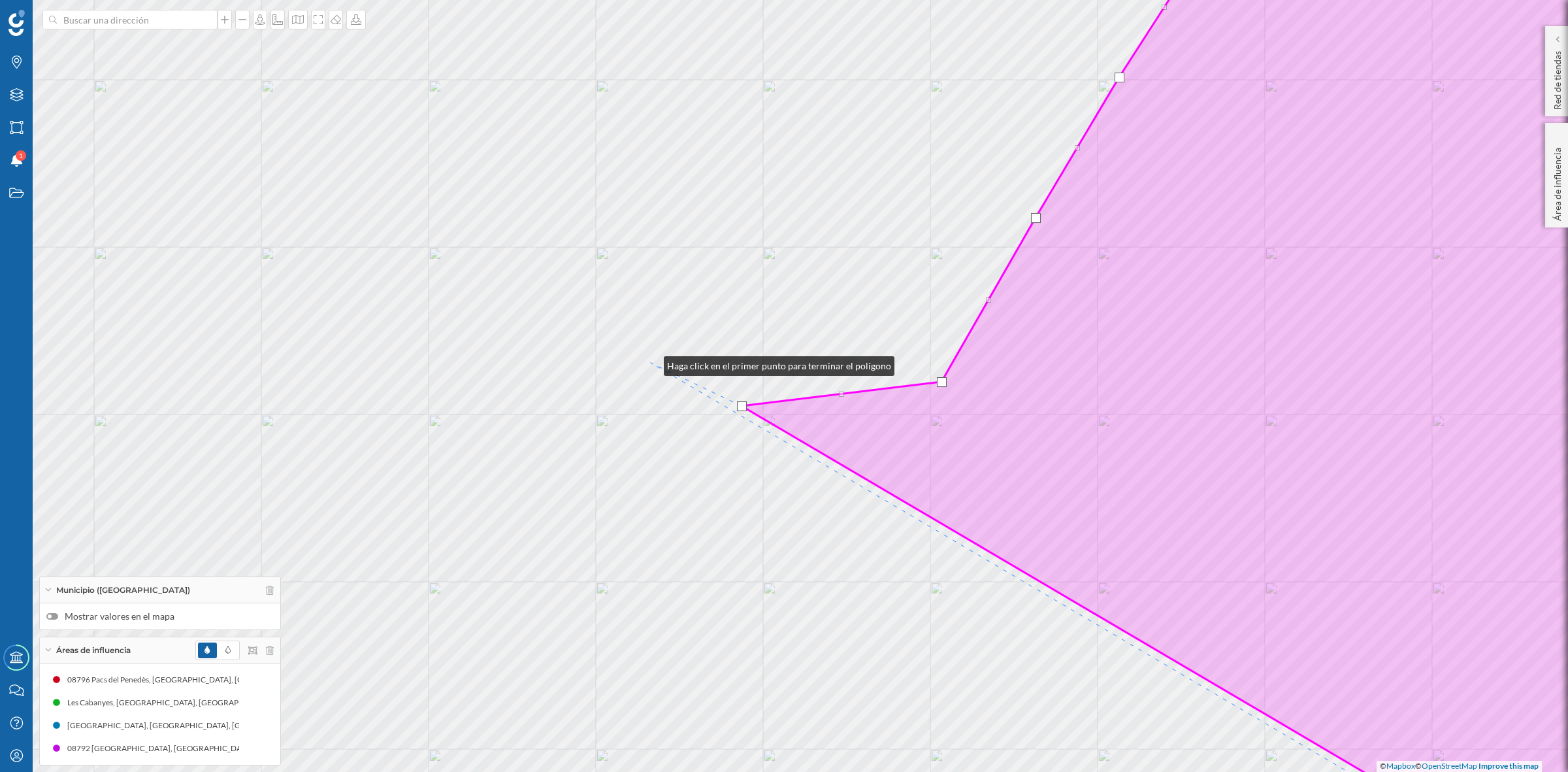
click at [651, 362] on div "© Mapbox © OpenStreetMap Improve this map" at bounding box center [784, 386] width 1568 height 772
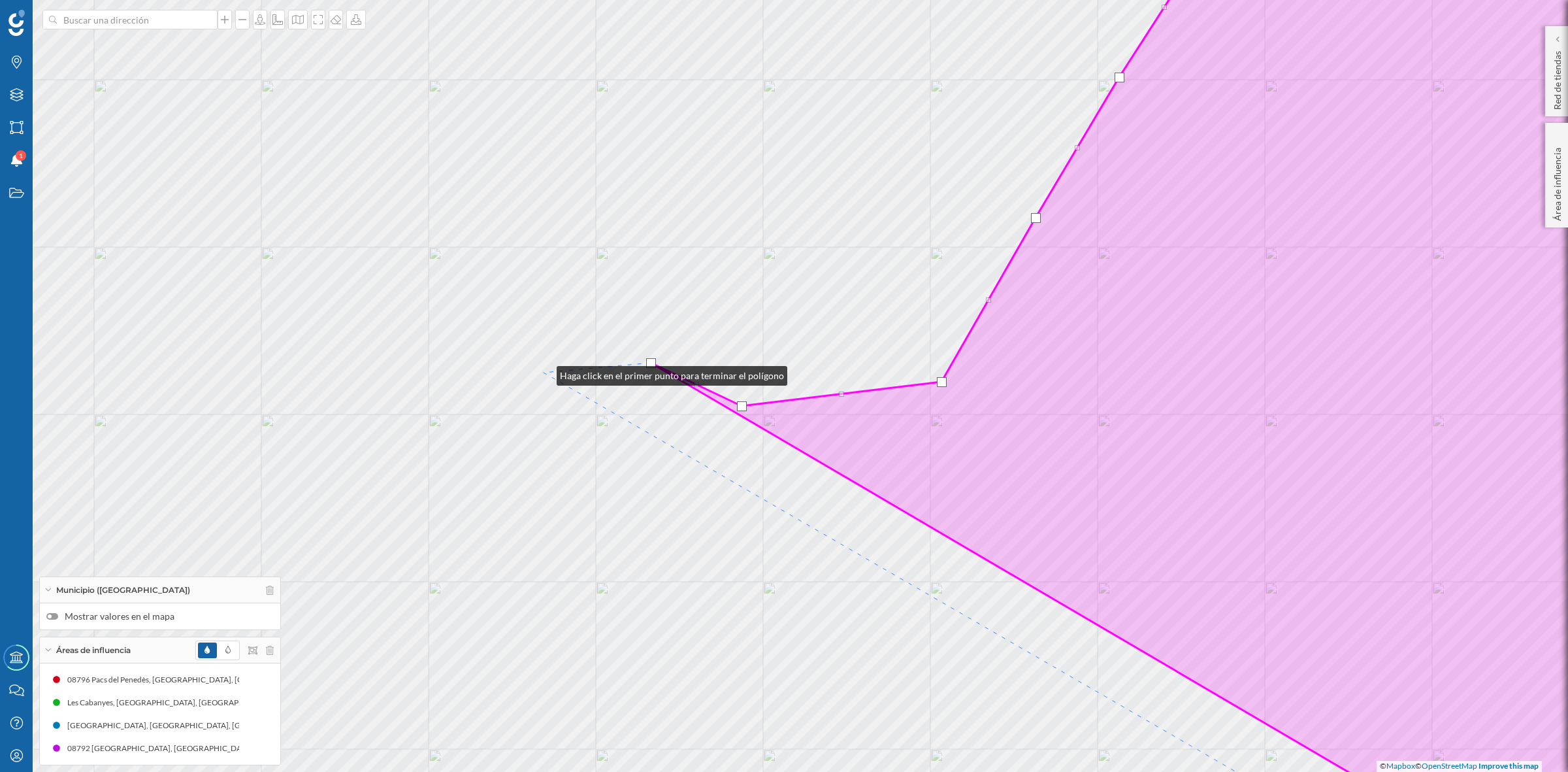
click at [543, 371] on div "© Mapbox © OpenStreetMap Improve this map" at bounding box center [784, 386] width 1568 height 772
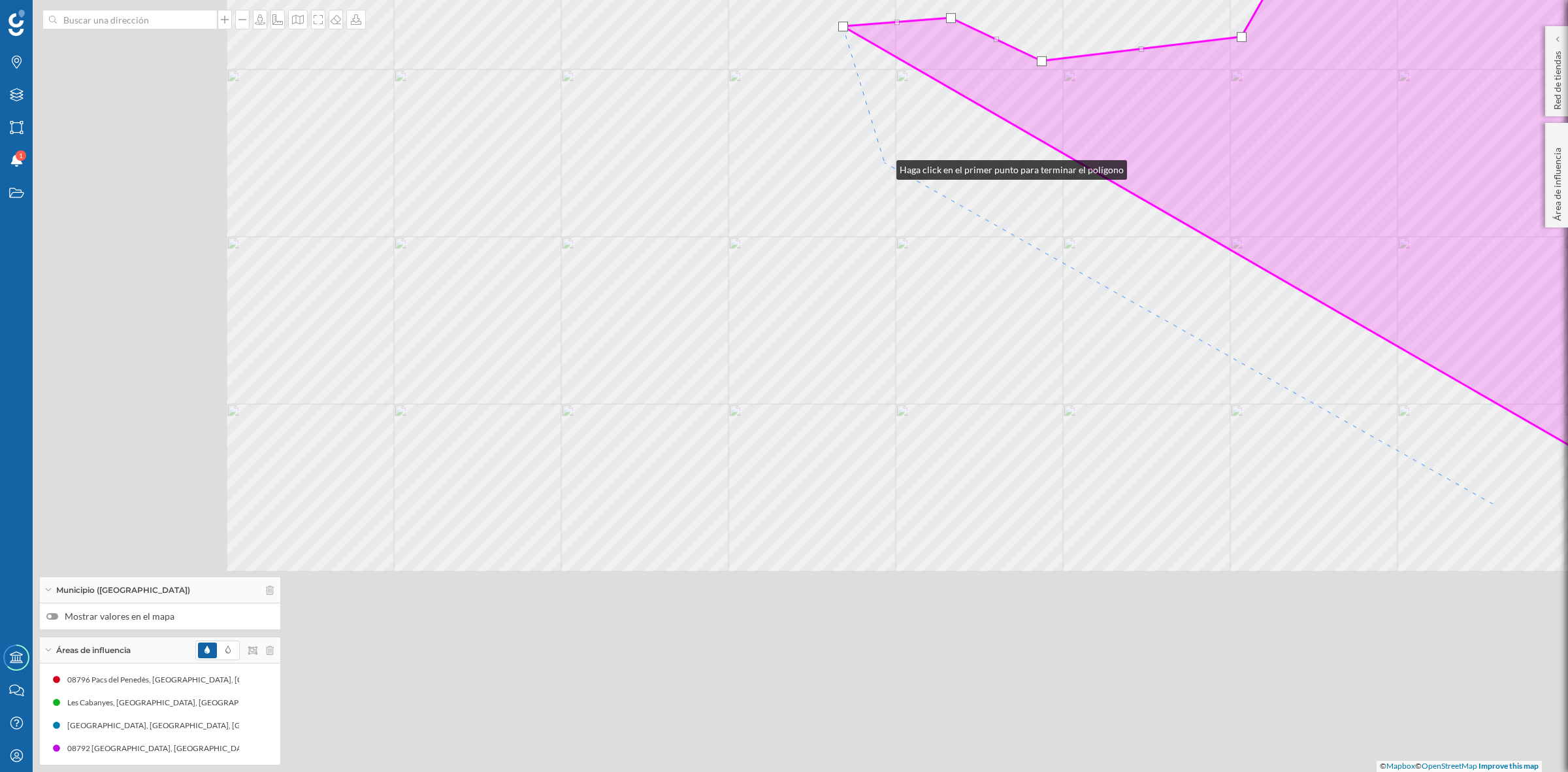
drag, startPoint x: 583, startPoint y: 512, endPoint x: 883, endPoint y: 167, distance: 457.2
click at [883, 167] on div "© Mapbox © OpenStreetMap Improve this map" at bounding box center [784, 386] width 1568 height 772
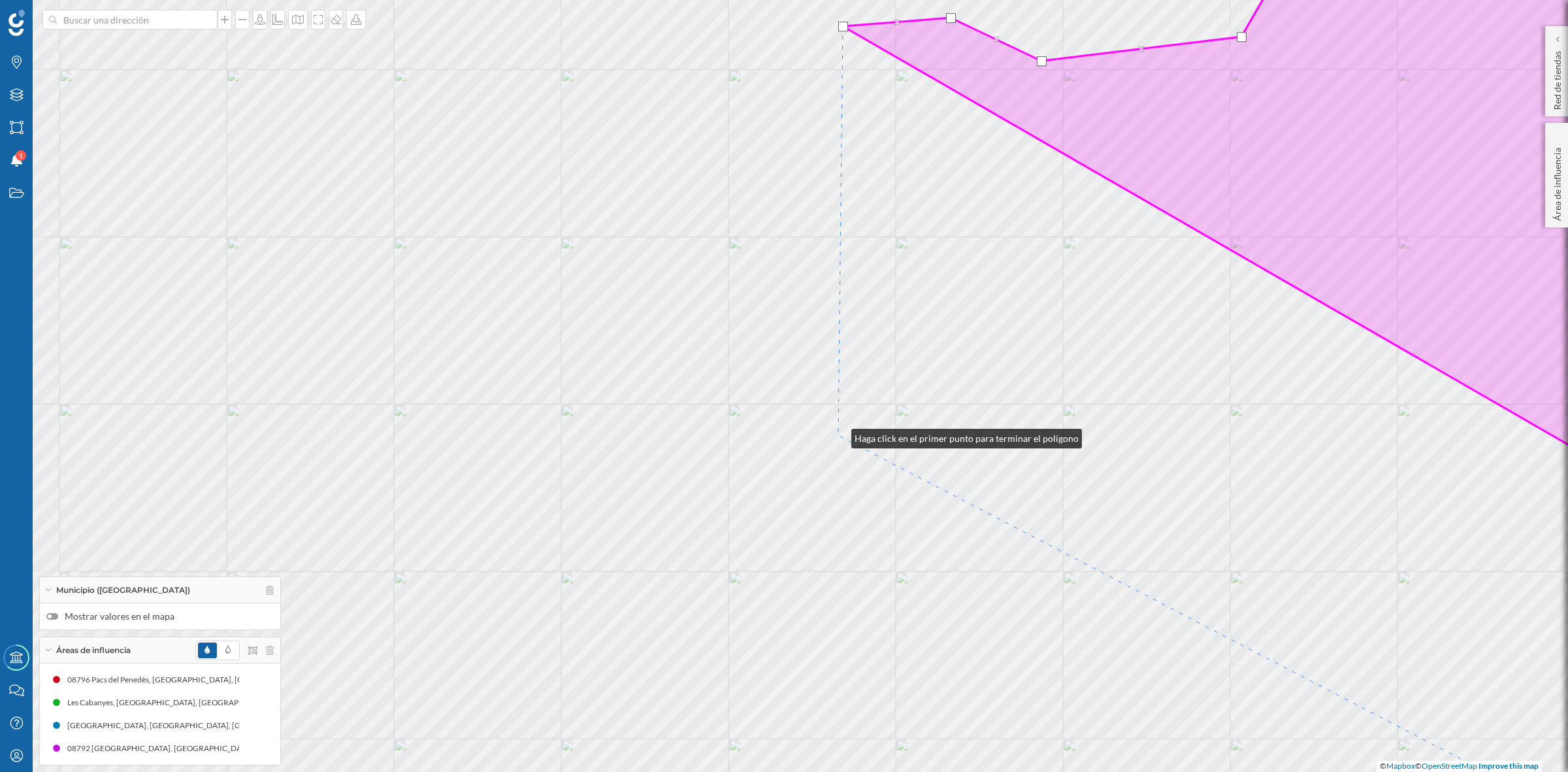
click at [838, 435] on div "© Mapbox © OpenStreetMap Improve this map" at bounding box center [784, 386] width 1568 height 772
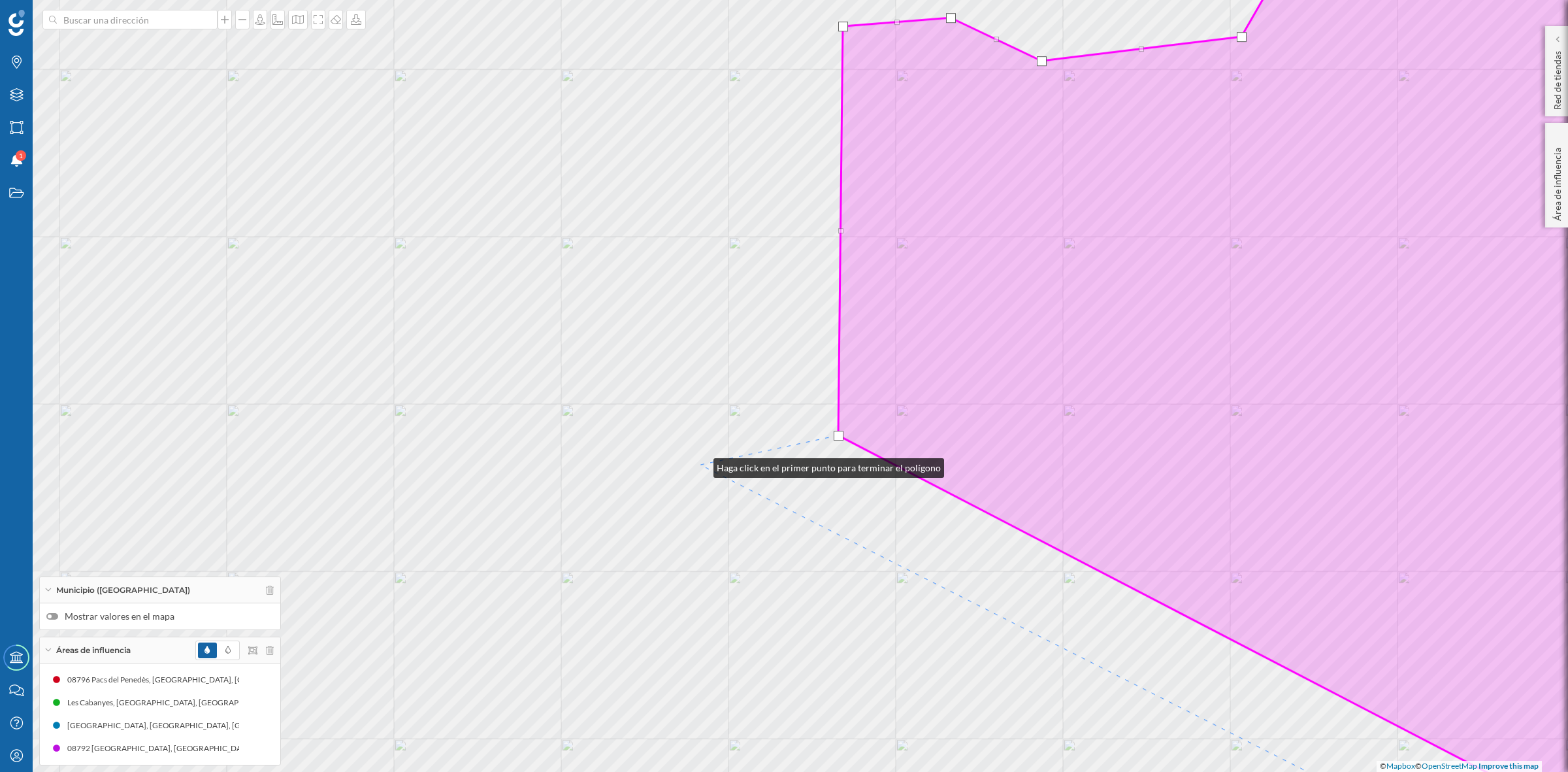
click at [701, 465] on div "© Mapbox © OpenStreetMap Improve this map" at bounding box center [784, 386] width 1568 height 772
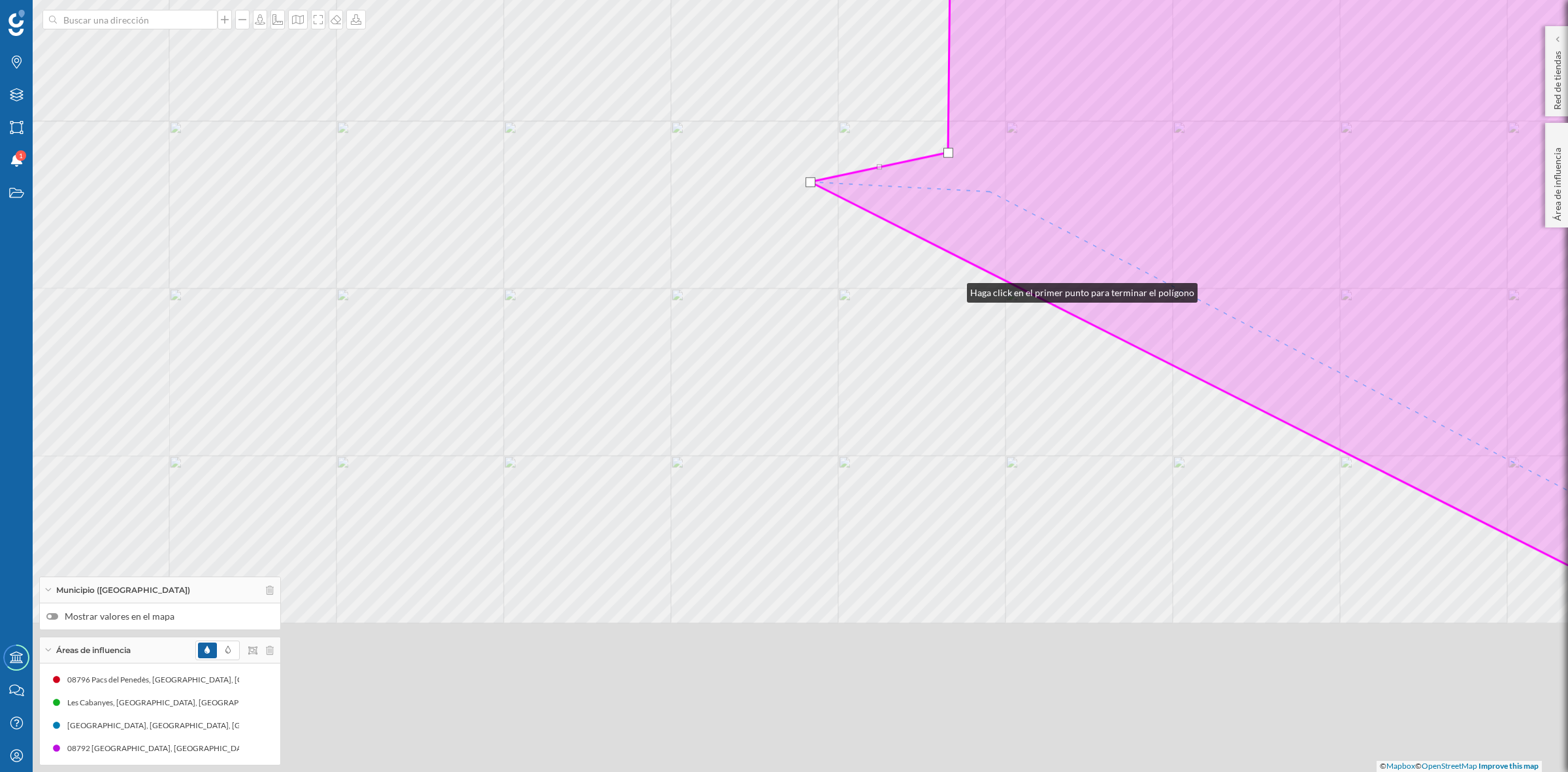
drag, startPoint x: 844, startPoint y: 573, endPoint x: 967, endPoint y: 204, distance: 389.0
click at [967, 204] on div "© Mapbox © OpenStreetMap Improve this map" at bounding box center [784, 386] width 1568 height 772
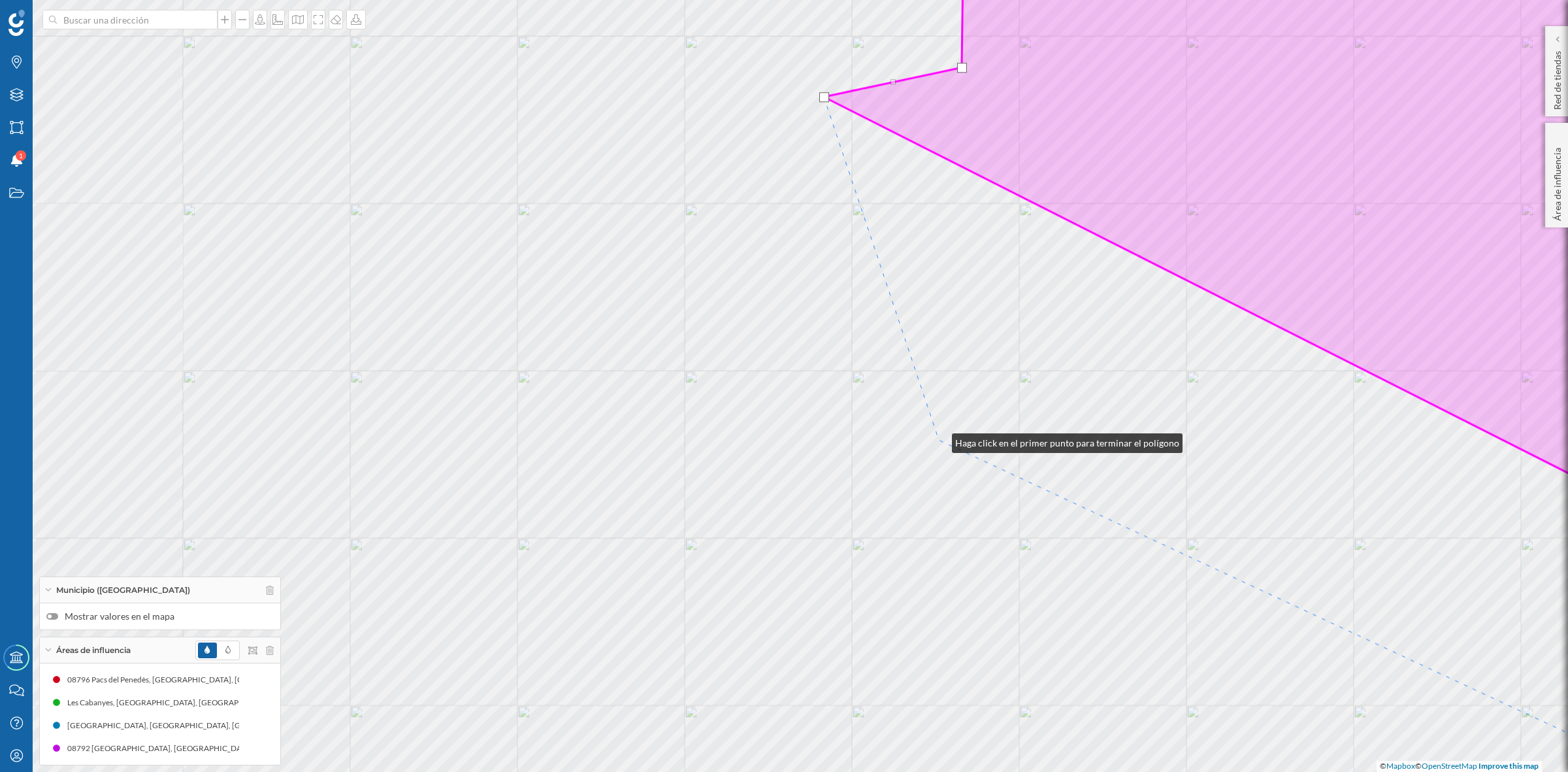
click at [939, 440] on div "© Mapbox © OpenStreetMap Improve this map" at bounding box center [784, 386] width 1568 height 772
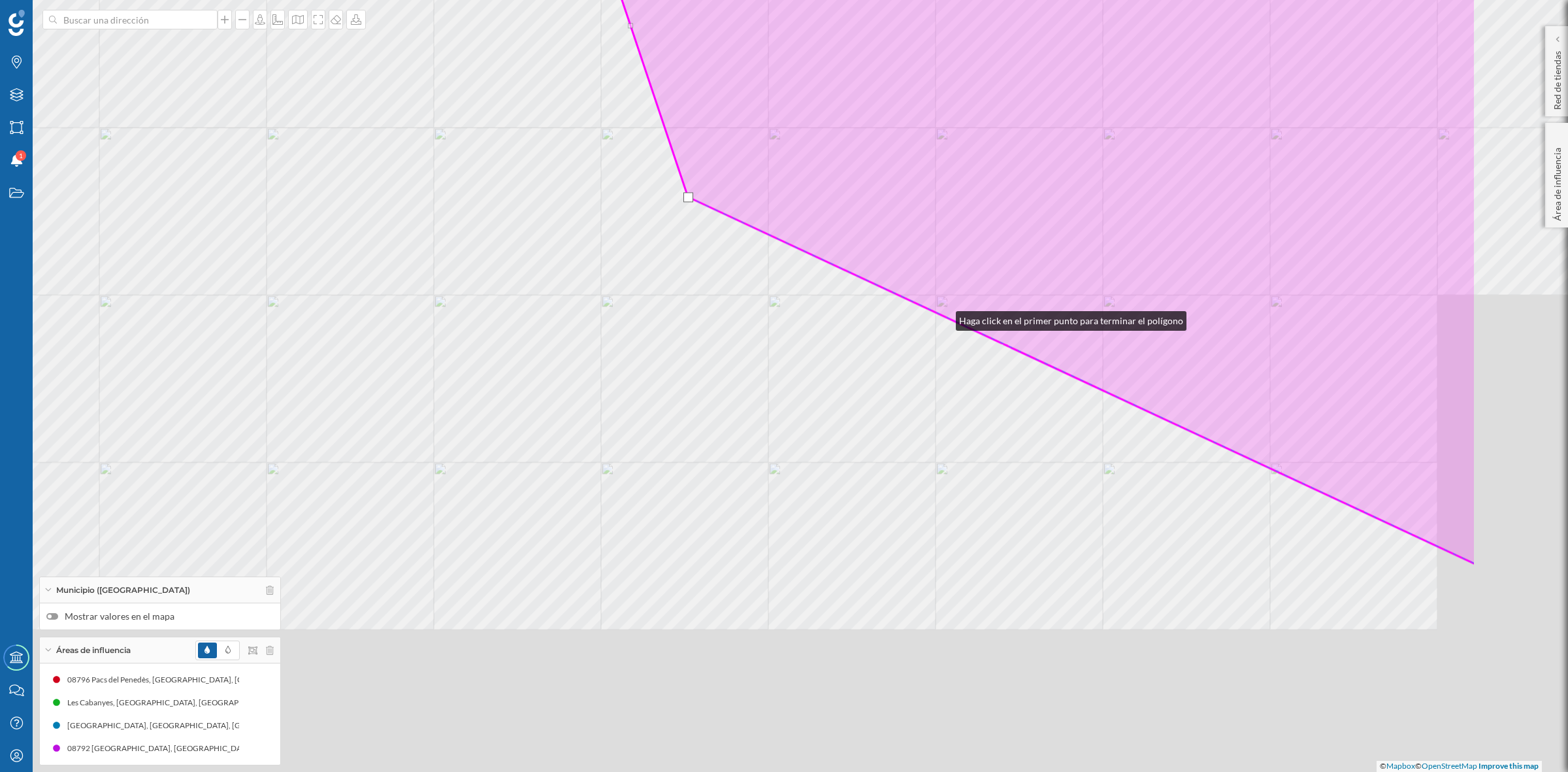
drag, startPoint x: 1194, startPoint y: 561, endPoint x: 943, endPoint y: 317, distance: 350.1
click at [943, 317] on div "© Mapbox © OpenStreetMap Improve this map" at bounding box center [784, 386] width 1568 height 772
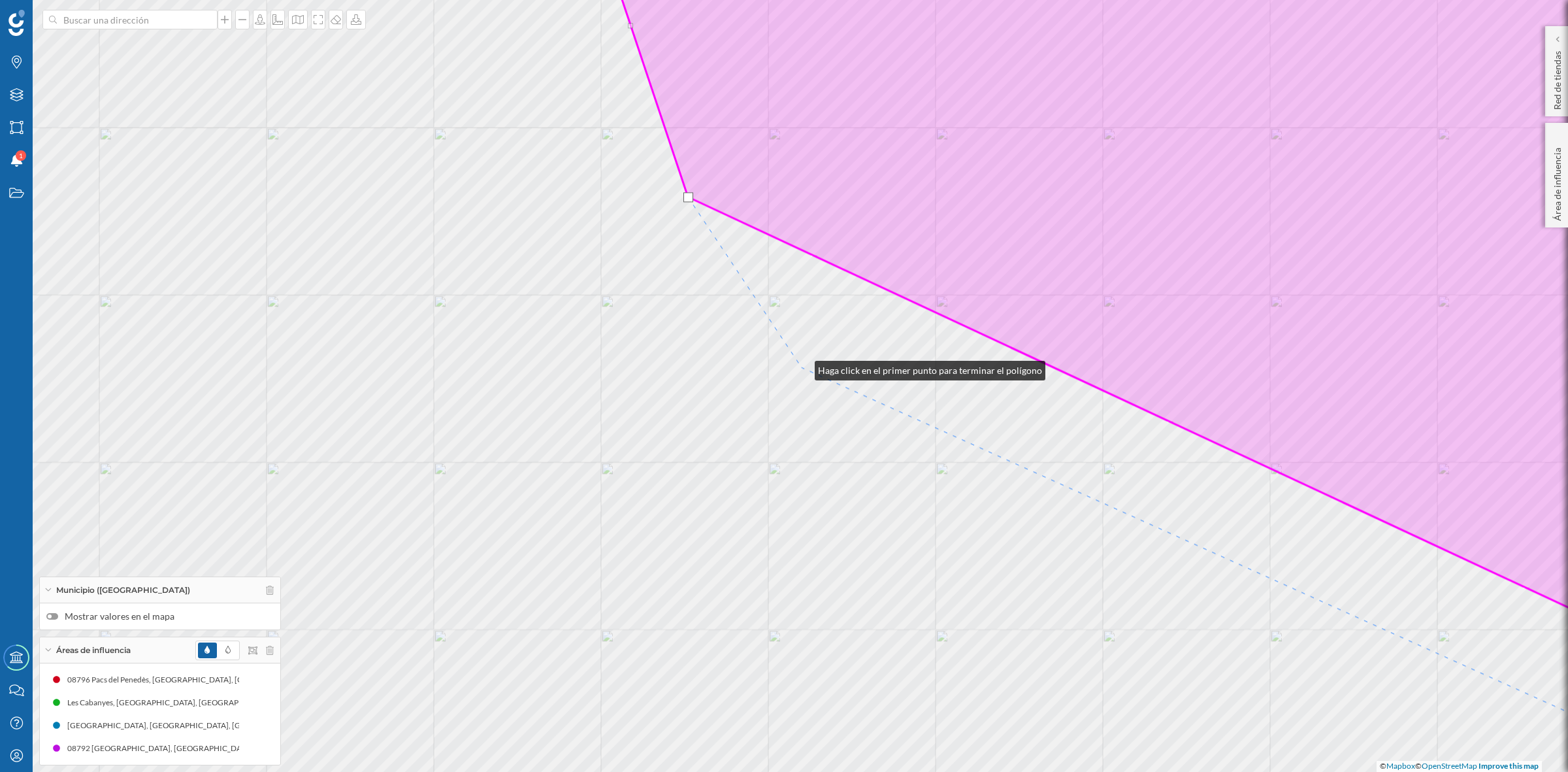
click at [802, 368] on div "© Mapbox © OpenStreetMap Improve this map" at bounding box center [784, 386] width 1568 height 772
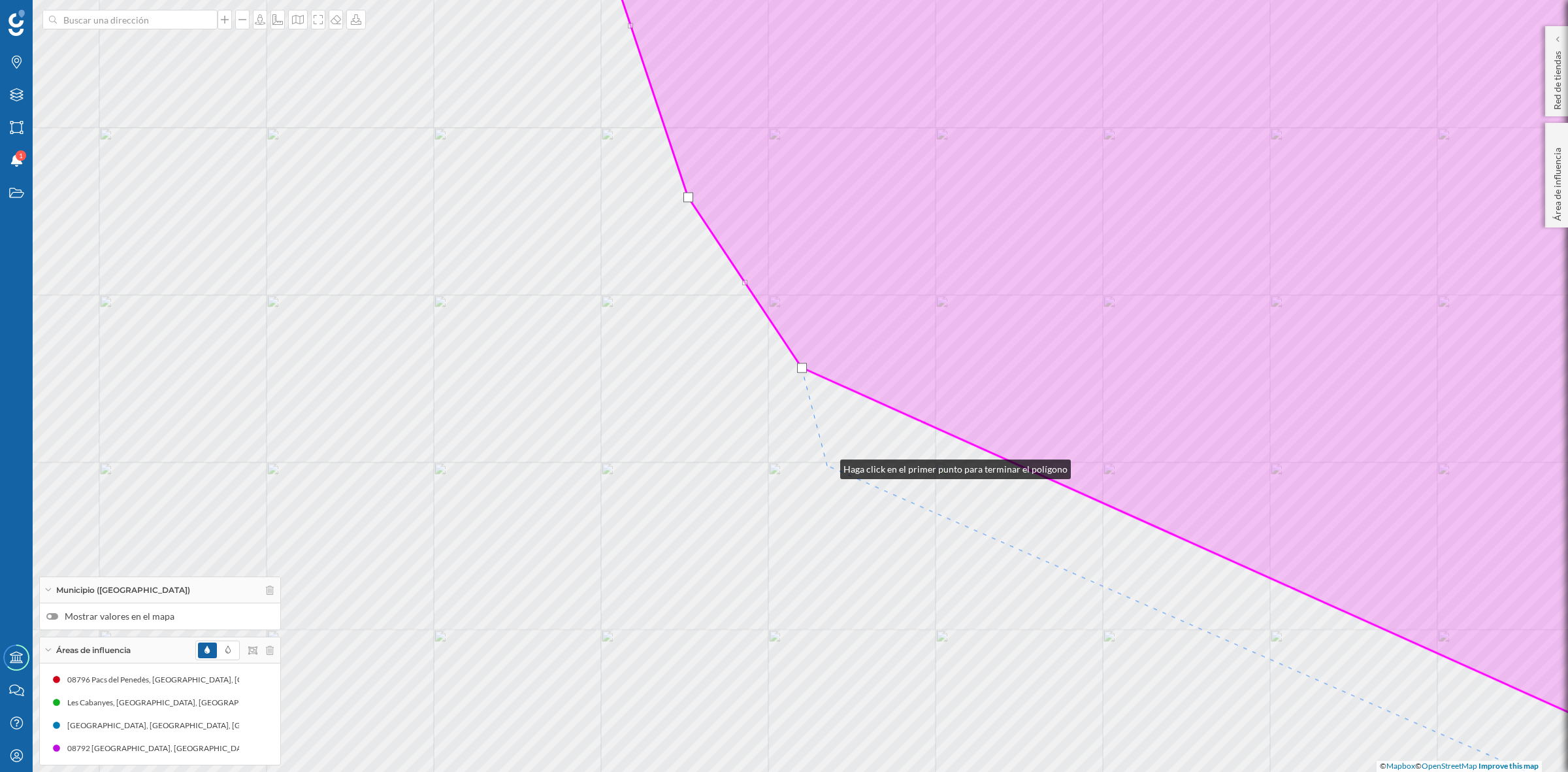
click at [828, 466] on div "© Mapbox © OpenStreetMap Improve this map" at bounding box center [784, 386] width 1568 height 772
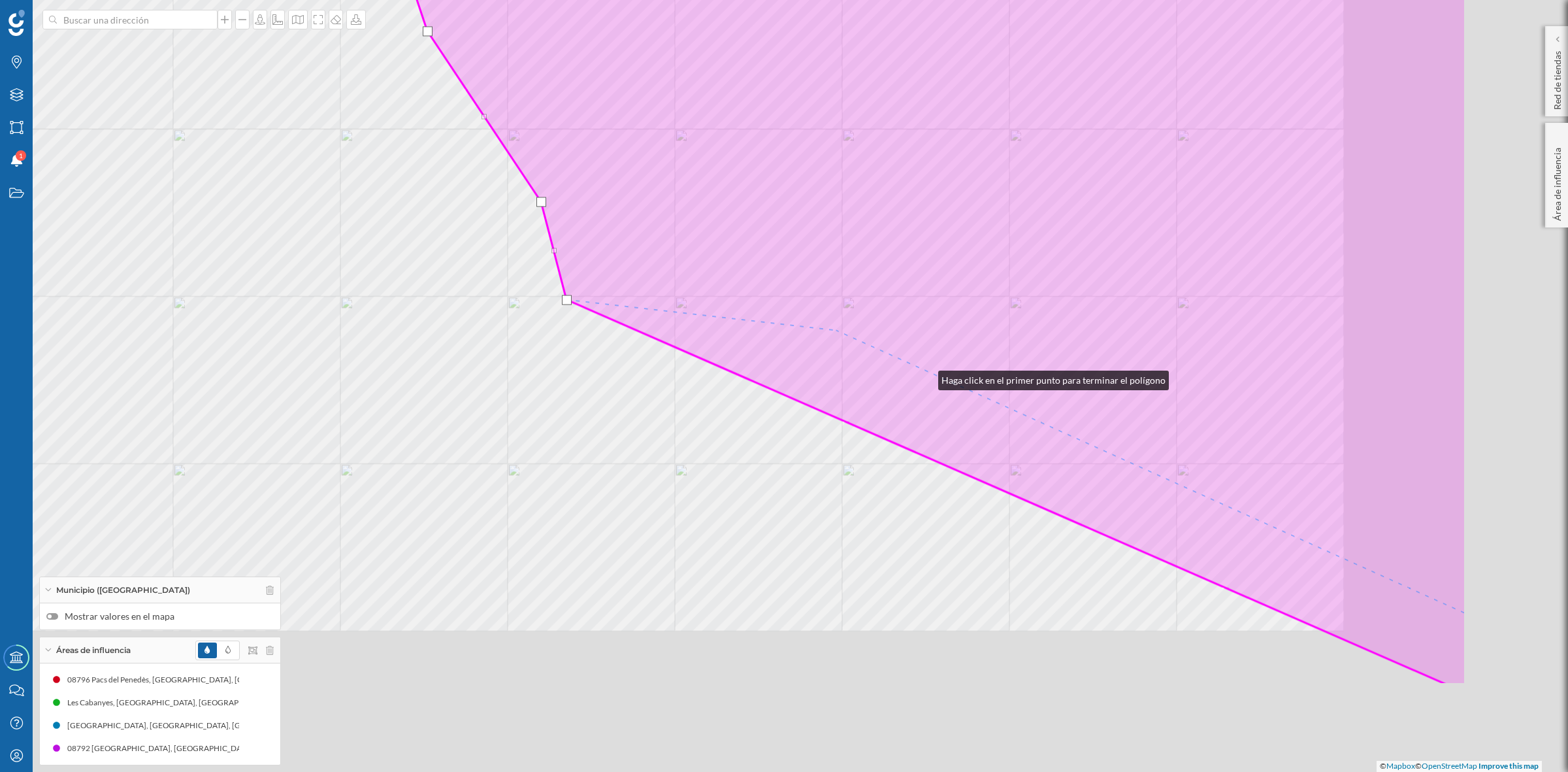
drag, startPoint x: 1186, startPoint y: 543, endPoint x: 774, endPoint y: 281, distance: 488.2
click at [774, 281] on icon at bounding box center [901, 219] width 1131 height 930
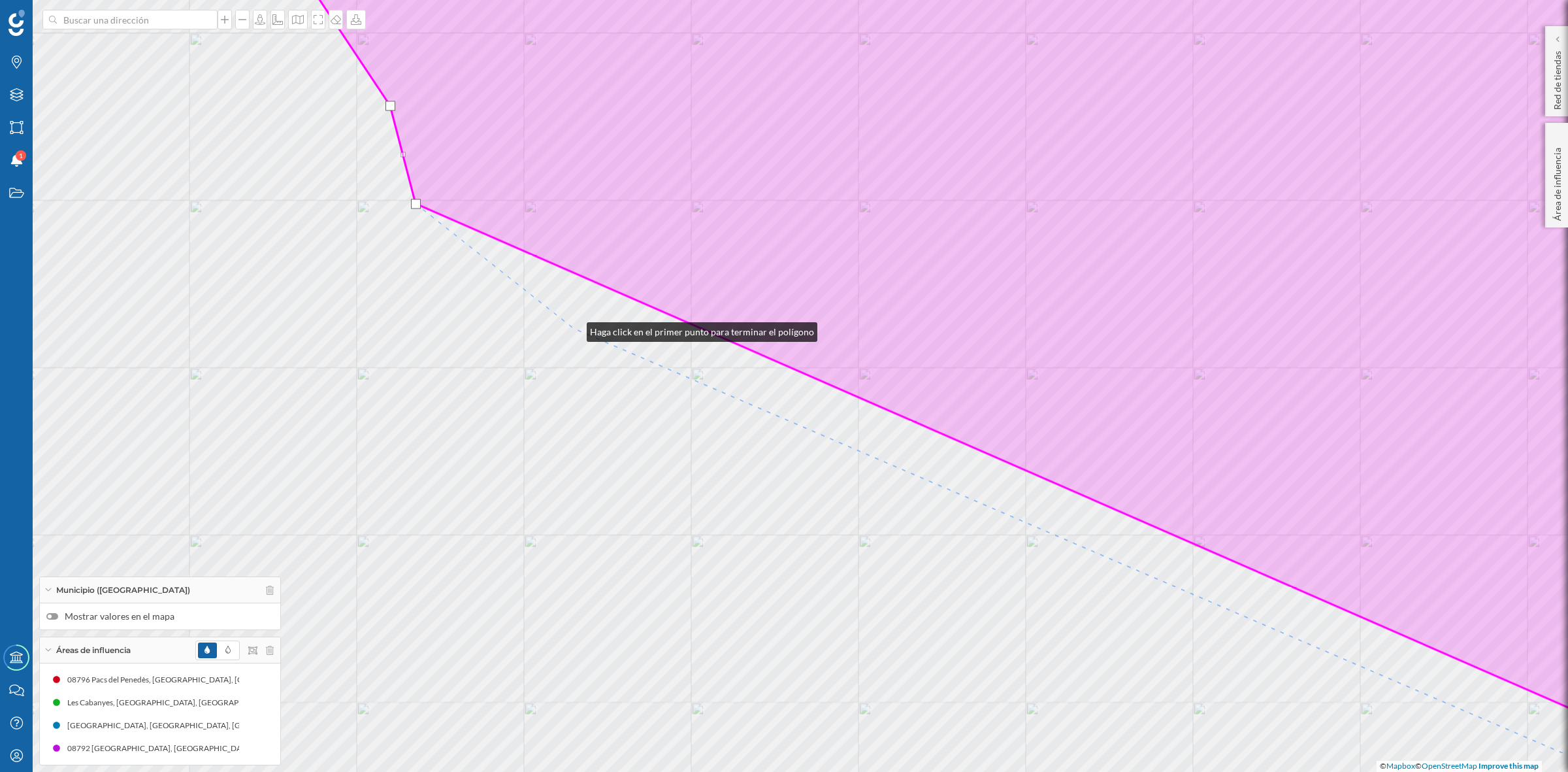
click at [574, 328] on div "© Mapbox © OpenStreetMap Improve this map" at bounding box center [784, 386] width 1568 height 772
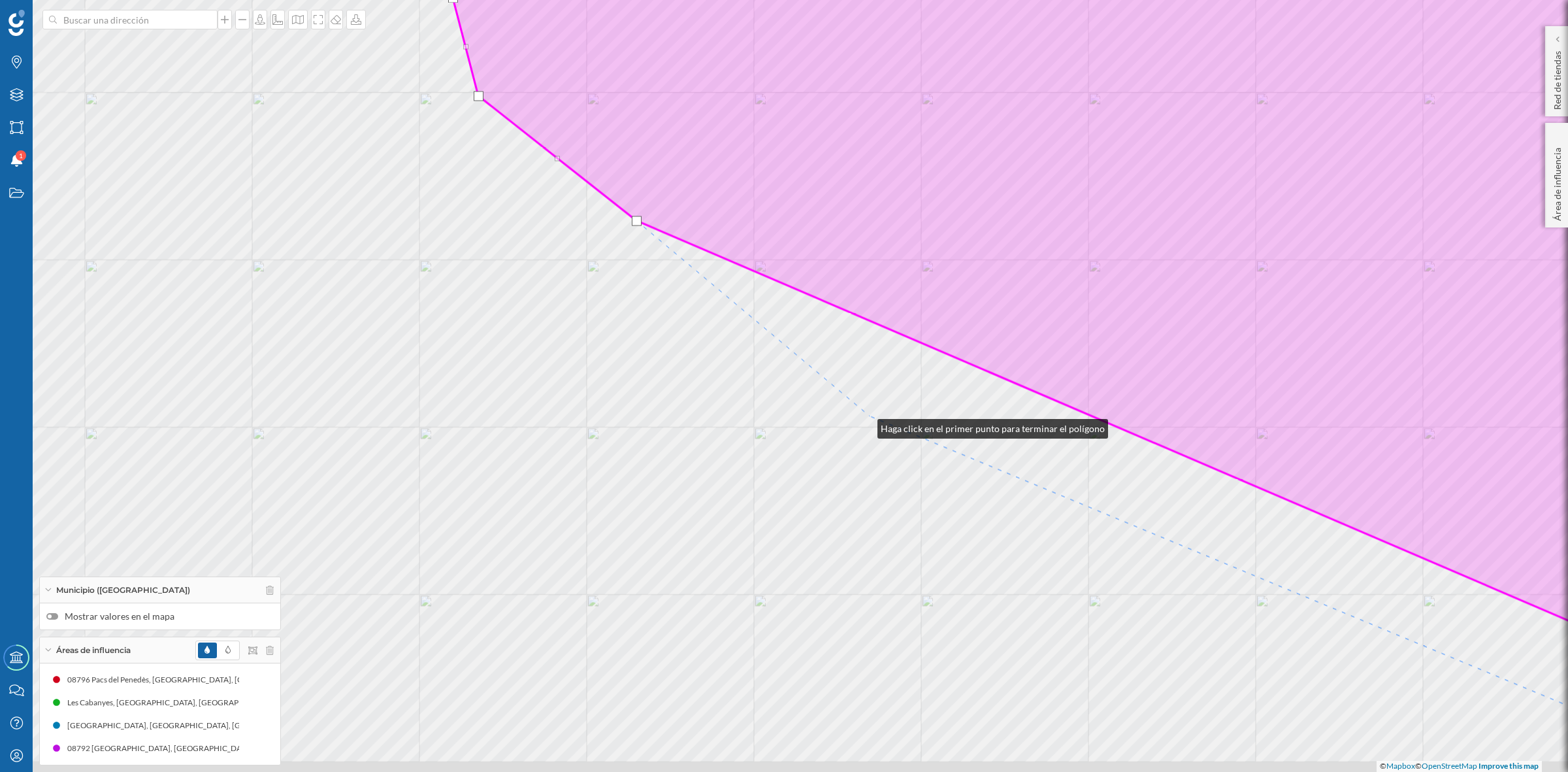
drag, startPoint x: 802, startPoint y: 533, endPoint x: 858, endPoint y: 397, distance: 147.1
click at [867, 419] on div "© Mapbox © OpenStreetMap Improve this map" at bounding box center [784, 386] width 1568 height 772
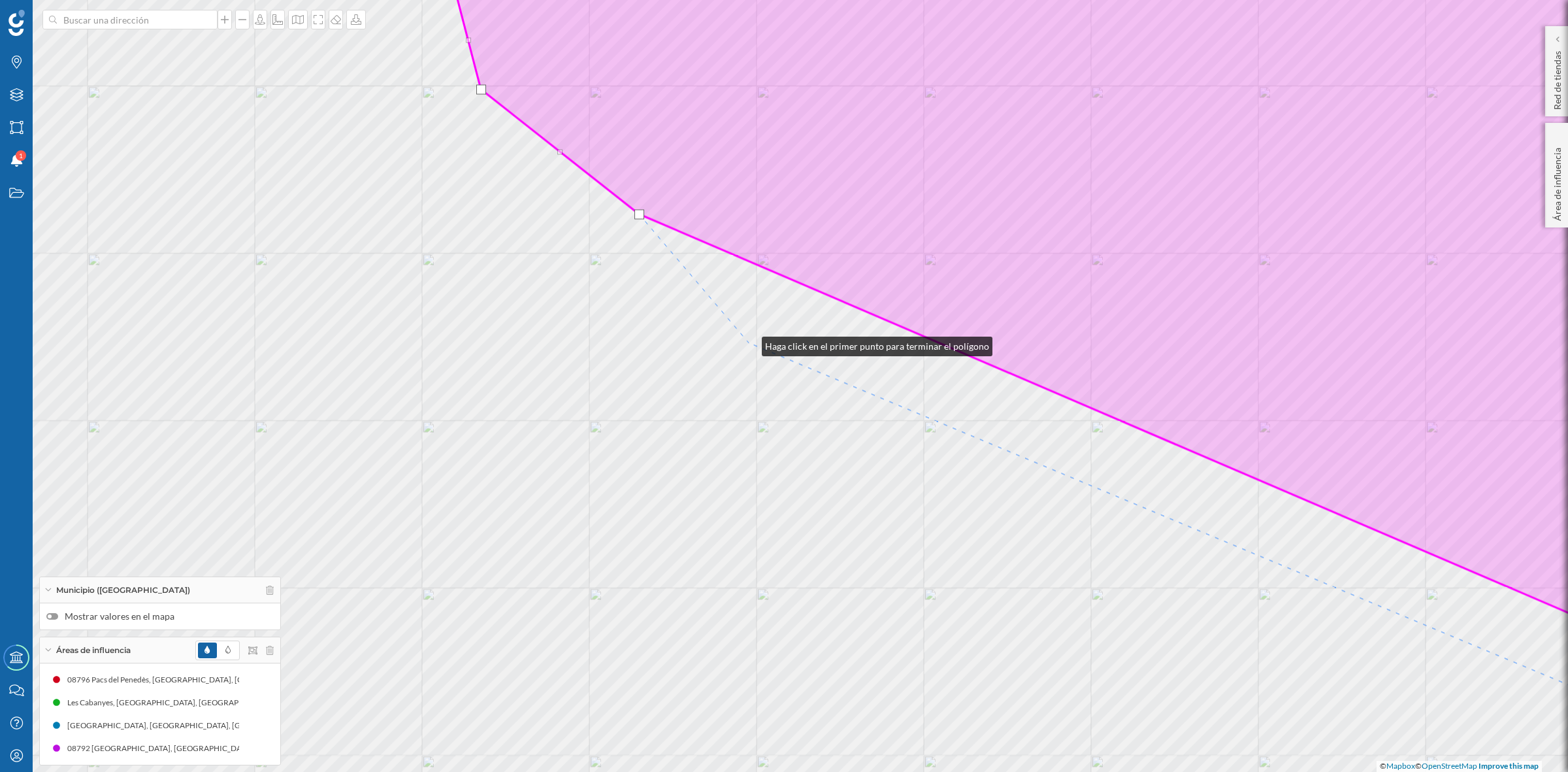
click at [749, 343] on div "© Mapbox © OpenStreetMap Improve this map" at bounding box center [784, 386] width 1568 height 772
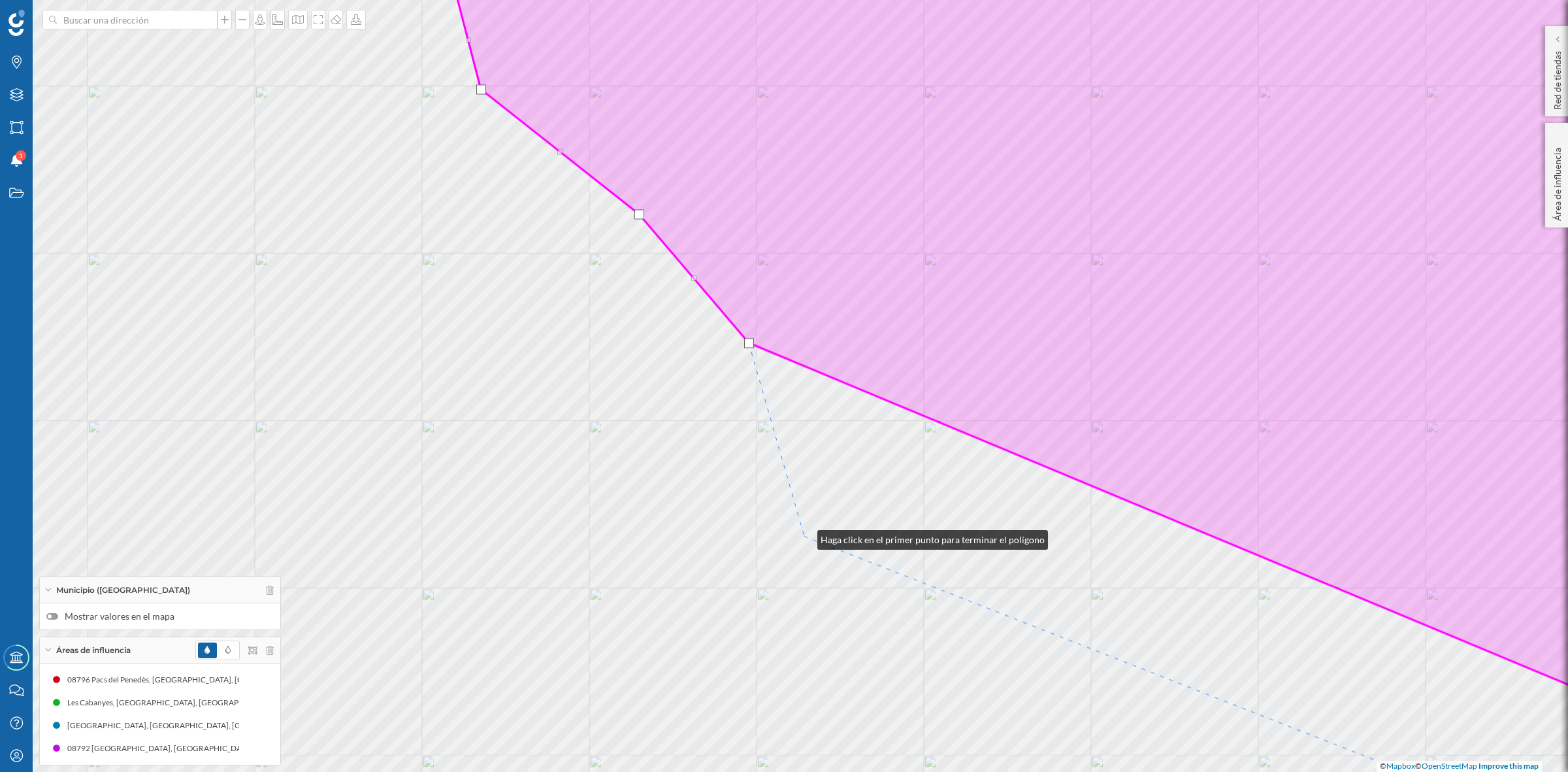
click at [804, 537] on div "© Mapbox © OpenStreetMap Improve this map" at bounding box center [784, 386] width 1568 height 772
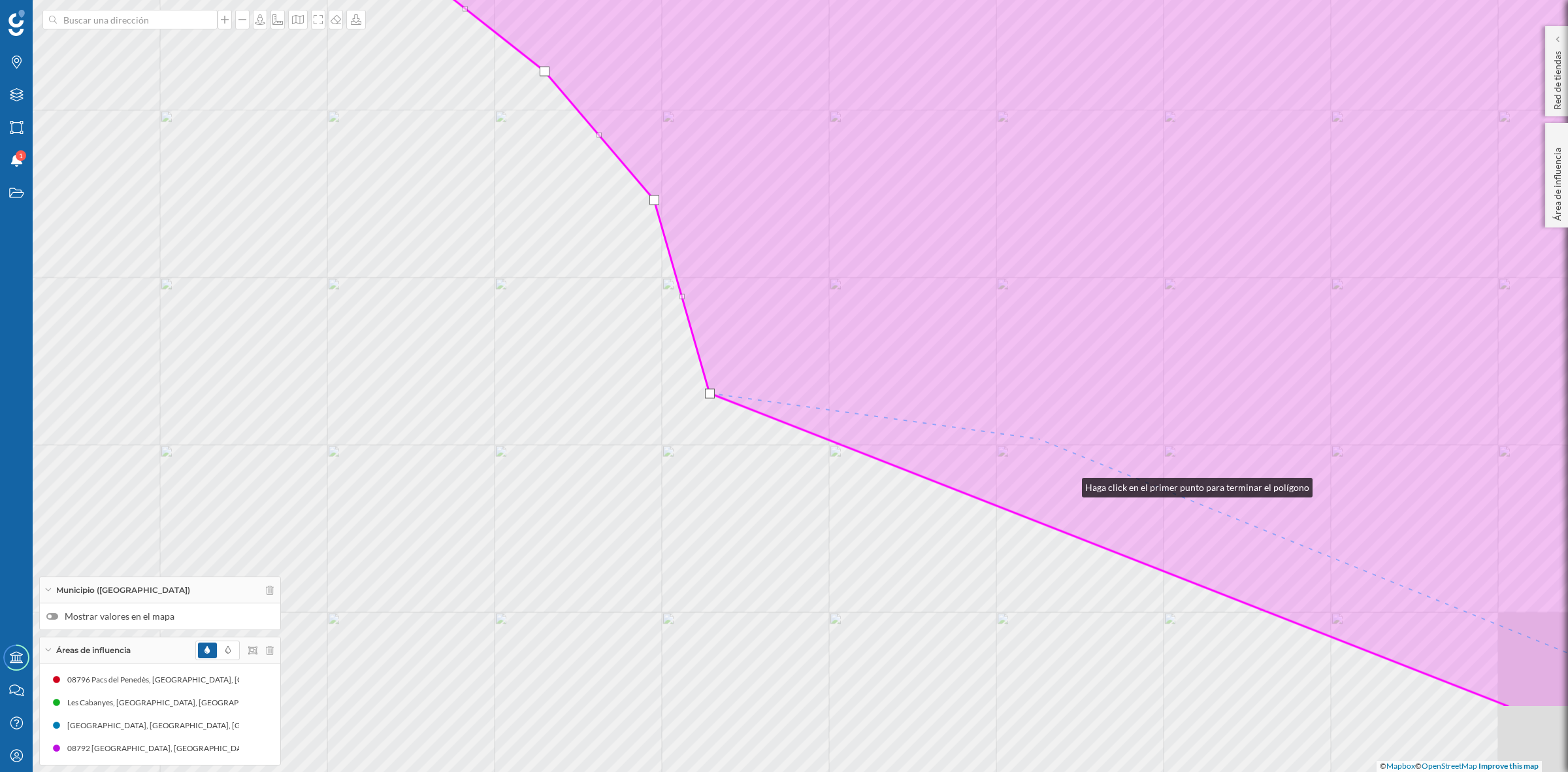
drag, startPoint x: 1164, startPoint y: 628, endPoint x: 980, endPoint y: 351, distance: 332.5
click at [980, 351] on icon at bounding box center [973, 242] width 1318 height 930
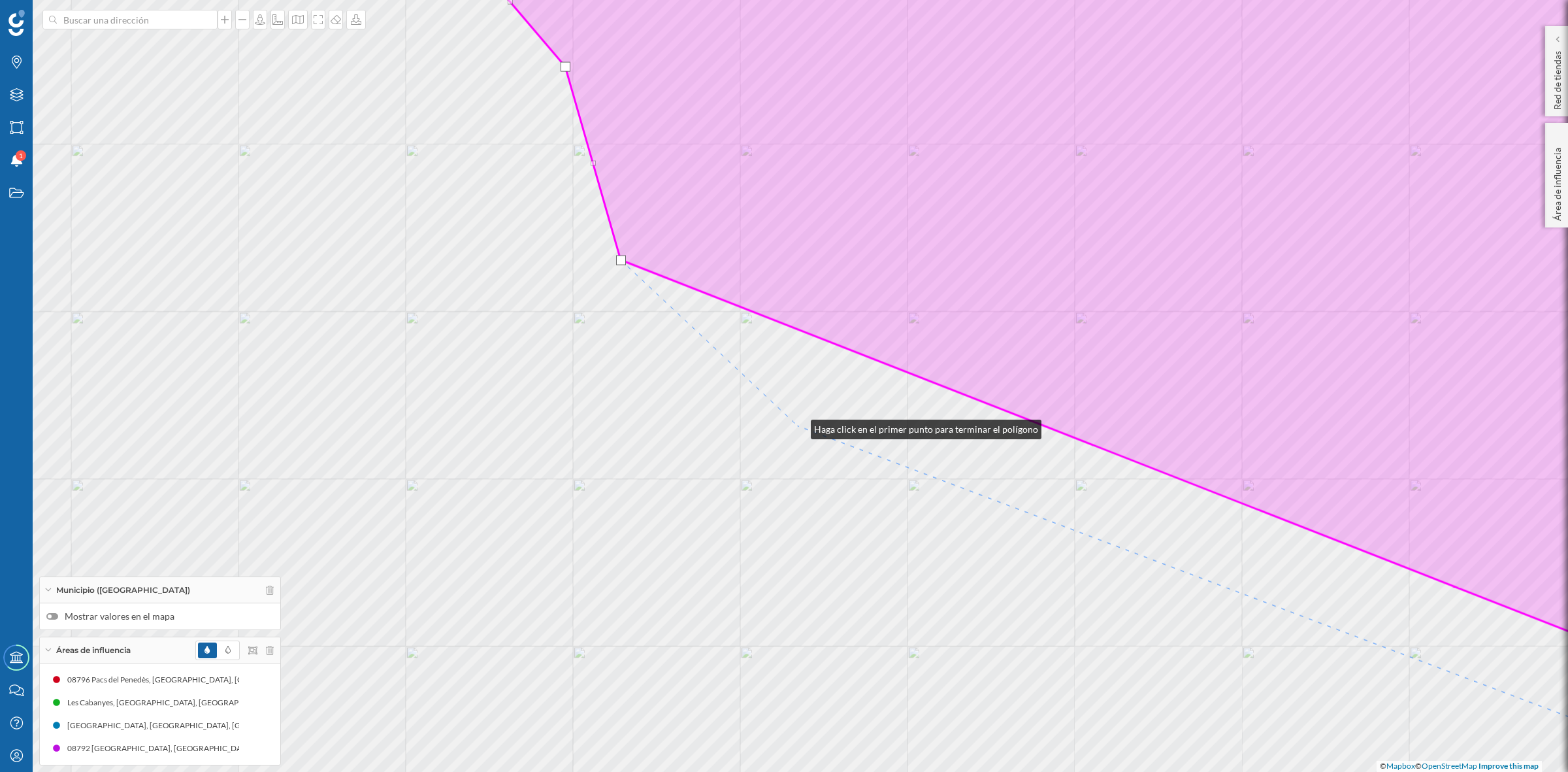
click at [798, 426] on div "© Mapbox © OpenStreetMap Improve this map" at bounding box center [784, 386] width 1568 height 772
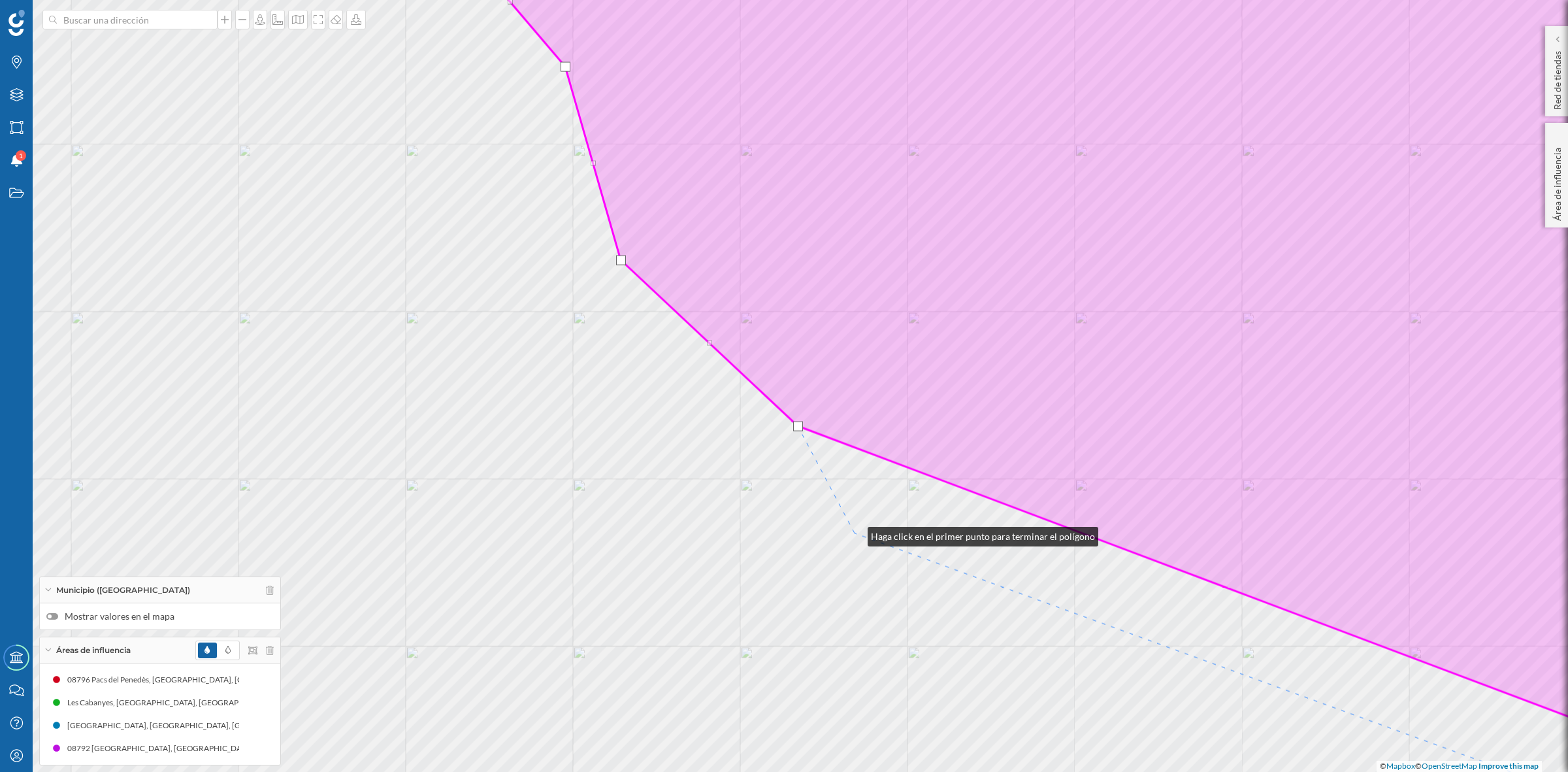
click at [855, 533] on div "© Mapbox © OpenStreetMap Improve this map" at bounding box center [784, 386] width 1568 height 772
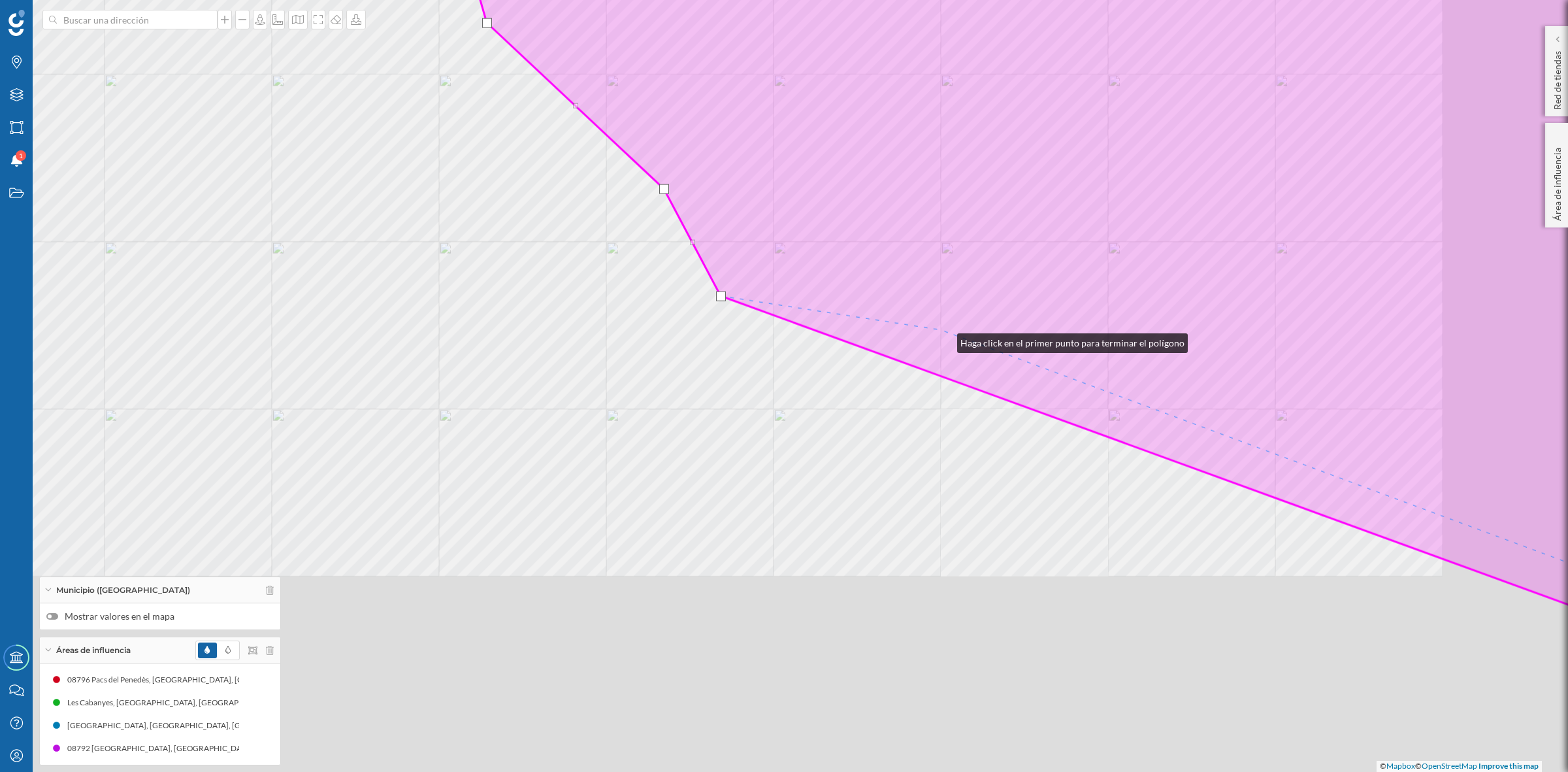
drag, startPoint x: 1078, startPoint y: 577, endPoint x: 880, endPoint y: 224, distance: 404.7
click at [881, 226] on icon at bounding box center [946, 148] width 1293 height 930
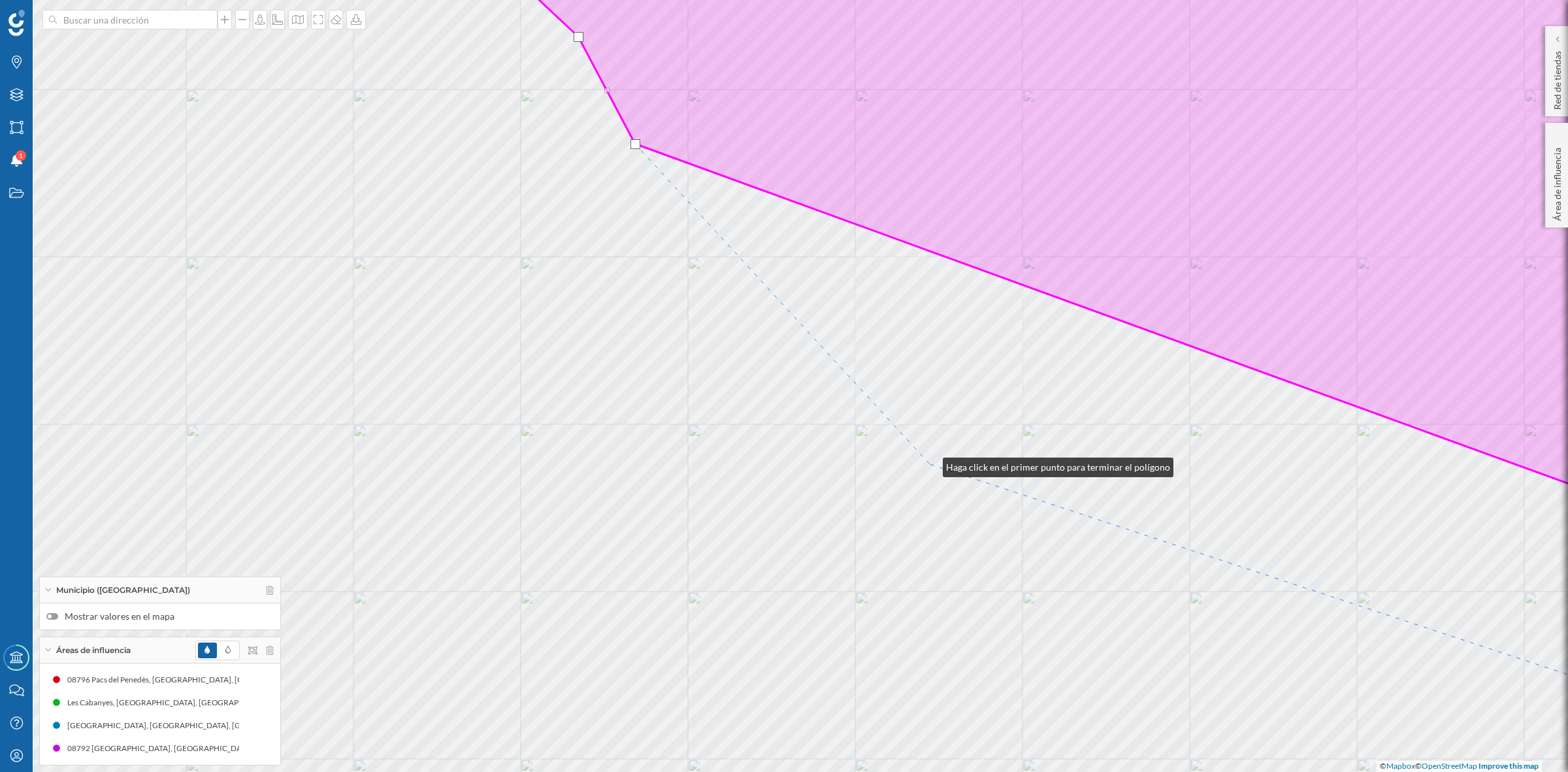
click at [930, 464] on div "© Mapbox © OpenStreetMap Improve this map" at bounding box center [784, 386] width 1568 height 772
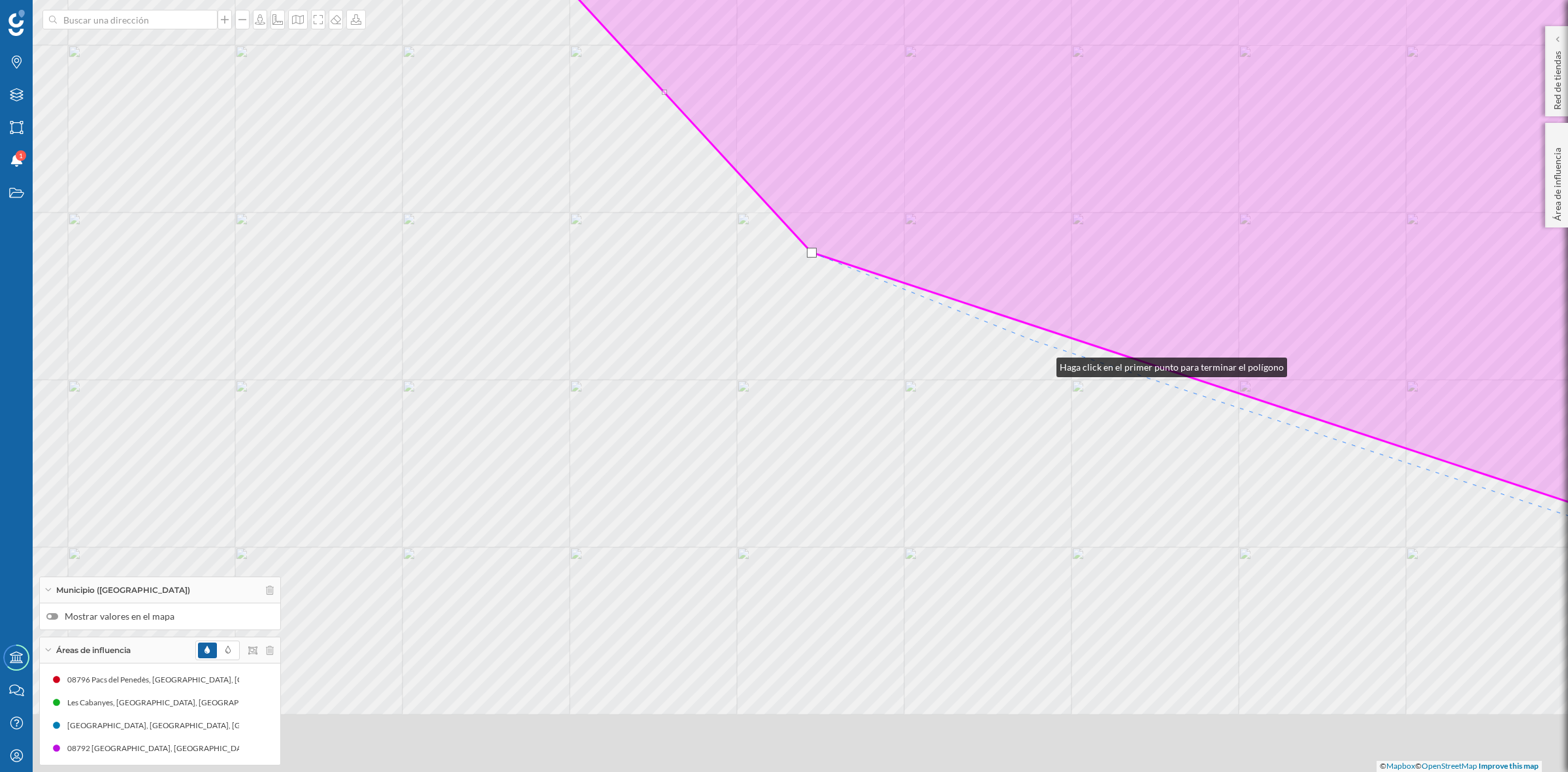
drag, startPoint x: 1162, startPoint y: 576, endPoint x: 1013, endPoint y: 315, distance: 300.5
click at [1027, 333] on div "© Mapbox © OpenStreetMap Improve this map" at bounding box center [784, 386] width 1568 height 772
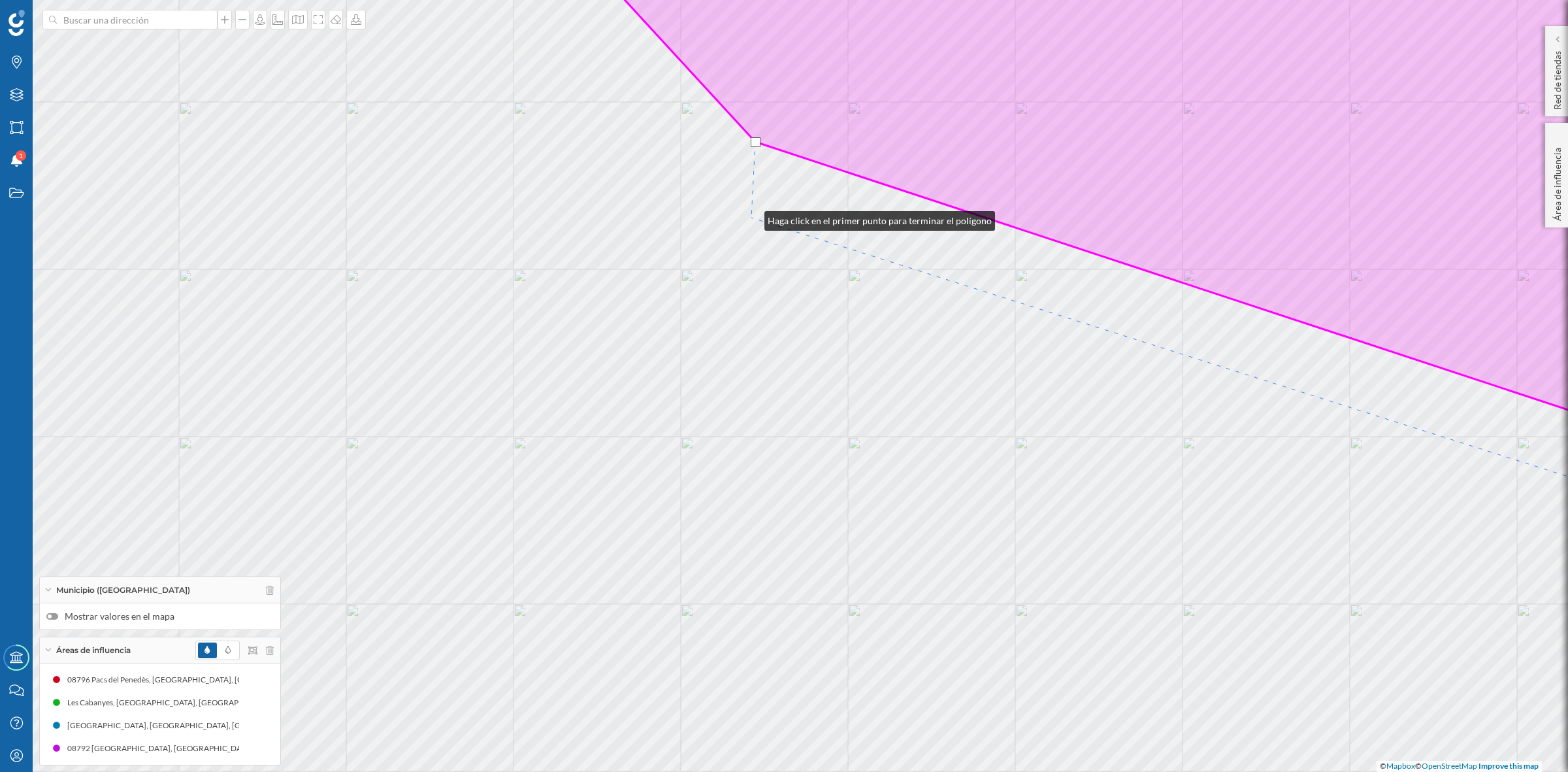
click at [752, 217] on div "© Mapbox © OpenStreetMap Improve this map" at bounding box center [784, 386] width 1568 height 772
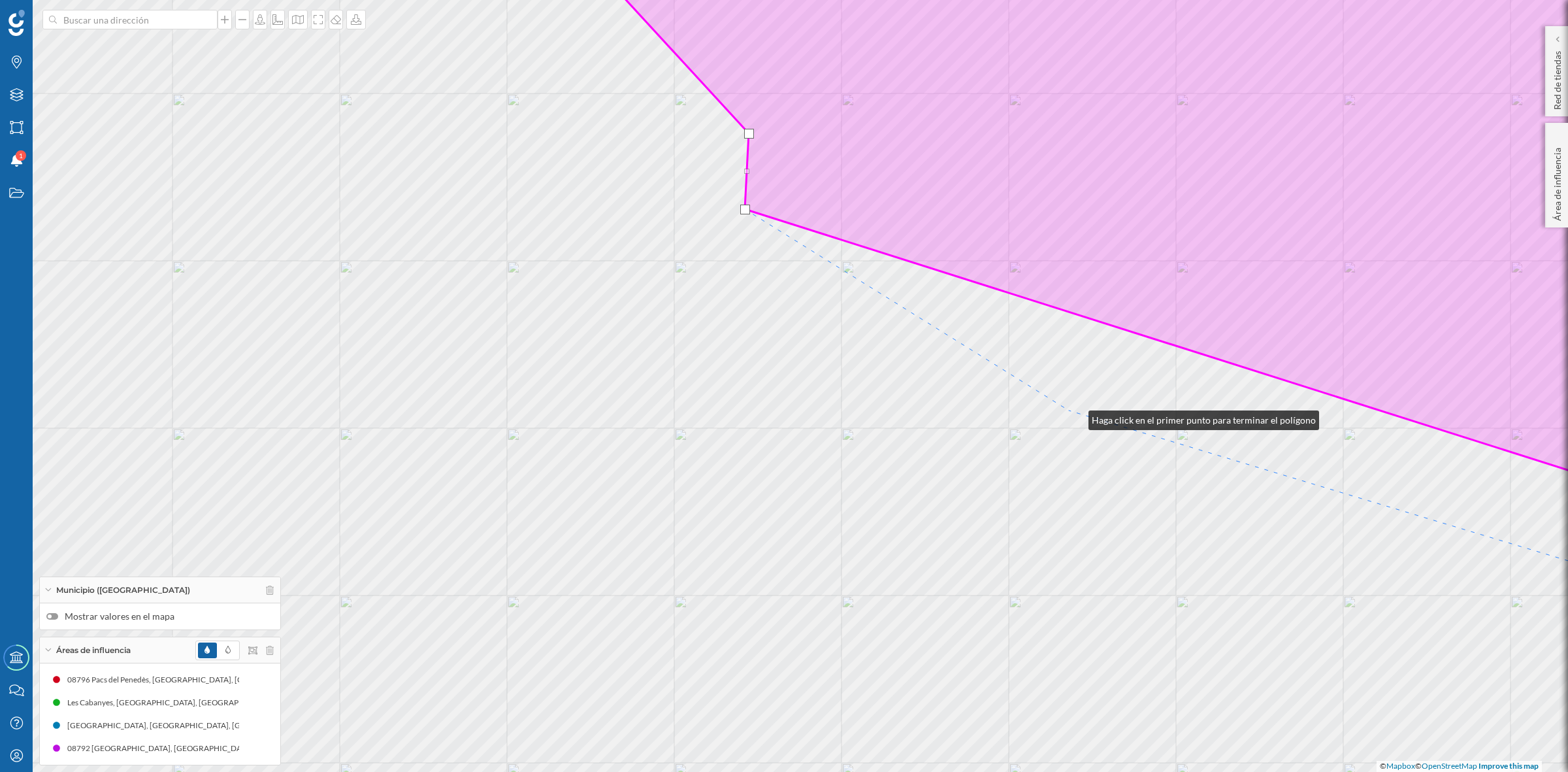
drag, startPoint x: 1082, startPoint y: 425, endPoint x: 860, endPoint y: 256, distance: 279.0
click at [860, 256] on div "© Mapbox © OpenStreetMap Improve this map" at bounding box center [784, 386] width 1568 height 772
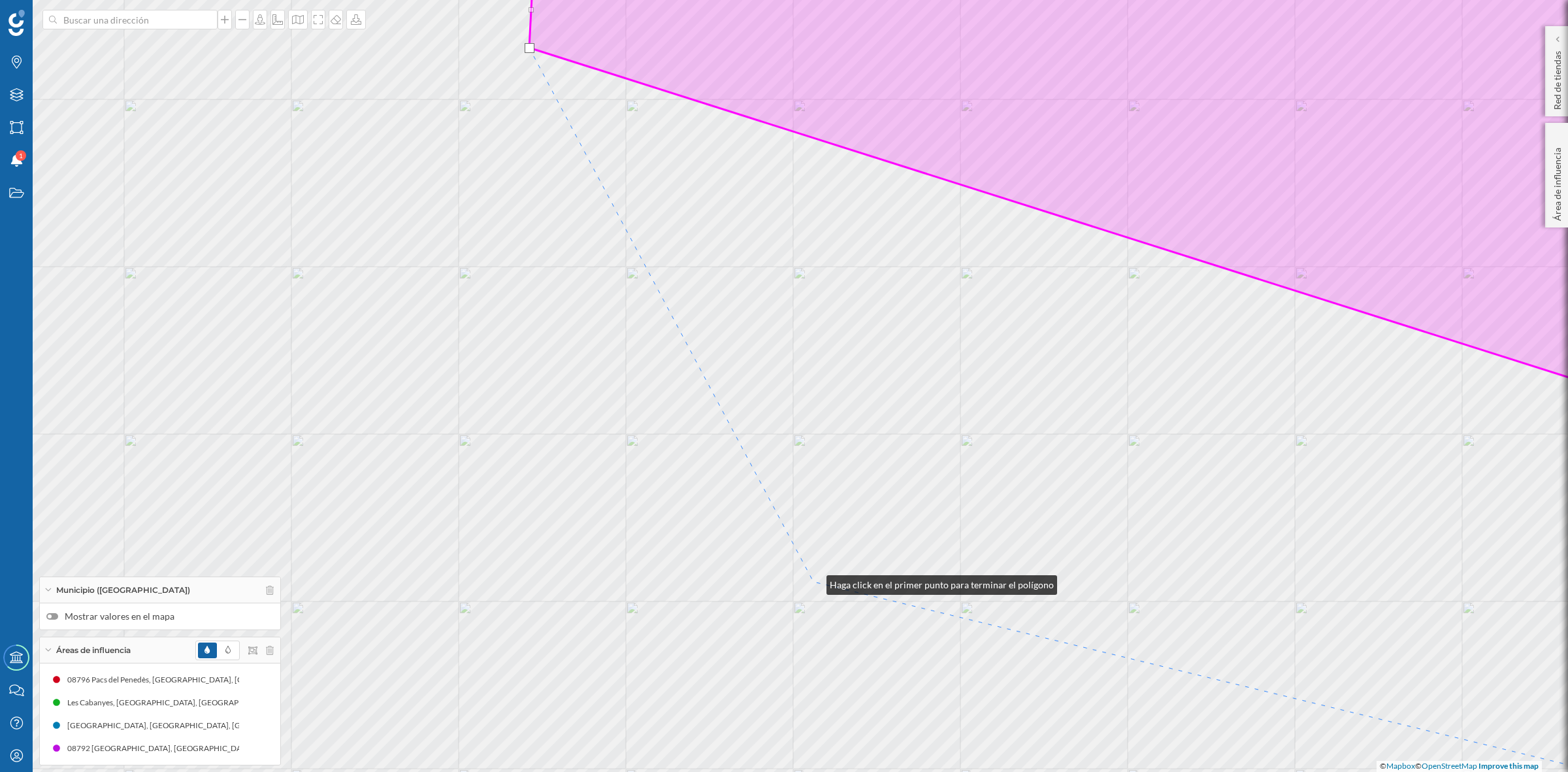
click at [813, 582] on div "© Mapbox © OpenStreetMap Improve this map" at bounding box center [784, 386] width 1568 height 772
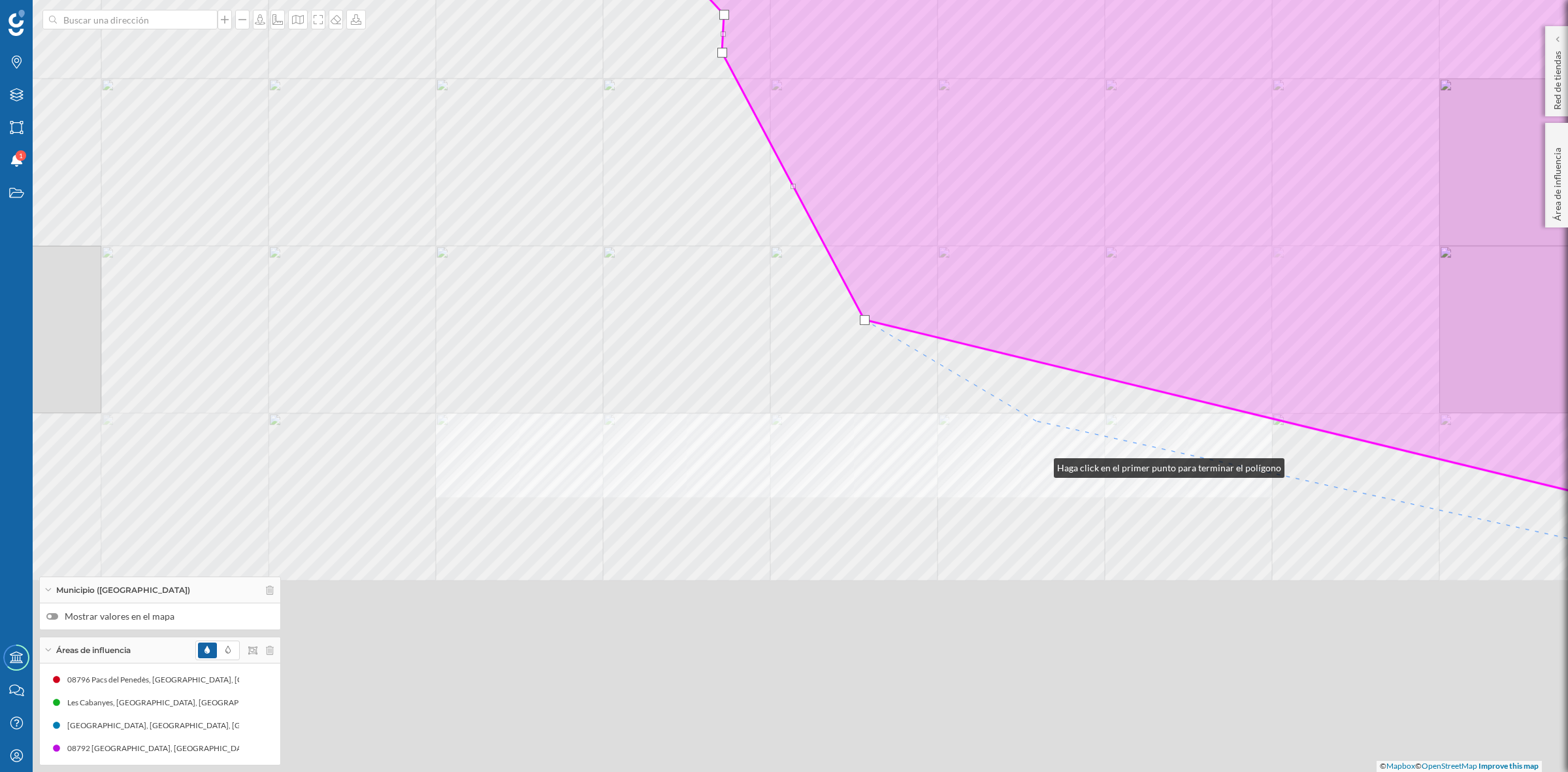
drag, startPoint x: 1046, startPoint y: 701, endPoint x: 1016, endPoint y: 325, distance: 377.2
click at [1016, 325] on div "© Mapbox © OpenStreetMap Improve this map" at bounding box center [784, 386] width 1568 height 772
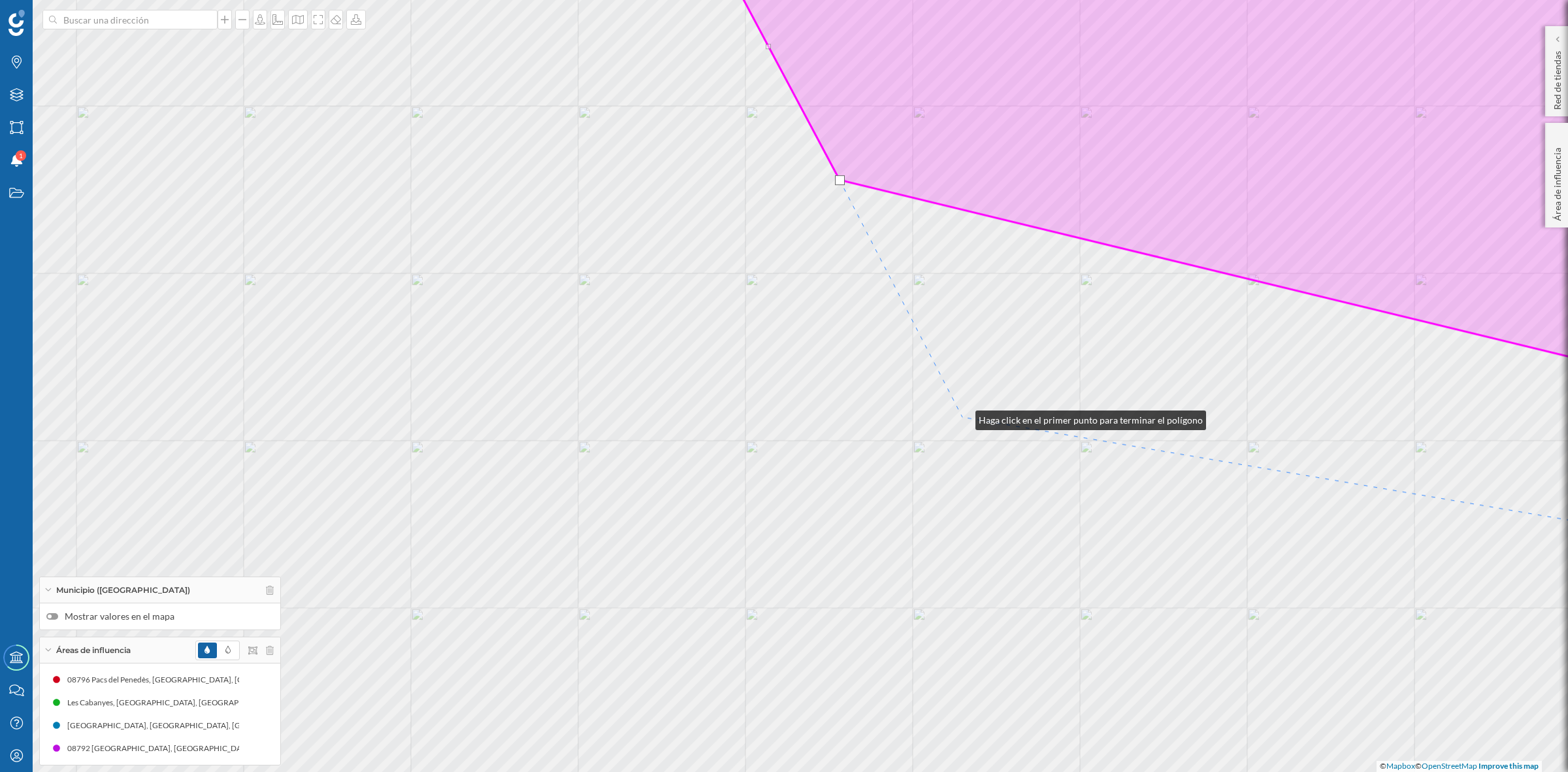
click at [962, 417] on div "© Mapbox © OpenStreetMap Improve this map" at bounding box center [784, 386] width 1568 height 772
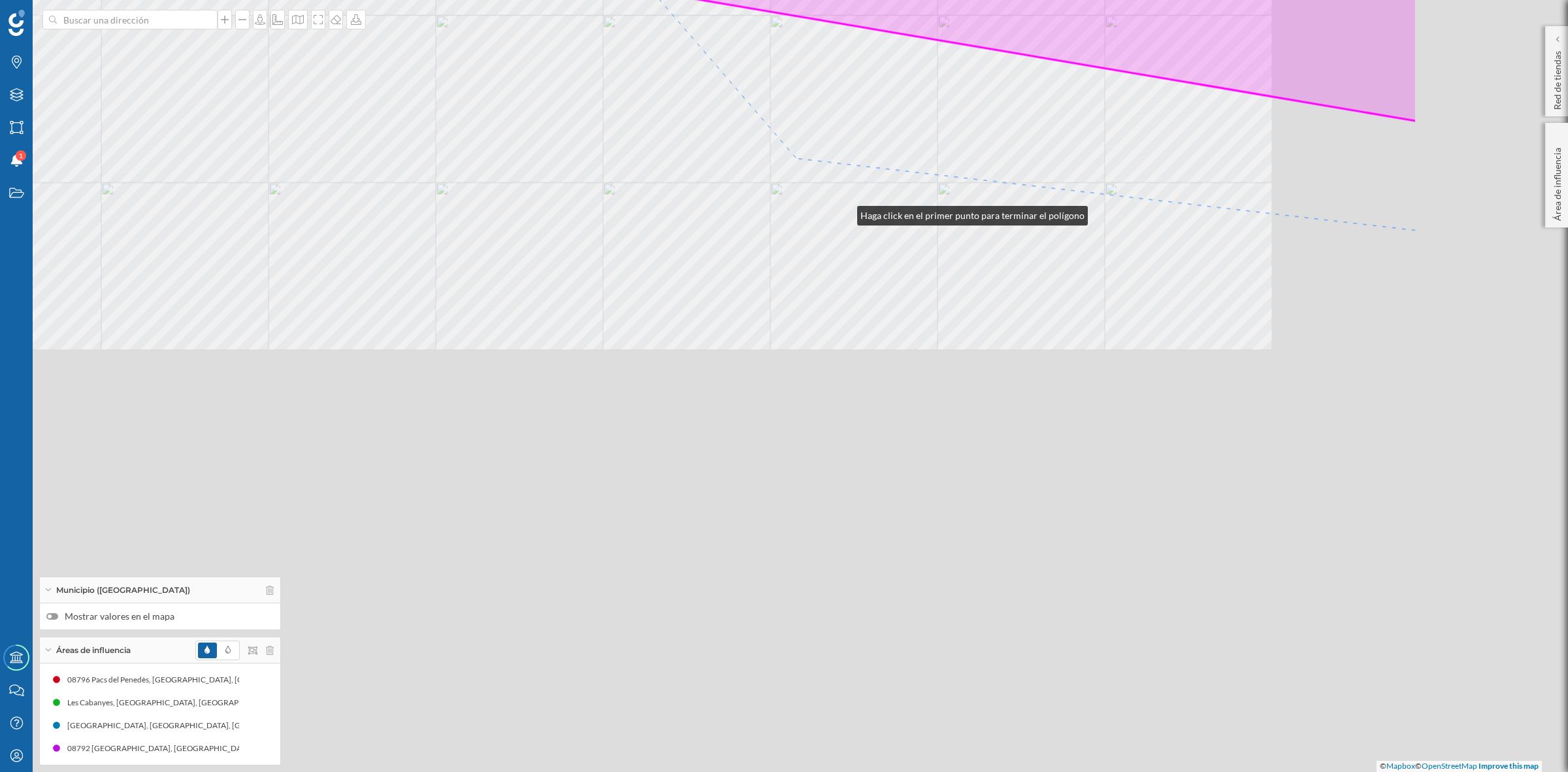
drag, startPoint x: 1154, startPoint y: 637, endPoint x: 827, endPoint y: 188, distance: 555.5
click at [827, 188] on div "© Mapbox © OpenStreetMap Improve this map" at bounding box center [784, 386] width 1568 height 772
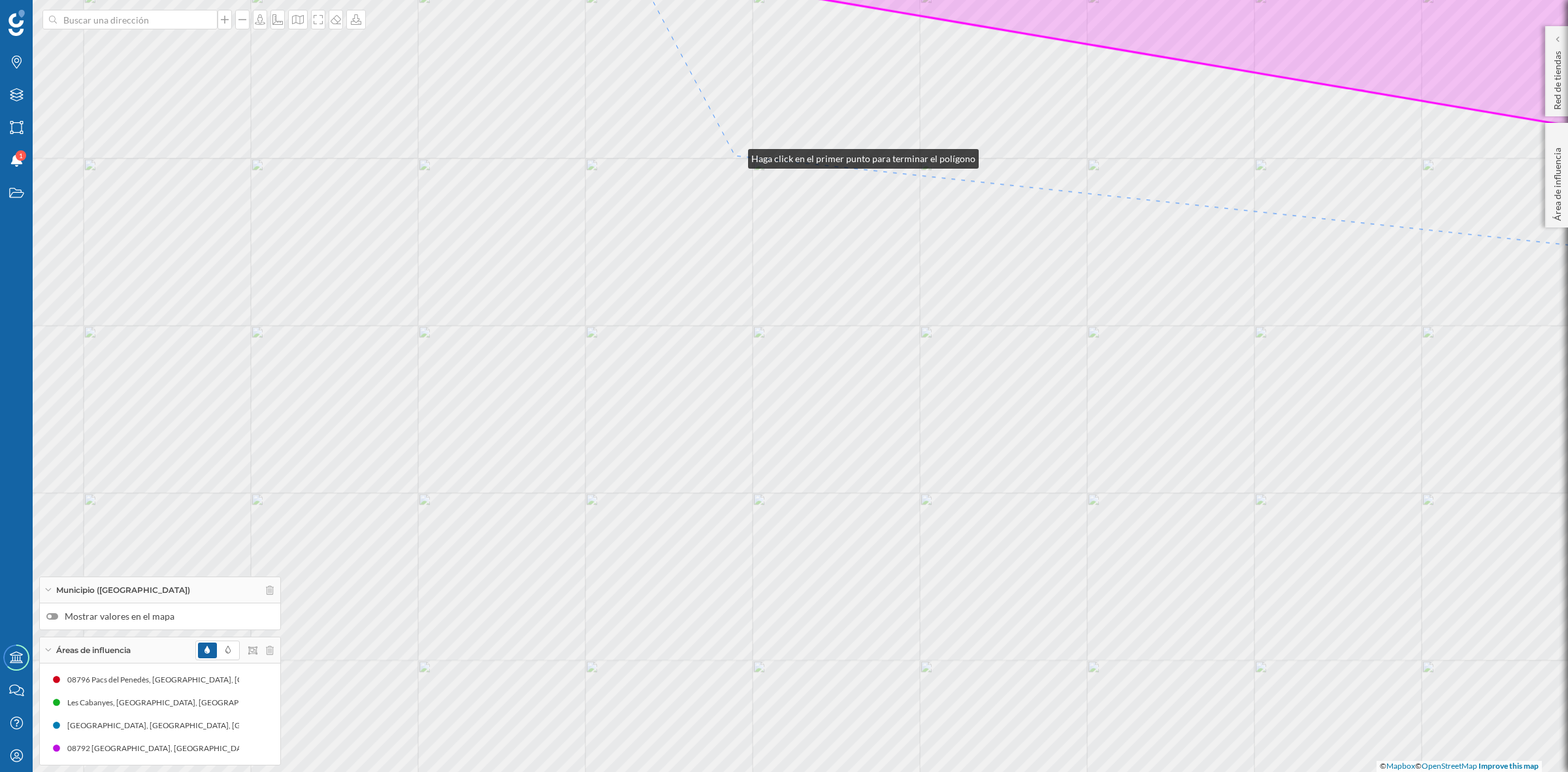
click at [735, 156] on div "© Mapbox © OpenStreetMap Improve this map" at bounding box center [784, 386] width 1568 height 772
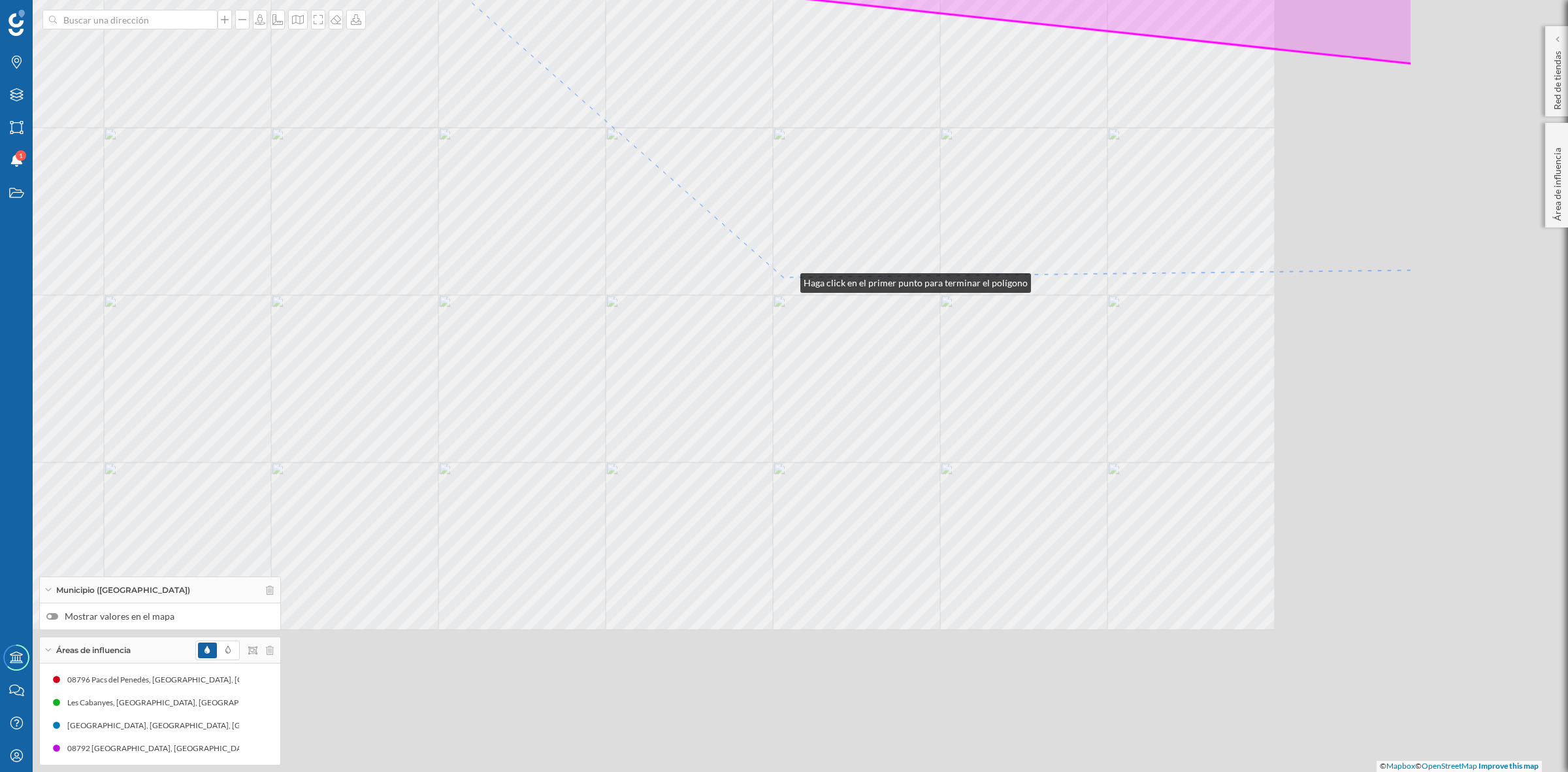
drag, startPoint x: 1102, startPoint y: 477, endPoint x: 788, endPoint y: 280, distance: 370.7
click at [788, 280] on div "© Mapbox © OpenStreetMap Improve this map" at bounding box center [784, 386] width 1568 height 772
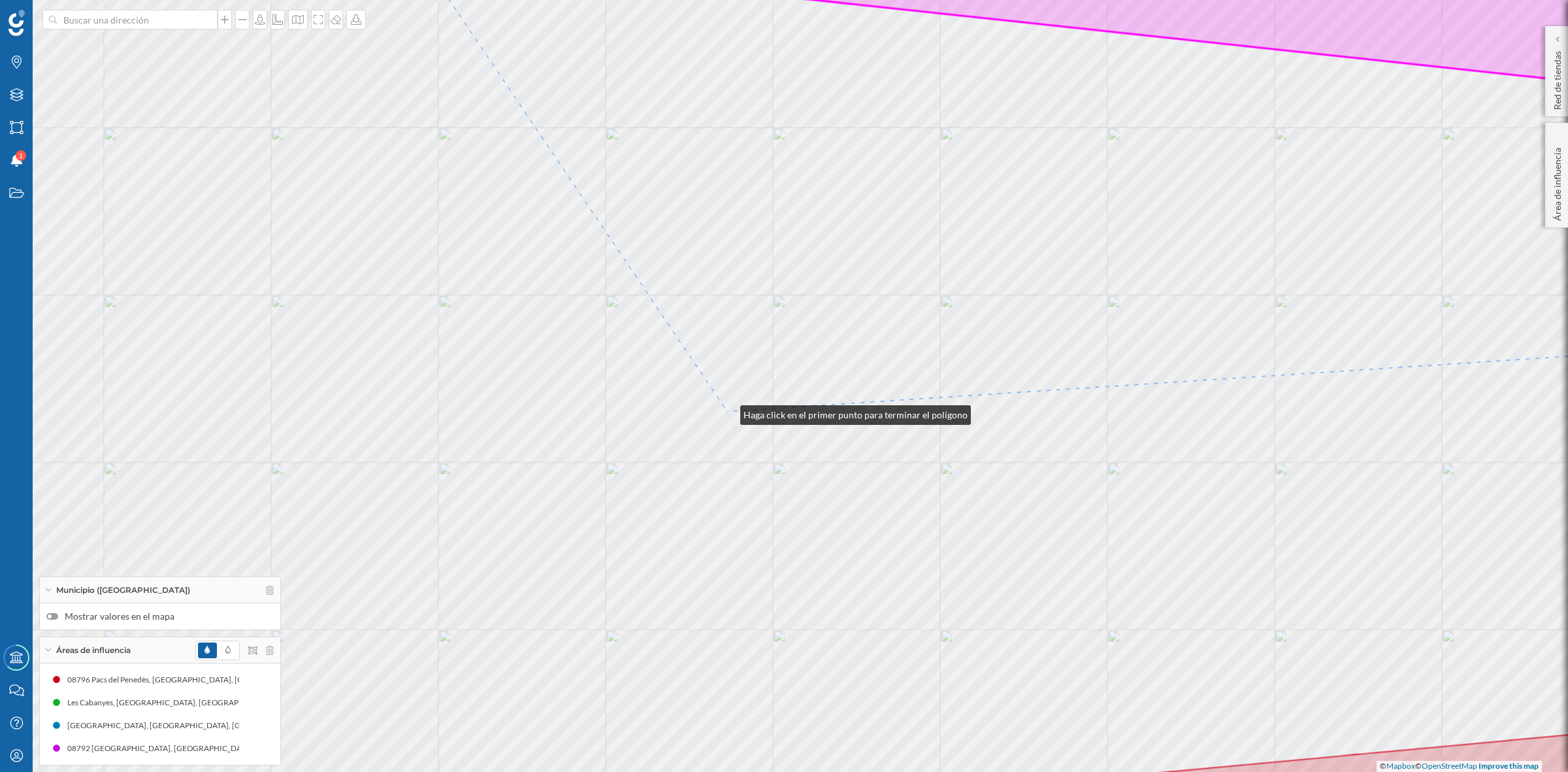
click at [728, 412] on div "© Mapbox © OpenStreetMap Improve this map" at bounding box center [784, 386] width 1568 height 772
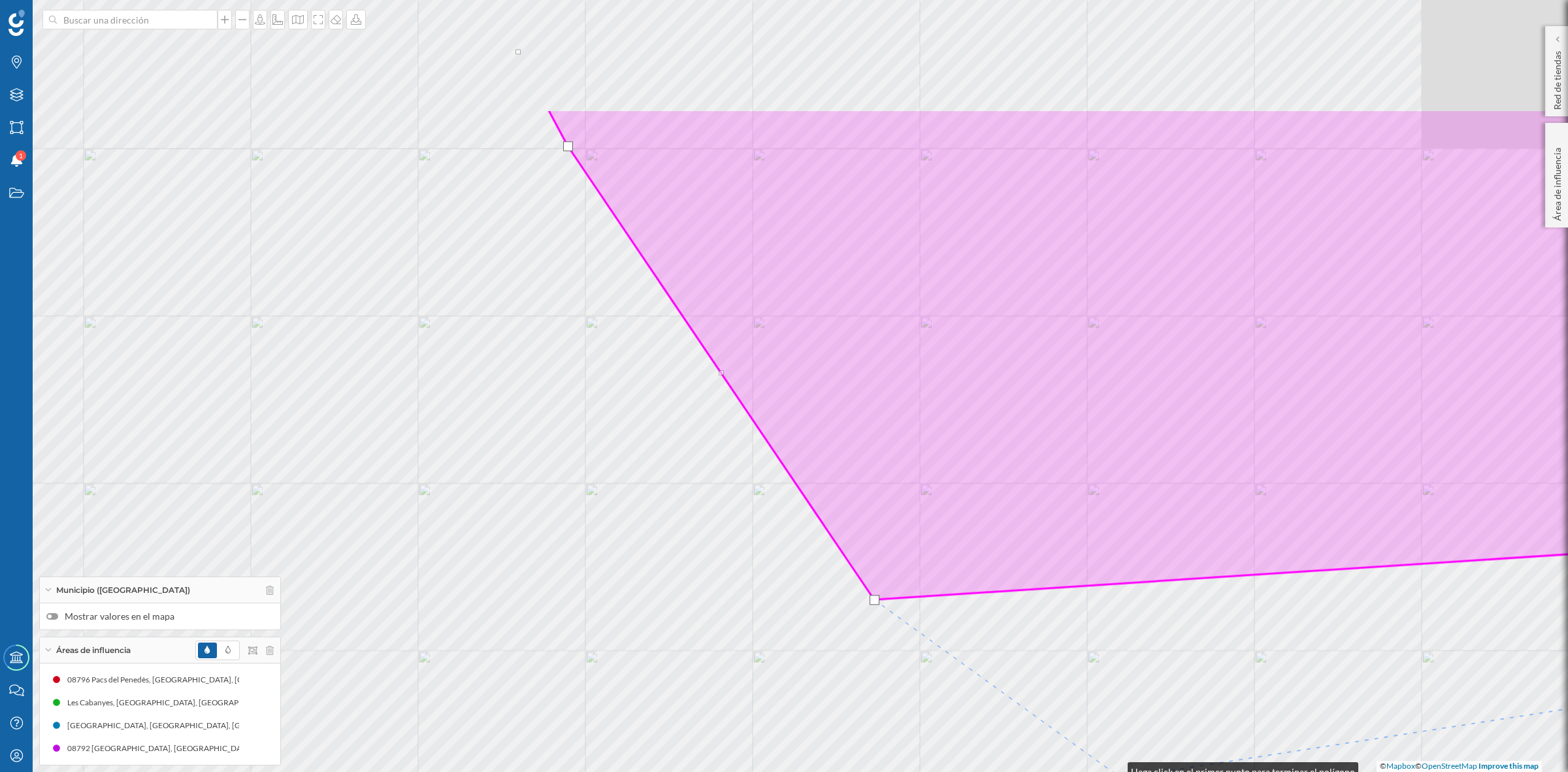
drag, startPoint x: 954, startPoint y: 477, endPoint x: 1118, endPoint y: 775, distance: 340.1
click at [1118, 771] on html "Marcas Capas Áreas Notificaciones 1 Estados Academy Contacta con nosotros Centr…" at bounding box center [784, 386] width 1568 height 772
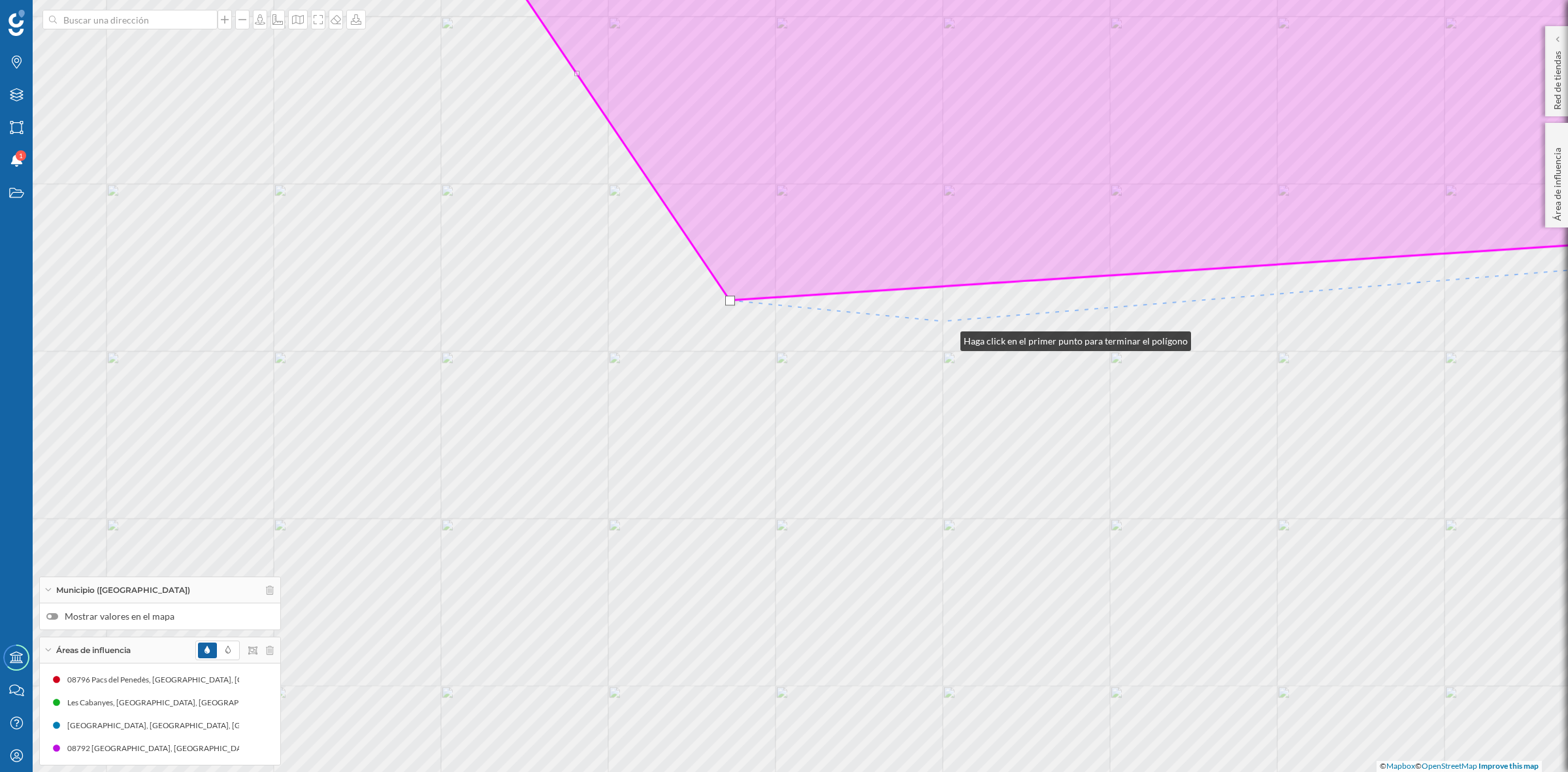
drag, startPoint x: 1096, startPoint y: 643, endPoint x: 918, endPoint y: 232, distance: 447.9
click at [916, 262] on div "© Mapbox © OpenStreetMap Improve this map" at bounding box center [784, 386] width 1568 height 772
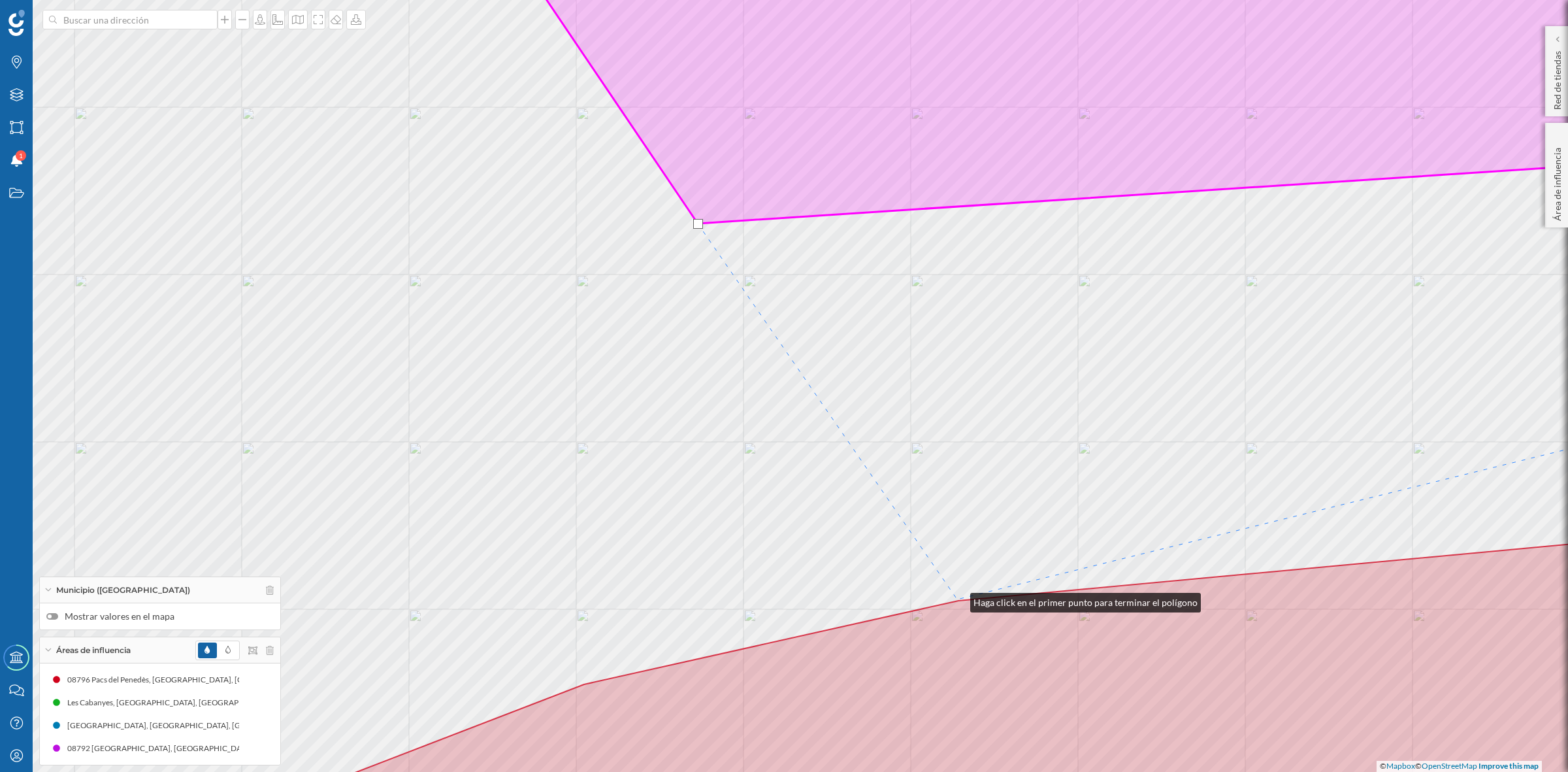
click at [958, 599] on div "© Mapbox © OpenStreetMap Improve this map" at bounding box center [784, 386] width 1568 height 772
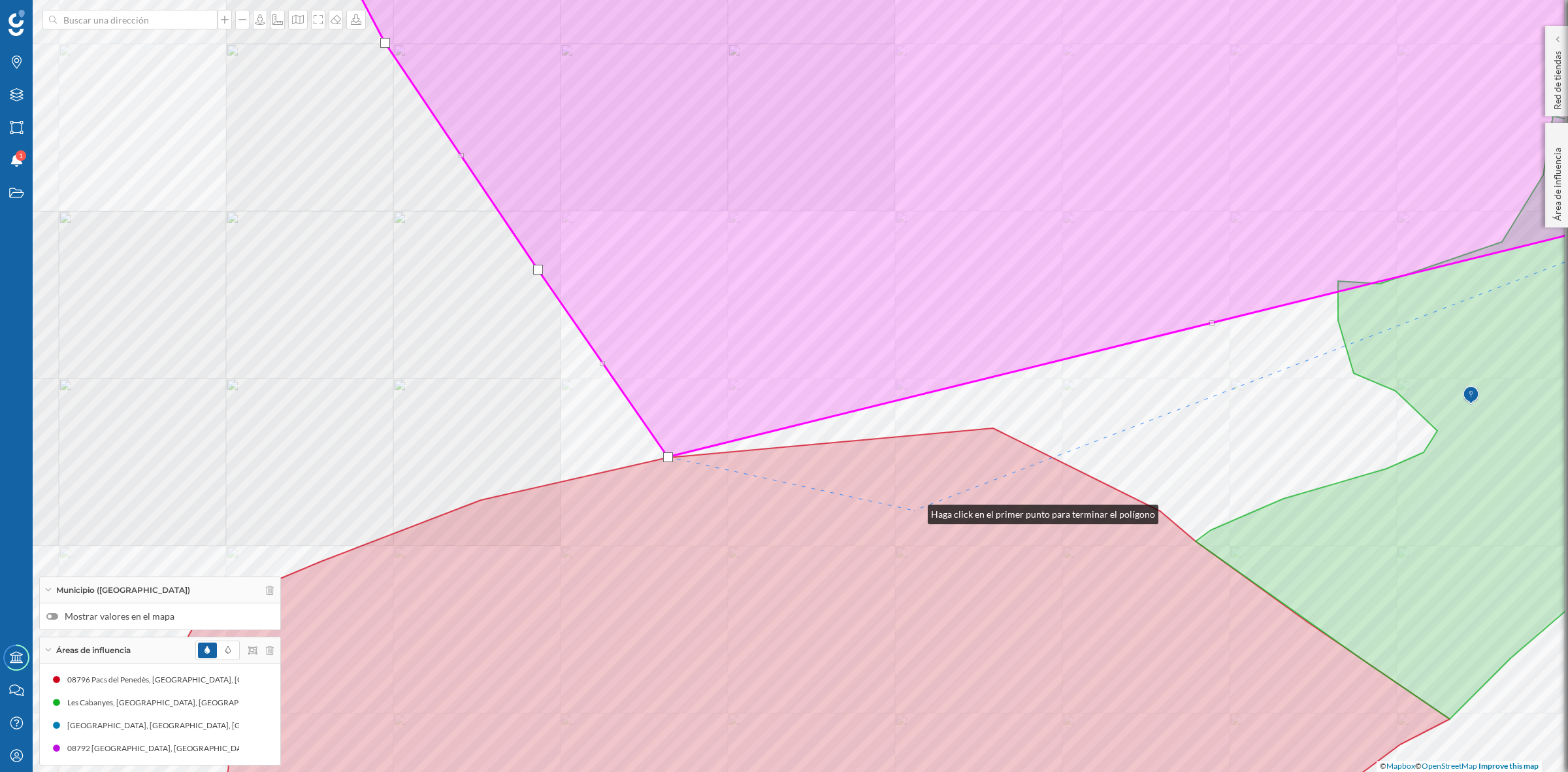
drag, startPoint x: 1075, startPoint y: 549, endPoint x: 910, endPoint y: 505, distance: 170.8
click at [910, 505] on icon at bounding box center [818, 619] width 1264 height 384
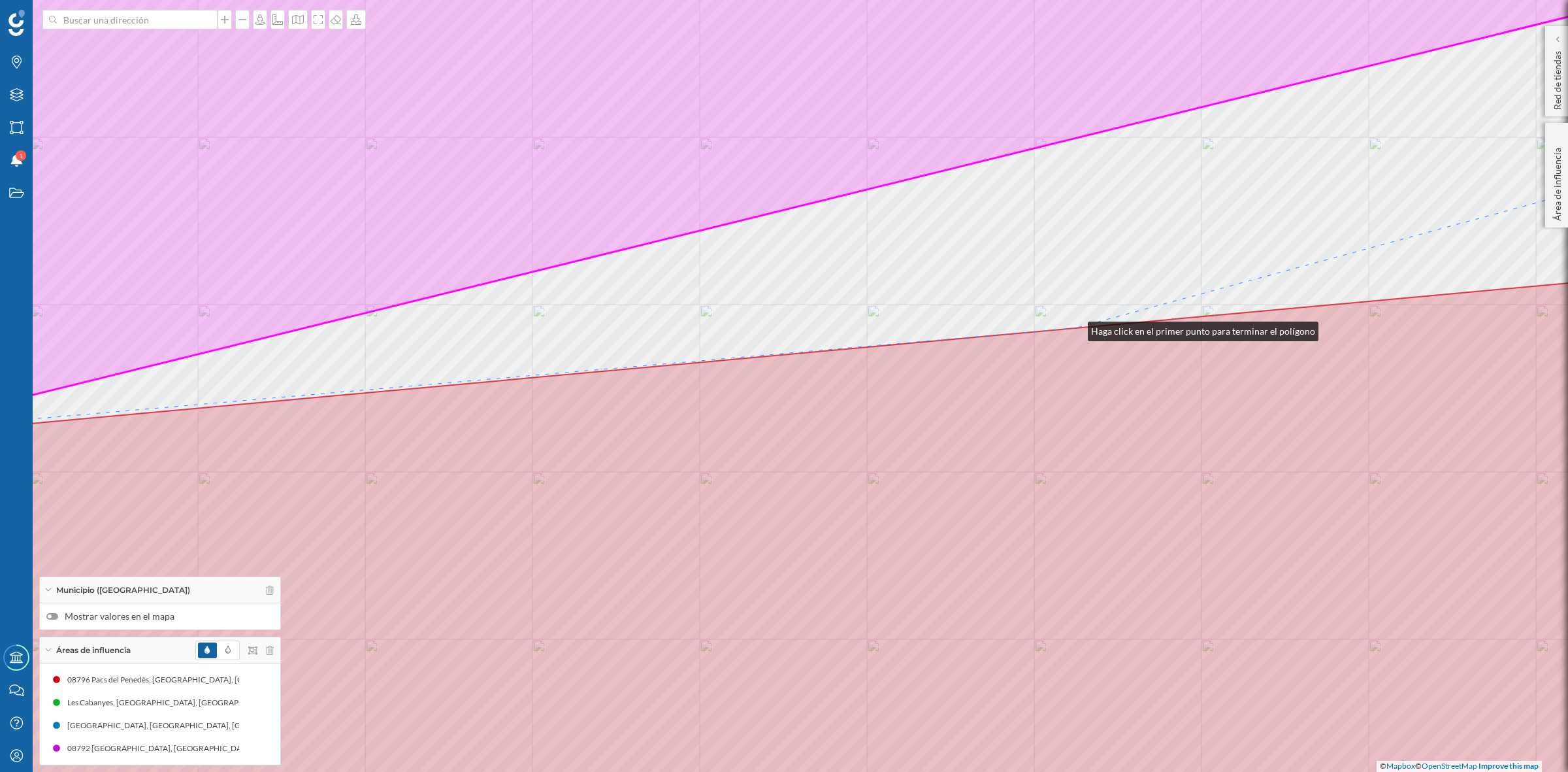
click at [1075, 328] on icon at bounding box center [784, 559] width 1884 height 582
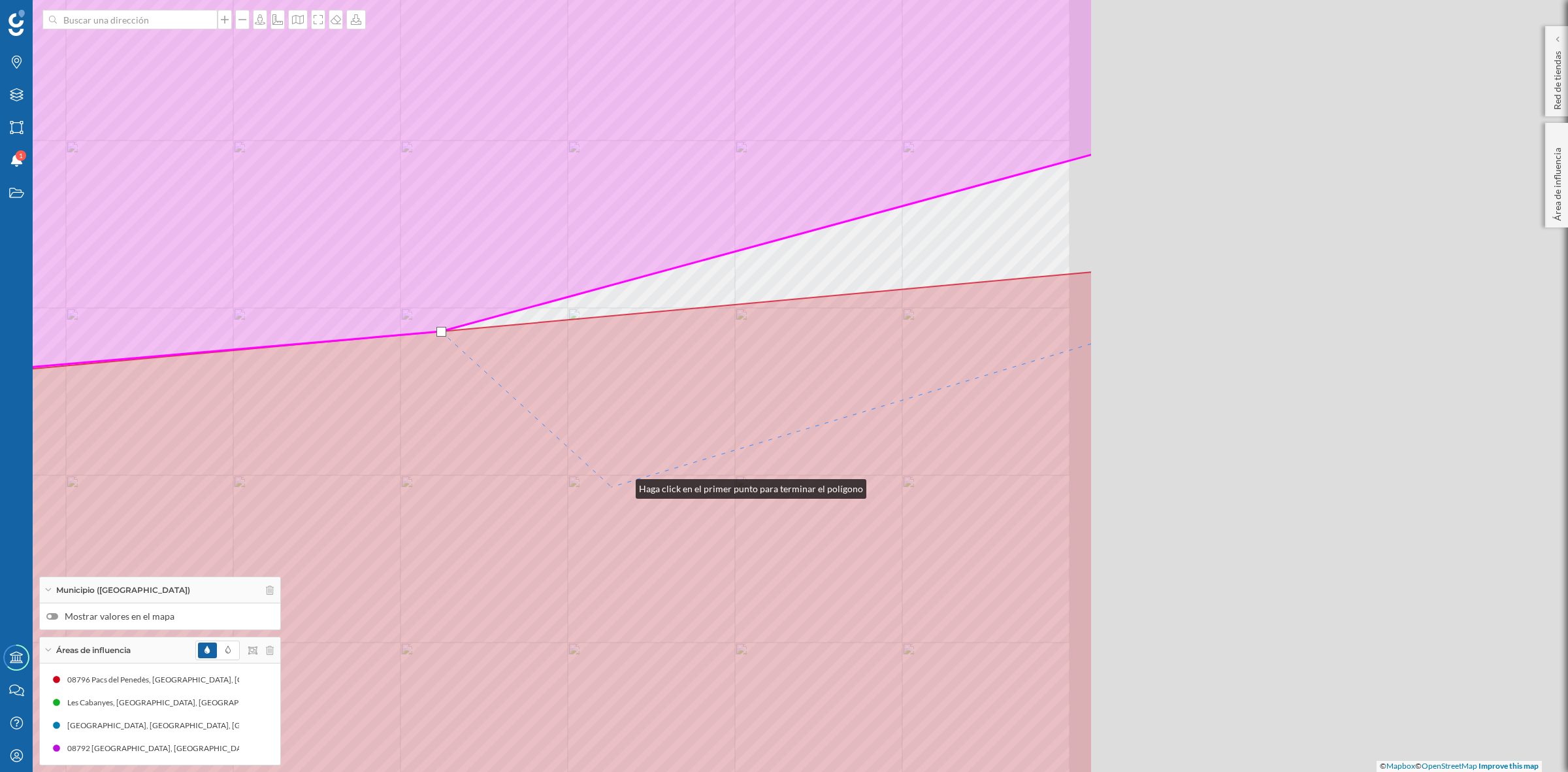
drag, startPoint x: 1257, startPoint y: 483, endPoint x: 614, endPoint y: 491, distance: 643.0
click at [614, 491] on icon at bounding box center [150, 563] width 1884 height 582
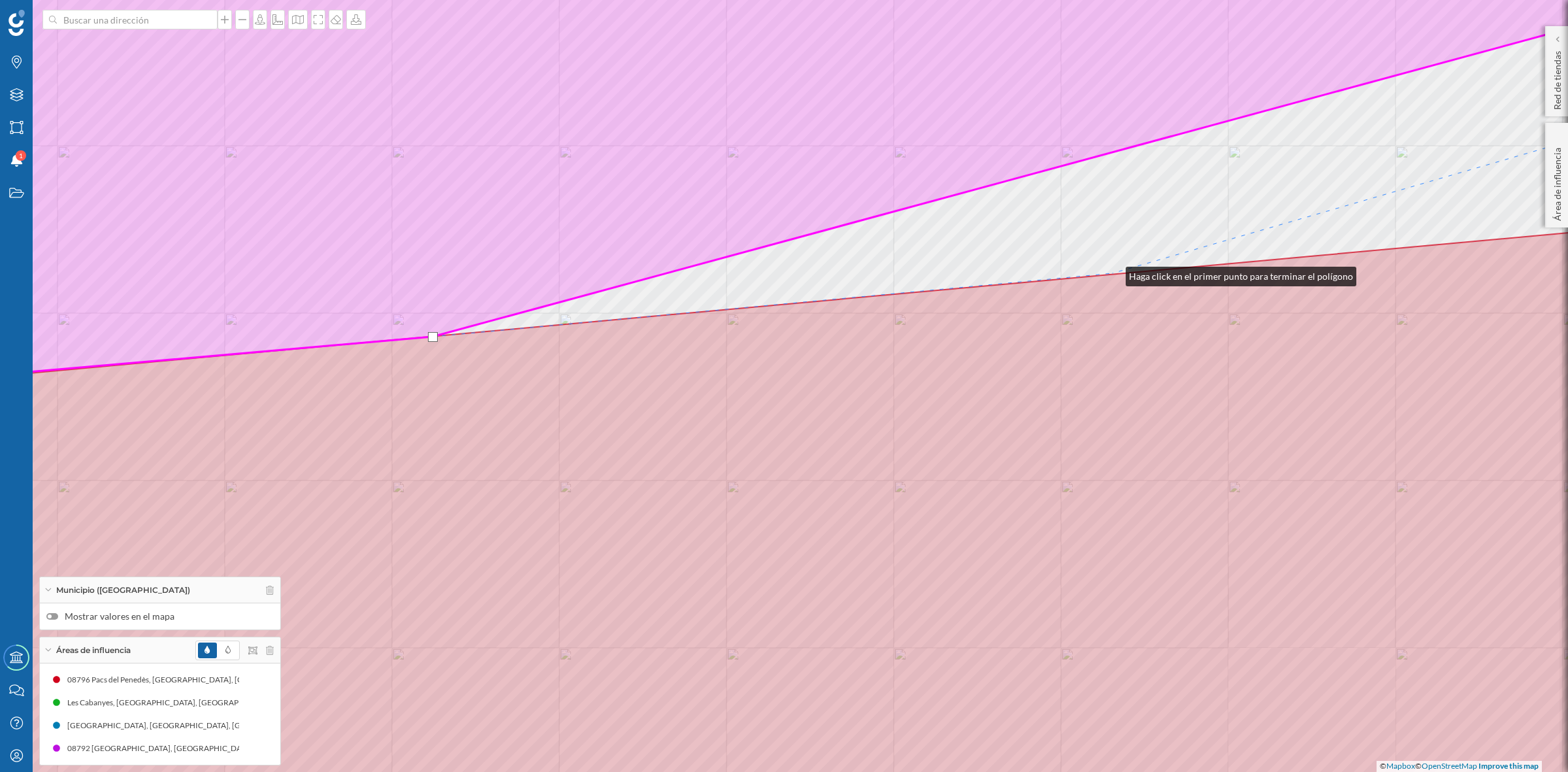
click at [1112, 273] on icon at bounding box center [784, 534] width 1884 height 632
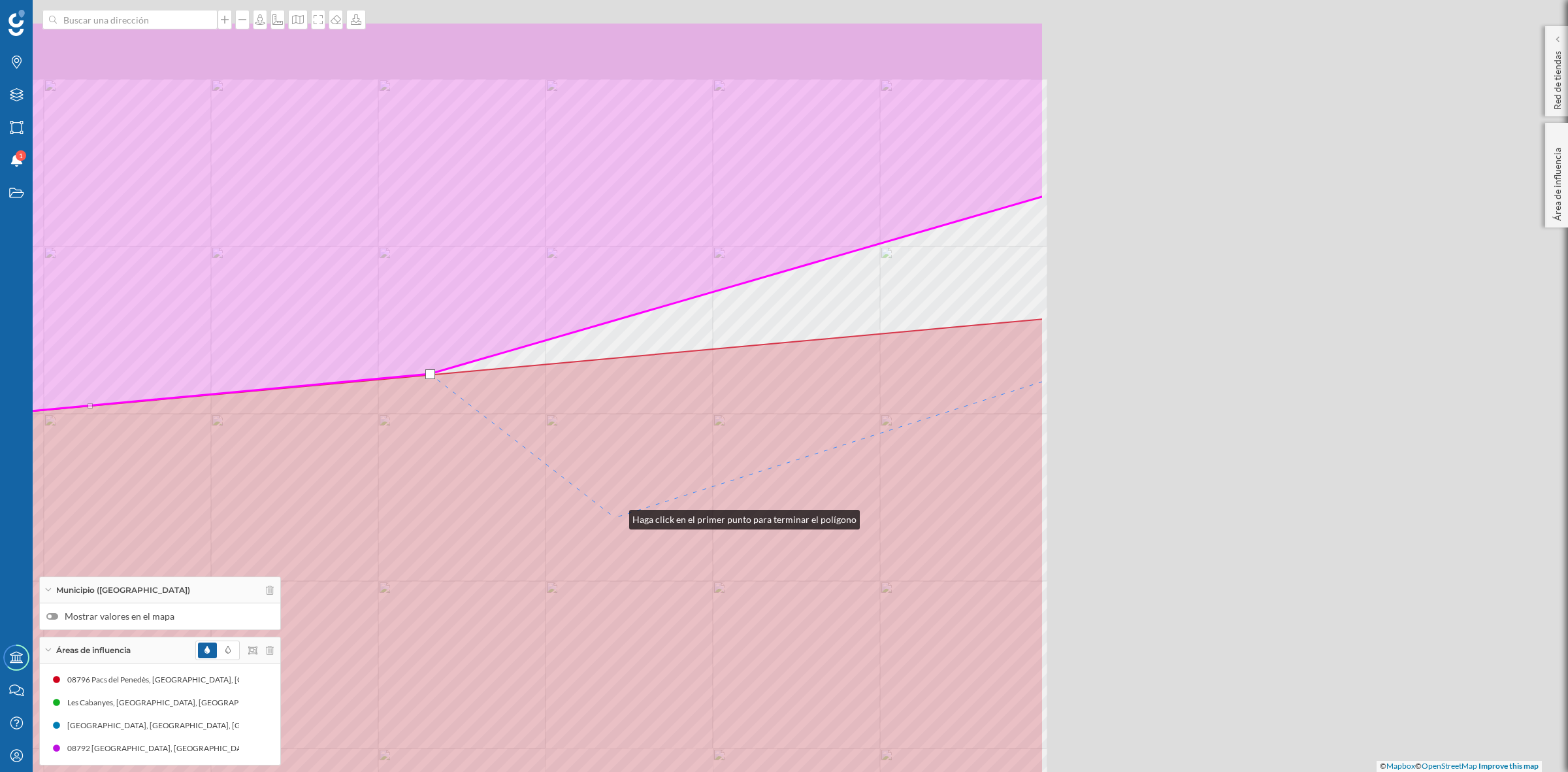
drag, startPoint x: 1299, startPoint y: 416, endPoint x: 616, endPoint y: 516, distance: 690.3
click at [616, 516] on icon at bounding box center [101, 634] width 1884 height 632
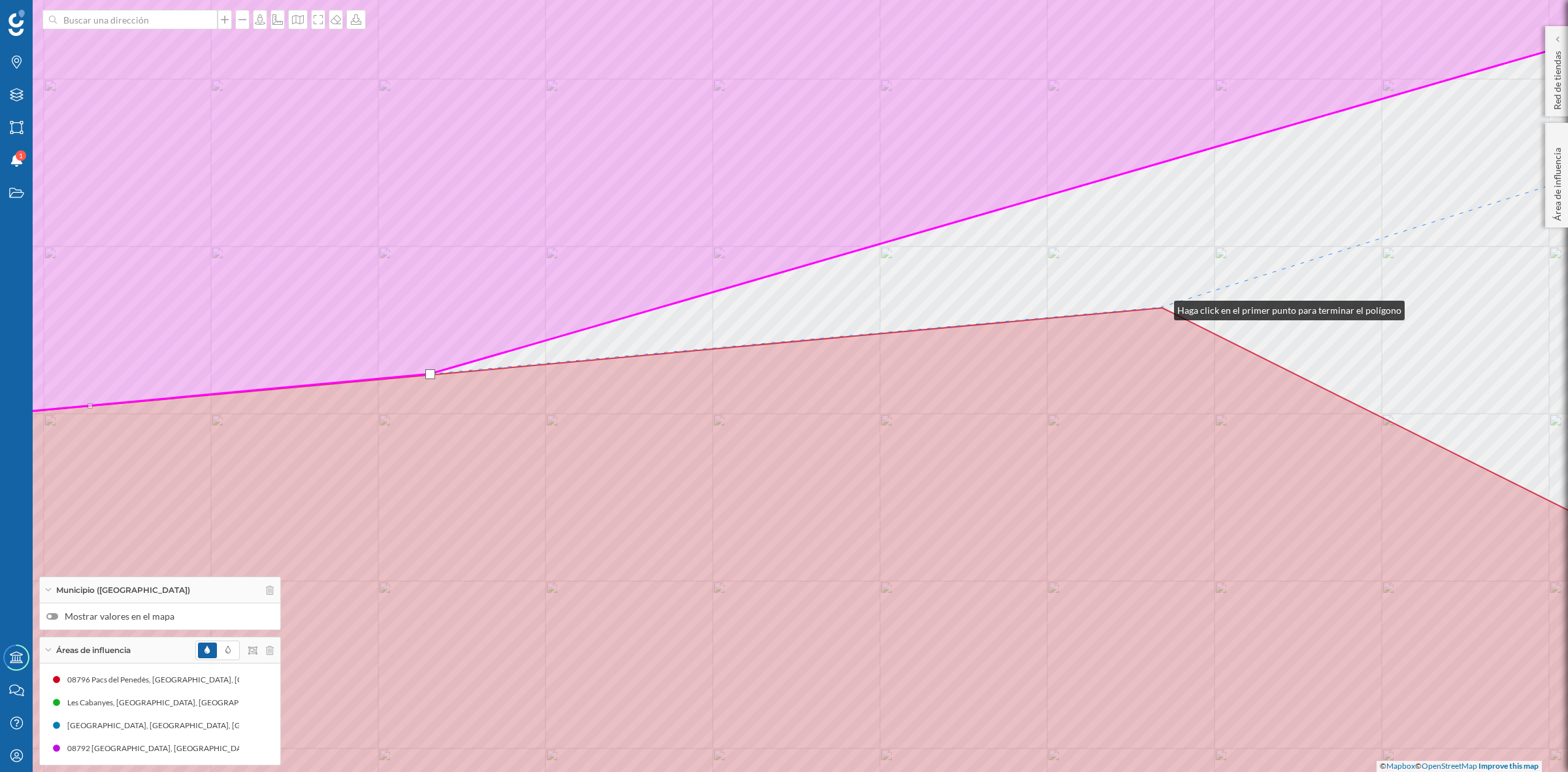
click at [1161, 307] on div "© Mapbox © OpenStreetMap Improve this map" at bounding box center [784, 386] width 1568 height 772
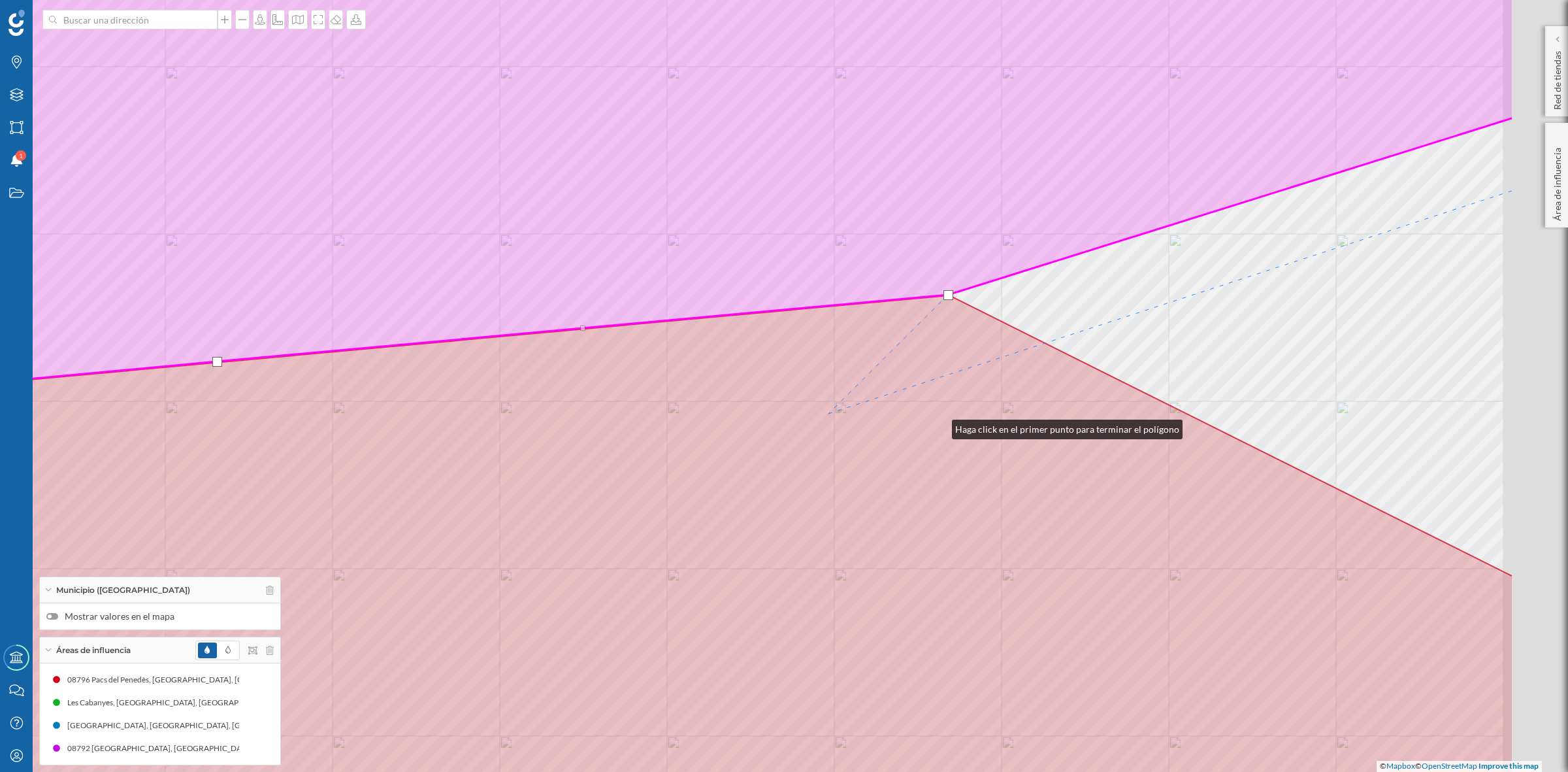
drag, startPoint x: 1152, startPoint y: 438, endPoint x: 452, endPoint y: 361, distance: 704.2
click at [454, 361] on icon at bounding box center [571, 567] width 1884 height 543
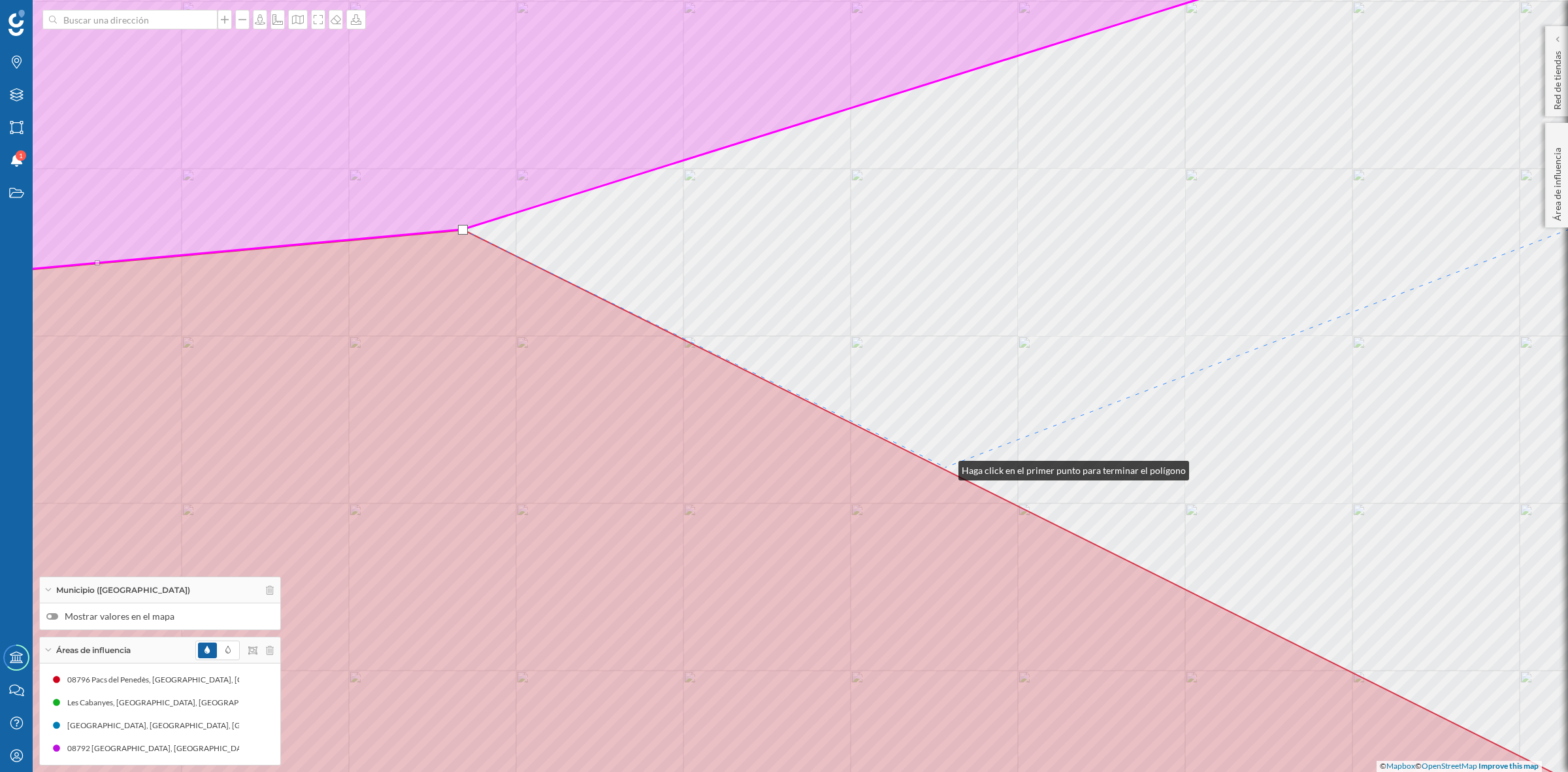
click at [946, 468] on div "© Mapbox © OpenStreetMap Improve this map" at bounding box center [784, 386] width 1568 height 772
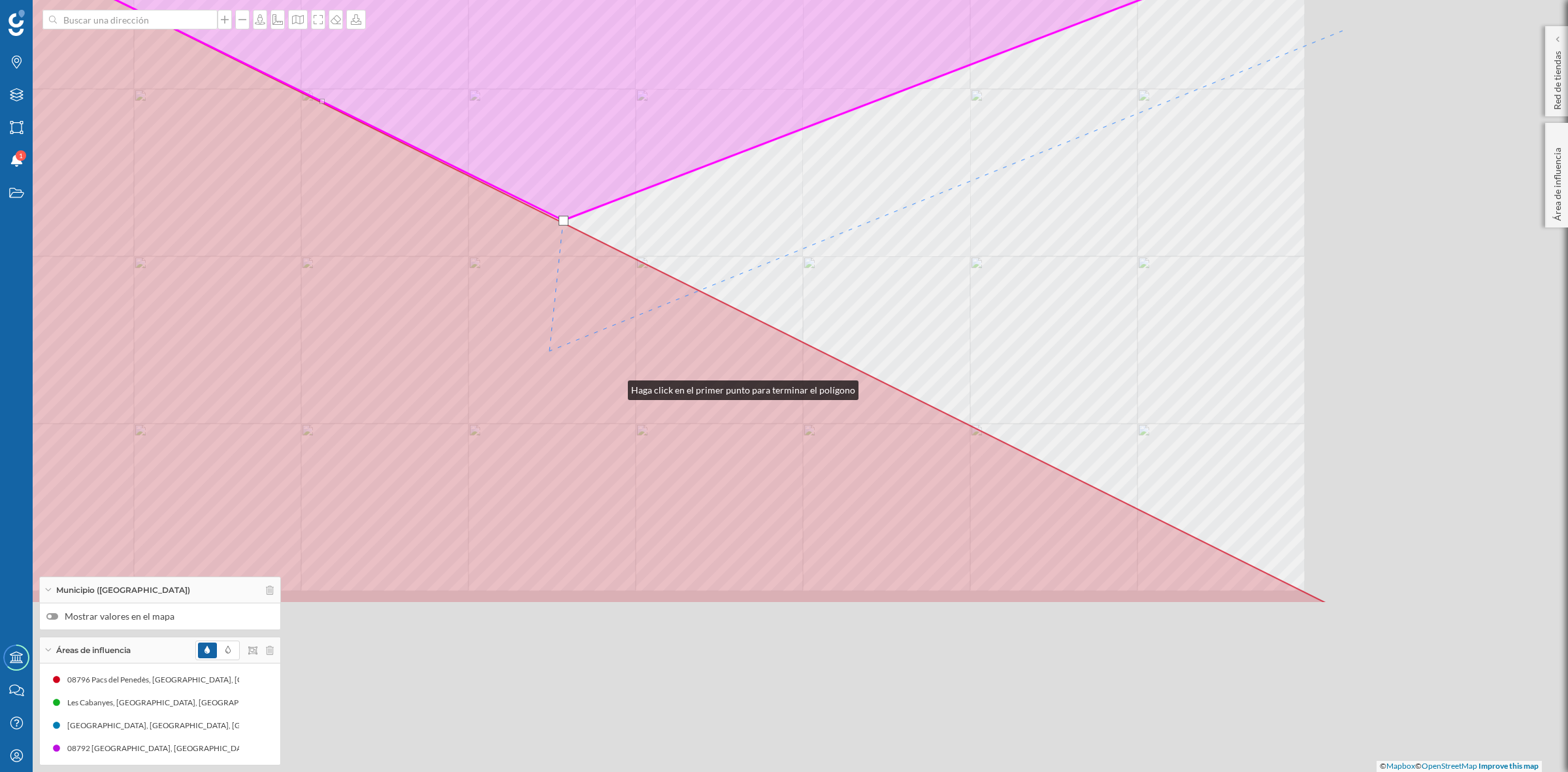
drag, startPoint x: 615, startPoint y: 387, endPoint x: 559, endPoint y: 347, distance: 68.8
click at [559, 347] on icon at bounding box center [393, 292] width 1867 height 620
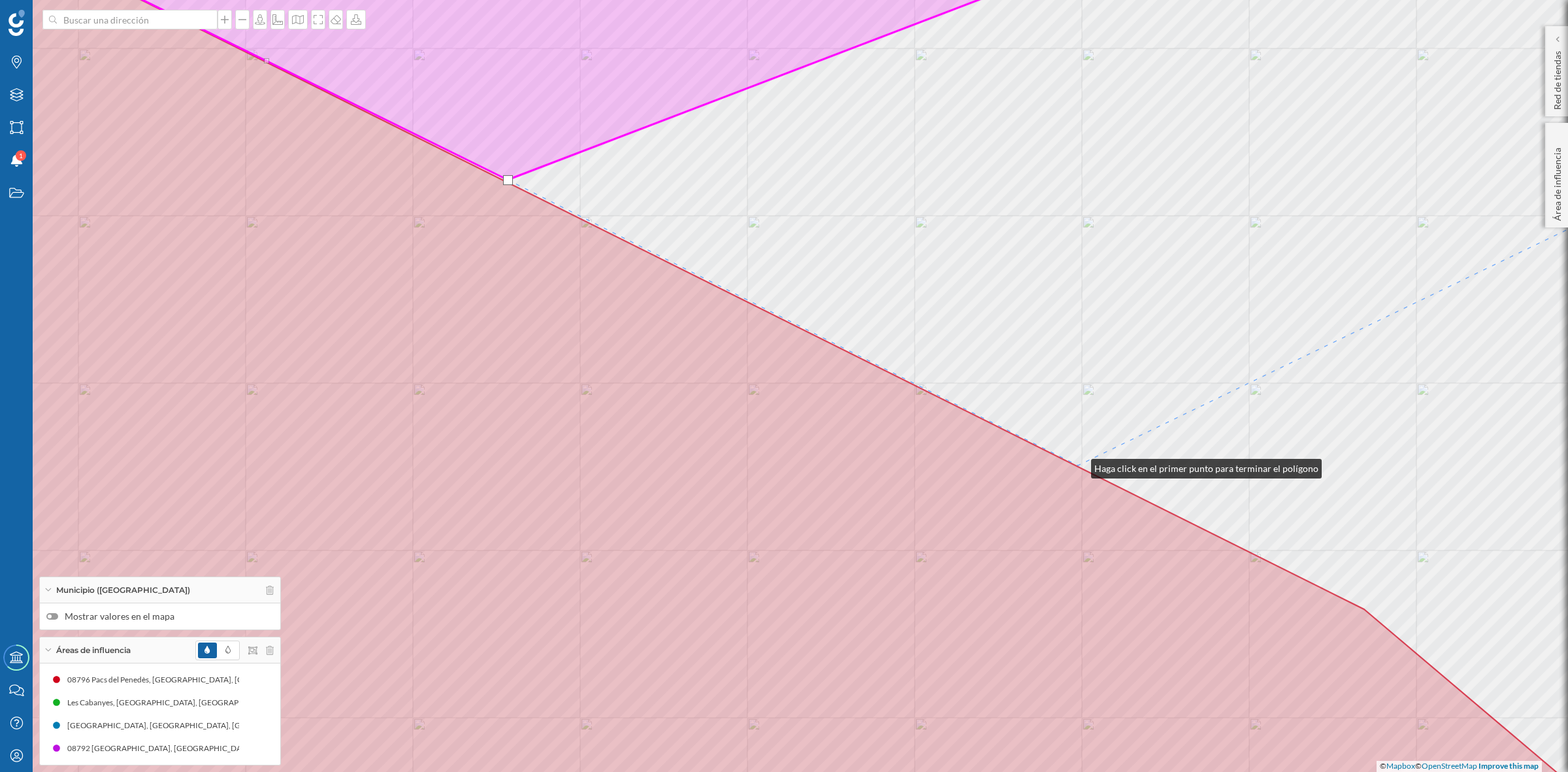
click at [1078, 465] on div "© Mapbox © OpenStreetMap Improve this map" at bounding box center [784, 386] width 1568 height 772
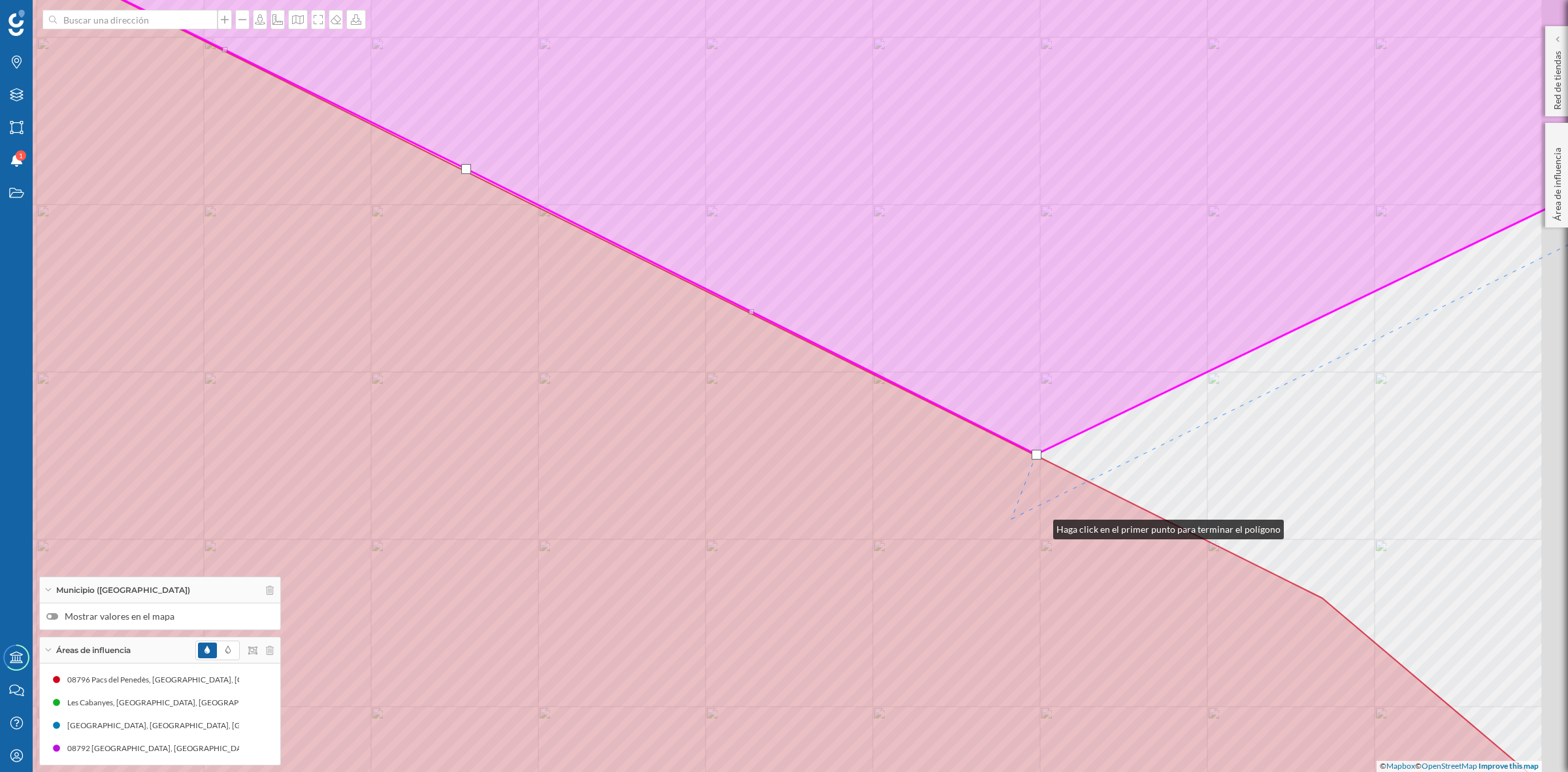
drag, startPoint x: 1040, startPoint y: 526, endPoint x: 476, endPoint y: 333, distance: 596.1
click at [477, 333] on icon at bounding box center [704, 385] width 1808 height 907
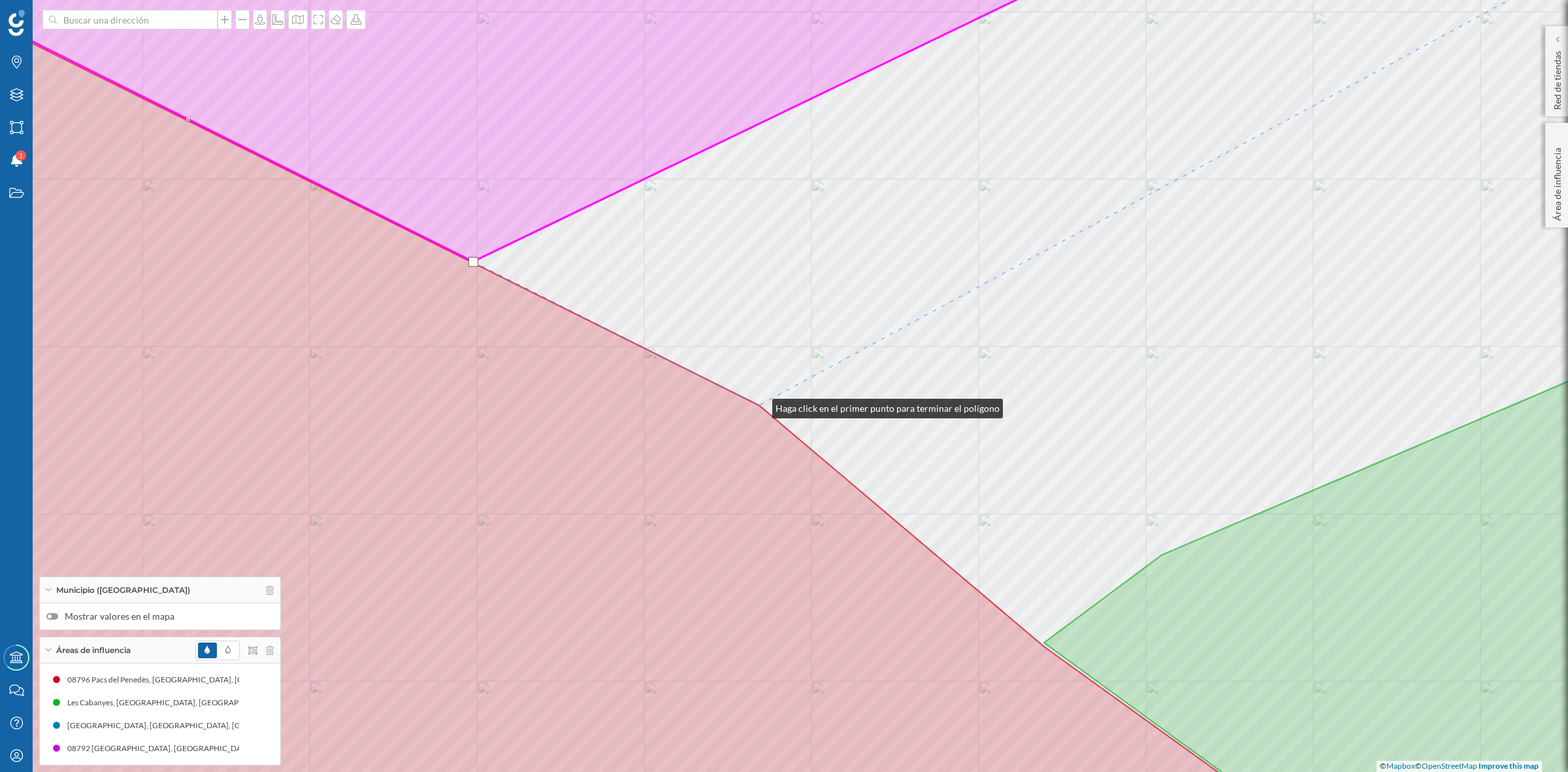
click at [759, 405] on icon at bounding box center [585, 399] width 1485 height 902
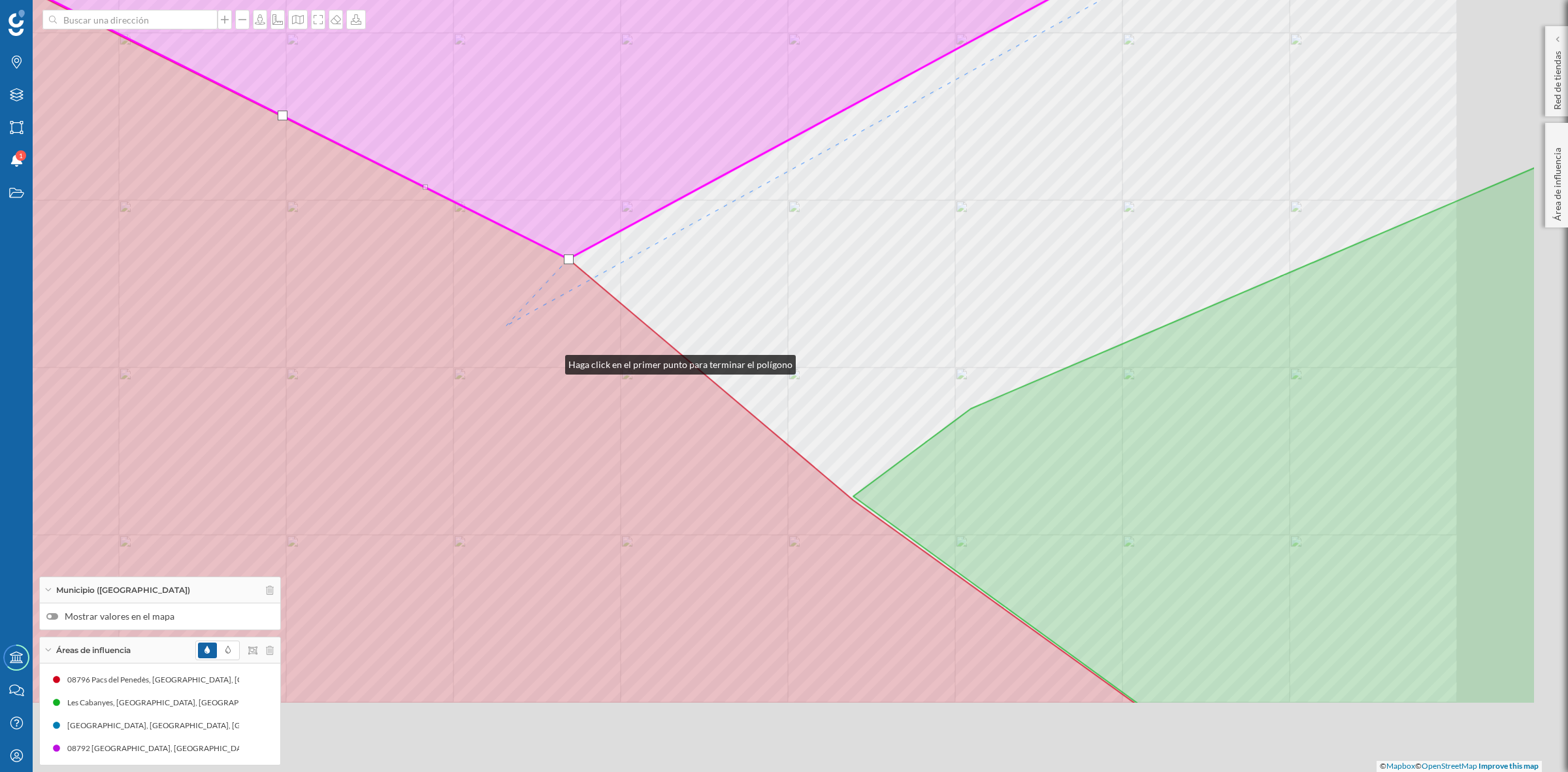
drag, startPoint x: 743, startPoint y: 507, endPoint x: 468, endPoint y: 302, distance: 343.0
click at [468, 302] on icon at bounding box center [394, 253] width 1485 height 902
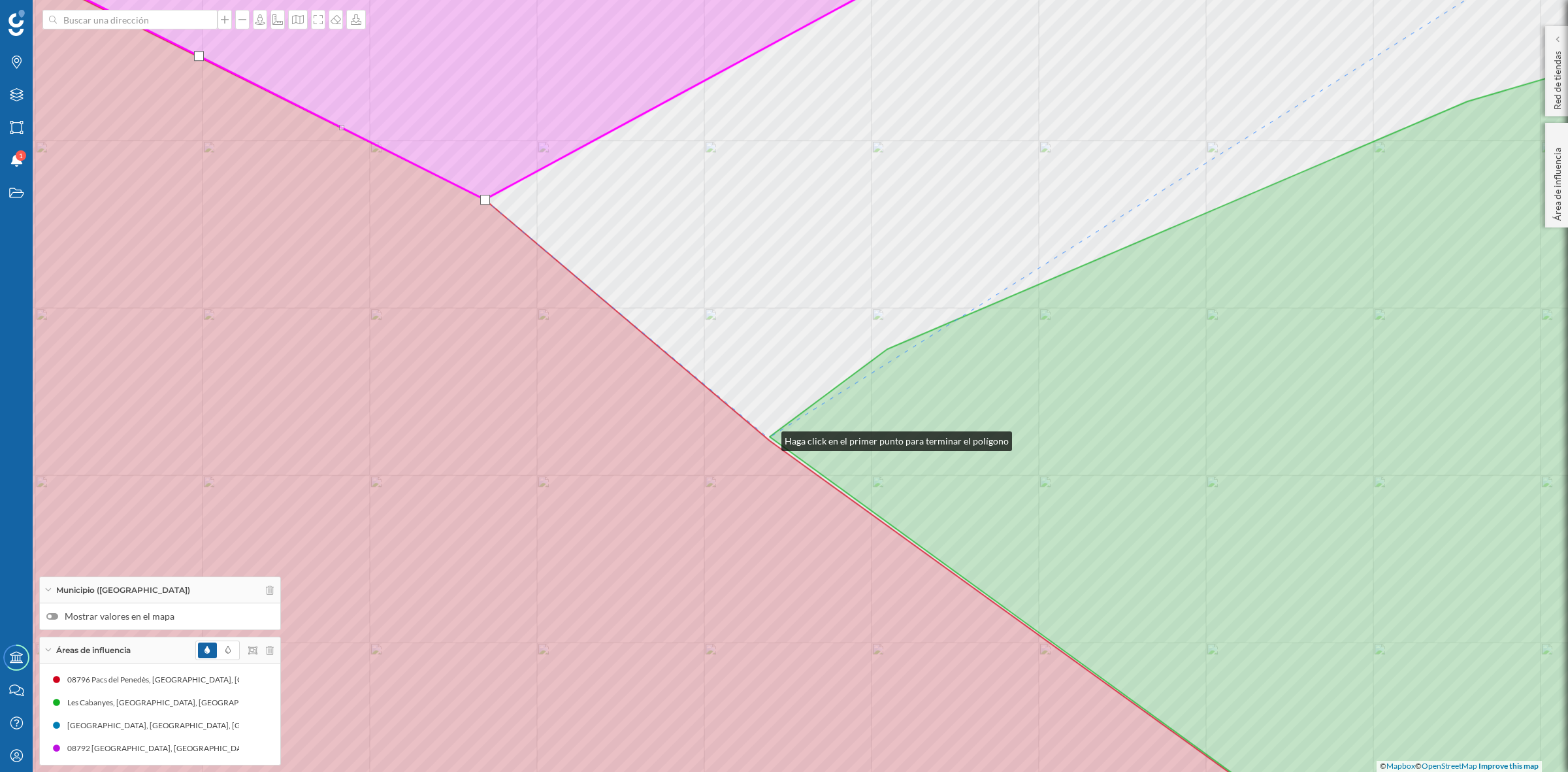
click at [768, 437] on div "© Mapbox © OpenStreetMap Improve this map" at bounding box center [784, 386] width 1568 height 772
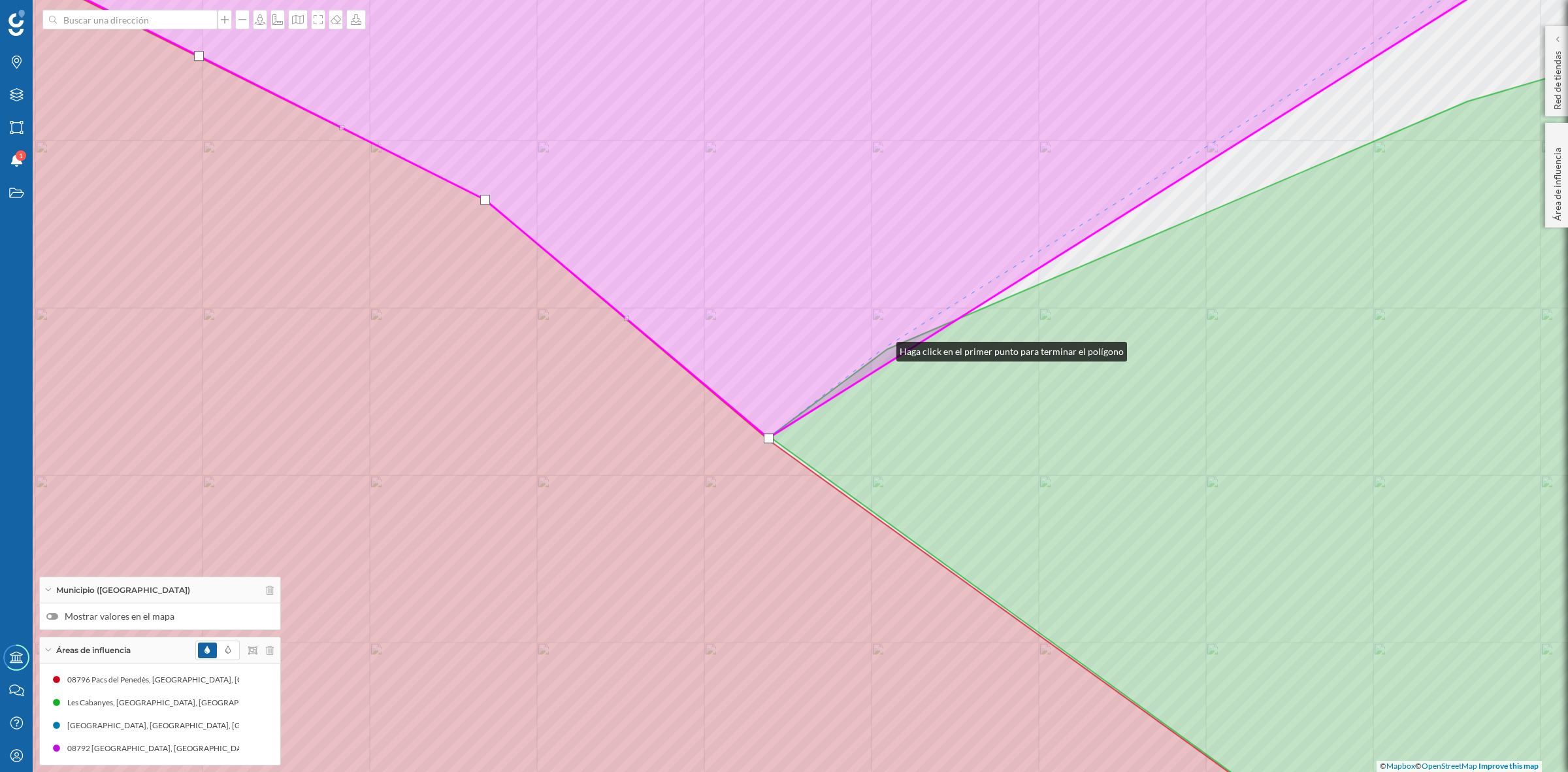
click at [883, 348] on icon at bounding box center [761, 180] width 1662 height 517
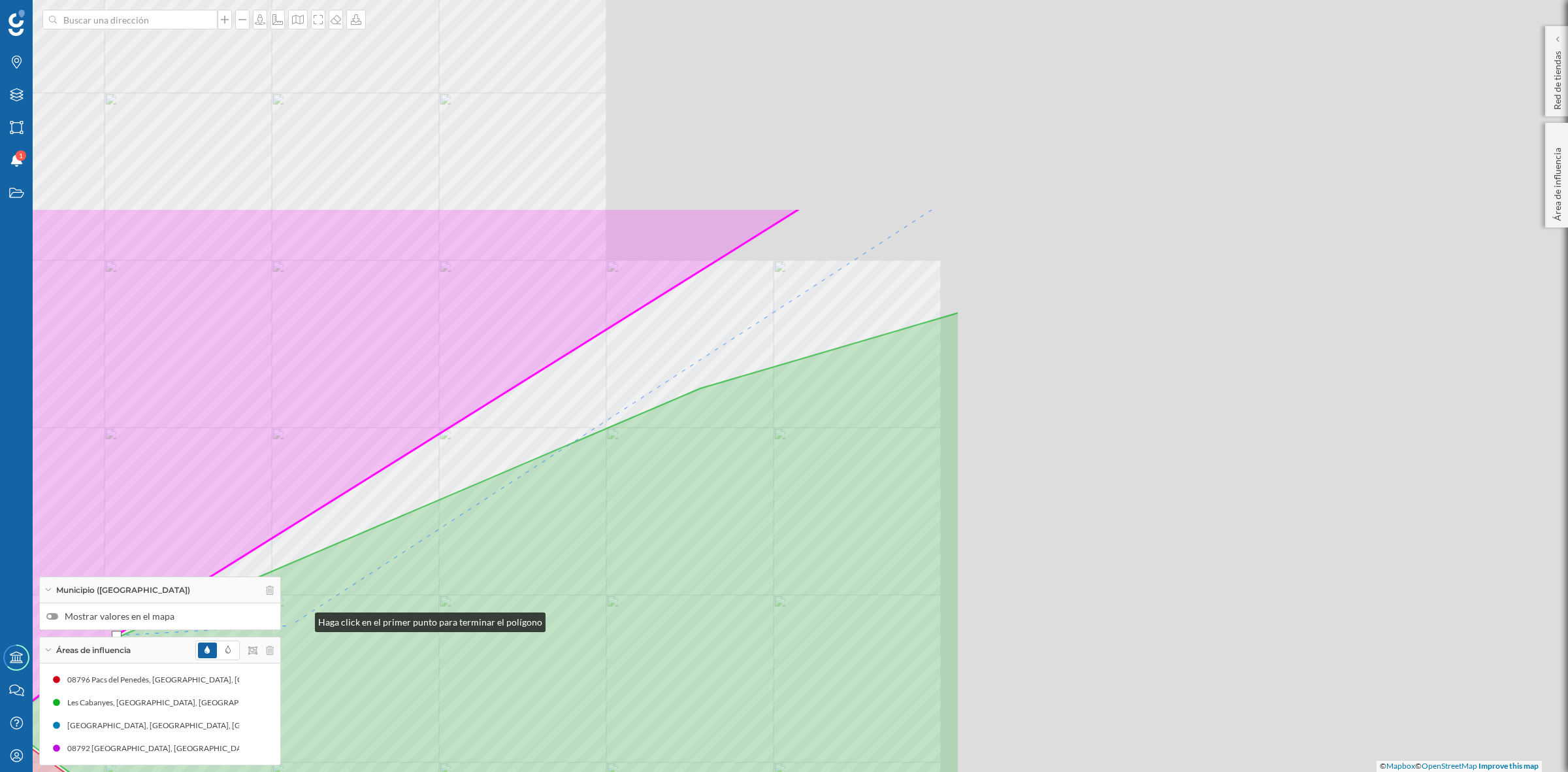
drag, startPoint x: 1069, startPoint y: 332, endPoint x: 301, endPoint y: 619, distance: 819.9
click at [301, 619] on icon at bounding box center [480, 725] width 957 height 825
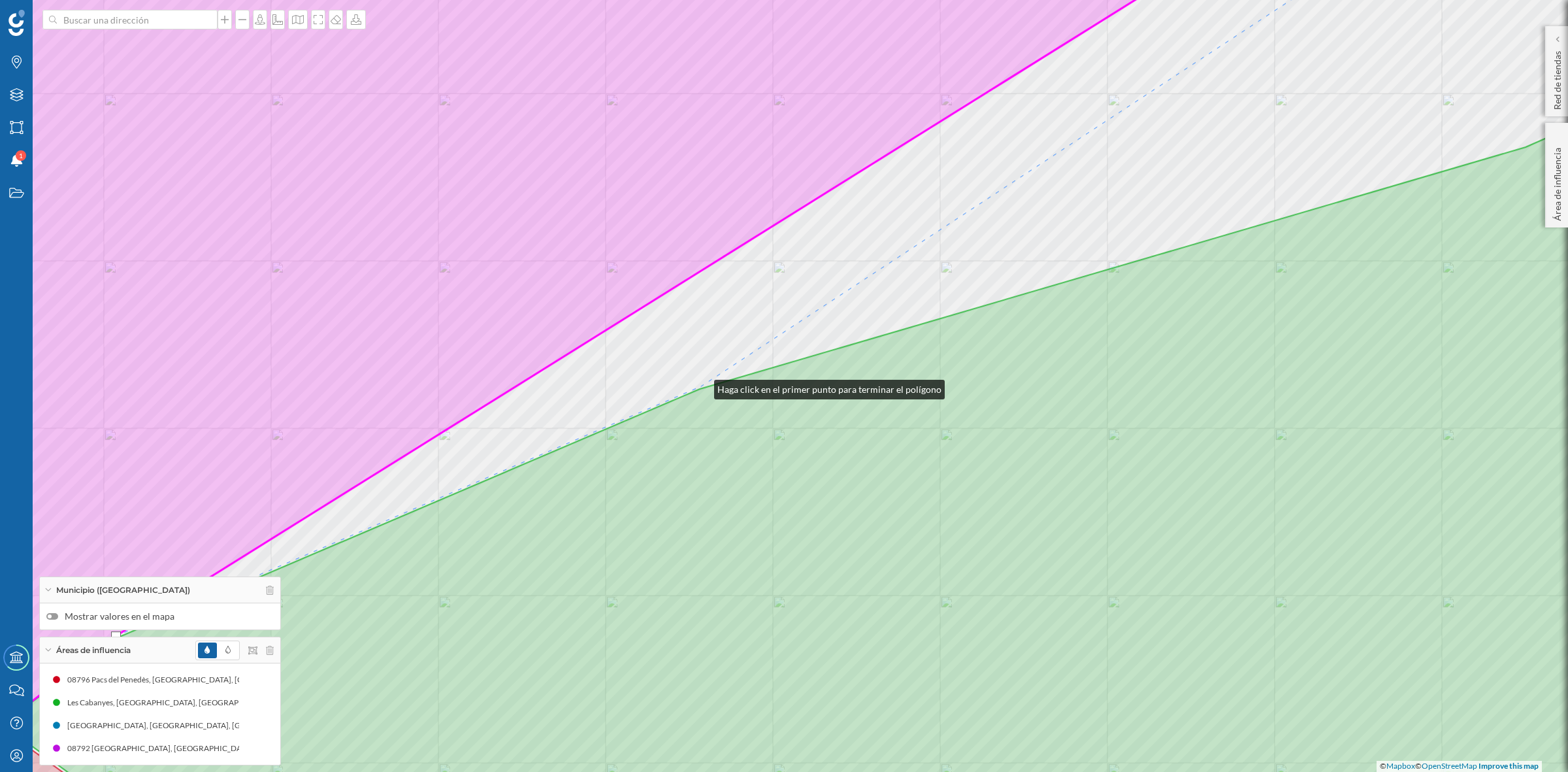
click at [701, 386] on div "© Mapbox © OpenStreetMap Improve this map" at bounding box center [784, 386] width 1568 height 772
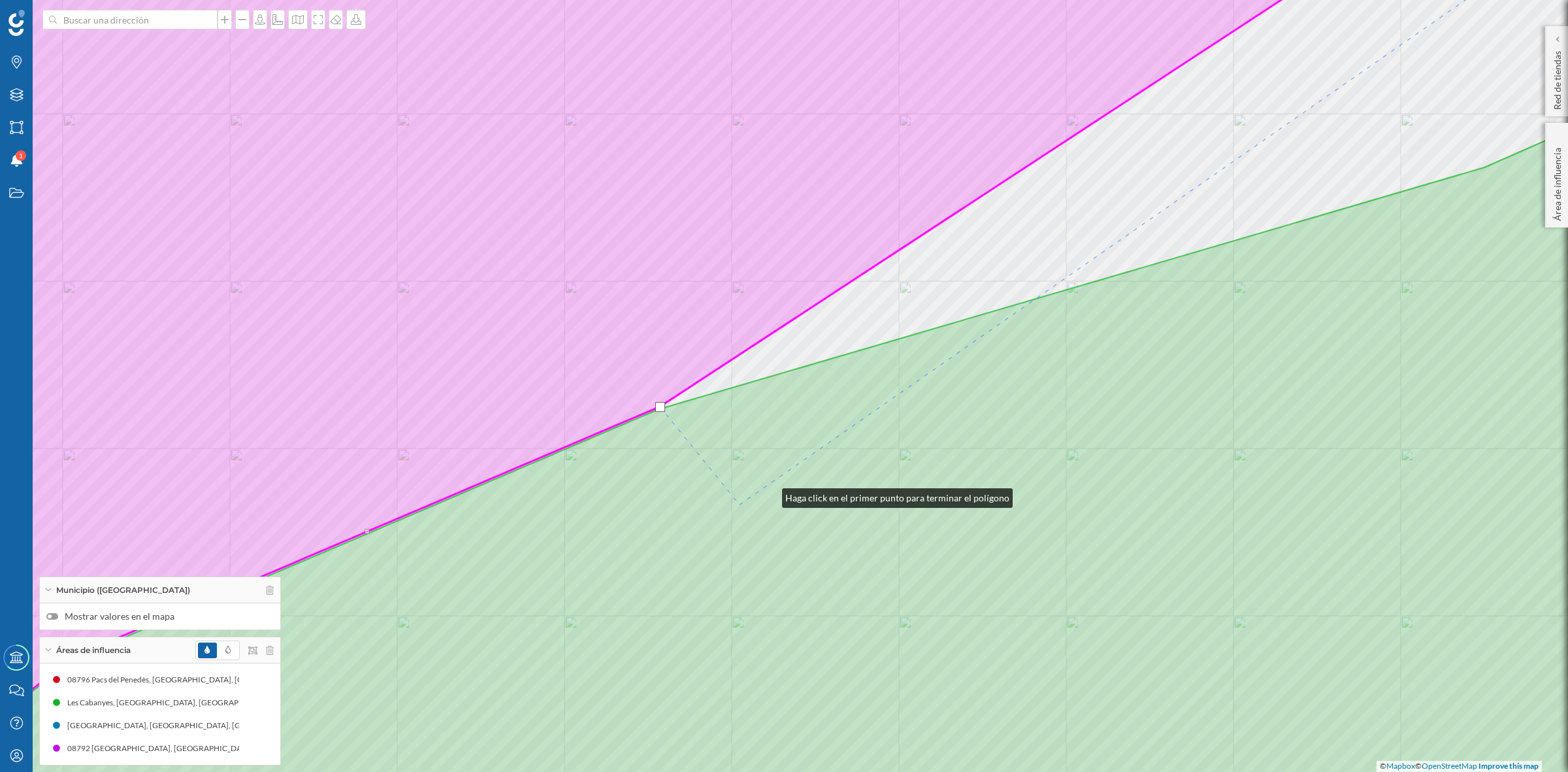
drag, startPoint x: 810, startPoint y: 474, endPoint x: 539, endPoint y: 607, distance: 301.9
click at [543, 604] on icon at bounding box center [823, 474] width 1724 height 792
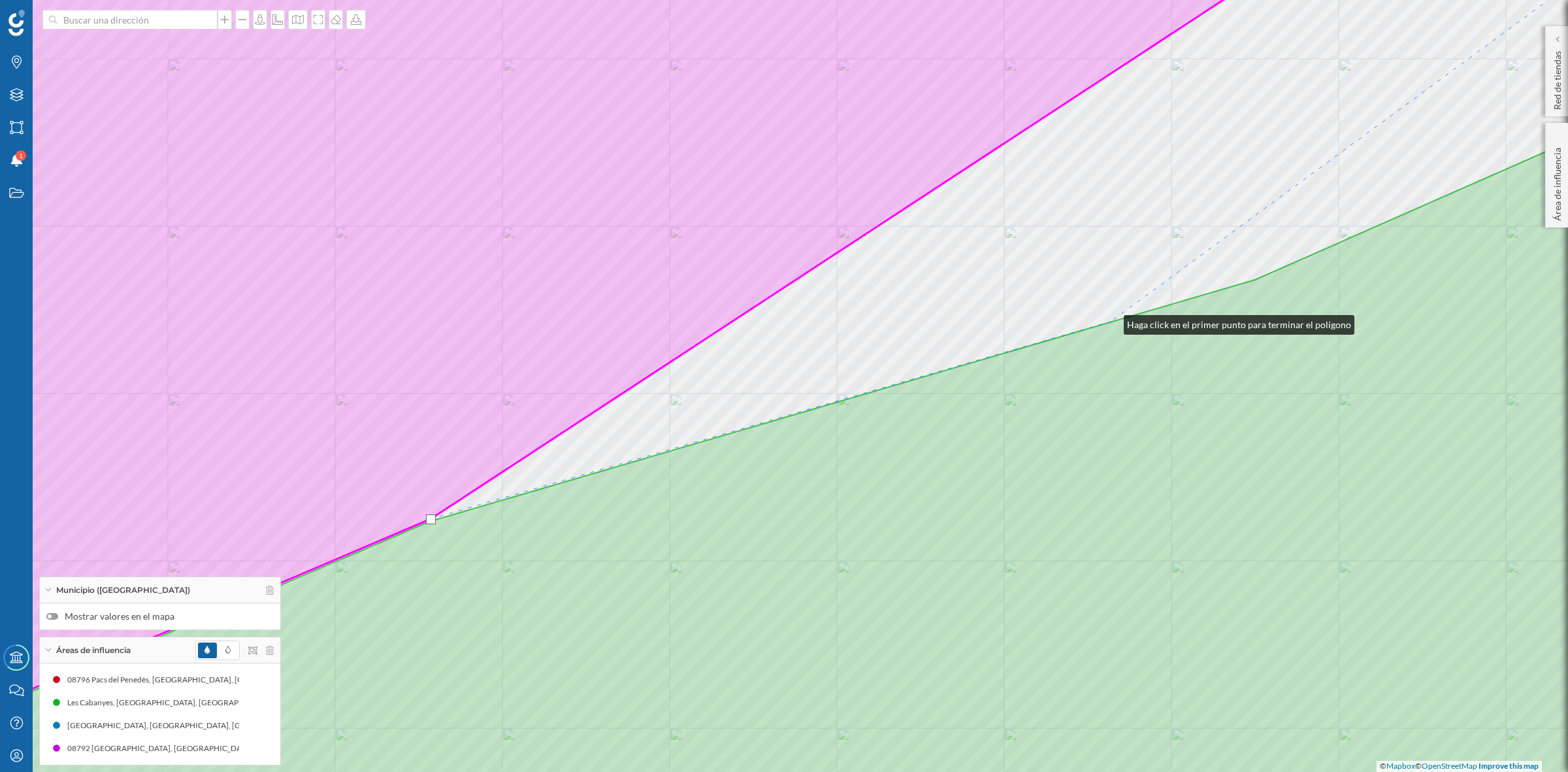
click at [1111, 322] on icon at bounding box center [784, 386] width 1884 height 928
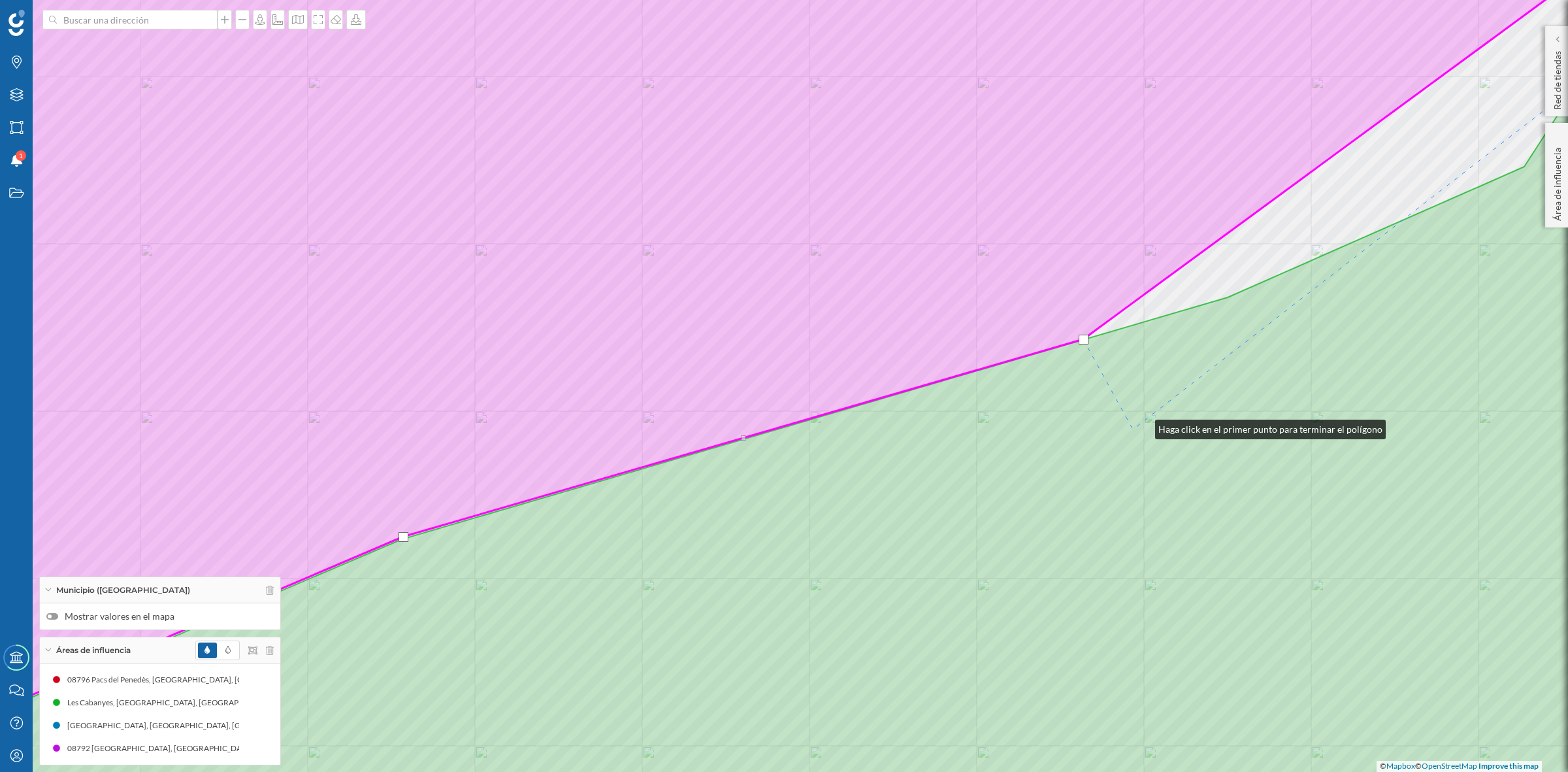
drag, startPoint x: 1143, startPoint y: 426, endPoint x: 743, endPoint y: 605, distance: 438.2
click at [752, 601] on icon at bounding box center [756, 403] width 1884 height 928
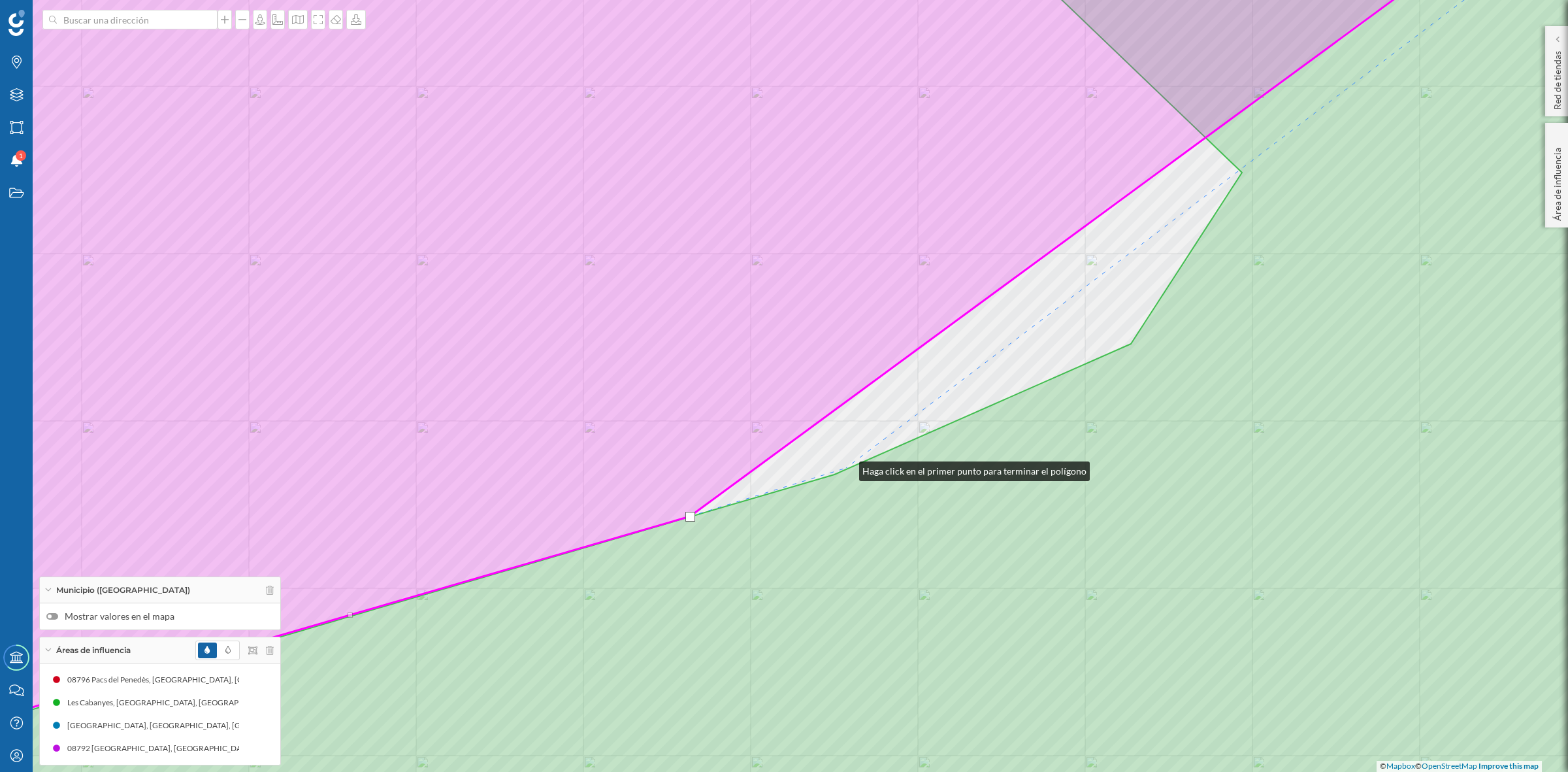
click at [846, 468] on div "© Mapbox © OpenStreetMap Improve this map" at bounding box center [784, 386] width 1568 height 772
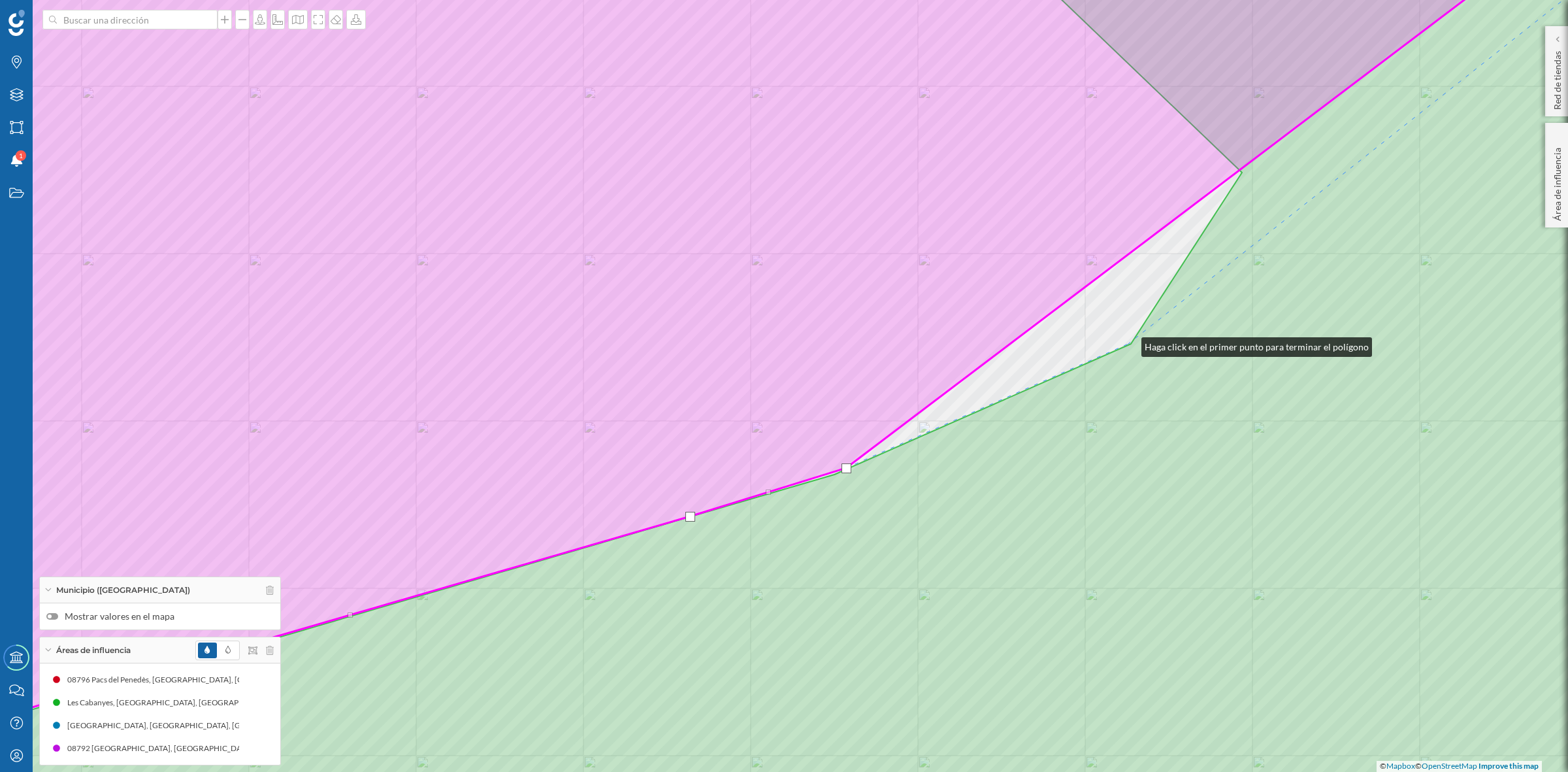
click at [1128, 344] on div "© Mapbox © OpenStreetMap Improve this map" at bounding box center [784, 386] width 1568 height 772
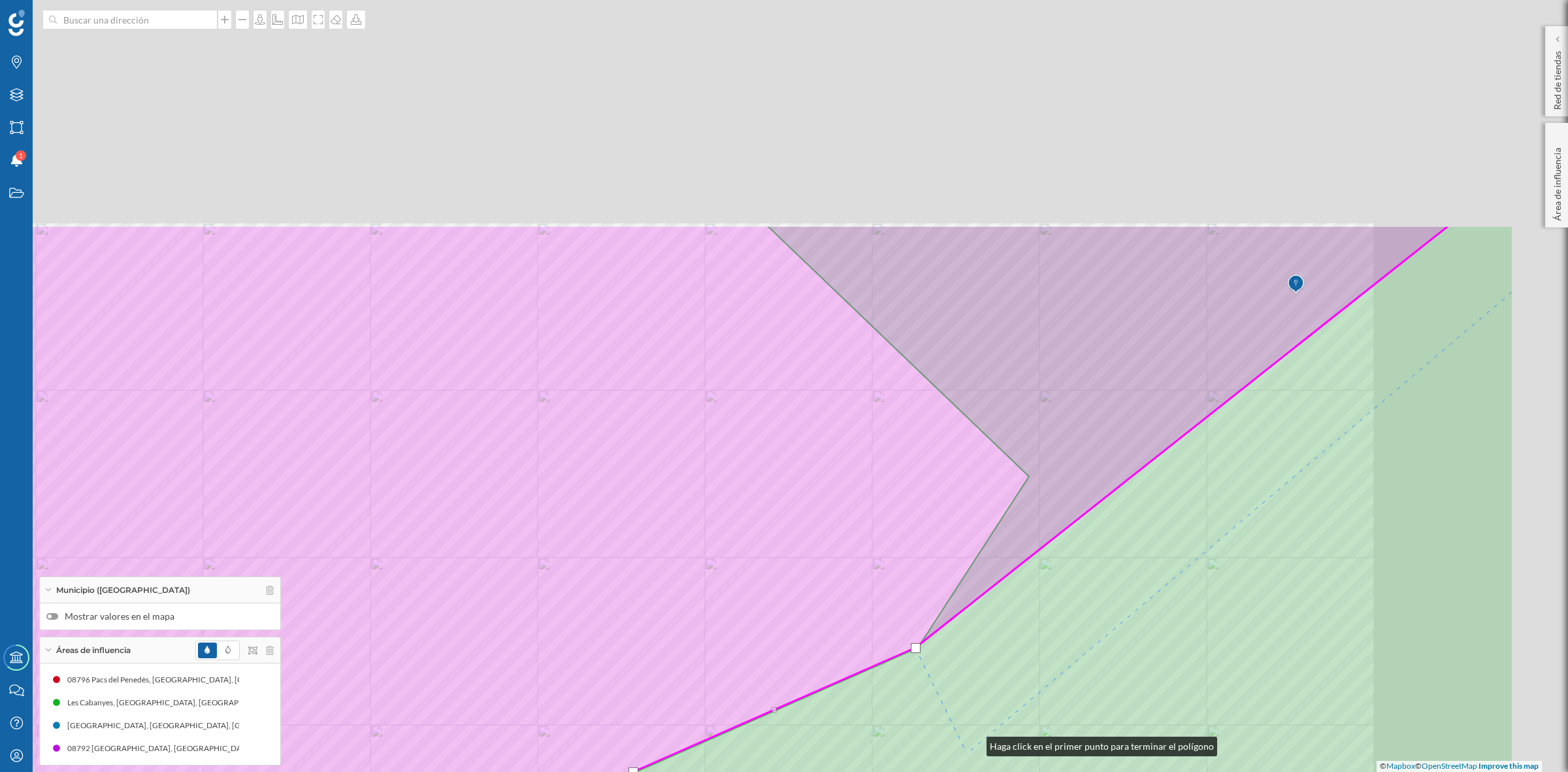
drag, startPoint x: 1187, startPoint y: 439, endPoint x: 962, endPoint y: 767, distance: 397.8
click at [962, 767] on icon at bounding box center [571, 689] width 1884 height 928
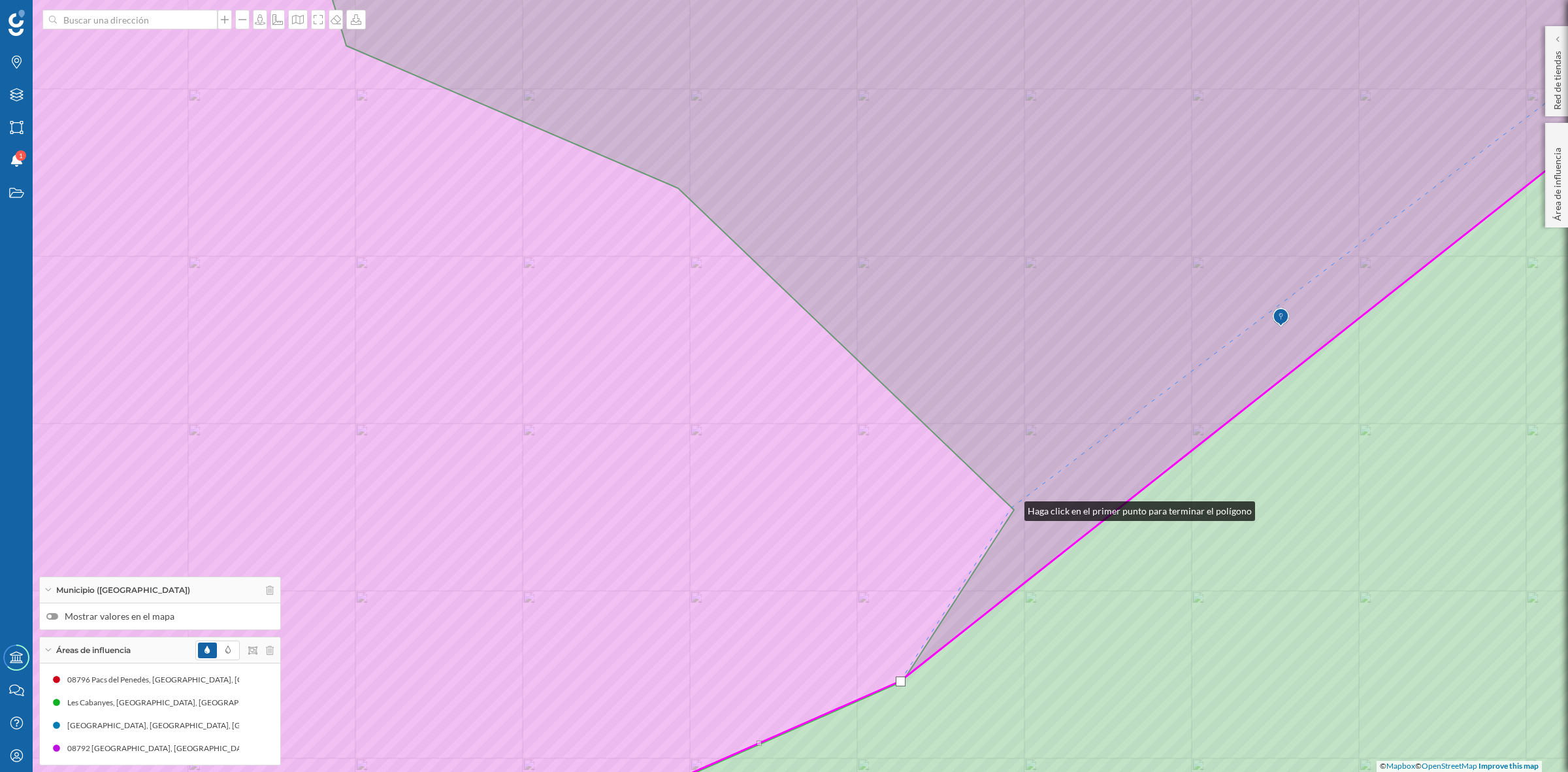
click at [1012, 507] on icon at bounding box center [784, 386] width 1886 height 930
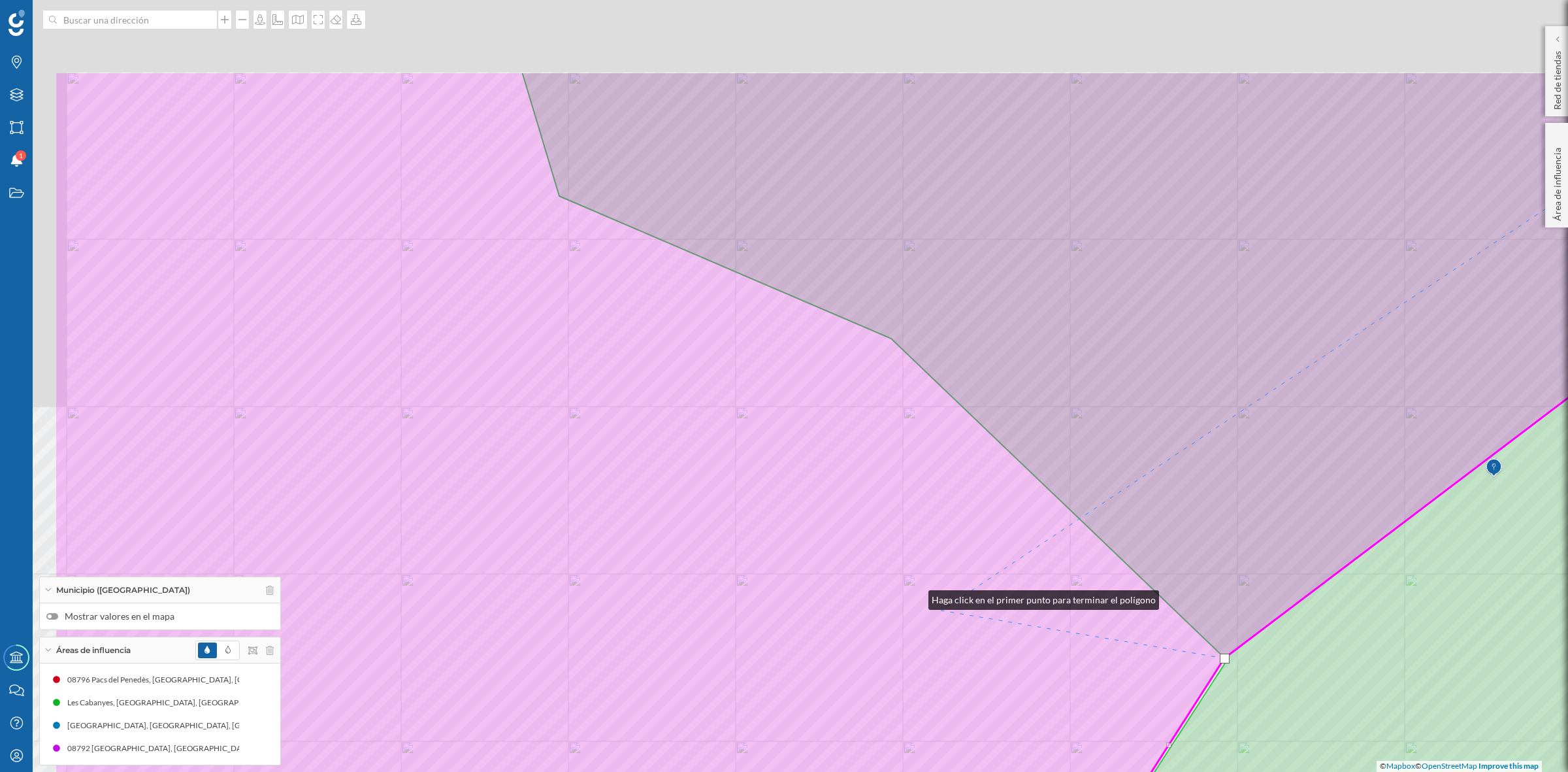
drag, startPoint x: 703, startPoint y: 473, endPoint x: 968, endPoint y: 622, distance: 304.0
click at [968, 622] on icon at bounding box center [997, 536] width 1886 height 930
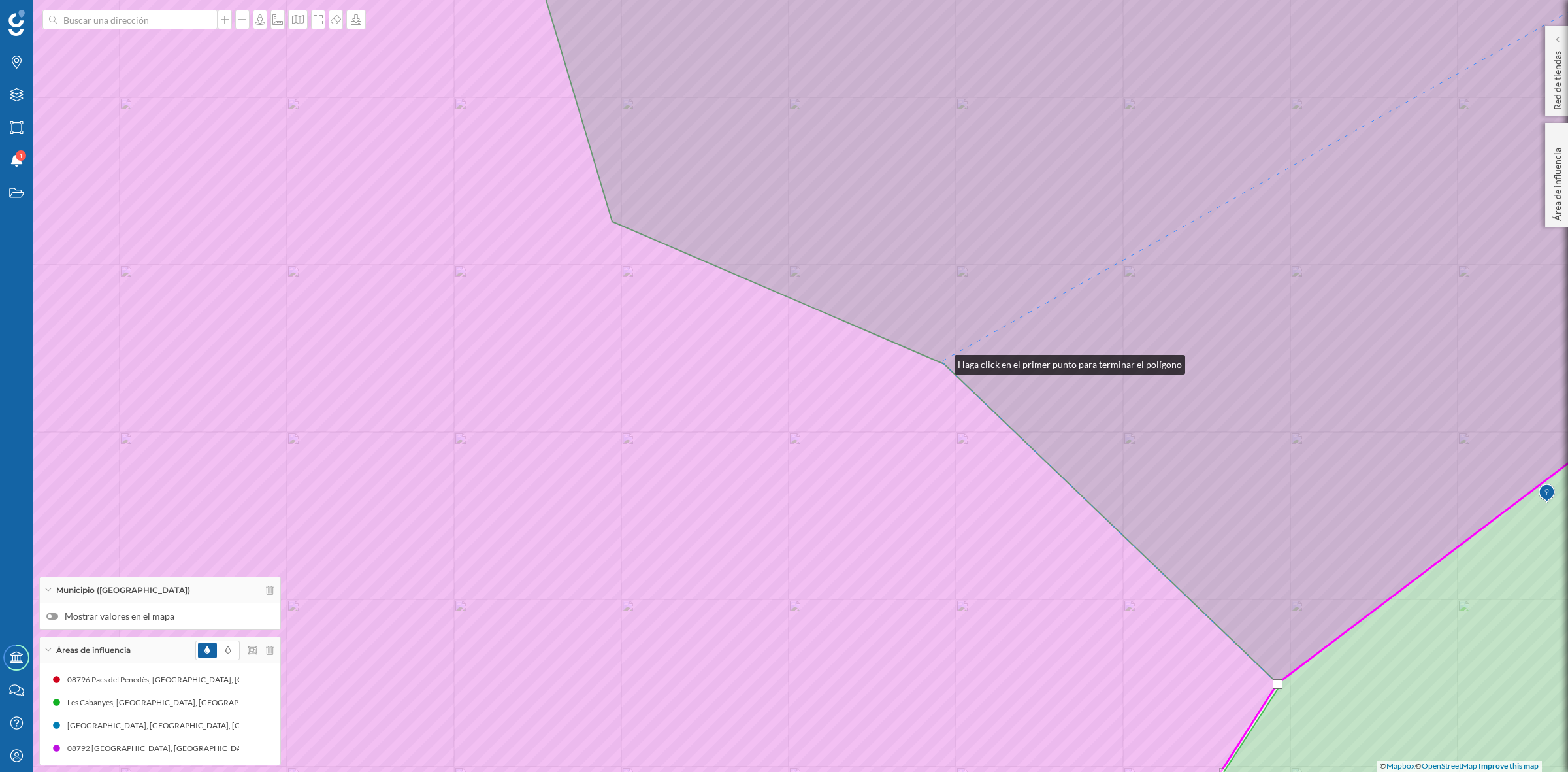
click at [942, 362] on icon at bounding box center [784, 386] width 1886 height 930
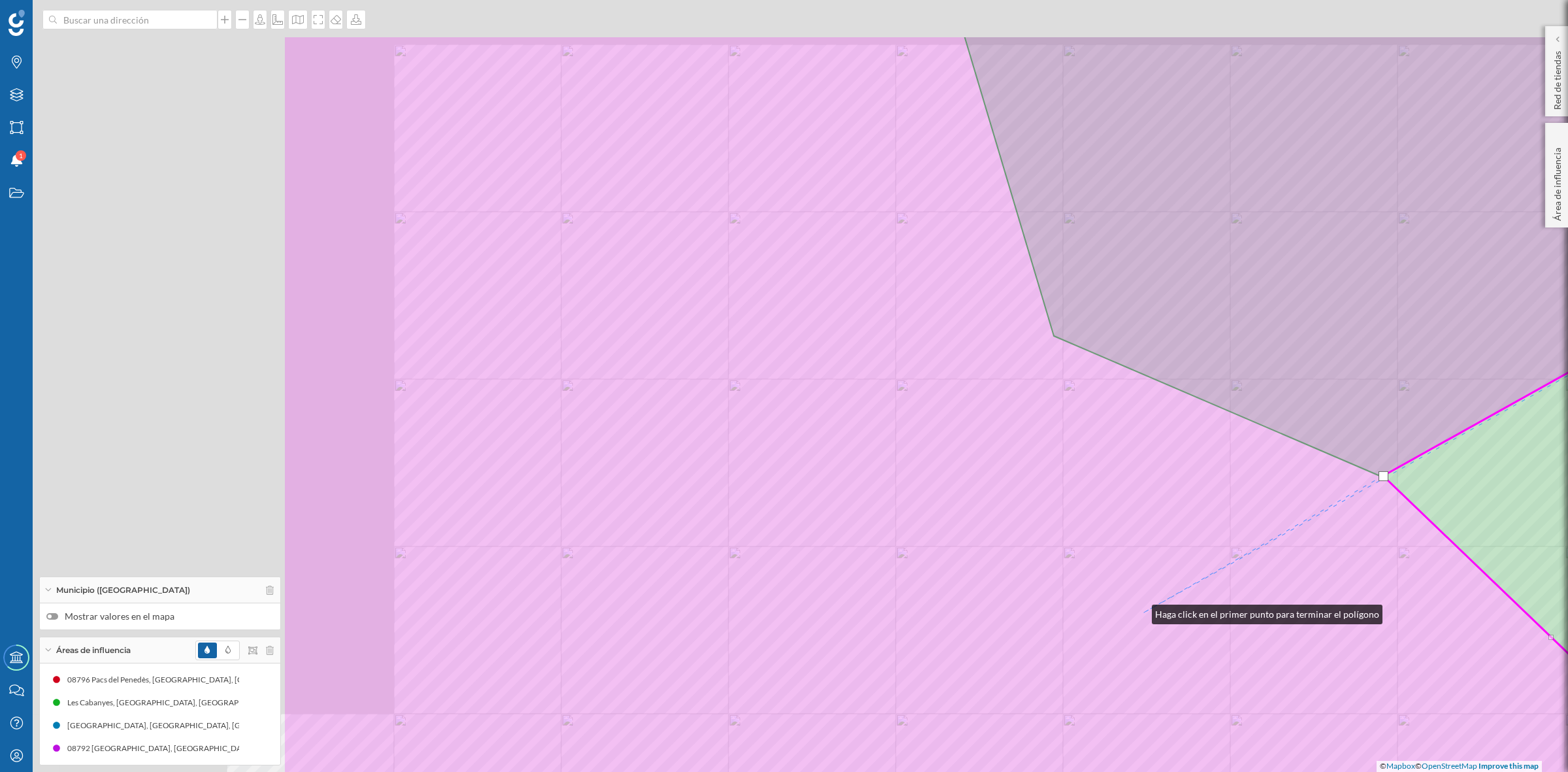
drag, startPoint x: 698, startPoint y: 497, endPoint x: 1139, endPoint y: 611, distance: 455.5
click at [1139, 611] on icon at bounding box center [1225, 500] width 1886 height 930
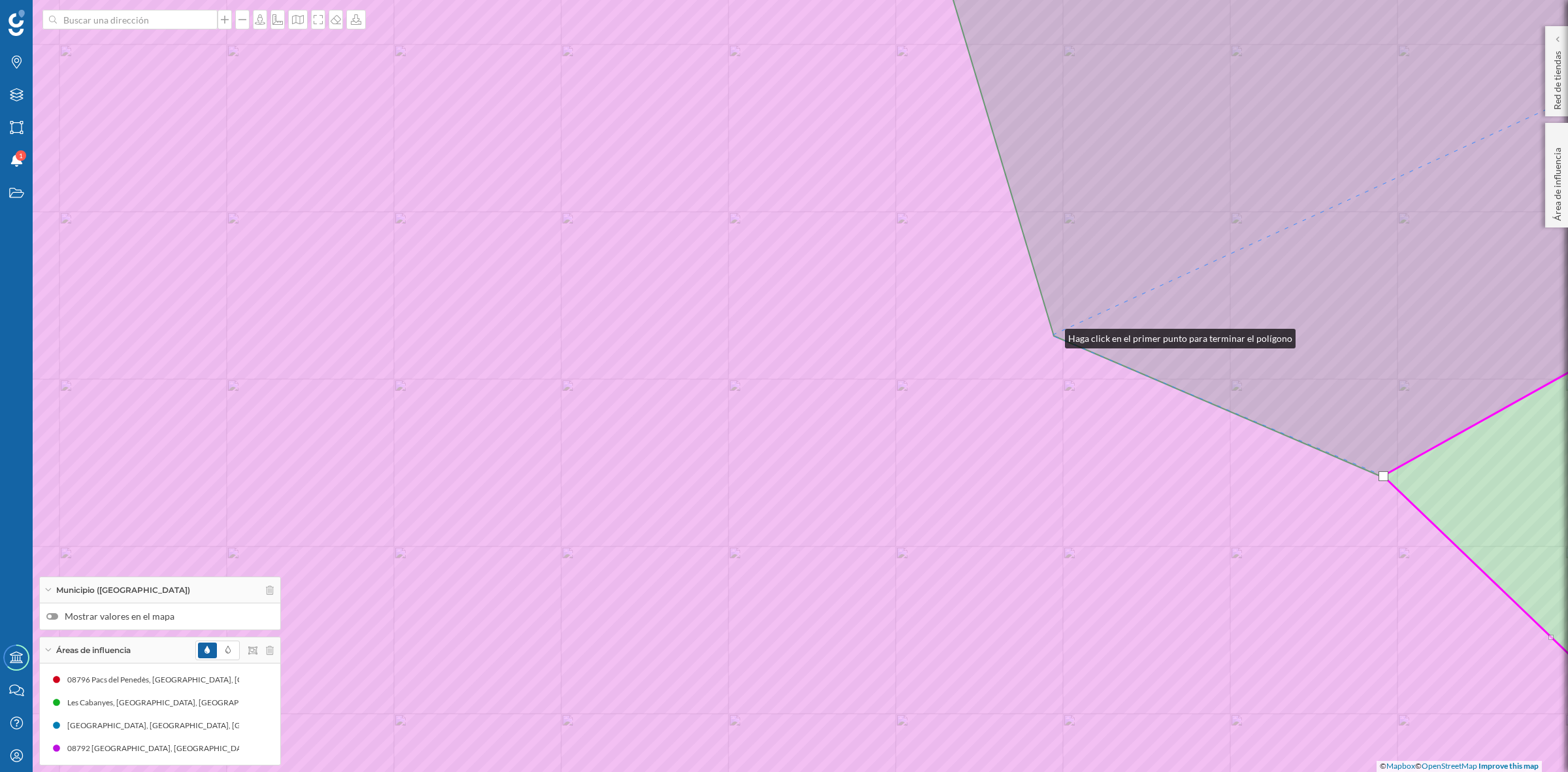
click at [1052, 335] on icon at bounding box center [784, 386] width 1886 height 930
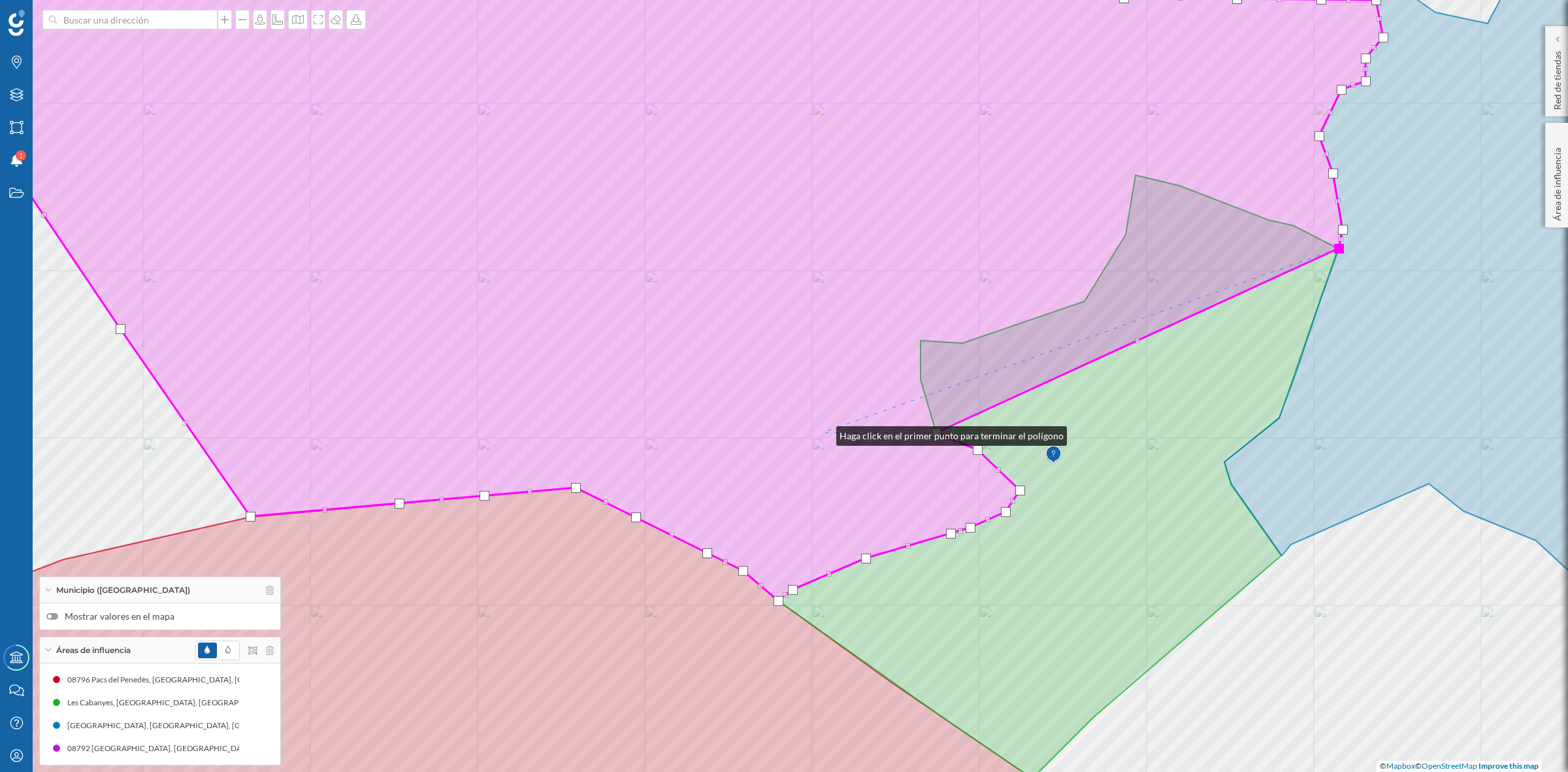
drag, startPoint x: 903, startPoint y: 362, endPoint x: 823, endPoint y: 432, distance: 106.3
click at [823, 432] on icon at bounding box center [646, 296] width 1474 height 608
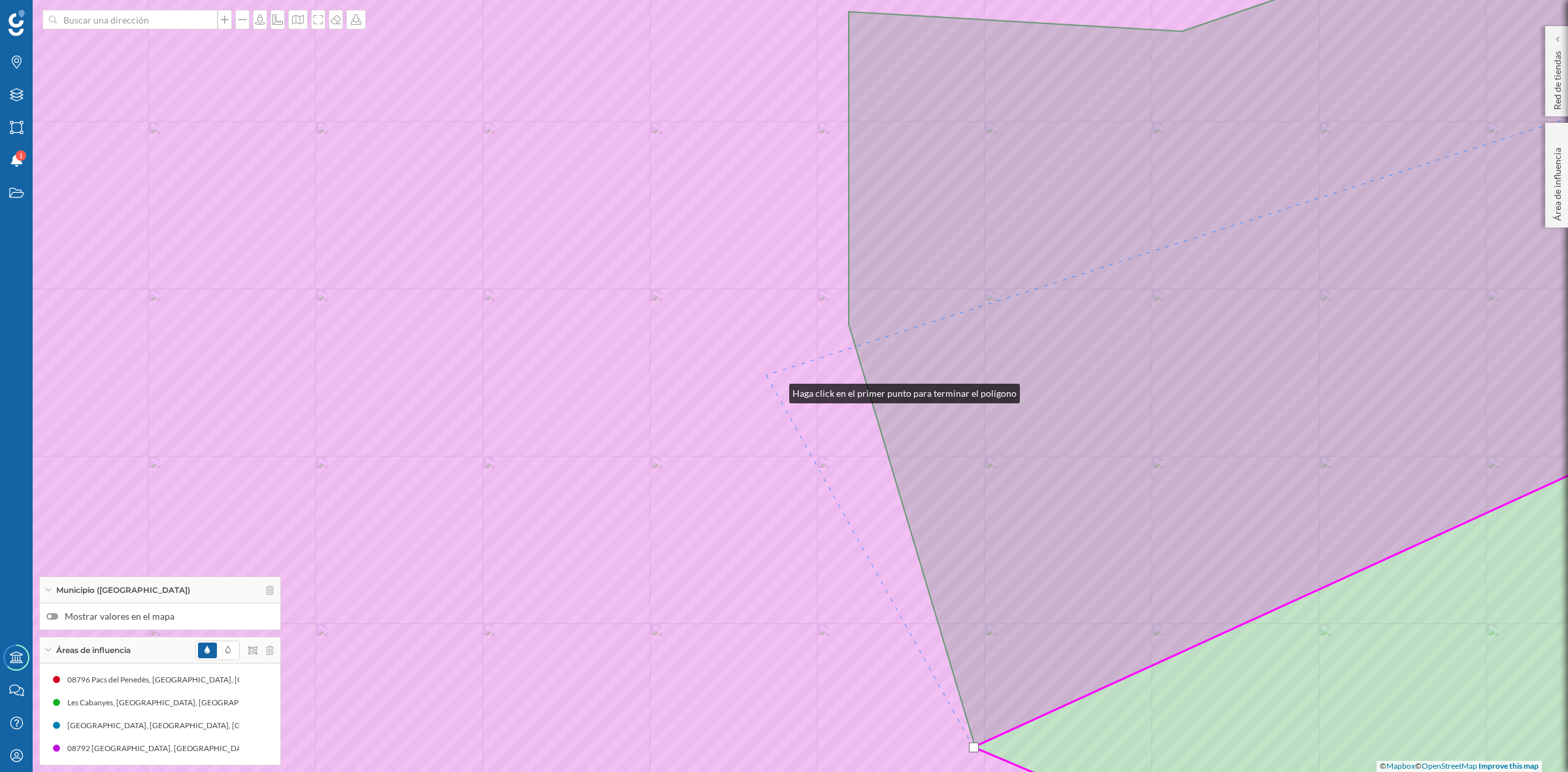
drag, startPoint x: 801, startPoint y: 422, endPoint x: 740, endPoint y: 335, distance: 106.3
click at [740, 335] on icon at bounding box center [760, 353] width 1886 height 930
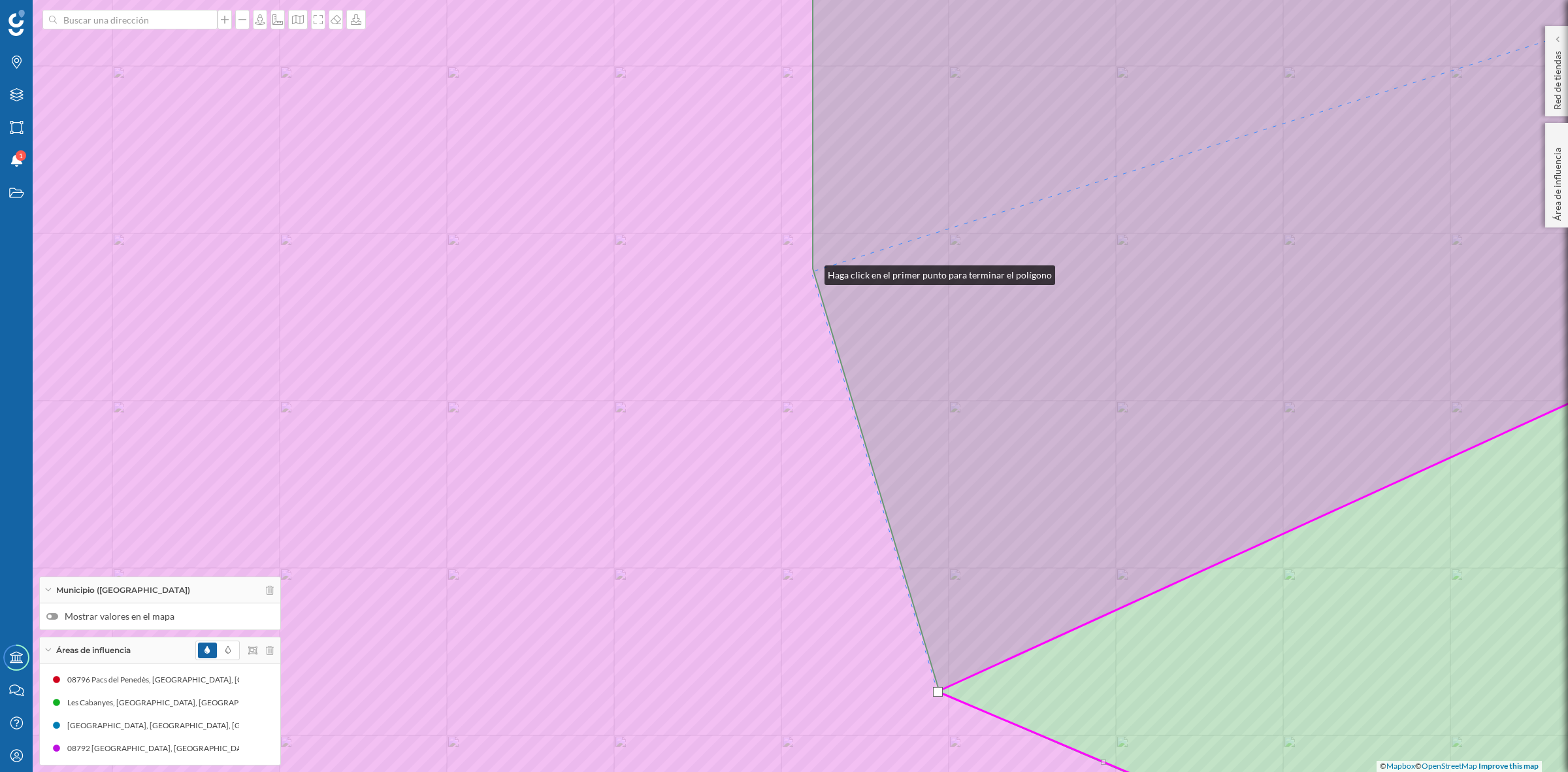
click at [812, 272] on icon at bounding box center [784, 386] width 1886 height 930
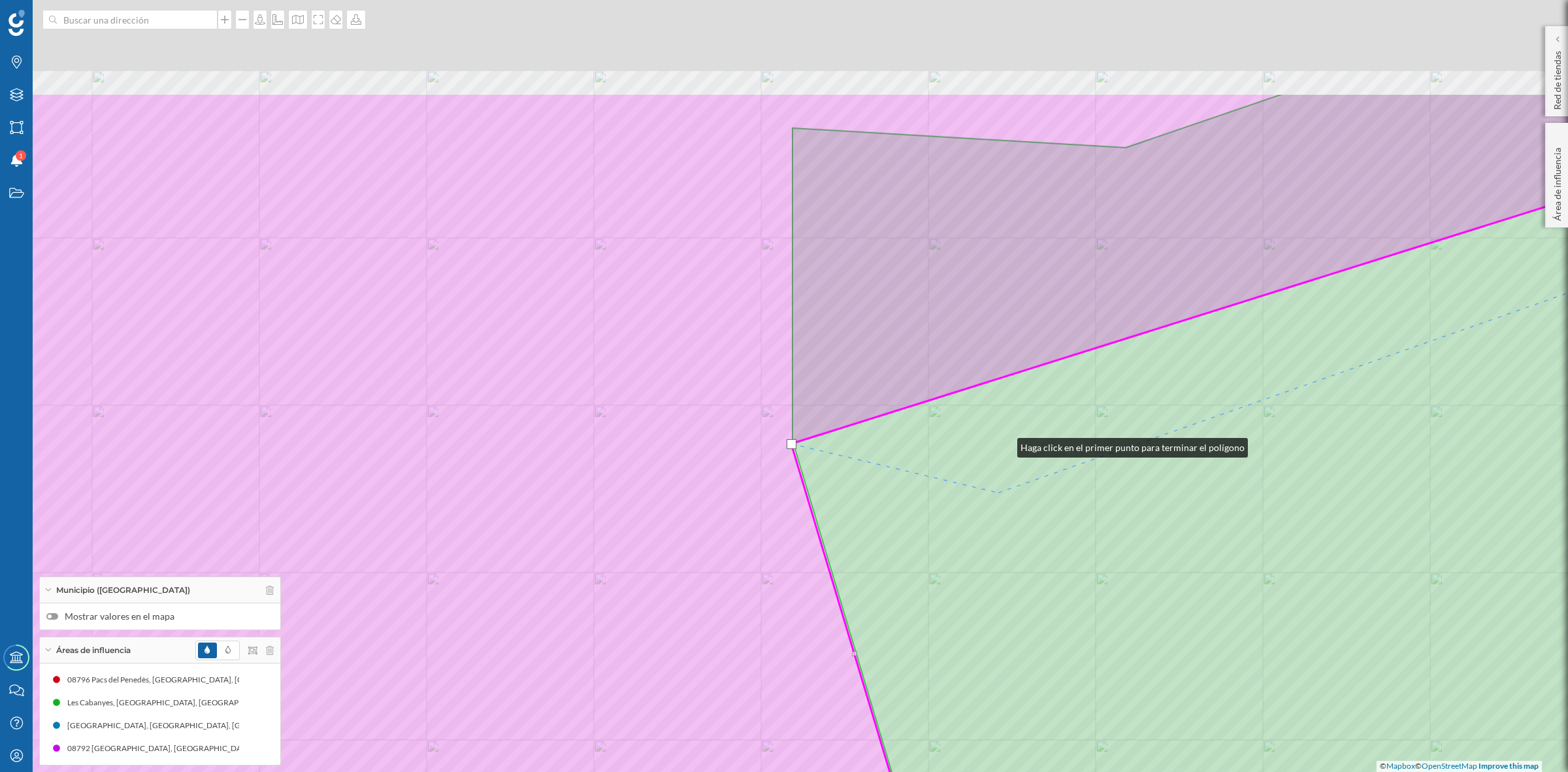
drag, startPoint x: 1025, startPoint y: 273, endPoint x: 974, endPoint y: 674, distance: 404.2
click at [974, 674] on icon at bounding box center [1249, 557] width 913 height 928
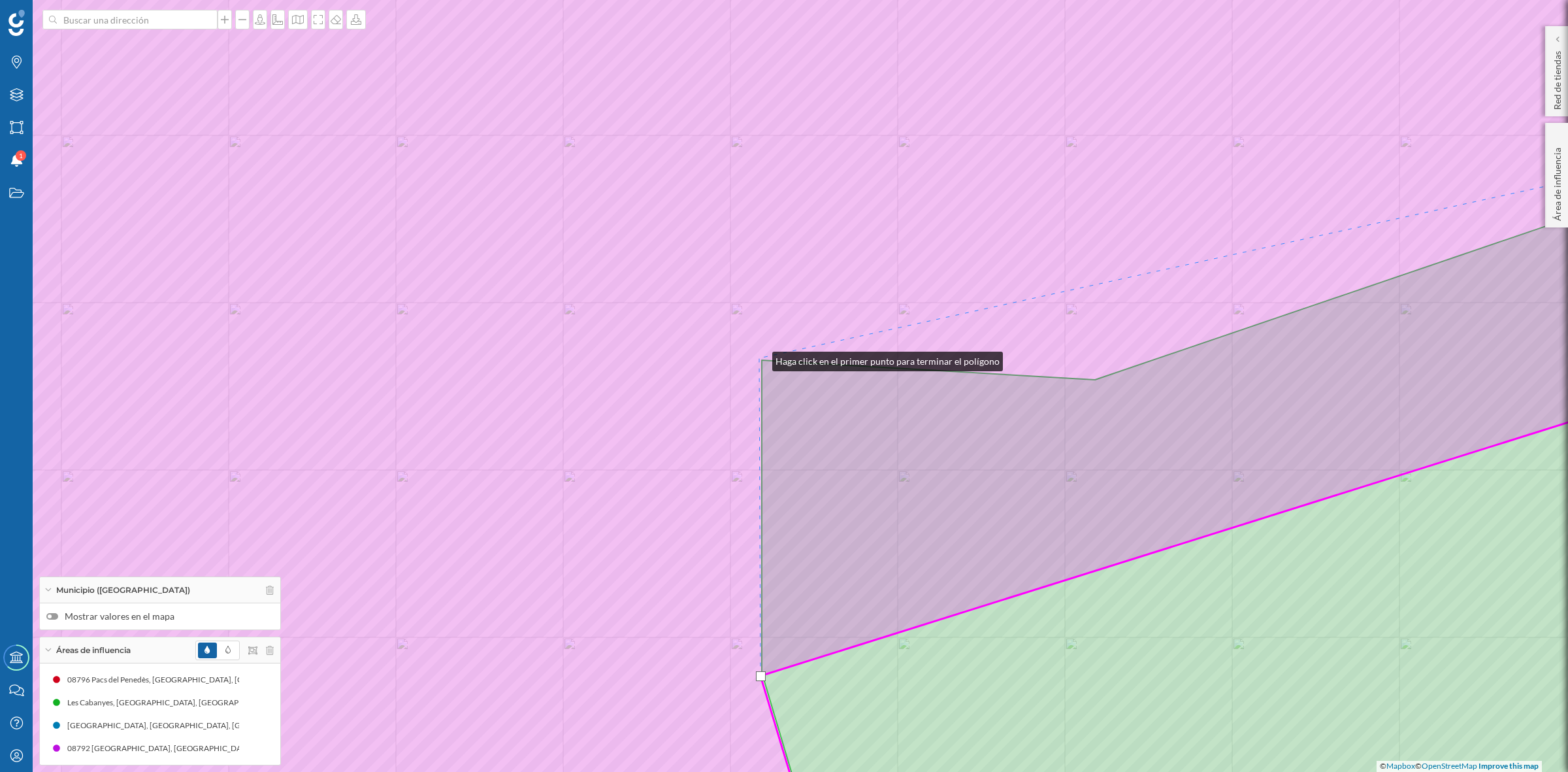
click at [759, 358] on icon at bounding box center [784, 386] width 1886 height 930
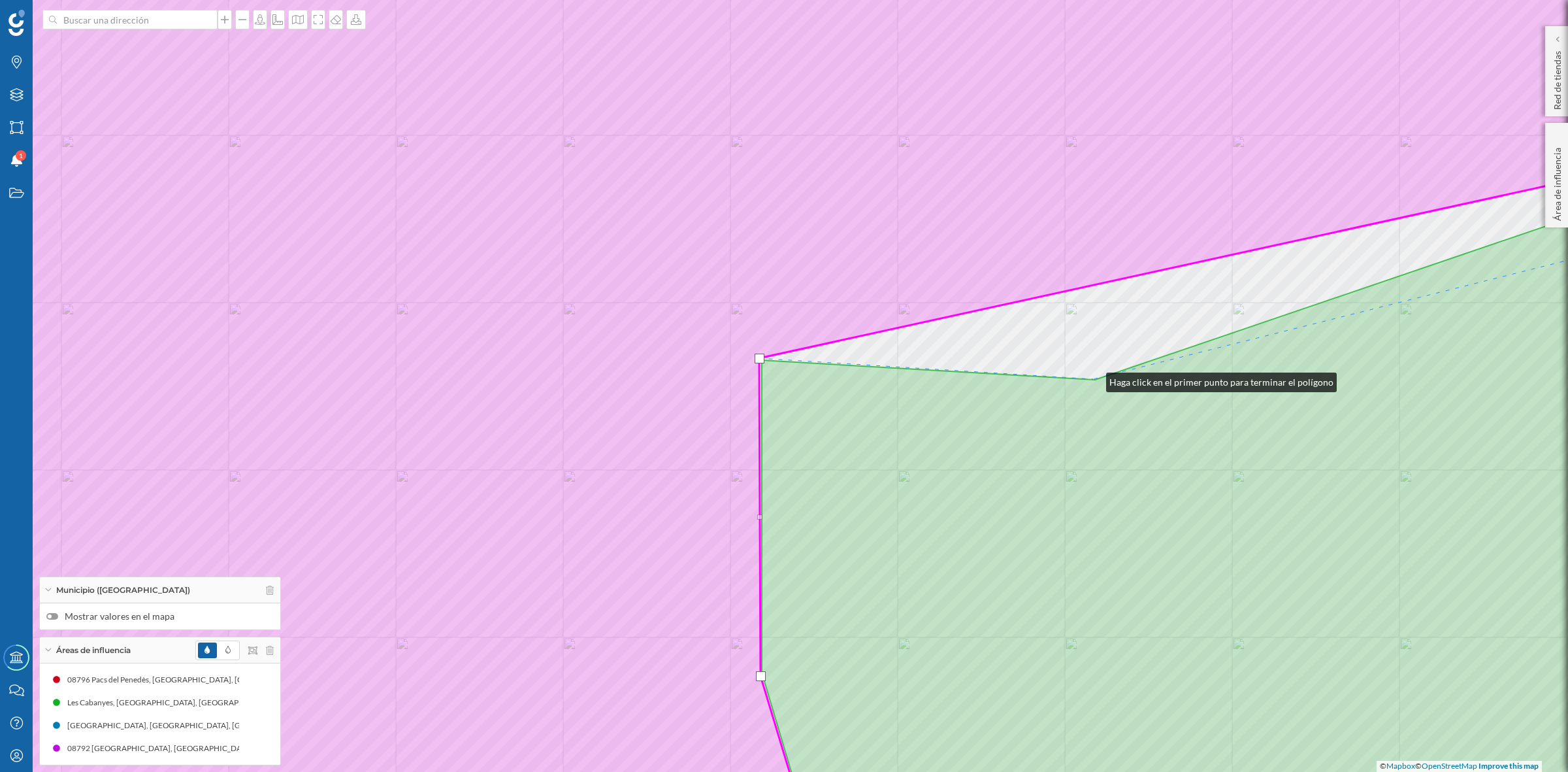
click at [1093, 379] on icon at bounding box center [1244, 507] width 964 height 686
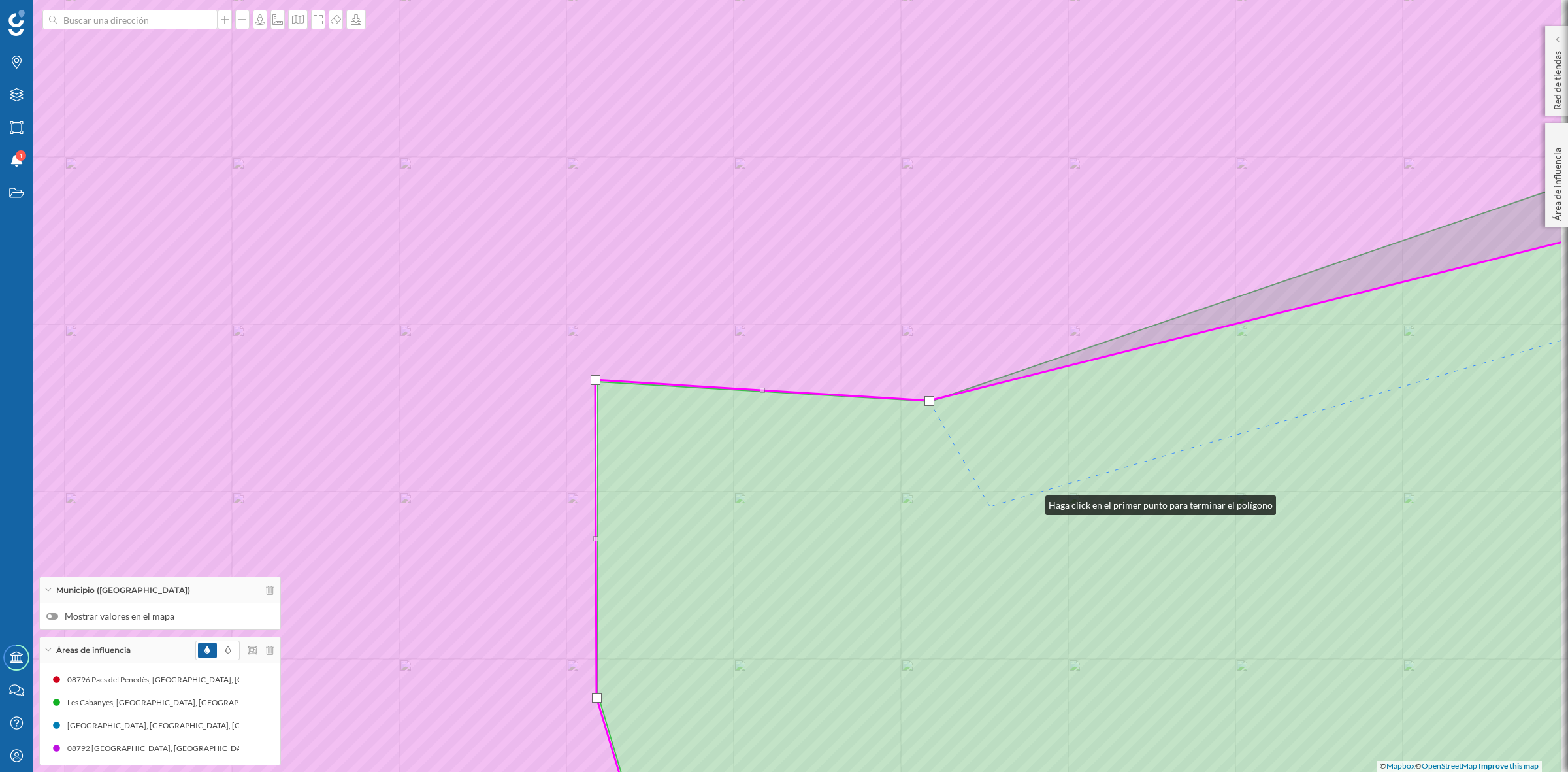
drag, startPoint x: 1197, startPoint y: 480, endPoint x: 631, endPoint y: 568, distance: 572.8
click at [631, 568] on icon at bounding box center [1079, 529] width 964 height 686
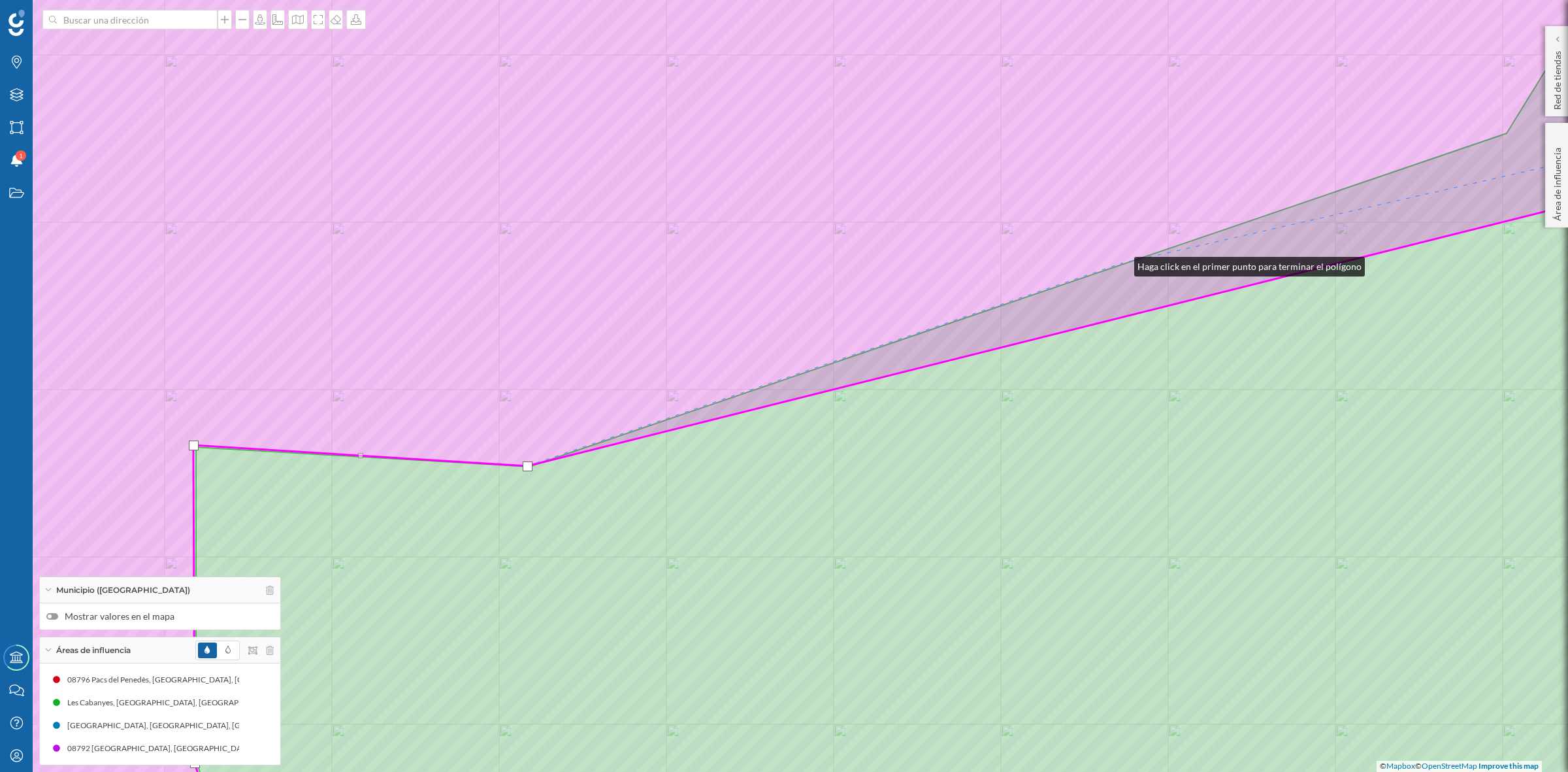
click at [1122, 263] on icon at bounding box center [784, 386] width 1886 height 930
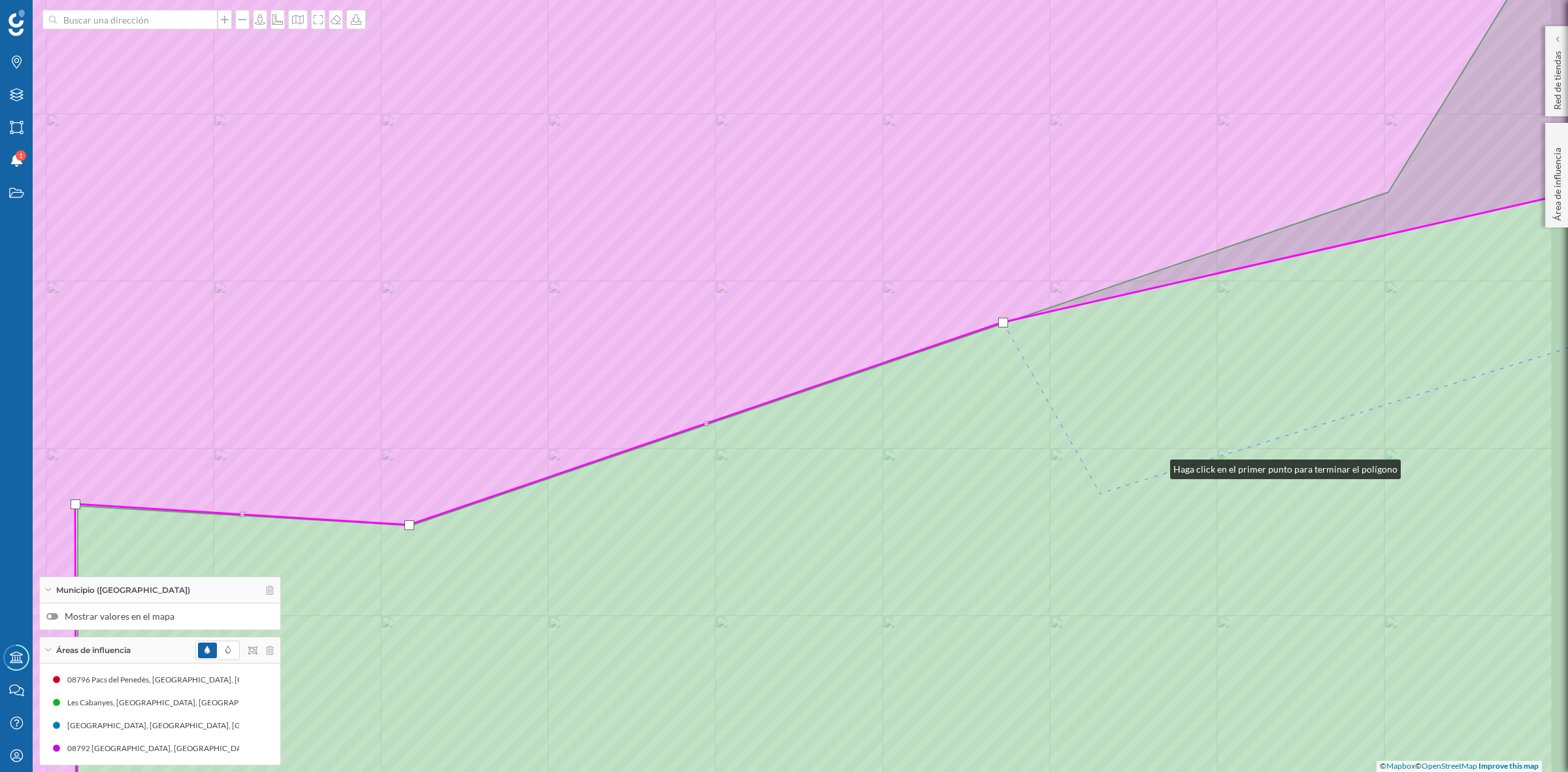
drag, startPoint x: 1276, startPoint y: 407, endPoint x: 804, endPoint y: 649, distance: 530.4
click at [804, 649] on icon at bounding box center [843, 444] width 1530 height 928
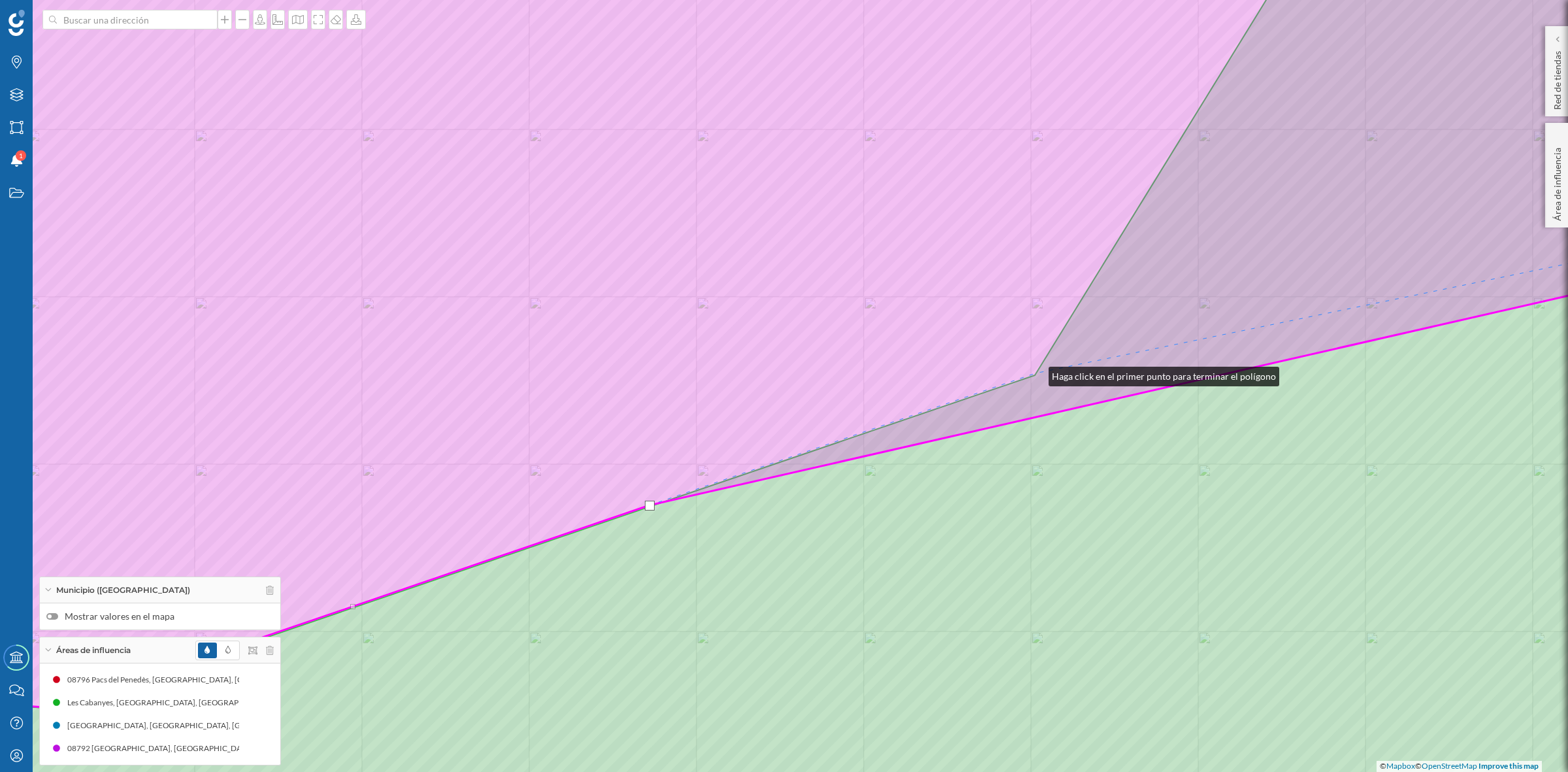
click at [1036, 373] on icon at bounding box center [784, 386] width 1886 height 930
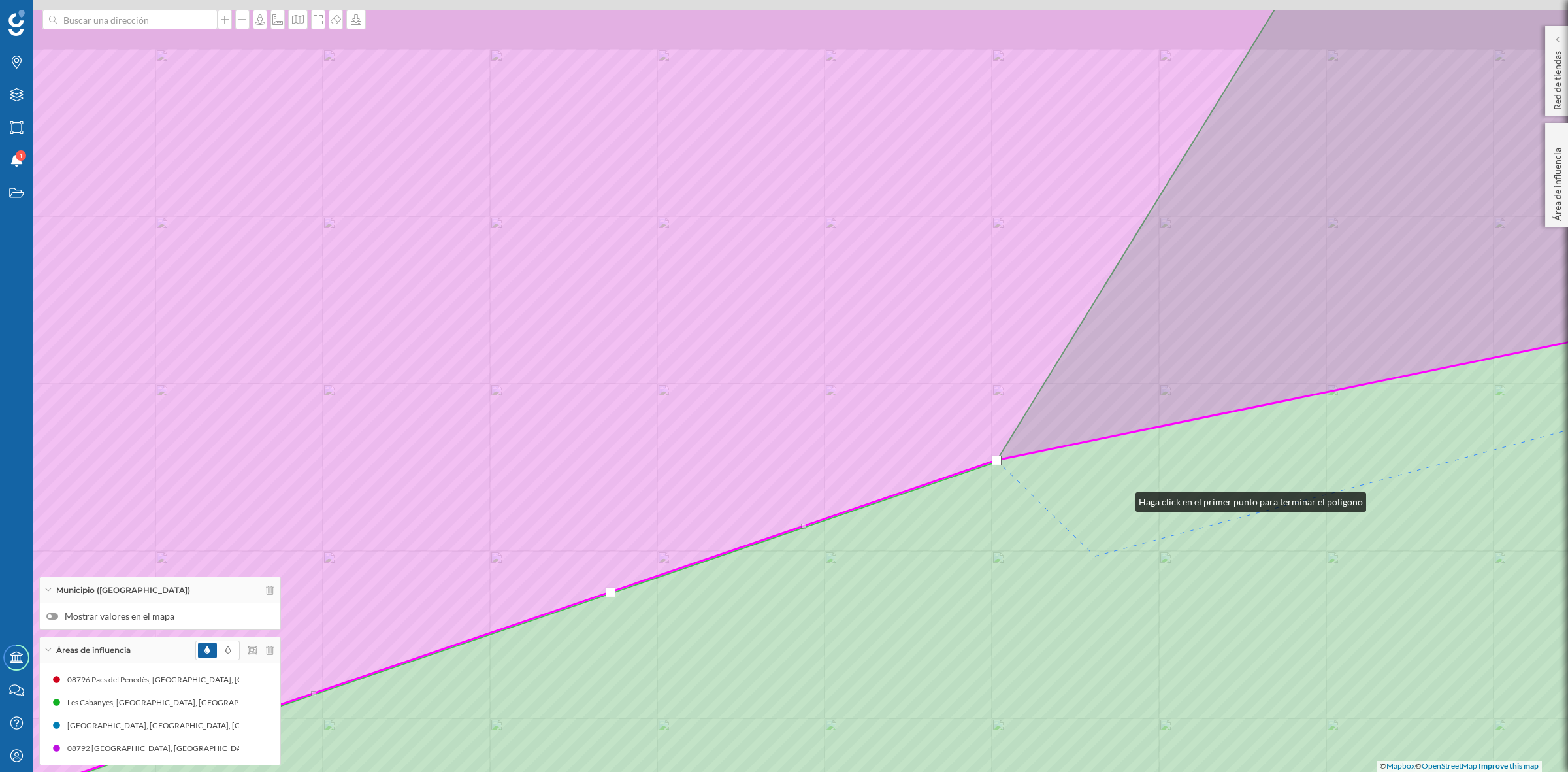
drag, startPoint x: 1162, startPoint y: 412, endPoint x: 1003, endPoint y: 720, distance: 346.6
click at [1003, 719] on icon at bounding box center [744, 472] width 1884 height 928
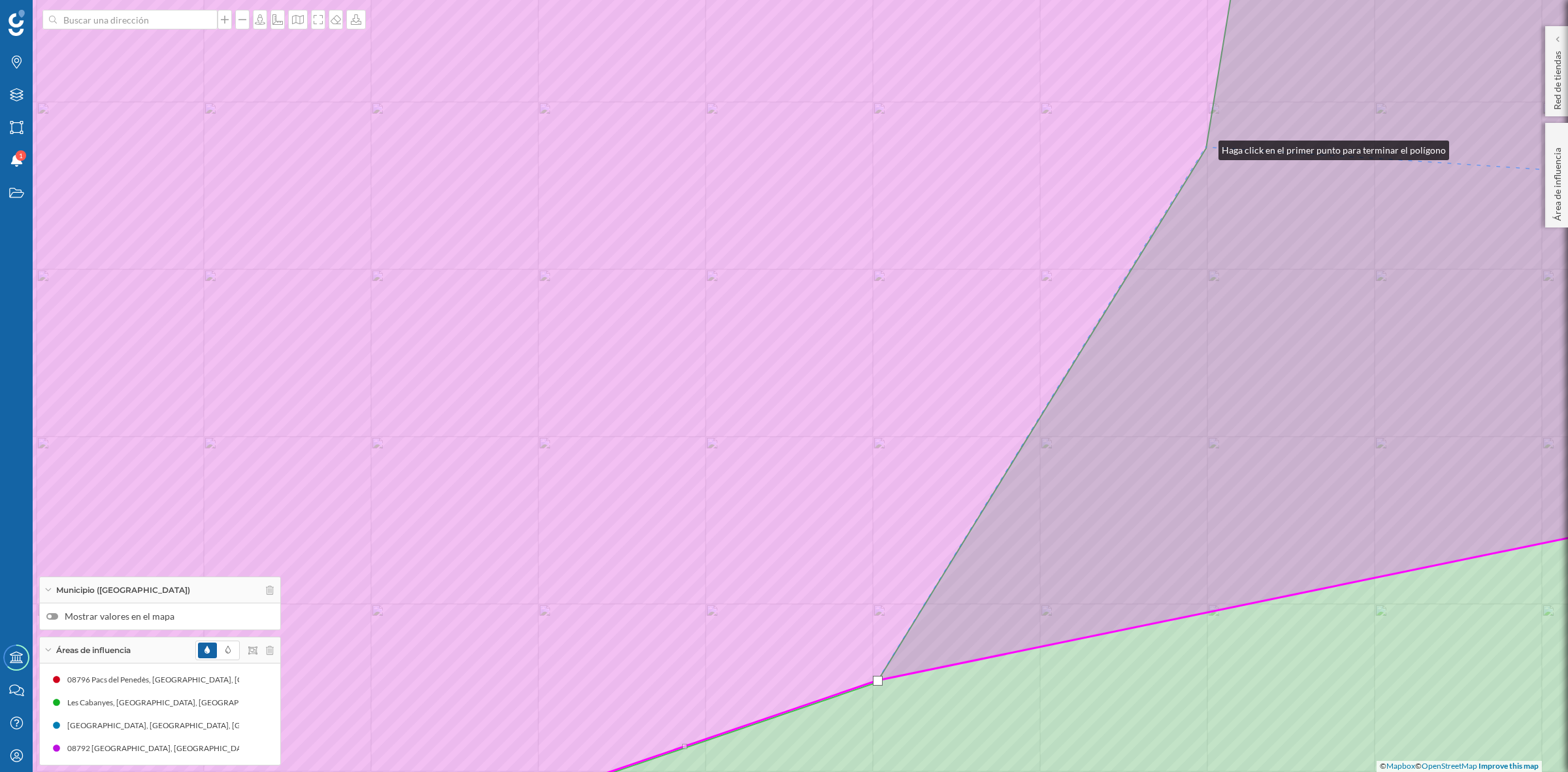
click at [1206, 147] on icon at bounding box center [784, 386] width 1886 height 930
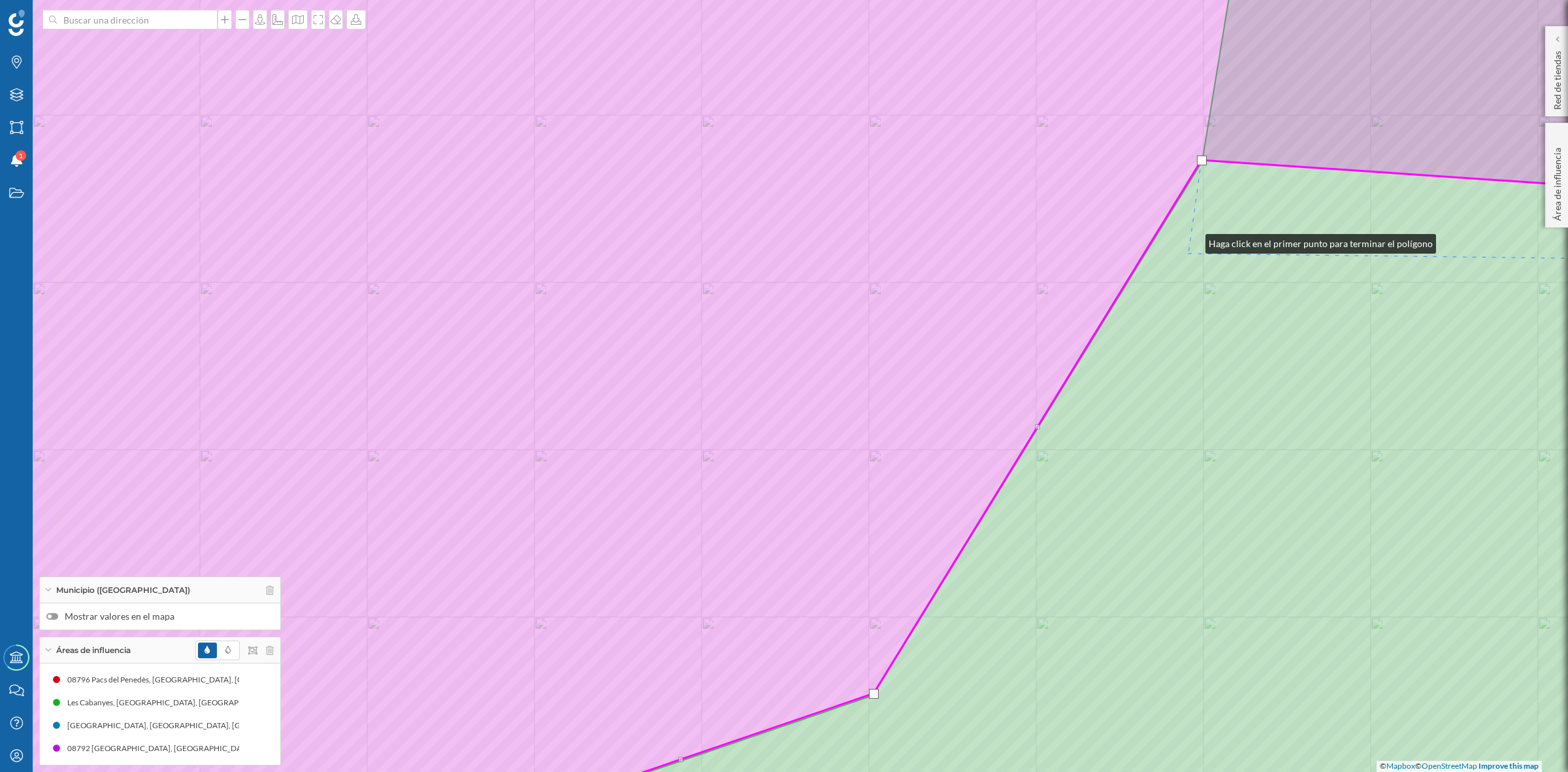
drag, startPoint x: 1197, startPoint y: 228, endPoint x: 1085, endPoint y: 570, distance: 359.9
click at [1087, 568] on icon at bounding box center [1052, 398] width 1342 height 928
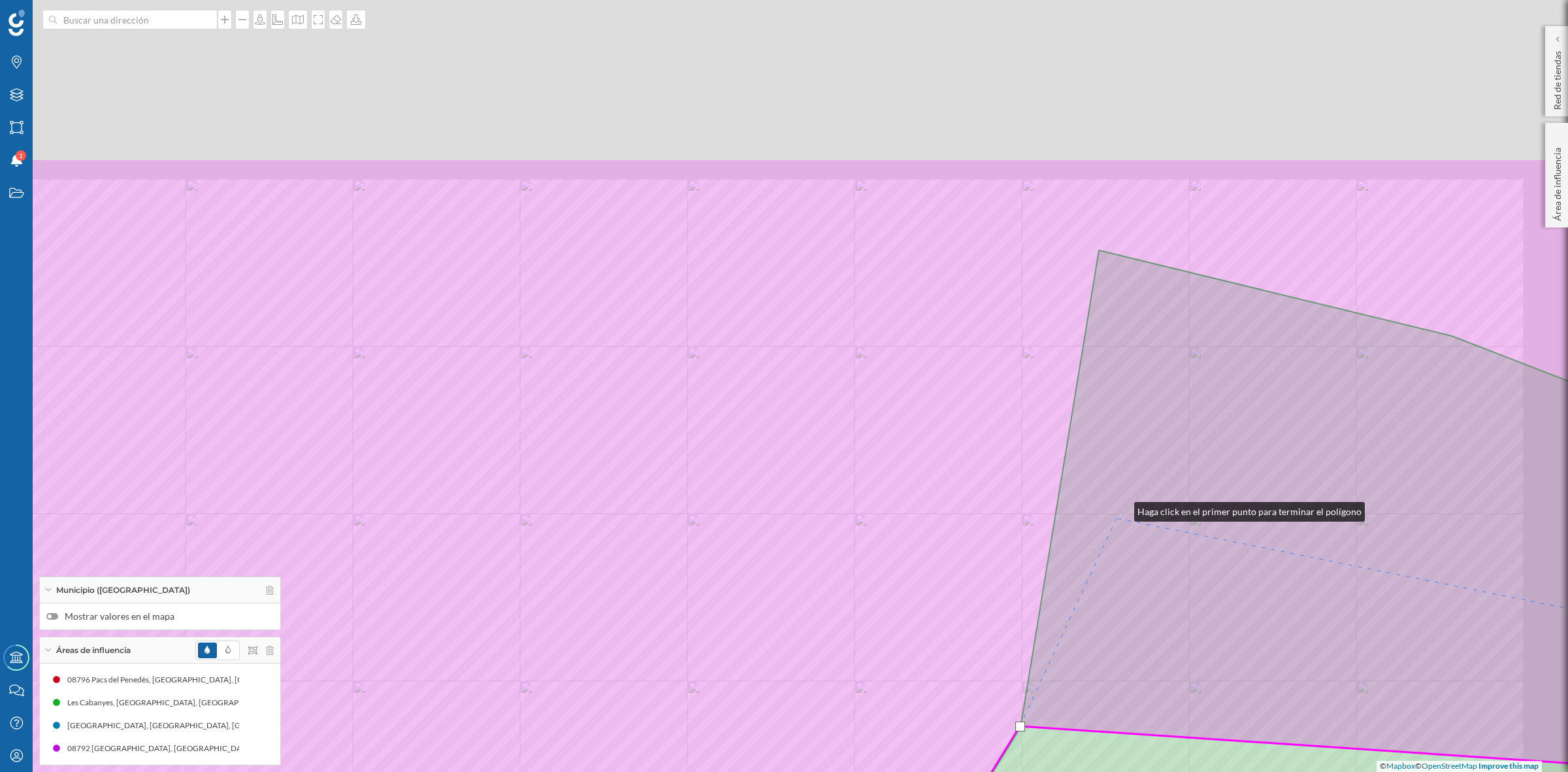
drag, startPoint x: 1197, startPoint y: 271, endPoint x: 1112, endPoint y: 498, distance: 242.4
click at [1118, 514] on icon at bounding box center [709, 622] width 1886 height 930
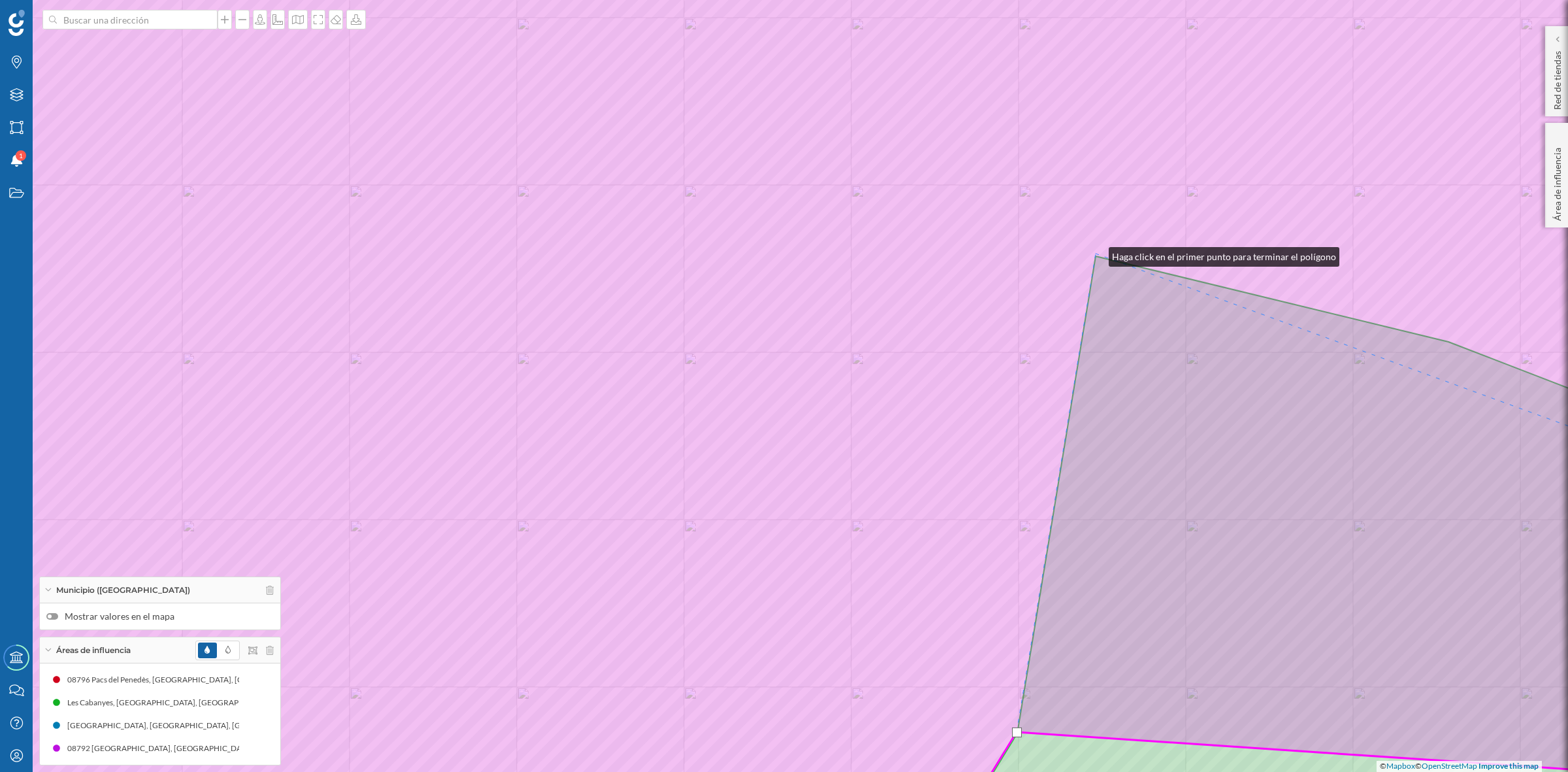
click at [1096, 253] on icon at bounding box center [784, 386] width 1886 height 930
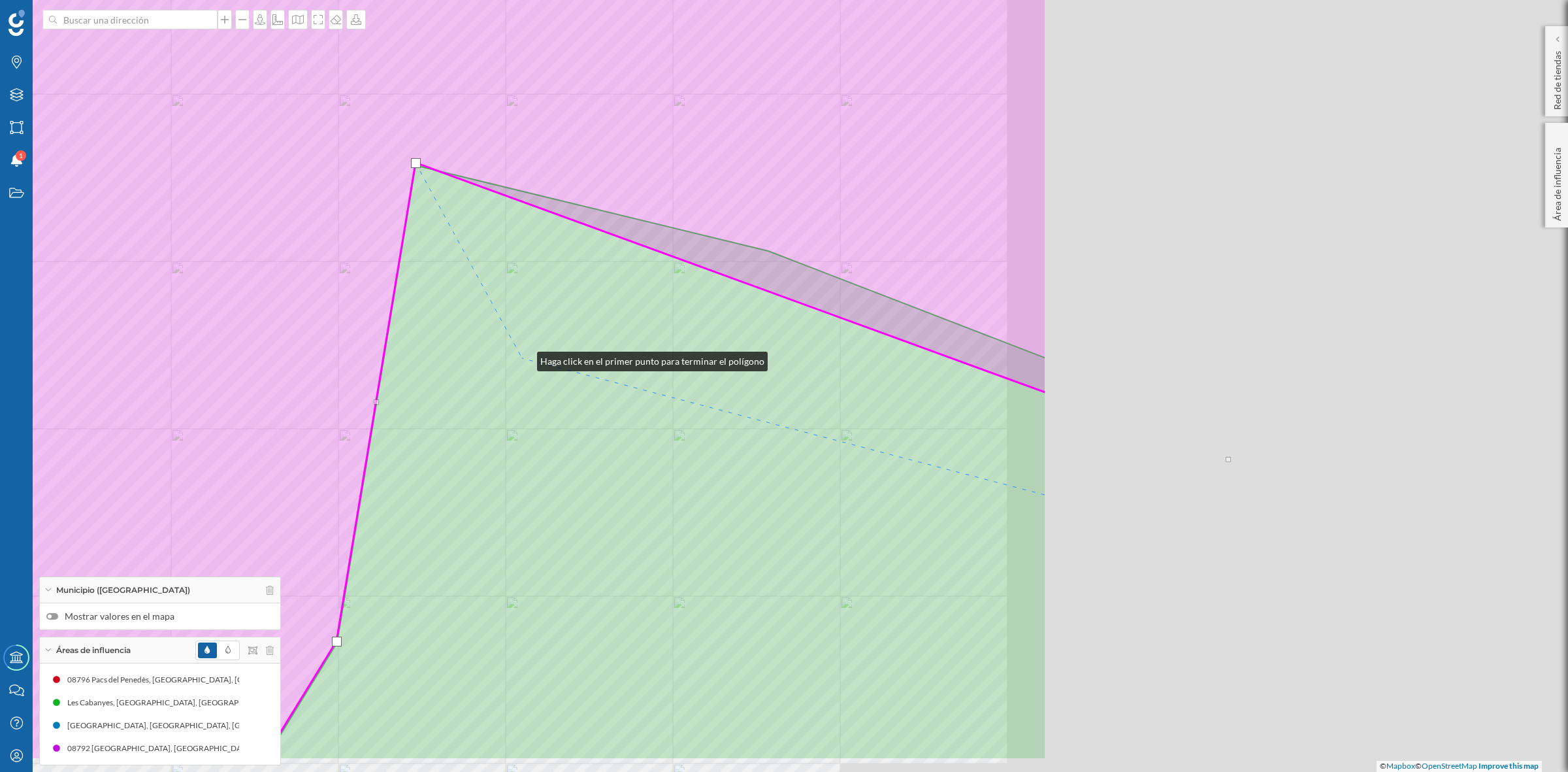
drag, startPoint x: 1204, startPoint y: 449, endPoint x: 507, endPoint y: 366, distance: 701.9
click at [519, 358] on icon at bounding box center [655, 462] width 781 height 594
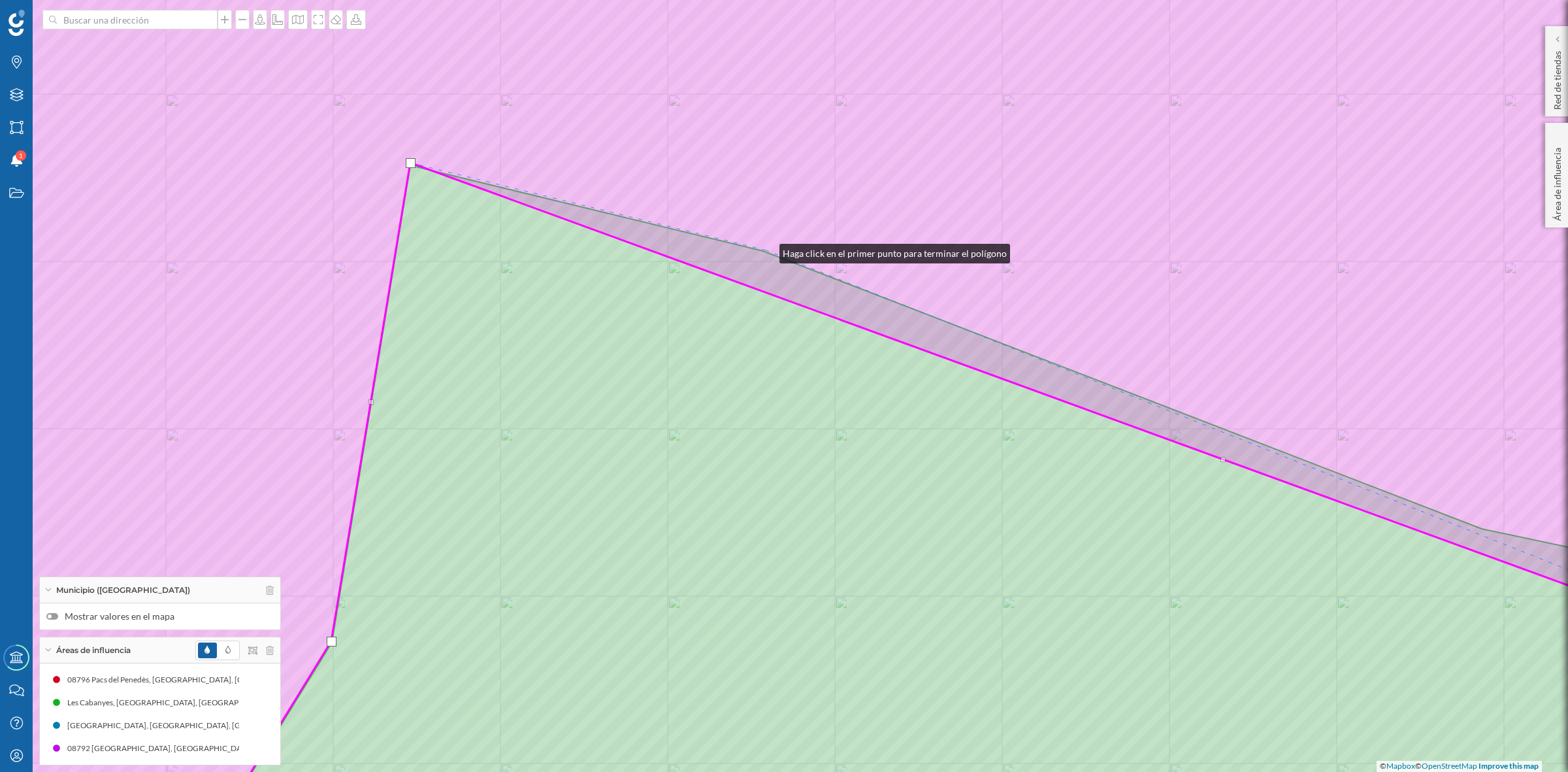
click at [767, 250] on icon at bounding box center [784, 386] width 1886 height 930
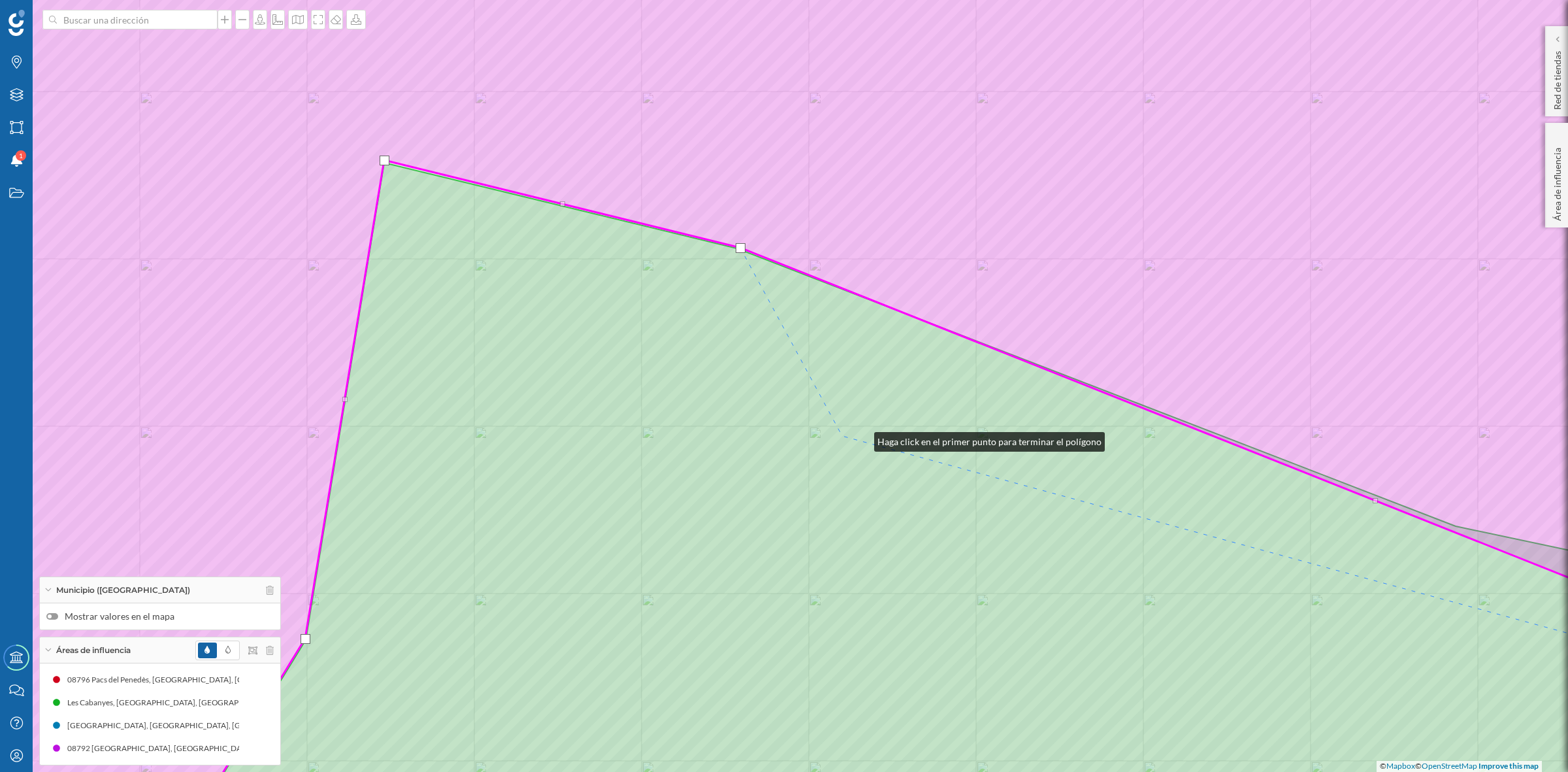
drag, startPoint x: 888, startPoint y: 441, endPoint x: 532, endPoint y: 439, distance: 356.0
click at [534, 439] on icon at bounding box center [938, 504] width 1522 height 685
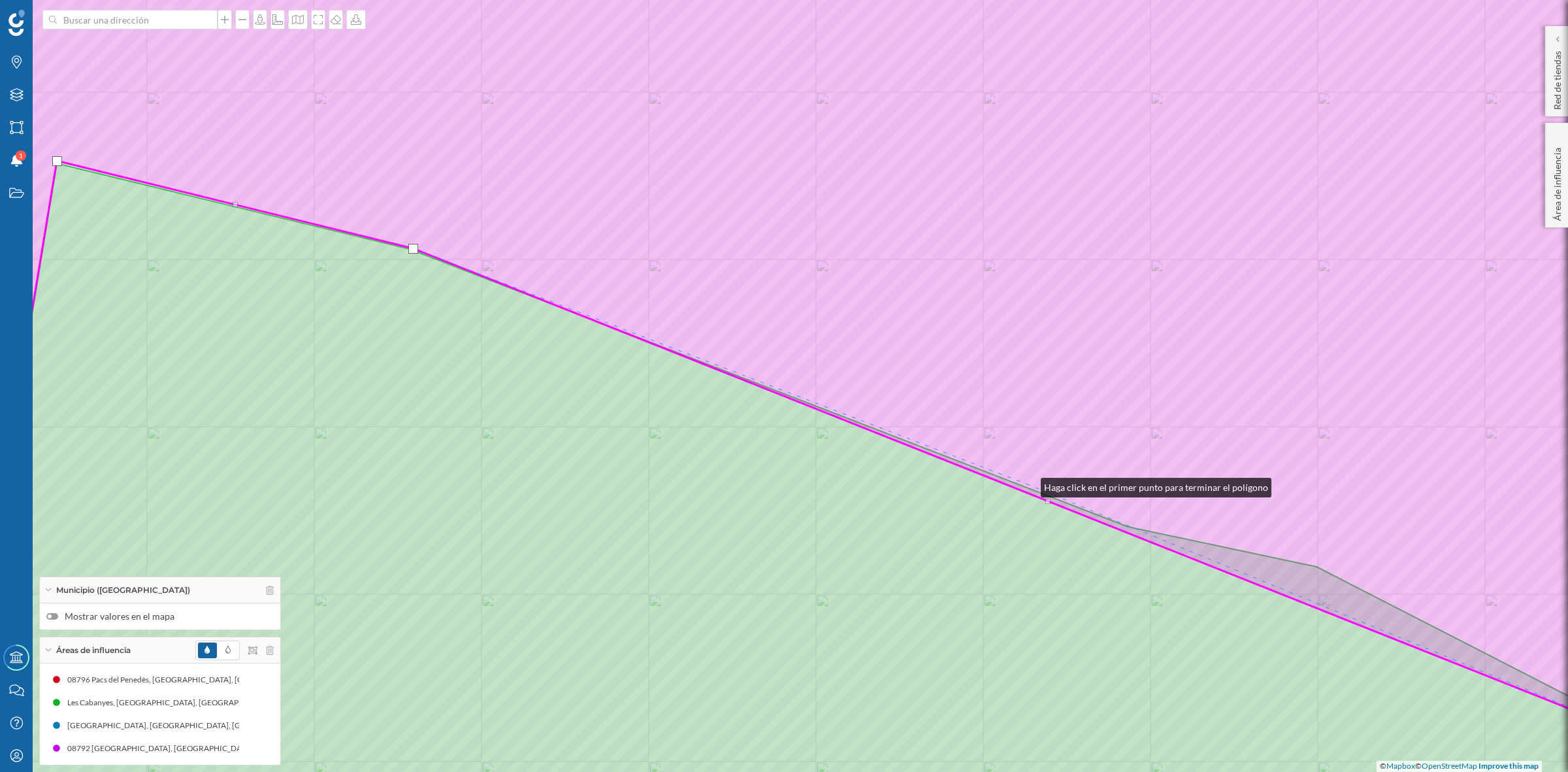
click at [1028, 484] on icon at bounding box center [778, 386] width 1874 height 930
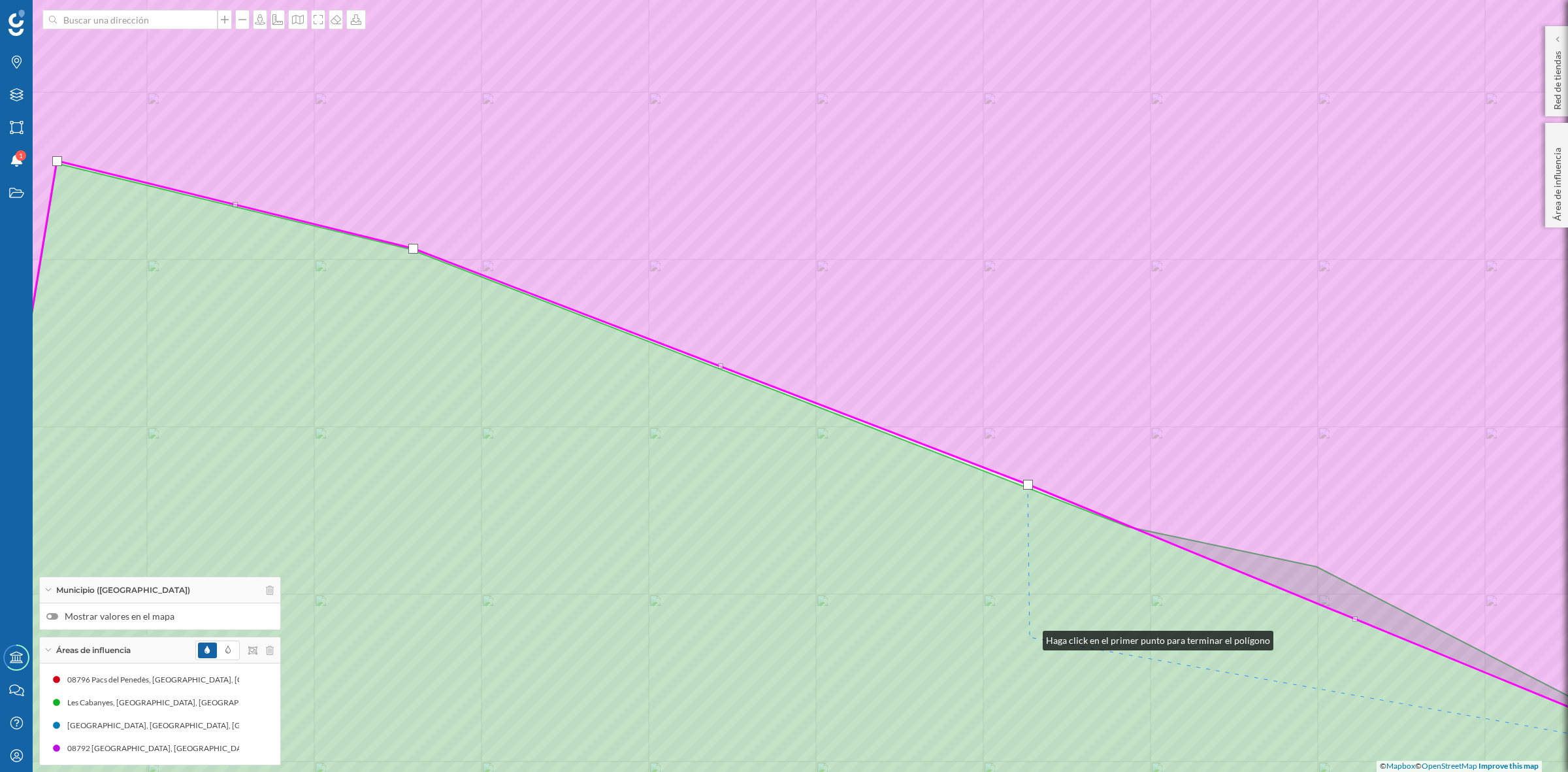
click at [566, 511] on icon at bounding box center [764, 507] width 1830 height 687
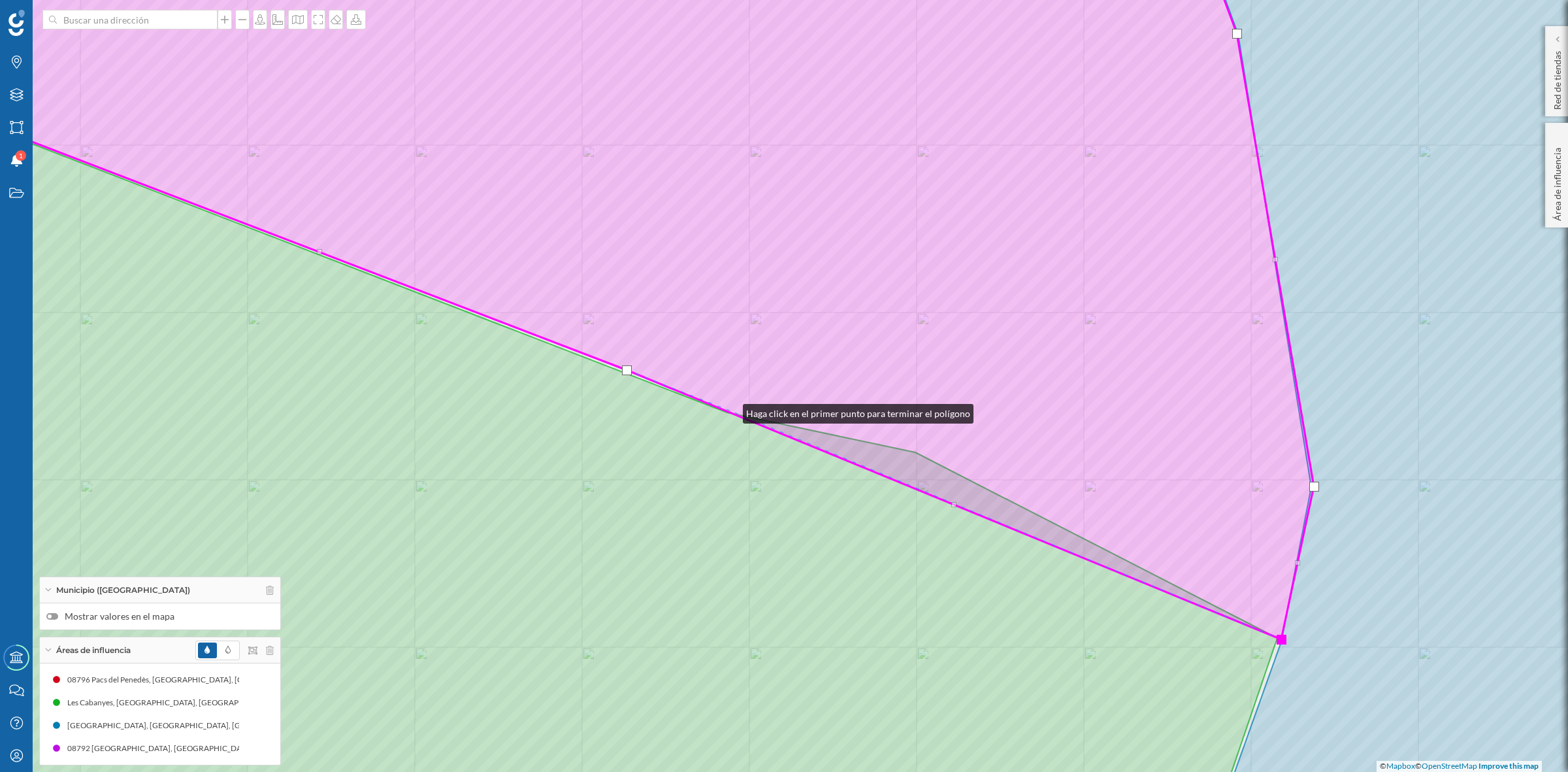
click at [730, 410] on icon at bounding box center [577, 280] width 1473 height 718
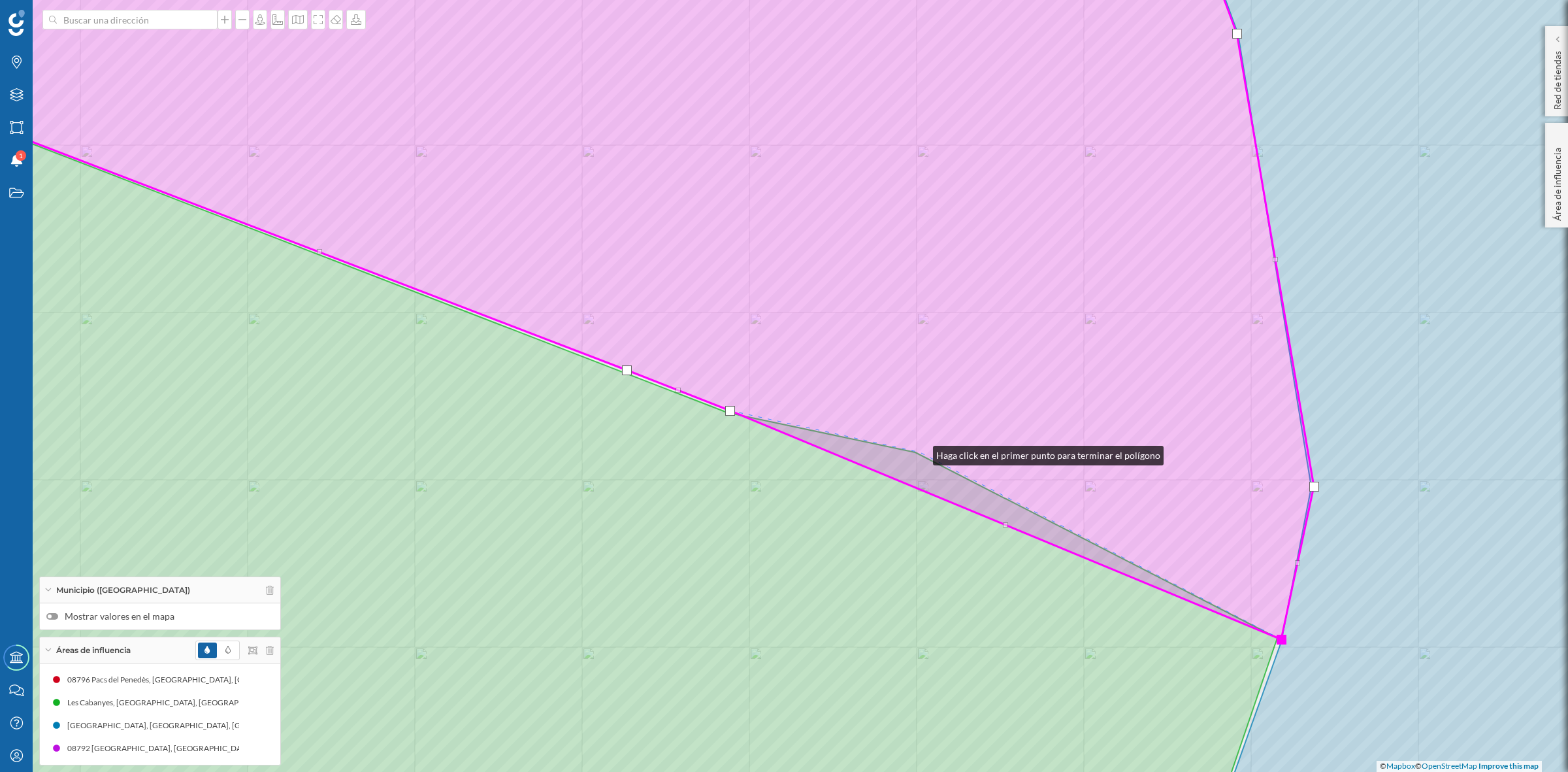
click at [920, 453] on icon at bounding box center [577, 280] width 1473 height 718
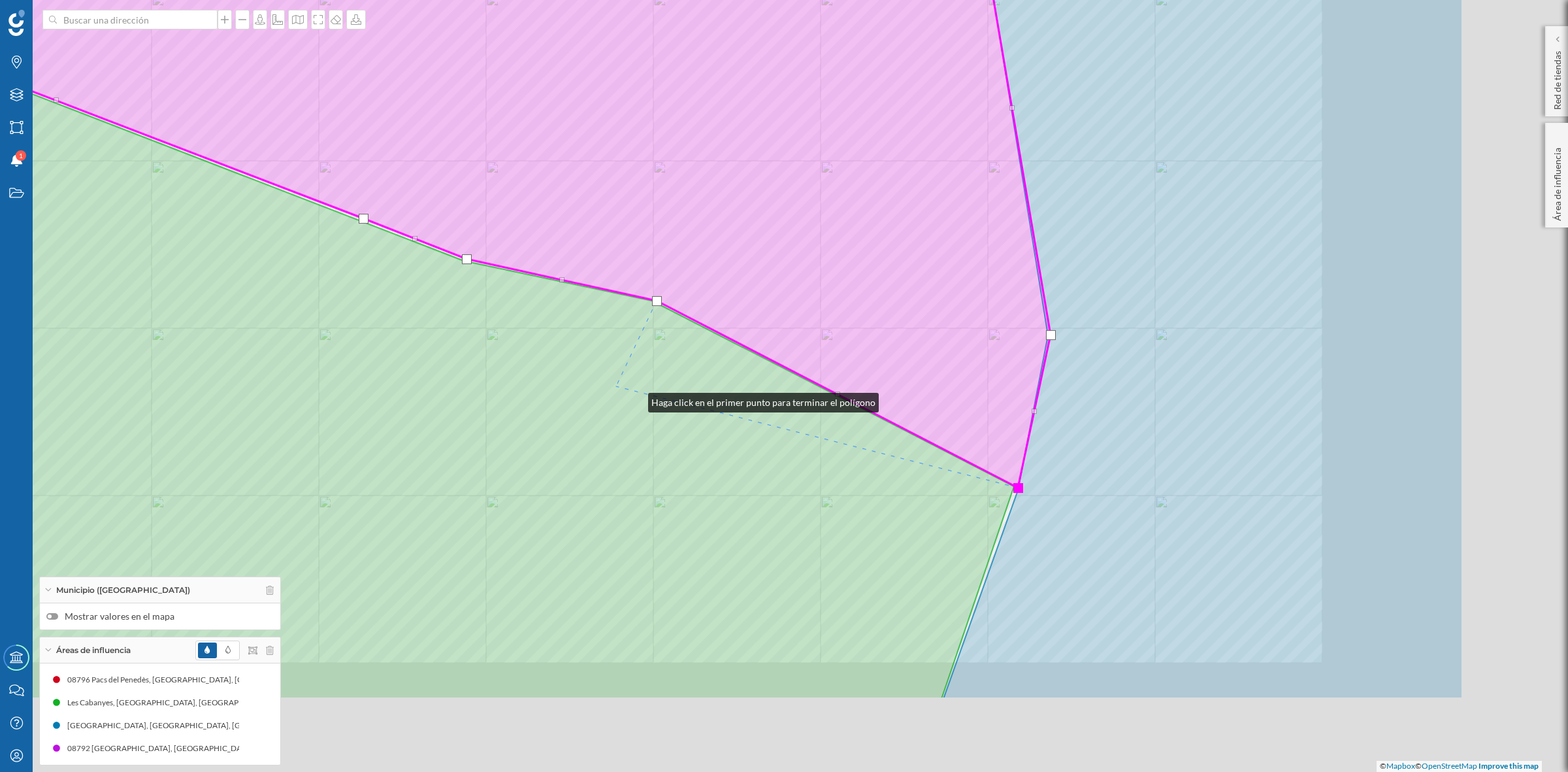
drag, startPoint x: 898, startPoint y: 551, endPoint x: 622, endPoint y: 370, distance: 330.1
click at [616, 384] on icon at bounding box center [296, 321] width 1436 height 756
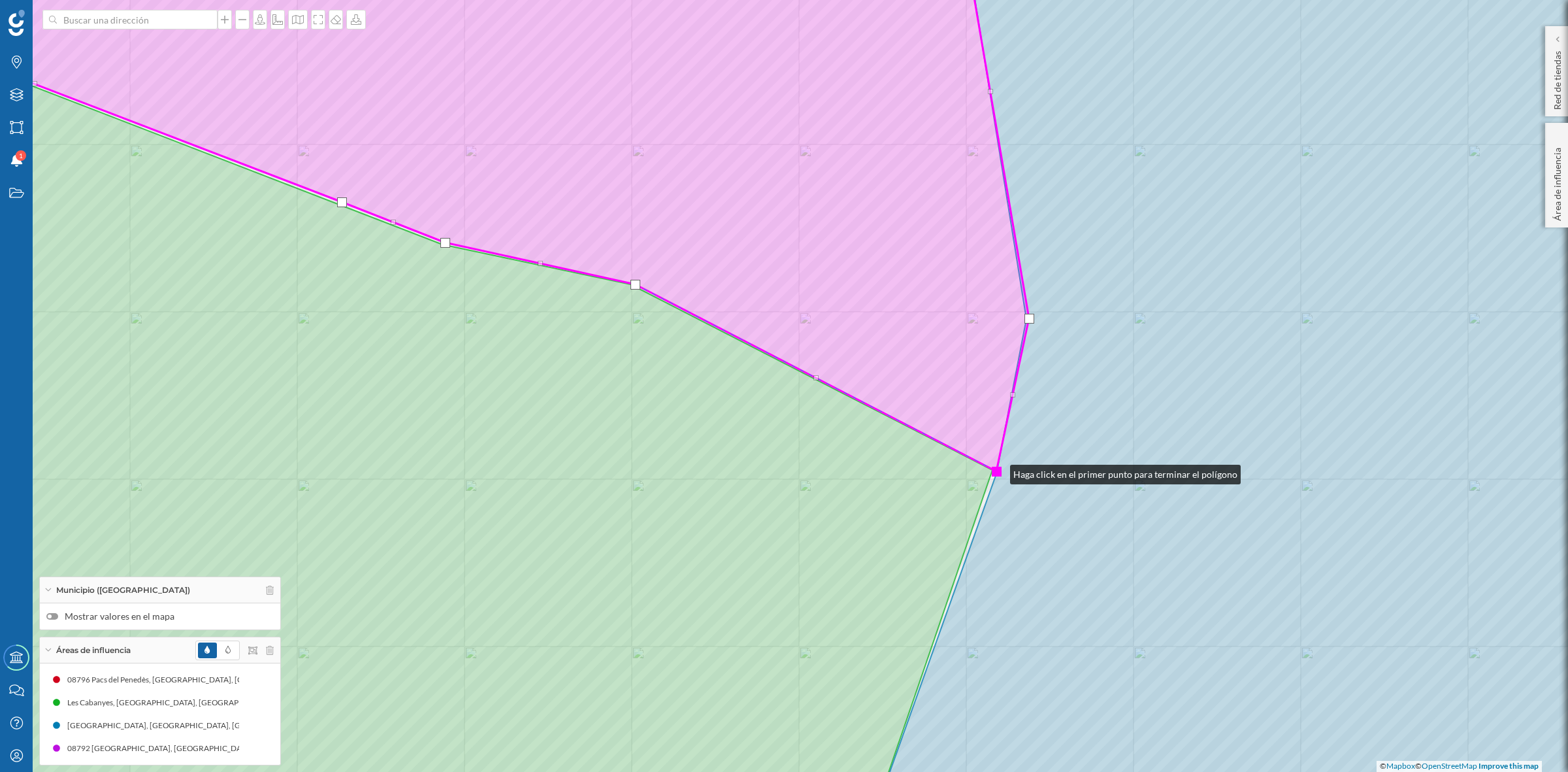
click at [997, 471] on div at bounding box center [997, 471] width 10 height 10
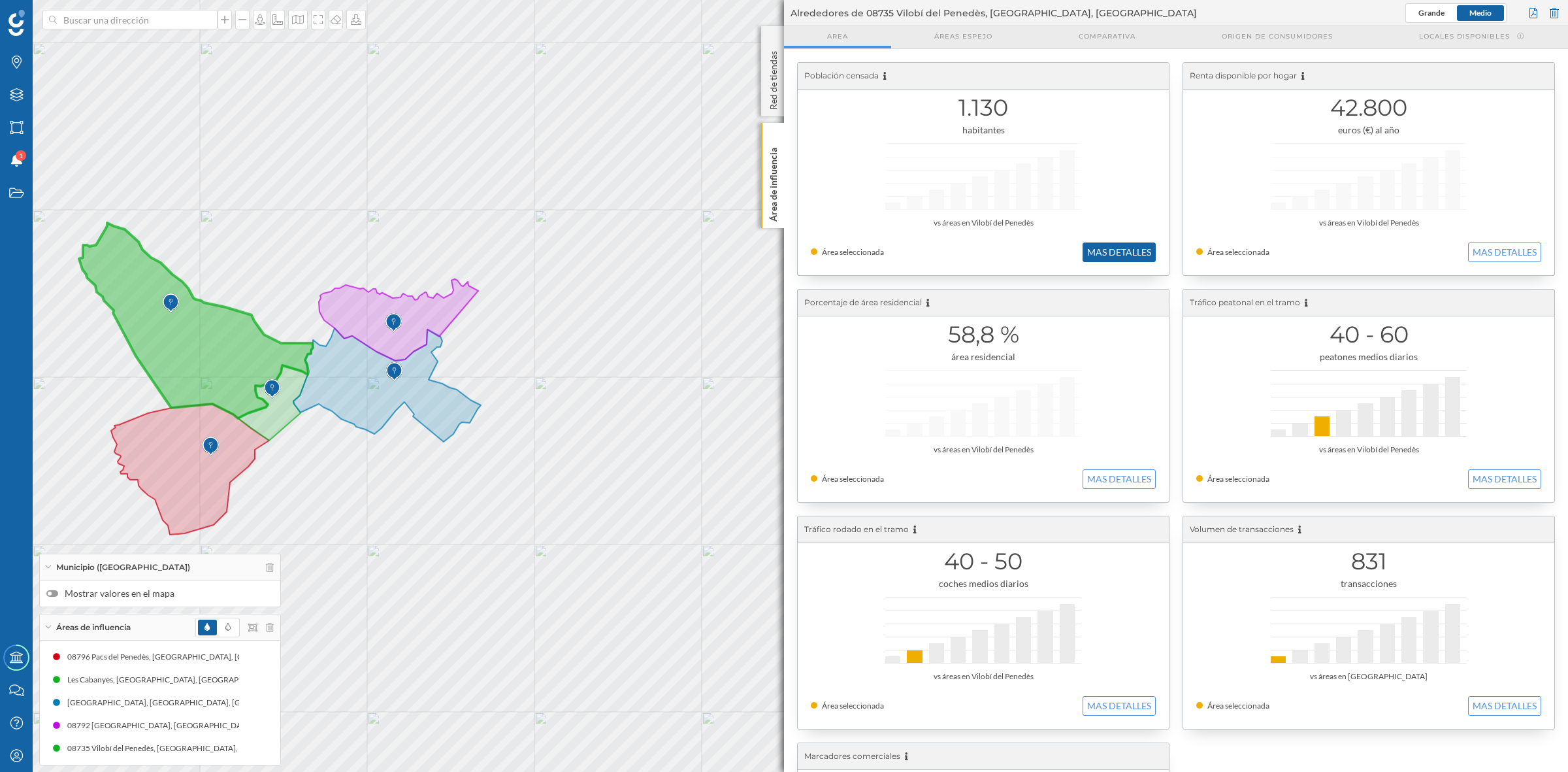
click at [1094, 259] on button "MAS DETALLES" at bounding box center [1118, 253] width 73 height 20
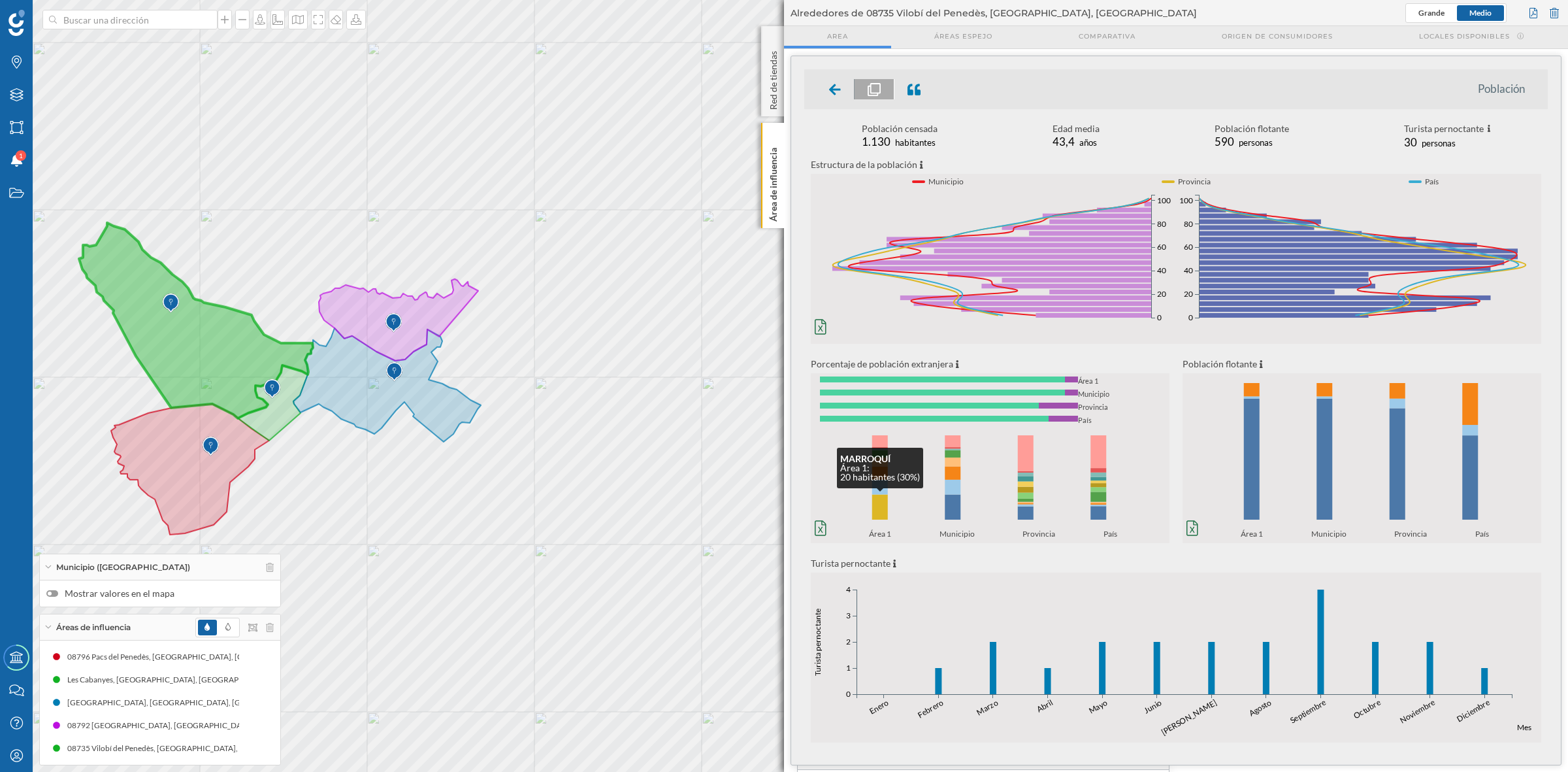
click at [882, 498] on rect at bounding box center [880, 507] width 16 height 25
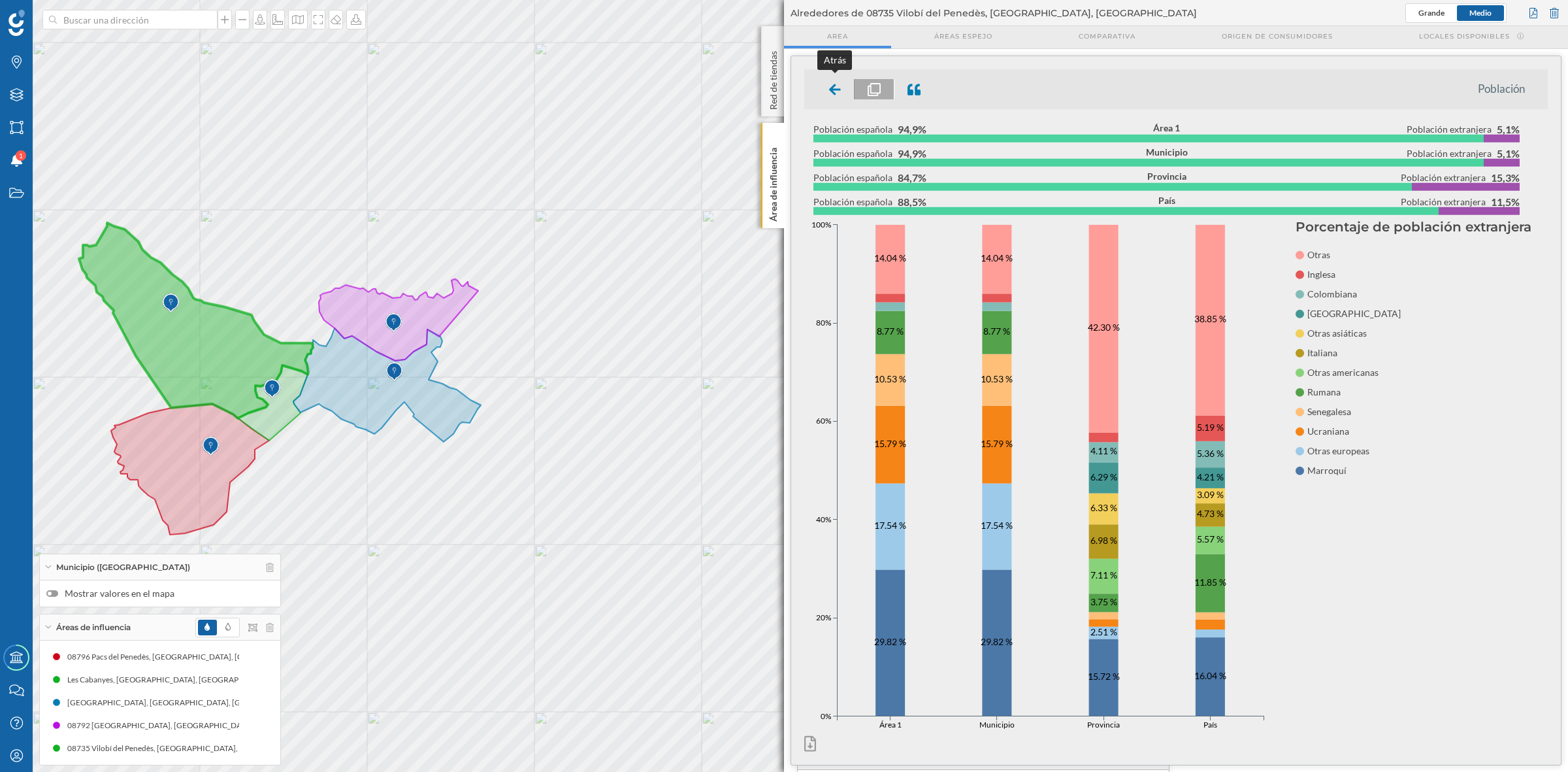
click at [828, 83] on div at bounding box center [835, 89] width 38 height 20
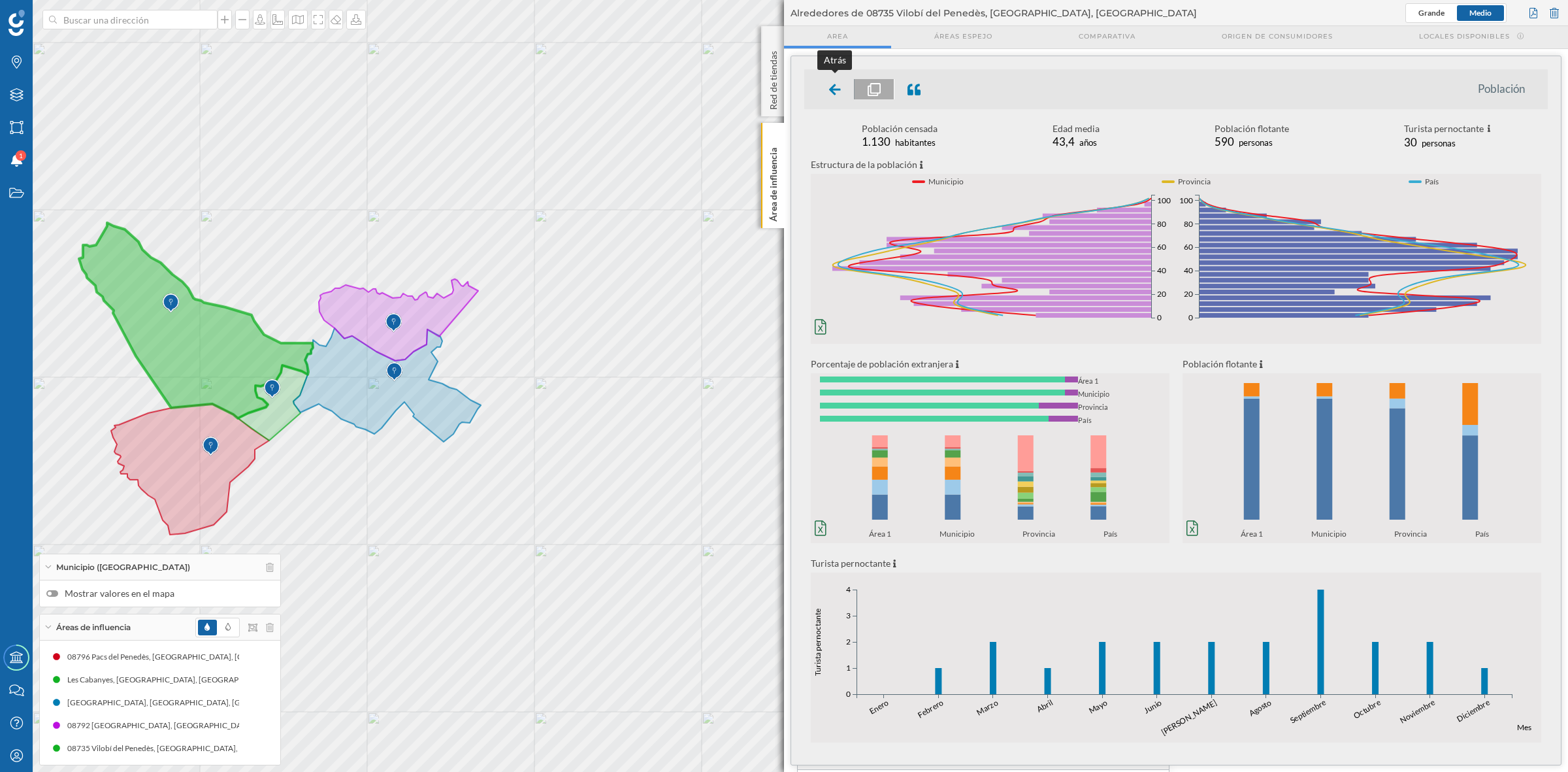
click at [834, 98] on div at bounding box center [835, 89] width 38 height 20
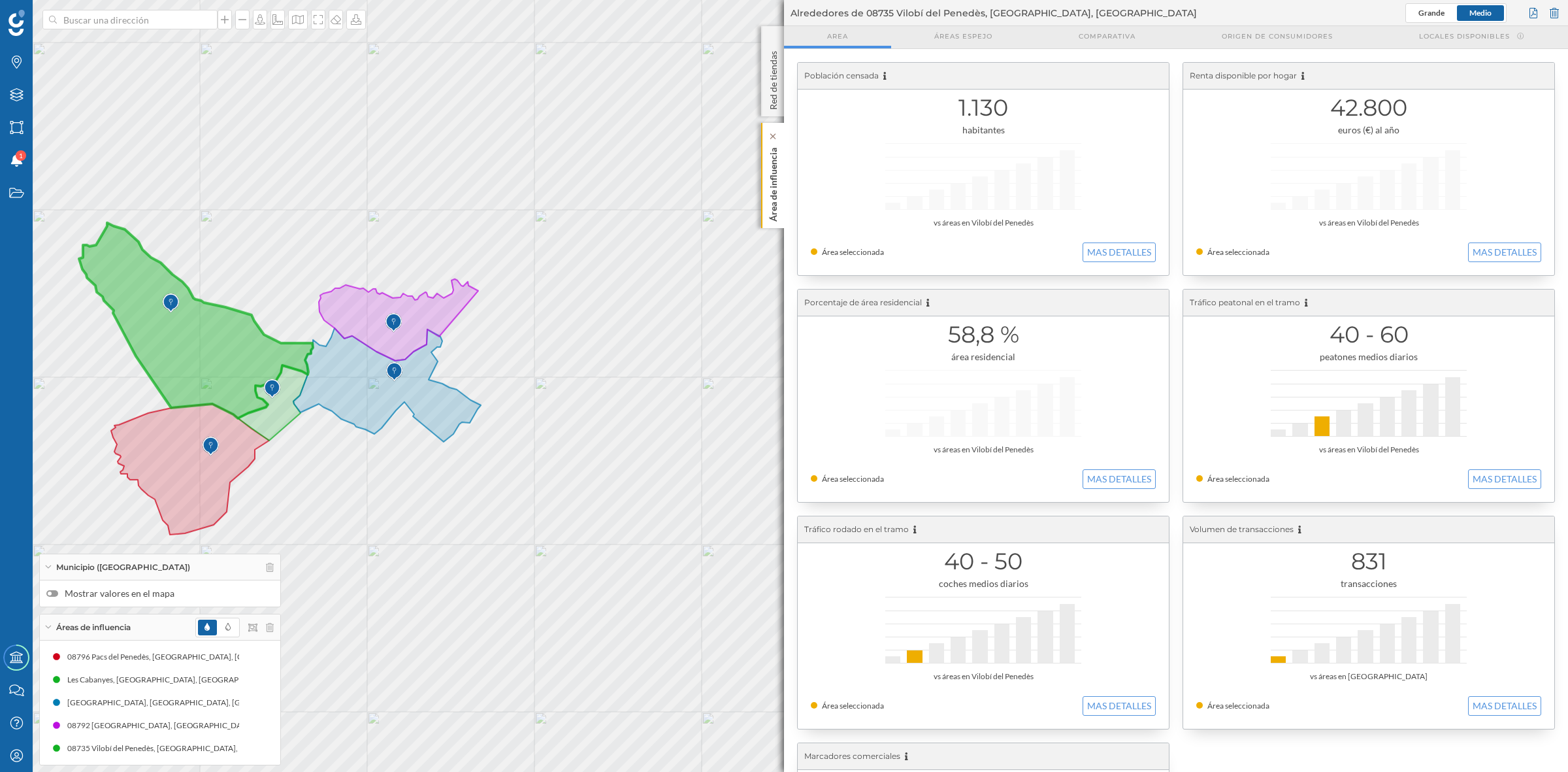
click at [771, 172] on p "Área de influencia" at bounding box center [773, 182] width 13 height 79
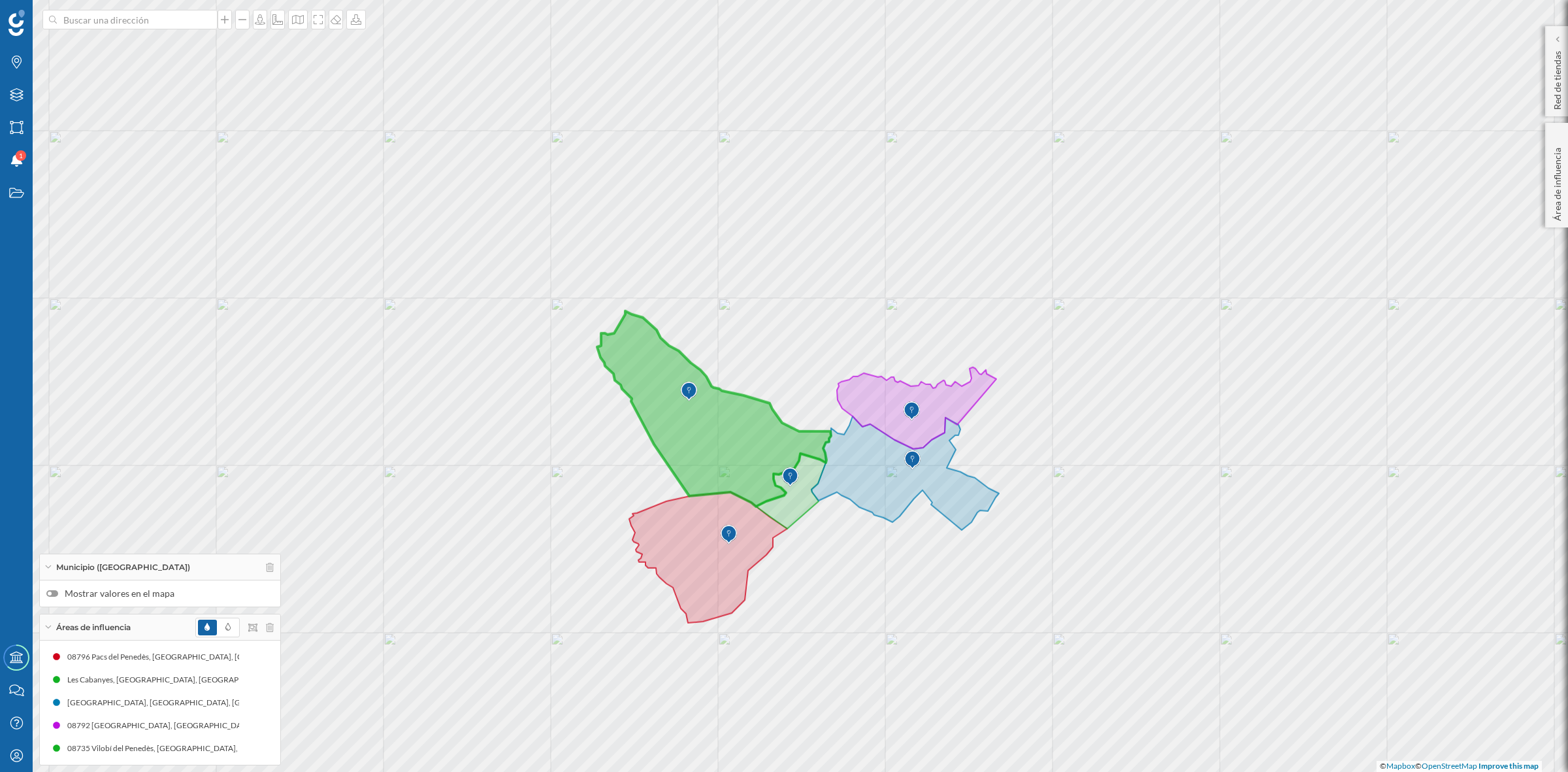
drag, startPoint x: 740, startPoint y: 333, endPoint x: 1258, endPoint y: 422, distance: 525.6
click at [1258, 422] on div "© Mapbox © OpenStreetMap Improve this map" at bounding box center [784, 386] width 1568 height 772
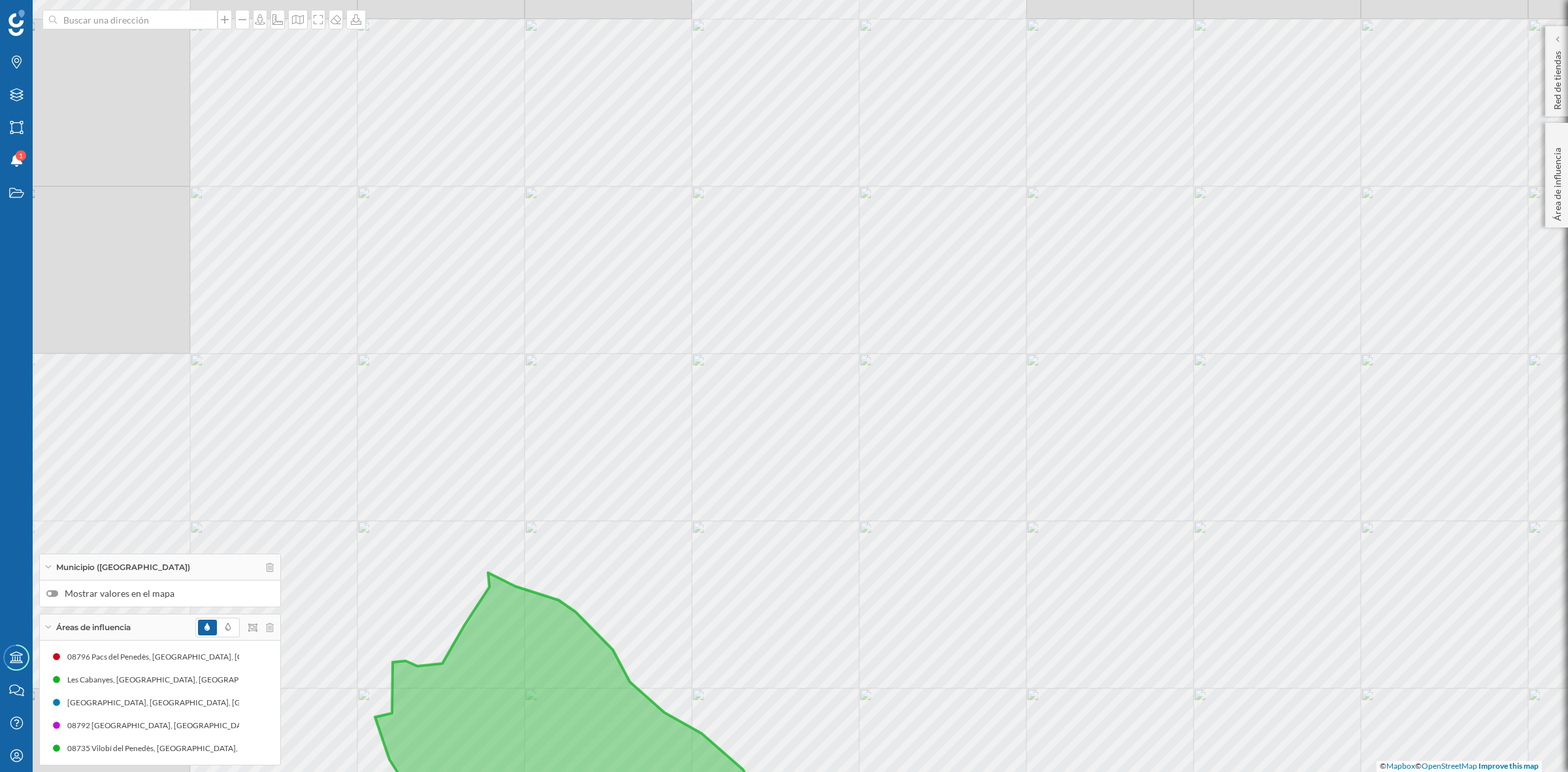
drag, startPoint x: 563, startPoint y: 344, endPoint x: 771, endPoint y: 386, distance: 212.2
click at [771, 386] on div "© Mapbox © OpenStreetMap Improve this map" at bounding box center [784, 386] width 1568 height 772
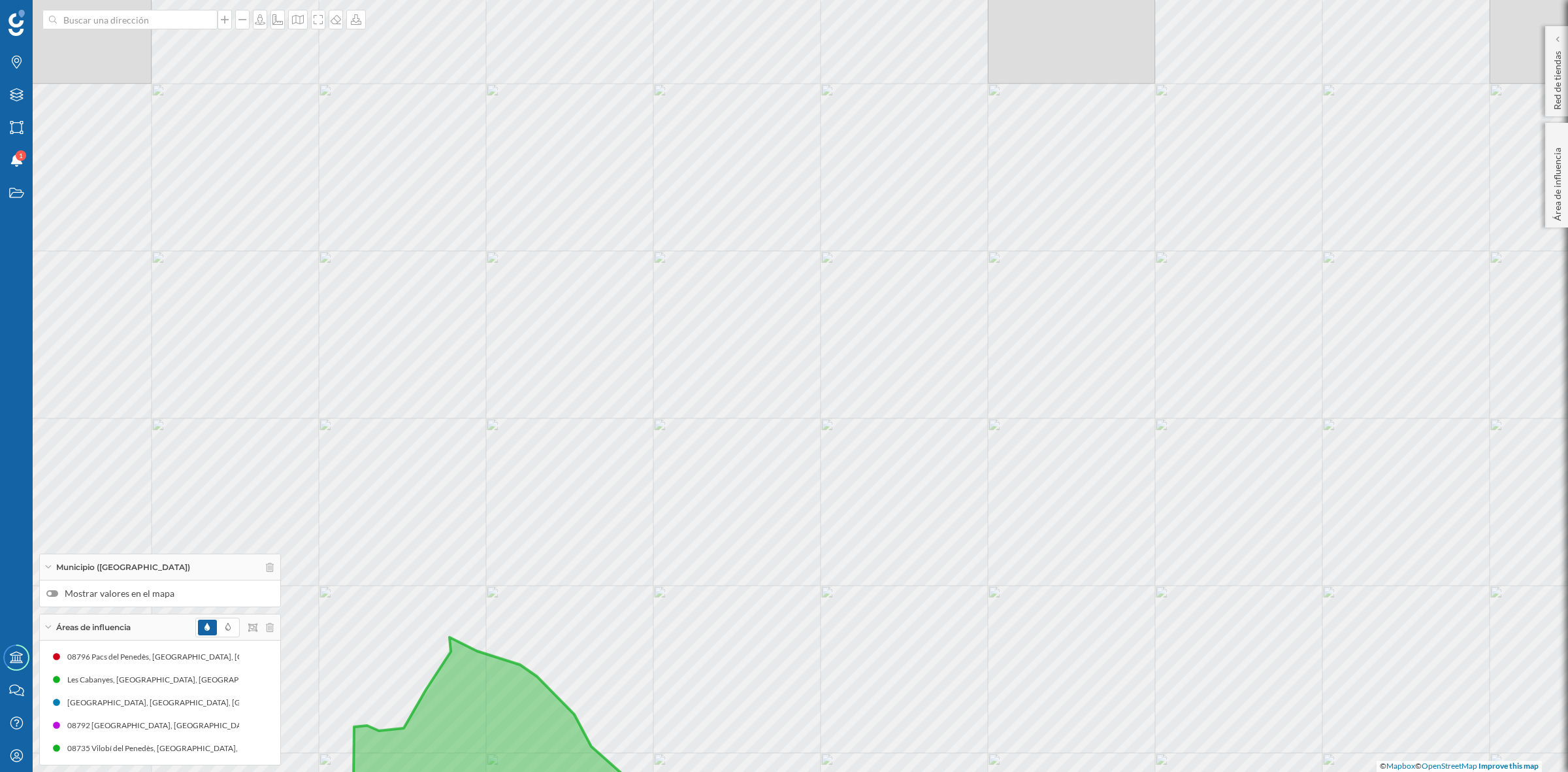
drag, startPoint x: 515, startPoint y: 387, endPoint x: 558, endPoint y: 495, distance: 116.2
click at [558, 495] on div "© Mapbox © OpenStreetMap Improve this map" at bounding box center [784, 386] width 1568 height 772
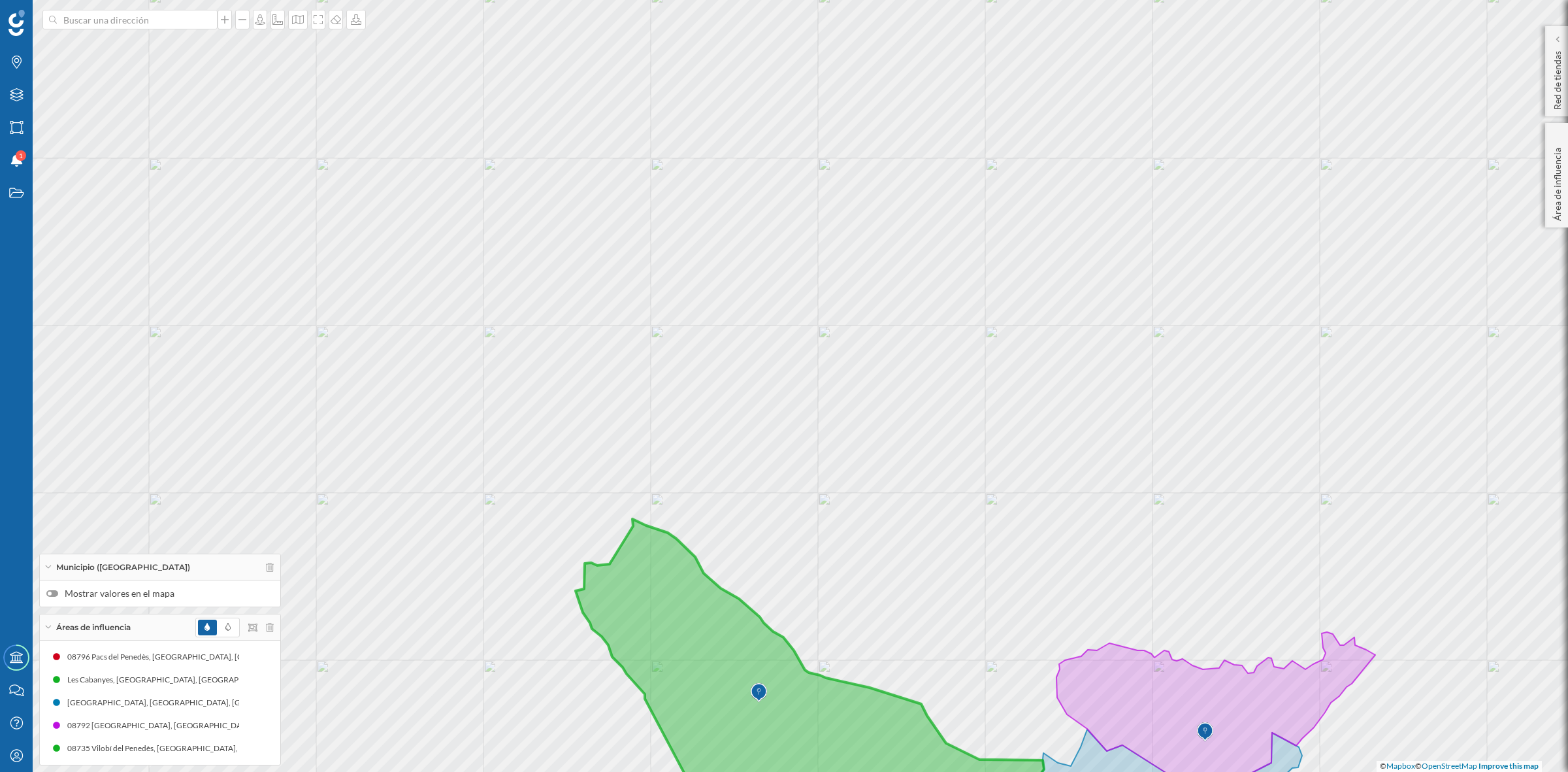
click at [56, 593] on div at bounding box center [53, 593] width 12 height 7
click at [0, 0] on input "Mostrar valores en el mapa" at bounding box center [0, 0] width 0 height 0
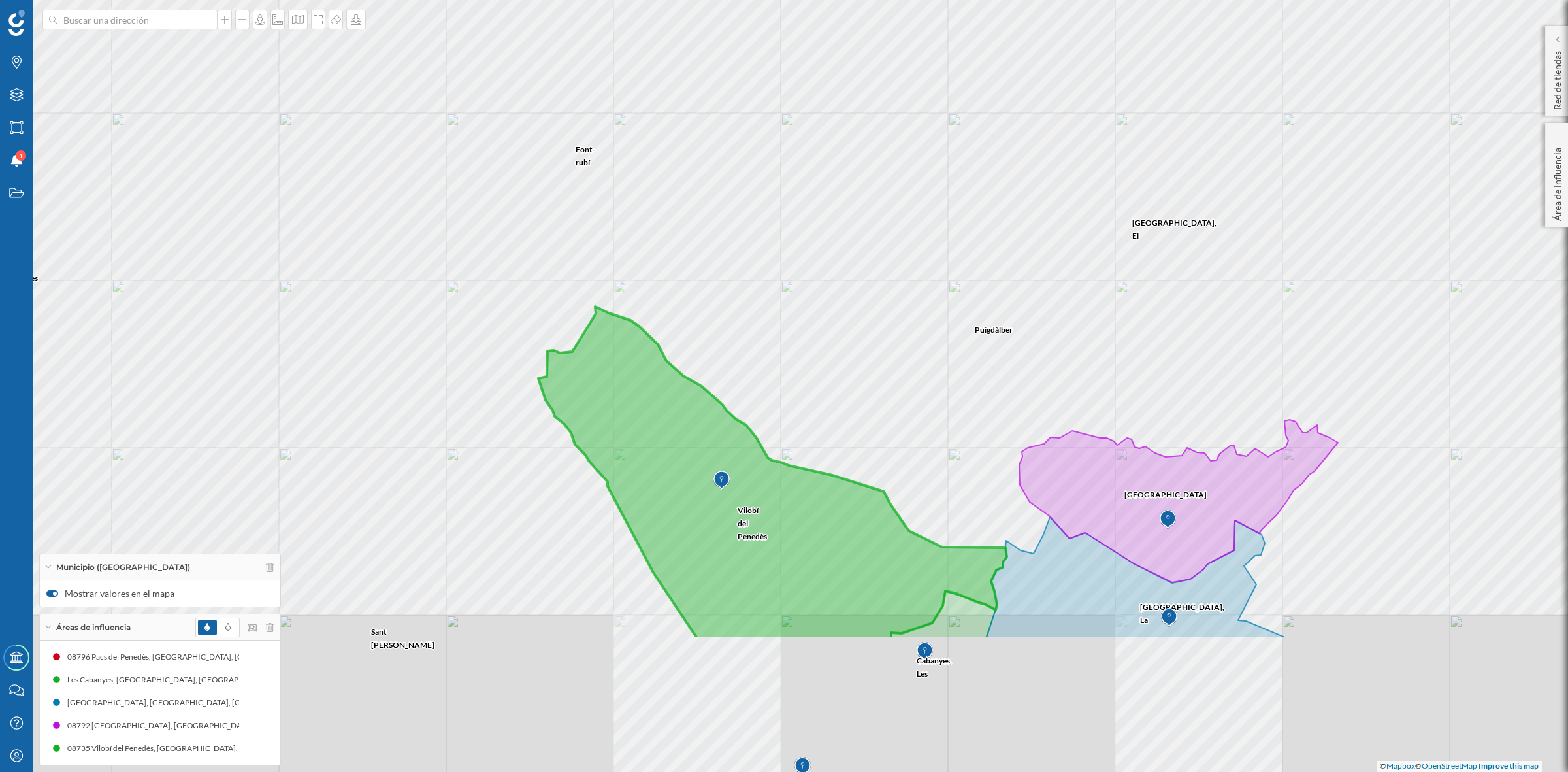
drag, startPoint x: 1322, startPoint y: 573, endPoint x: 1301, endPoint y: 389, distance: 185.2
click at [1301, 389] on div "Font-rubí Sant Martí Sarroca Torrelavit Sant Quintí de Mediona Puigdàlber Pla d…" at bounding box center [784, 386] width 1568 height 772
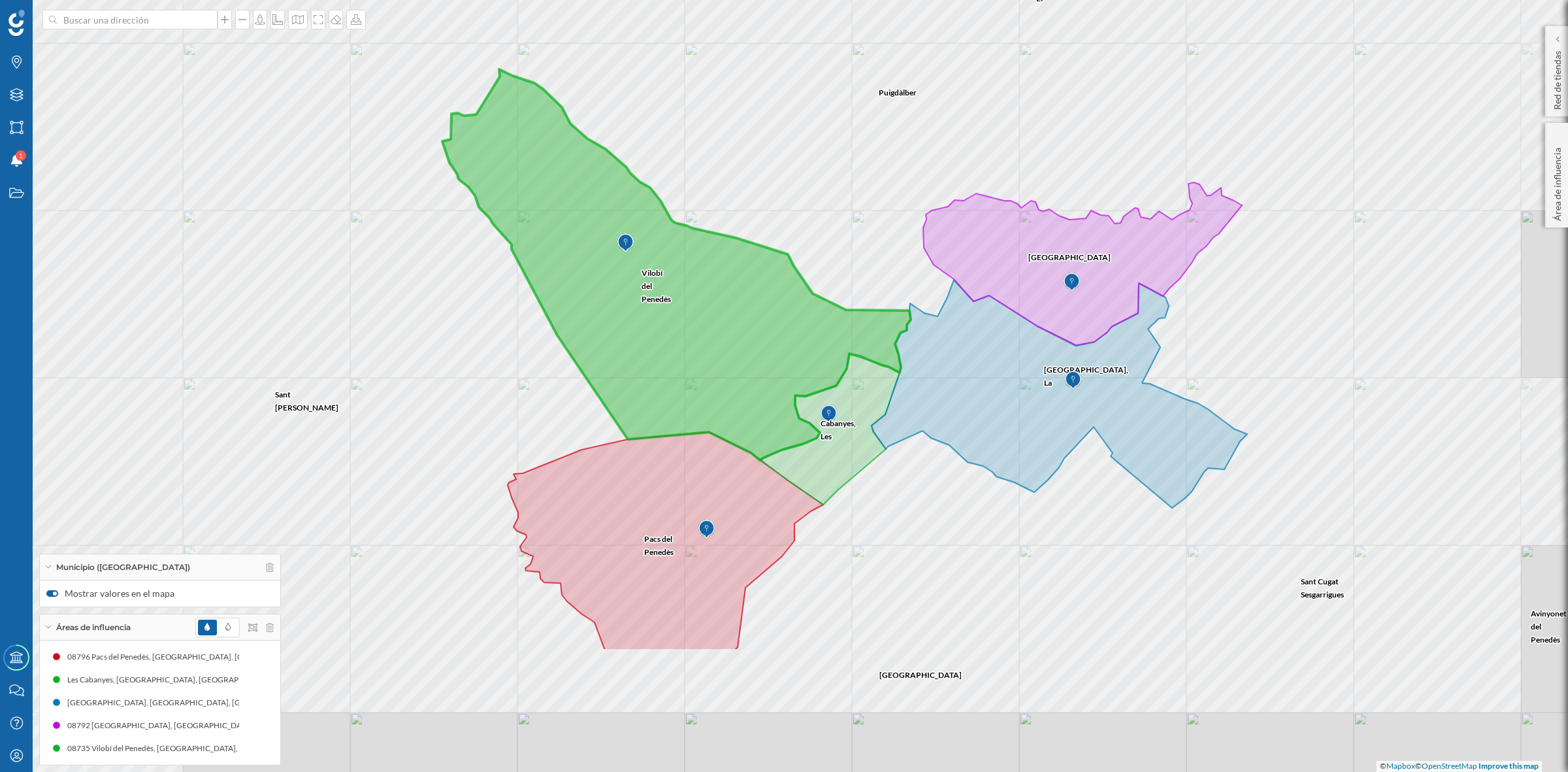
drag, startPoint x: 920, startPoint y: 406, endPoint x: 824, endPoint y: 206, distance: 221.8
click at [824, 206] on div "Font-rubí Sant Martí Sarroca Torrelavit Sant Quintí de Mediona Puigdàlber Pla d…" at bounding box center [784, 386] width 1568 height 772
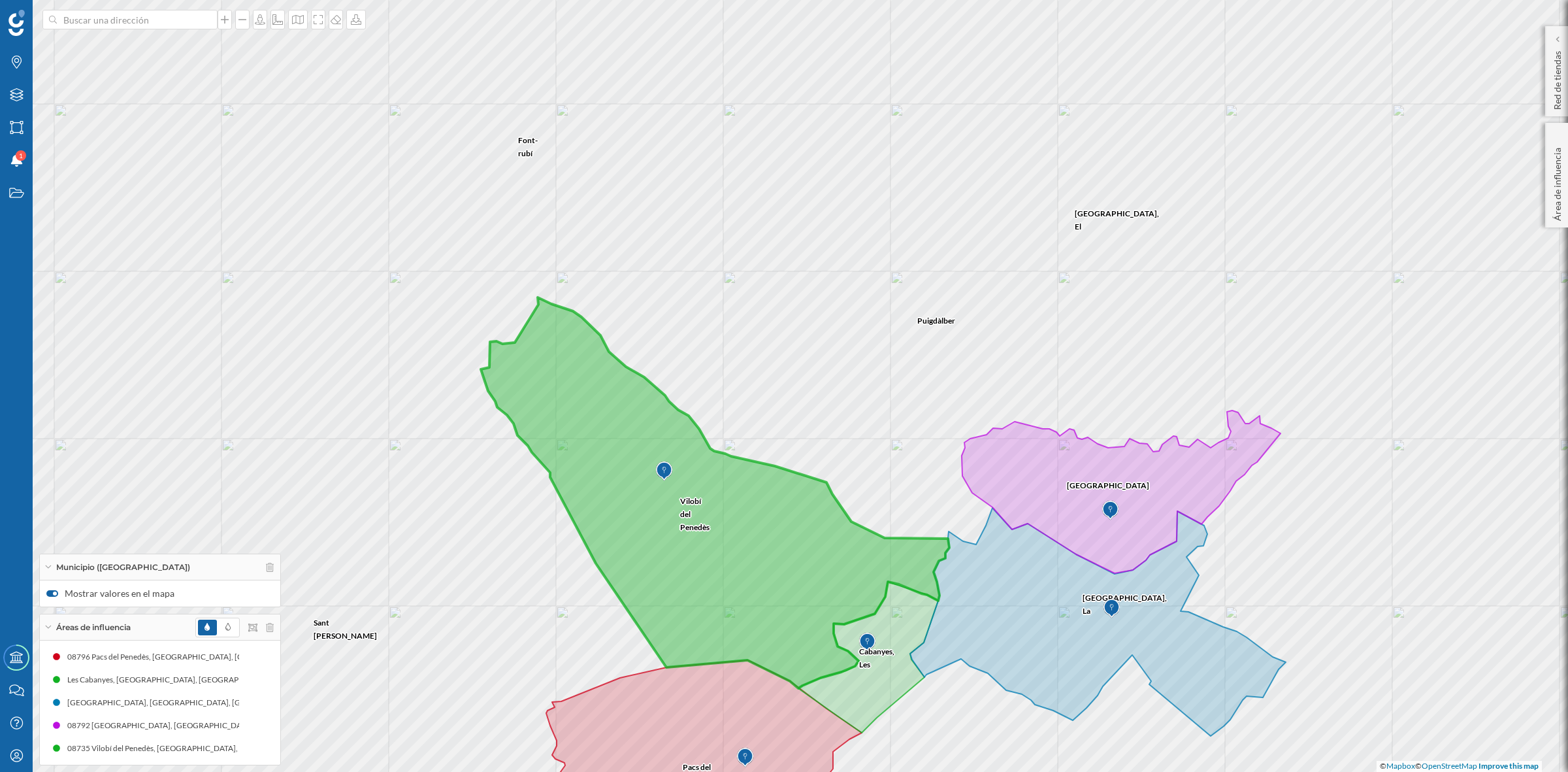
drag, startPoint x: 882, startPoint y: 152, endPoint x: 925, endPoint y: 364, distance: 216.3
click at [925, 364] on div "Font-rubí Sant Martí Sarroca Torrelavit Sant Quintí de Mediona Puigdàlber Pla d…" at bounding box center [784, 386] width 1568 height 772
click at [100, 20] on input at bounding box center [130, 20] width 147 height 20
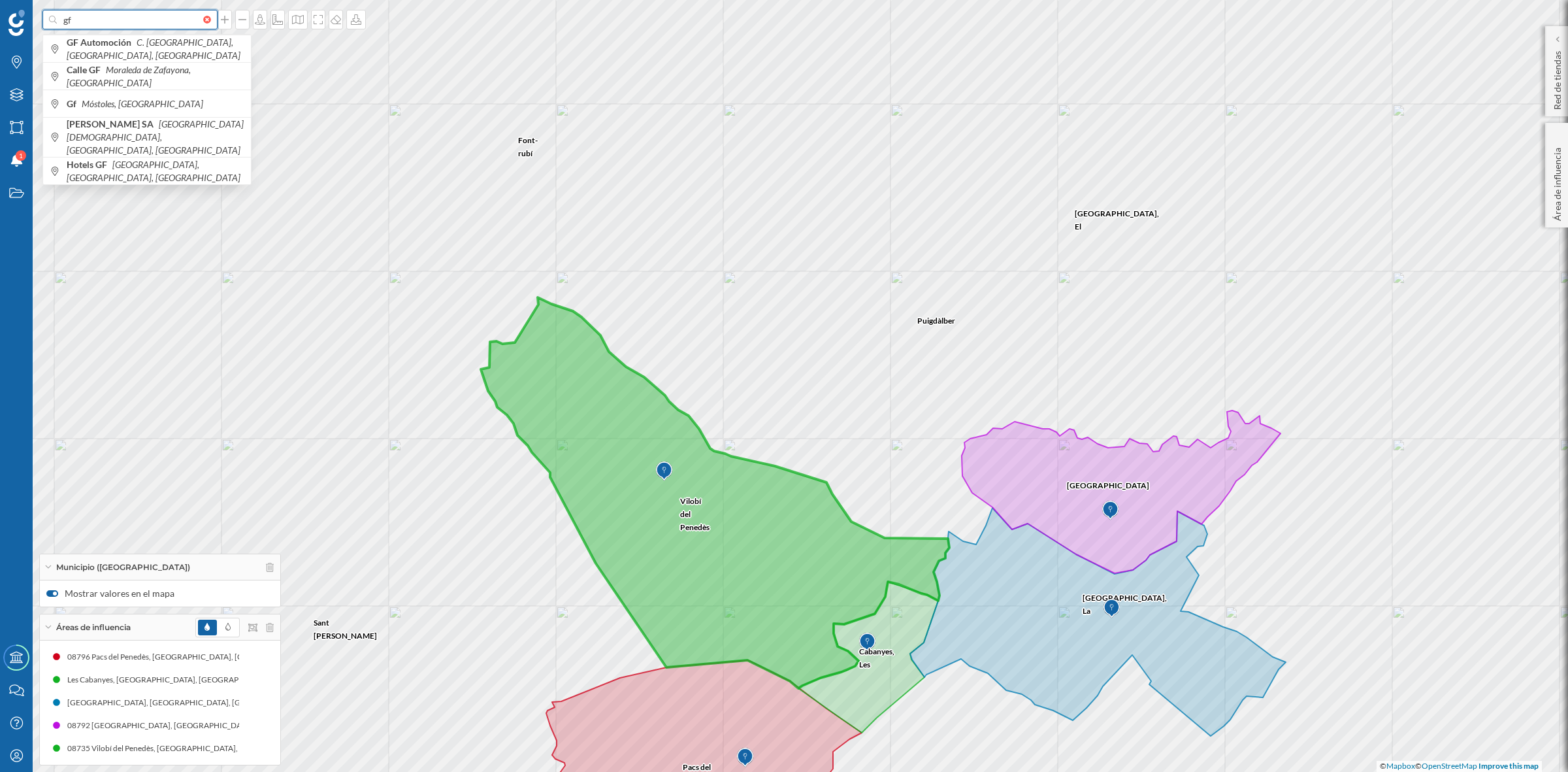
type input "g"
type input "guardiola de font"
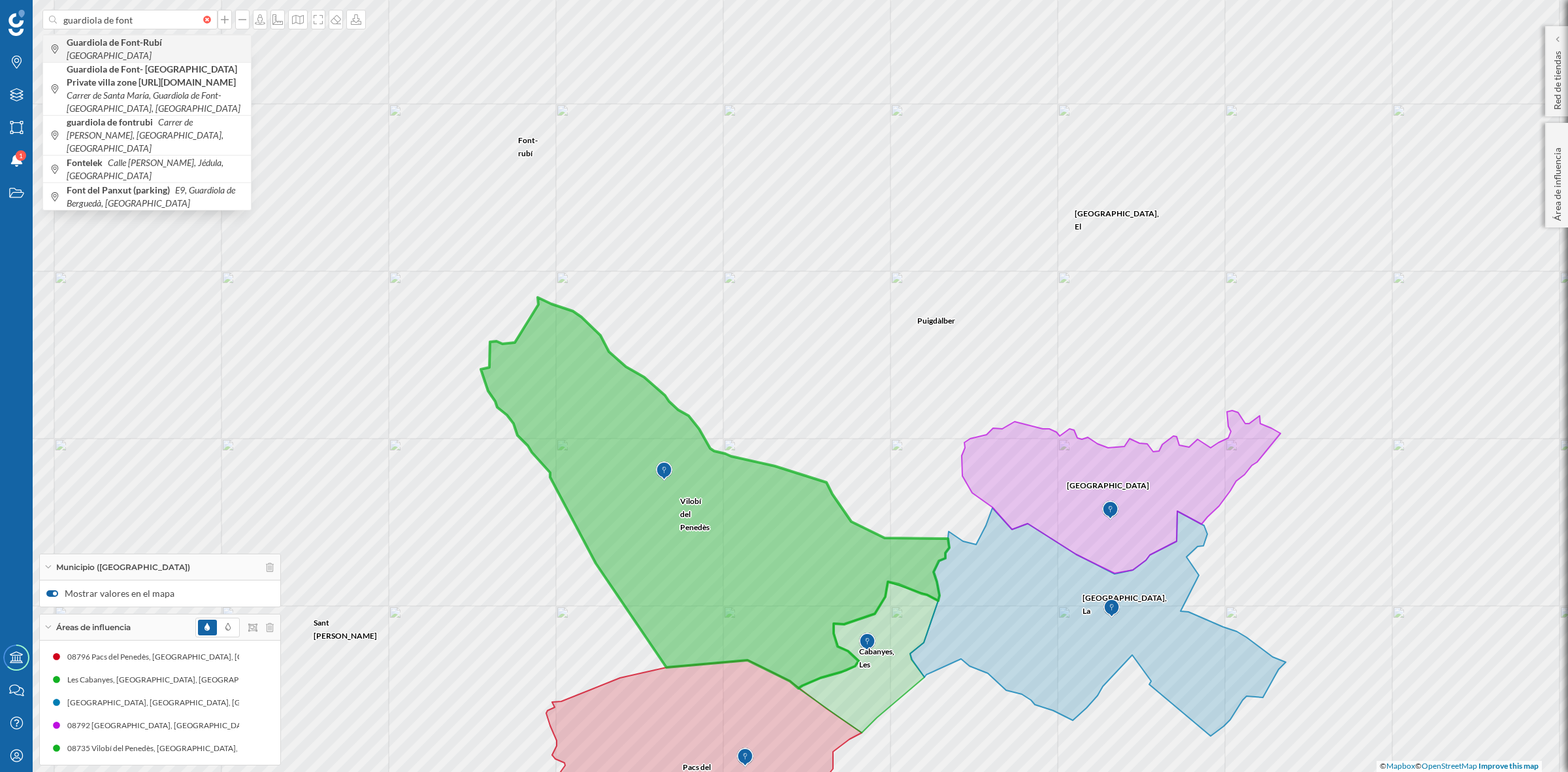
click at [113, 43] on b "Guardiola de Font-Rubí" at bounding box center [116, 42] width 98 height 11
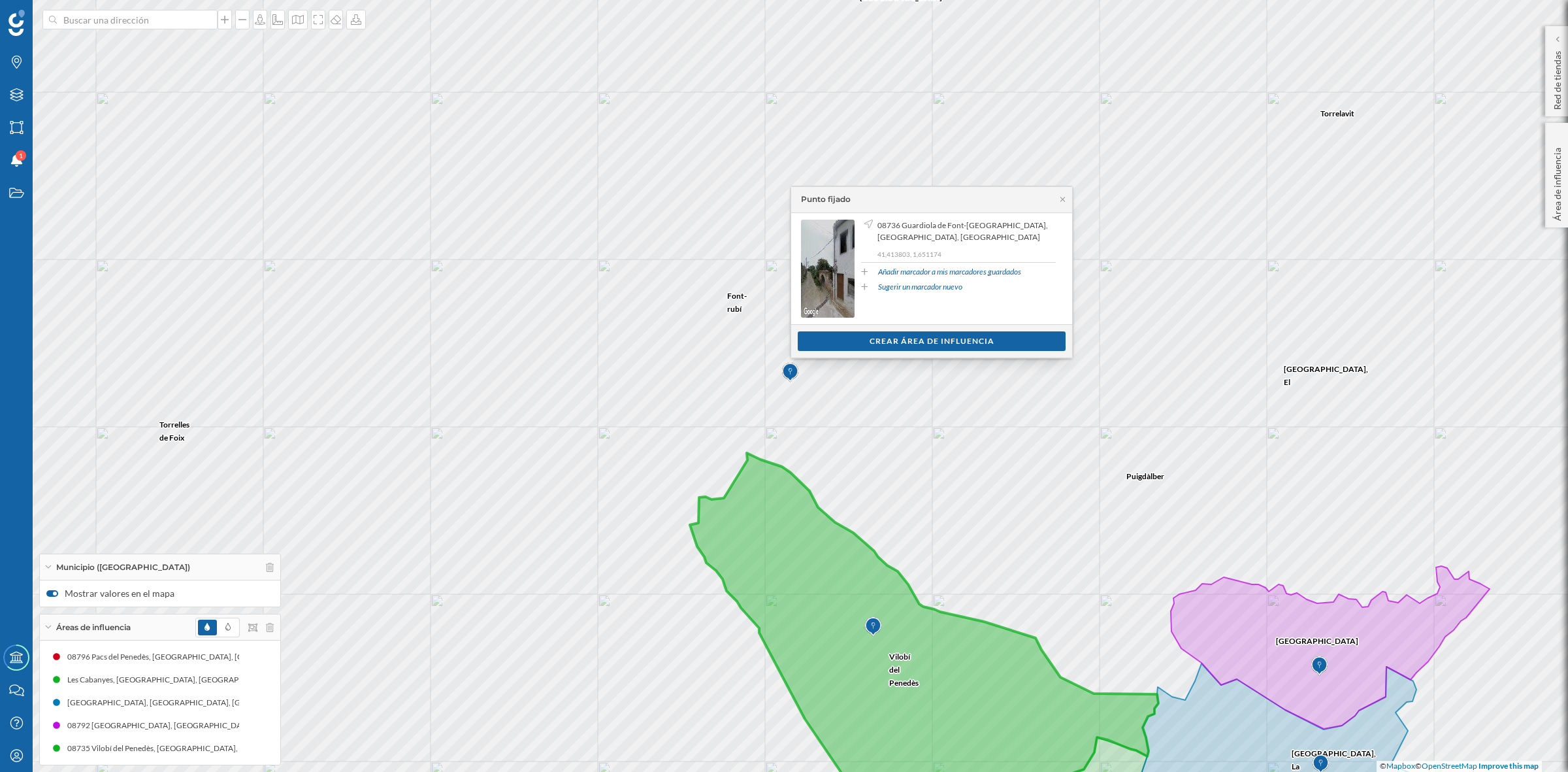
click at [972, 337] on div "Crear área de influencia" at bounding box center [931, 341] width 268 height 20
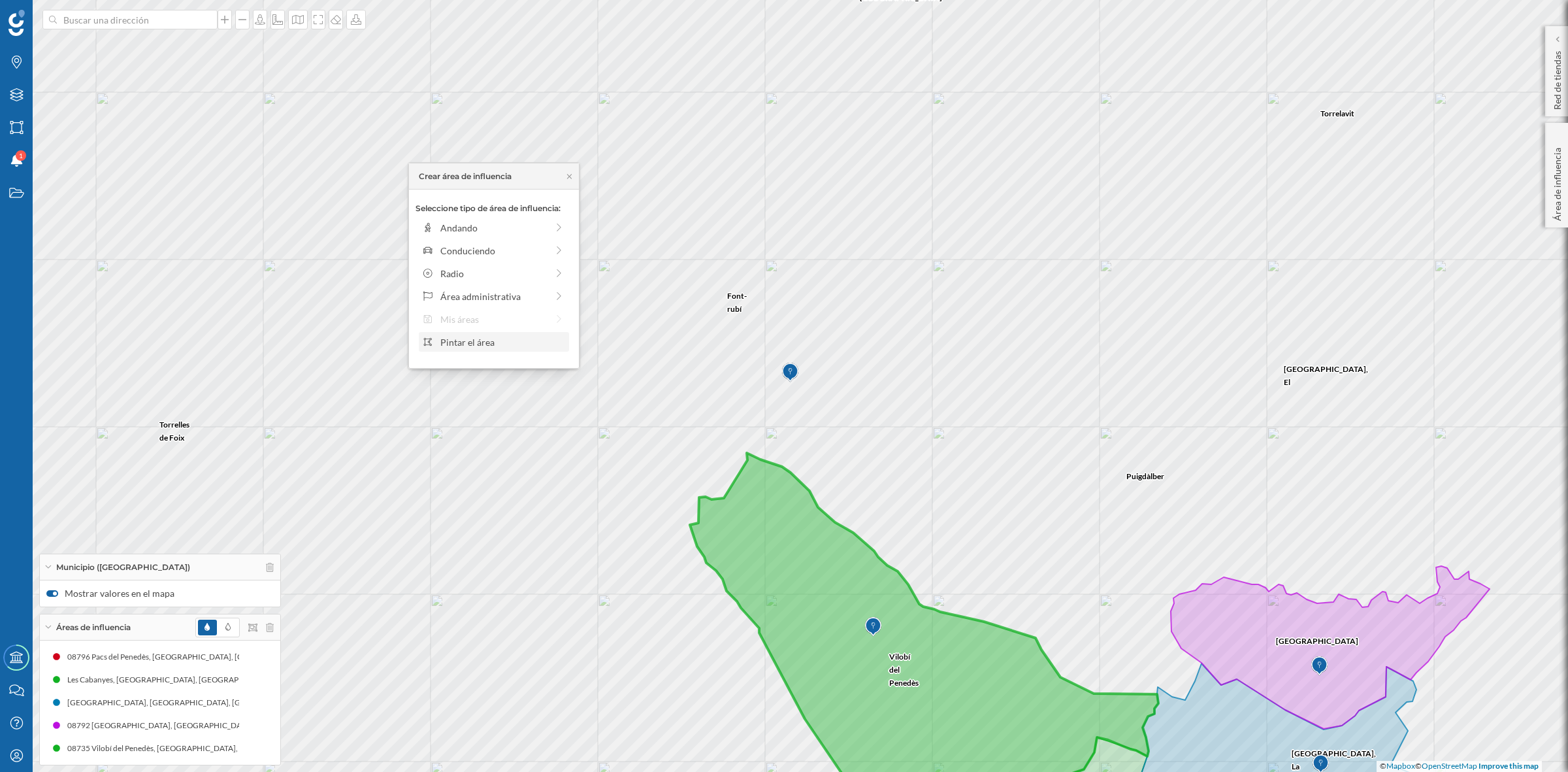
click at [453, 342] on div "Pintar el área" at bounding box center [503, 342] width 125 height 14
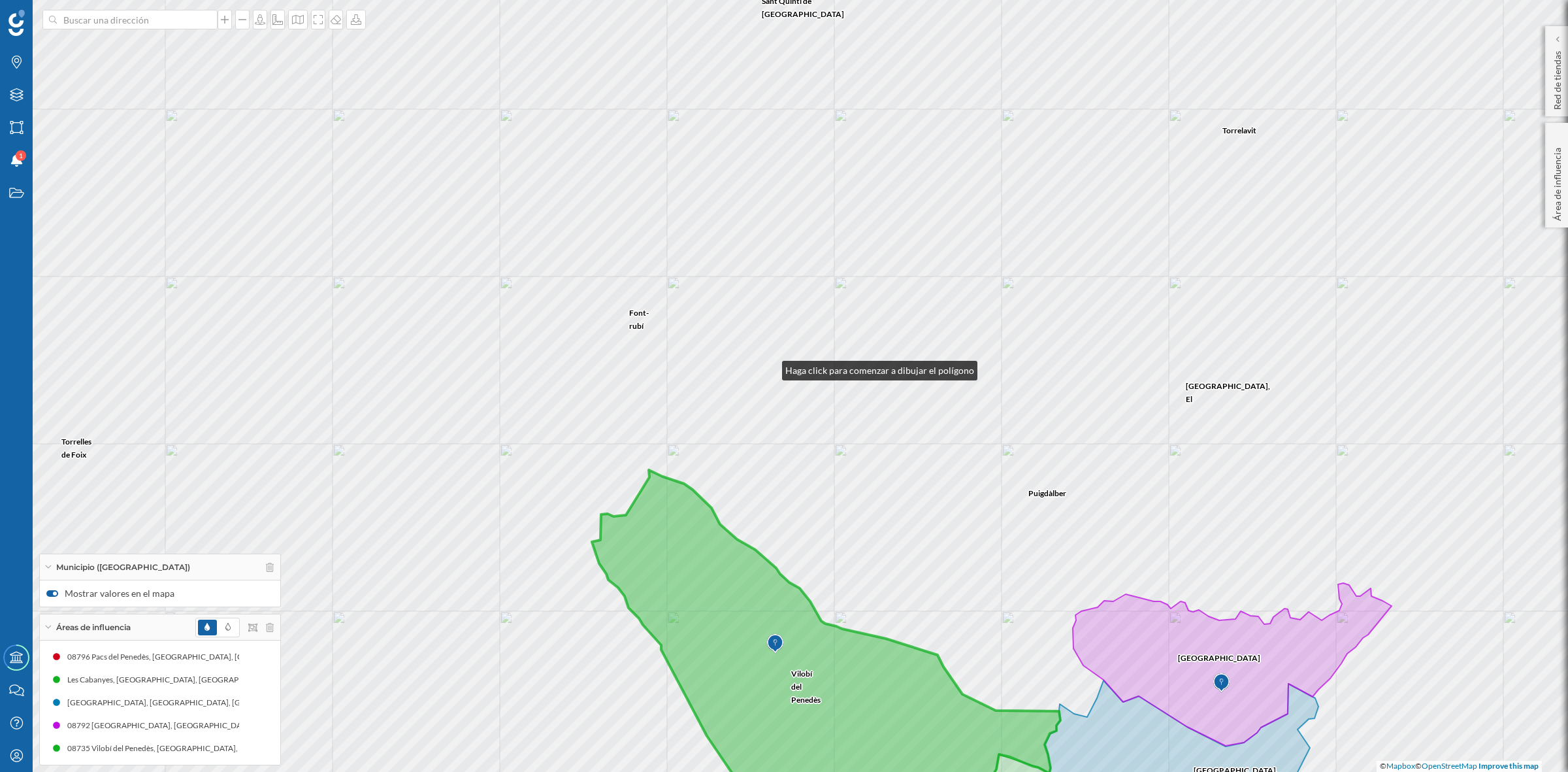
drag, startPoint x: 867, startPoint y: 350, endPoint x: 769, endPoint y: 368, distance: 99.6
click at [769, 368] on div "Font-rubí Sant Martí Sarroca Torrelavit Sant Quintí de Mediona Puigdàlber Pla d…" at bounding box center [784, 386] width 1568 height 772
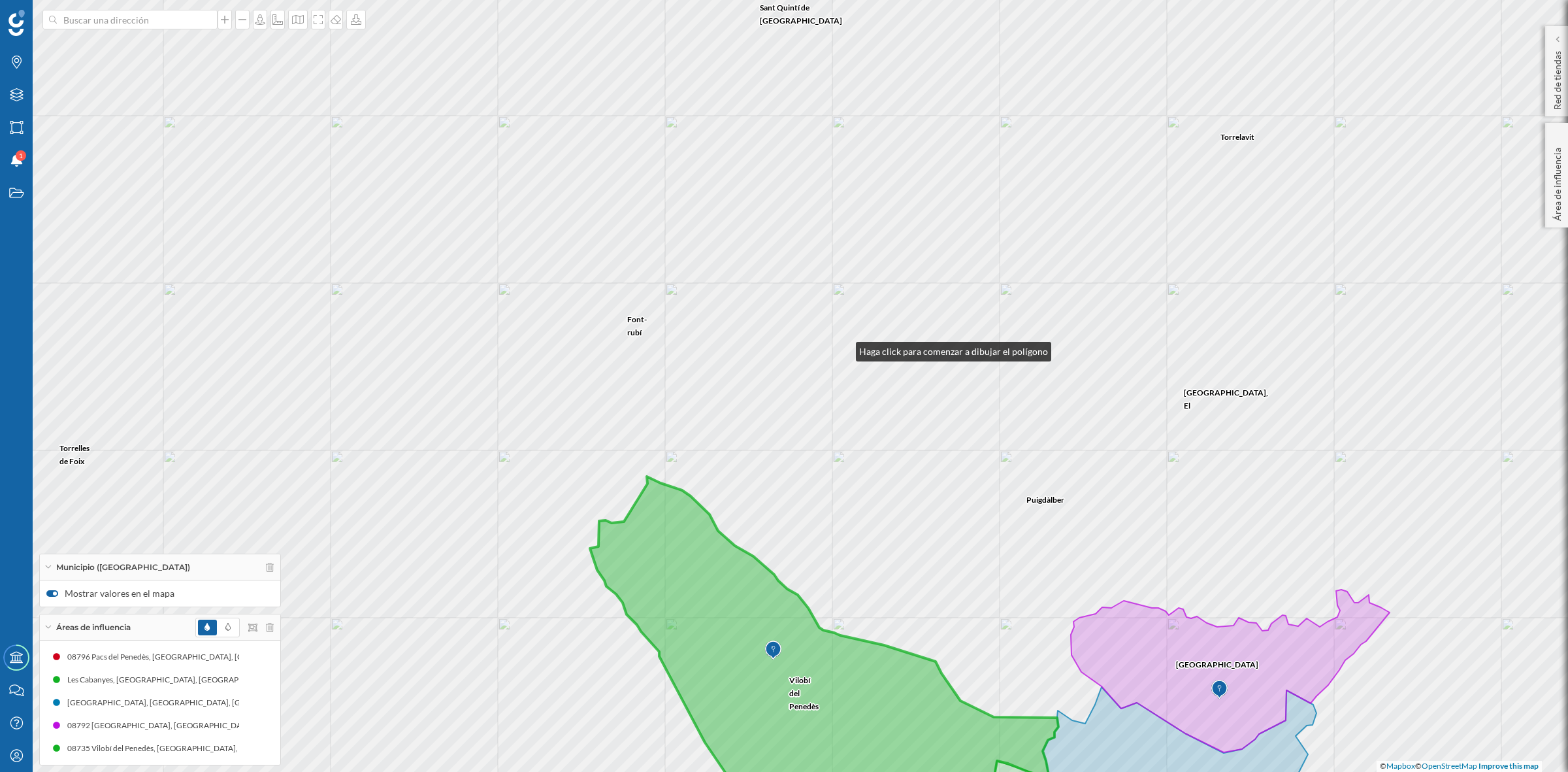
drag, startPoint x: 845, startPoint y: 342, endPoint x: 840, endPoint y: 353, distance: 12.1
click at [840, 353] on div "Font-rubí Sant Martí Sarroca Torrelavit Sant Quintí de Mediona Puigdàlber Pla d…" at bounding box center [784, 386] width 1568 height 772
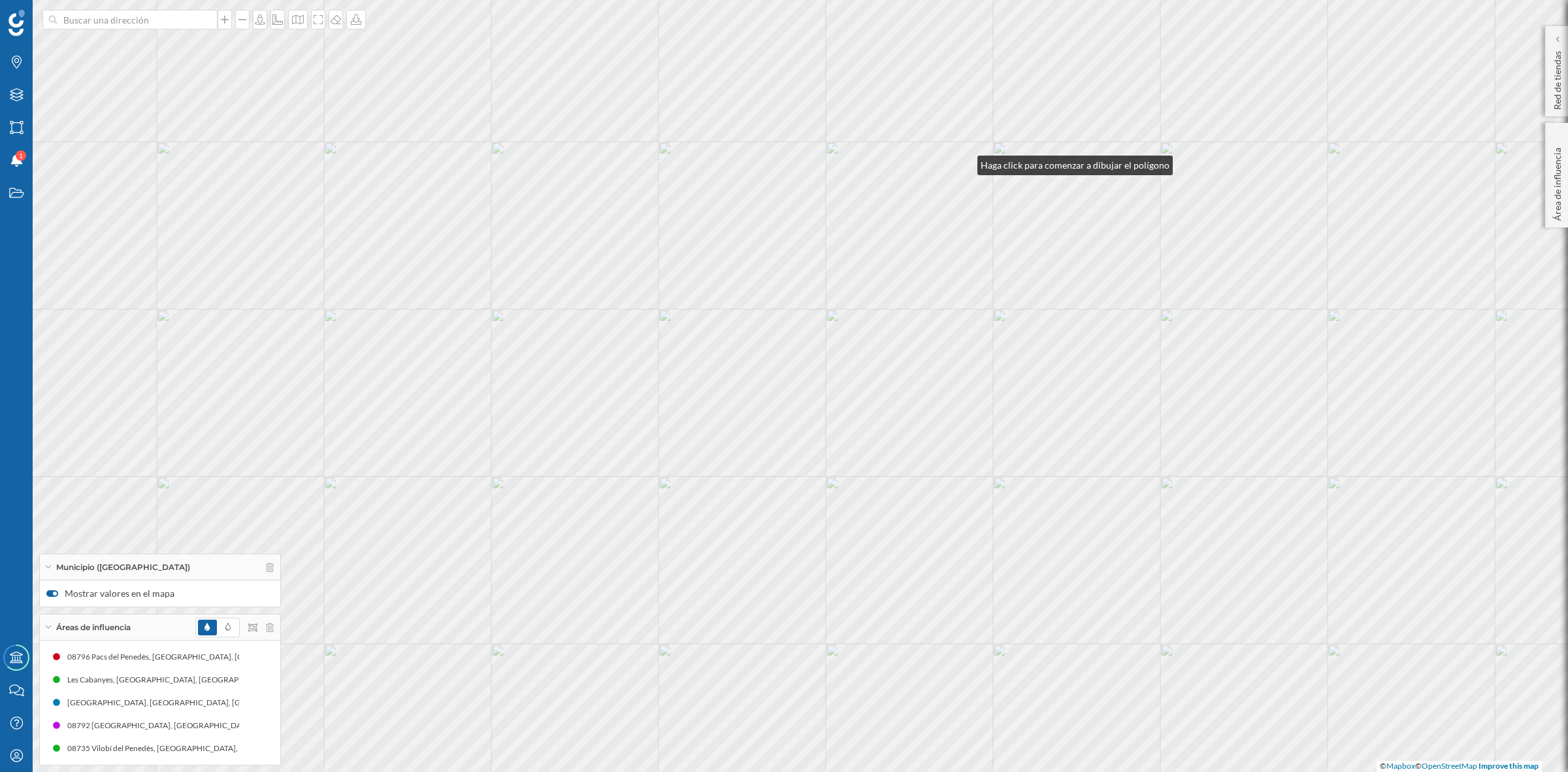
click at [964, 162] on div "Font-rubí Torrelavit Sant Quintí de Mediona © Mapbox © OpenStreetMap Improve th…" at bounding box center [784, 386] width 1568 height 772
click at [948, 128] on div "Font-rubí Torrelavit Sant Quintí de Mediona © Mapbox © OpenStreetMap Improve th…" at bounding box center [784, 386] width 1568 height 772
click at [858, 188] on div "Font-rubí Torrelavit Sant Quintí de Mediona © Mapbox © OpenStreetMap Improve th…" at bounding box center [784, 386] width 1568 height 772
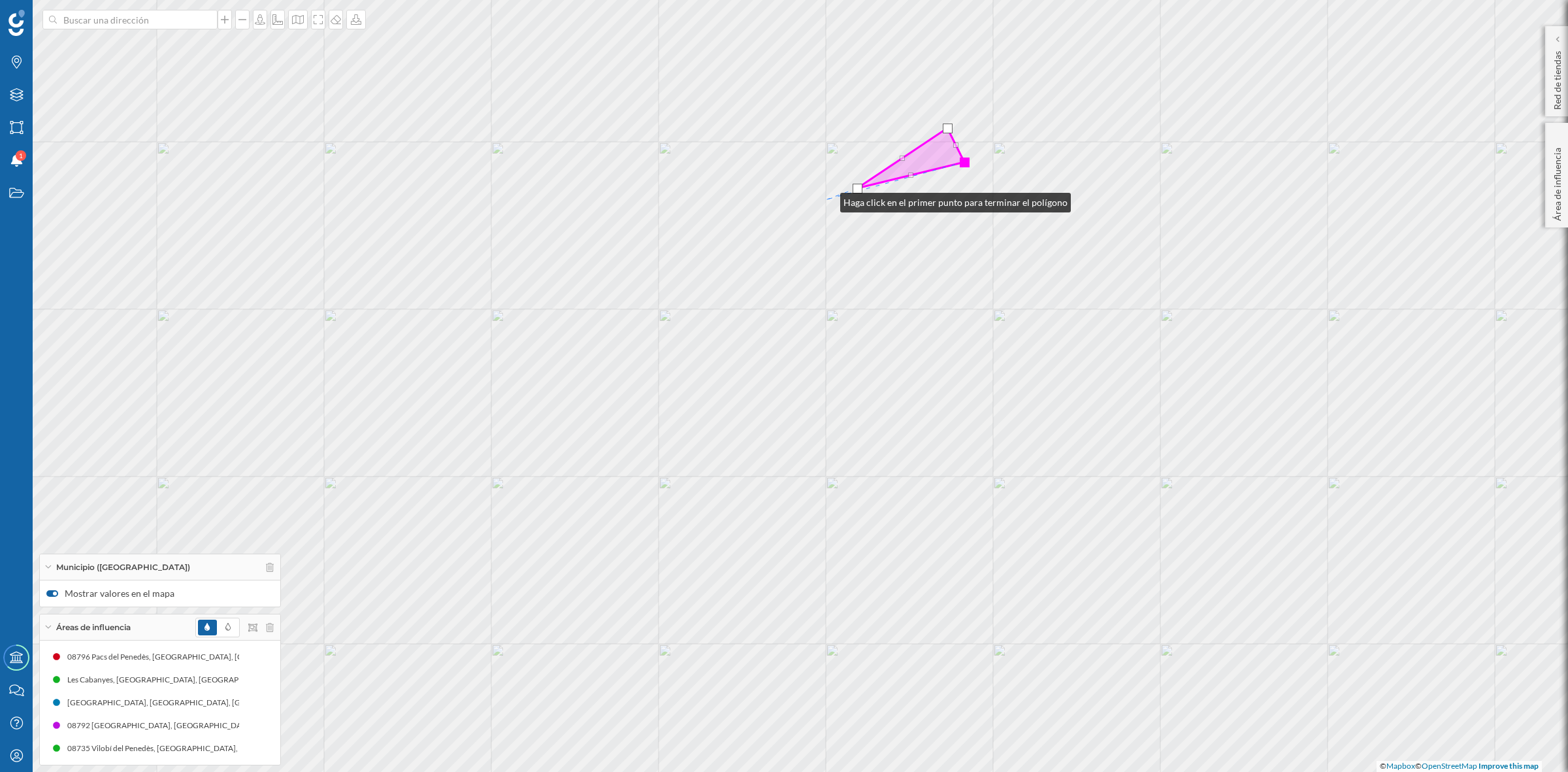
click at [828, 199] on div "Font-rubí Torrelavit Sant Quintí de Mediona © Mapbox © OpenStreetMap Improve th…" at bounding box center [784, 386] width 1568 height 772
click at [803, 203] on div "Font-rubí Torrelavit Sant Quintí de Mediona © Mapbox © OpenStreetMap Improve th…" at bounding box center [784, 386] width 1568 height 772
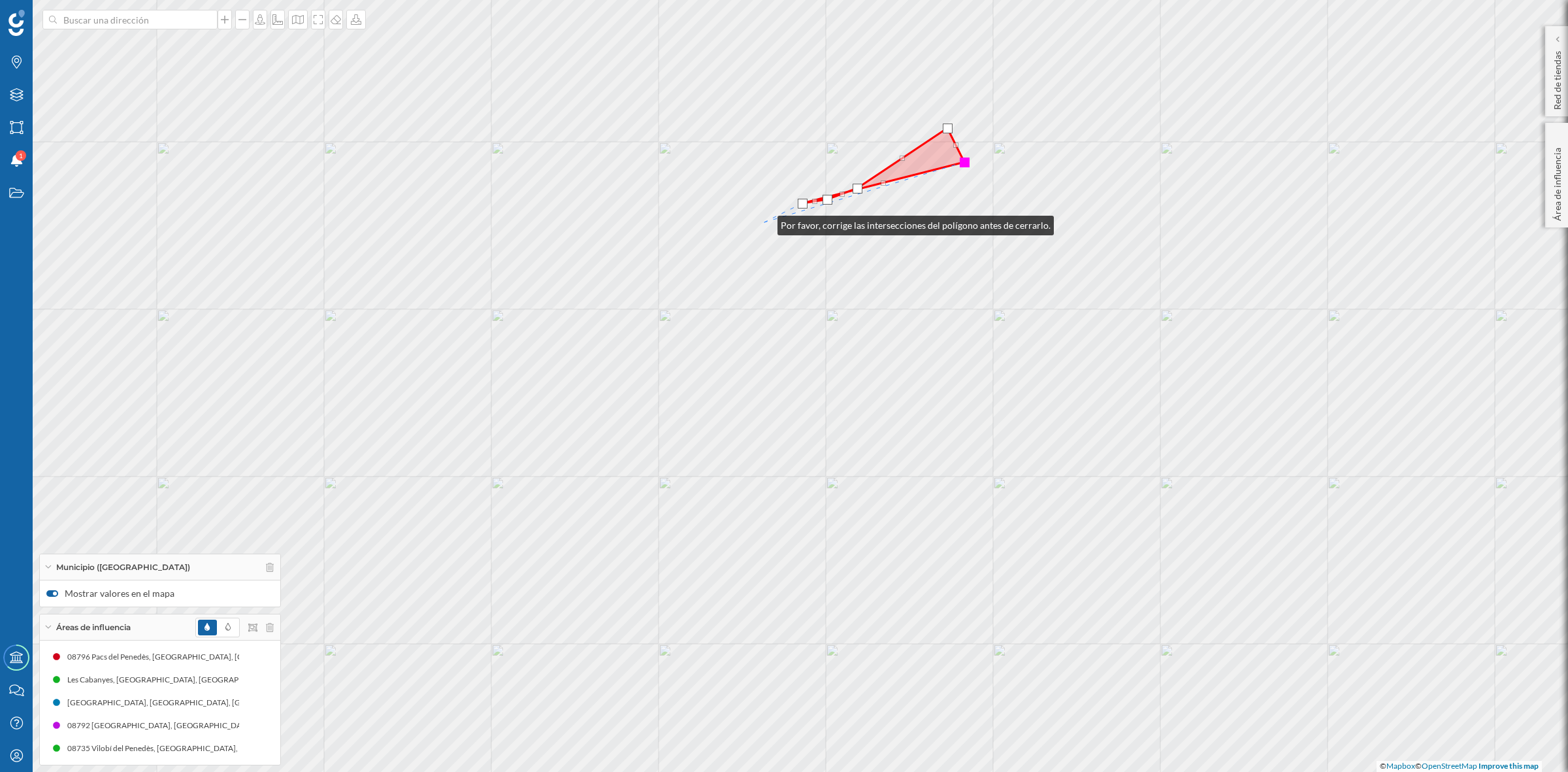
click at [764, 223] on div "Font-rubí Torrelavit Sant Quintí de Mediona © Mapbox © OpenStreetMap Improve th…" at bounding box center [784, 386] width 1568 height 772
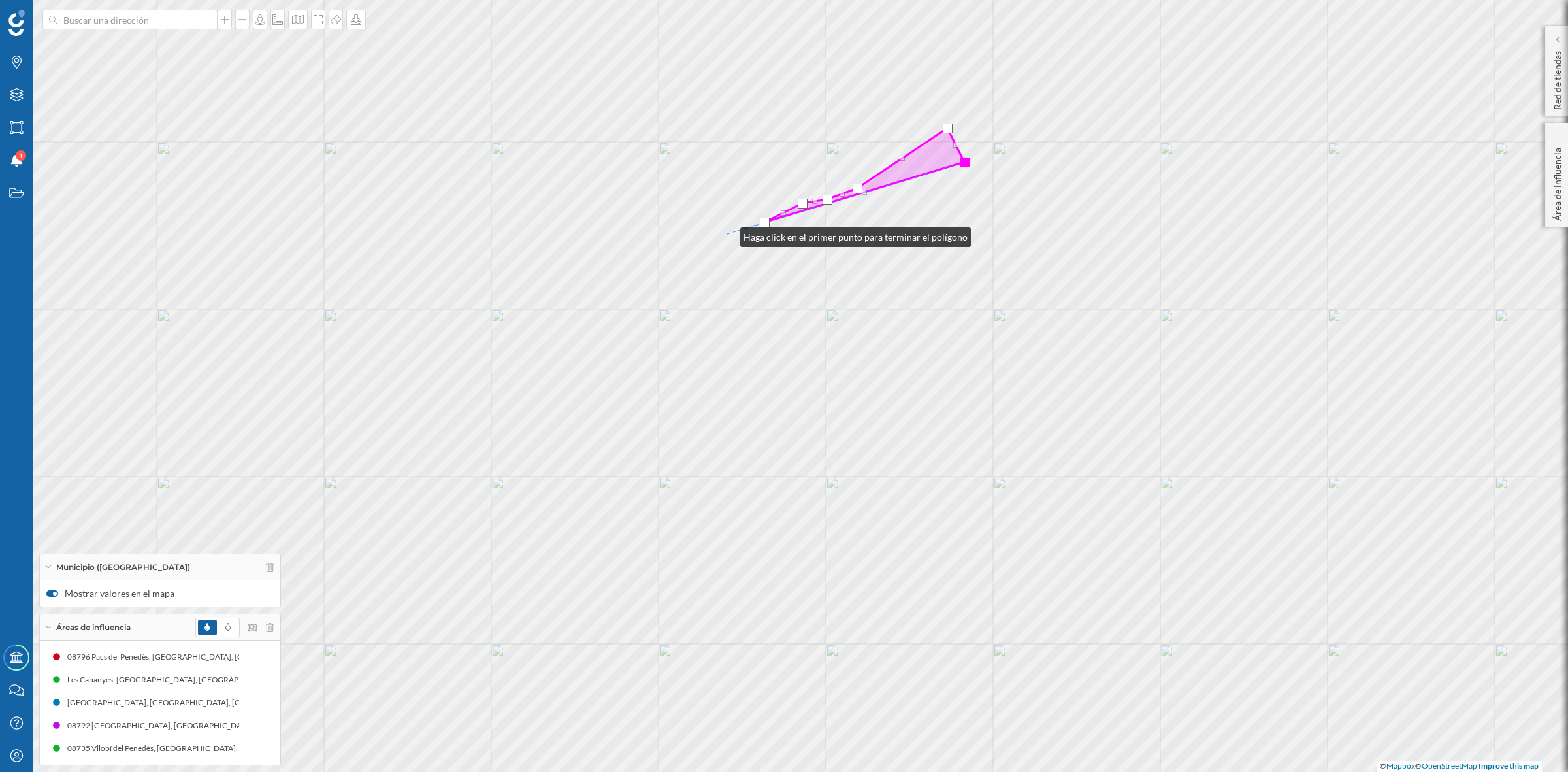
click at [728, 234] on div "Font-rubí Torrelavit Sant Quintí de Mediona © Mapbox © OpenStreetMap Improve th…" at bounding box center [784, 386] width 1568 height 772
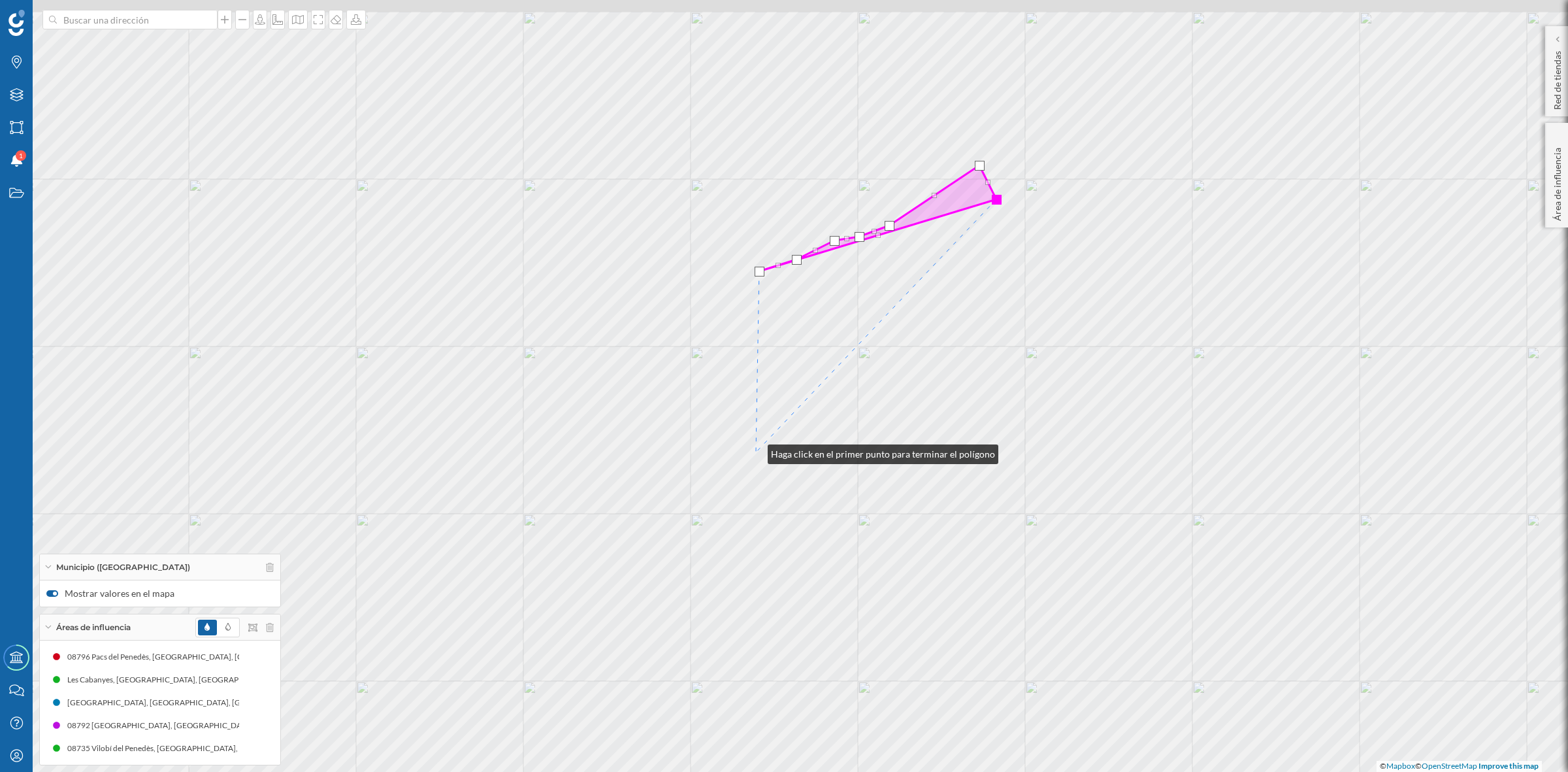
drag, startPoint x: 722, startPoint y: 413, endPoint x: 772, endPoint y: 443, distance: 58.3
click at [770, 444] on div "Font-rubí Torrelavit Sant Quintí de Mediona © Mapbox © OpenStreetMap Improve th…" at bounding box center [784, 386] width 1568 height 772
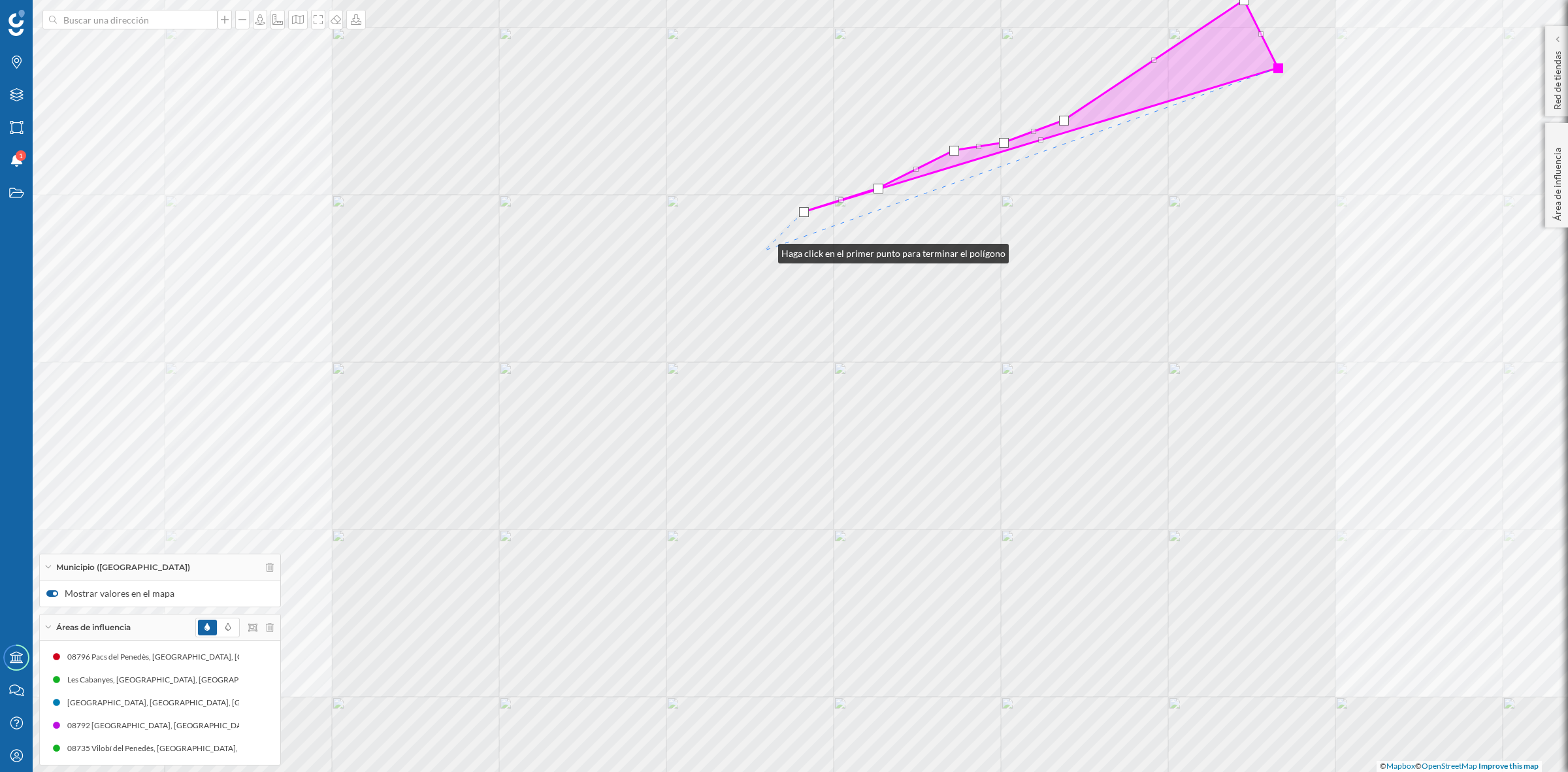
click at [765, 250] on div "Font-rubí Torrelavit Sant Quintí de Mediona © Mapbox © OpenStreetMap Improve th…" at bounding box center [784, 386] width 1568 height 772
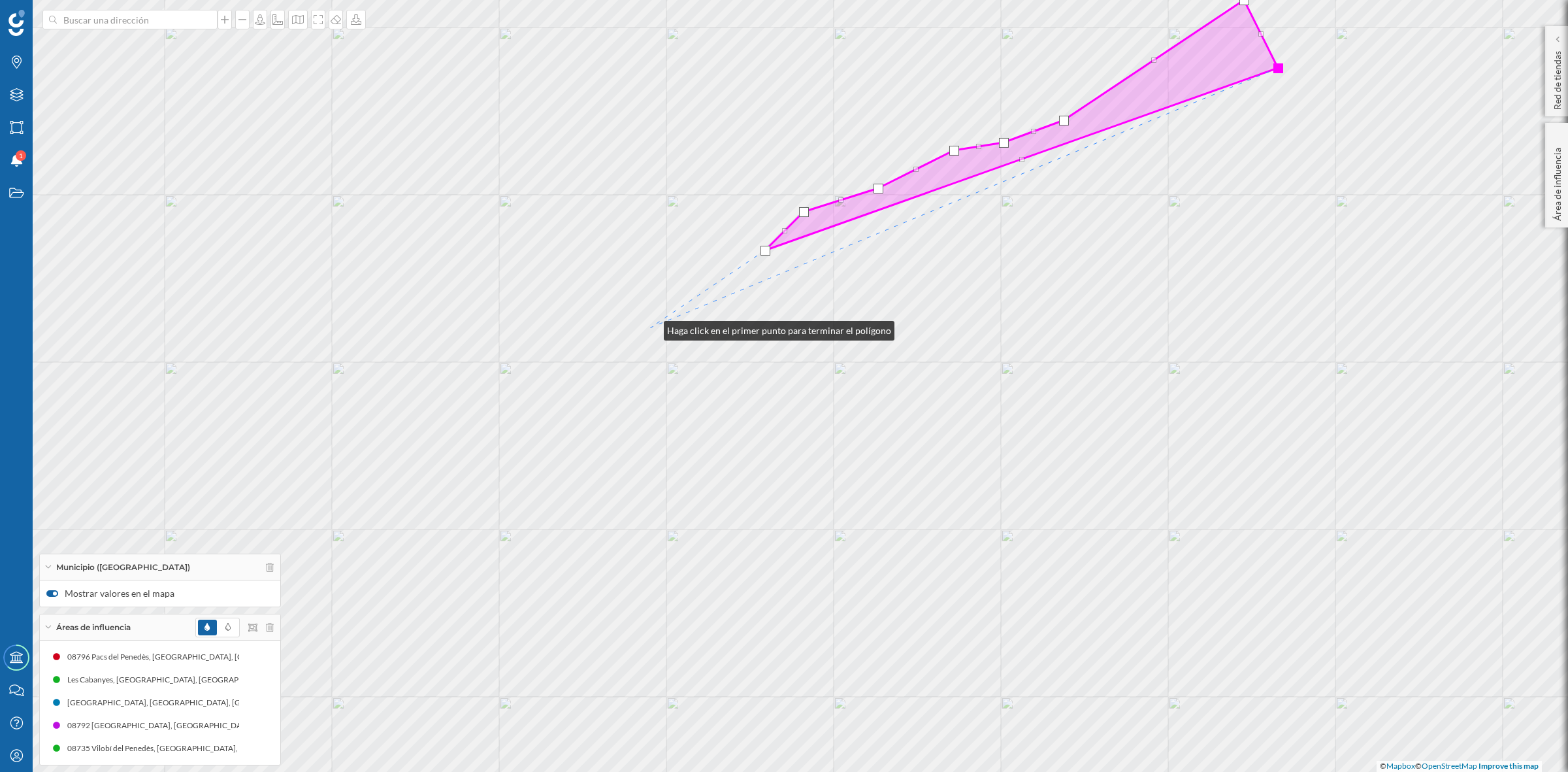
click at [651, 328] on div "Font-rubí Torrelavit Sant Quintí de Mediona © Mapbox © OpenStreetMap Improve th…" at bounding box center [784, 386] width 1568 height 772
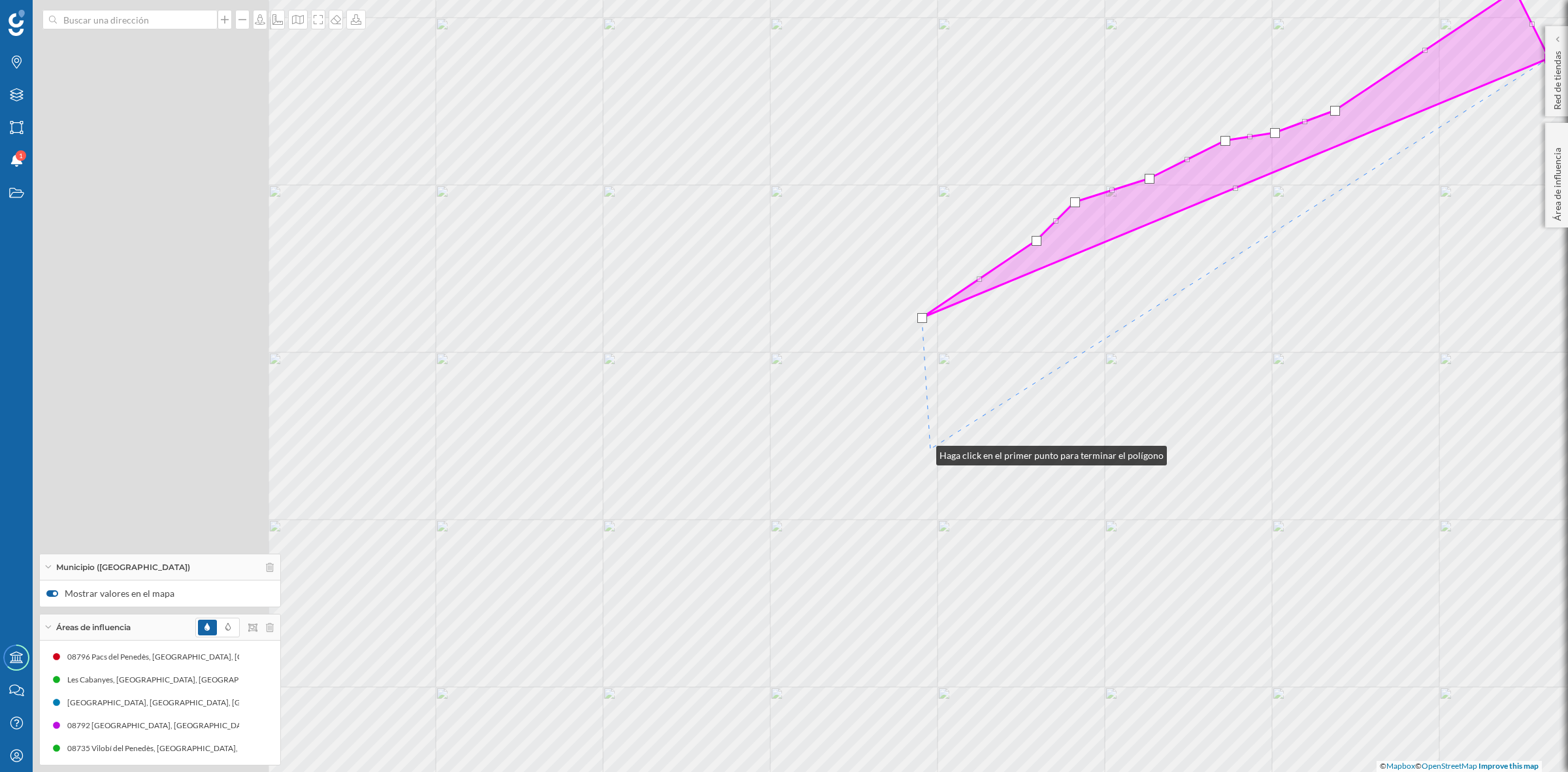
drag, startPoint x: 749, startPoint y: 469, endPoint x: 925, endPoint y: 453, distance: 176.7
click at [925, 453] on div "Font-rubí Torrelavit Sant Quintí de Mediona © Mapbox © OpenStreetMap Improve th…" at bounding box center [784, 386] width 1568 height 772
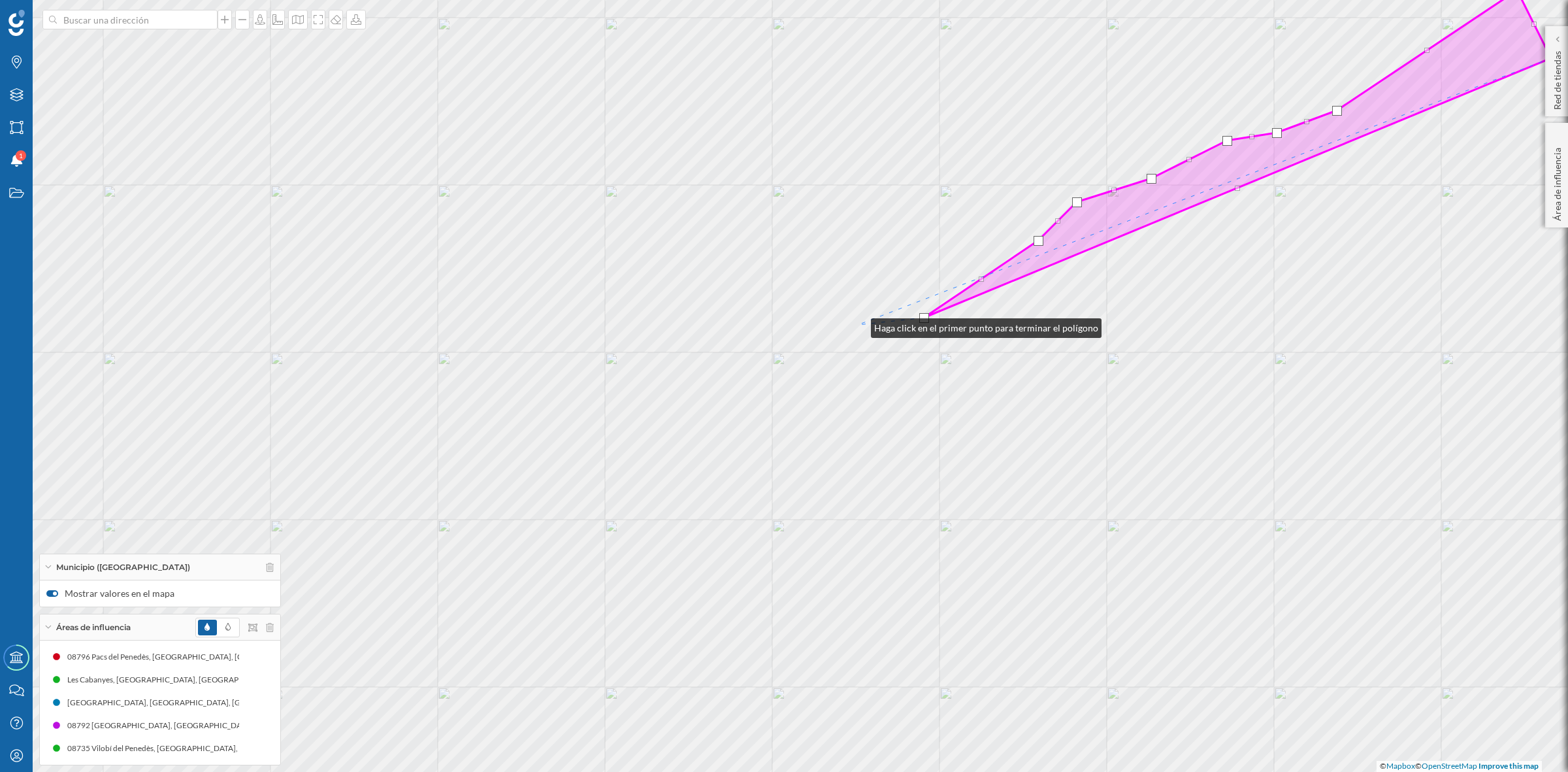
click at [858, 325] on div "Font-rubí Torrelavit Sant Quintí de Mediona © Mapbox © OpenStreetMap Improve th…" at bounding box center [784, 386] width 1568 height 772
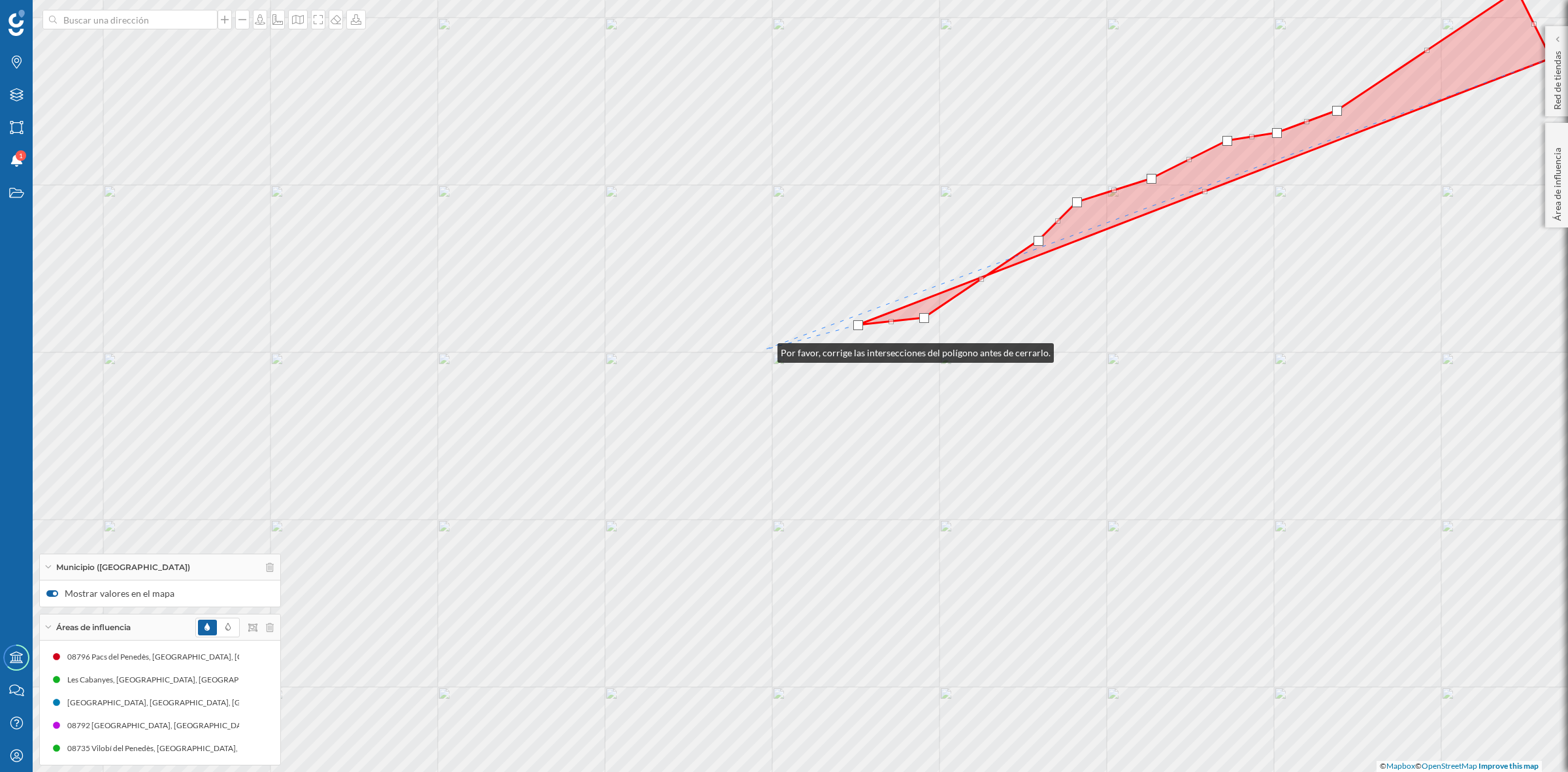
click at [764, 350] on div "Font-rubí Torrelavit Sant Quintí de Mediona © Mapbox © OpenStreetMap Improve th…" at bounding box center [784, 386] width 1568 height 772
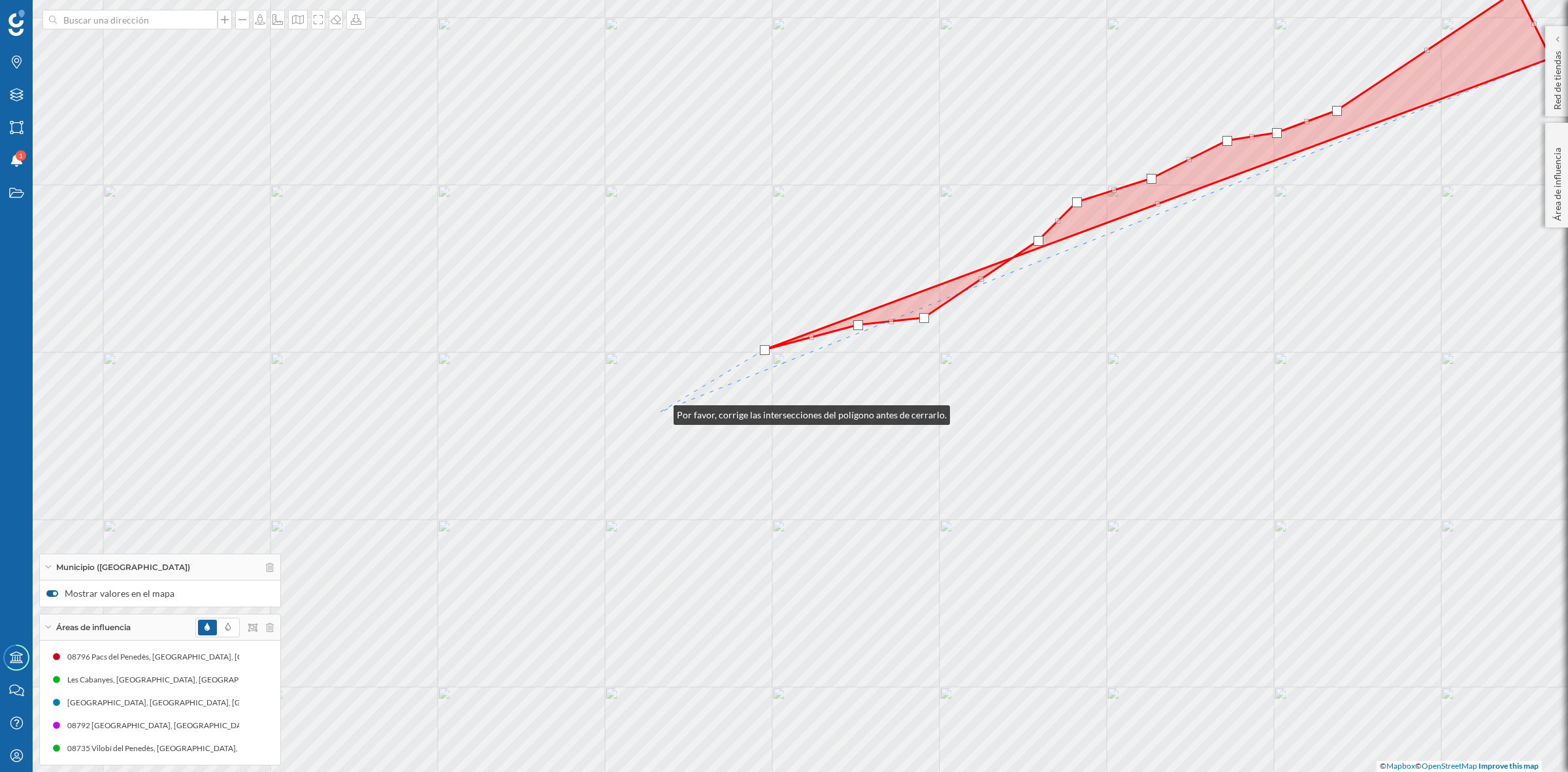
click at [661, 412] on div "Font-rubí Torrelavit Sant Quintí de Mediona © Mapbox © OpenStreetMap Improve th…" at bounding box center [784, 386] width 1568 height 772
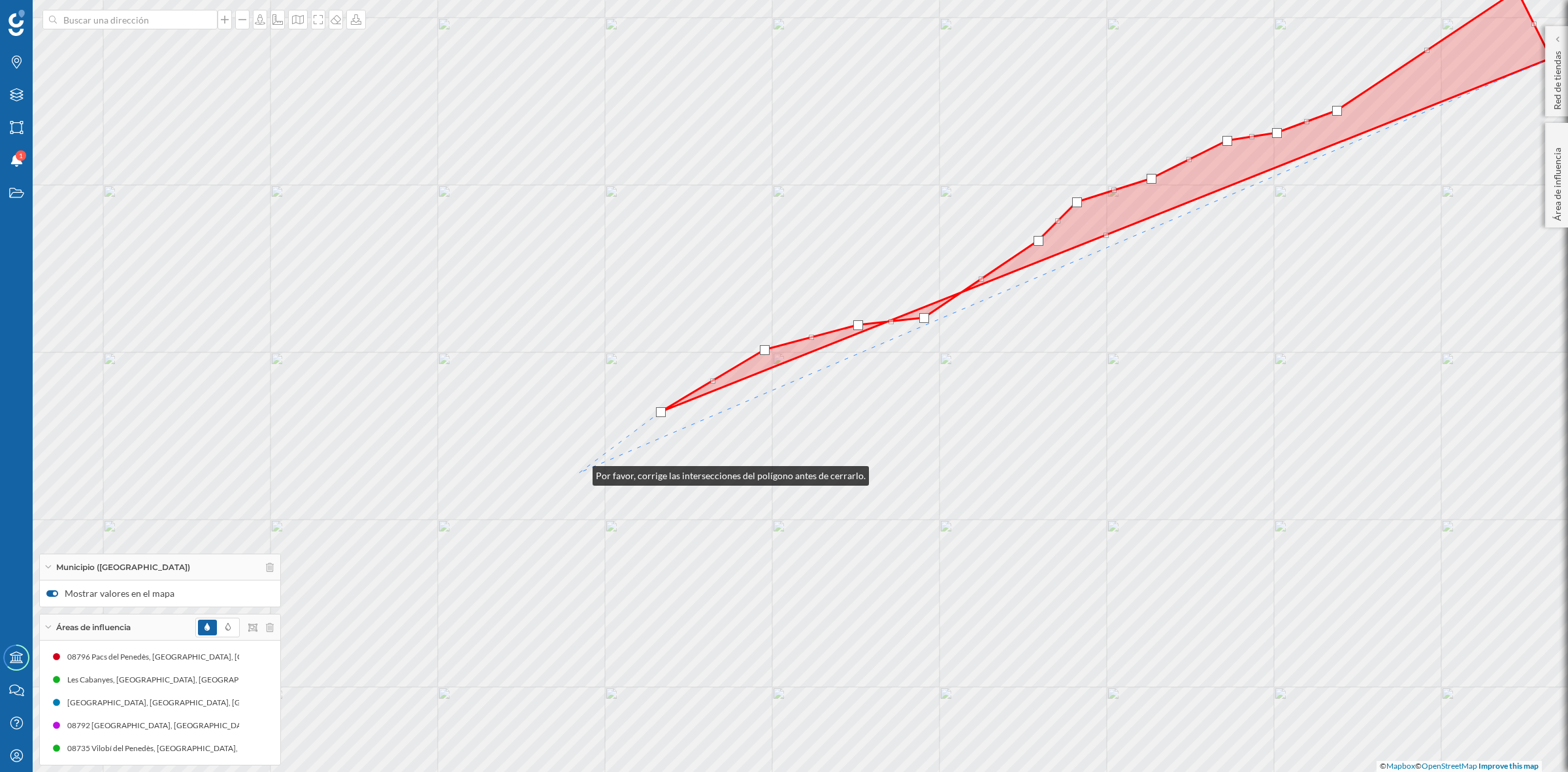
click at [580, 473] on div "Font-rubí Torrelavit Sant Quintí de Mediona © Mapbox © OpenStreetMap Improve th…" at bounding box center [784, 386] width 1568 height 772
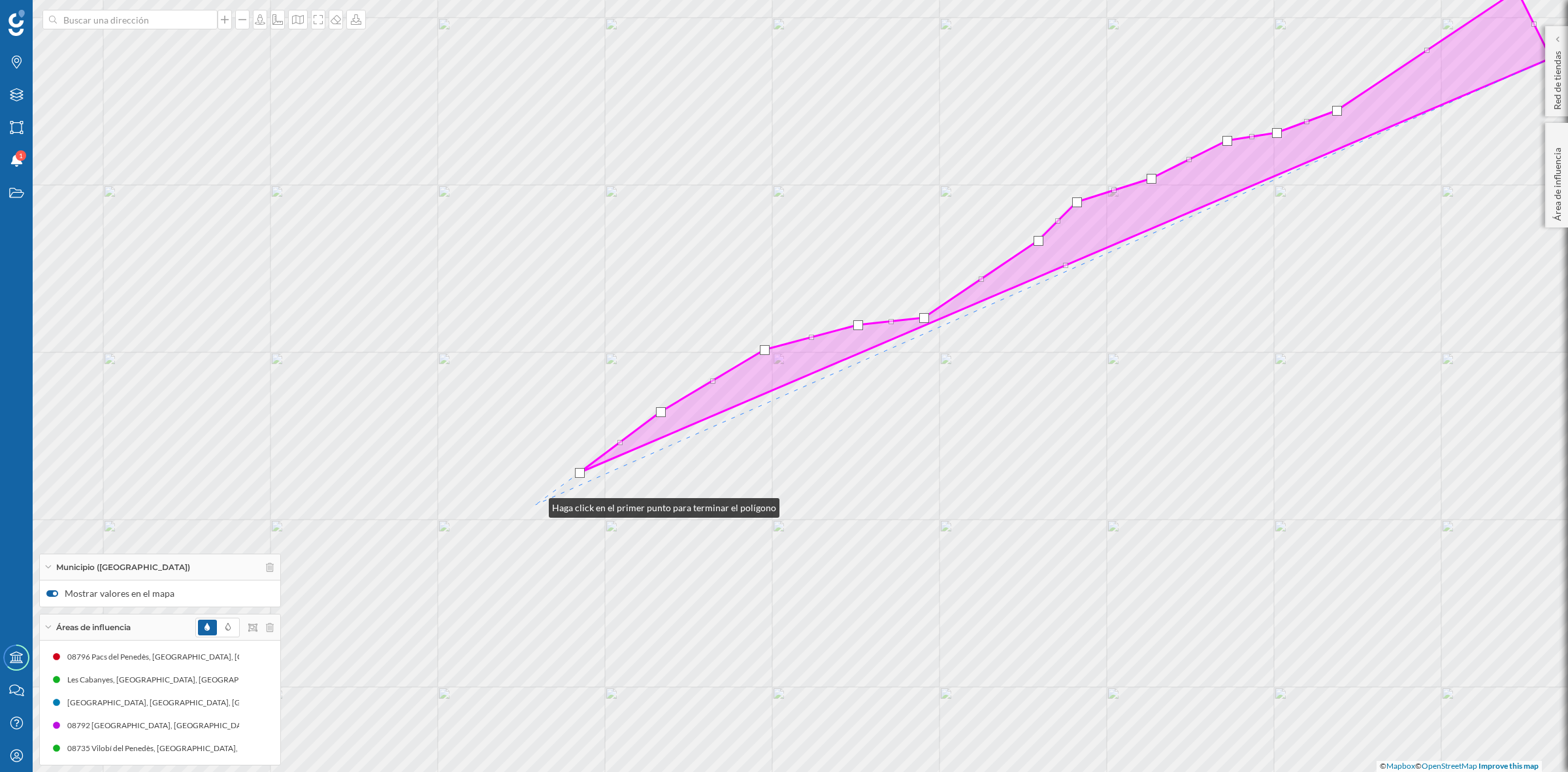
click at [536, 504] on div "Font-rubí Torrelavit Sant Quintí de Mediona © Mapbox © OpenStreetMap Improve th…" at bounding box center [784, 386] width 1568 height 772
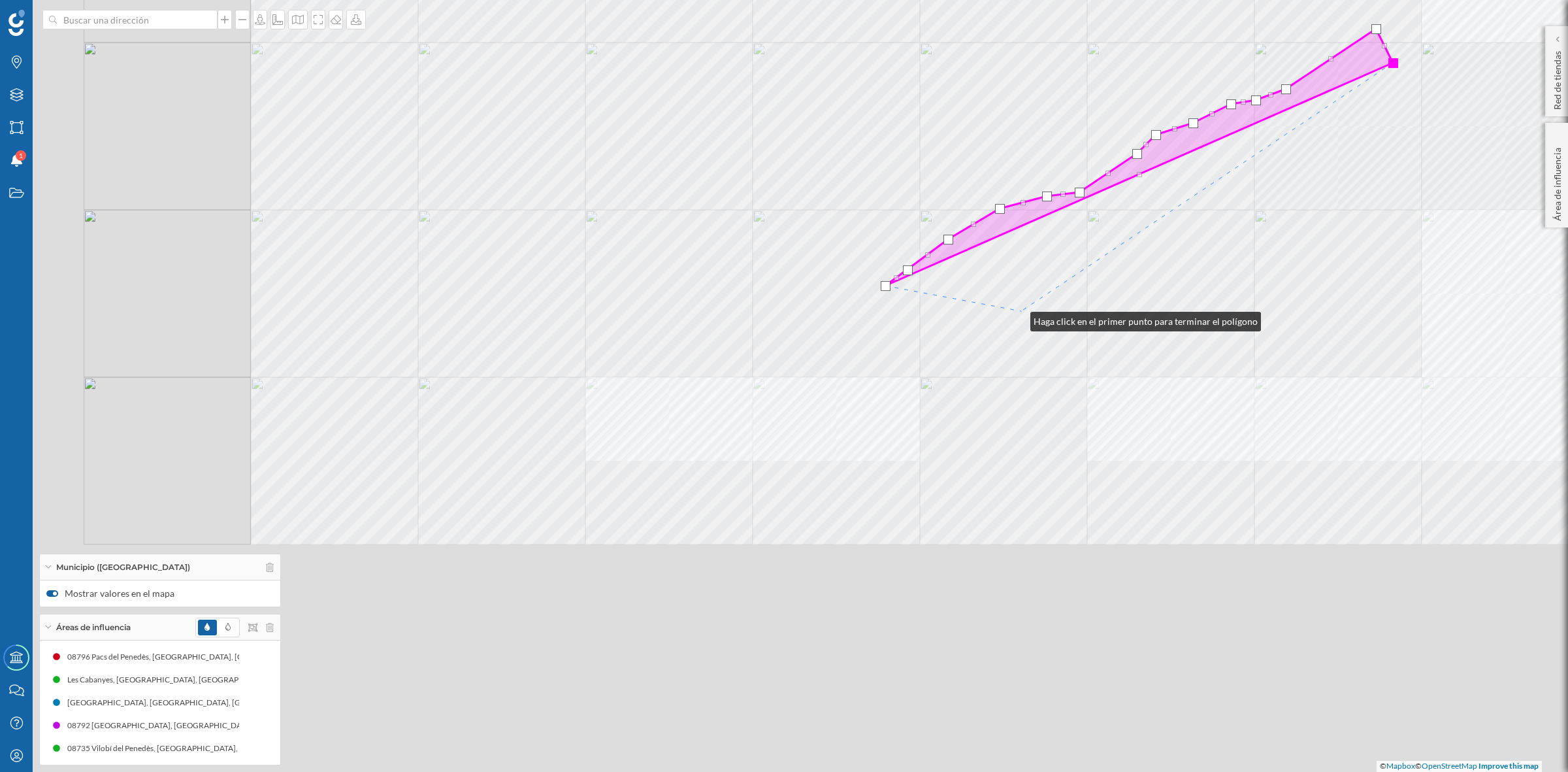
drag, startPoint x: 812, startPoint y: 568, endPoint x: 1018, endPoint y: 318, distance: 323.9
click at [1018, 318] on div "Torrelavit Font-rubí Sant Quintí de Mediona Torrelavit © Mapbox © OpenStreetMap…" at bounding box center [784, 386] width 1568 height 772
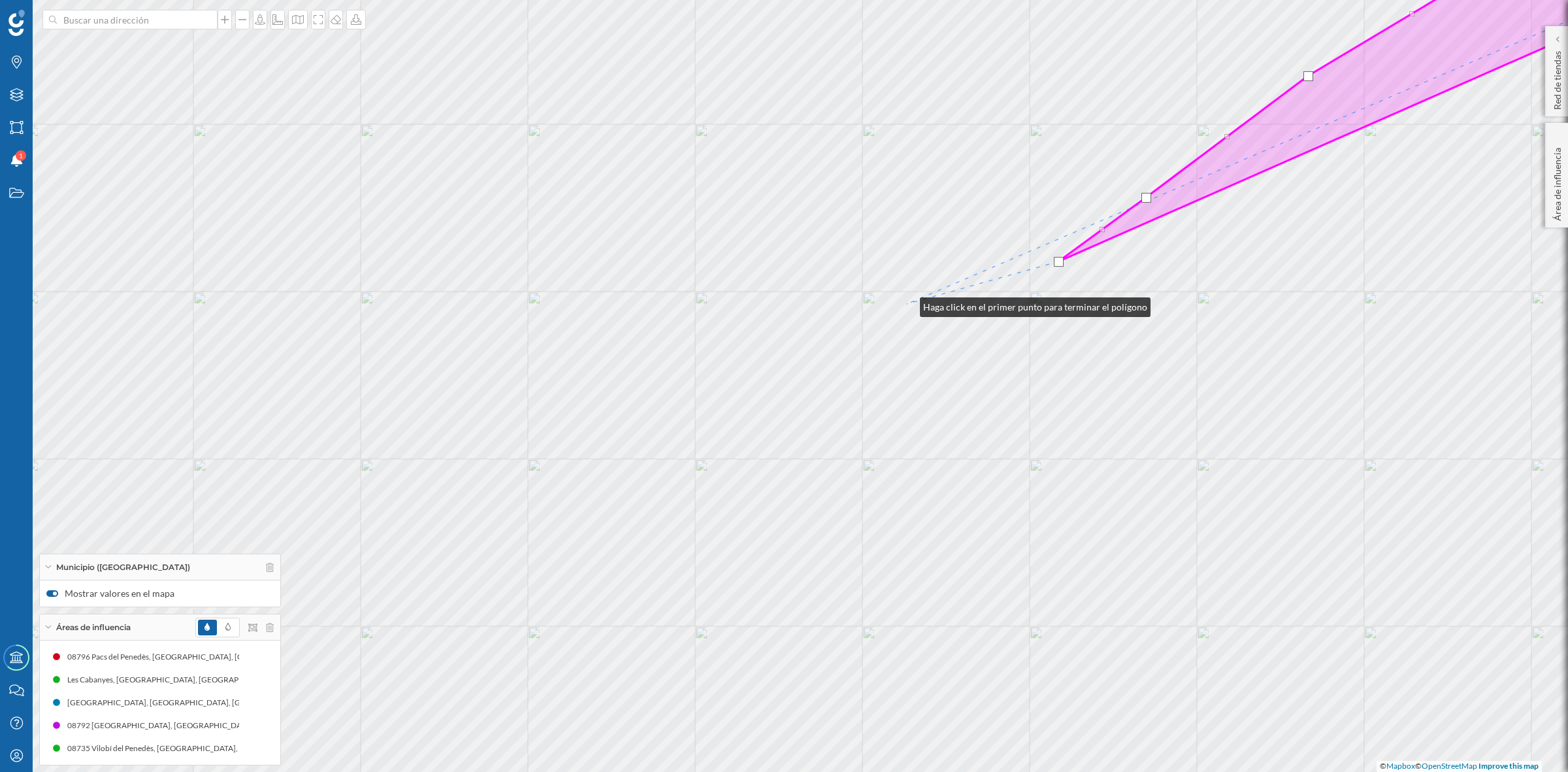
click at [907, 304] on div "Font-rubí © Mapbox © OpenStreetMap Improve this map" at bounding box center [784, 386] width 1568 height 772
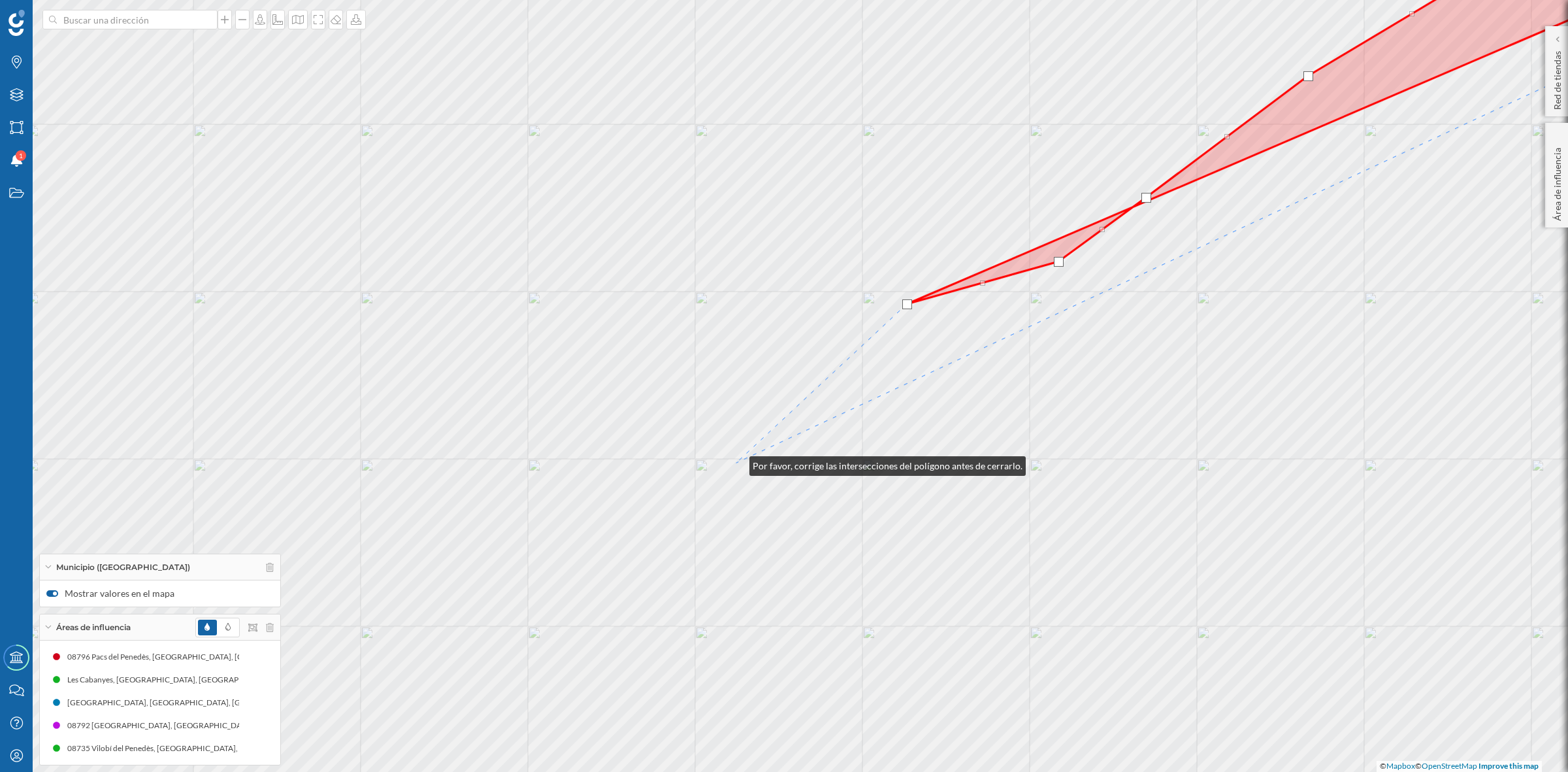
click at [737, 462] on div "Font-rubí © Mapbox © OpenStreetMap Improve this map" at bounding box center [784, 386] width 1568 height 772
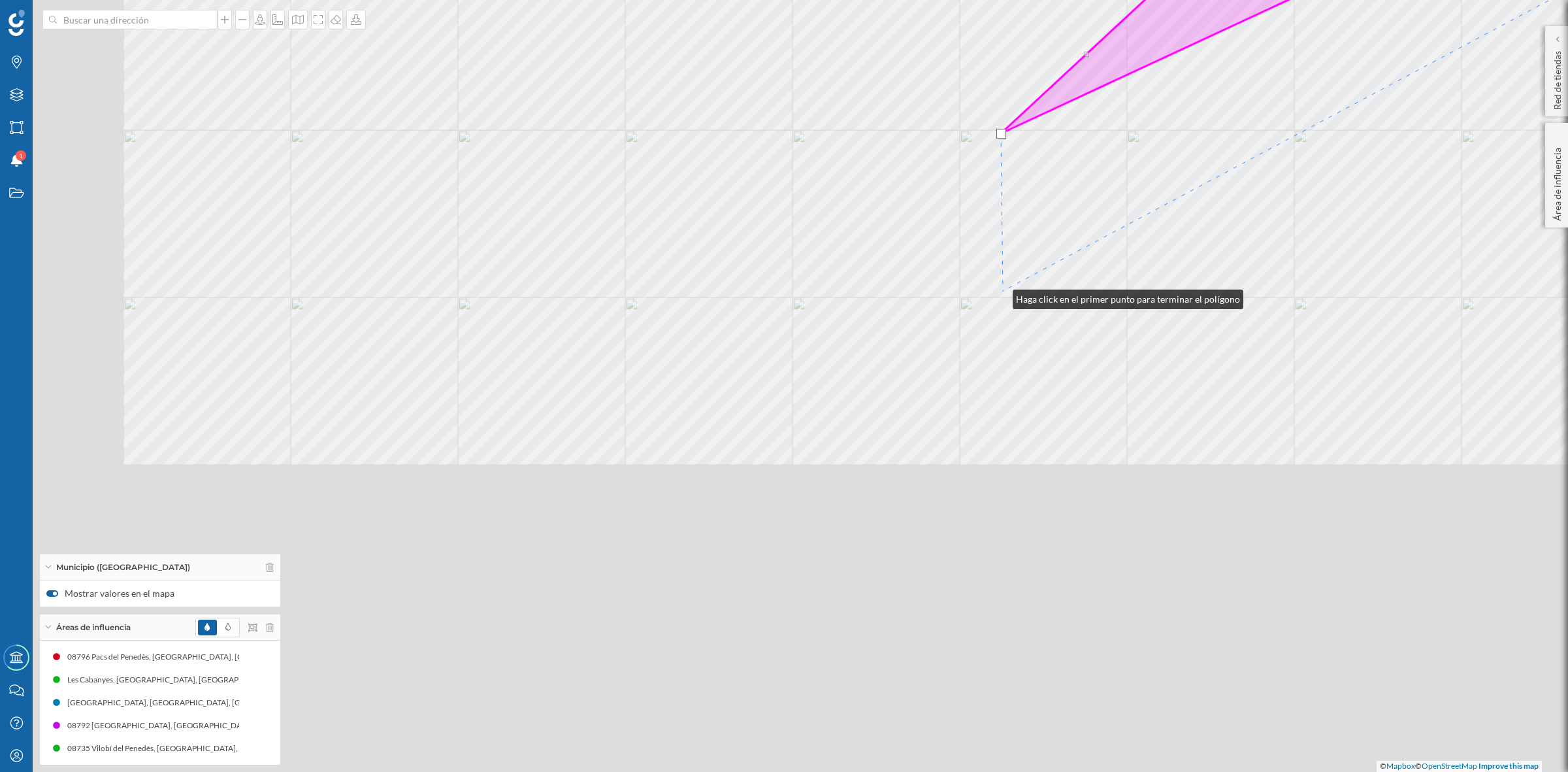
drag, startPoint x: 970, startPoint y: 331, endPoint x: 987, endPoint y: 283, distance: 50.9
click at [1000, 295] on div "Font-rubí © Mapbox © OpenStreetMap Improve this map" at bounding box center [784, 386] width 1568 height 772
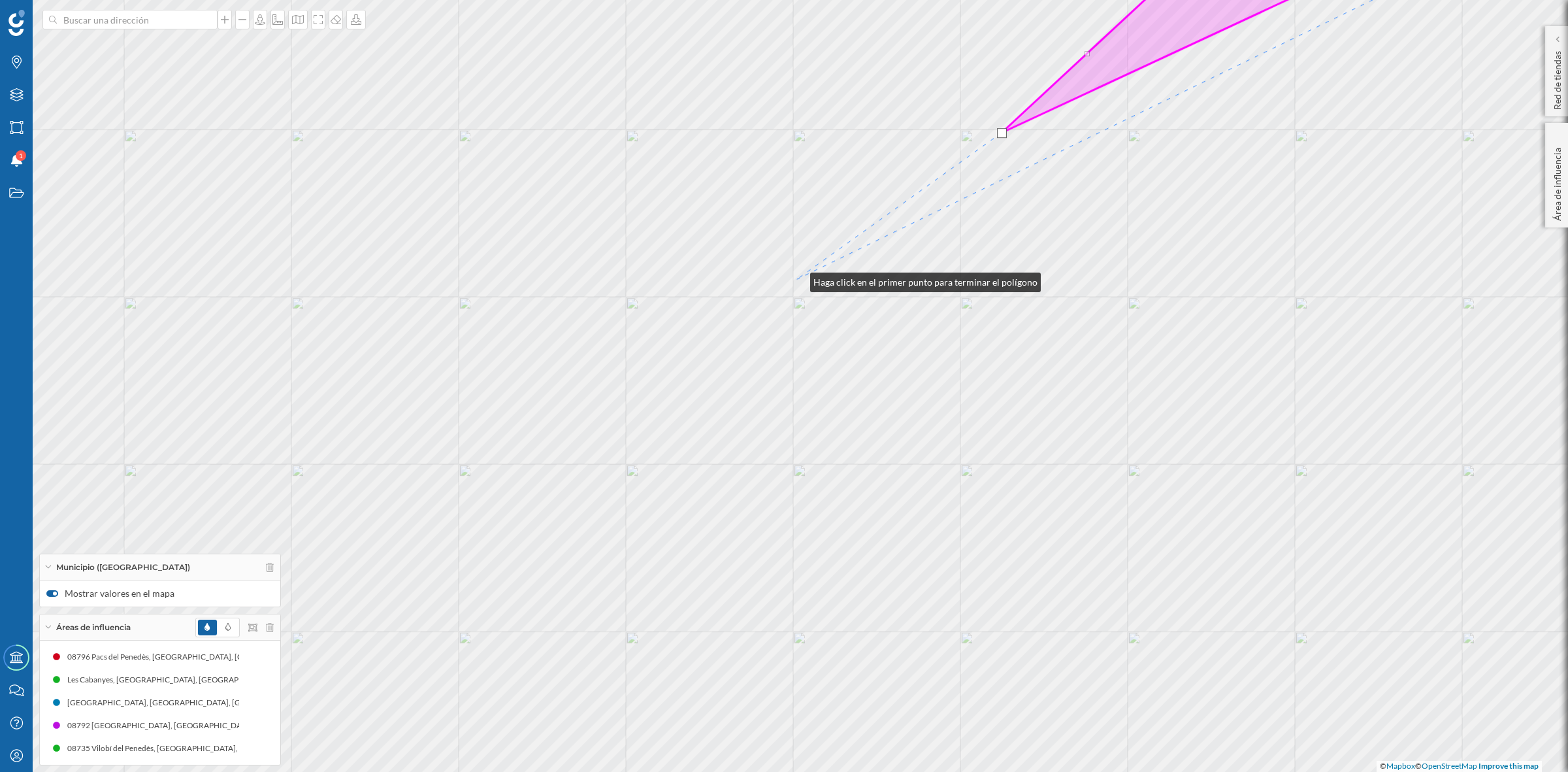
click at [798, 279] on div "Font-rubí © Mapbox © OpenStreetMap Improve this map" at bounding box center [784, 386] width 1568 height 772
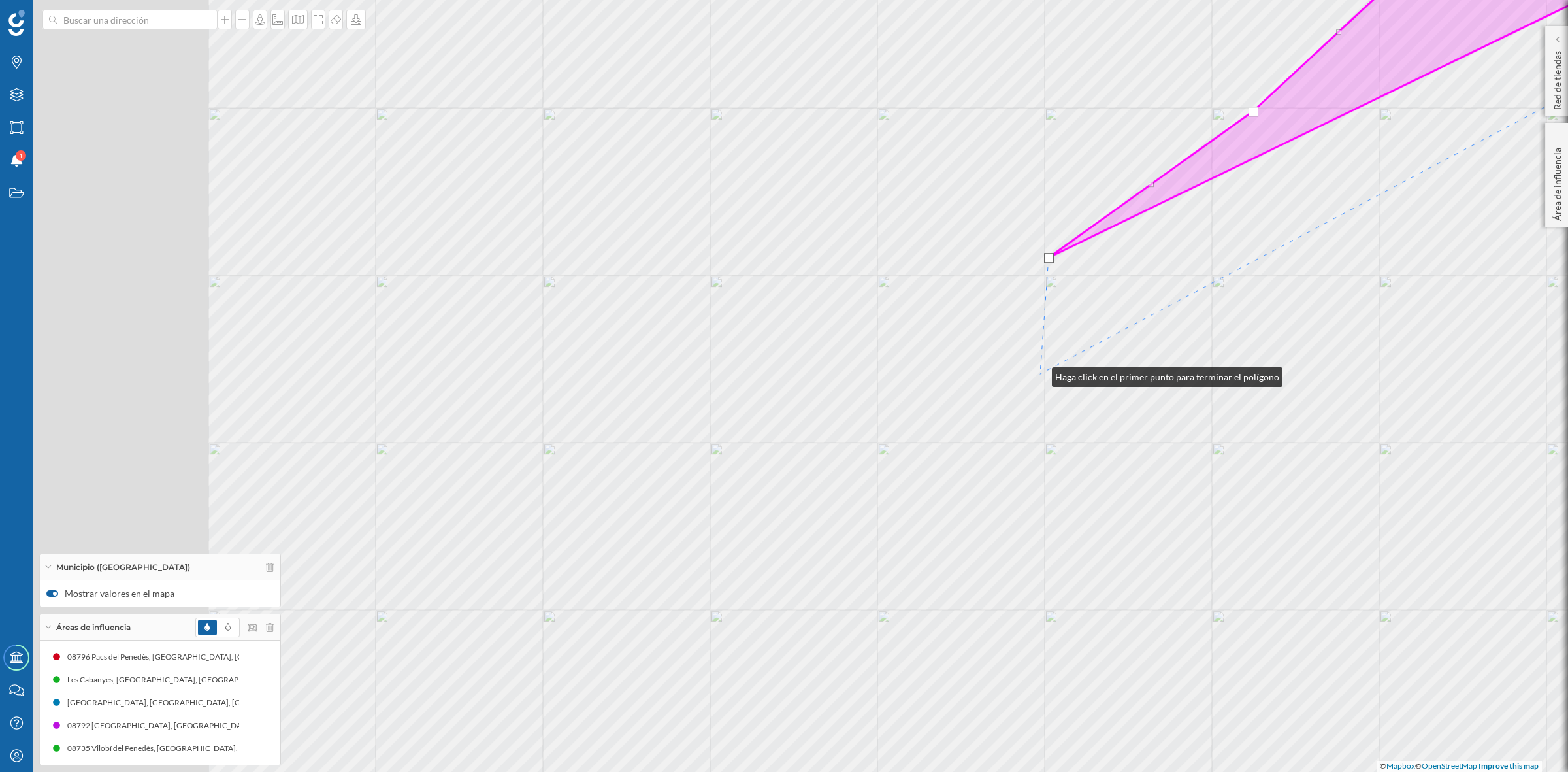
drag, startPoint x: 788, startPoint y: 395, endPoint x: 1039, endPoint y: 374, distance: 251.9
click at [1039, 374] on div "Font-rubí © Mapbox © OpenStreetMap Improve this map" at bounding box center [784, 386] width 1568 height 772
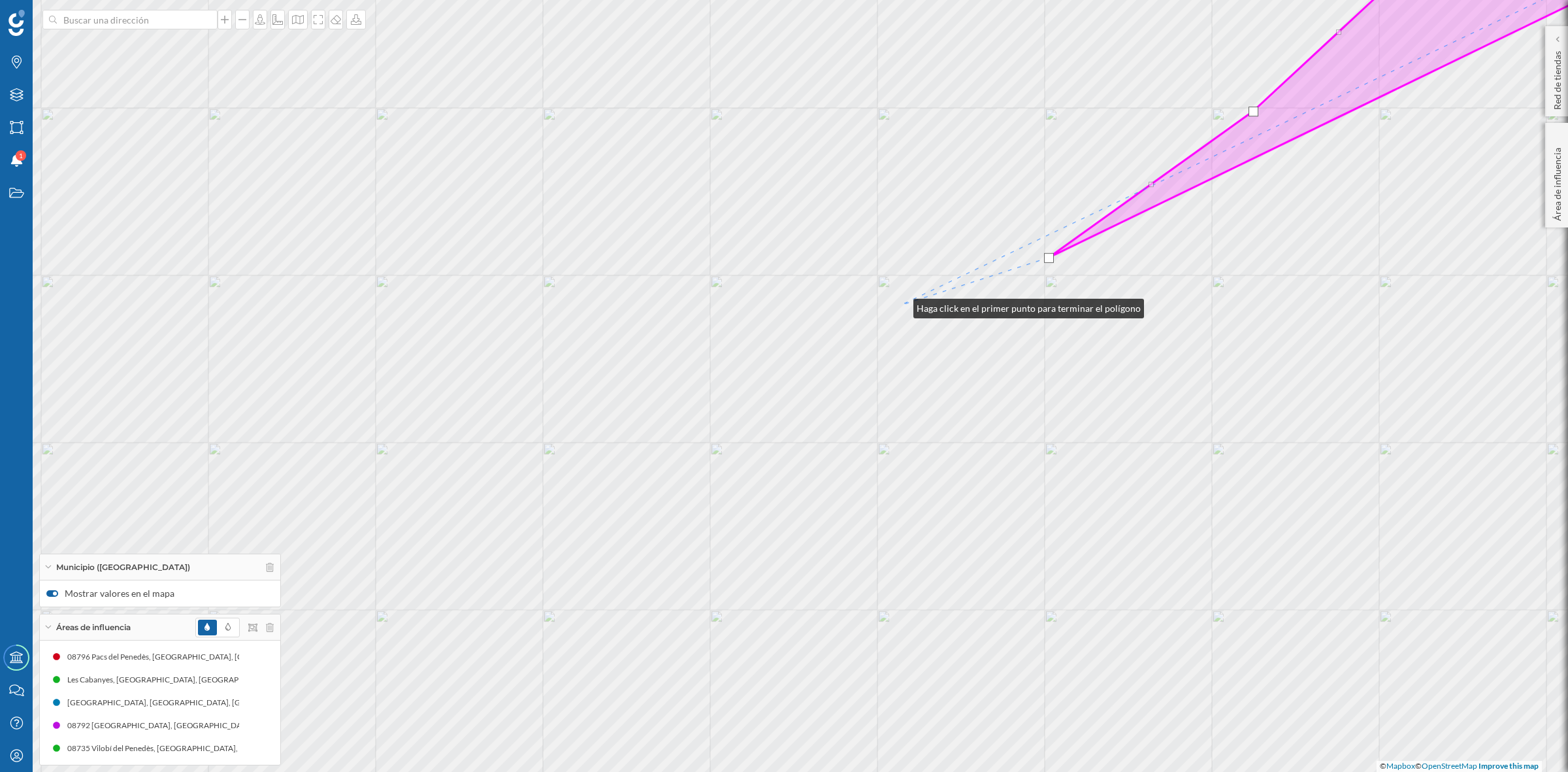
click at [901, 305] on div "Font-rubí © Mapbox © OpenStreetMap Improve this map" at bounding box center [784, 386] width 1568 height 772
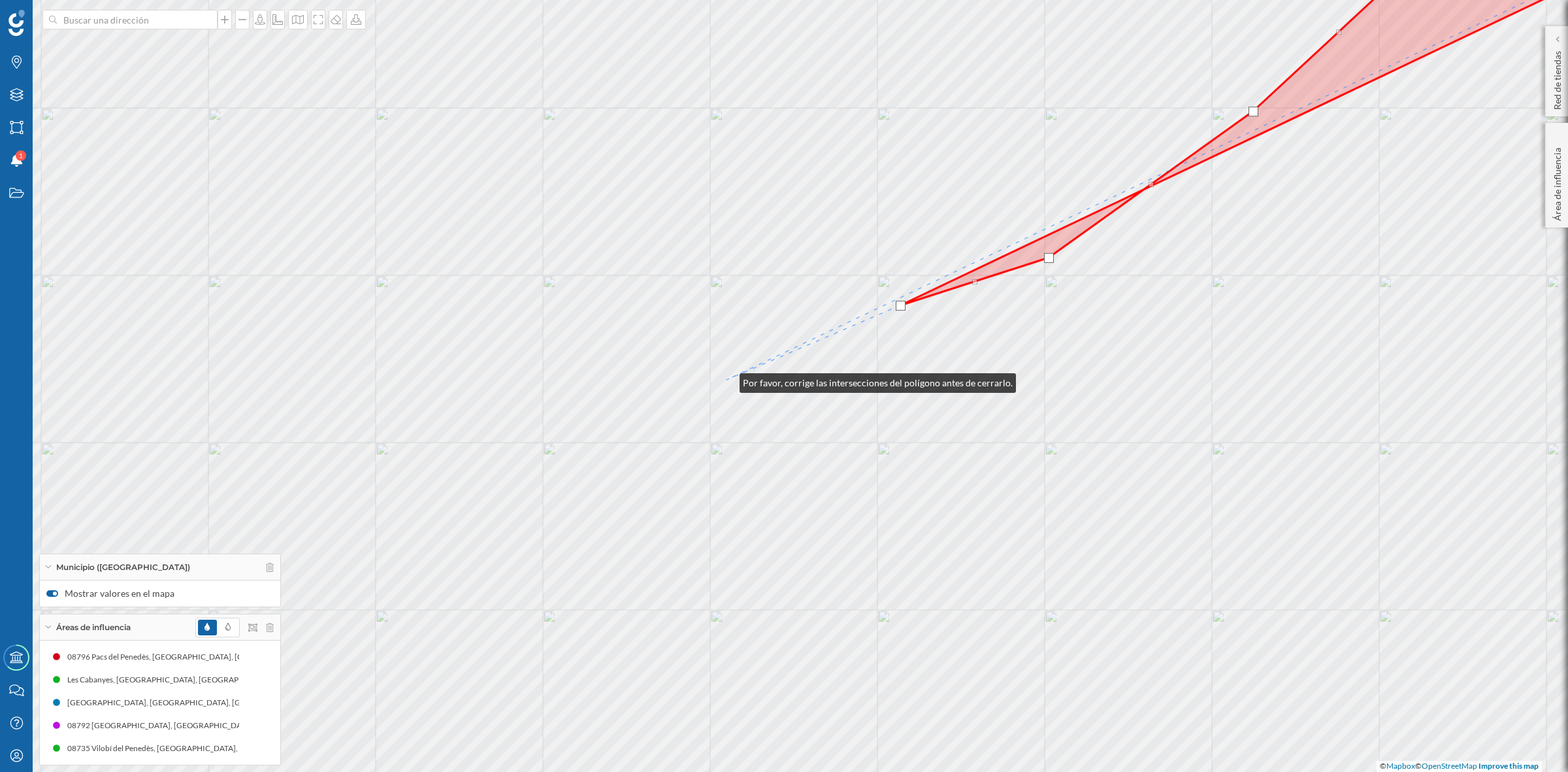
click at [727, 380] on div "Font-rubí © Mapbox © OpenStreetMap Improve this map" at bounding box center [784, 386] width 1568 height 772
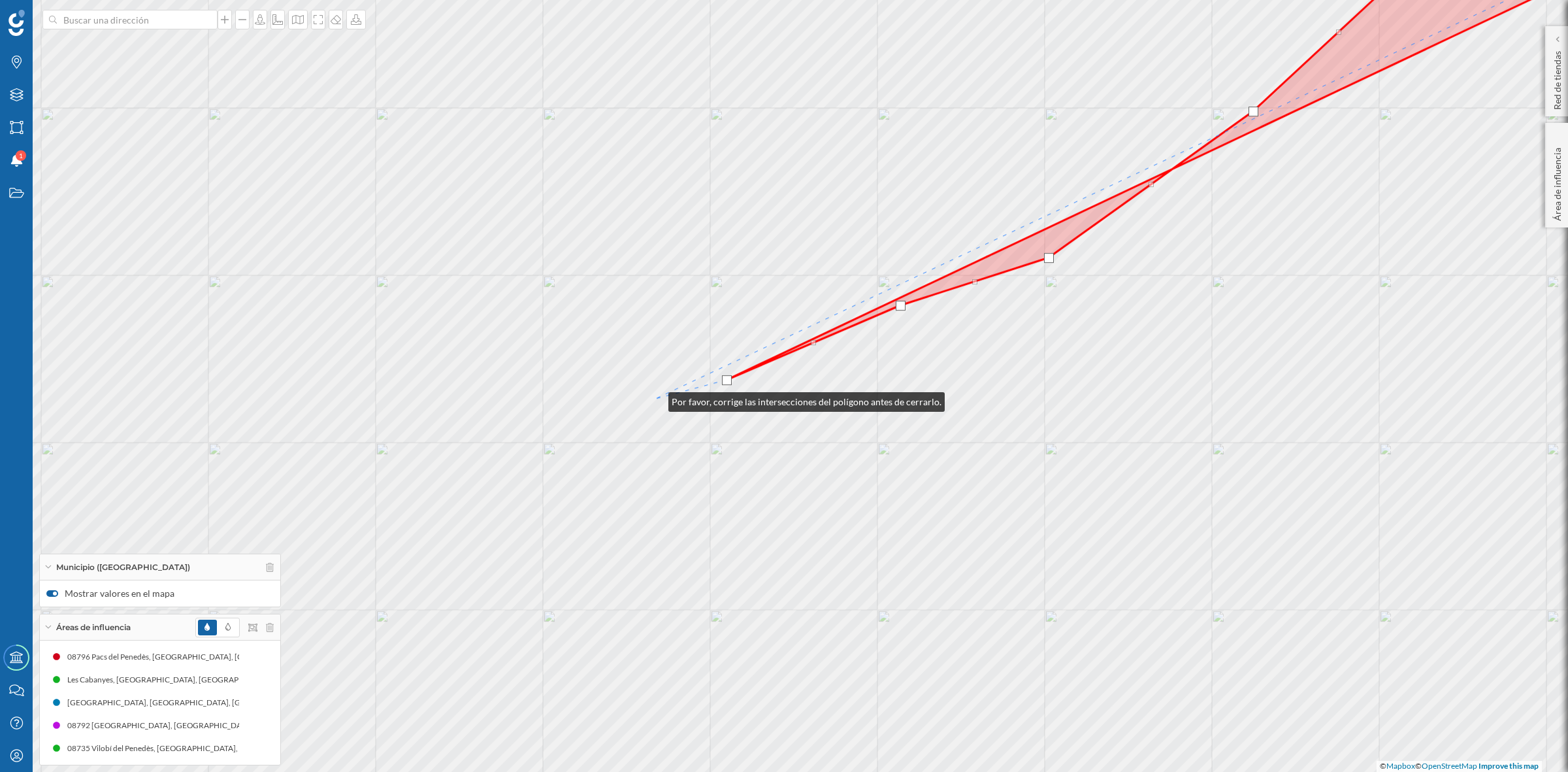
click at [655, 398] on div "Font-rubí © Mapbox © OpenStreetMap Improve this map" at bounding box center [784, 386] width 1568 height 772
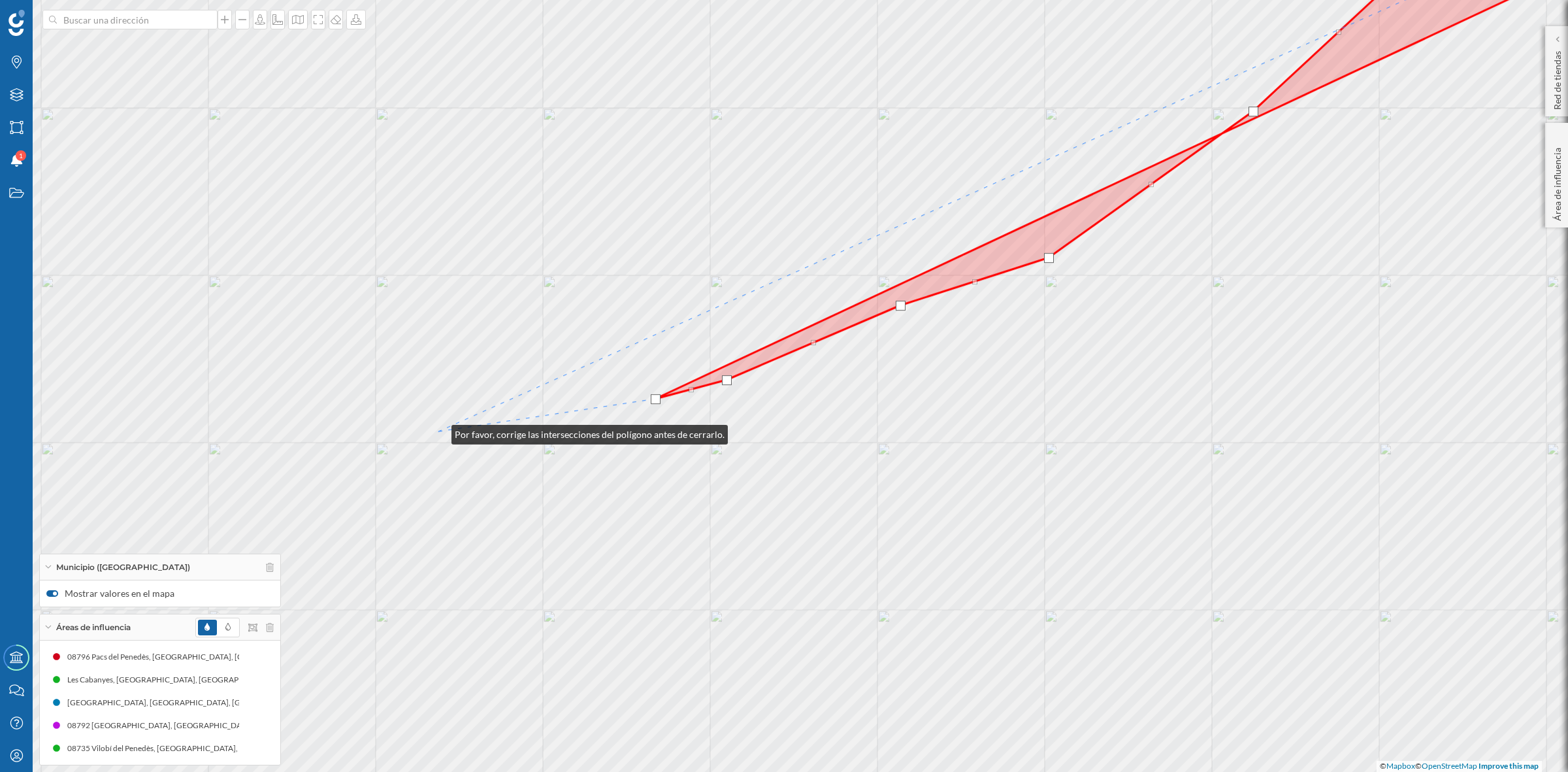
click at [438, 431] on div "Font-rubí © Mapbox © OpenStreetMap Improve this map" at bounding box center [784, 386] width 1568 height 772
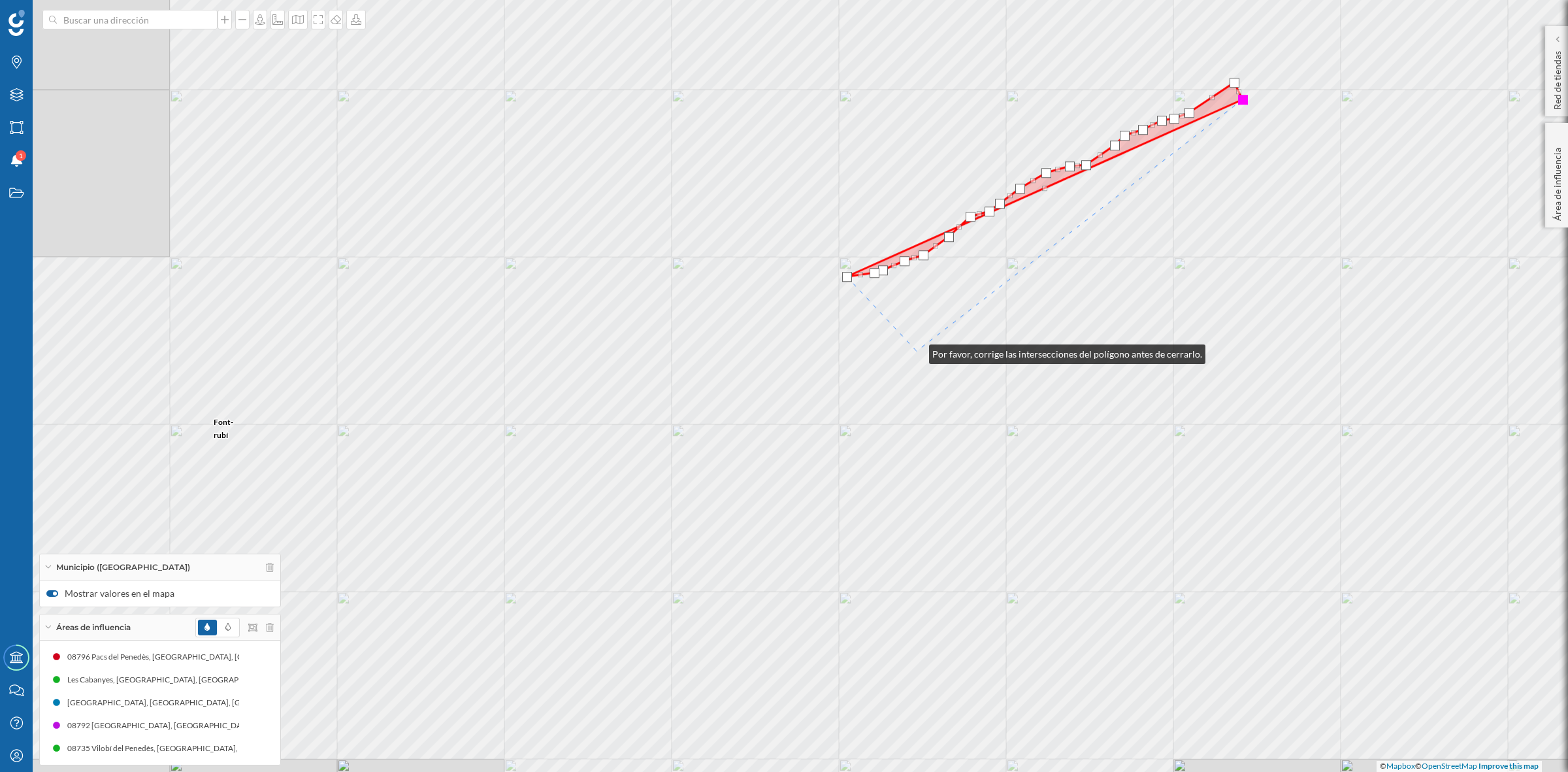
drag, startPoint x: 552, startPoint y: 513, endPoint x: 916, endPoint y: 351, distance: 398.4
click at [916, 351] on div "Font-rubí Torrelavit Sant Quintí de Mediona Pla del Penedès, El Torrelles de Fo…" at bounding box center [784, 386] width 1568 height 772
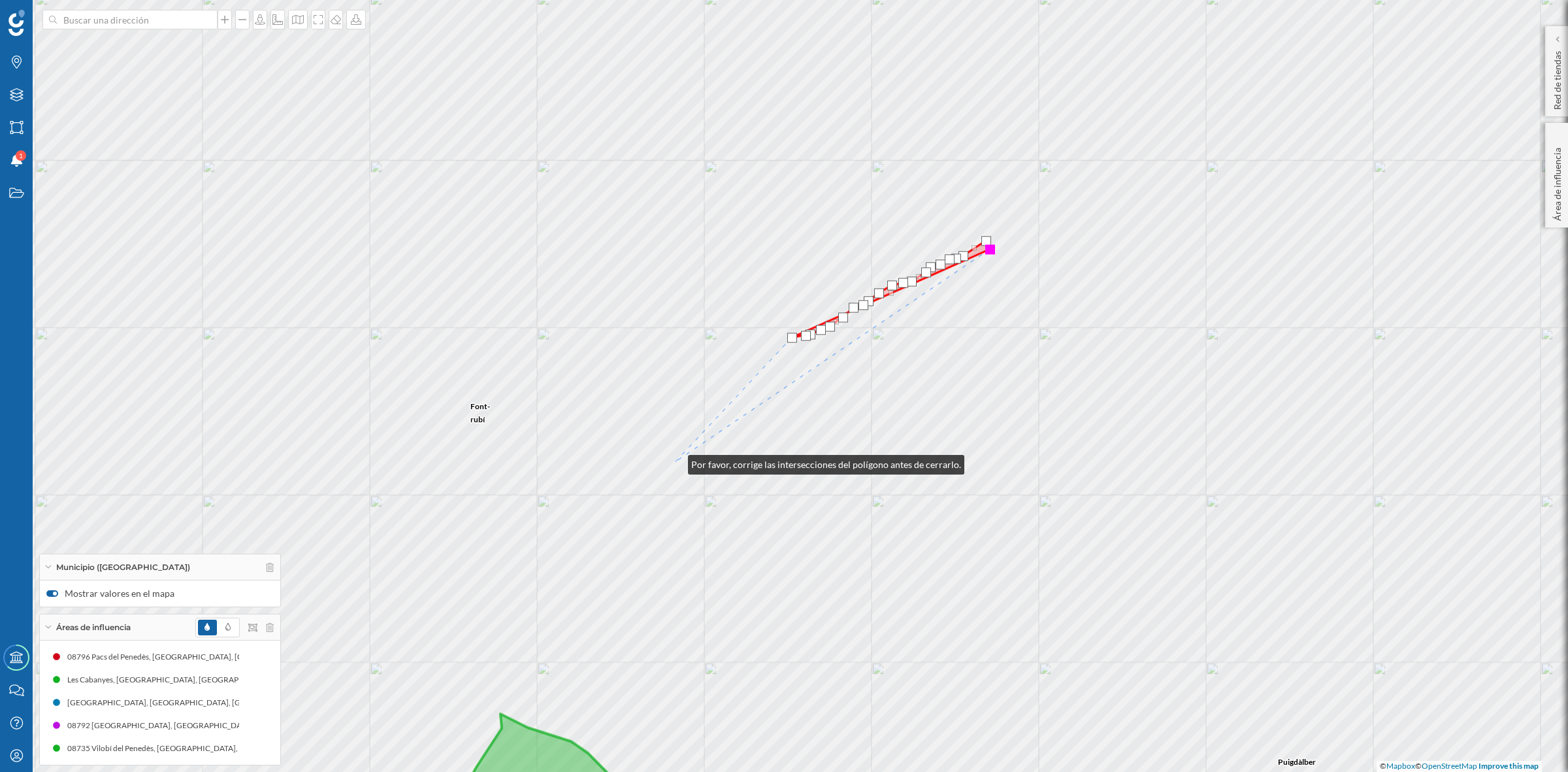
drag, startPoint x: 614, startPoint y: 519, endPoint x: 703, endPoint y: 443, distance: 117.0
click at [677, 459] on div "Sant Quintí de Mediona Font-rubí Torrelavit Sant Martí Sarroca Torrelles de Foi…" at bounding box center [784, 386] width 1568 height 772
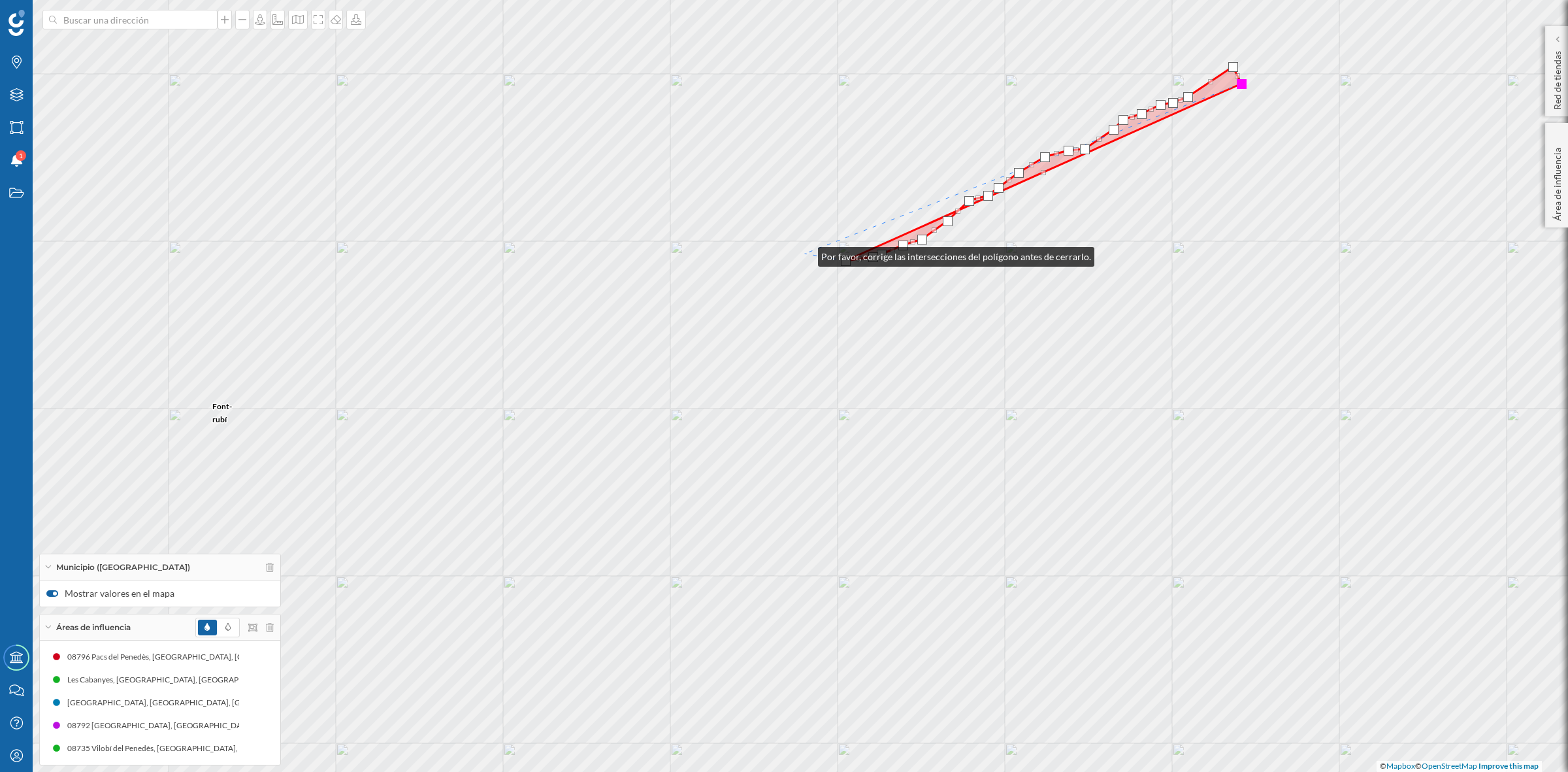
click at [805, 253] on div "Font-rubí Torrelavit Sant Quintí de Mediona Sant Martí Sarroca Torrelles de Foi…" at bounding box center [784, 386] width 1568 height 772
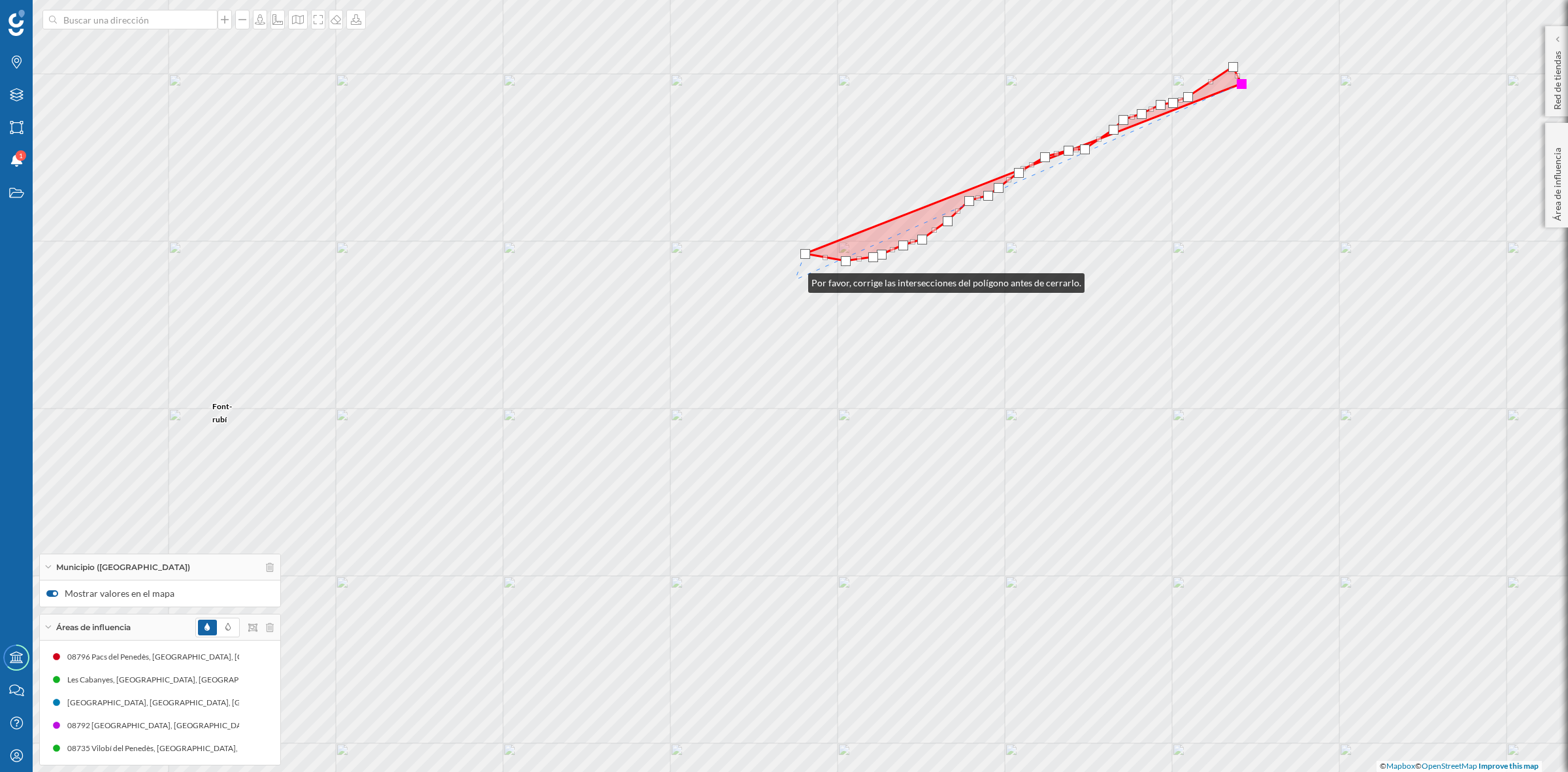
click at [795, 280] on div "Font-rubí Torrelavit Sant Quintí de Mediona Sant Martí Sarroca Torrelles de Foi…" at bounding box center [784, 386] width 1568 height 772
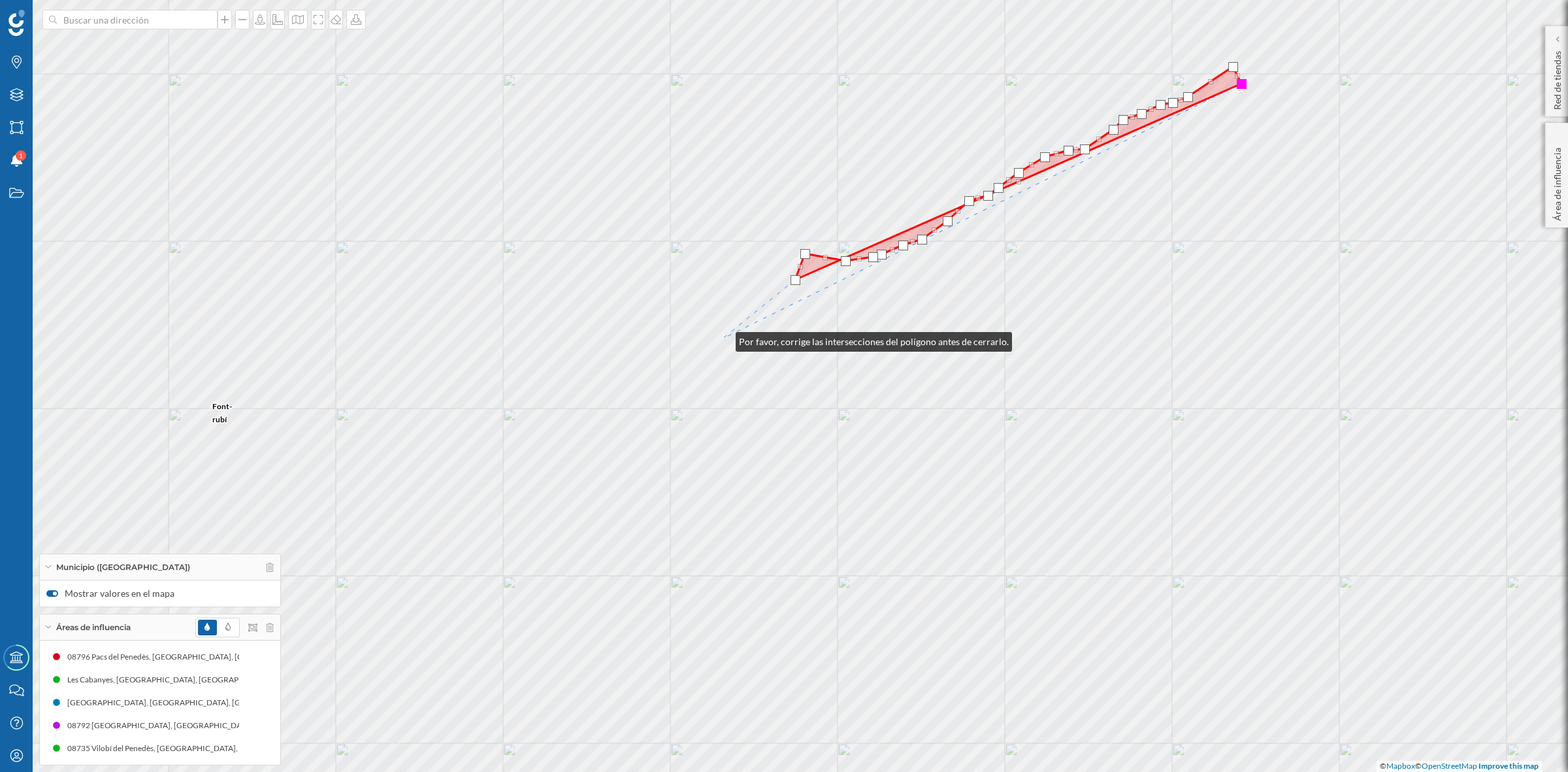
click at [722, 338] on div "Font-rubí Torrelavit Sant Quintí de Mediona Sant Martí Sarroca Torrelles de Foi…" at bounding box center [784, 386] width 1568 height 772
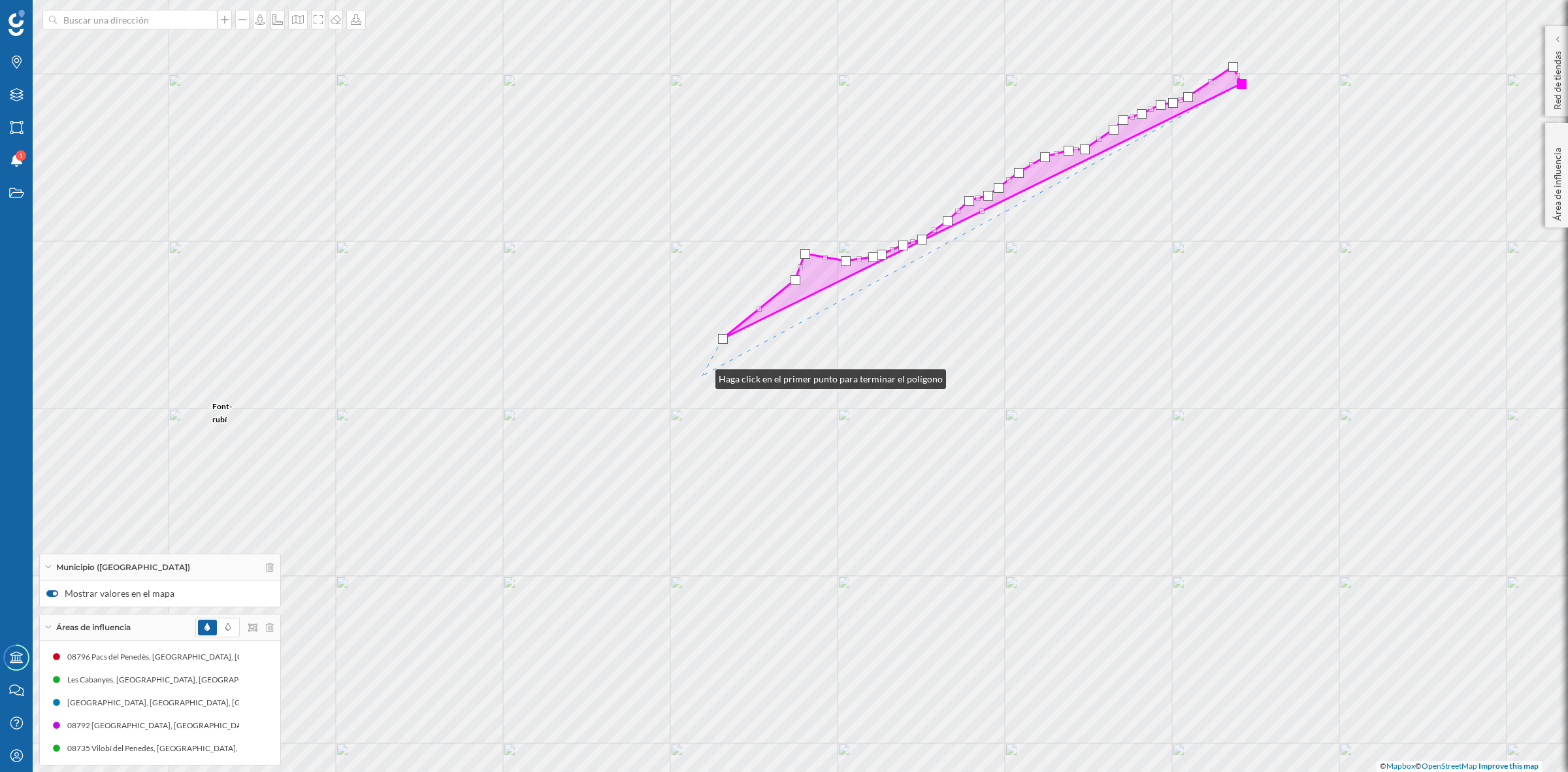
click at [703, 376] on div "Font-rubí Torrelavit Sant Quintí de Mediona Sant Martí Sarroca Torrelles de Foi…" at bounding box center [784, 386] width 1568 height 772
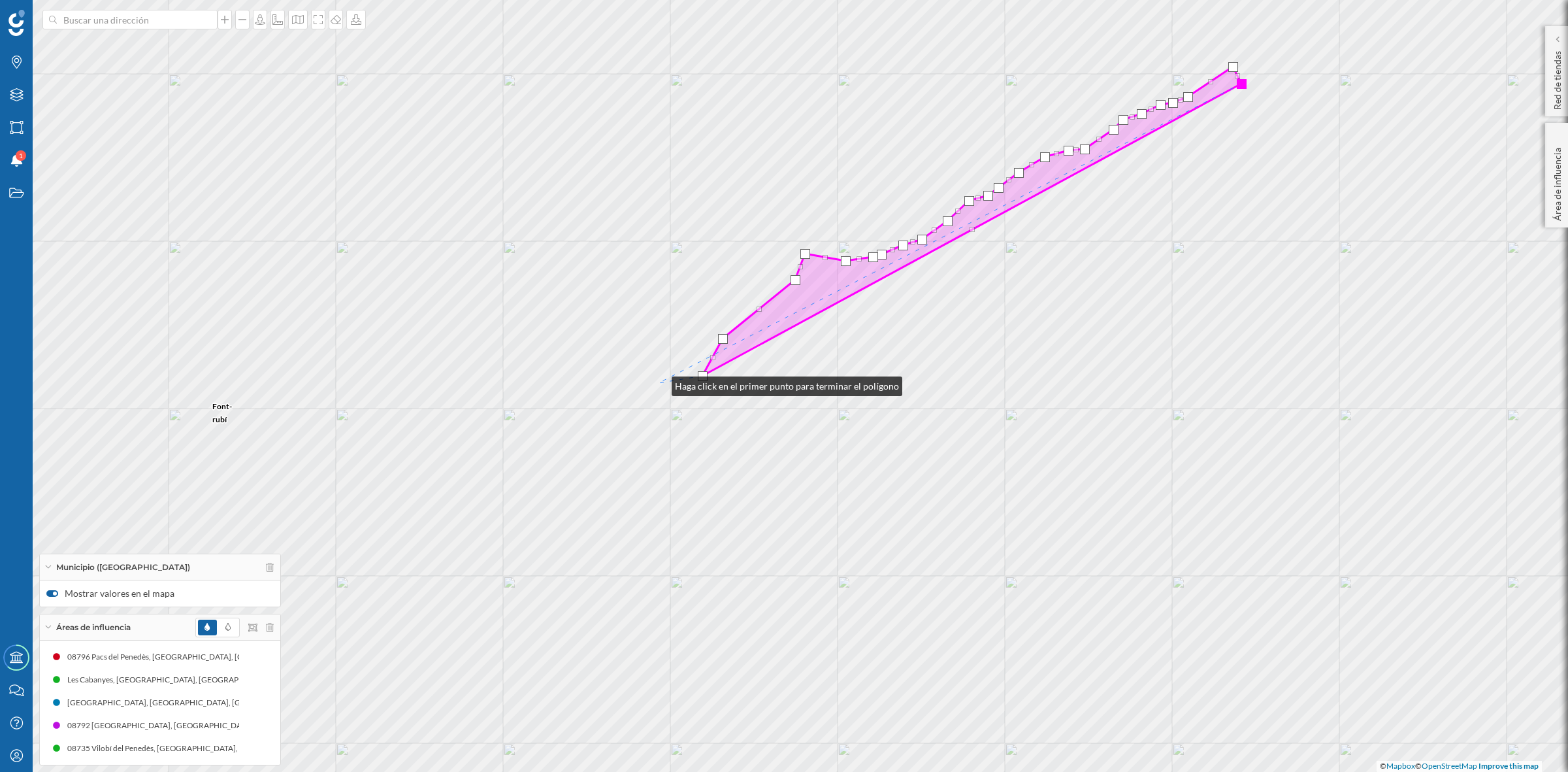
click at [664, 381] on div "Font-rubí Torrelavit Sant Quintí de Mediona Sant Martí Sarroca Torrelles de Foi…" at bounding box center [784, 386] width 1568 height 772
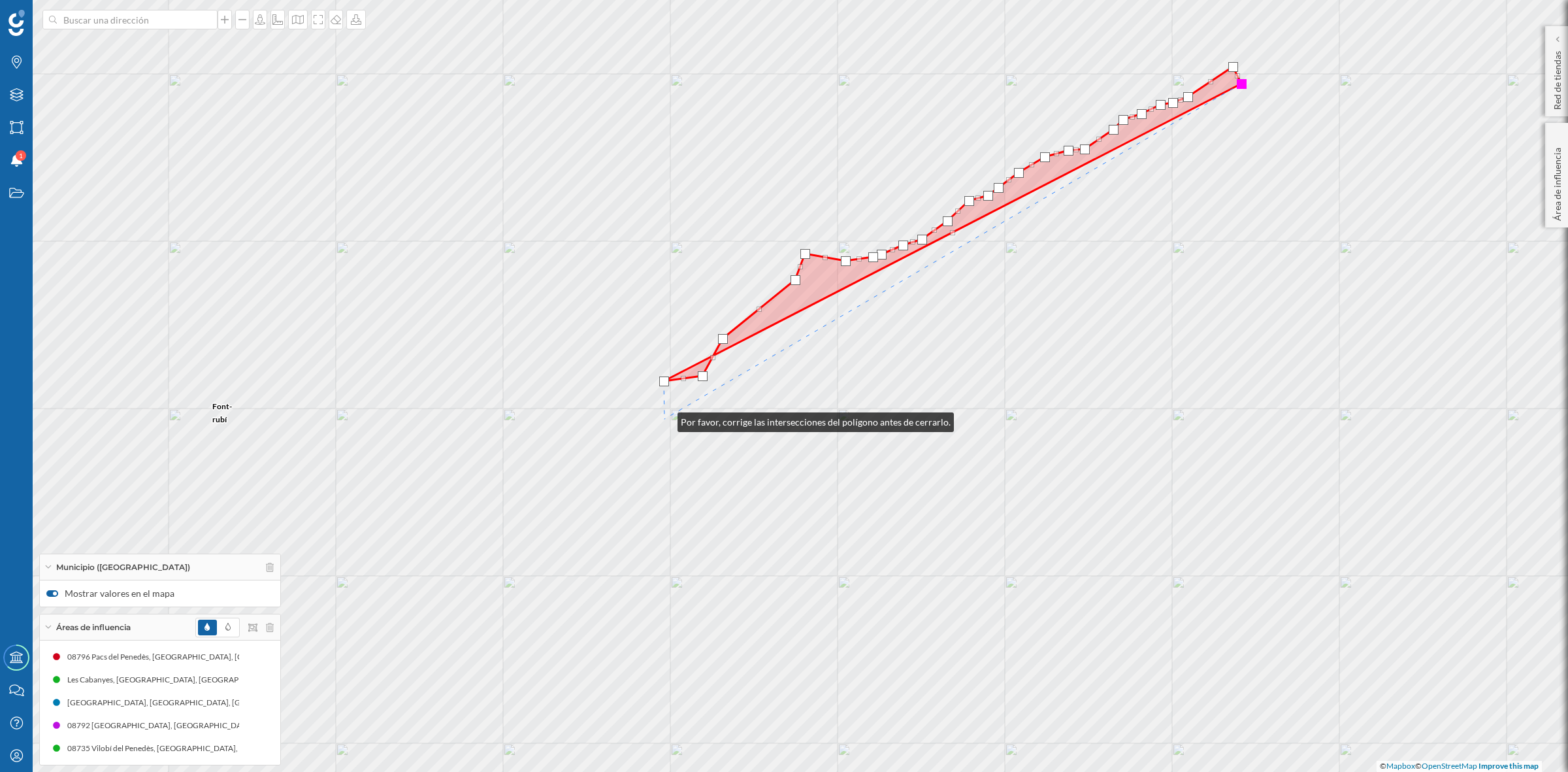
click at [664, 419] on div "Font-rubí Torrelavit Sant Quintí de Mediona Sant Martí Sarroca Torrelles de Foi…" at bounding box center [784, 386] width 1568 height 772
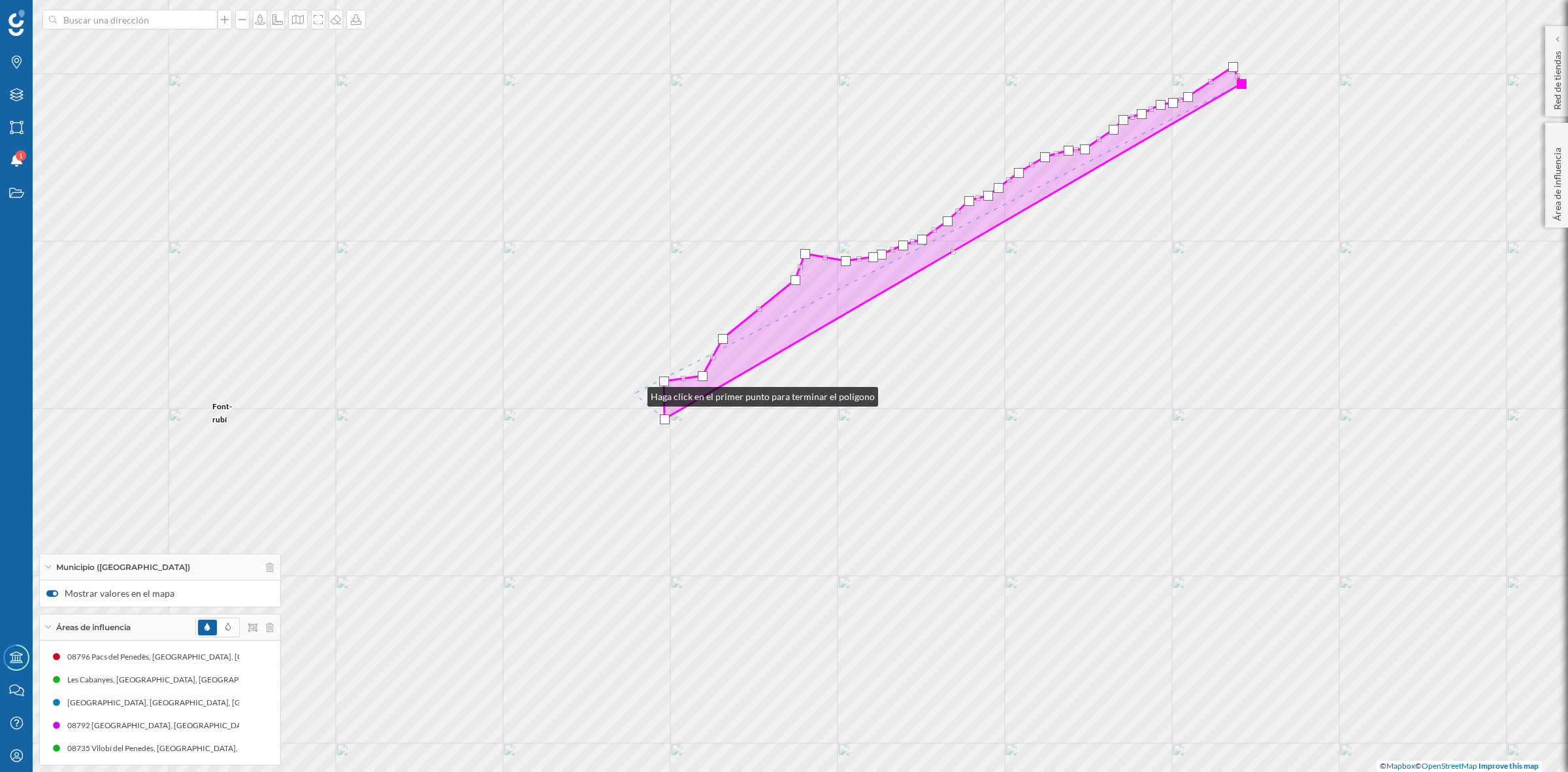
click at [634, 393] on div "Font-rubí Torrelavit Sant Quintí de Mediona Sant Martí Sarroca Torrelles de Foi…" at bounding box center [784, 386] width 1568 height 772
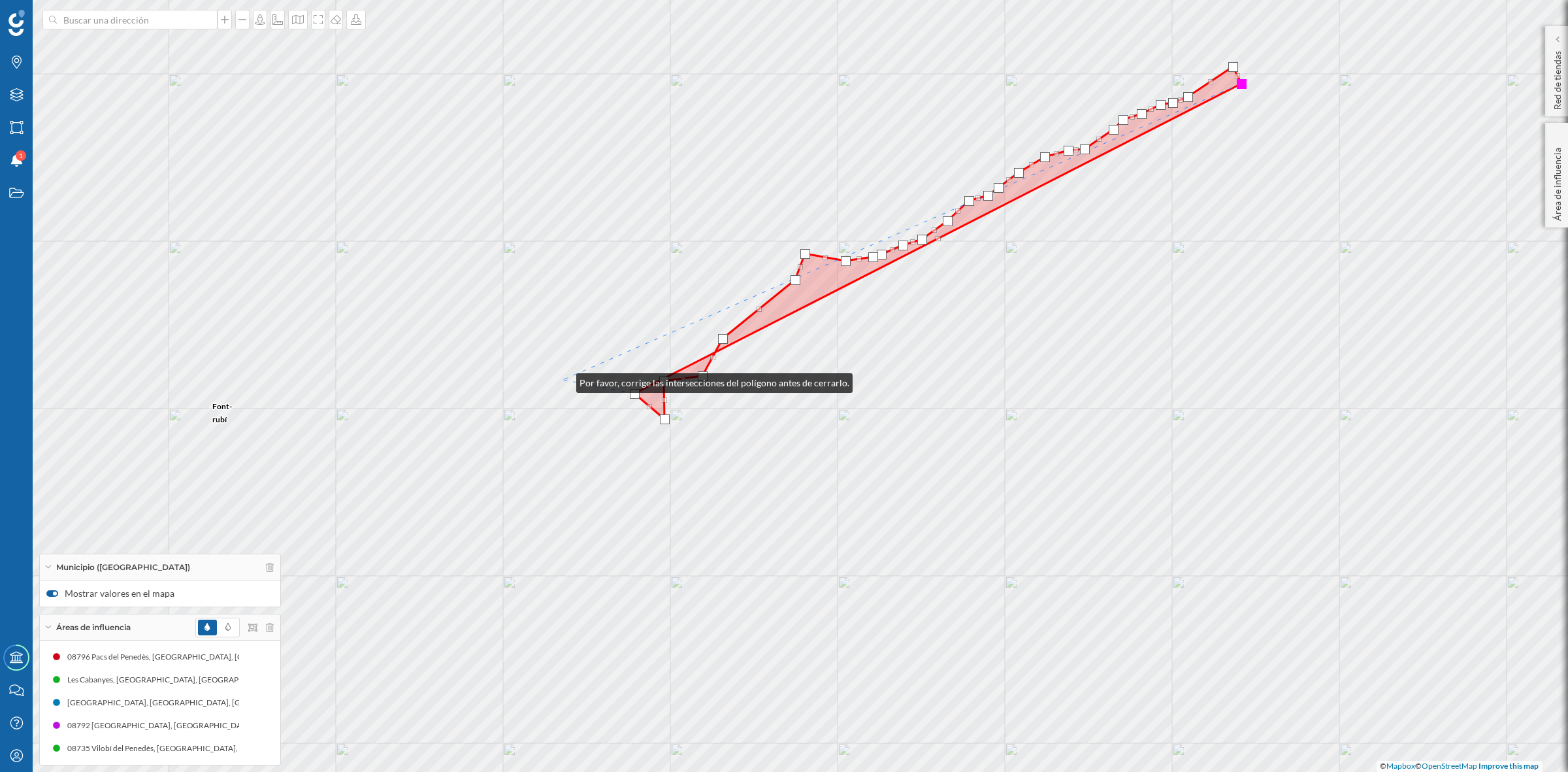
click at [562, 379] on div "Font-rubí Torrelavit Sant Quintí de Mediona Sant Martí Sarroca Torrelles de Foi…" at bounding box center [784, 386] width 1568 height 772
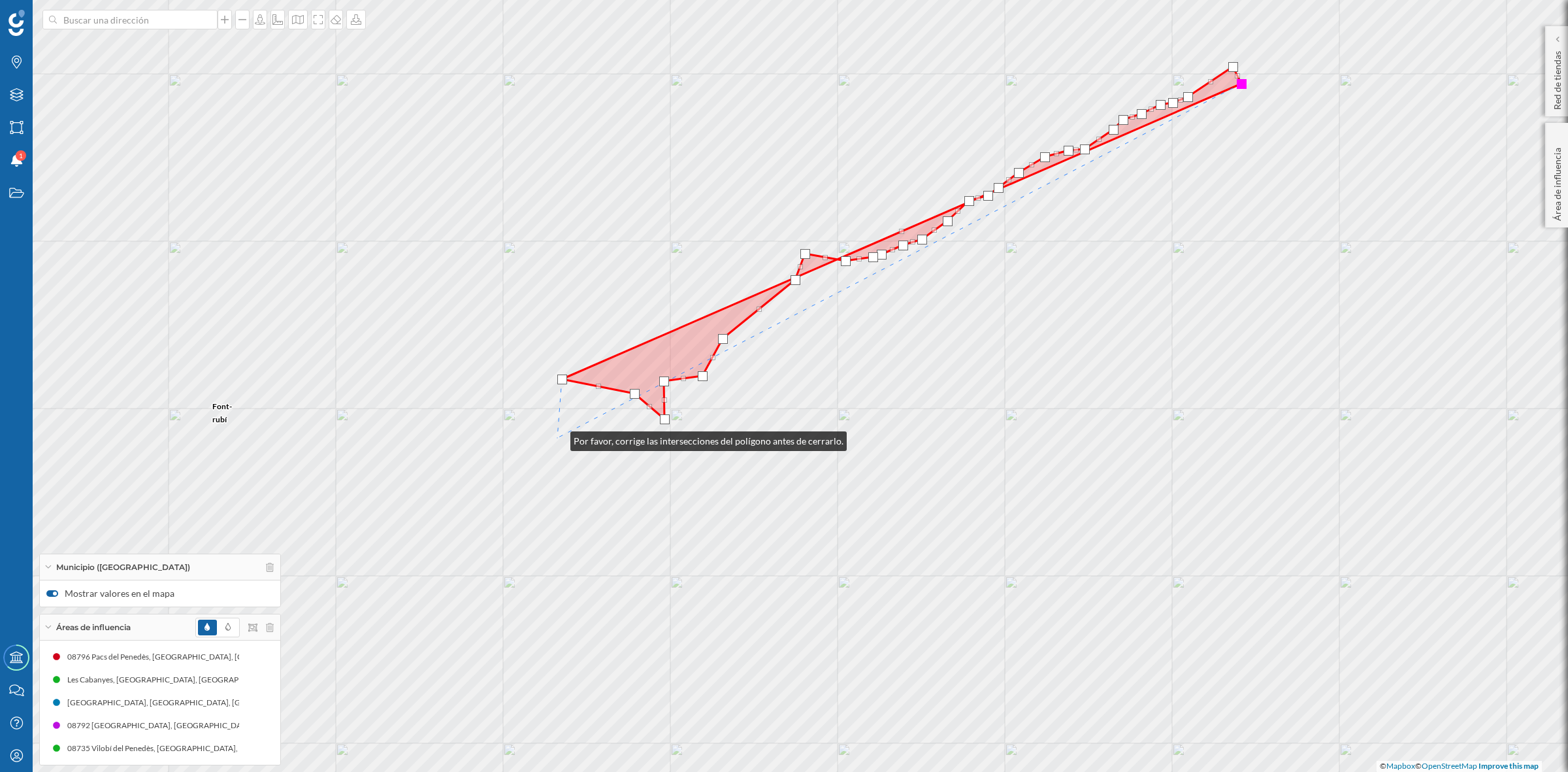
click at [558, 437] on div "Font-rubí Torrelavit Sant Quintí de Mediona Sant Martí Sarroca Torrelles de Foi…" at bounding box center [784, 386] width 1568 height 772
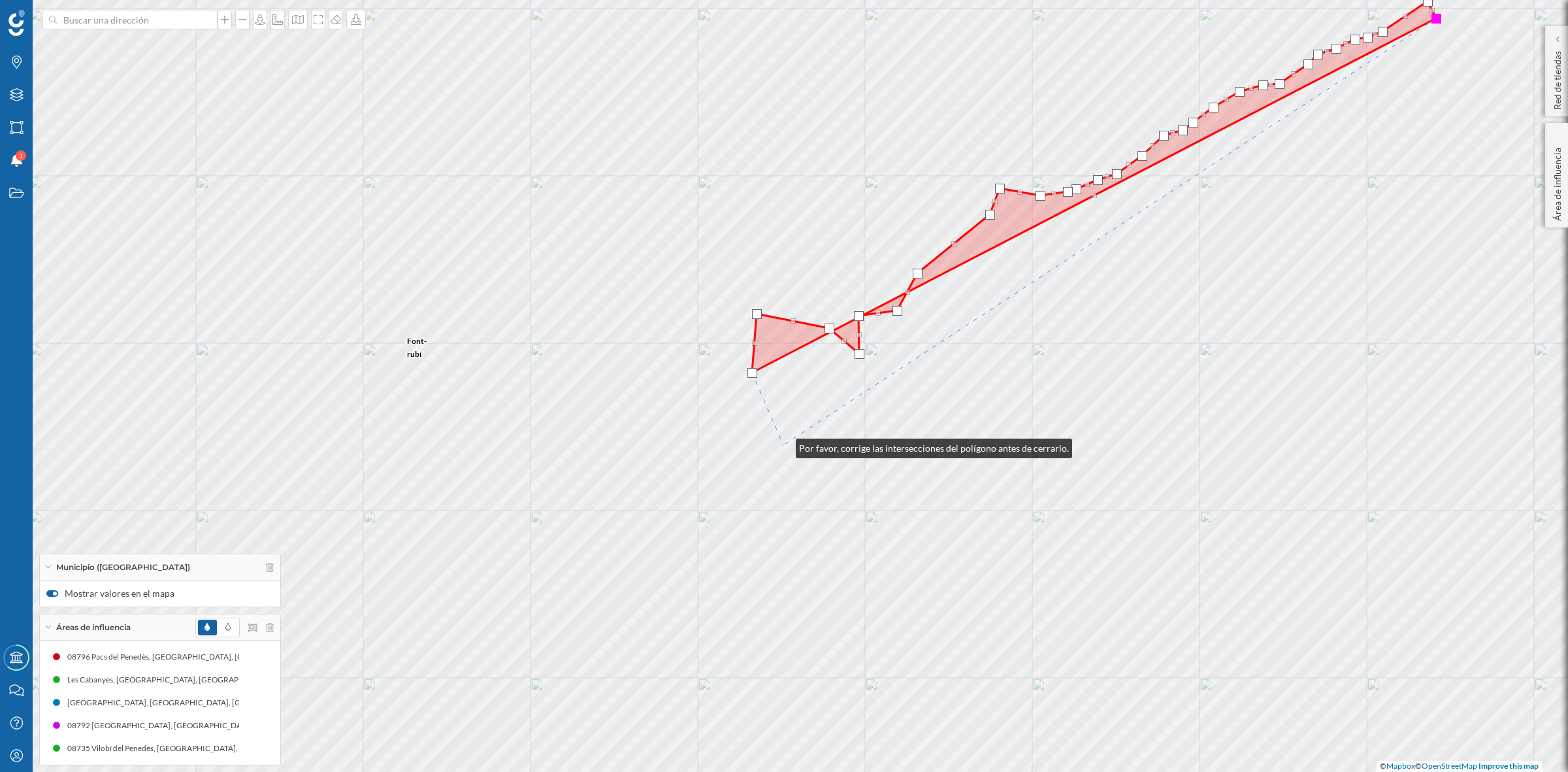
click at [782, 445] on div "Font-rubí Torrelavit Sant Quintí de Mediona Sant Martí Sarroca Torrelles de Foi…" at bounding box center [784, 386] width 1568 height 772
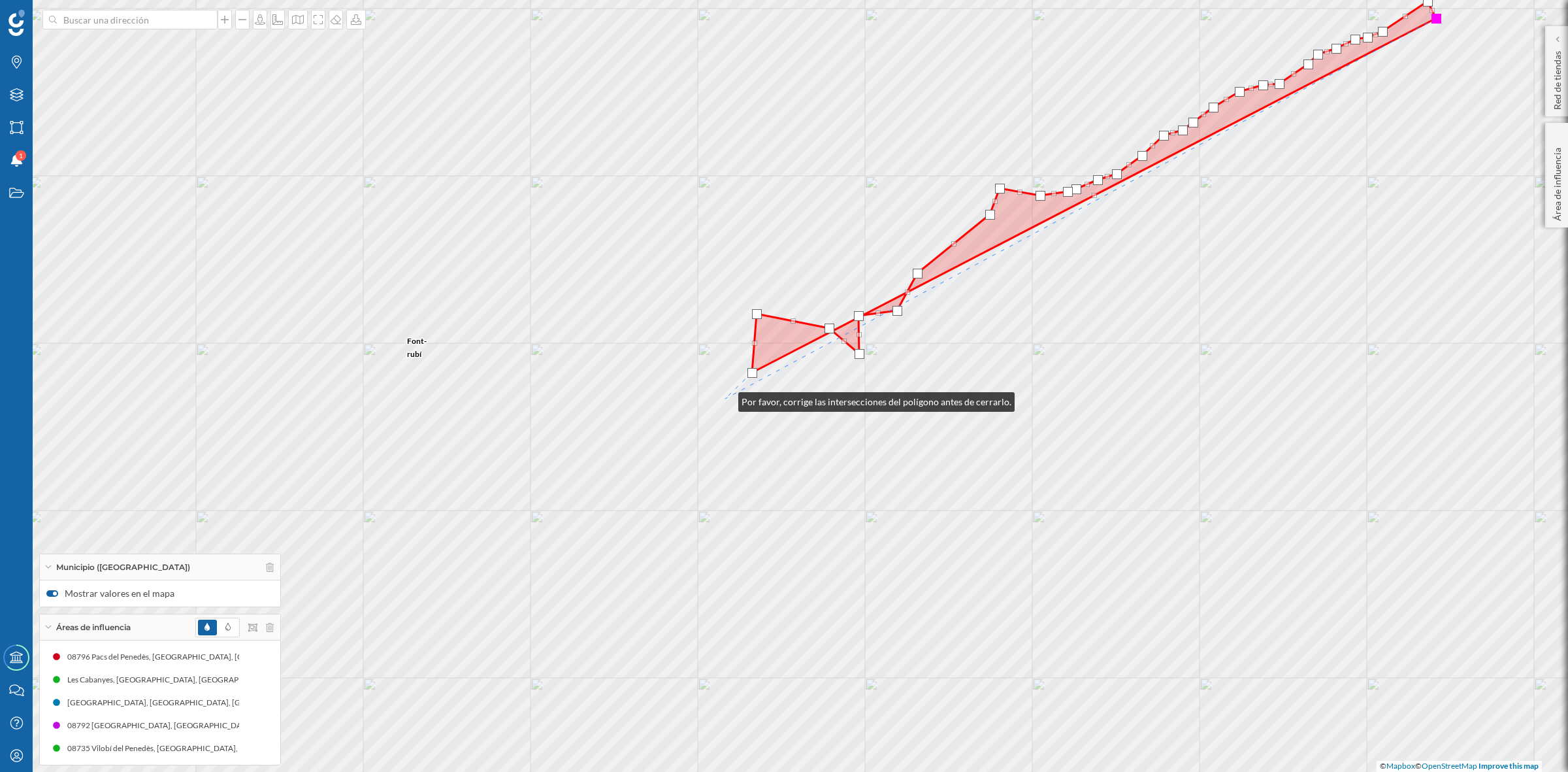
click at [725, 398] on div "Font-rubí Torrelavit Sant Quintí de Mediona Sant Martí Sarroca Torrelles de Foi…" at bounding box center [784, 386] width 1568 height 772
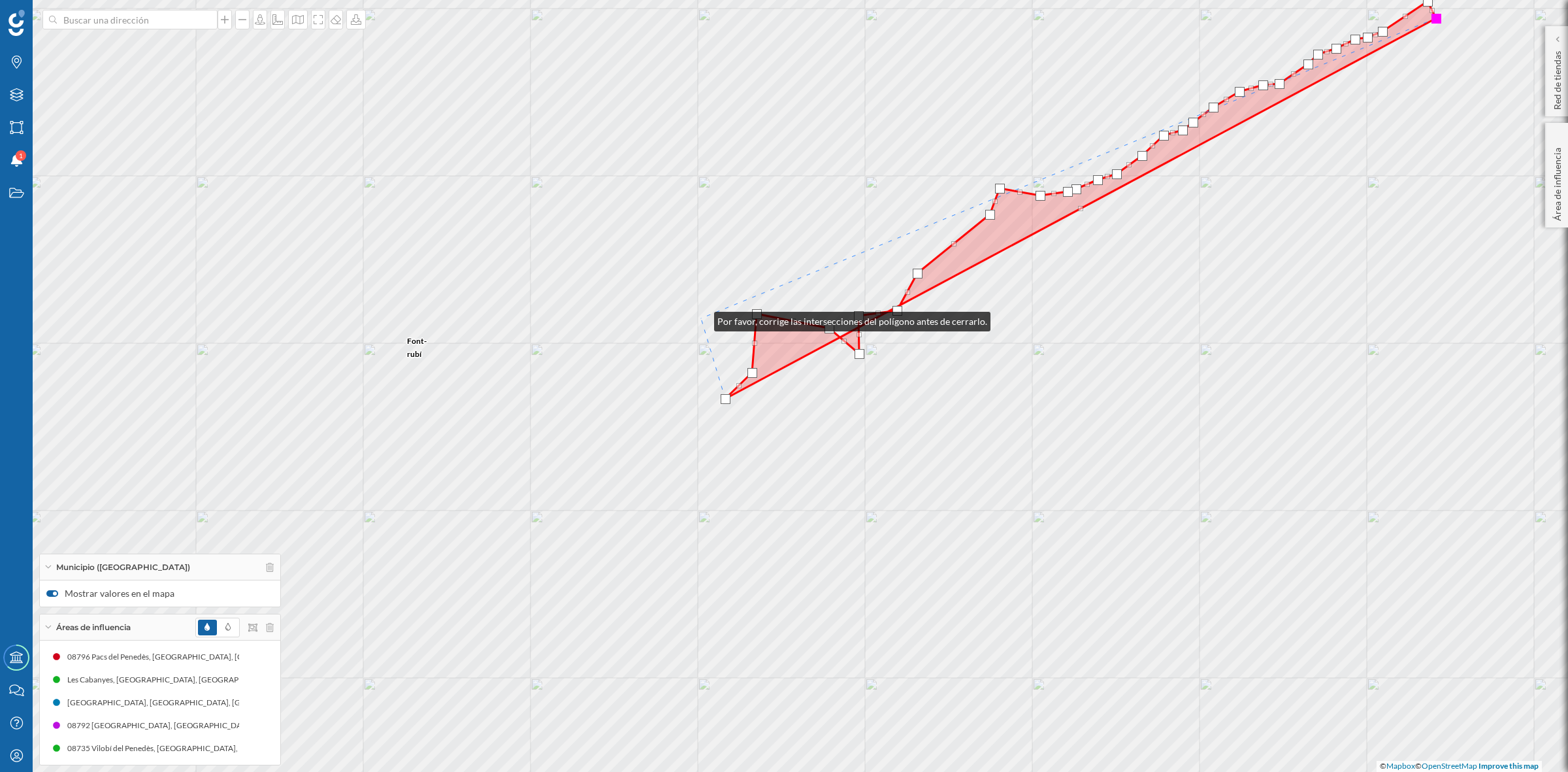
click at [701, 318] on div "Font-rubí Torrelavit Sant Quintí de Mediona Sant Martí Sarroca Torrelles de Foi…" at bounding box center [784, 386] width 1568 height 772
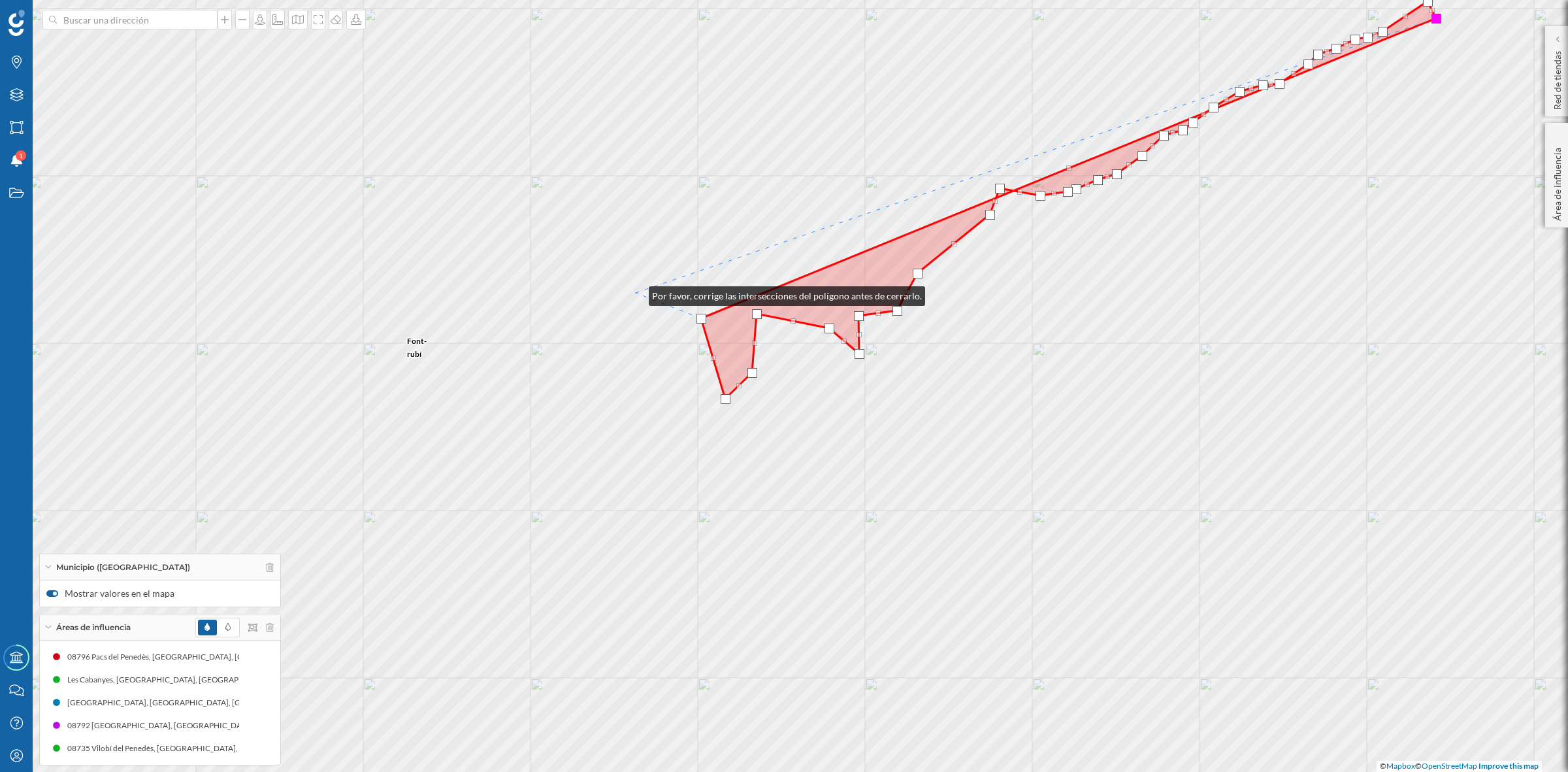
click at [636, 292] on div "Font-rubí Torrelavit Sant Quintí de Mediona Sant Martí Sarroca Torrelles de Foi…" at bounding box center [784, 386] width 1568 height 772
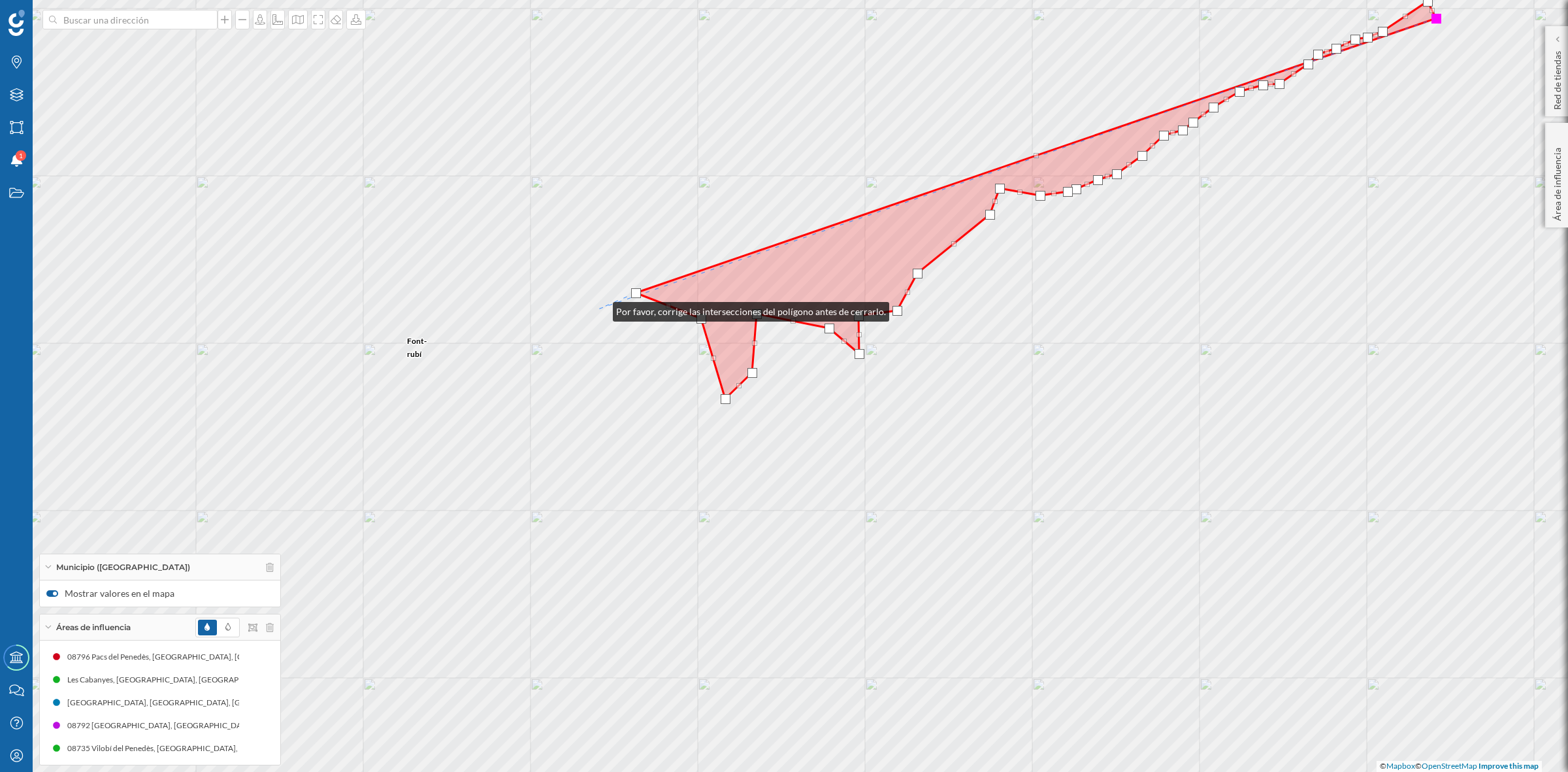
click at [600, 308] on div "Font-rubí Torrelavit Sant Quintí de Mediona Sant Martí Sarroca Torrelles de Foi…" at bounding box center [784, 386] width 1568 height 772
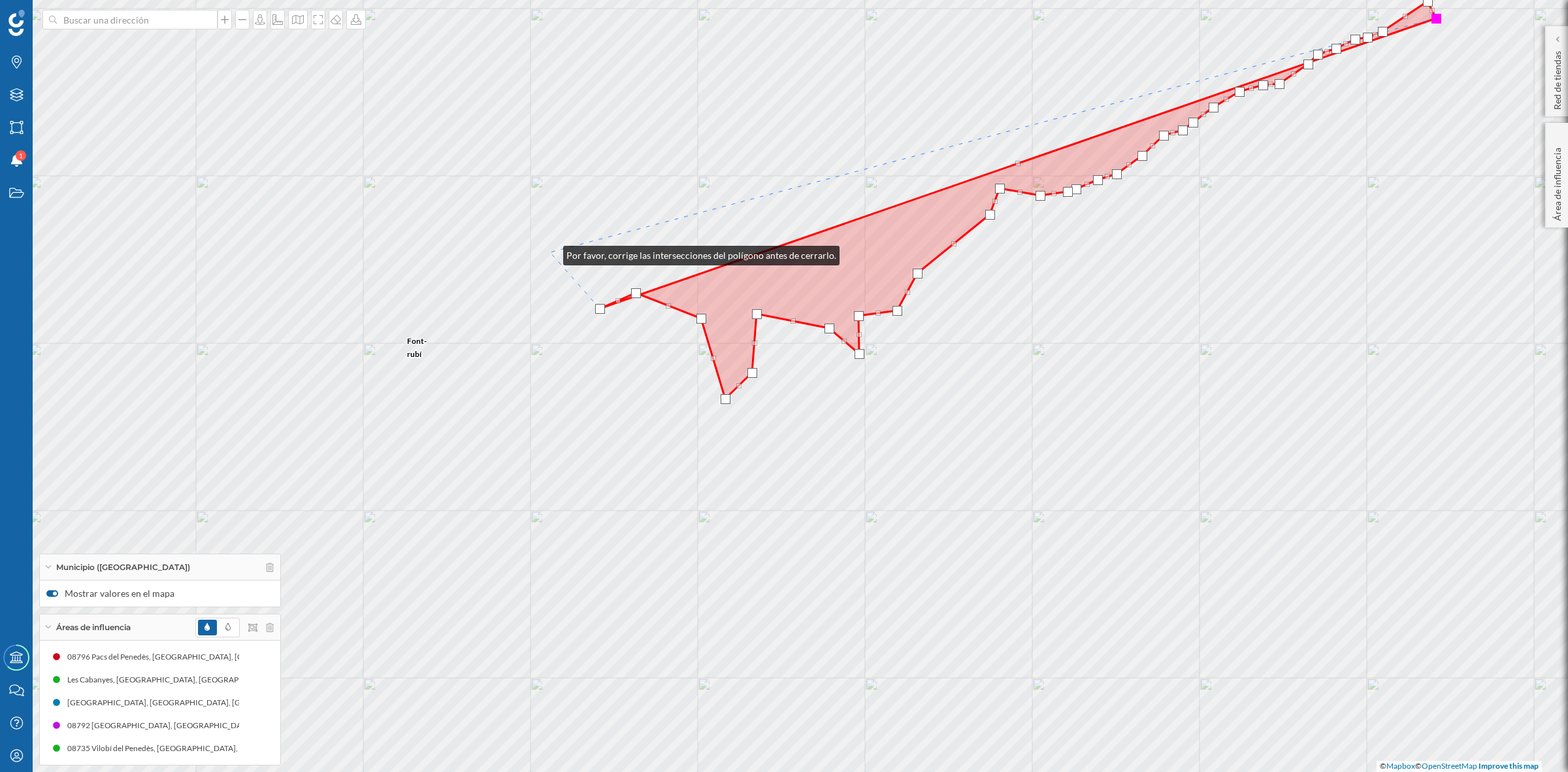
click at [550, 253] on div "Font-rubí Torrelavit Sant Quintí de Mediona Sant Martí Sarroca Torrelles de Foi…" at bounding box center [784, 386] width 1568 height 772
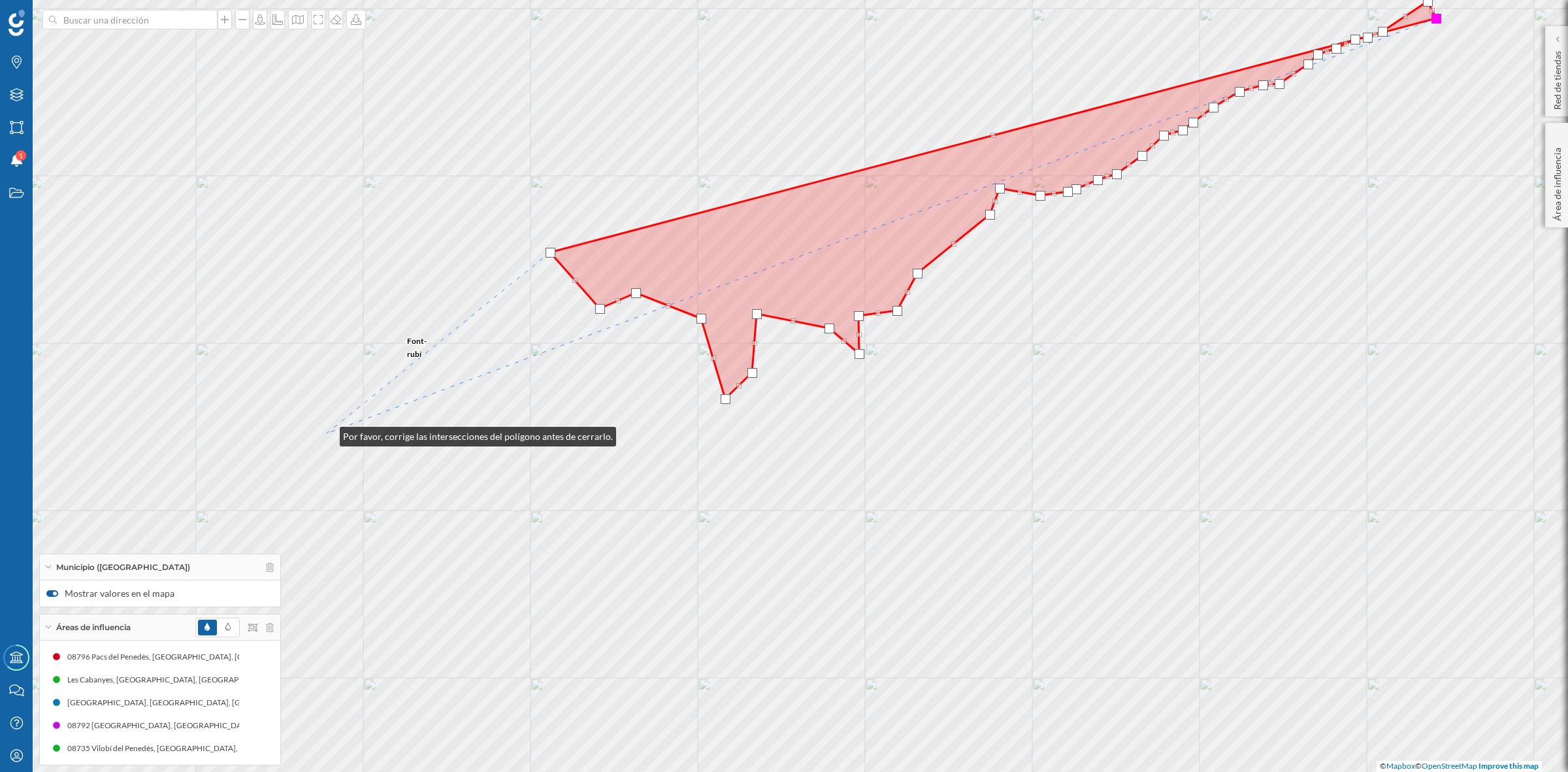
click at [327, 433] on div "Font-rubí Torrelavit Sant Quintí de Mediona Sant Martí Sarroca Torrelles de Foi…" at bounding box center [784, 386] width 1568 height 772
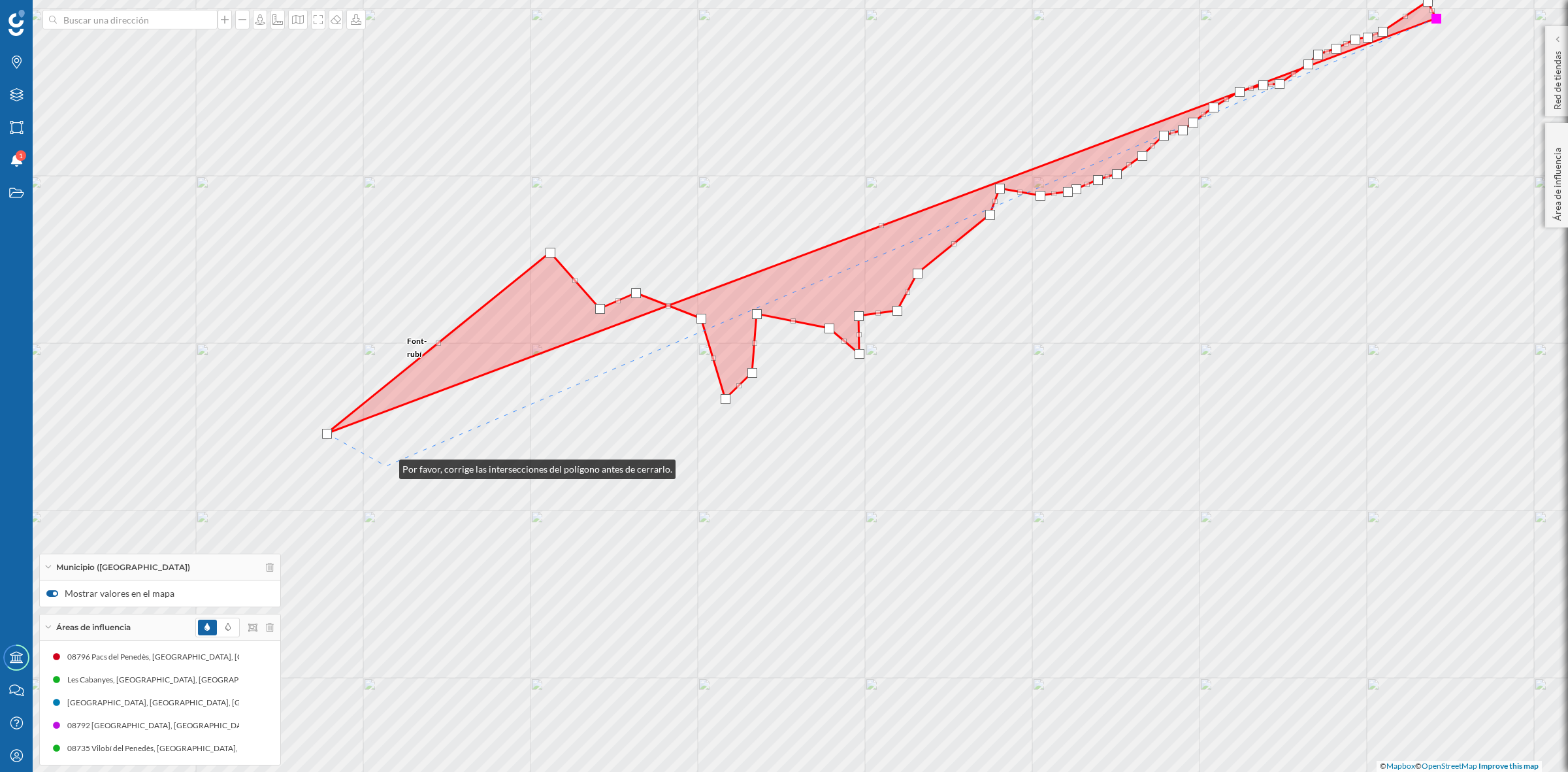
click at [386, 465] on div "Font-rubí Torrelavit Sant Quintí de Mediona Sant Martí Sarroca Torrelles de Foi…" at bounding box center [784, 386] width 1568 height 772
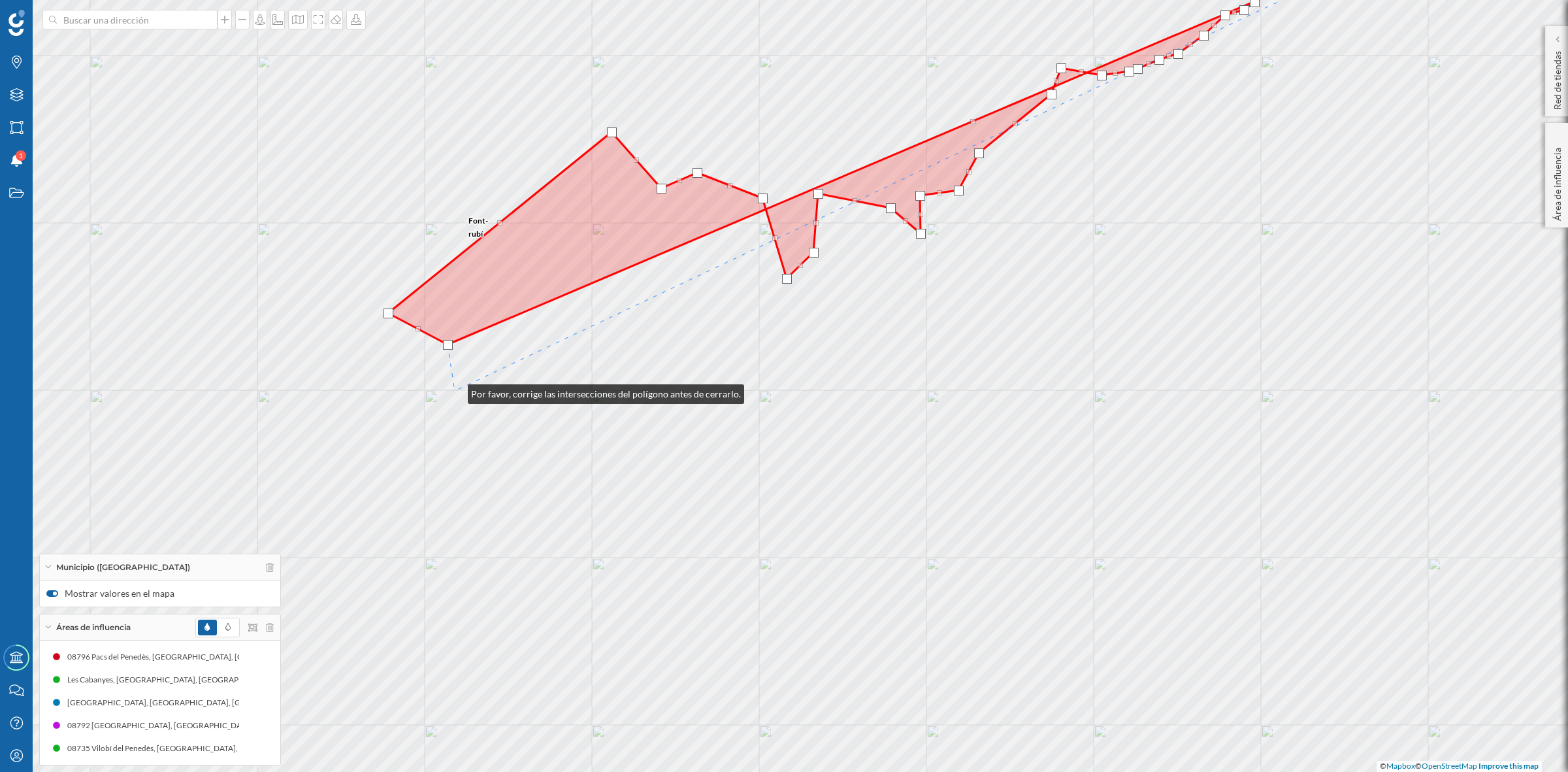
click at [455, 391] on div "Font-rubí Vilobí del Penedès Sant Martí Sarroca Torrelles de Foix Torrelavit © …" at bounding box center [784, 386] width 1568 height 772
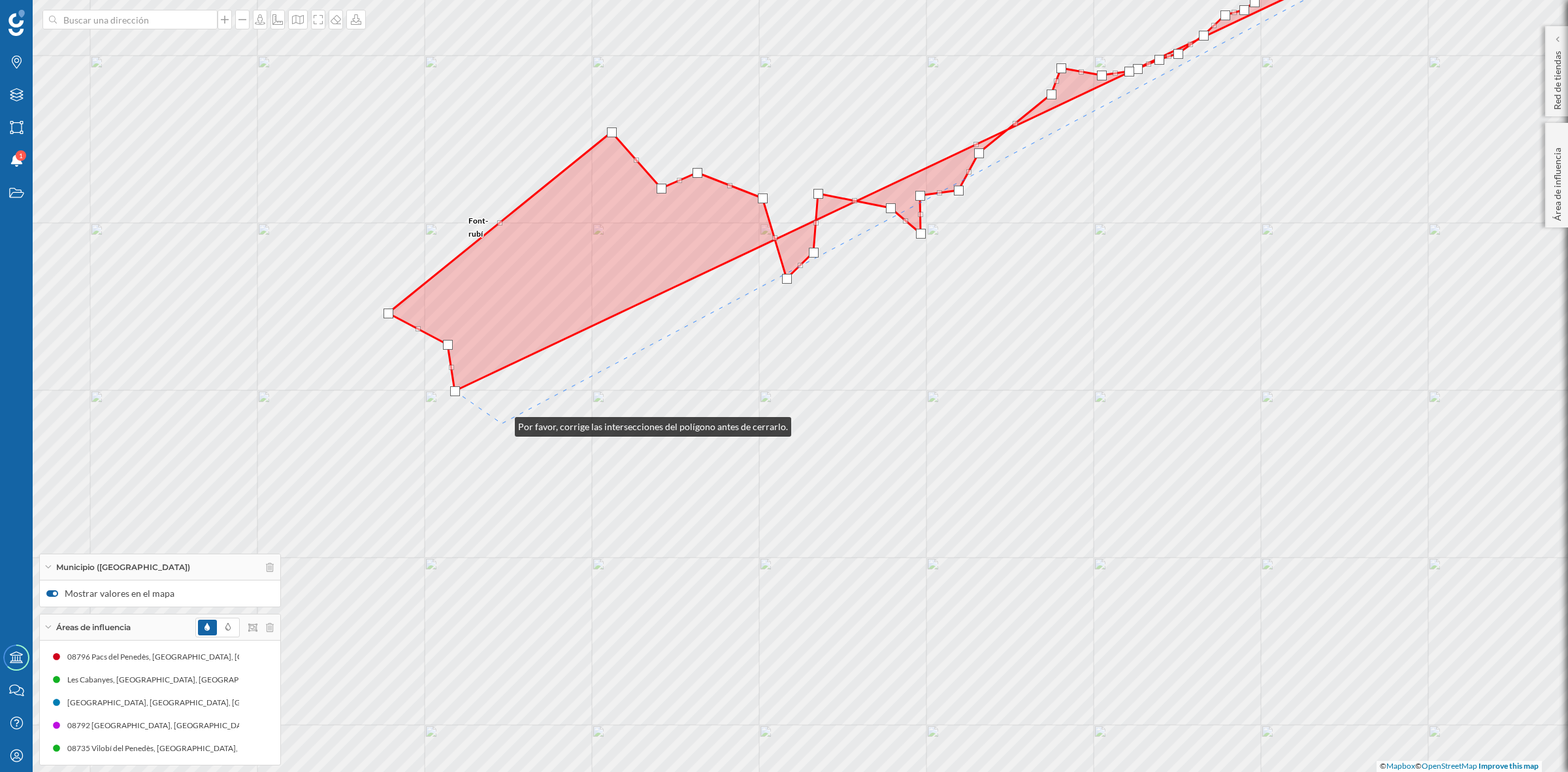
click at [502, 423] on div "Font-rubí Vilobí del Penedès Sant Martí Sarroca Torrelles de Foix Torrelavit © …" at bounding box center [784, 386] width 1568 height 772
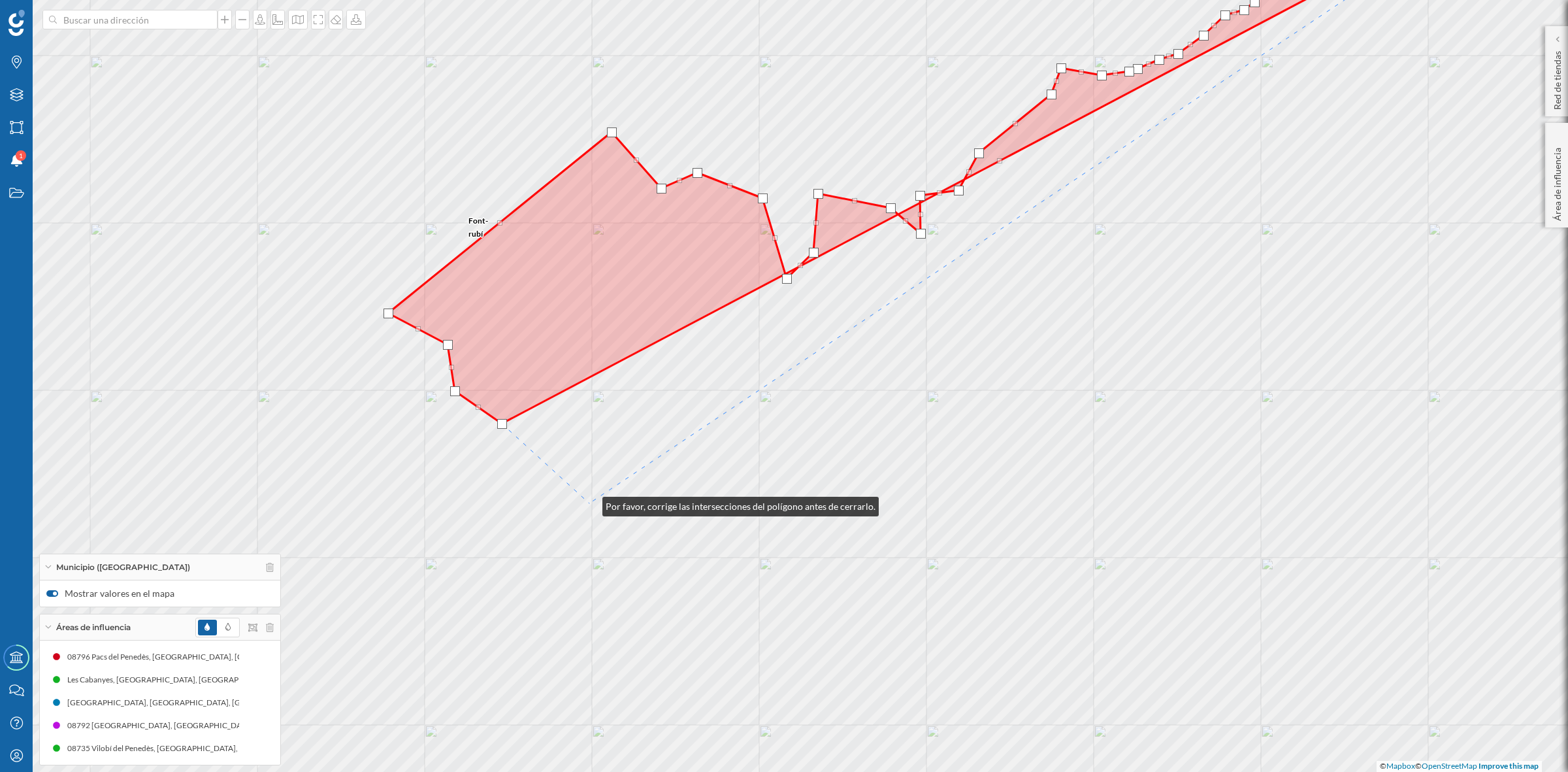
click at [589, 503] on div "Font-rubí Vilobí del Penedès Sant Martí Sarroca Torrelles de Foix Torrelavit © …" at bounding box center [784, 386] width 1568 height 772
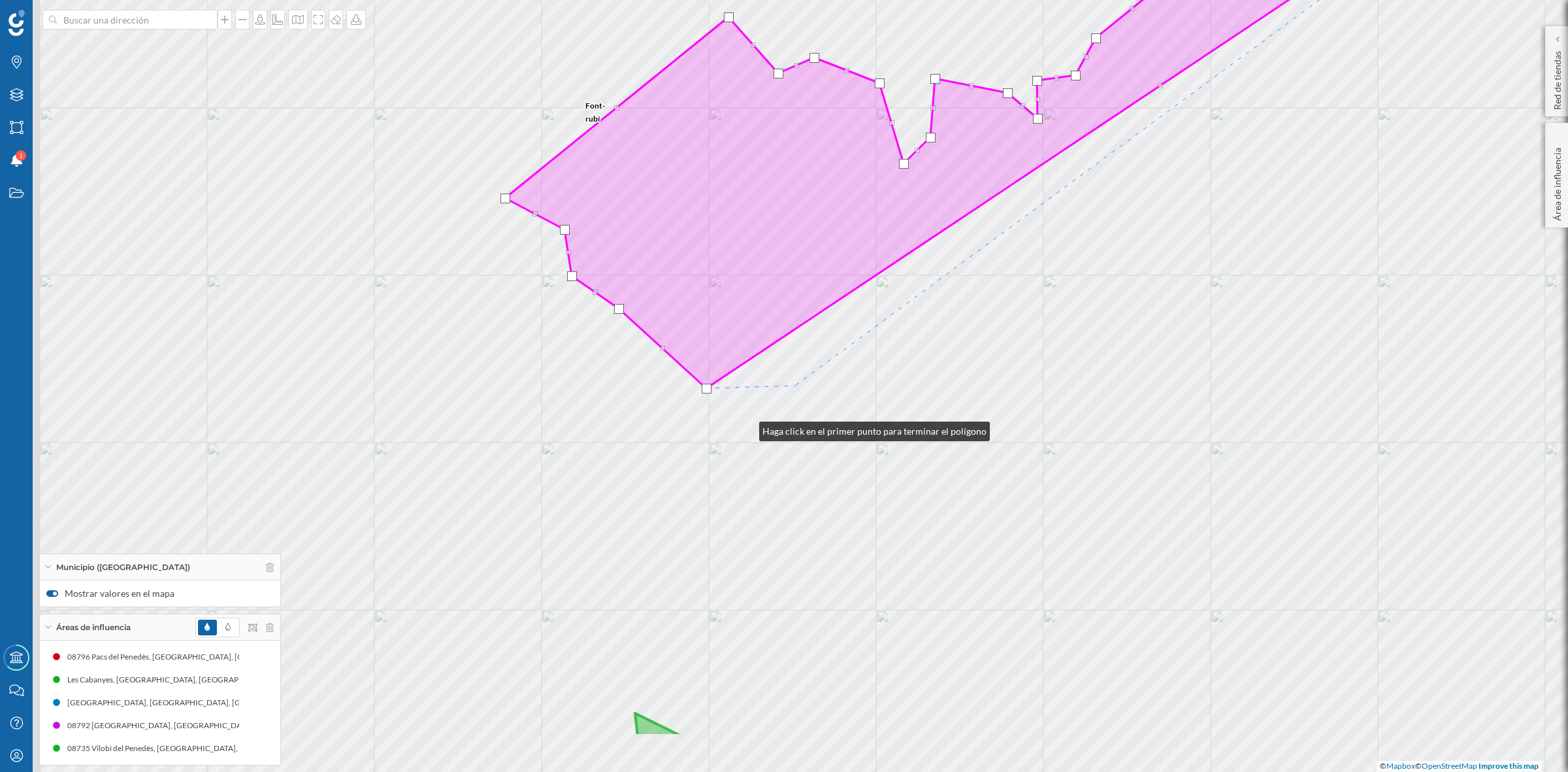
drag, startPoint x: 629, startPoint y: 543, endPoint x: 1033, endPoint y: 183, distance: 541.1
click at [1033, 183] on div "Font-rubí Vilobí del Penedès Sant Martí Sarroca Torrelles de Foix Torrelavit © …" at bounding box center [784, 386] width 1568 height 772
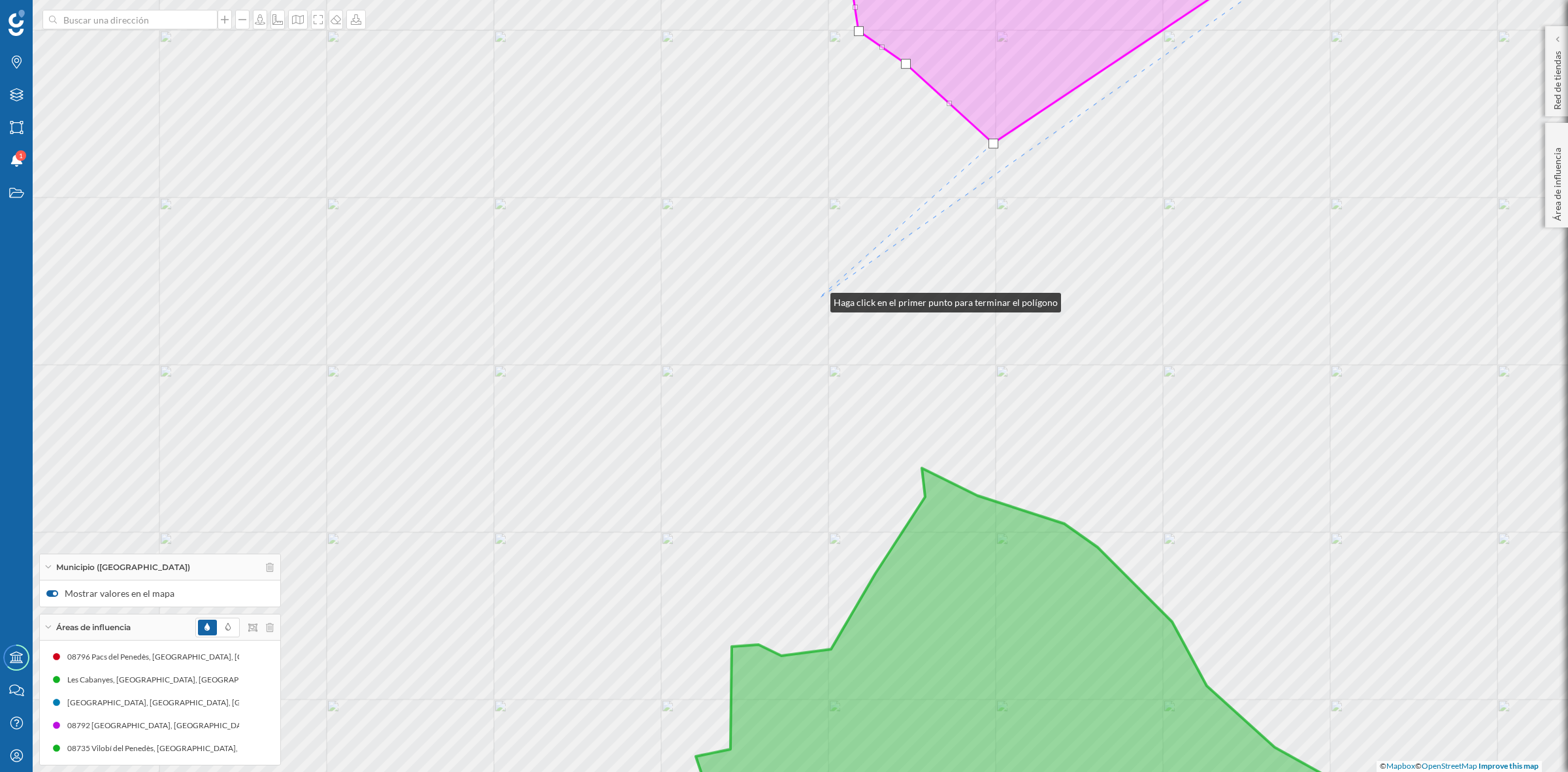
click at [818, 299] on div "Font-rubí Vilobí del Penedès Sant Martí Sarroca Torrelles de Foix Torrelavit © …" at bounding box center [784, 386] width 1568 height 772
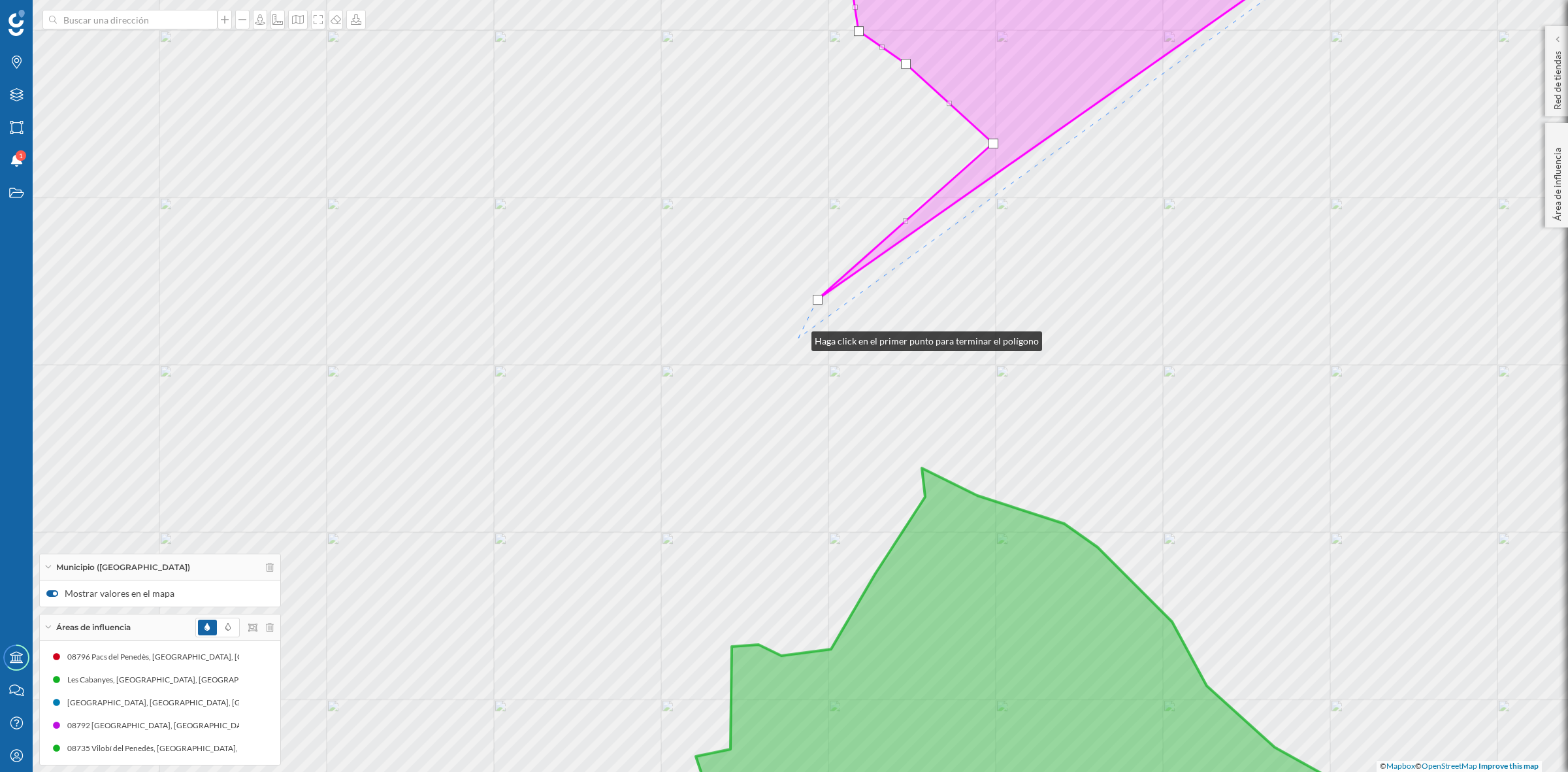
click at [798, 338] on div "Font-rubí Vilobí del Penedès Sant Martí Sarroca Torrelles de Foix Torrelavit © …" at bounding box center [784, 386] width 1568 height 772
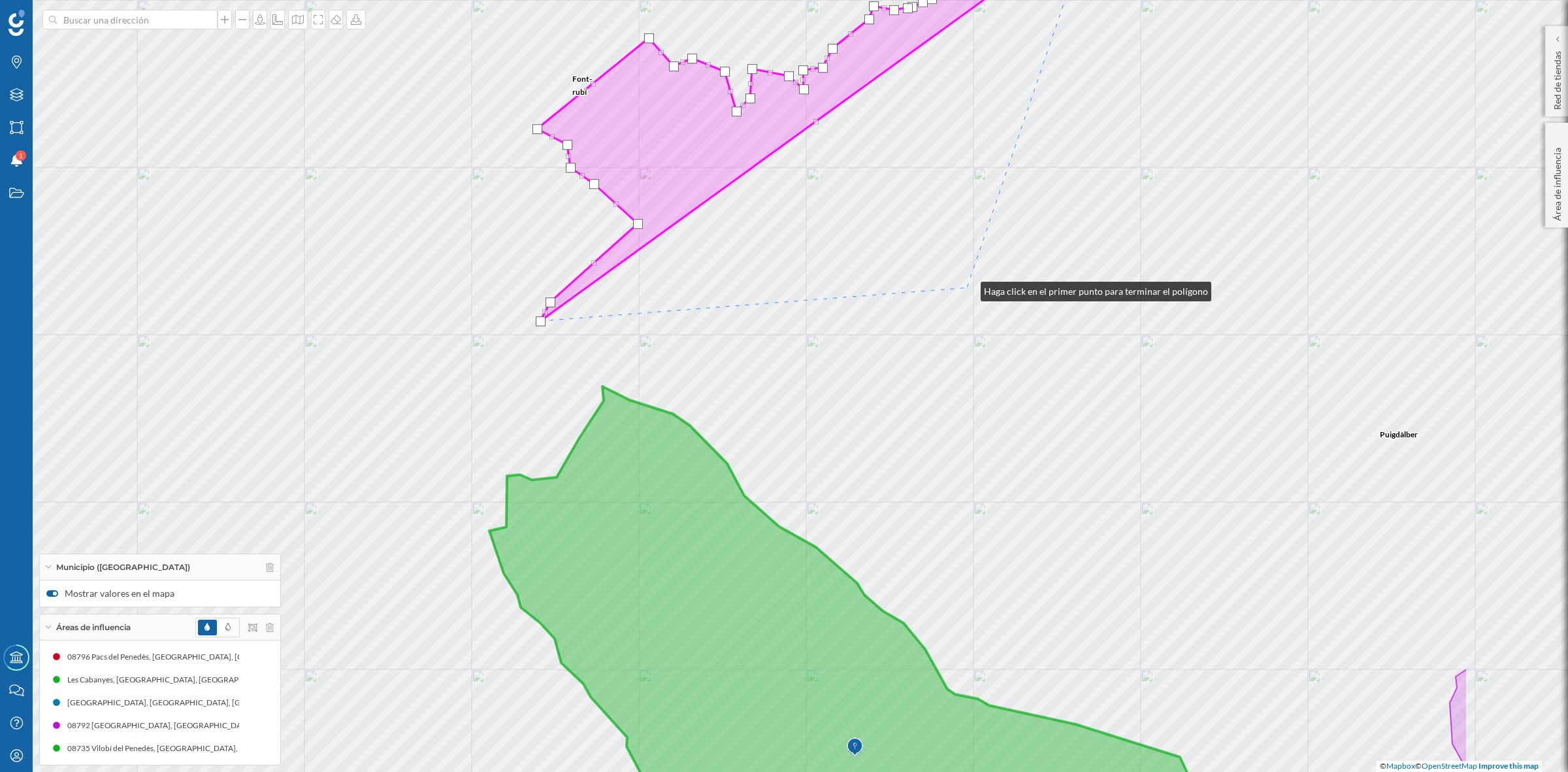
drag, startPoint x: 1226, startPoint y: 317, endPoint x: 967, endPoint y: 288, distance: 260.6
click at [967, 288] on div "Sant Martí Sarroca Font-rubí Vilobí del Penedès Torrelles de Foix Sant Quintí d…" at bounding box center [784, 386] width 1568 height 772
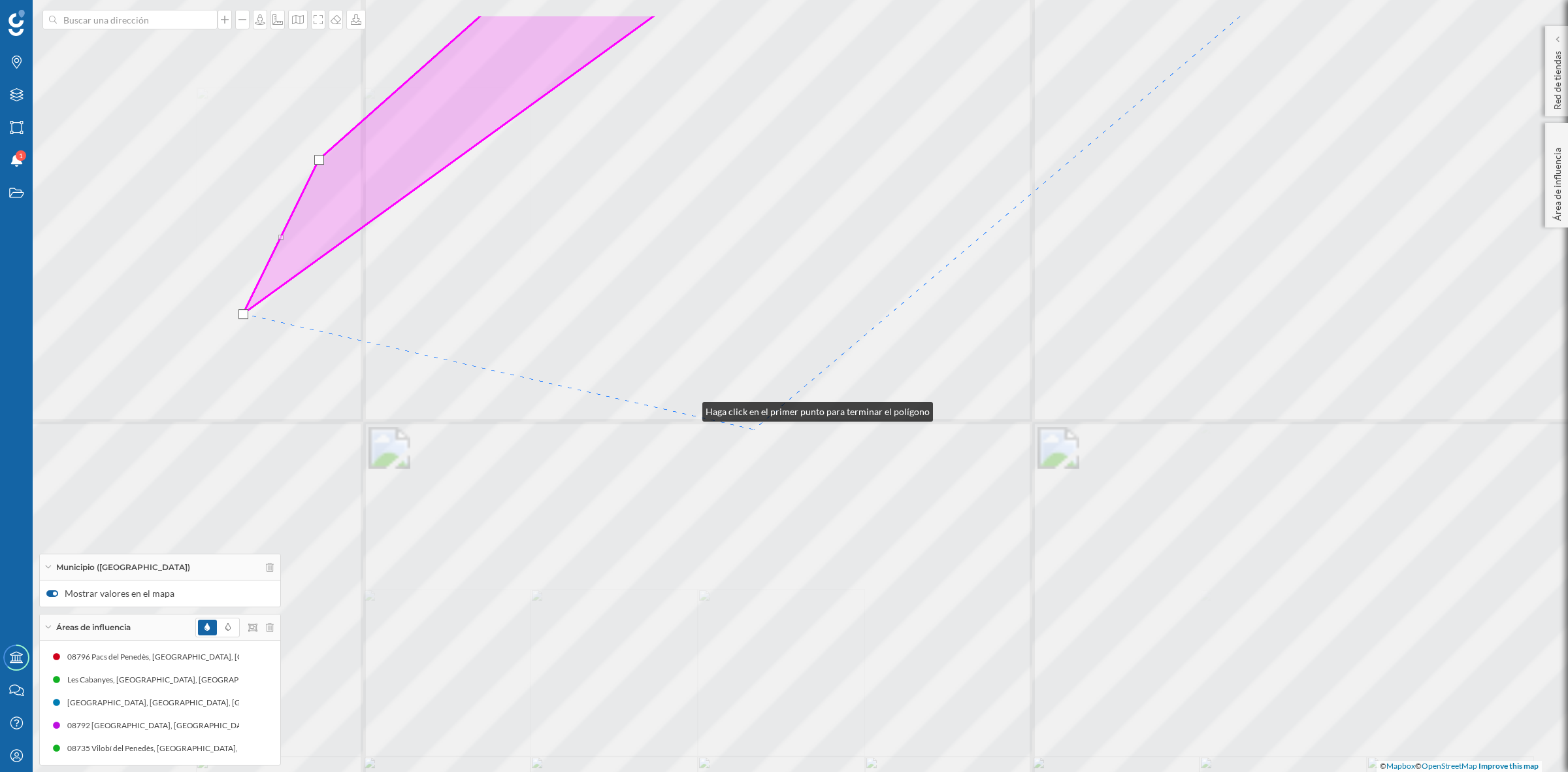
drag, startPoint x: 689, startPoint y: 408, endPoint x: 782, endPoint y: 438, distance: 97.7
click at [782, 438] on div "Font-rubí Vilobí del Penedès Sant Martí Sarroca Torrelles de Foix © Mapbox © Op…" at bounding box center [784, 386] width 1568 height 772
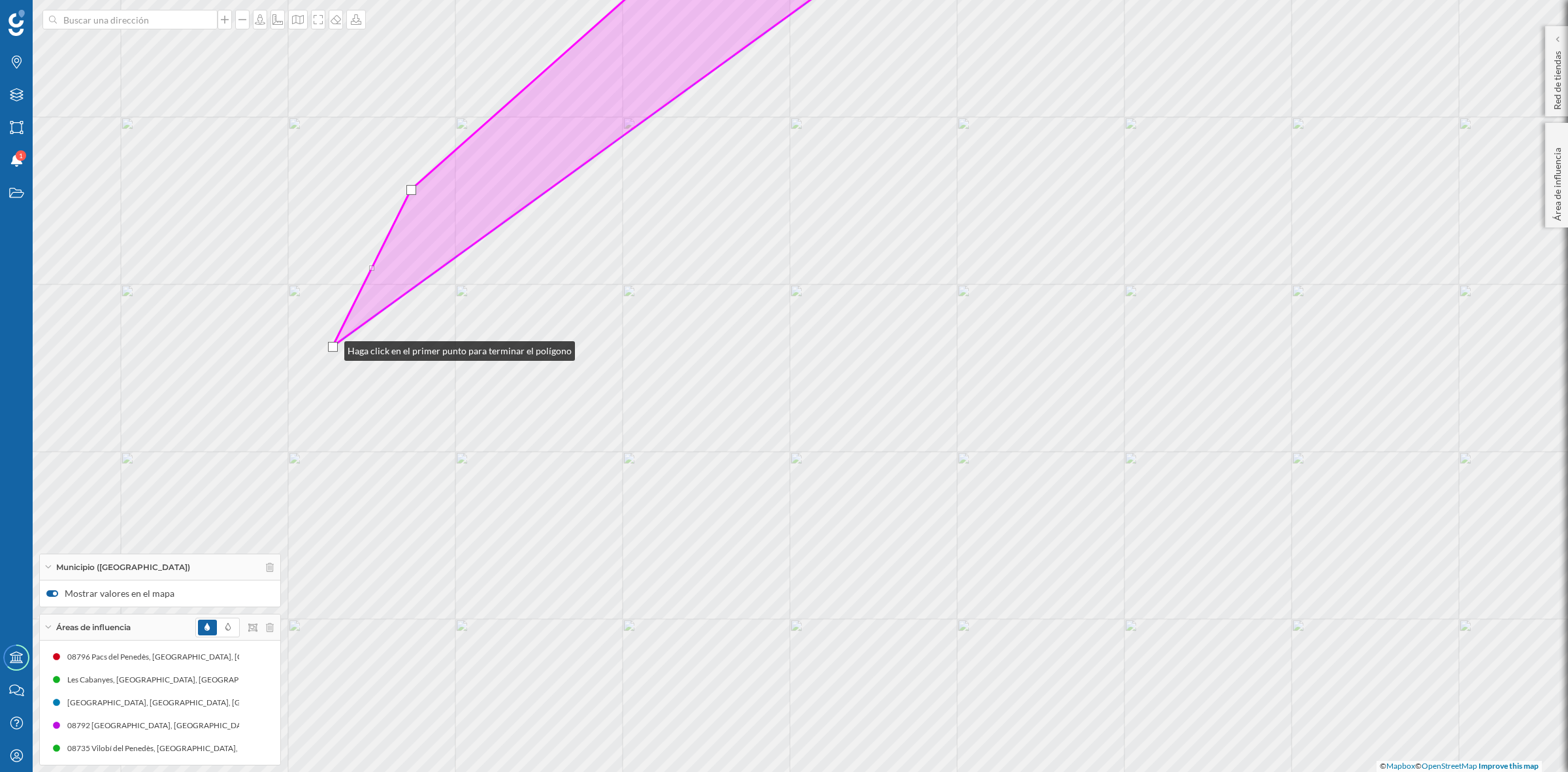
click at [331, 347] on div at bounding box center [332, 347] width 10 height 10
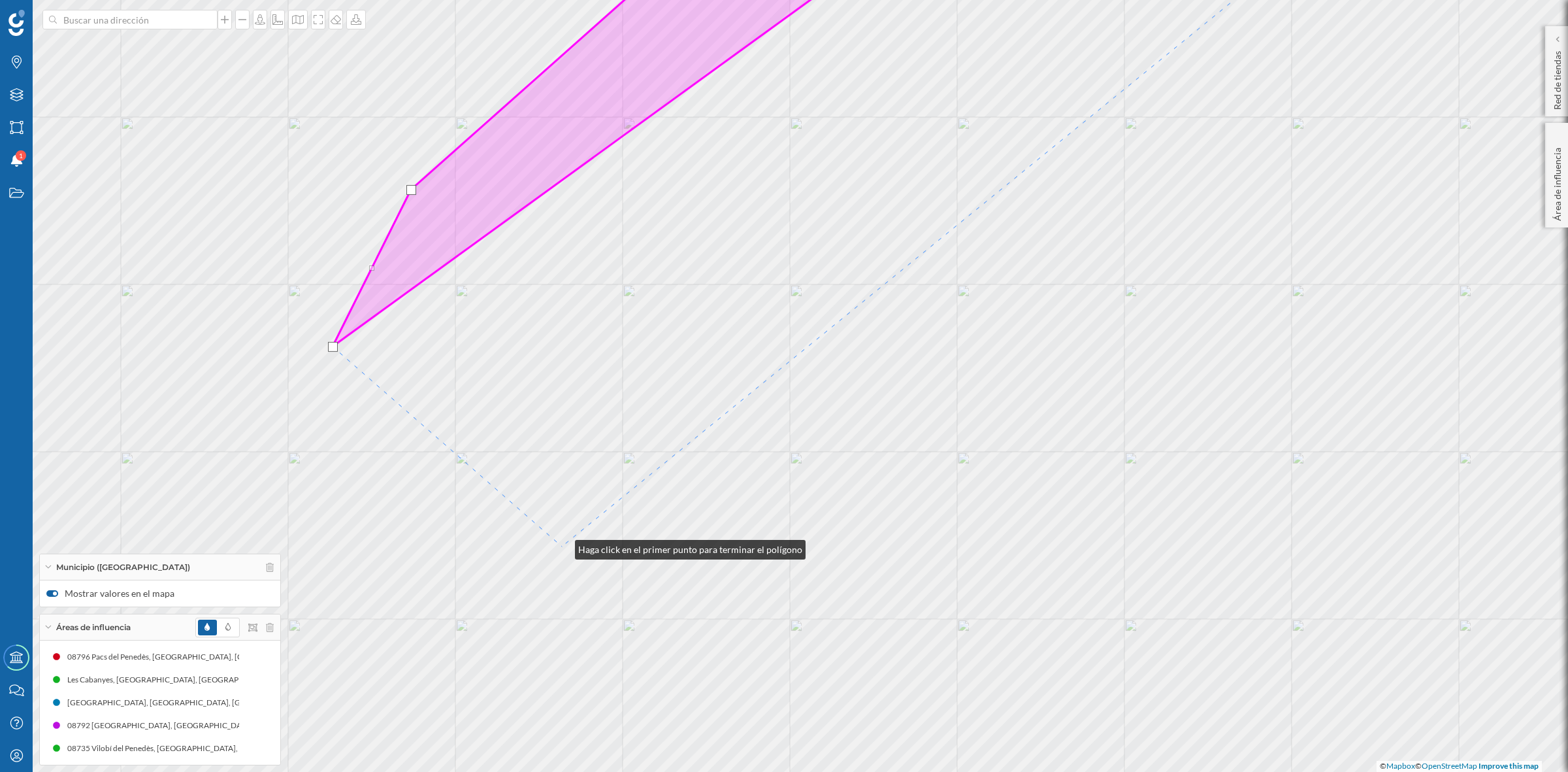
click at [562, 546] on div "Font-rubí Sant Martí Sarroca Torrelles de Foix © Mapbox © OpenStreetMap Improve…" at bounding box center [784, 386] width 1568 height 772
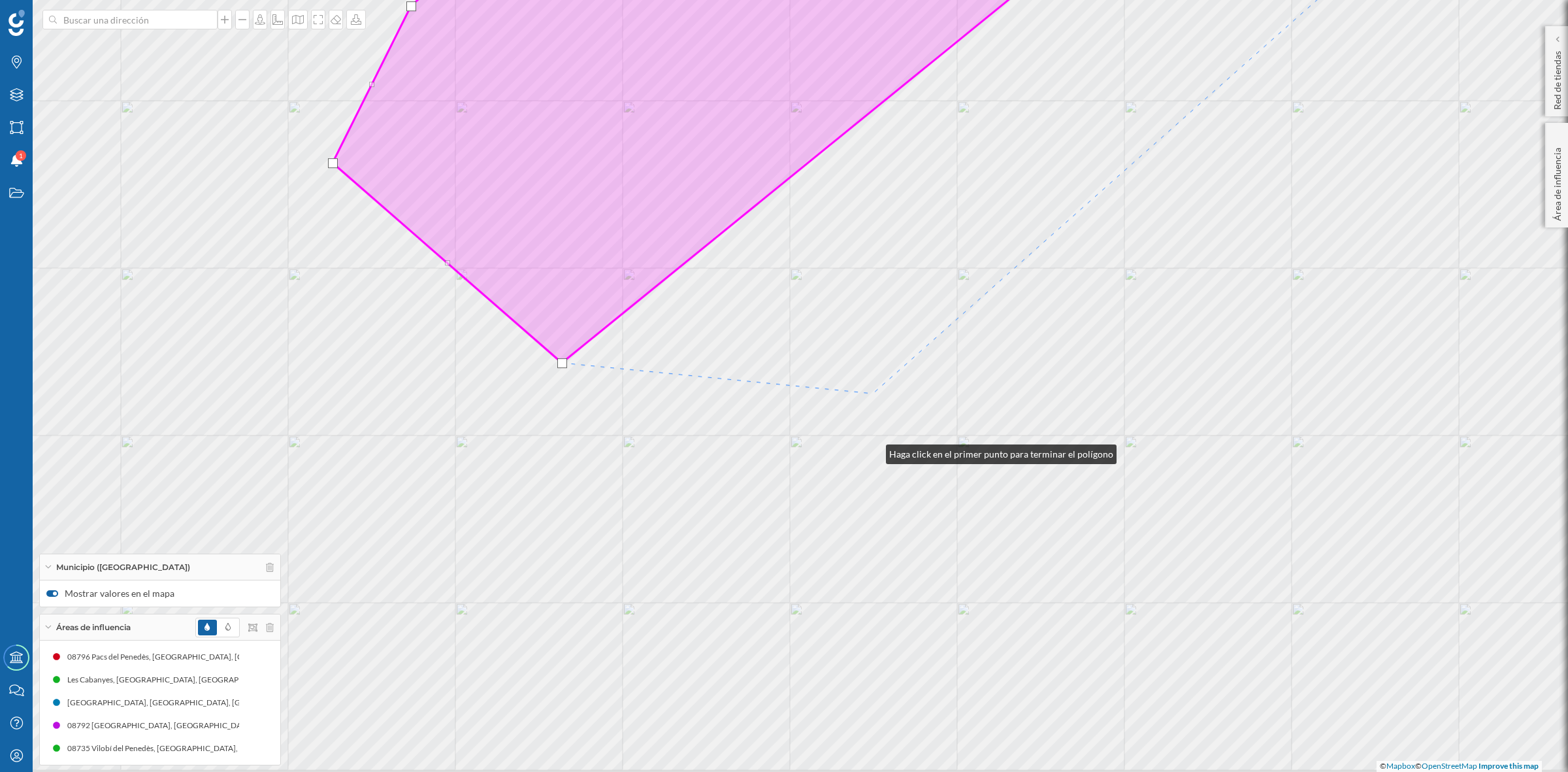
drag, startPoint x: 873, startPoint y: 634, endPoint x: 873, endPoint y: 334, distance: 300.0
click at [873, 347] on div "Font-rubí Sant Martí Sarroca Torrelles de Foix © Mapbox © OpenStreetMap Improve…" at bounding box center [784, 386] width 1568 height 772
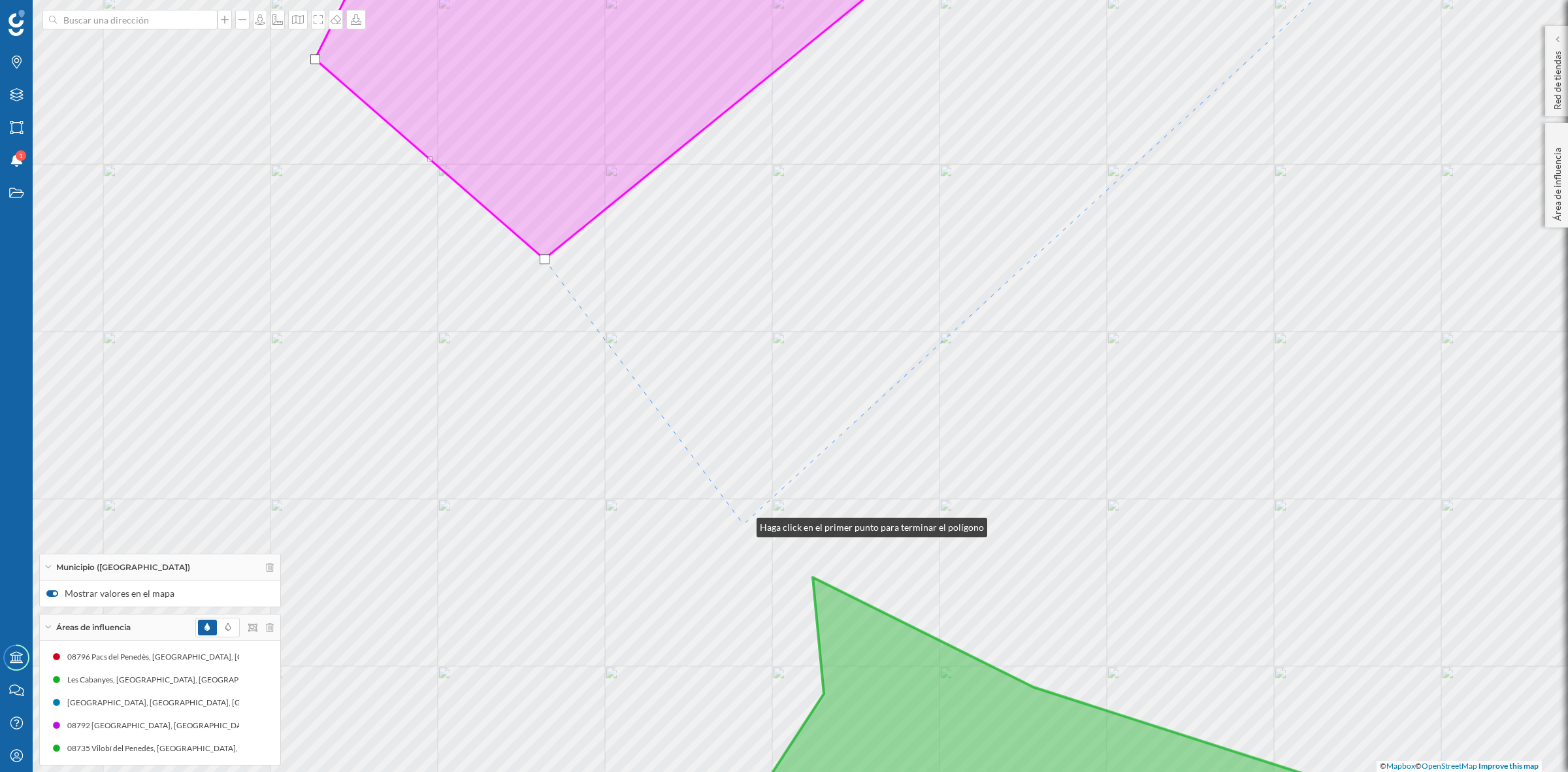
click at [743, 524] on div "Font-rubí Sant Martí Sarroca Vilobí del Penedès Torrelles de Foix © Mapbox © Op…" at bounding box center [784, 386] width 1568 height 772
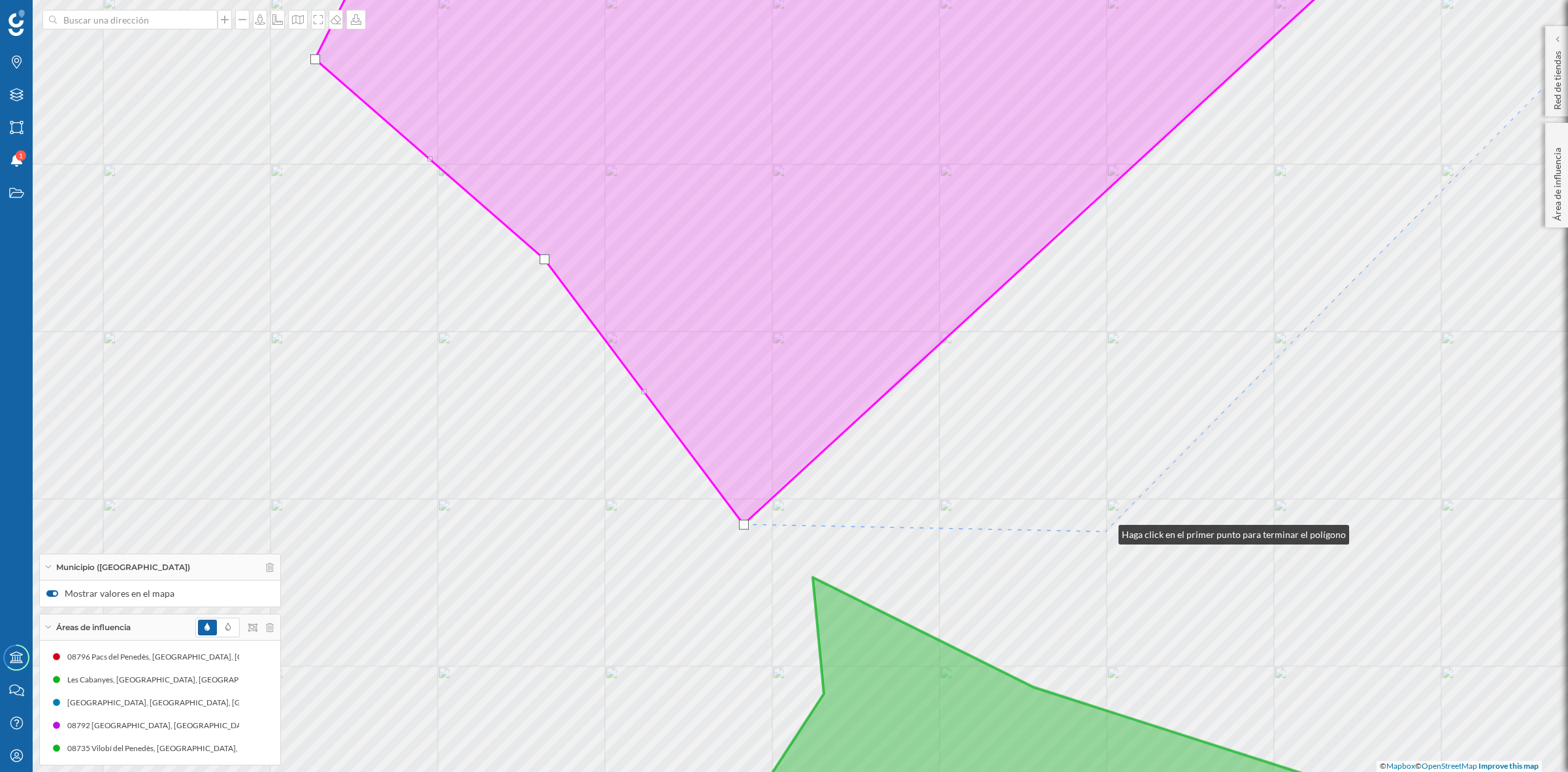
drag, startPoint x: 1106, startPoint y: 531, endPoint x: 831, endPoint y: 456, distance: 285.0
click at [831, 456] on div "Font-rubí Sant Martí Sarroca Vilobí del Penedès Torrelles de Foix © Mapbox © Op…" at bounding box center [784, 386] width 1568 height 772
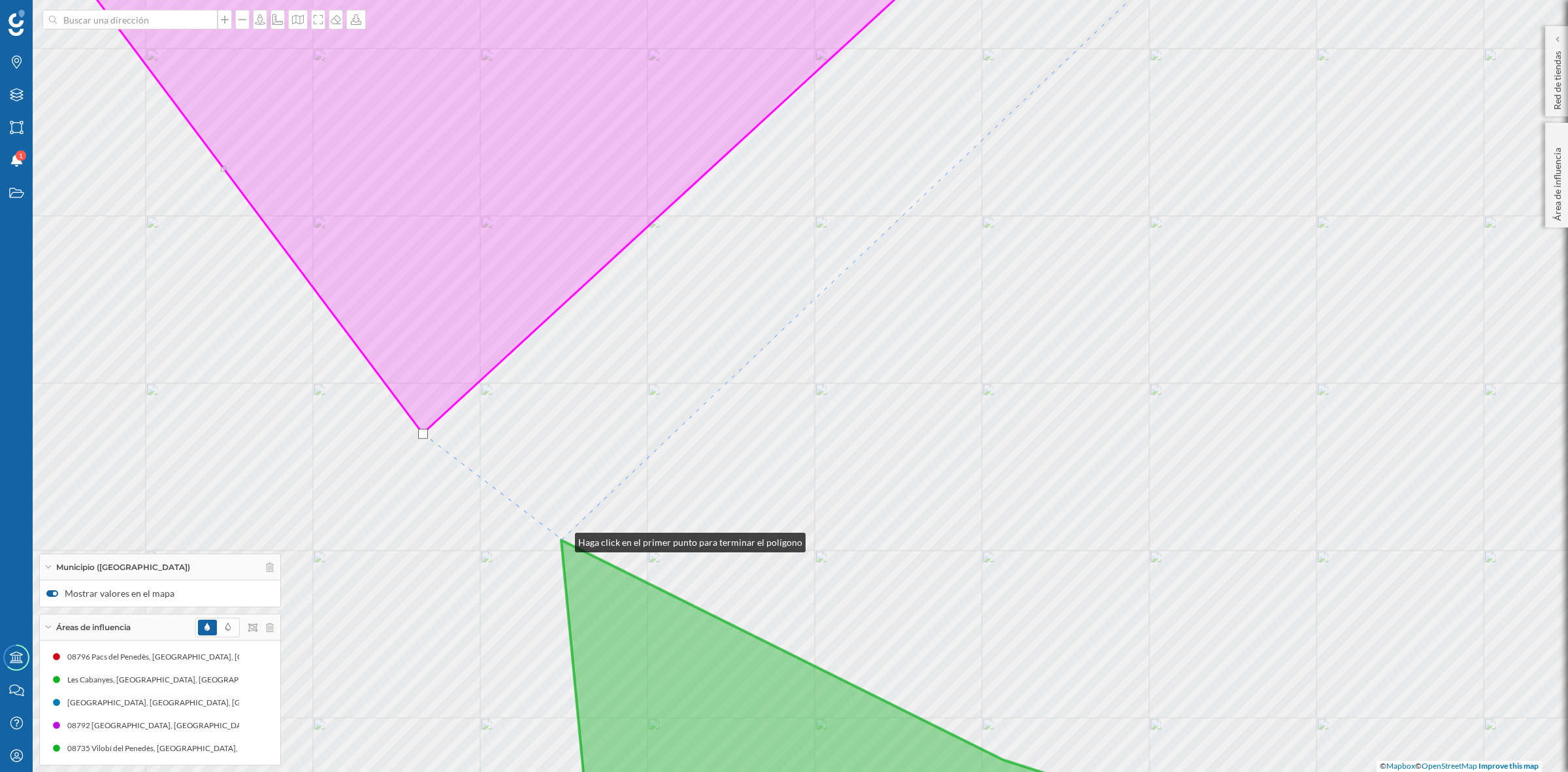
click at [562, 540] on icon at bounding box center [911, 695] width 758 height 312
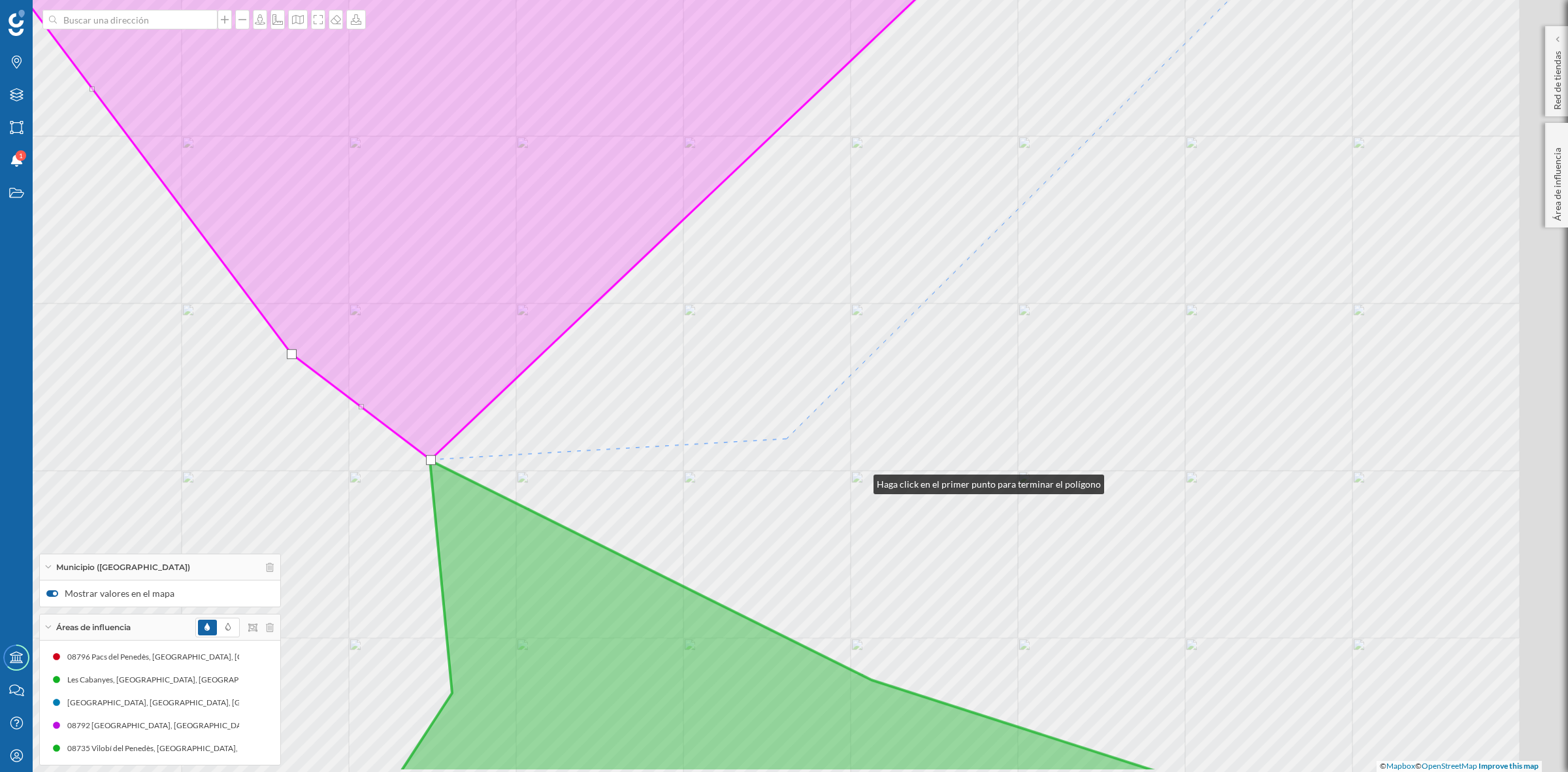
drag, startPoint x: 992, startPoint y: 561, endPoint x: 752, endPoint y: 422, distance: 277.3
click at [752, 423] on div "Font-rubí Sant Martí Sarroca Vilobí del Penedès © Mapbox © OpenStreetMap Improv…" at bounding box center [784, 386] width 1568 height 772
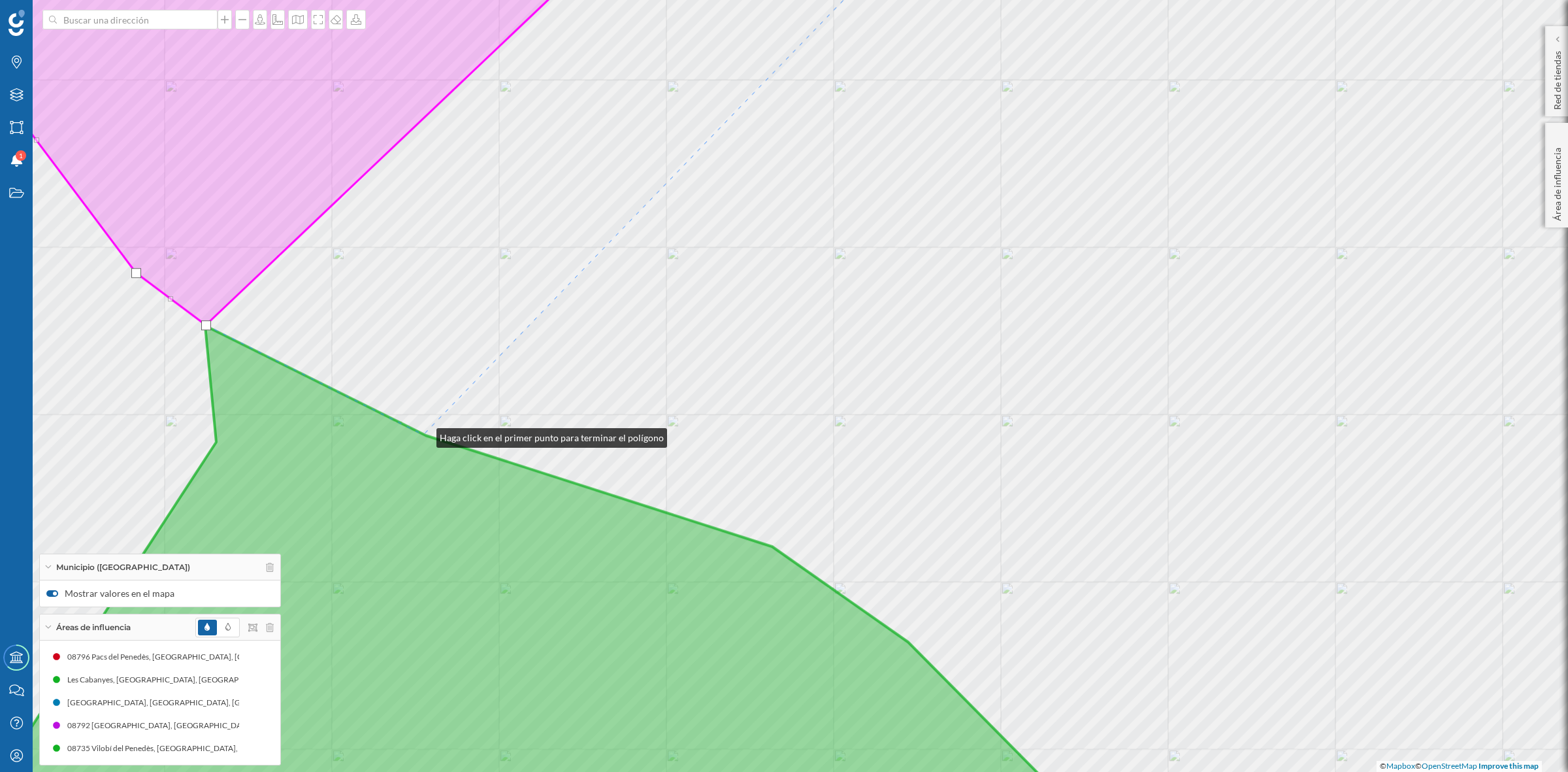
click at [423, 434] on icon at bounding box center [536, 589] width 1160 height 526
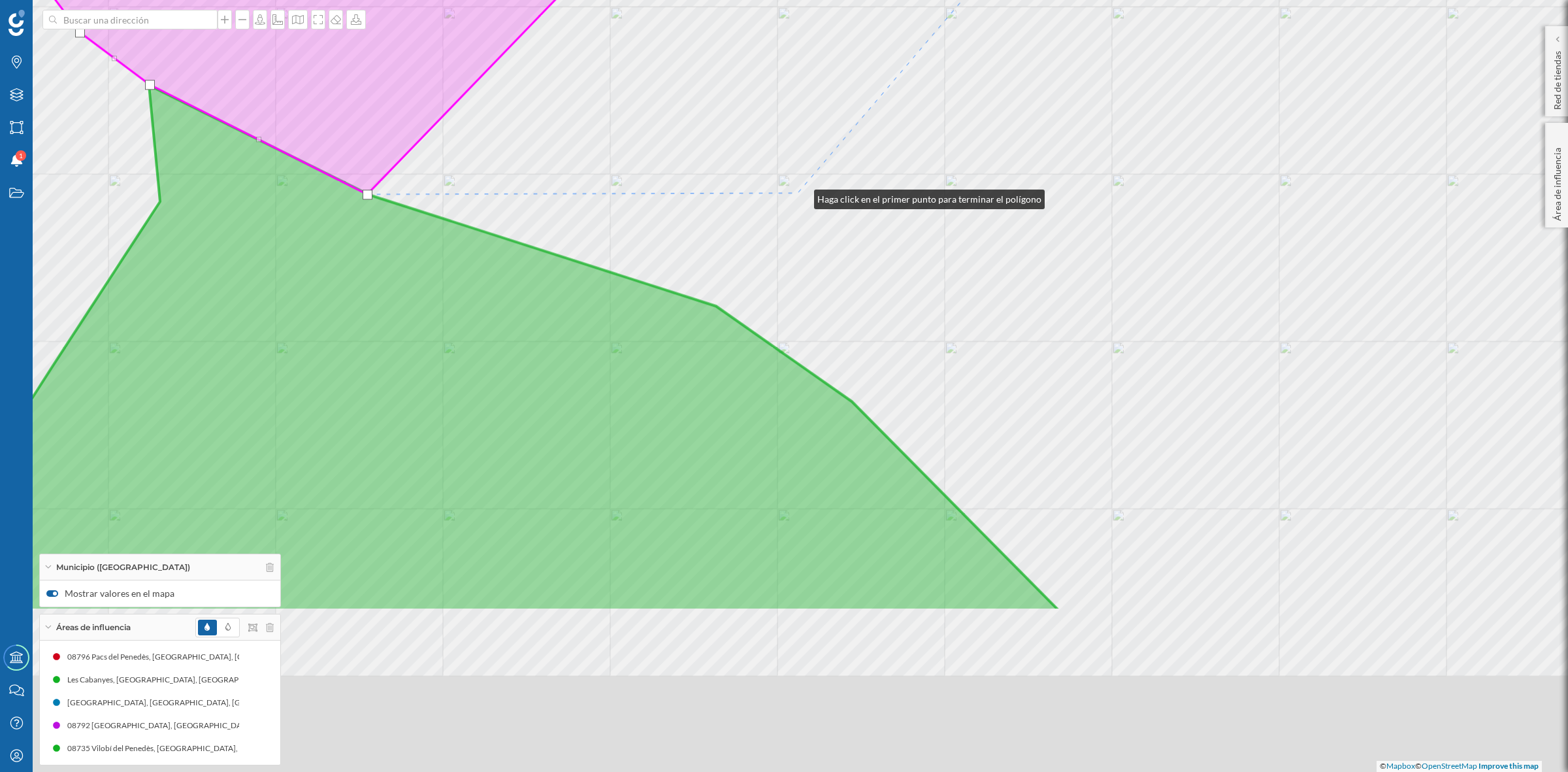
drag, startPoint x: 858, startPoint y: 437, endPoint x: 801, endPoint y: 196, distance: 247.6
click at [801, 196] on div "Font-rubí Vilobí del Penedès Sant Martí Sarroca © Mapbox © OpenStreetMap Improv…" at bounding box center [784, 386] width 1568 height 772
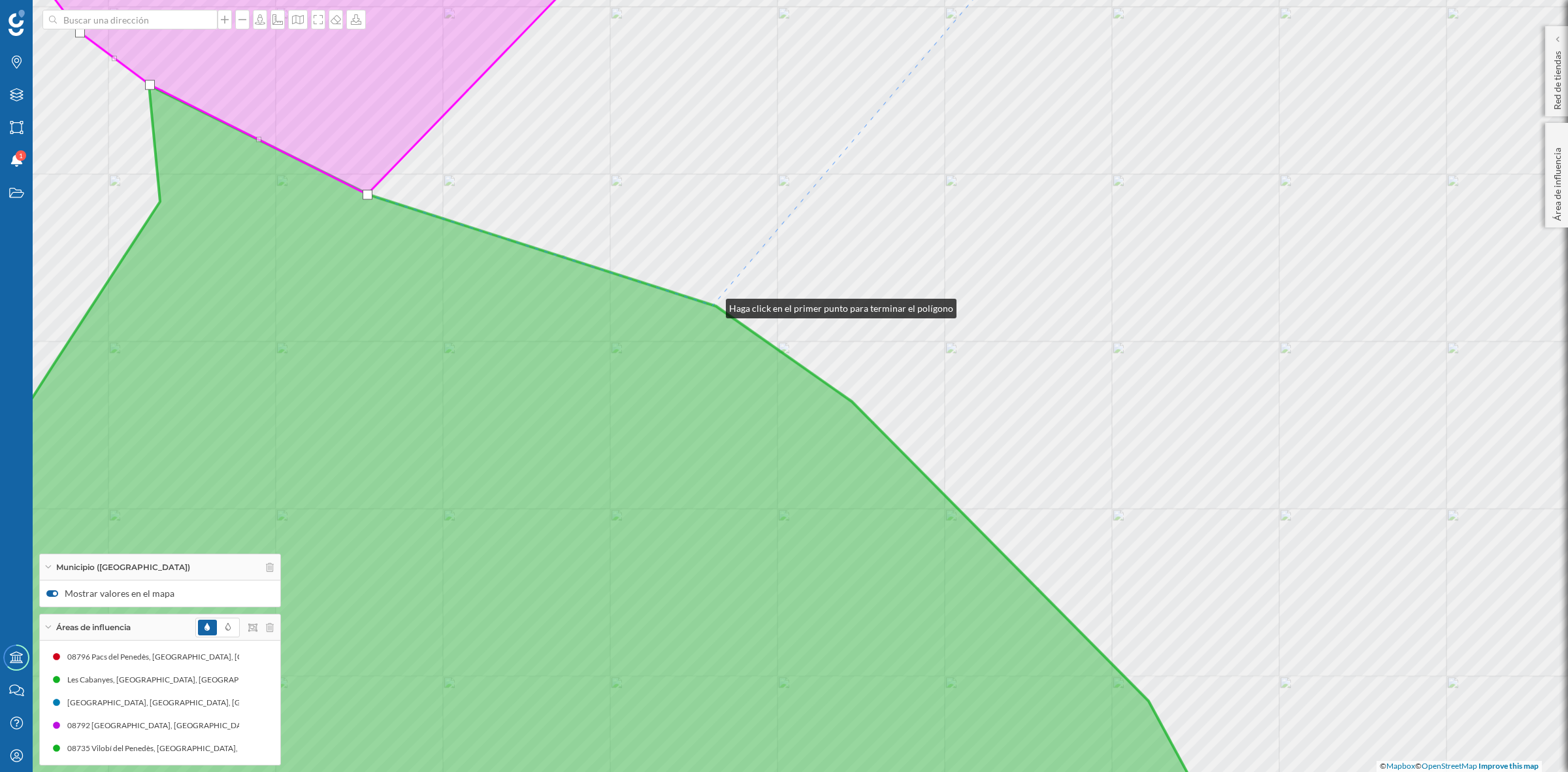
click at [713, 305] on icon at bounding box center [535, 468] width 1390 height 767
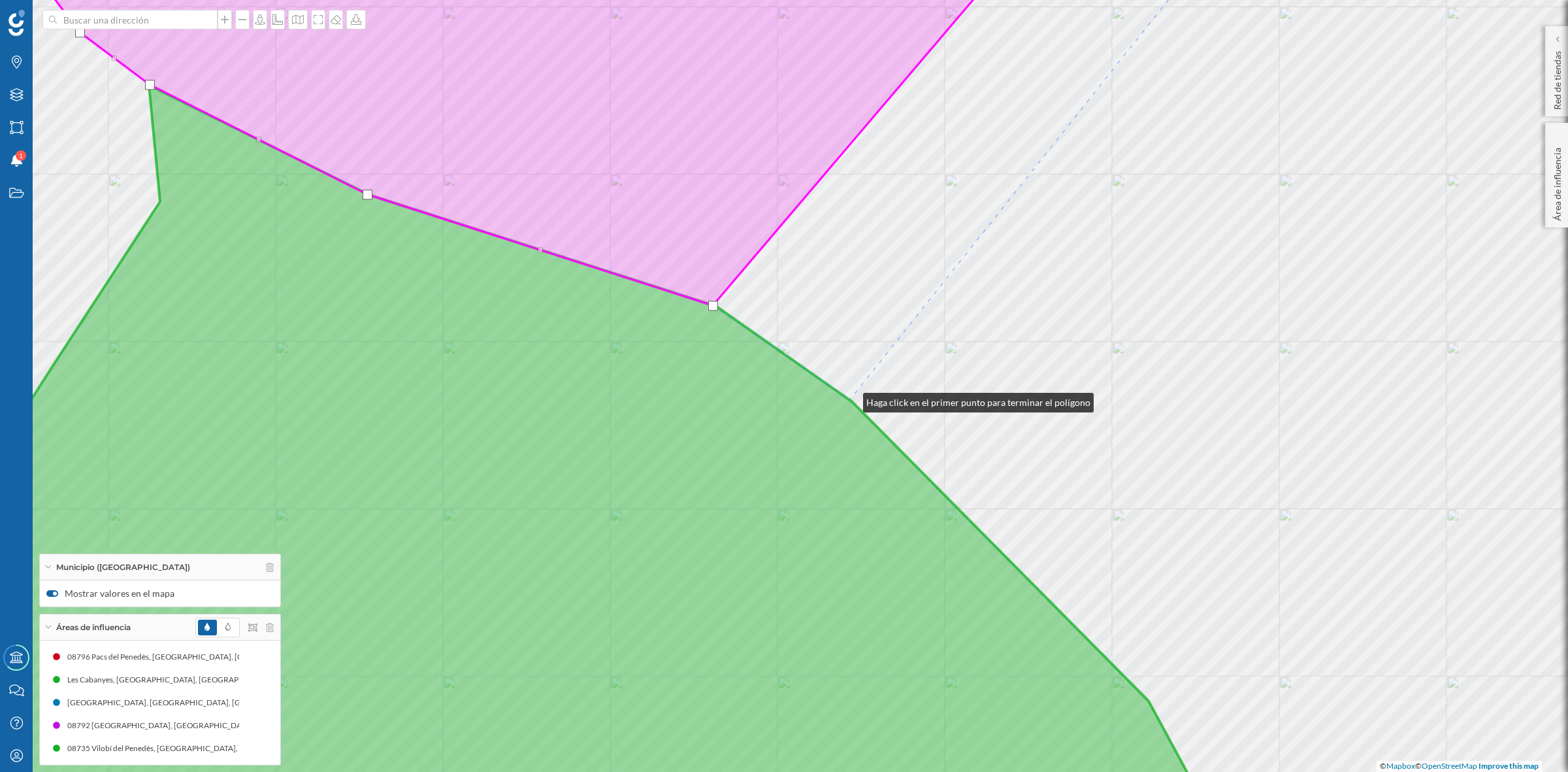
click at [850, 399] on icon at bounding box center [535, 468] width 1390 height 767
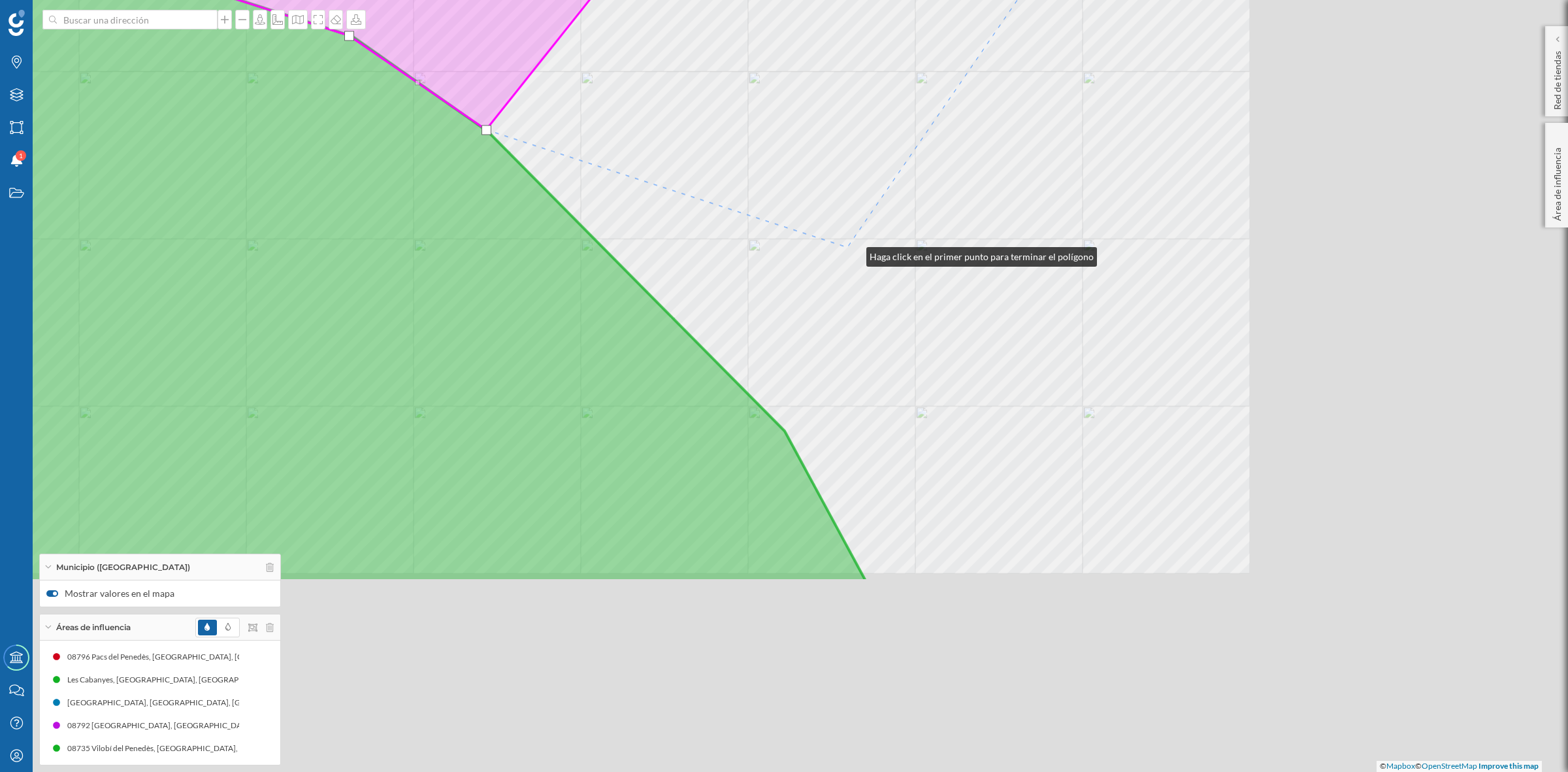
drag, startPoint x: 1004, startPoint y: 377, endPoint x: 852, endPoint y: 253, distance: 196.2
click at [852, 253] on div "Font-rubí Vilobí del Penedès Sant Martí Sarroca © Mapbox © OpenStreetMap Improv…" at bounding box center [784, 386] width 1568 height 772
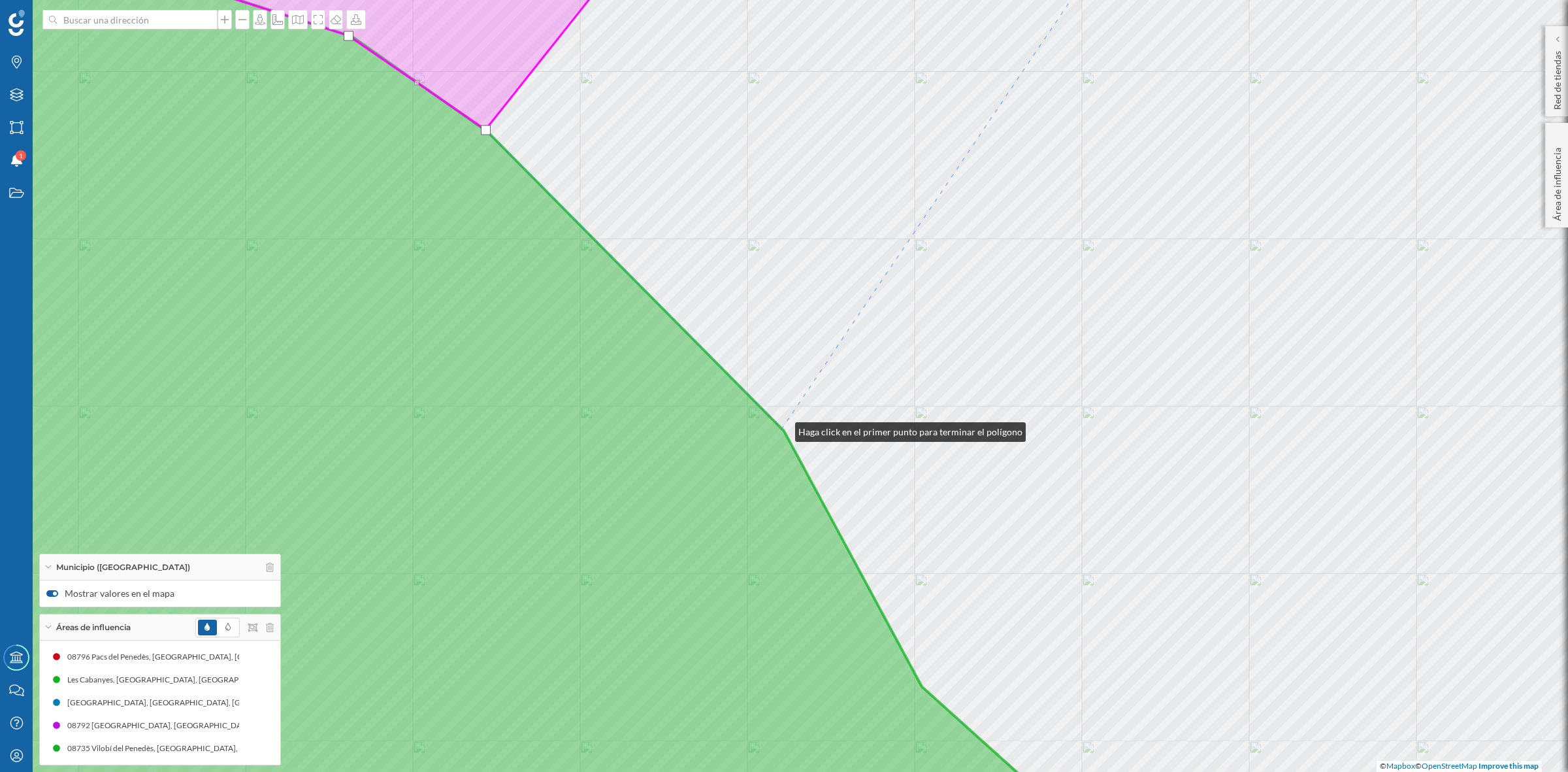
click at [782, 428] on icon at bounding box center [473, 385] width 1264 height 931
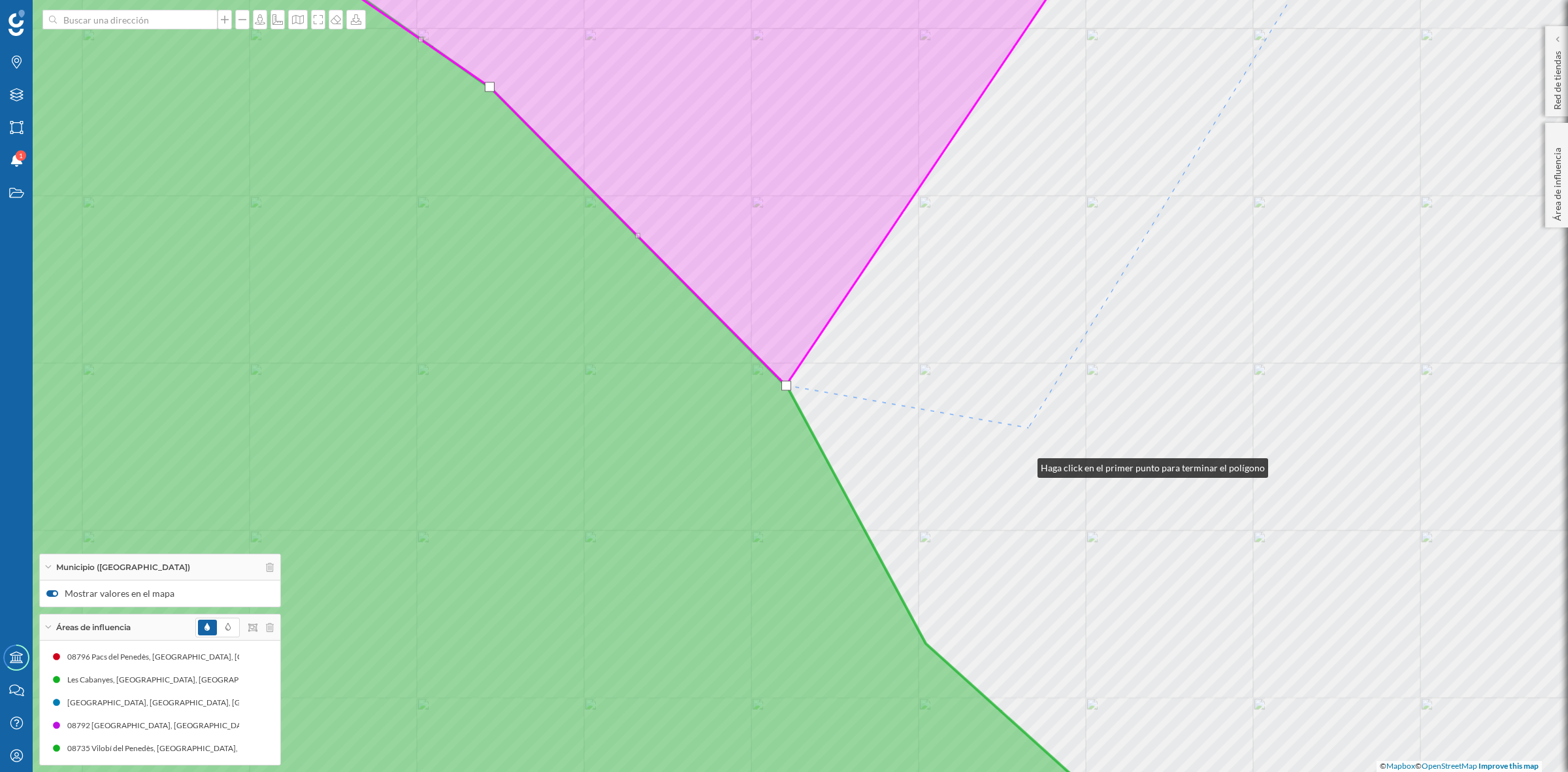
drag, startPoint x: 1021, startPoint y: 507, endPoint x: 922, endPoint y: 199, distance: 323.5
click at [922, 199] on div "Font-rubí Vilobí del Penedès Sant Martí Sarroca © Mapbox © OpenStreetMap Improv…" at bounding box center [784, 386] width 1568 height 772
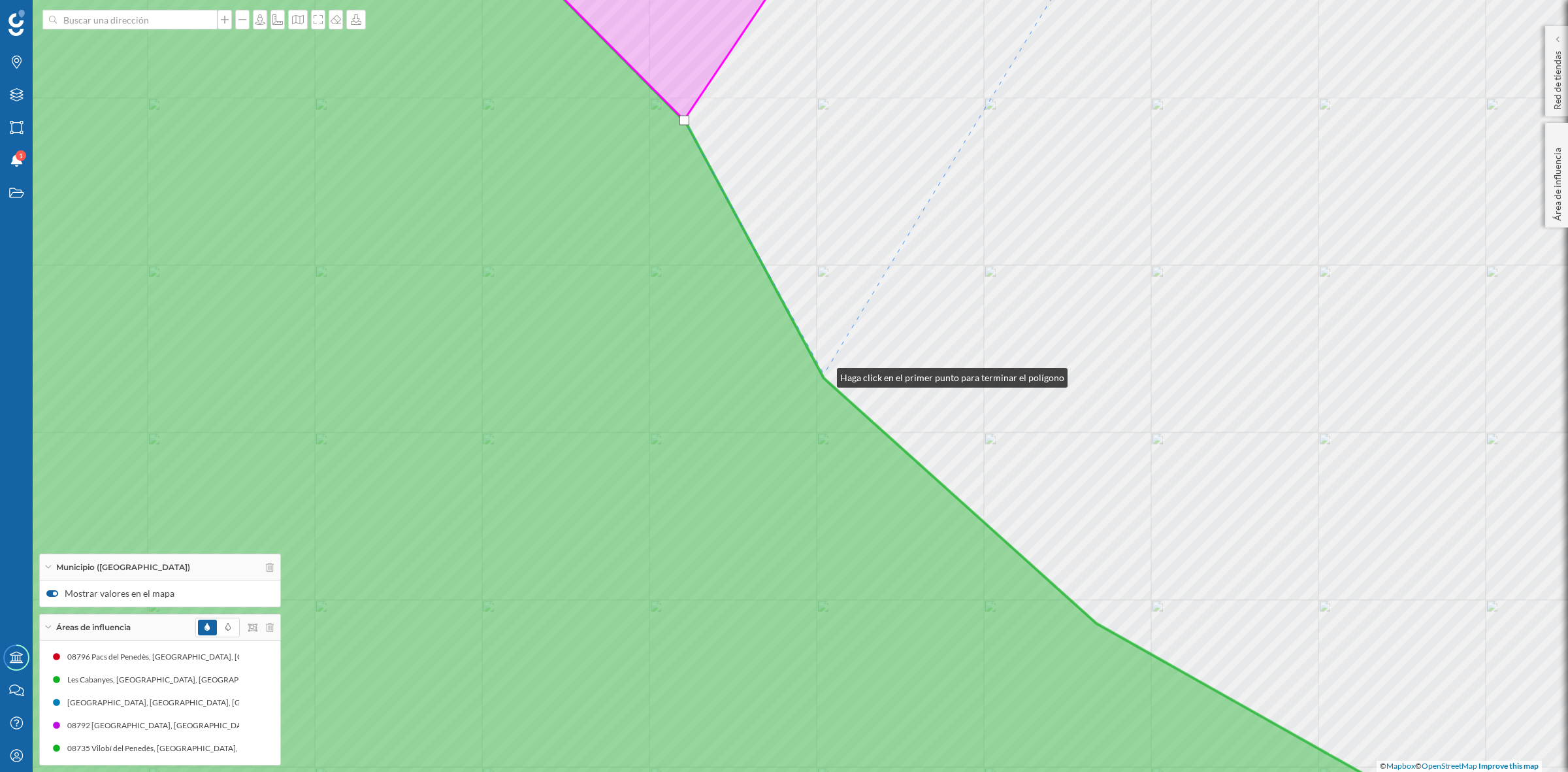
click at [824, 374] on div "Vilobí del Penedès © Mapbox © OpenStreetMap Improve this map" at bounding box center [784, 386] width 1568 height 772
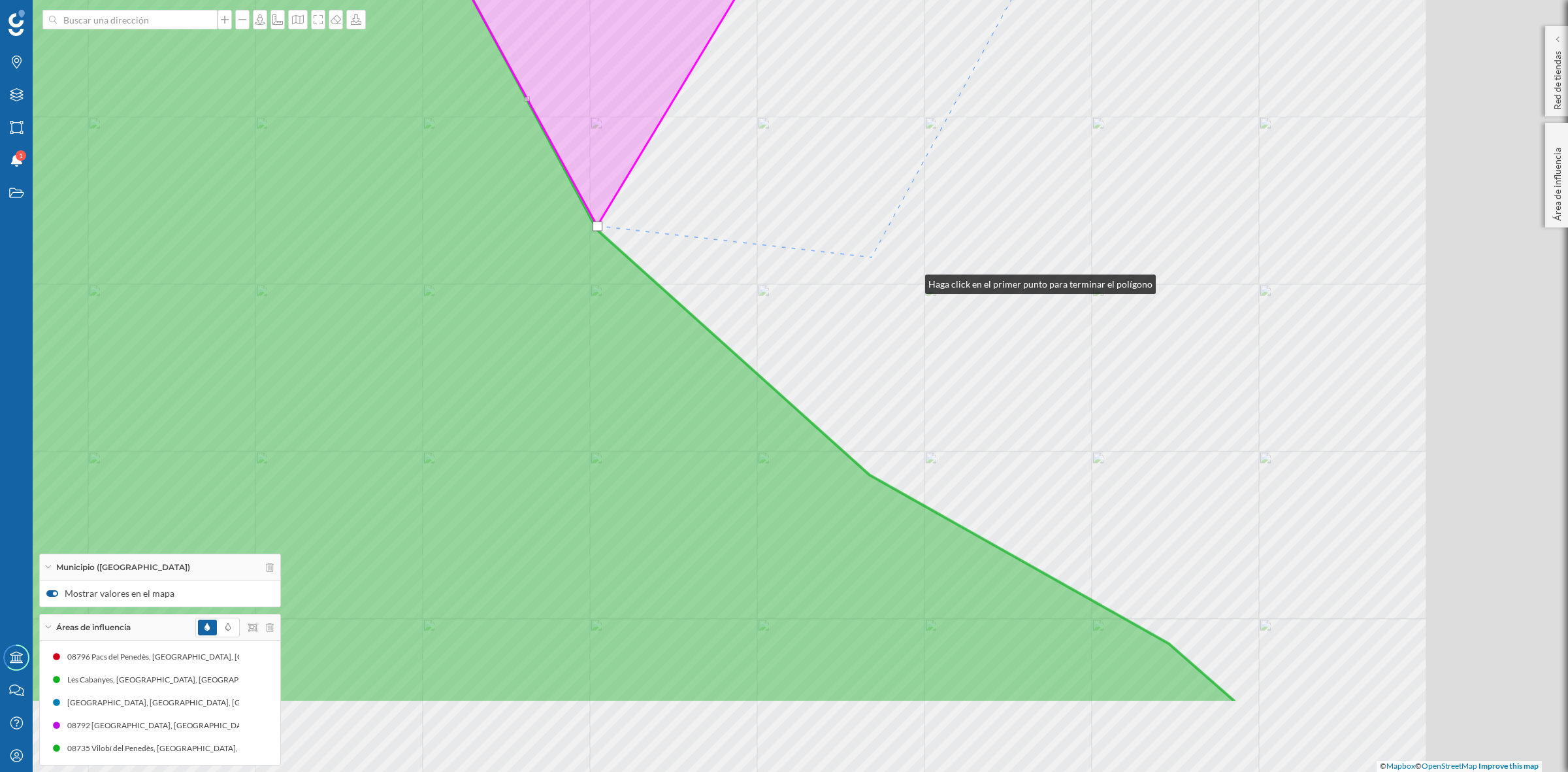
drag, startPoint x: 913, startPoint y: 281, endPoint x: 849, endPoint y: 246, distance: 72.9
click at [850, 246] on div "Vilobí del Penedès © Mapbox © OpenStreetMap Improve this map" at bounding box center [784, 386] width 1568 height 772
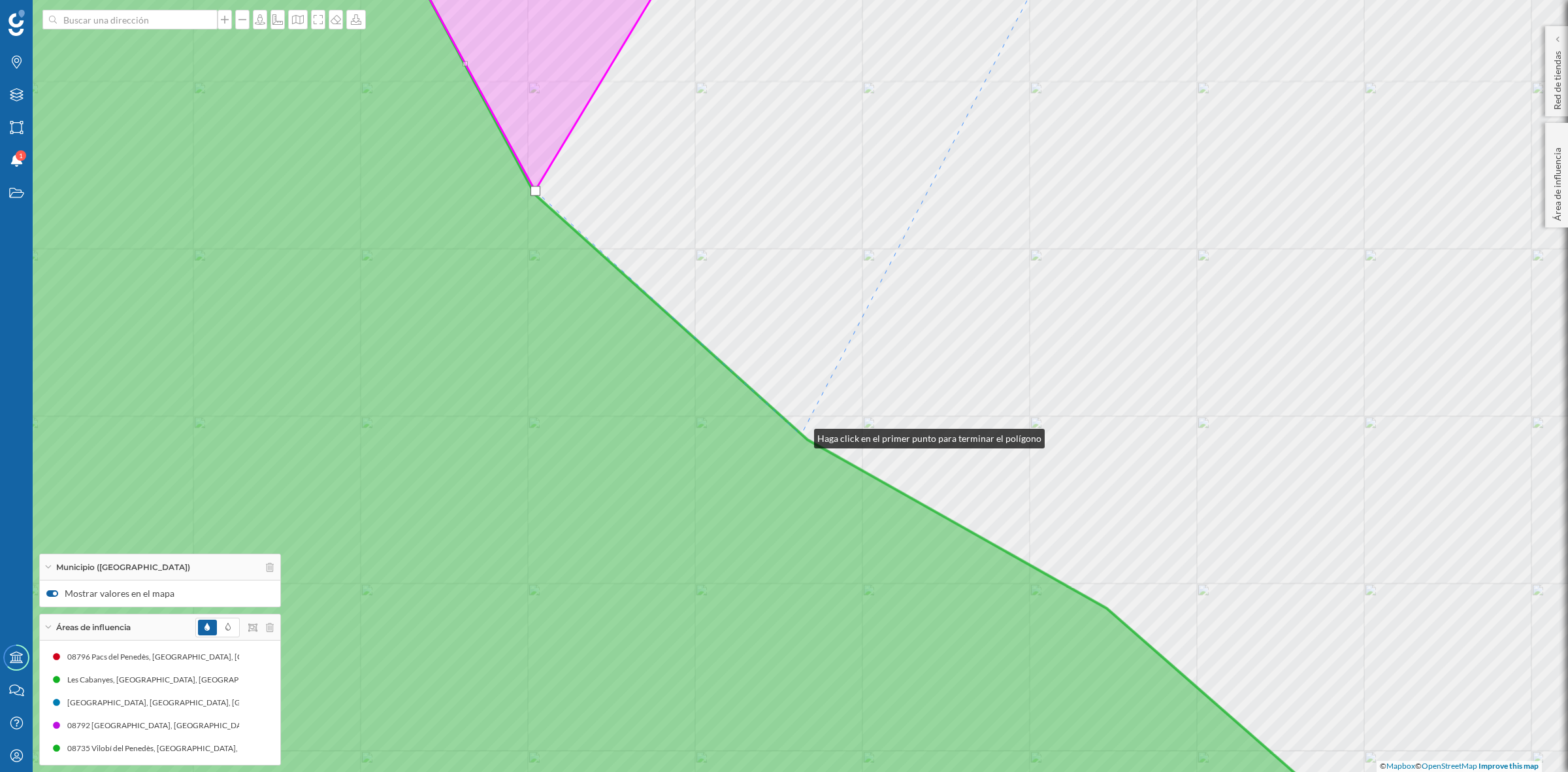
click at [801, 435] on icon at bounding box center [613, 386] width 1544 height 931
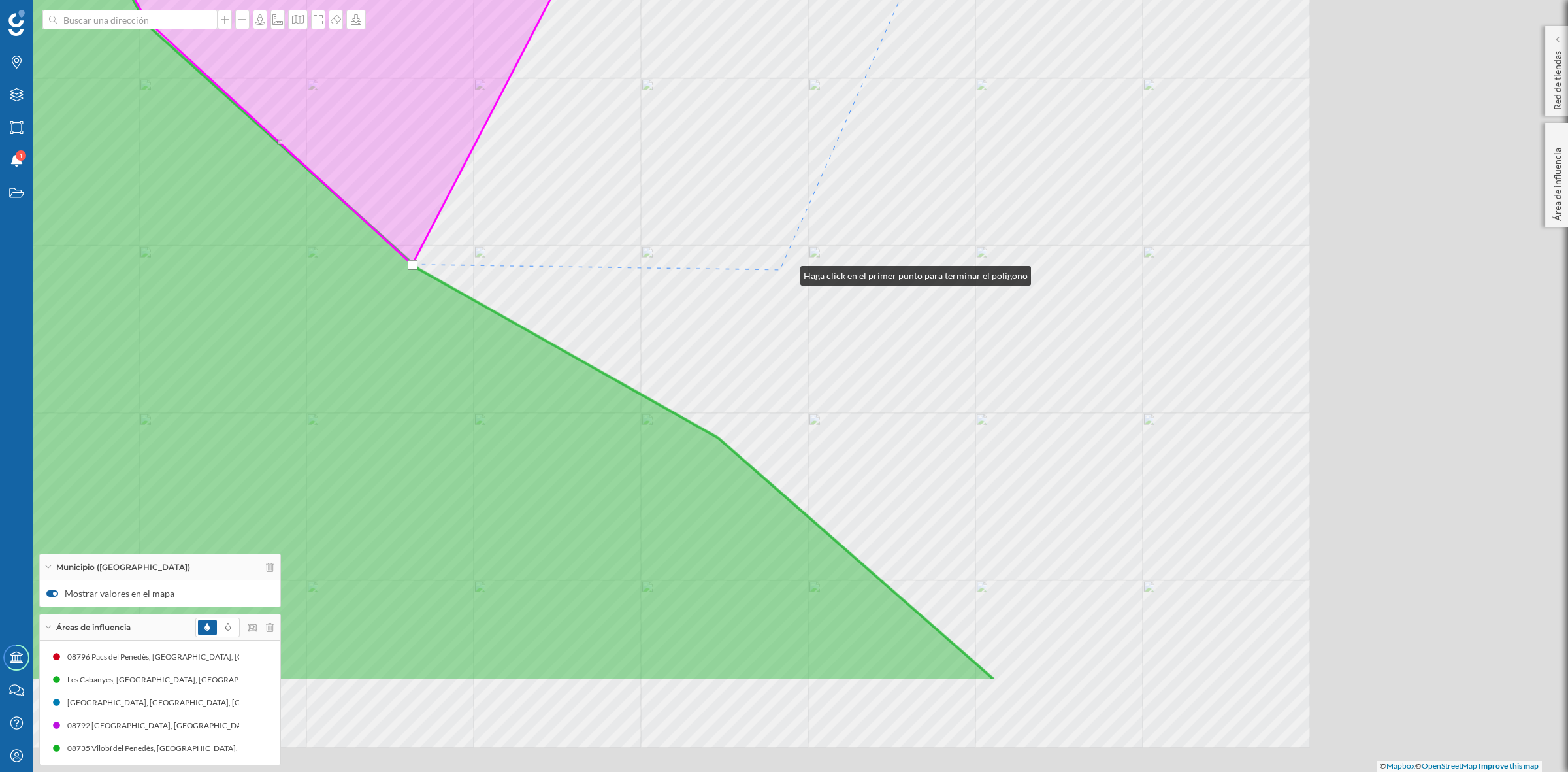
drag, startPoint x: 1176, startPoint y: 443, endPoint x: 781, endPoint y: 488, distance: 397.6
click at [786, 273] on div "© Mapbox © OpenStreetMap Improve this map" at bounding box center [784, 386] width 1568 height 772
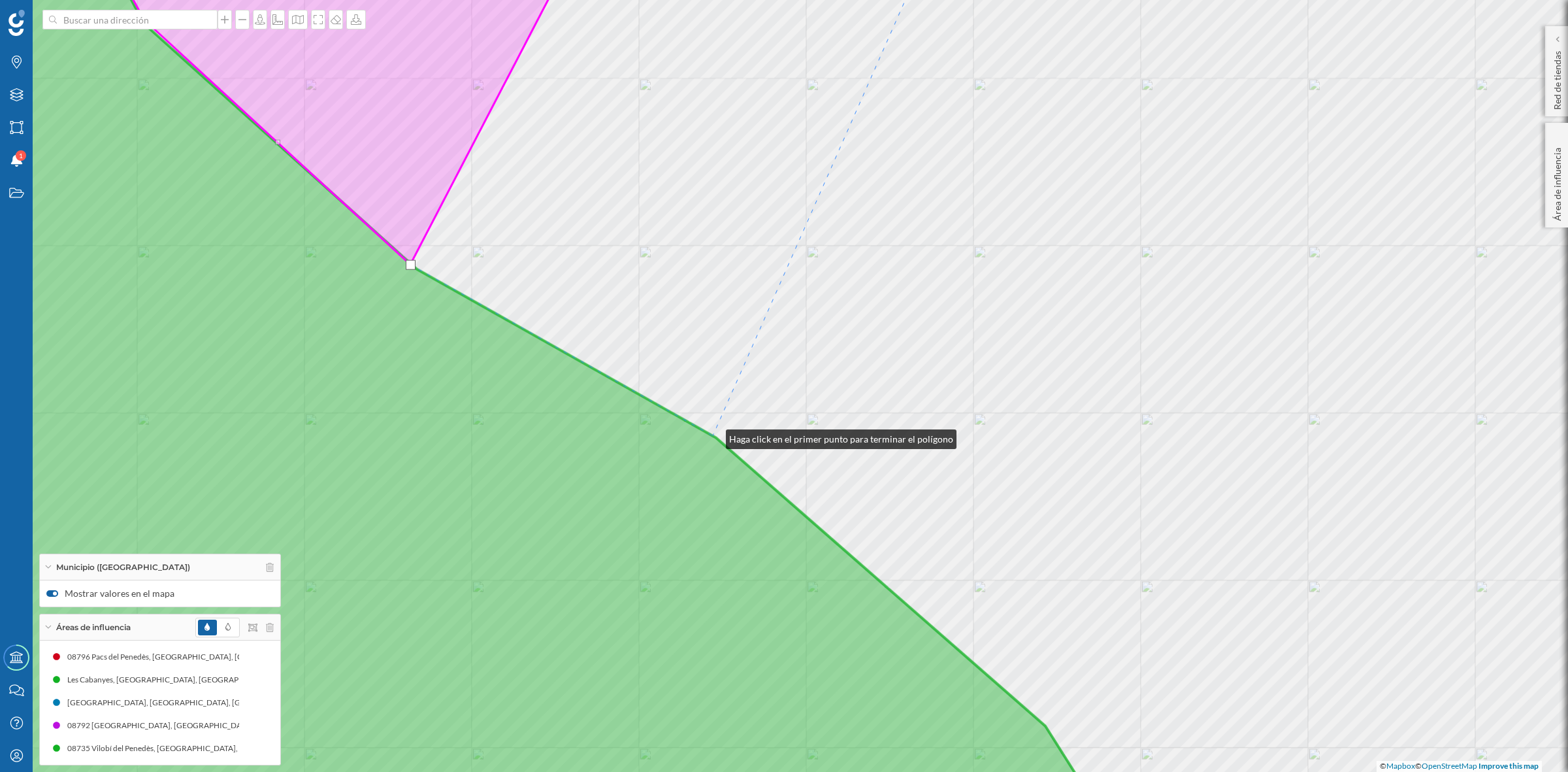
click at [713, 436] on icon at bounding box center [491, 386] width 1300 height 931
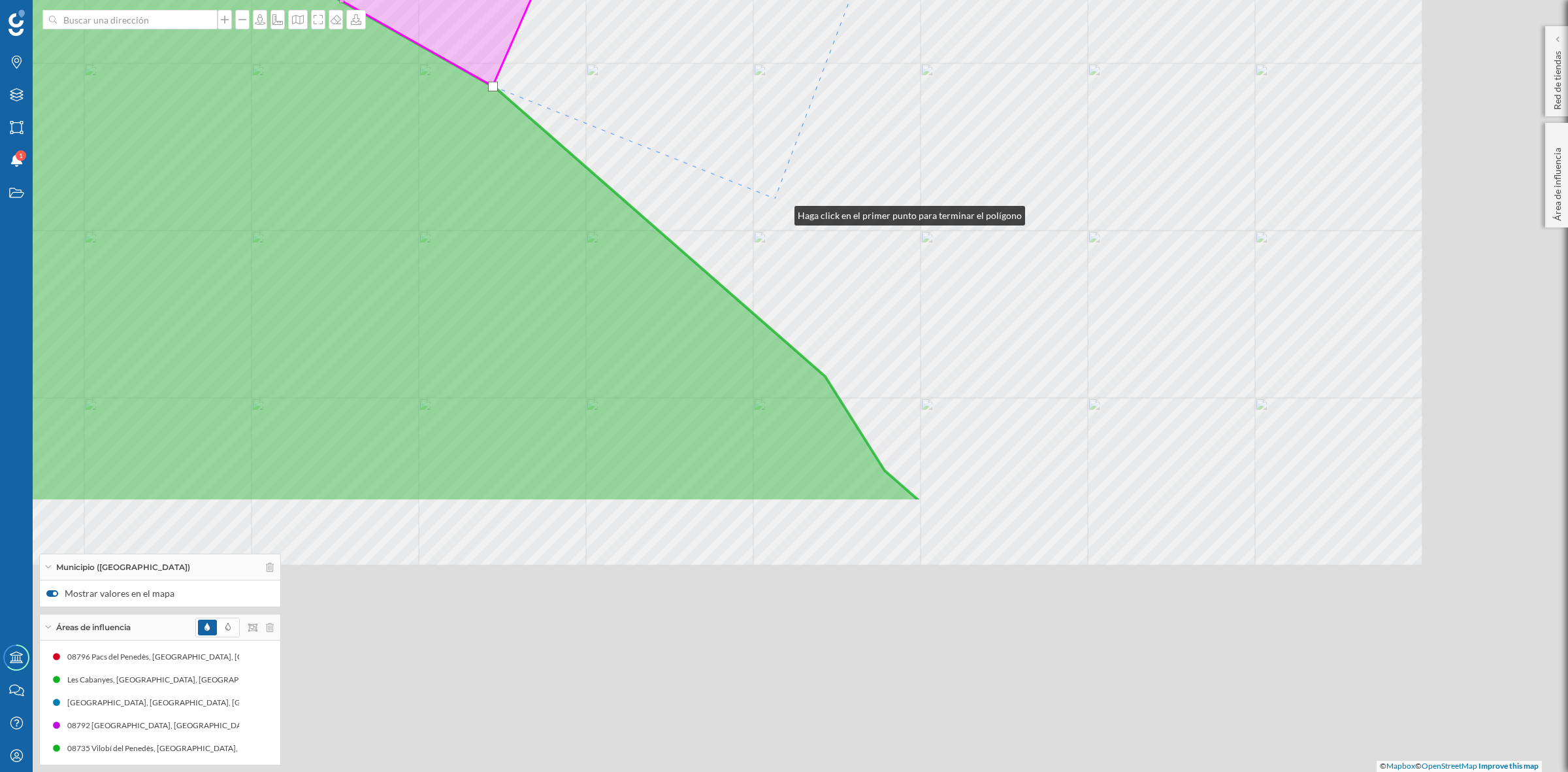
drag, startPoint x: 1002, startPoint y: 562, endPoint x: 773, endPoint y: 198, distance: 430.0
click at [773, 198] on div "© Mapbox © OpenStreetMap Improve this map" at bounding box center [784, 386] width 1568 height 772
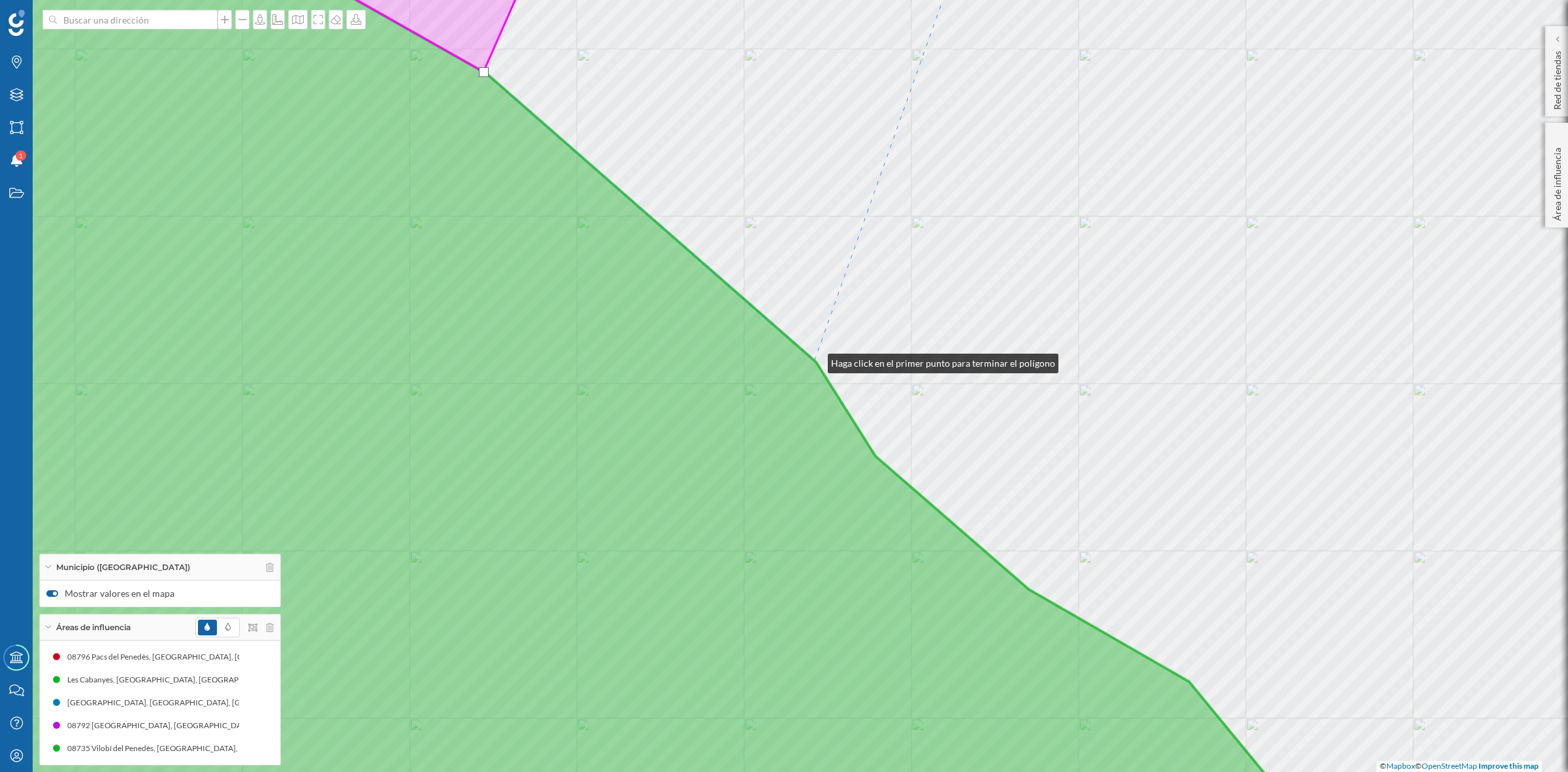
click at [815, 360] on icon at bounding box center [585, 386] width 1488 height 931
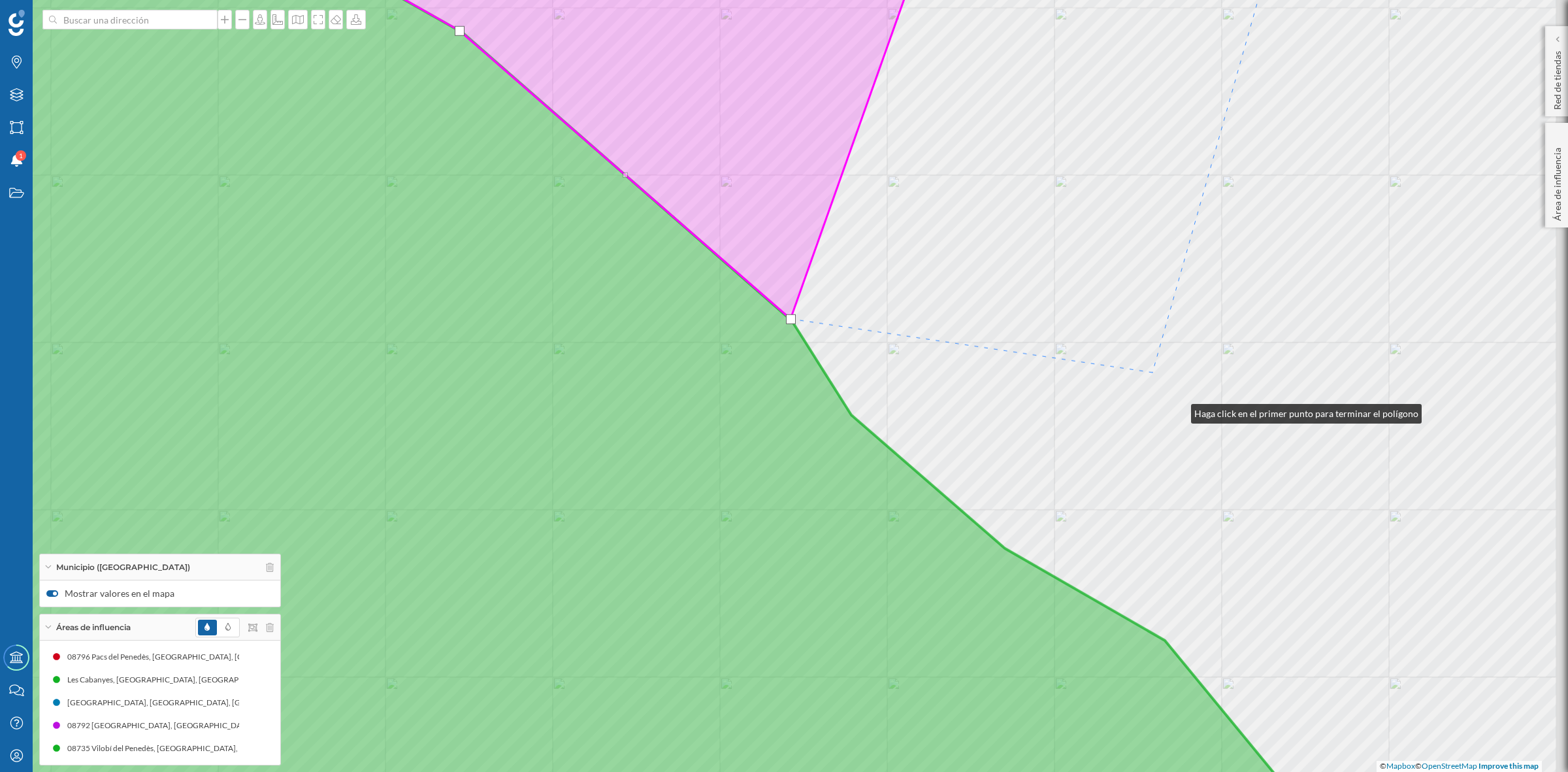
drag, startPoint x: 1203, startPoint y: 452, endPoint x: 1006, endPoint y: 283, distance: 259.6
click at [1006, 283] on div "© Mapbox © OpenStreetMap Improve this map" at bounding box center [784, 386] width 1568 height 772
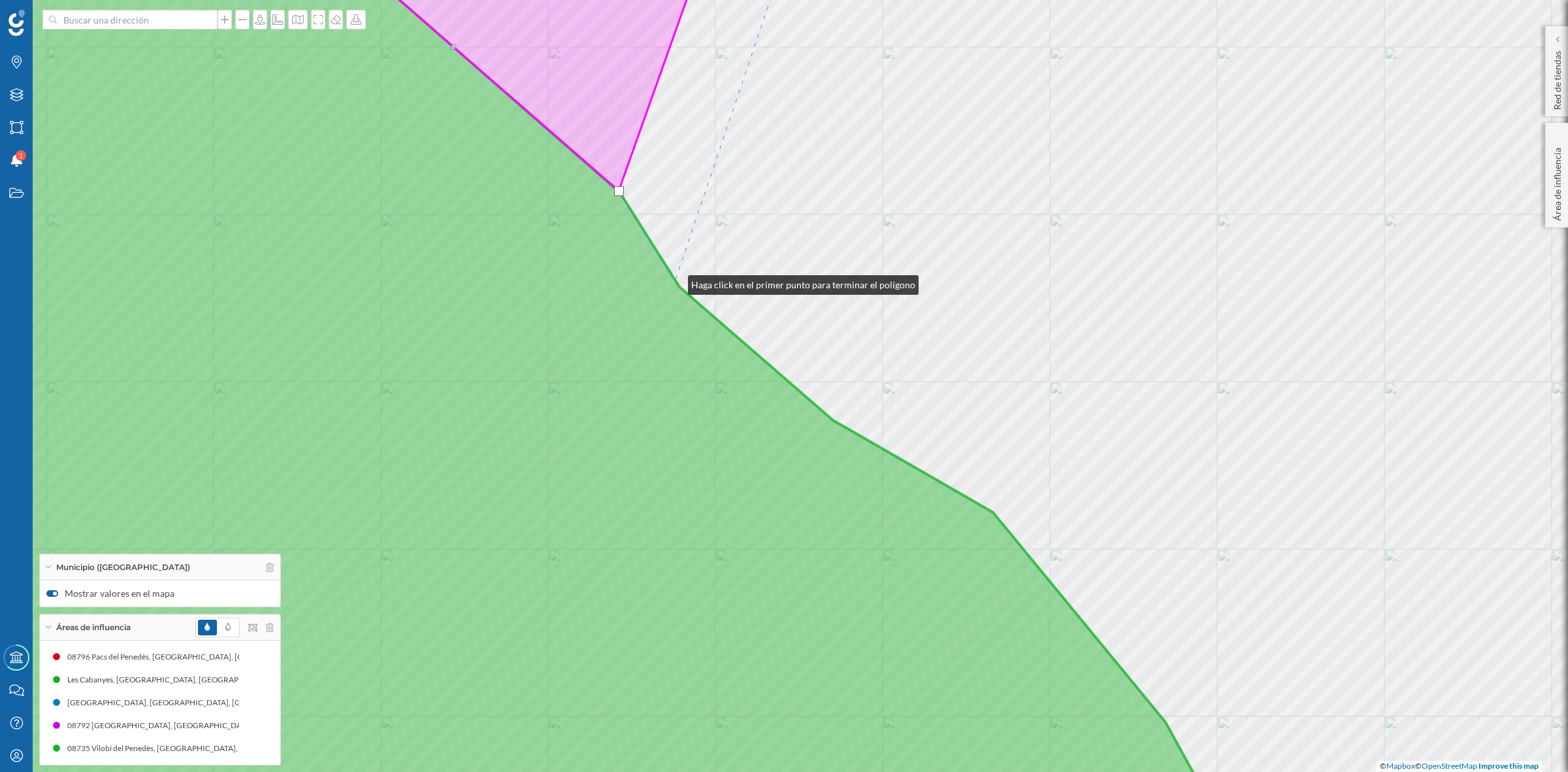
click at [675, 282] on icon at bounding box center [539, 386] width 1397 height 931
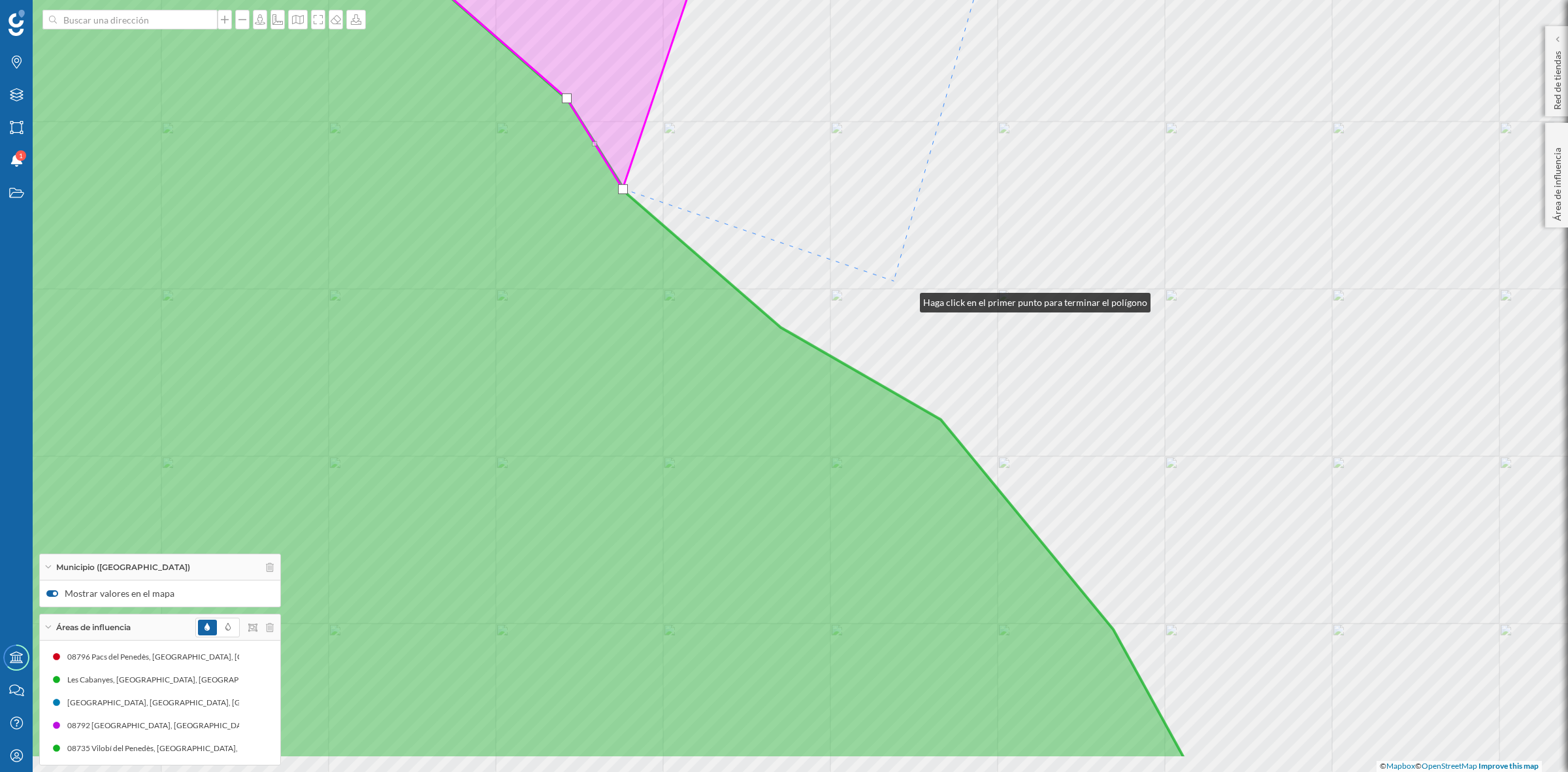
drag, startPoint x: 959, startPoint y: 392, endPoint x: 812, endPoint y: 180, distance: 258.0
click at [812, 180] on div "© Mapbox © OpenStreetMap Improve this map" at bounding box center [784, 386] width 1568 height 772
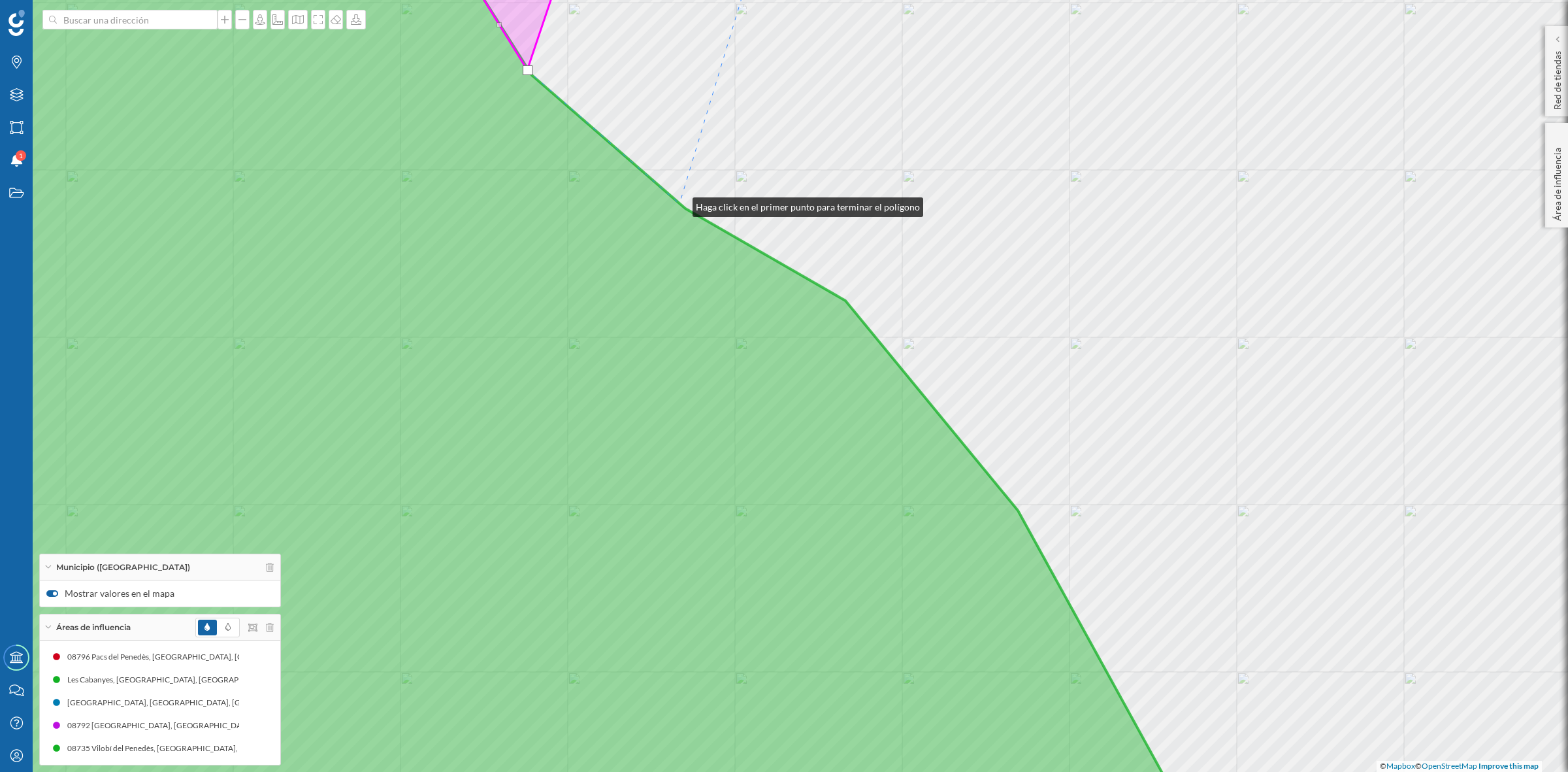
click at [680, 204] on icon at bounding box center [534, 386] width 1388 height 931
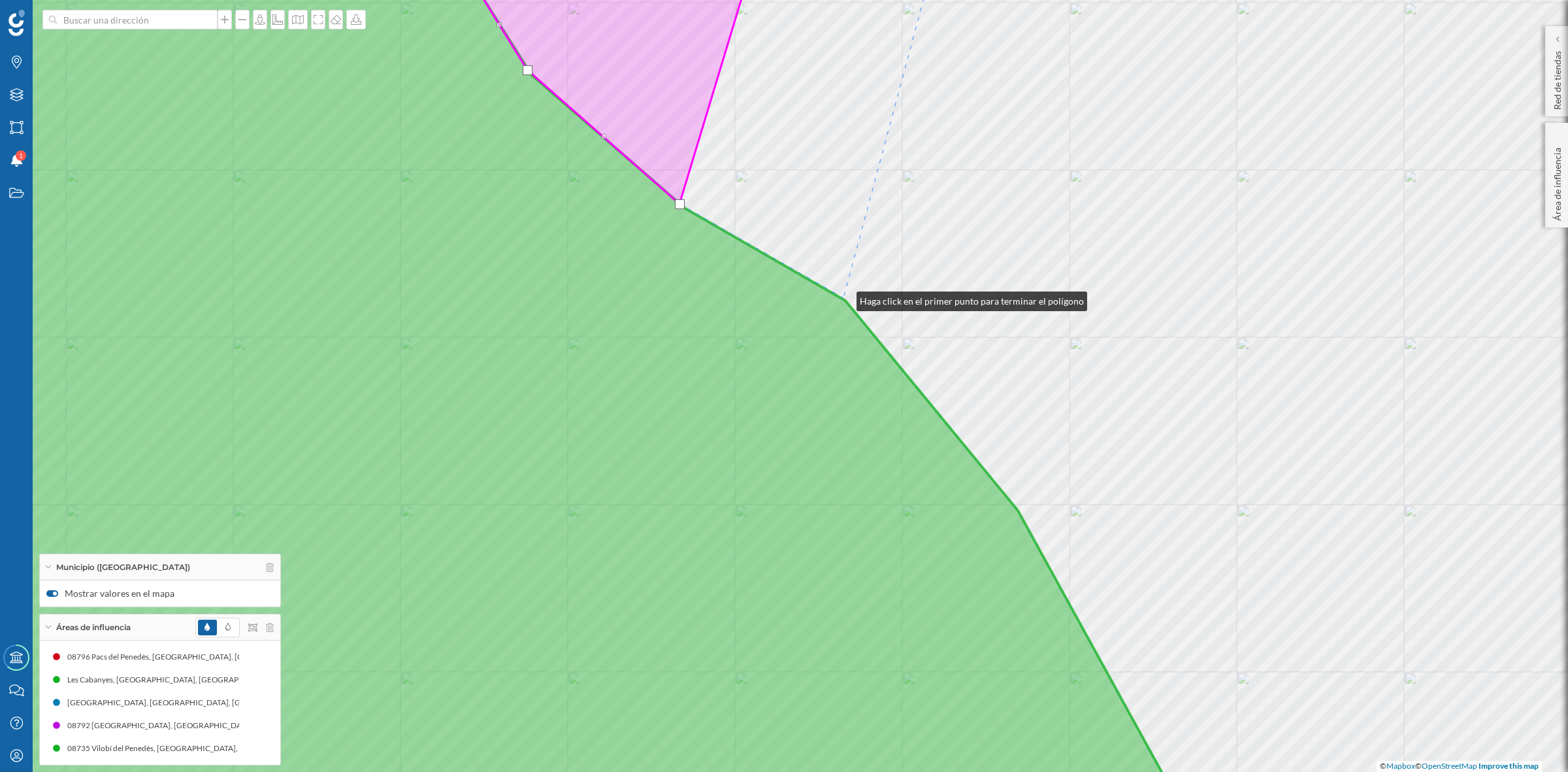
click at [843, 298] on icon at bounding box center [534, 386] width 1388 height 931
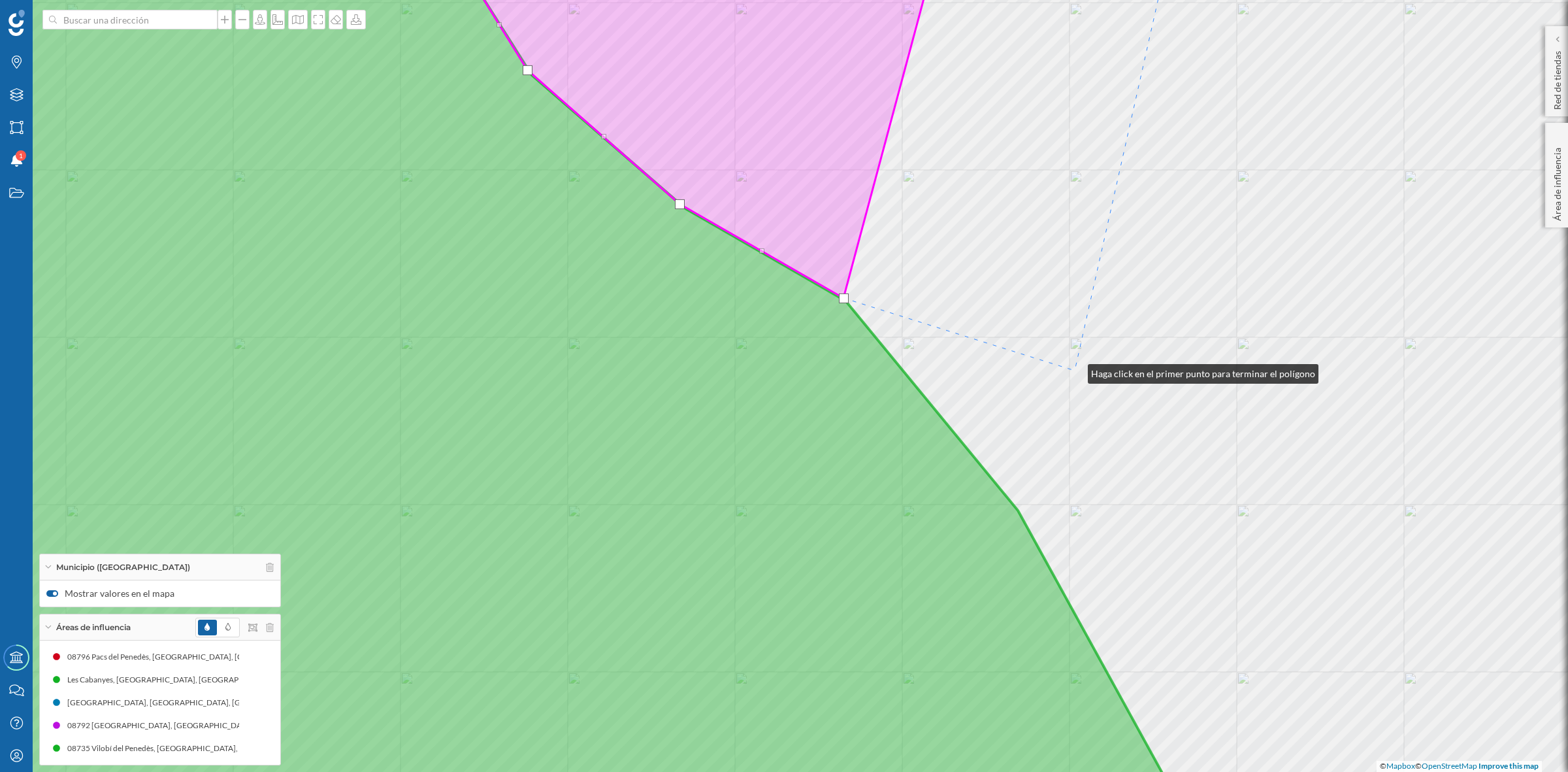
drag, startPoint x: 1075, startPoint y: 371, endPoint x: 846, endPoint y: 157, distance: 313.4
click at [846, 157] on div "© Mapbox © OpenStreetMap Improve this map" at bounding box center [784, 386] width 1568 height 772
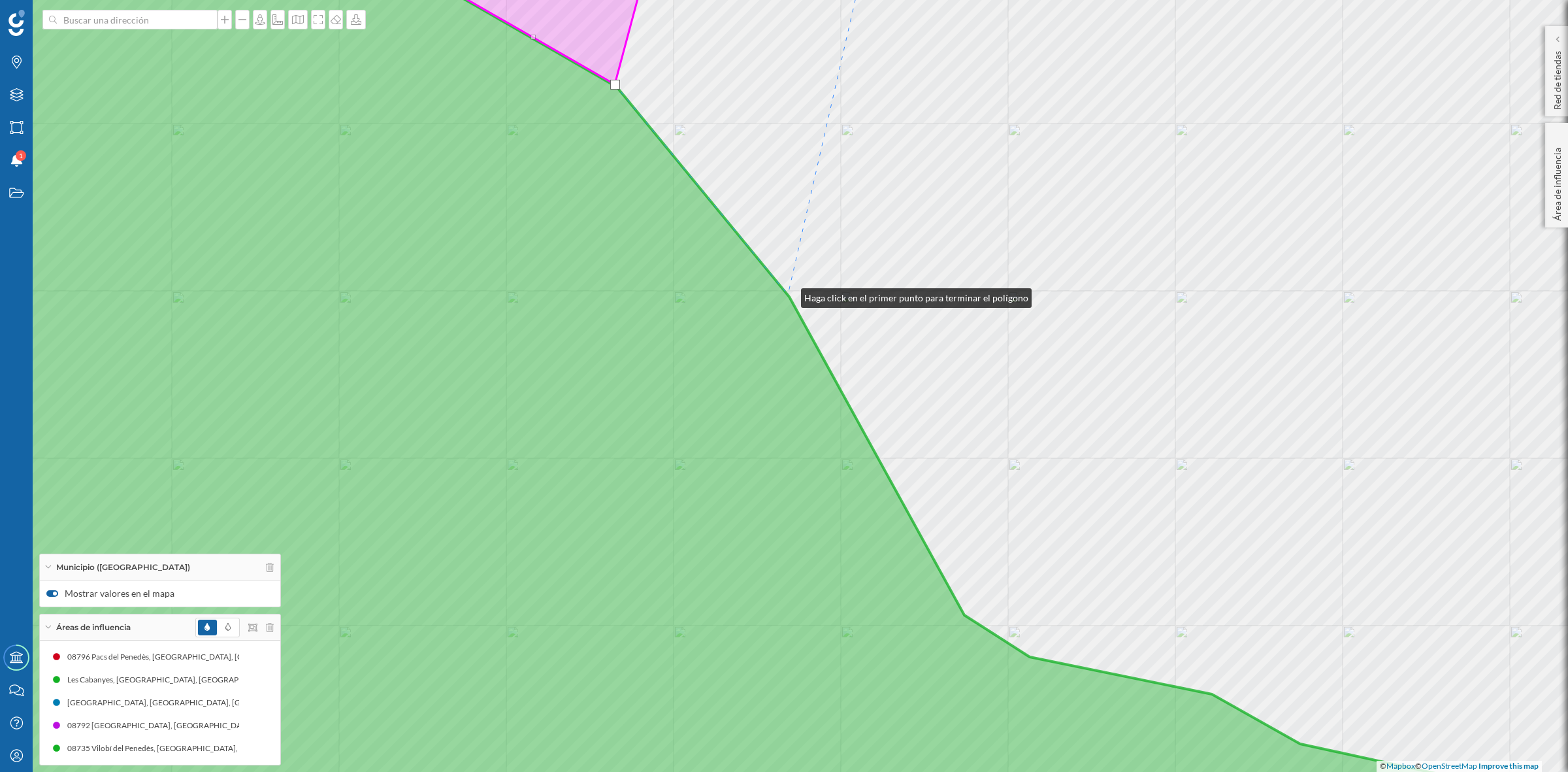
click at [788, 295] on icon at bounding box center [784, 386] width 1887 height 931
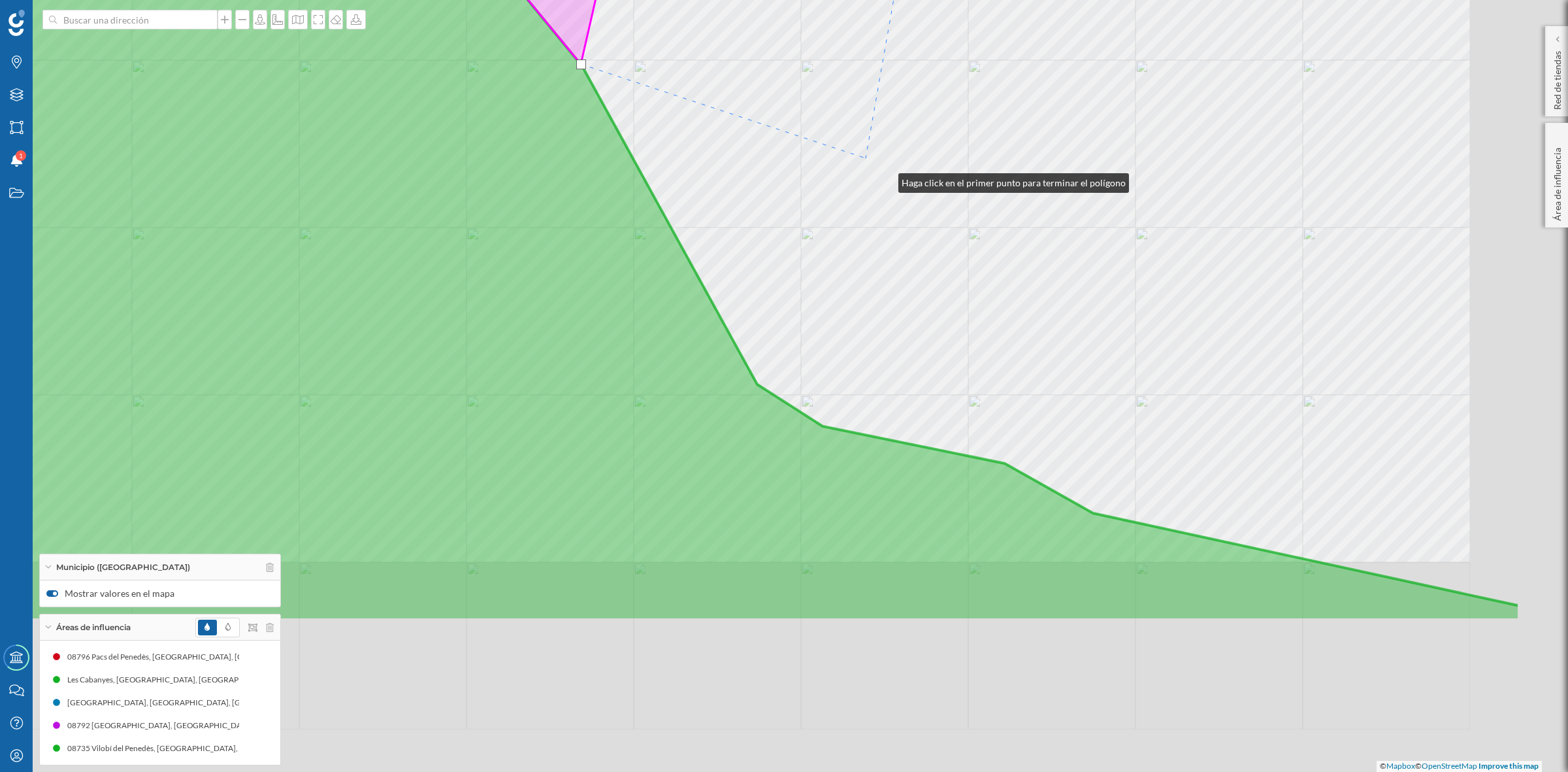
drag, startPoint x: 1092, startPoint y: 410, endPoint x: 852, endPoint y: 318, distance: 257.0
click at [869, 158] on div "© Mapbox © OpenStreetMap Improve this map" at bounding box center [784, 386] width 1568 height 772
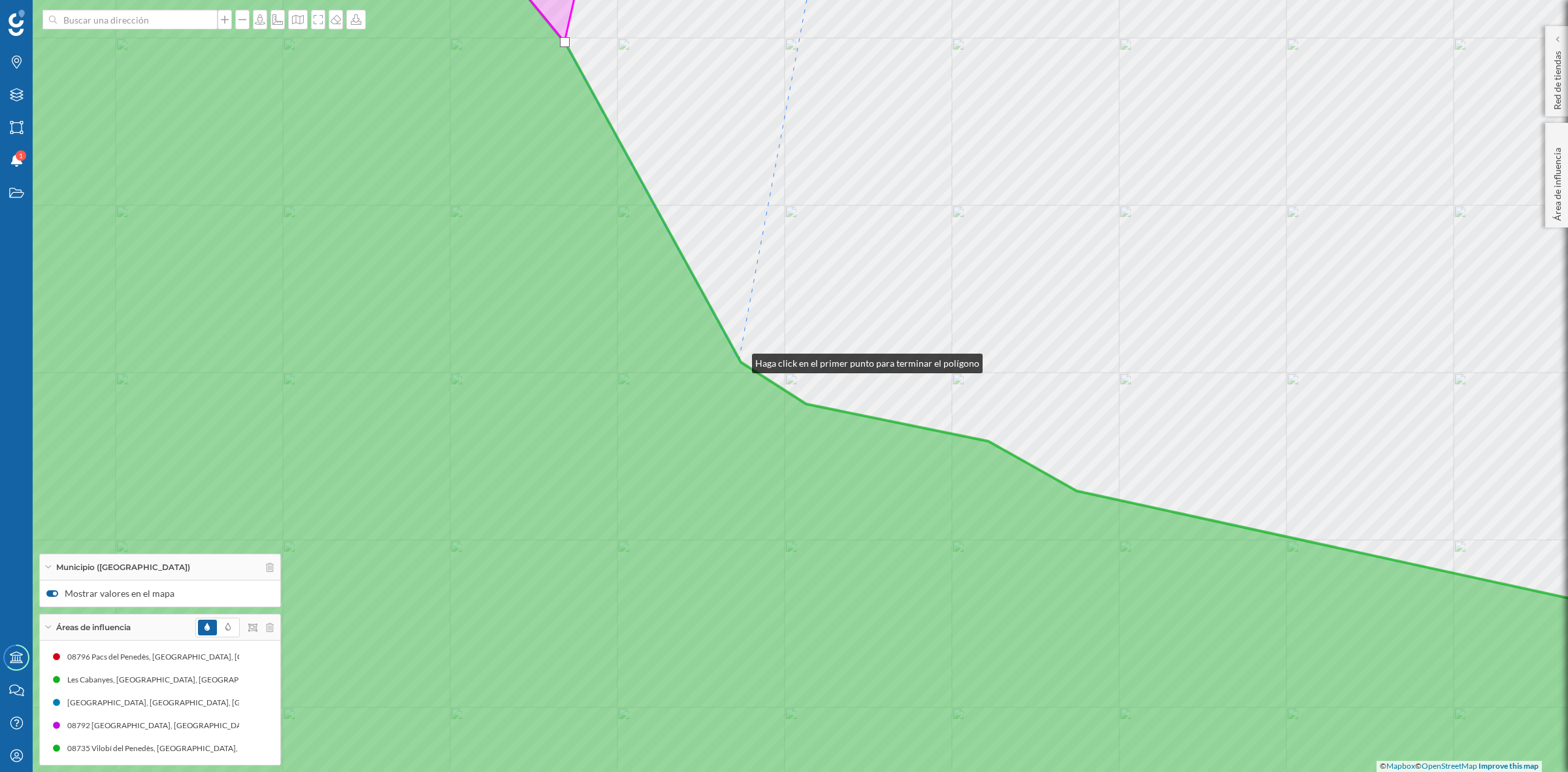
click at [739, 360] on icon at bounding box center [784, 386] width 1887 height 931
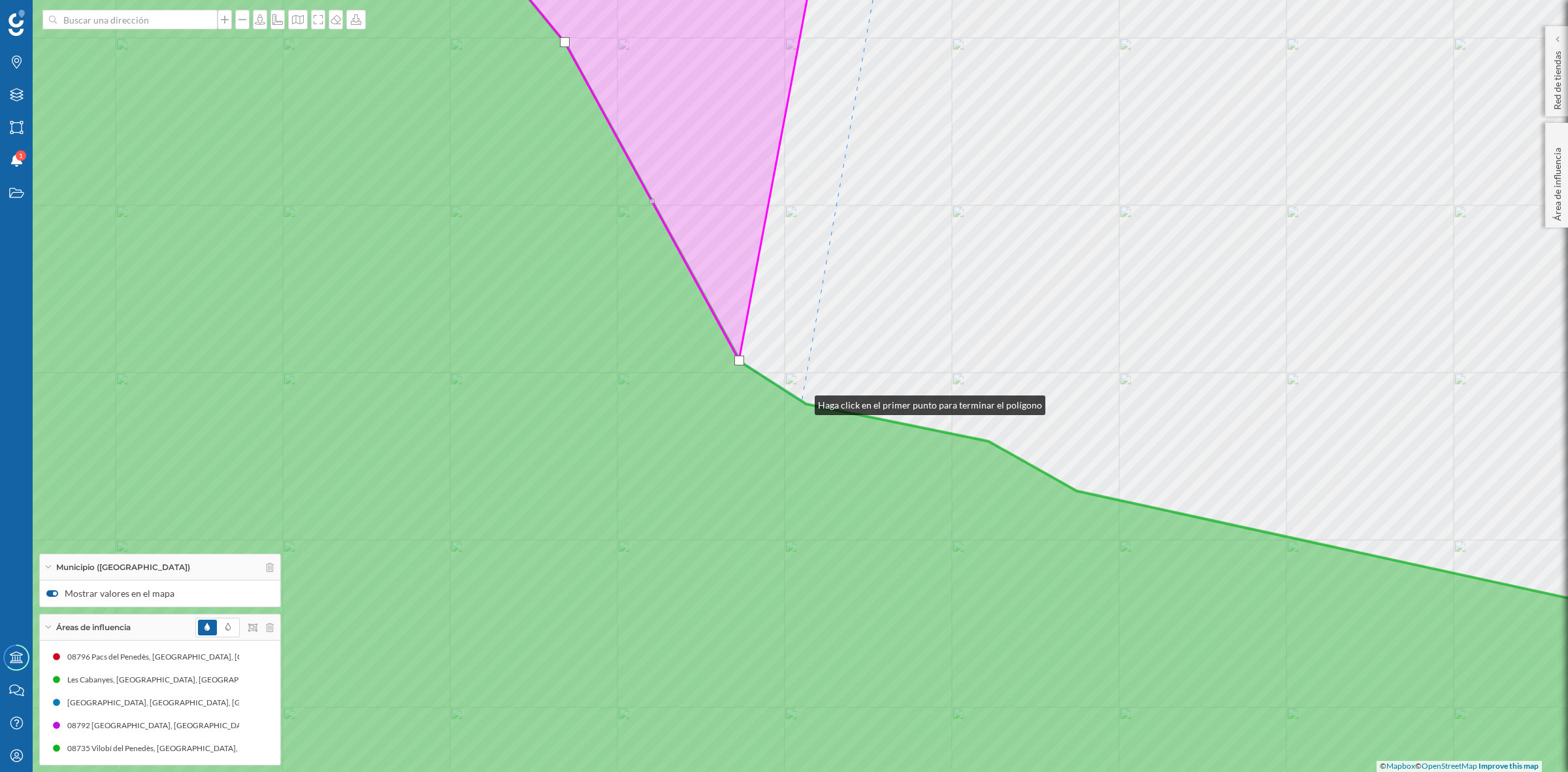
drag, startPoint x: 802, startPoint y: 402, endPoint x: 848, endPoint y: 422, distance: 50.2
click at [803, 402] on icon at bounding box center [784, 386] width 1887 height 931
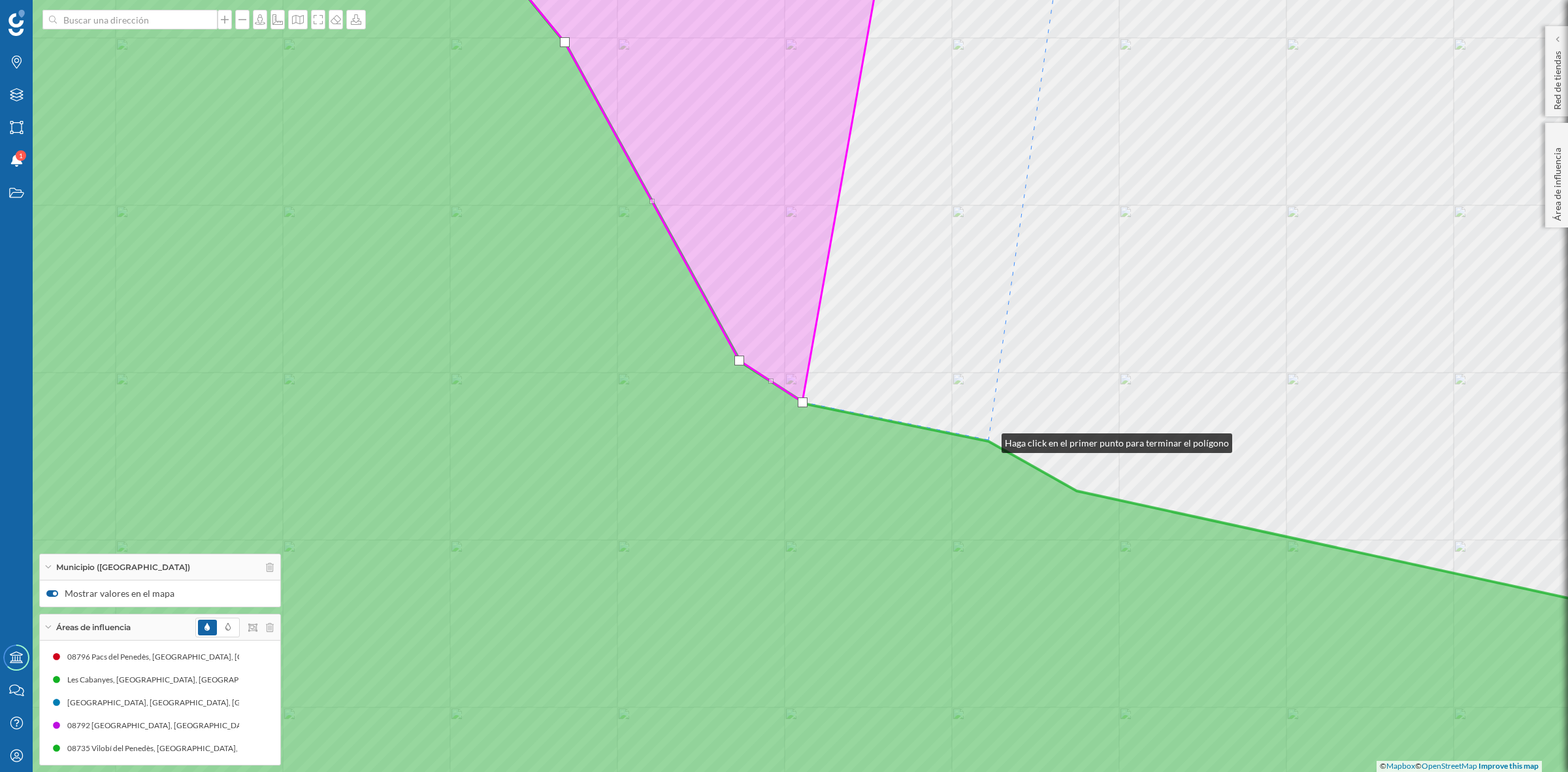
click at [988, 440] on icon at bounding box center [784, 386] width 1887 height 931
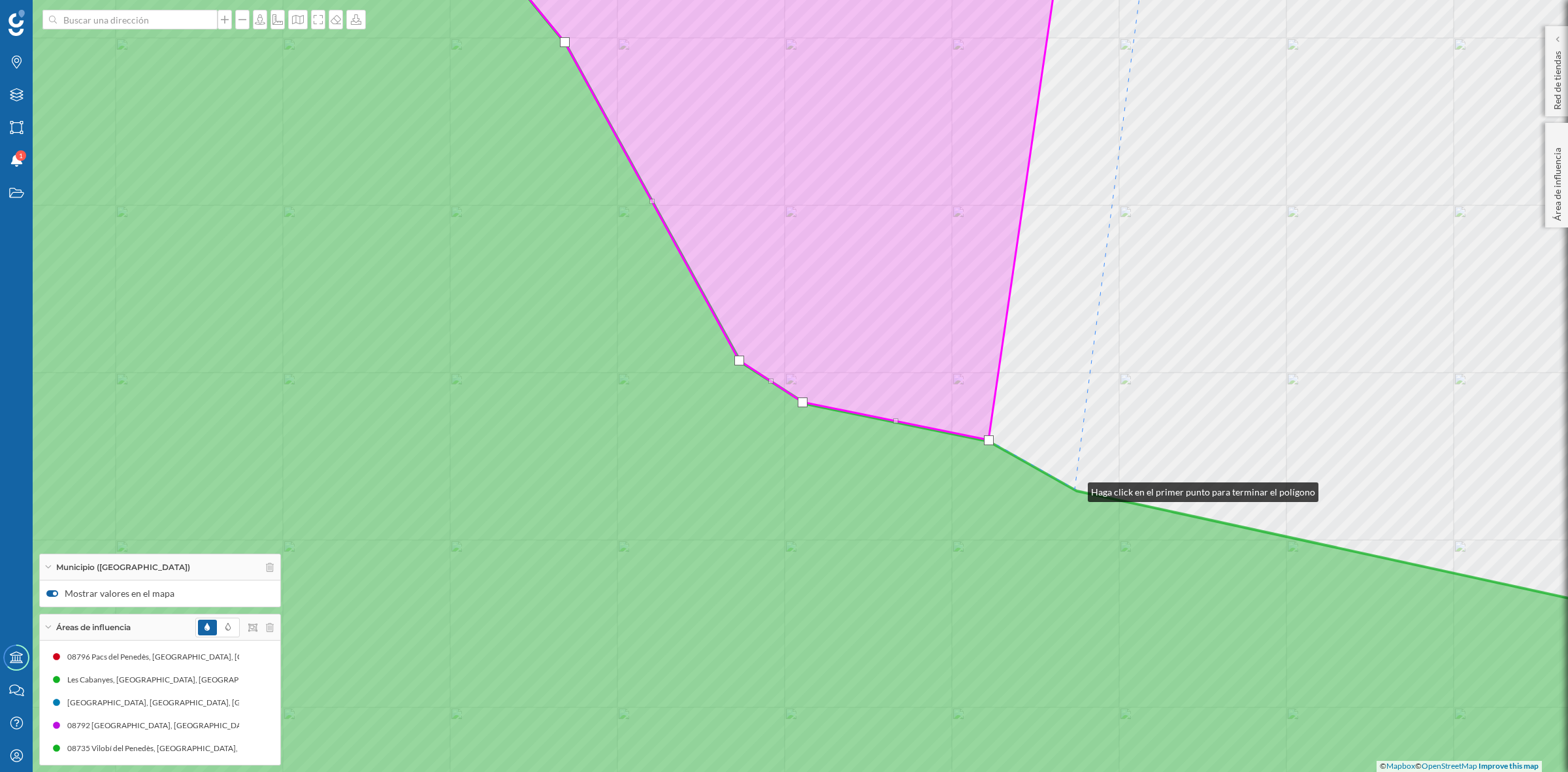
click at [1075, 489] on icon at bounding box center [784, 386] width 1887 height 931
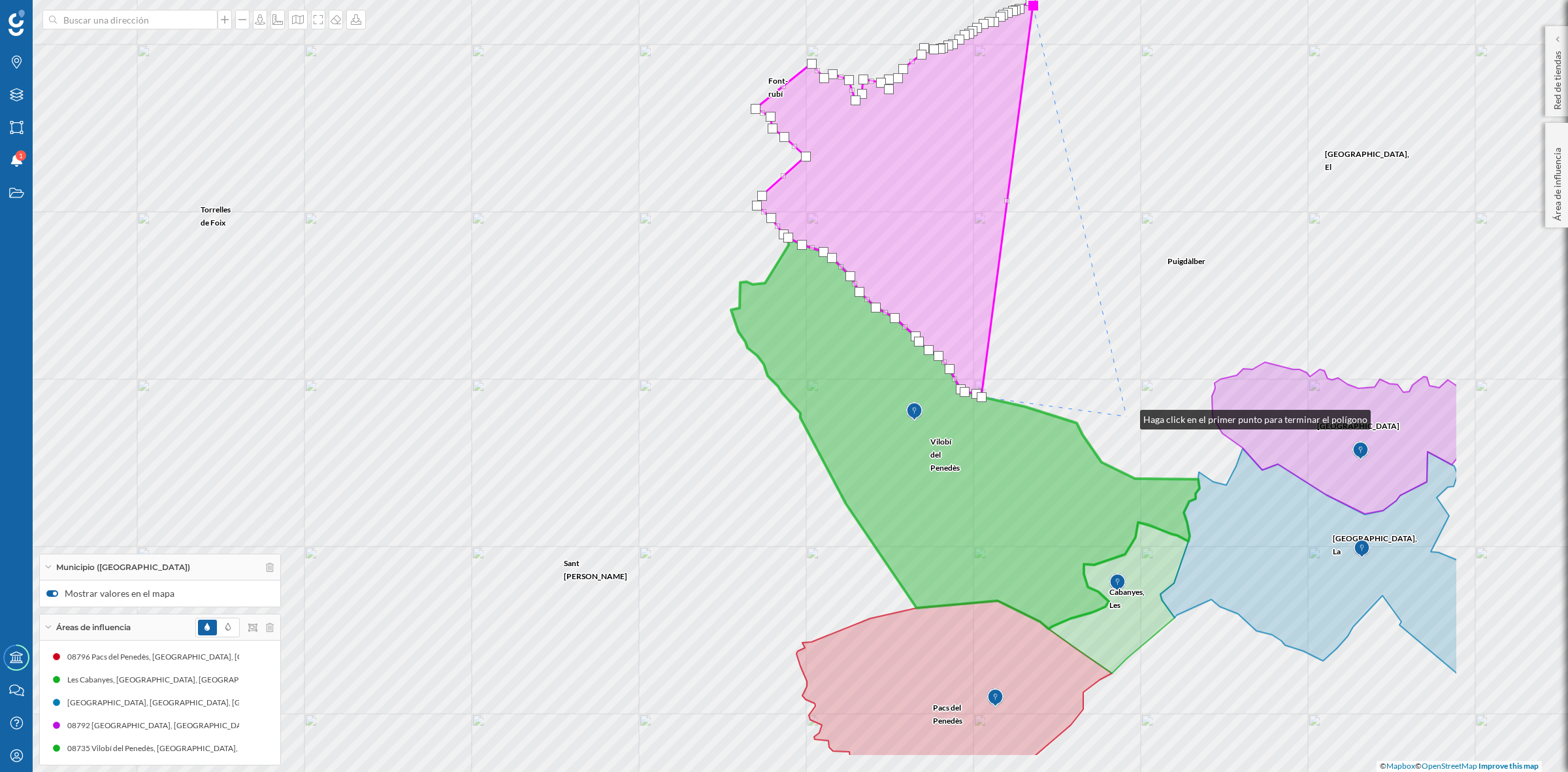
drag, startPoint x: 1396, startPoint y: 510, endPoint x: 1128, endPoint y: 416, distance: 284.0
click at [1128, 416] on div "Torrelles de Foix Font-rubí Sant Martí Sarroca Sant Quintí de Mediona Vilobí de…" at bounding box center [784, 386] width 1568 height 772
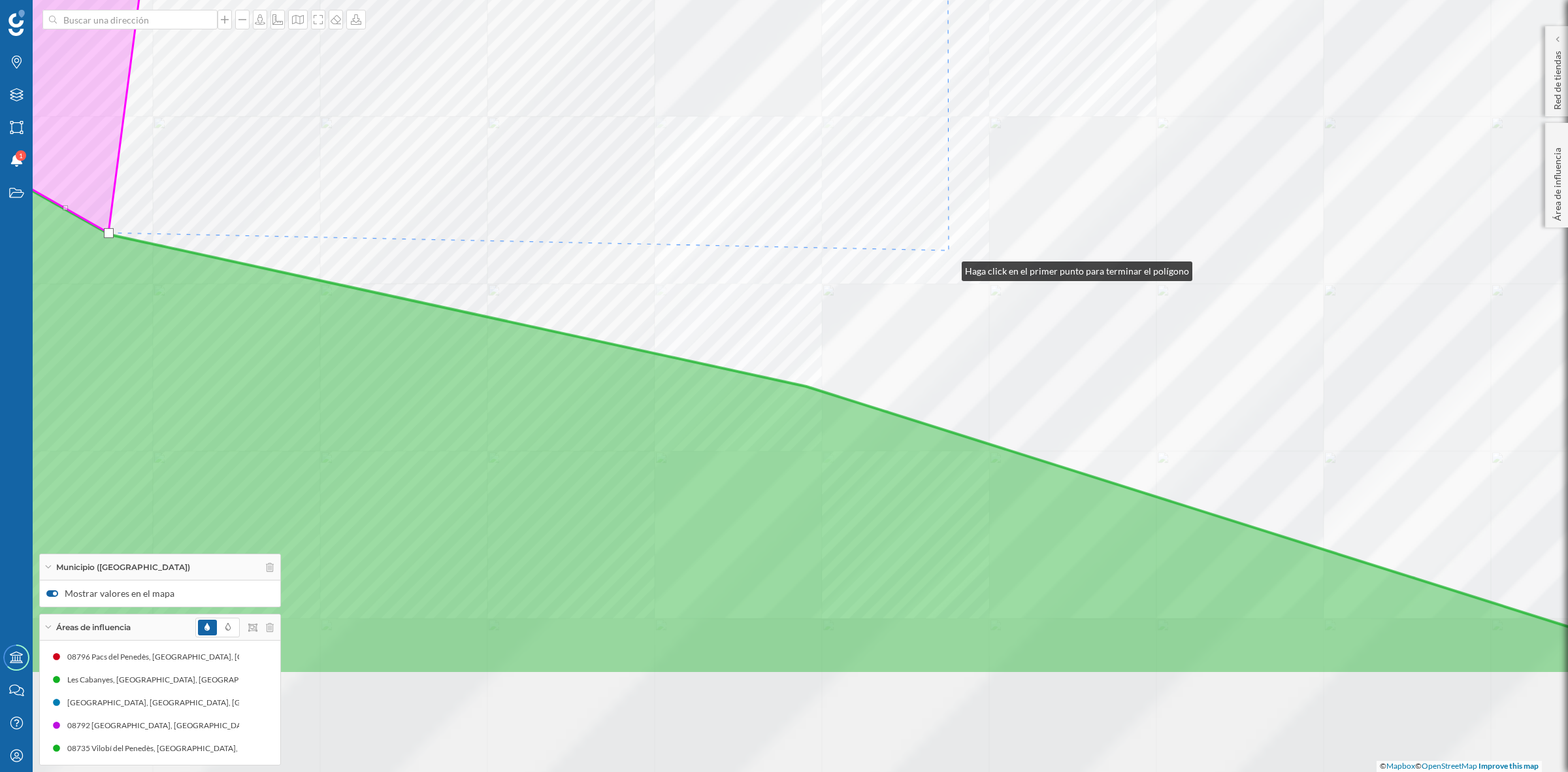
drag, startPoint x: 949, startPoint y: 445, endPoint x: 949, endPoint y: 243, distance: 202.0
click at [949, 247] on div "Font-rubí Font-rubí Vilobí del Penedès © Mapbox © OpenStreetMap Improve this map" at bounding box center [784, 386] width 1568 height 772
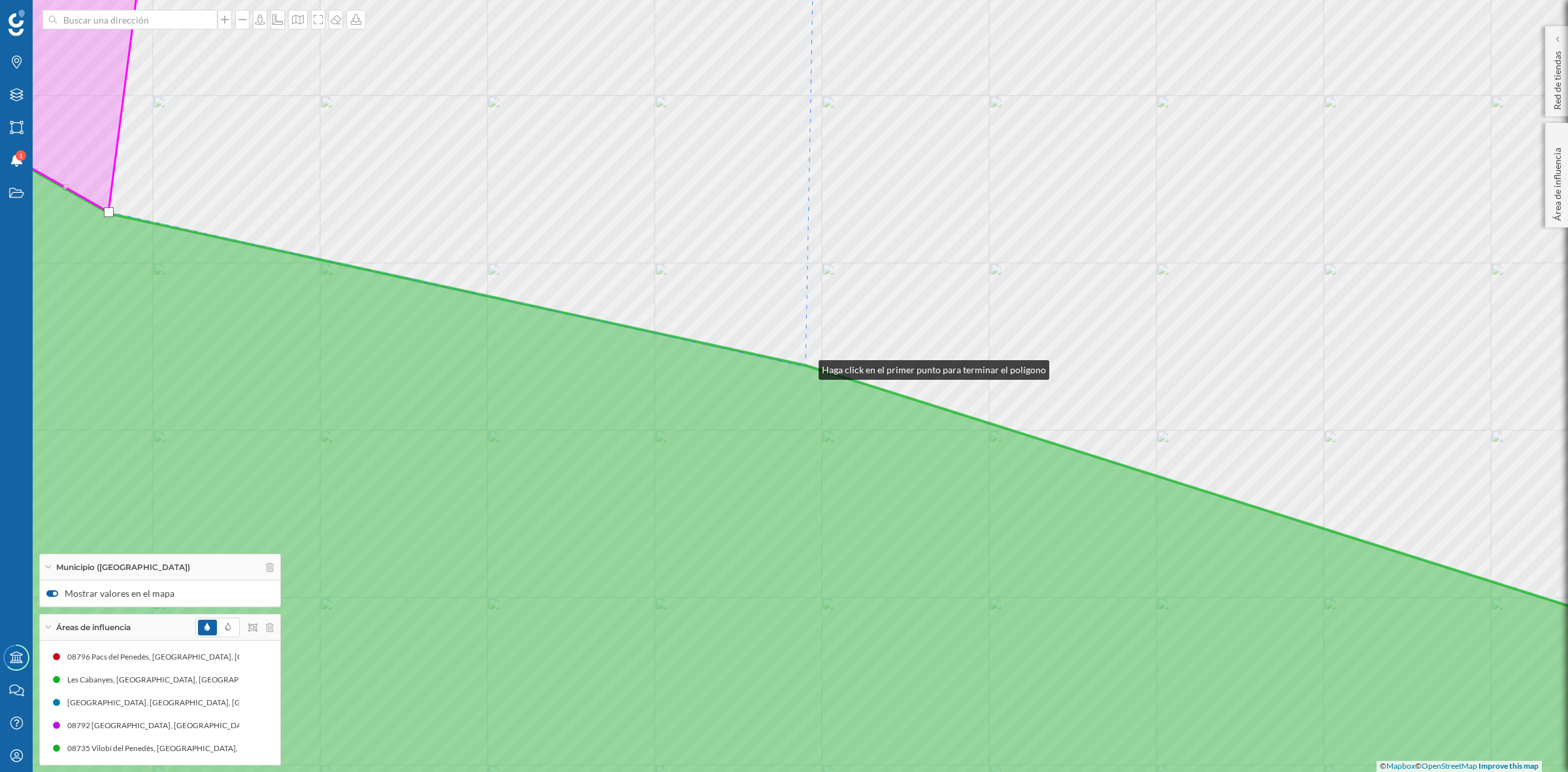
click at [806, 367] on icon at bounding box center [784, 489] width 1887 height 725
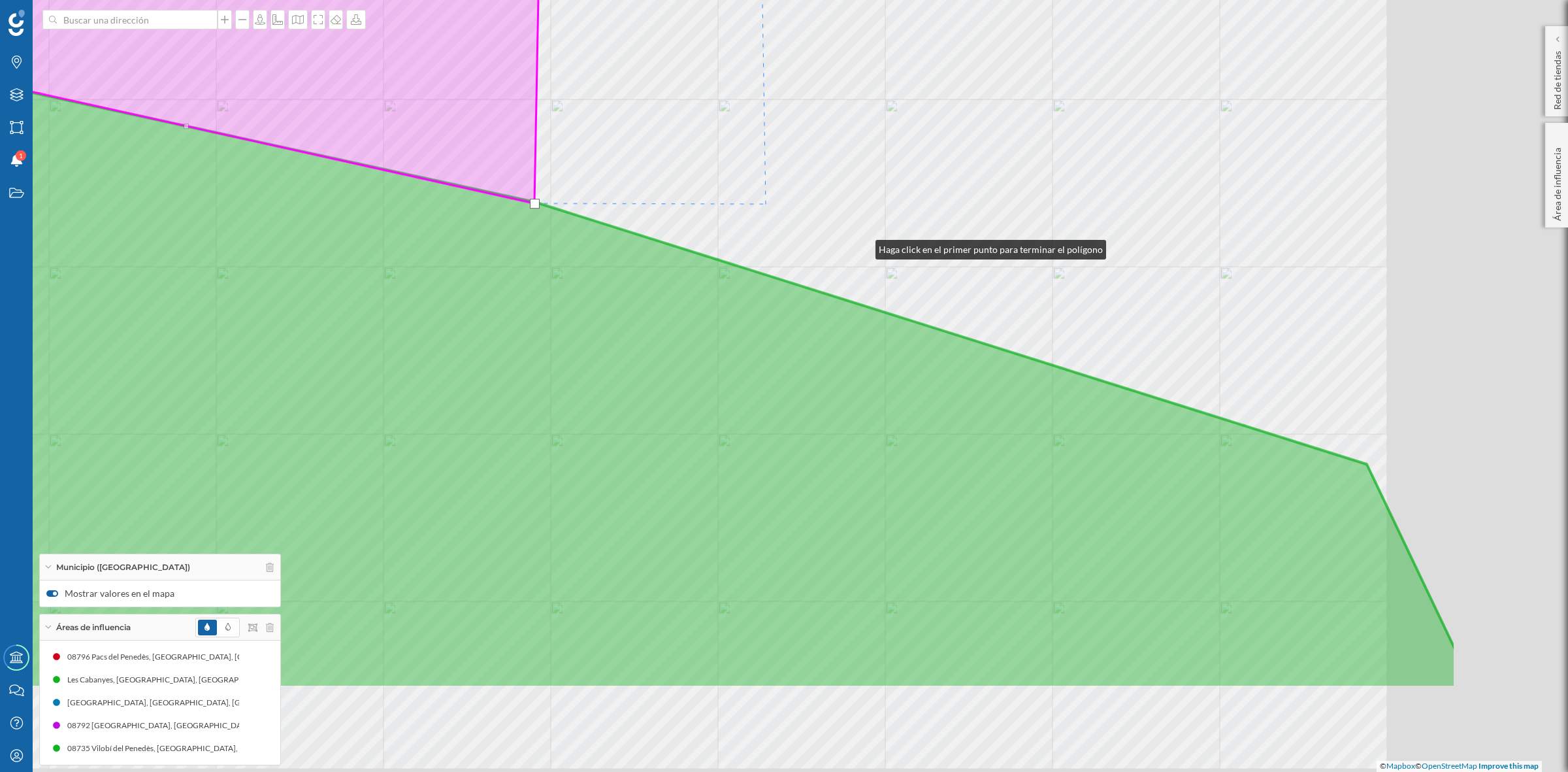
drag, startPoint x: 1134, startPoint y: 410, endPoint x: 634, endPoint y: 136, distance: 570.2
click at [634, 136] on div "Font-rubí Vilobí del Penedès © Mapbox © OpenStreetMap Improve this map" at bounding box center [784, 386] width 1568 height 772
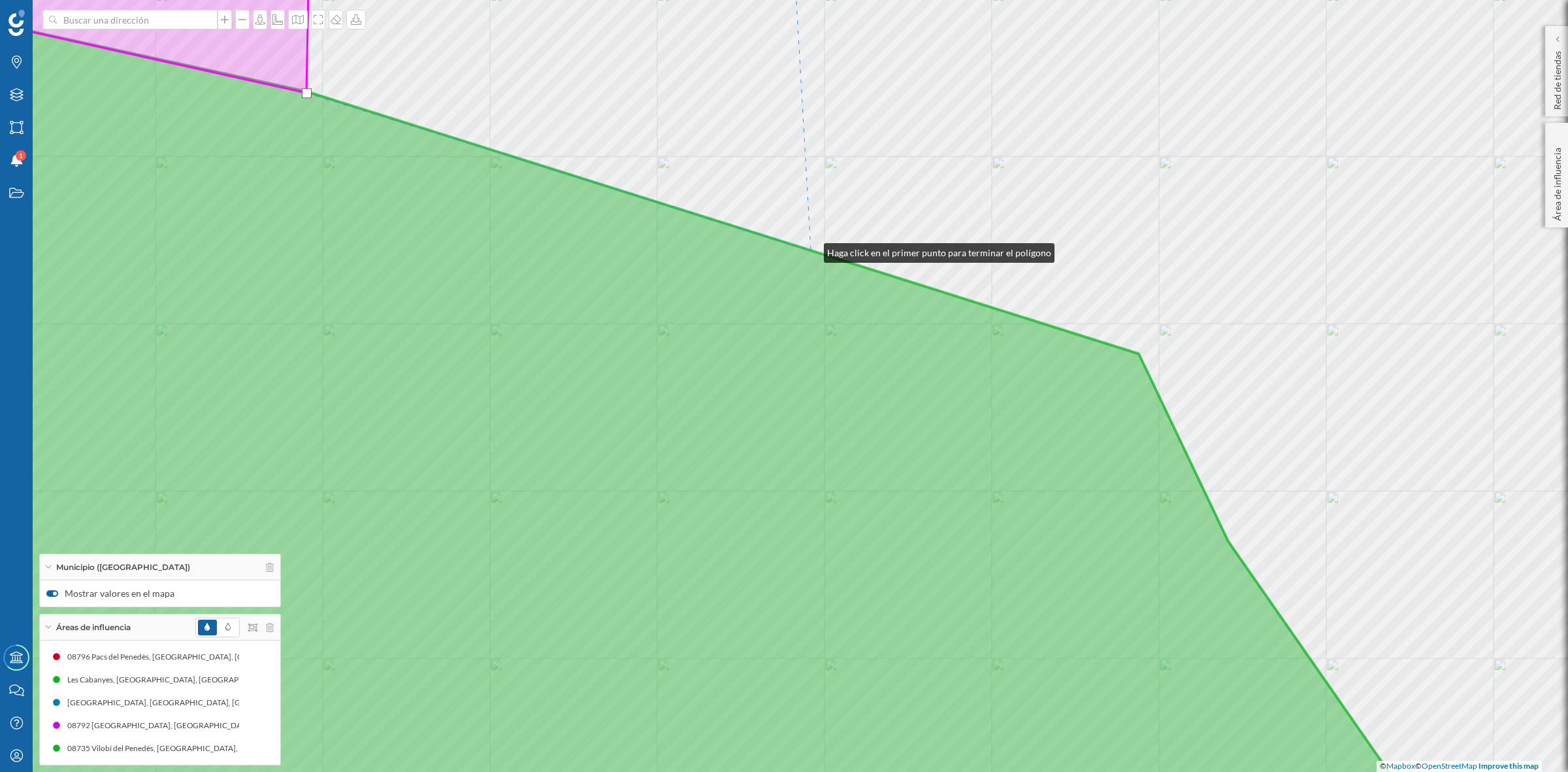
click at [811, 250] on icon at bounding box center [643, 420] width 1604 height 862
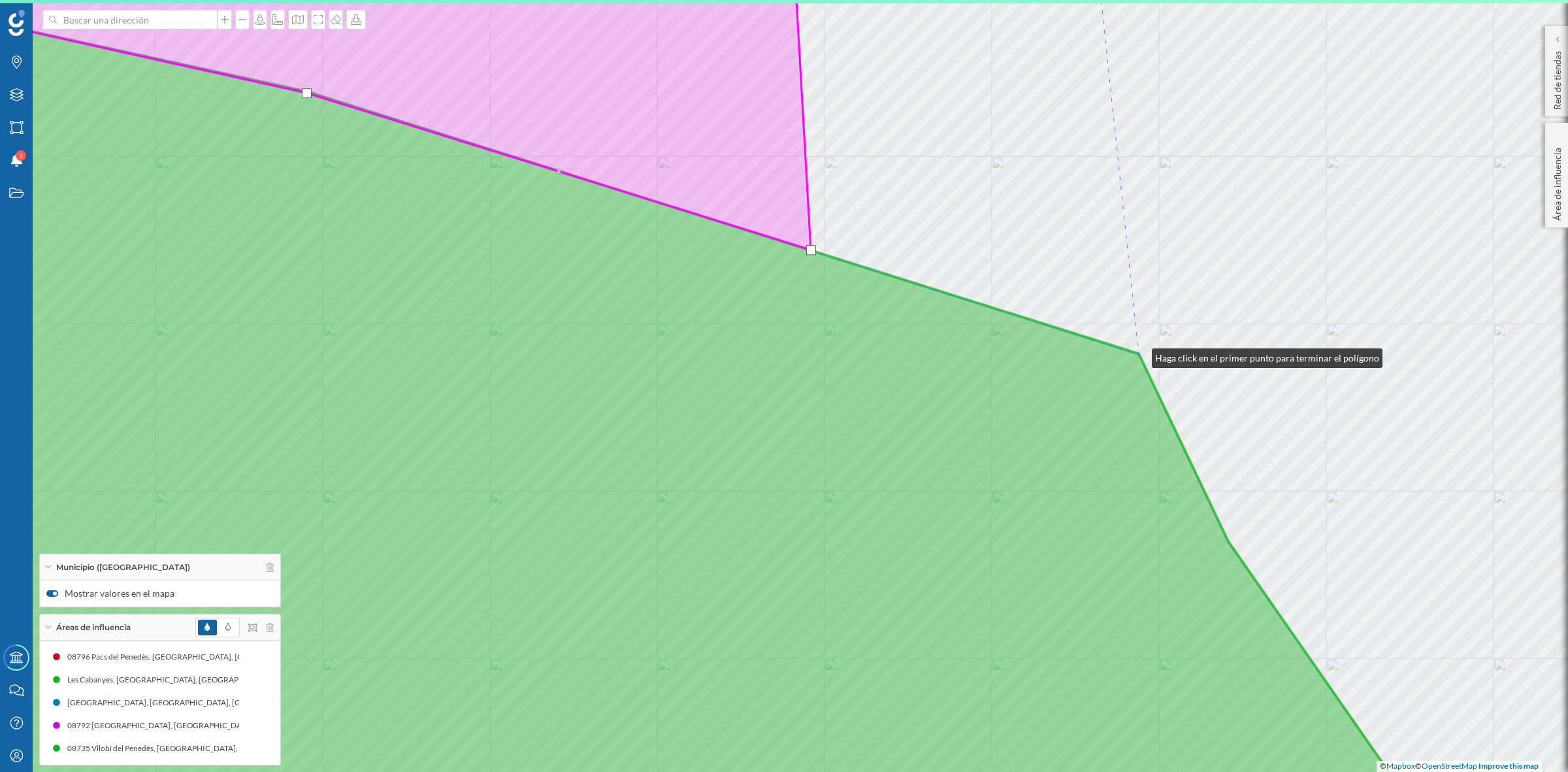
click at [1139, 355] on icon at bounding box center [643, 420] width 1604 height 862
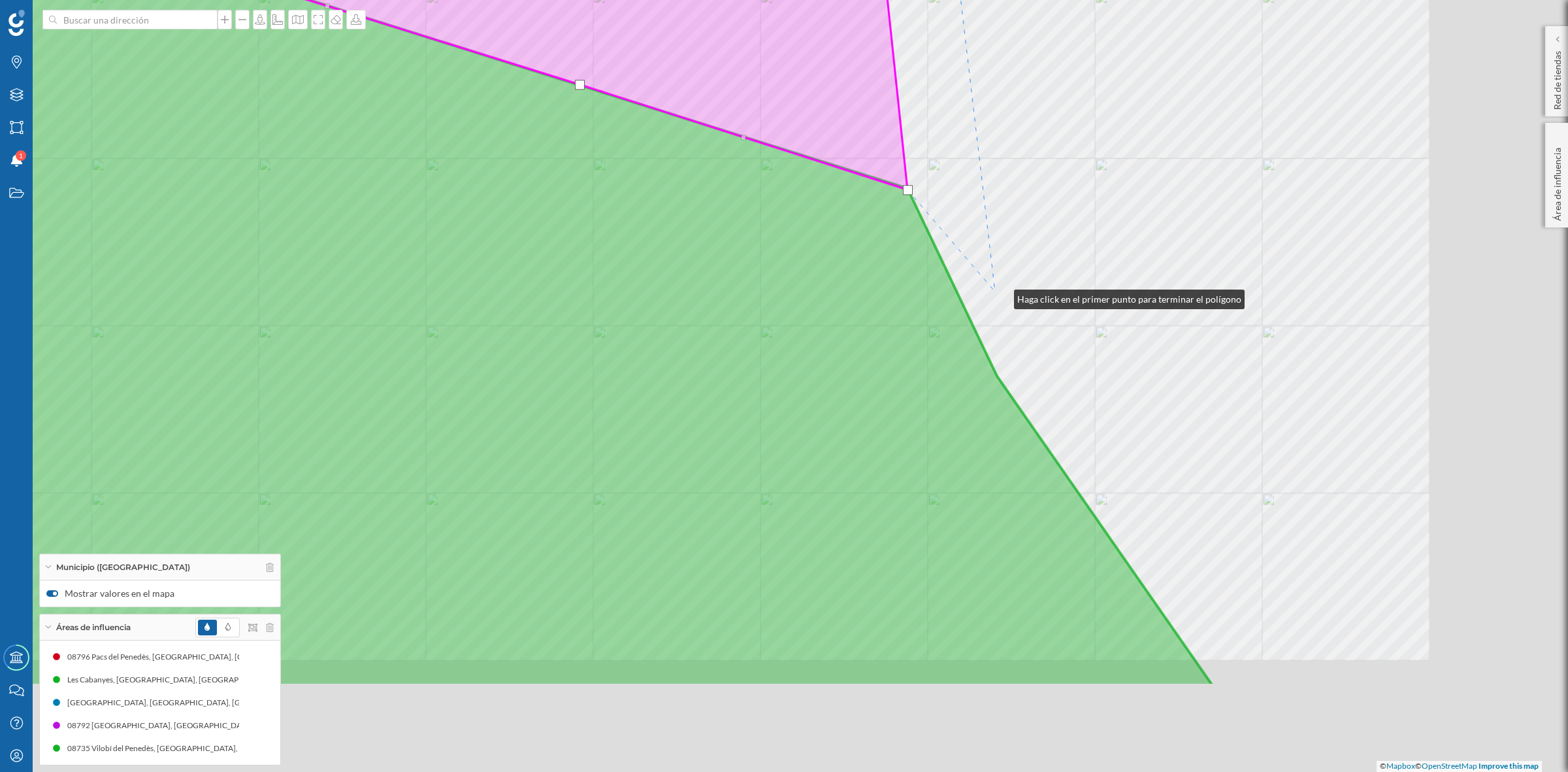
drag, startPoint x: 1233, startPoint y: 462, endPoint x: 1001, endPoint y: 296, distance: 285.3
click at [1001, 296] on div "Font-rubí Vilobí del Penedès © Mapbox © OpenStreetMap Improve this map" at bounding box center [784, 386] width 1568 height 772
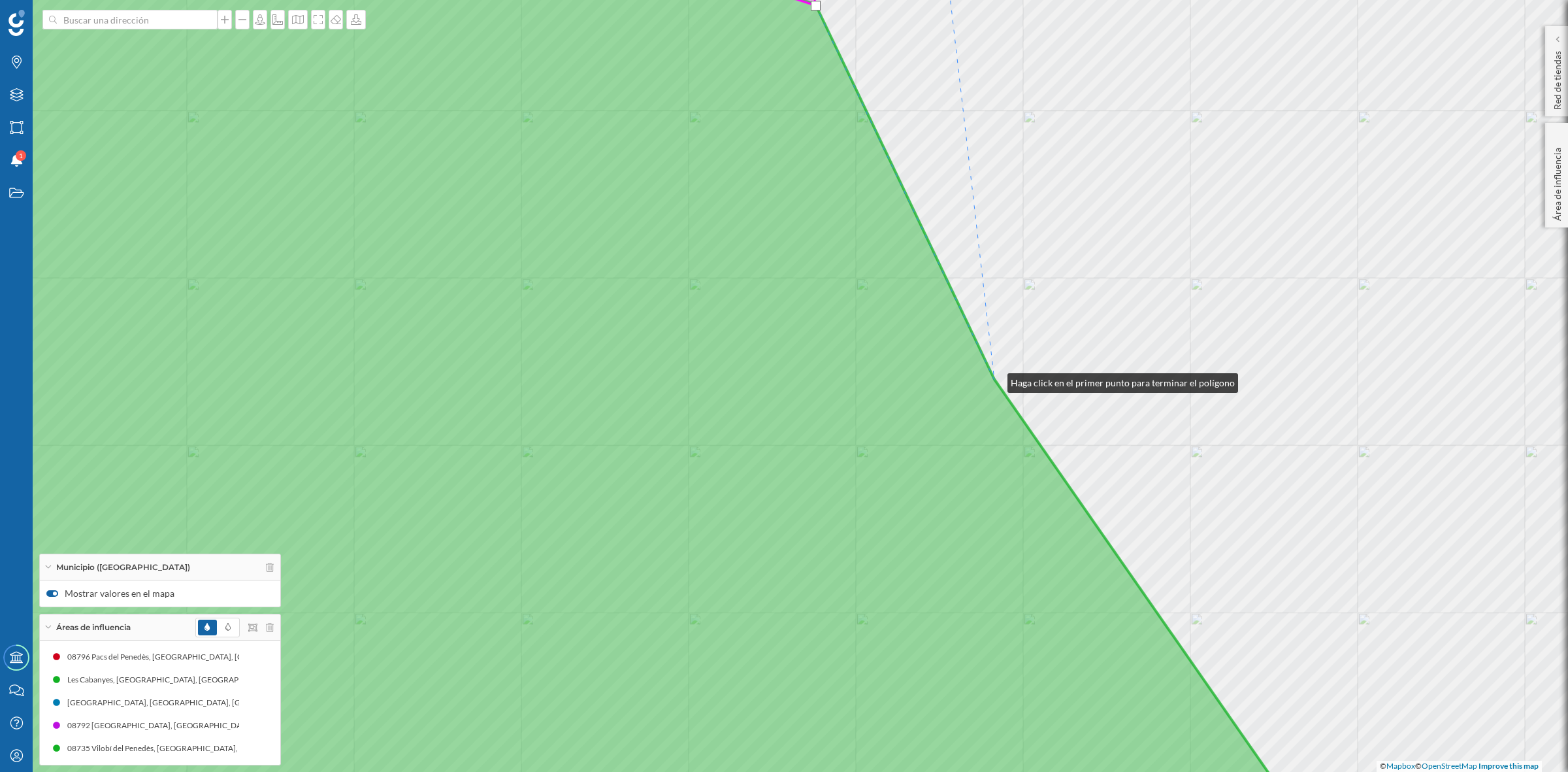
click at [994, 380] on icon at bounding box center [582, 386] width 1483 height 931
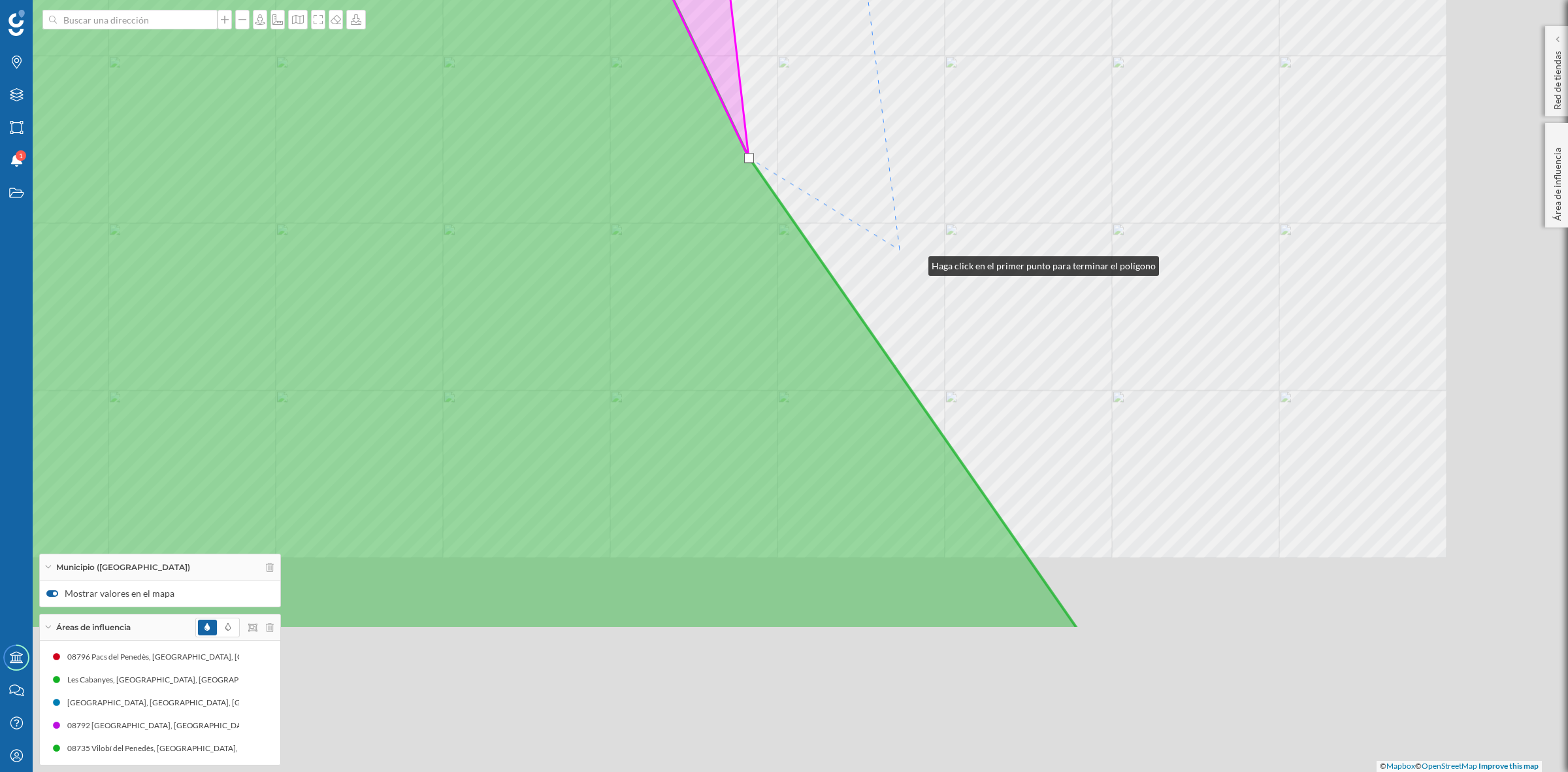
drag, startPoint x: 1161, startPoint y: 485, endPoint x: 906, endPoint y: 242, distance: 352.2
click at [906, 247] on div "Font-rubí Vilobí del Penedès © Mapbox © OpenStreetMap Improve this map" at bounding box center [784, 386] width 1568 height 772
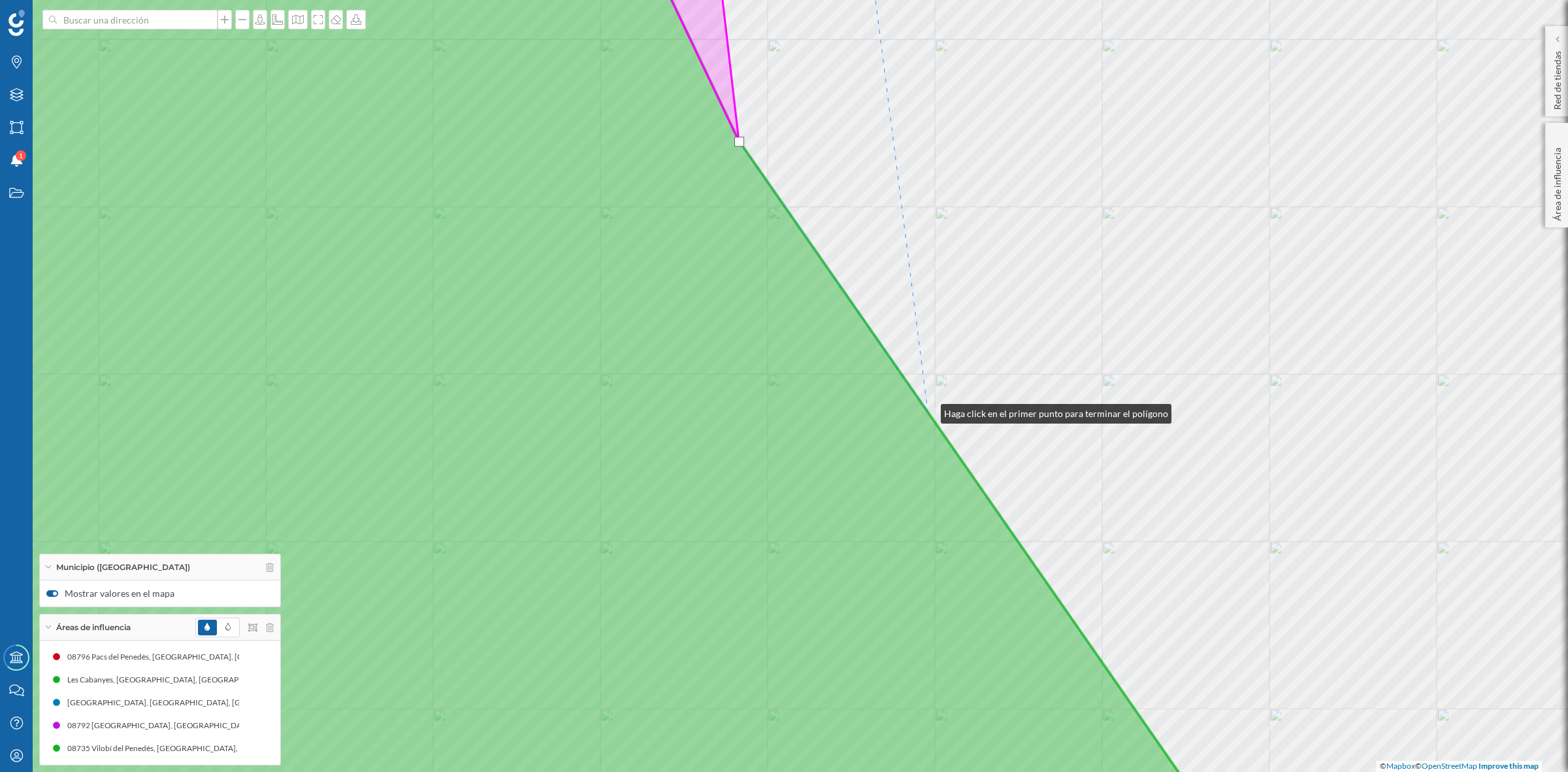
click at [928, 410] on icon at bounding box center [537, 386] width 1394 height 931
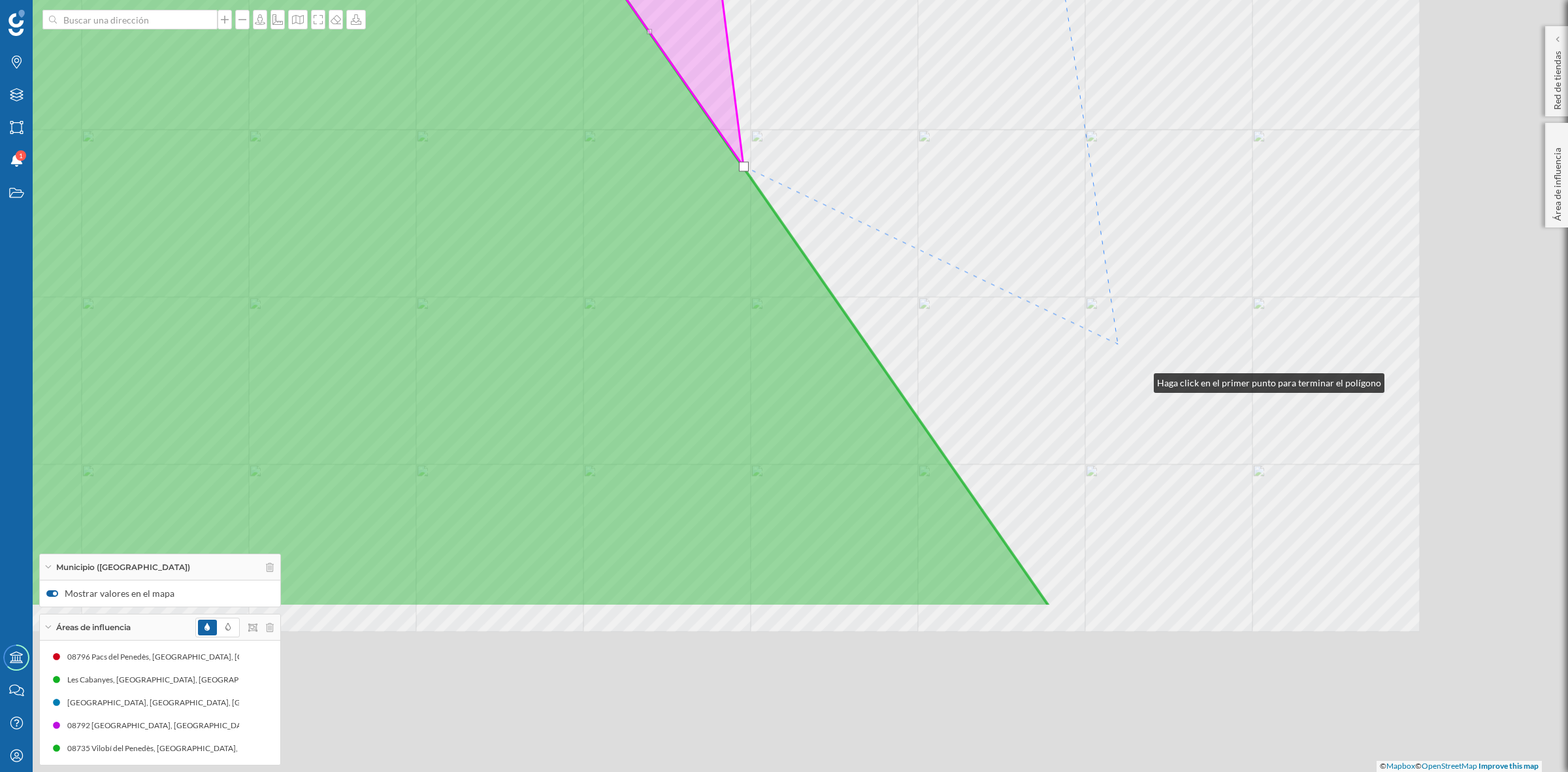
drag, startPoint x: 1285, startPoint y: 568, endPoint x: 1061, endPoint y: 240, distance: 397.2
click at [1061, 240] on div "Font-rubí Vilobí del Penedès © Mapbox © OpenStreetMap Improve this map" at bounding box center [784, 386] width 1568 height 772
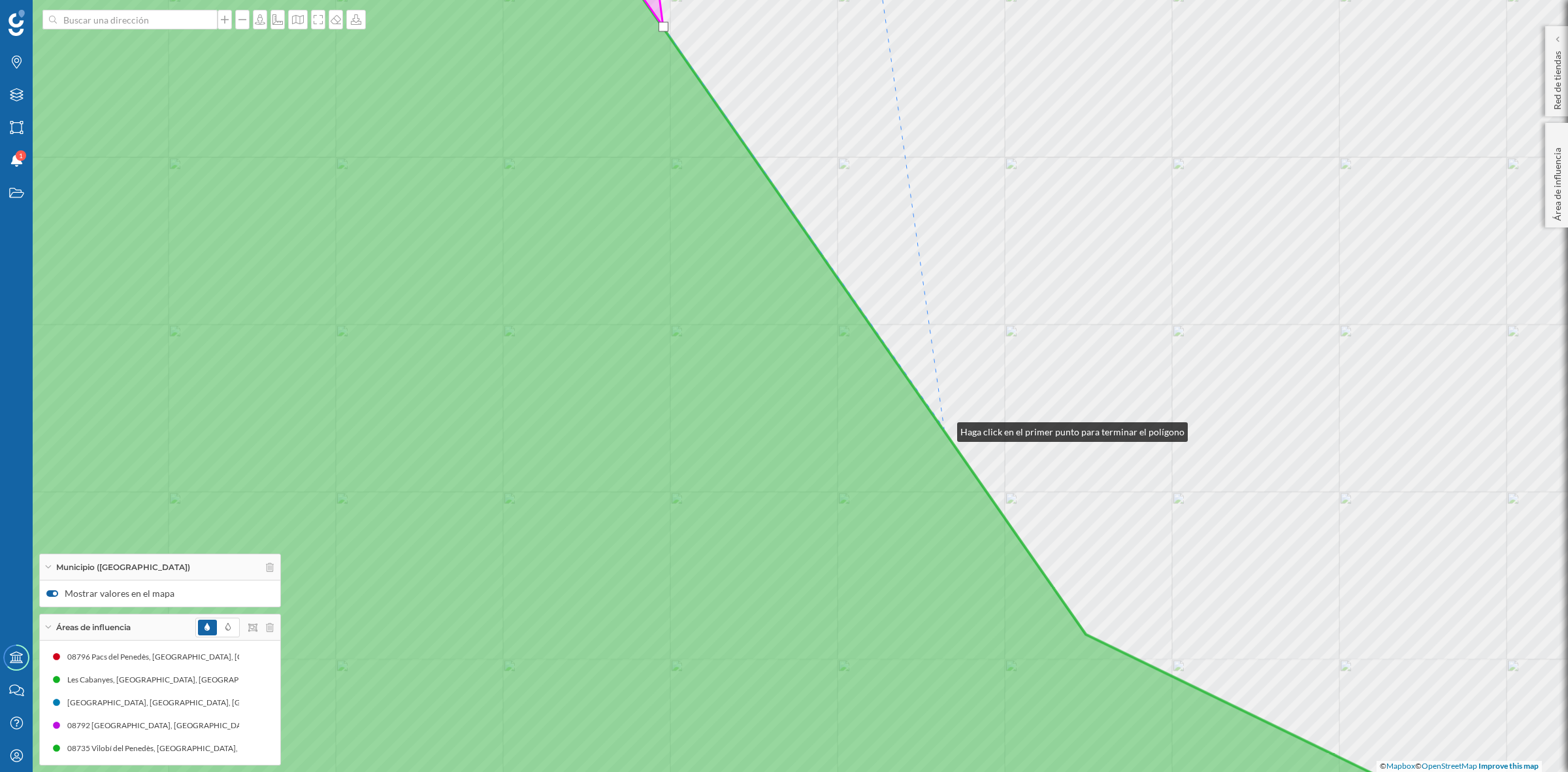
click at [944, 428] on icon at bounding box center [687, 385] width 1693 height 931
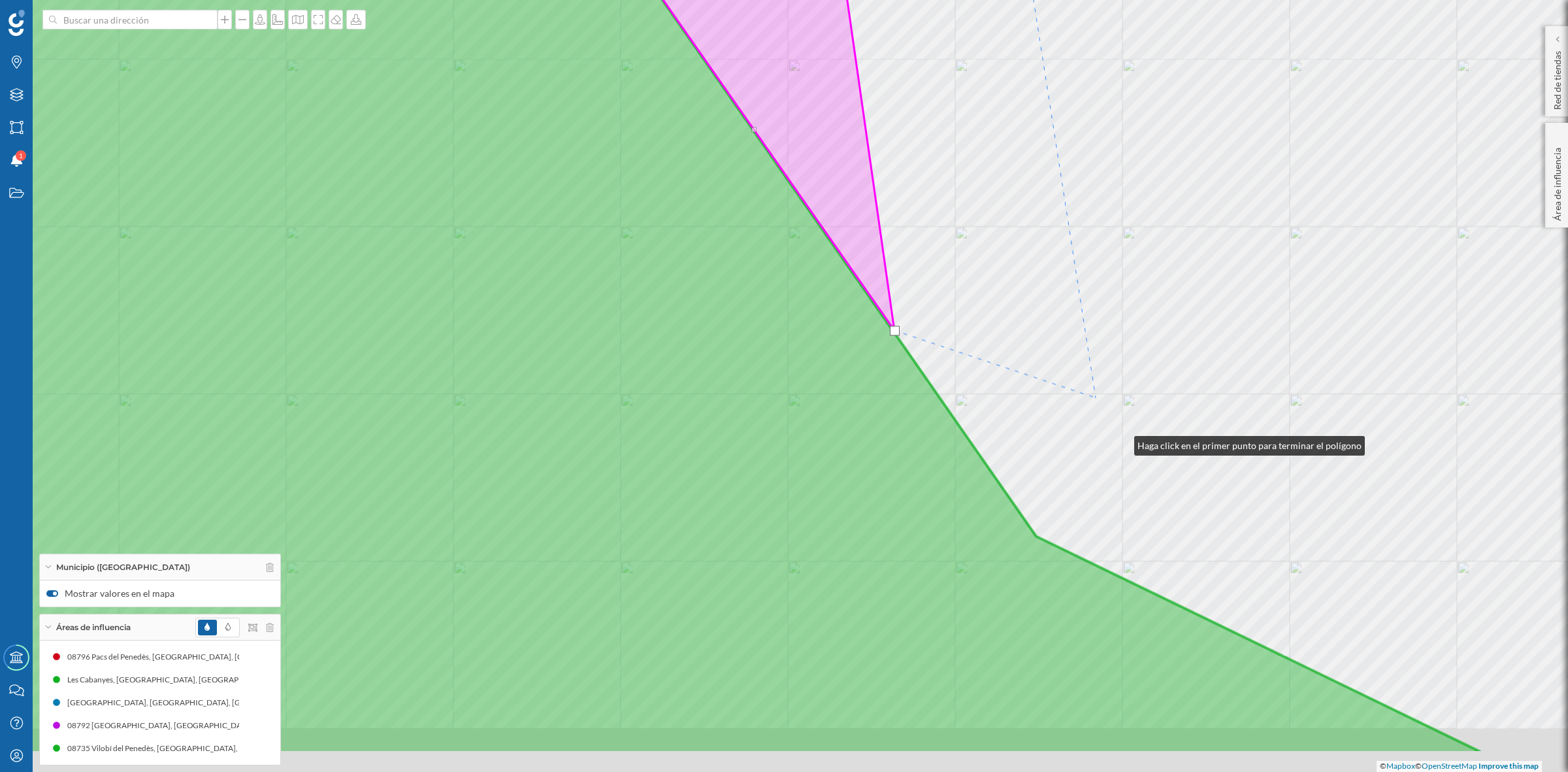
drag, startPoint x: 1122, startPoint y: 443, endPoint x: 1027, endPoint y: 291, distance: 179.2
click at [1027, 291] on div "© Mapbox © OpenStreetMap Improve this map" at bounding box center [784, 386] width 1568 height 772
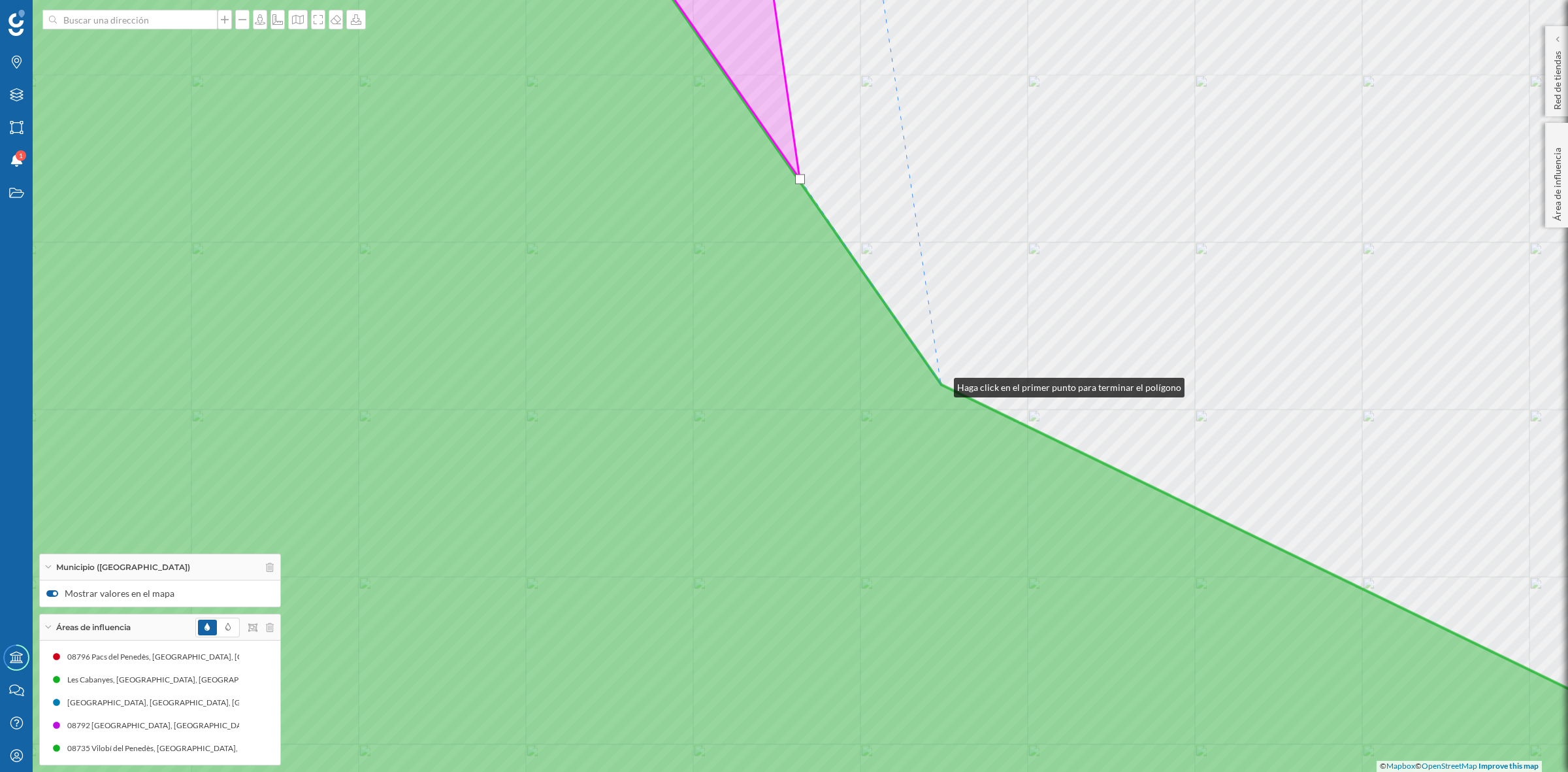
click at [941, 384] on icon at bounding box center [784, 386] width 1887 height 931
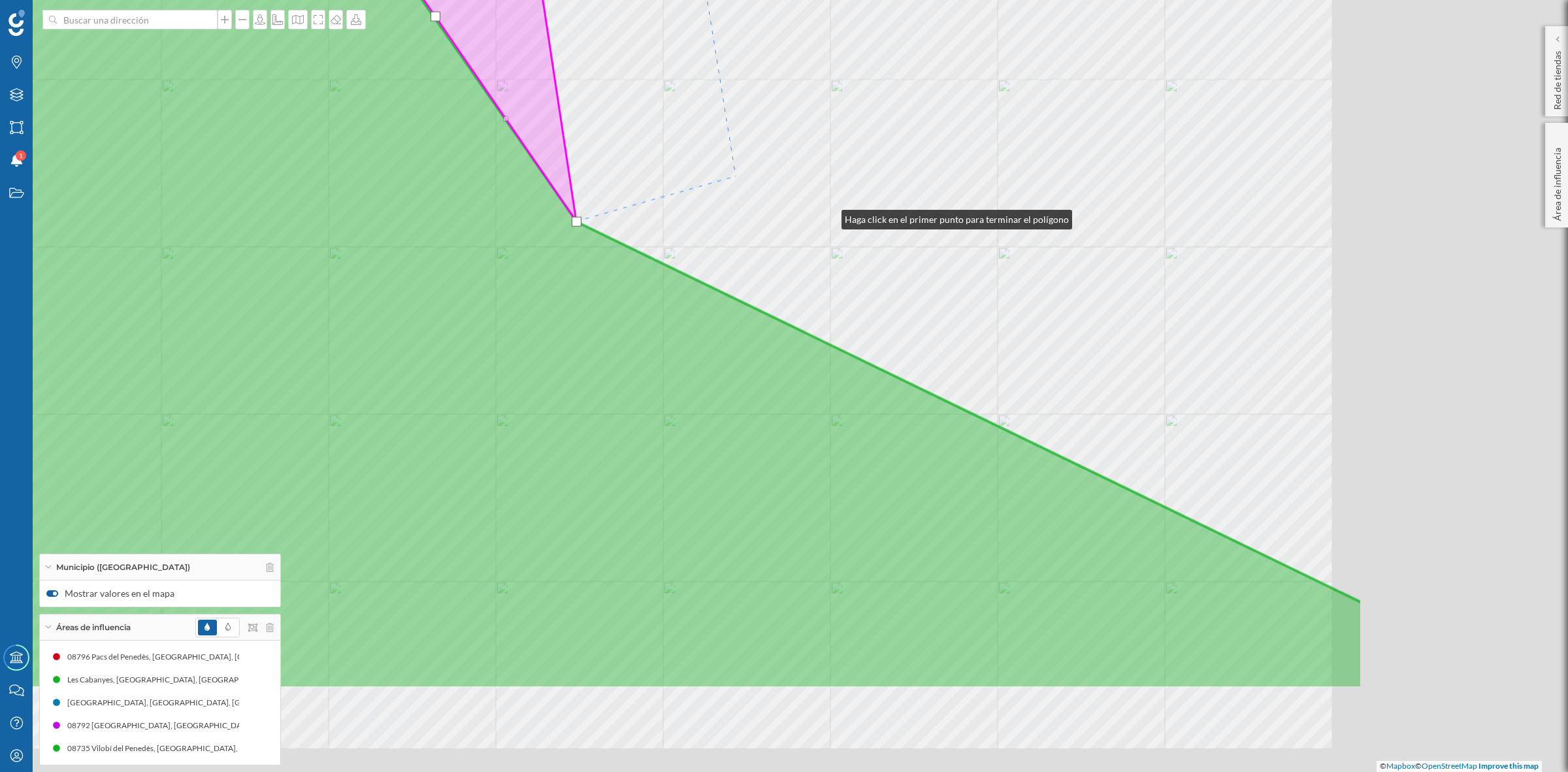
drag, startPoint x: 1193, startPoint y: 379, endPoint x: 757, endPoint y: 174, distance: 481.8
click at [757, 174] on div "© Mapbox © OpenStreetMap Improve this map" at bounding box center [784, 386] width 1568 height 772
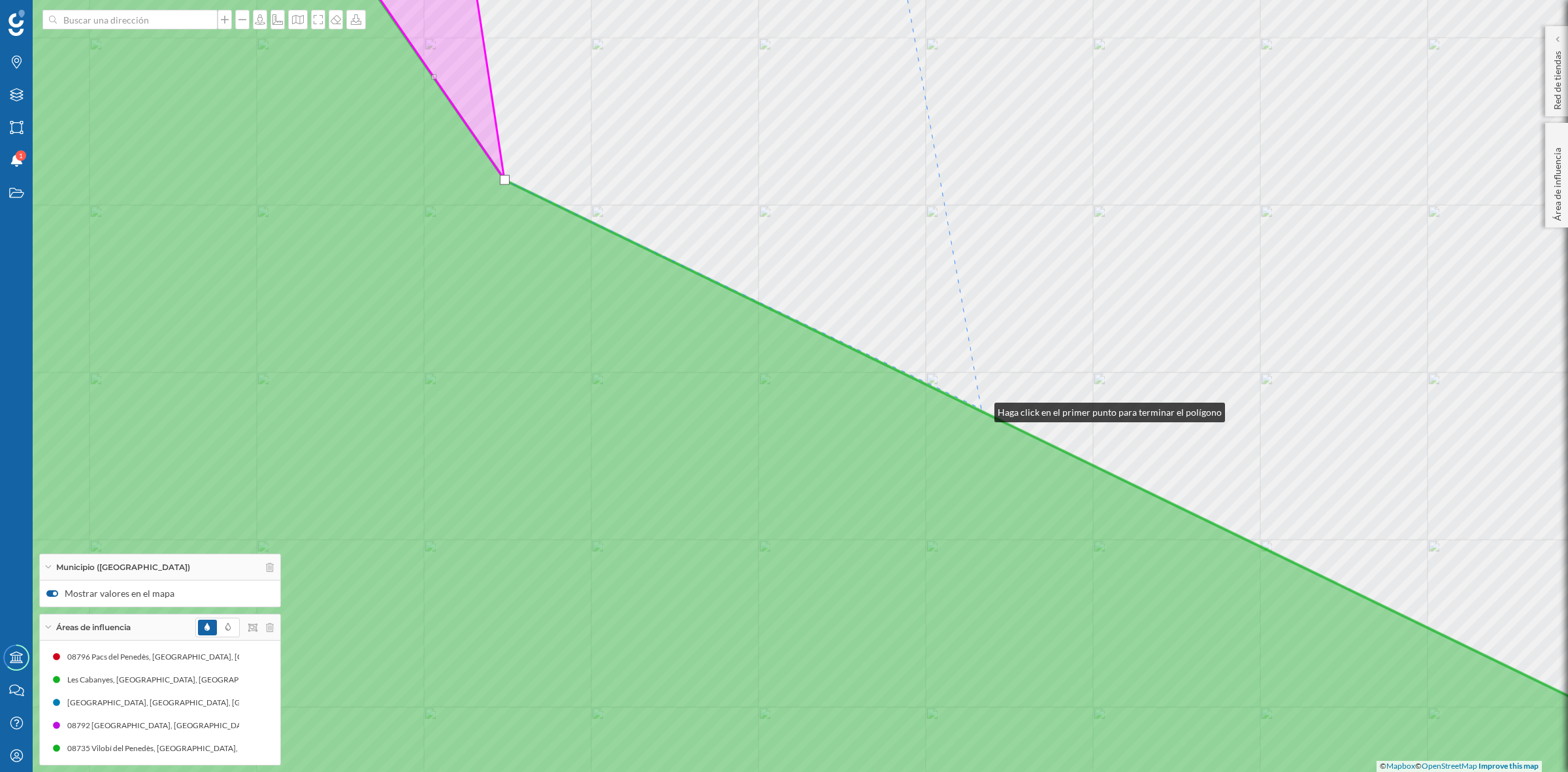
click at [982, 409] on div "© Mapbox © OpenStreetMap Improve this map" at bounding box center [784, 386] width 1568 height 772
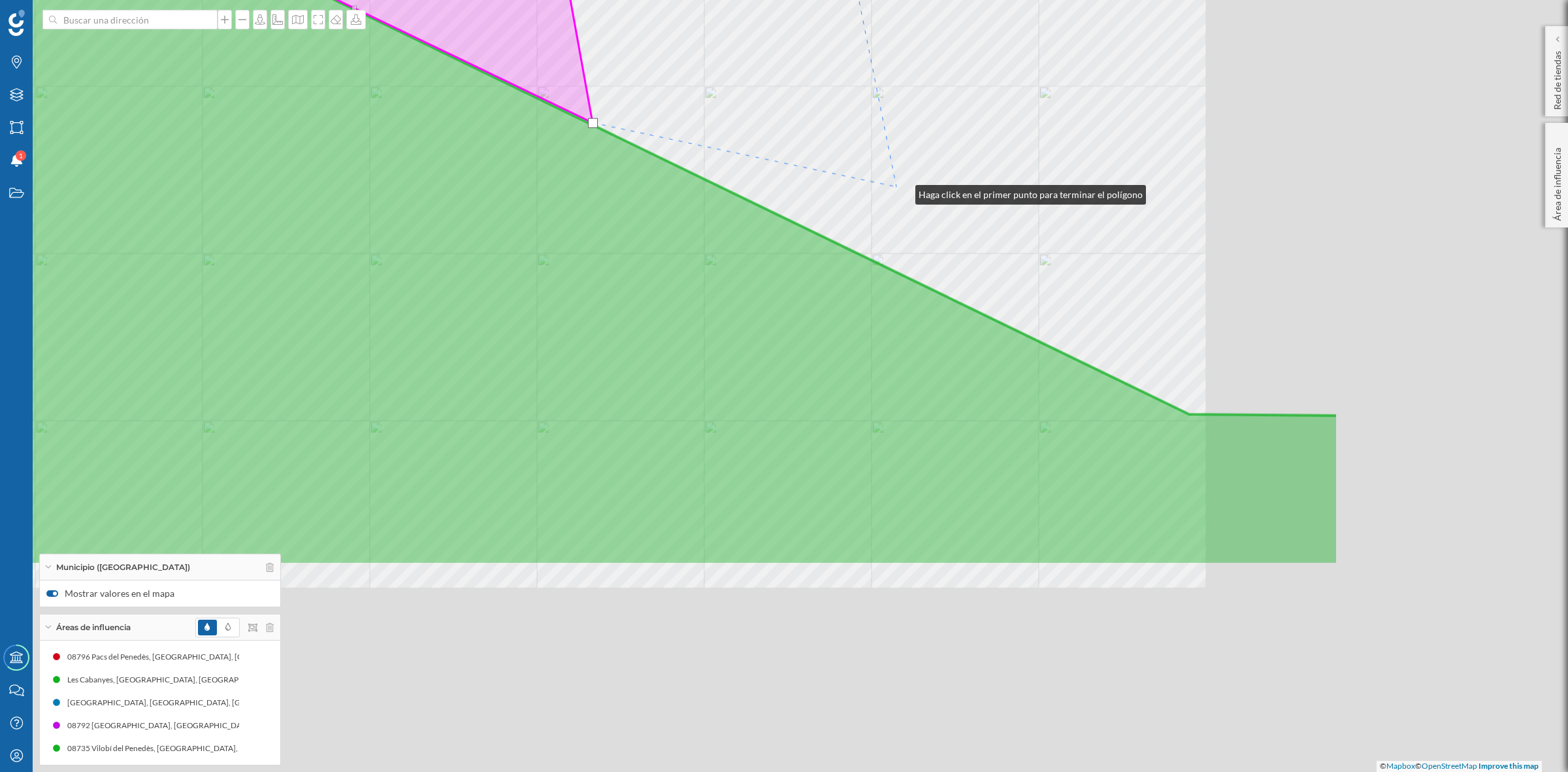
drag, startPoint x: 1291, startPoint y: 477, endPoint x: 903, endPoint y: 192, distance: 481.4
click at [903, 192] on div "© Mapbox © OpenStreetMap Improve this map" at bounding box center [784, 386] width 1568 height 772
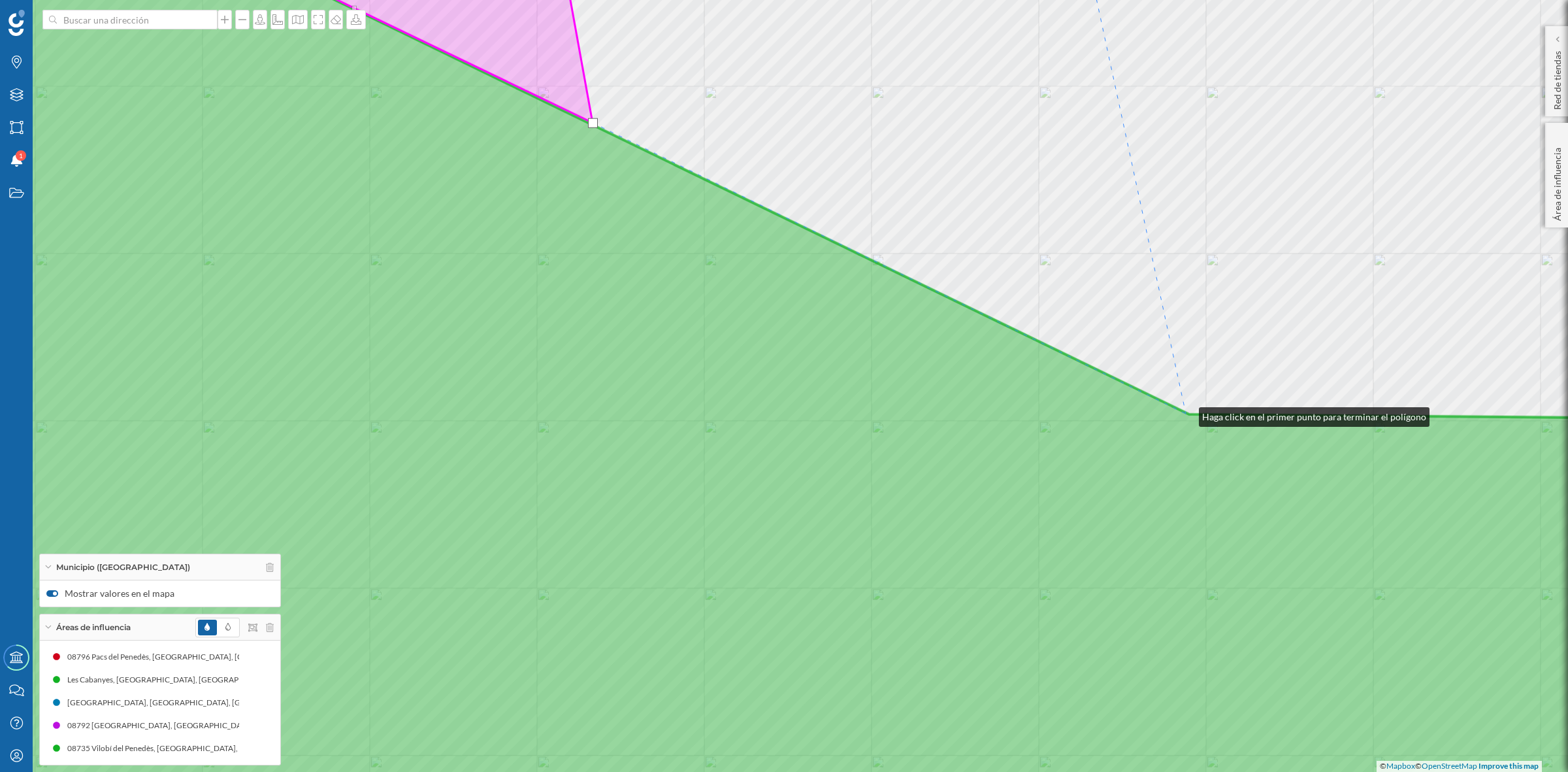
click at [1186, 413] on icon at bounding box center [784, 386] width 1887 height 931
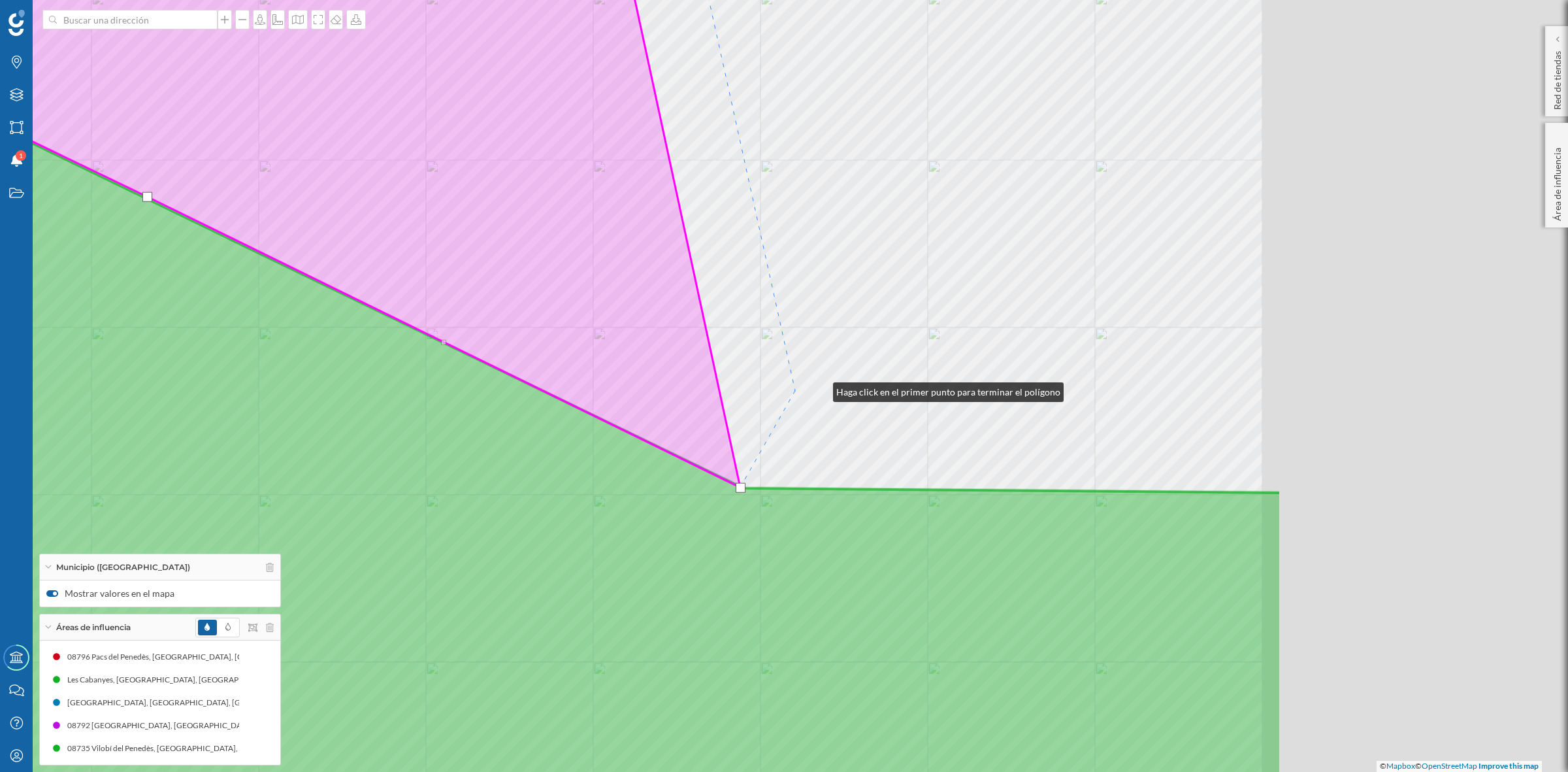
drag, startPoint x: 1266, startPoint y: 315, endPoint x: 719, endPoint y: 428, distance: 558.5
click at [719, 428] on div "© Mapbox © OpenStreetMap Improve this map" at bounding box center [784, 386] width 1568 height 772
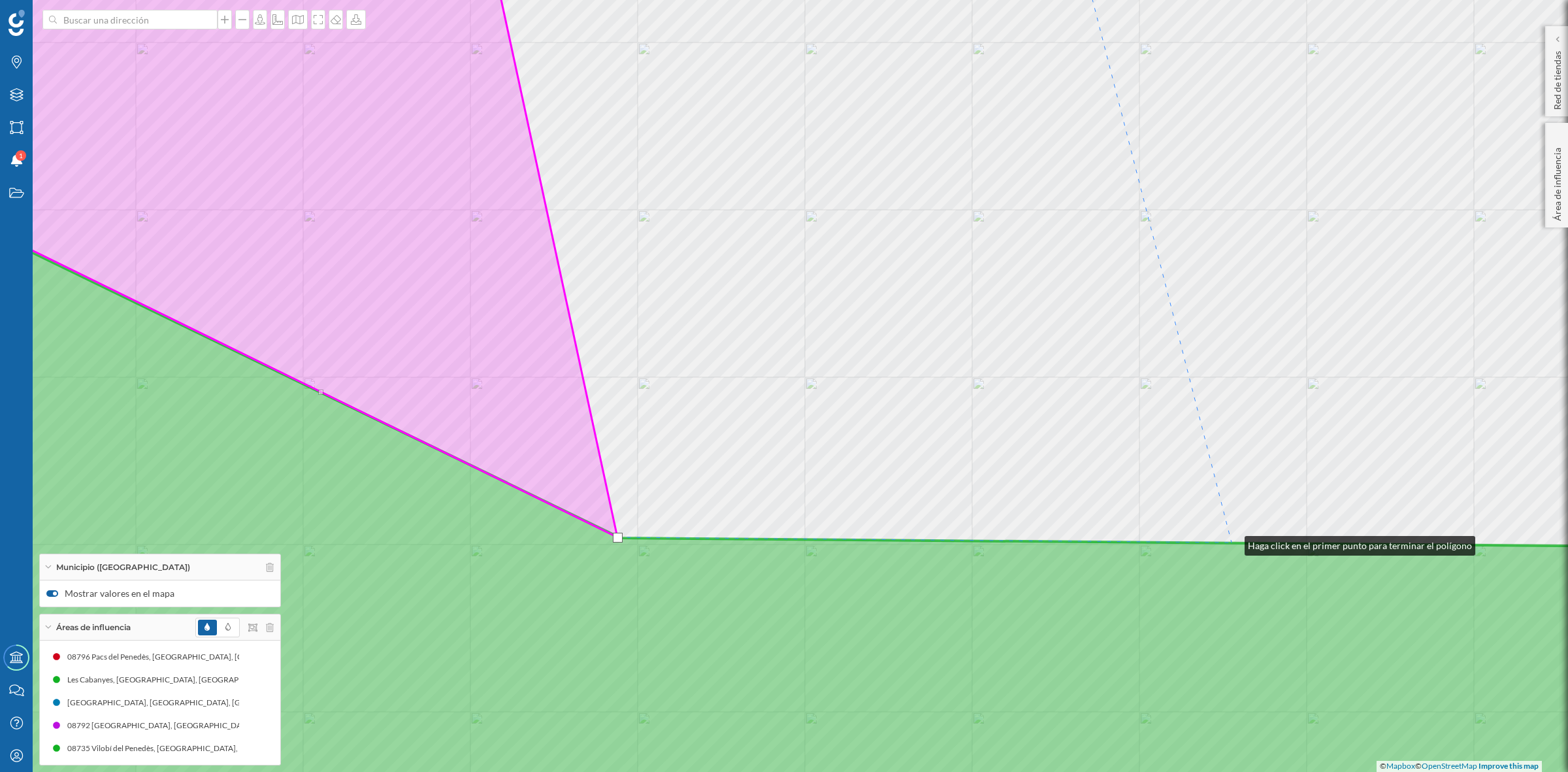
click at [1232, 543] on icon at bounding box center [784, 505] width 1887 height 692
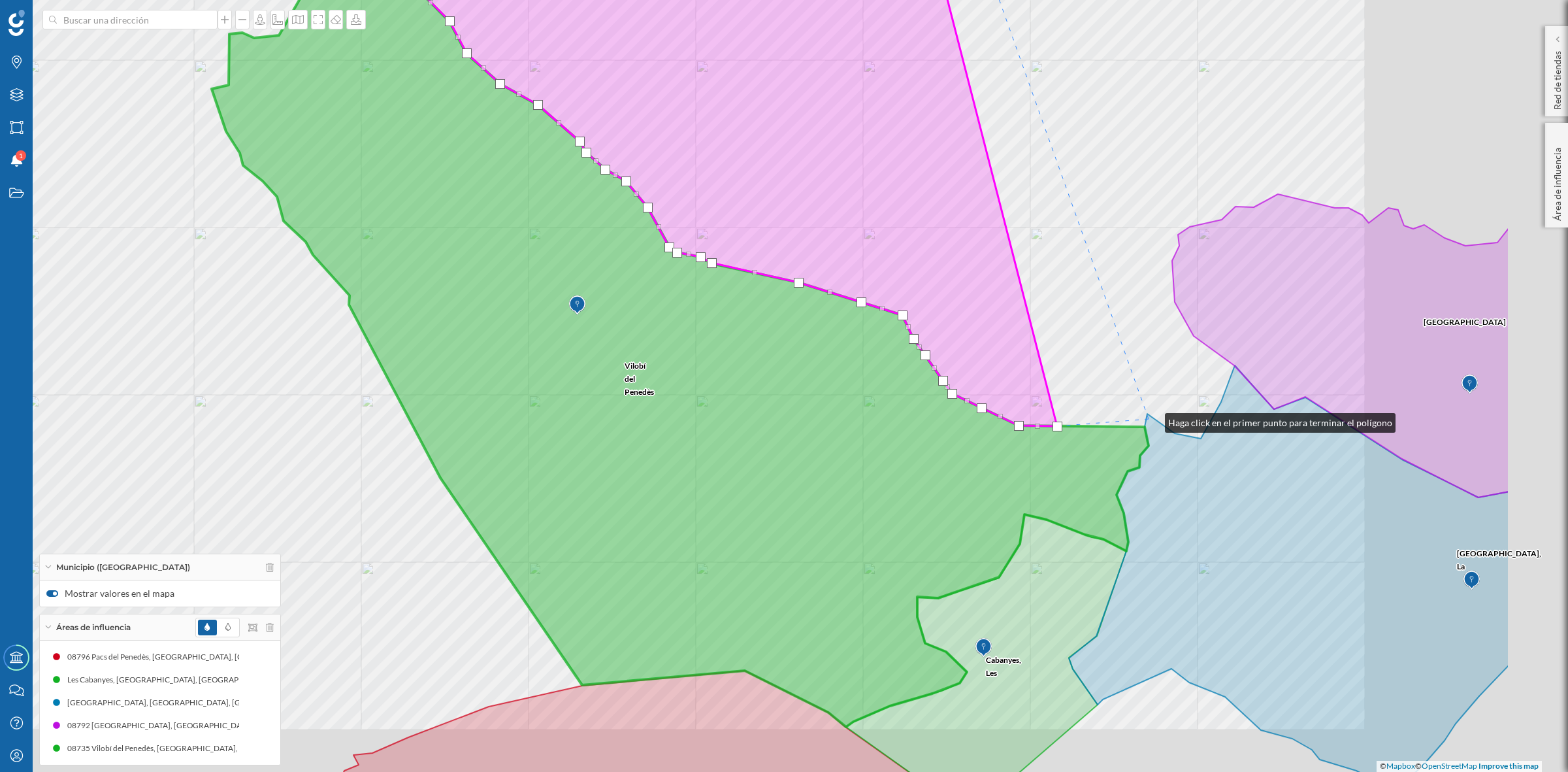
drag, startPoint x: 1249, startPoint y: 444, endPoint x: 1143, endPoint y: 413, distance: 110.4
click at [1146, 416] on icon at bounding box center [1289, 577] width 440 height 423
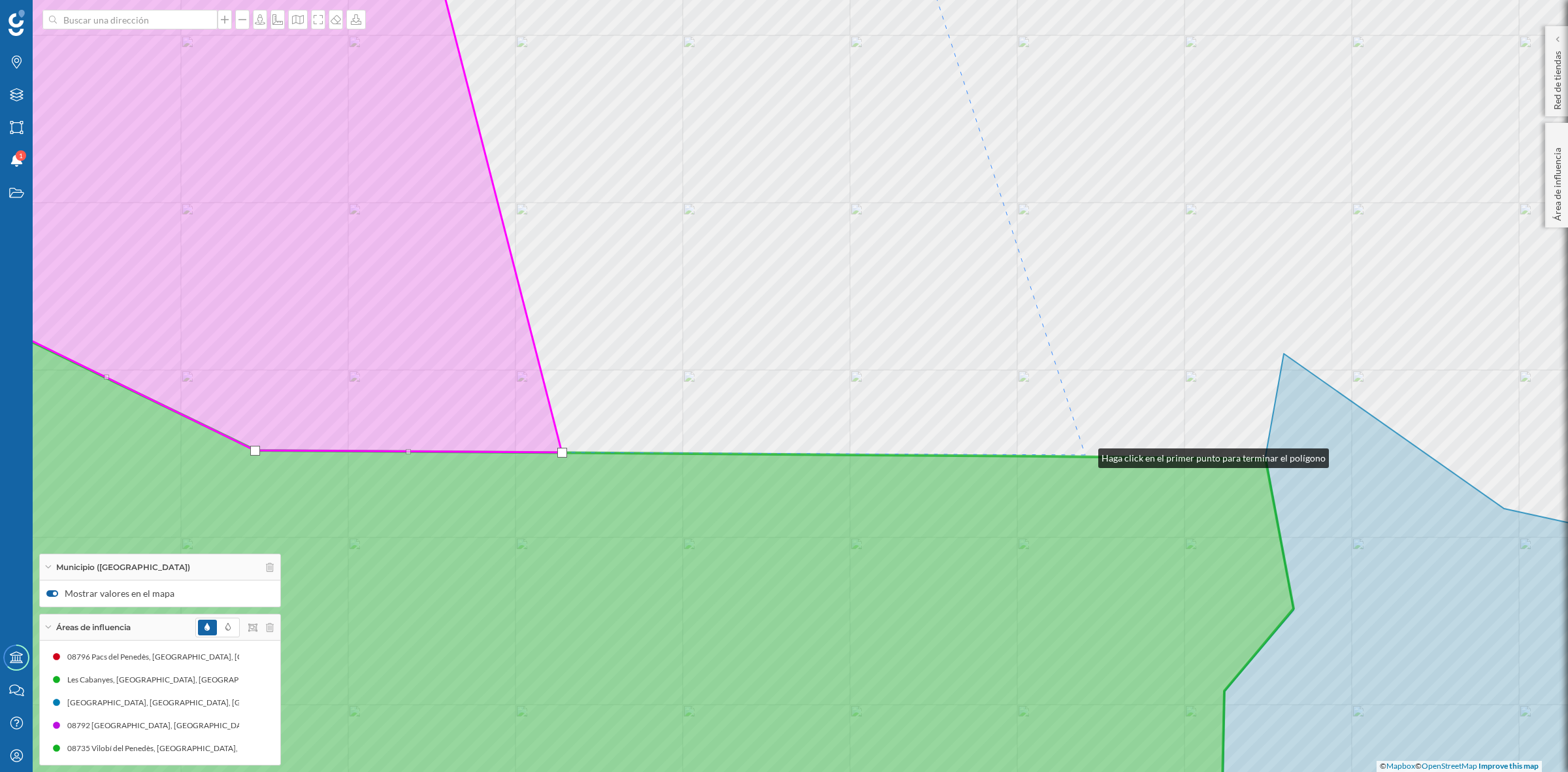
click at [1085, 455] on div "Font-rubí Vilobí del Penedès Granada, La © Mapbox © OpenStreetMap Improve this …" at bounding box center [784, 386] width 1568 height 772
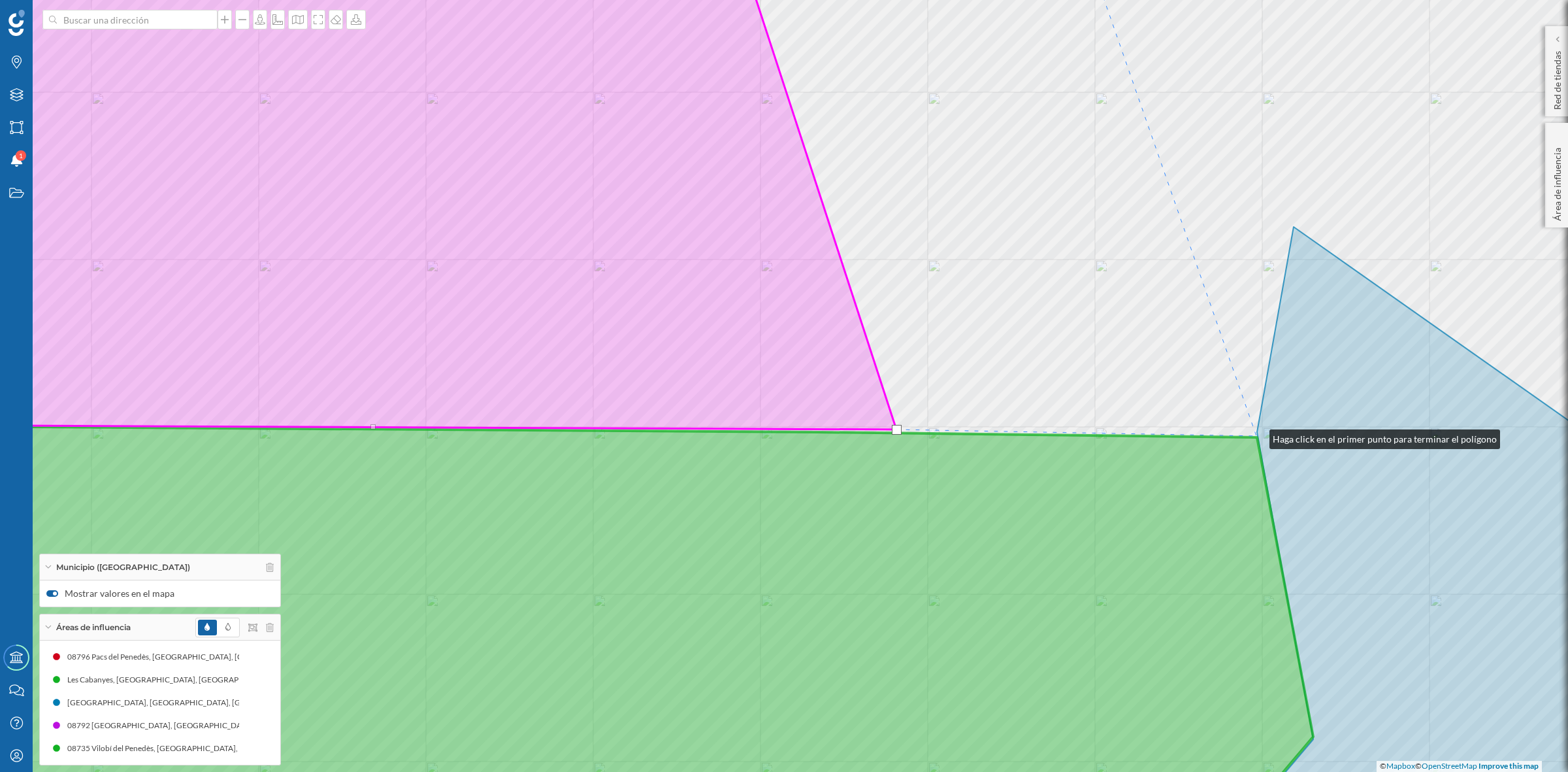
click at [1257, 436] on icon at bounding box center [577, 638] width 1473 height 426
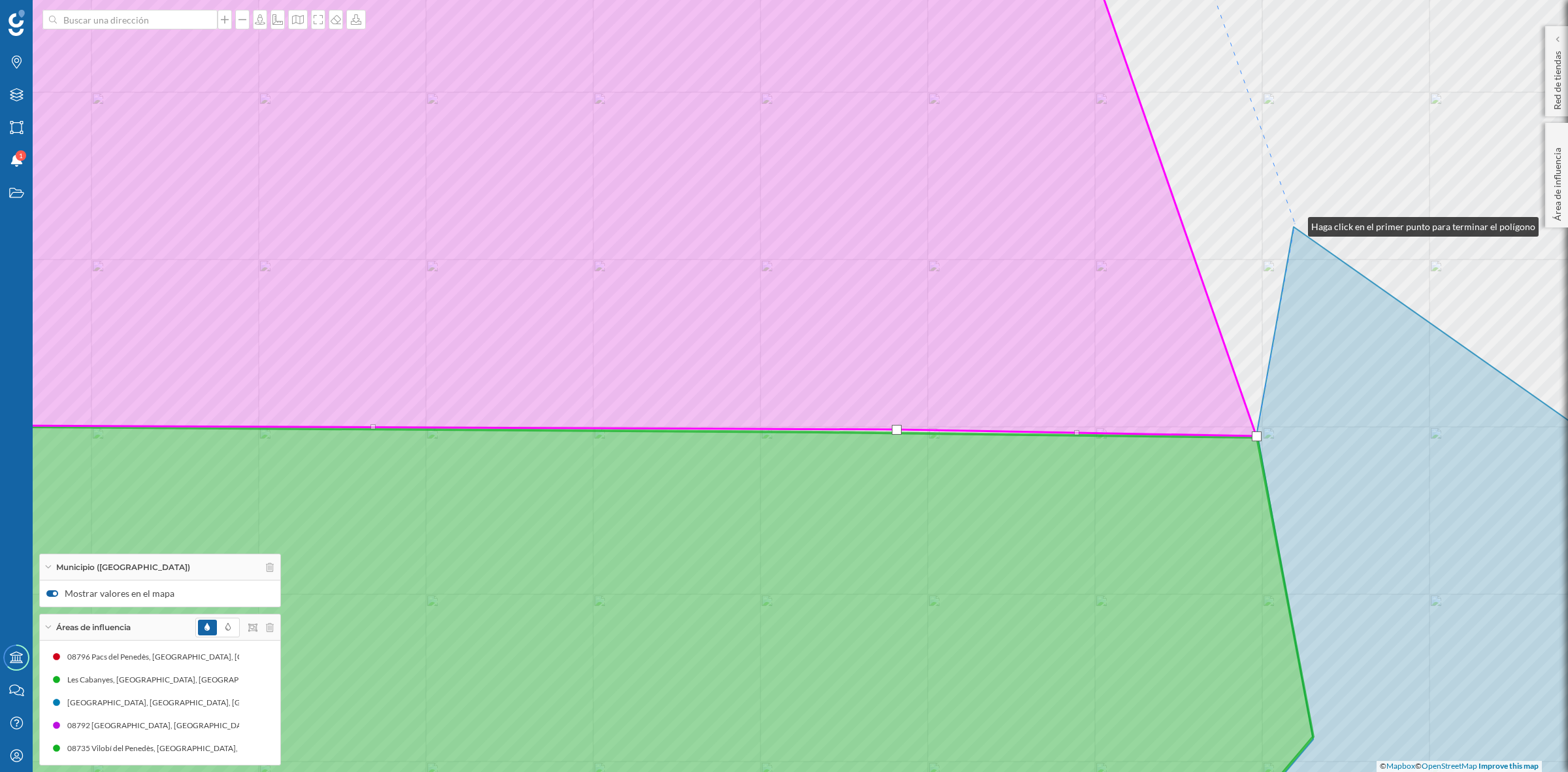
click at [1295, 223] on div "Vilobí del Penedès Font-rubí Granada, La © Mapbox © OpenStreetMap Improve this …" at bounding box center [784, 386] width 1568 height 772
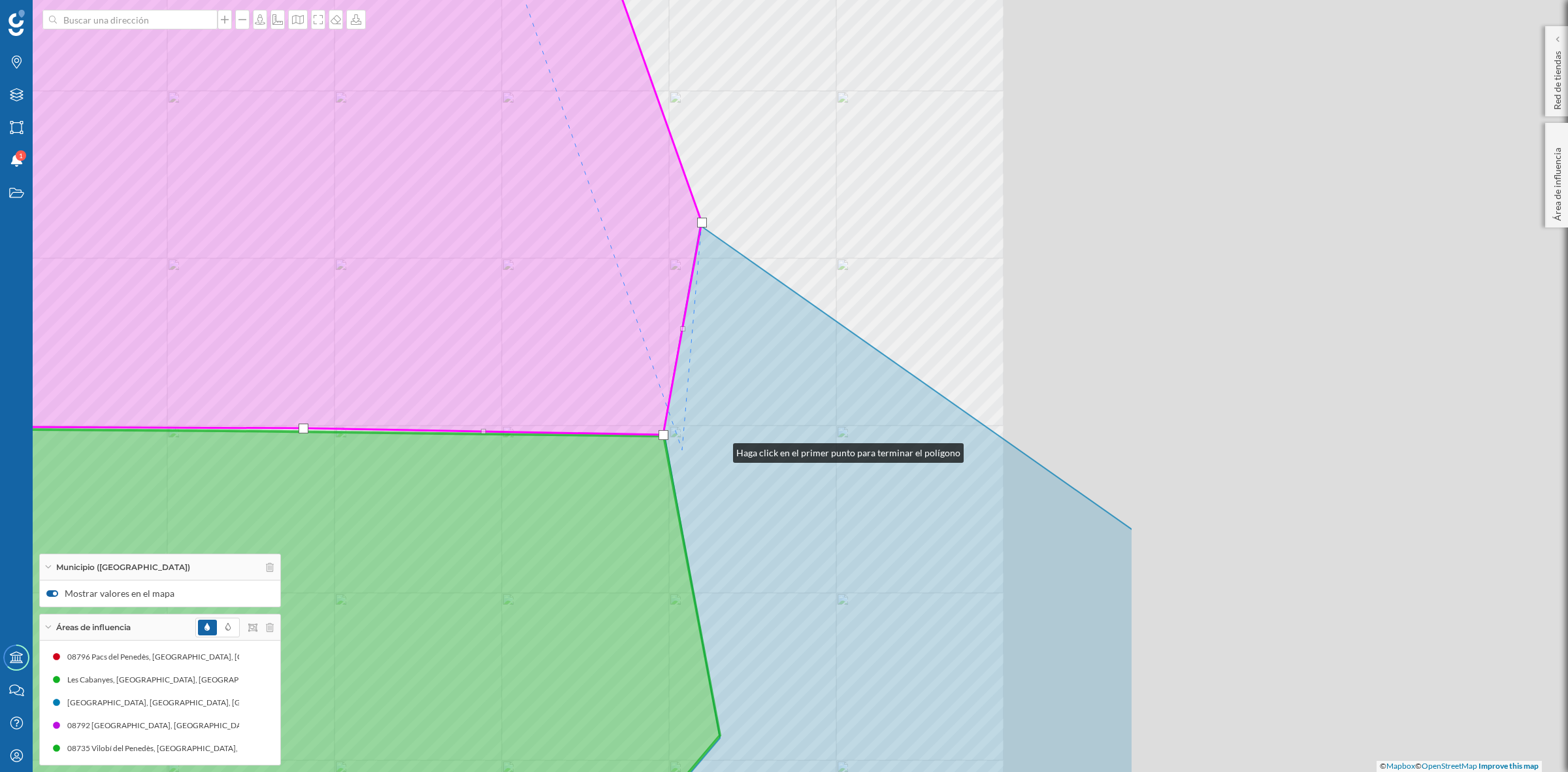
drag, startPoint x: 1313, startPoint y: 451, endPoint x: 700, endPoint y: 450, distance: 613.0
click at [701, 450] on icon at bounding box center [879, 537] width 507 height 623
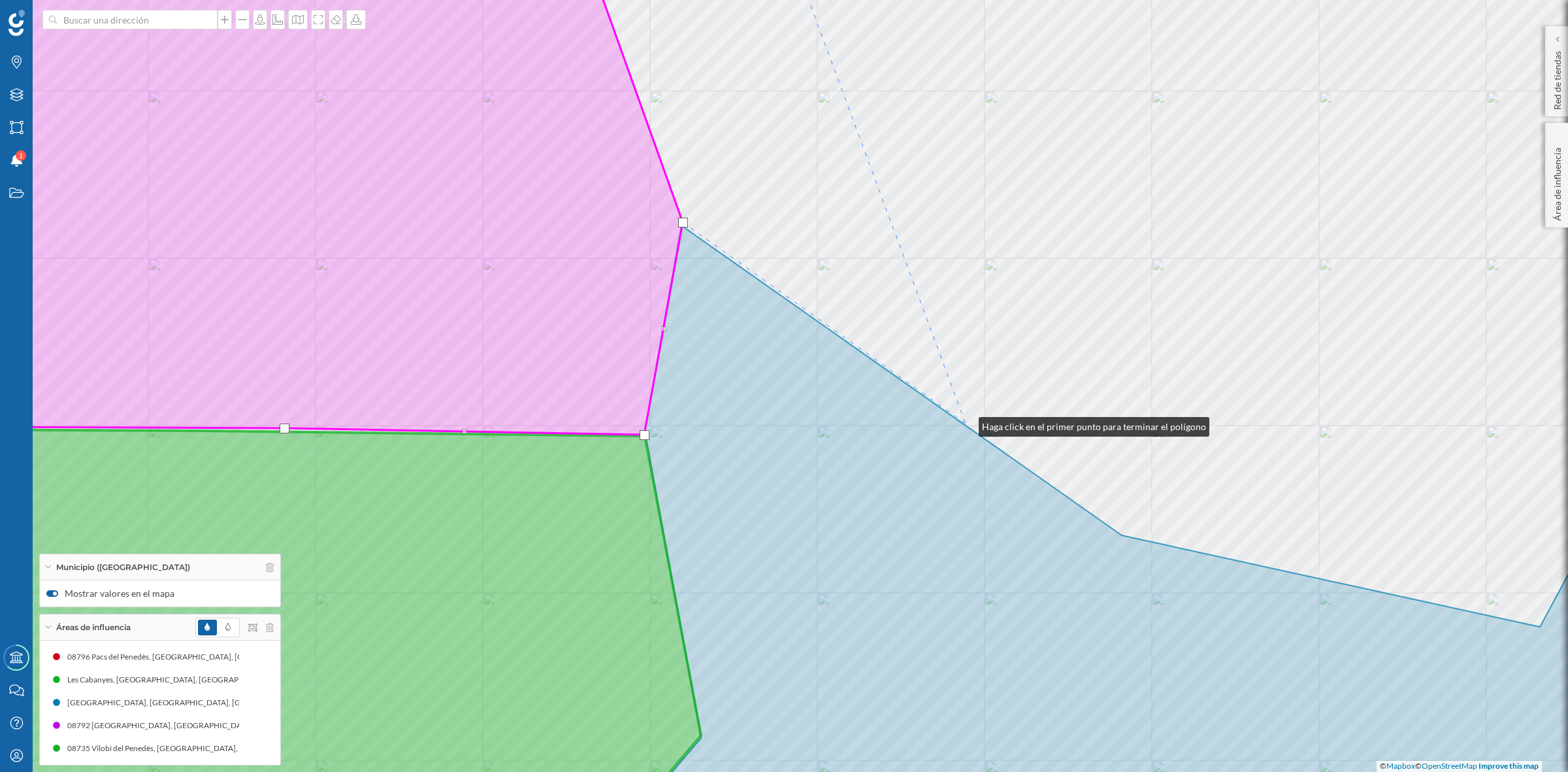
click at [966, 423] on div "Granada, La © Mapbox © OpenStreetMap Improve this map" at bounding box center [784, 386] width 1568 height 772
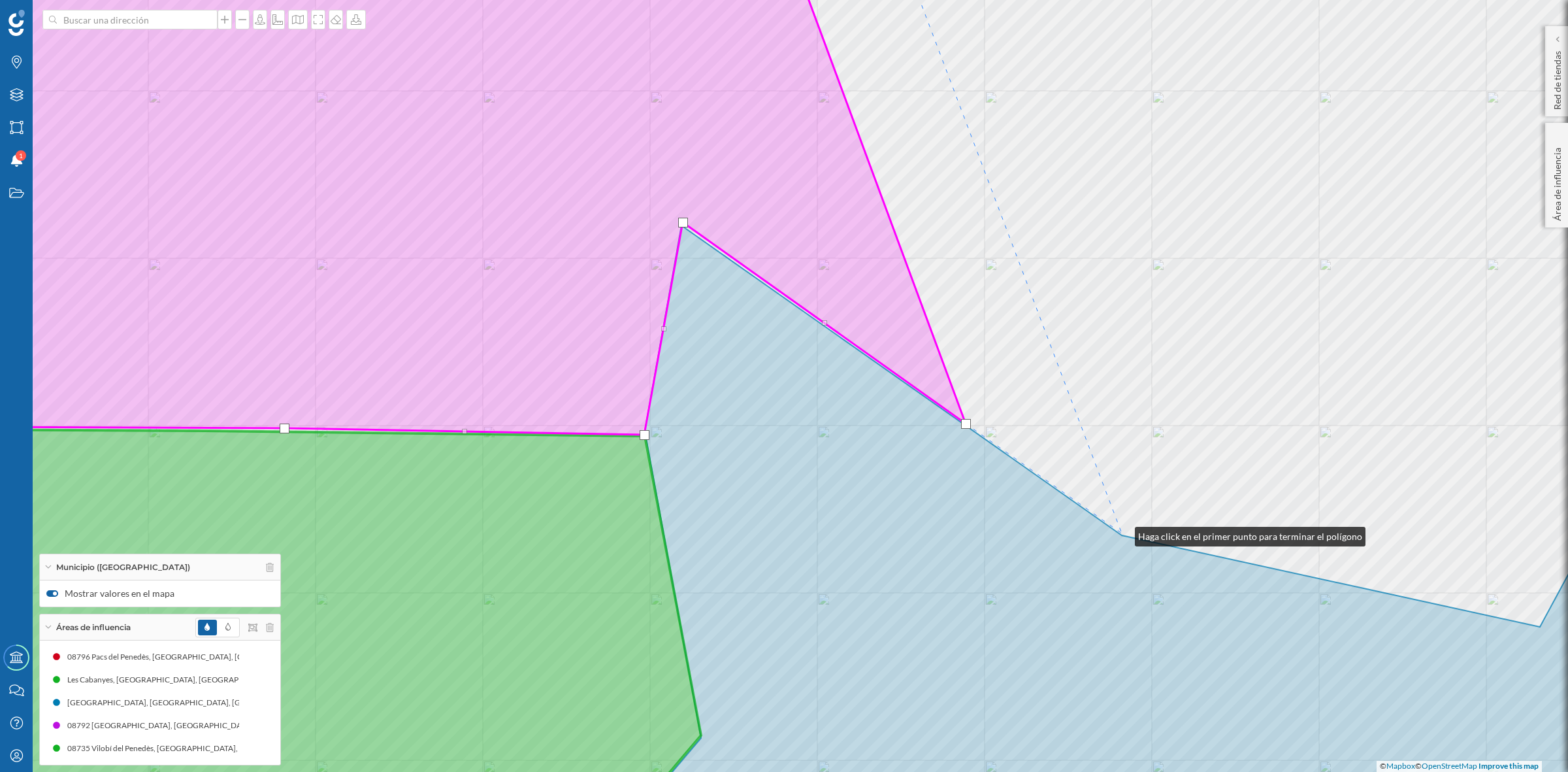
click at [1122, 533] on div "Granada, La © Mapbox © OpenStreetMap Improve this map" at bounding box center [784, 386] width 1568 height 772
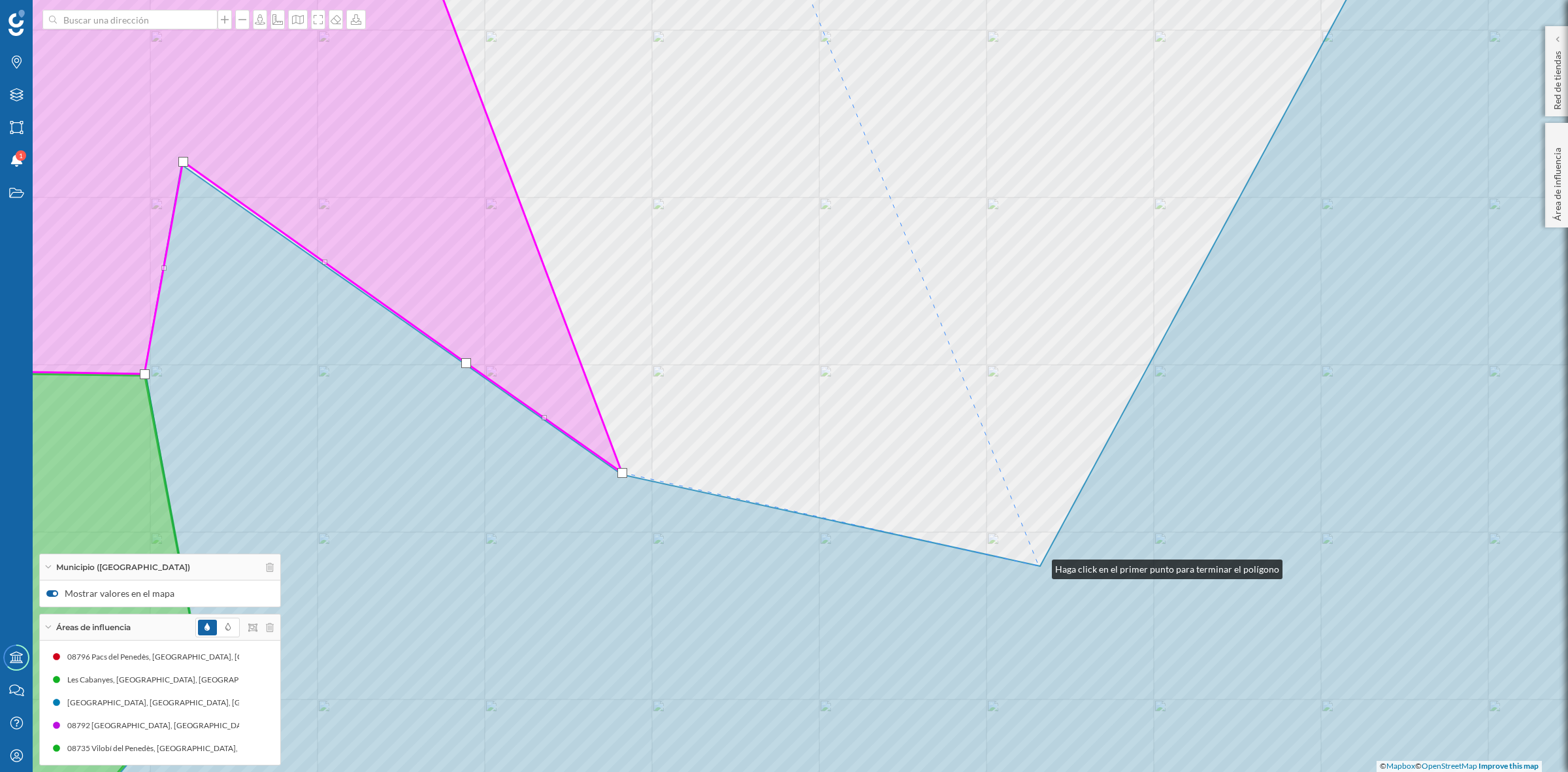
click at [1039, 566] on icon at bounding box center [894, 386] width 1663 height 928
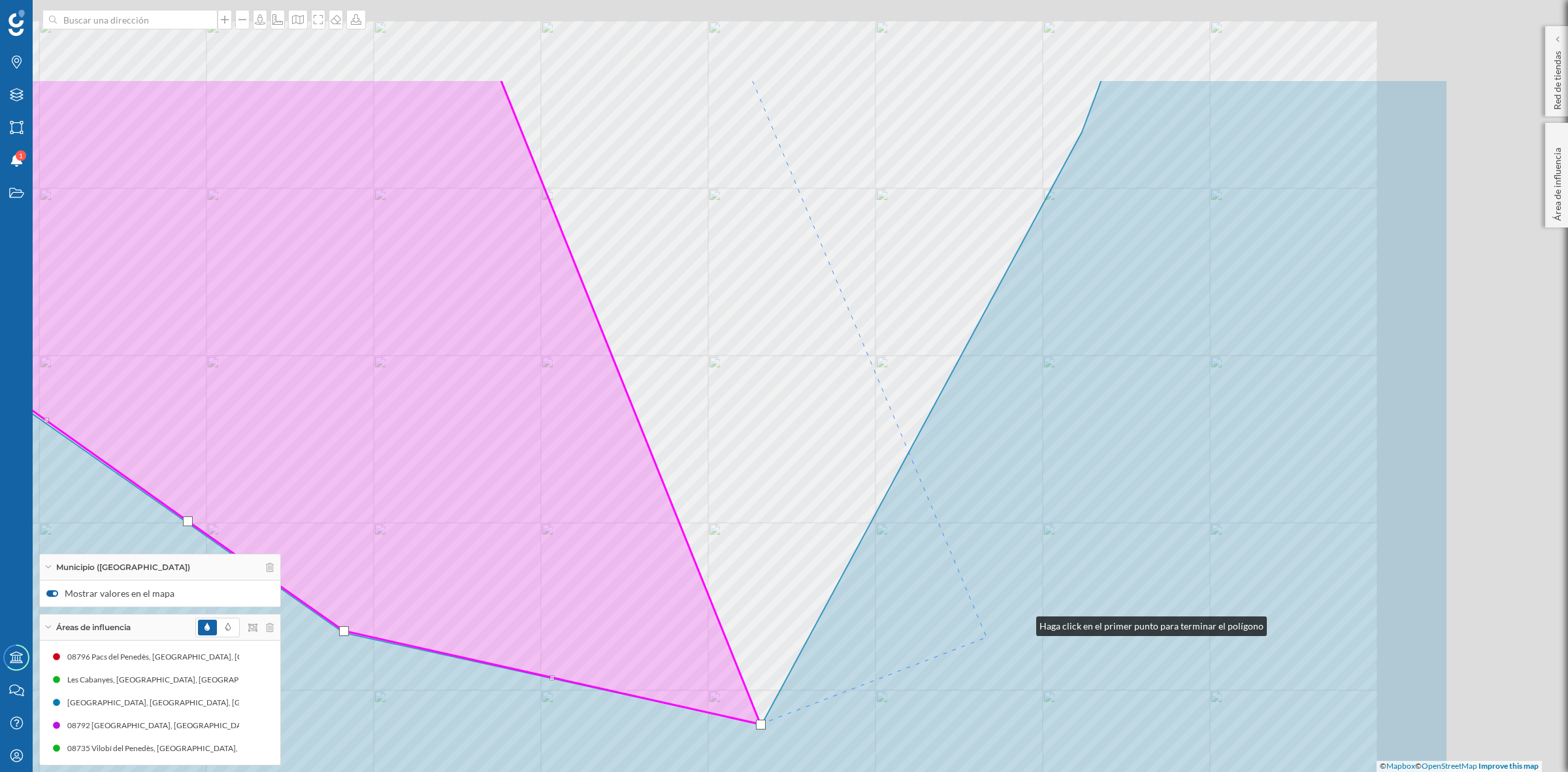
drag, startPoint x: 1302, startPoint y: 465, endPoint x: 977, endPoint y: 601, distance: 352.3
click at [997, 634] on icon at bounding box center [616, 543] width 1663 height 928
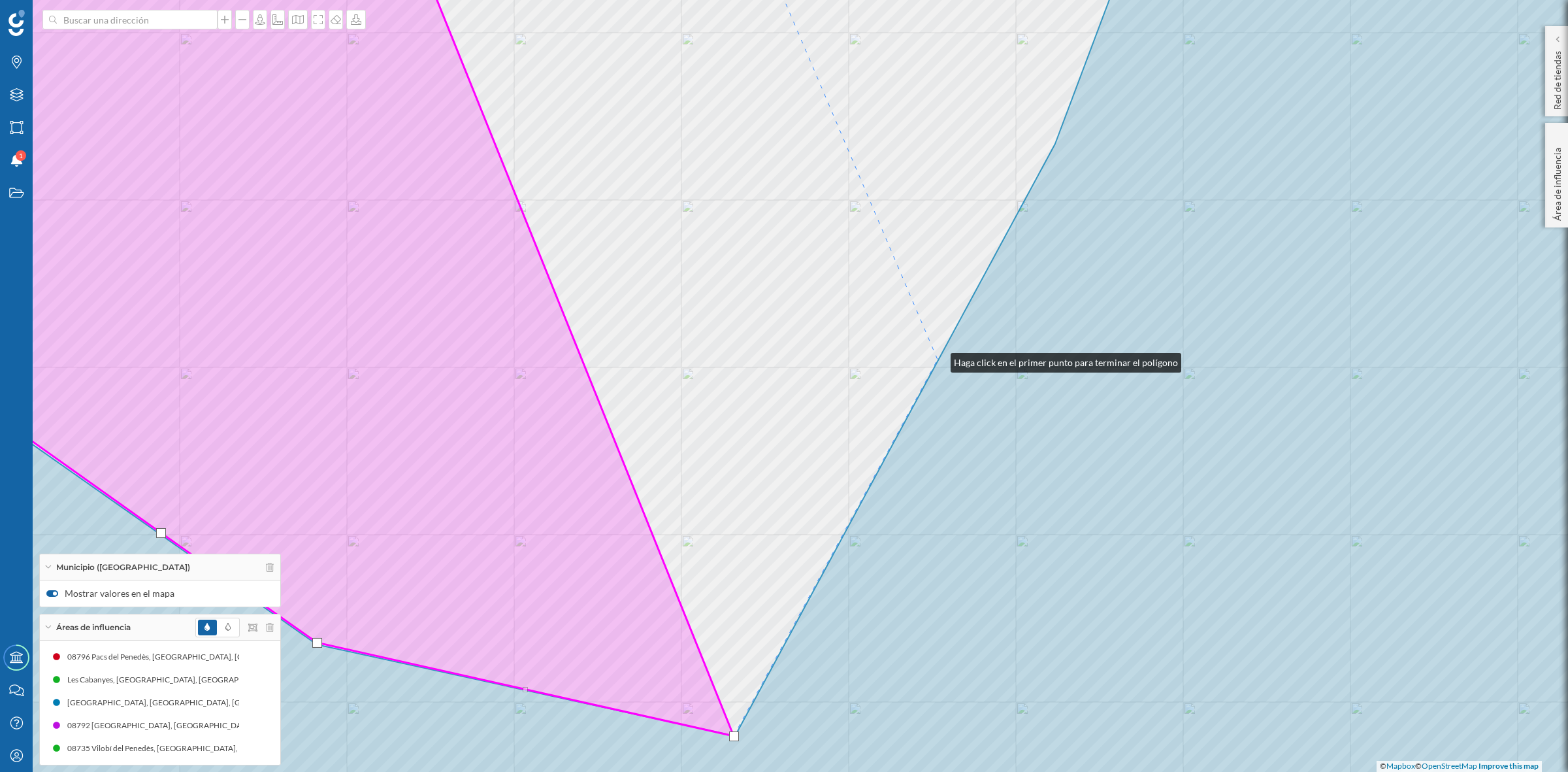
click at [937, 359] on div "Granada, La Font-rubí Vilobí del Penedès Santa Fe del Penedès © Mapbox © OpenSt…" at bounding box center [784, 386] width 1568 height 772
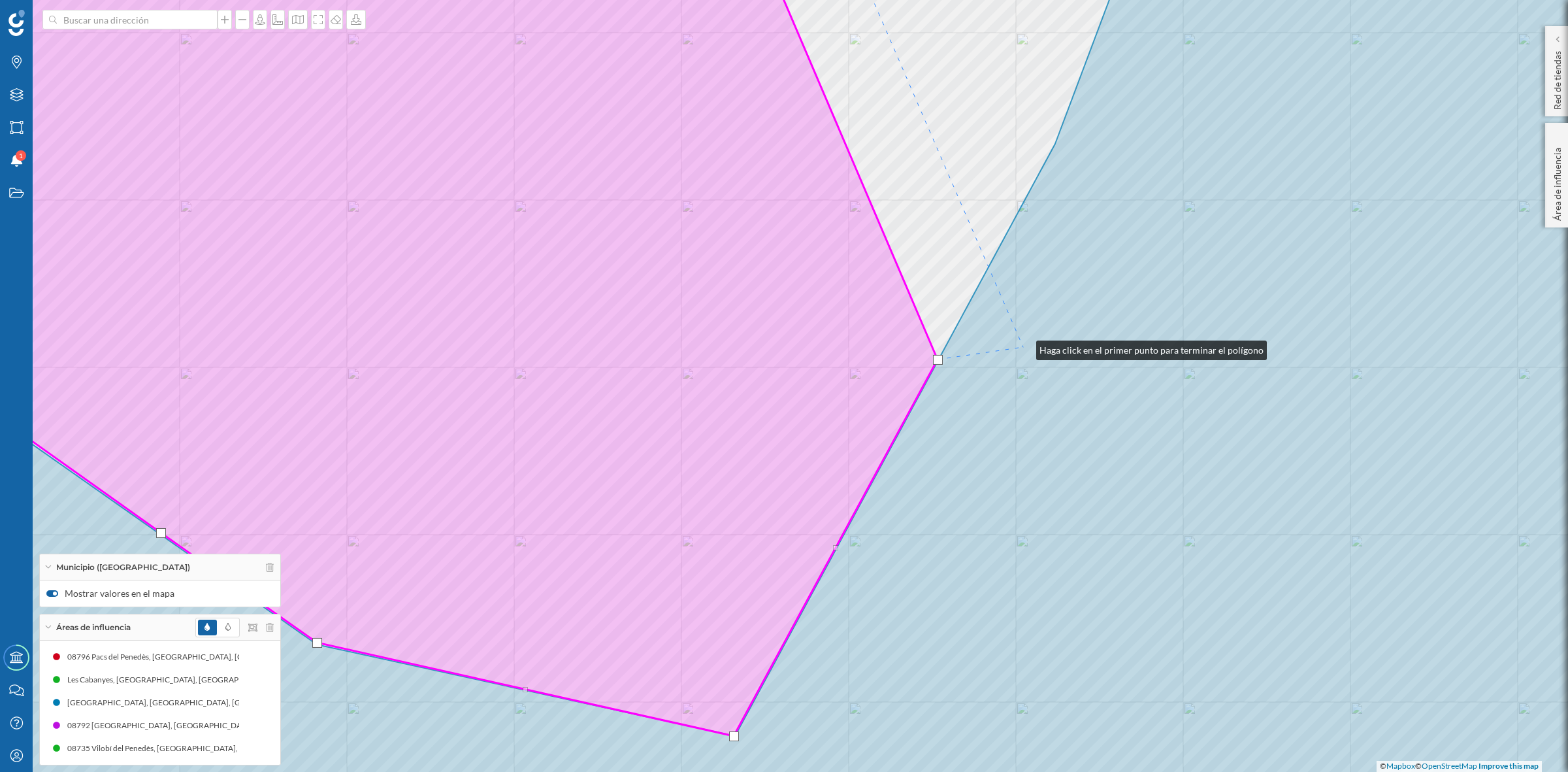
drag, startPoint x: 1023, startPoint y: 347, endPoint x: 958, endPoint y: 572, distance: 234.2
click at [958, 572] on icon at bounding box center [784, 386] width 1884 height 928
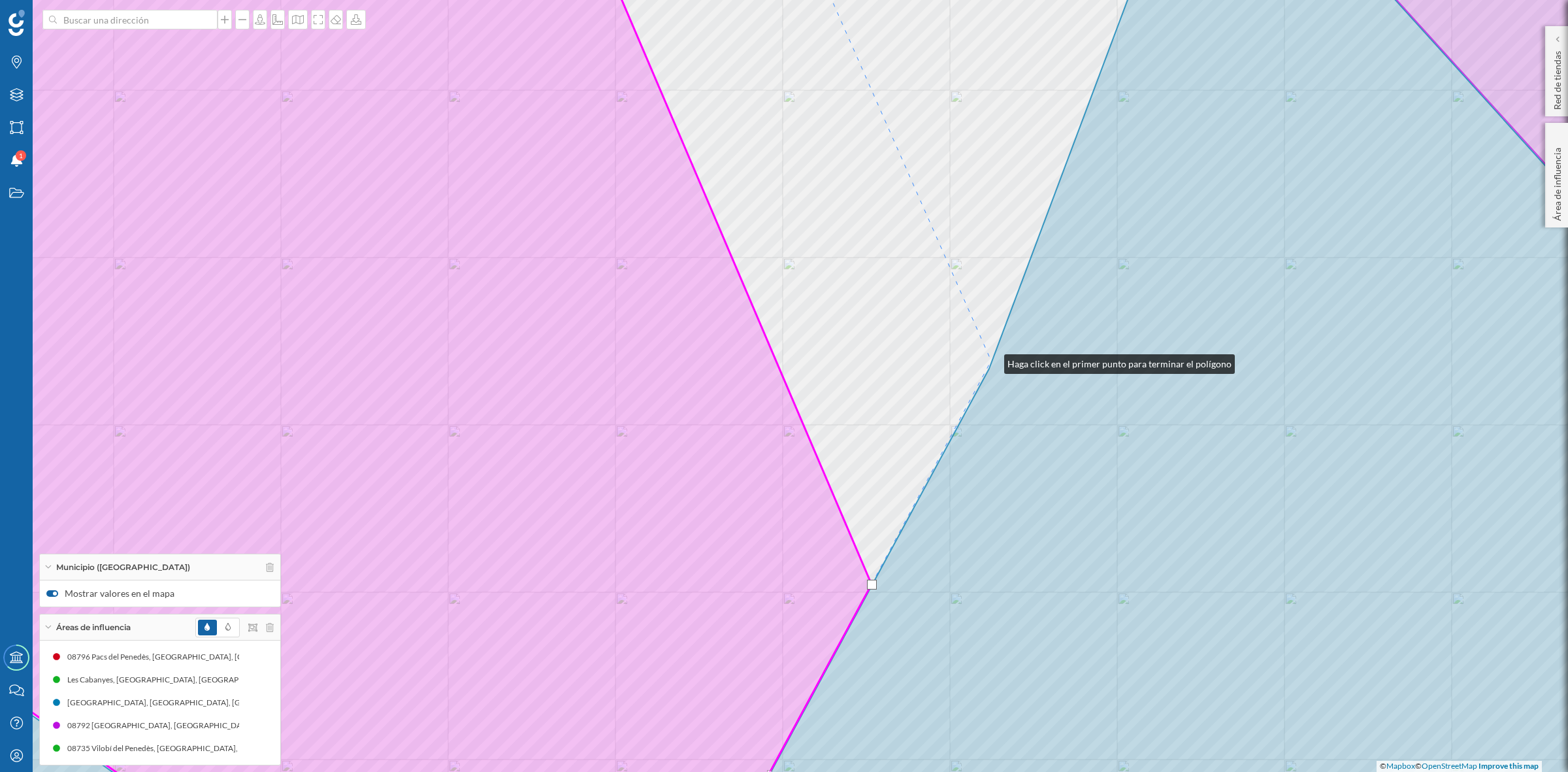
click at [991, 361] on icon at bounding box center [784, 386] width 1884 height 928
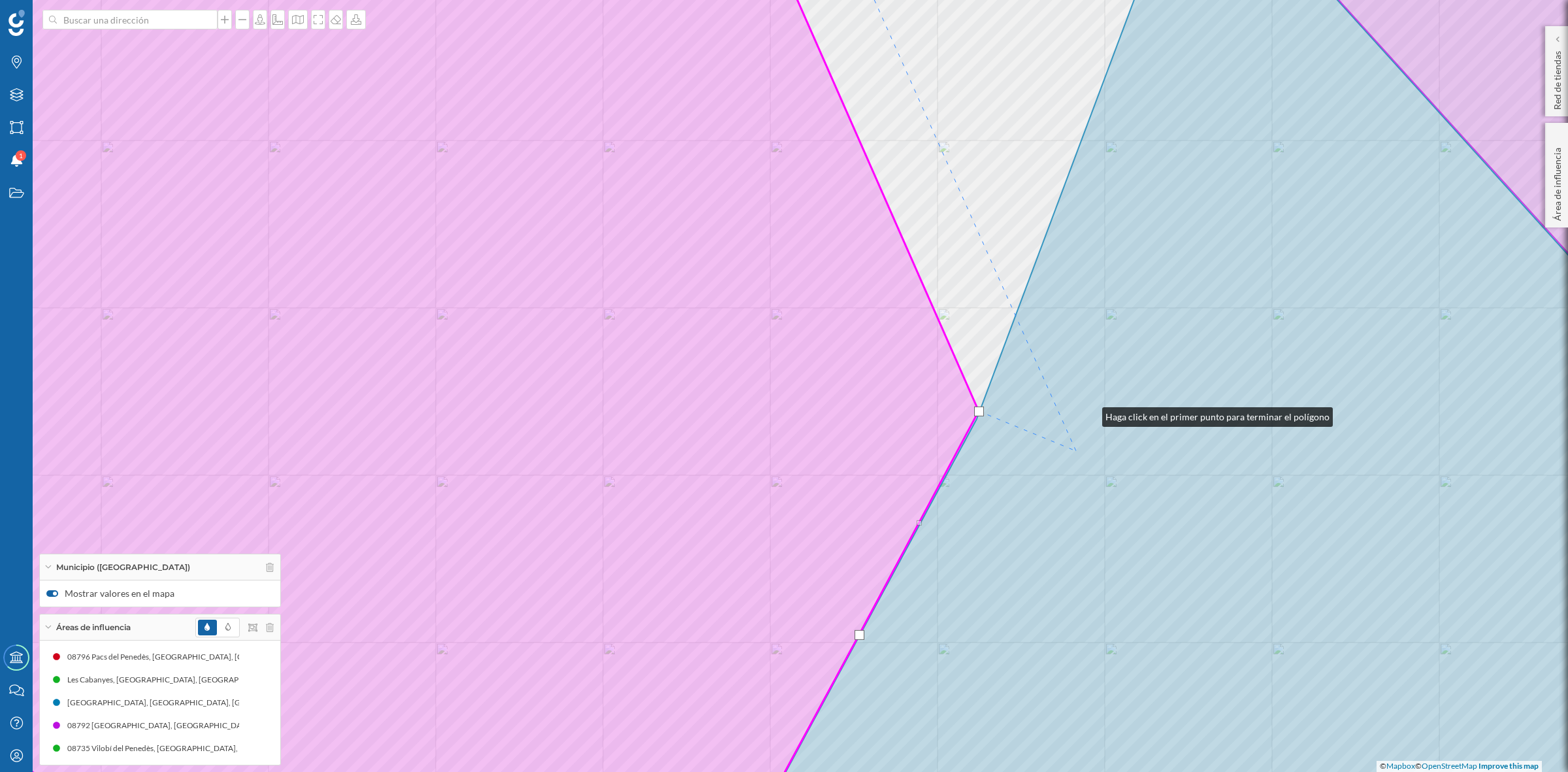
drag, startPoint x: 1102, startPoint y: 363, endPoint x: 1012, endPoint y: 665, distance: 315.1
click at [1012, 665] on icon at bounding box center [771, 436] width 1884 height 928
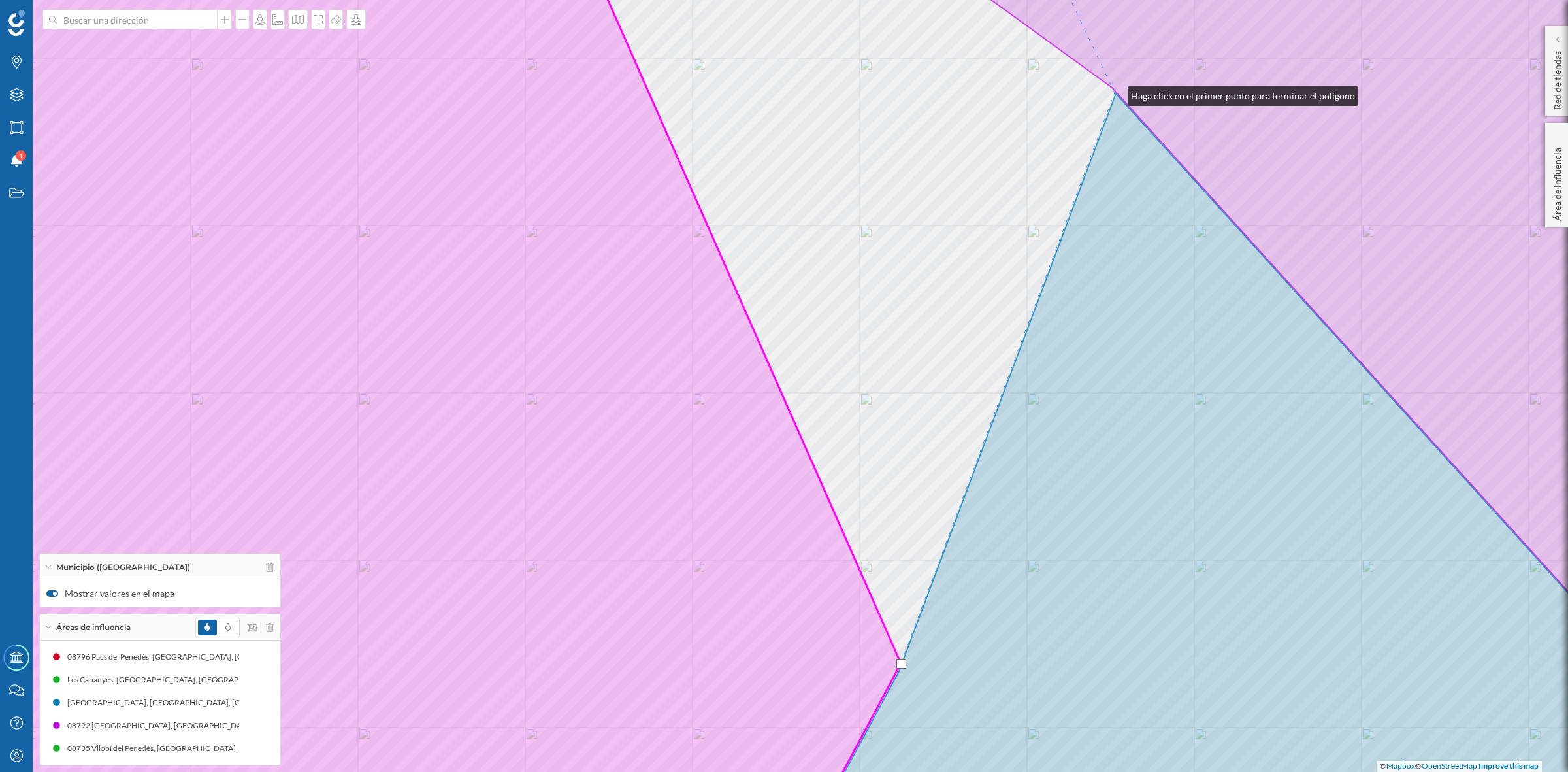
click at [1115, 92] on div "Granada, La Font-rubí Vilobí del Penedès Santa Fe del Penedès © Mapbox © OpenSt…" at bounding box center [784, 386] width 1568 height 772
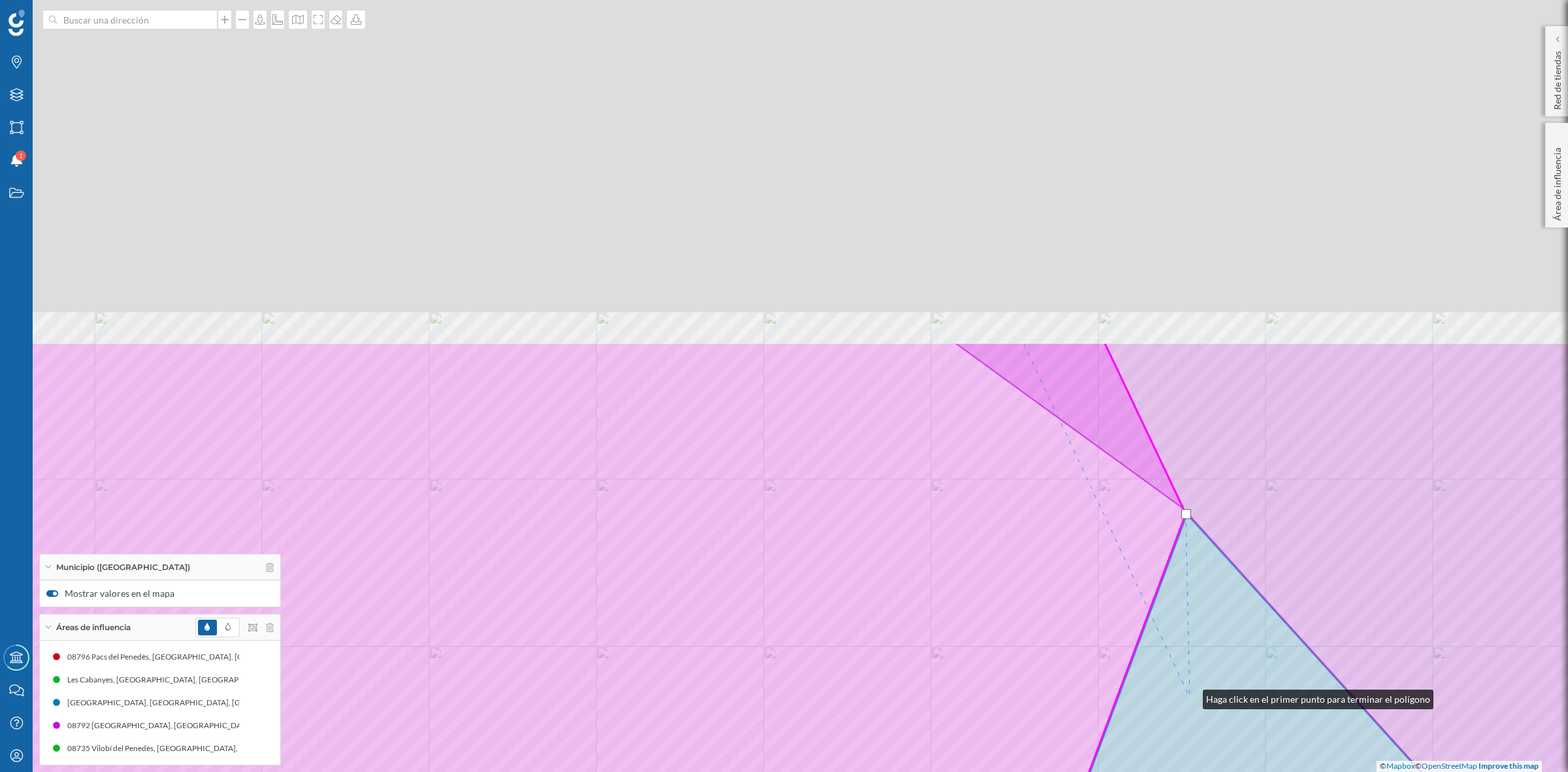
drag, startPoint x: 1118, startPoint y: 275, endPoint x: 1190, endPoint y: 700, distance: 431.1
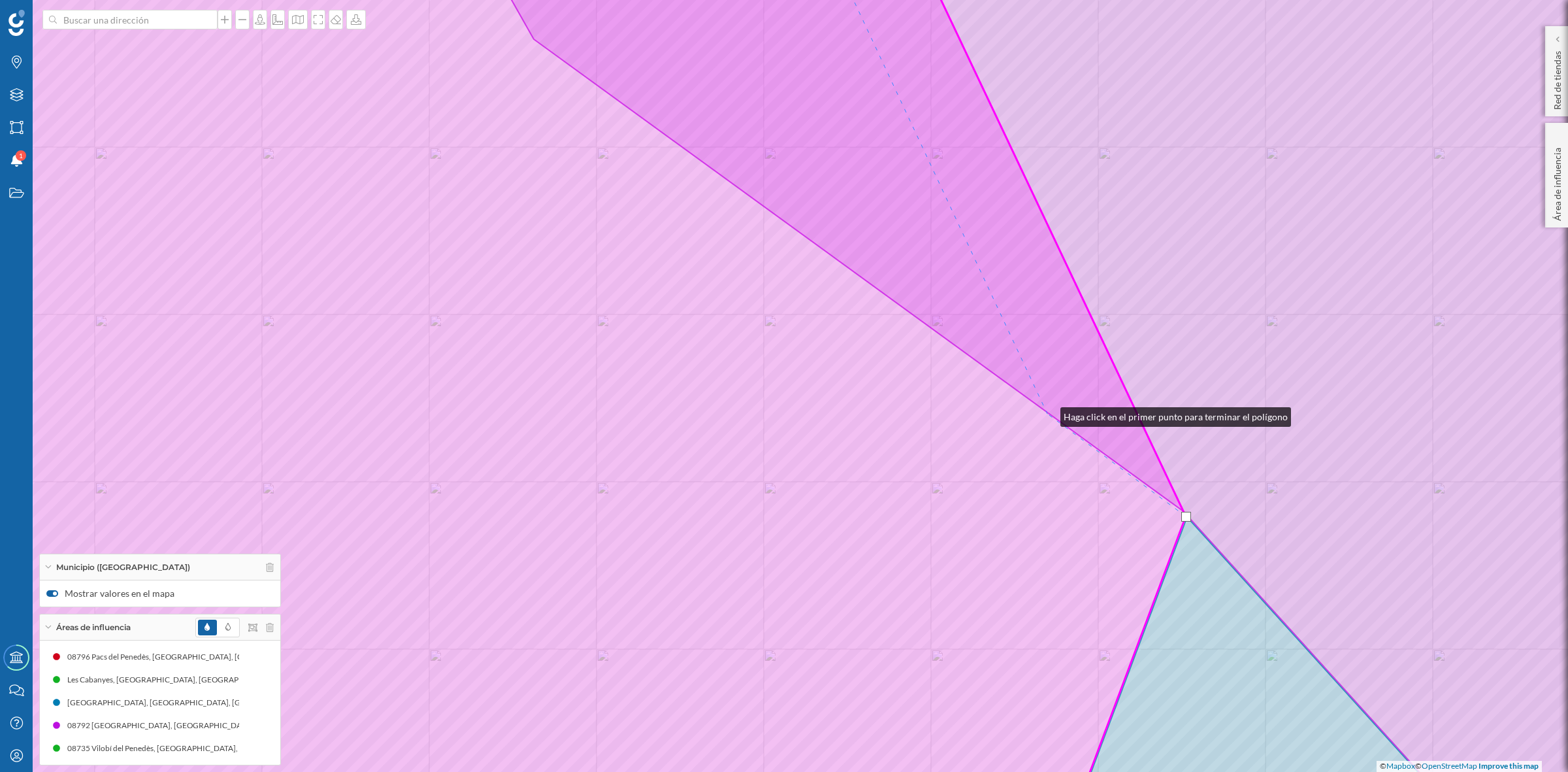
click at [1048, 413] on icon at bounding box center [513, 386] width 1345 height 930
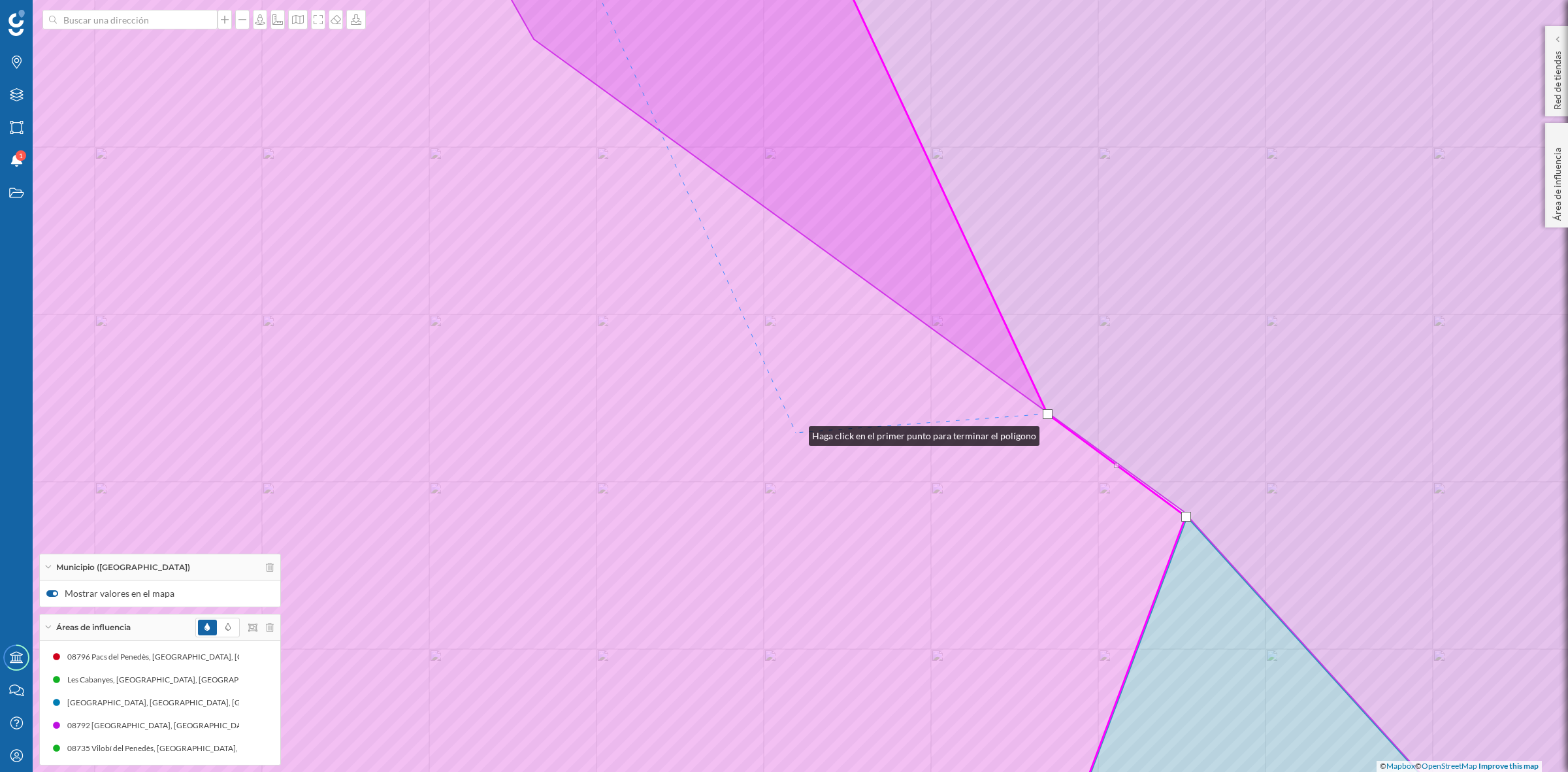
drag, startPoint x: 796, startPoint y: 432, endPoint x: 1122, endPoint y: 643, distance: 388.3
click at [1122, 643] on icon at bounding box center [513, 386] width 1345 height 930
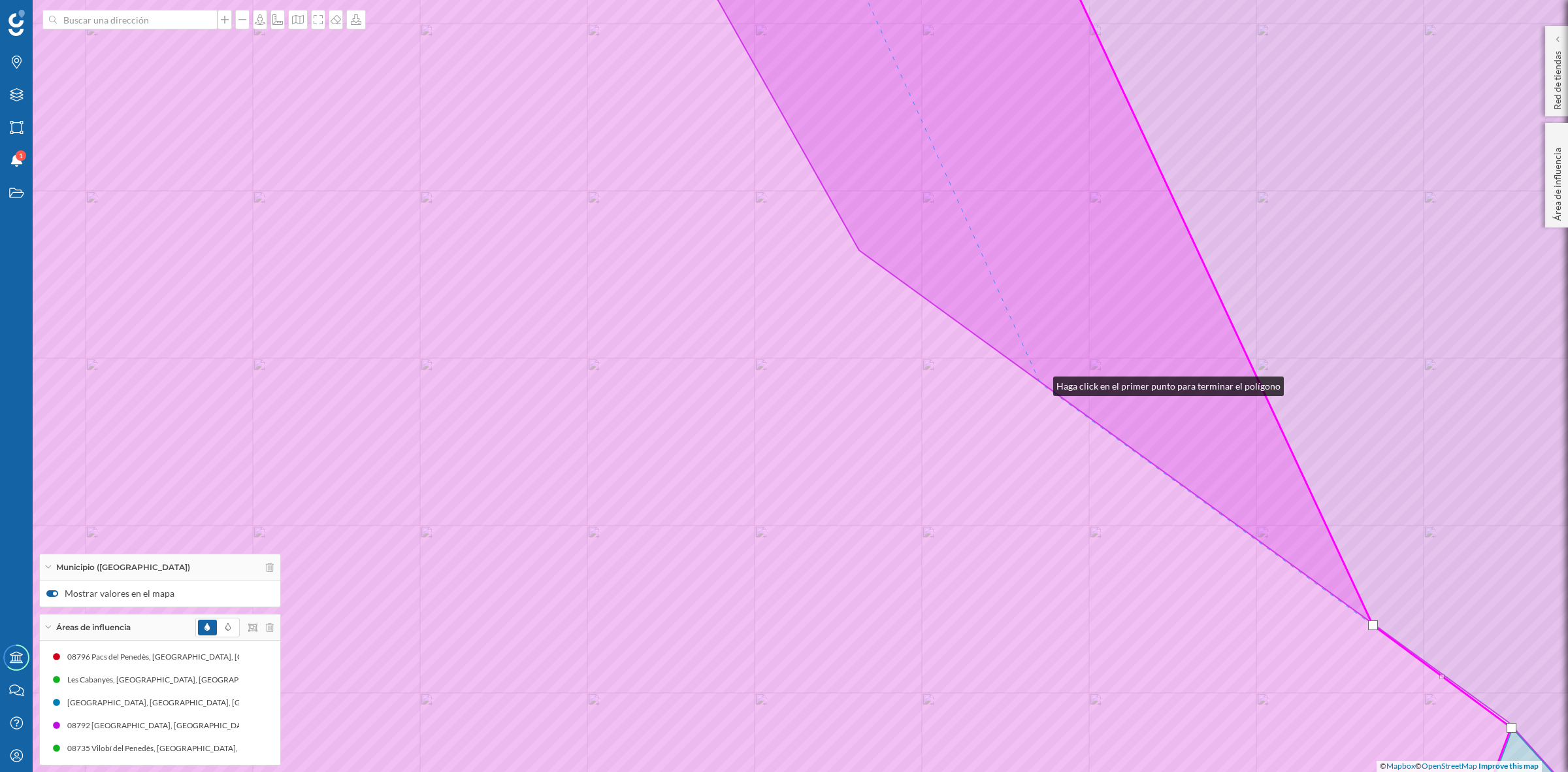
click at [1040, 383] on icon at bounding box center [677, 386] width 1670 height 930
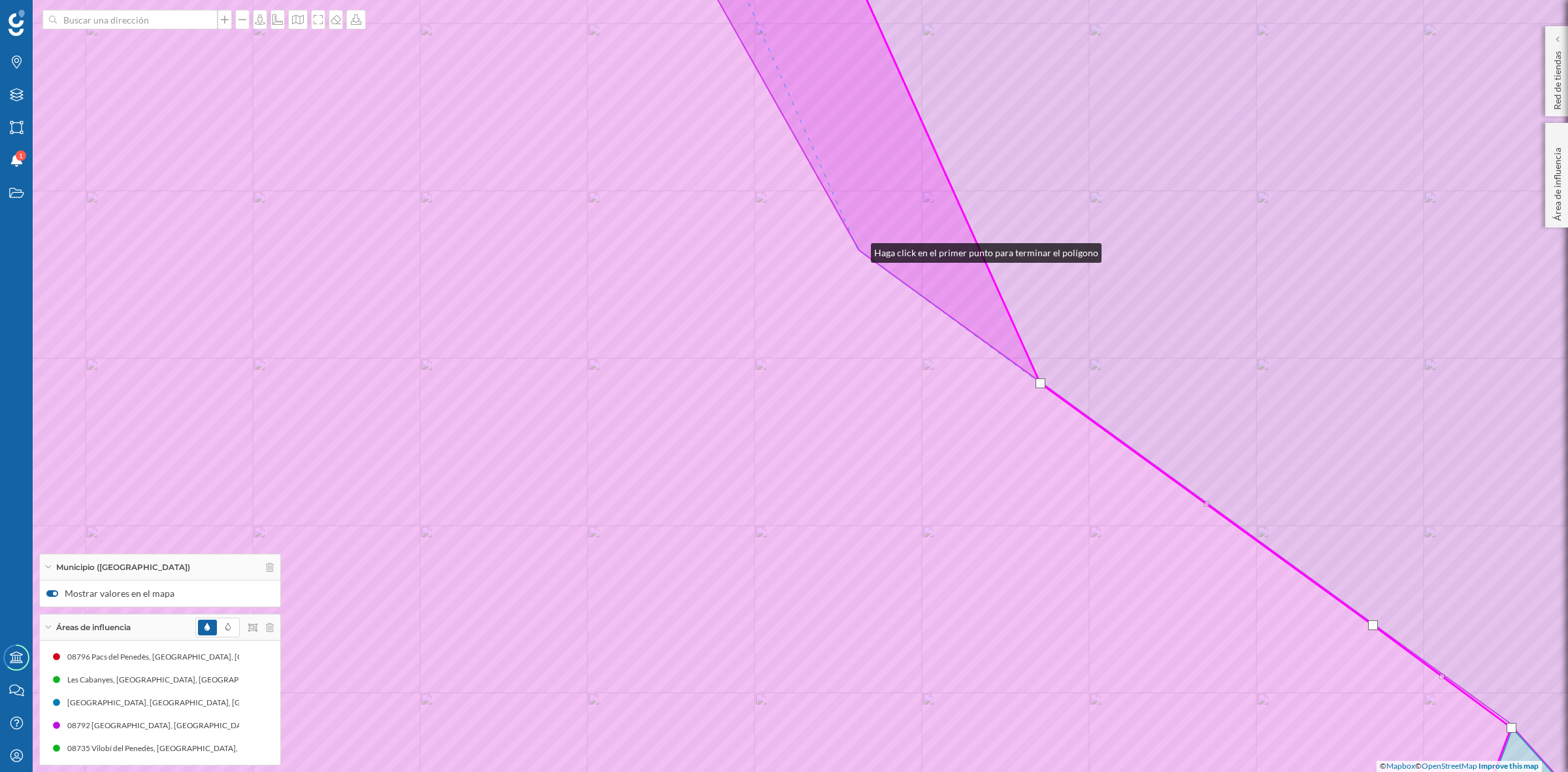
click at [858, 250] on icon at bounding box center [677, 386] width 1670 height 930
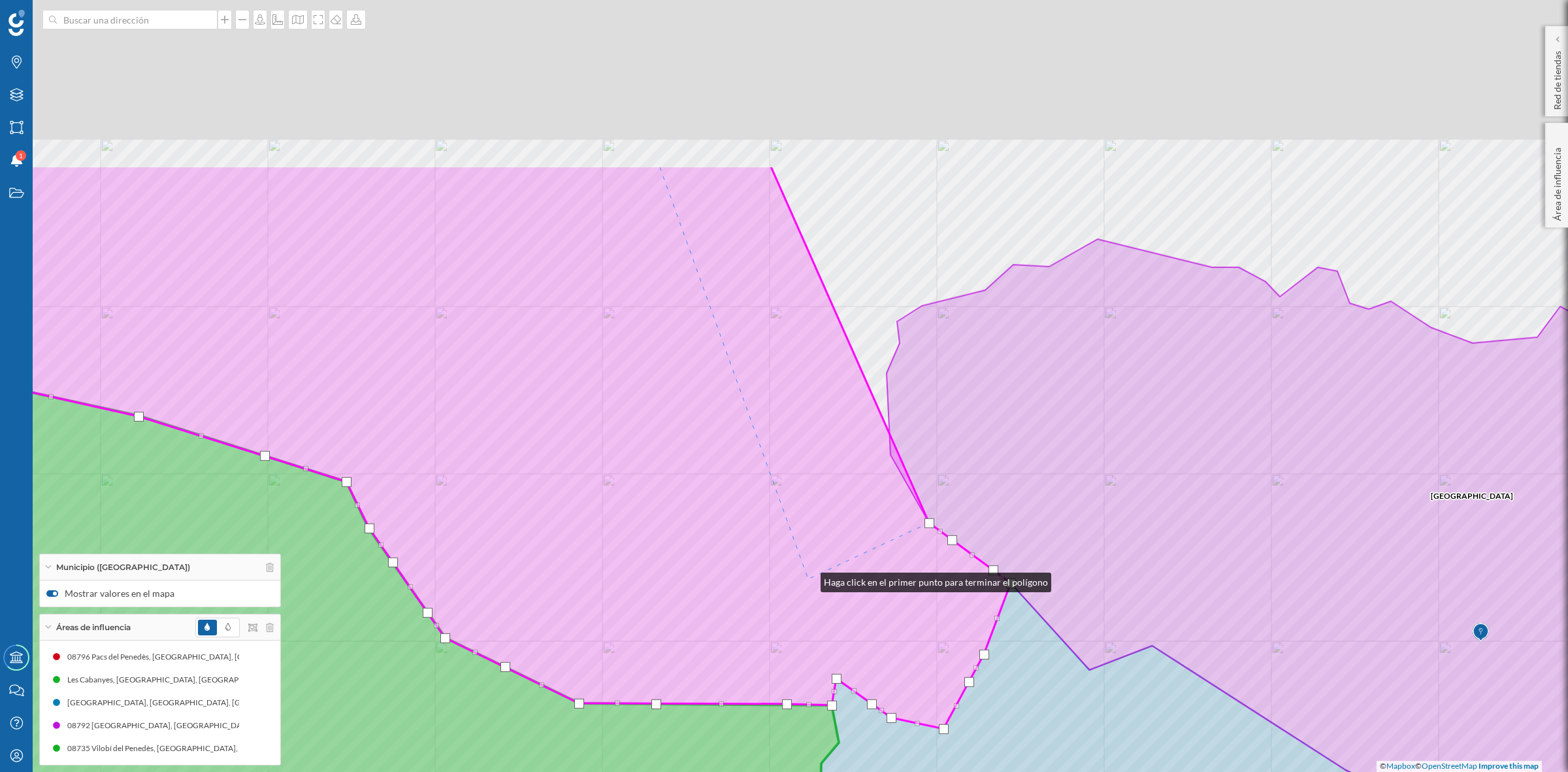
drag, startPoint x: 721, startPoint y: 335, endPoint x: 807, endPoint y: 579, distance: 258.7
click at [807, 579] on icon at bounding box center [469, 447] width 1082 height 563
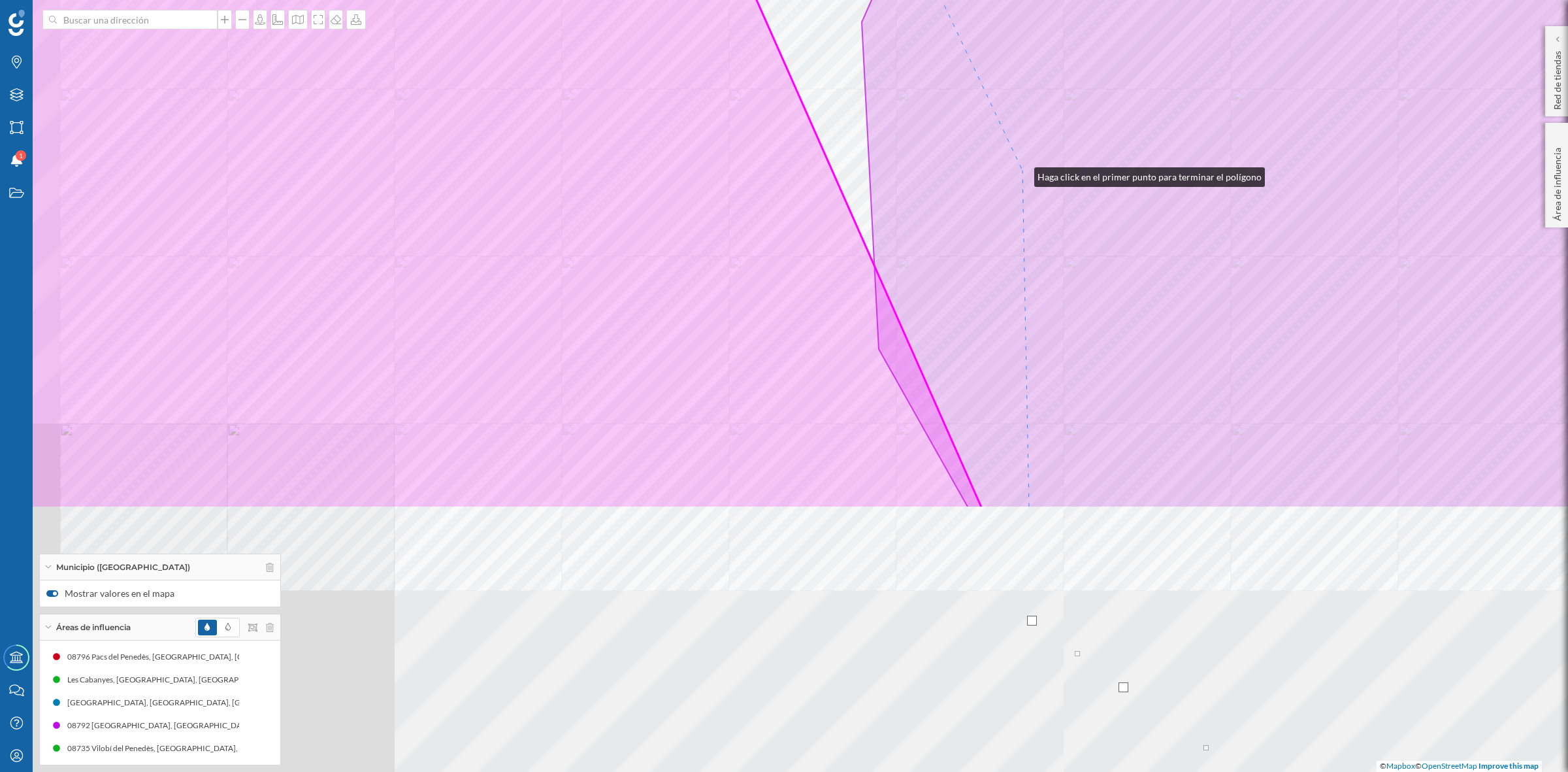
drag, startPoint x: 873, startPoint y: 516, endPoint x: 1029, endPoint y: 167, distance: 382.3
click at [1026, 170] on icon at bounding box center [1368, 43] width 1013 height 928
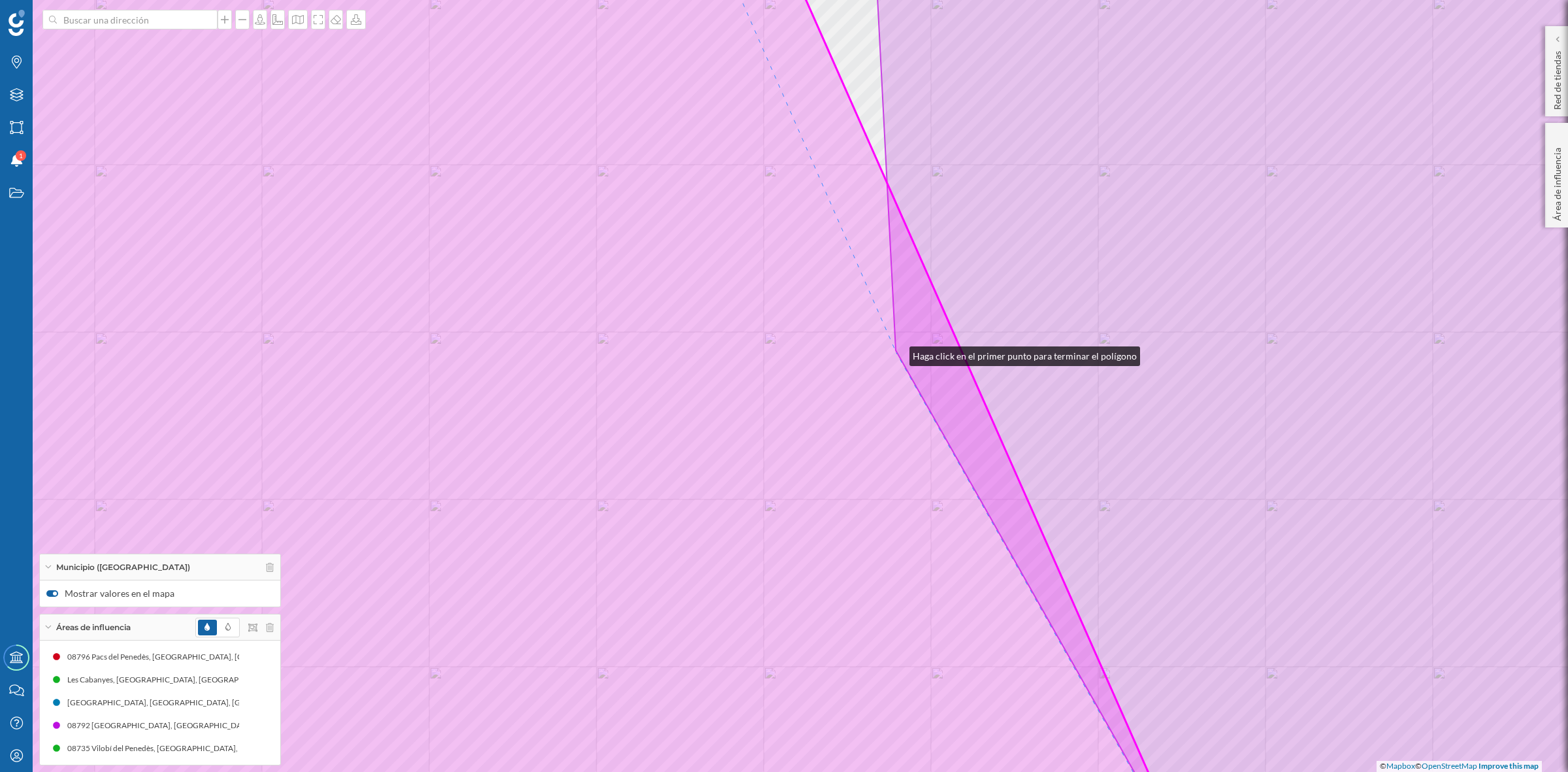
click at [897, 353] on icon at bounding box center [513, 386] width 1342 height 930
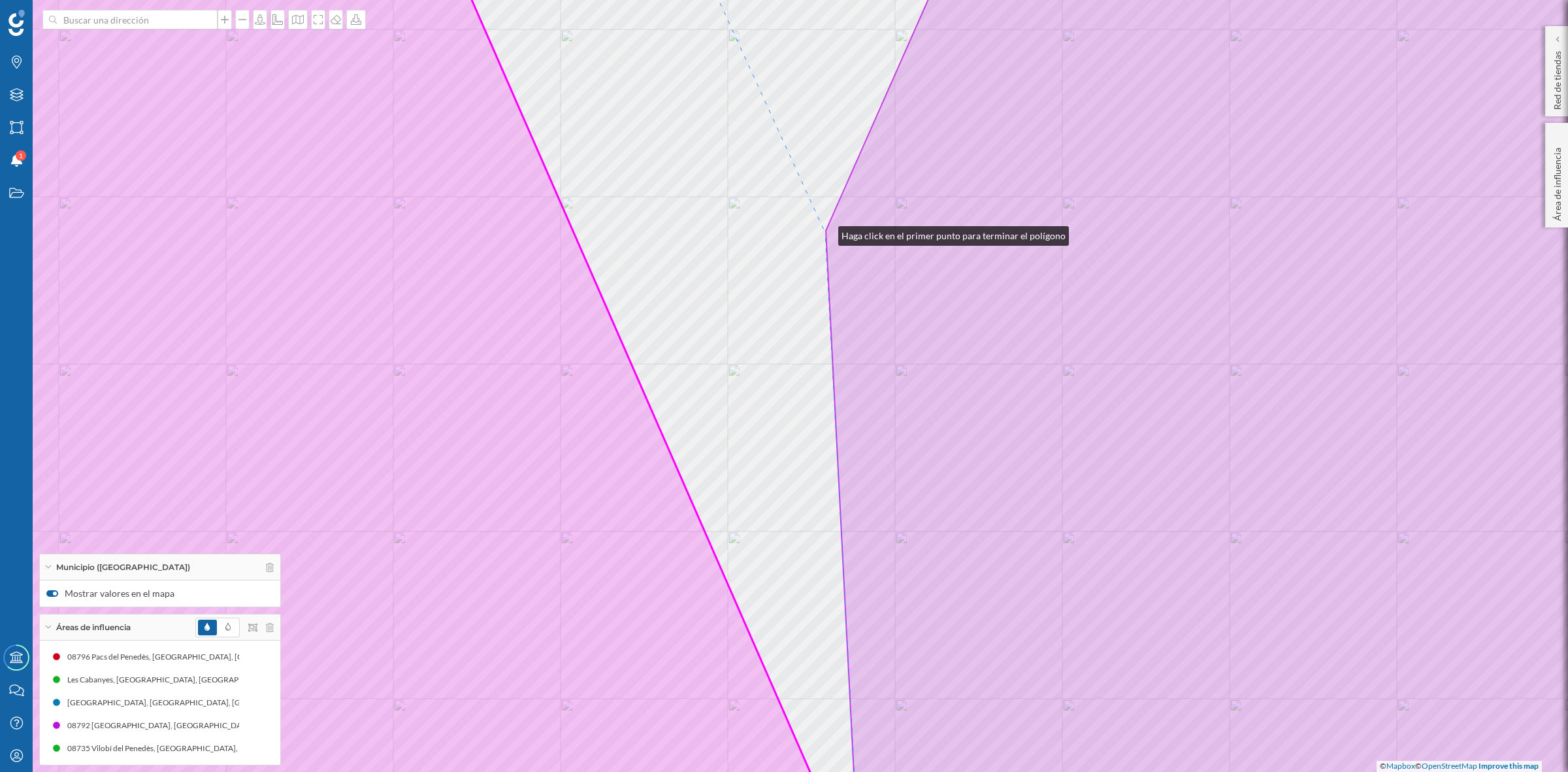
click at [826, 232] on icon at bounding box center [1276, 386] width 901 height 928
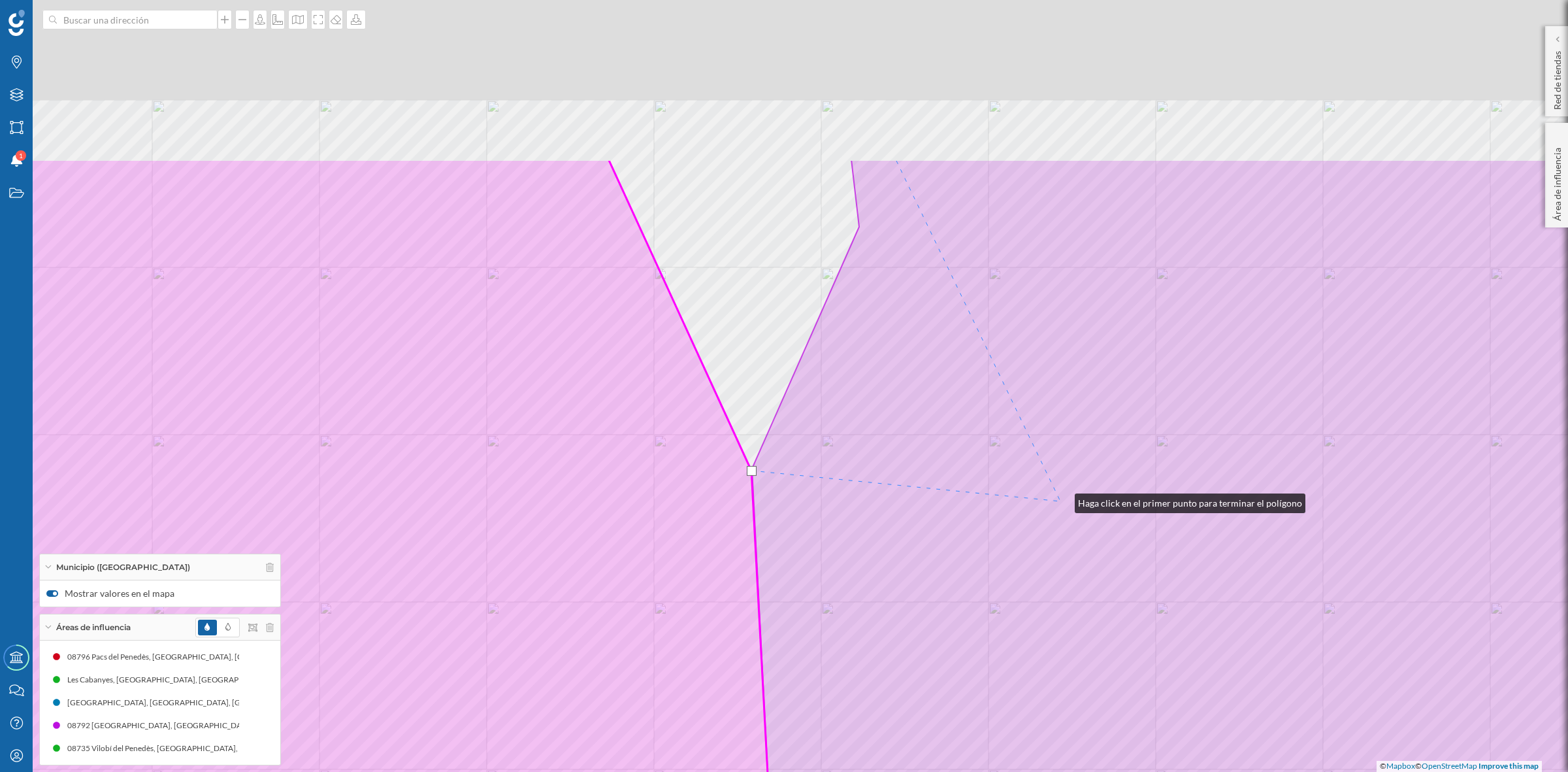
drag, startPoint x: 1136, startPoint y: 262, endPoint x: 1062, endPoint y: 500, distance: 249.2
click at [1062, 500] on icon at bounding box center [1203, 623] width 901 height 928
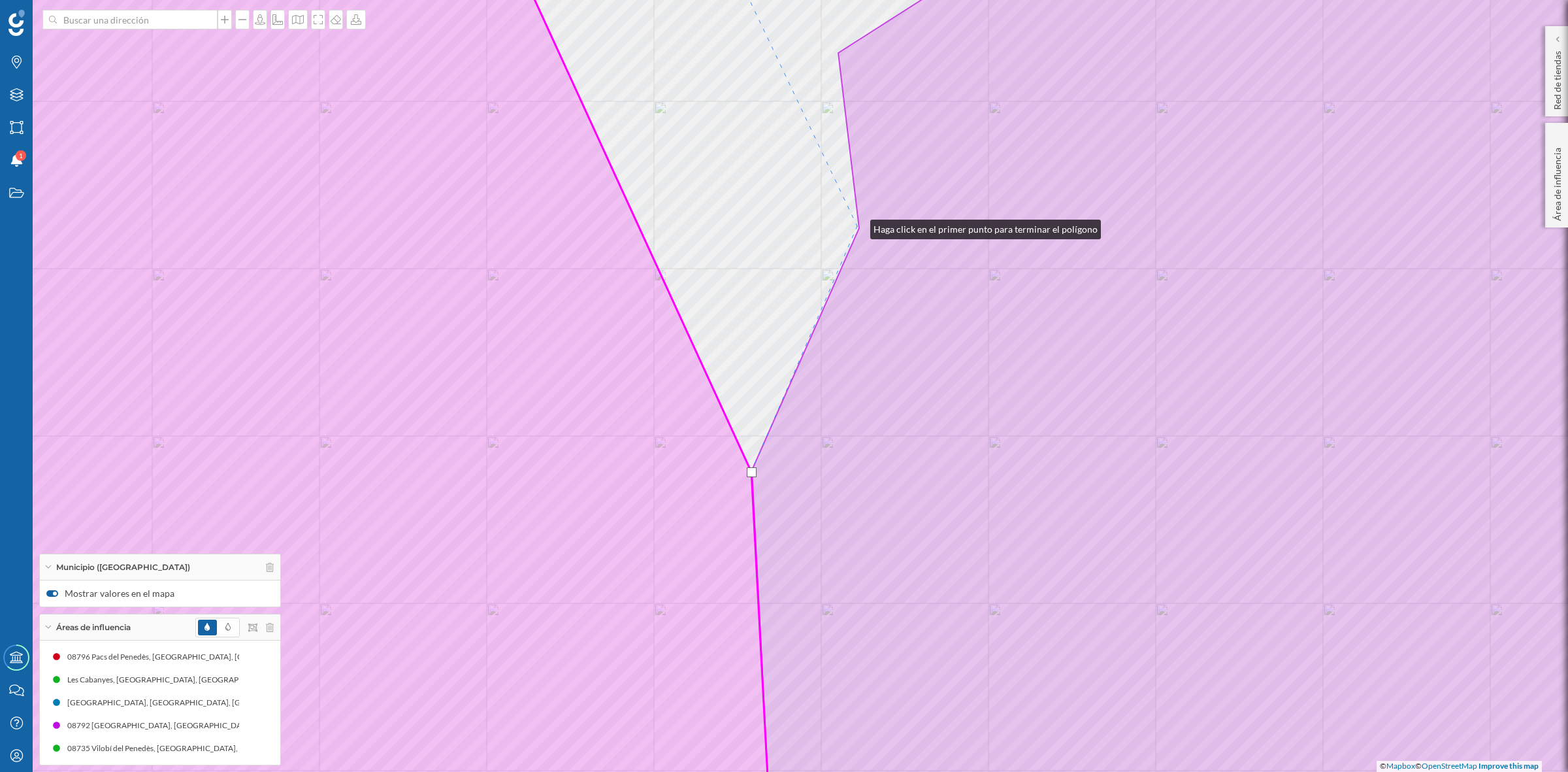
click at [858, 226] on div "Santa Fe del Penedès Font-rubí © Mapbox © OpenStreetMap Improve this map" at bounding box center [784, 386] width 1568 height 772
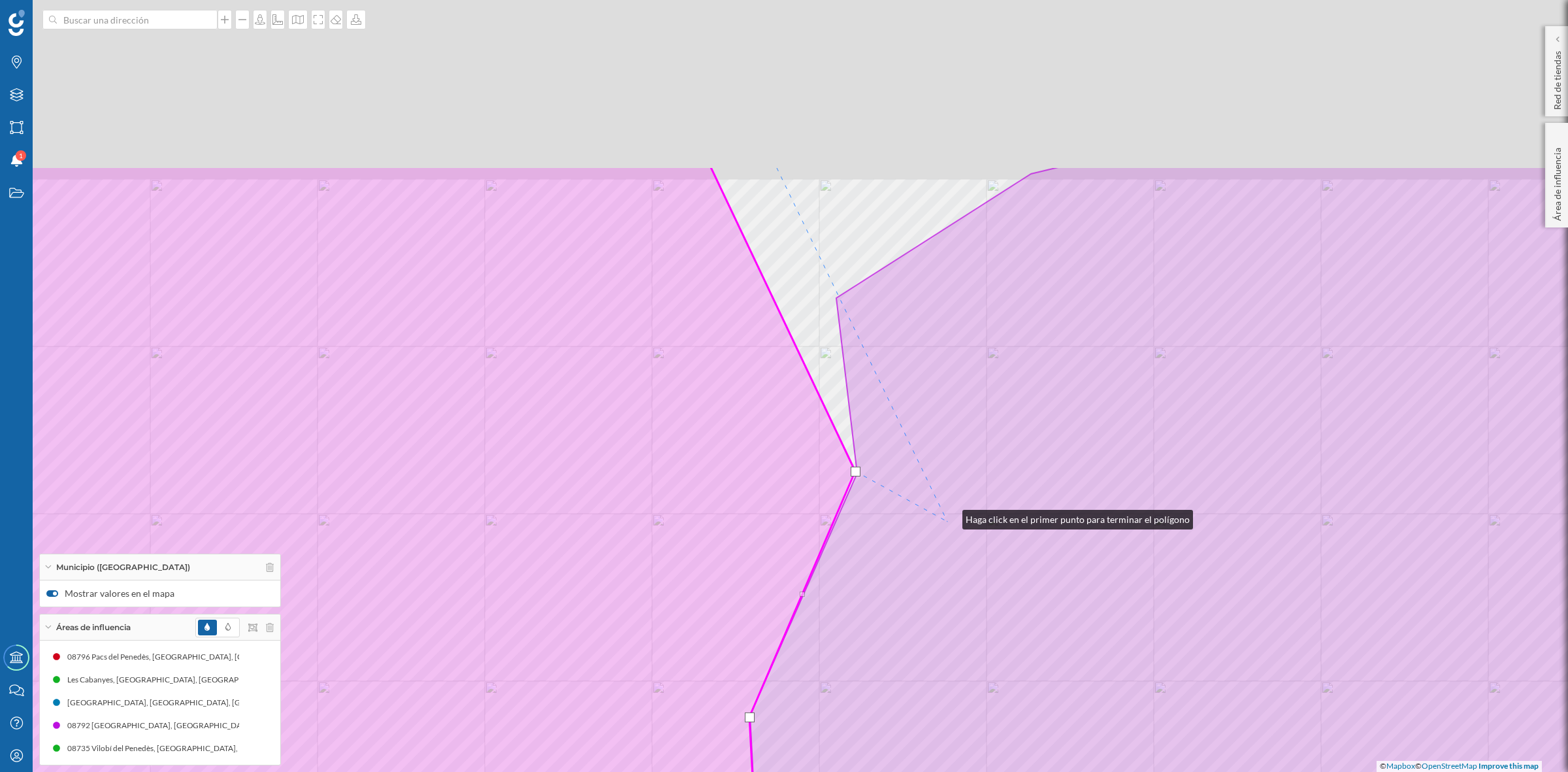
drag, startPoint x: 952, startPoint y: 271, endPoint x: 907, endPoint y: 492, distance: 225.5
click at [949, 517] on icon at bounding box center [1237, 631] width 974 height 928
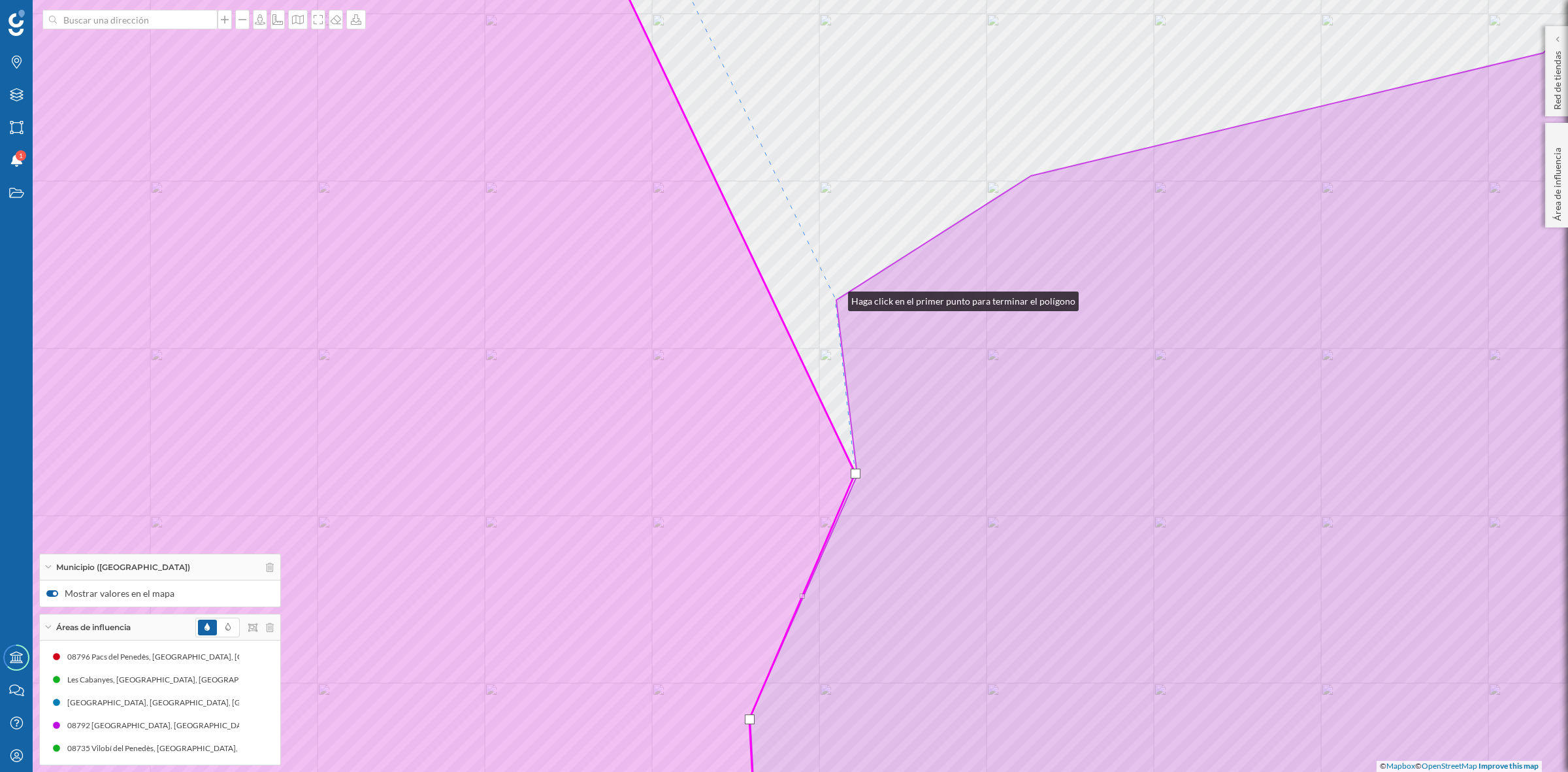
click at [835, 298] on div "Santa Fe del Penedès Font-rubí © Mapbox © OpenStreetMap Improve this map" at bounding box center [784, 386] width 1568 height 772
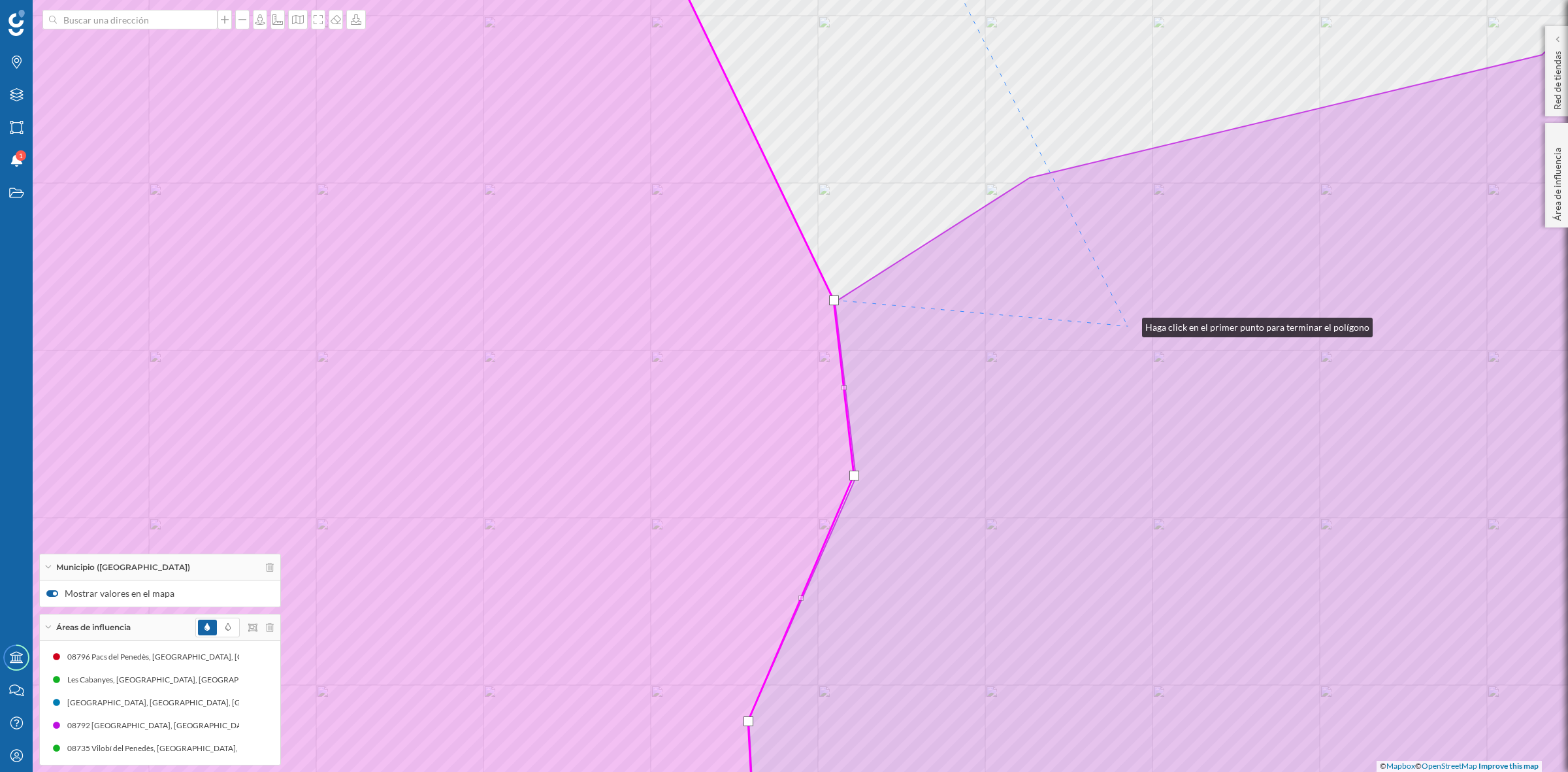
drag, startPoint x: 1129, startPoint y: 324, endPoint x: 925, endPoint y: 502, distance: 270.7
click at [929, 502] on icon at bounding box center [1237, 387] width 976 height 928
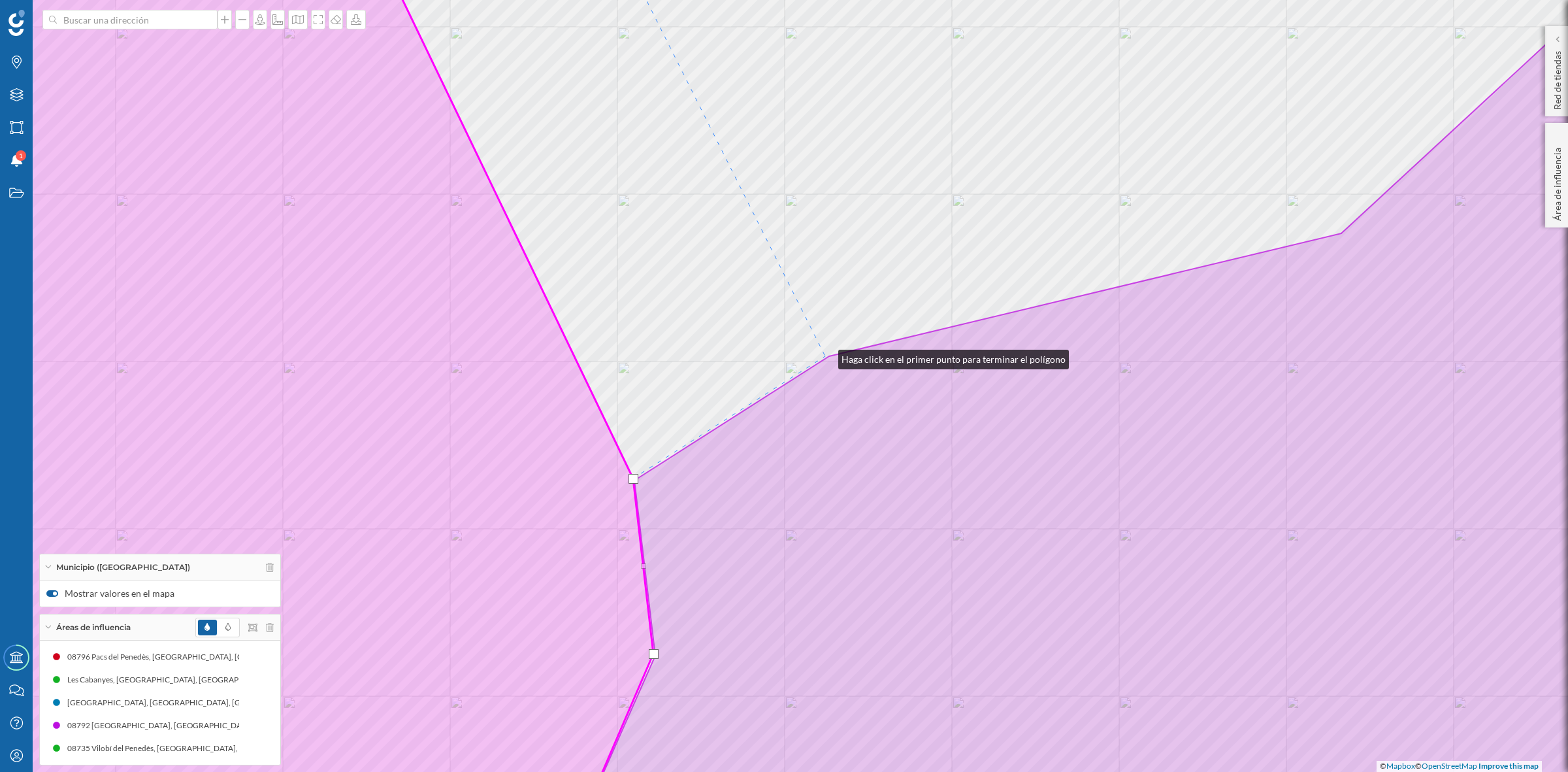
click at [825, 356] on div "© Mapbox © OpenStreetMap Improve this map" at bounding box center [784, 386] width 1568 height 772
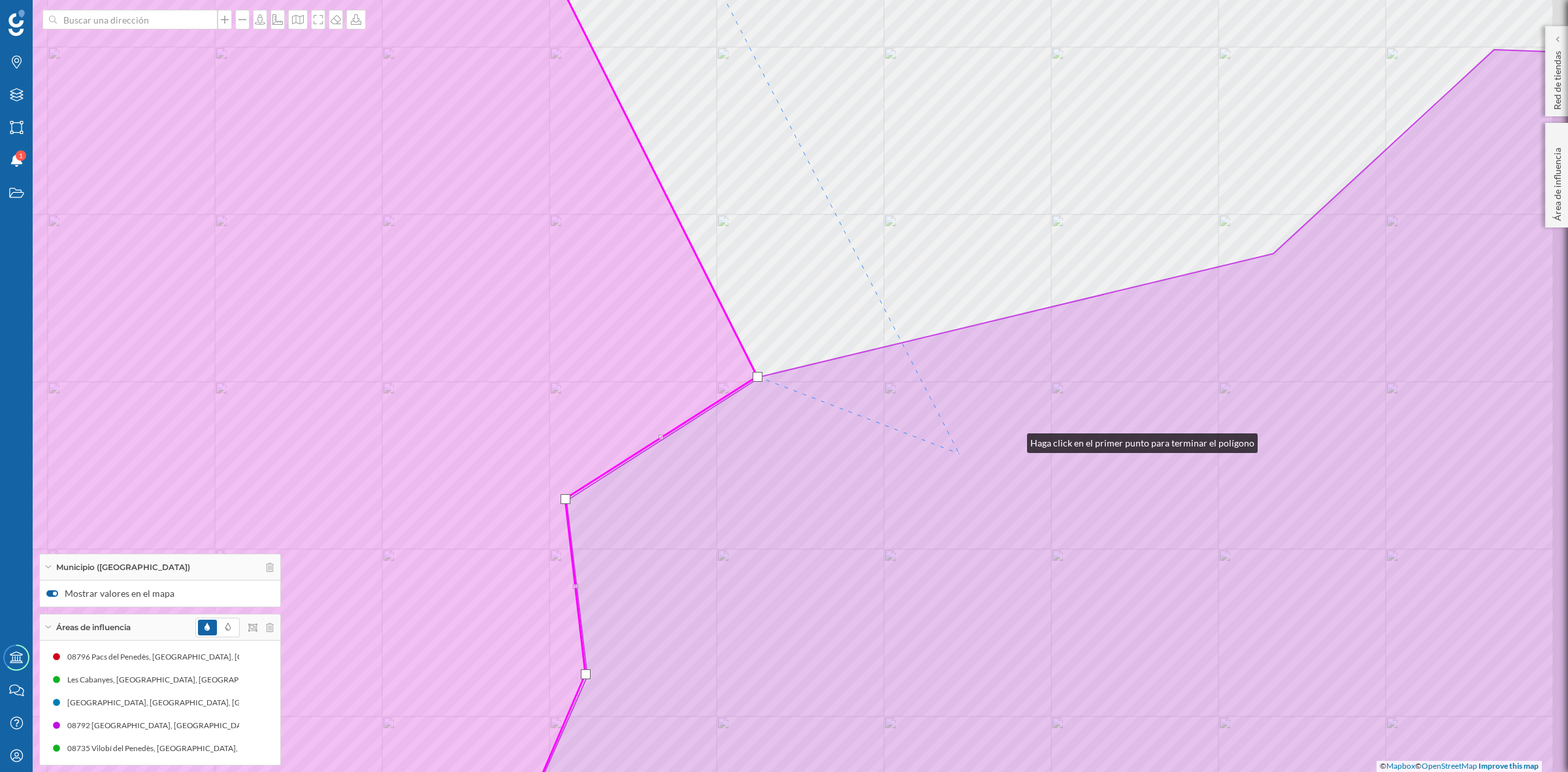
drag, startPoint x: 1082, startPoint y: 419, endPoint x: 622, endPoint y: 488, distance: 465.1
click at [622, 488] on icon at bounding box center [1080, 460] width 1158 height 821
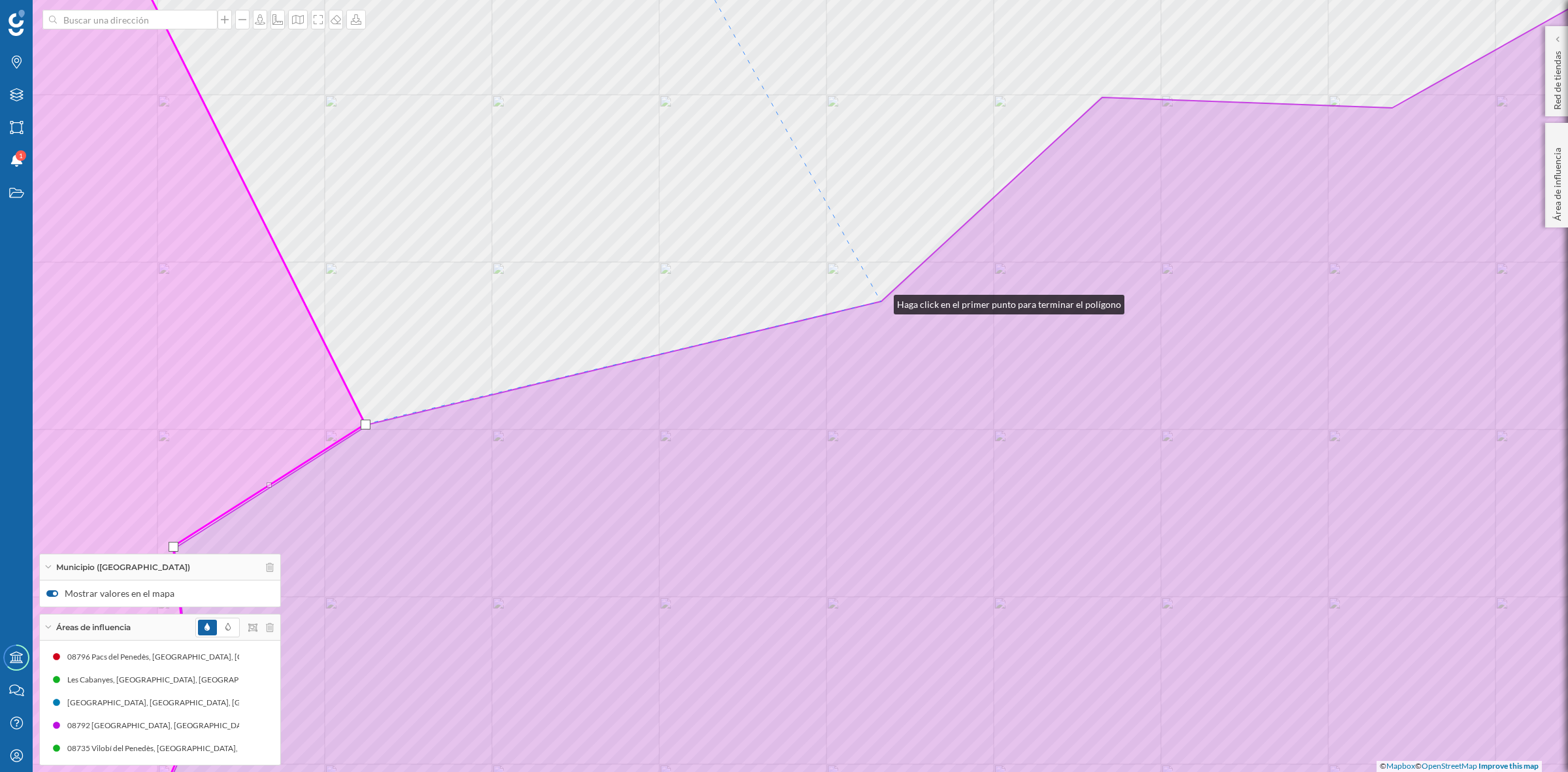
click at [881, 301] on icon at bounding box center [933, 386] width 1588 height 928
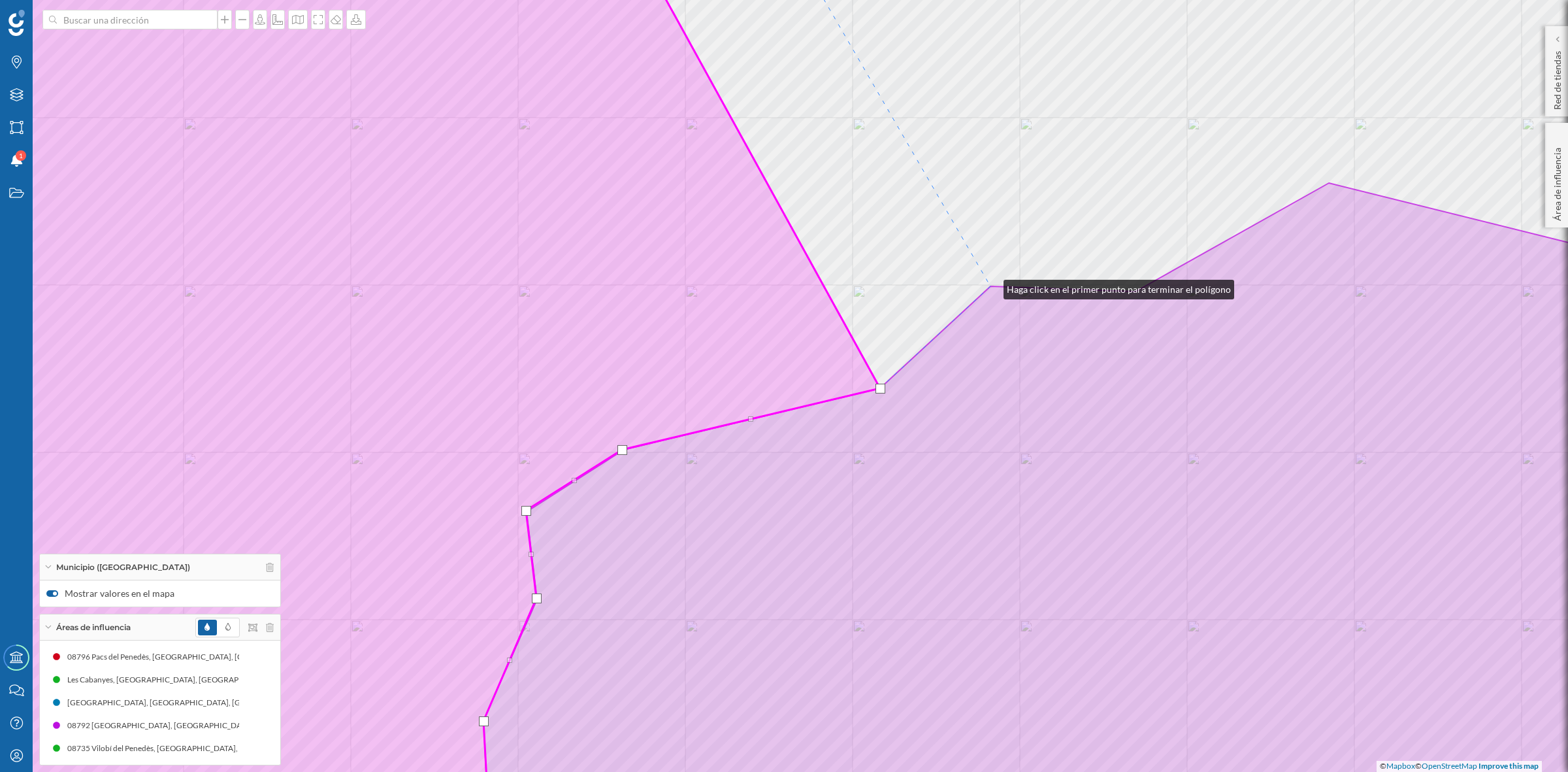
click at [991, 286] on icon at bounding box center [1104, 516] width 1243 height 668
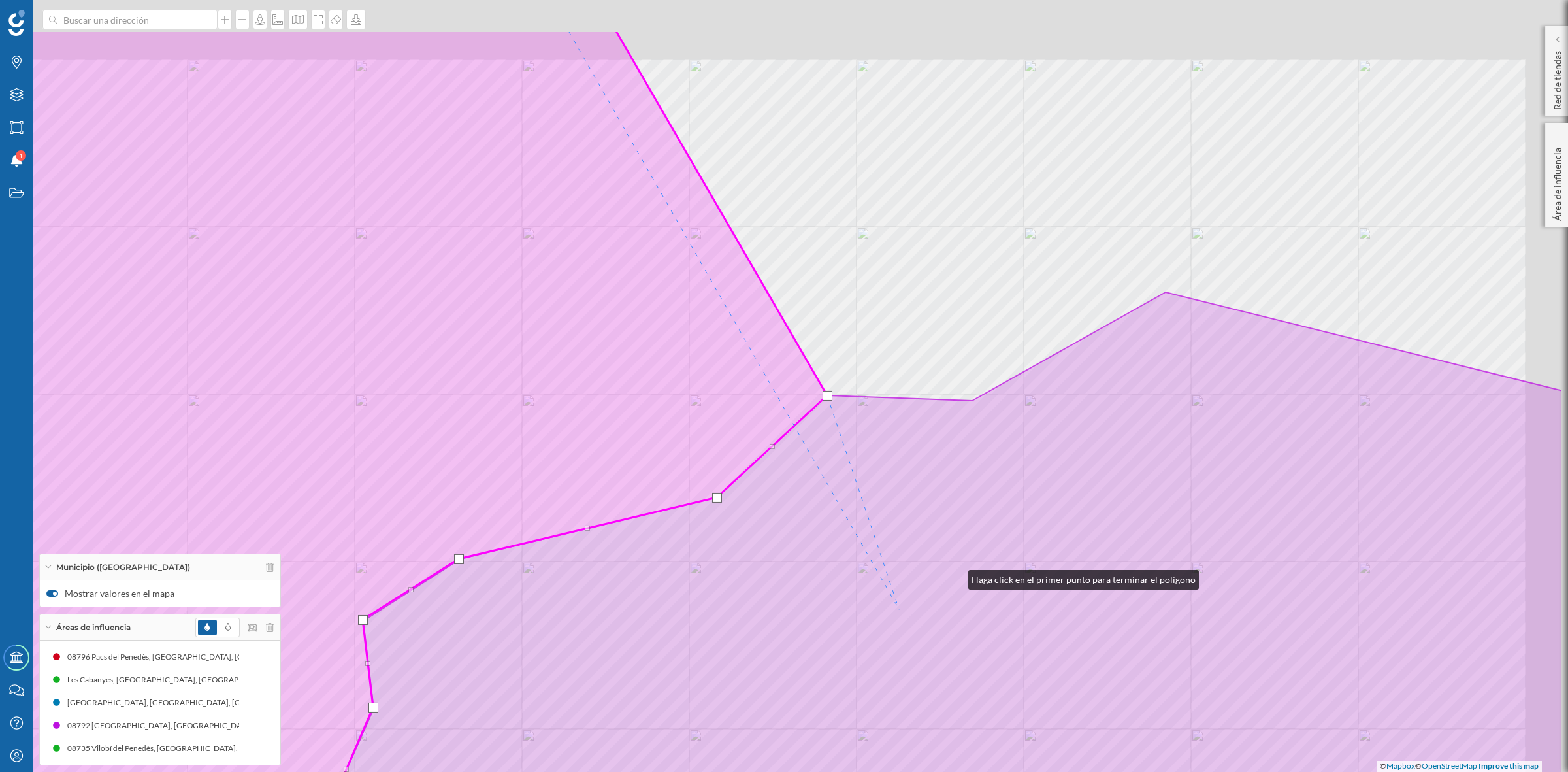
drag, startPoint x: 1118, startPoint y: 468, endPoint x: 801, endPoint y: 583, distance: 337.2
click at [801, 647] on icon at bounding box center [941, 626] width 1243 height 668
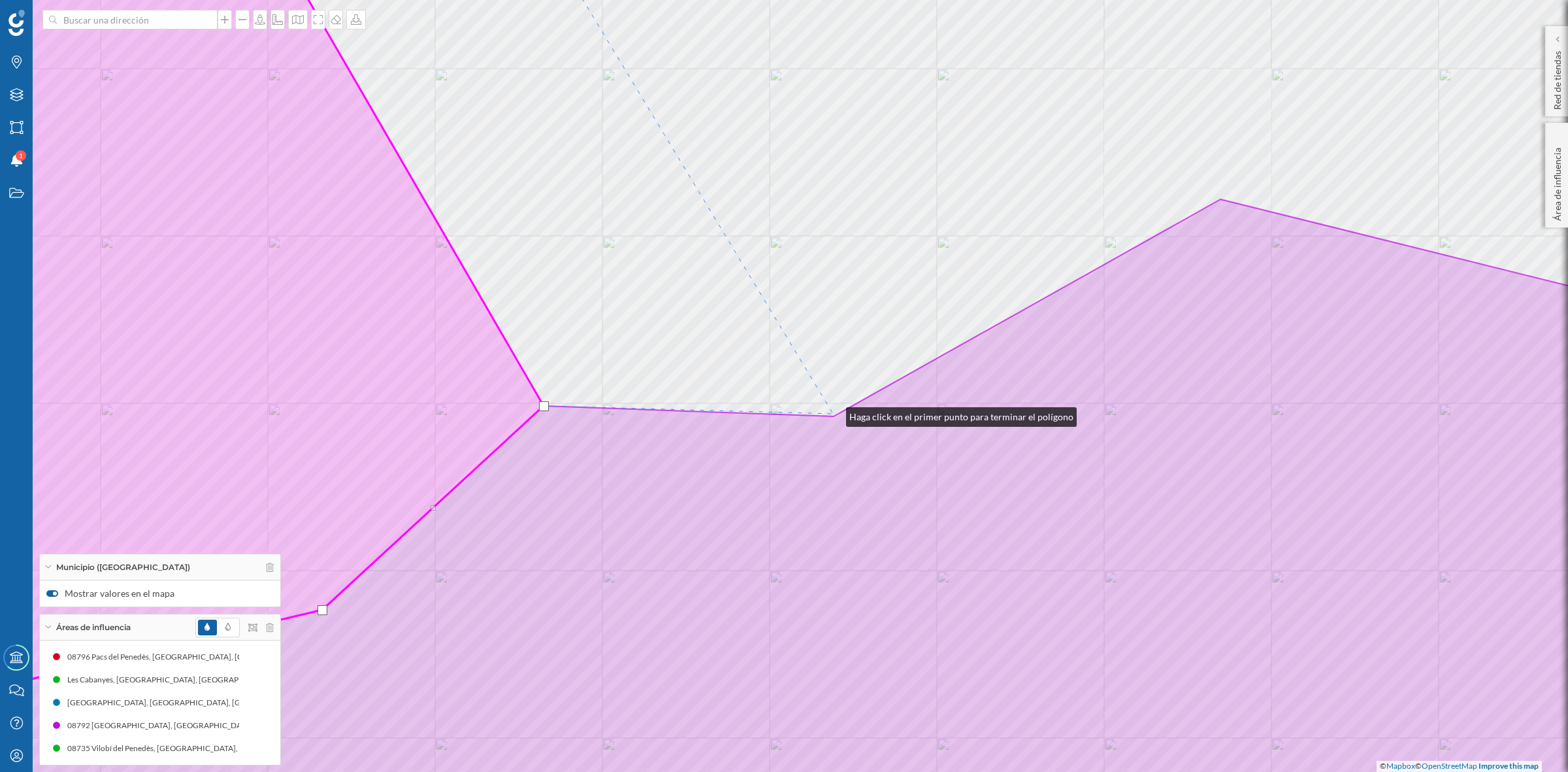
click at [833, 413] on div "Santa Fe del Penedès Font-rubí Pla del Penedès, El © Mapbox © OpenStreetMap Imp…" at bounding box center [784, 386] width 1568 height 772
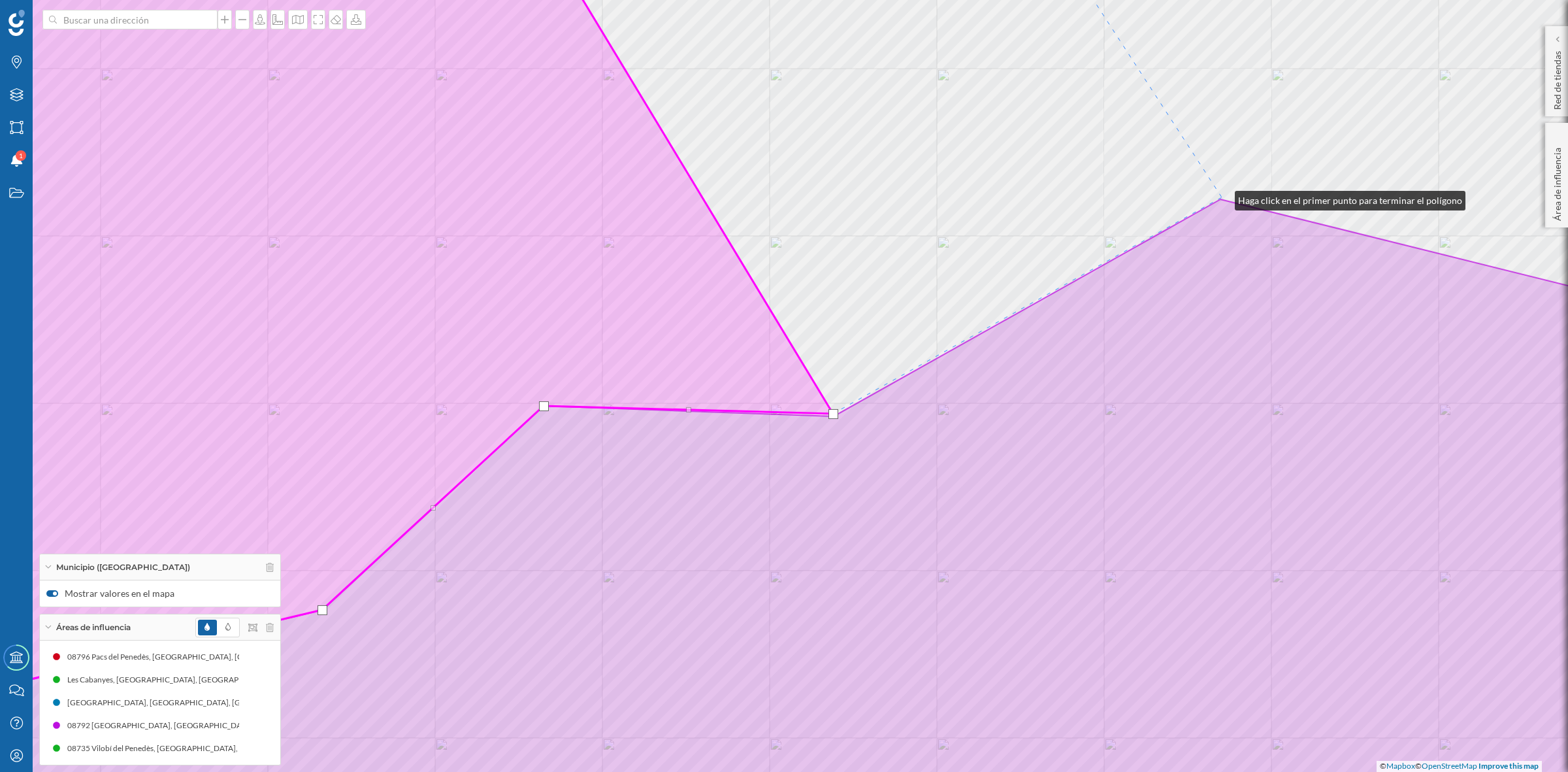
click at [1222, 198] on div "Santa Fe del Penedès Font-rubí Pla del Penedès, El © Mapbox © OpenStreetMap Imp…" at bounding box center [784, 386] width 1568 height 772
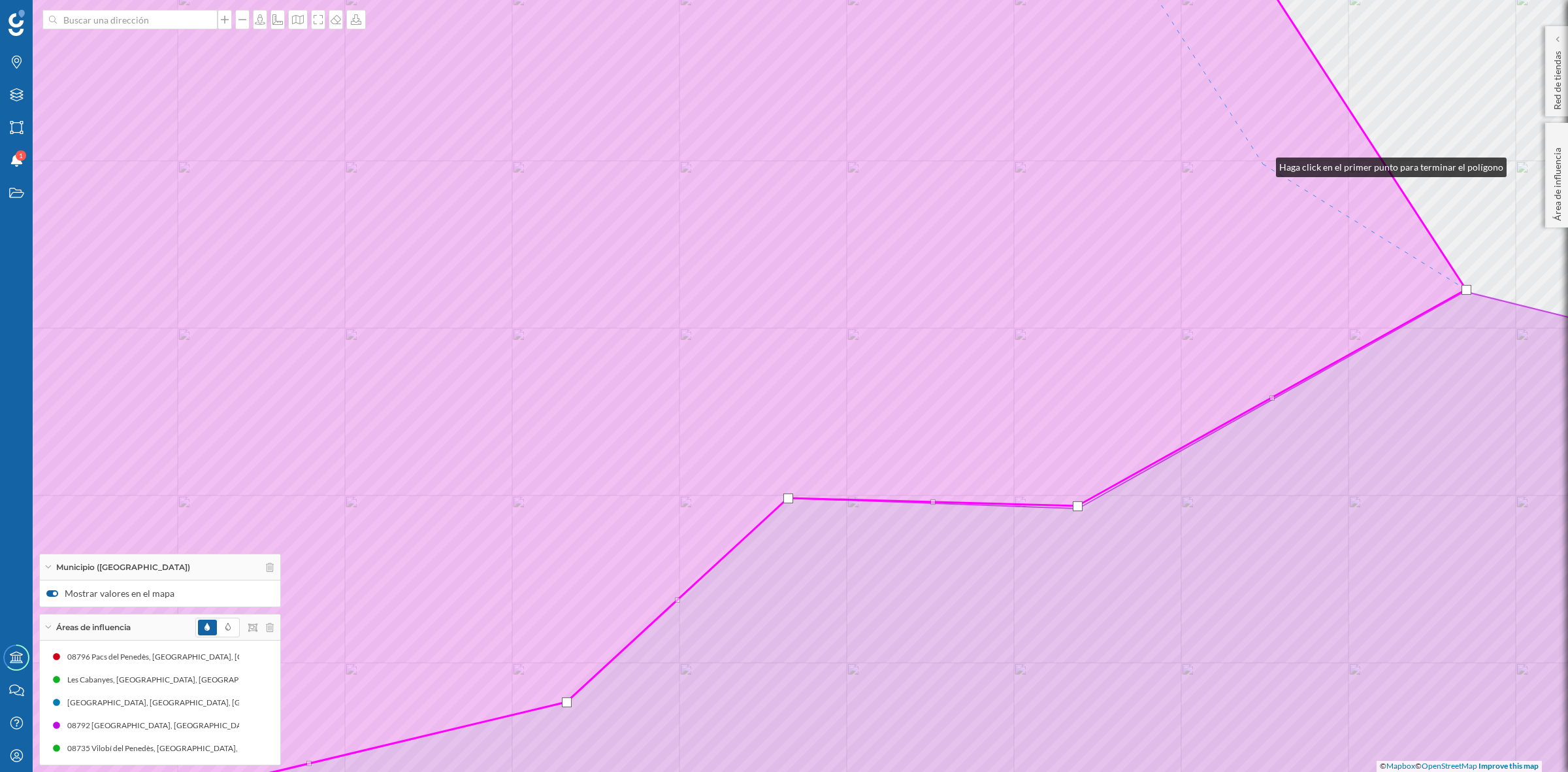
click at [1263, 164] on icon at bounding box center [654, 386] width 1625 height 930
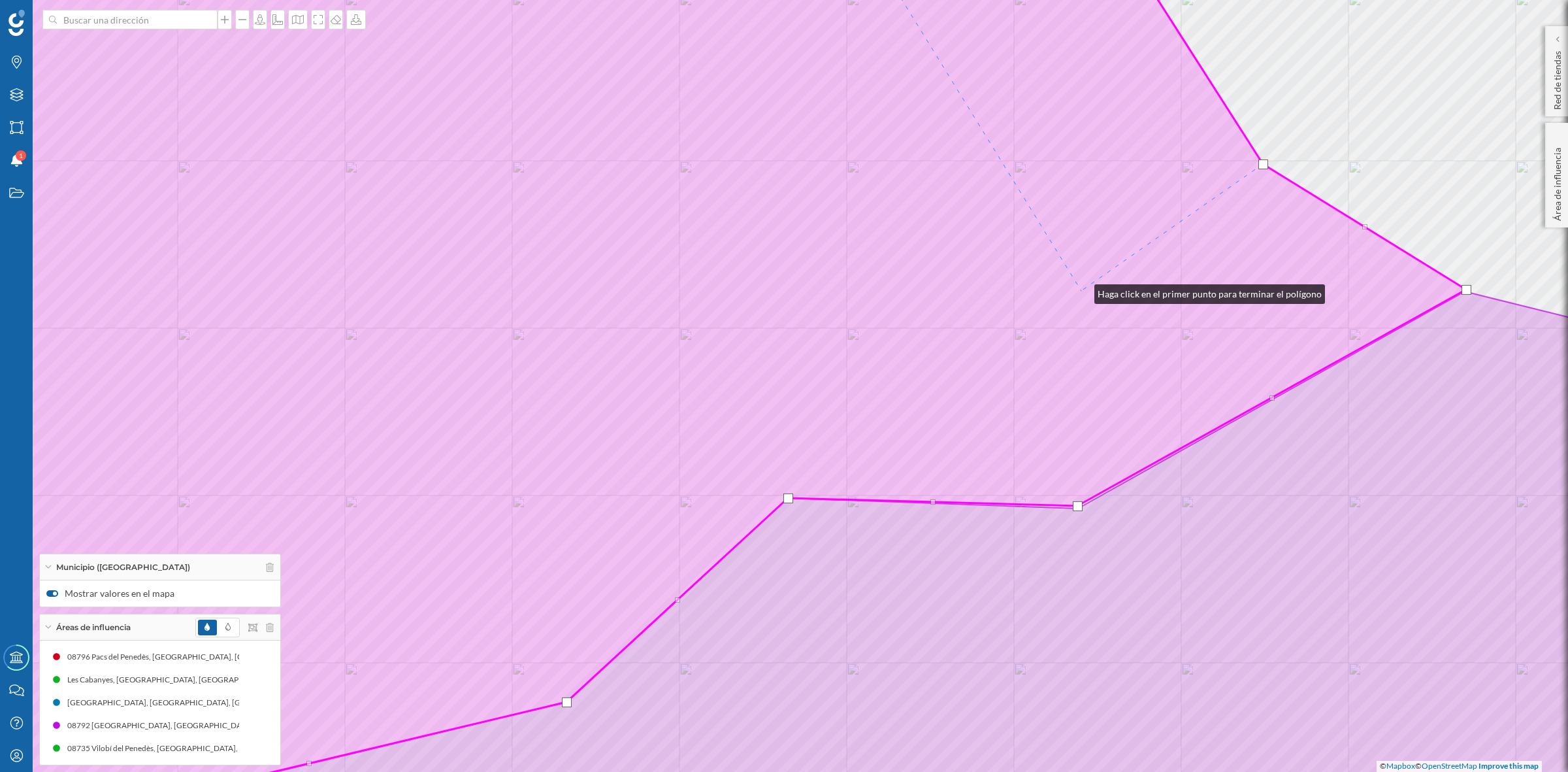
click at [1082, 291] on icon at bounding box center [654, 386] width 1625 height 930
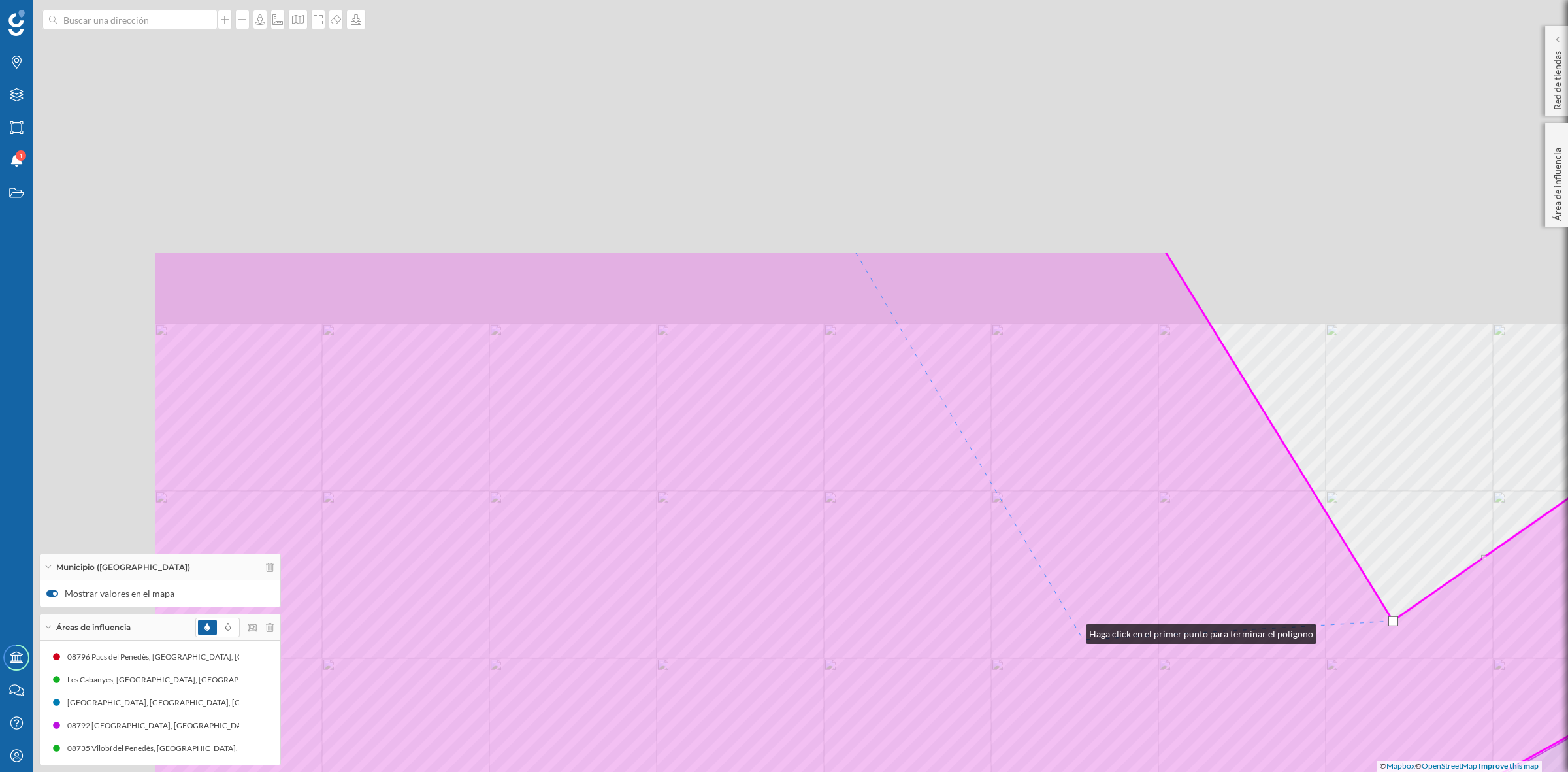
drag, startPoint x: 761, startPoint y: 301, endPoint x: 1073, endPoint y: 631, distance: 454.1
click at [1073, 631] on icon at bounding box center [965, 716] width 1625 height 930
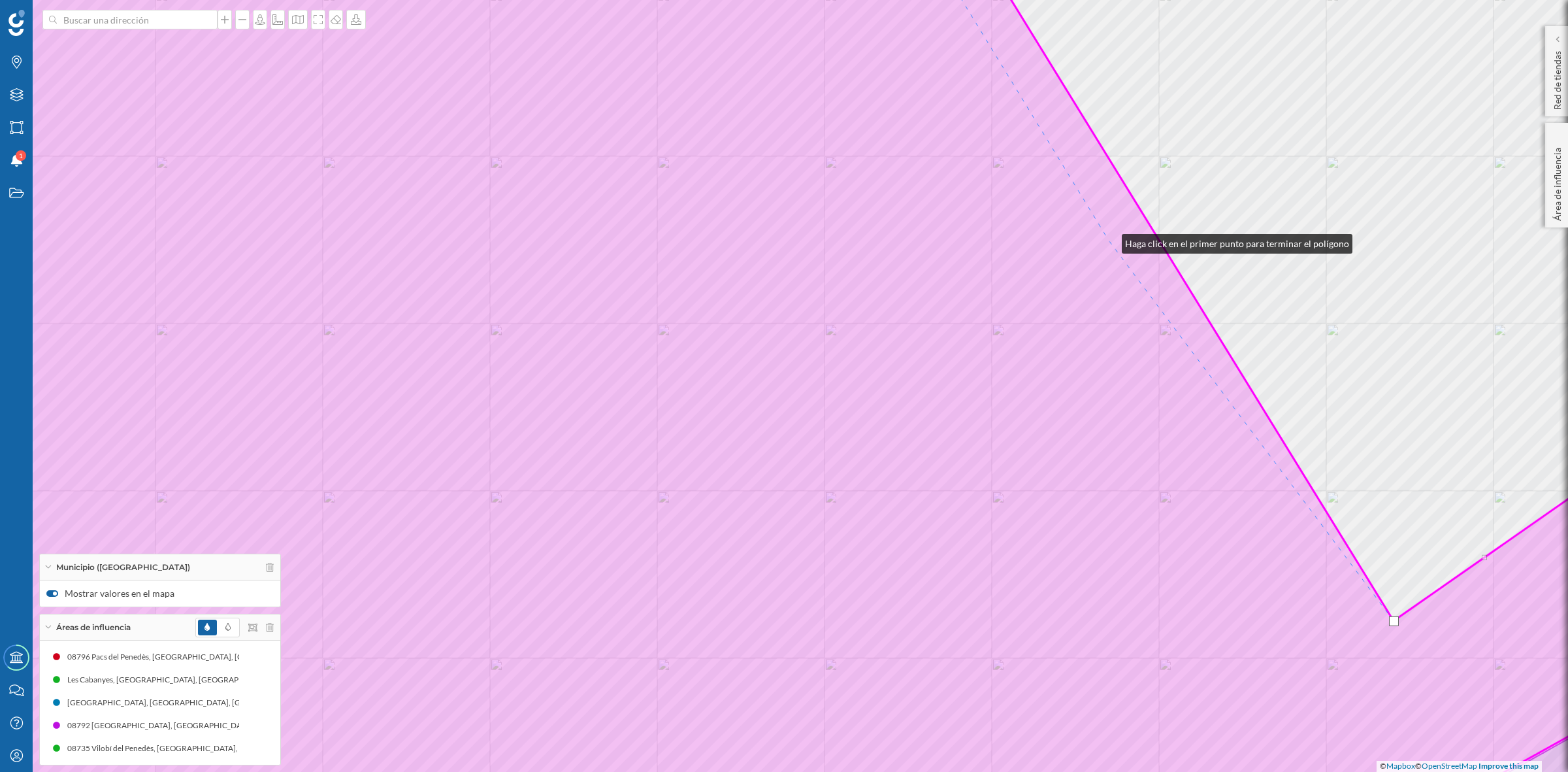
click at [1109, 241] on icon at bounding box center [784, 386] width 1886 height 930
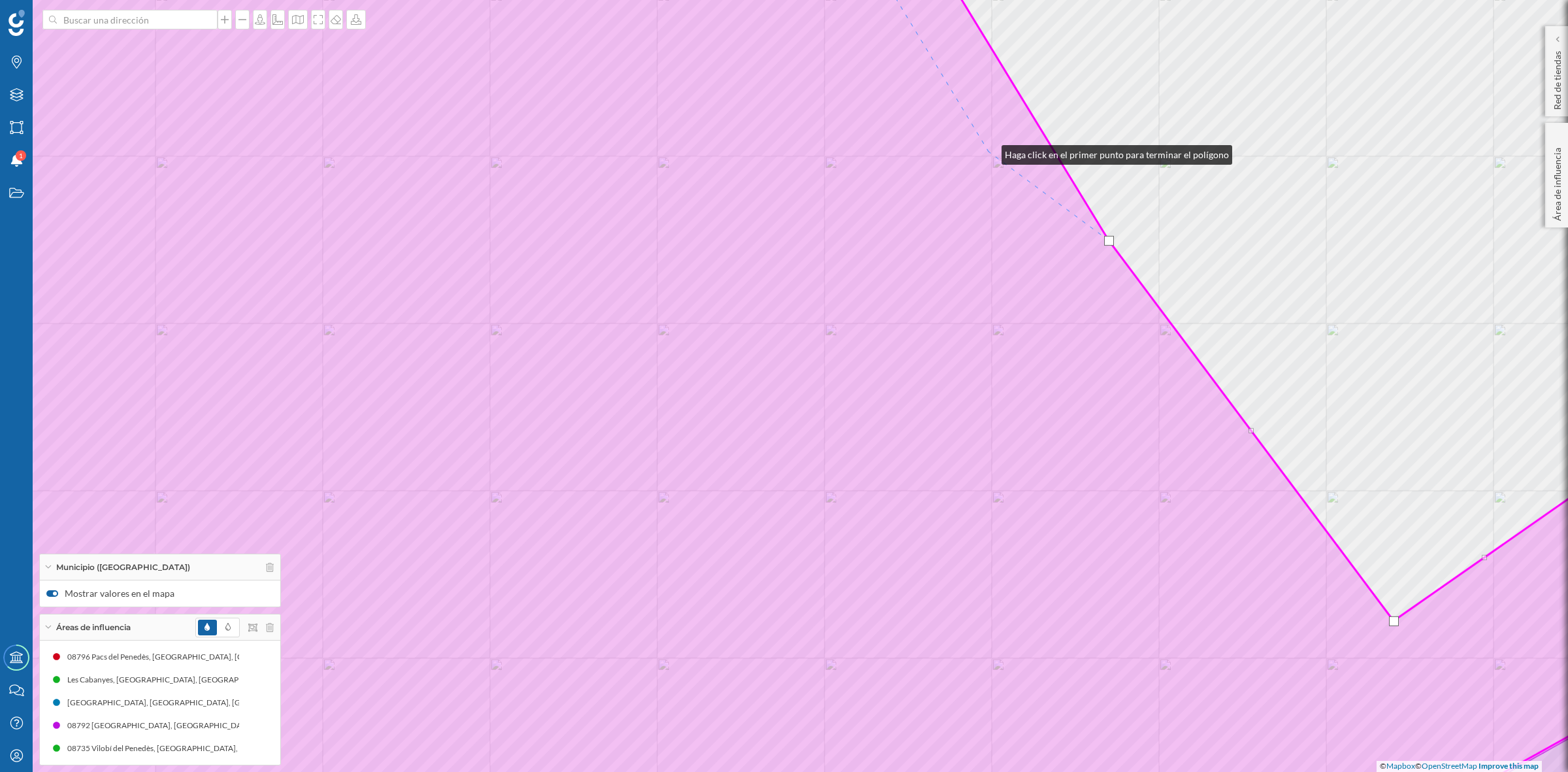
click at [988, 152] on icon at bounding box center [784, 386] width 1886 height 930
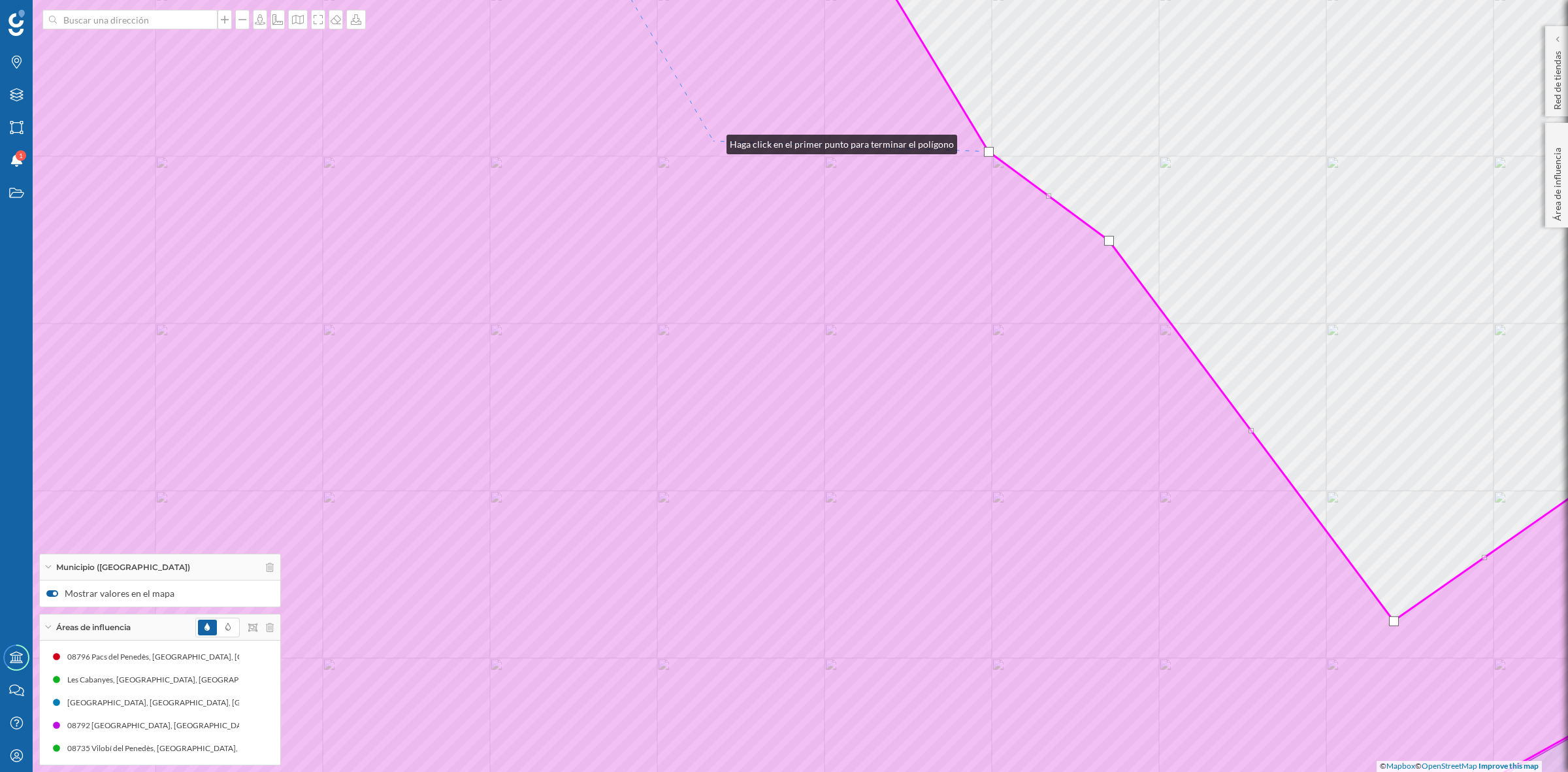
click at [713, 141] on icon at bounding box center [784, 386] width 1886 height 930
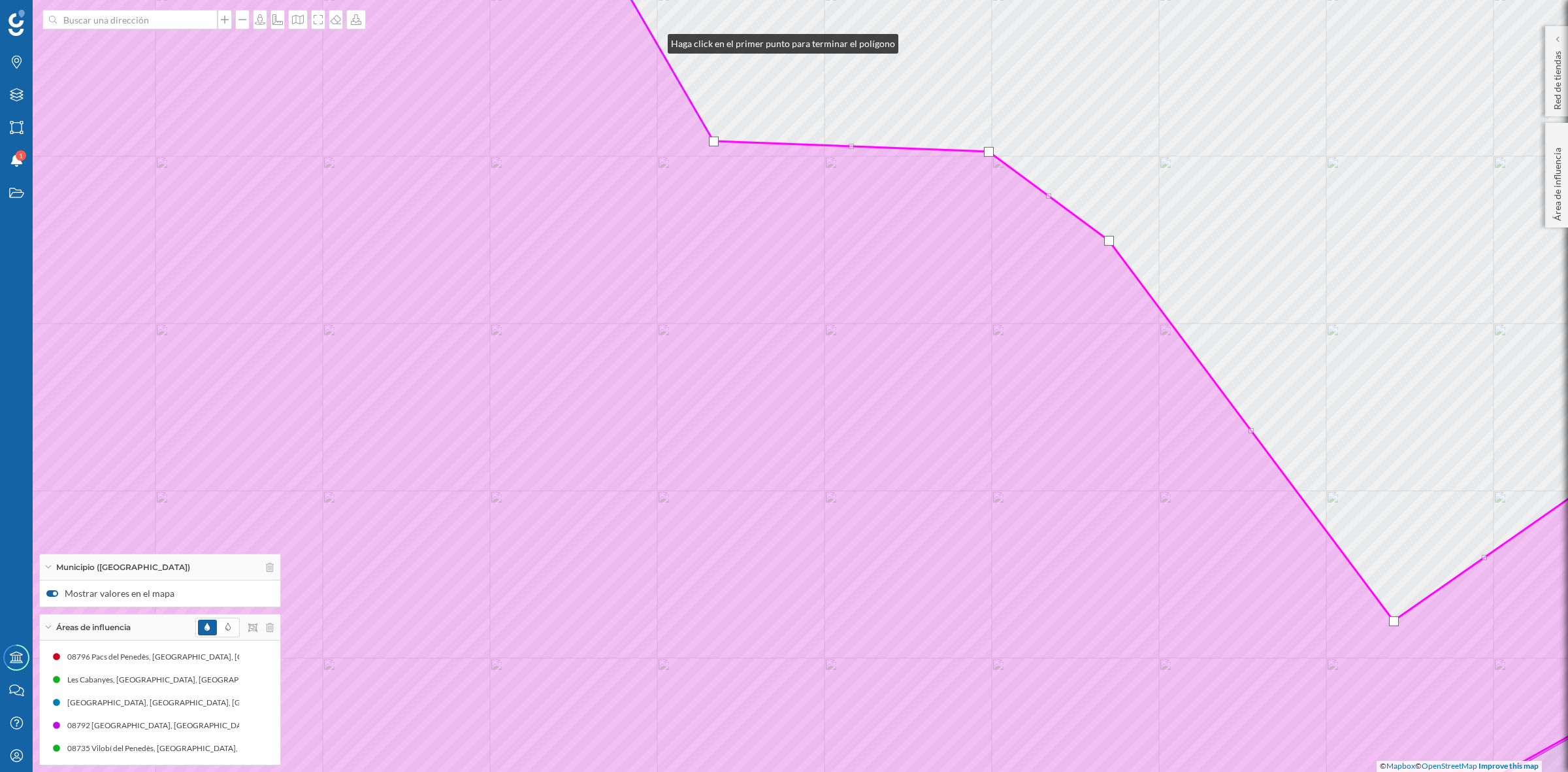
click at [655, 41] on icon at bounding box center [784, 386] width 1886 height 930
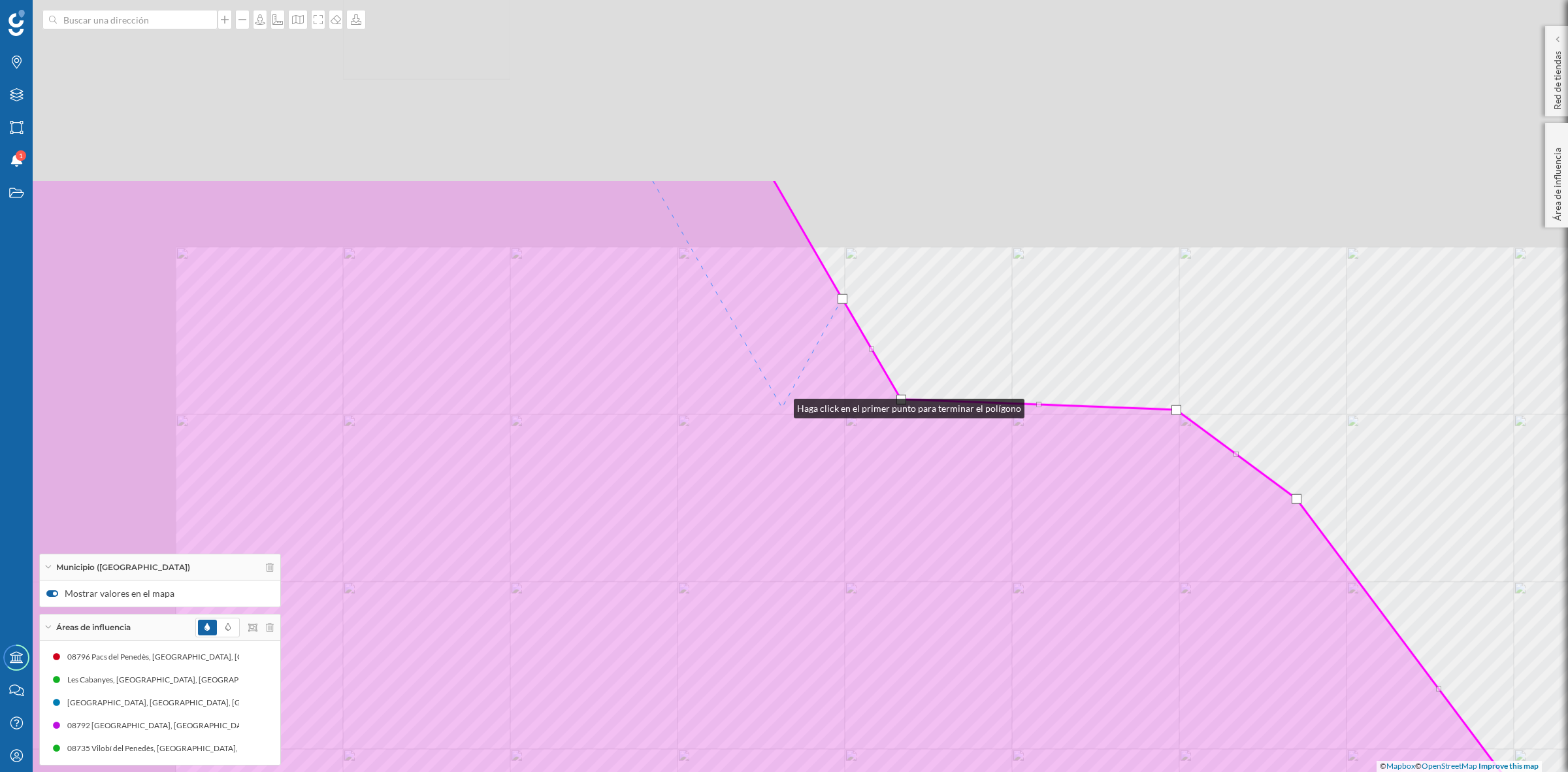
drag, startPoint x: 592, startPoint y: 183, endPoint x: 784, endPoint y: 412, distance: 298.8
click at [784, 412] on icon at bounding box center [971, 643] width 1886 height 930
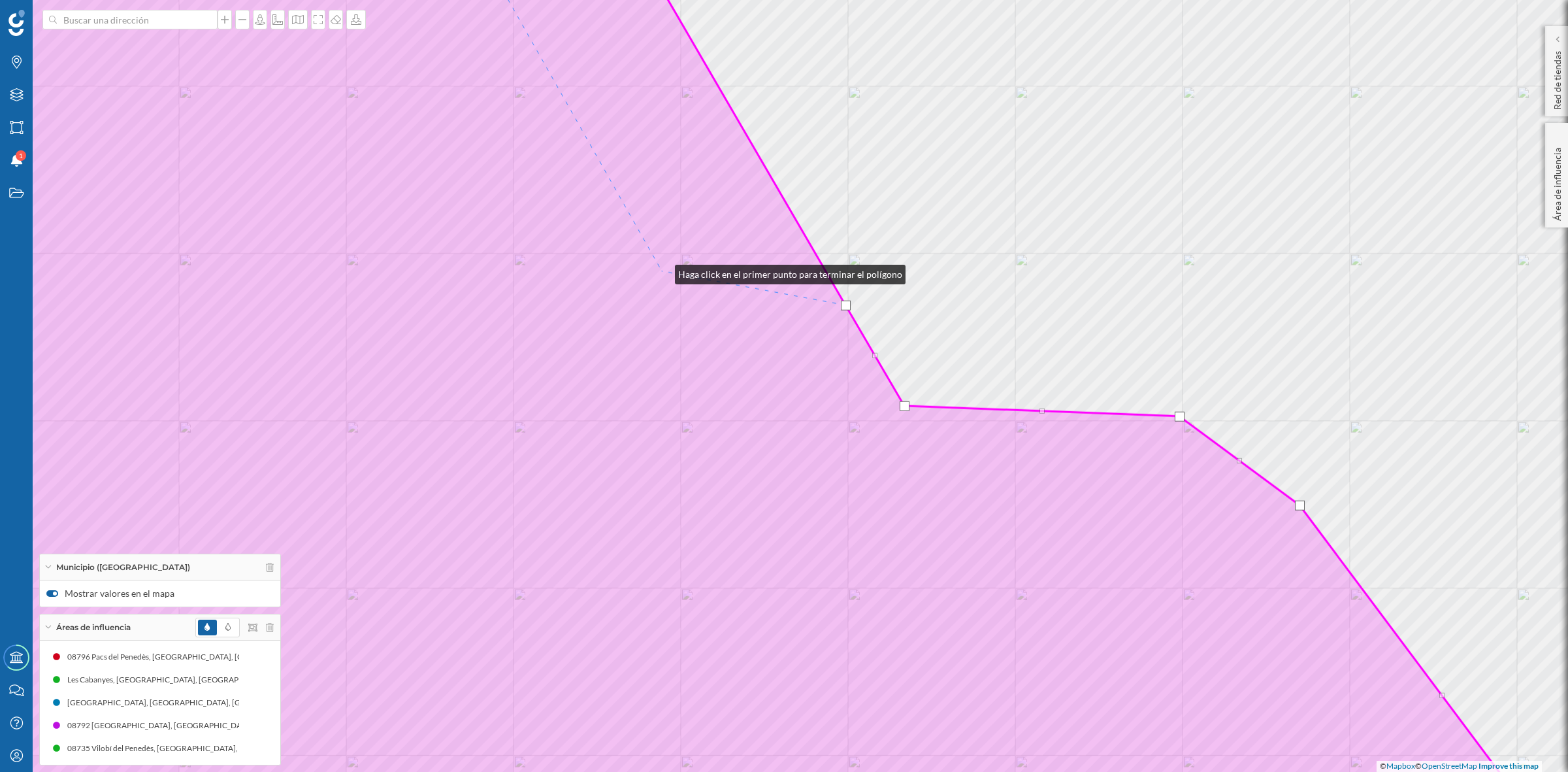
click at [662, 271] on icon at bounding box center [784, 386] width 1886 height 930
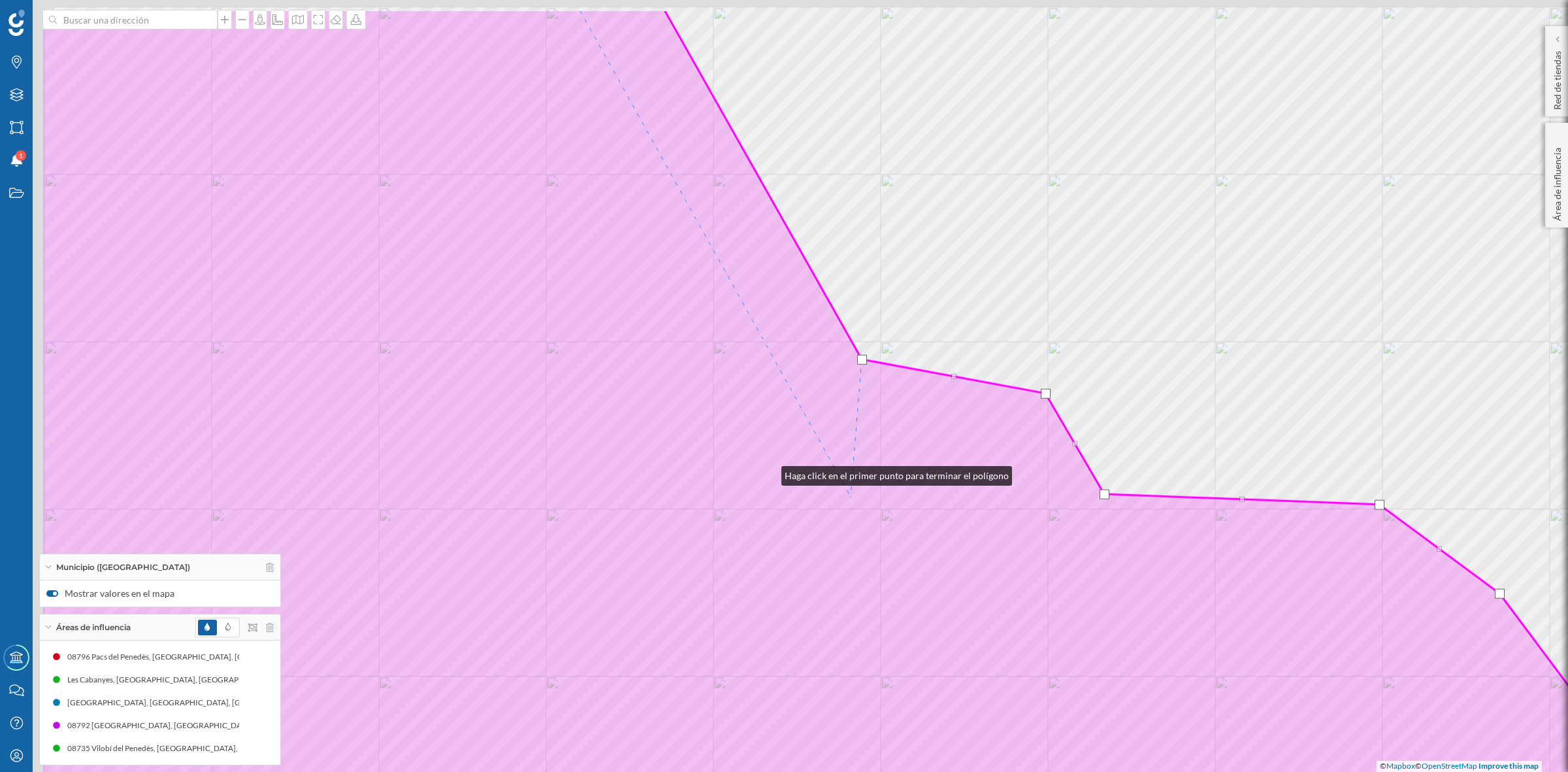
drag, startPoint x: 568, startPoint y: 384, endPoint x: 887, endPoint y: 522, distance: 347.6
click at [885, 522] on icon at bounding box center [984, 474] width 1886 height 930
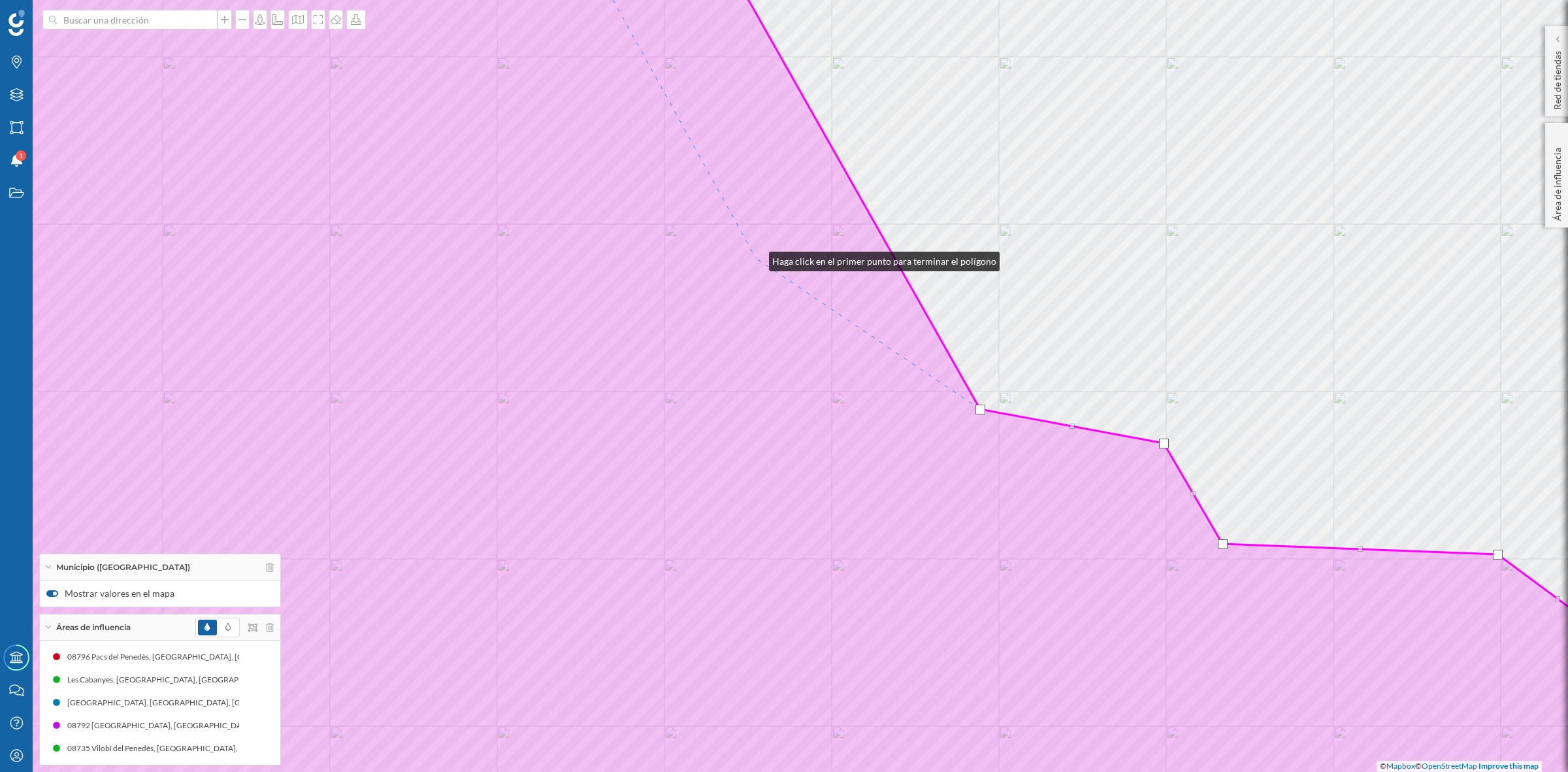
click at [756, 258] on icon at bounding box center [784, 386] width 1886 height 930
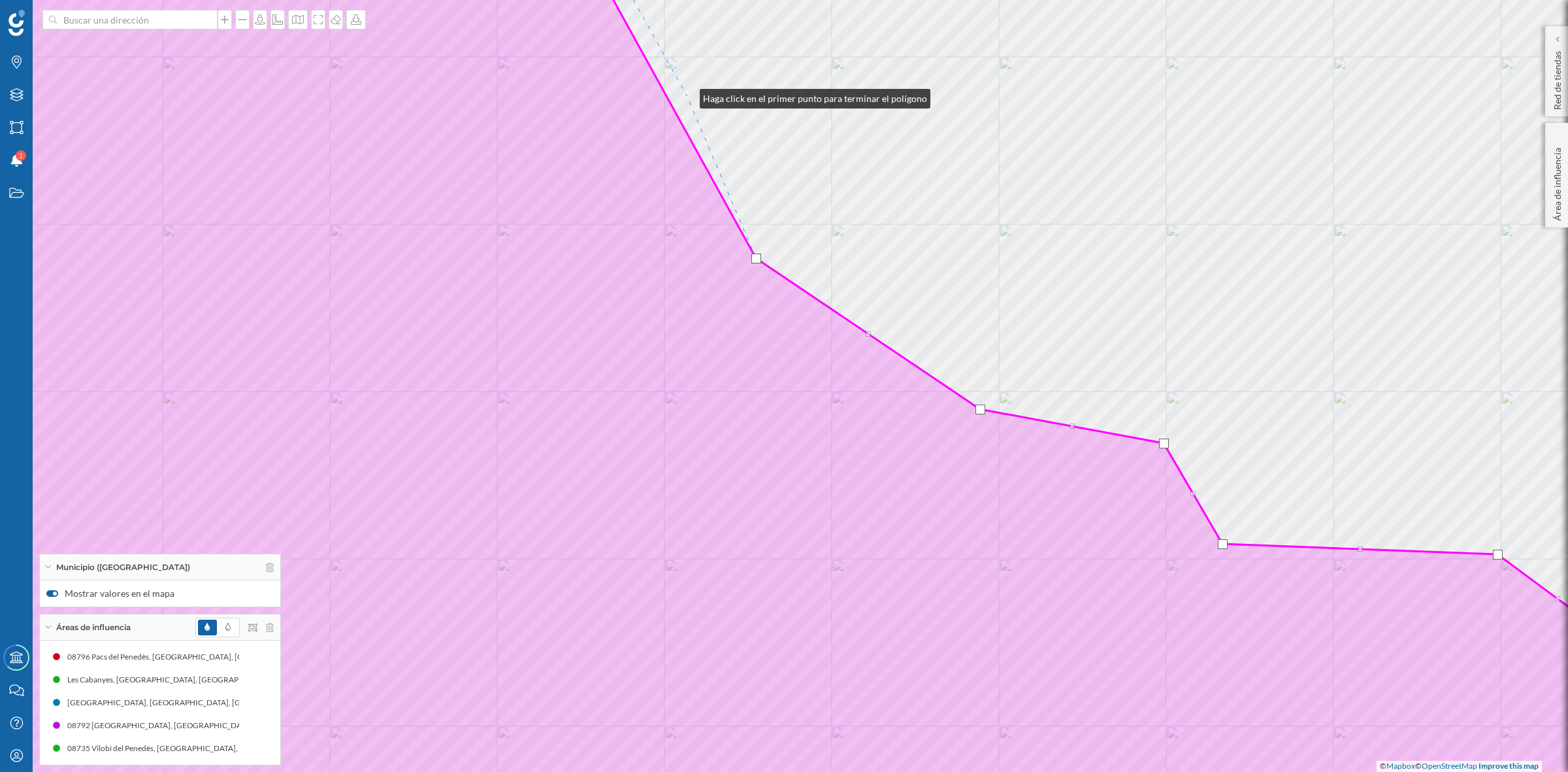
click at [687, 95] on div "[GEOGRAPHIC_DATA], [GEOGRAPHIC_DATA]-rubí © Mapbox © OpenStreetMap Improve this…" at bounding box center [784, 386] width 1568 height 772
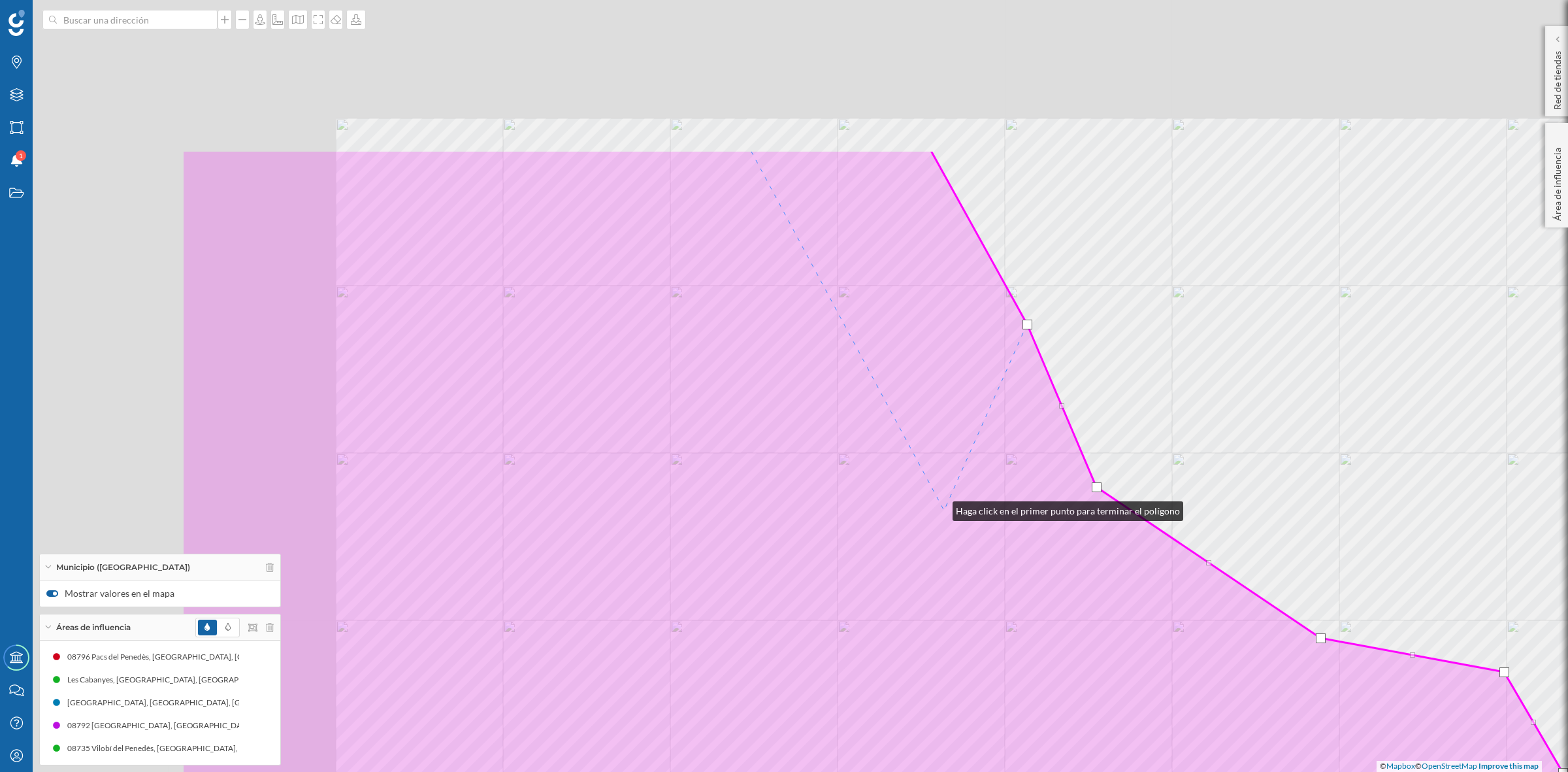
drag, startPoint x: 599, startPoint y: 279, endPoint x: 954, endPoint y: 516, distance: 426.8
click at [952, 515] on icon at bounding box center [1125, 614] width 1886 height 930
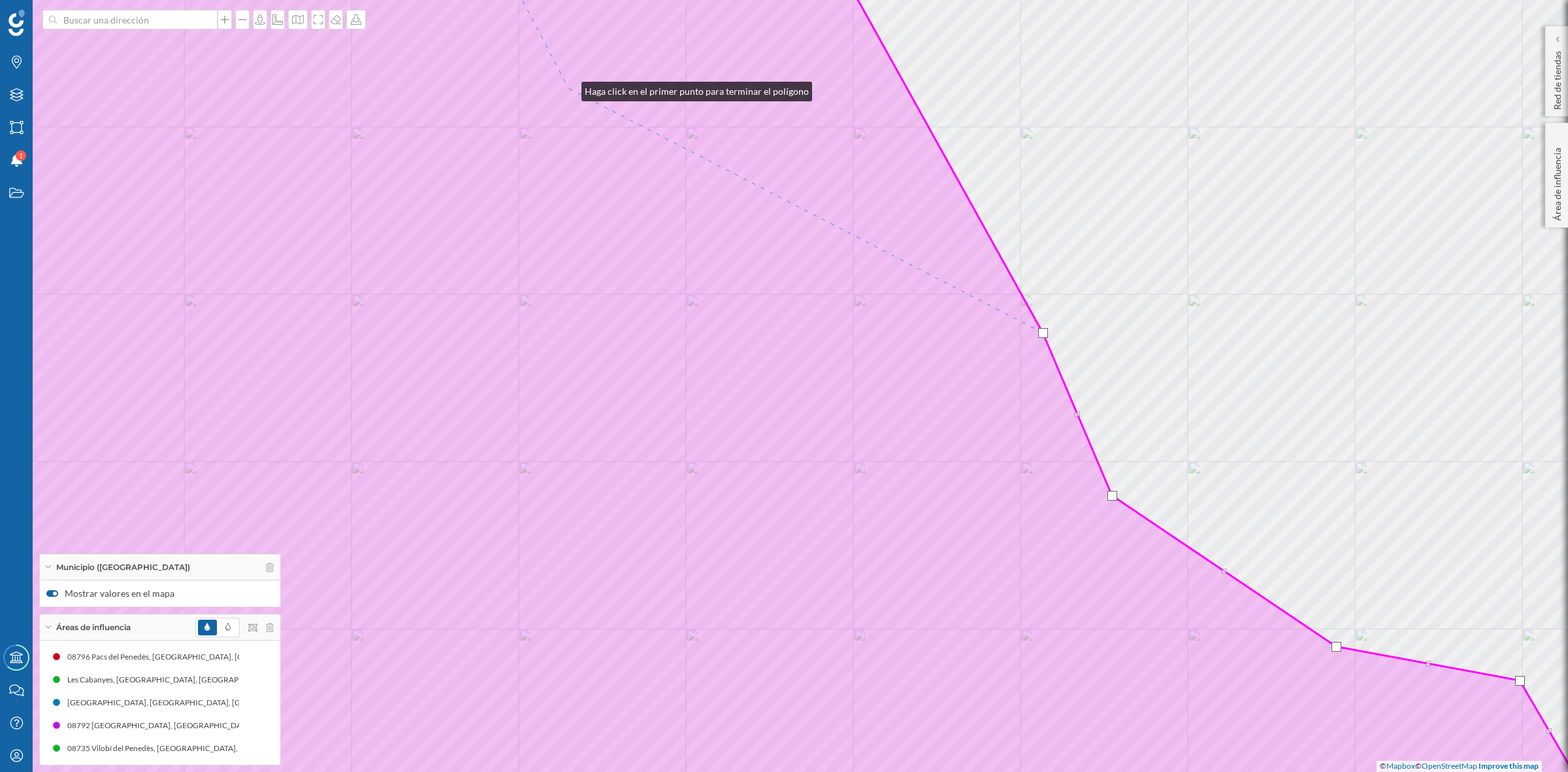
click at [568, 88] on icon at bounding box center [784, 386] width 1886 height 930
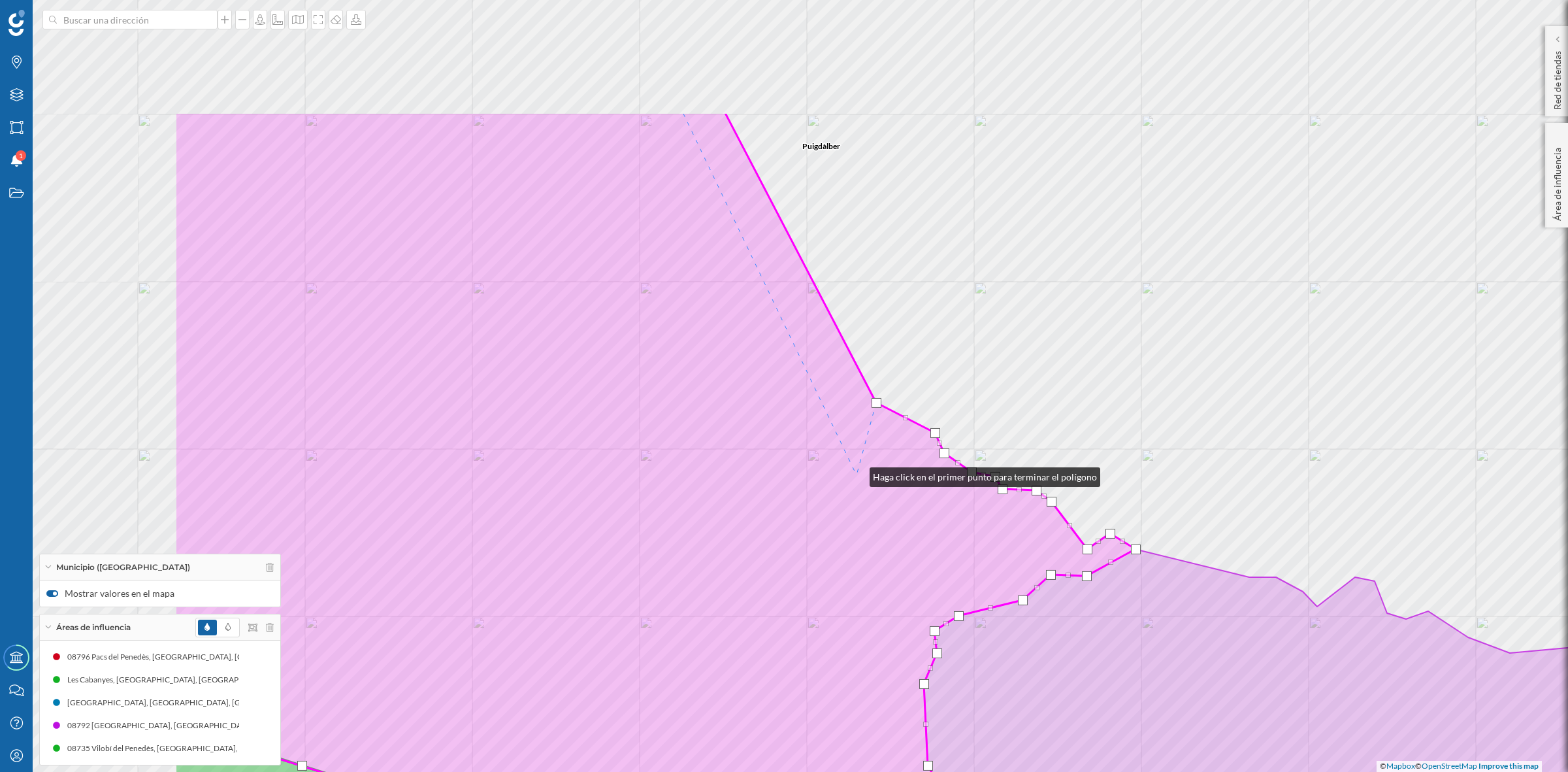
drag, startPoint x: 523, startPoint y: 283, endPoint x: 857, endPoint y: 474, distance: 384.8
click at [857, 474] on icon at bounding box center [655, 575] width 961 height 927
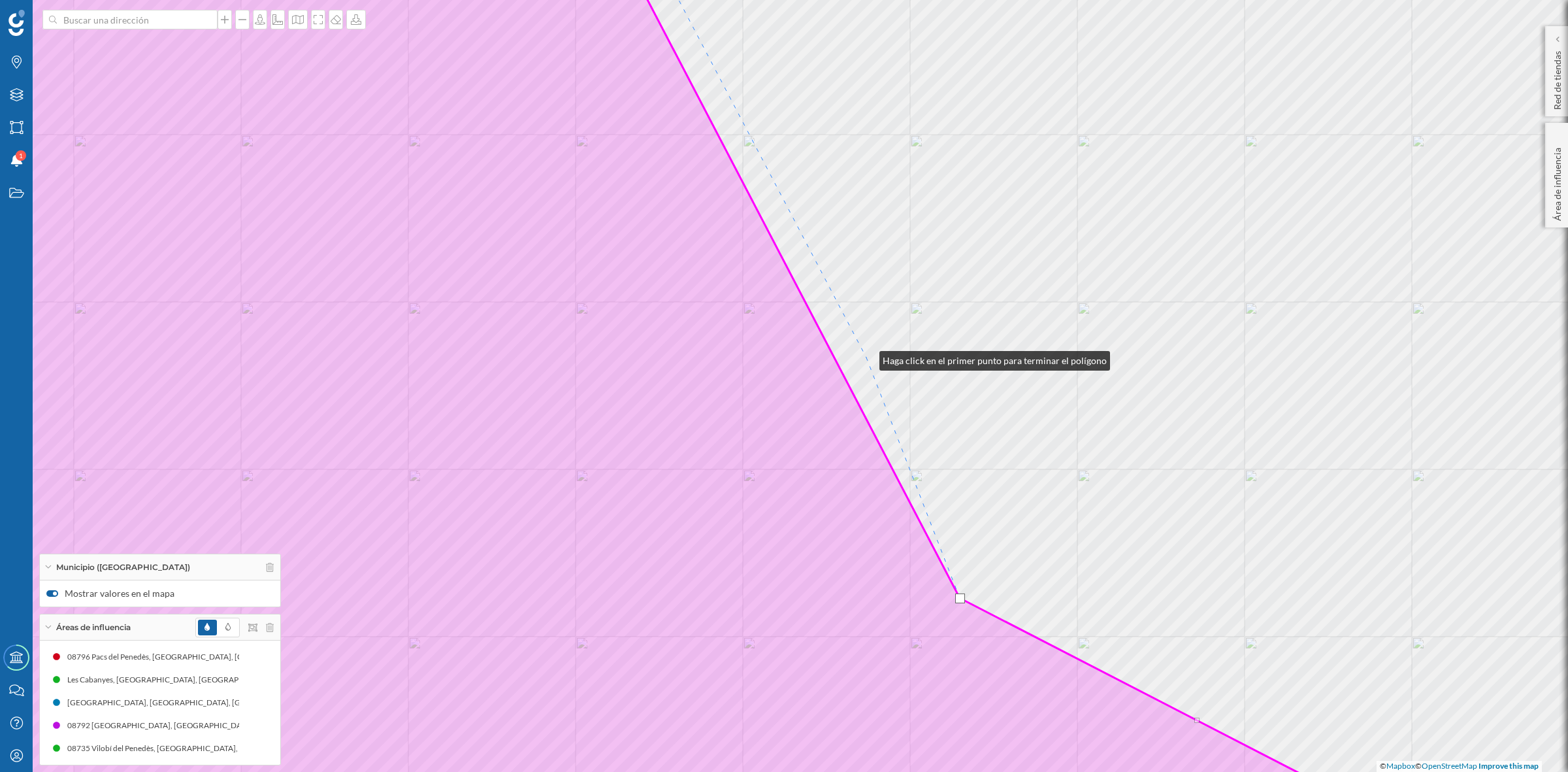
click at [867, 358] on div "Font-rubí [GEOGRAPHIC_DATA], [GEOGRAPHIC_DATA] © Mapbox © OpenStreetMap Improve…" at bounding box center [784, 386] width 1568 height 772
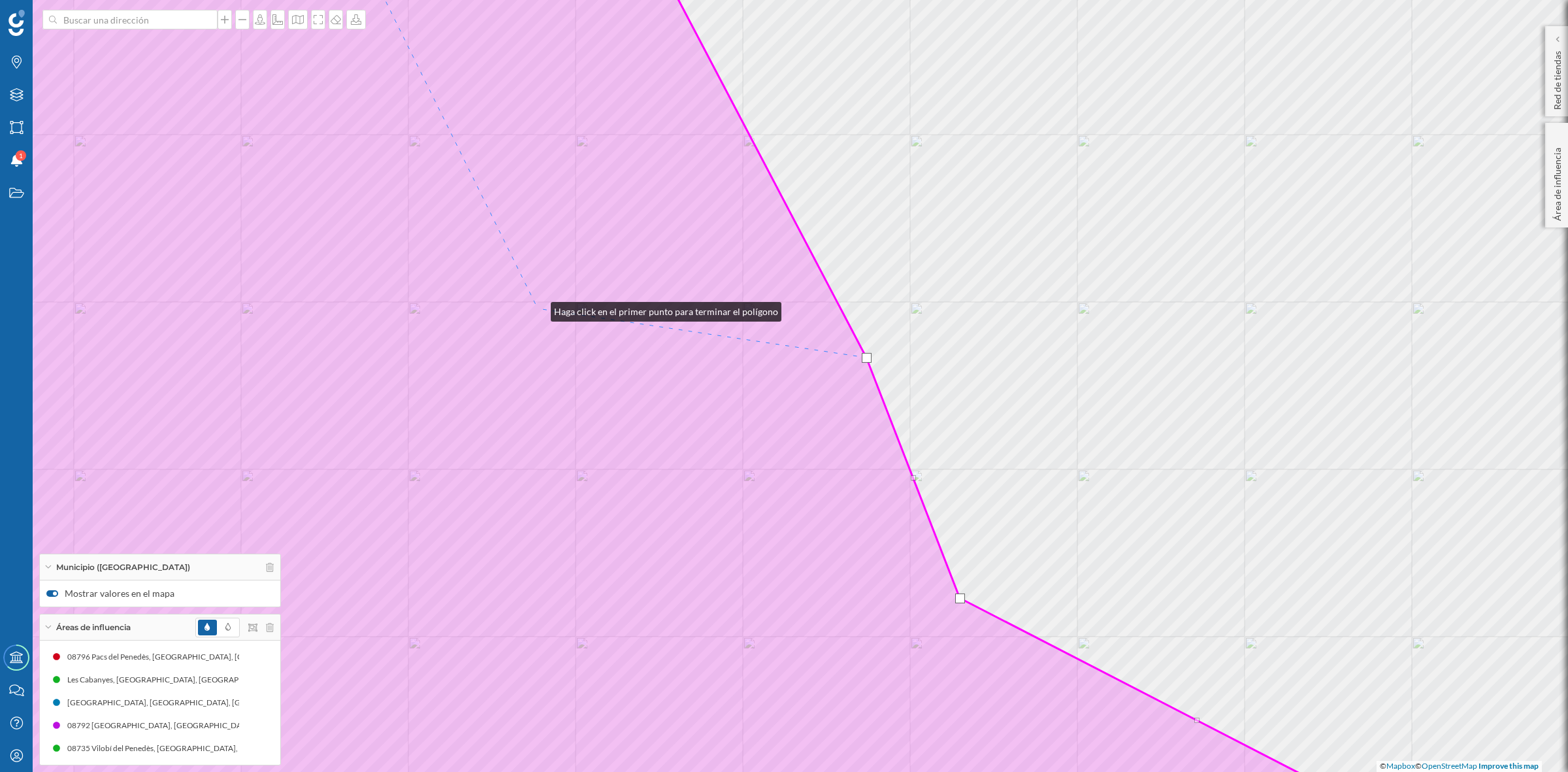
click at [537, 308] on icon at bounding box center [640, 386] width 1597 height 930
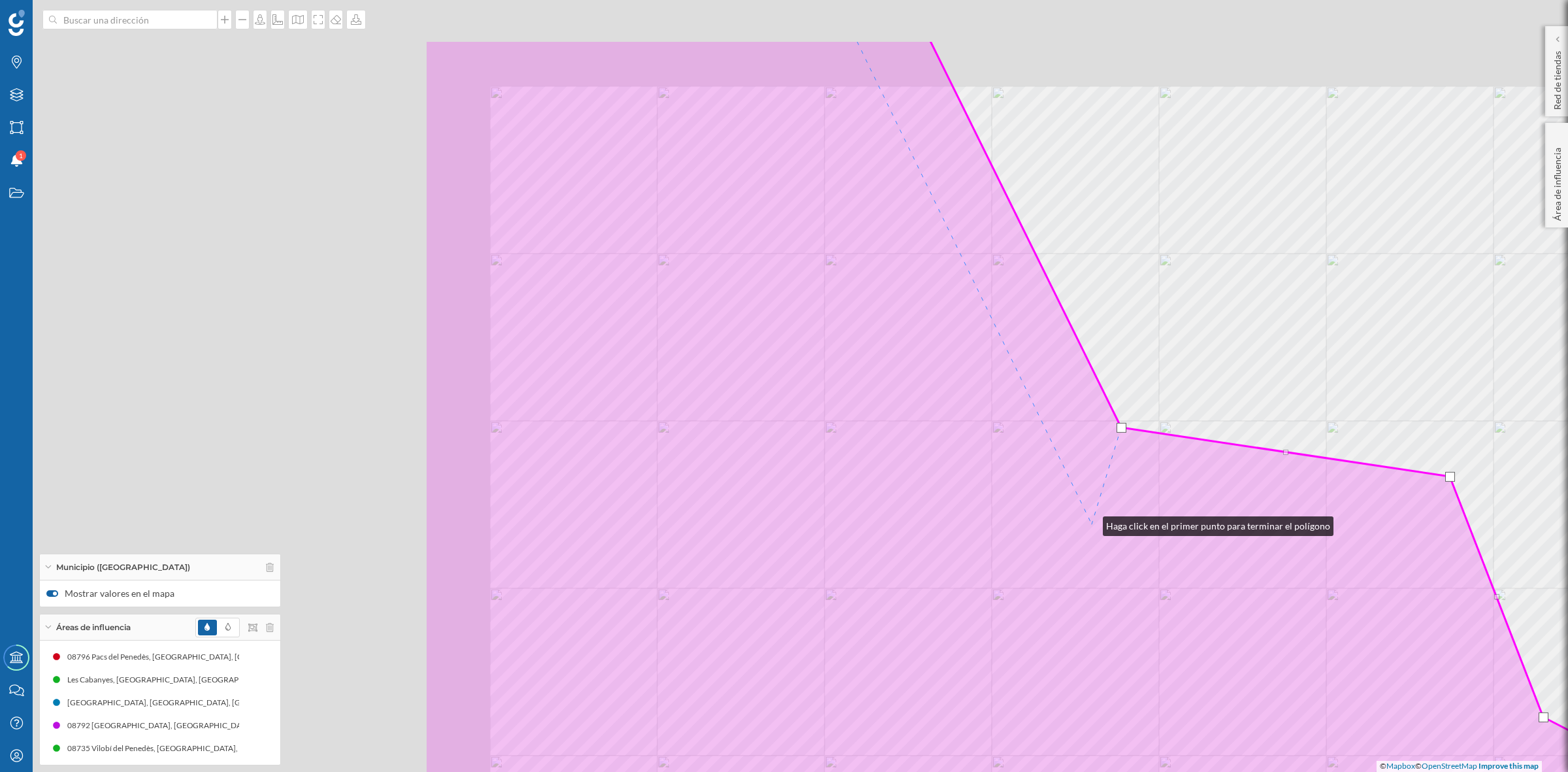
drag, startPoint x: 507, startPoint y: 404, endPoint x: 1090, endPoint y: 522, distance: 594.8
click at [1090, 522] on icon at bounding box center [1223, 504] width 1597 height 930
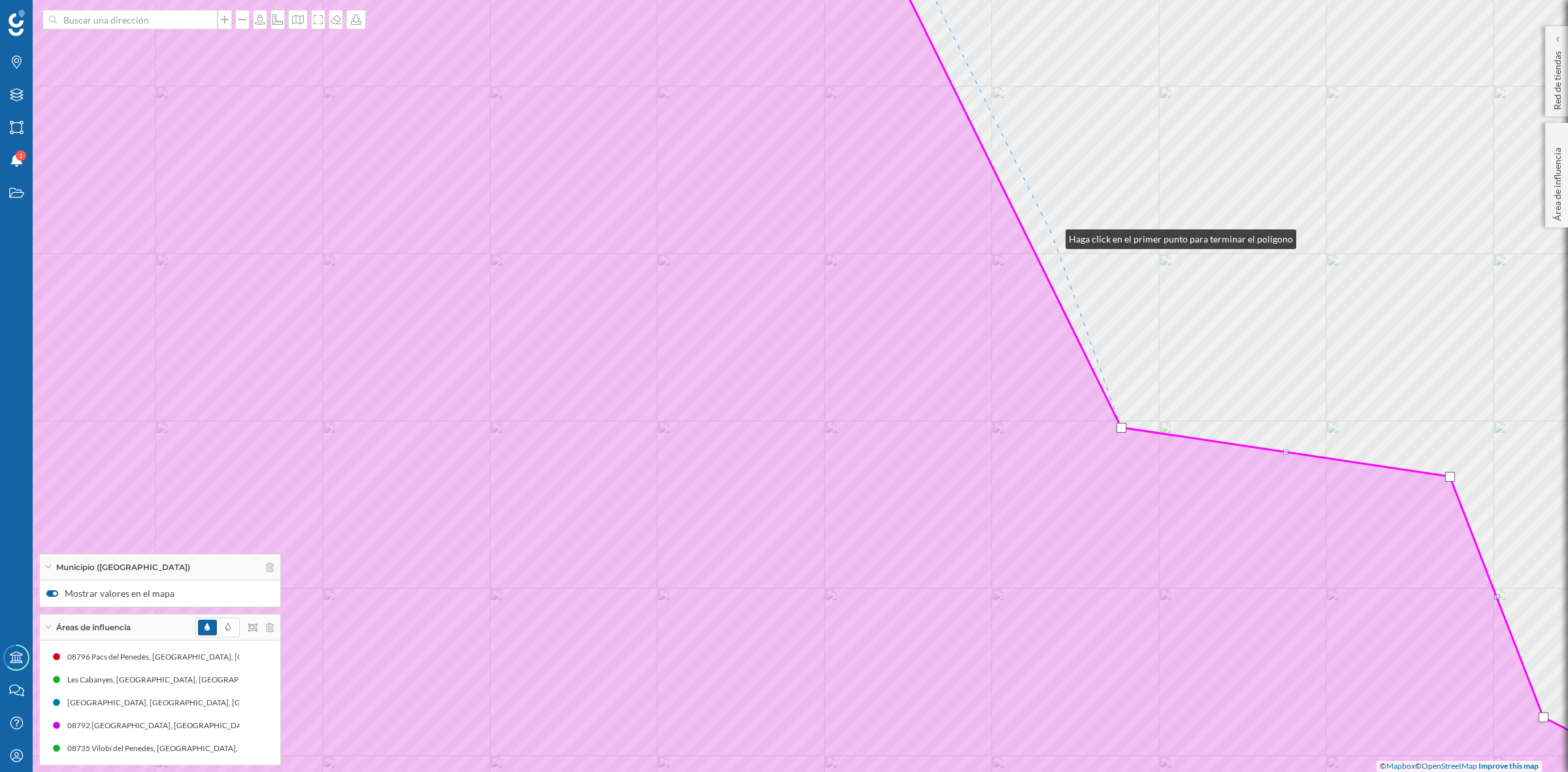
click at [1052, 236] on div "Font-rubí [GEOGRAPHIC_DATA], [GEOGRAPHIC_DATA] © Mapbox © OpenStreetMap Improve…" at bounding box center [784, 386] width 1568 height 772
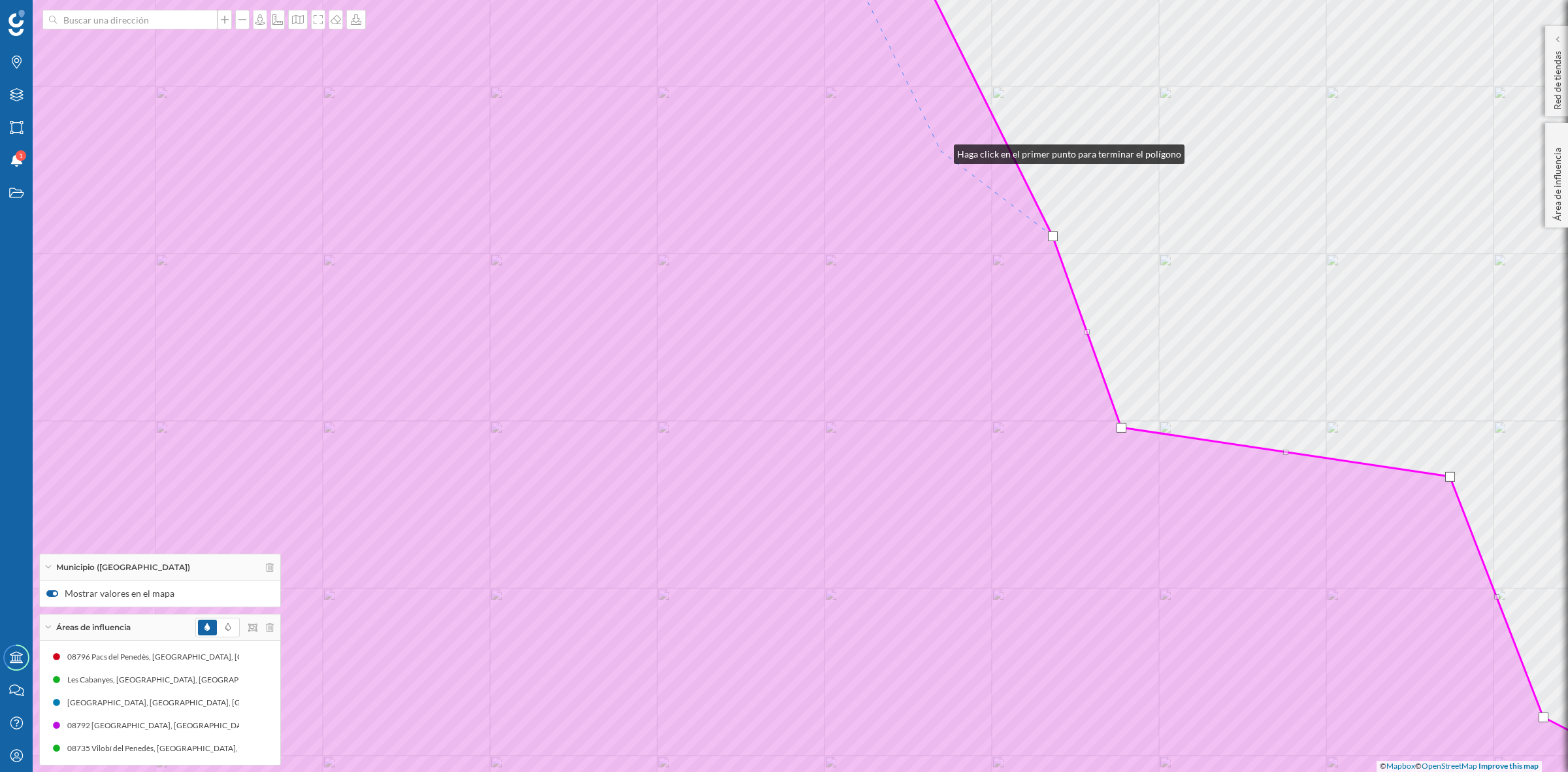
click at [941, 151] on icon at bounding box center [784, 386] width 1886 height 930
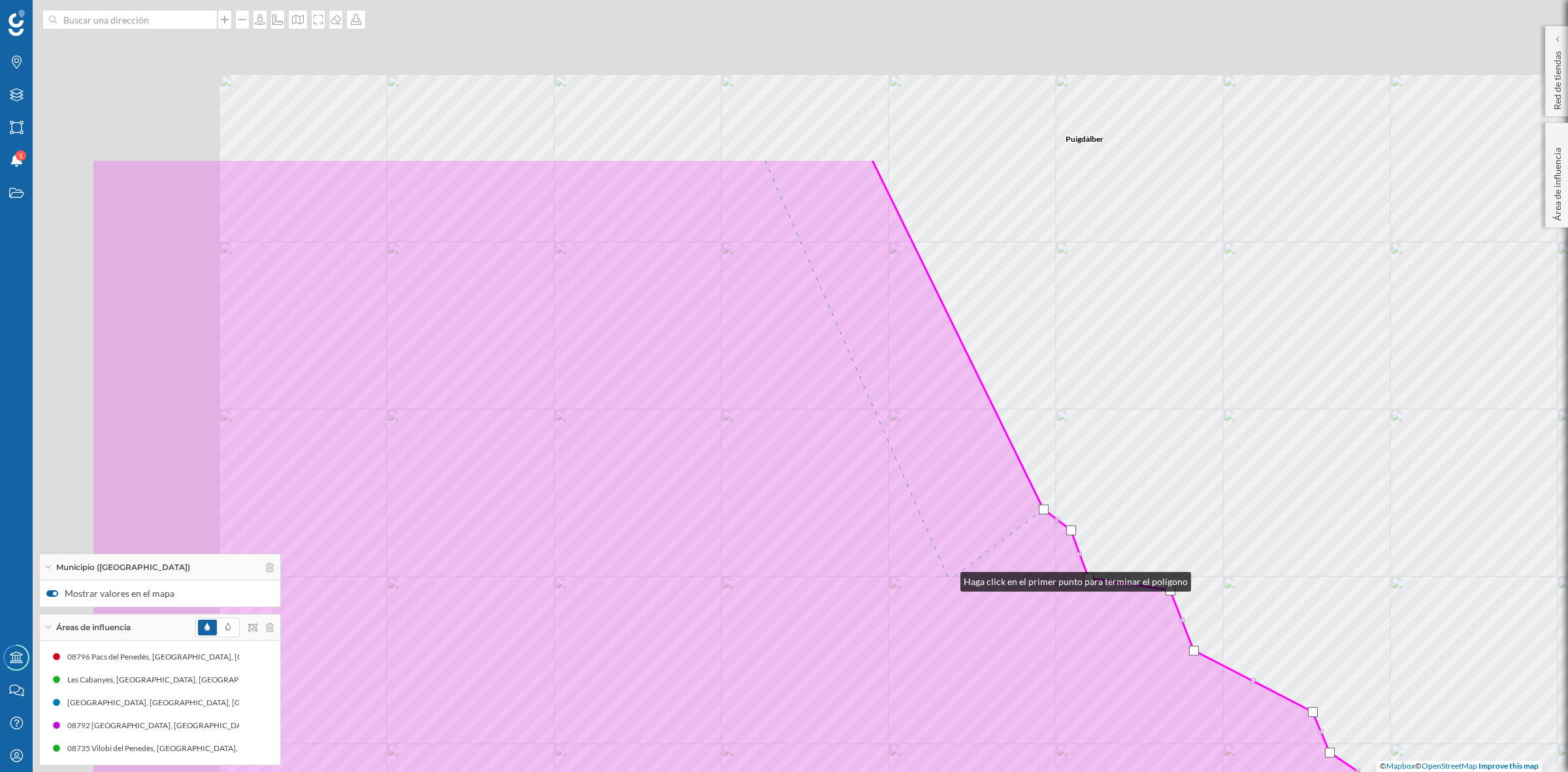
drag, startPoint x: 698, startPoint y: 341, endPoint x: 948, endPoint y: 578, distance: 344.5
click at [948, 578] on icon at bounding box center [902, 623] width 1621 height 930
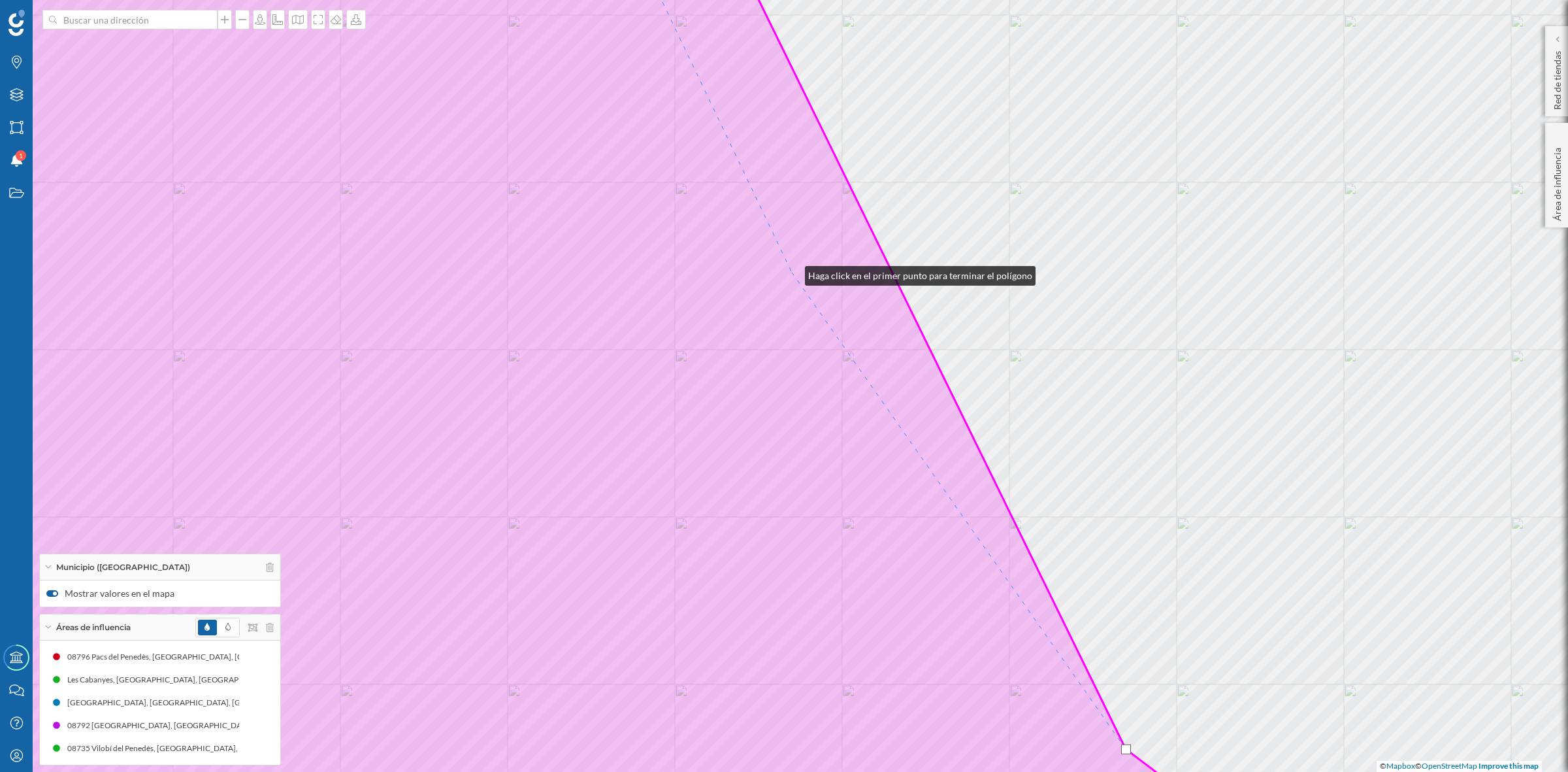
click at [792, 273] on icon at bounding box center [543, 386] width 1403 height 930
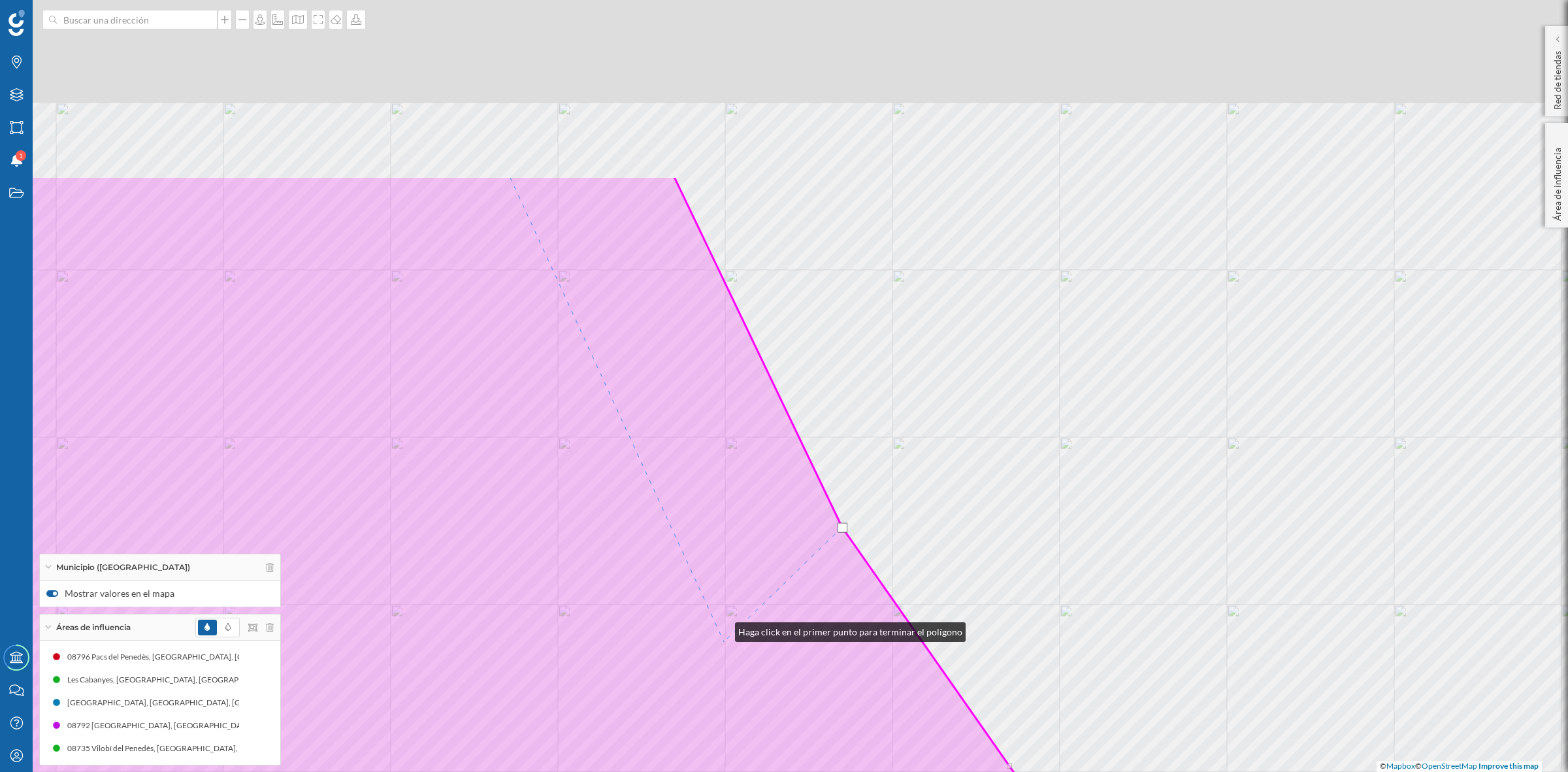
drag, startPoint x: 672, startPoint y: 374, endPoint x: 725, endPoint y: 683, distance: 313.5
click at [725, 683] on icon at bounding box center [593, 640] width 1403 height 930
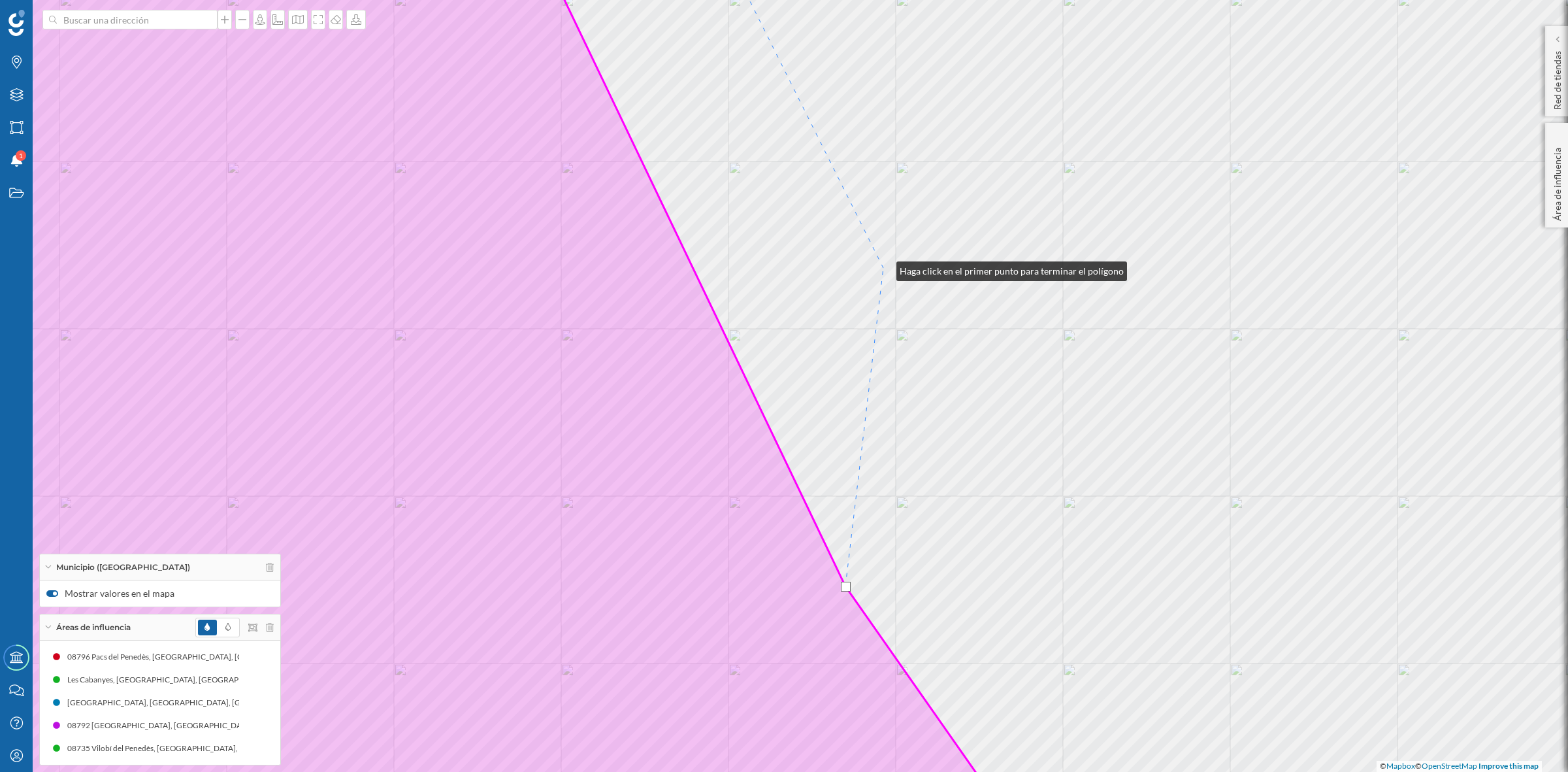
click at [883, 268] on div "Font-rubí Puigdàlber [GEOGRAPHIC_DATA], El © Mapbox © OpenStreetMap Improve thi…" at bounding box center [784, 386] width 1568 height 772
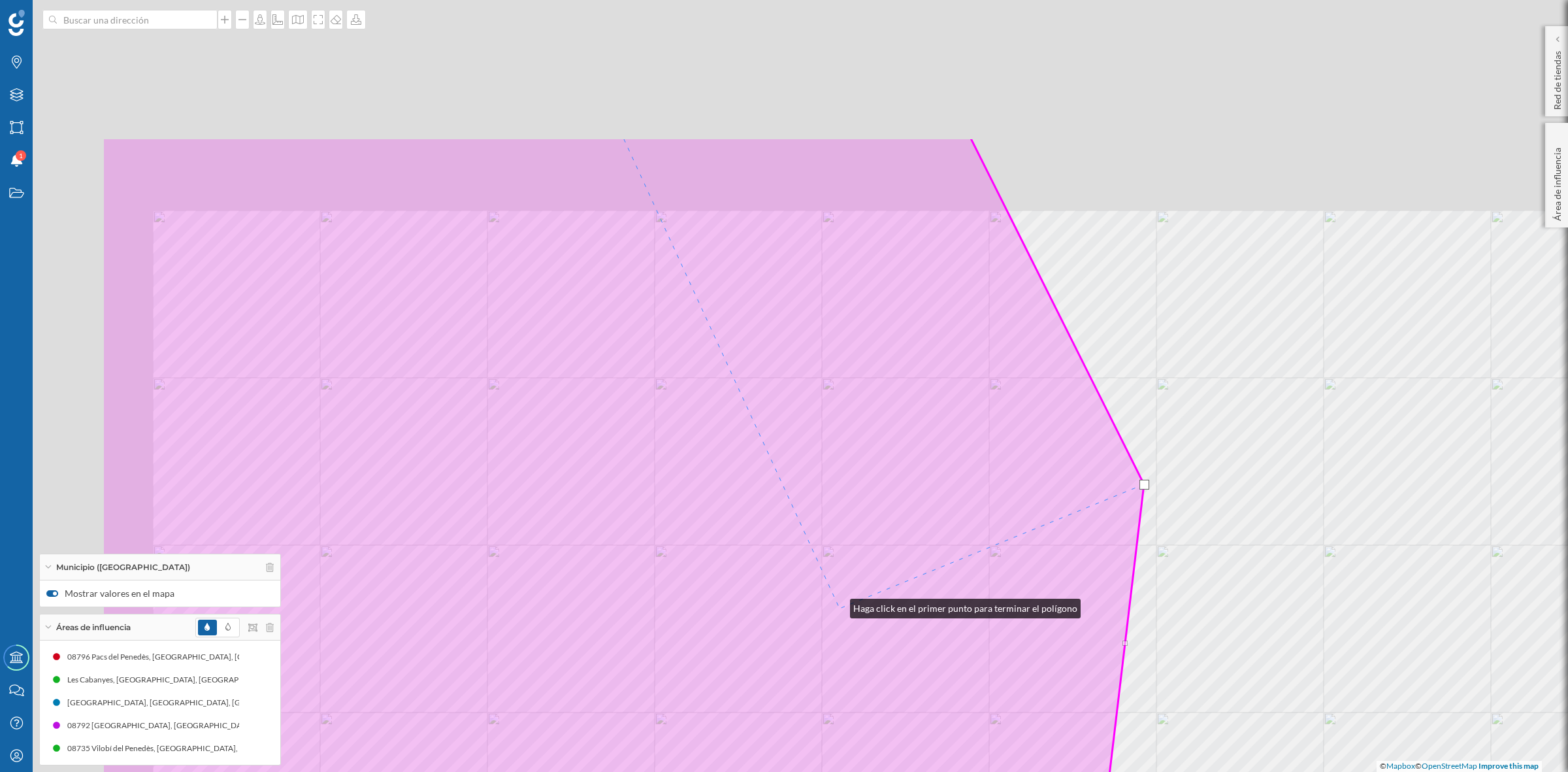
drag, startPoint x: 577, startPoint y: 389, endPoint x: 887, endPoint y: 704, distance: 442.0
click at [887, 704] on icon at bounding box center [697, 602] width 1190 height 930
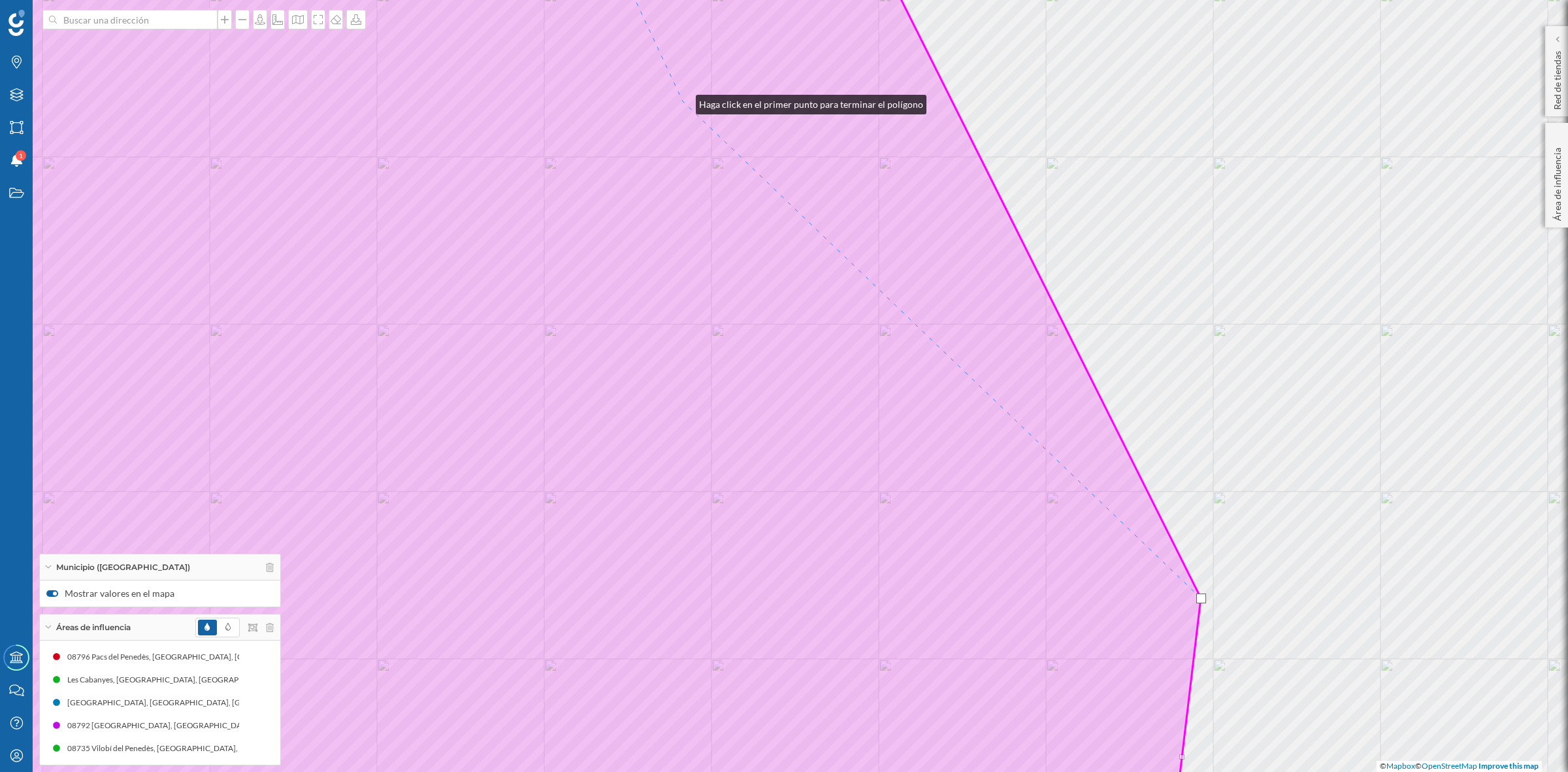
click at [683, 101] on icon at bounding box center [521, 386] width 1360 height 930
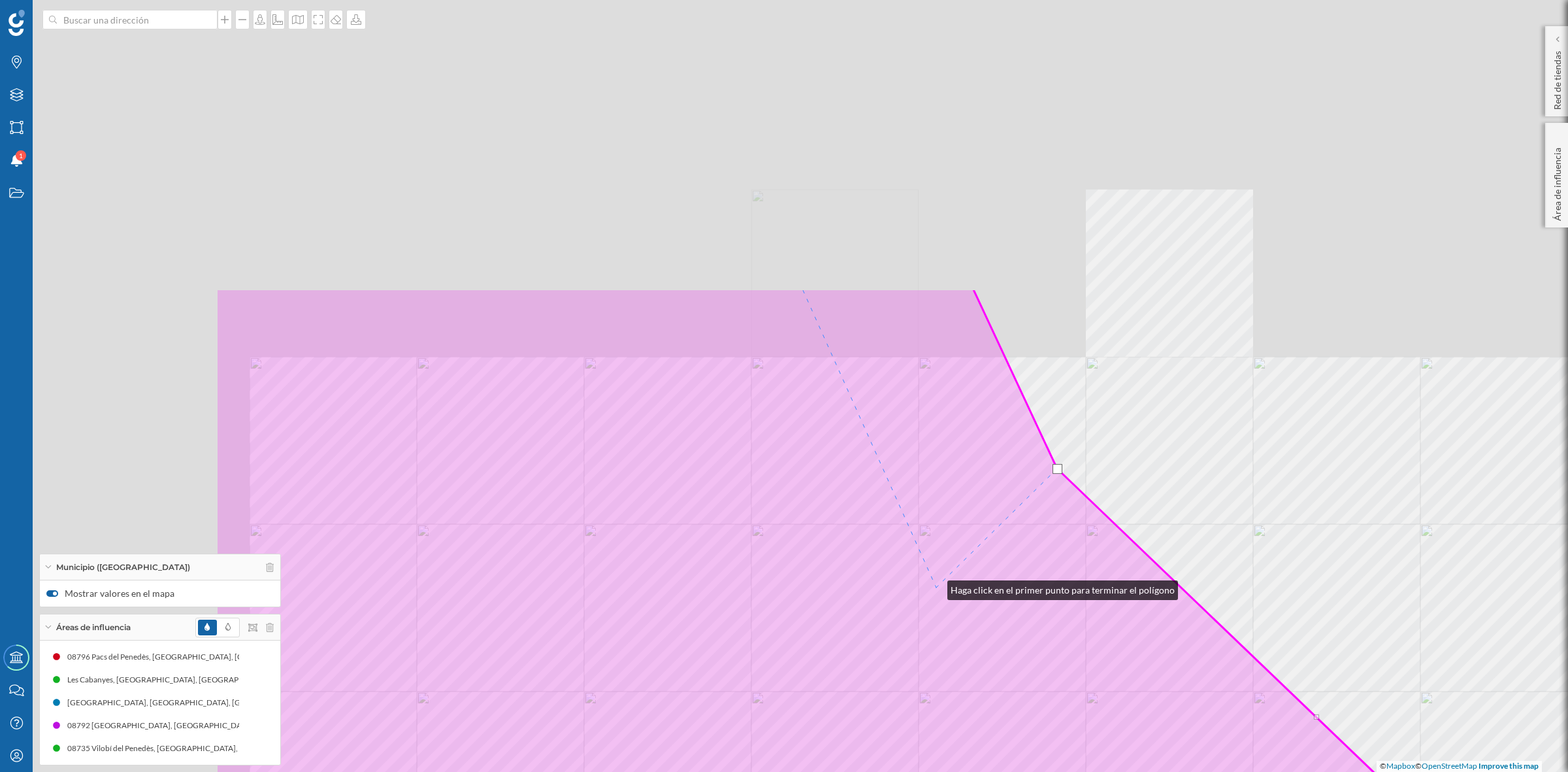
drag, startPoint x: 560, startPoint y: 219, endPoint x: 944, endPoint y: 593, distance: 536.0
click at [944, 593] on icon at bounding box center [895, 752] width 1360 height 930
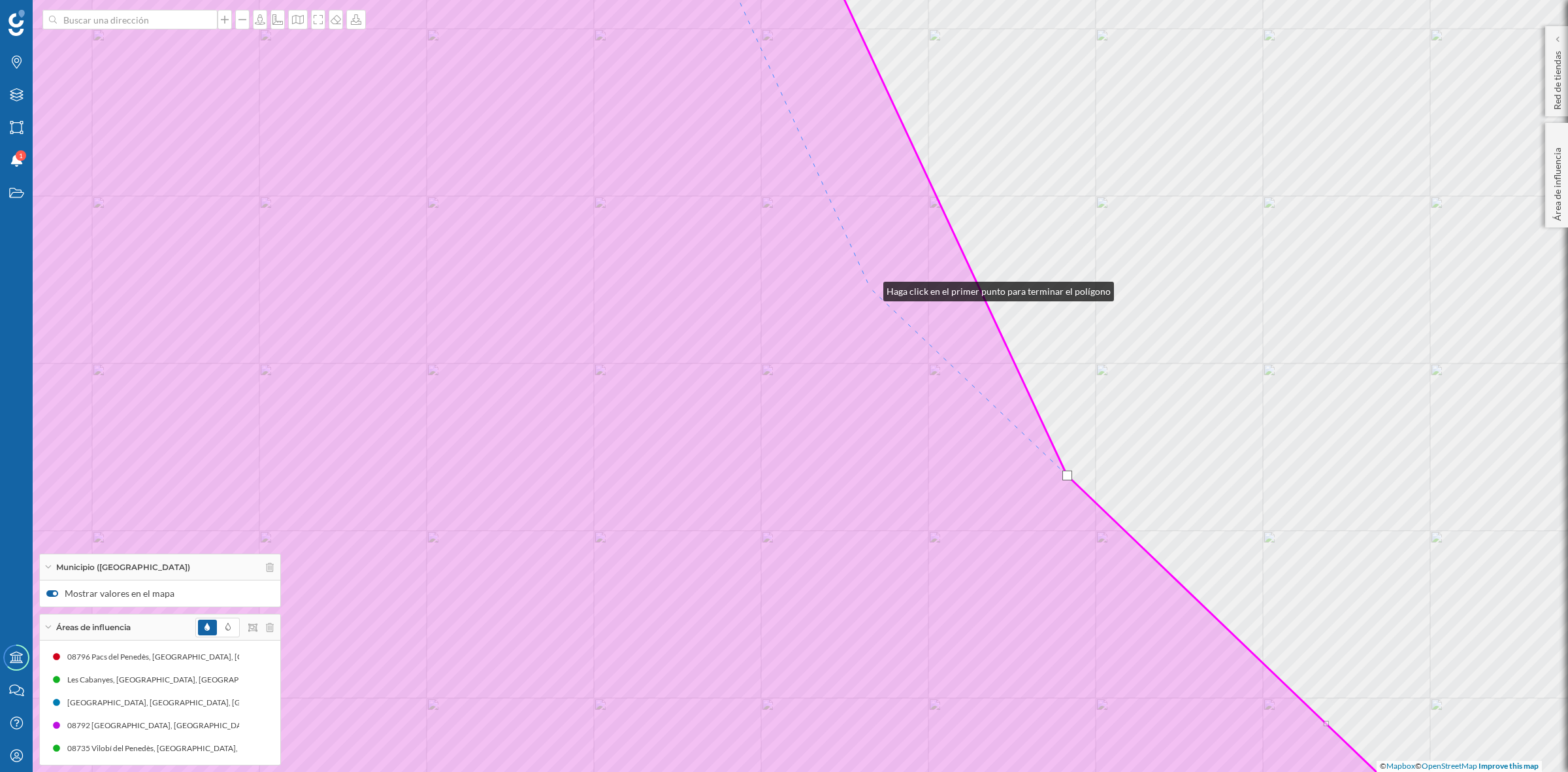
click at [870, 288] on icon at bounding box center [650, 386] width 1618 height 930
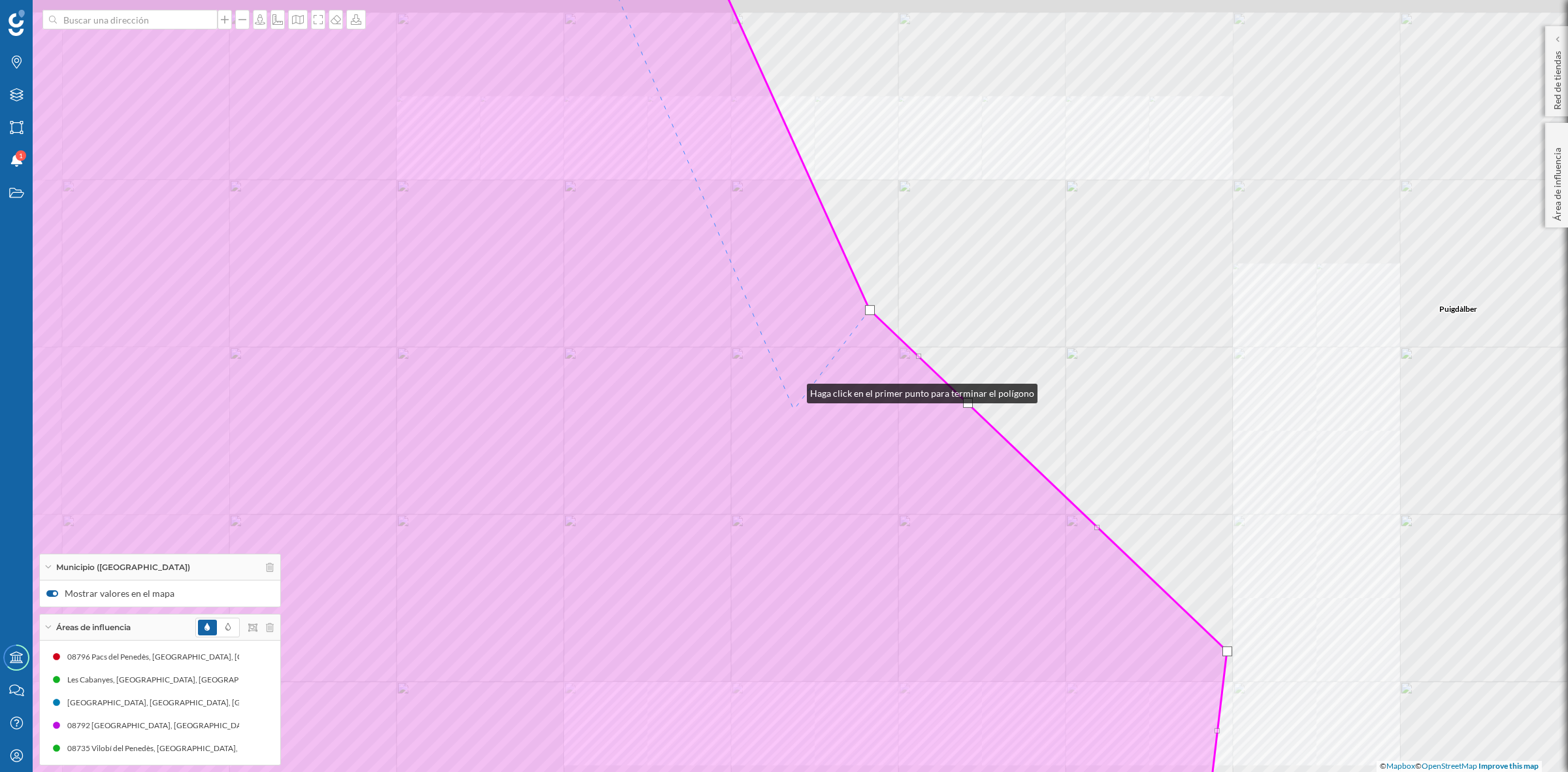
drag, startPoint x: 795, startPoint y: 369, endPoint x: 844, endPoint y: 617, distance: 252.8
click at [844, 616] on icon at bounding box center [546, 407] width 1411 height 930
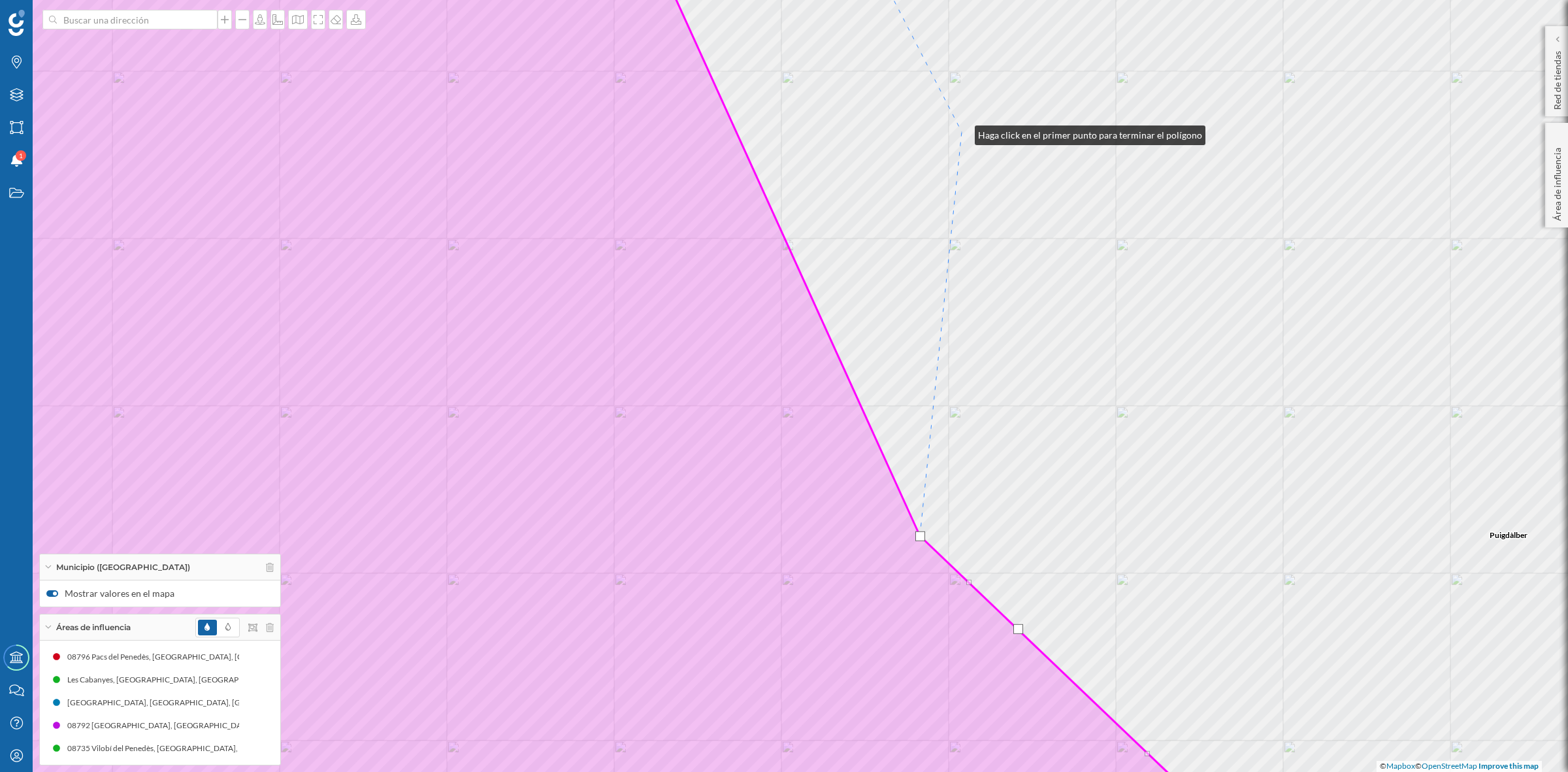
click at [962, 132] on div "Font-rubí Puigdàlber [GEOGRAPHIC_DATA], El © Mapbox © OpenStreetMap Improve thi…" at bounding box center [784, 386] width 1568 height 772
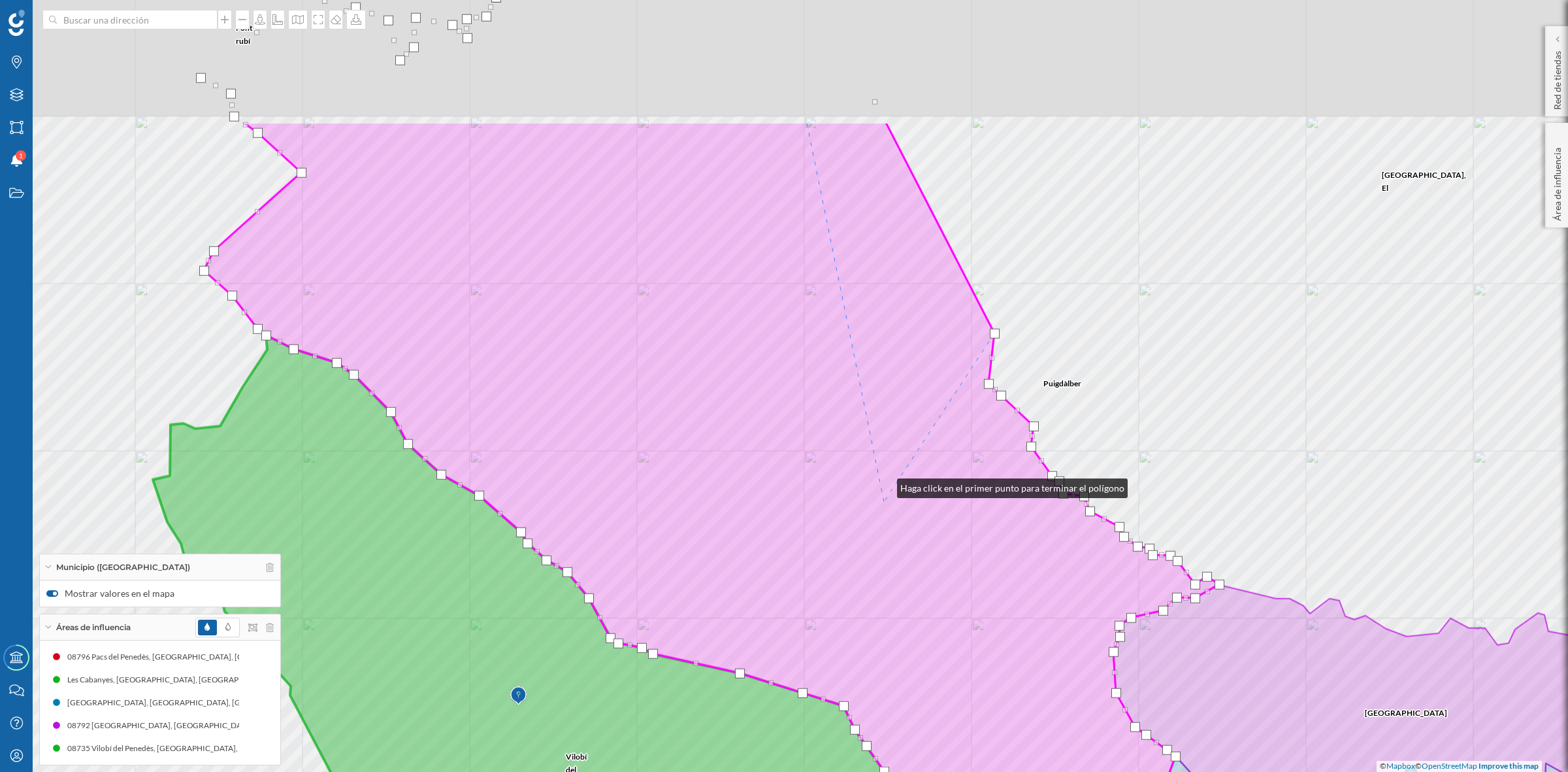
drag, startPoint x: 852, startPoint y: 284, endPoint x: 884, endPoint y: 520, distance: 238.2
click at [884, 520] on icon at bounding box center [711, 475] width 1016 height 707
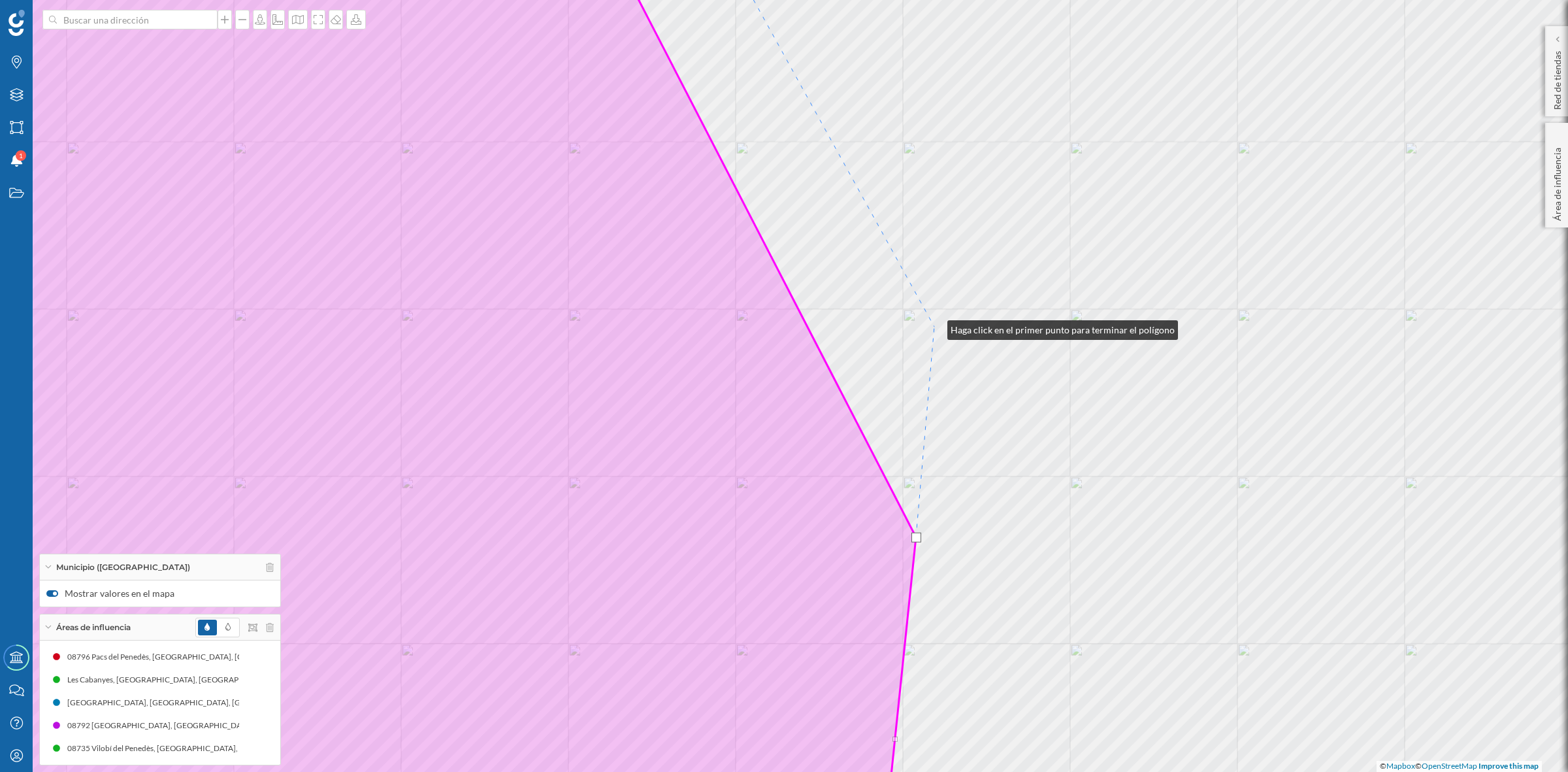
click at [934, 327] on div "Font-[PERSON_NAME] © Mapbox © OpenStreetMap Improve this map" at bounding box center [784, 386] width 1568 height 772
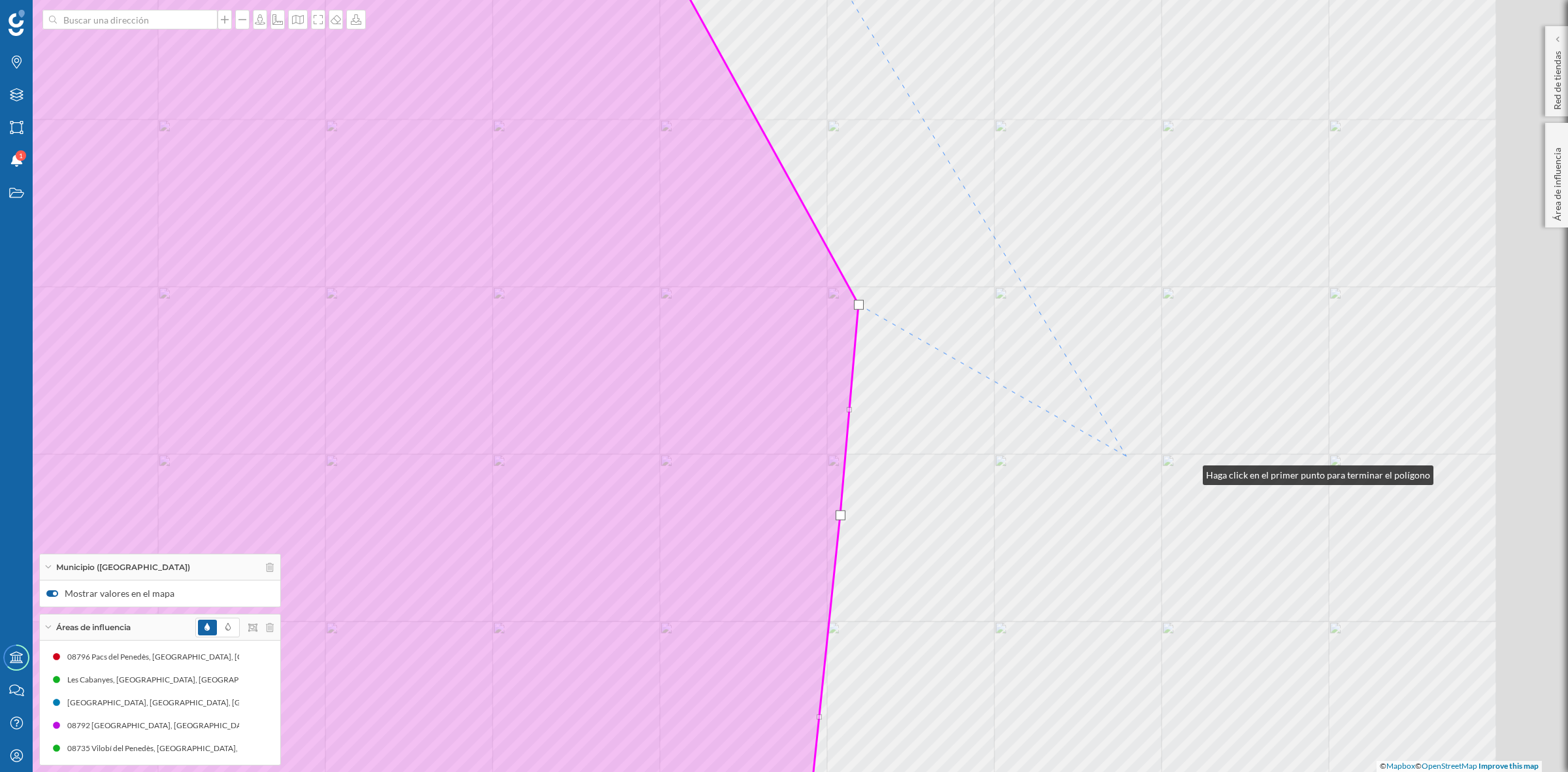
drag, startPoint x: 1190, startPoint y: 472, endPoint x: 730, endPoint y: 407, distance: 464.6
click at [730, 407] on div "Font-[PERSON_NAME] © Mapbox © OpenStreetMap Improve this map" at bounding box center [784, 386] width 1568 height 772
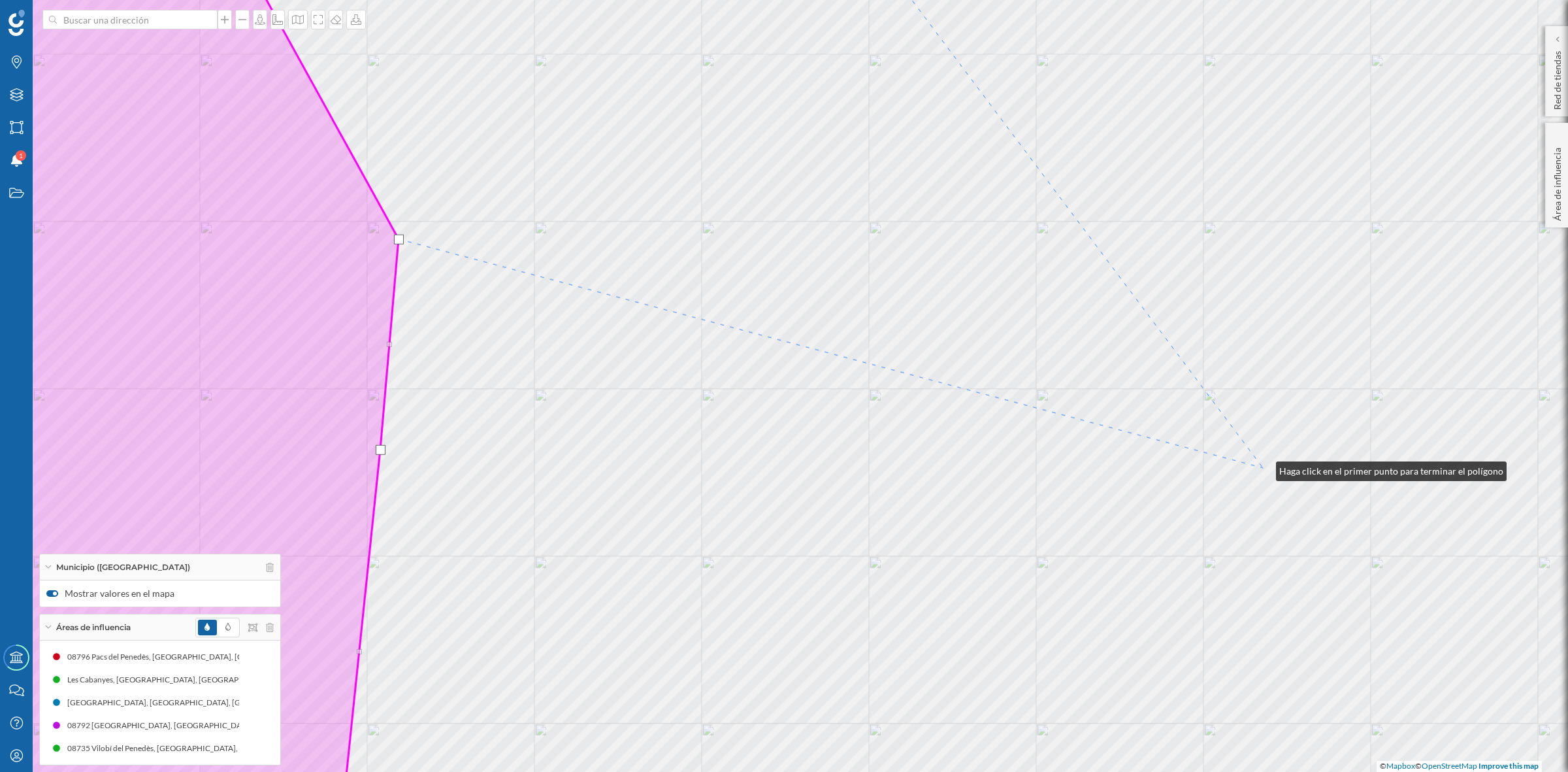
click at [1263, 468] on div "Font-rubí Puigdàlber [GEOGRAPHIC_DATA], El © Mapbox © OpenStreetMap Improve thi…" at bounding box center [784, 386] width 1568 height 772
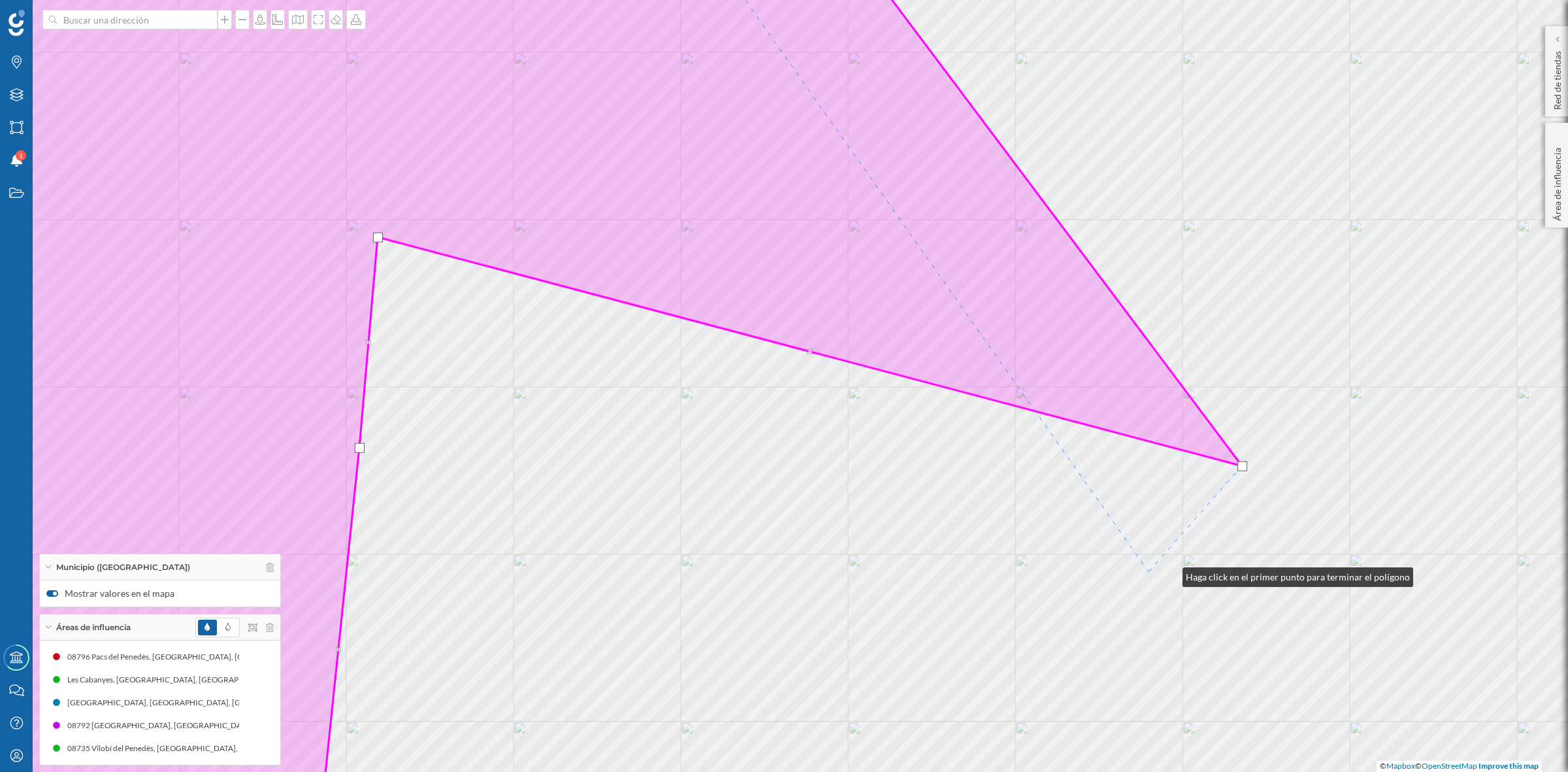
drag, startPoint x: 1170, startPoint y: 574, endPoint x: 731, endPoint y: 471, distance: 450.9
click at [731, 471] on div "Font-rubí Puigdàlber [GEOGRAPHIC_DATA], El © Mapbox © OpenStreetMap Improve thi…" at bounding box center [784, 386] width 1568 height 772
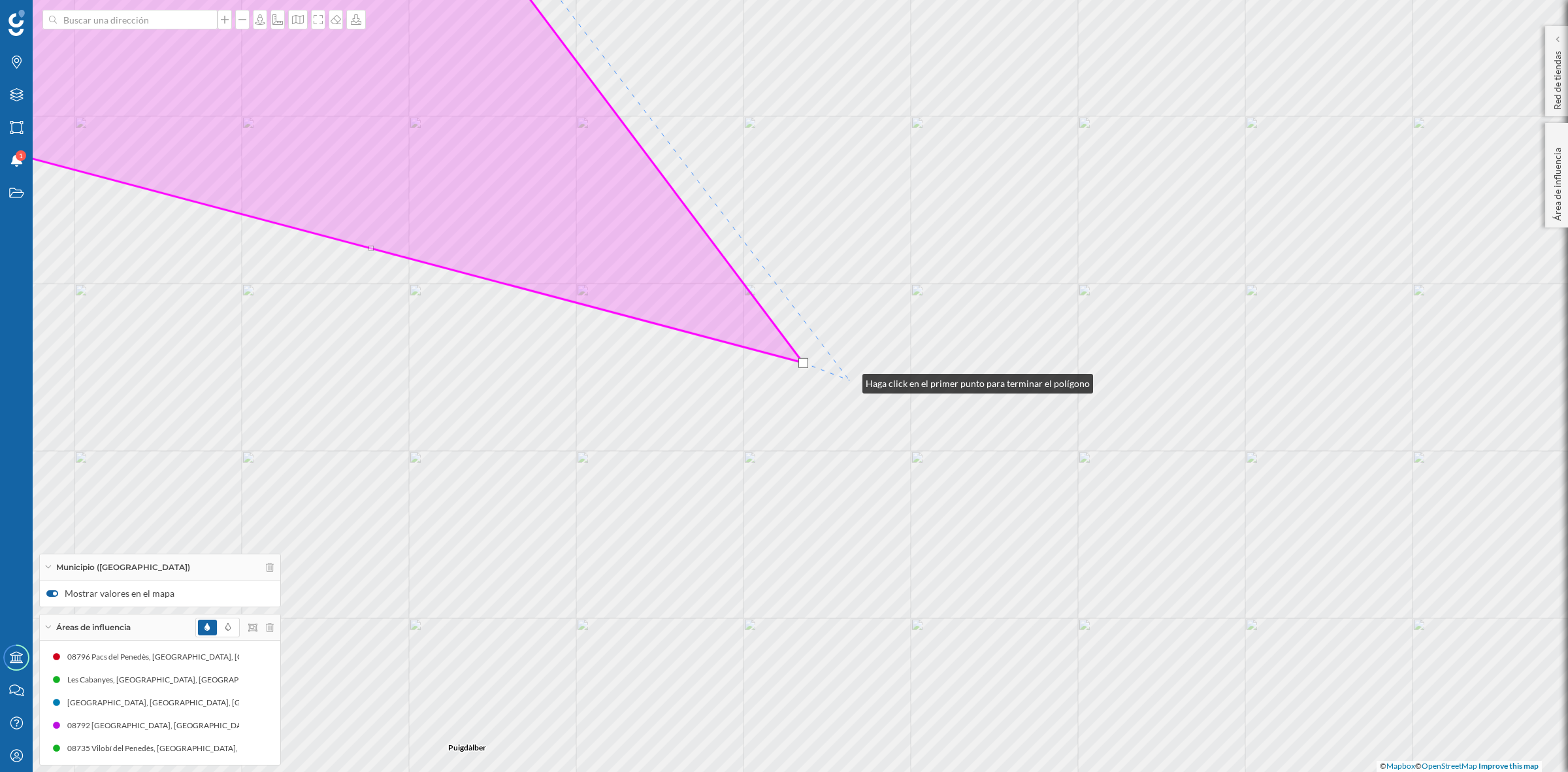
click at [849, 380] on div "Font-rubí Puigdàlber [GEOGRAPHIC_DATA], El © Mapbox © OpenStreetMap Improve thi…" at bounding box center [784, 386] width 1568 height 772
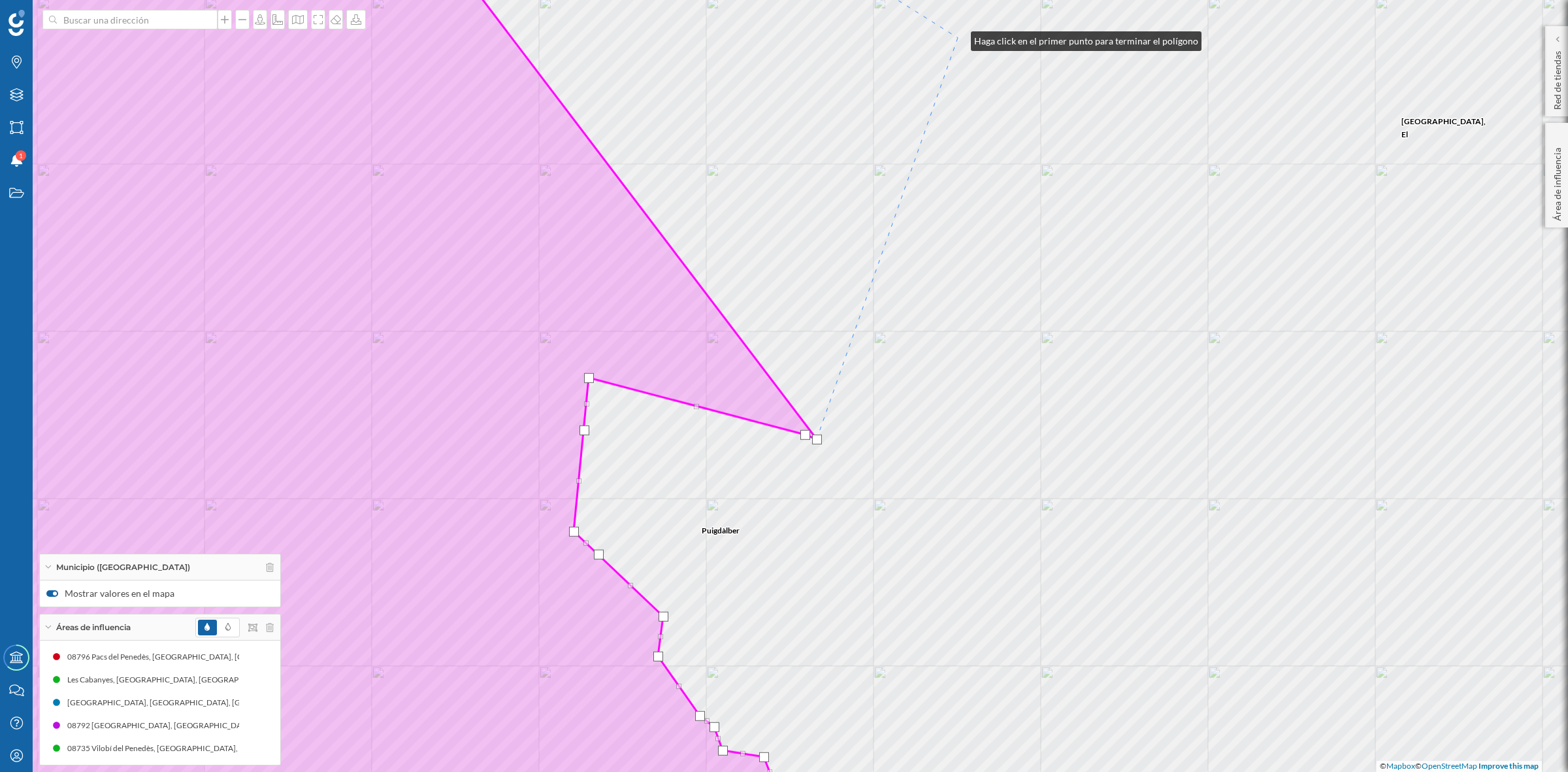
click at [958, 38] on div "Puigdàlber [GEOGRAPHIC_DATA], [GEOGRAPHIC_DATA]-[PERSON_NAME] © Mapbox © OpenSt…" at bounding box center [784, 386] width 1568 height 772
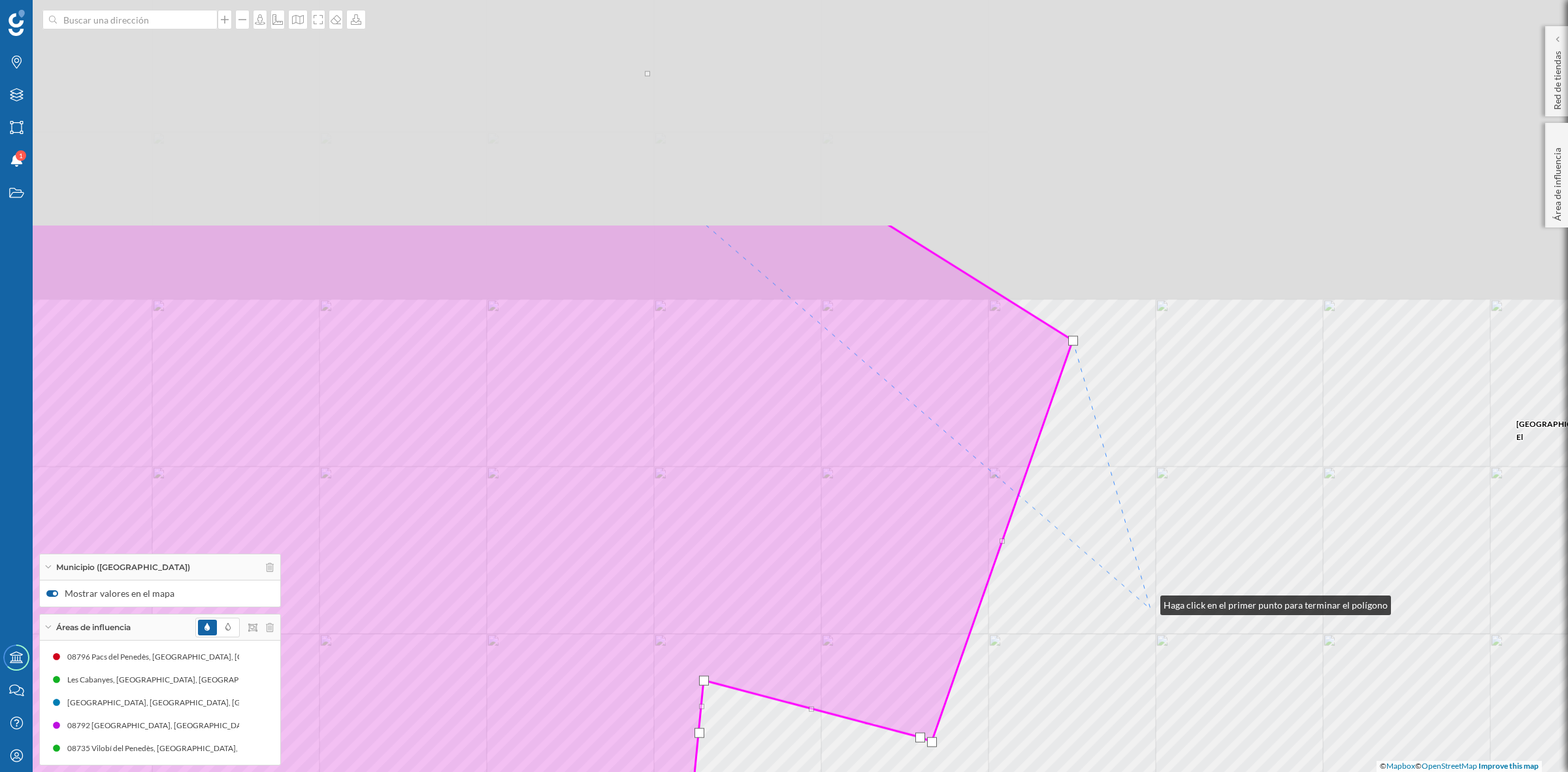
drag, startPoint x: 1033, startPoint y: 299, endPoint x: 1148, endPoint y: 603, distance: 325.0
click at [1148, 603] on div "Puigdàlber [GEOGRAPHIC_DATA], [GEOGRAPHIC_DATA]-[PERSON_NAME] © Mapbox © OpenSt…" at bounding box center [784, 386] width 1568 height 772
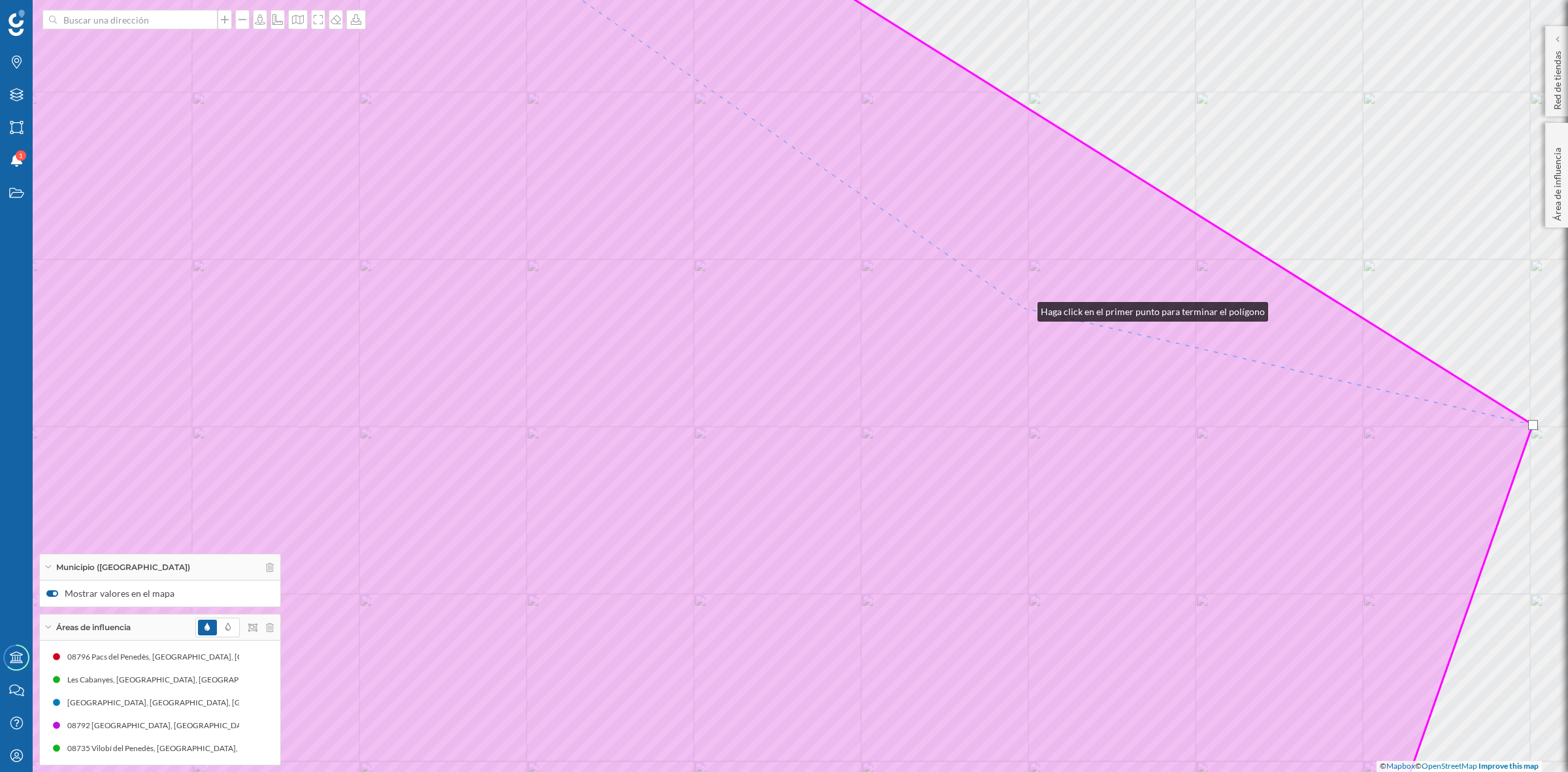
click at [1025, 308] on icon at bounding box center [687, 386] width 1692 height 930
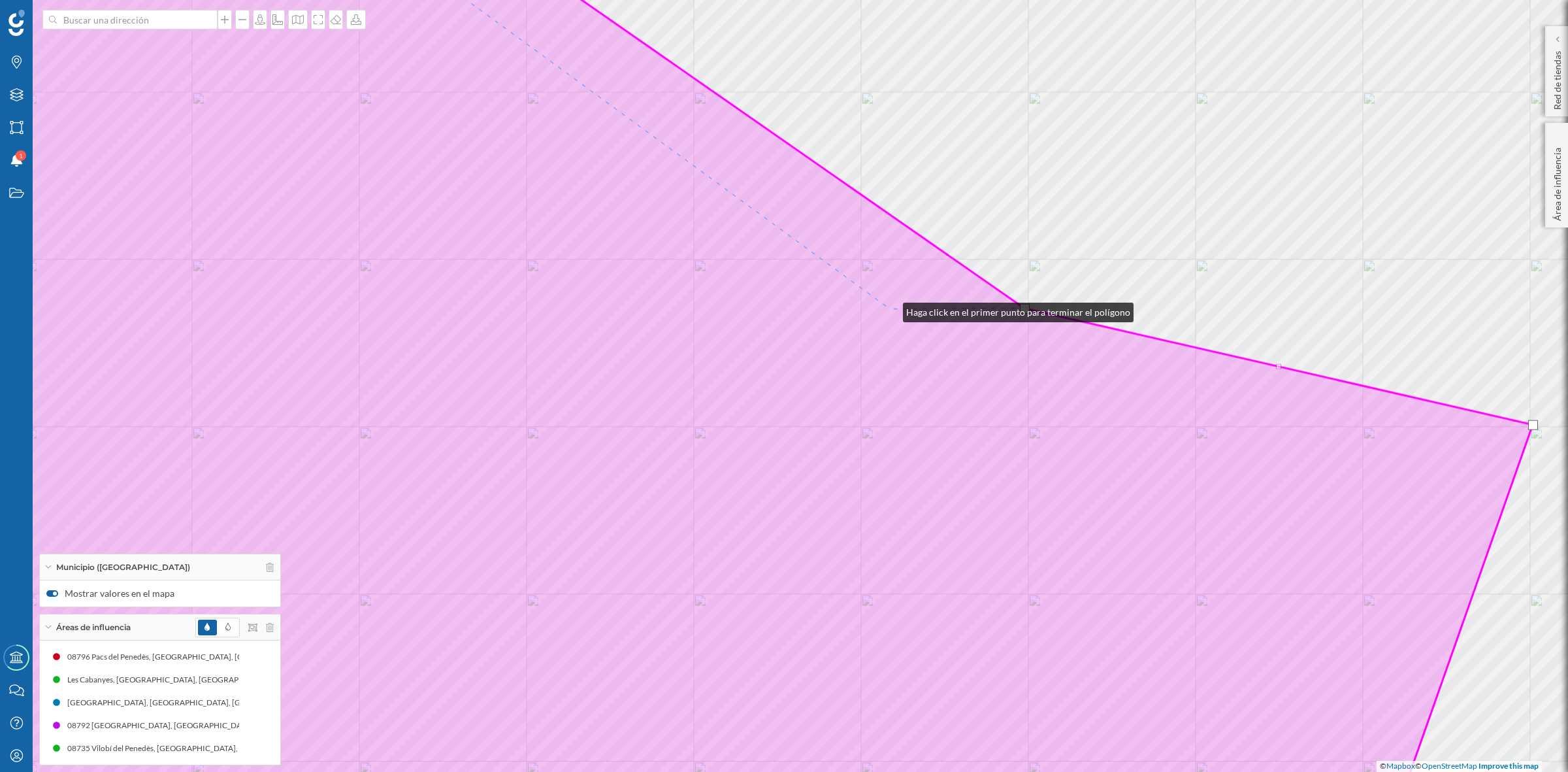
click at [890, 309] on icon at bounding box center [687, 386] width 1692 height 930
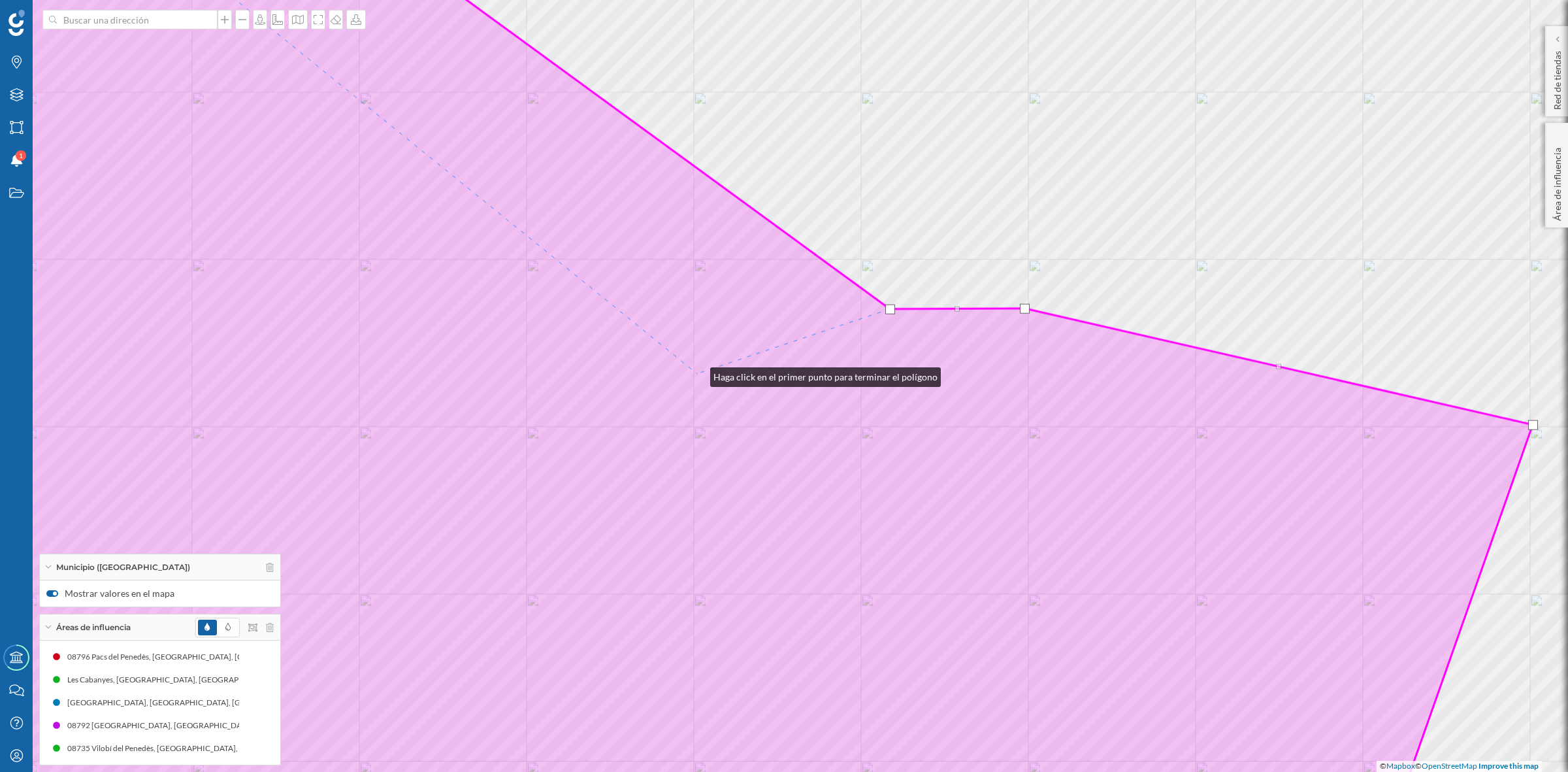
click at [698, 373] on icon at bounding box center [687, 386] width 1692 height 930
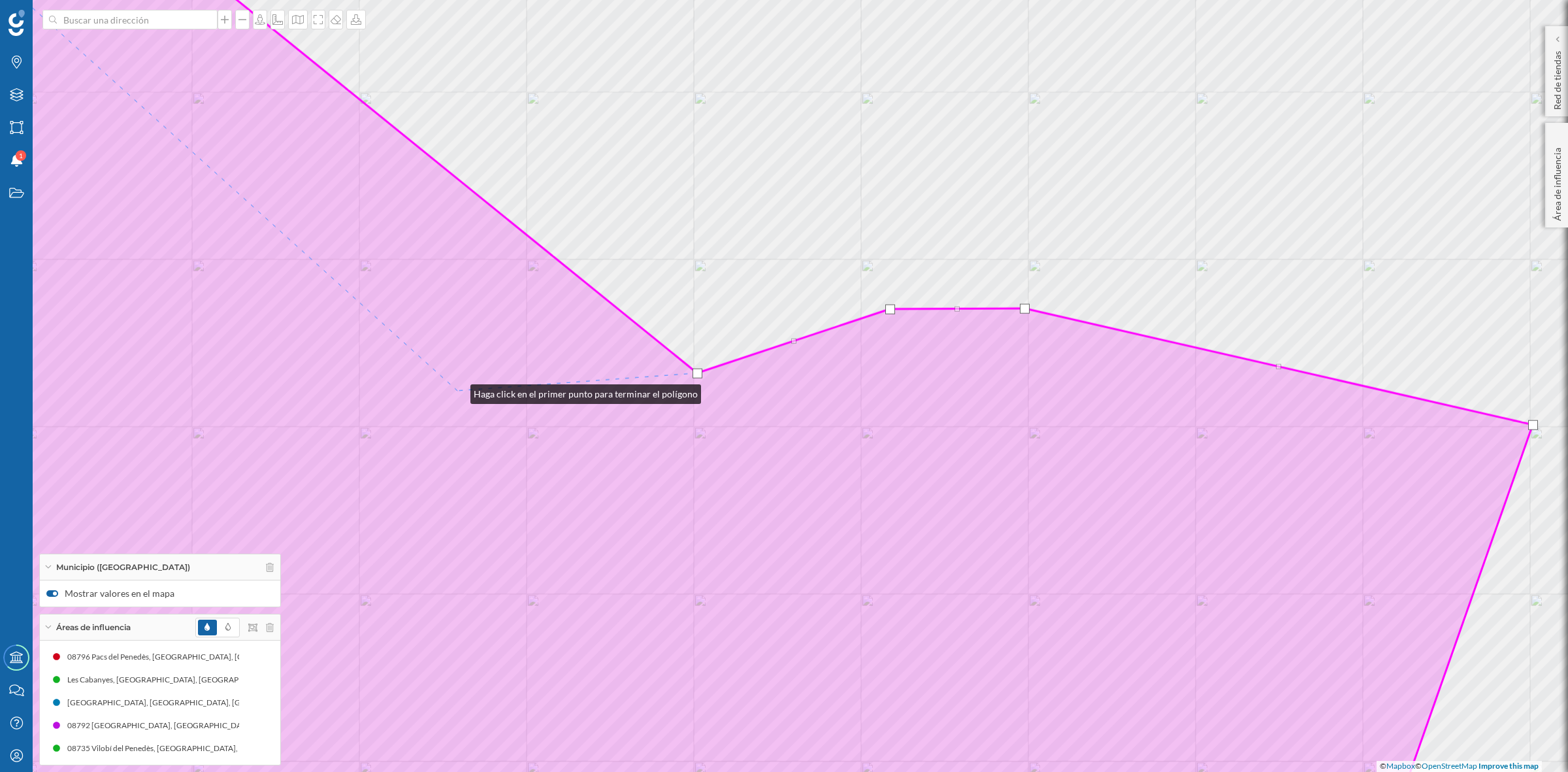
click at [458, 391] on icon at bounding box center [687, 386] width 1692 height 930
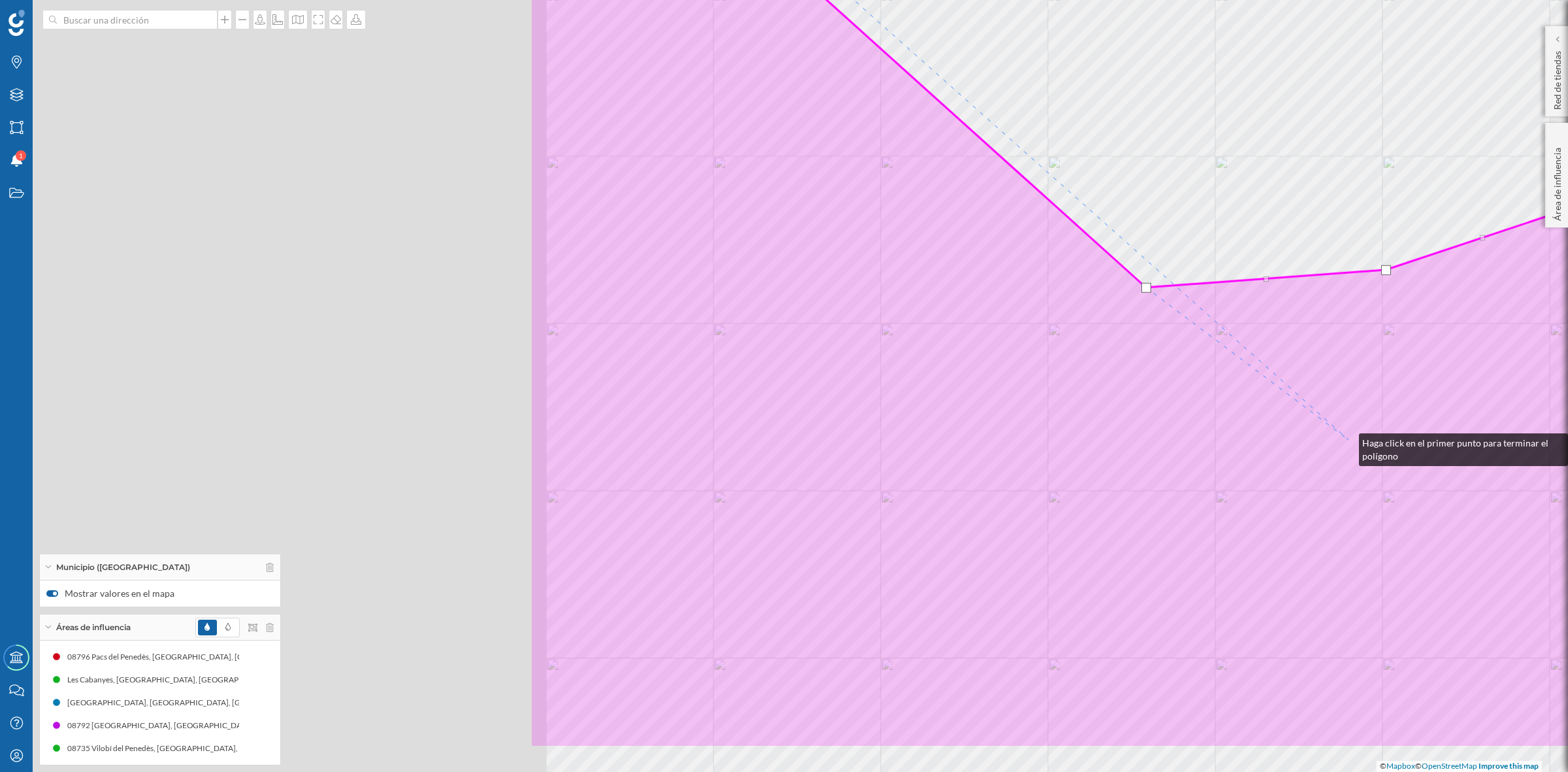
drag, startPoint x: 658, startPoint y: 543, endPoint x: 1346, endPoint y: 440, distance: 695.7
click at [1346, 440] on icon at bounding box center [1376, 282] width 1692 height 930
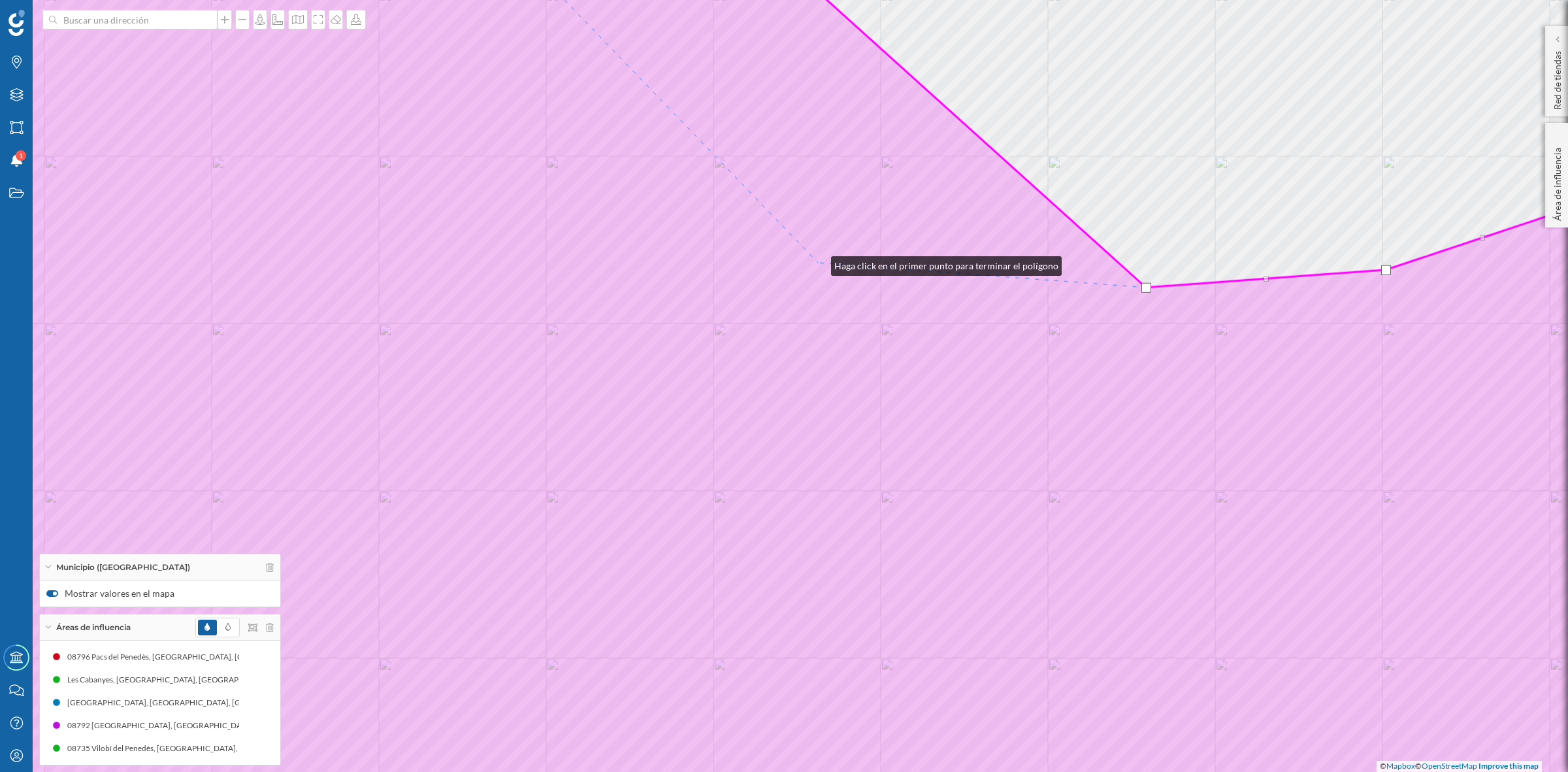
click at [819, 262] on icon at bounding box center [784, 386] width 1886 height 930
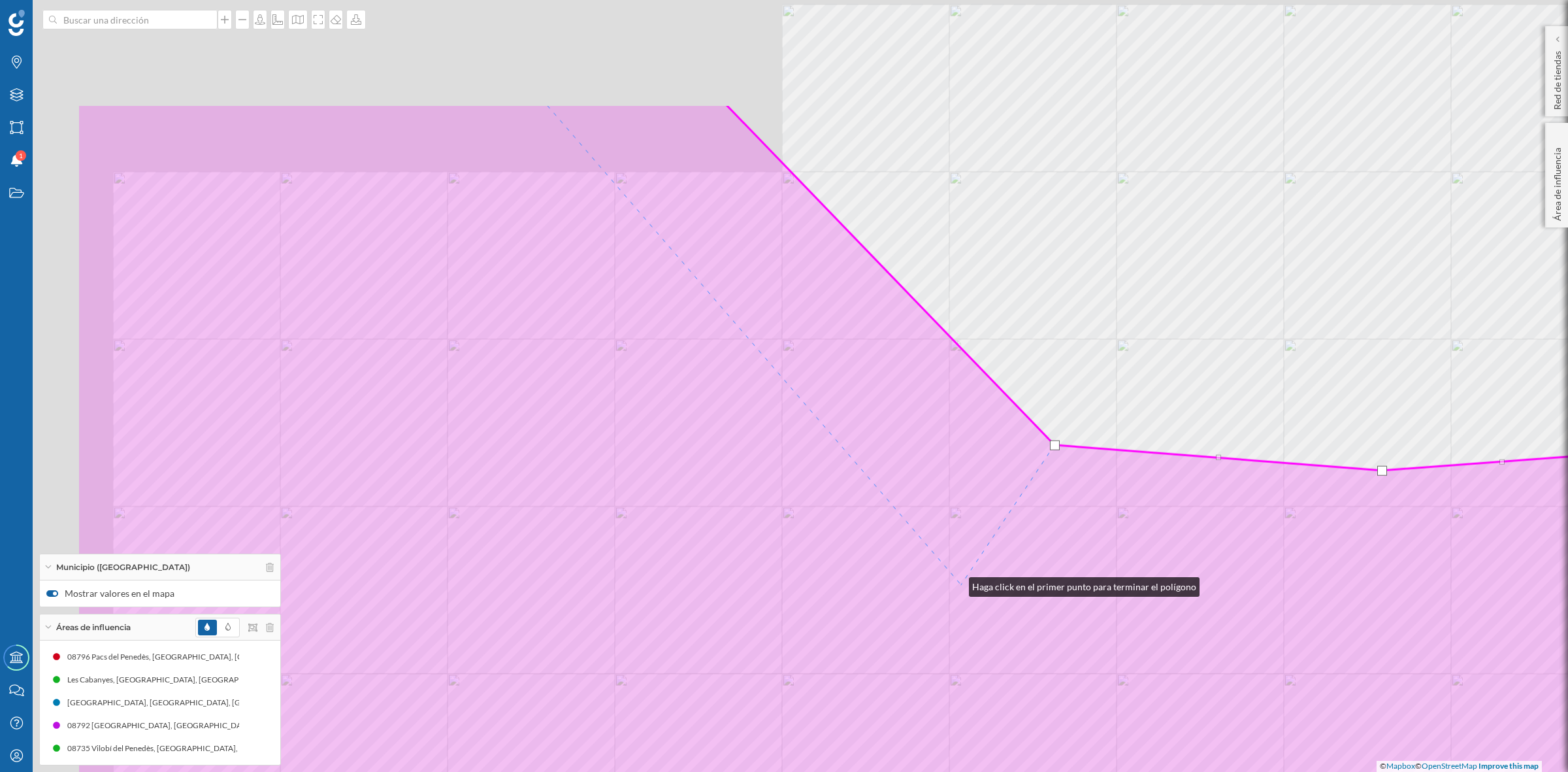
drag, startPoint x: 720, startPoint y: 401, endPoint x: 888, endPoint y: 483, distance: 186.9
click at [956, 585] on icon at bounding box center [1020, 568] width 1886 height 930
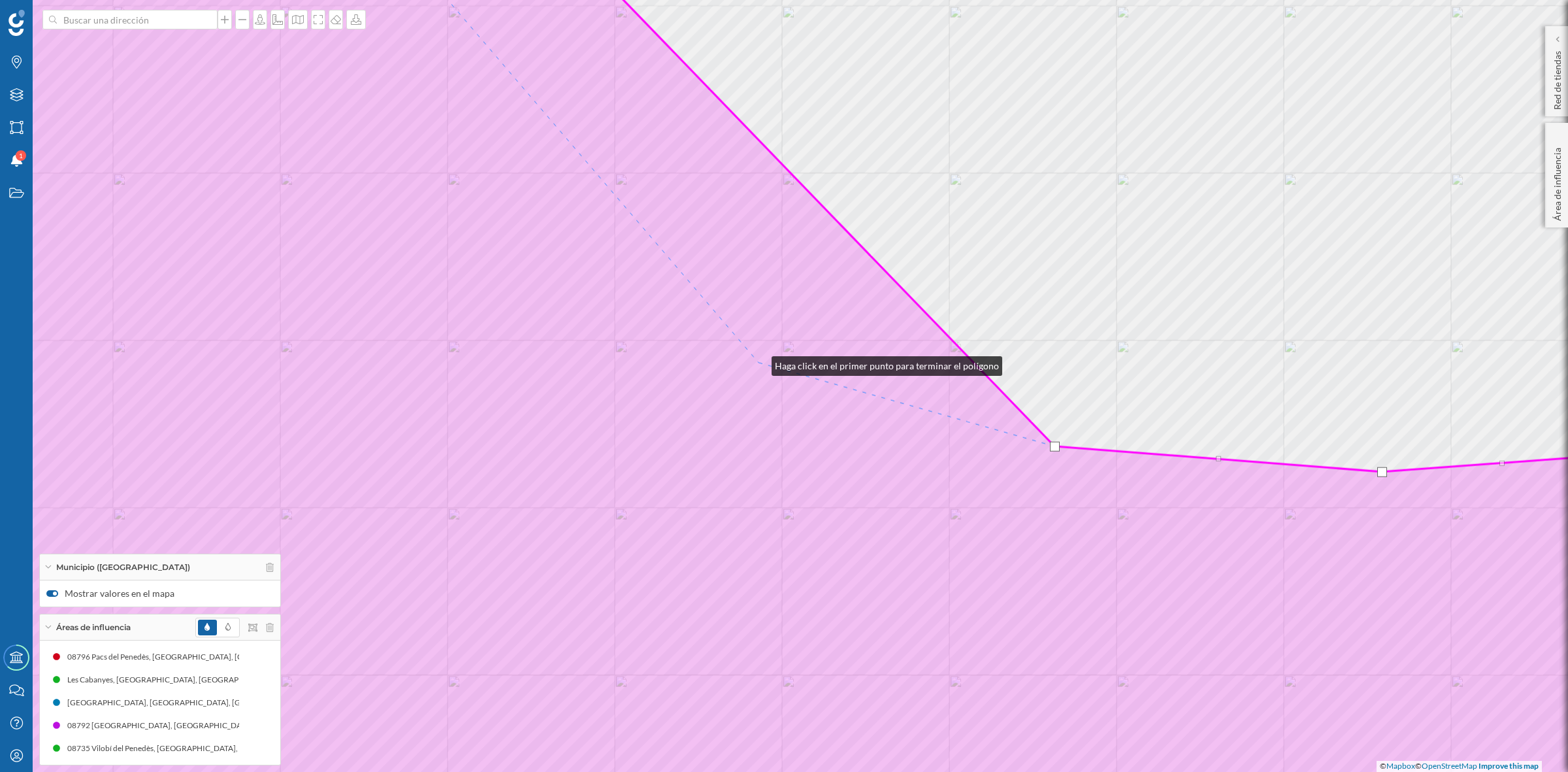
click at [758, 362] on icon at bounding box center [784, 386] width 1886 height 930
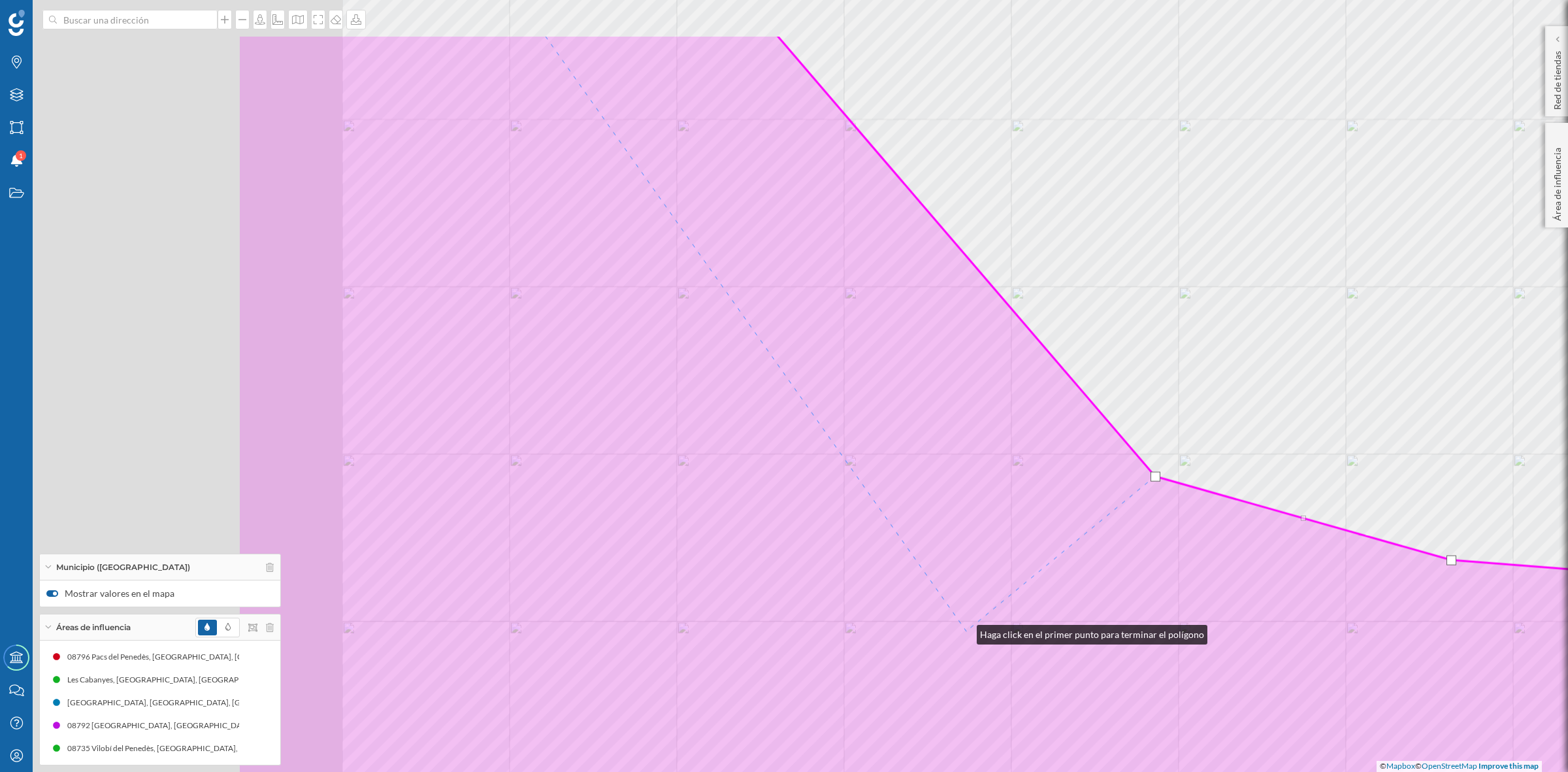
drag, startPoint x: 568, startPoint y: 517, endPoint x: 983, endPoint y: 671, distance: 442.7
click at [983, 671] on icon at bounding box center [1180, 499] width 1886 height 930
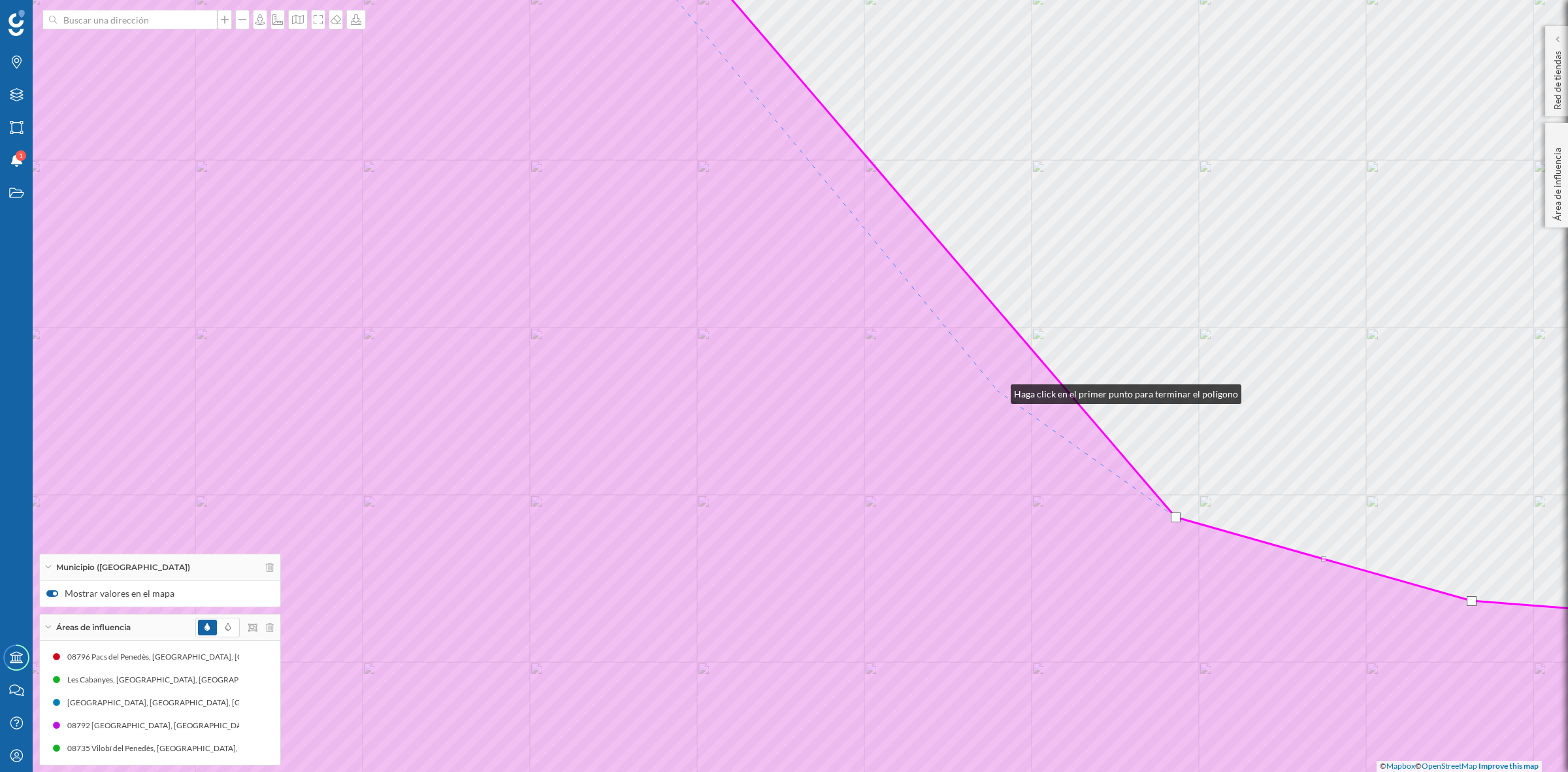
click at [997, 391] on icon at bounding box center [784, 386] width 1886 height 930
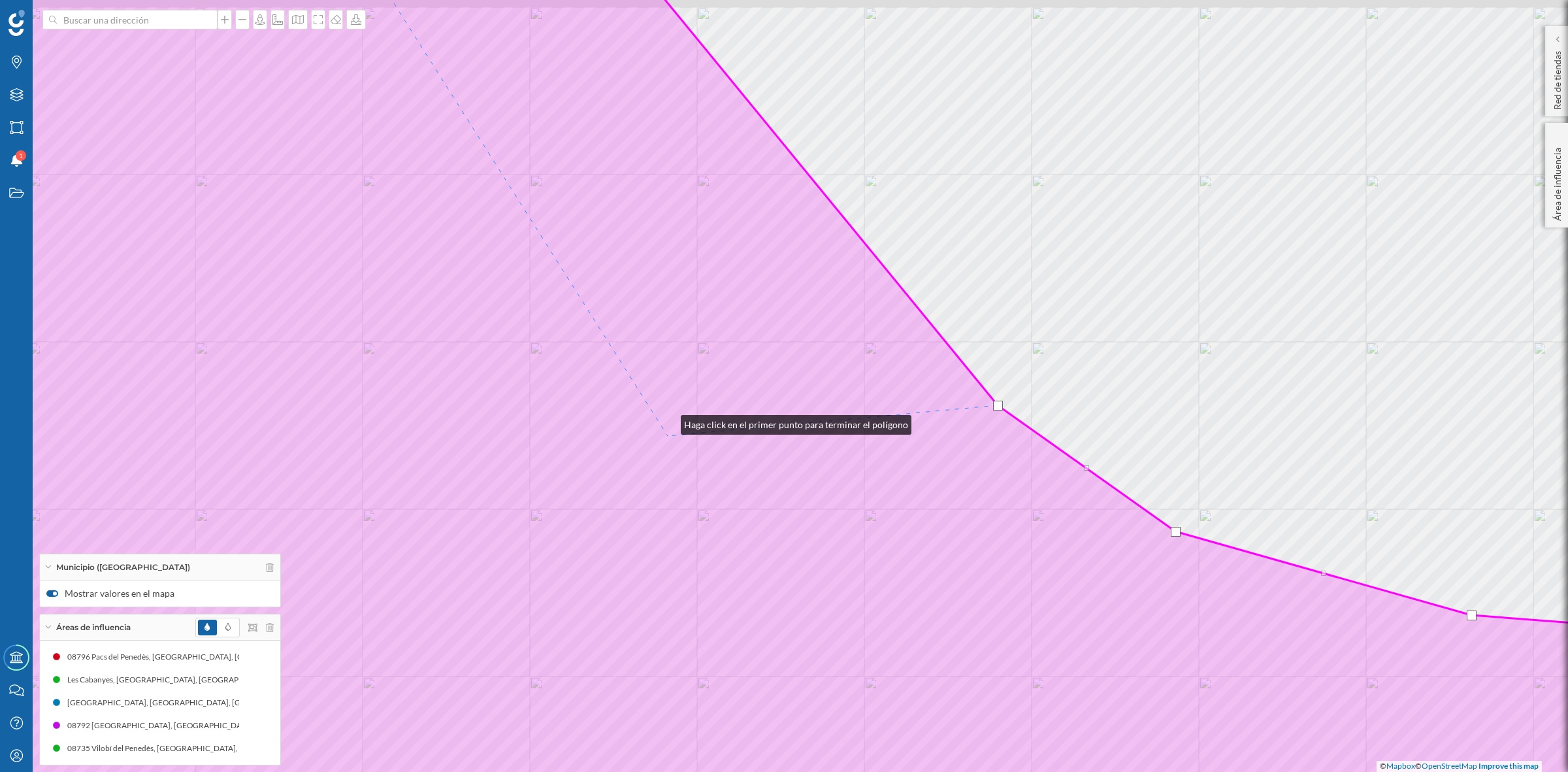
drag, startPoint x: 667, startPoint y: 407, endPoint x: 686, endPoint y: 529, distance: 123.5
click at [678, 551] on icon at bounding box center [784, 400] width 1886 height 930
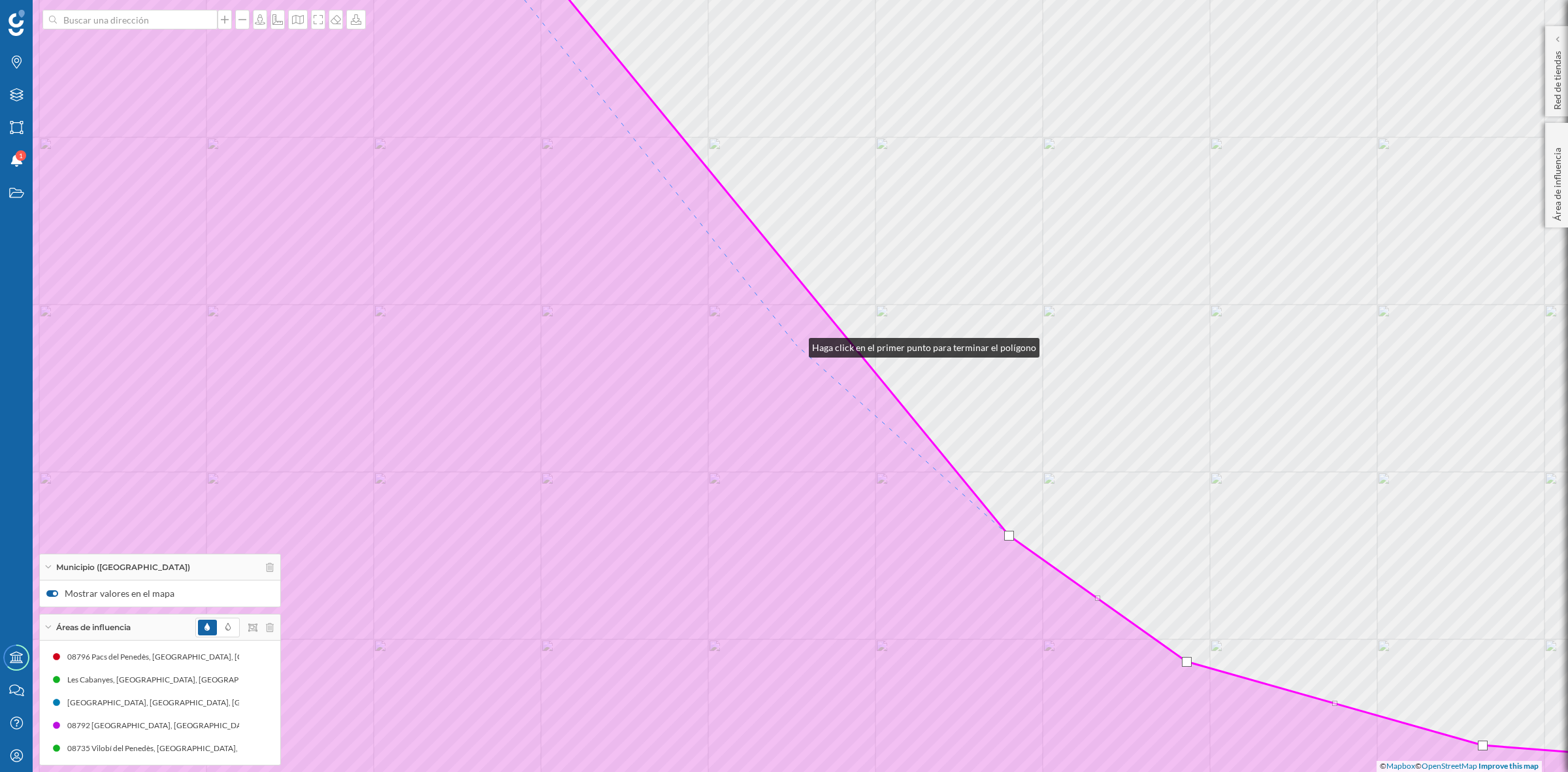
click at [796, 344] on icon at bounding box center [784, 386] width 1886 height 930
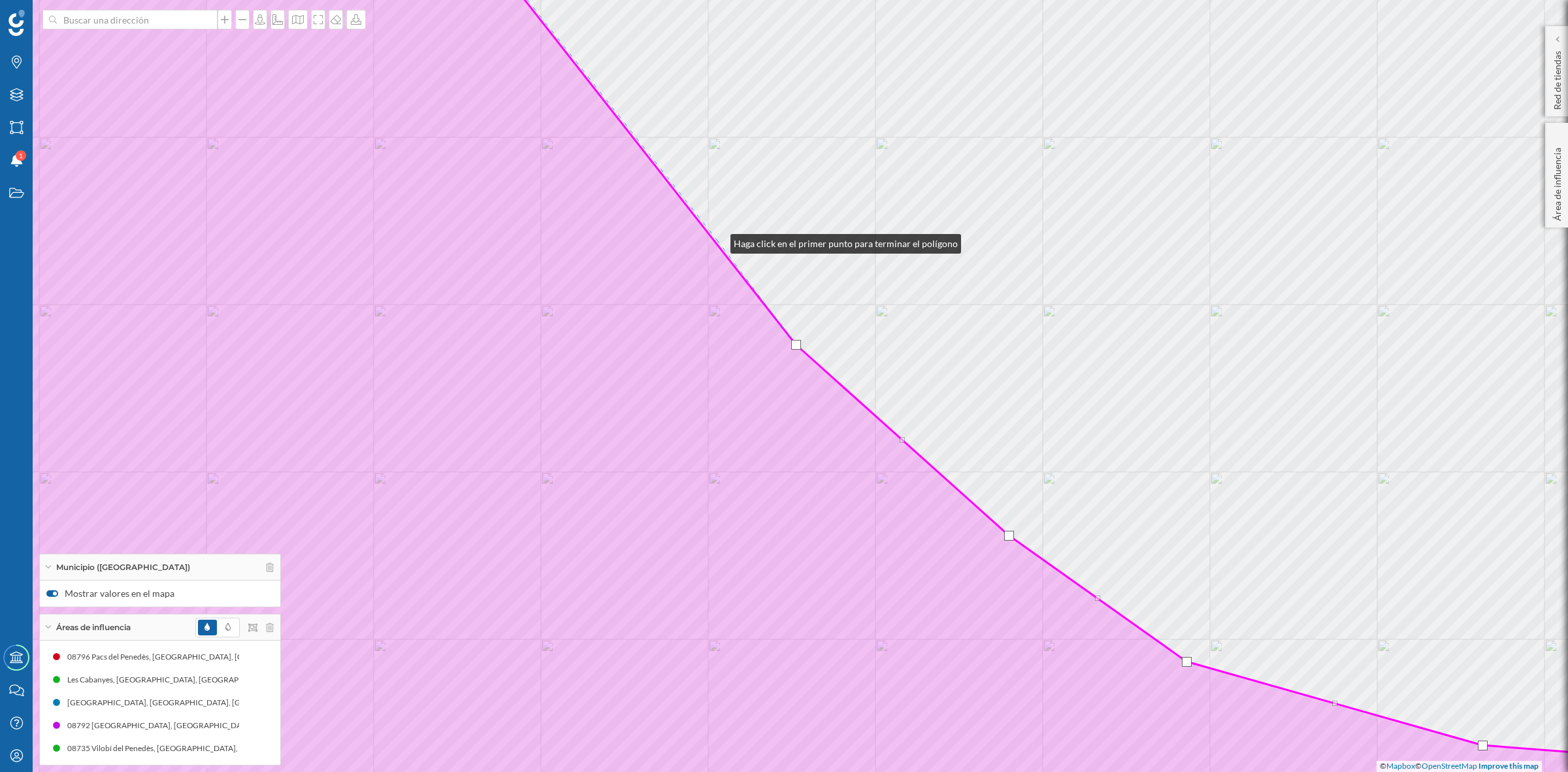
click at [718, 241] on div "Font-[PERSON_NAME] © Mapbox © OpenStreetMap Improve this map" at bounding box center [784, 386] width 1568 height 772
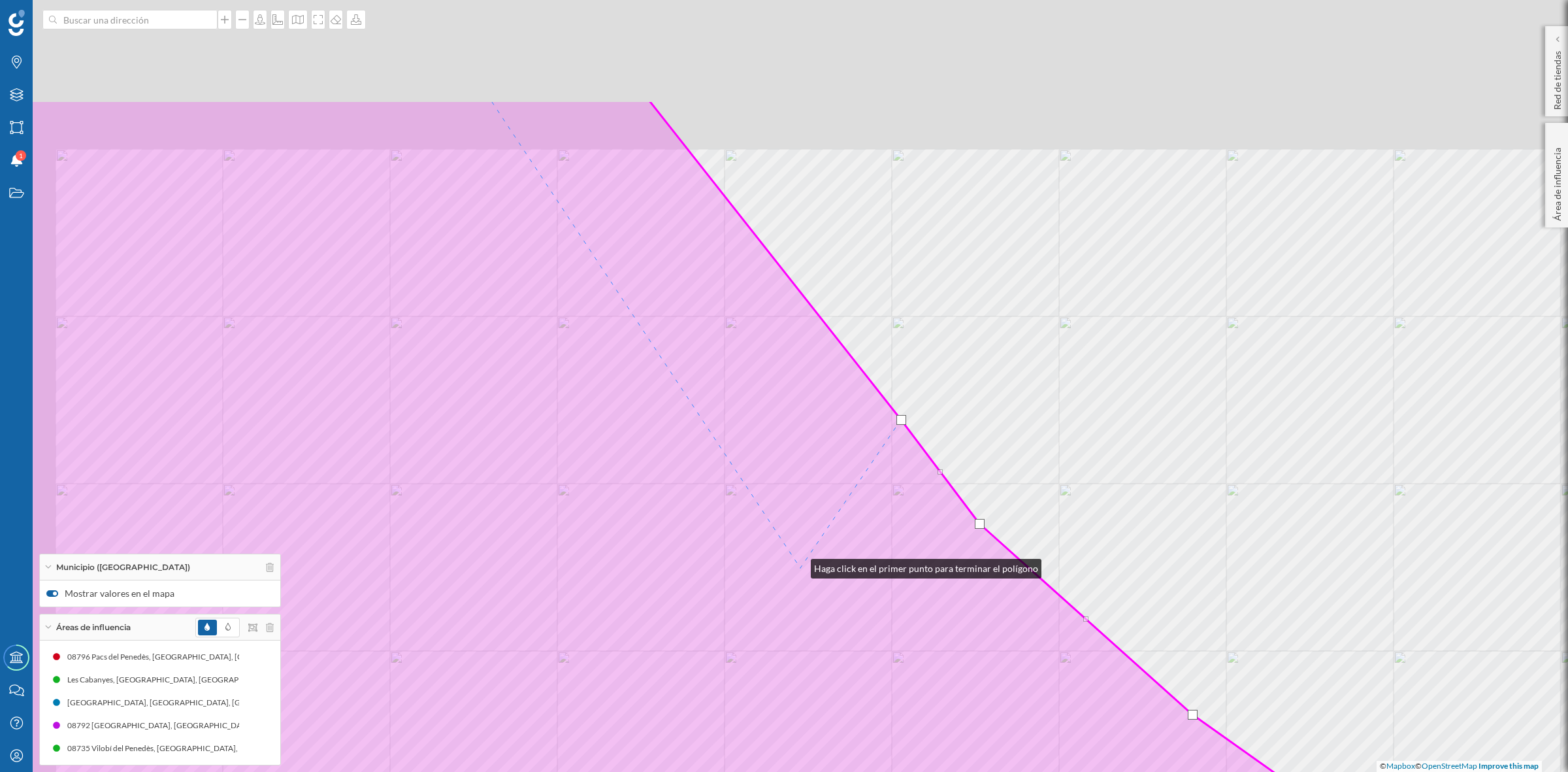
drag, startPoint x: 614, startPoint y: 386, endPoint x: 890, endPoint y: 729, distance: 440.3
click at [890, 729] on icon at bounding box center [967, 565] width 1886 height 930
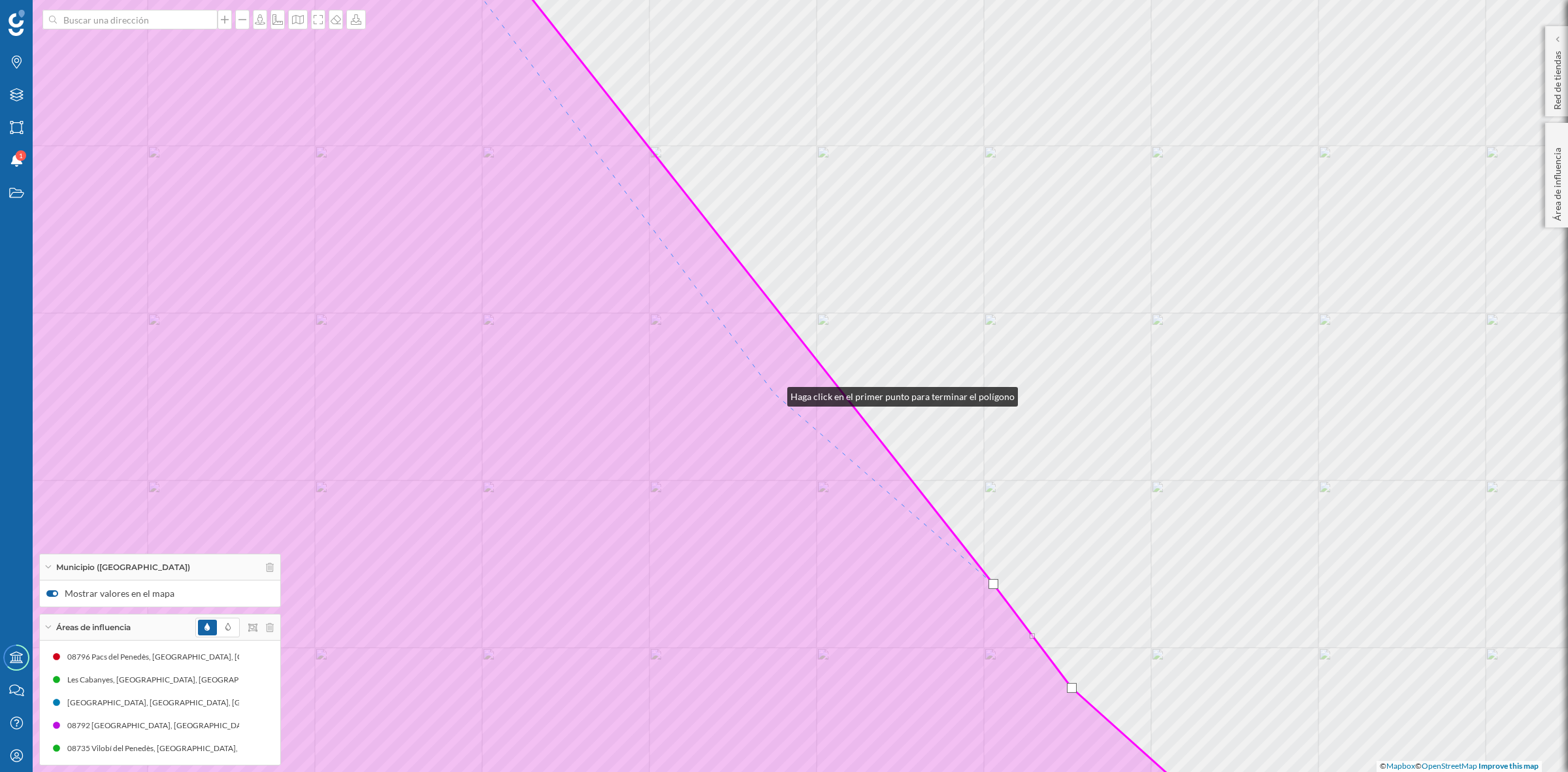
click at [774, 393] on icon at bounding box center [547, 386] width 1412 height 930
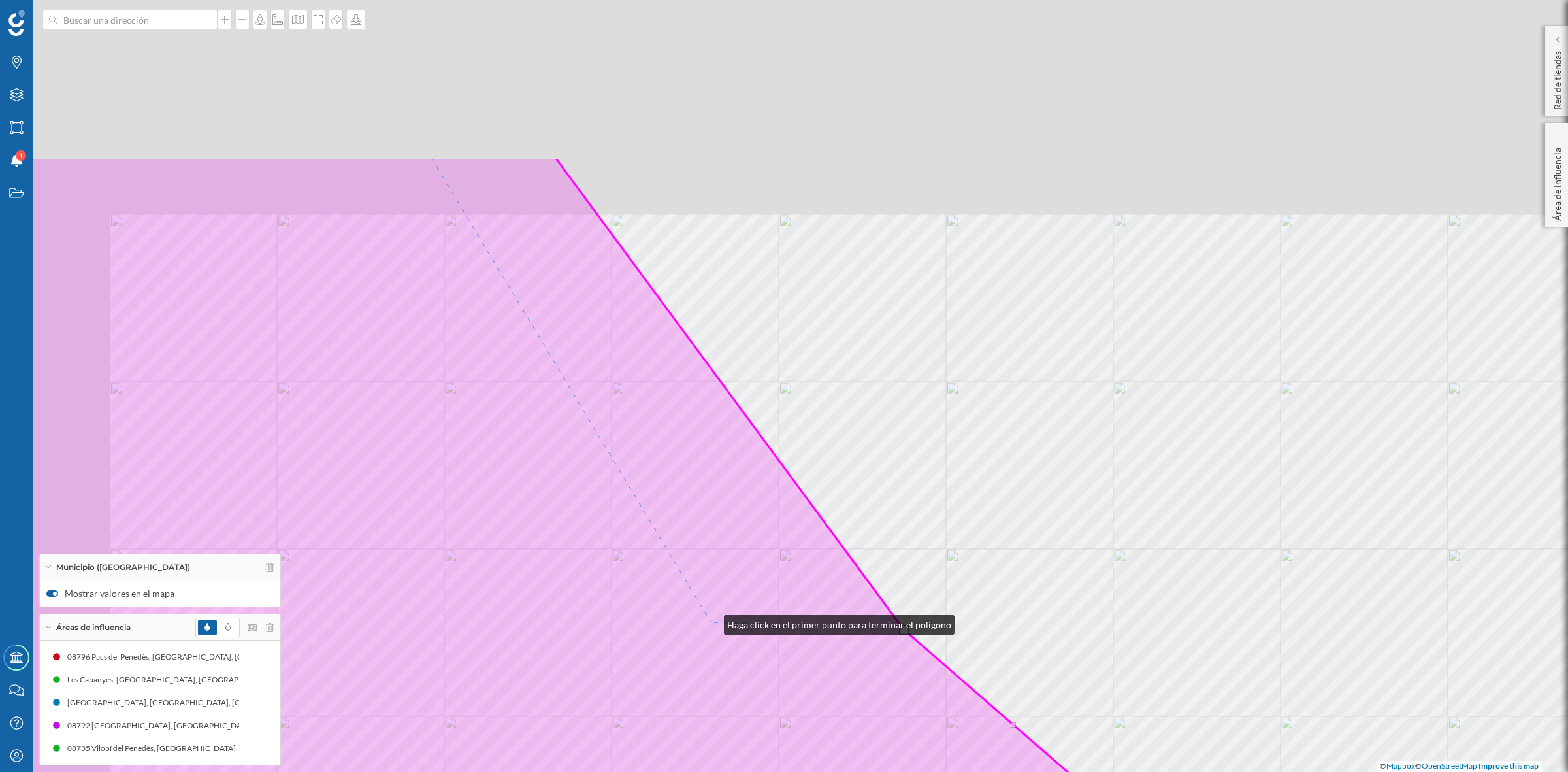
drag, startPoint x: 582, startPoint y: 386, endPoint x: 711, endPoint y: 622, distance: 269.0
click at [711, 622] on icon at bounding box center [677, 622] width 1412 height 930
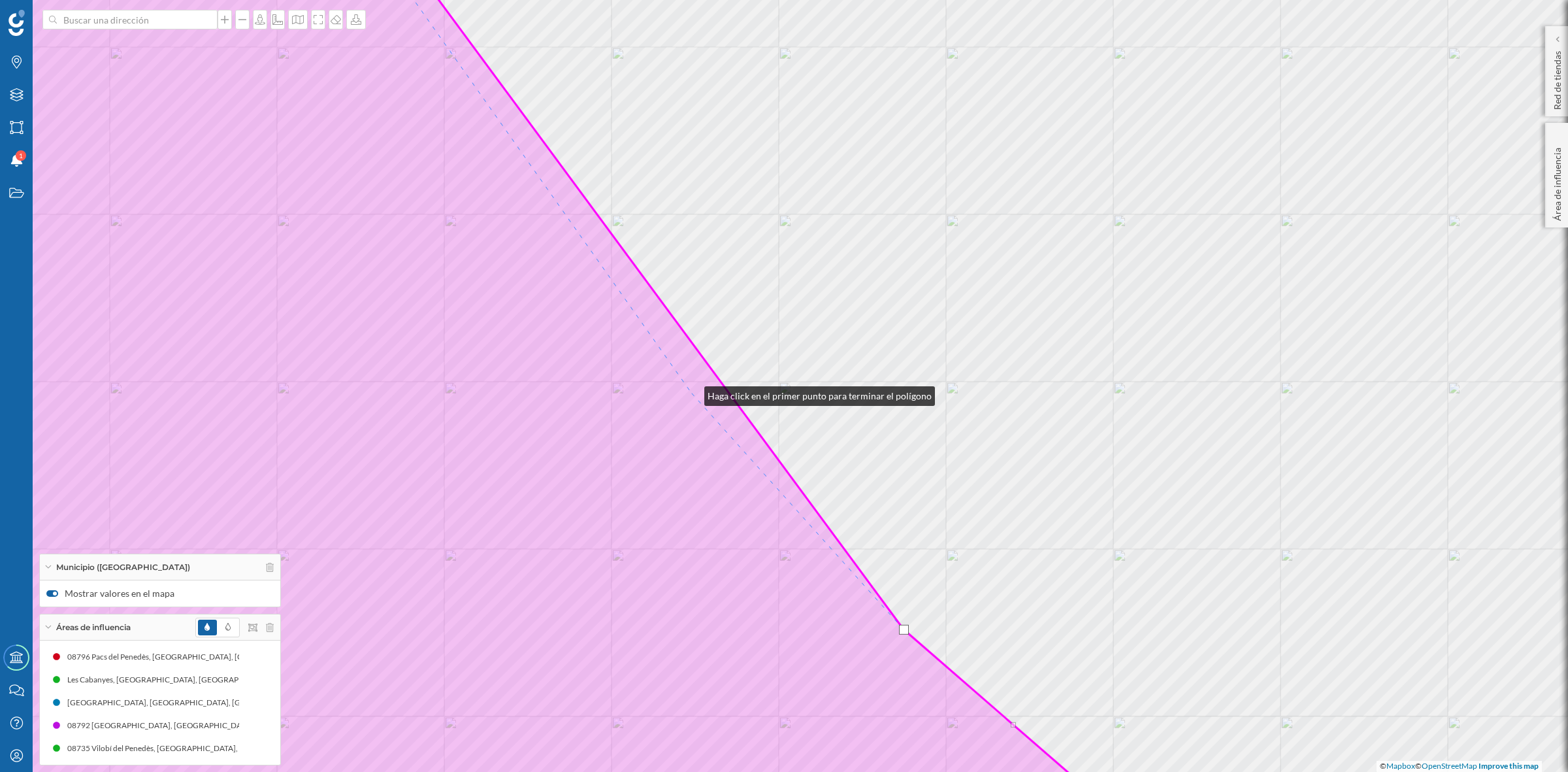
click at [692, 392] on icon at bounding box center [494, 386] width 1305 height 930
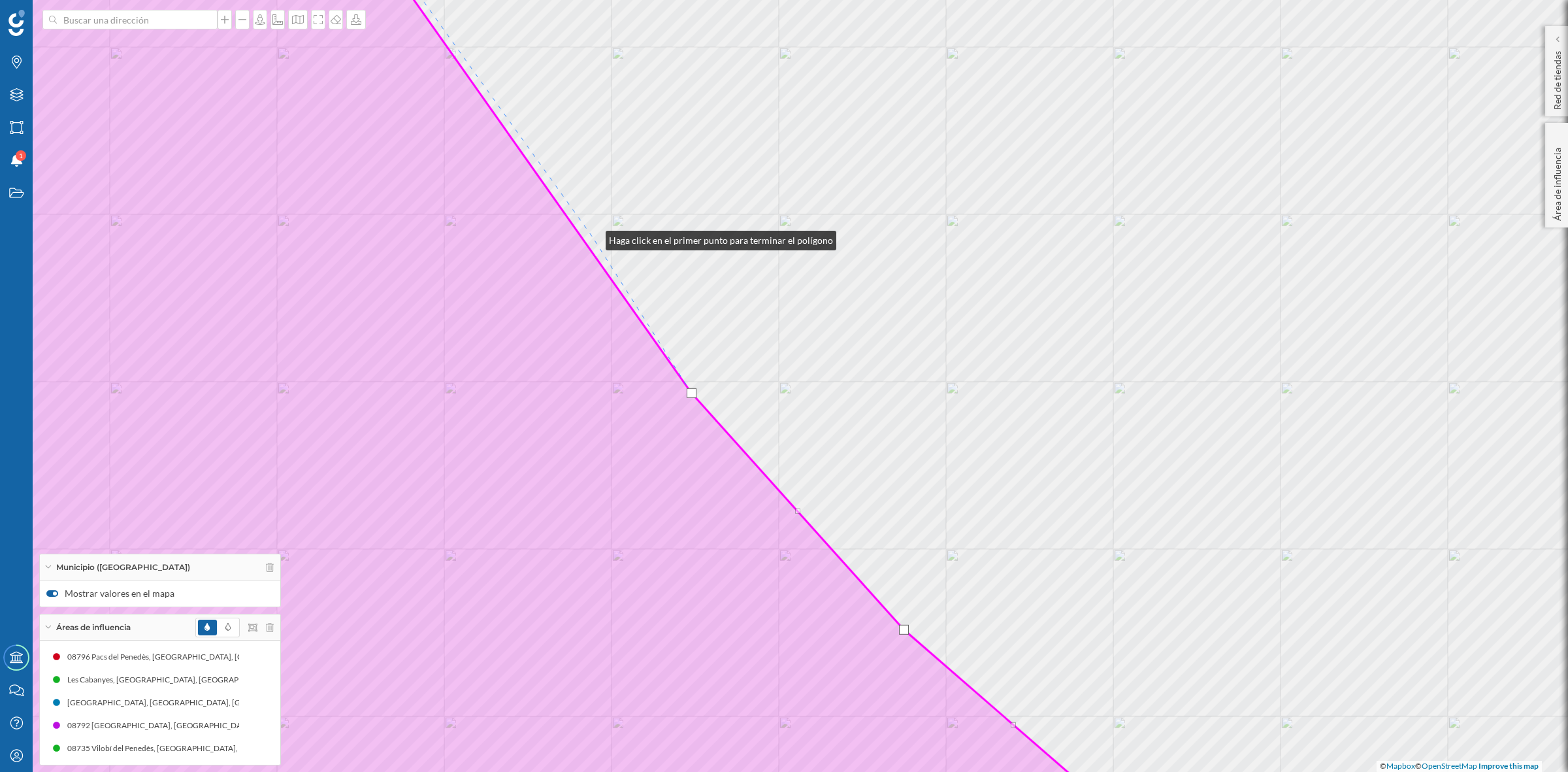
click at [592, 238] on div "© Mapbox © OpenStreetMap Improve this map" at bounding box center [784, 386] width 1568 height 772
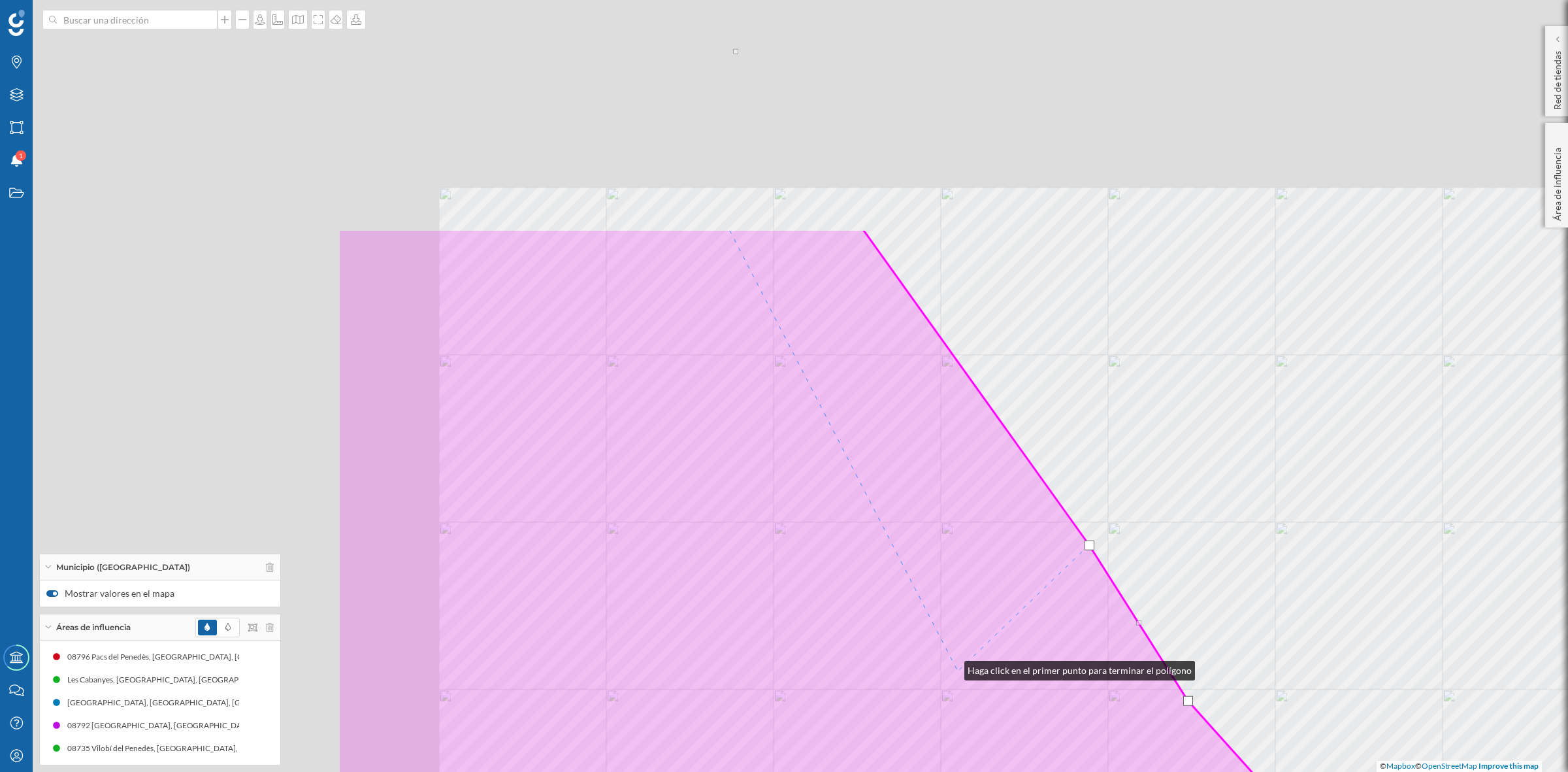
drag, startPoint x: 455, startPoint y: 359, endPoint x: 962, endPoint y: 680, distance: 600.1
click at [962, 680] on icon at bounding box center [990, 693] width 1305 height 930
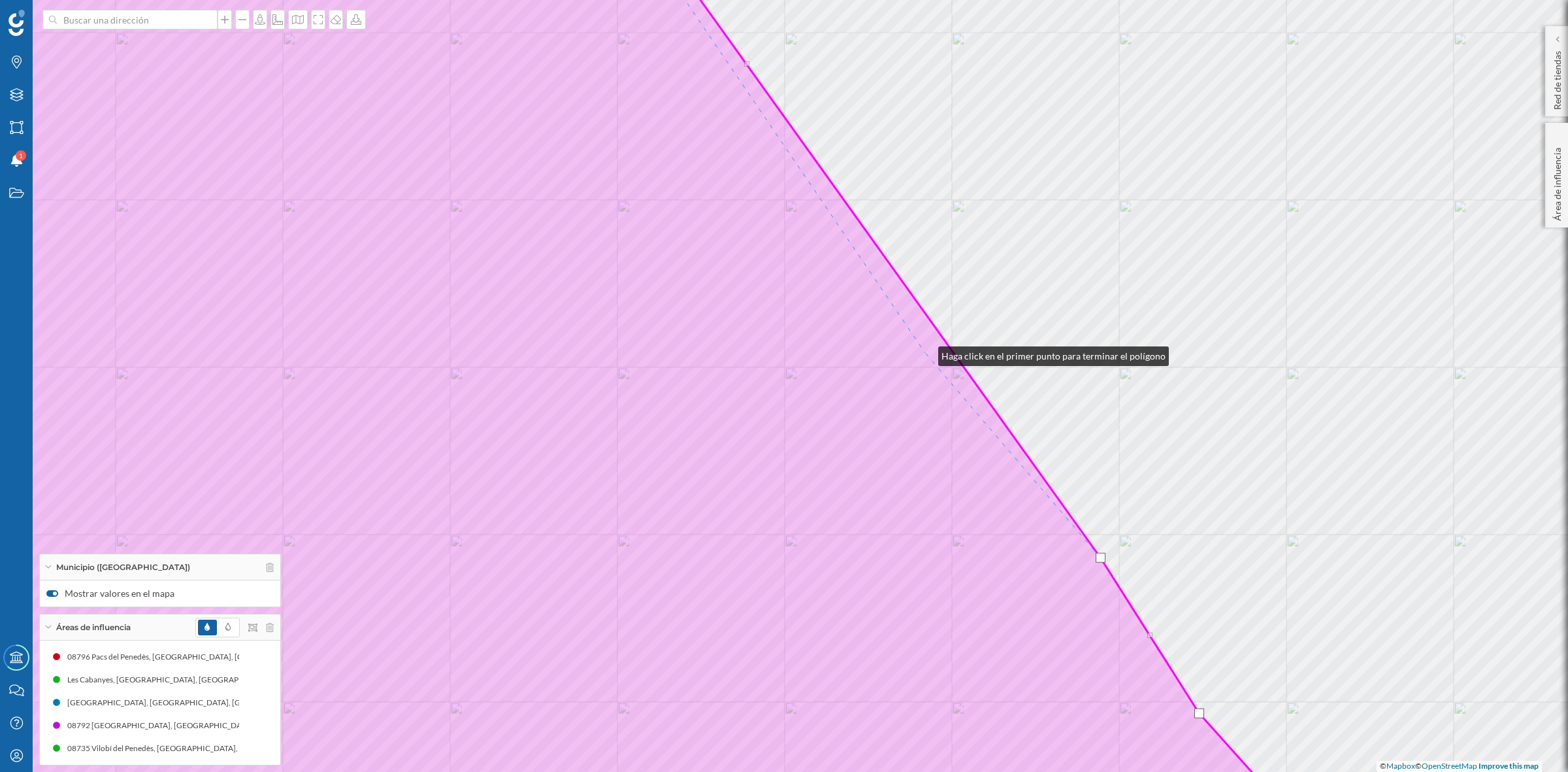
click at [925, 353] on icon at bounding box center [582, 386] width 1482 height 930
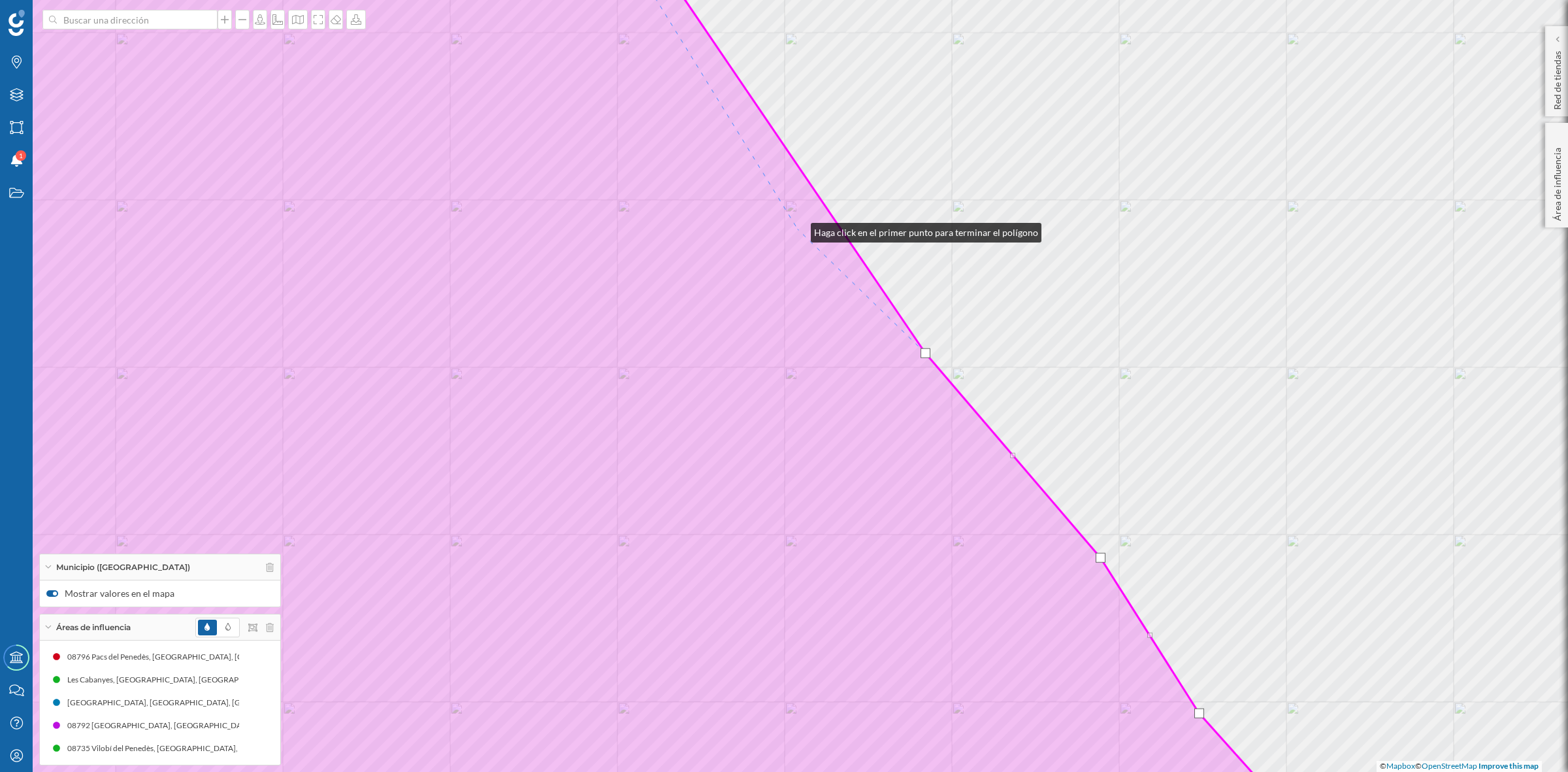
click at [798, 229] on icon at bounding box center [582, 386] width 1482 height 930
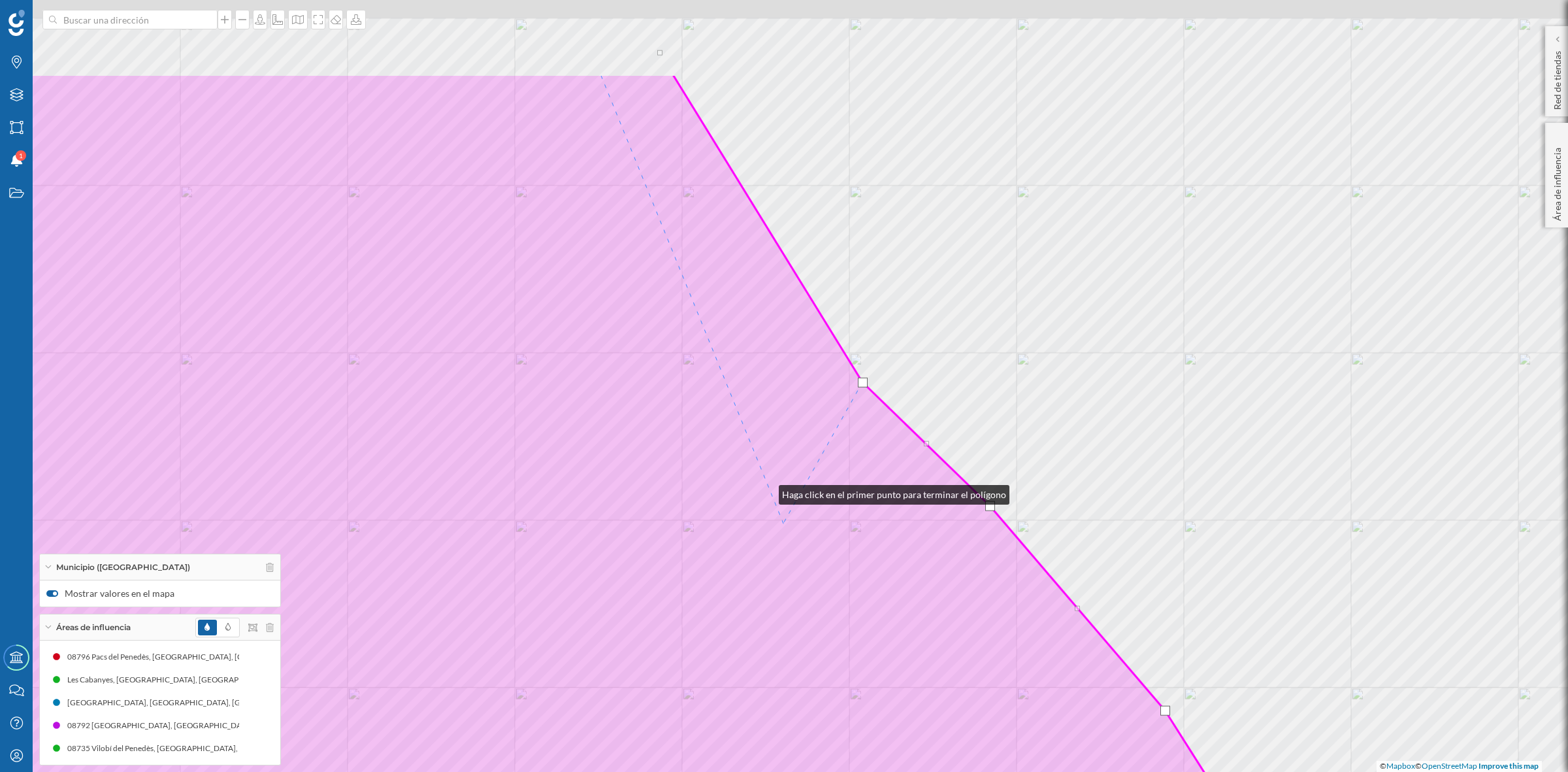
drag, startPoint x: 701, startPoint y: 338, endPoint x: 841, endPoint y: 670, distance: 360.3
click at [841, 670] on icon at bounding box center [646, 538] width 1482 height 930
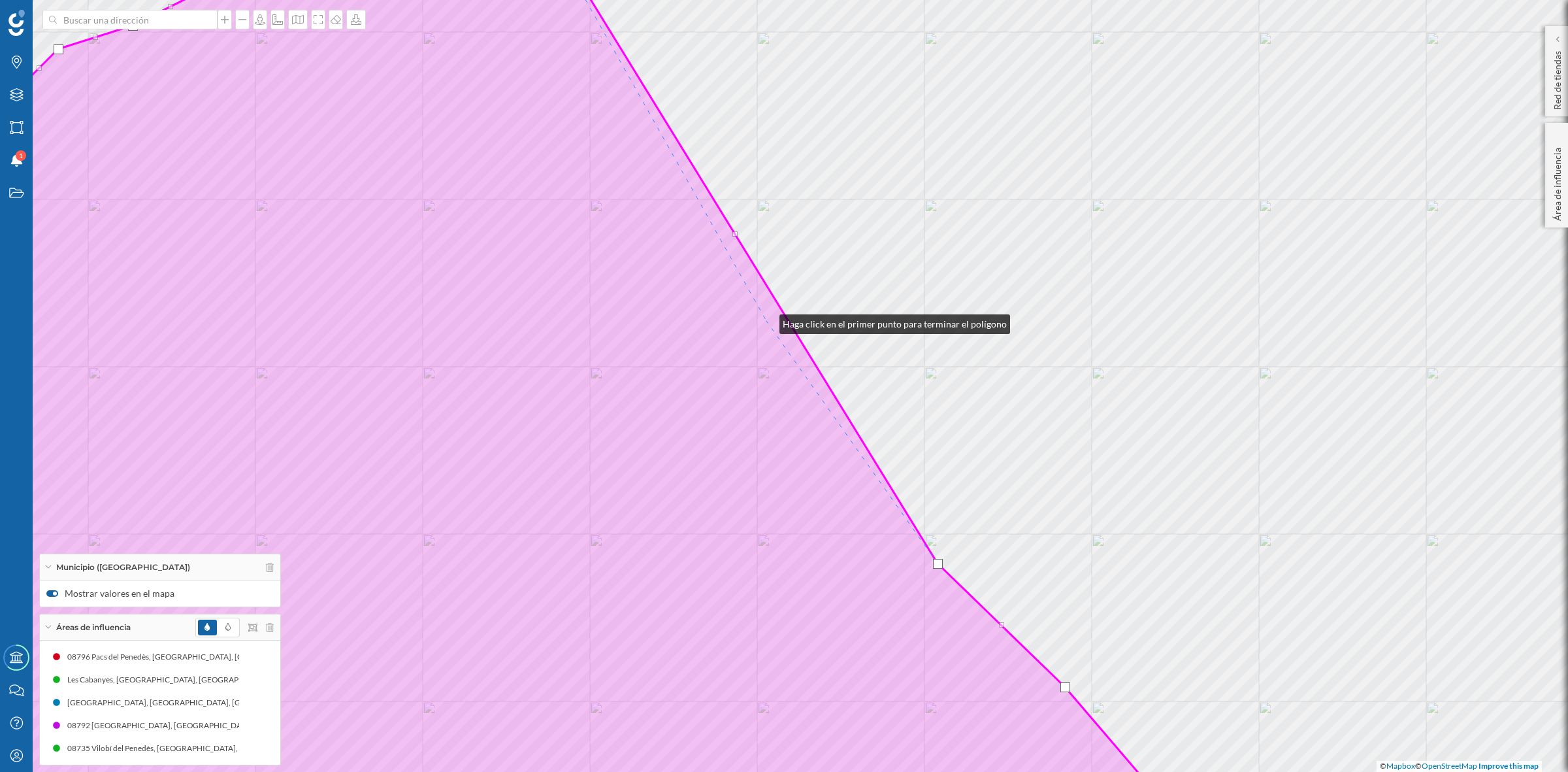
click at [767, 321] on icon at bounding box center [523, 386] width 1364 height 930
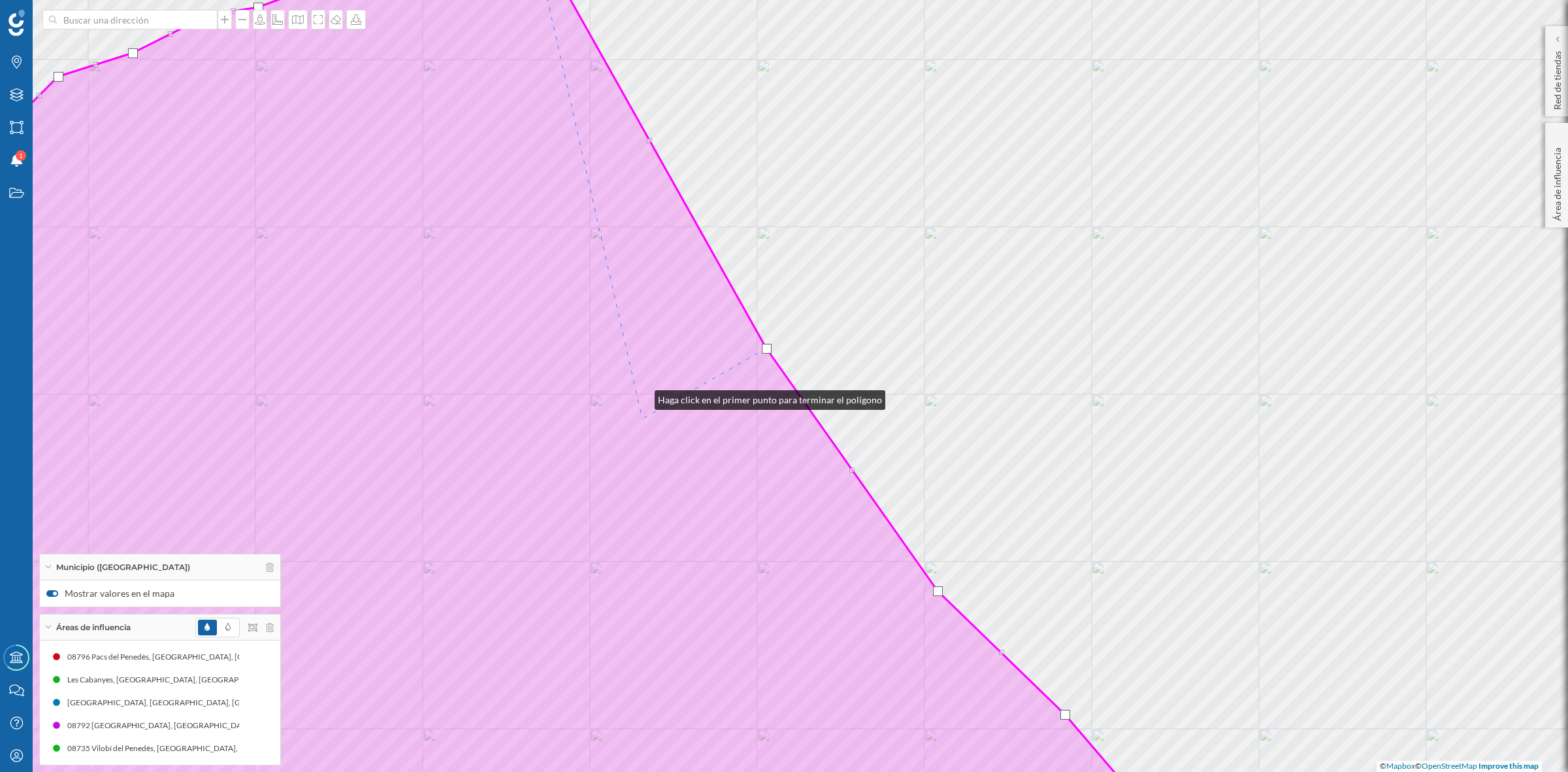
drag, startPoint x: 642, startPoint y: 369, endPoint x: 750, endPoint y: 677, distance: 326.4
click at [750, 675] on icon at bounding box center [523, 413] width 1364 height 930
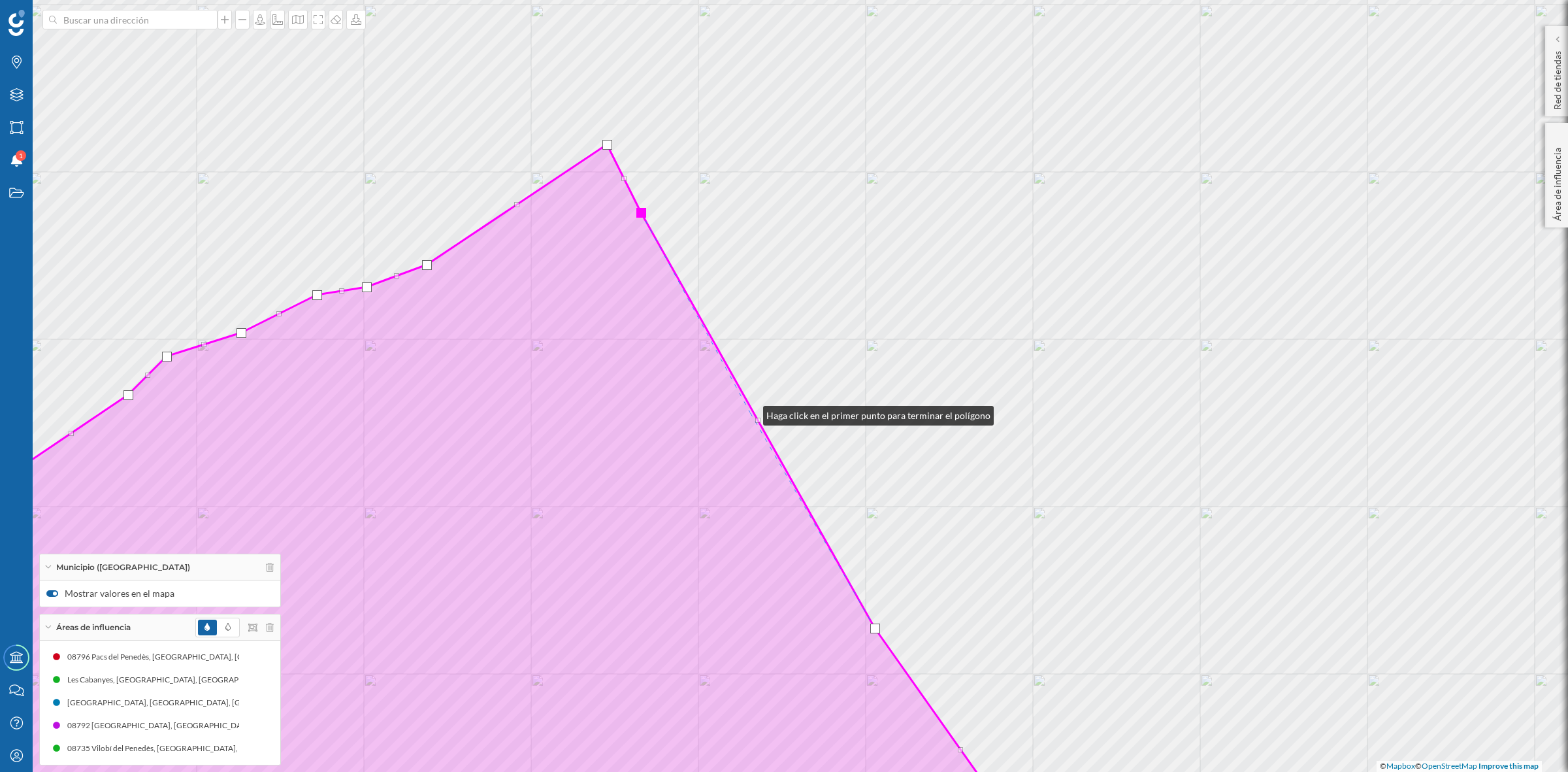
click at [750, 413] on icon at bounding box center [437, 498] width 1191 height 707
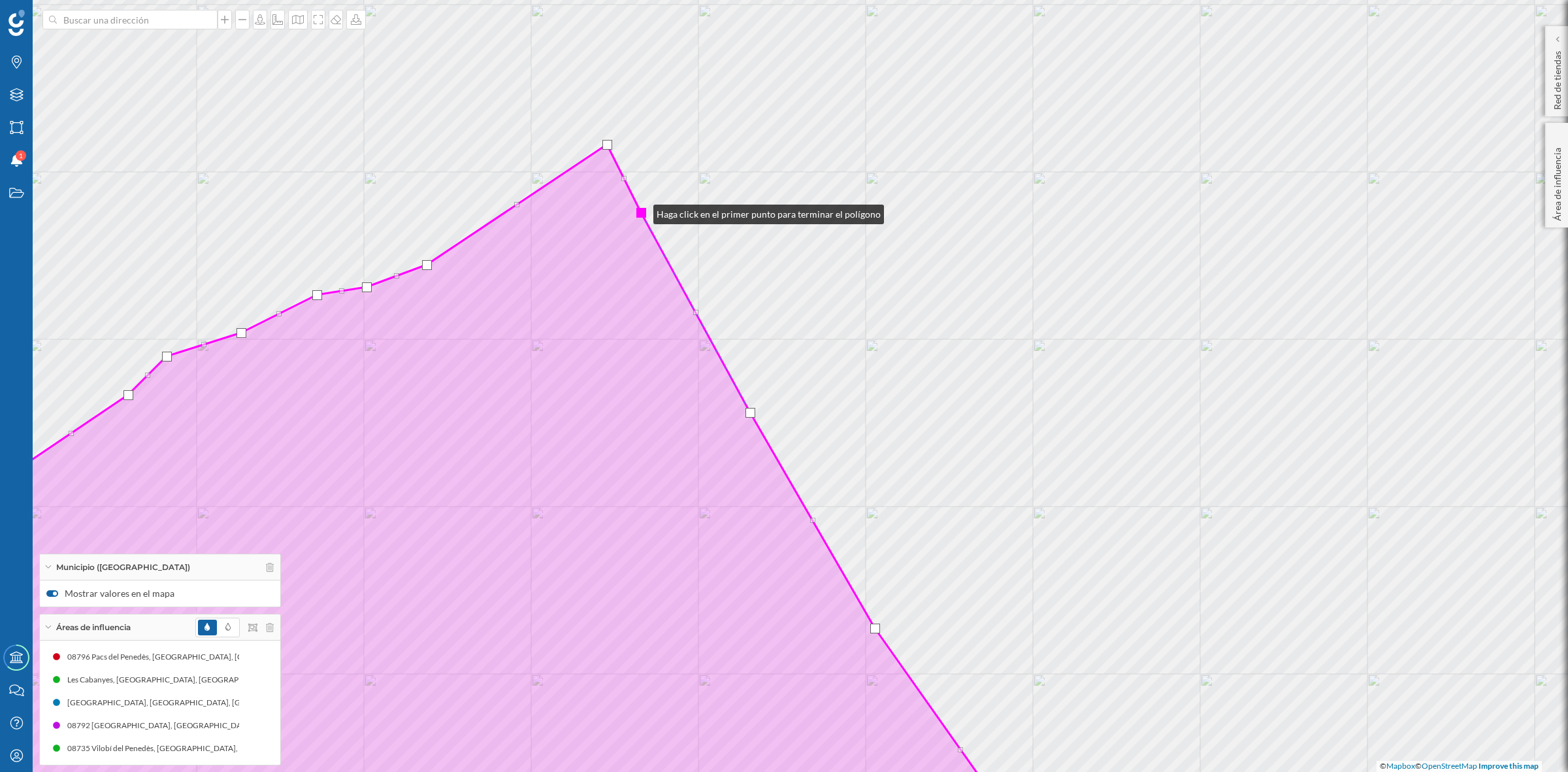
click at [640, 211] on div at bounding box center [641, 212] width 10 height 10
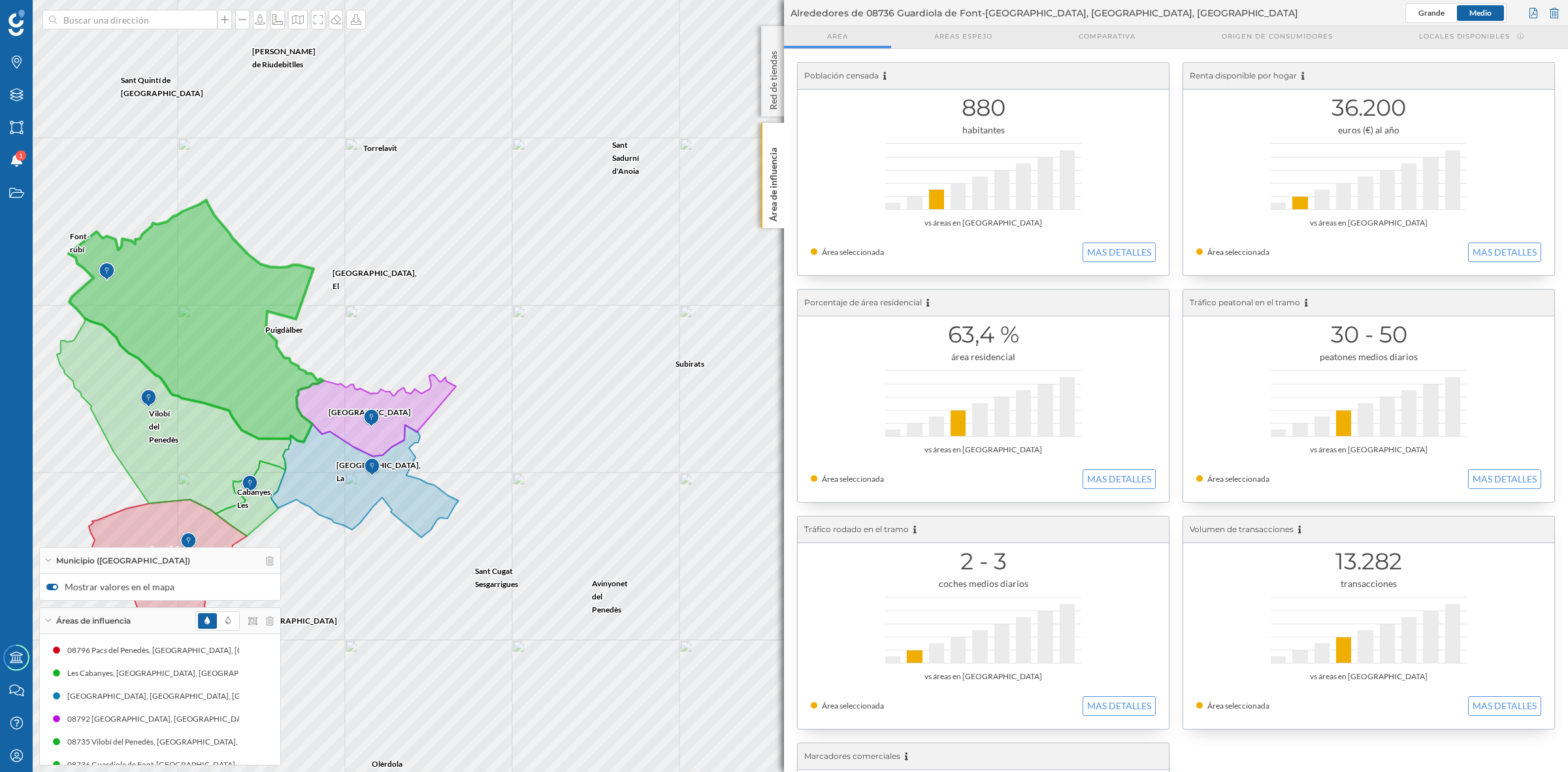
scroll to position [17, 0]
click at [238, 750] on icon at bounding box center [242, 748] width 9 height 9
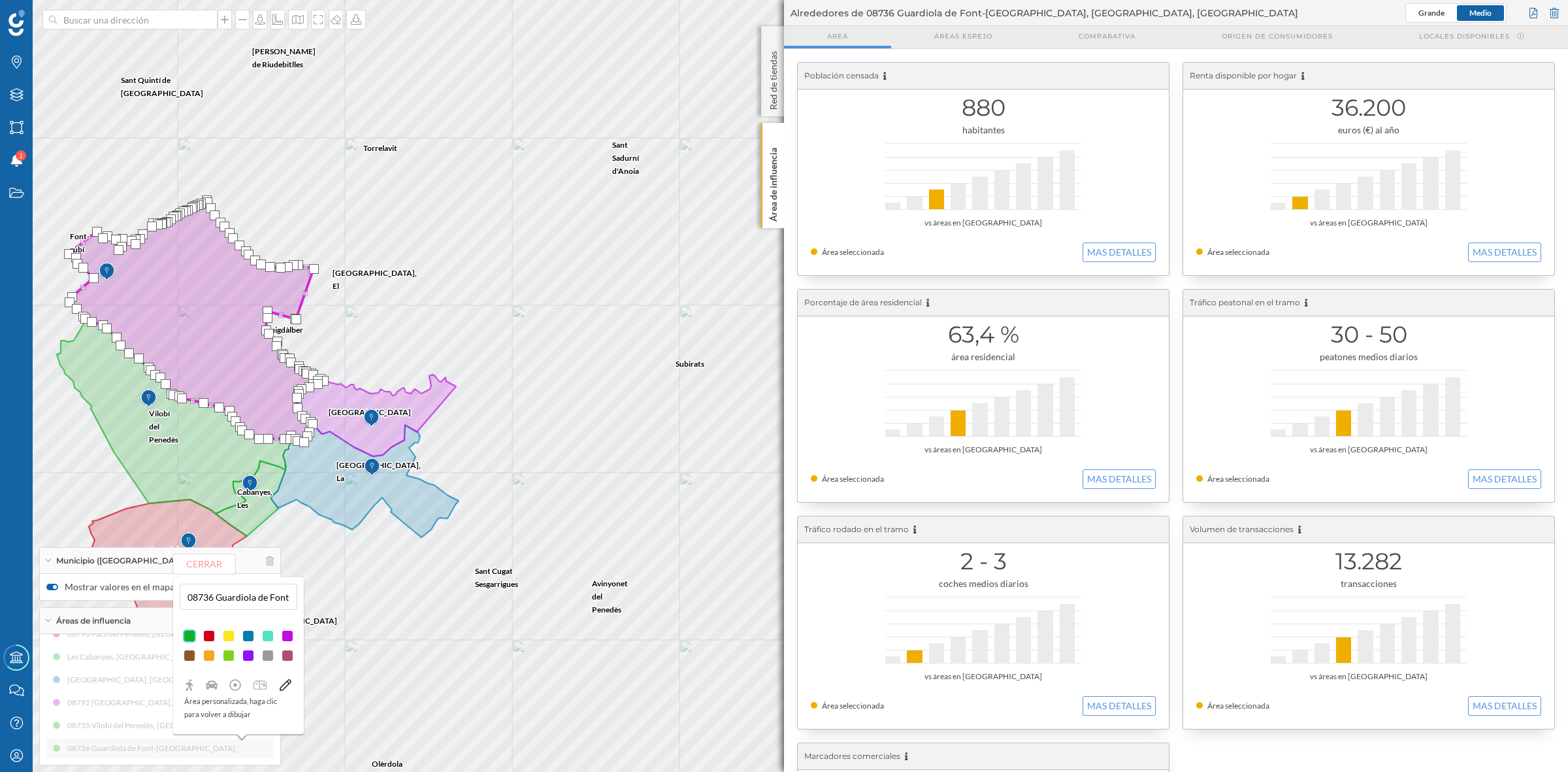
click at [190, 654] on div at bounding box center [189, 655] width 13 height 13
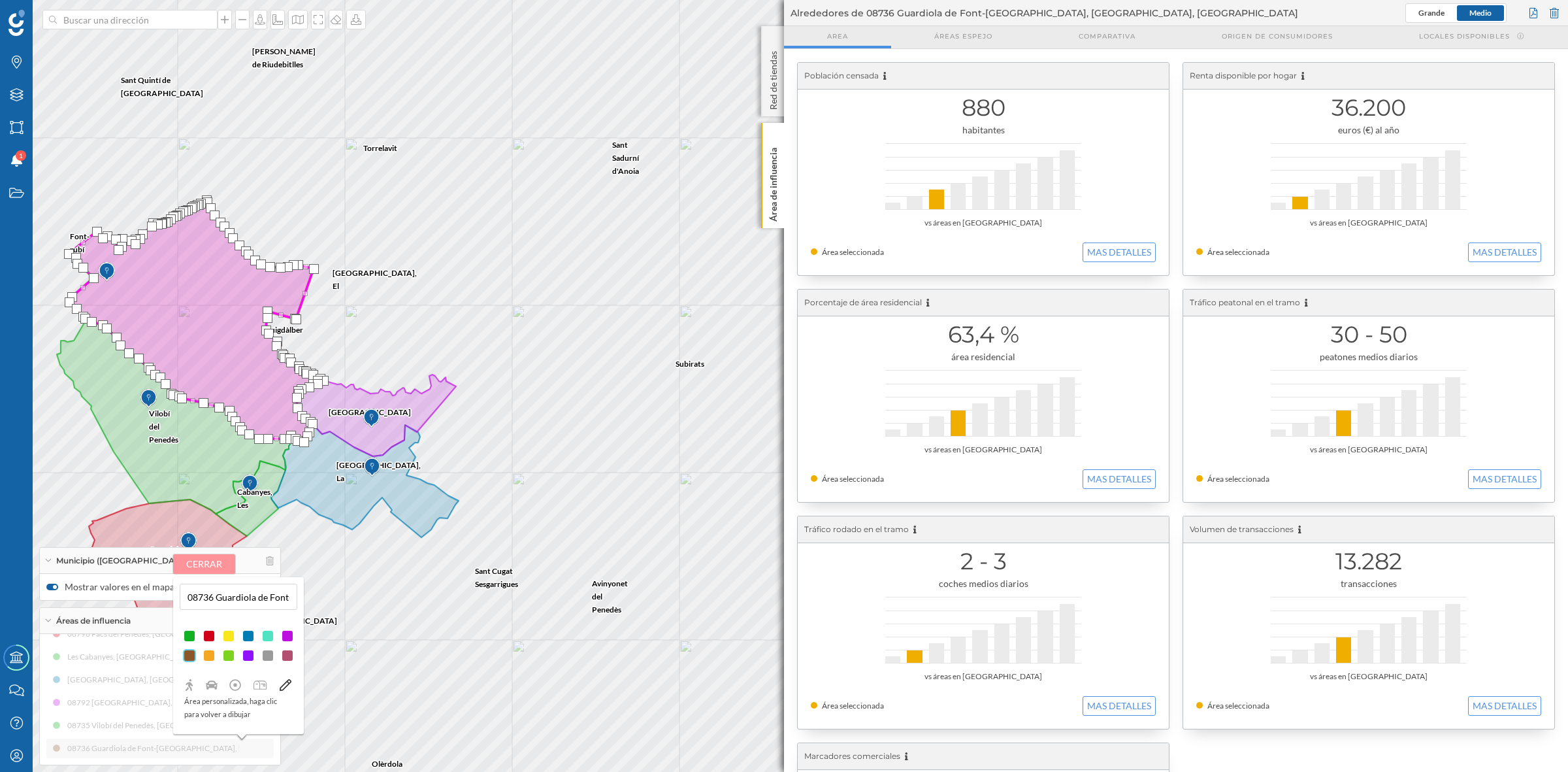
click at [202, 559] on button "Cerrar" at bounding box center [204, 564] width 62 height 20
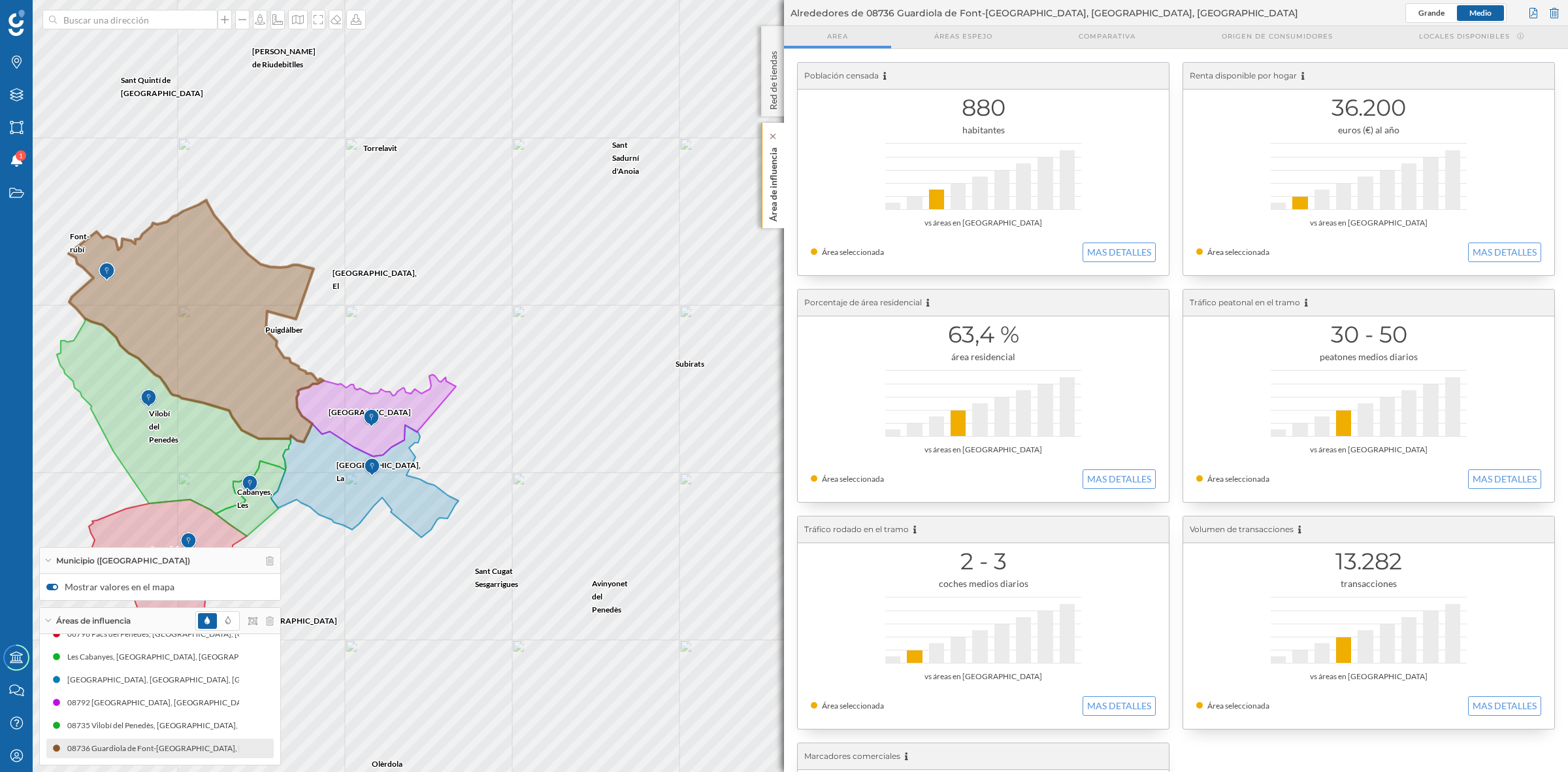
click at [772, 175] on p "Área de influencia" at bounding box center [773, 182] width 13 height 79
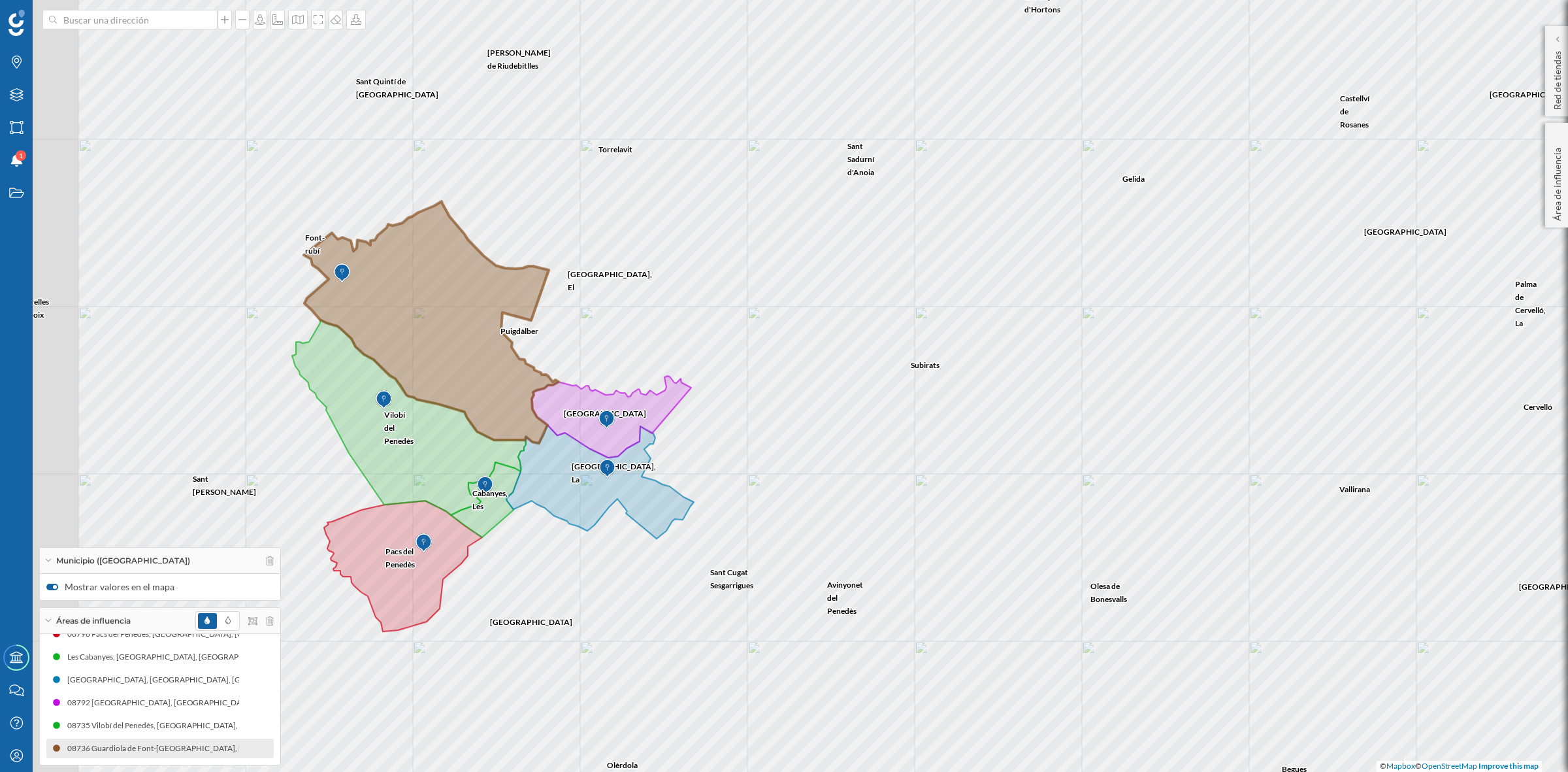
drag, startPoint x: 691, startPoint y: 404, endPoint x: 926, endPoint y: 405, distance: 235.0
click at [926, 405] on div "Sant Sadurní d'Anoia Gelida Subirats Avinyonet del Penedès Sant Llorenç d'Horto…" at bounding box center [784, 386] width 1568 height 772
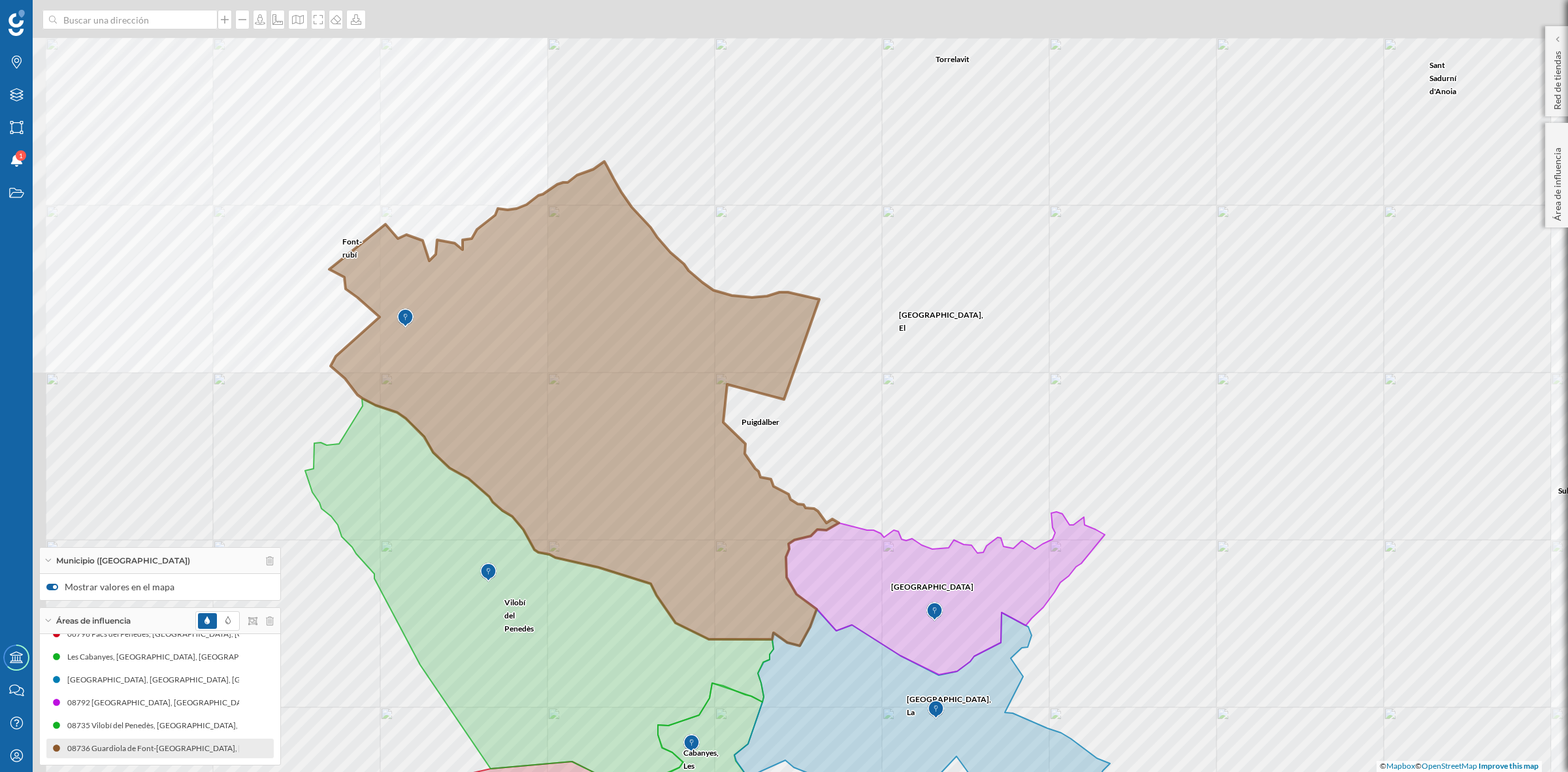
drag, startPoint x: 446, startPoint y: 322, endPoint x: 628, endPoint y: 413, distance: 203.5
click at [628, 413] on icon at bounding box center [584, 404] width 510 height 484
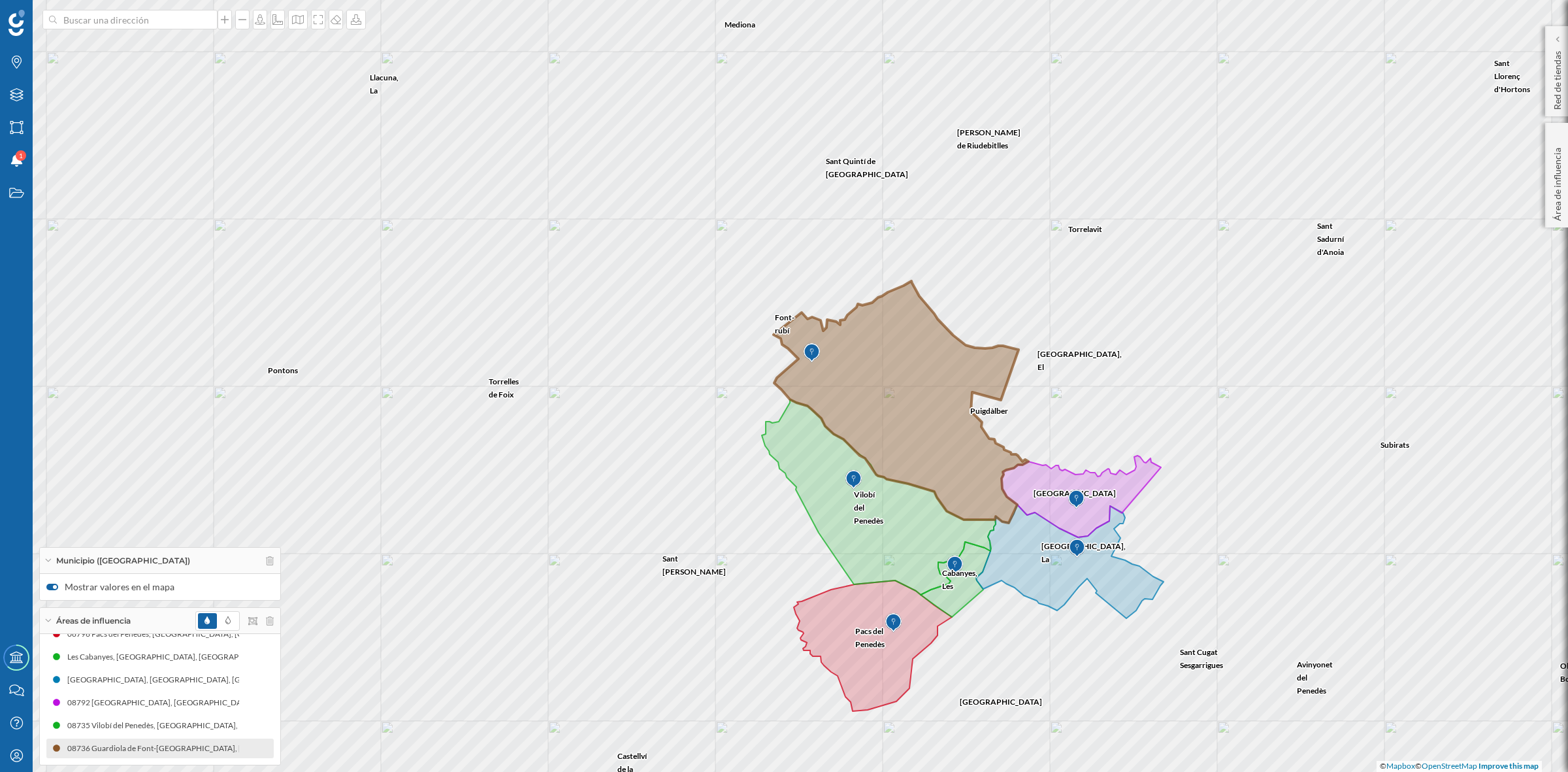
click at [823, 419] on icon at bounding box center [901, 402] width 255 height 242
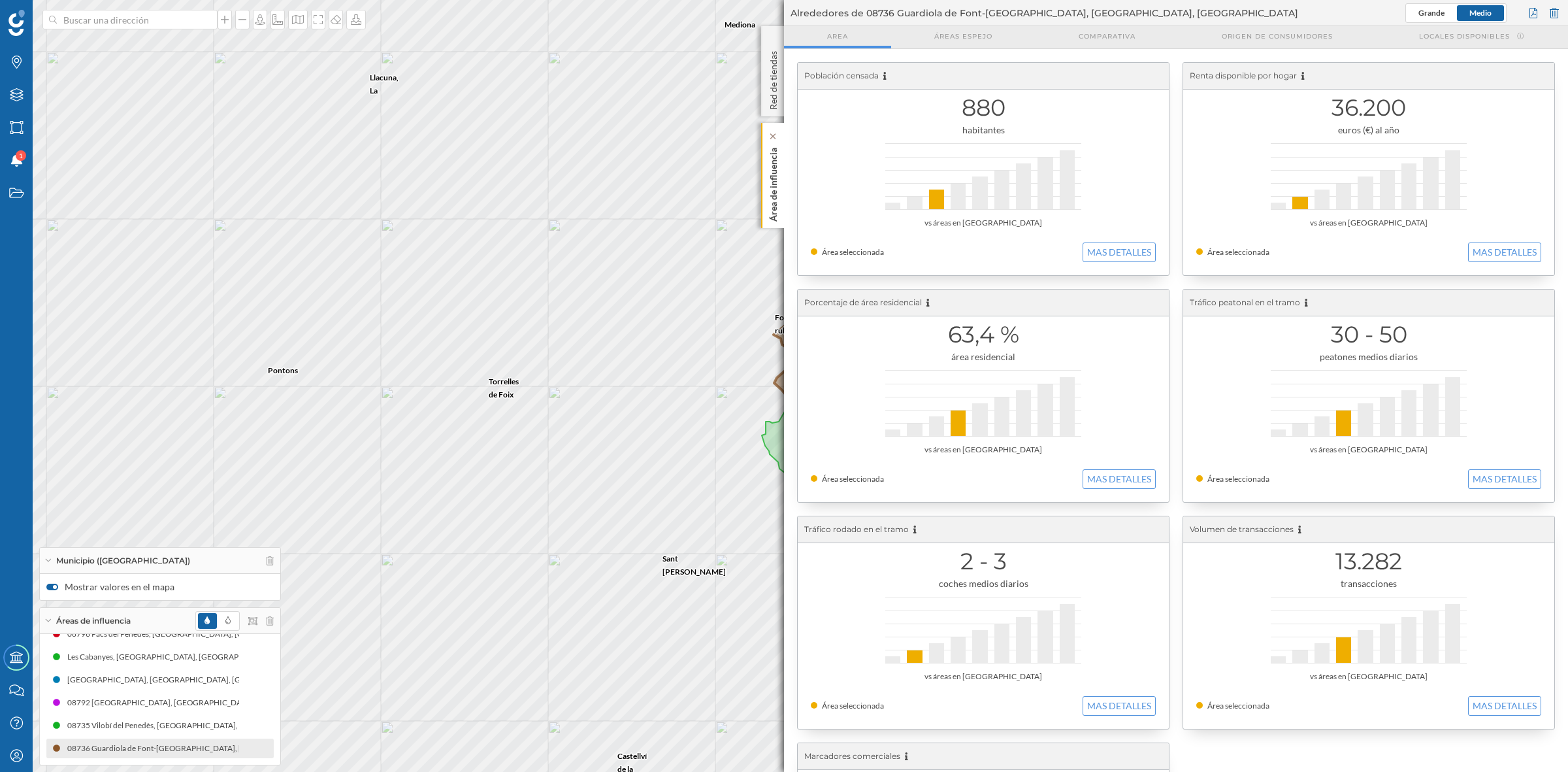
click at [765, 187] on div "Área de influencia" at bounding box center [773, 175] width 23 height 105
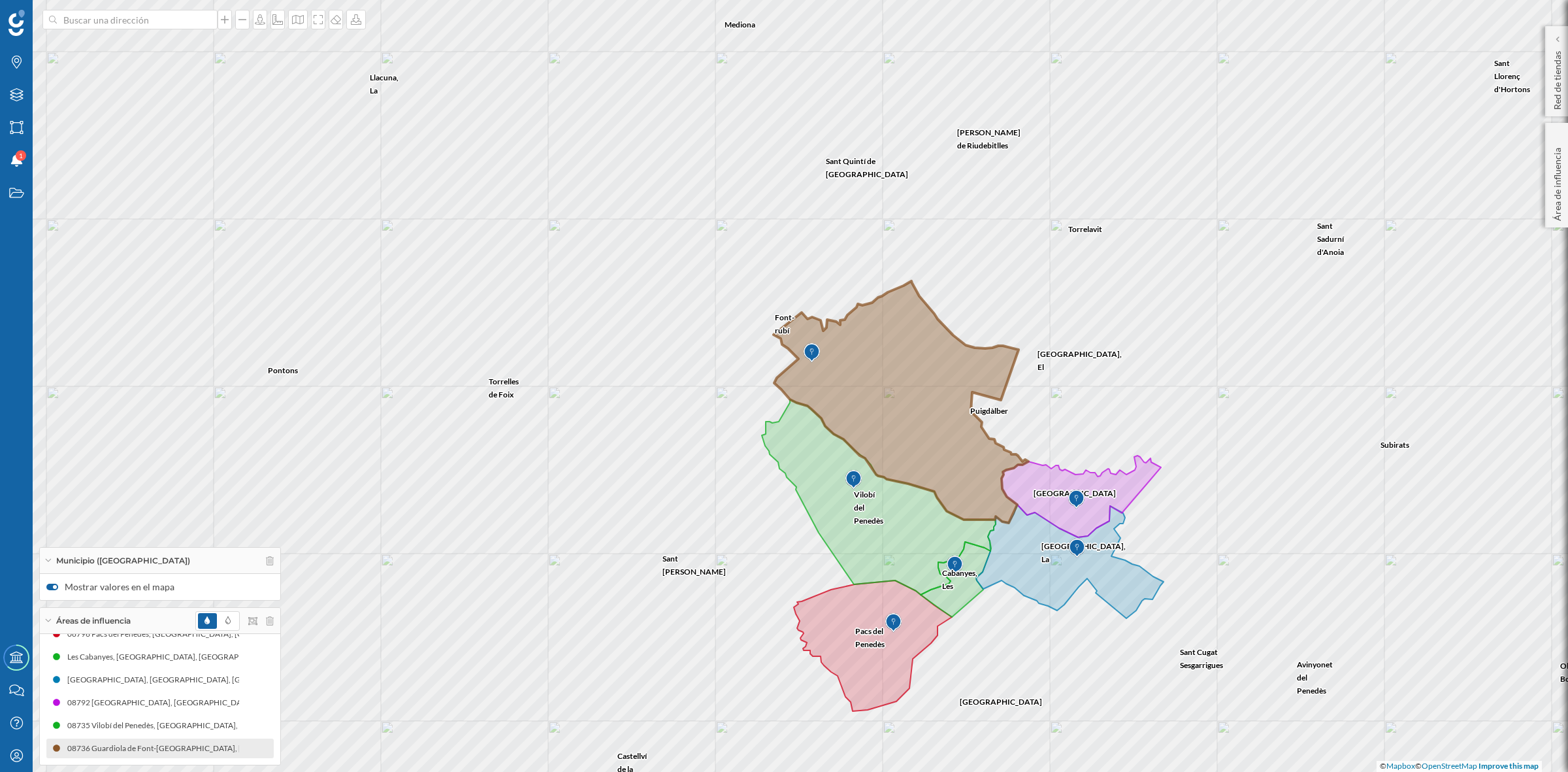
click at [898, 373] on icon at bounding box center [901, 402] width 255 height 242
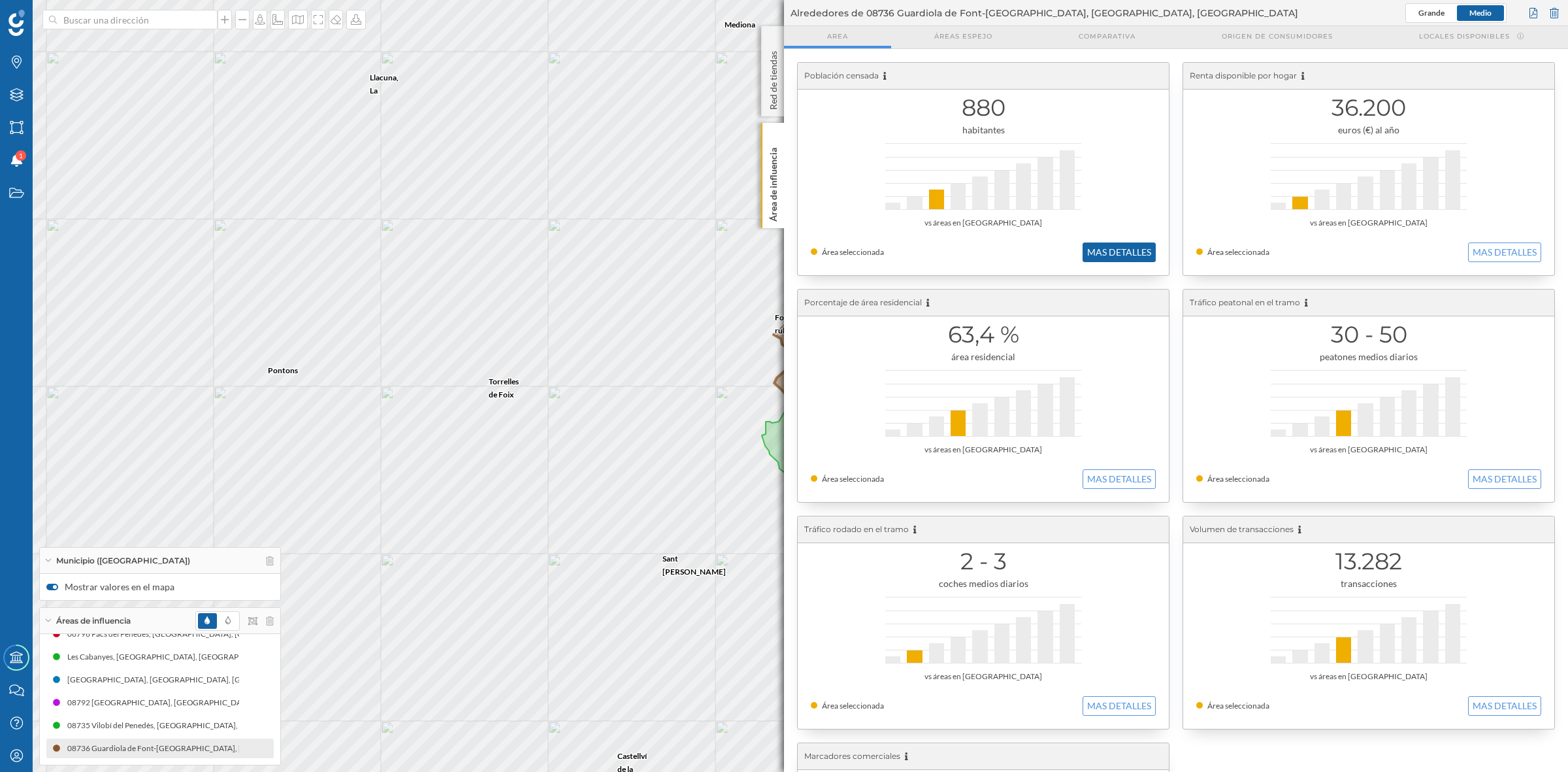
click at [1112, 253] on button "MAS DETALLES" at bounding box center [1118, 253] width 73 height 20
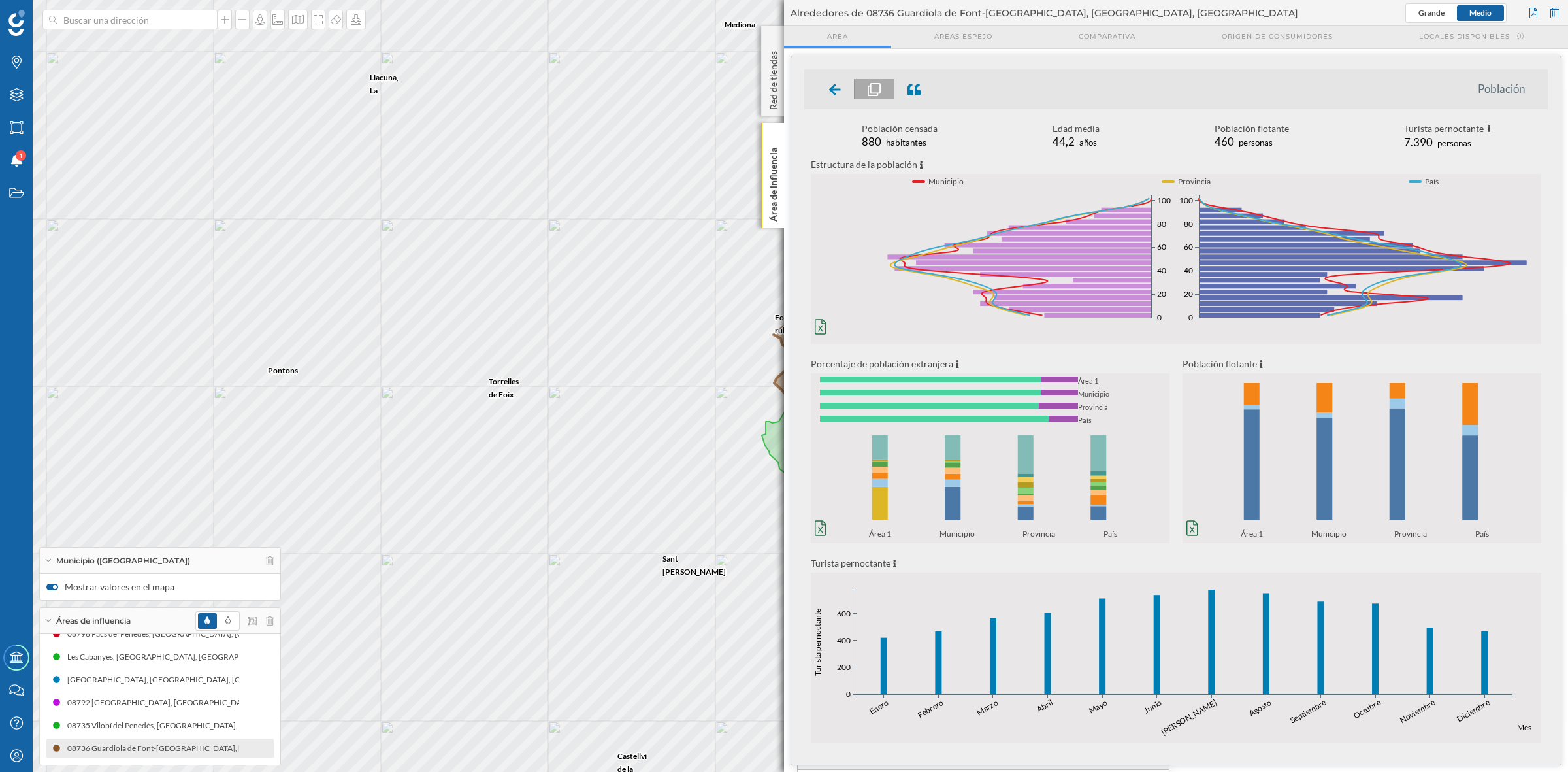
click at [877, 503] on rect at bounding box center [880, 503] width 16 height 32
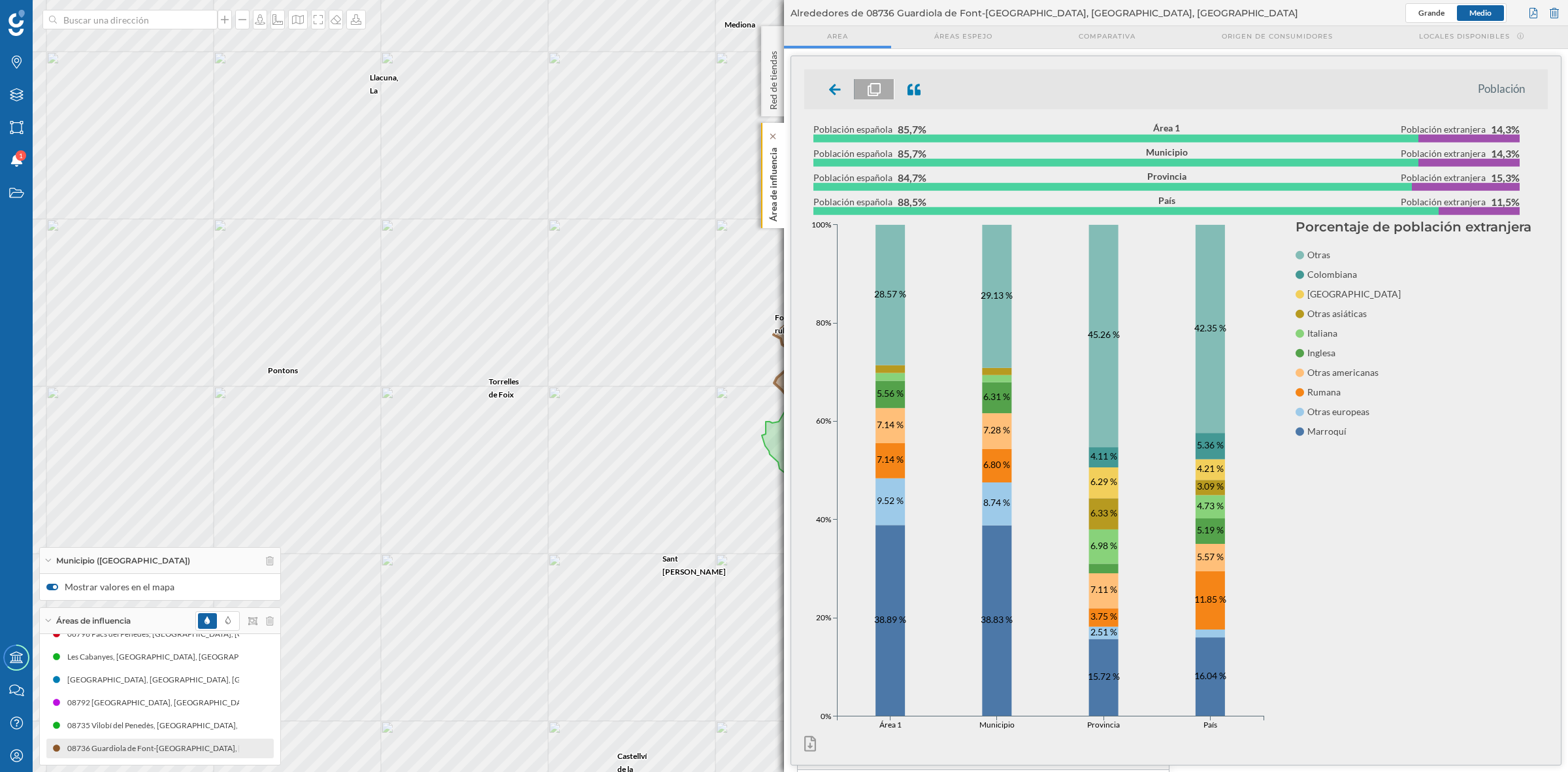
click at [762, 192] on div "Área de influencia" at bounding box center [773, 175] width 23 height 105
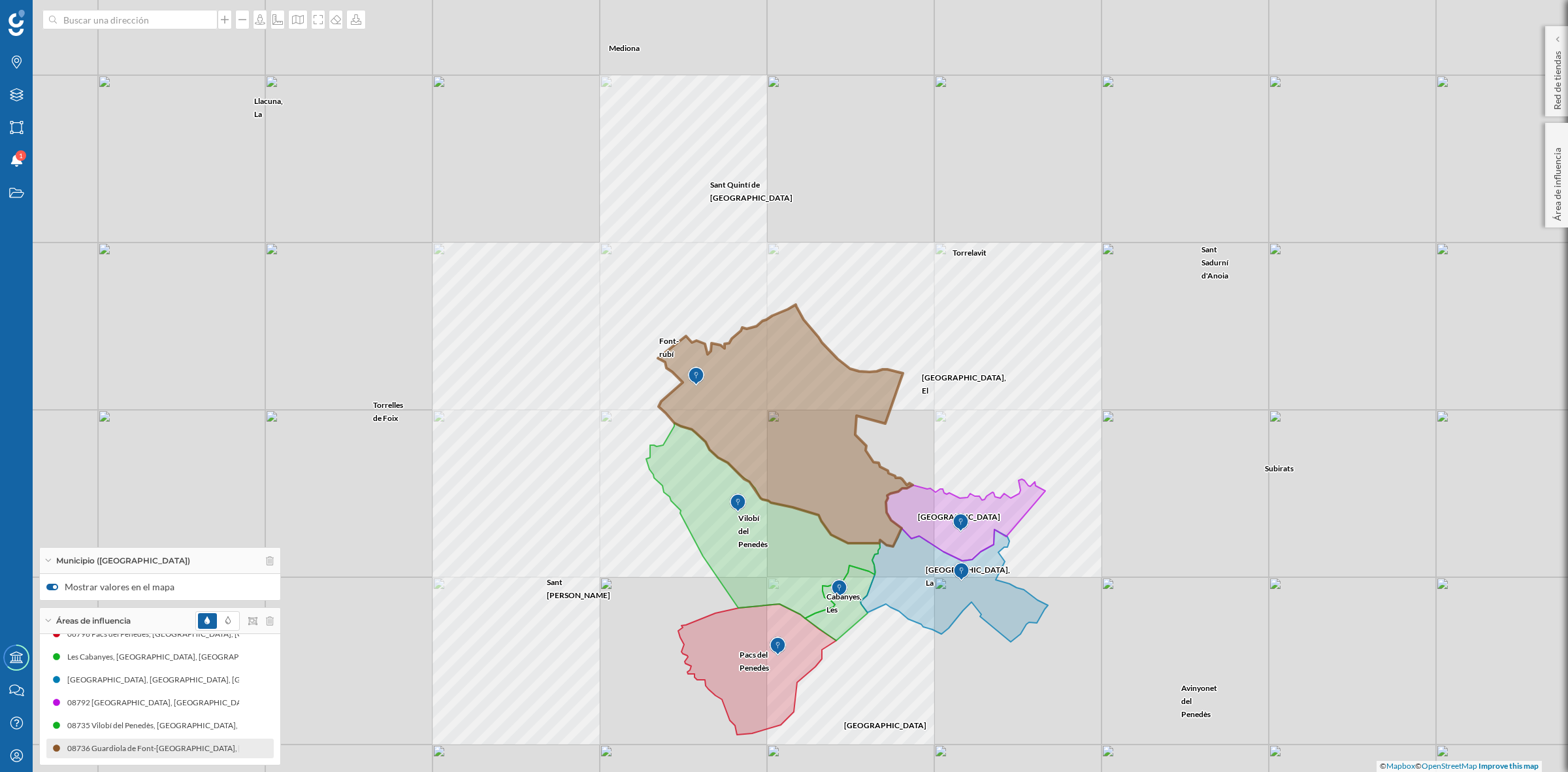
click at [639, 405] on div "Sant Quintí de Mediona Torrelavit Pla del Penedès, El Subirats Font-rubí Medion…" at bounding box center [784, 386] width 1568 height 772
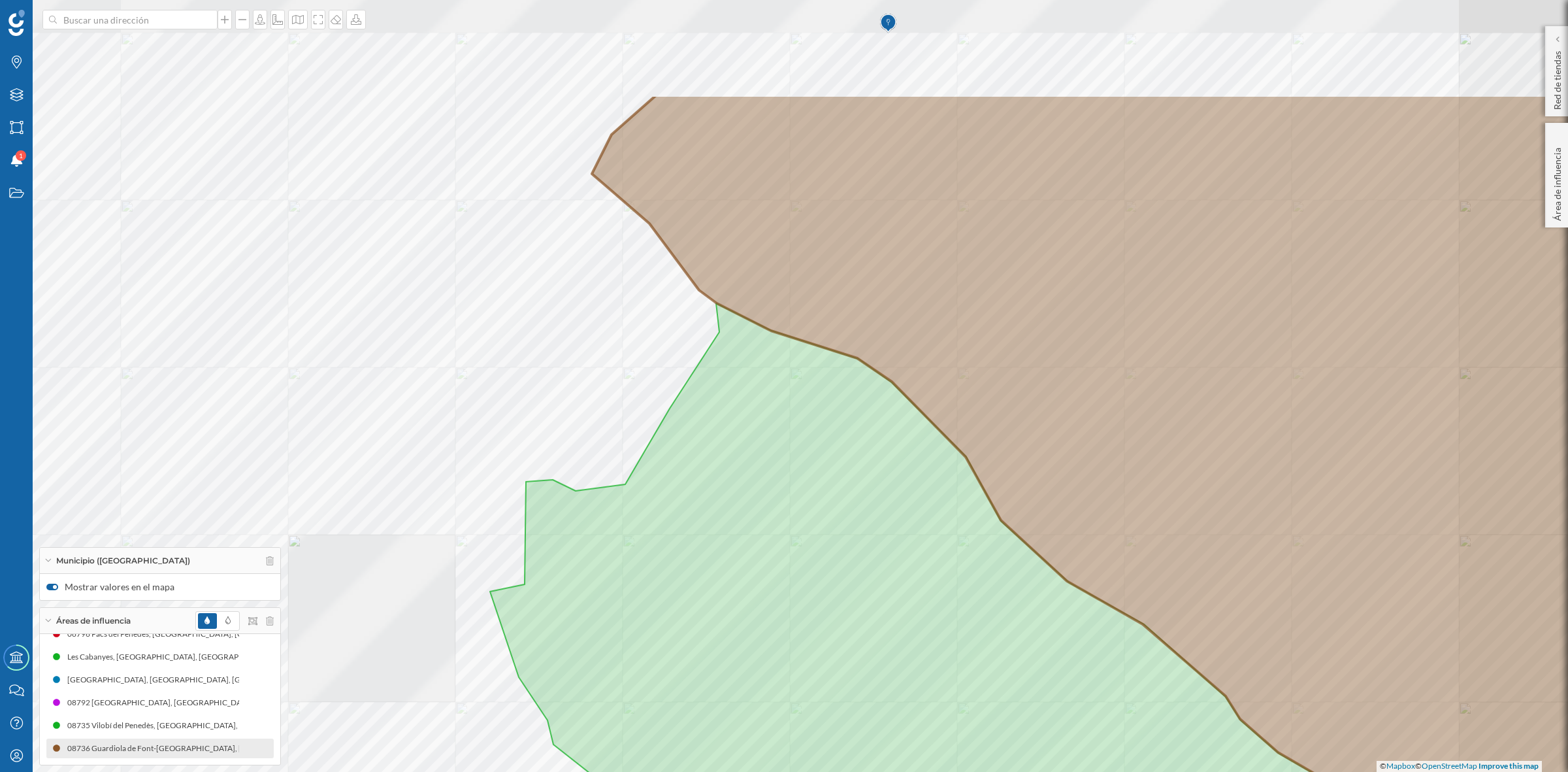
drag, startPoint x: 1082, startPoint y: 315, endPoint x: 841, endPoint y: 701, distance: 455.1
click at [841, 701] on icon at bounding box center [1121, 535] width 1058 height 880
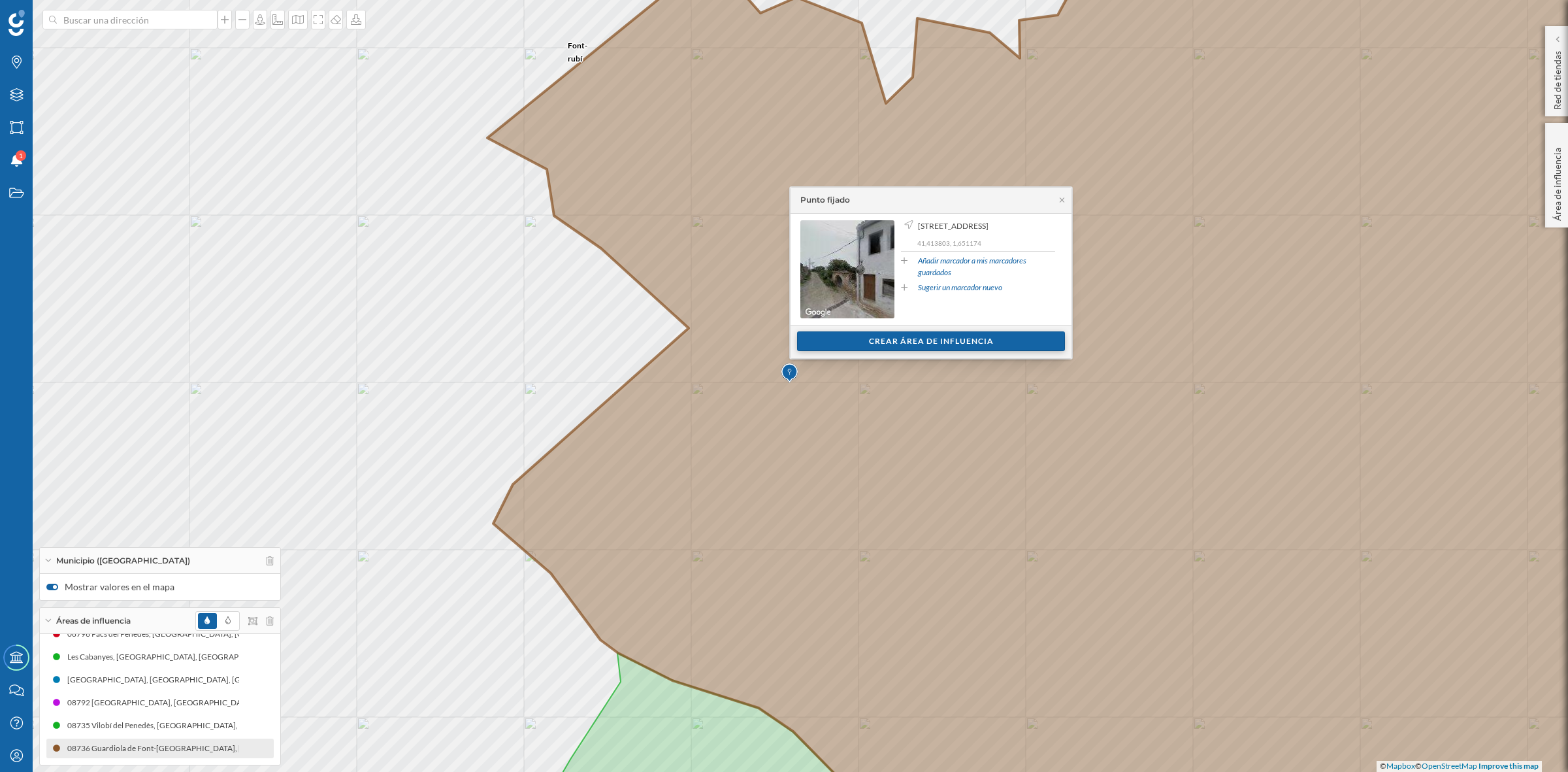
click at [965, 348] on div "Crear área de influencia" at bounding box center [931, 341] width 268 height 20
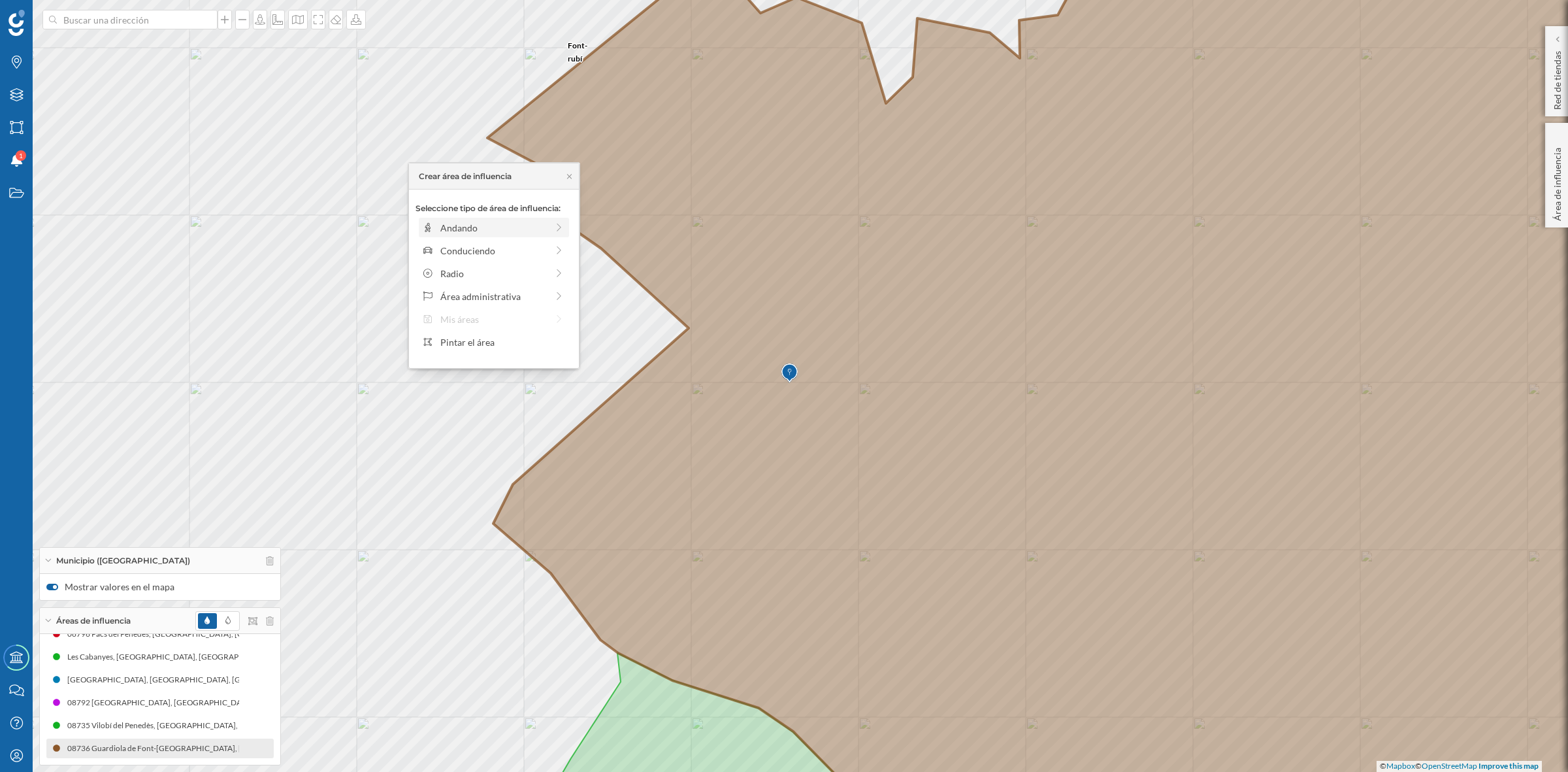
click at [479, 231] on div "Andando" at bounding box center [494, 228] width 107 height 14
drag, startPoint x: 428, startPoint y: 243, endPoint x: 462, endPoint y: 247, distance: 34.2
click at [462, 247] on div at bounding box center [462, 245] width 13 height 13
click at [471, 318] on div "Crear área de influencia" at bounding box center [494, 321] width 157 height 20
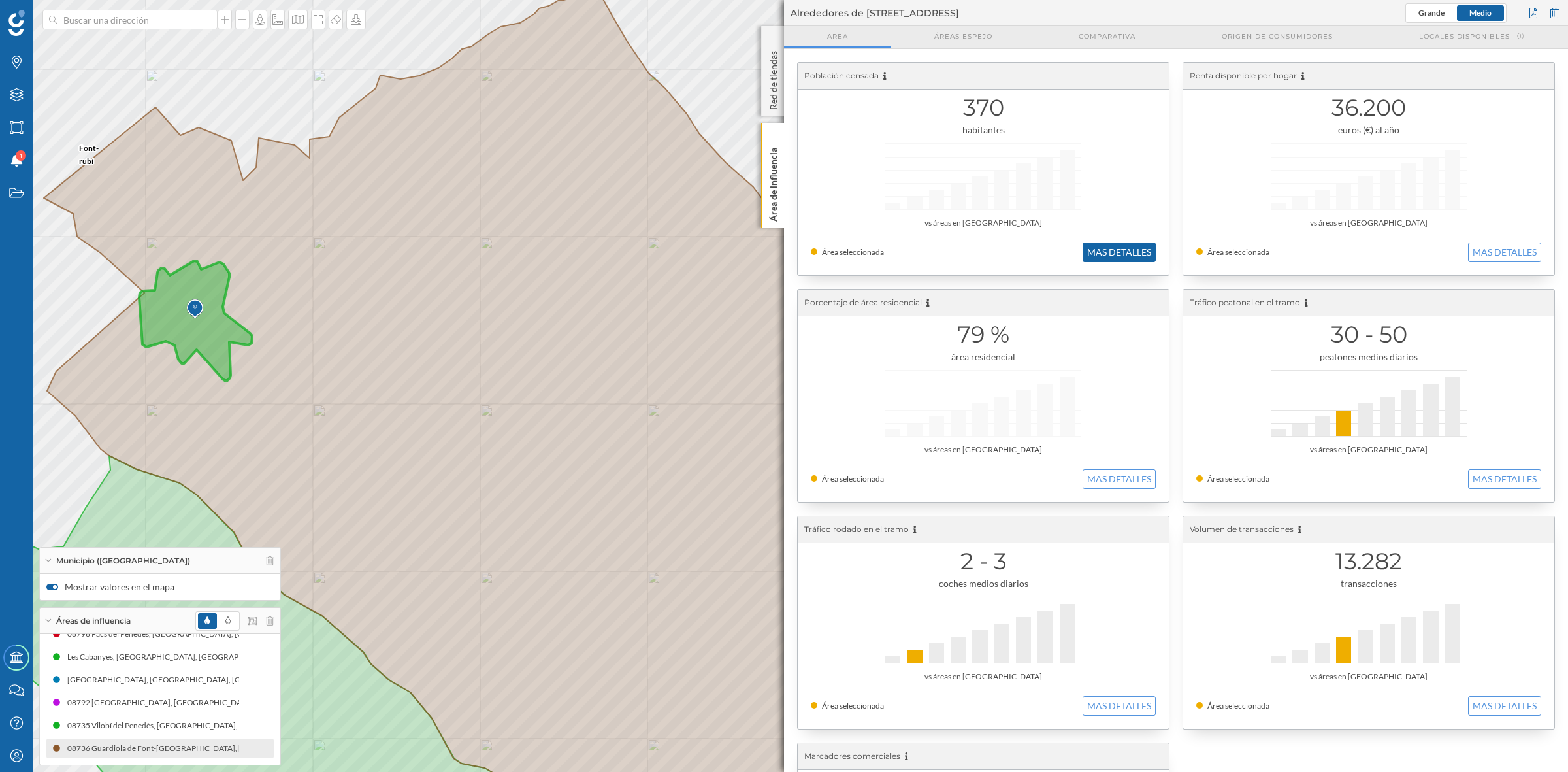
click at [1140, 245] on button "MAS DETALLES" at bounding box center [1118, 253] width 73 height 20
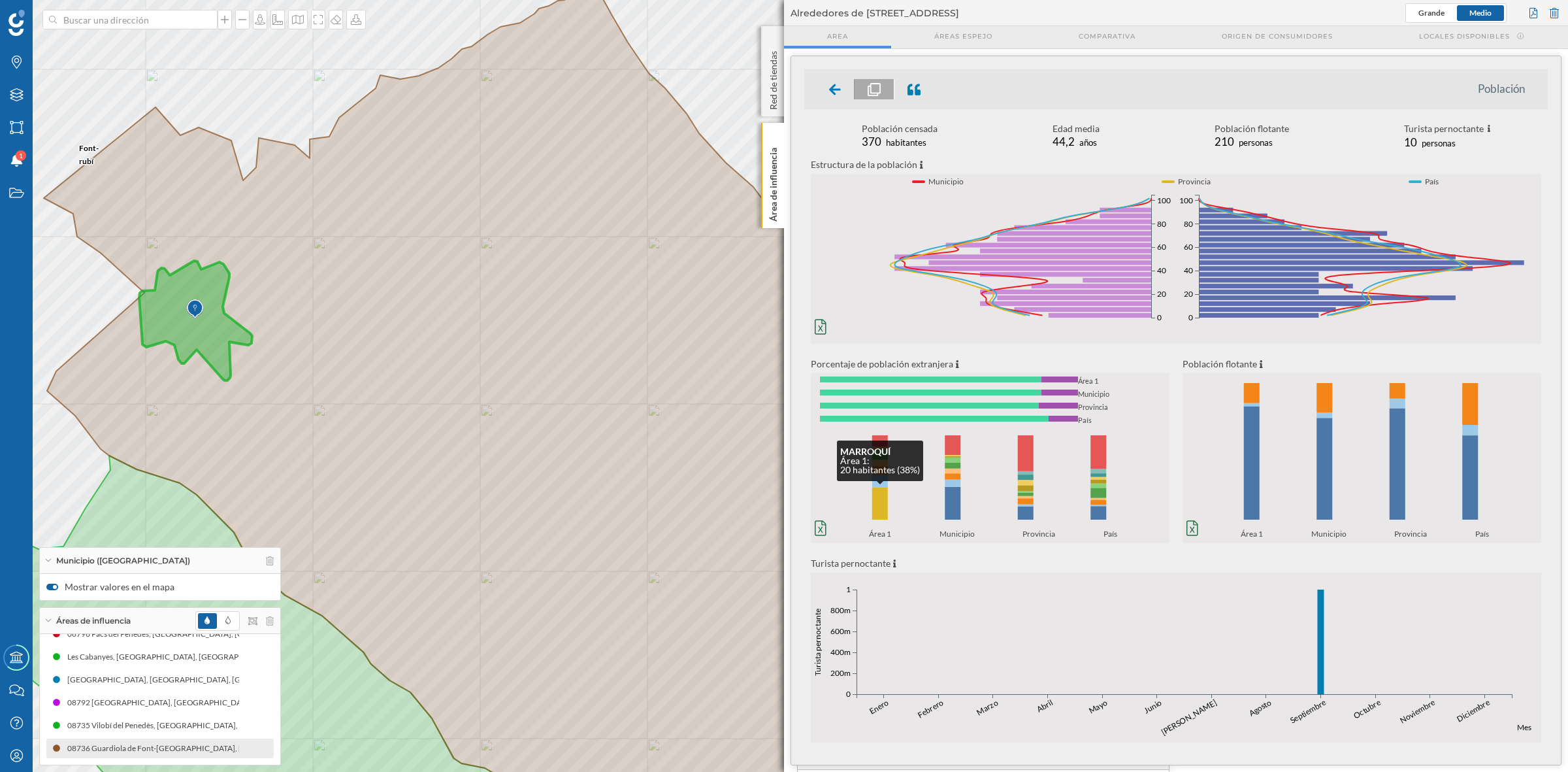
click at [880, 507] on rect at bounding box center [880, 504] width 16 height 32
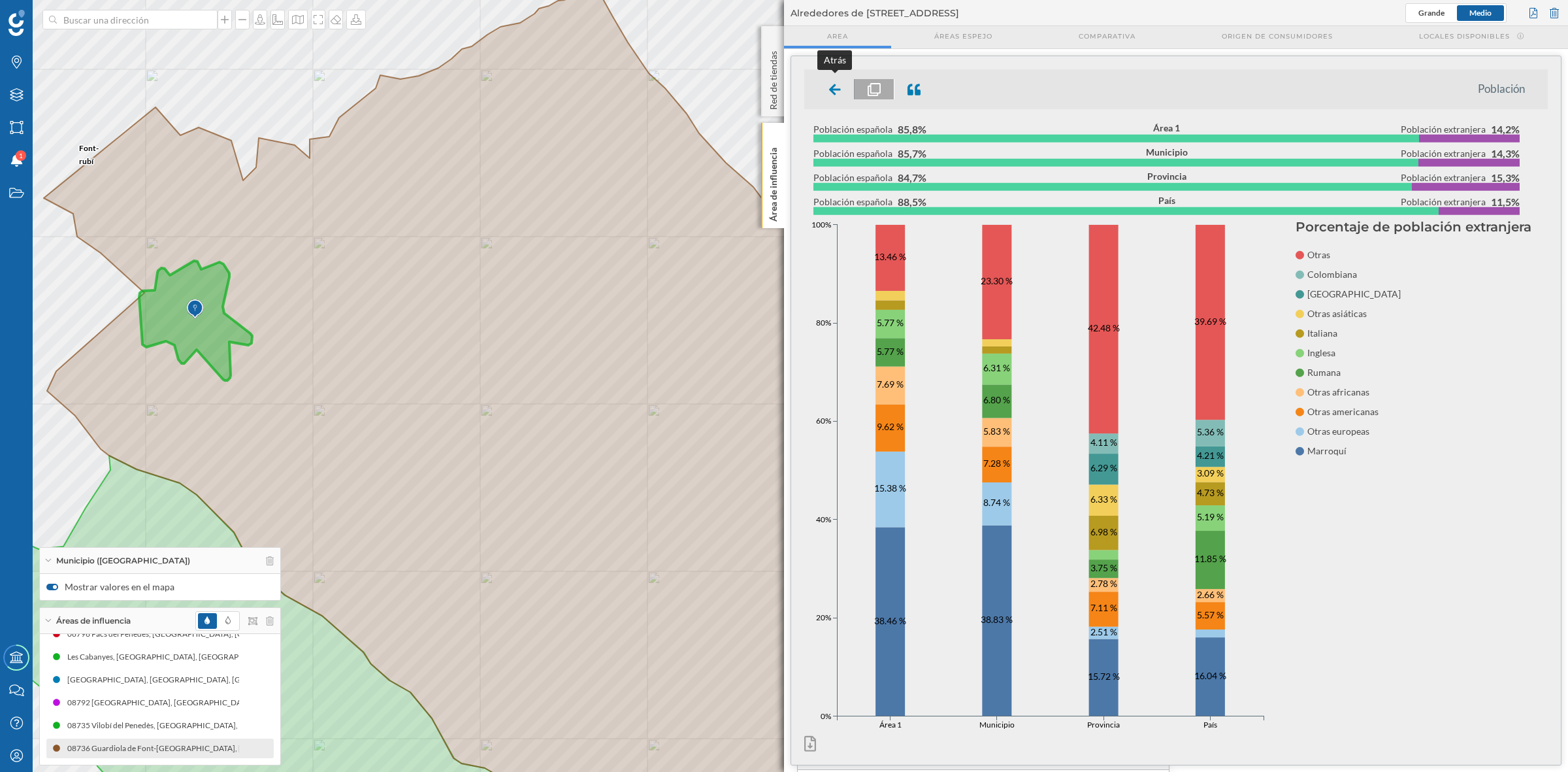
click at [833, 88] on icon at bounding box center [835, 89] width 12 height 11
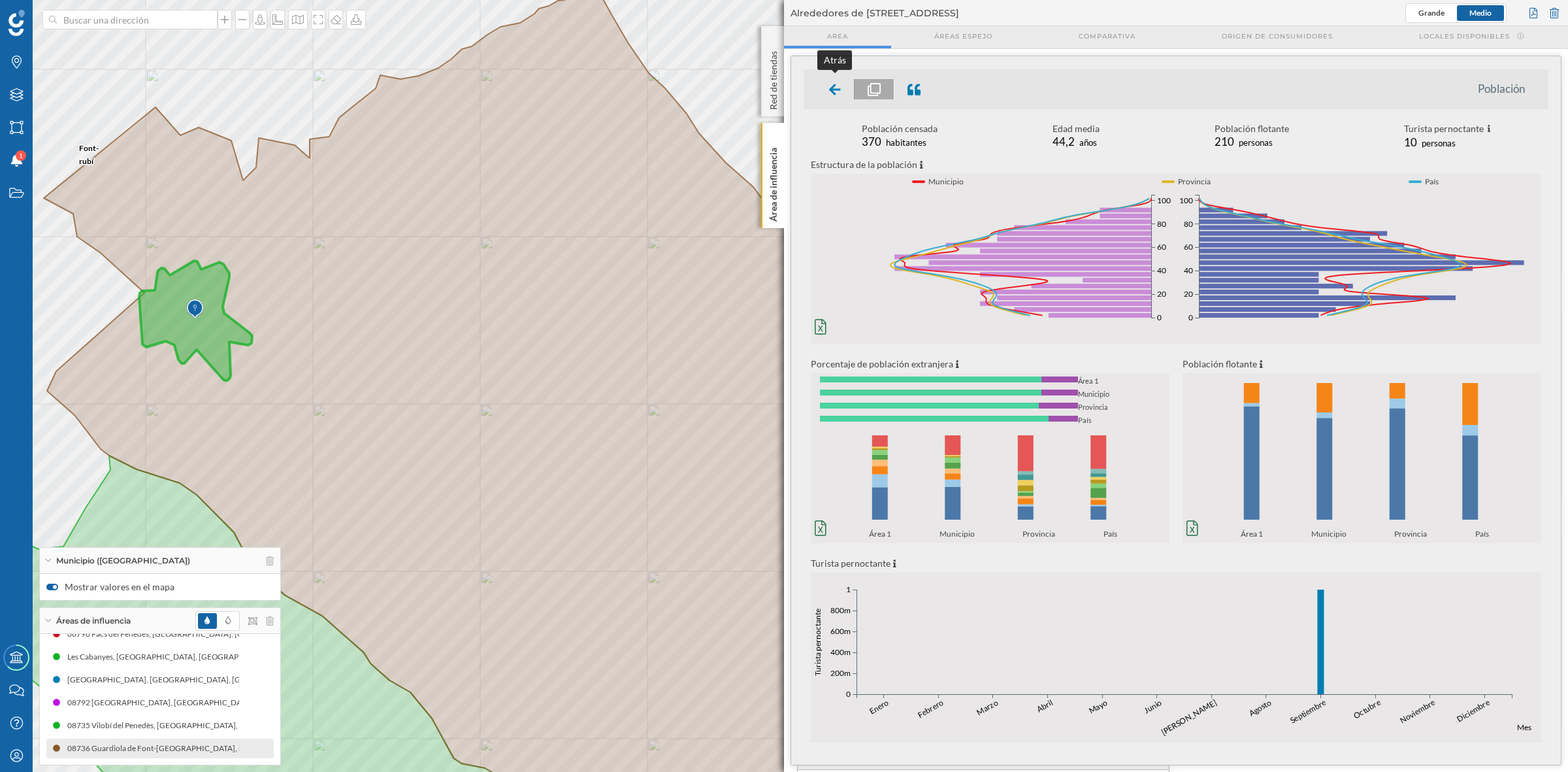
click at [837, 89] on icon at bounding box center [835, 89] width 12 height 11
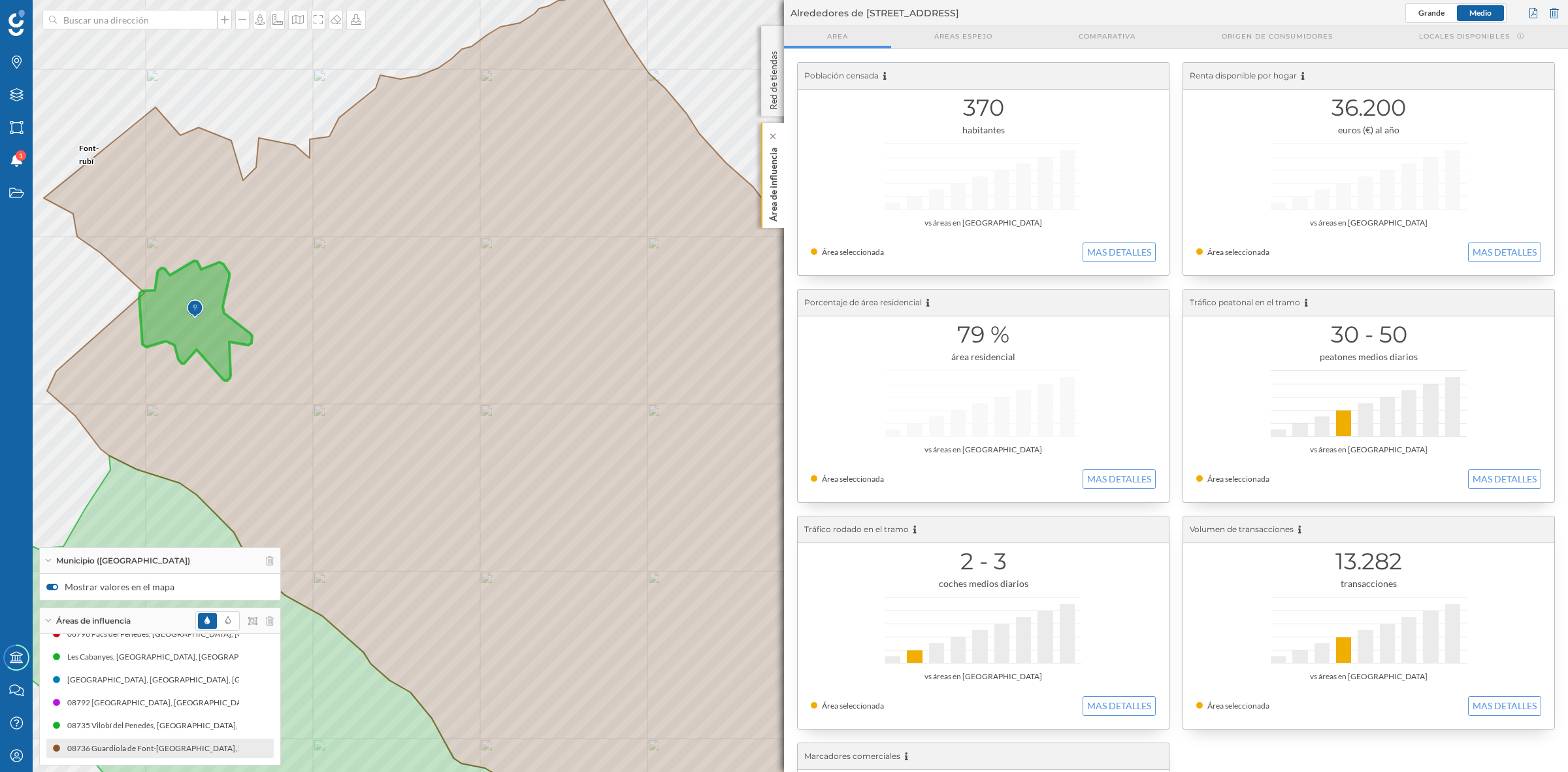
click at [769, 187] on p "Área de influencia" at bounding box center [773, 182] width 13 height 79
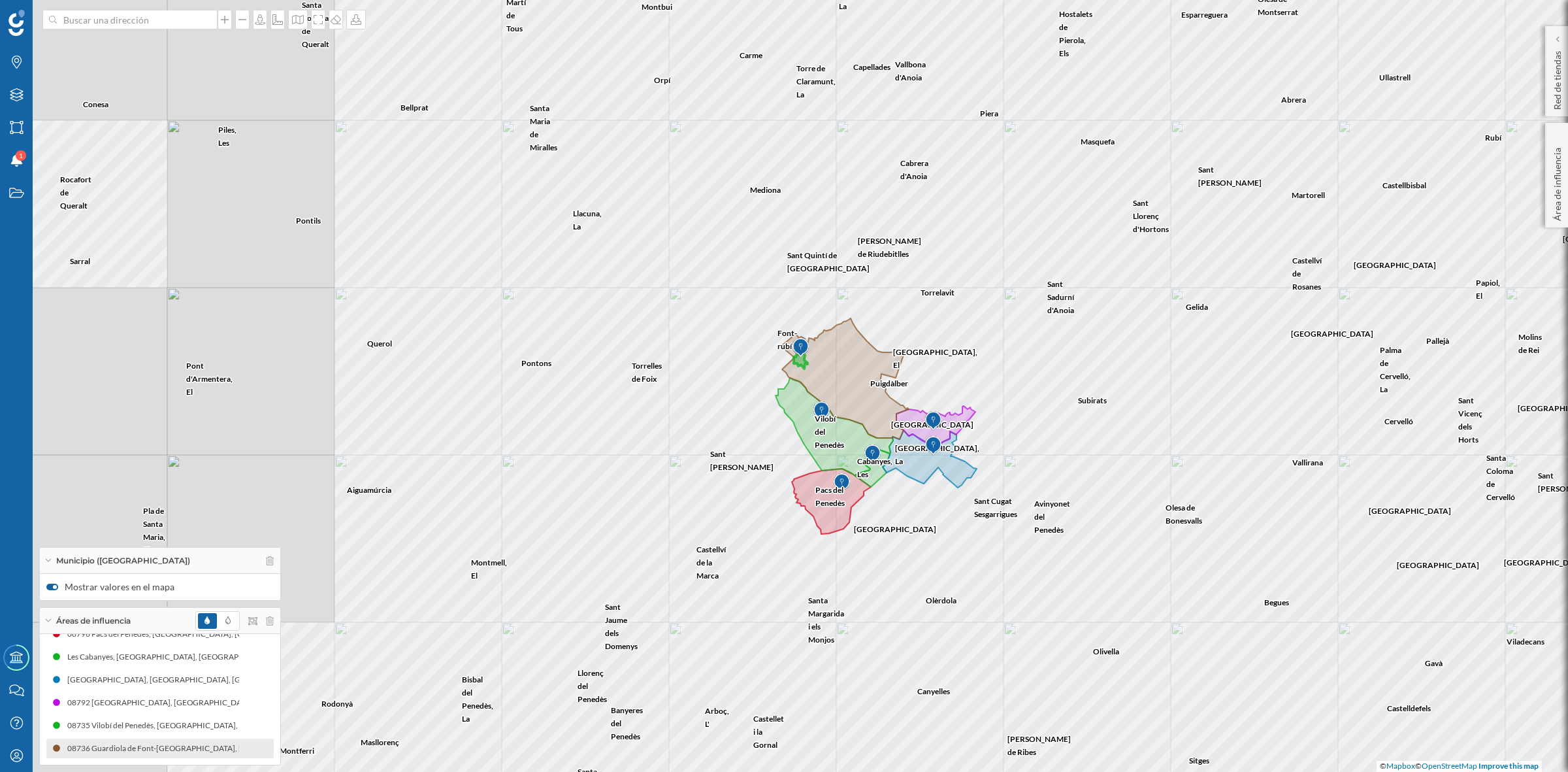
drag, startPoint x: 678, startPoint y: 445, endPoint x: 1013, endPoint y: 379, distance: 341.4
click at [1013, 379] on div "Castelldefels Sant Boi de Llobregat Begues Gavà Sitges Viladecans Canyelles San…" at bounding box center [784, 386] width 1568 height 772
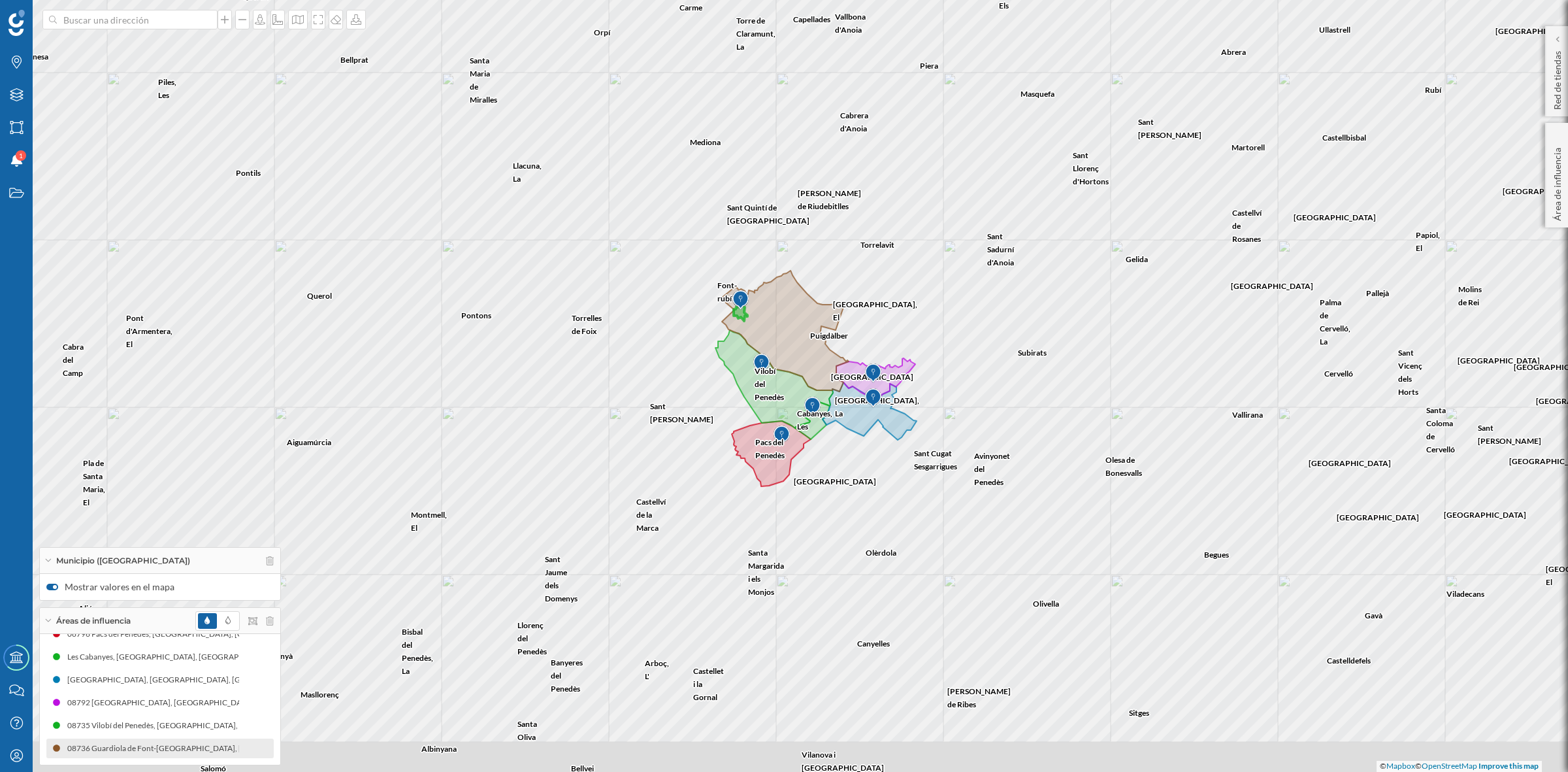
drag, startPoint x: 1034, startPoint y: 529, endPoint x: 949, endPoint y: 473, distance: 101.8
click at [949, 473] on div "Castelldefels Sant Boi de Llobregat Begues Gavà Sitges Viladecans Canyelles San…" at bounding box center [784, 386] width 1568 height 772
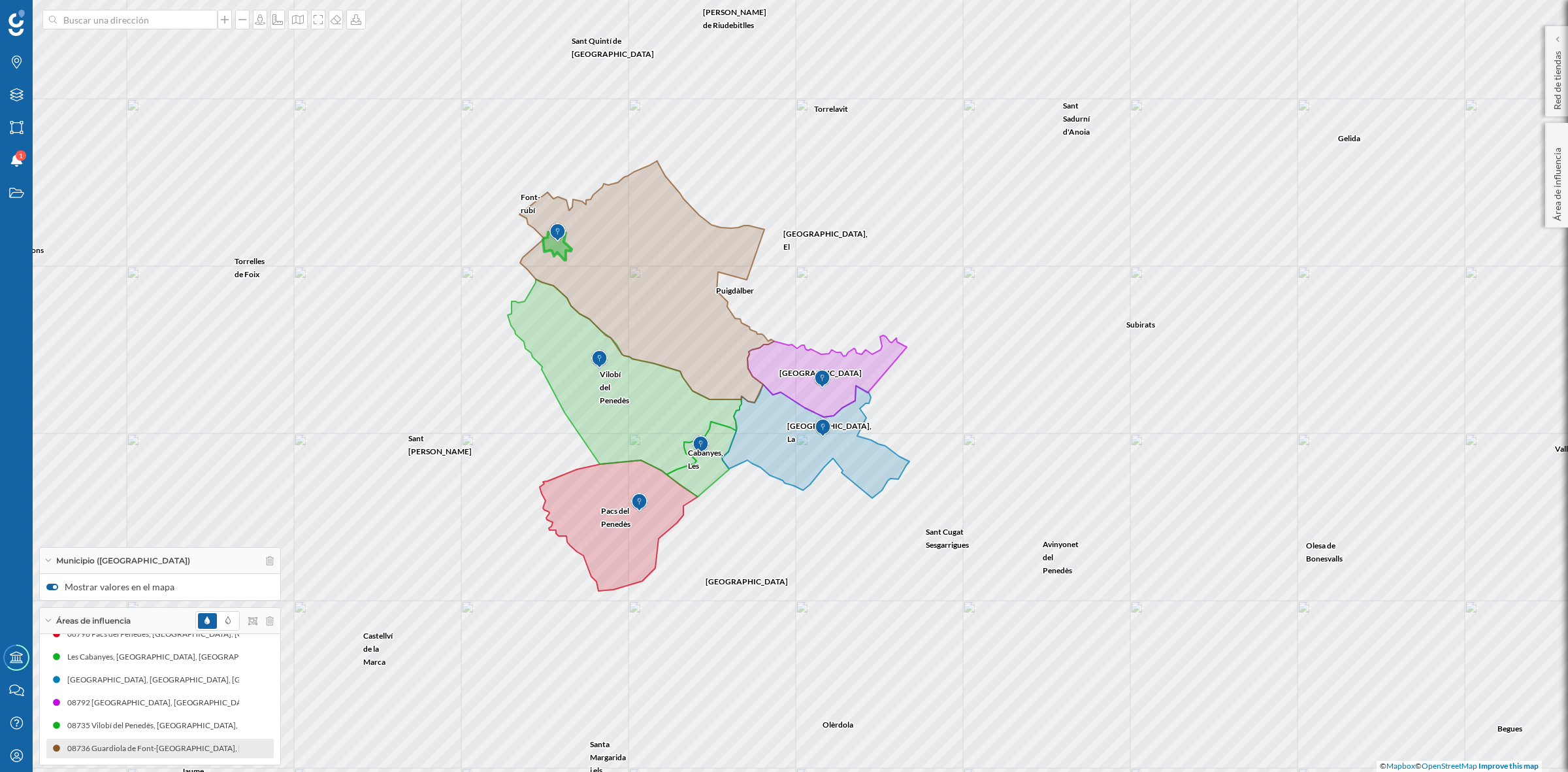
drag, startPoint x: 935, startPoint y: 402, endPoint x: 988, endPoint y: 484, distance: 97.6
click at [988, 484] on div "Avinyonet del Penedès Granada, La Pla del Penedès, El Santa Fe del Penedès Subi…" at bounding box center [784, 386] width 1568 height 772
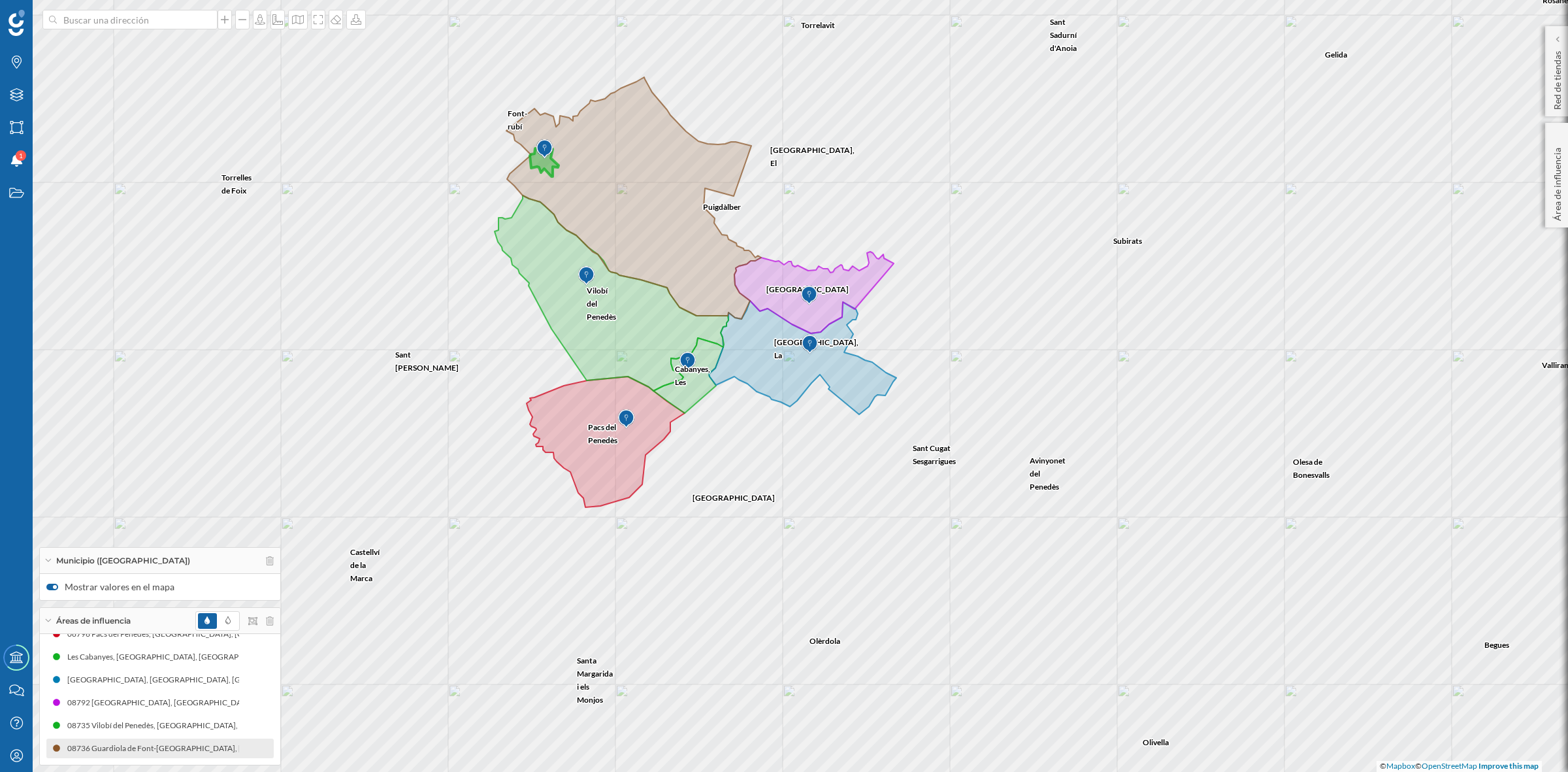
drag, startPoint x: 822, startPoint y: 573, endPoint x: 809, endPoint y: 488, distance: 86.0
click at [809, 488] on div "Avinyonet del Penedès Granada, La Pla del Penedès, El Santa Fe del Penedès Subi…" at bounding box center [784, 386] width 1568 height 772
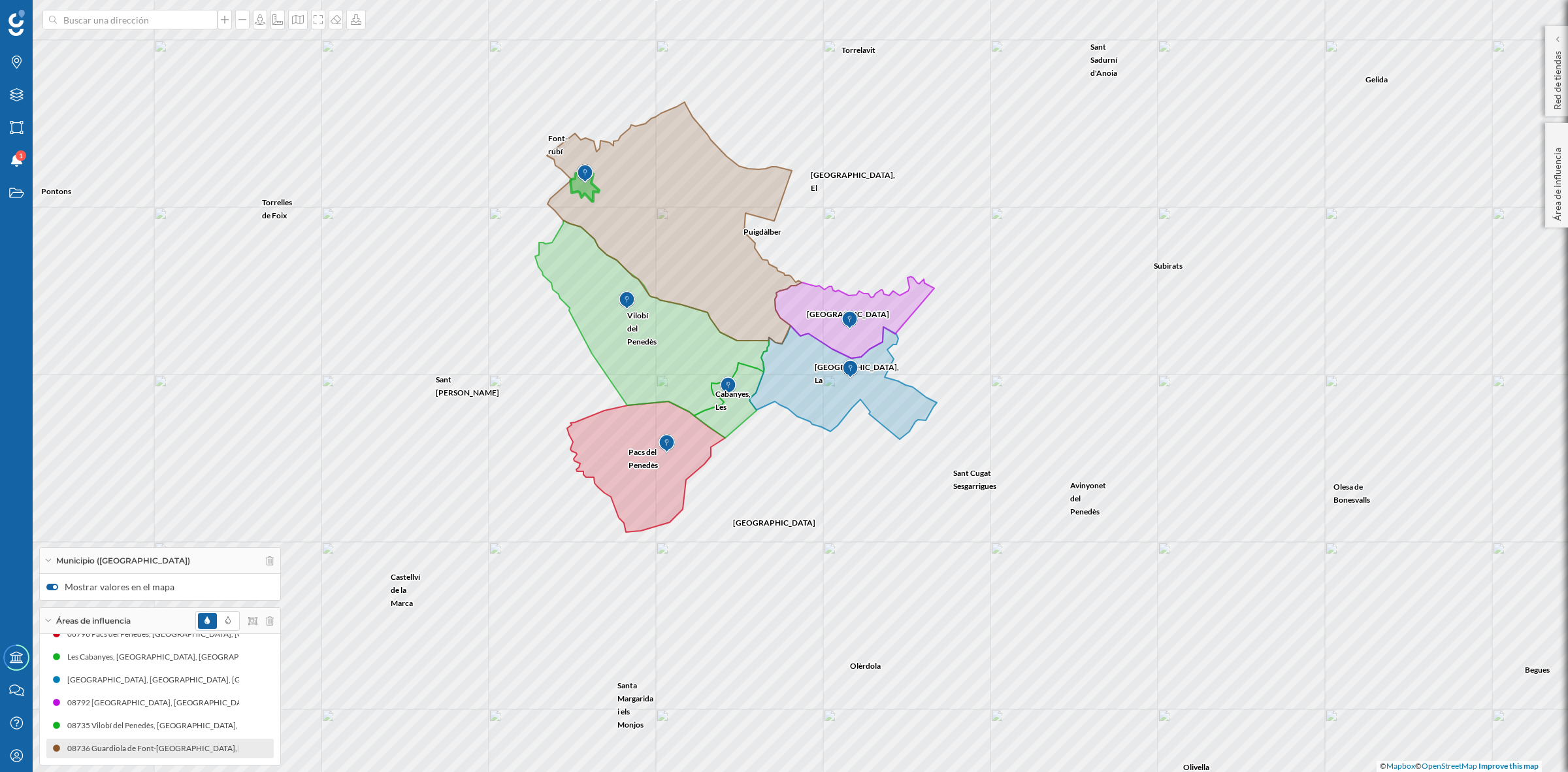
drag, startPoint x: 809, startPoint y: 488, endPoint x: 849, endPoint y: 513, distance: 47.2
click at [849, 513] on div "Avinyonet del Penedès Granada, La Pla del Penedès, El Santa Fe del Penedès Subi…" at bounding box center [784, 386] width 1568 height 772
click at [53, 586] on div at bounding box center [54, 586] width 4 height 4
click at [0, 0] on input "Mostrar valores en el mapa" at bounding box center [0, 0] width 0 height 0
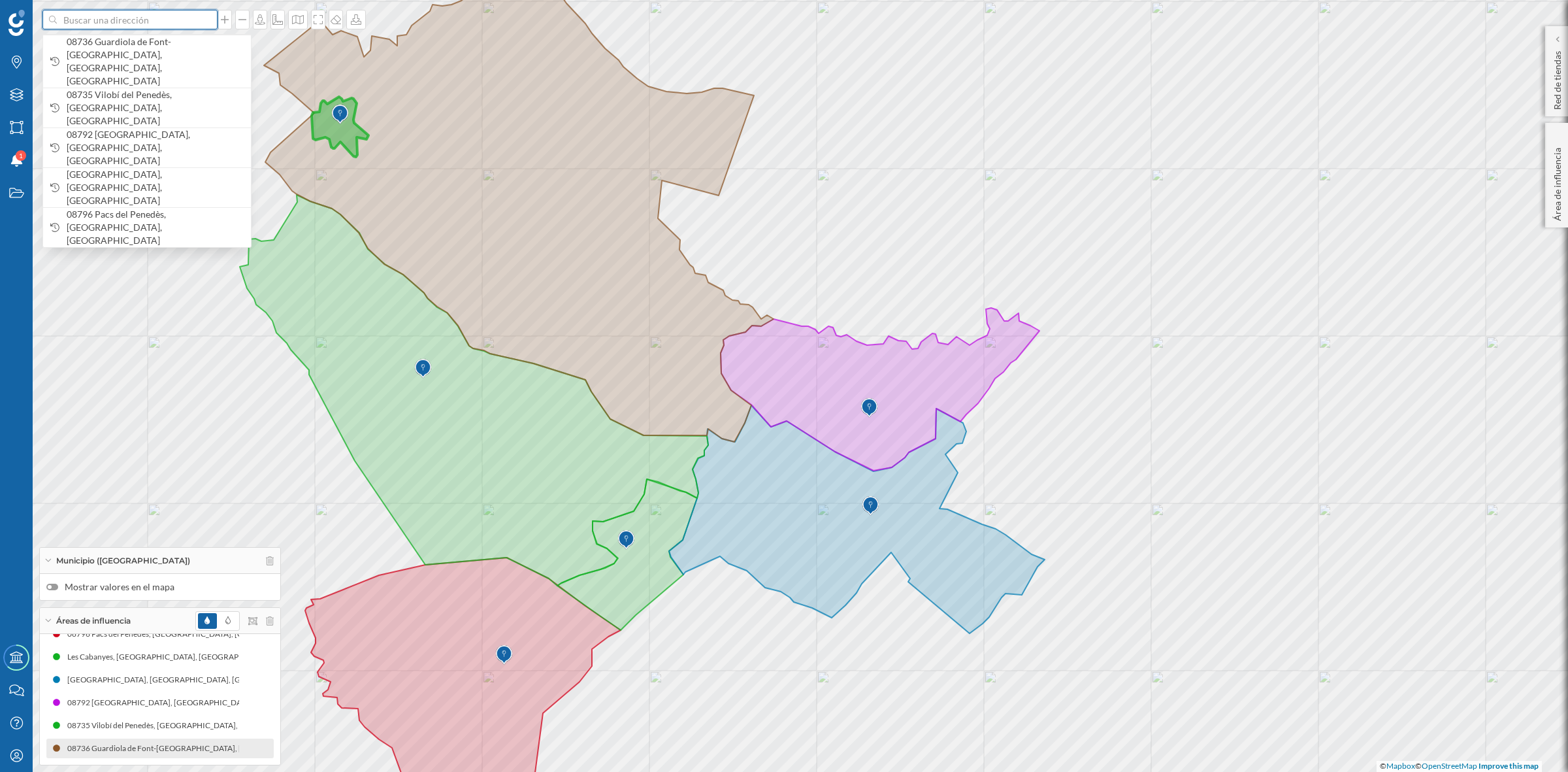
click at [95, 21] on input at bounding box center [130, 20] width 147 height 20
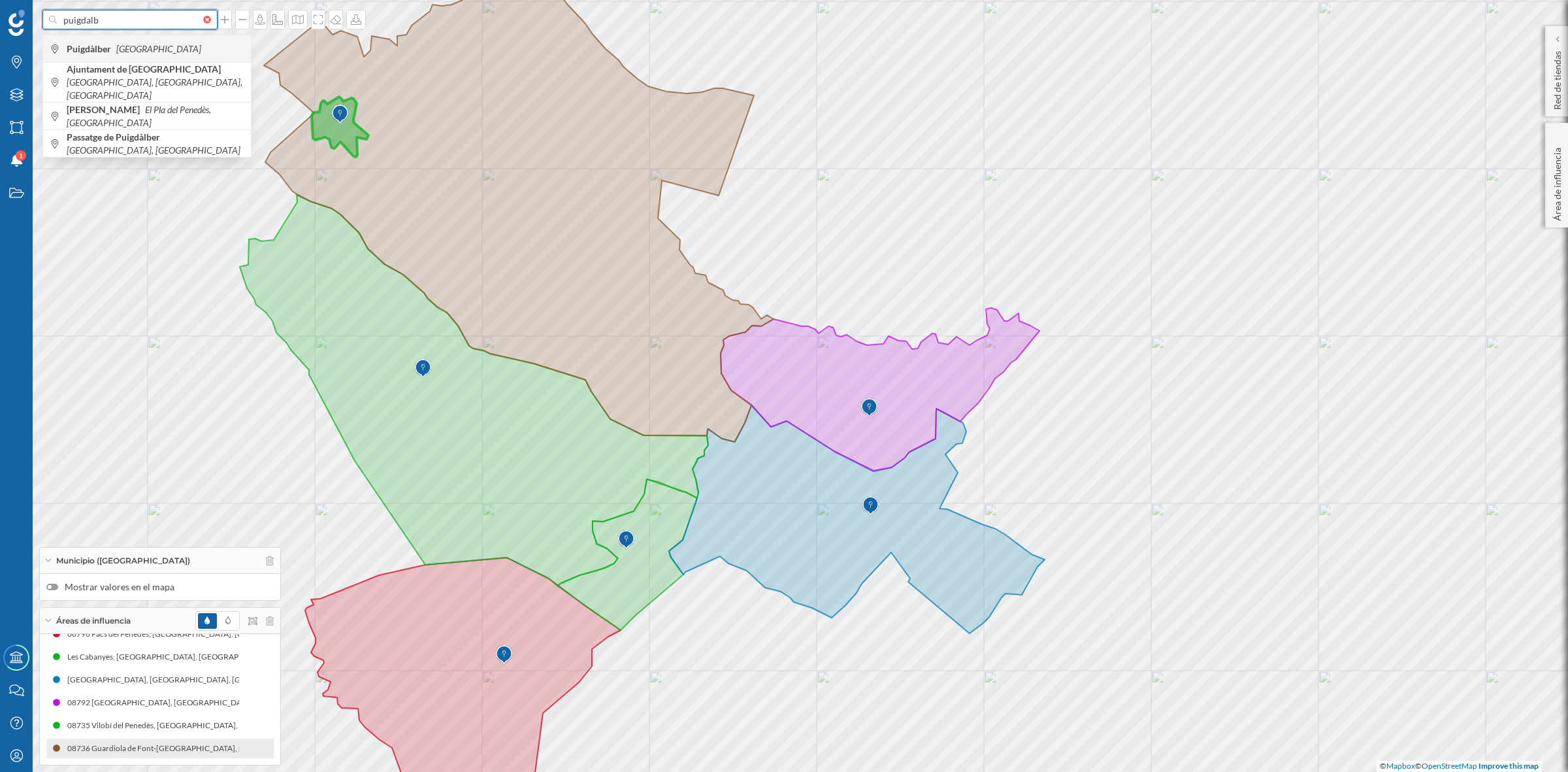
type input "puigdalb"
click at [92, 49] on b "Puigdàlber" at bounding box center [90, 48] width 47 height 11
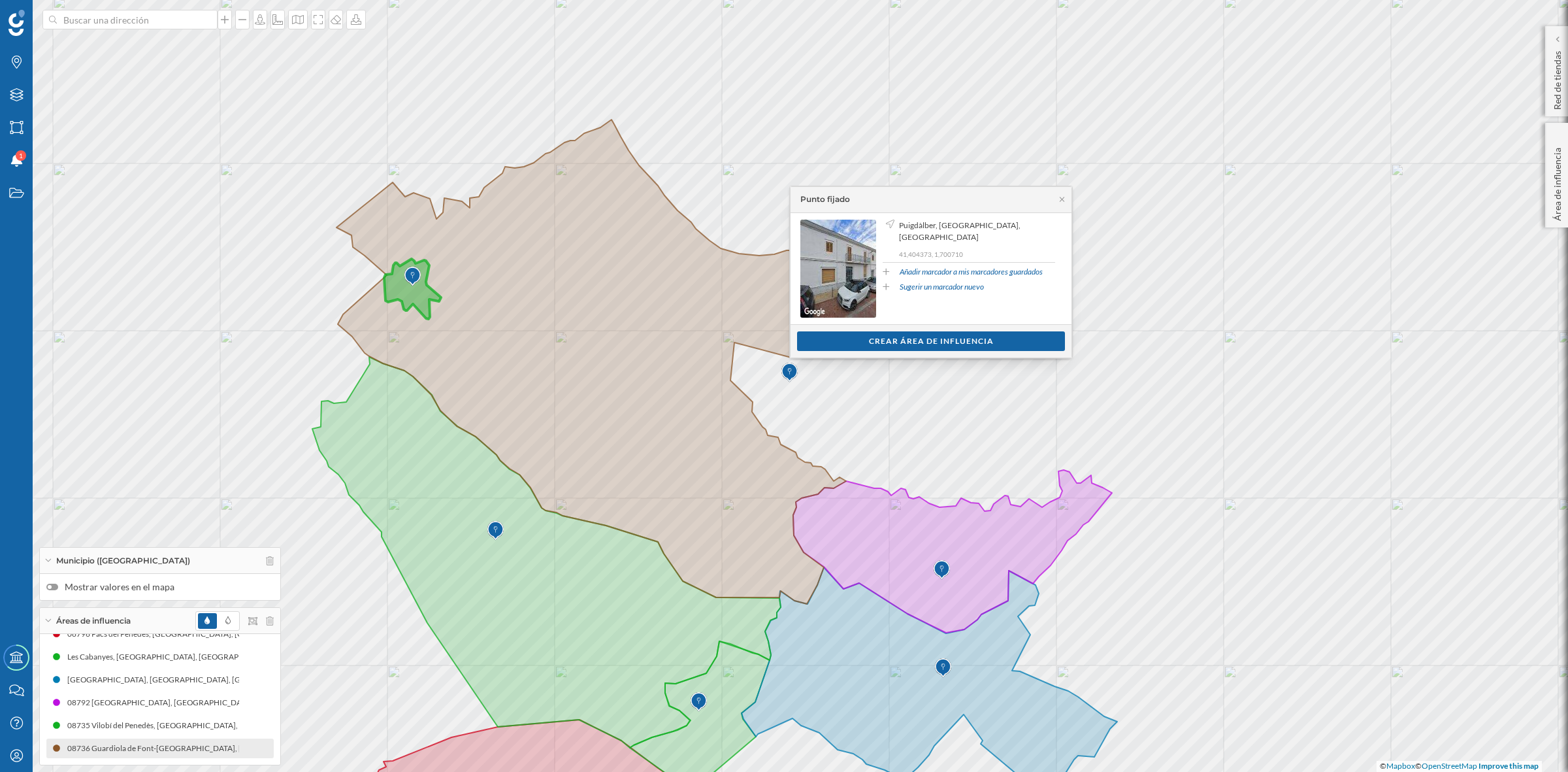
click at [928, 341] on div "Crear área de influencia" at bounding box center [931, 341] width 268 height 20
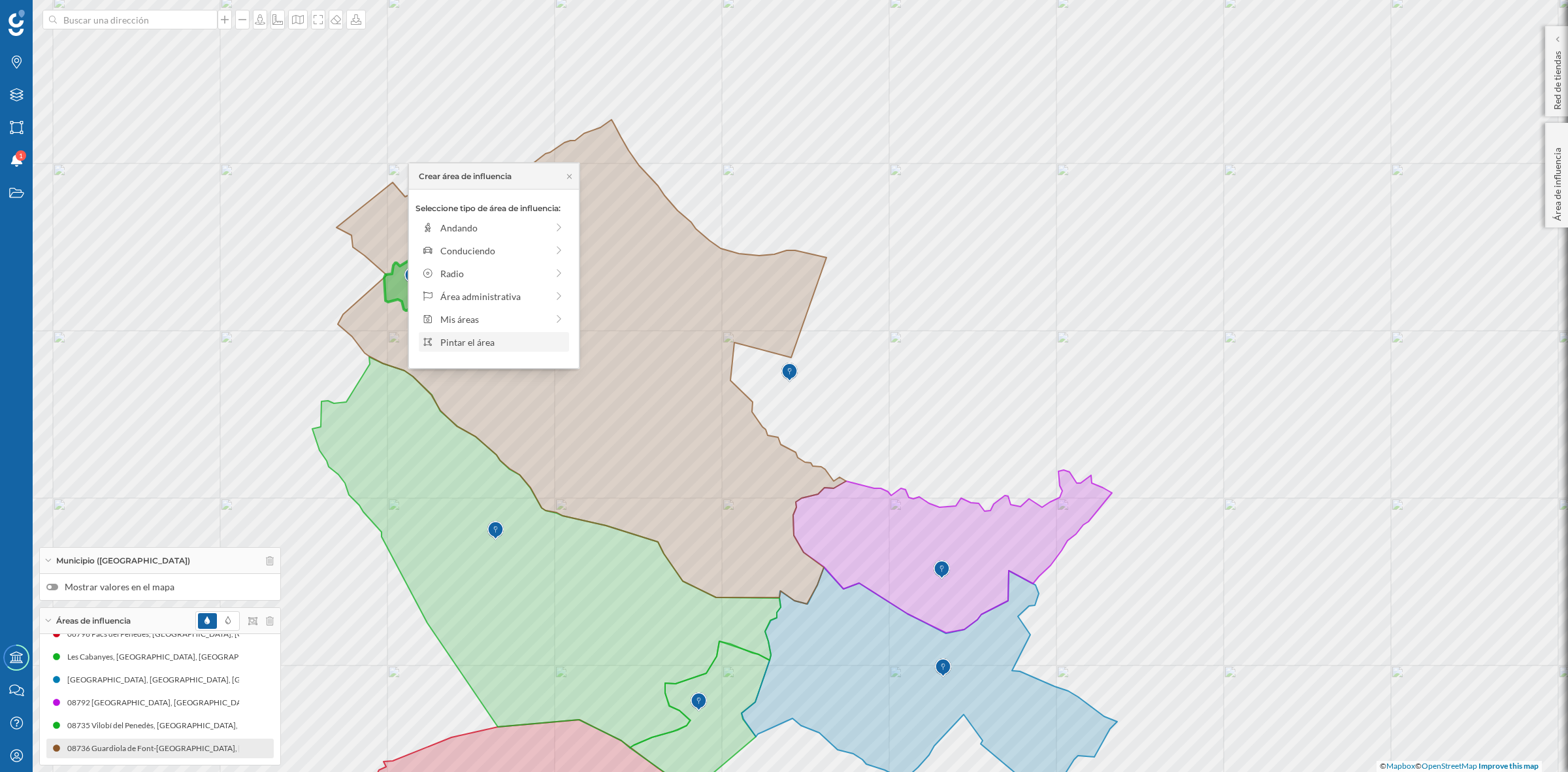
click at [504, 344] on div "Pintar el área" at bounding box center [503, 342] width 125 height 14
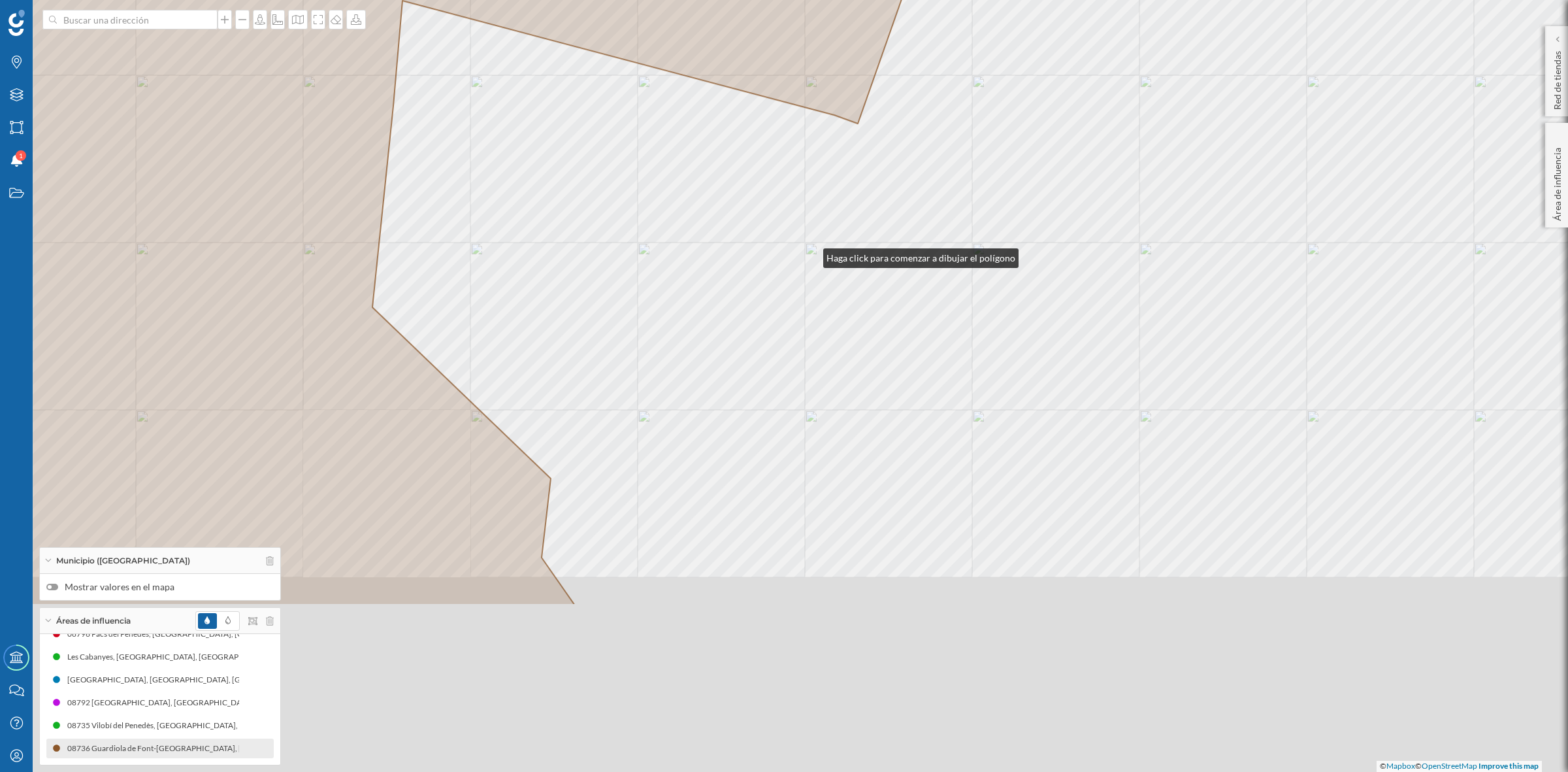
drag, startPoint x: 786, startPoint y: 500, endPoint x: 815, endPoint y: 243, distance: 258.6
click at [812, 250] on div "© Mapbox © OpenStreetMap Improve this map" at bounding box center [784, 386] width 1568 height 772
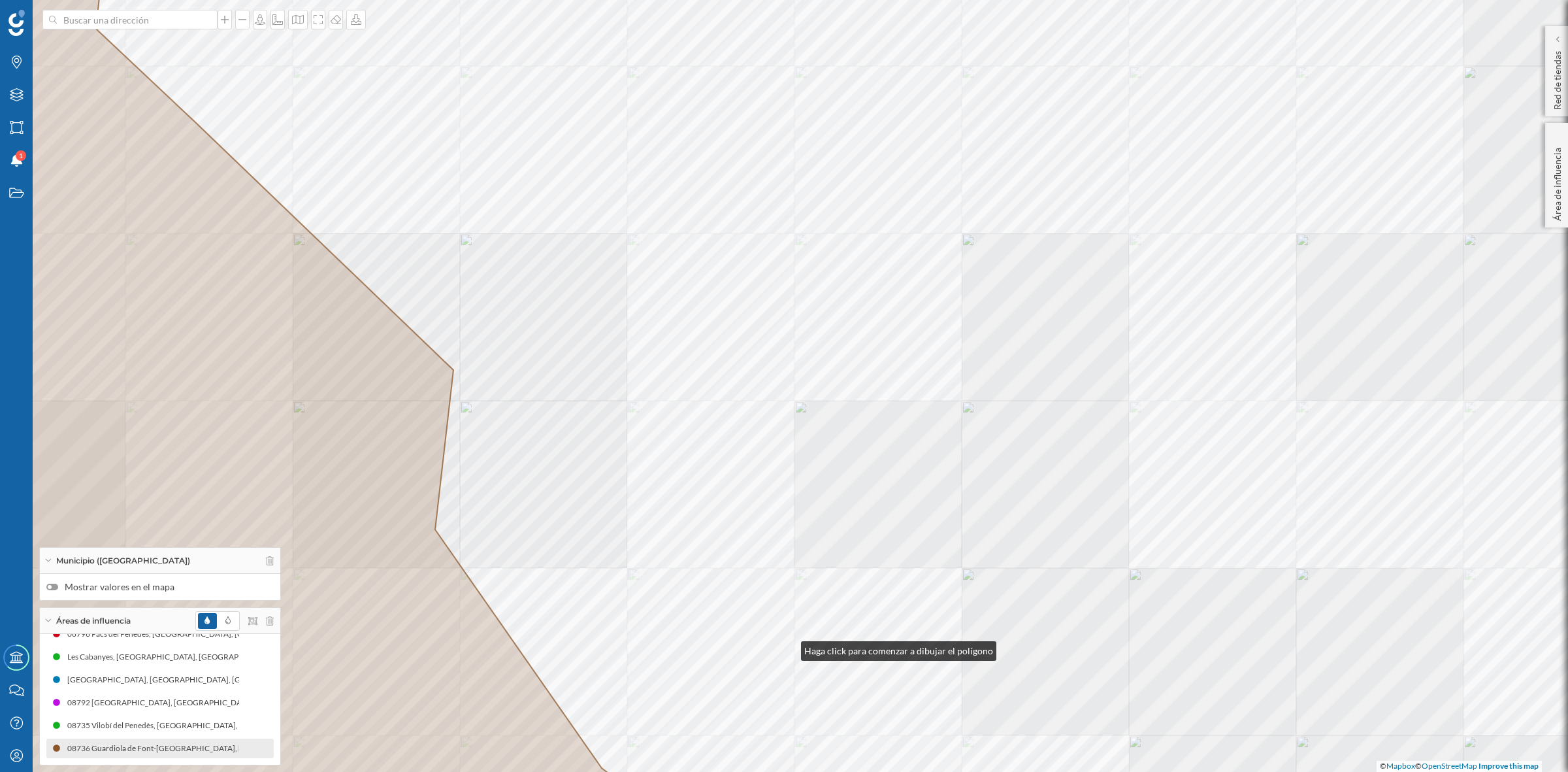
drag, startPoint x: 788, startPoint y: 647, endPoint x: 919, endPoint y: 322, distance: 350.4
click at [919, 322] on div "© Mapbox © OpenStreetMap Improve this map" at bounding box center [784, 386] width 1568 height 772
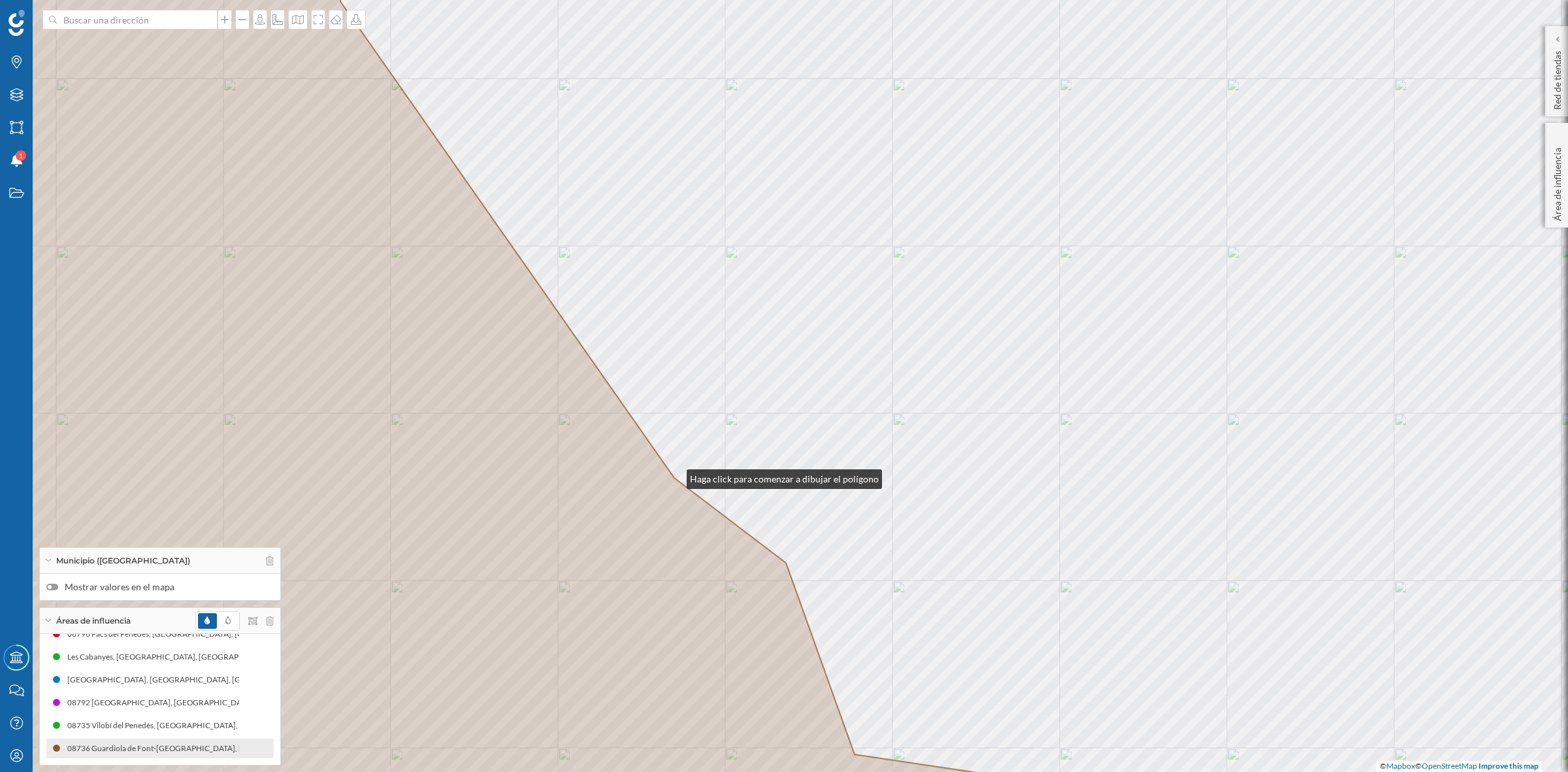
click at [674, 476] on icon at bounding box center [522, 386] width 1360 height 928
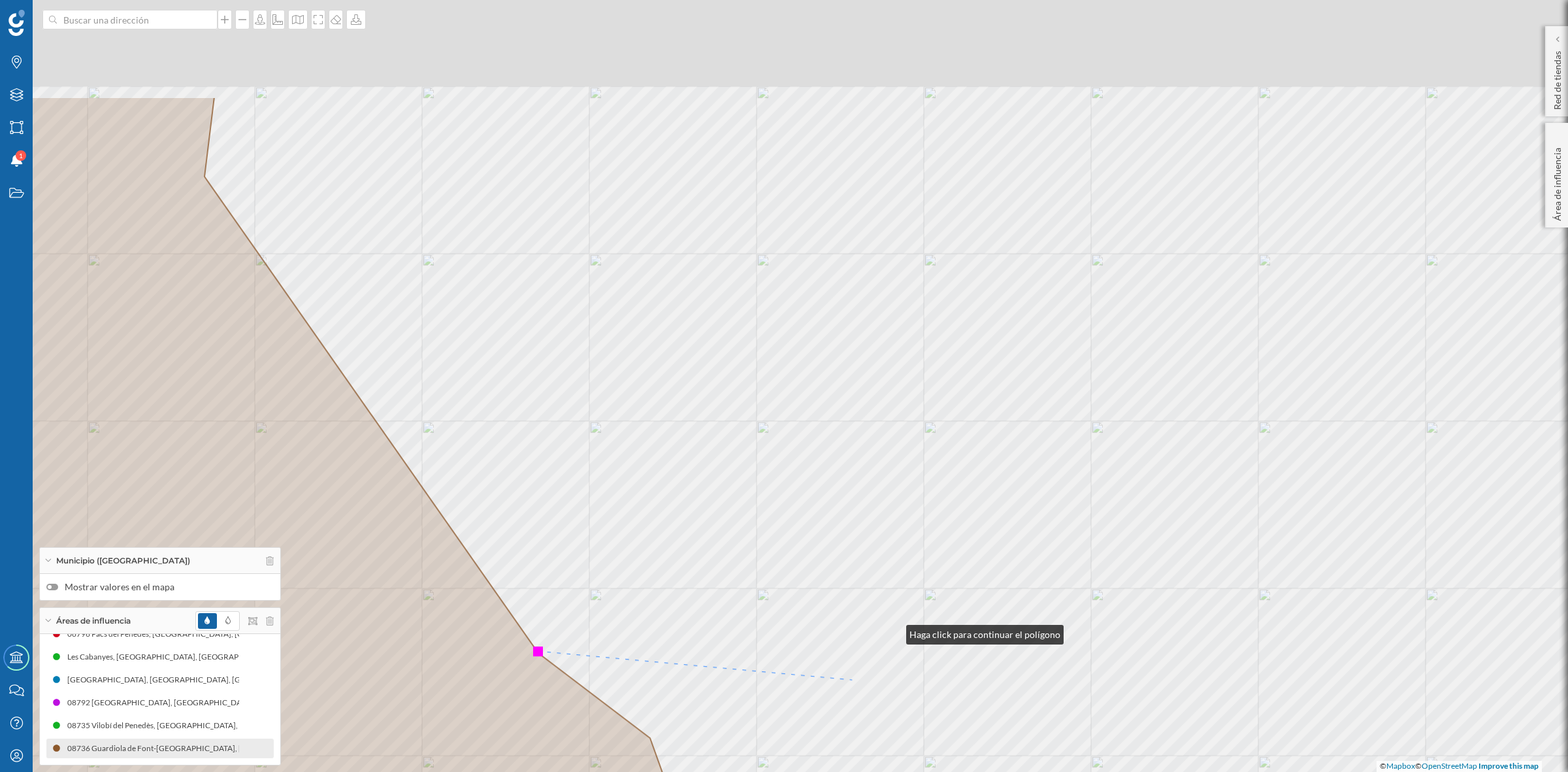
drag, startPoint x: 934, startPoint y: 583, endPoint x: 784, endPoint y: 769, distance: 238.9
click at [785, 769] on div "© Mapbox © OpenStreetMap Improve this map" at bounding box center [784, 386] width 1568 height 772
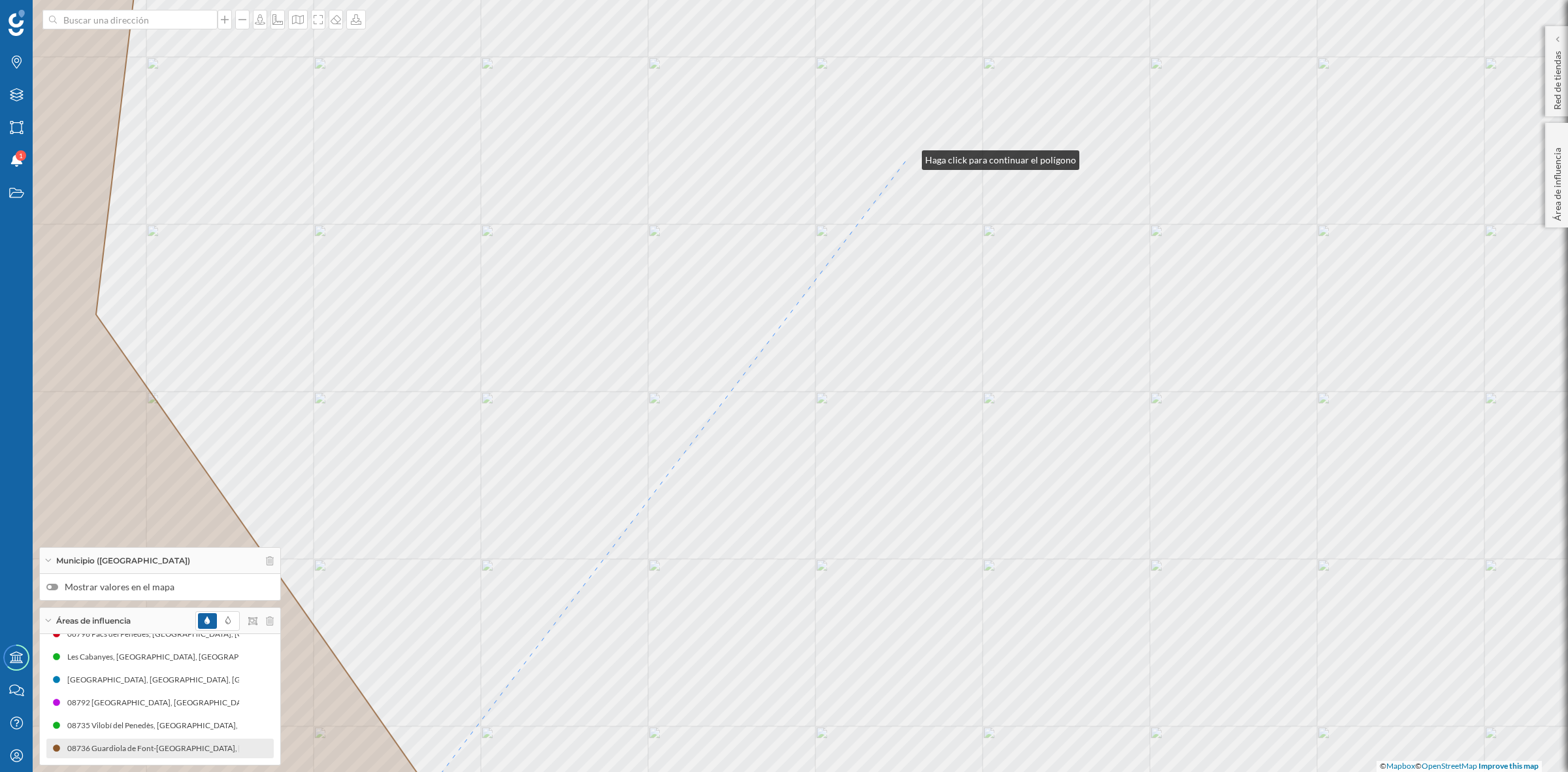
click at [909, 157] on div "© Mapbox © OpenStreetMap Improve this map" at bounding box center [784, 386] width 1568 height 772
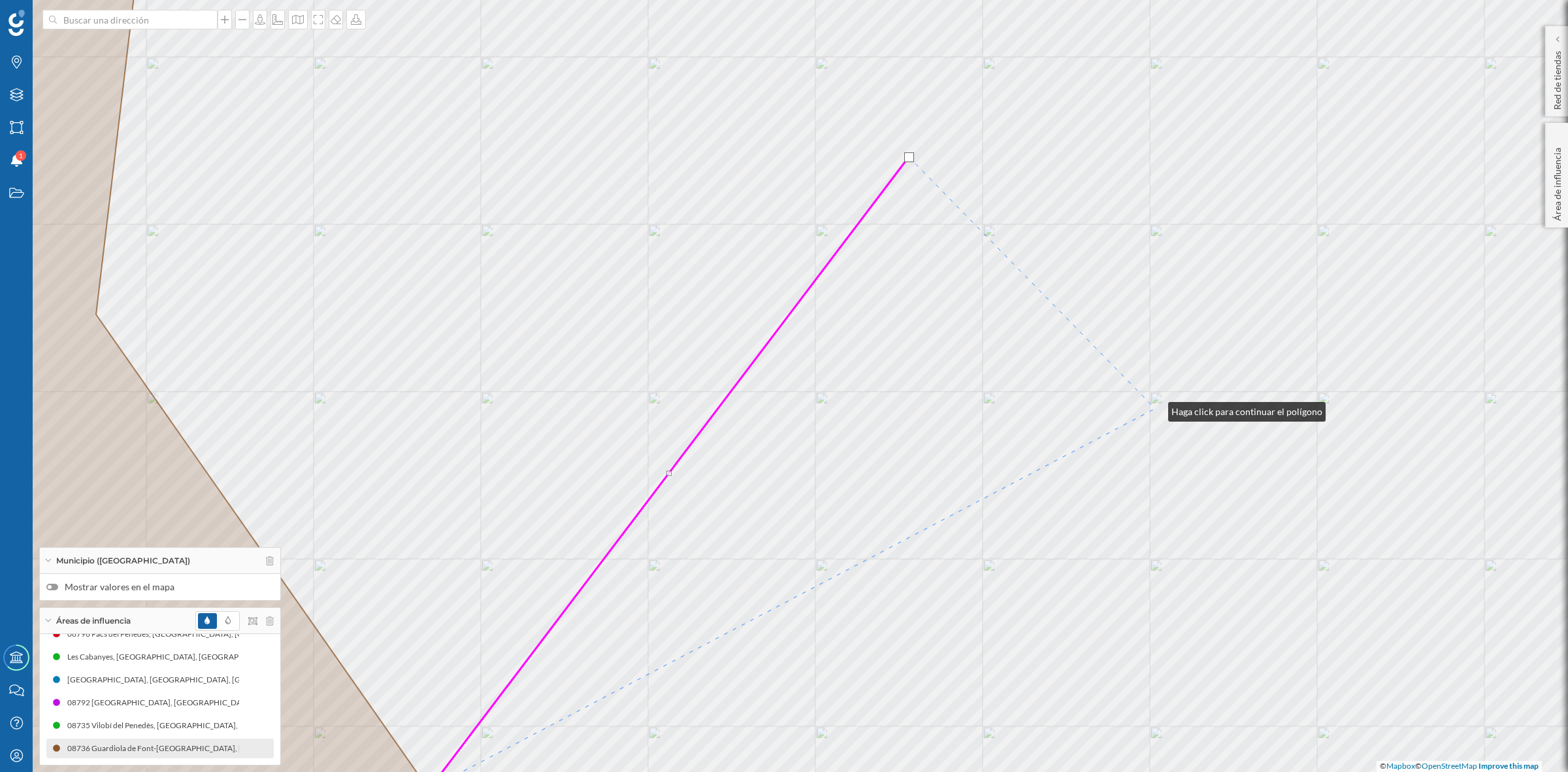
click at [1155, 408] on div "© Mapbox © OpenStreetMap Improve this map" at bounding box center [784, 386] width 1568 height 772
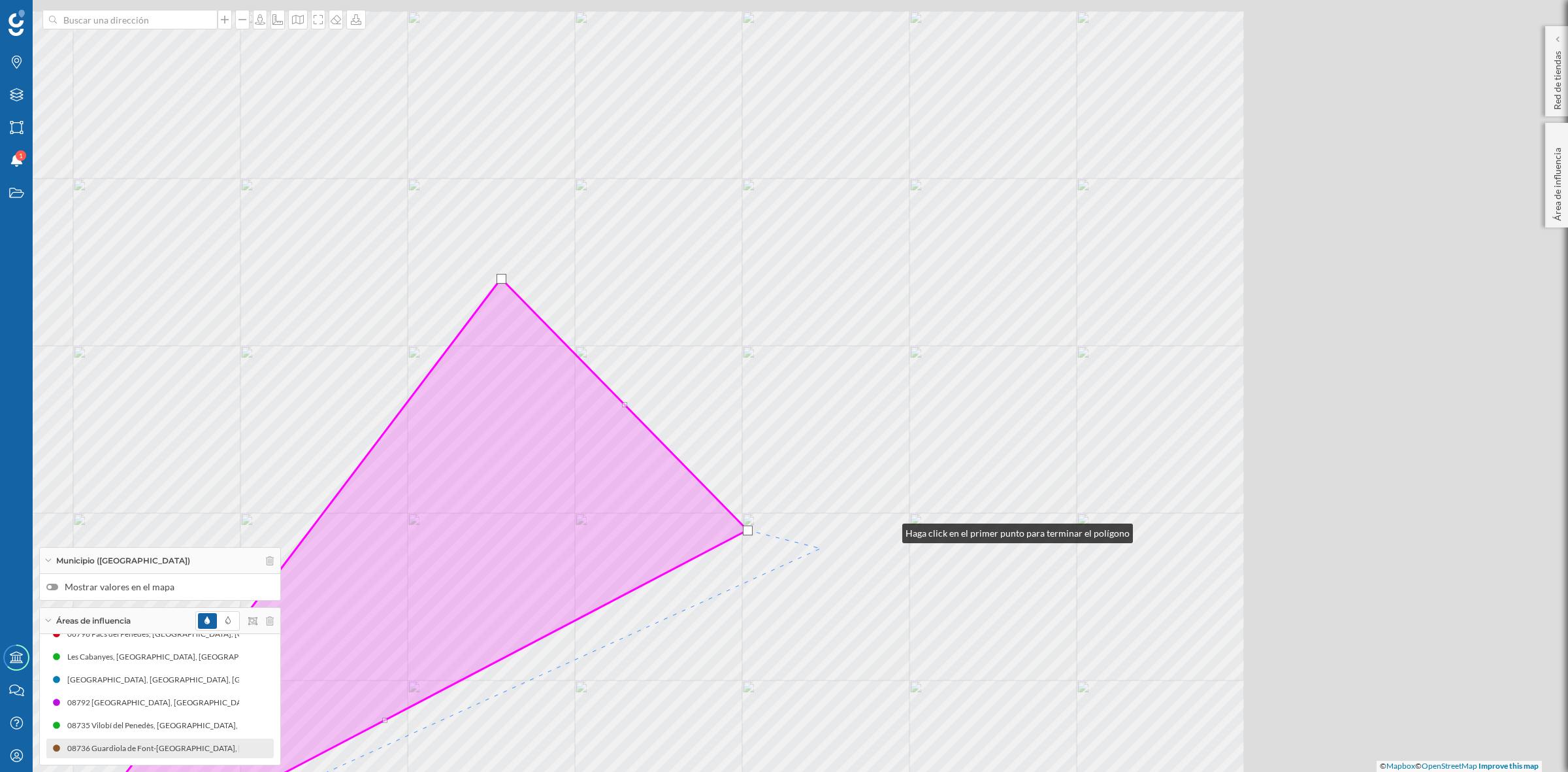
drag, startPoint x: 1297, startPoint y: 408, endPoint x: 628, endPoint y: 681, distance: 722.6
click at [684, 631] on div "© Mapbox © OpenStreetMap Improve this map" at bounding box center [784, 386] width 1568 height 772
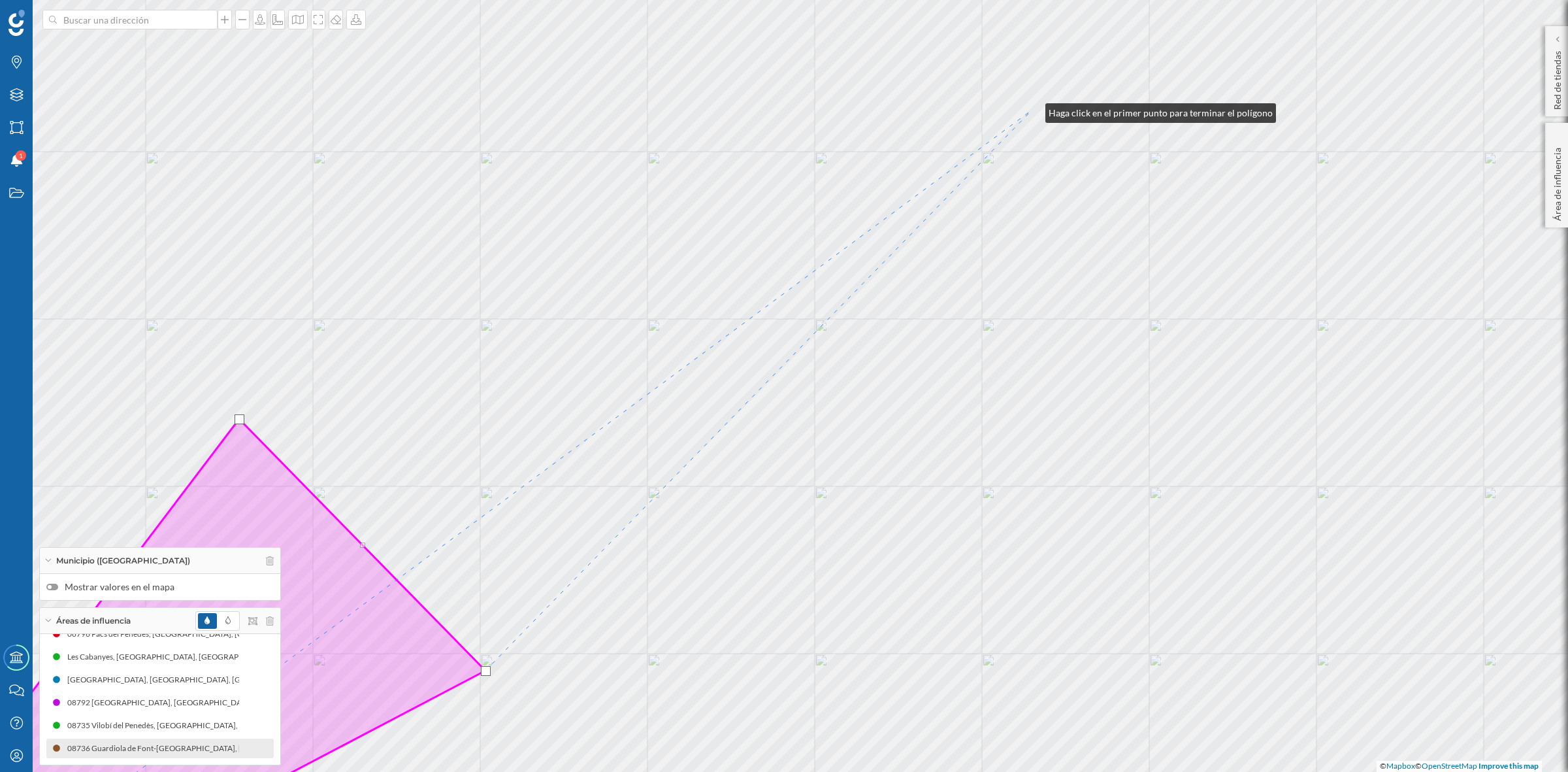
click at [1033, 110] on div "© Mapbox © OpenStreetMap Improve this map" at bounding box center [784, 386] width 1568 height 772
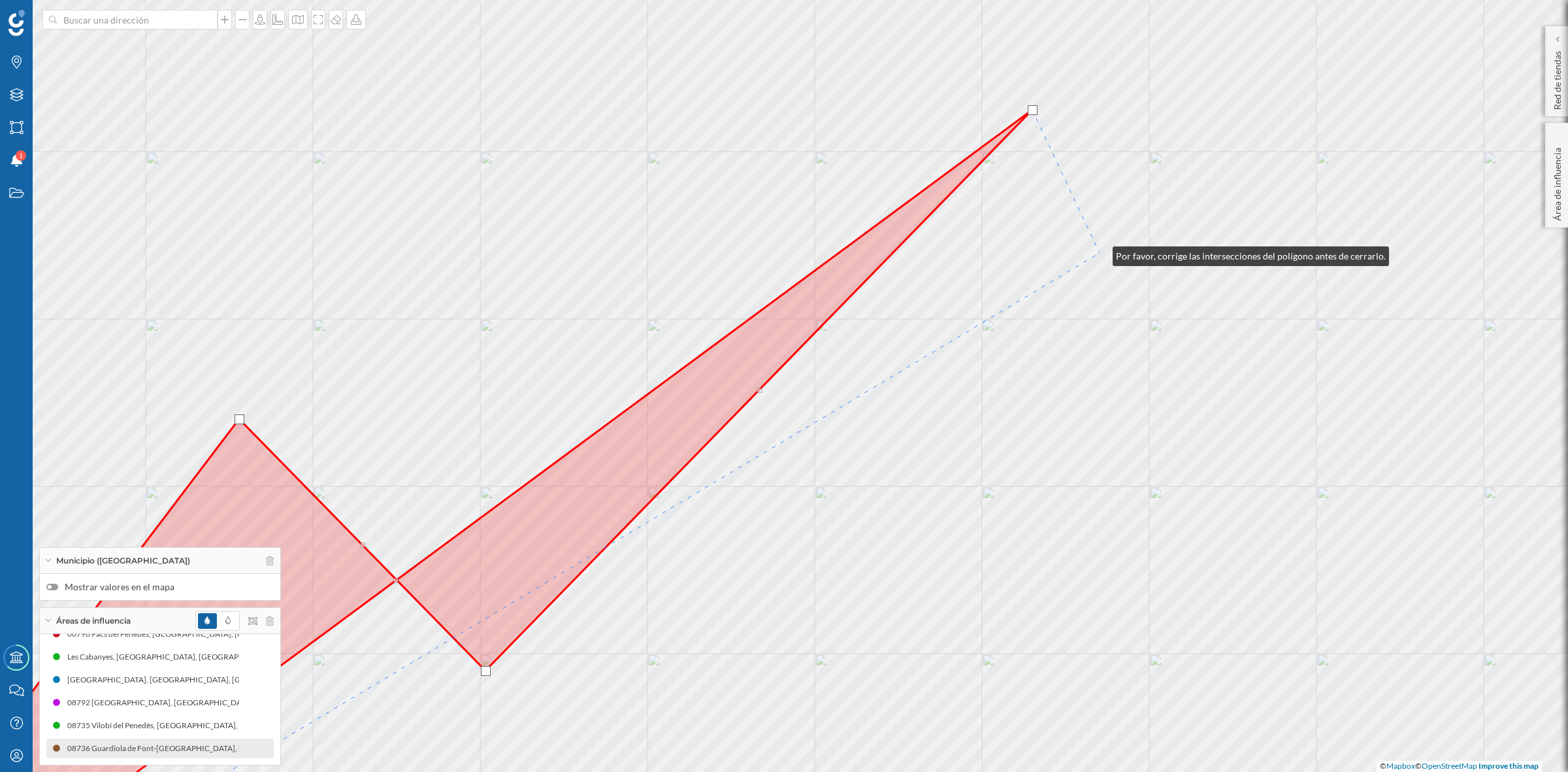
drag, startPoint x: 1100, startPoint y: 253, endPoint x: 537, endPoint y: 629, distance: 677.0
click at [543, 628] on div "© Mapbox © OpenStreetMap Improve this map" at bounding box center [784, 386] width 1568 height 772
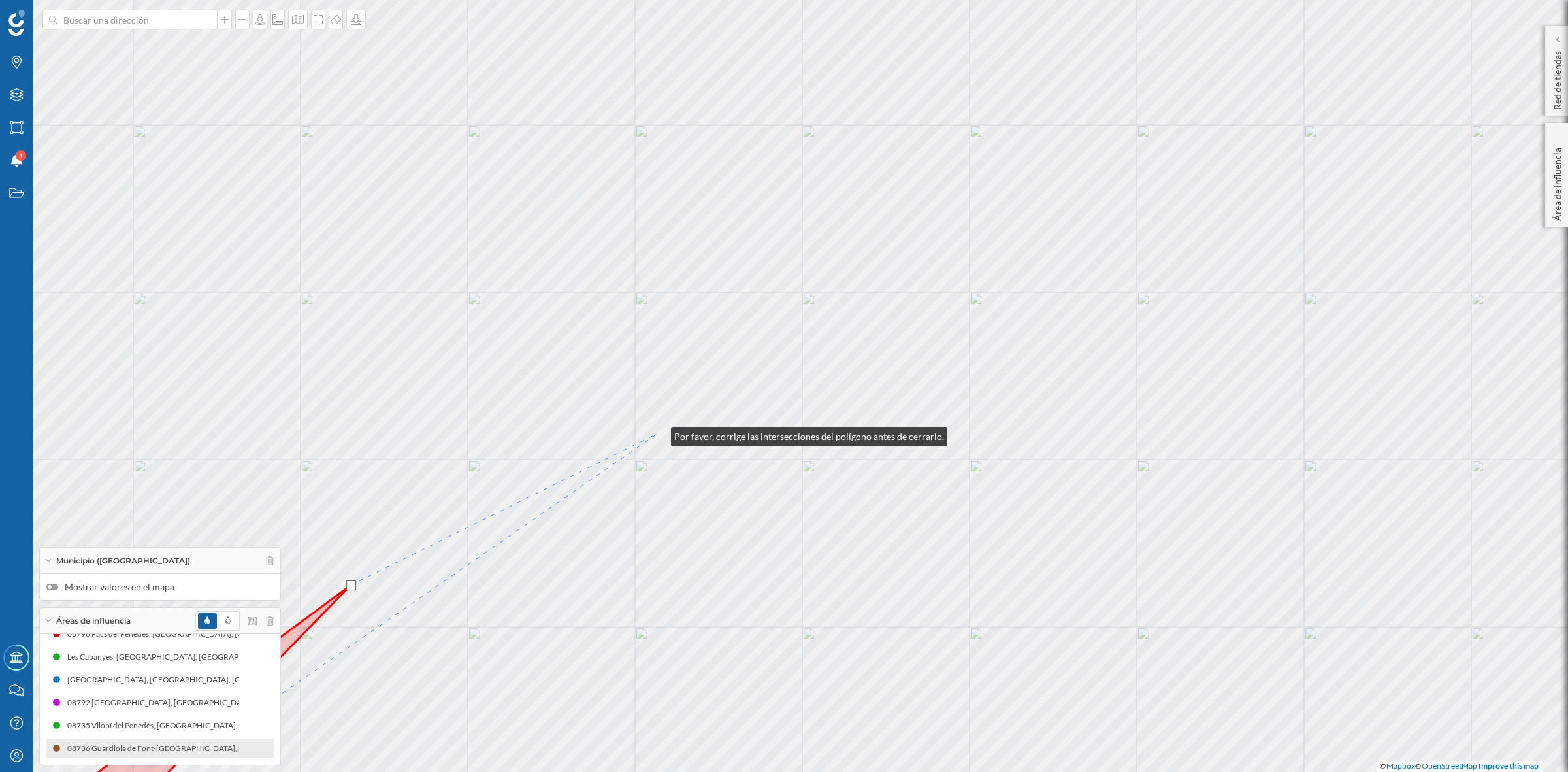
click at [658, 433] on div "© Mapbox © OpenStreetMap Improve this map" at bounding box center [784, 386] width 1568 height 772
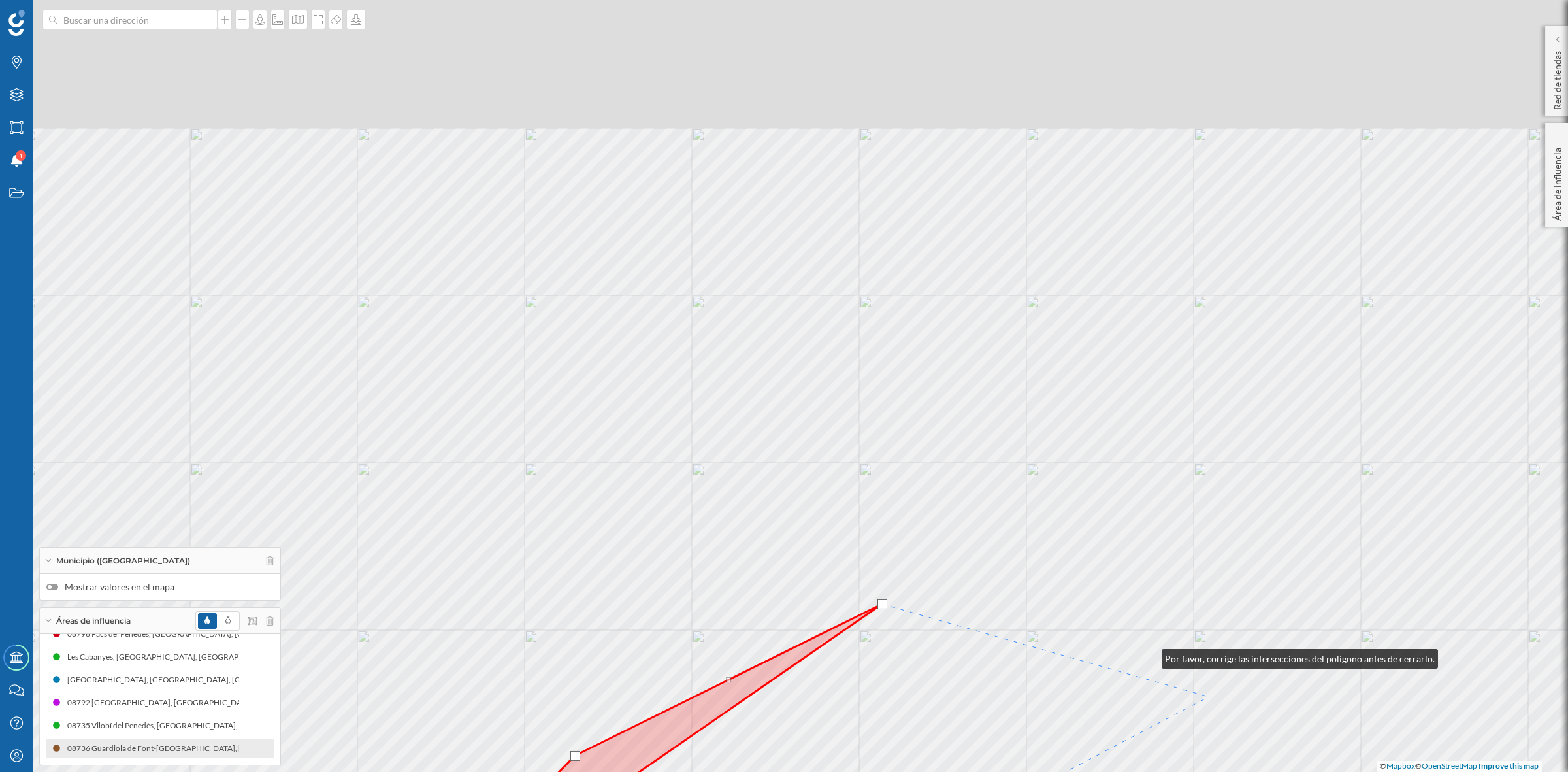
drag, startPoint x: 925, startPoint y: 485, endPoint x: 1234, endPoint y: 717, distance: 386.4
click at [1234, 717] on div "© Mapbox © OpenStreetMap Improve this map" at bounding box center [784, 386] width 1568 height 772
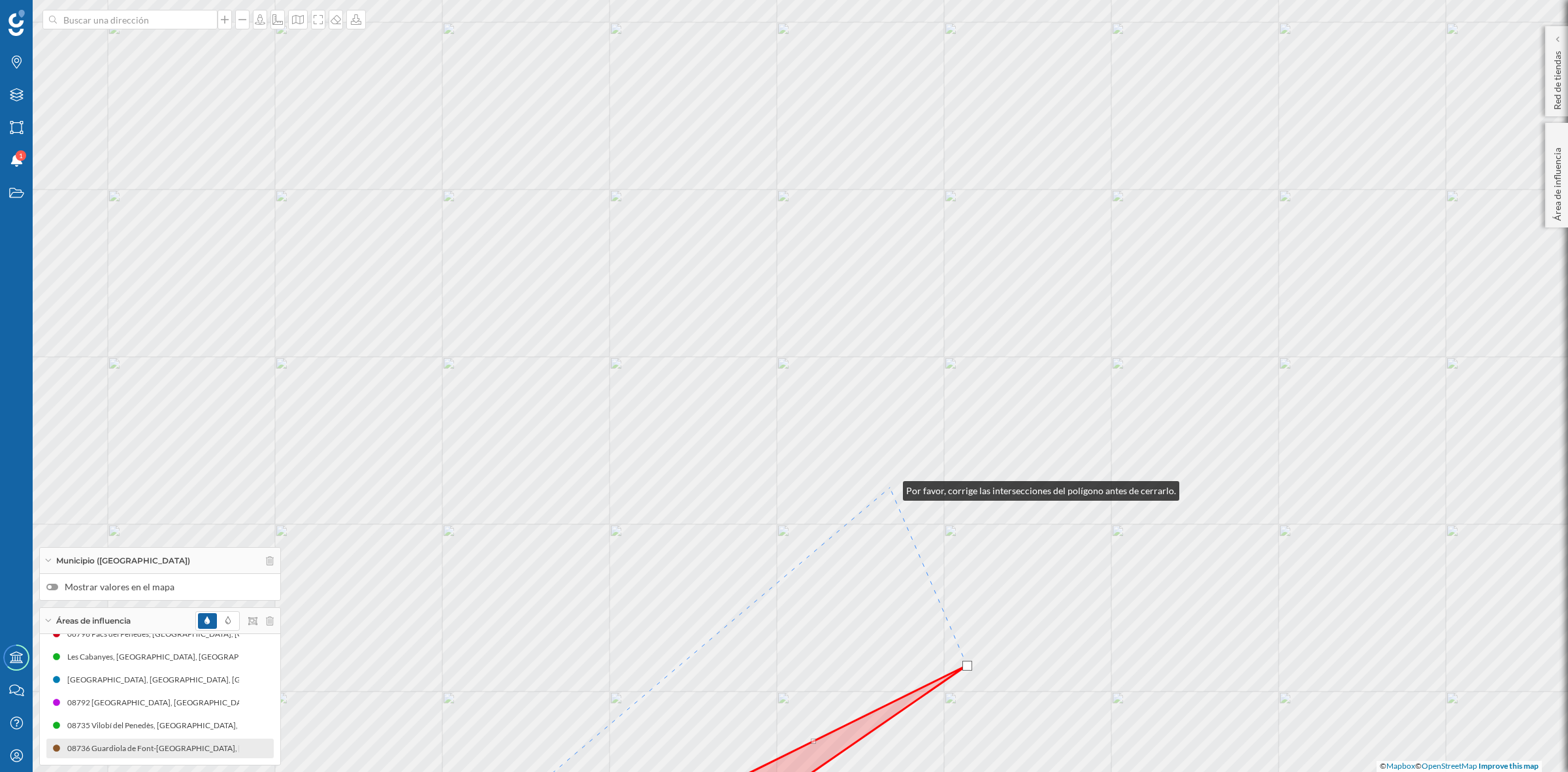
click at [890, 487] on div "© Mapbox © OpenStreetMap Improve this map" at bounding box center [784, 386] width 1568 height 772
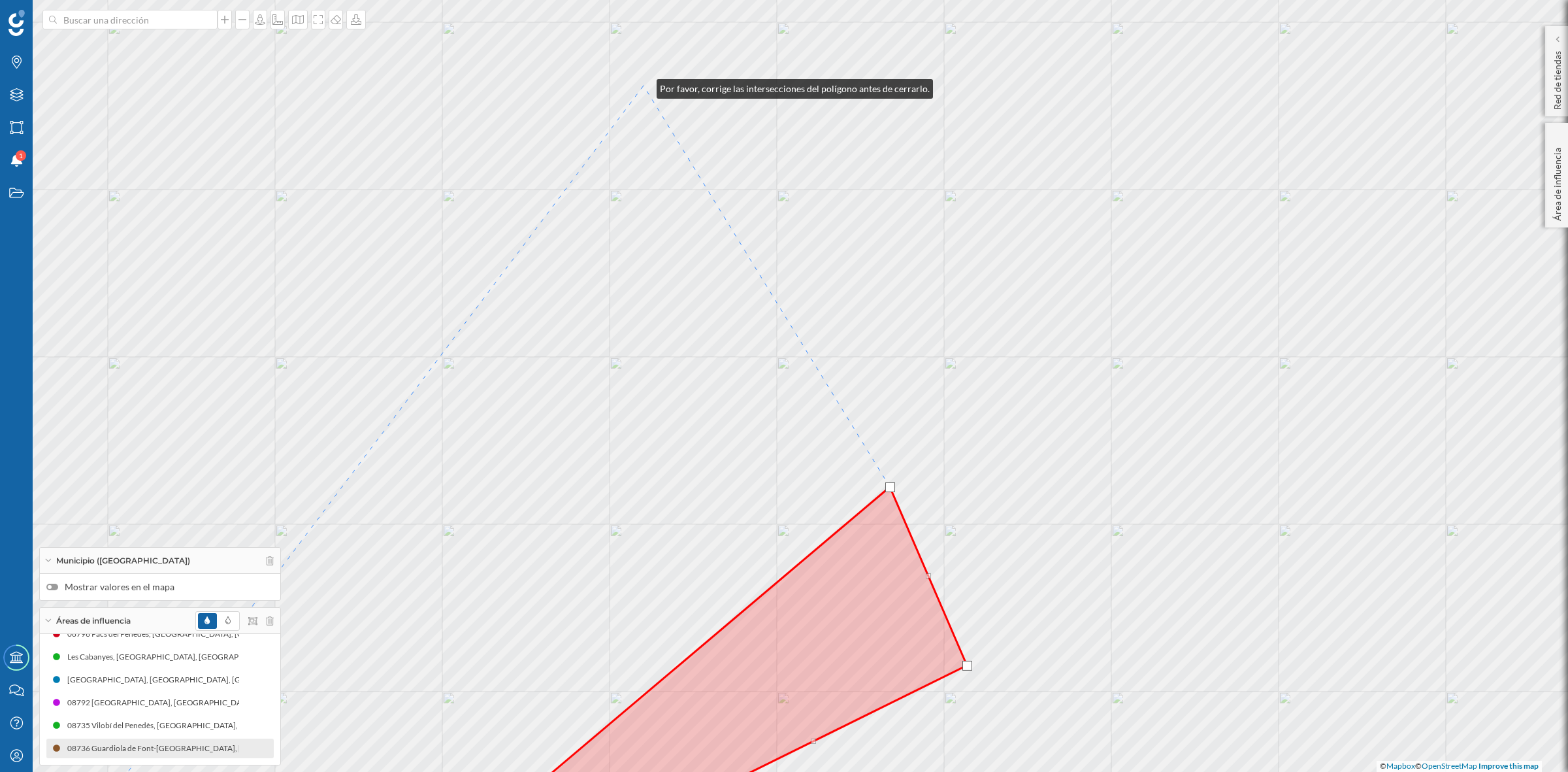
click at [643, 86] on div "© Mapbox © OpenStreetMap Improve this map" at bounding box center [784, 386] width 1568 height 772
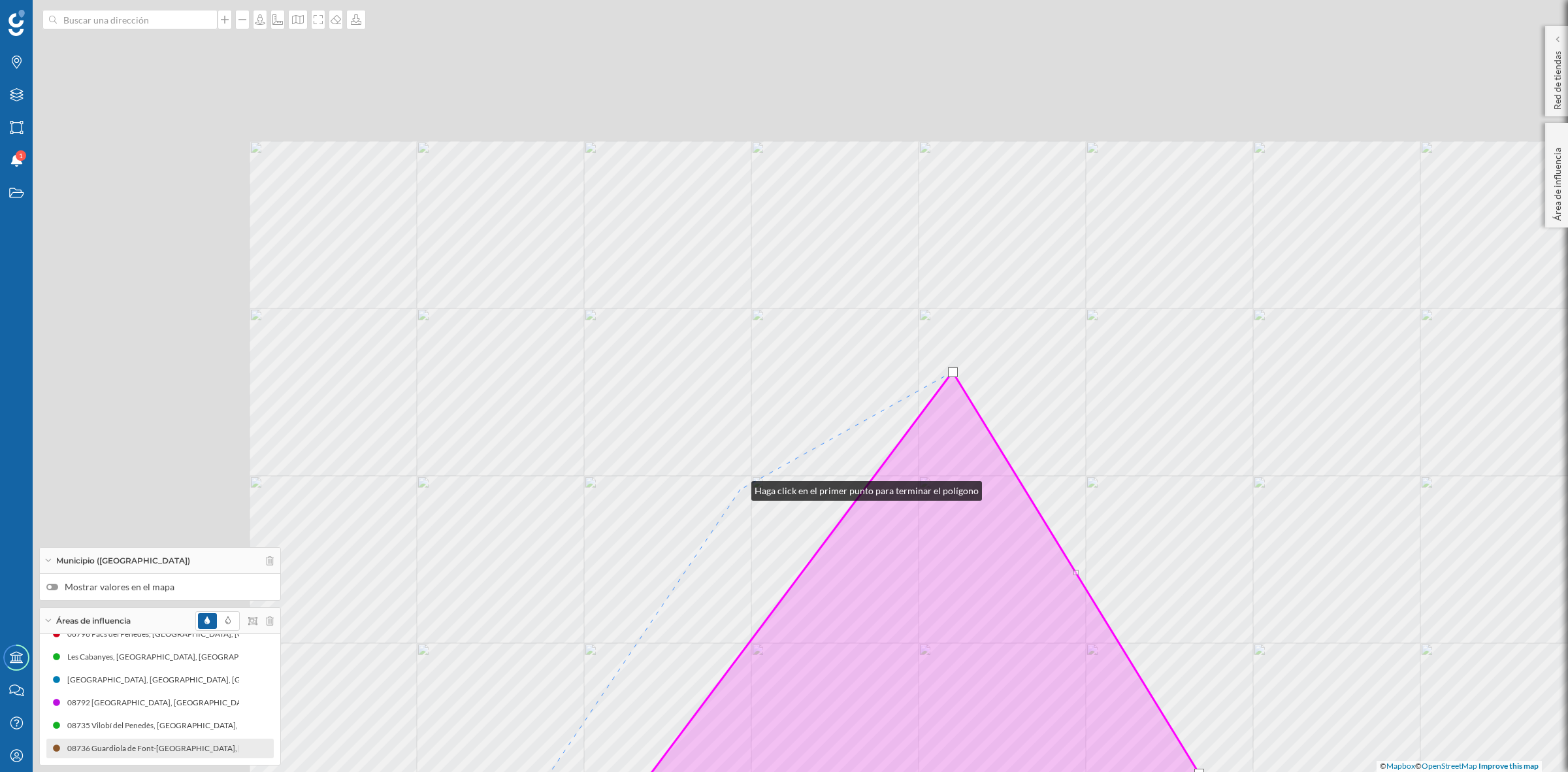
drag, startPoint x: 429, startPoint y: 201, endPoint x: 820, endPoint y: 526, distance: 508.4
click at [820, 526] on div "© Mapbox © OpenStreetMap Improve this map" at bounding box center [784, 386] width 1568 height 772
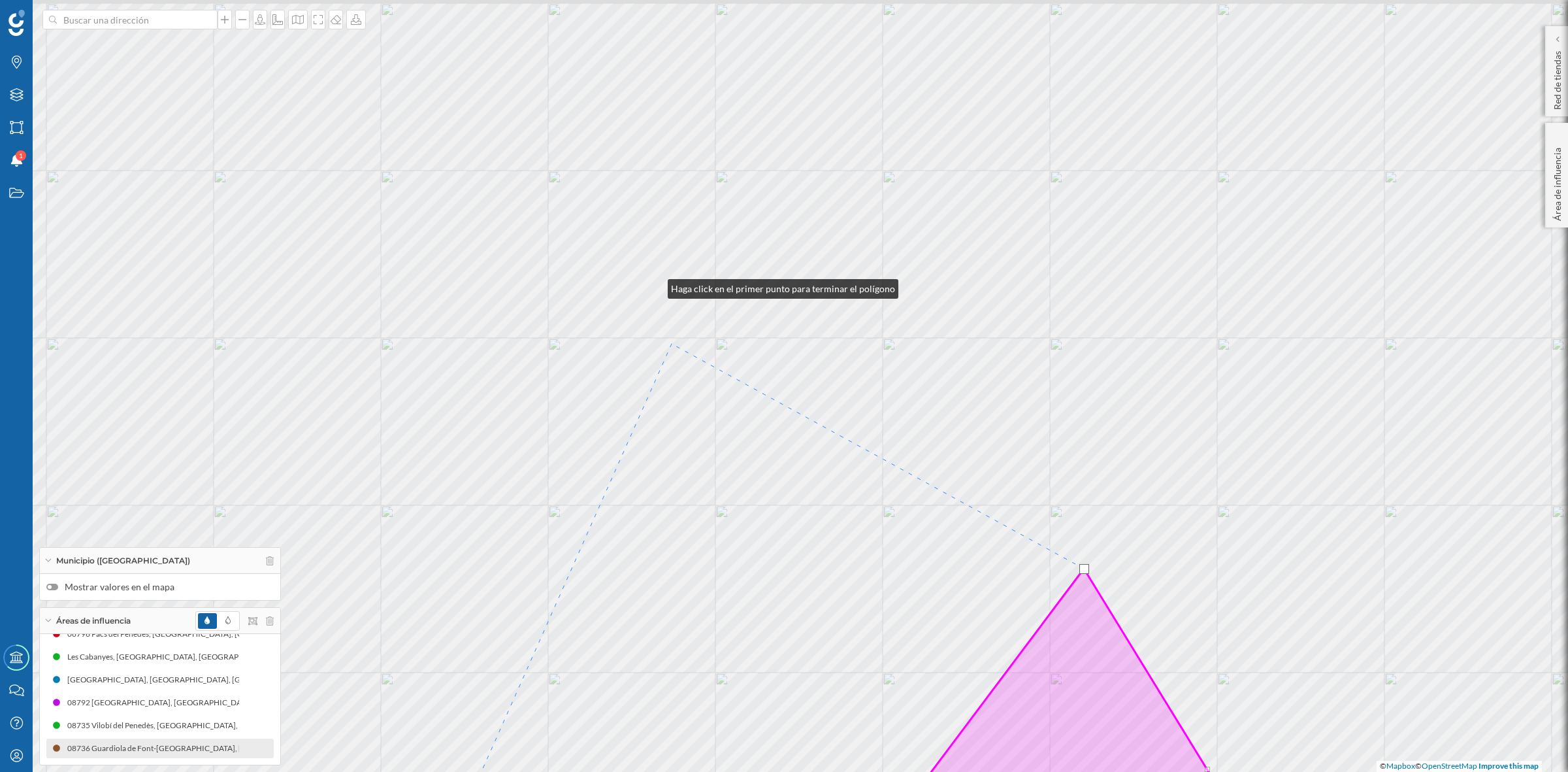
drag, startPoint x: 637, startPoint y: 228, endPoint x: 748, endPoint y: 447, distance: 245.5
click at [704, 430] on div "© Mapbox © OpenStreetMap Improve this map" at bounding box center [784, 386] width 1568 height 772
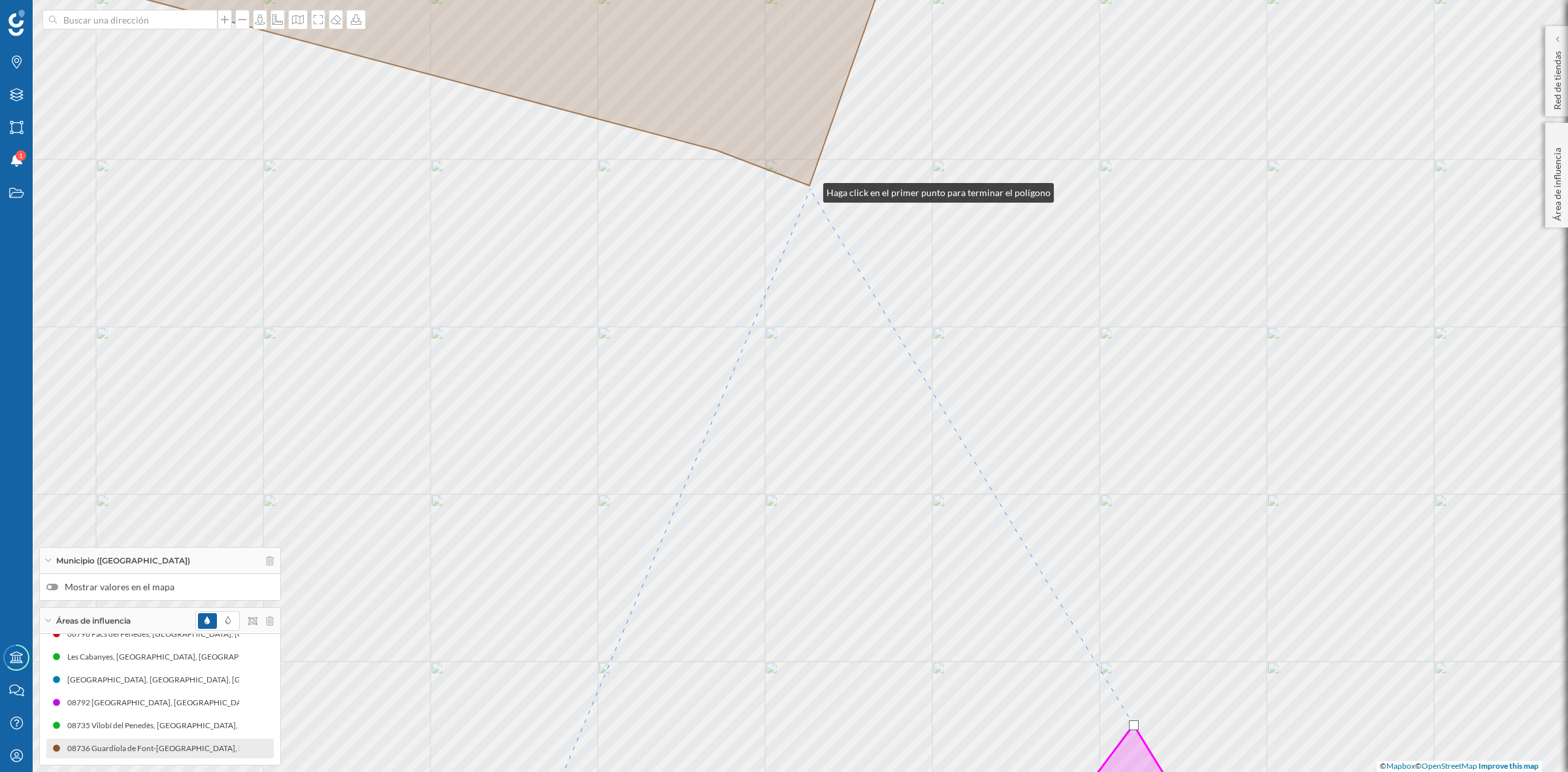
click at [810, 189] on div "© Mapbox © OpenStreetMap Improve this map" at bounding box center [784, 386] width 1568 height 772
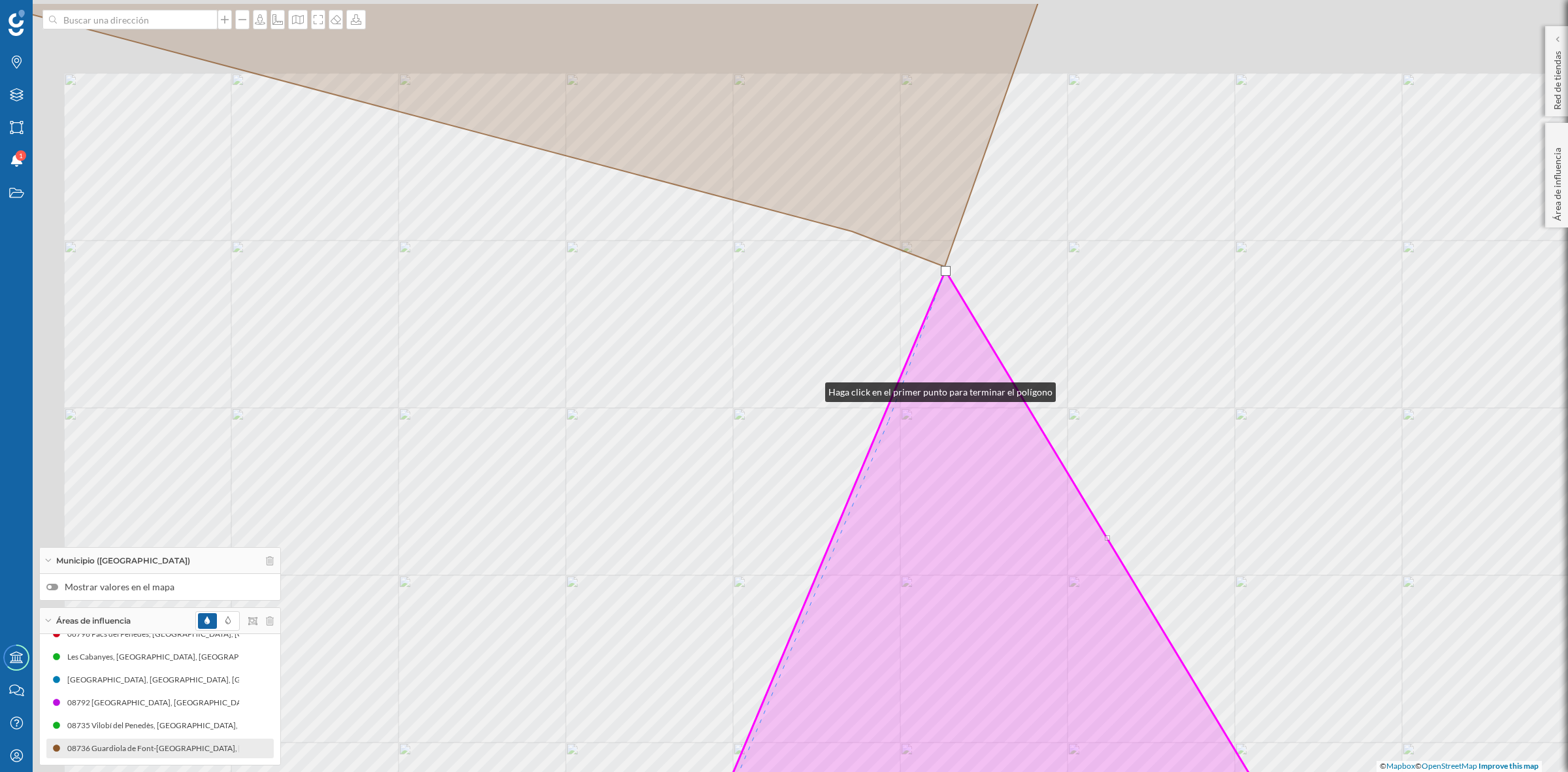
drag, startPoint x: 700, startPoint y: 338, endPoint x: 1043, endPoint y: 469, distance: 367.2
click at [1043, 469] on div "© Mapbox © OpenStreetMap Improve this map" at bounding box center [784, 386] width 1568 height 772
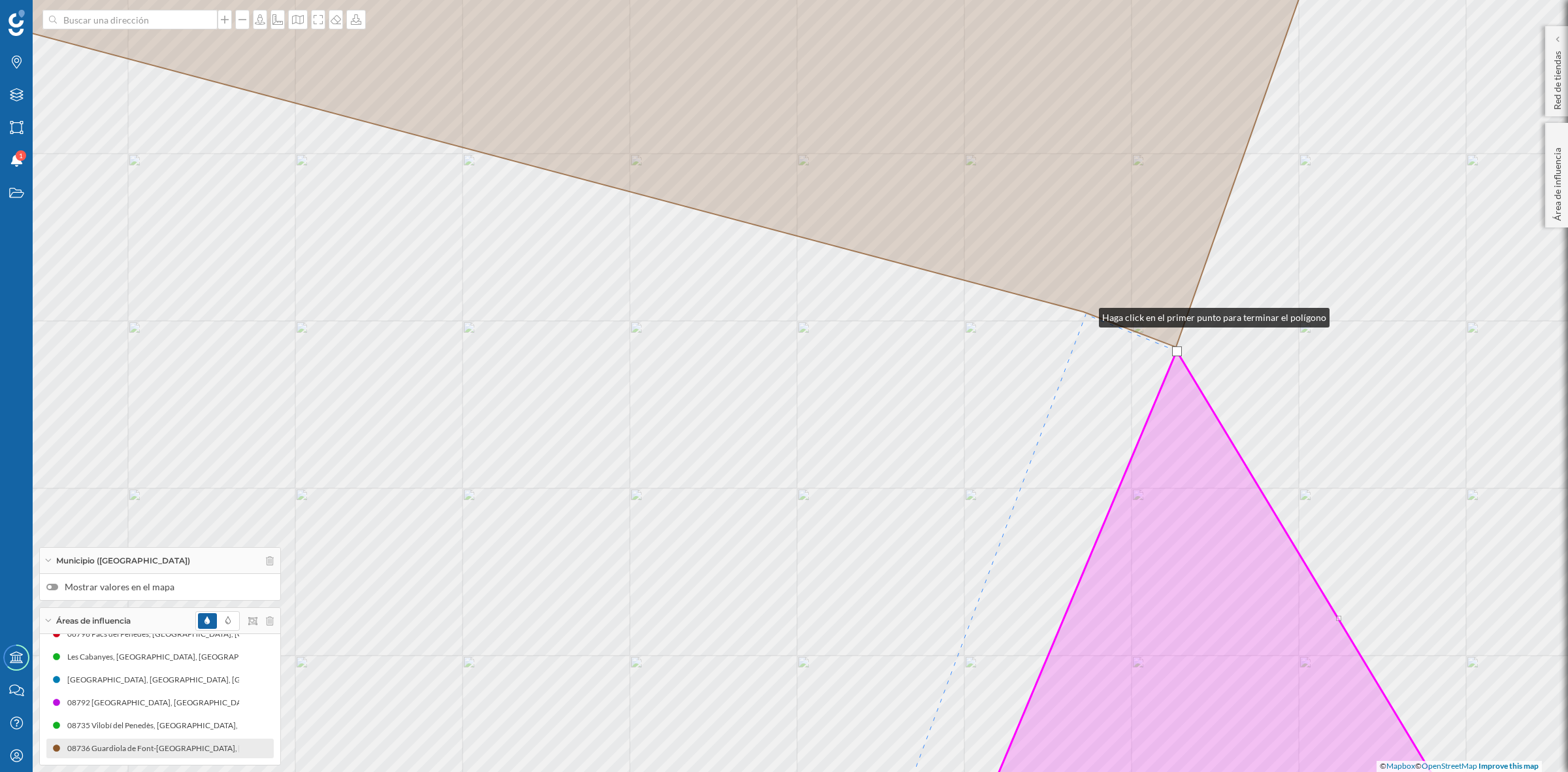
click at [1086, 314] on div "© Mapbox © OpenStreetMap Improve this map" at bounding box center [784, 386] width 1568 height 772
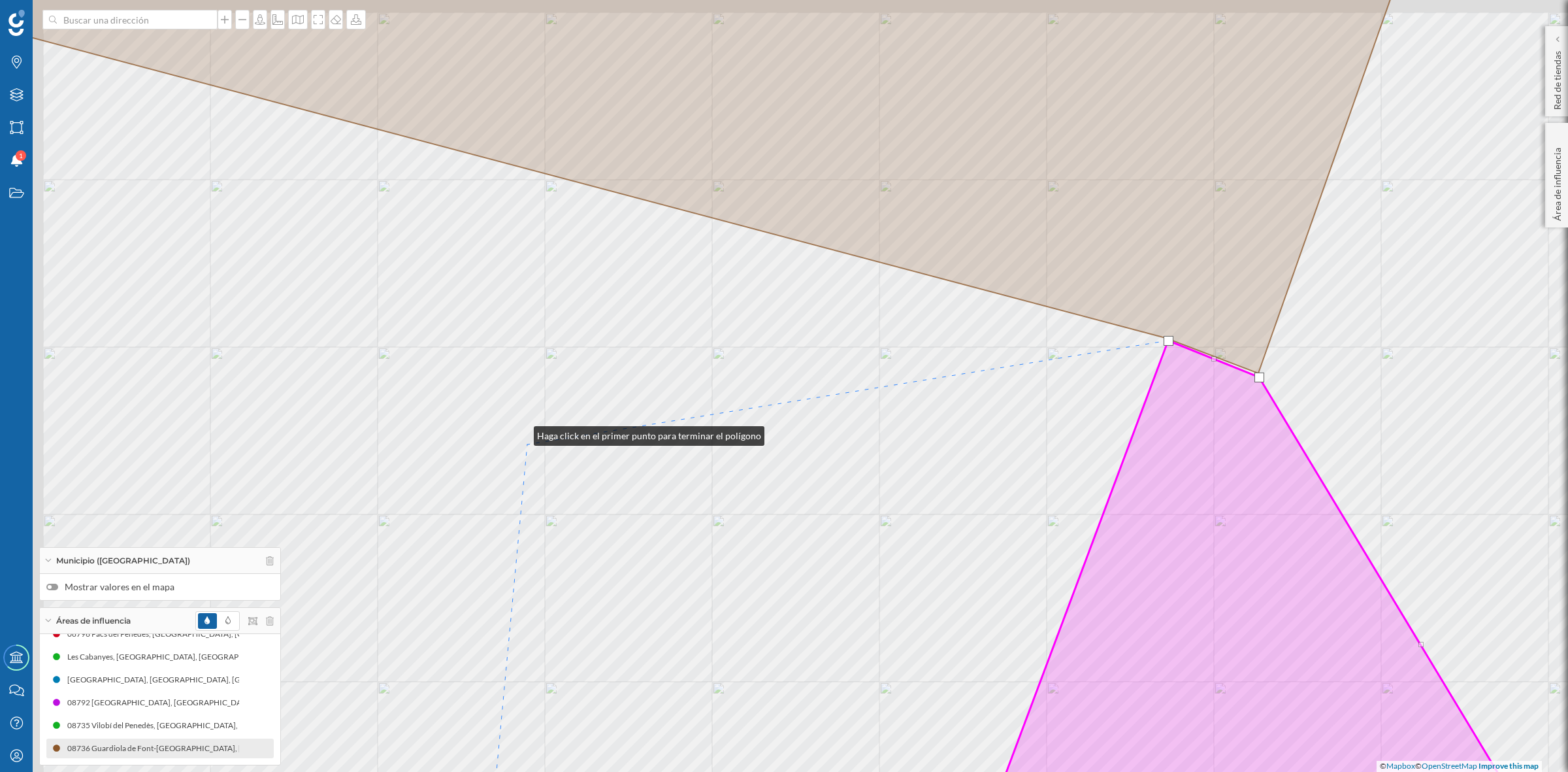
drag, startPoint x: 438, startPoint y: 407, endPoint x: 879, endPoint y: 488, distance: 448.4
click at [879, 488] on div "© Mapbox © OpenStreetMap Improve this map" at bounding box center [784, 386] width 1568 height 772
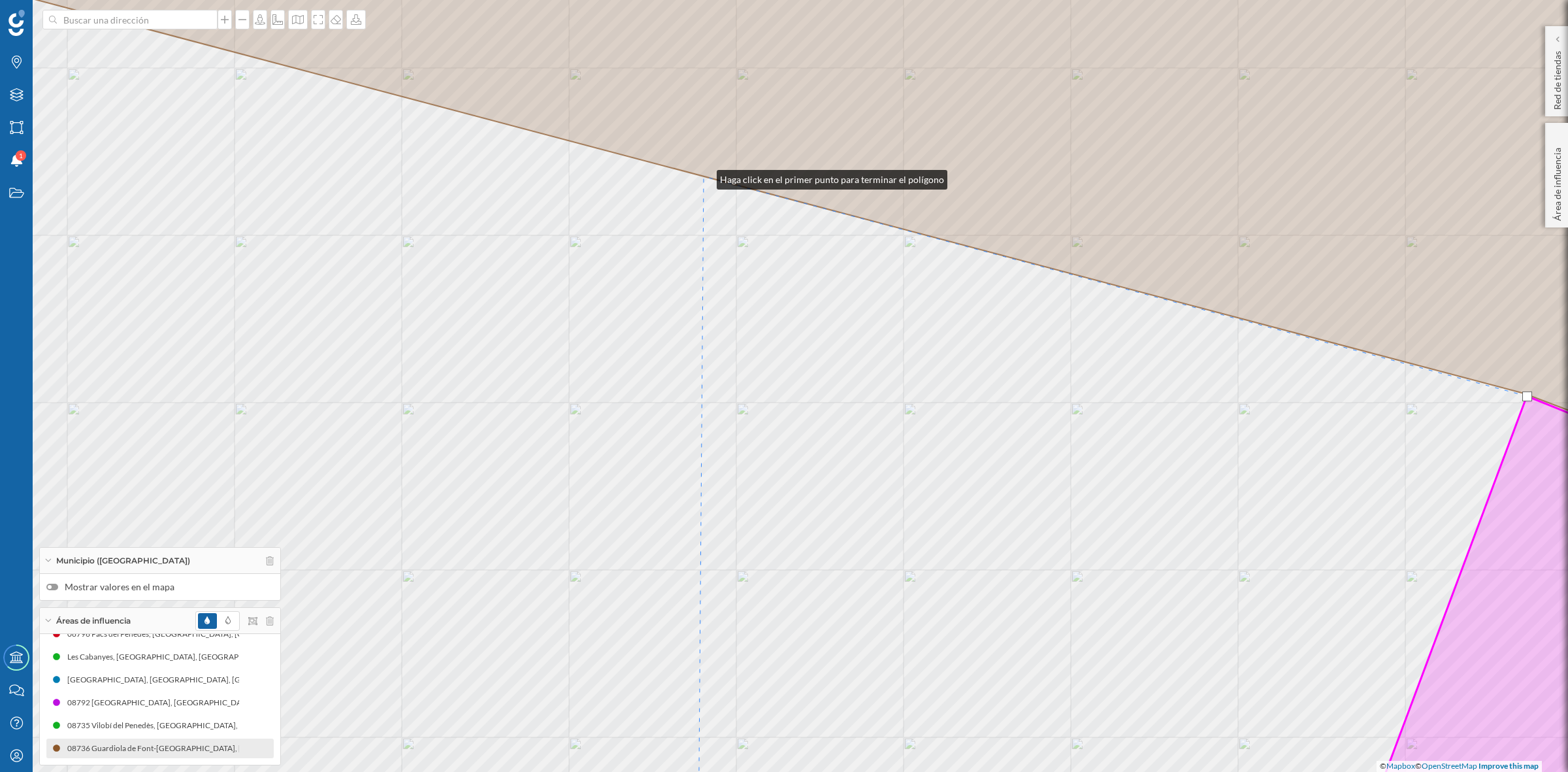
click at [704, 177] on icon at bounding box center [784, 386] width 1884 height 928
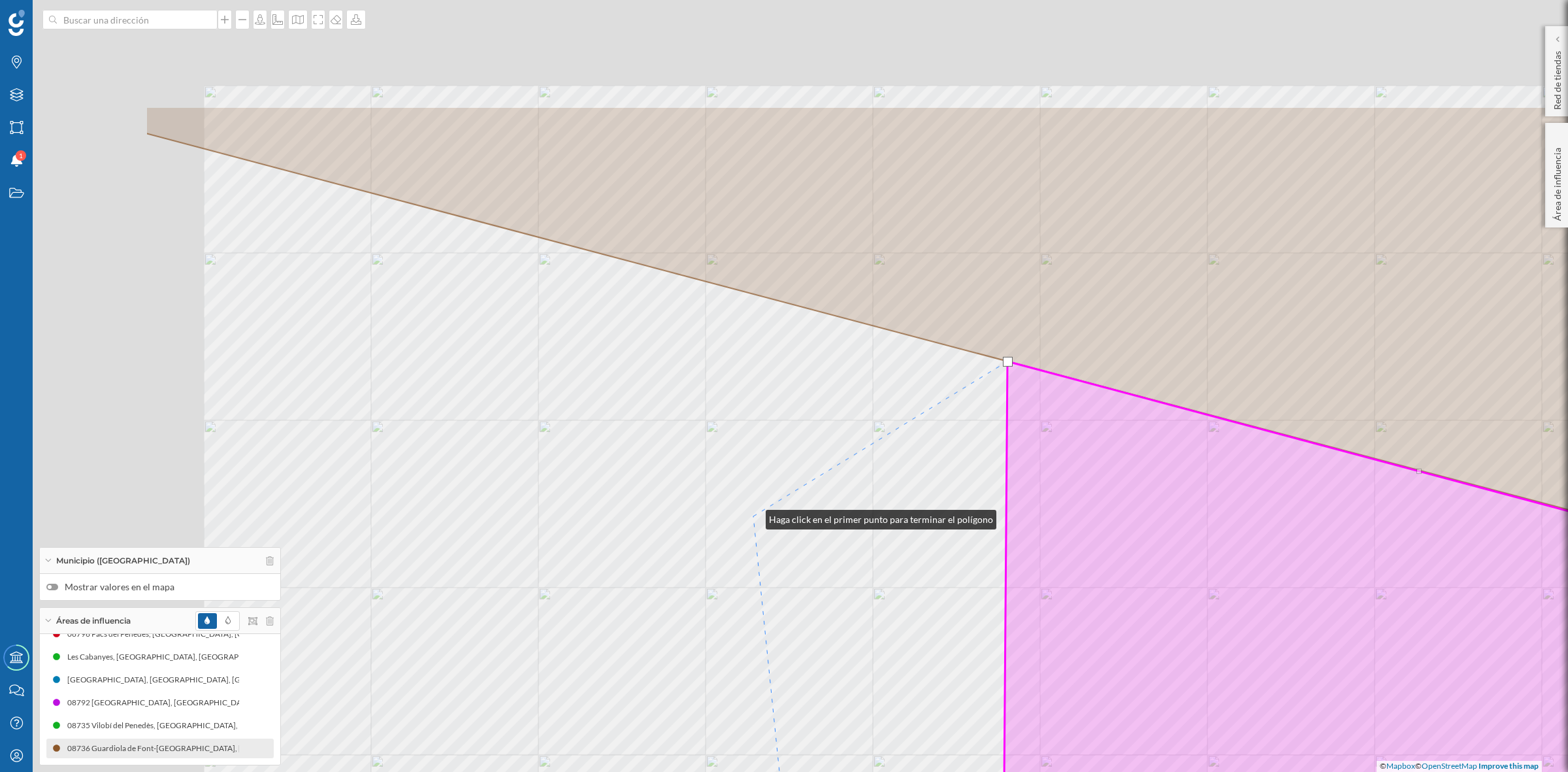
drag, startPoint x: 449, startPoint y: 332, endPoint x: 752, endPoint y: 516, distance: 354.5
click at [752, 516] on div "© Mapbox © OpenStreetMap Improve this map" at bounding box center [784, 386] width 1568 height 772
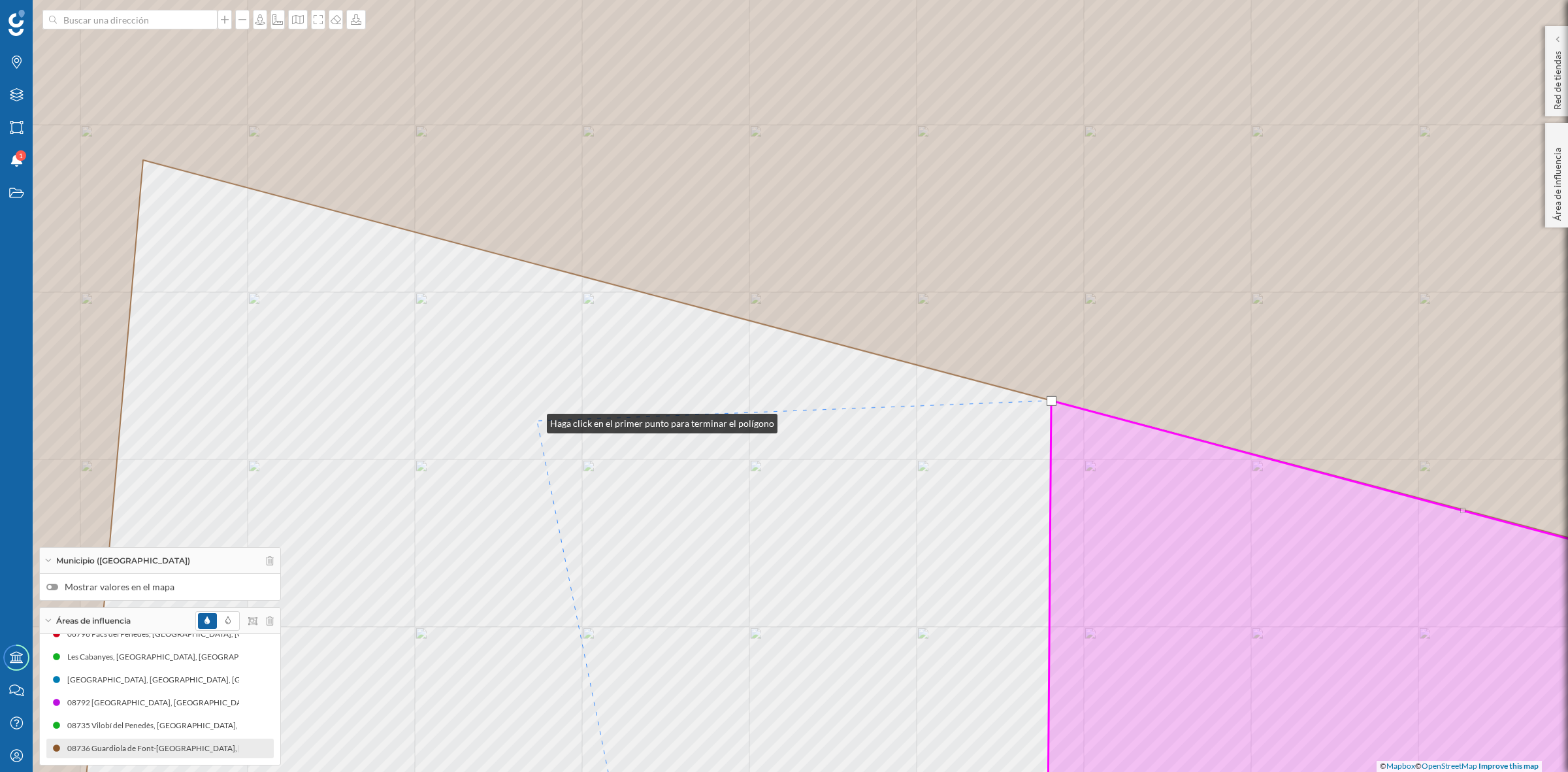
drag, startPoint x: 490, startPoint y: 381, endPoint x: 727, endPoint y: 458, distance: 249.2
click at [593, 437] on div "© Mapbox © OpenStreetMap Improve this map" at bounding box center [784, 386] width 1568 height 772
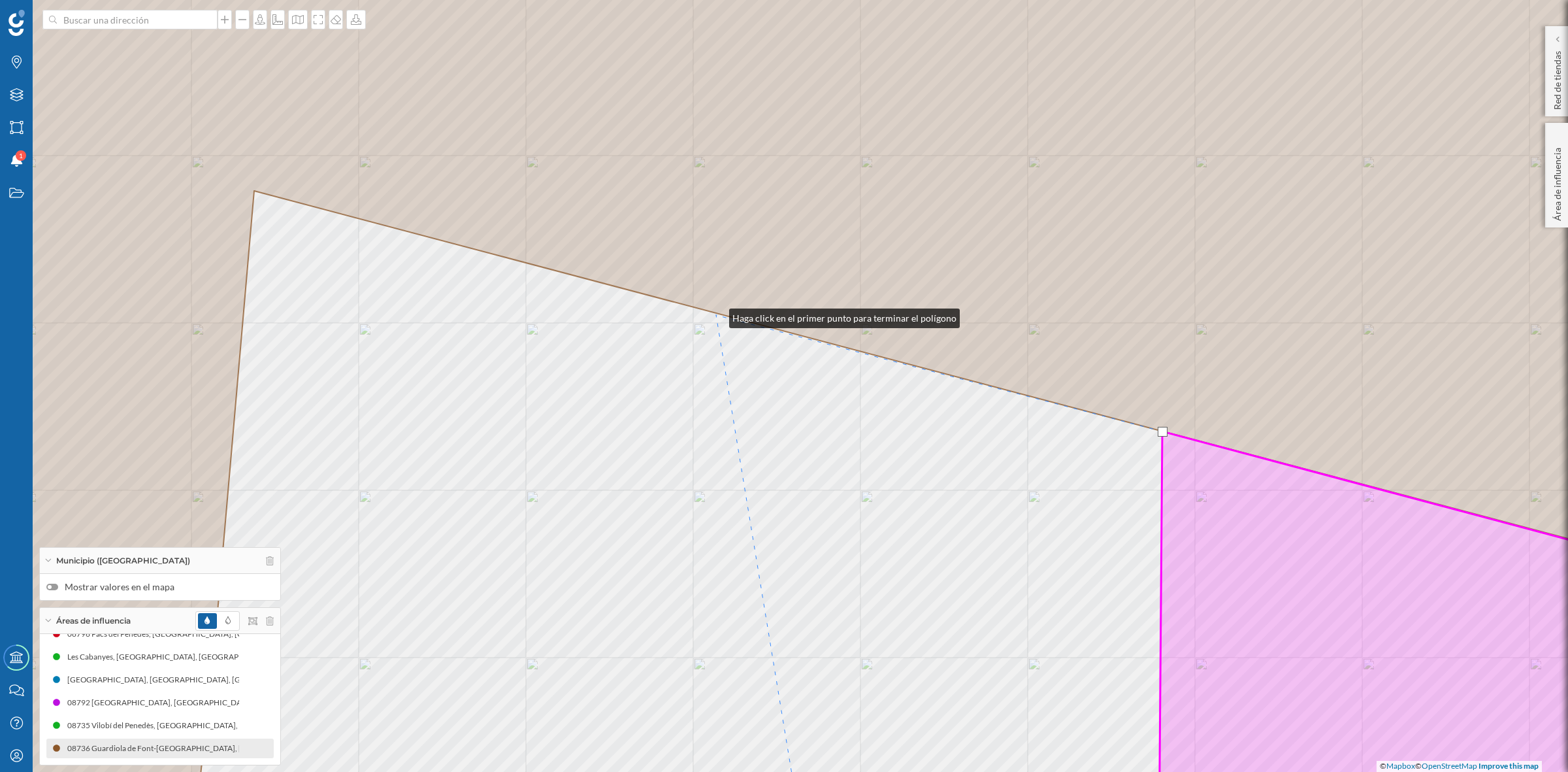
click at [716, 315] on div "© Mapbox © OpenStreetMap Improve this map" at bounding box center [784, 386] width 1568 height 772
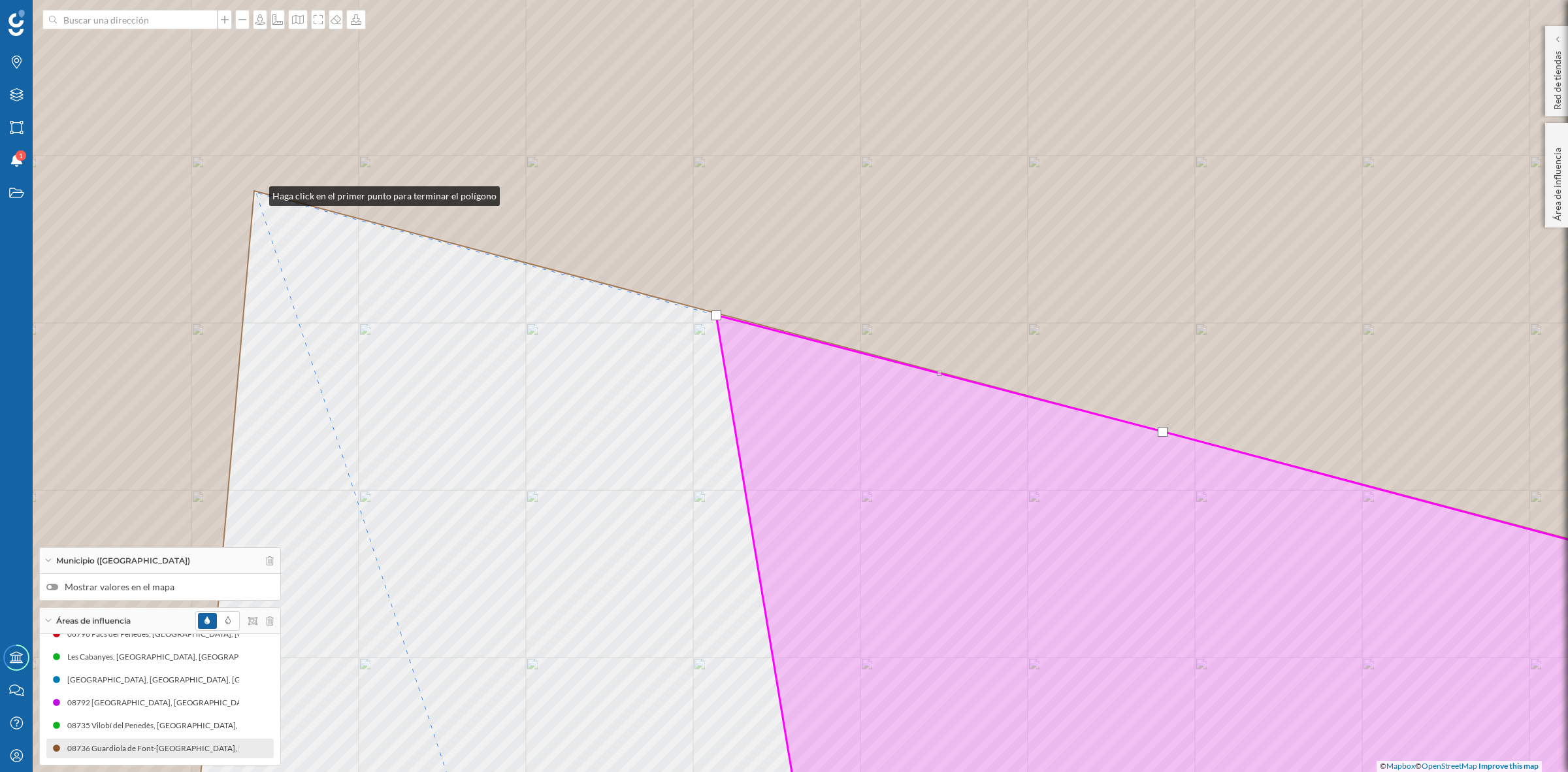
click at [256, 192] on div "© Mapbox © OpenStreetMap Improve this map" at bounding box center [784, 386] width 1568 height 772
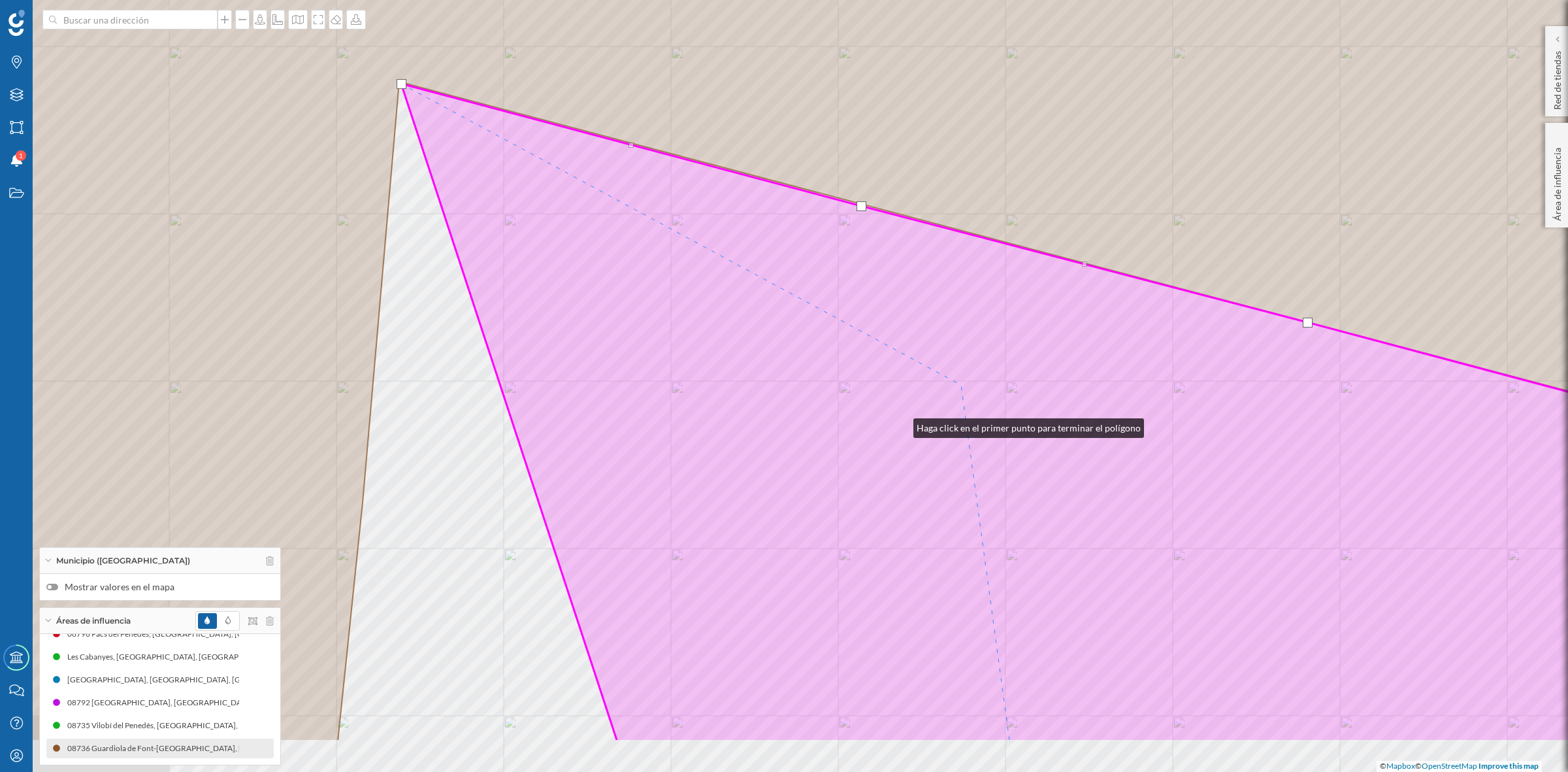
drag, startPoint x: 901, startPoint y: 425, endPoint x: 1106, endPoint y: 294, distance: 243.3
click at [1106, 294] on icon at bounding box center [1137, 412] width 1471 height 658
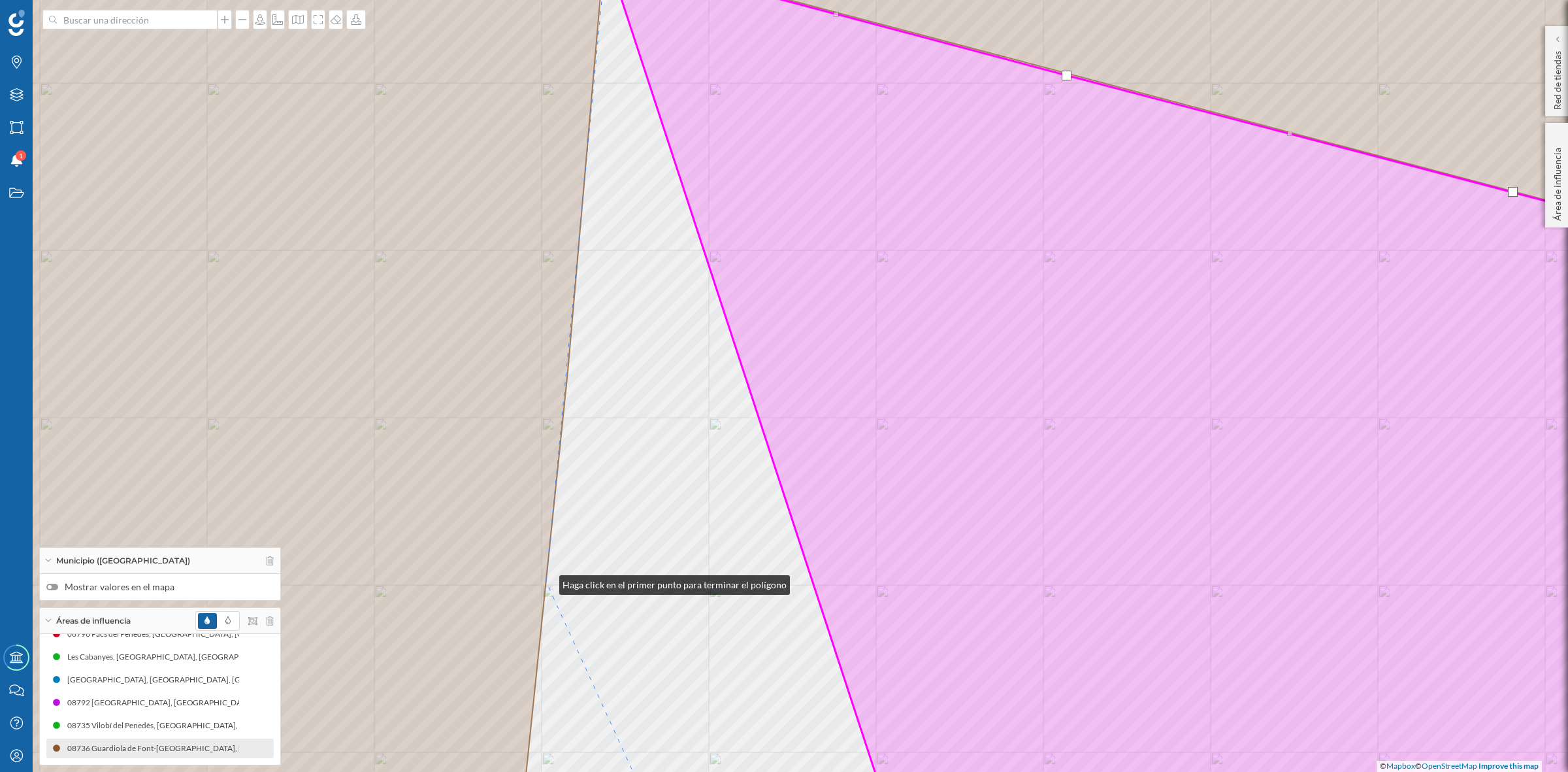
click at [546, 582] on icon at bounding box center [784, 386] width 1884 height 928
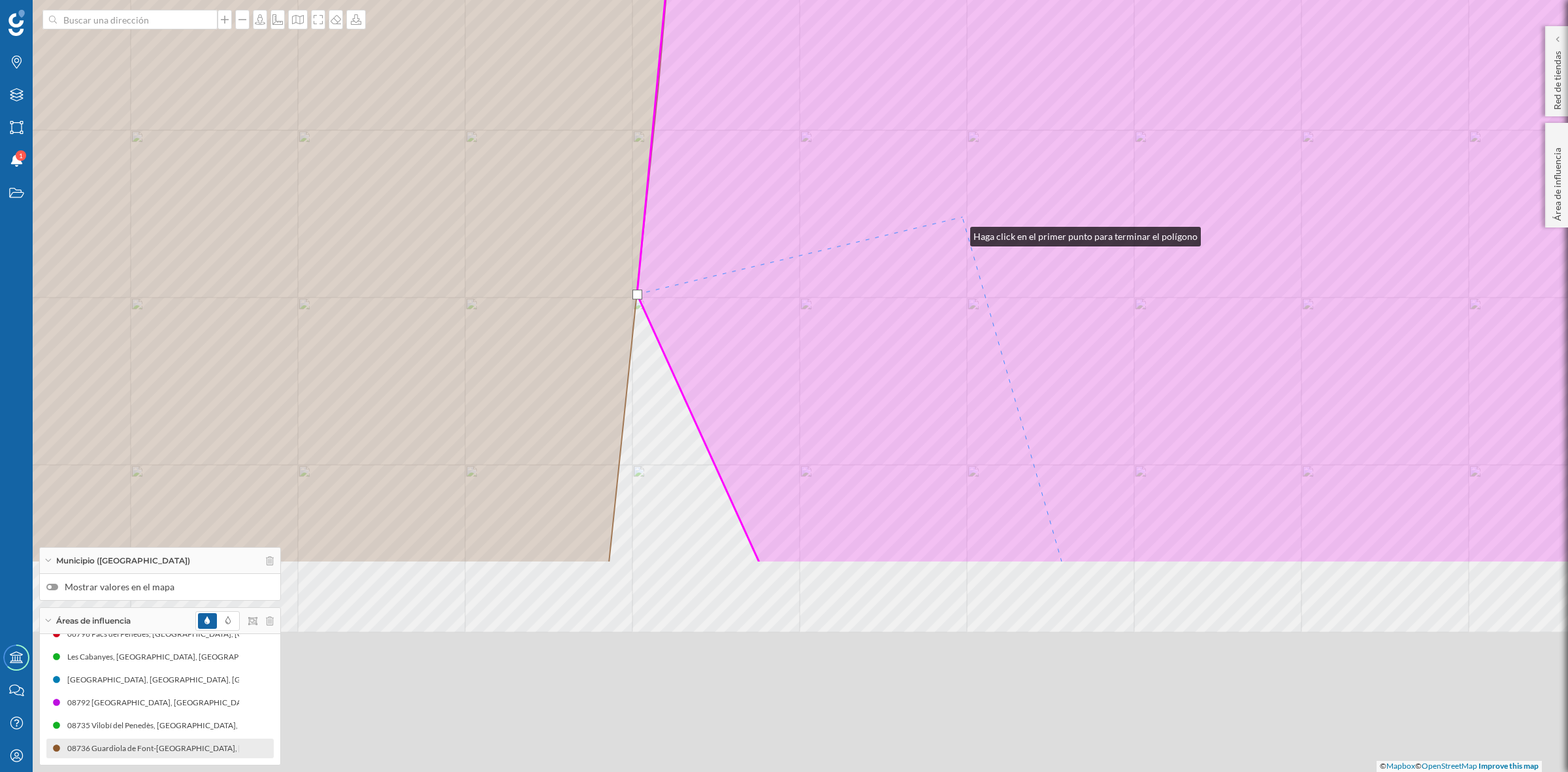
drag, startPoint x: 867, startPoint y: 521, endPoint x: 962, endPoint y: 199, distance: 335.7
click at [961, 217] on icon at bounding box center [1227, 114] width 1181 height 898
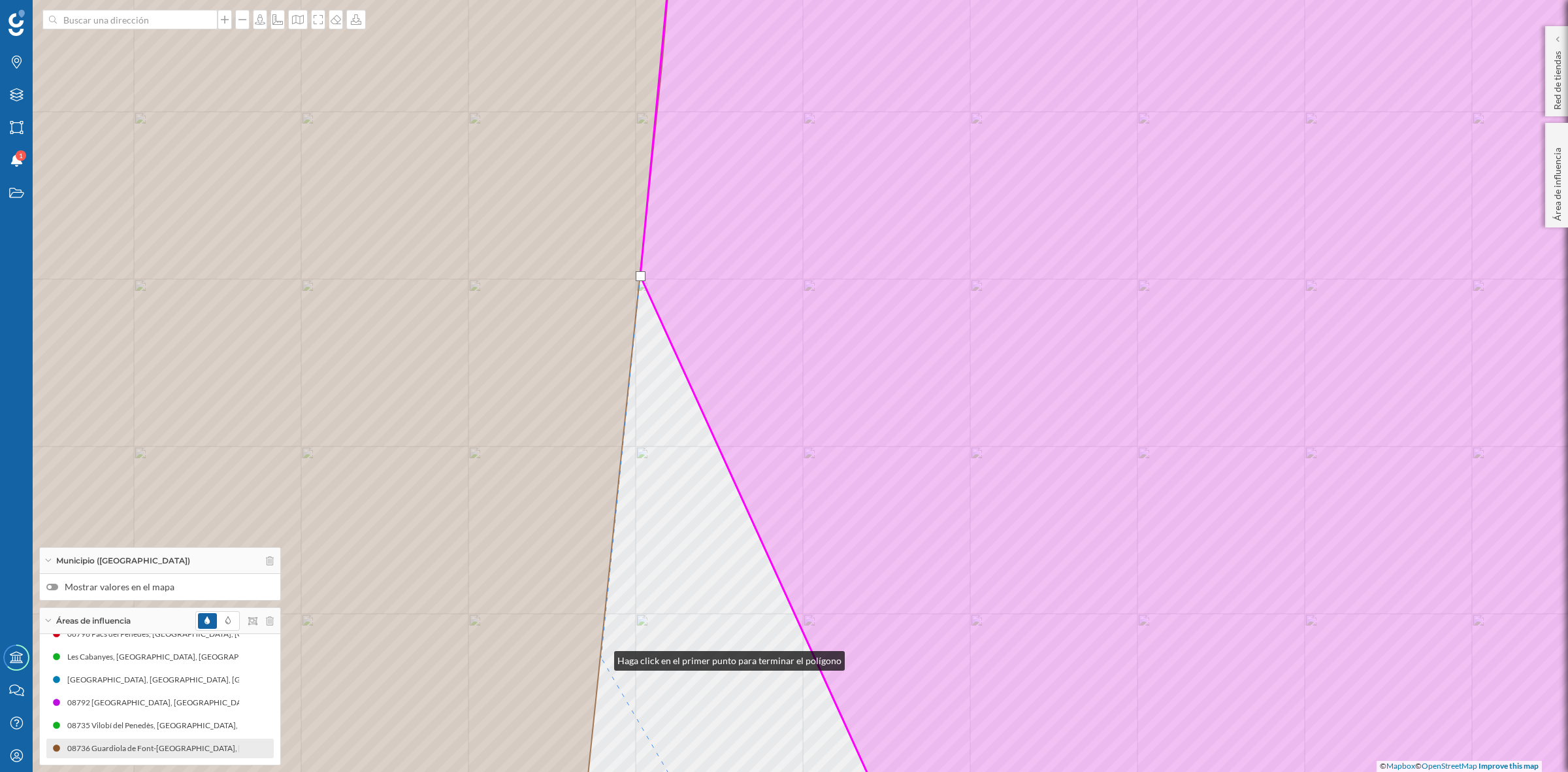
click at [601, 658] on div "© Mapbox © OpenStreetMap Improve this map" at bounding box center [784, 386] width 1568 height 772
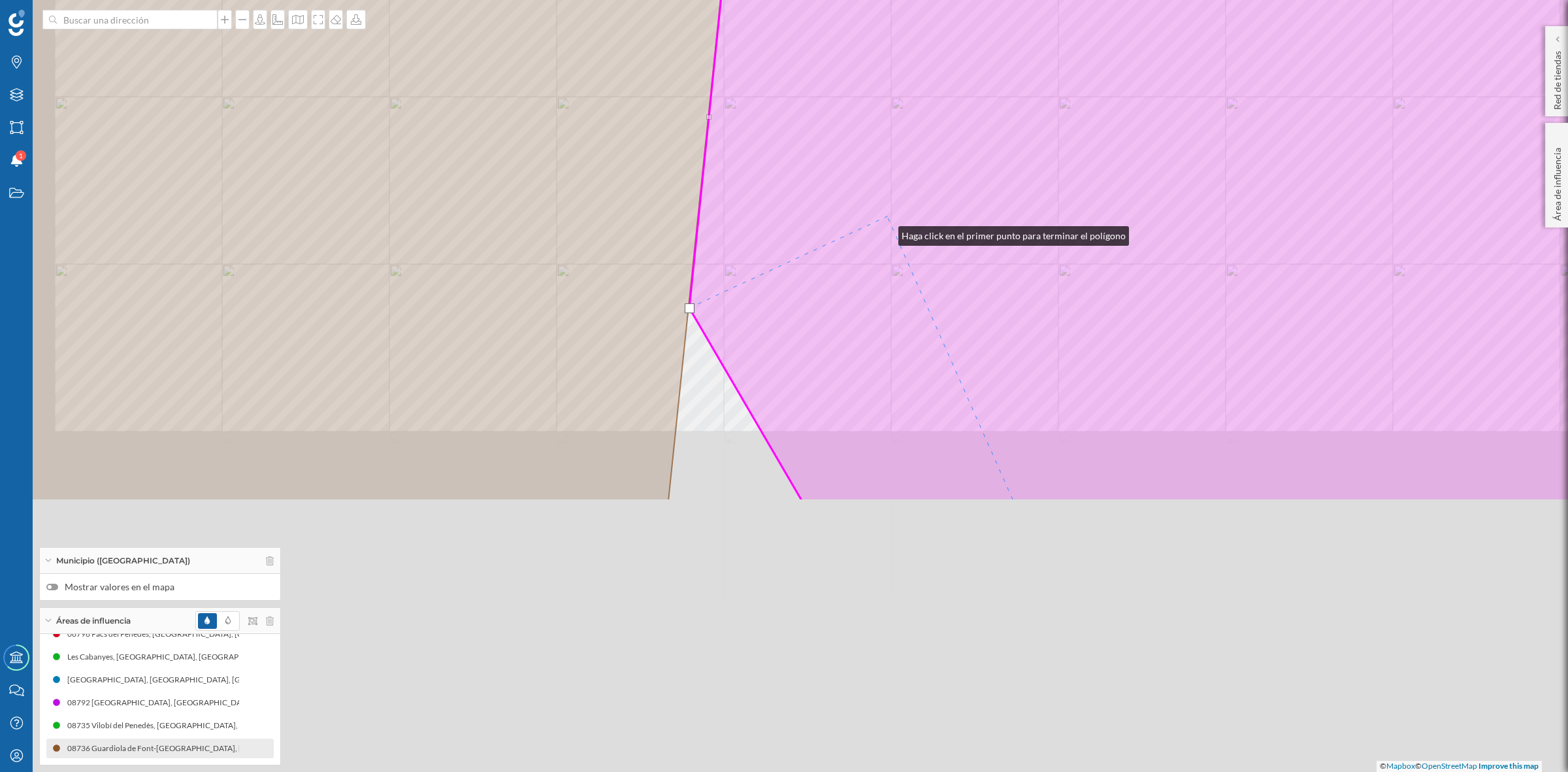
drag, startPoint x: 798, startPoint y: 583, endPoint x: 918, endPoint y: 79, distance: 518.1
click at [888, 206] on icon at bounding box center [1252, 36] width 1126 height 930
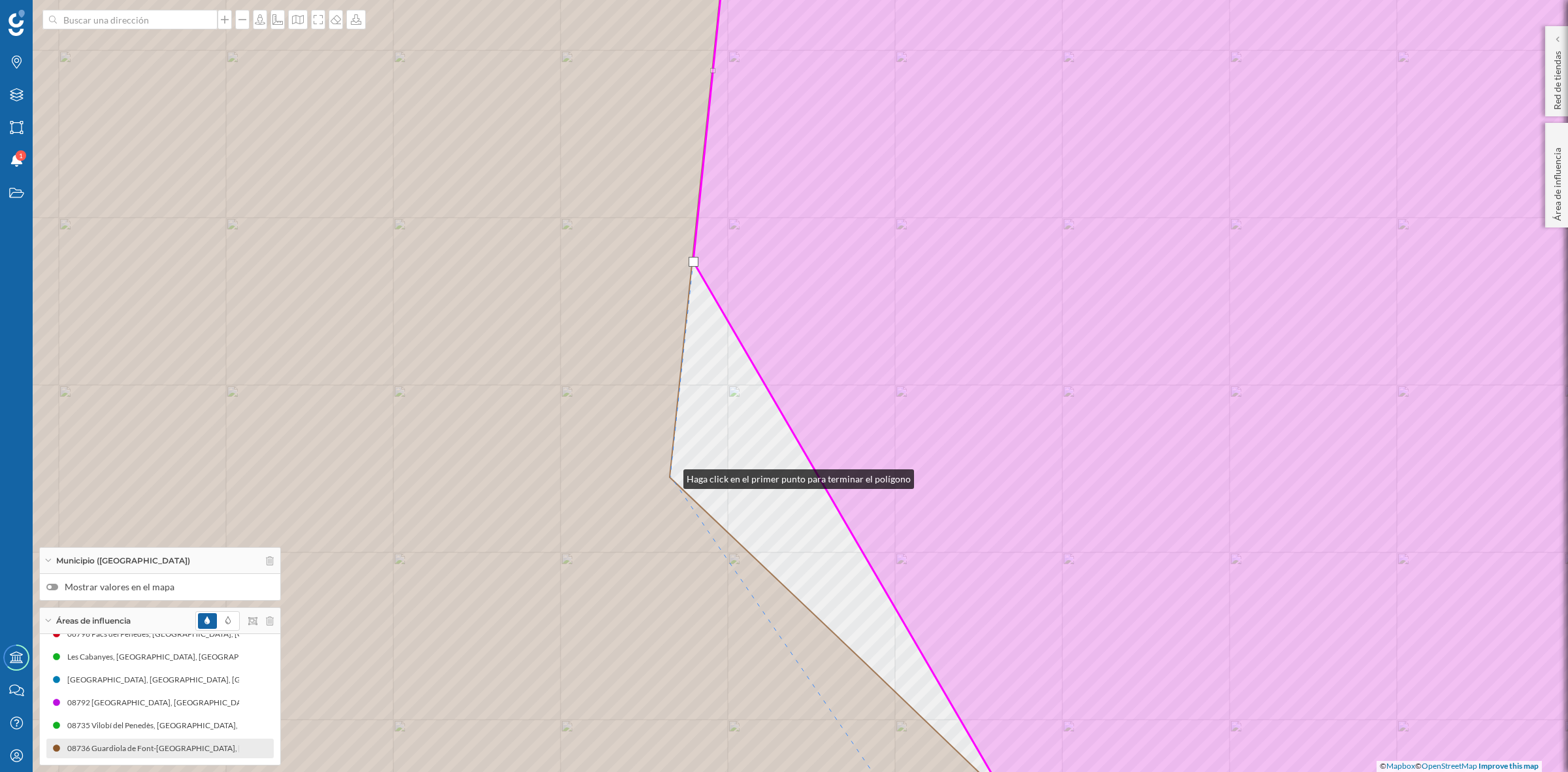
click at [670, 476] on div "© Mapbox © OpenStreetMap Improve this map" at bounding box center [784, 386] width 1568 height 772
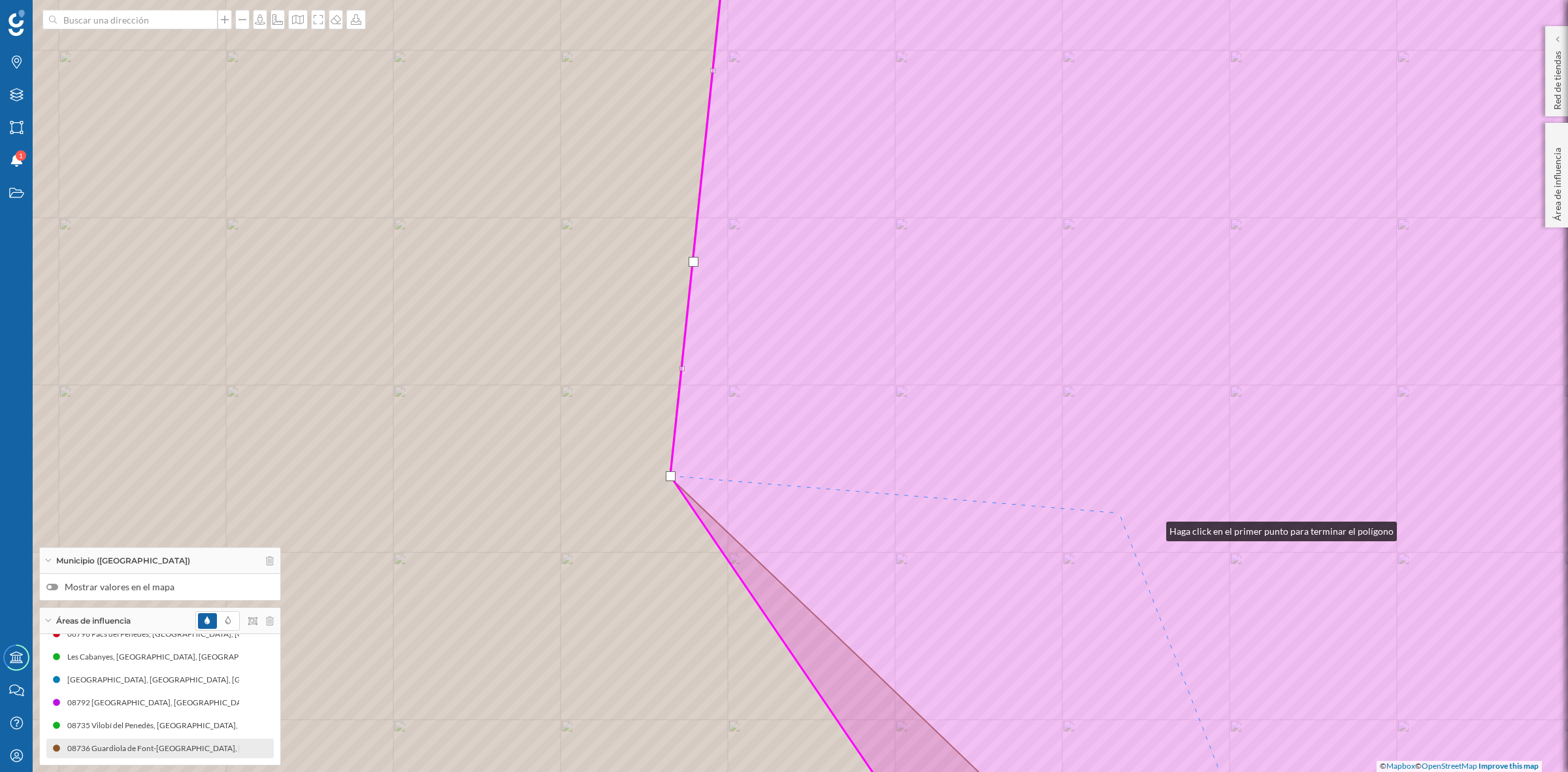
drag, startPoint x: 1153, startPoint y: 528, endPoint x: 443, endPoint y: 162, distance: 798.8
click at [670, 162] on icon at bounding box center [1199, 386] width 1057 height 930
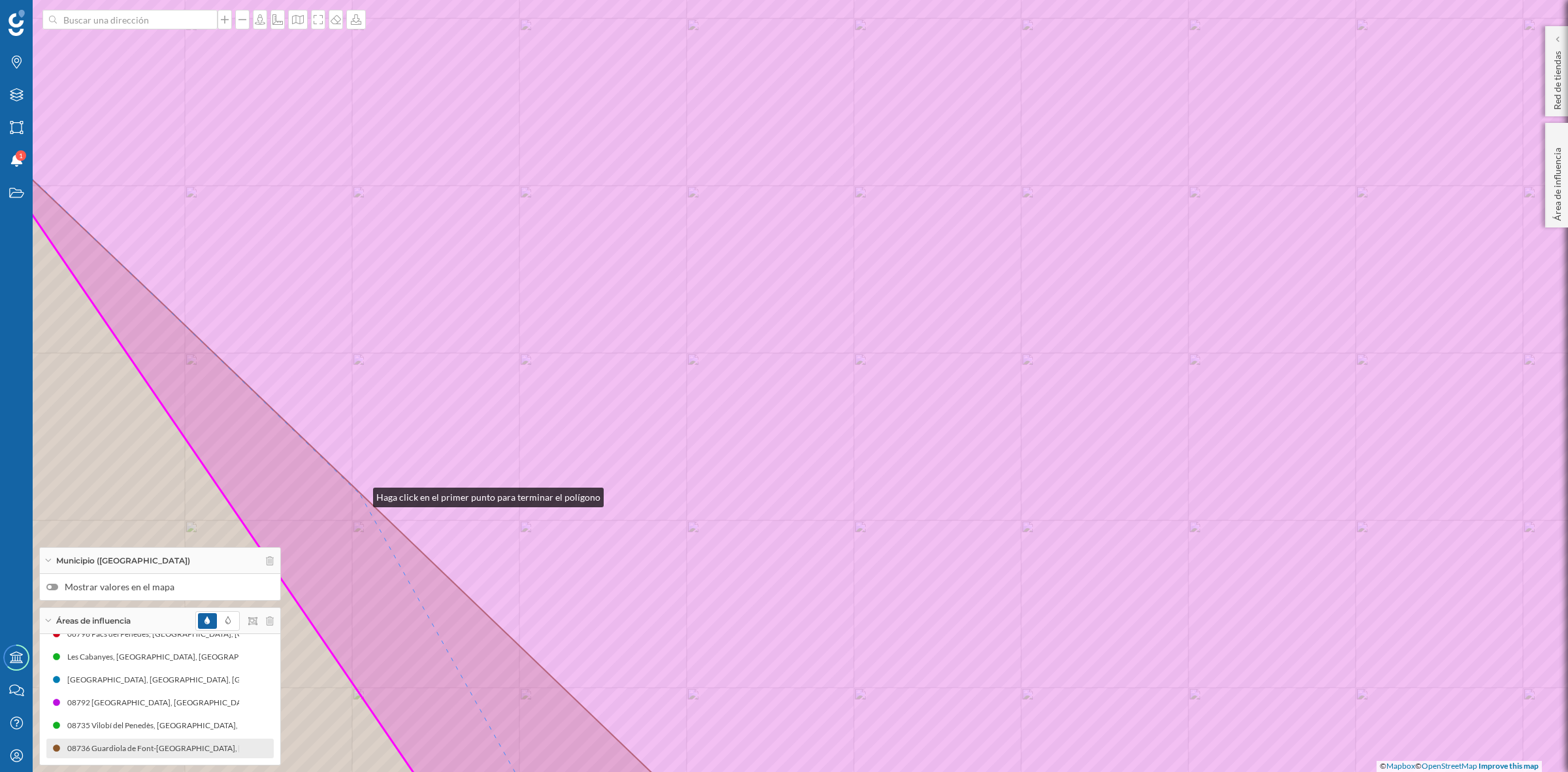
click at [361, 493] on icon at bounding box center [843, 386] width 1767 height 930
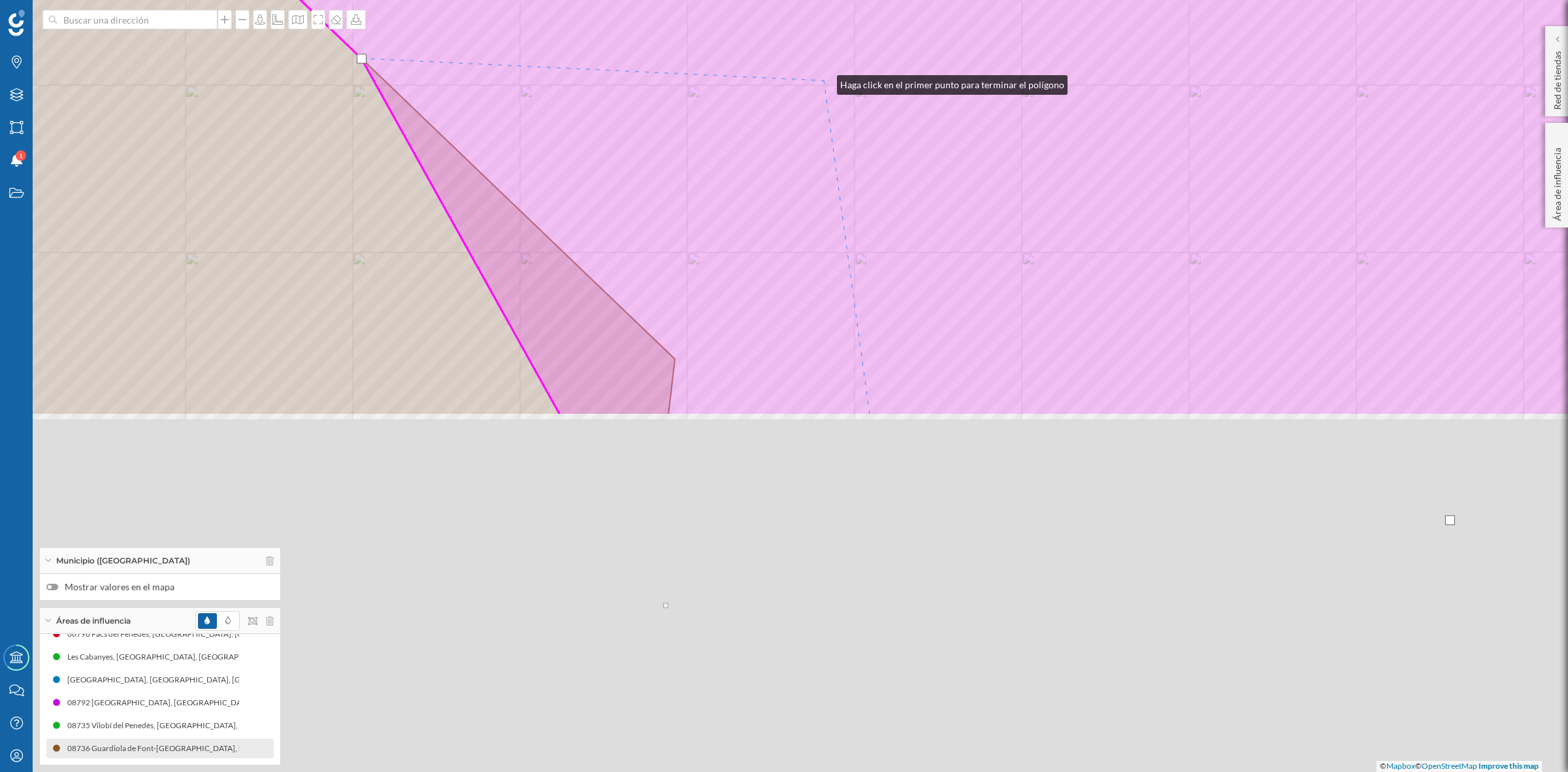
drag, startPoint x: 823, startPoint y: 517, endPoint x: 824, endPoint y: 82, distance: 435.0
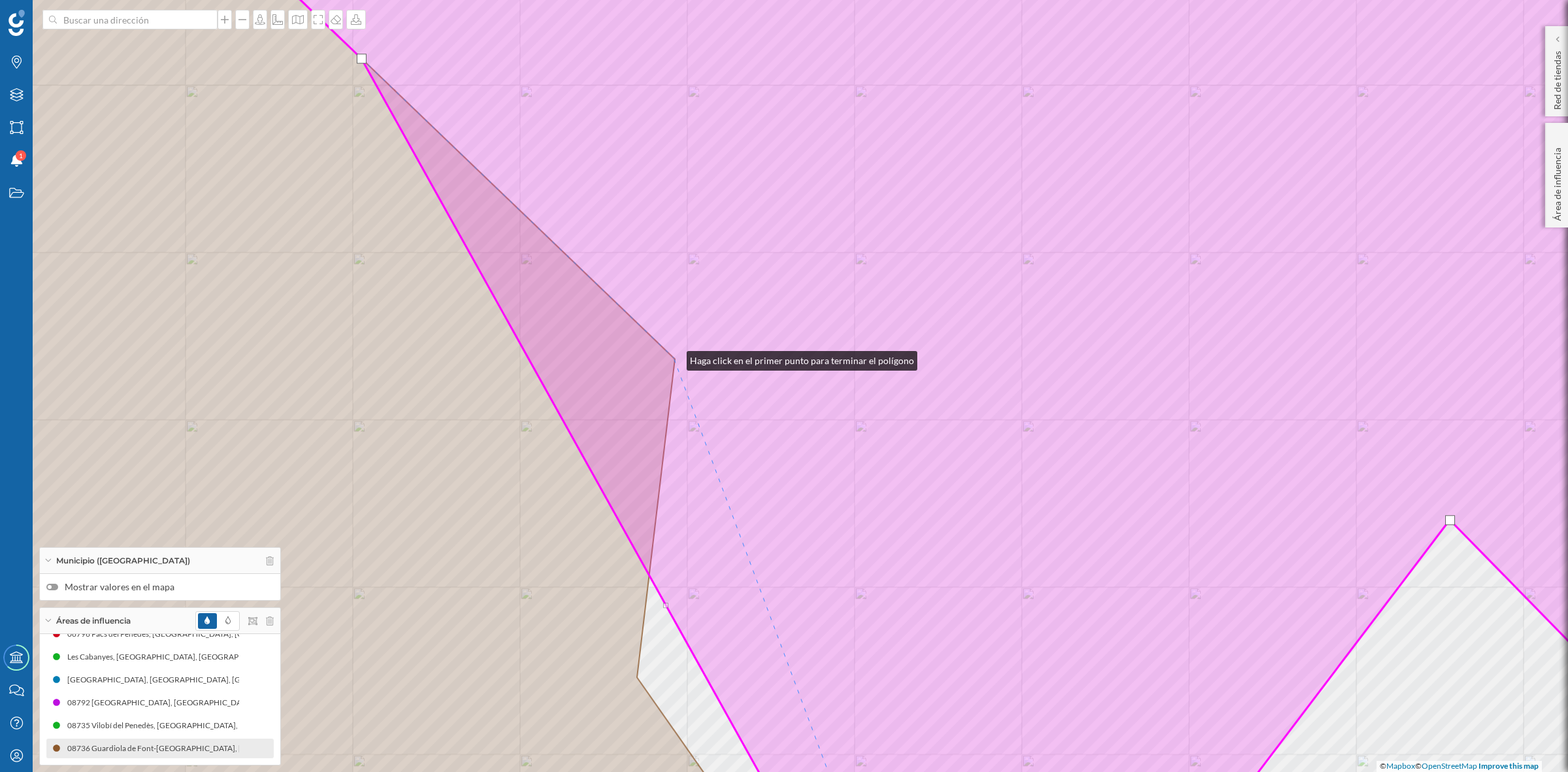
click at [674, 358] on icon at bounding box center [972, 386] width 1509 height 930
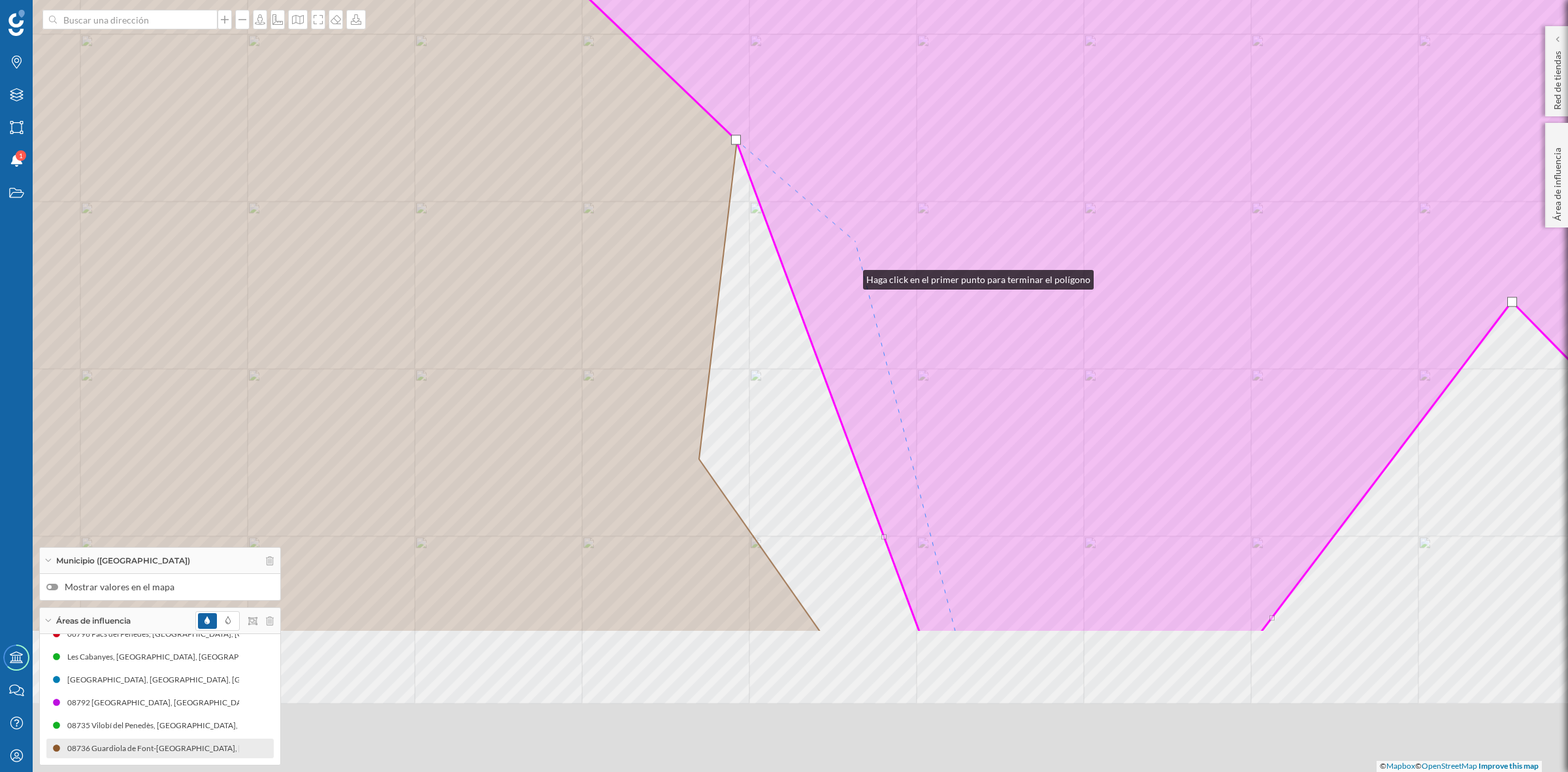
drag, startPoint x: 850, startPoint y: 277, endPoint x: 863, endPoint y: 182, distance: 95.9
click at [863, 183] on icon at bounding box center [1034, 167] width 1509 height 930
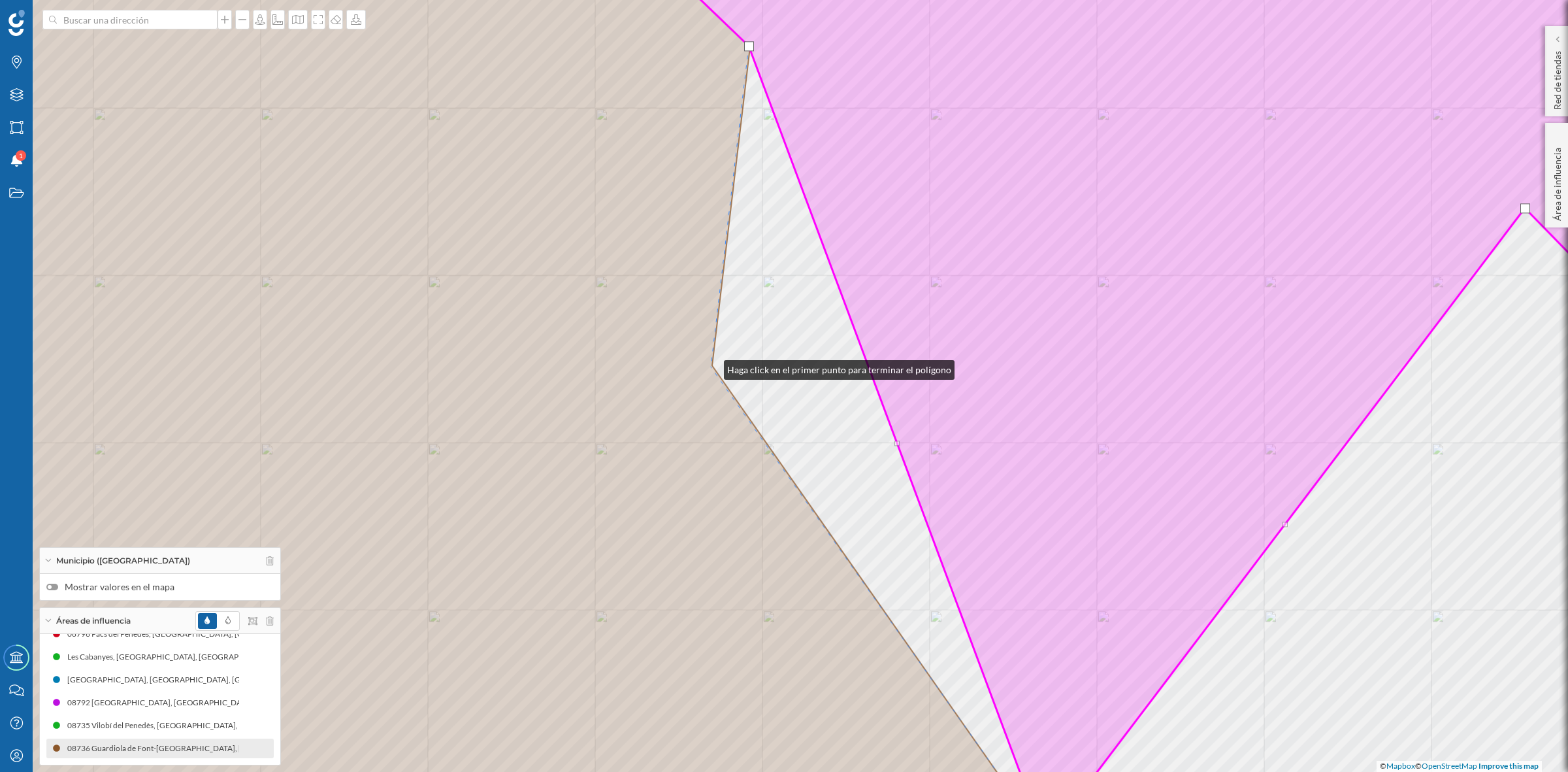
click at [711, 367] on icon at bounding box center [450, 386] width 1215 height 928
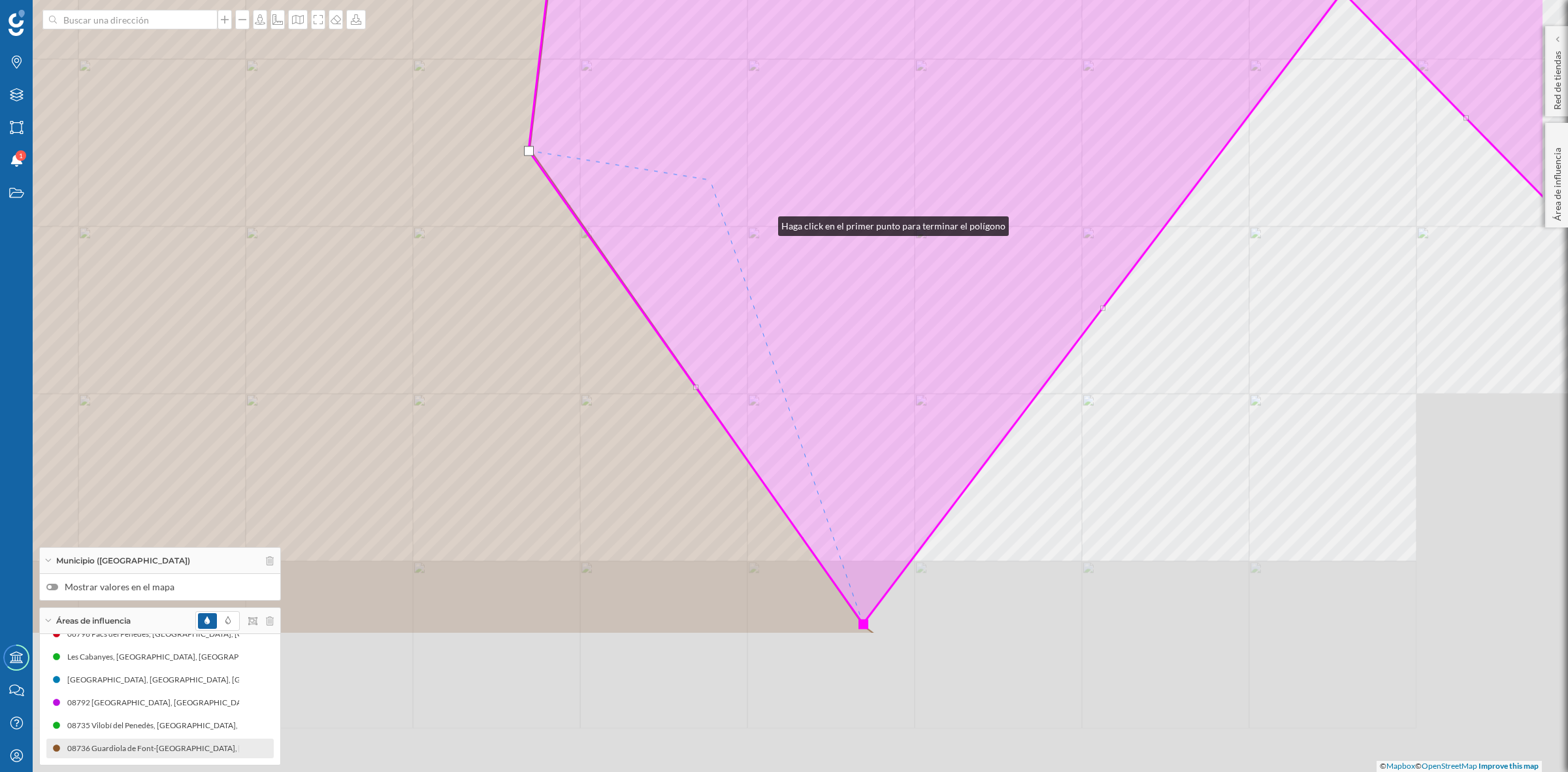
drag, startPoint x: 948, startPoint y: 439, endPoint x: 698, endPoint y: 168, distance: 368.7
click at [698, 168] on icon at bounding box center [991, 164] width 1108 height 919
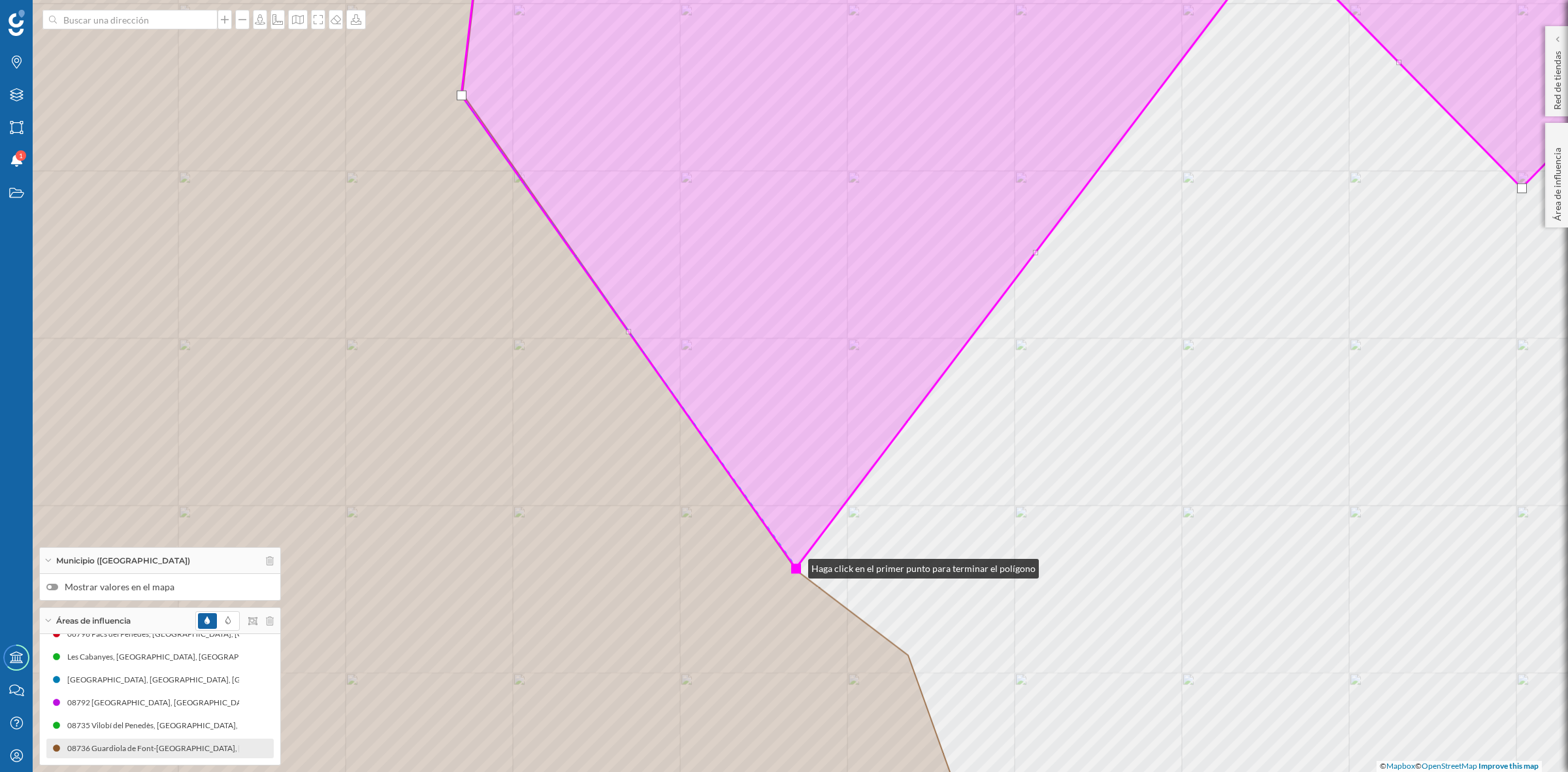
click at [795, 565] on div at bounding box center [796, 568] width 10 height 10
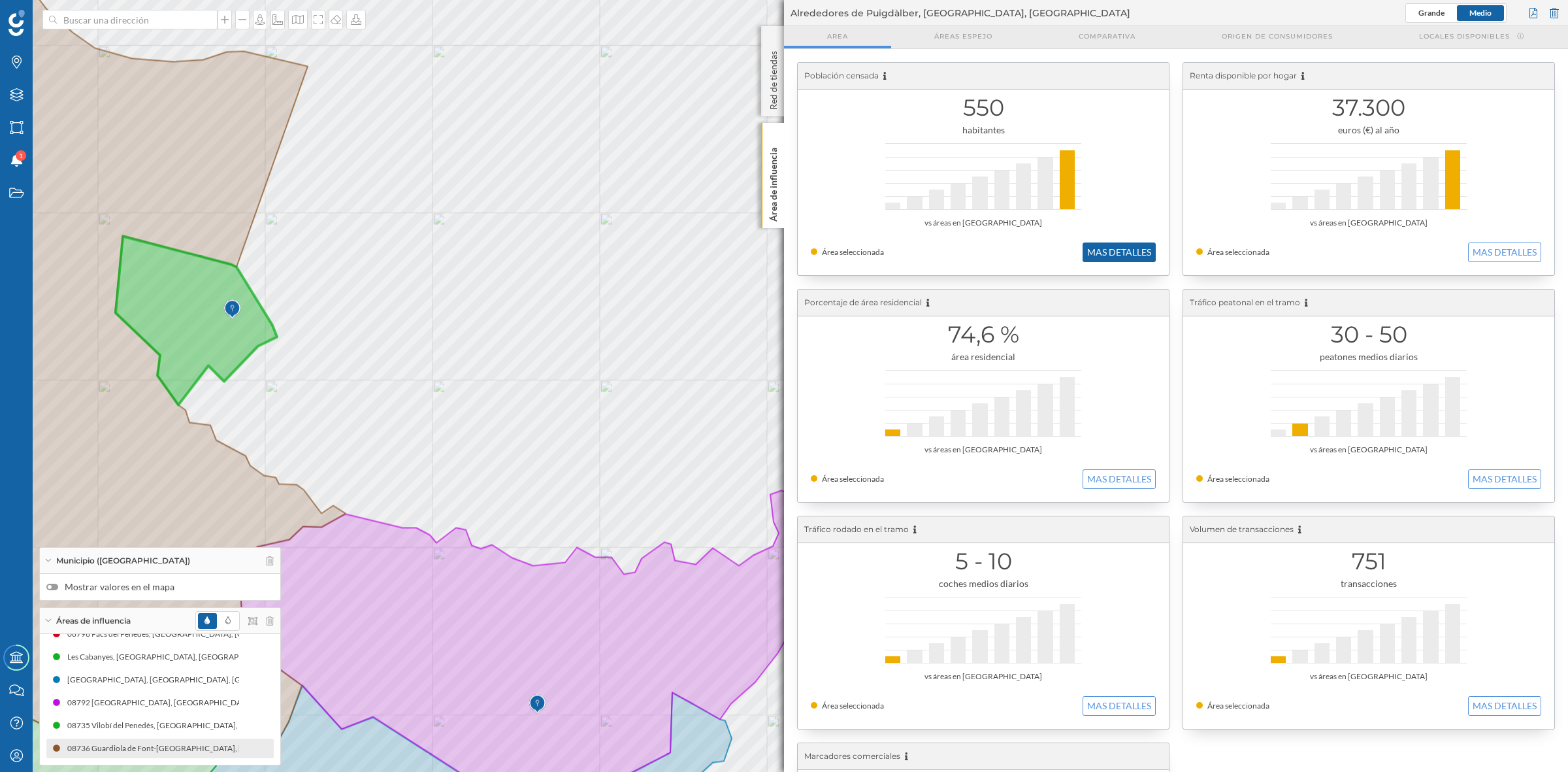
click at [1089, 250] on button "MAS DETALLES" at bounding box center [1118, 253] width 73 height 20
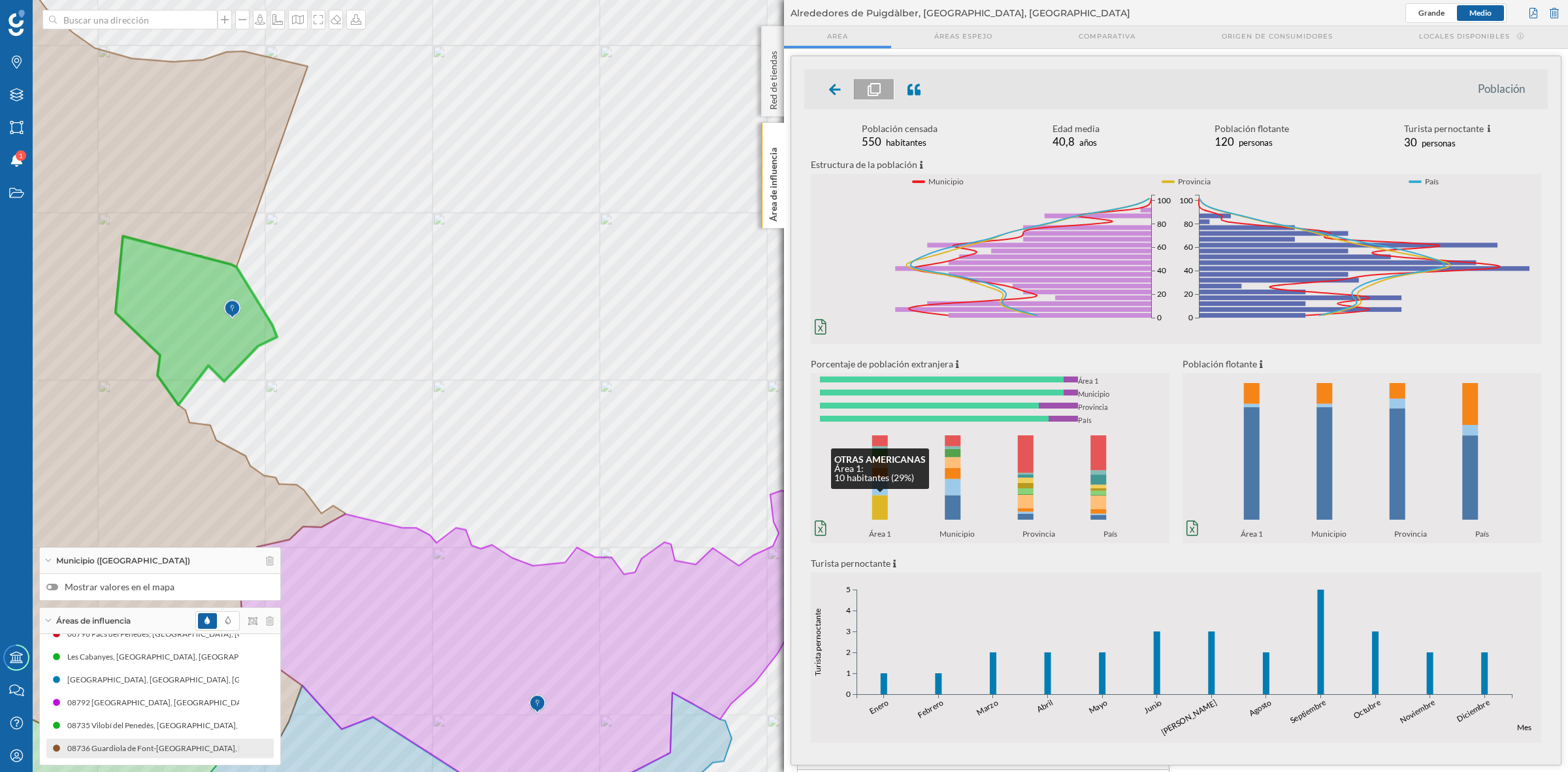
click at [874, 498] on rect at bounding box center [880, 507] width 16 height 24
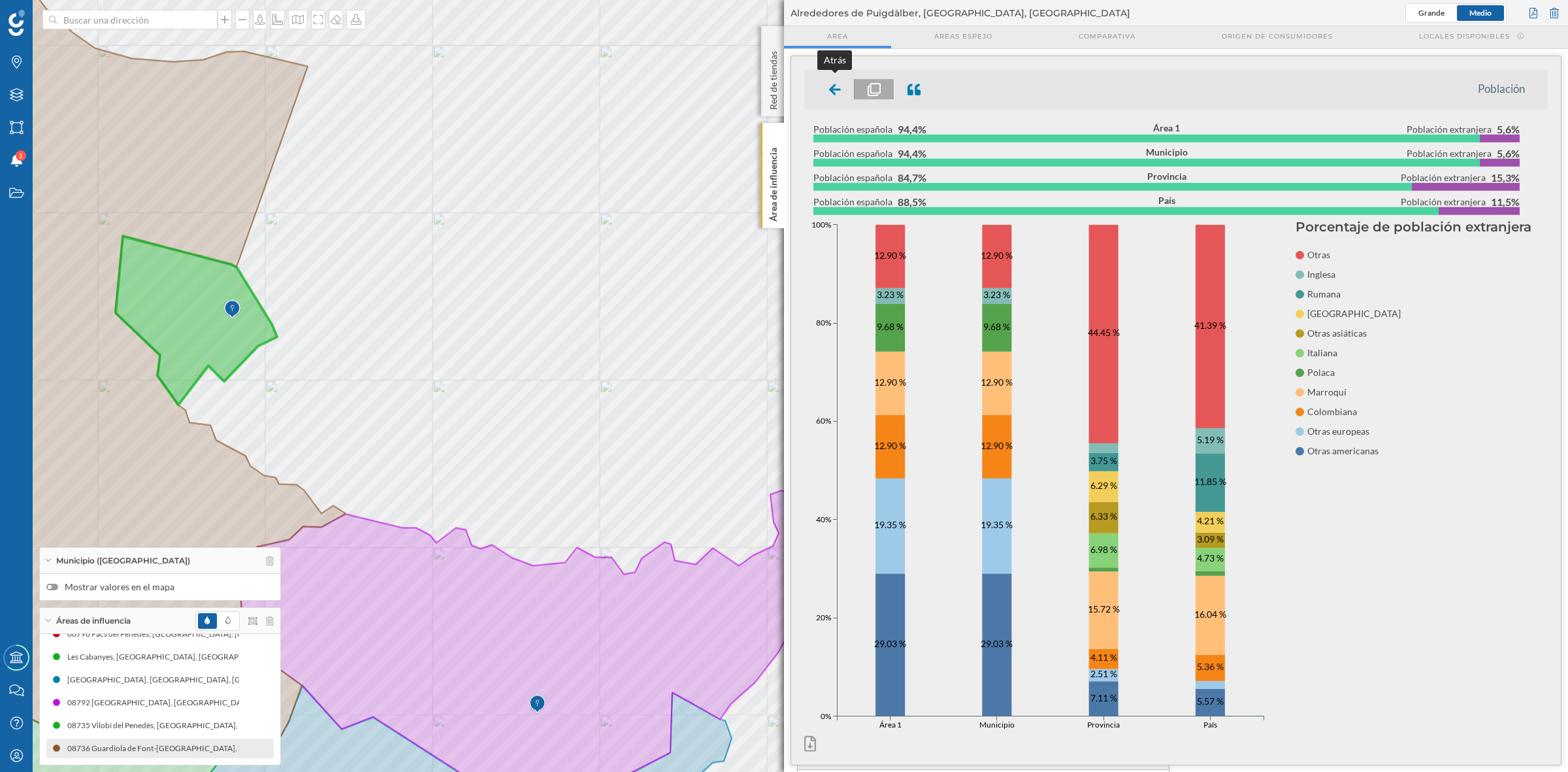
click at [835, 82] on icon at bounding box center [835, 89] width 12 height 16
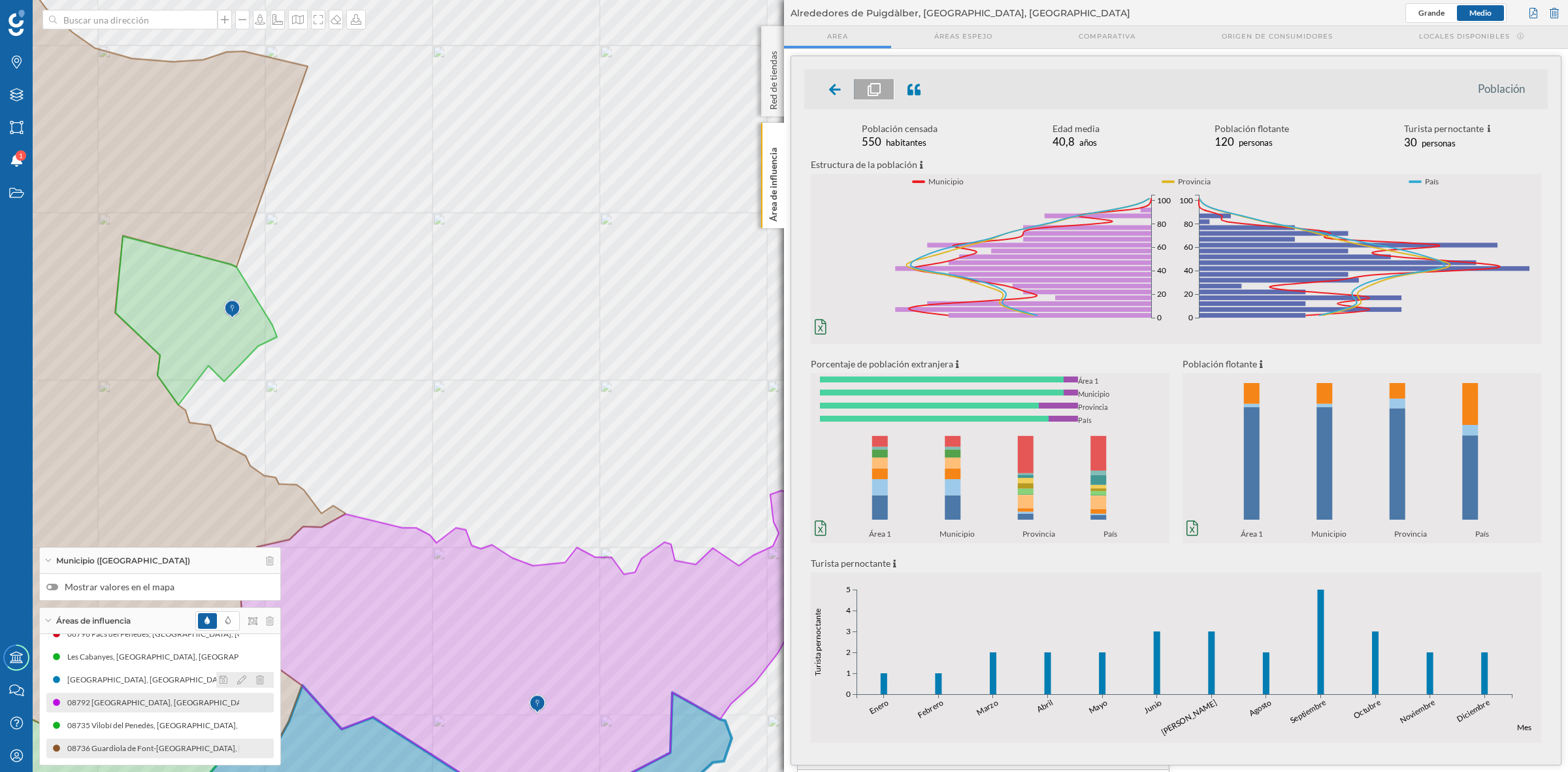
scroll to position [62, 0]
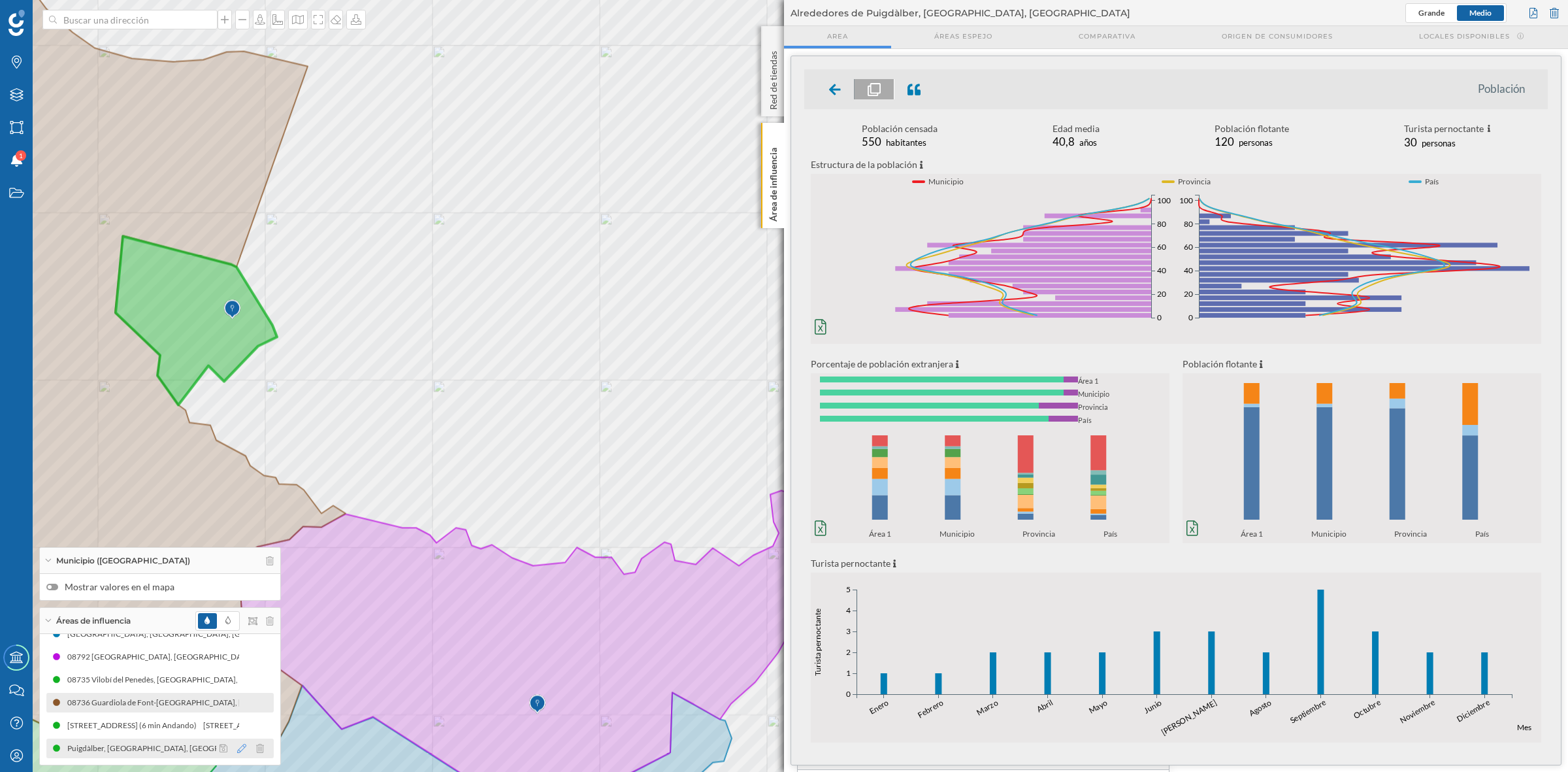
click at [238, 745] on icon at bounding box center [242, 748] width 9 height 9
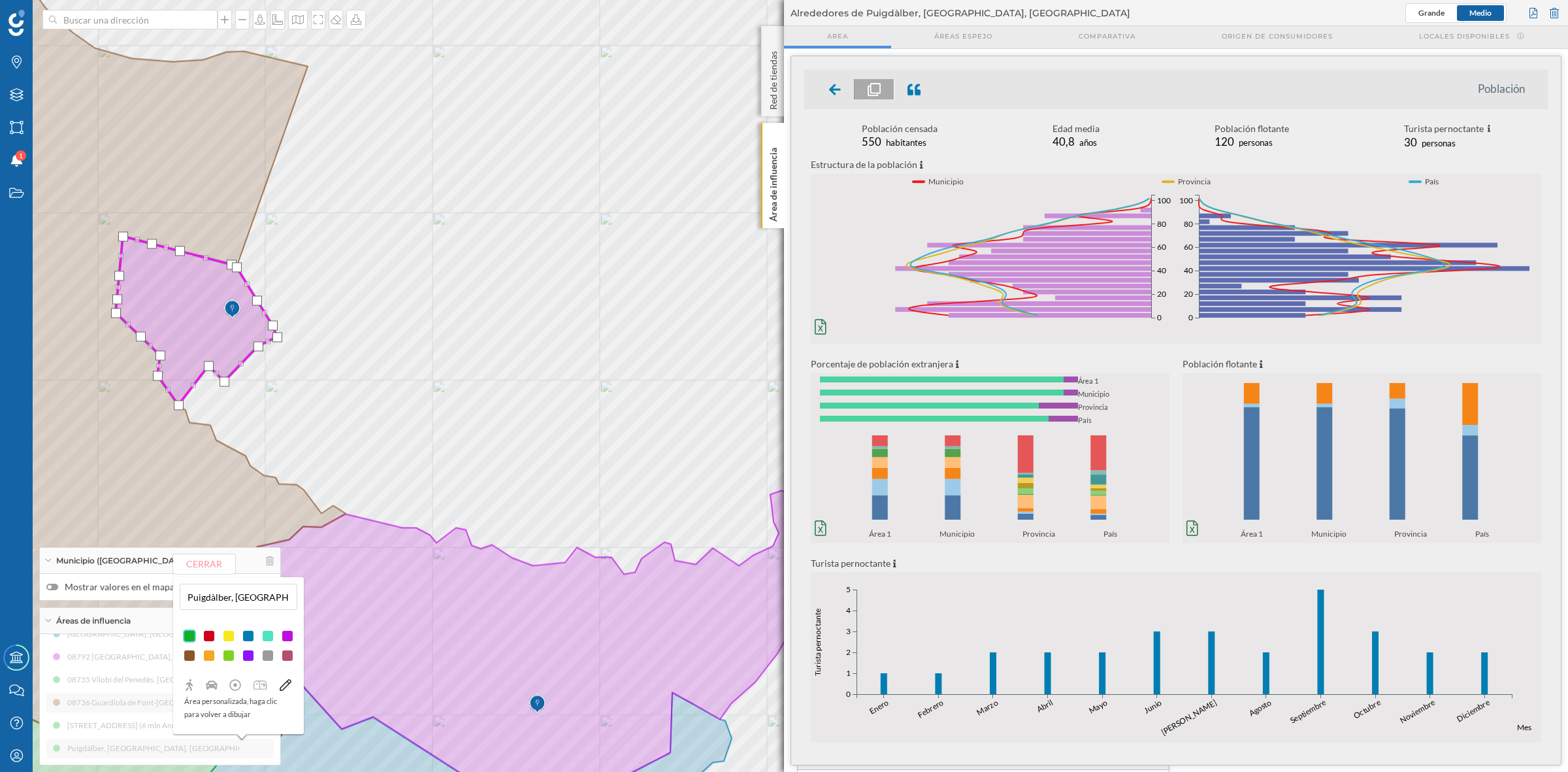
click at [207, 653] on div at bounding box center [208, 655] width 13 height 13
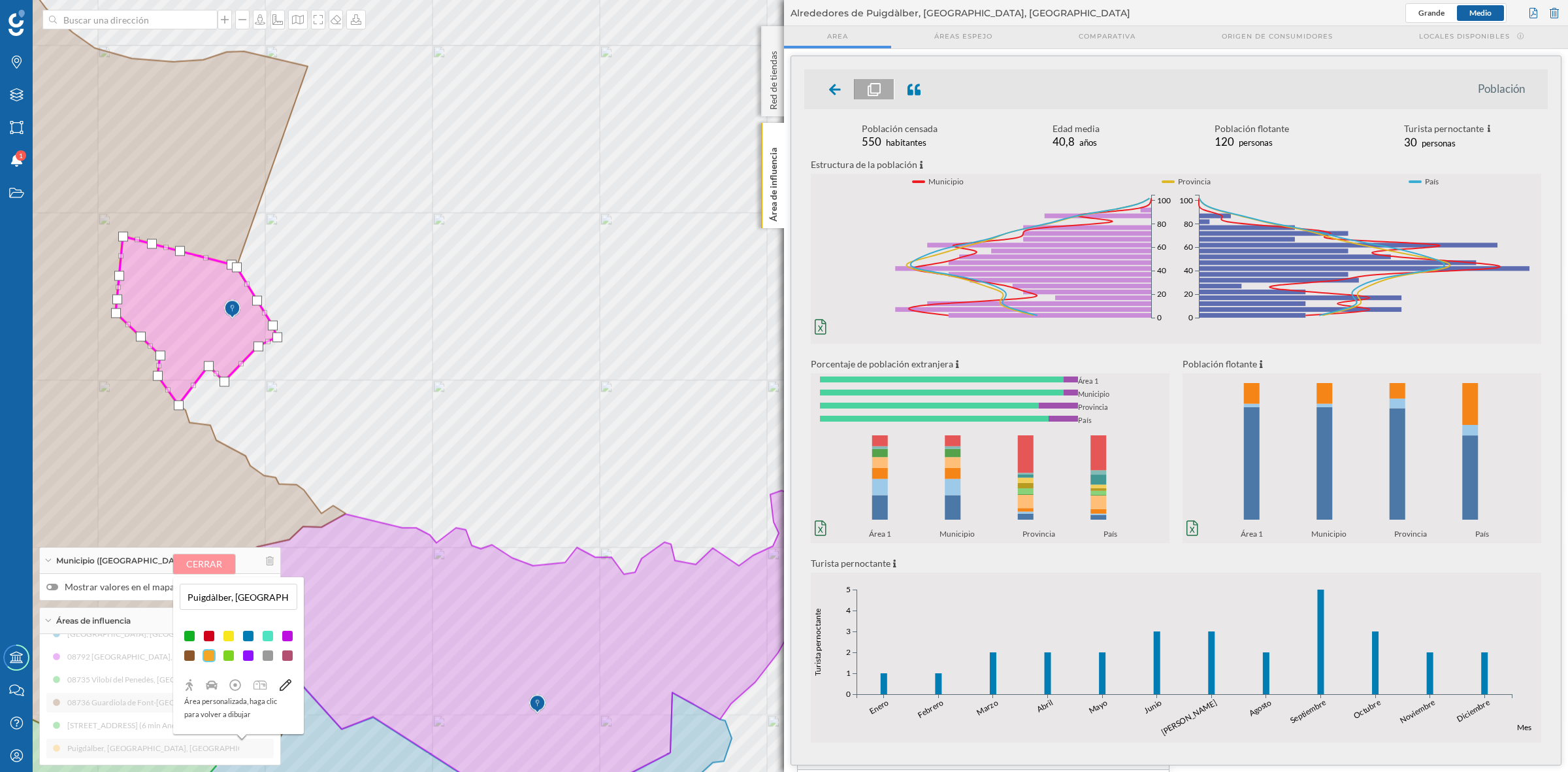
click at [192, 559] on button "Cerrar" at bounding box center [204, 564] width 62 height 20
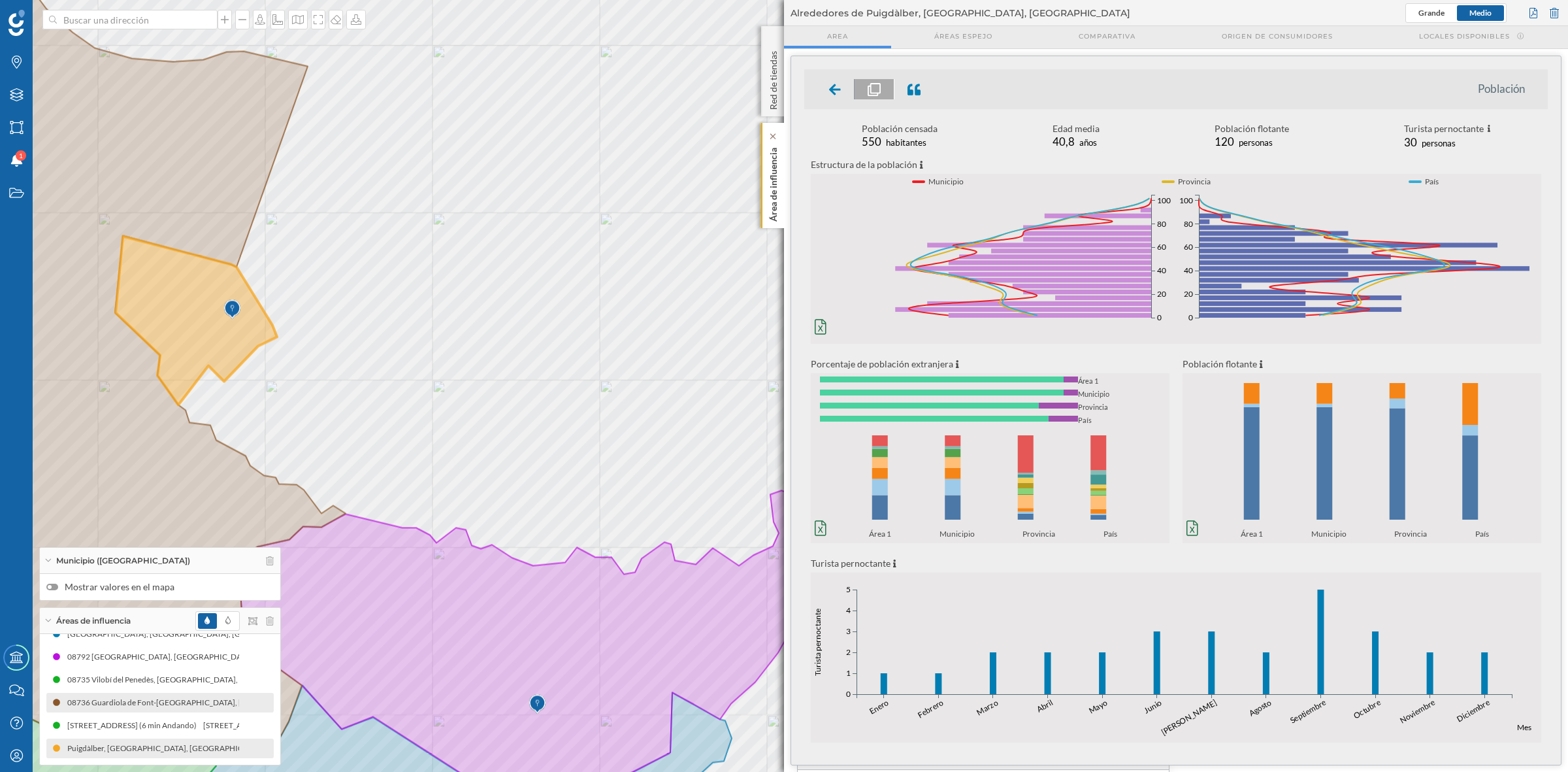
click at [773, 174] on p "Área de influencia" at bounding box center [773, 182] width 13 height 79
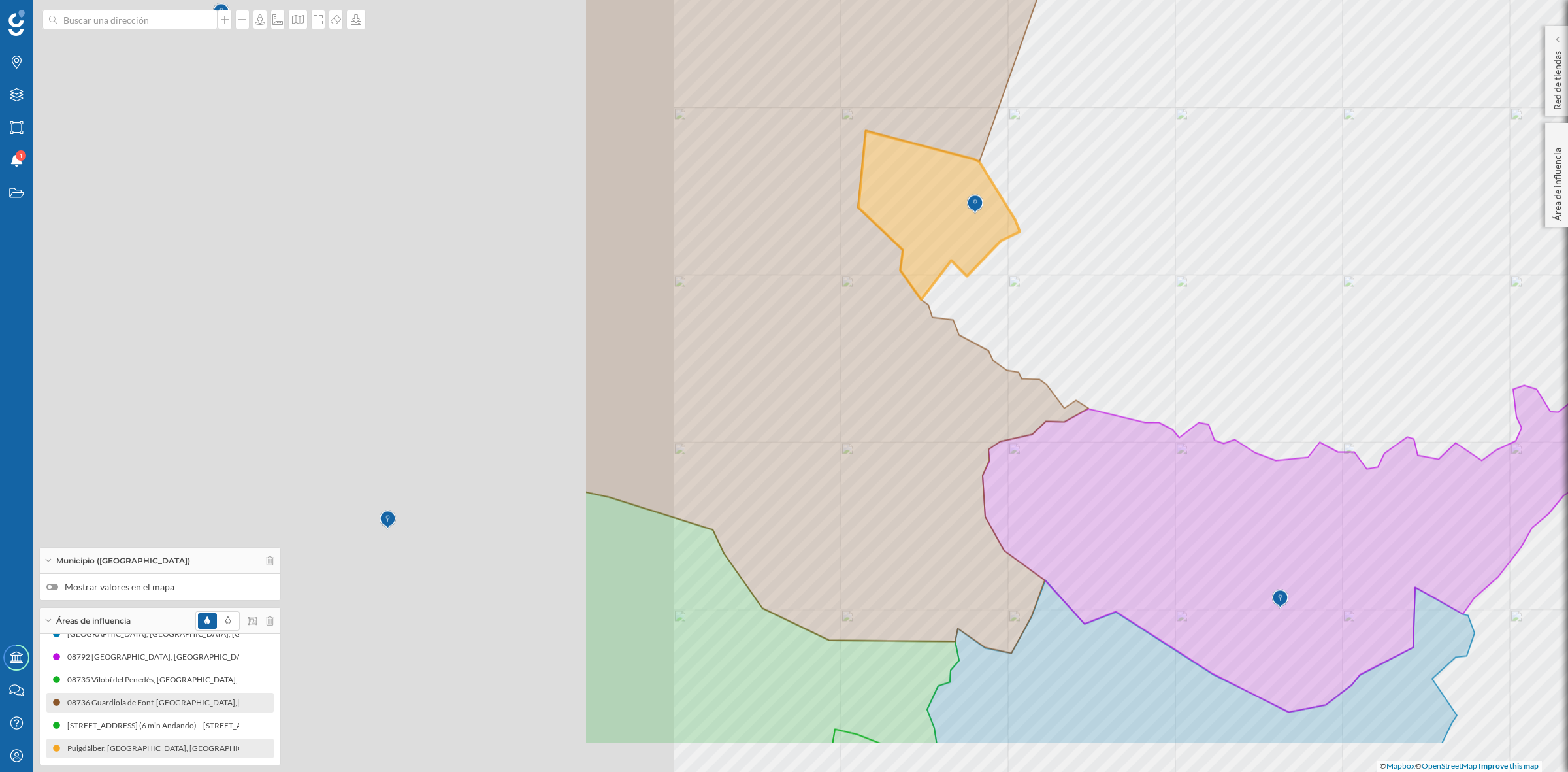
drag, startPoint x: 516, startPoint y: 468, endPoint x: 1333, endPoint y: 362, distance: 823.8
click at [1333, 362] on div "© Mapbox © OpenStreetMap Improve this map" at bounding box center [784, 386] width 1568 height 772
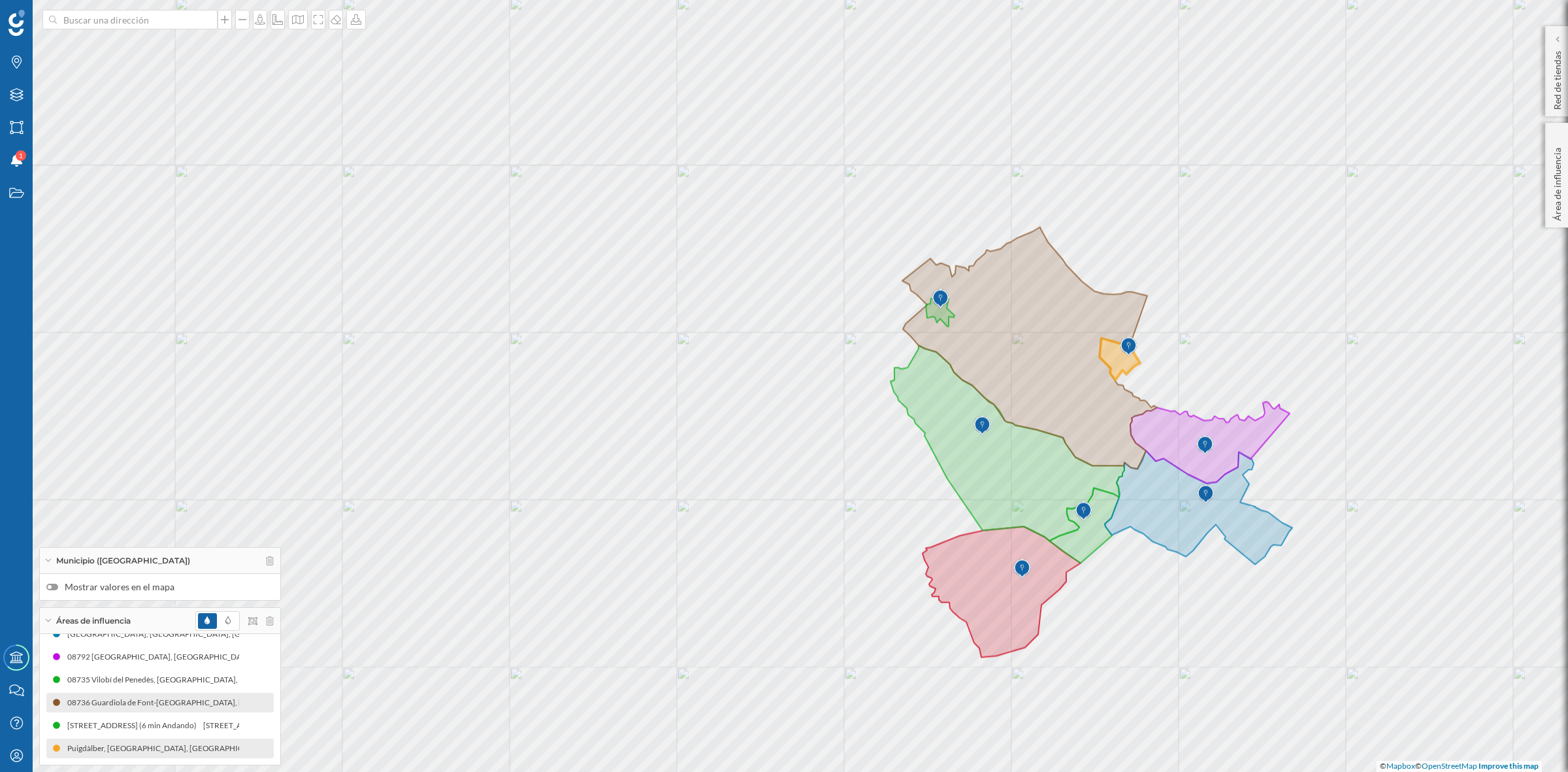
drag, startPoint x: 1152, startPoint y: 673, endPoint x: 838, endPoint y: 465, distance: 376.6
click at [838, 465] on div "© Mapbox © OpenStreetMap Improve this map" at bounding box center [784, 386] width 1568 height 772
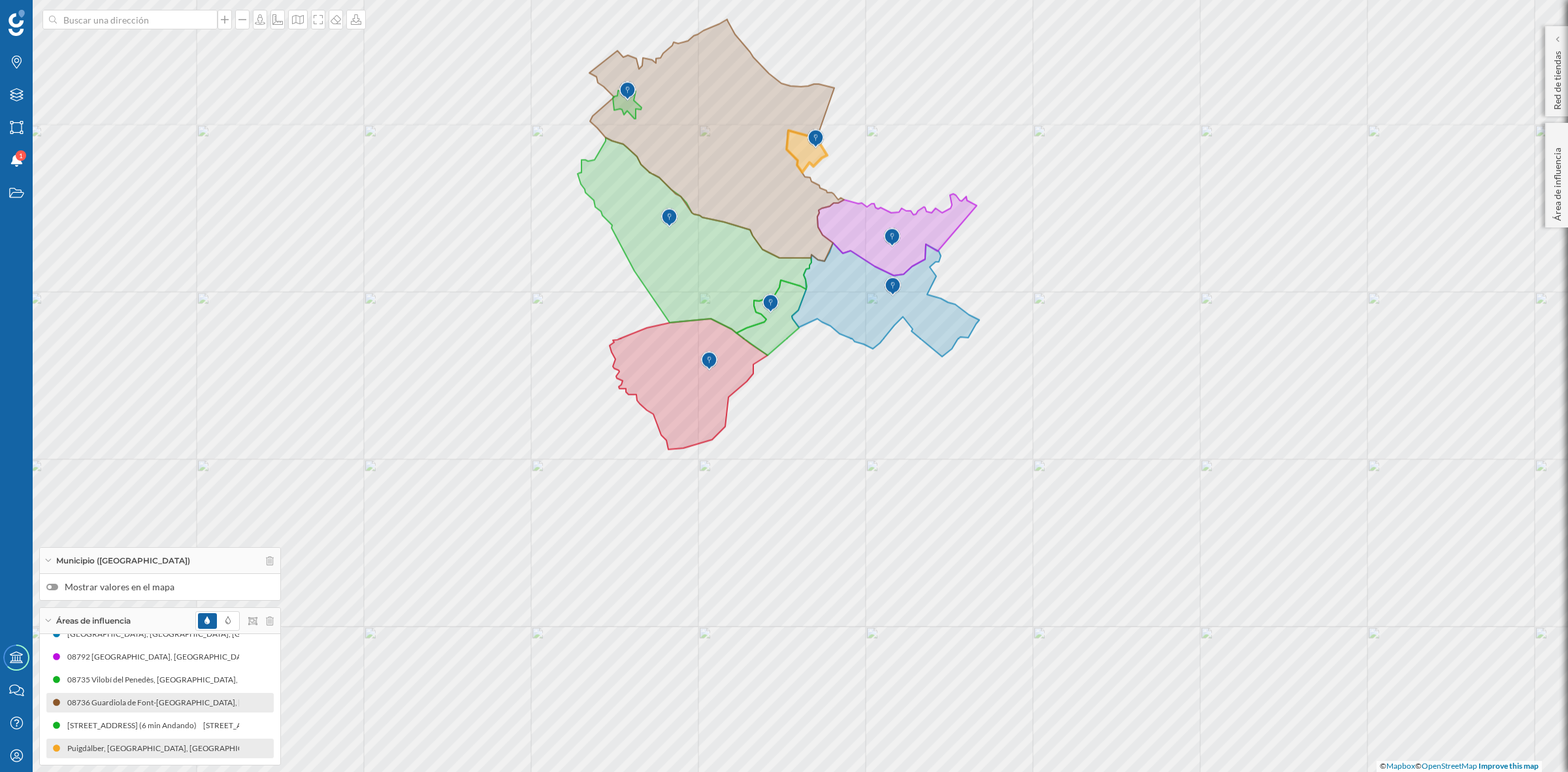
drag, startPoint x: 922, startPoint y: 565, endPoint x: 901, endPoint y: 696, distance: 132.7
click at [901, 696] on div "© Mapbox © OpenStreetMap Improve this map" at bounding box center [784, 386] width 1568 height 772
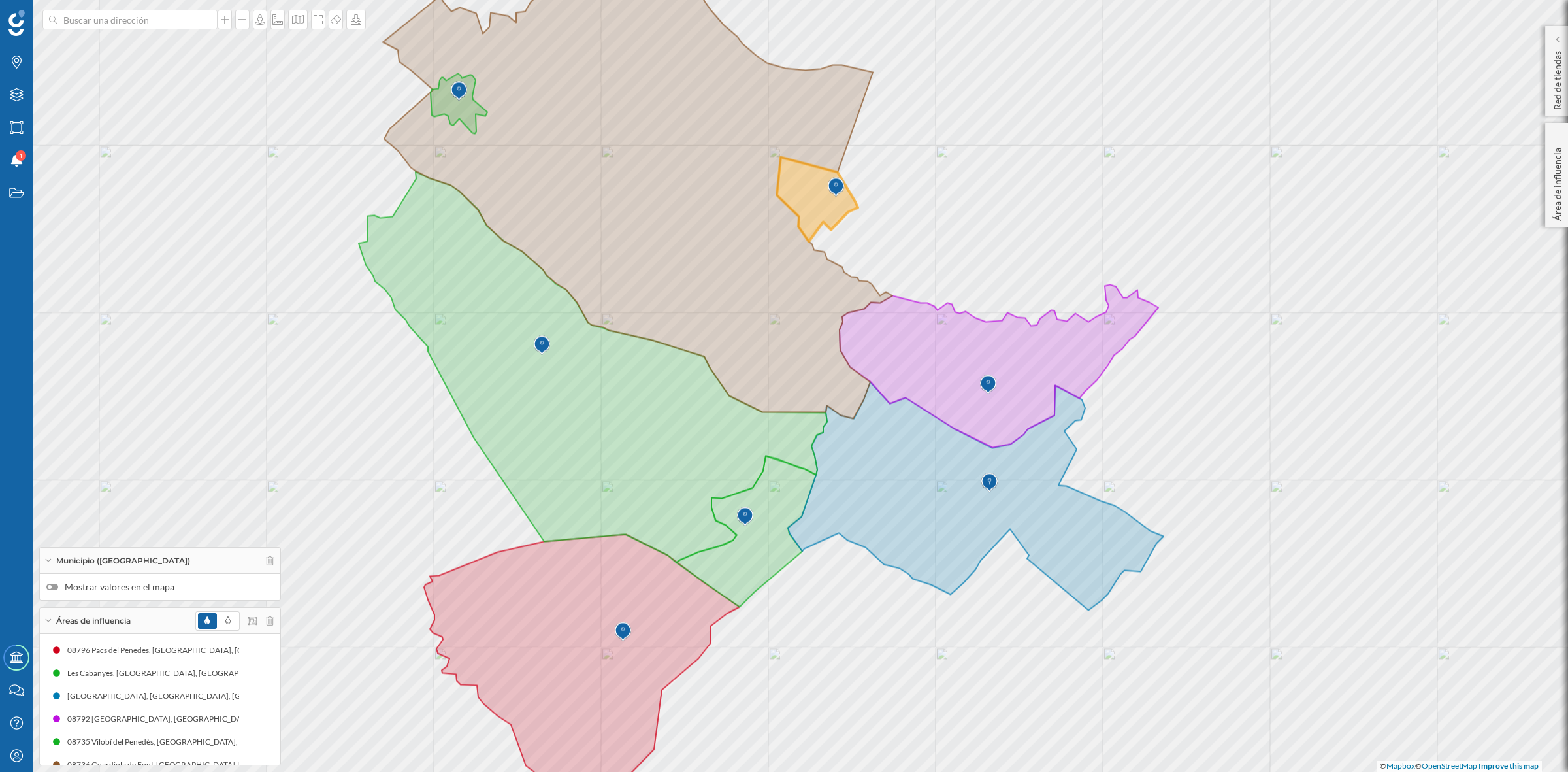
click at [867, 624] on div "© Mapbox © OpenStreetMap Improve this map" at bounding box center [784, 386] width 1568 height 772
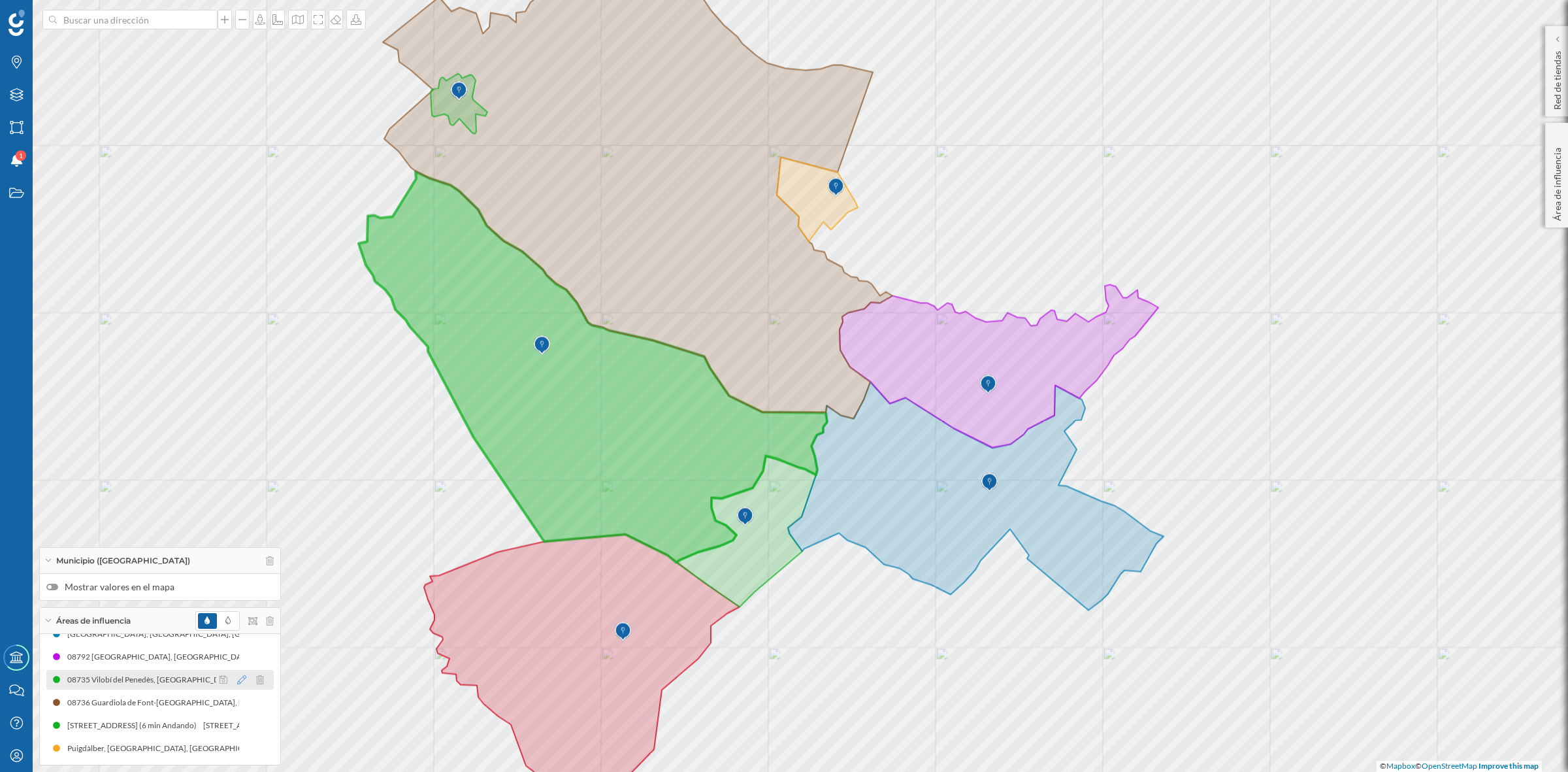
click at [240, 675] on icon at bounding box center [242, 680] width 9 height 9
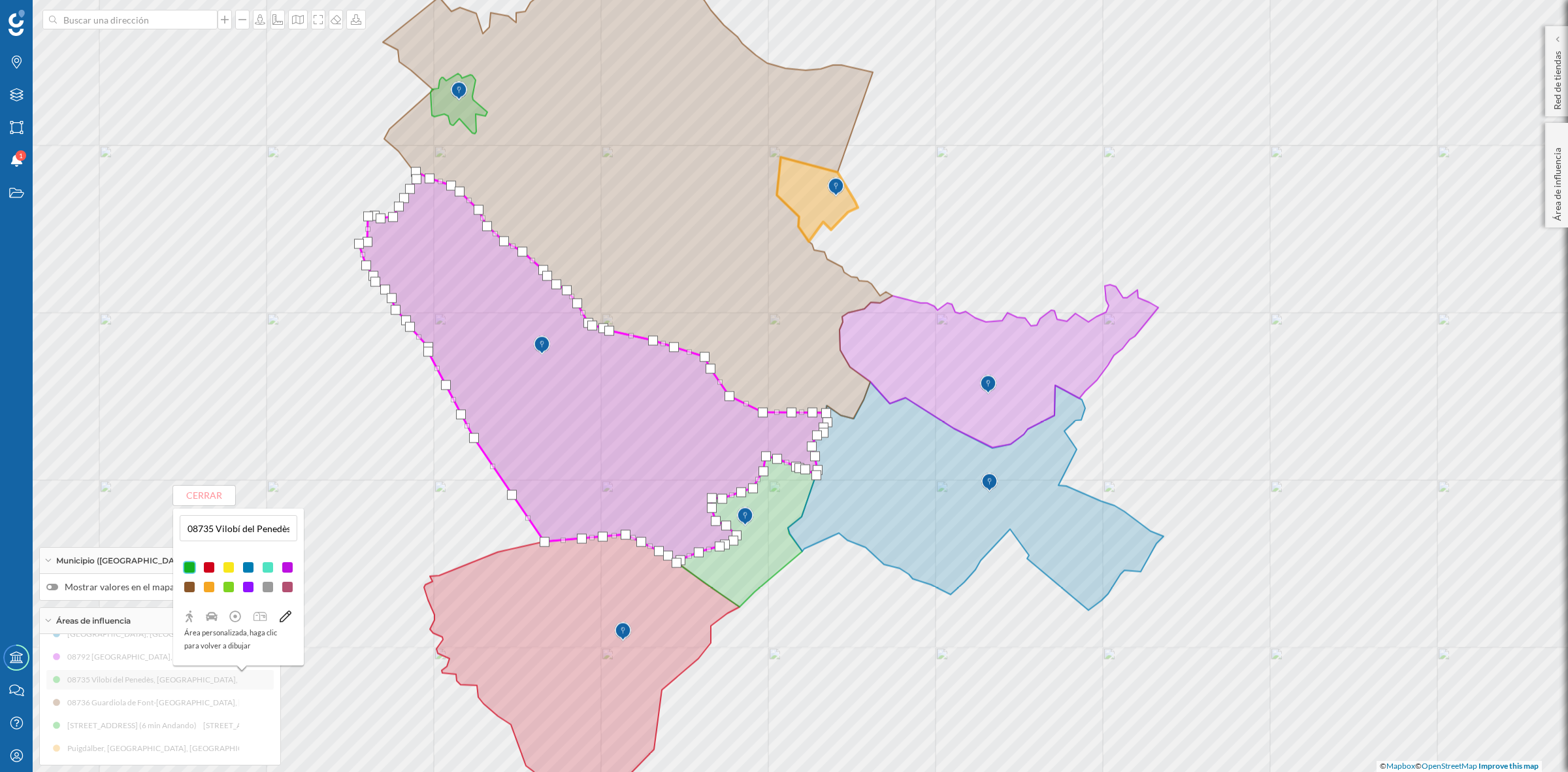
click at [211, 585] on div at bounding box center [208, 586] width 13 height 13
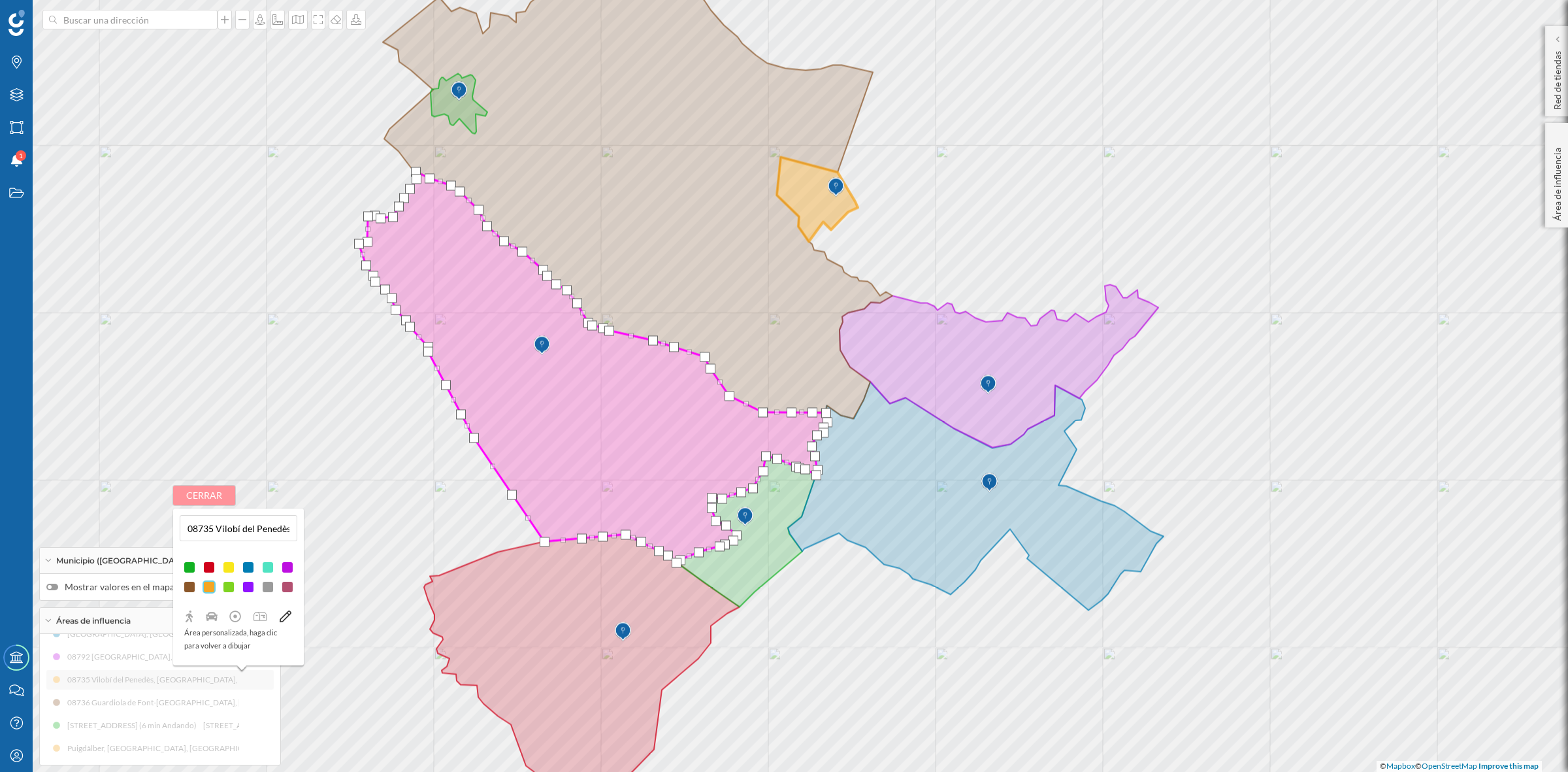
click at [217, 491] on button "Cerrar" at bounding box center [204, 495] width 62 height 20
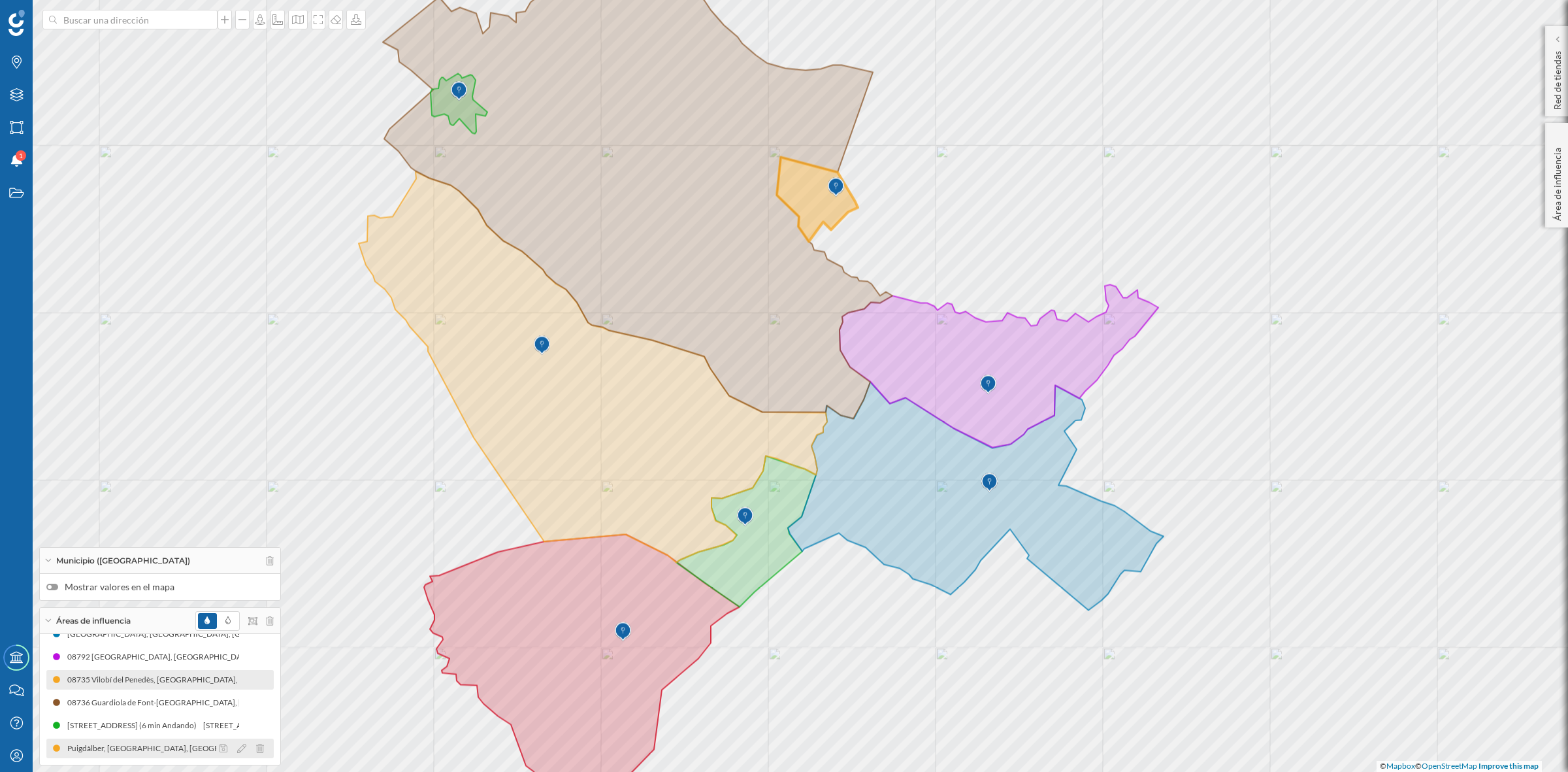
click at [232, 746] on div at bounding box center [245, 748] width 58 height 16
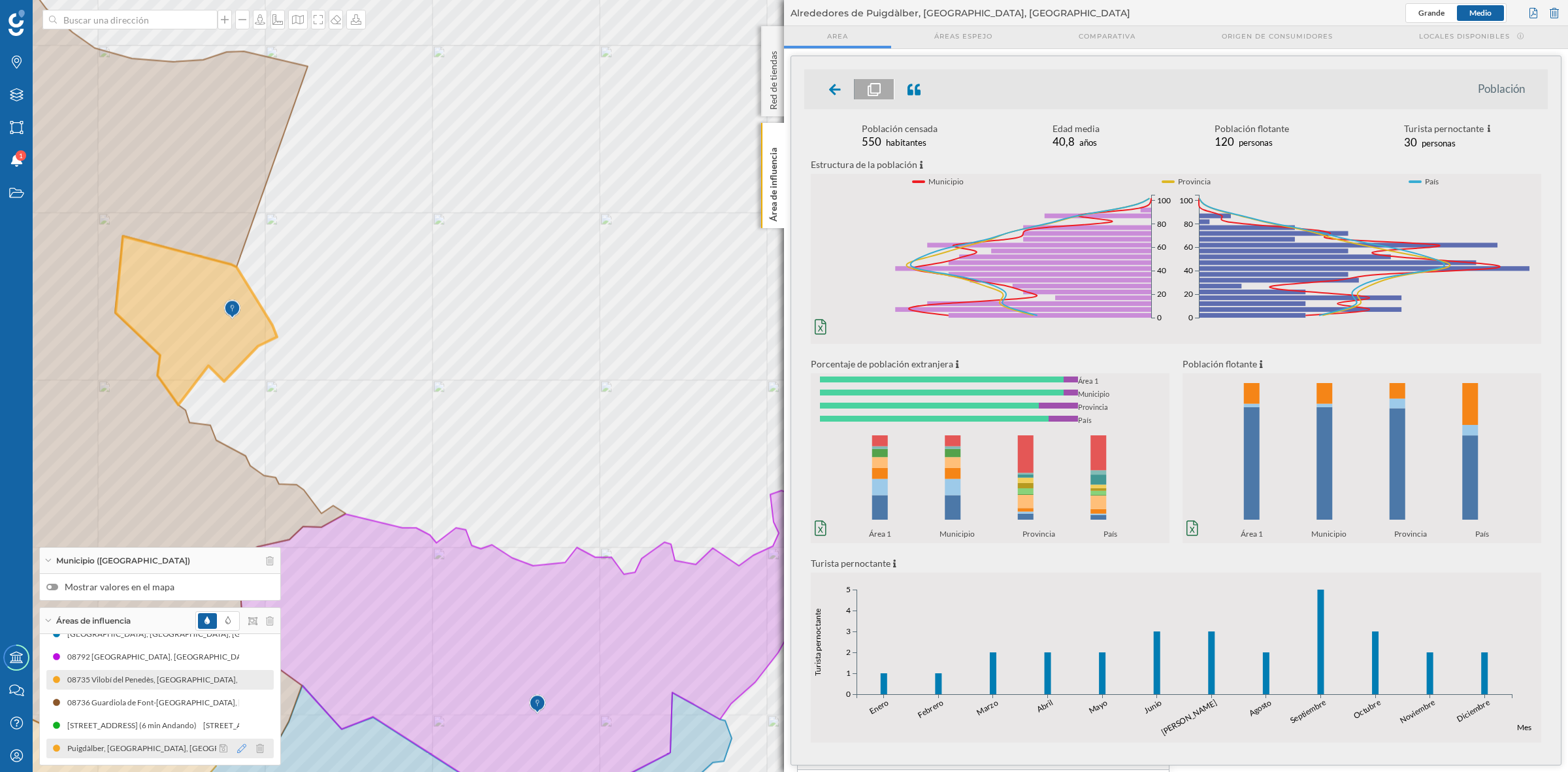
click at [240, 746] on icon at bounding box center [242, 748] width 9 height 9
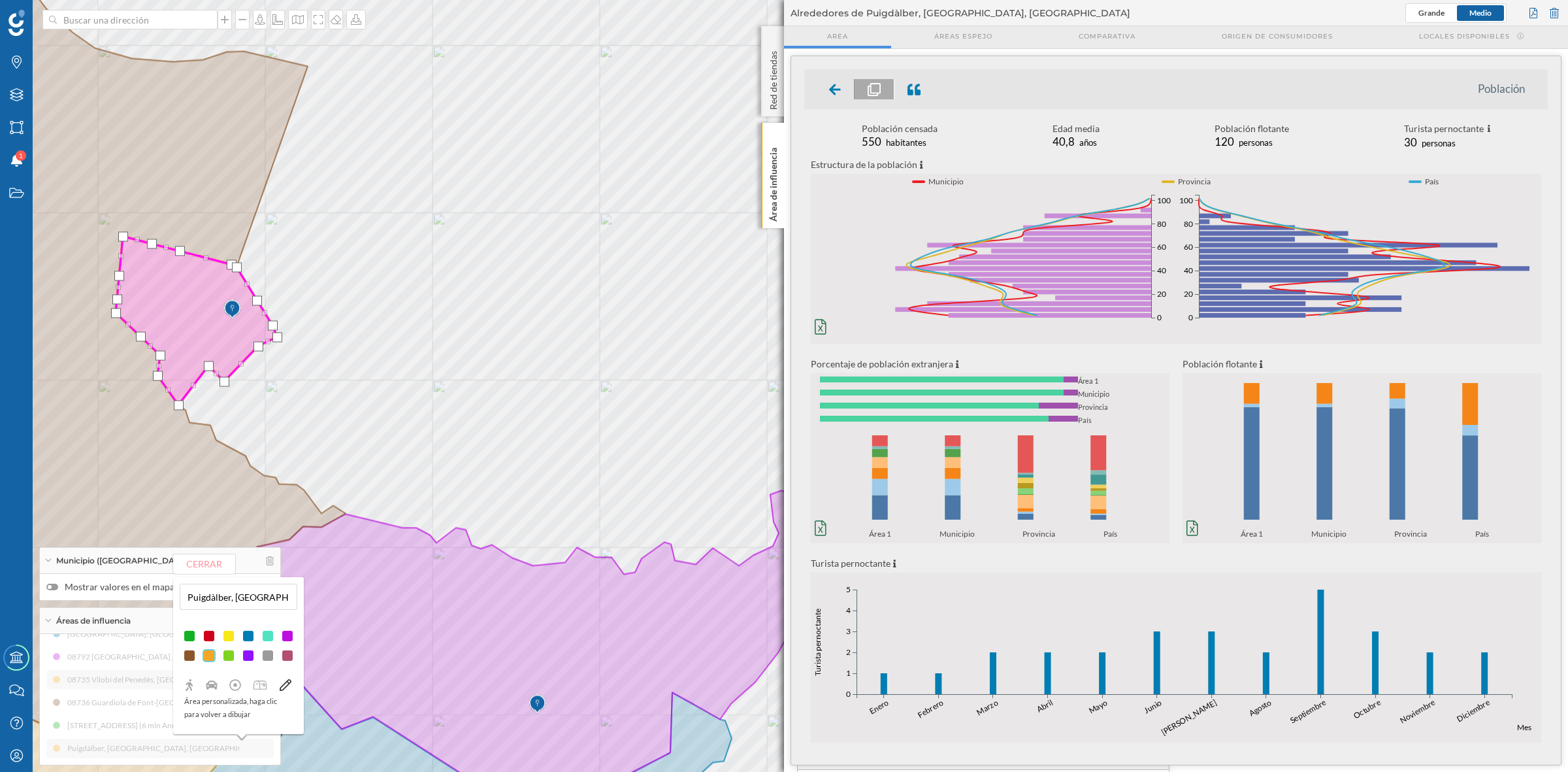
click at [269, 658] on div at bounding box center [268, 655] width 13 height 13
click at [222, 562] on button "Cerrar" at bounding box center [204, 564] width 62 height 20
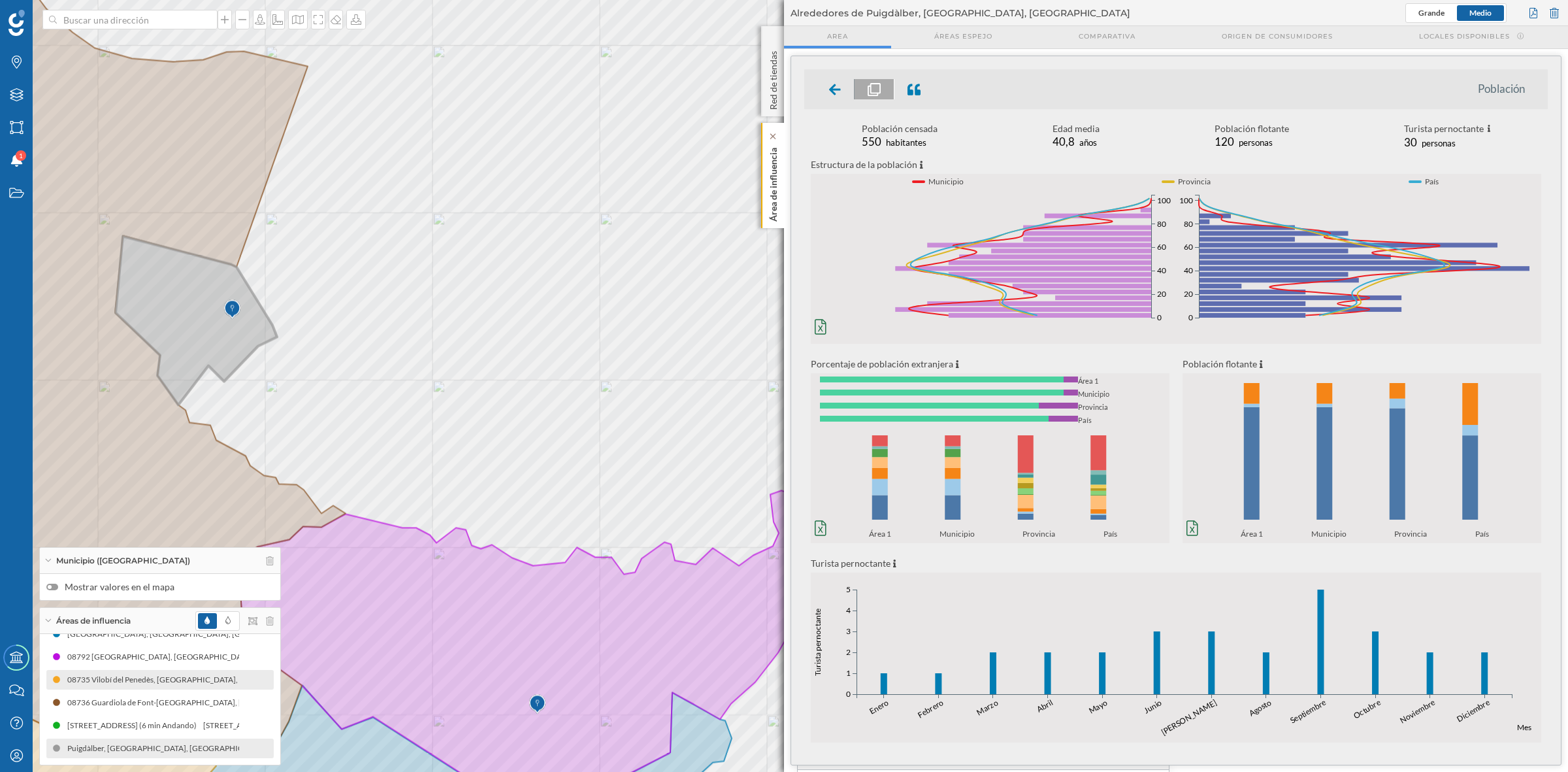
click at [769, 188] on p "Área de influencia" at bounding box center [773, 182] width 13 height 79
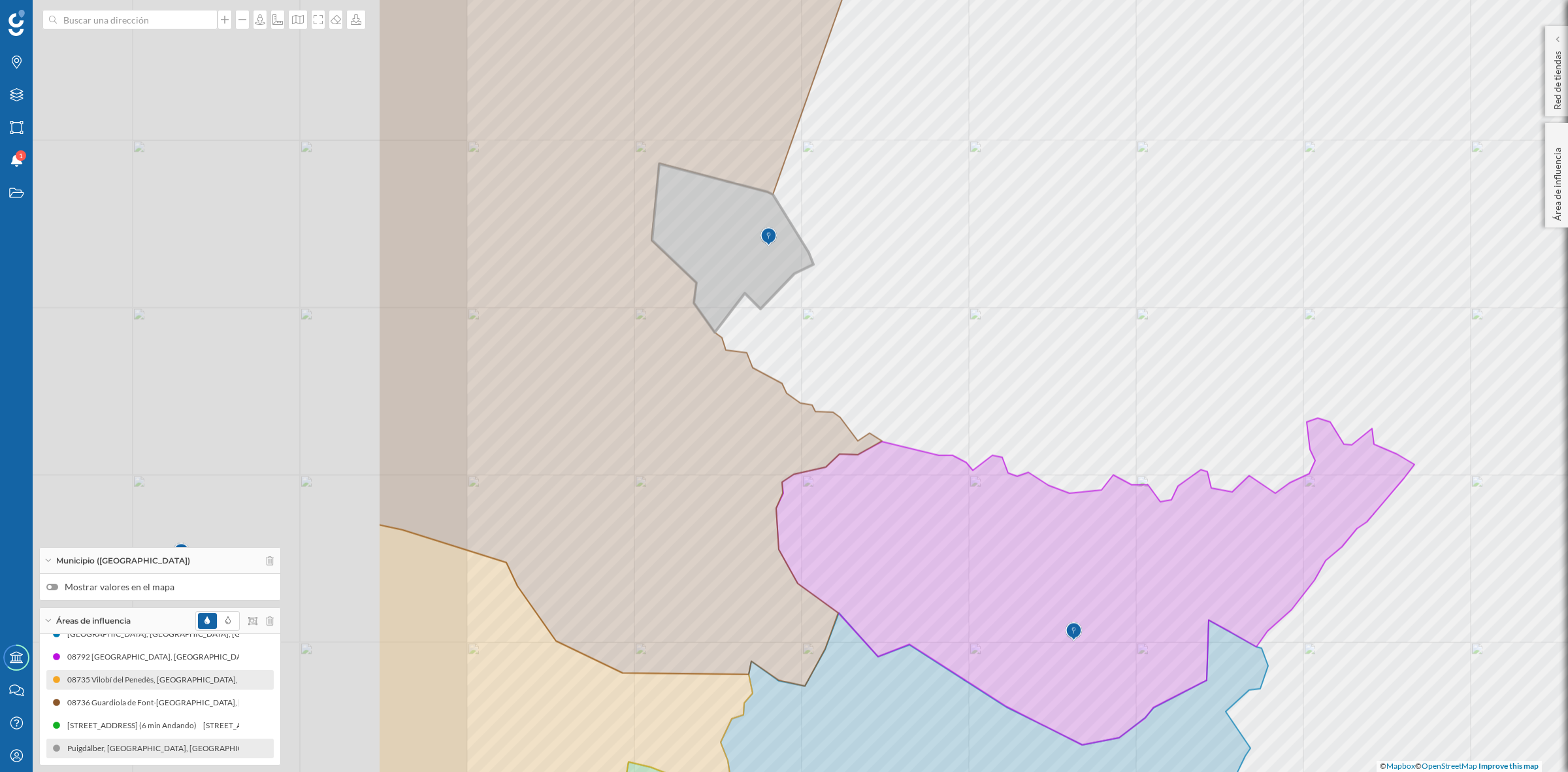
drag, startPoint x: 638, startPoint y: 423, endPoint x: 1131, endPoint y: 363, distance: 496.6
click at [1131, 363] on div "© Mapbox © OpenStreetMap Improve this map" at bounding box center [784, 386] width 1568 height 772
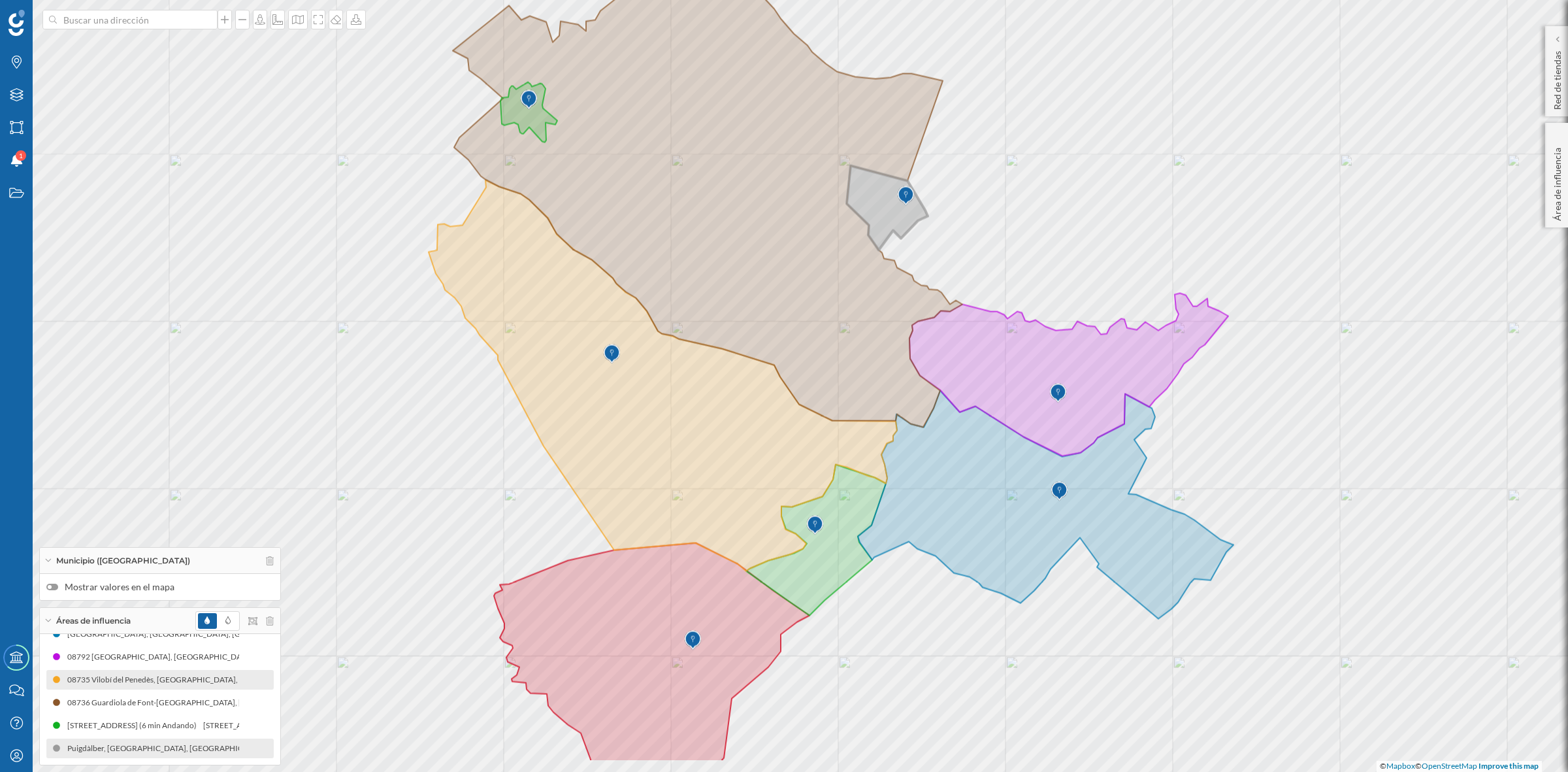
drag, startPoint x: 1429, startPoint y: 528, endPoint x: 1403, endPoint y: 432, distance: 99.5
click at [1403, 432] on div "© Mapbox © OpenStreetMap Improve this map" at bounding box center [784, 386] width 1568 height 772
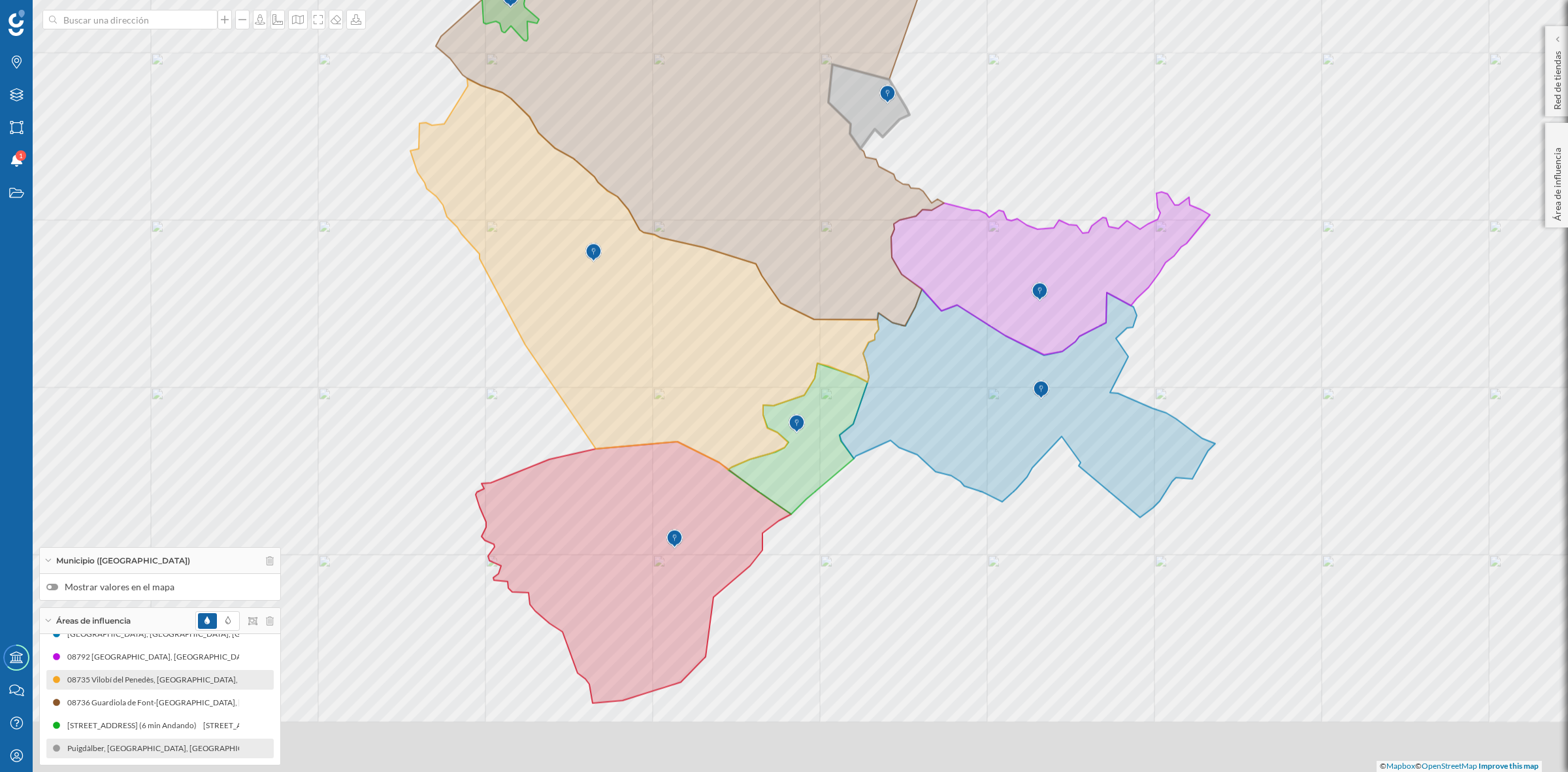
drag, startPoint x: 979, startPoint y: 677, endPoint x: 961, endPoint y: 580, distance: 98.7
click at [961, 580] on div "© Mapbox © OpenStreetMap Improve this map" at bounding box center [784, 386] width 1568 height 772
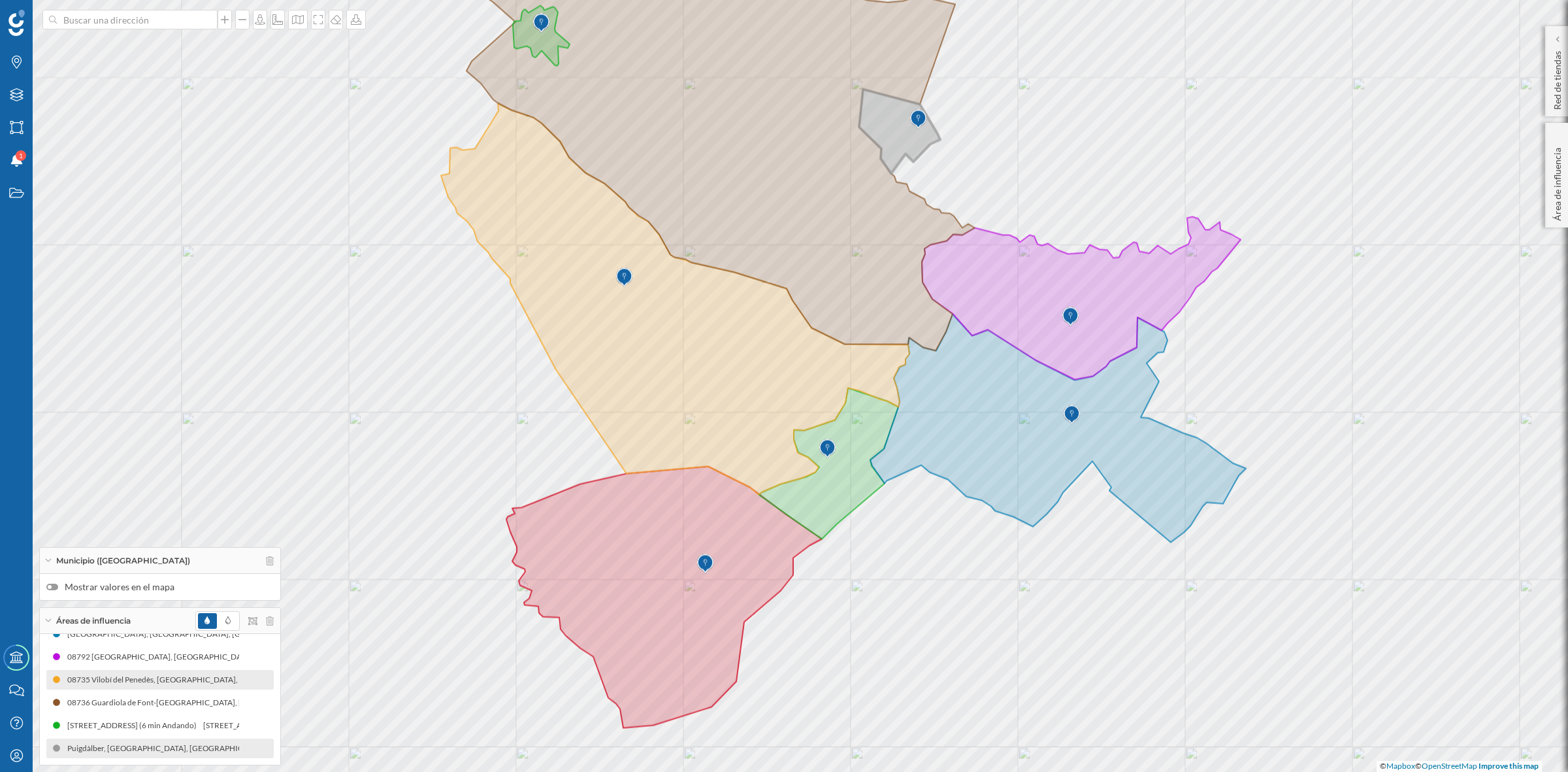
drag, startPoint x: 1037, startPoint y: 716, endPoint x: 1048, endPoint y: 731, distance: 18.6
click at [1048, 731] on div "© Mapbox © OpenStreetMap Improve this map" at bounding box center [784, 386] width 1568 height 772
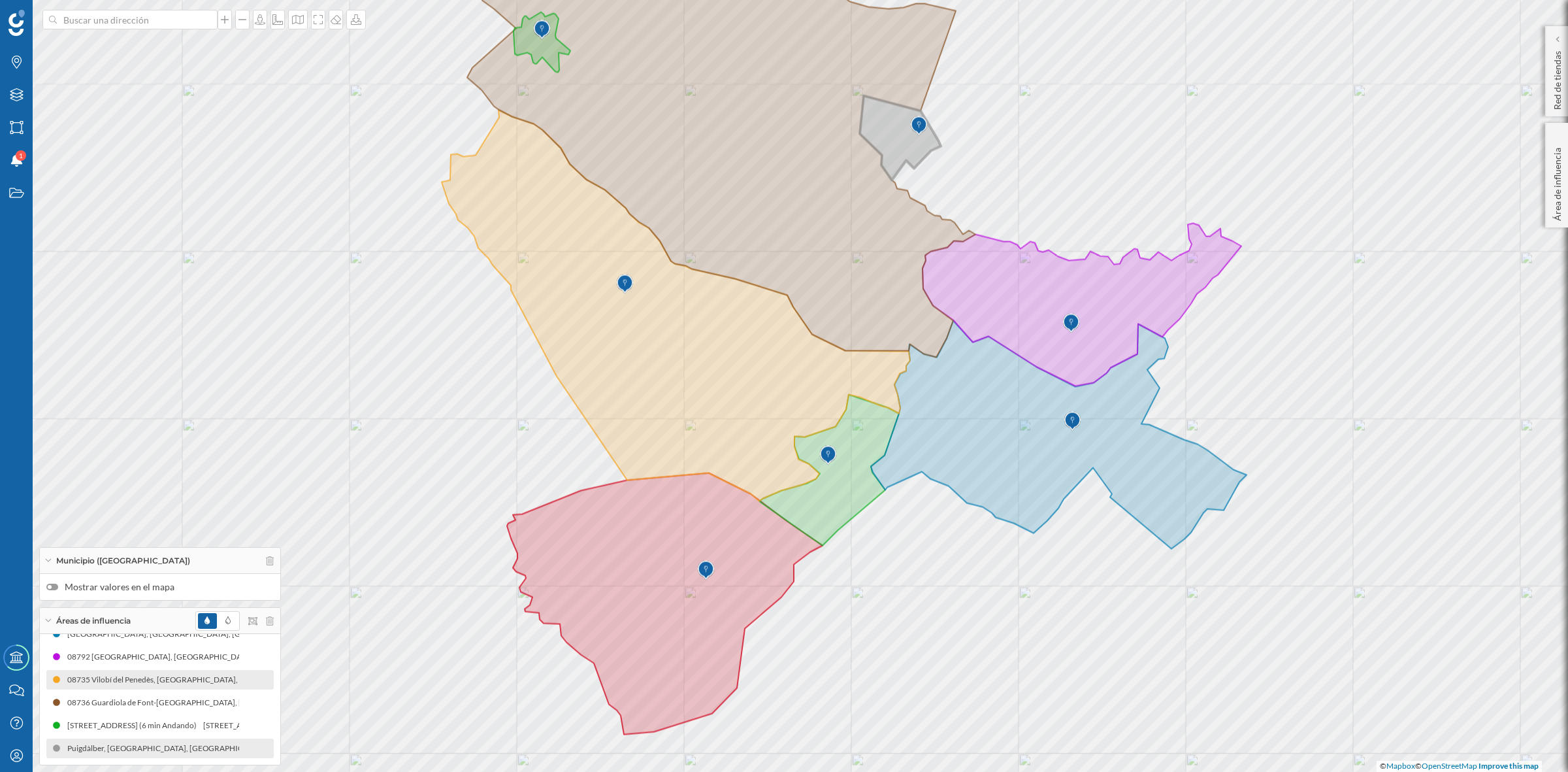
click at [1029, 681] on div "© Mapbox © OpenStreetMap Improve this map" at bounding box center [784, 386] width 1568 height 772
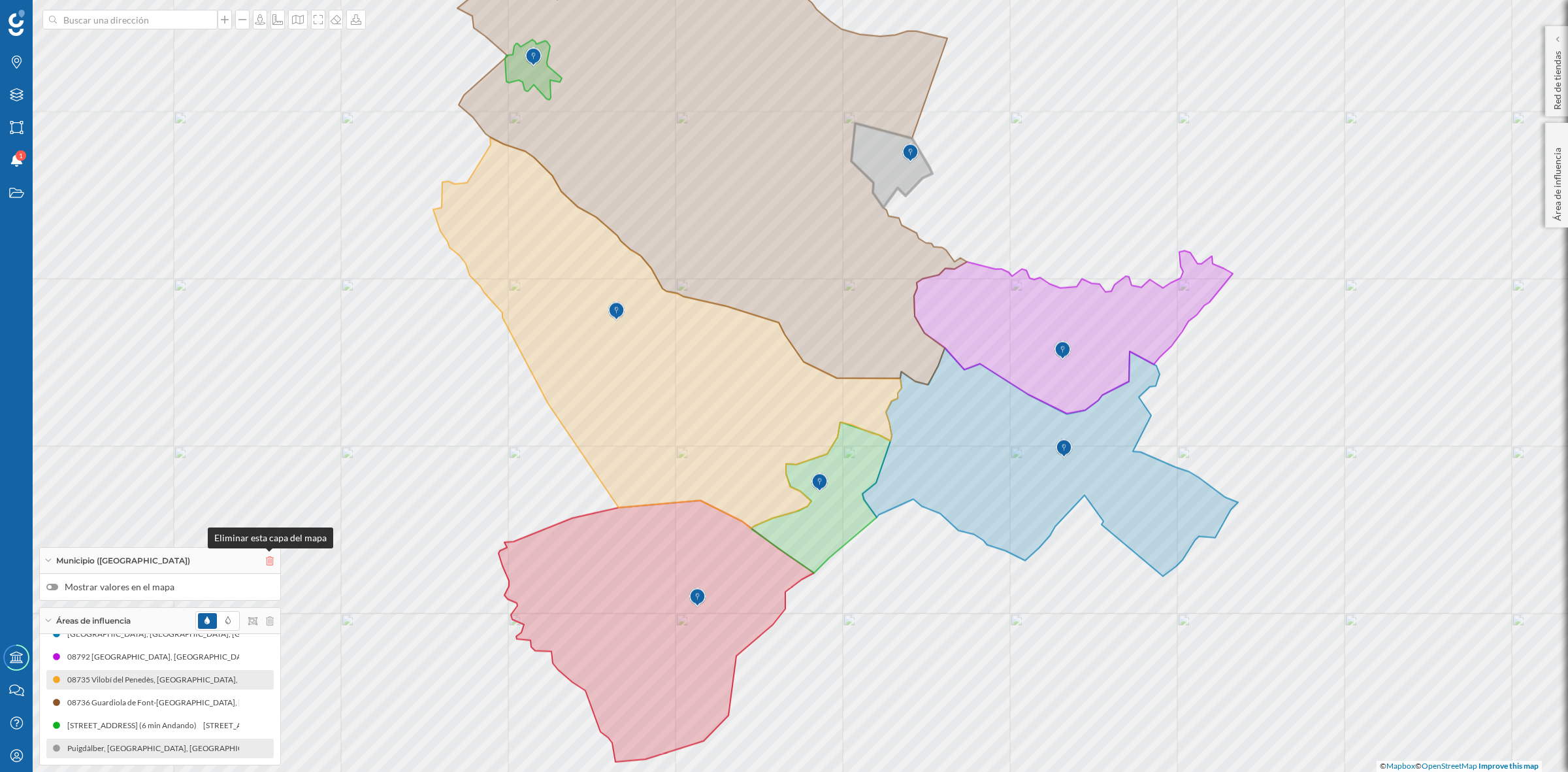
click at [268, 562] on icon at bounding box center [270, 561] width 8 height 9
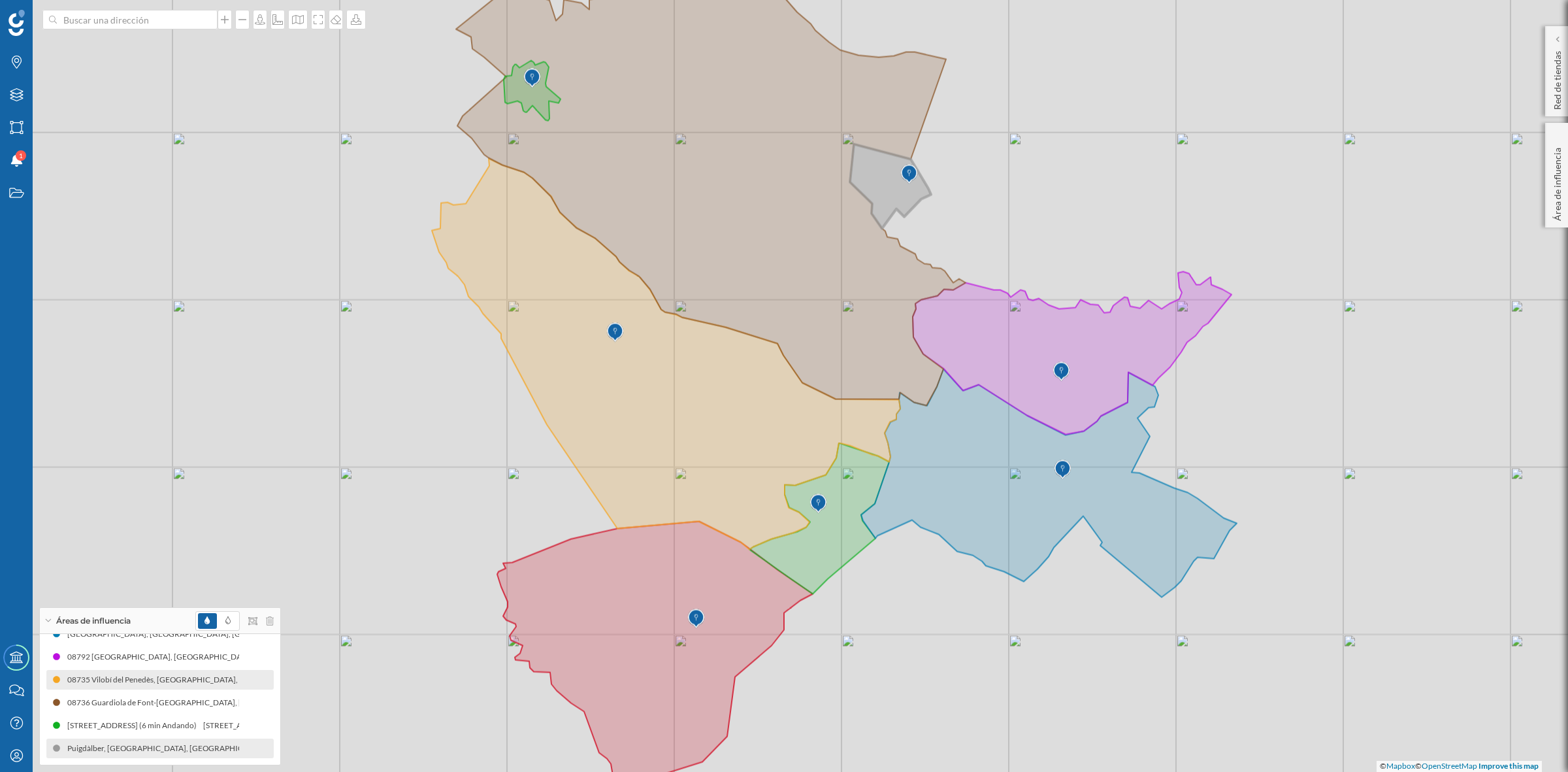
click at [1122, 674] on div "© Mapbox © OpenStreetMap Improve this map" at bounding box center [784, 386] width 1568 height 772
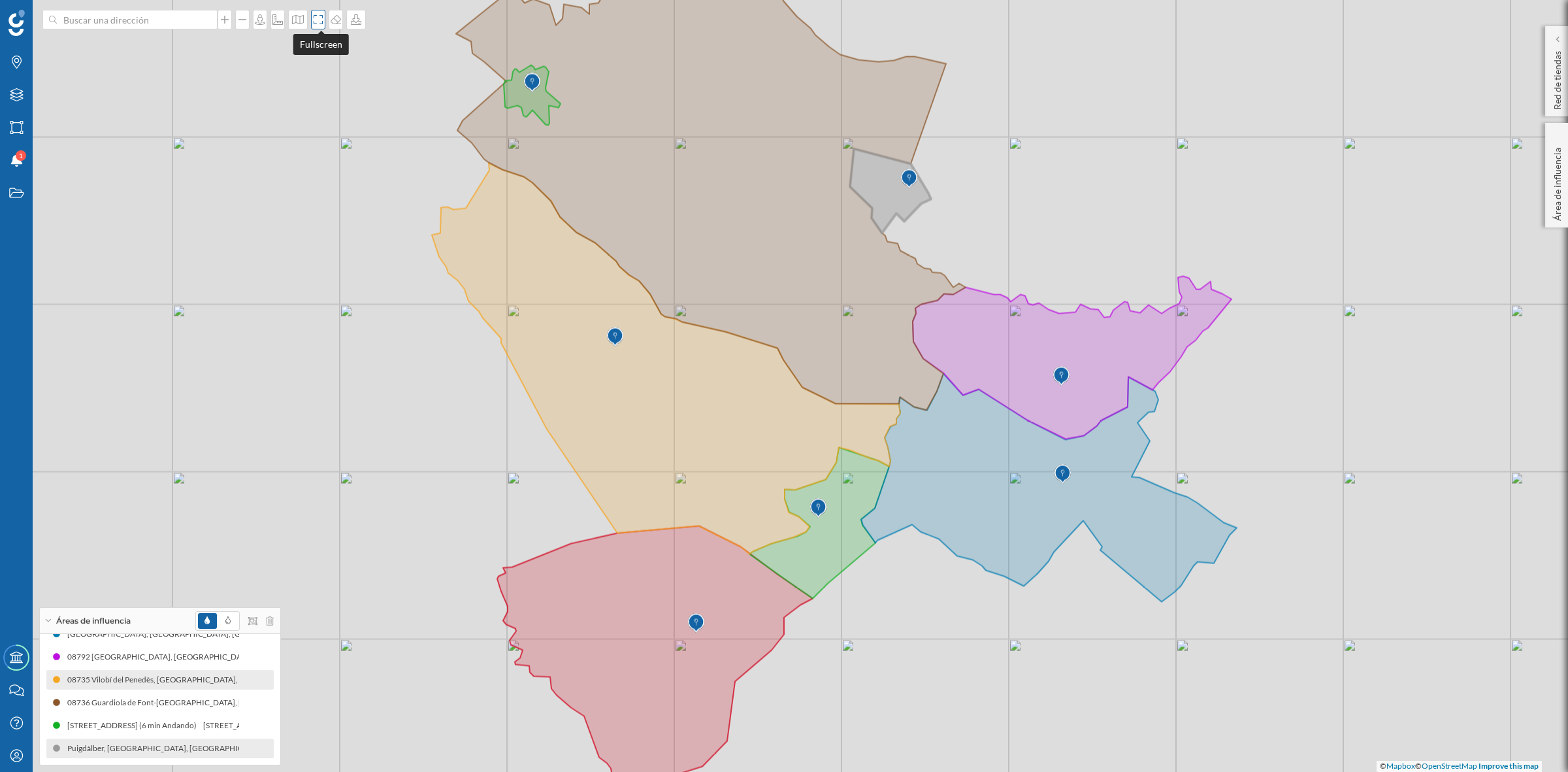
click at [314, 14] on icon at bounding box center [318, 20] width 13 height 11
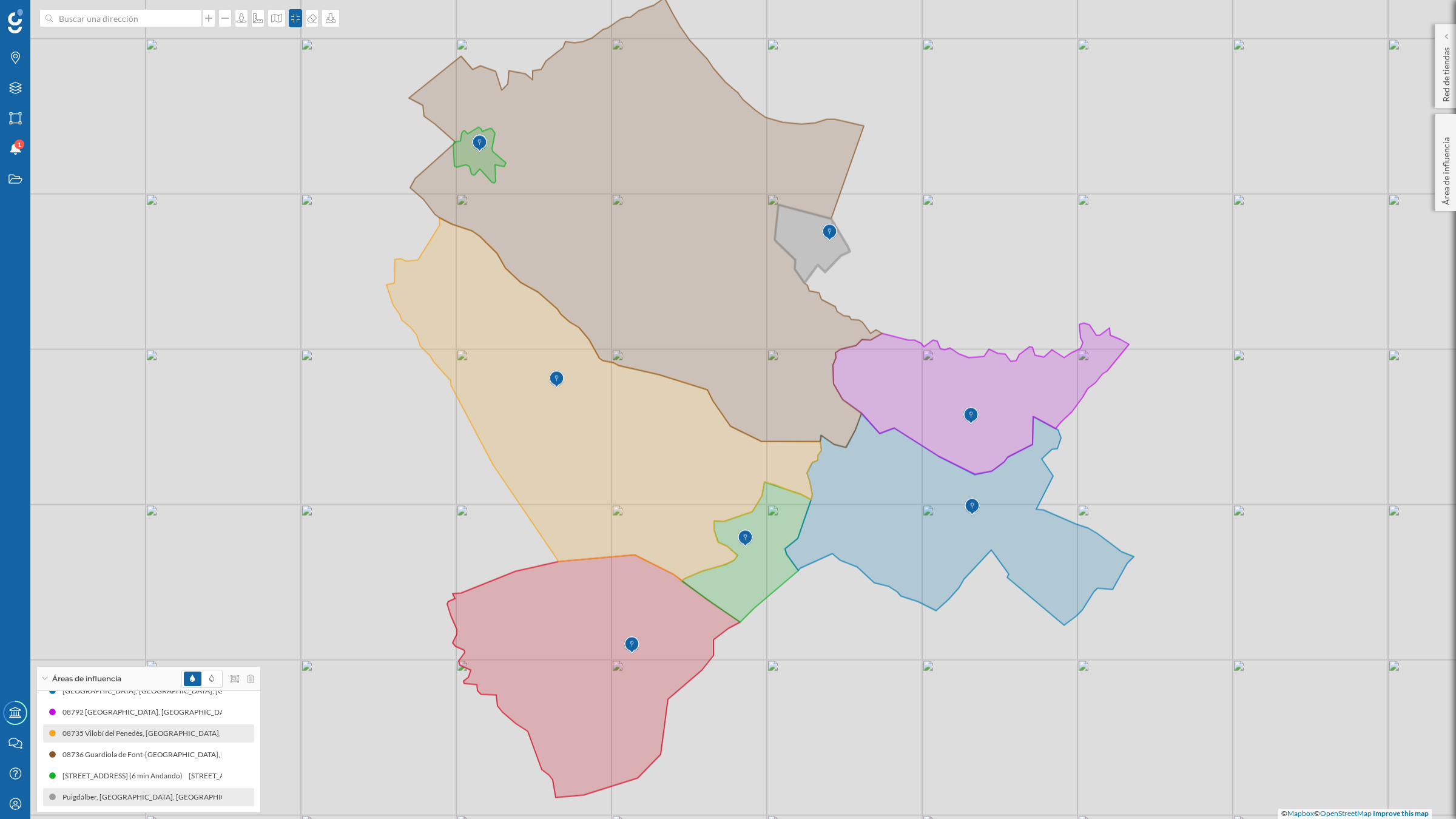
drag, startPoint x: 1093, startPoint y: 673, endPoint x: 1079, endPoint y: 689, distance: 21.3
click at [1079, 689] on div "© Mapbox © OpenStreetMap Improve this map" at bounding box center [728, 410] width 1456 height 819
click at [13, 63] on icon "Marcas" at bounding box center [15, 57] width 15 height 12
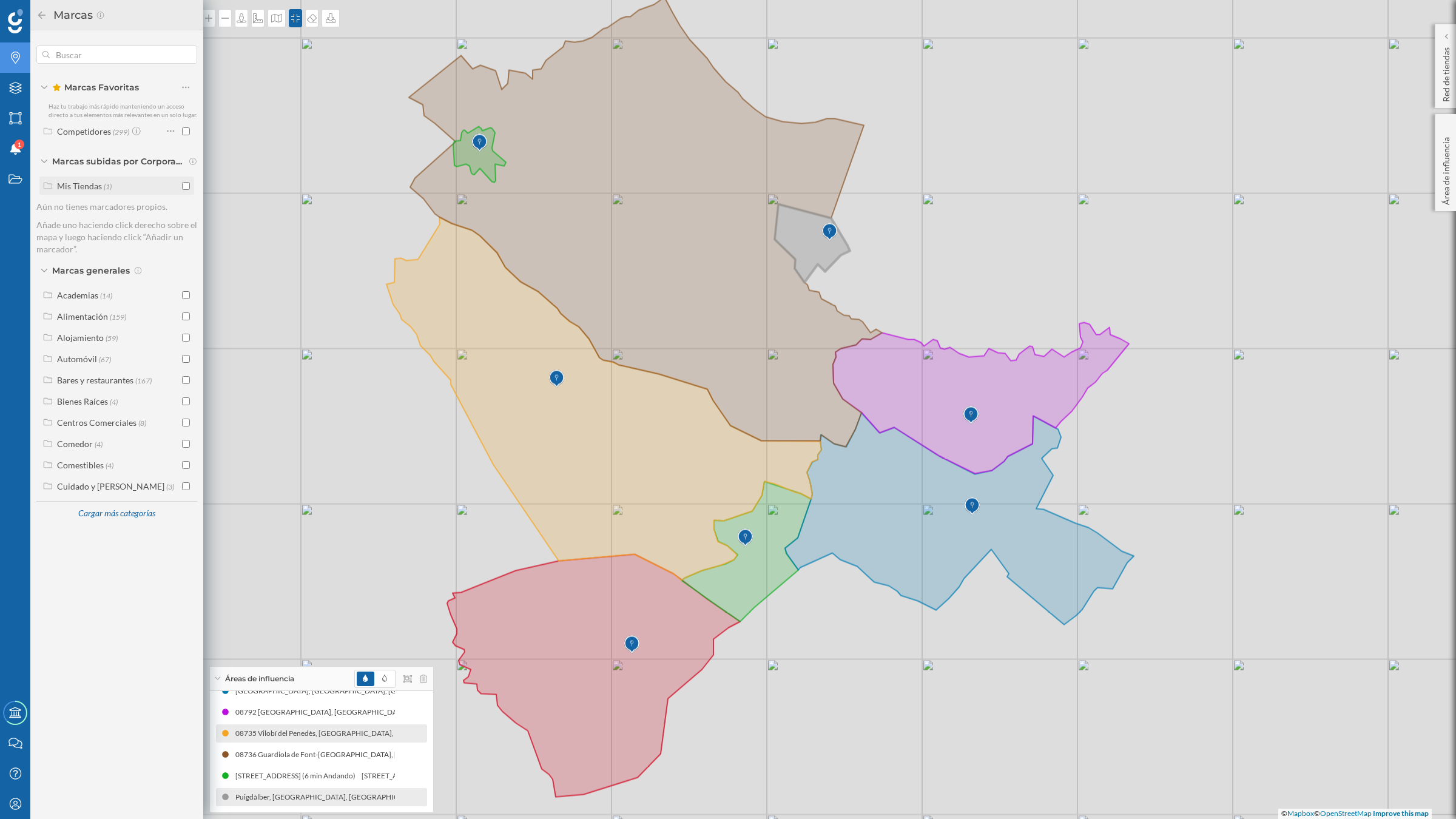
click at [182, 183] on input "checkbox" at bounding box center [186, 186] width 8 height 8
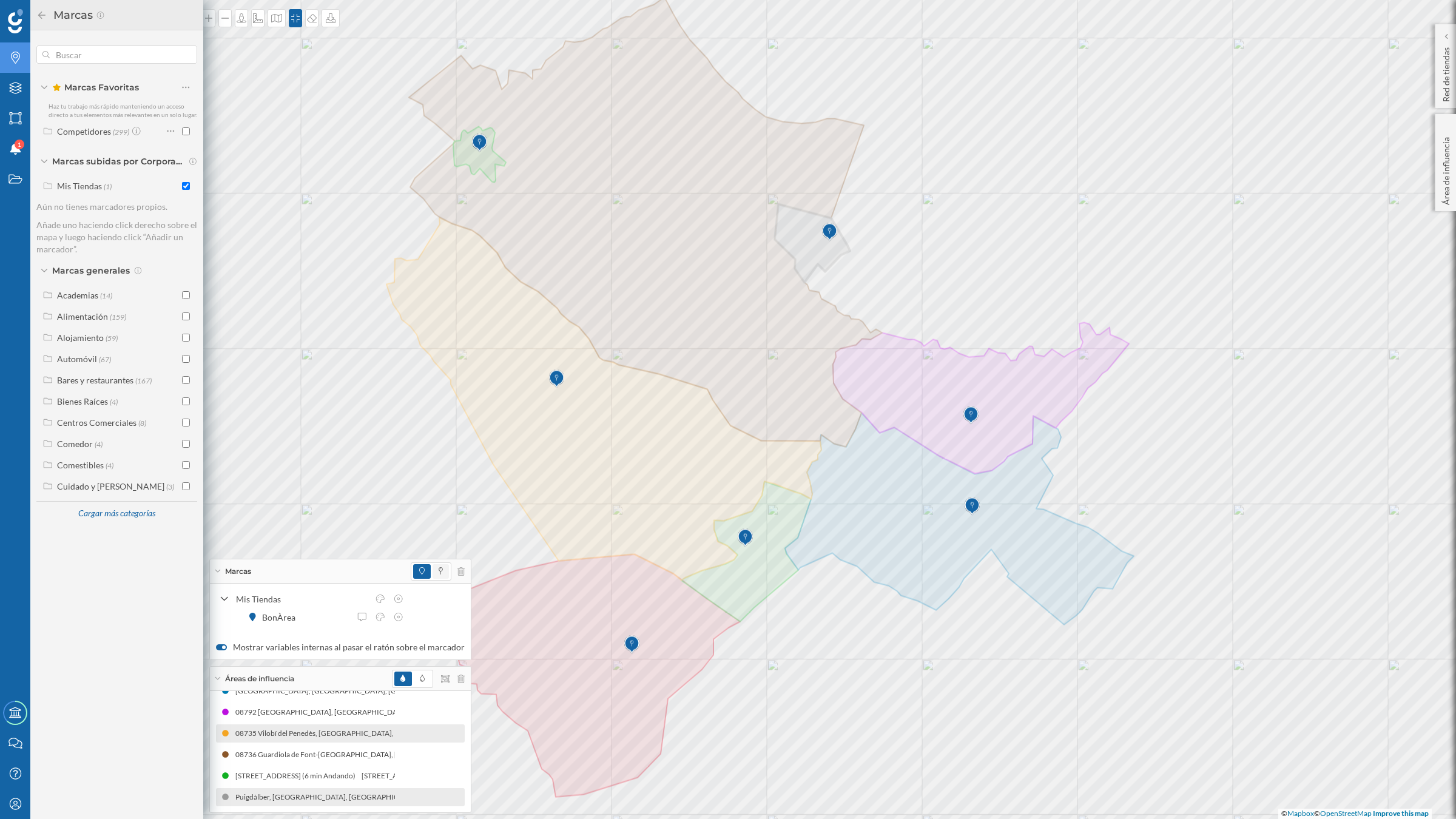
click at [436, 564] on span at bounding box center [440, 571] width 16 height 15
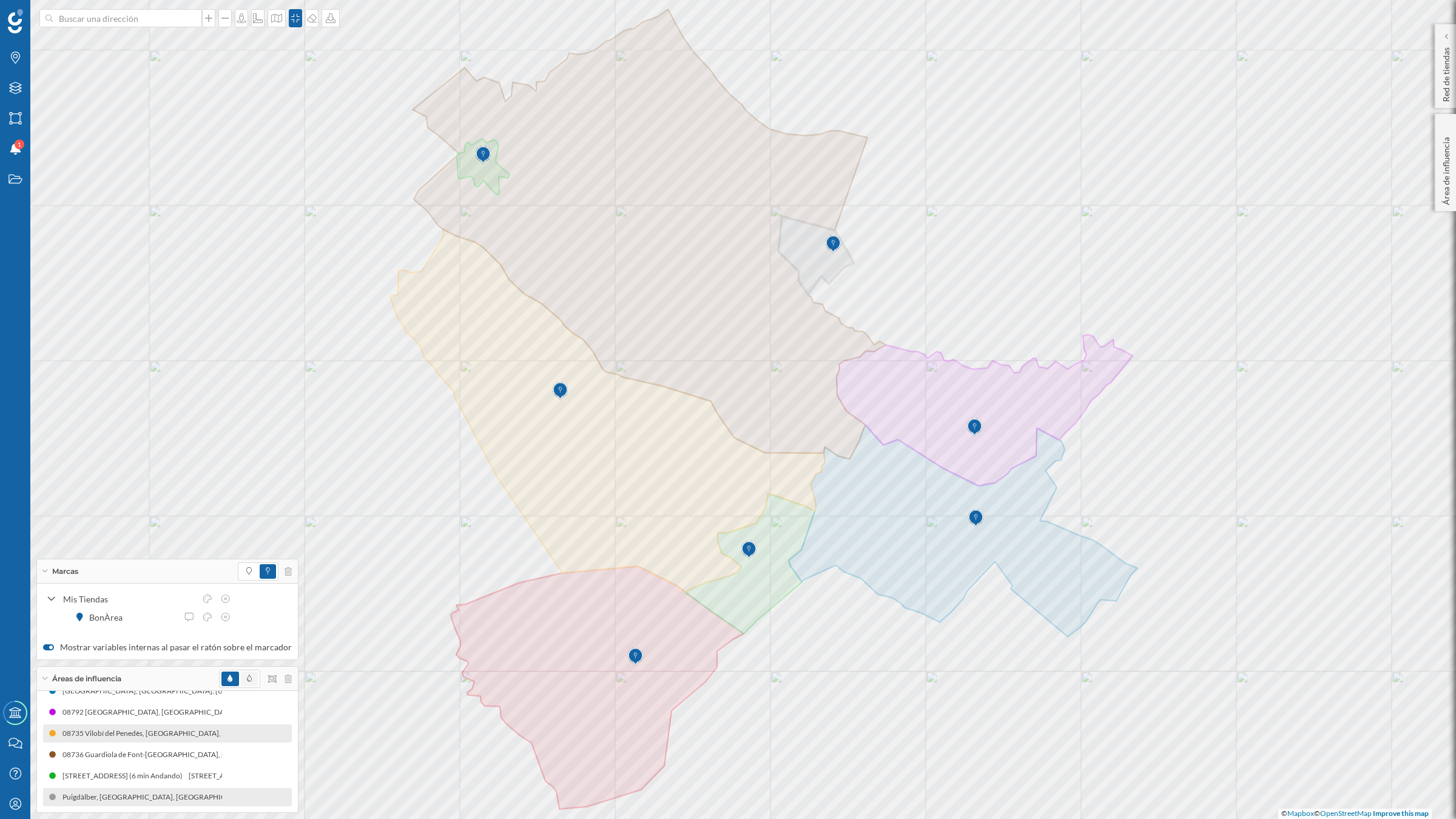
click at [241, 676] on span at bounding box center [249, 678] width 17 height 15
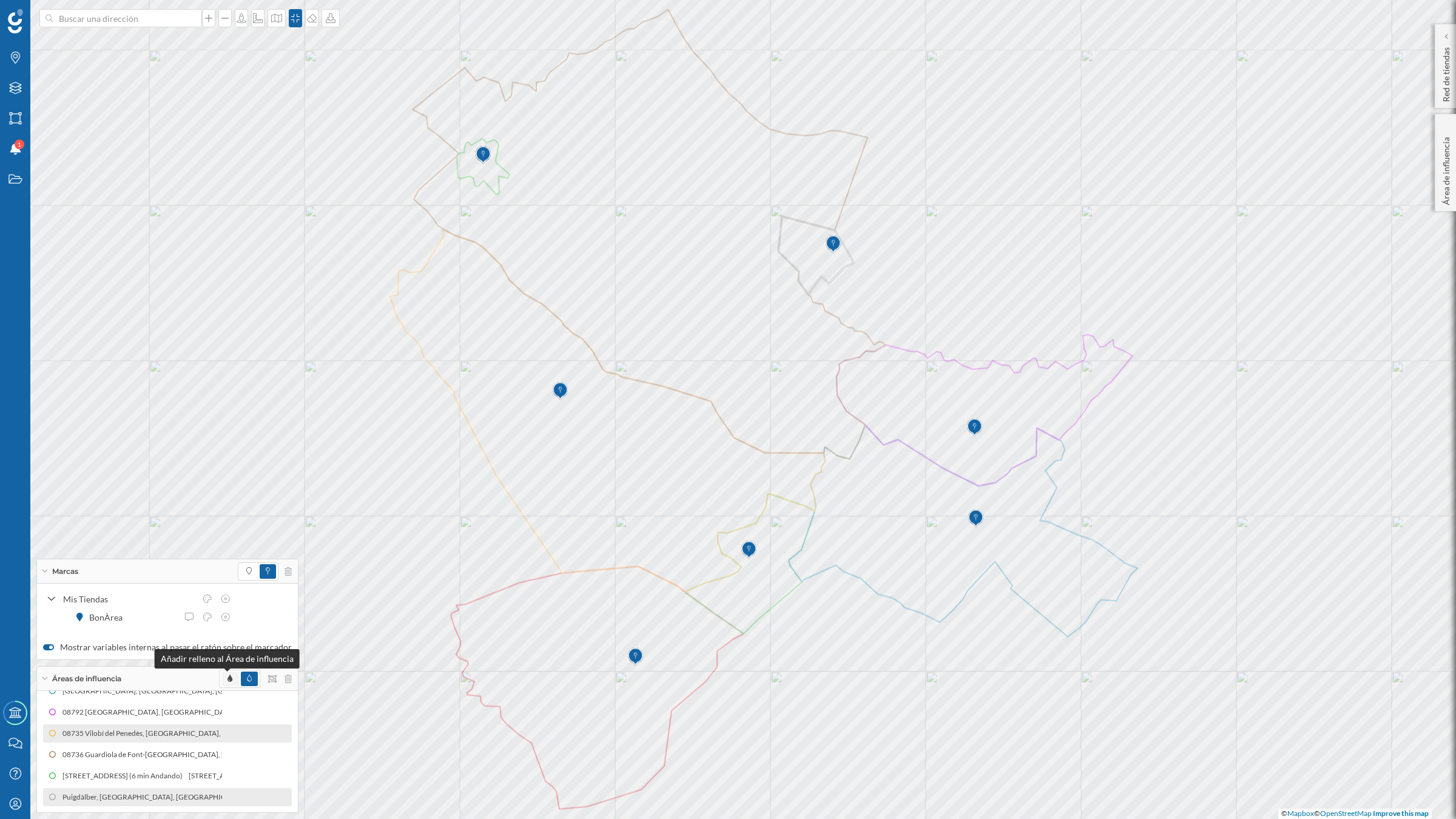
click at [228, 675] on icon at bounding box center [230, 678] width 5 height 7
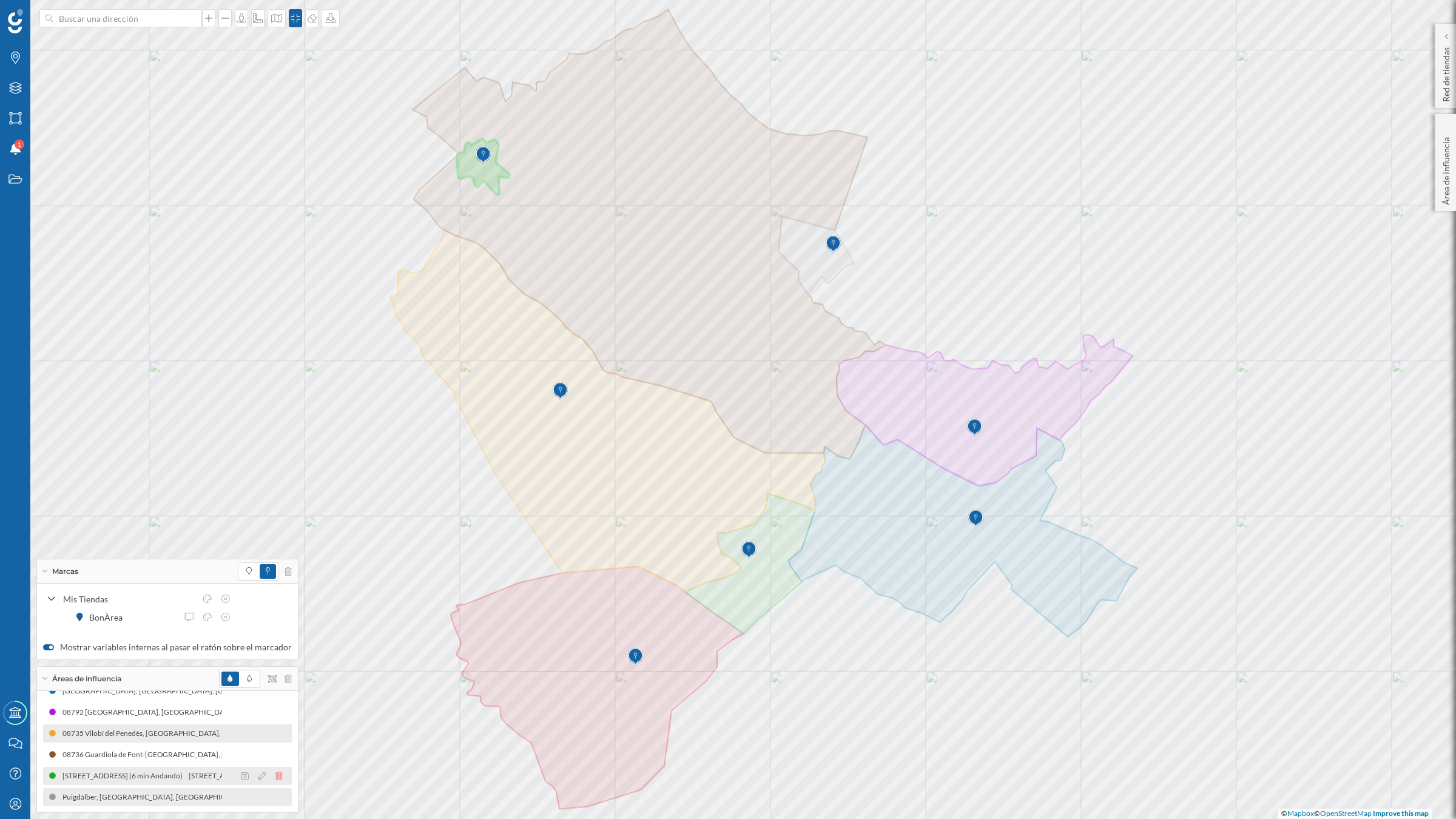
click at [276, 716] on icon at bounding box center [279, 776] width 7 height 8
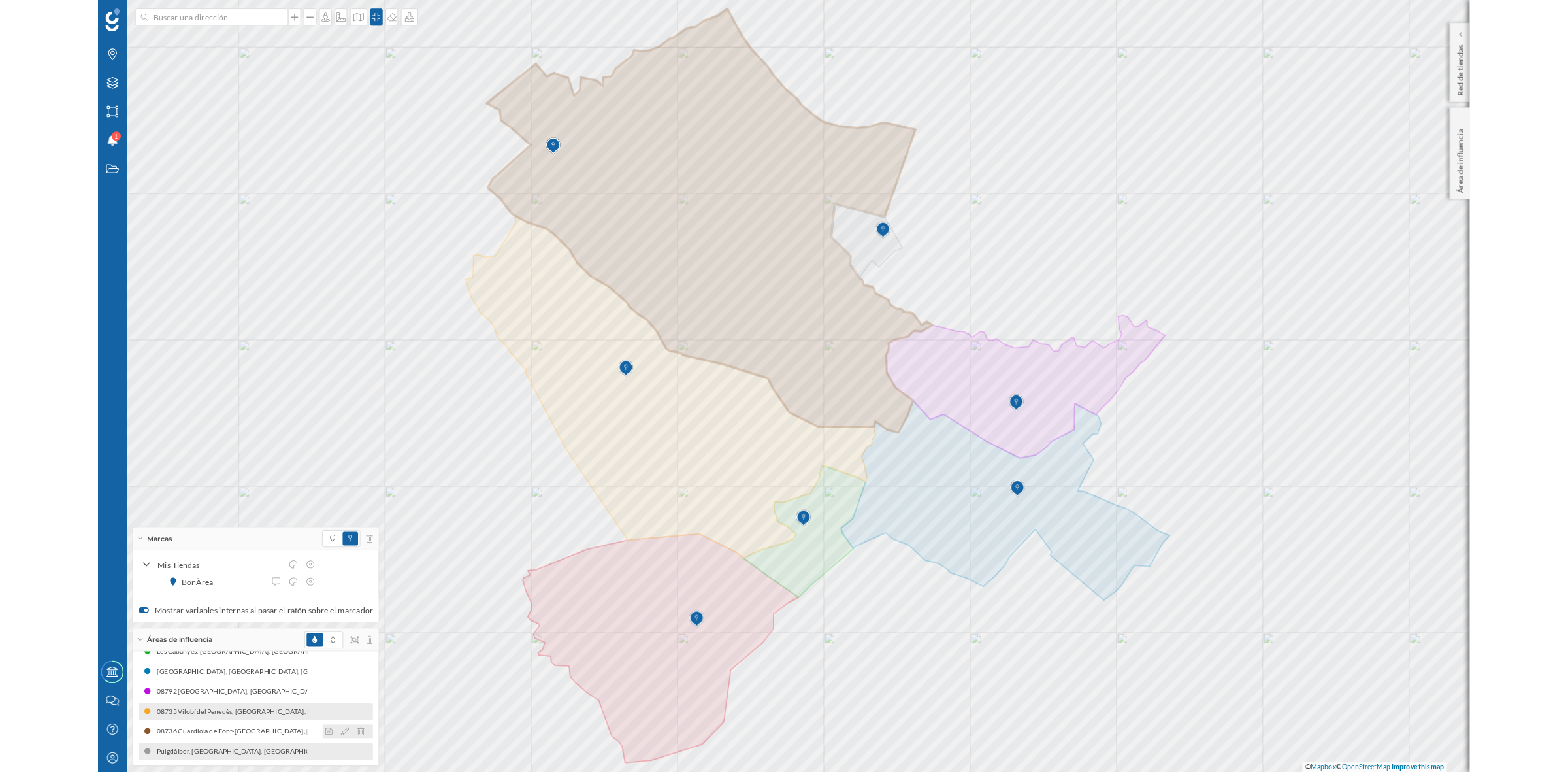
scroll to position [39, 0]
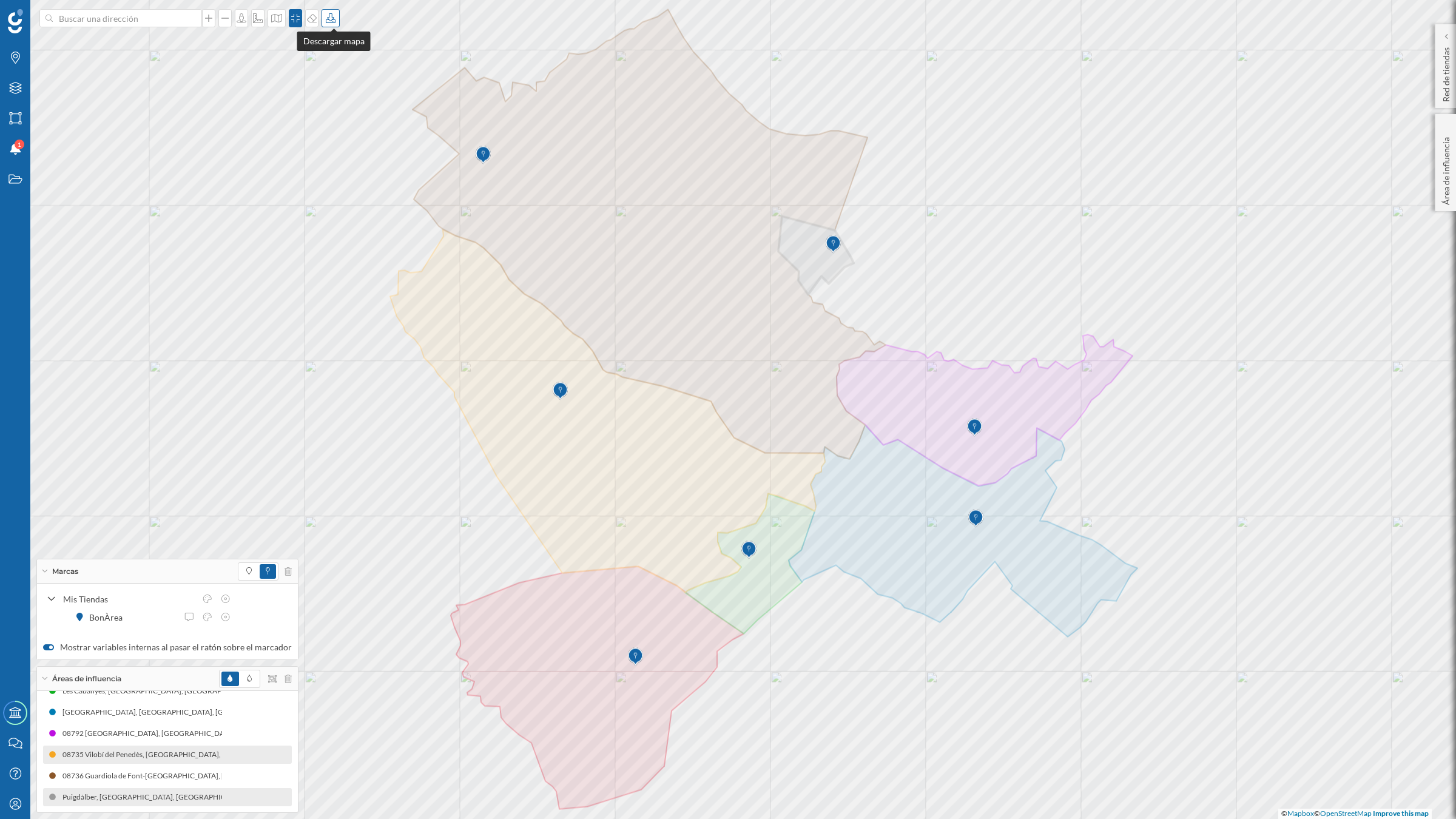
click at [332, 18] on icon at bounding box center [330, 18] width 12 height 10
click at [350, 90] on div "Descargar sin leyenda" at bounding box center [373, 89] width 86 height 13
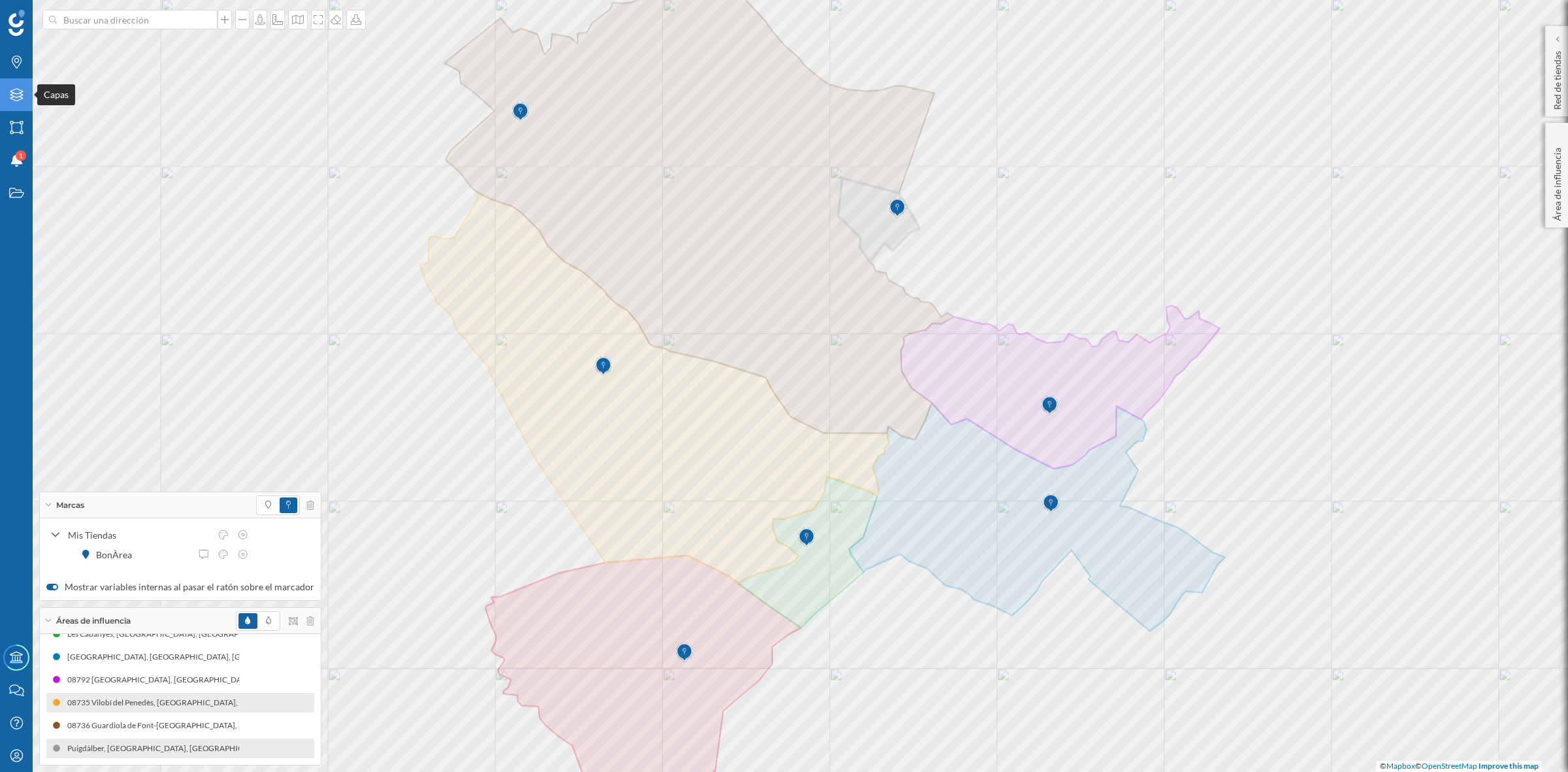
click at [20, 100] on icon "Capas" at bounding box center [17, 94] width 17 height 13
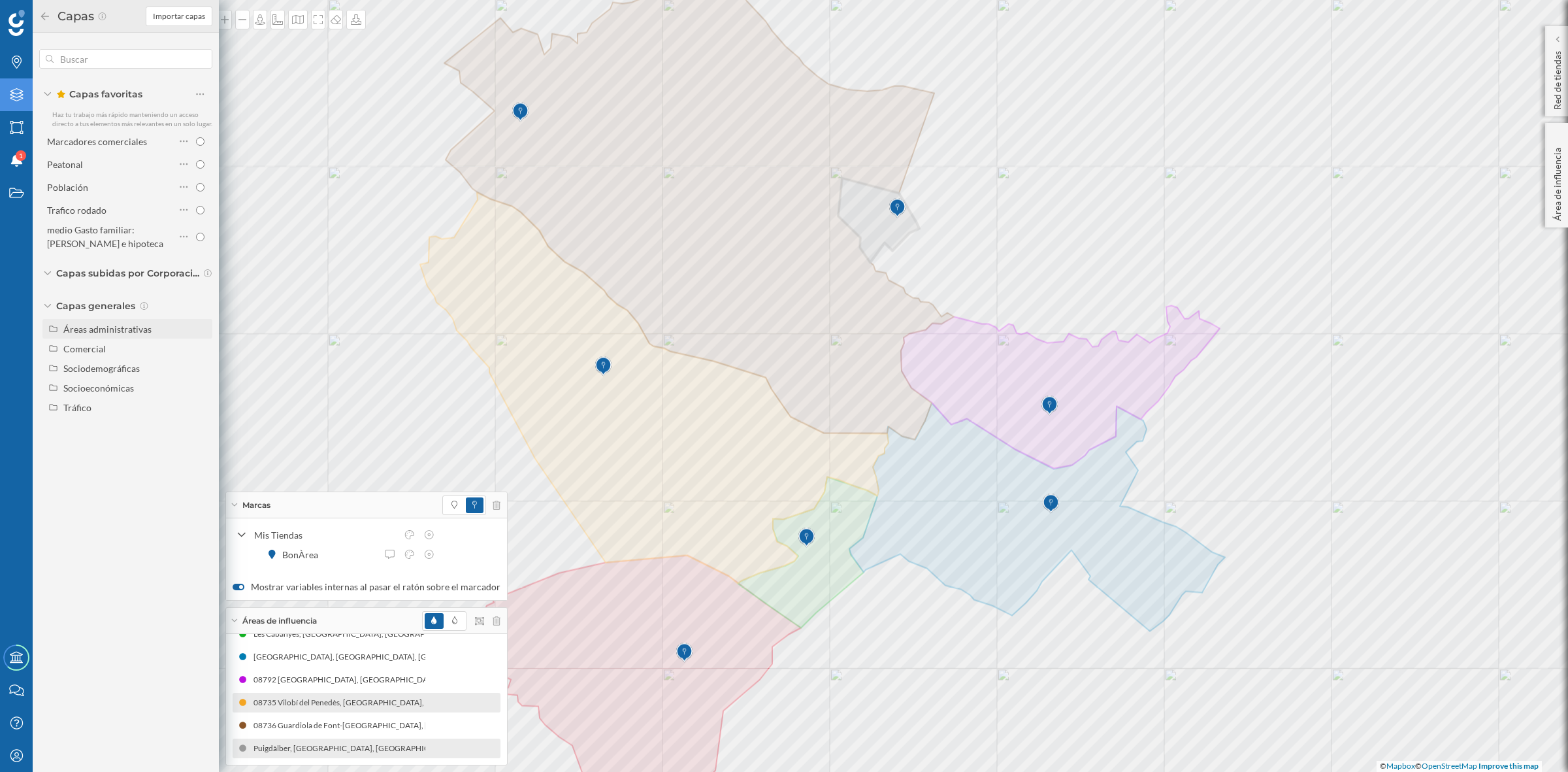
click at [142, 325] on div "Áreas administrativas" at bounding box center [107, 328] width 88 height 11
click at [201, 389] on input "Municipio" at bounding box center [203, 387] width 8 height 8
radio input "true"
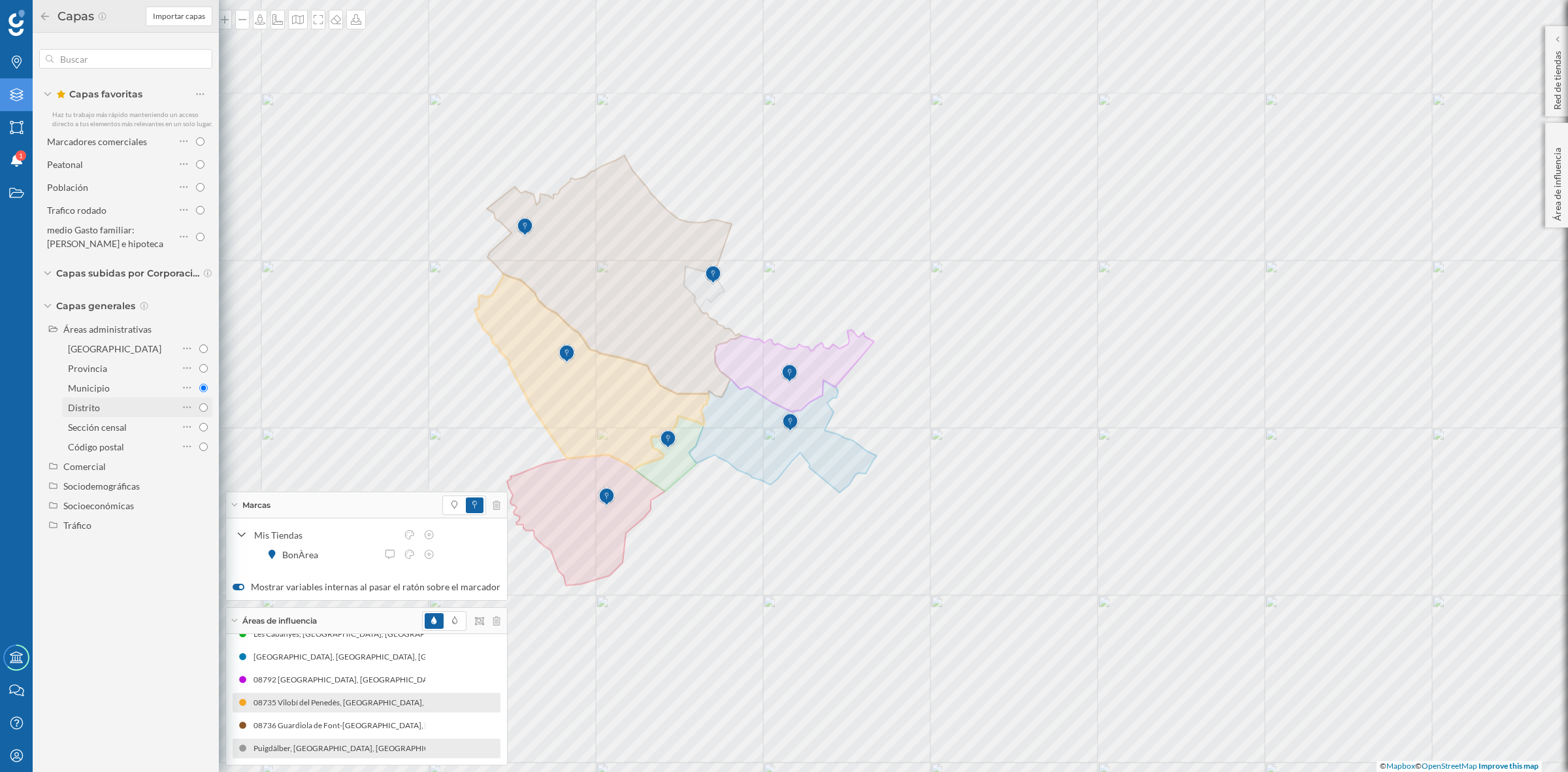
click at [200, 413] on div at bounding box center [195, 407] width 26 height 18
click at [200, 412] on input "Distrito" at bounding box center [203, 407] width 8 height 8
radio input "true"
click at [200, 386] on input "Municipio" at bounding box center [203, 387] width 8 height 8
radio input "true"
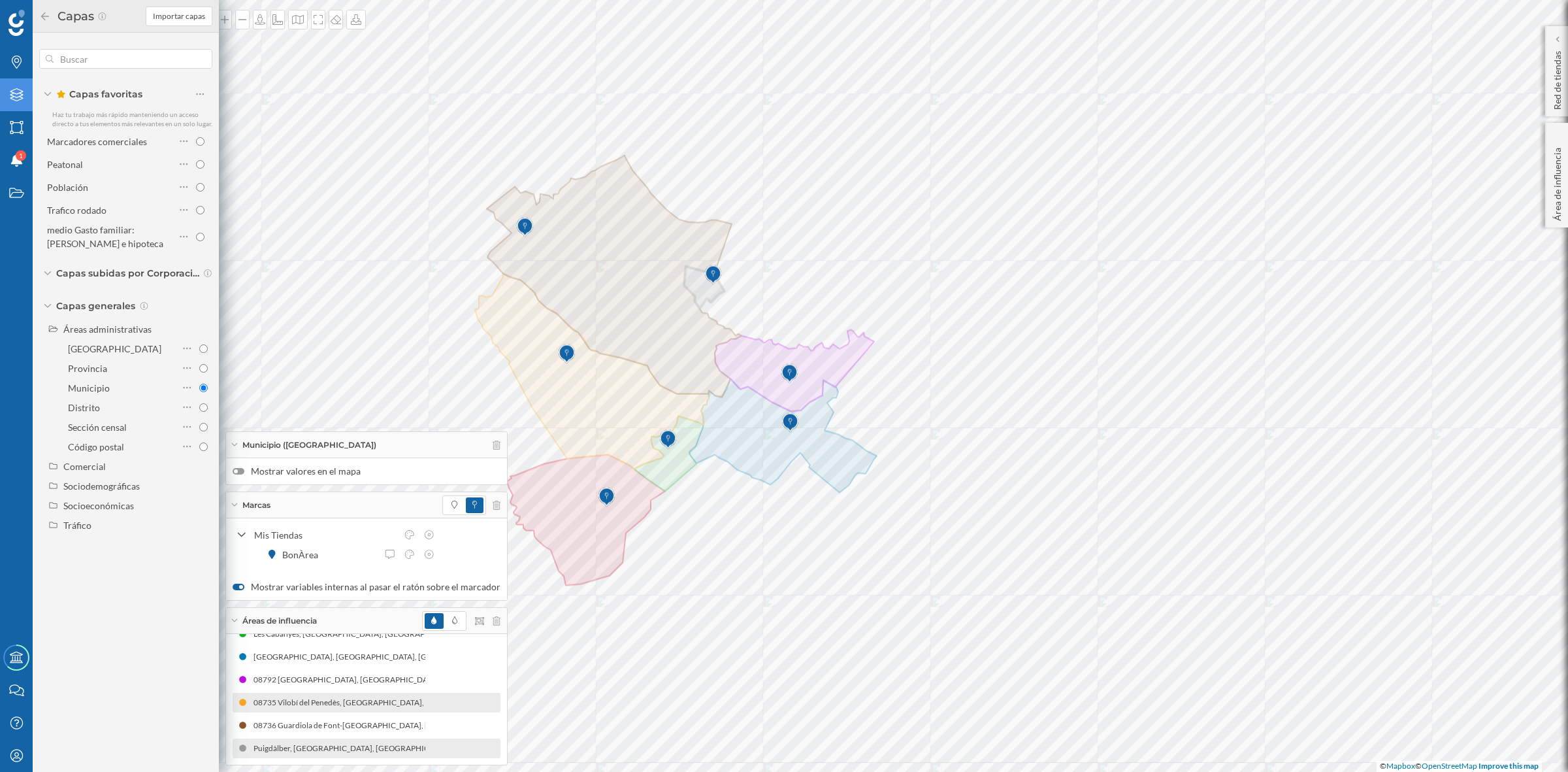
click at [239, 469] on div at bounding box center [238, 471] width 12 height 7
click at [0, 0] on input "Mostrar valores en el mapa" at bounding box center [0, 0] width 0 height 0
